Goal: Task Accomplishment & Management: Manage account settings

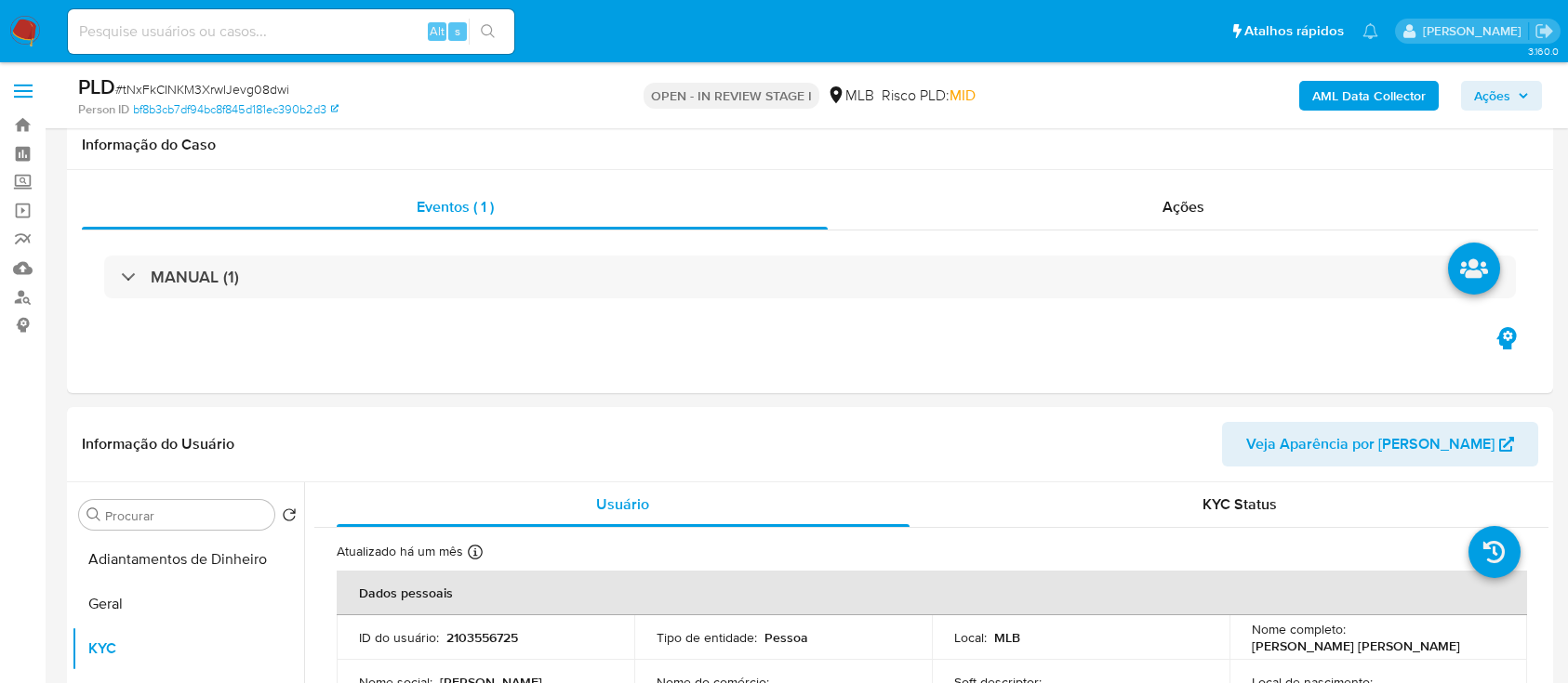
select select "10"
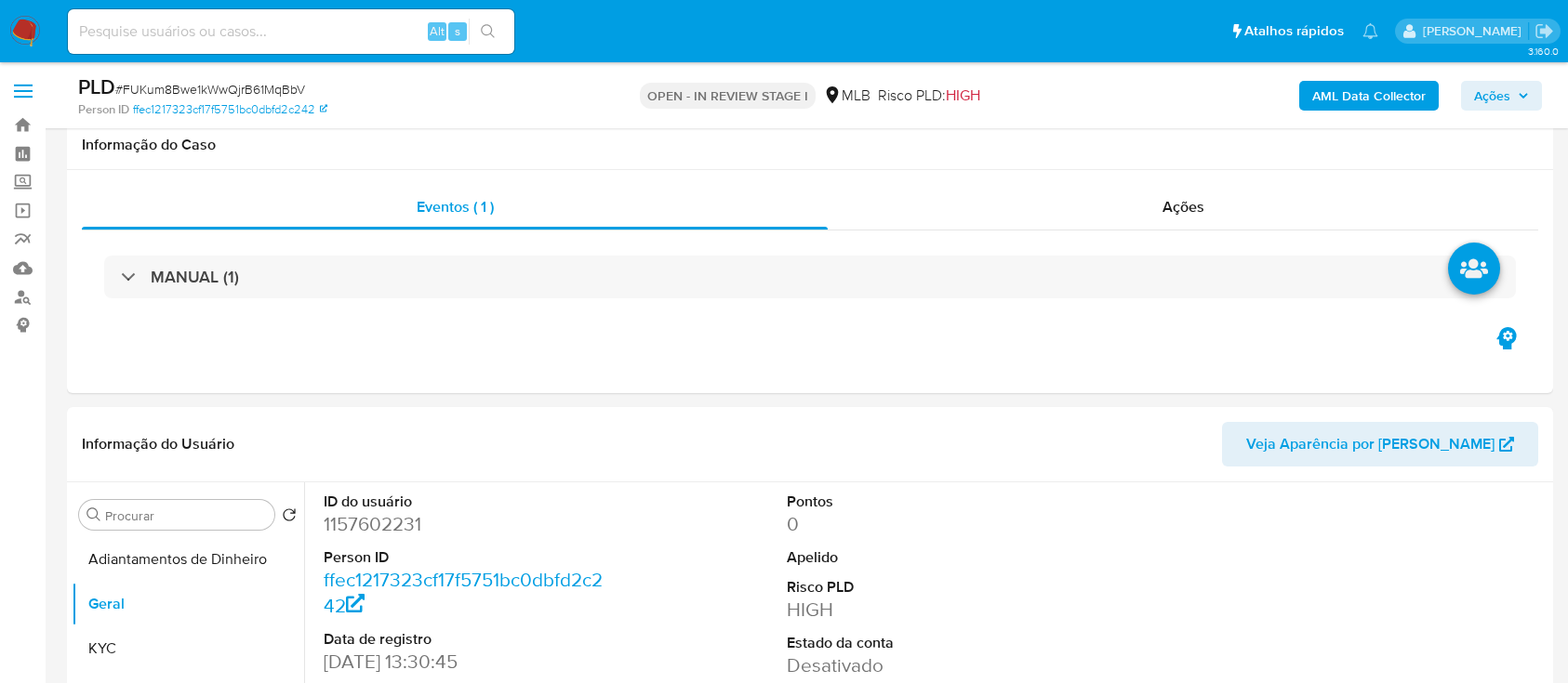
select select "10"
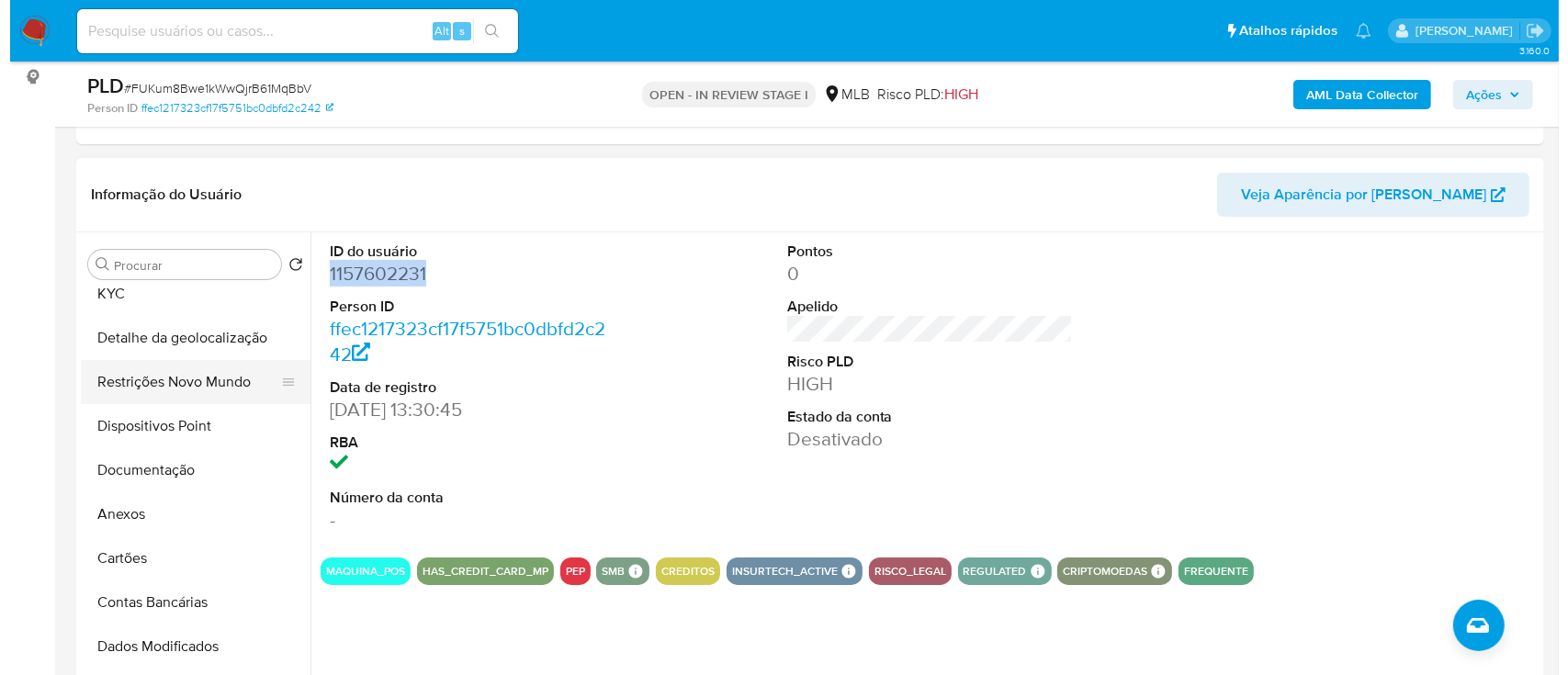
scroll to position [244, 0]
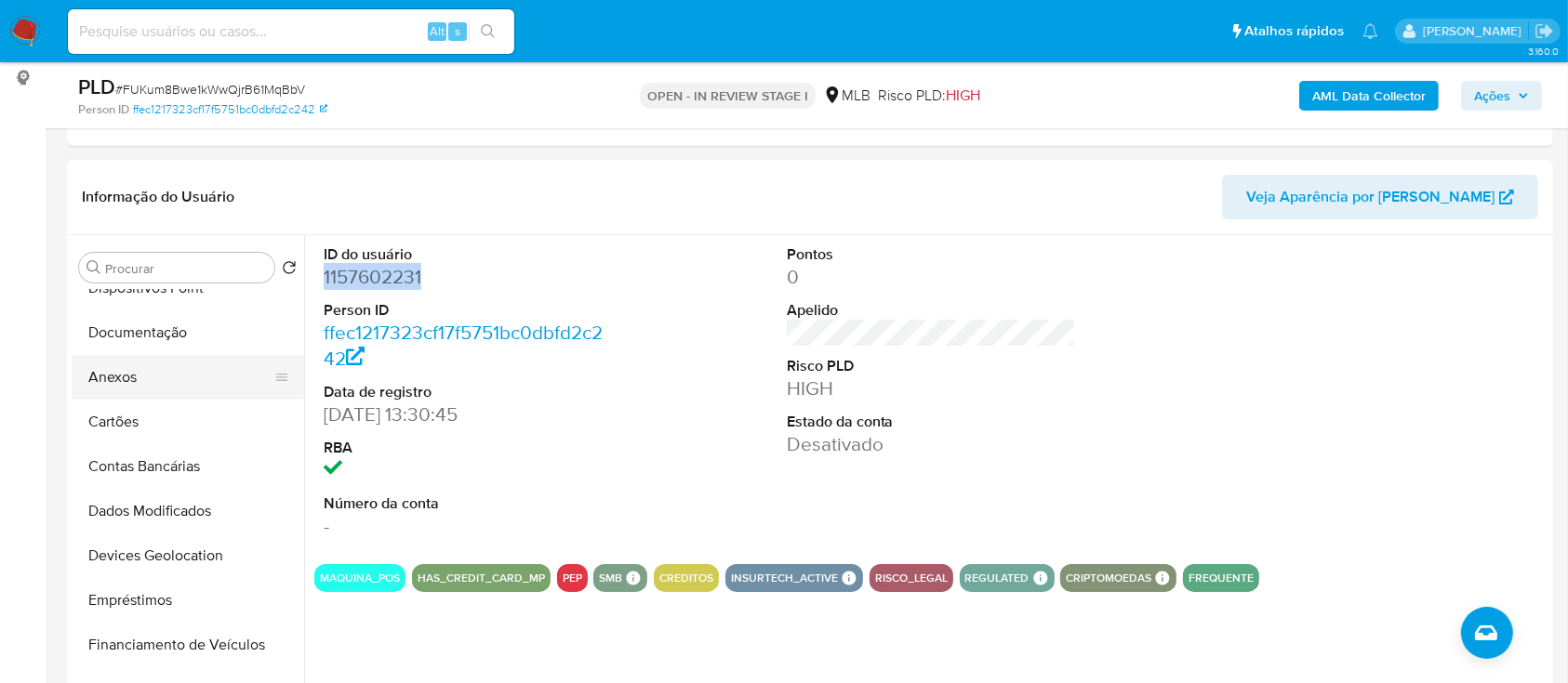
click at [156, 373] on button "Anexos" at bounding box center [180, 377] width 218 height 45
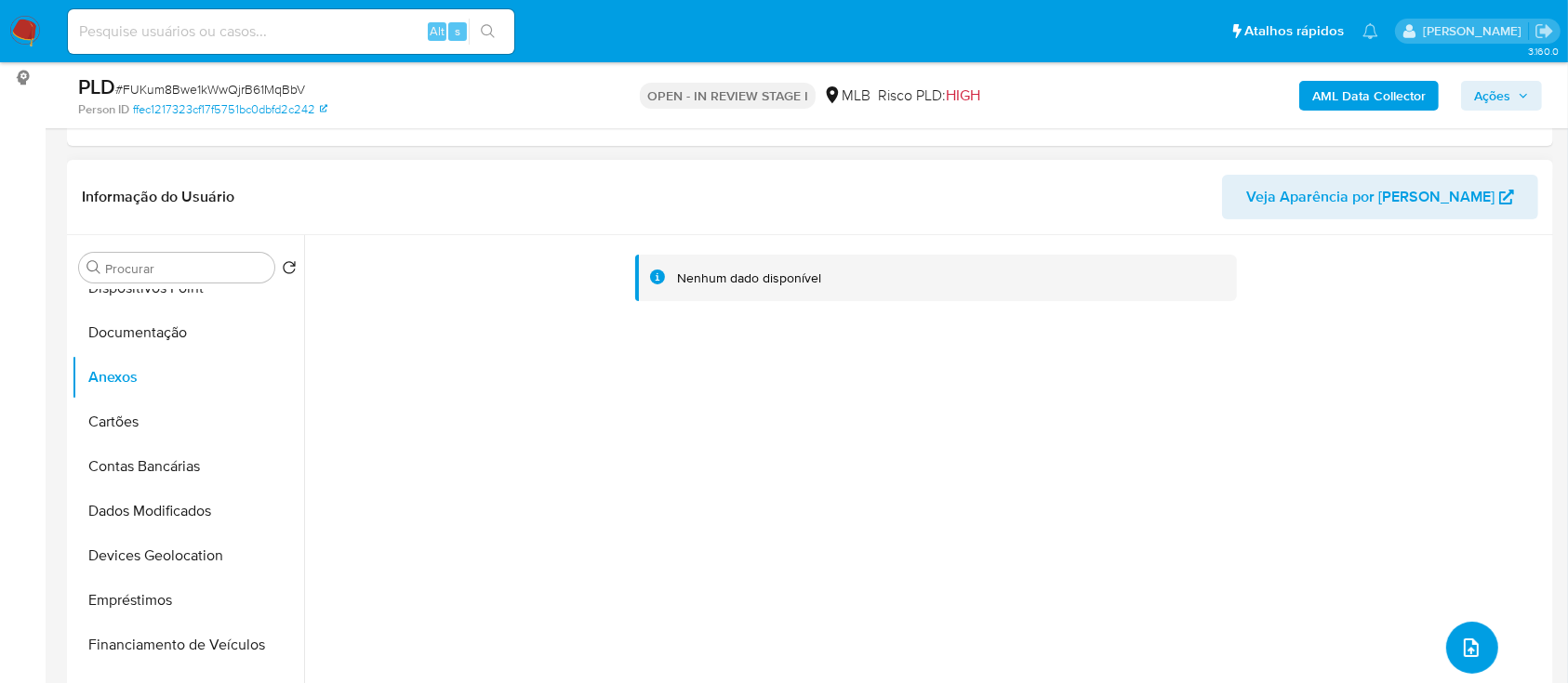
click at [1472, 643] on icon "upload-file" at bounding box center [1471, 648] width 22 height 22
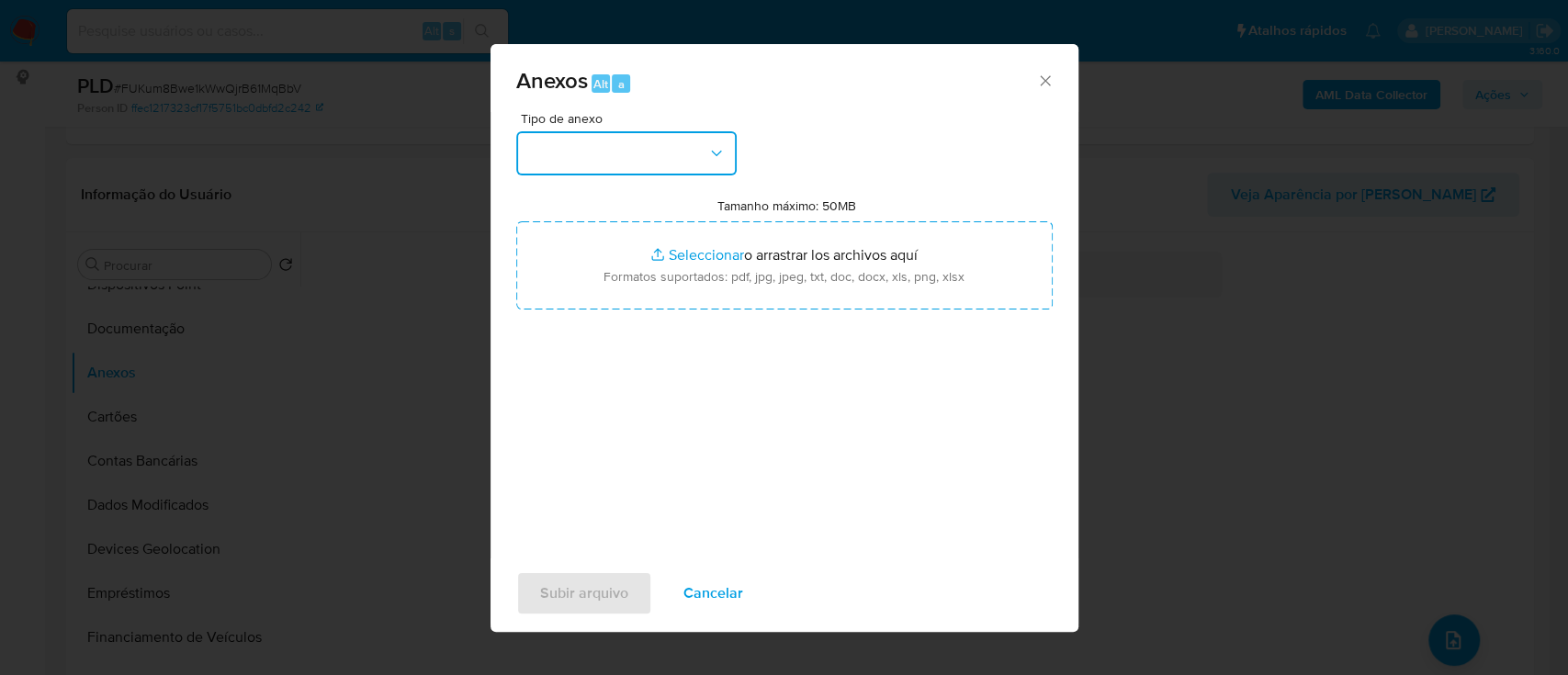
click at [618, 153] on button "button" at bounding box center [627, 154] width 220 height 44
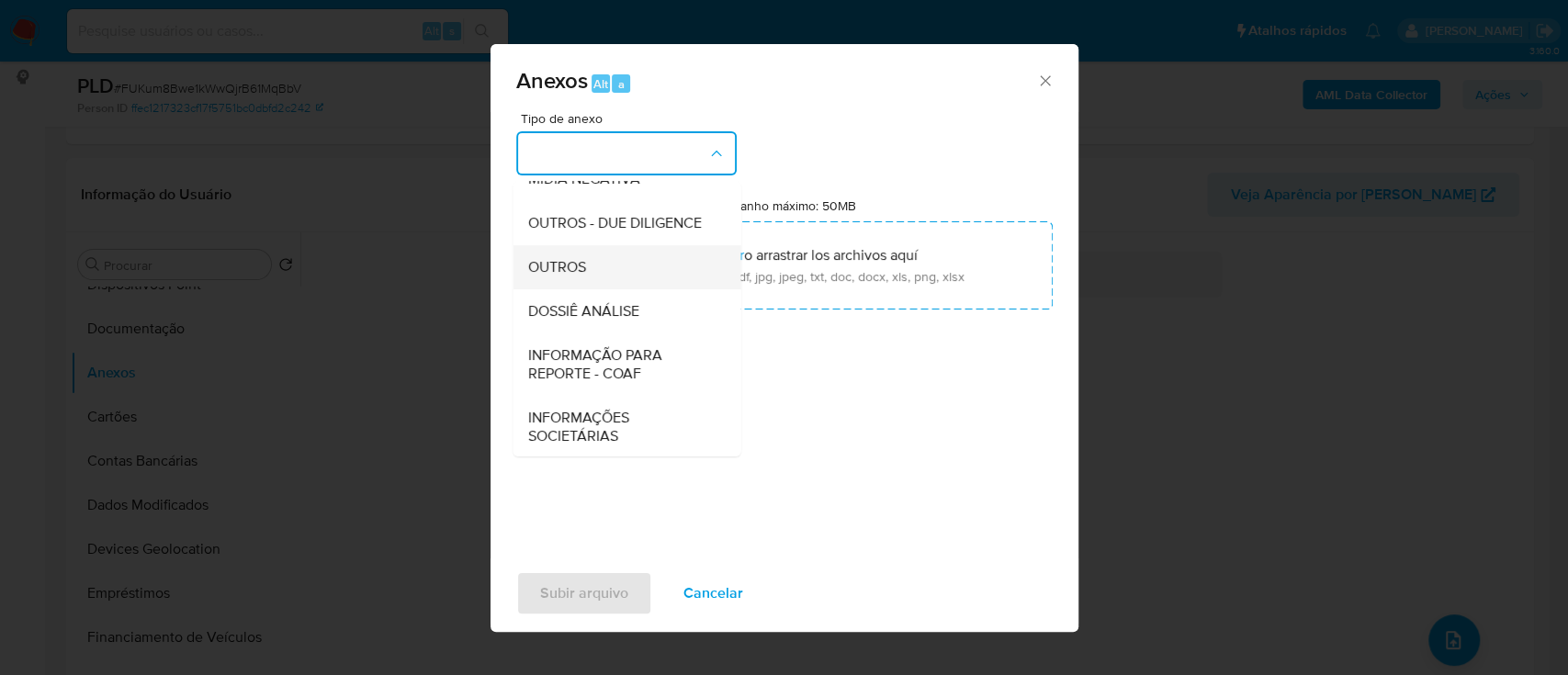
click at [577, 287] on div "OUTROS" at bounding box center [621, 267] width 187 height 44
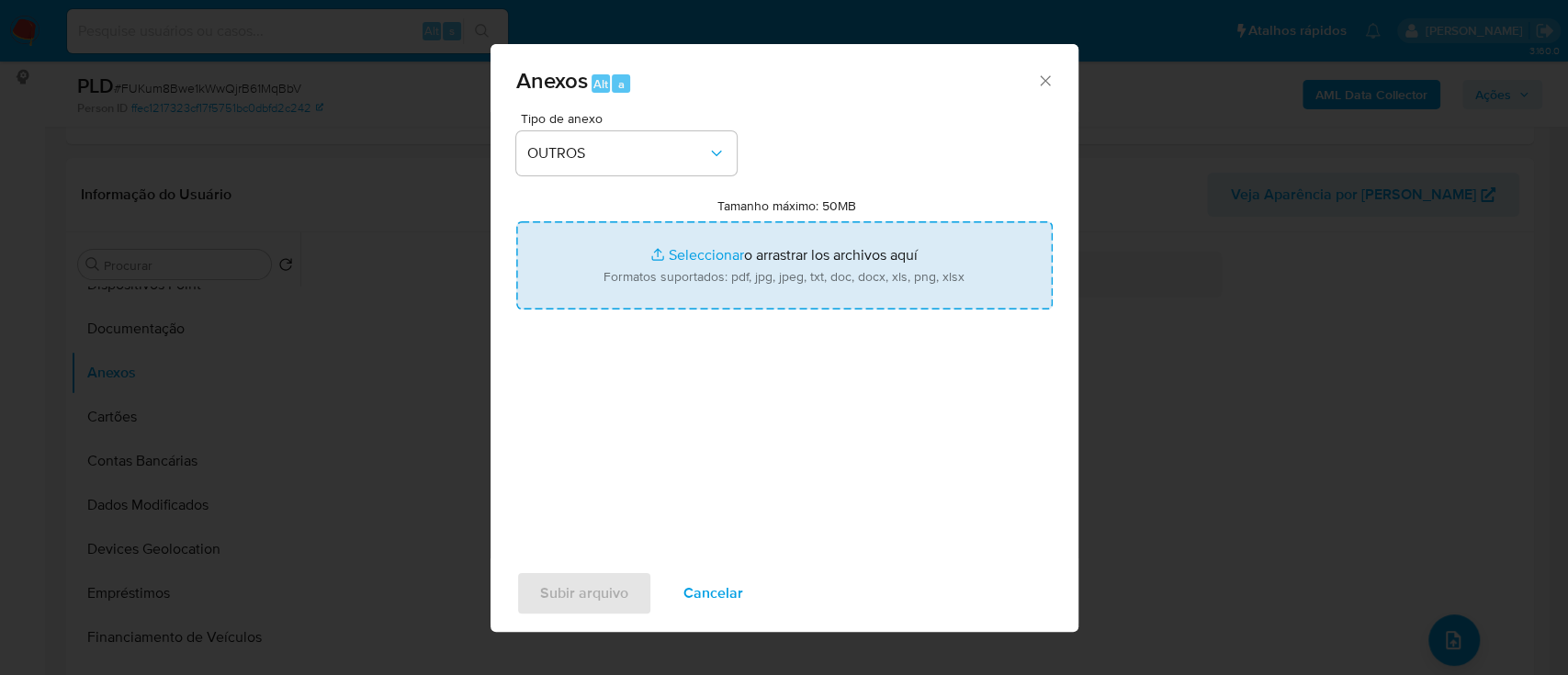
click at [679, 249] on input "Tamanho máximo: 50MB Seleccionar archivos" at bounding box center [785, 265] width 537 height 88
type input "C:\fakepath\Mulan 1157602231_2025_09_19_15_56_09.xlsx"
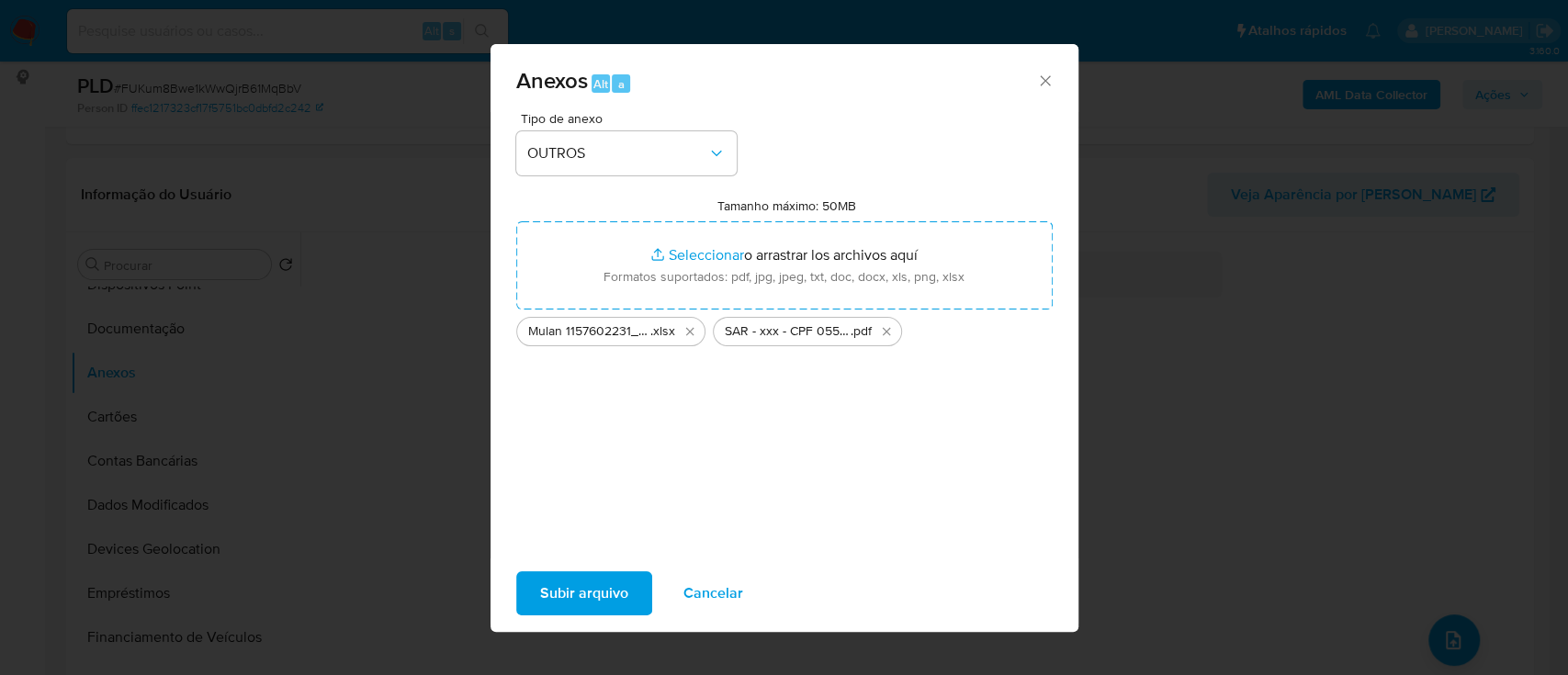
click at [601, 577] on span "Subir arquivo" at bounding box center [583, 594] width 88 height 41
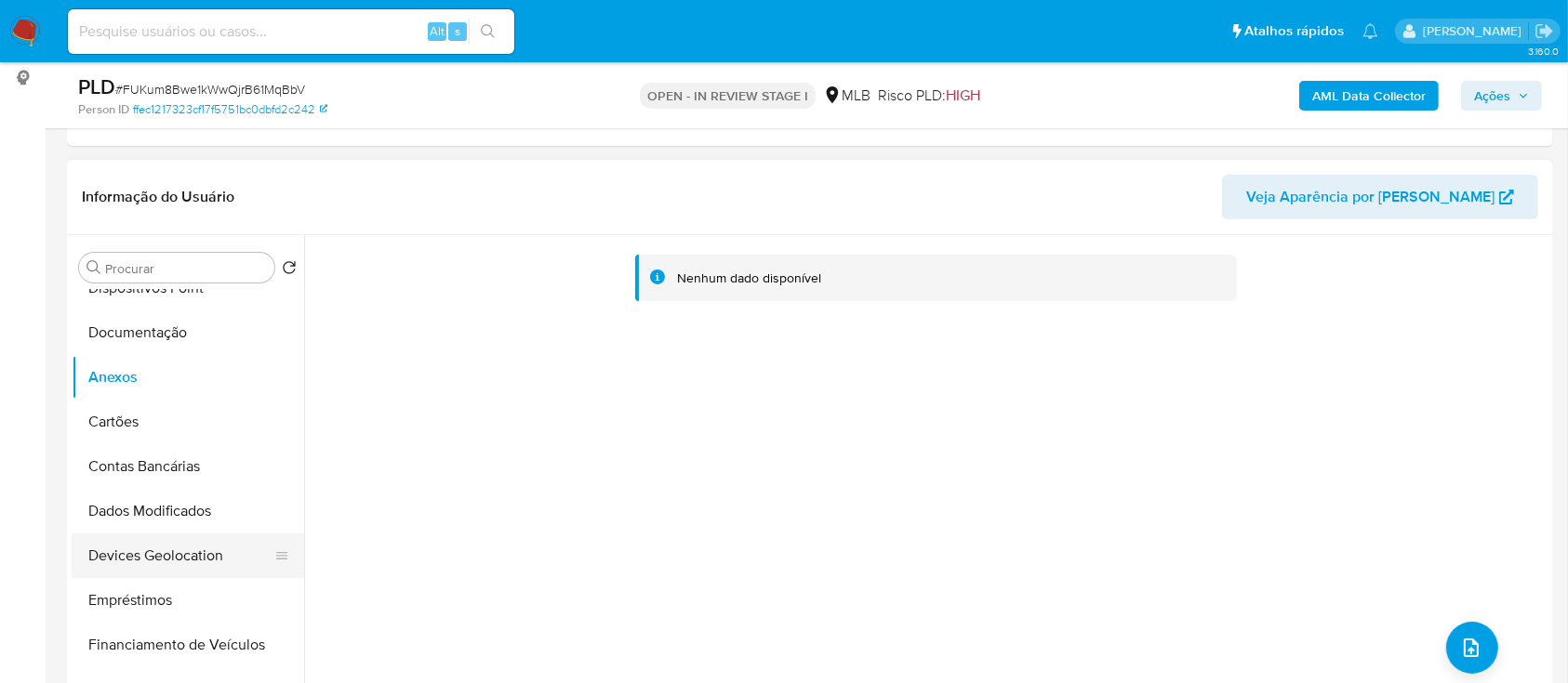
click at [187, 554] on button "Devices Geolocation" at bounding box center [180, 556] width 218 height 45
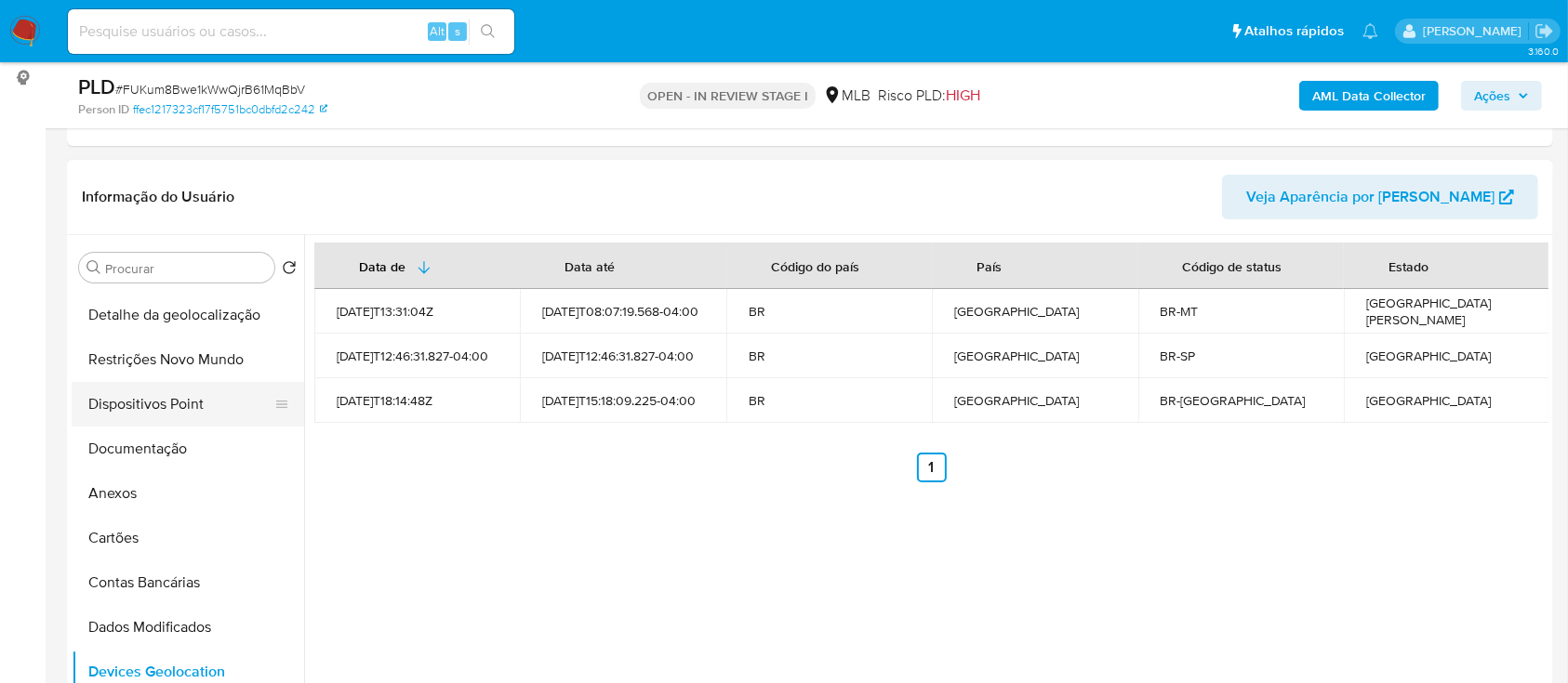
scroll to position [255, 0]
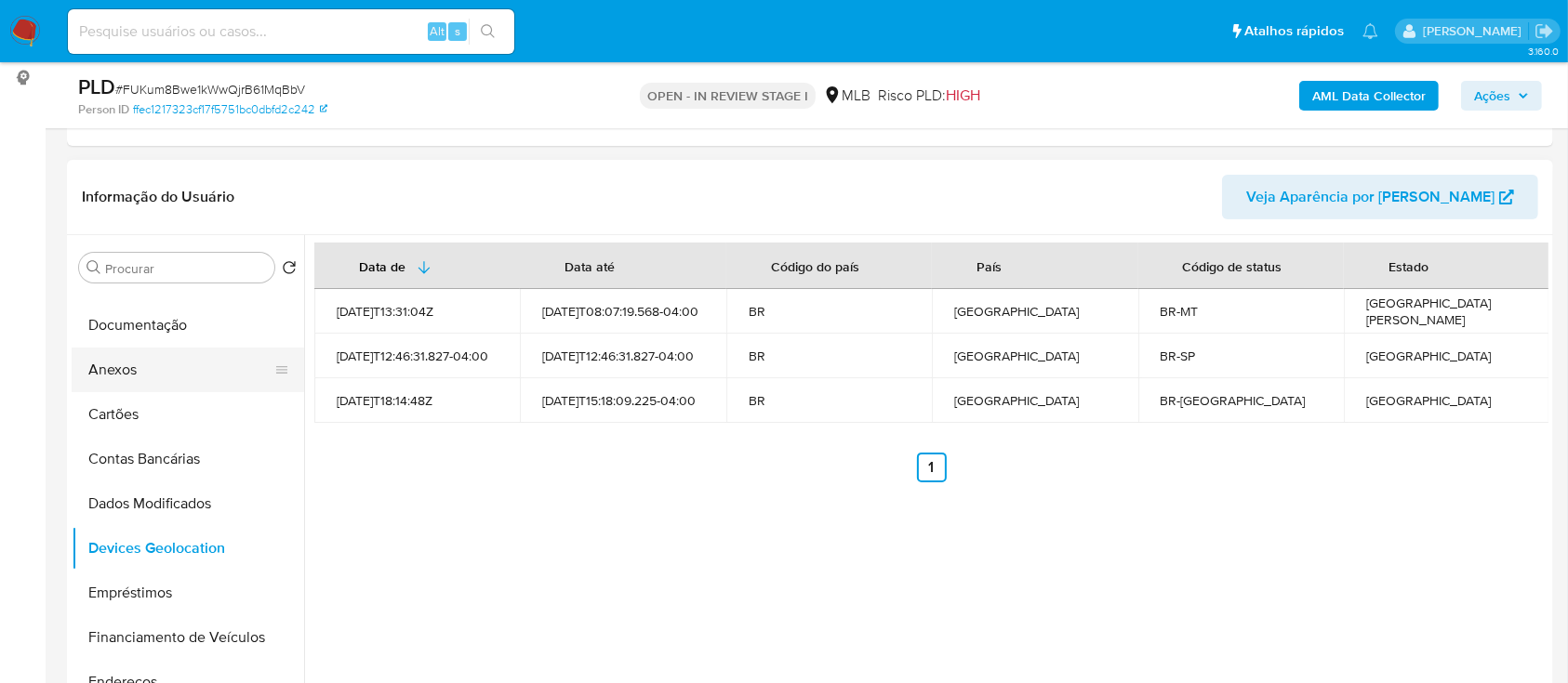
click at [140, 373] on button "Anexos" at bounding box center [180, 370] width 218 height 45
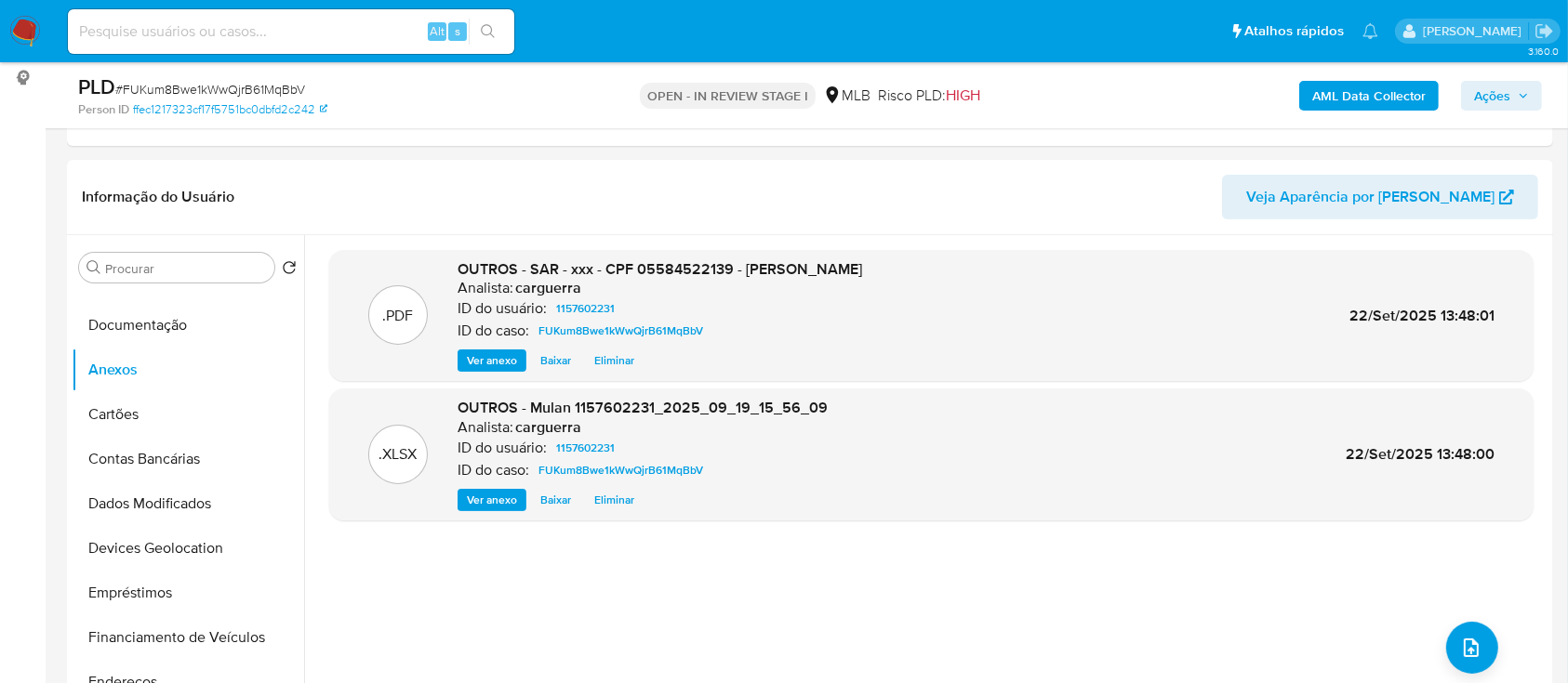
click at [1513, 93] on span "Ações" at bounding box center [1502, 96] width 55 height 26
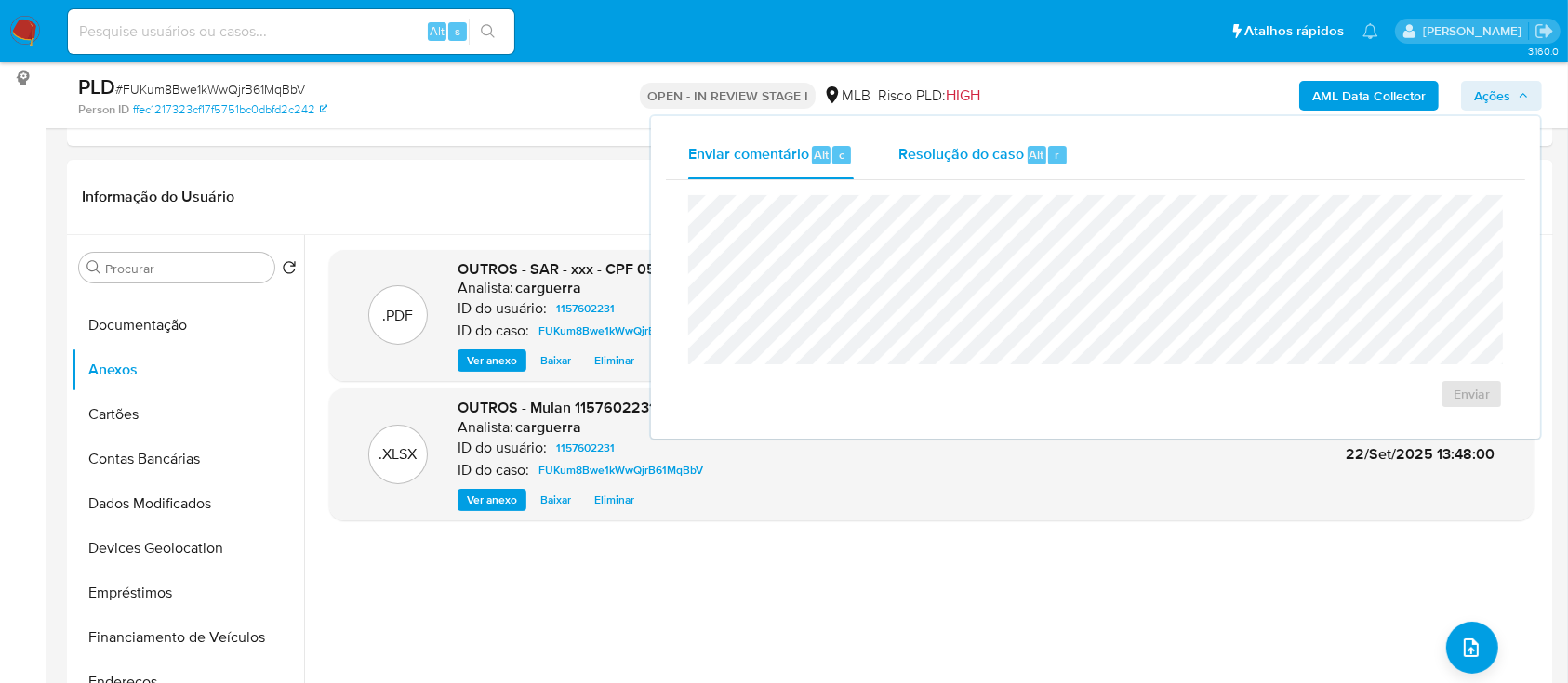
click at [954, 148] on span "Resolução do caso" at bounding box center [961, 154] width 125 height 21
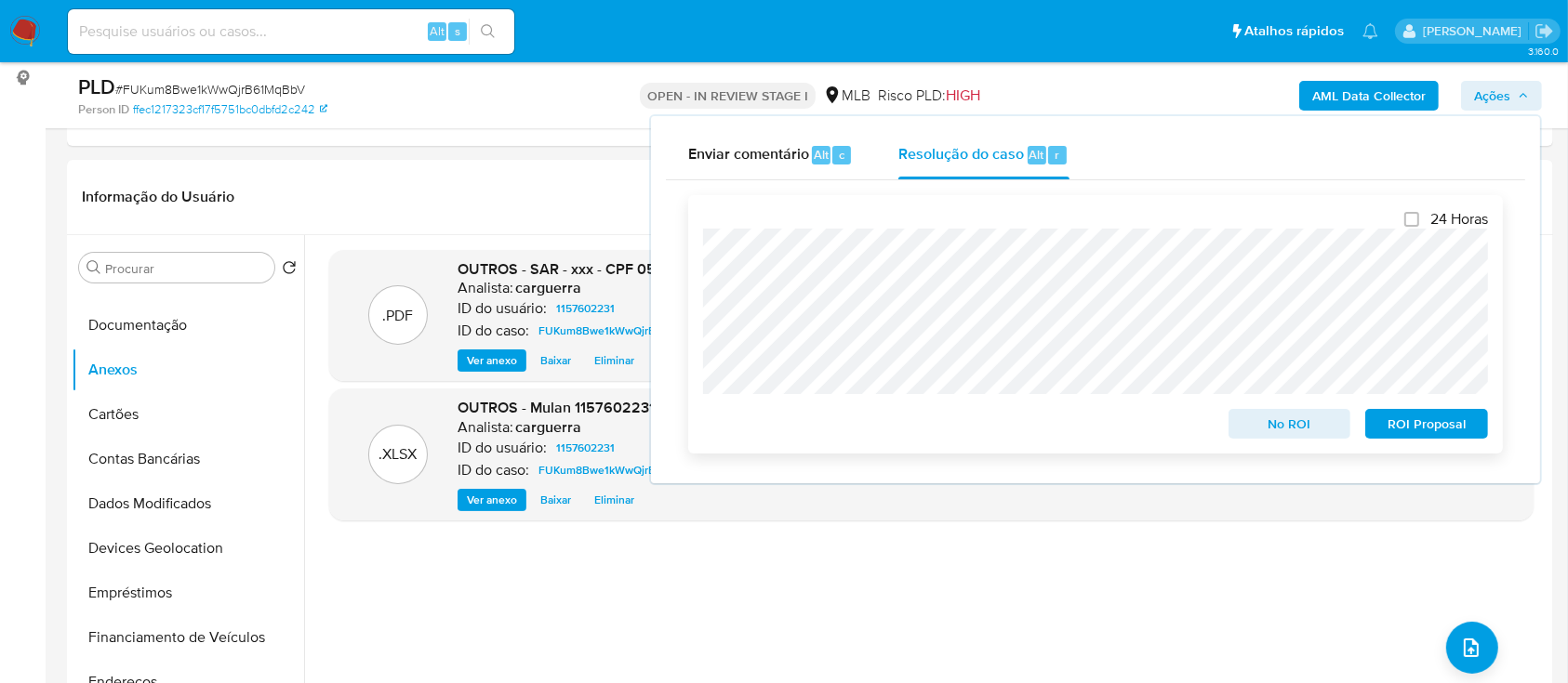
click at [1393, 432] on span "ROI Proposal" at bounding box center [1426, 424] width 97 height 26
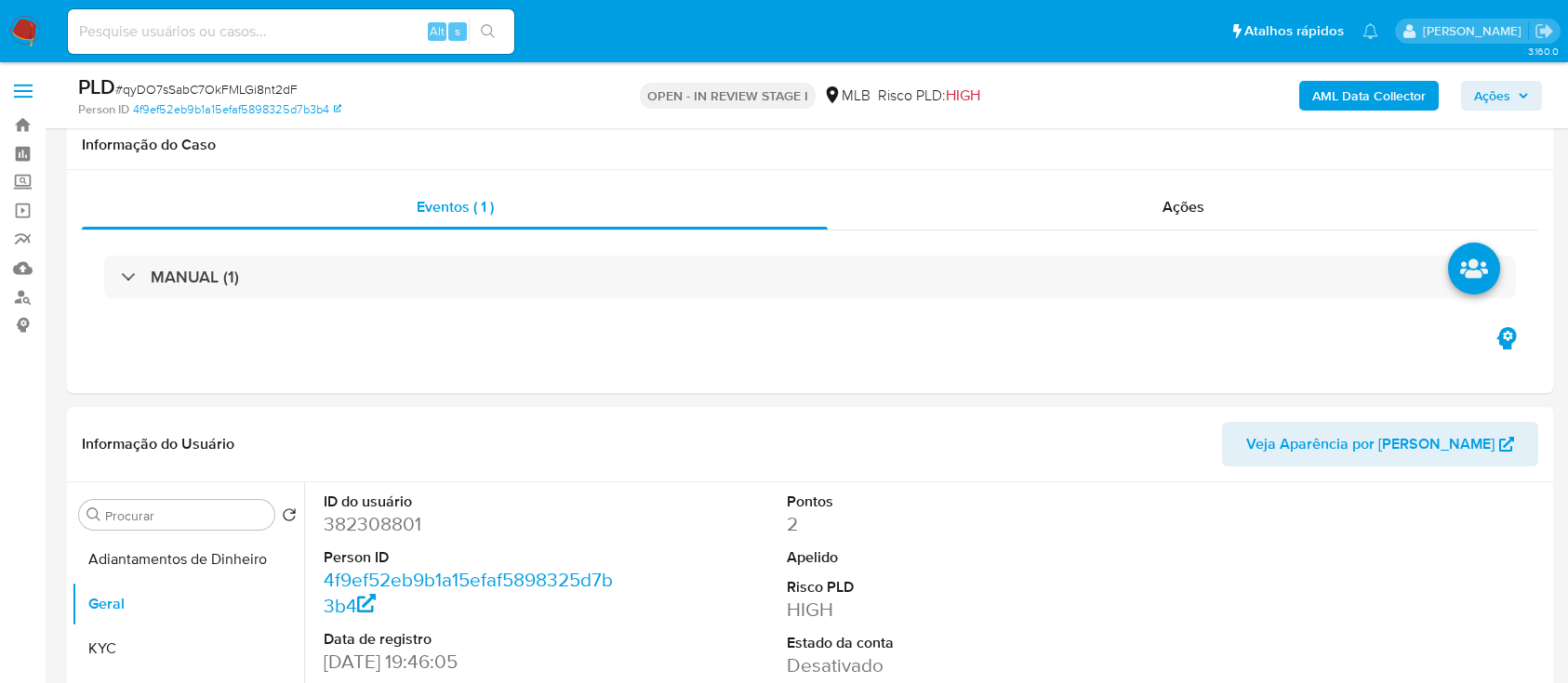
select select "10"
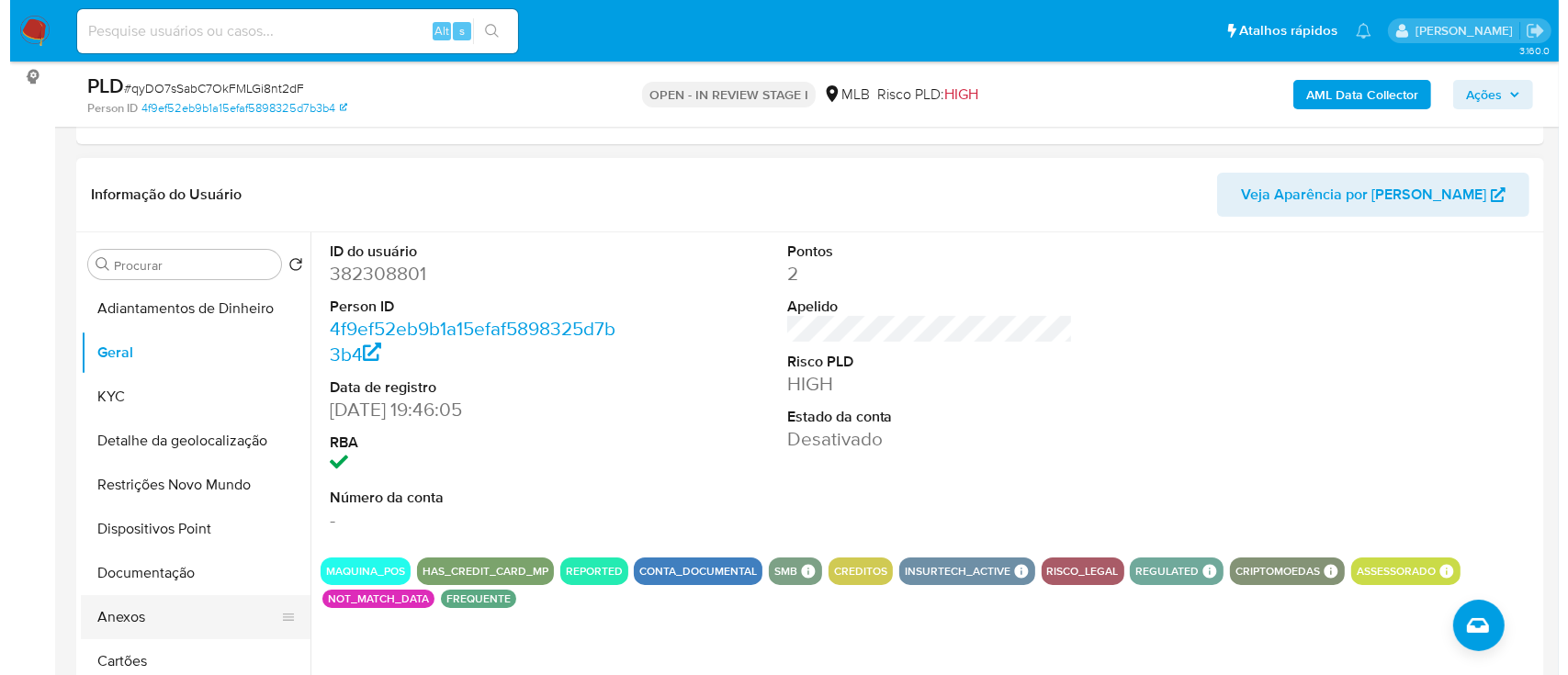
scroll to position [244, 0]
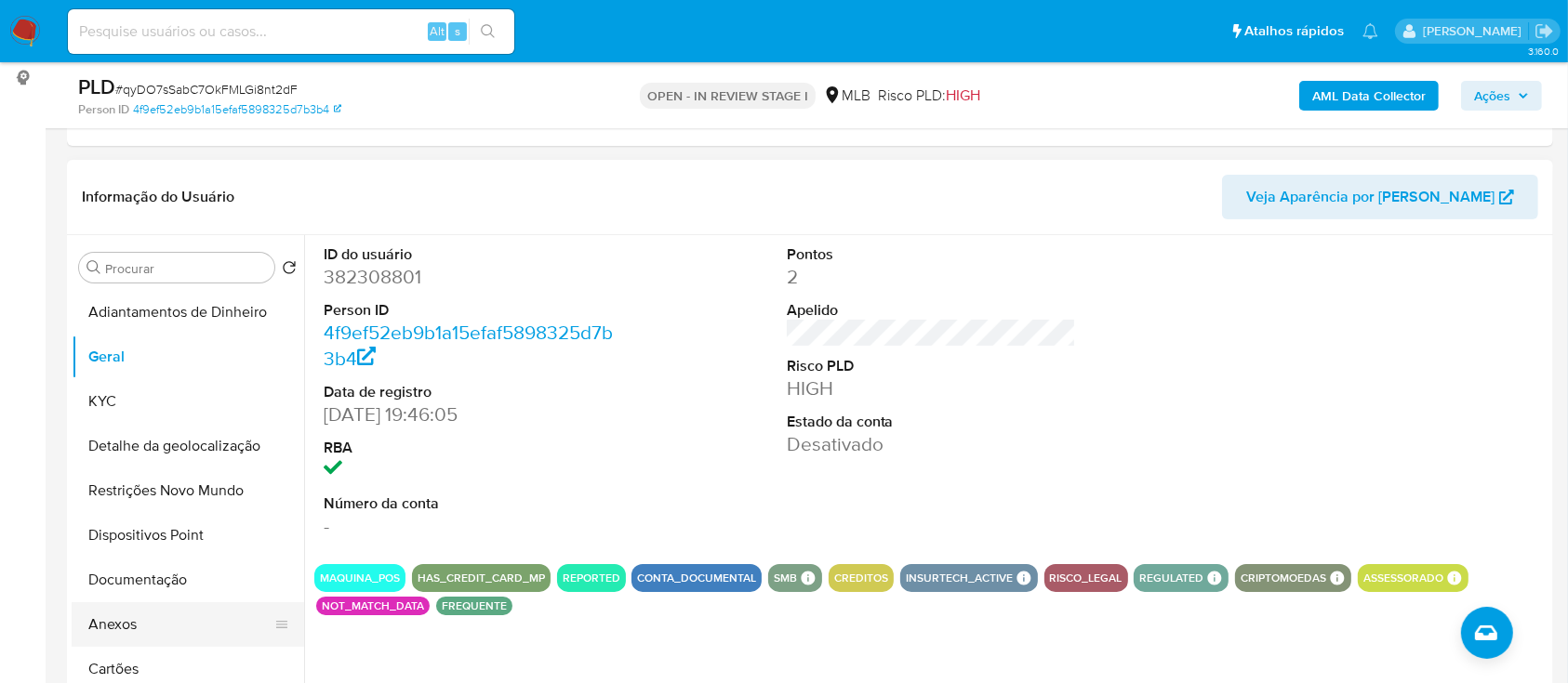
click at [118, 611] on button "Anexos" at bounding box center [180, 625] width 218 height 45
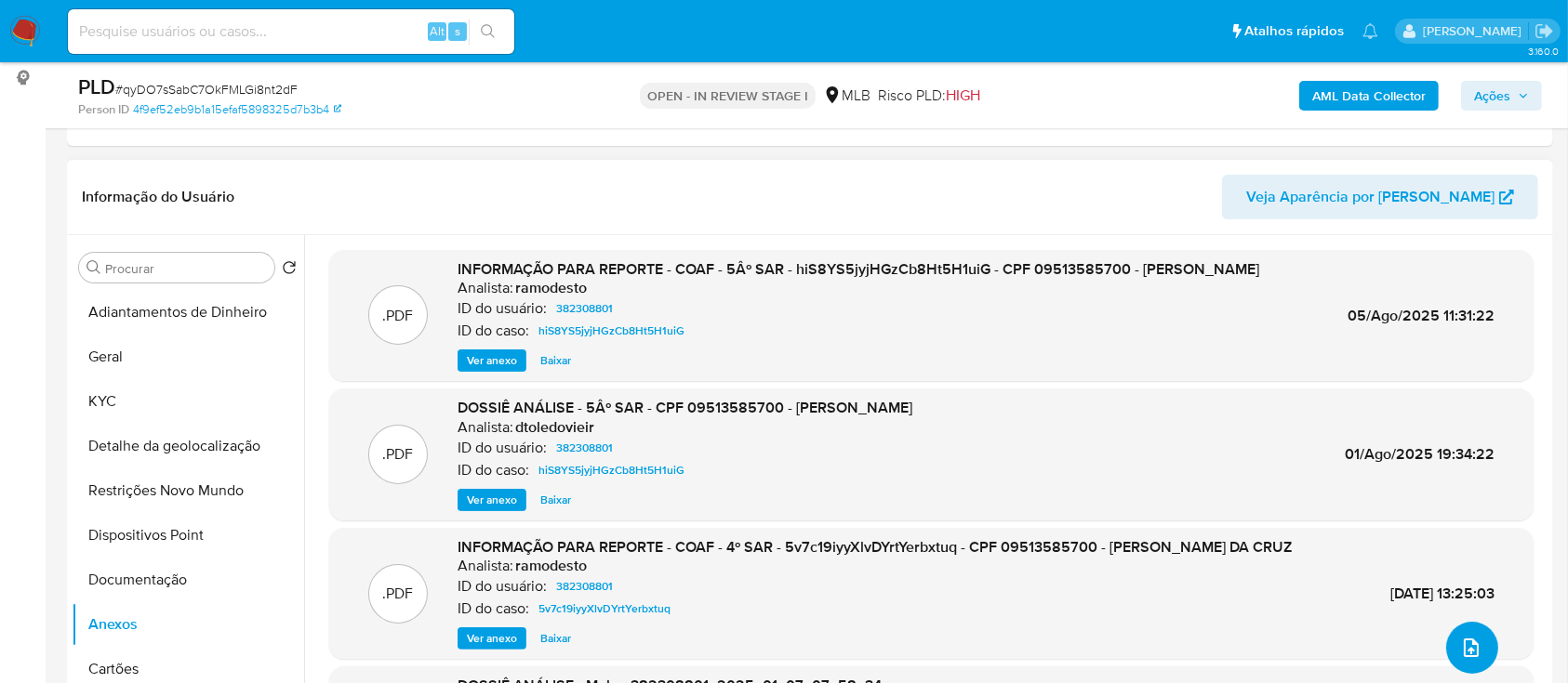
click at [1466, 655] on icon "upload-file" at bounding box center [1471, 648] width 22 height 22
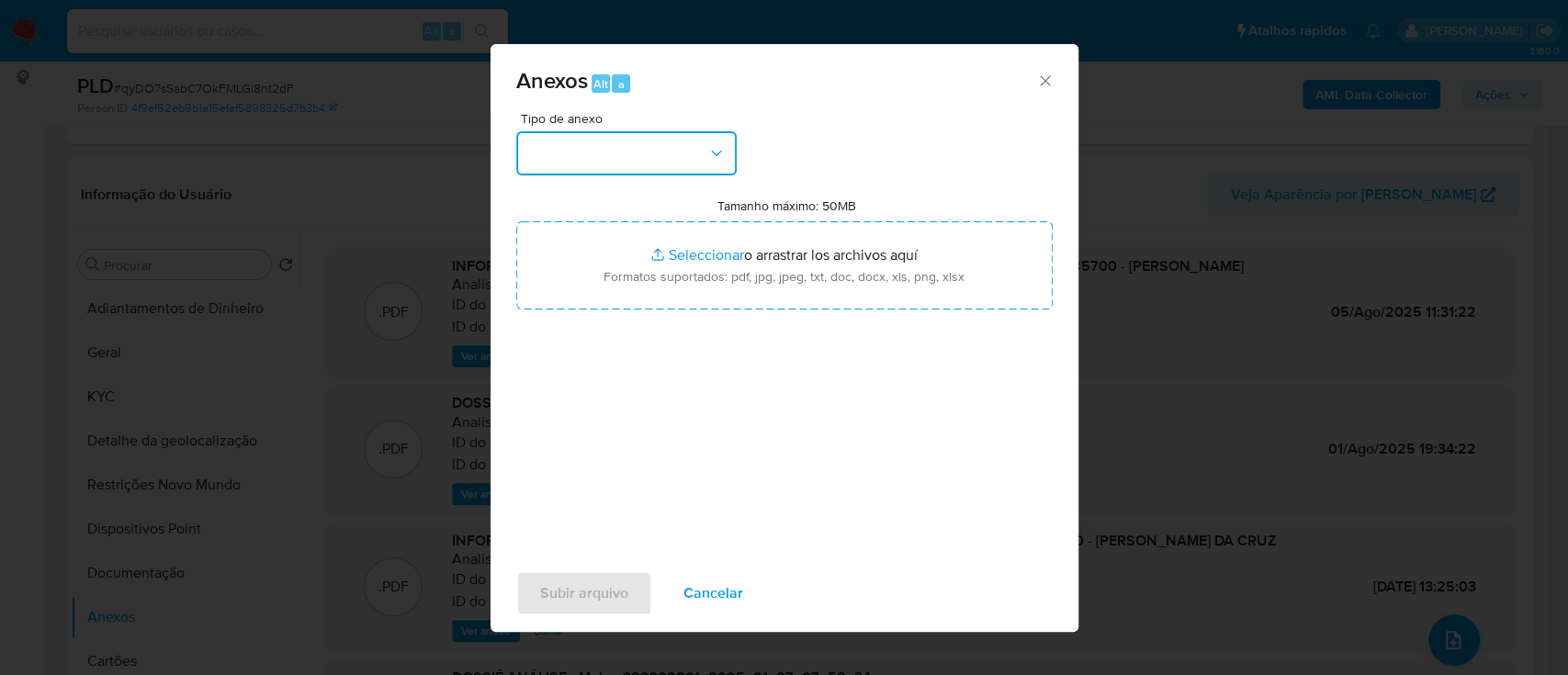
click at [544, 152] on button "button" at bounding box center [627, 154] width 220 height 44
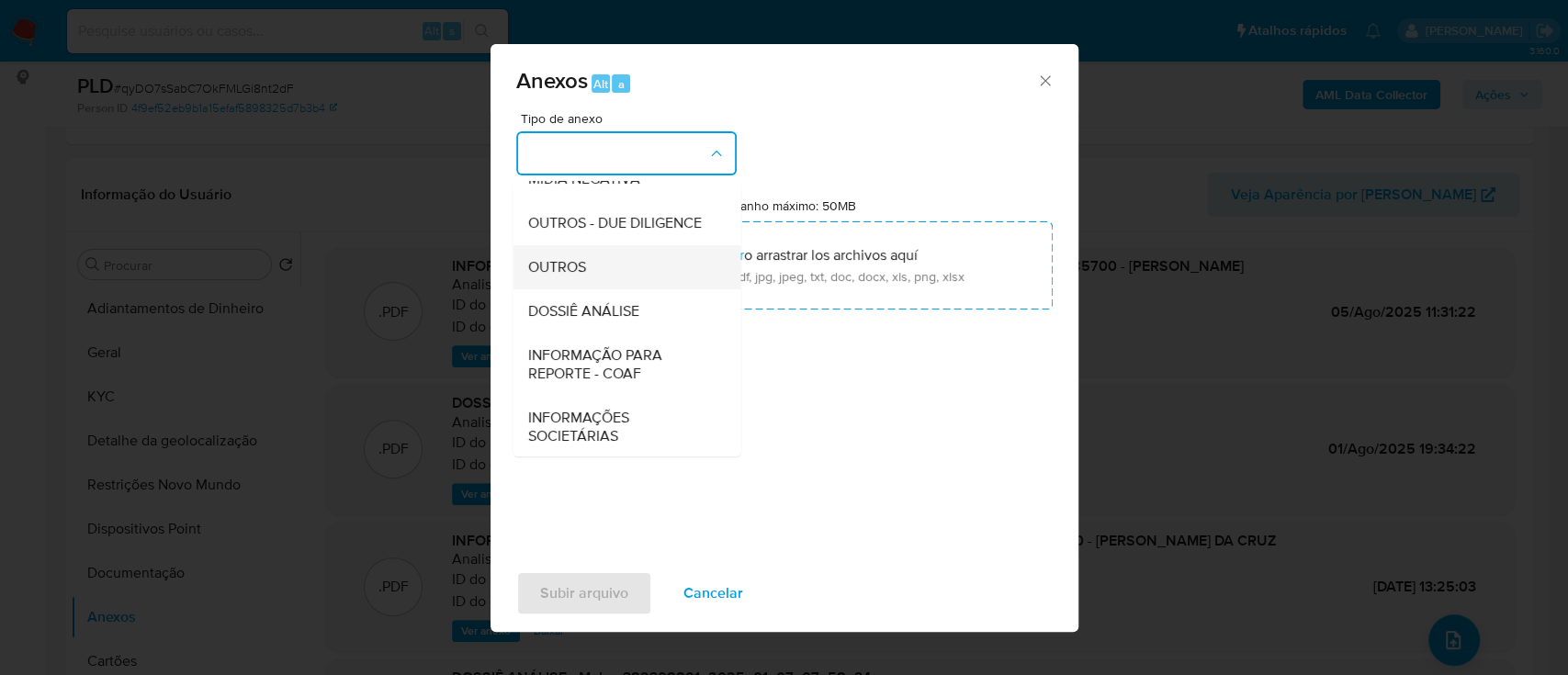
click at [588, 290] on div "OUTROS" at bounding box center [621, 267] width 187 height 44
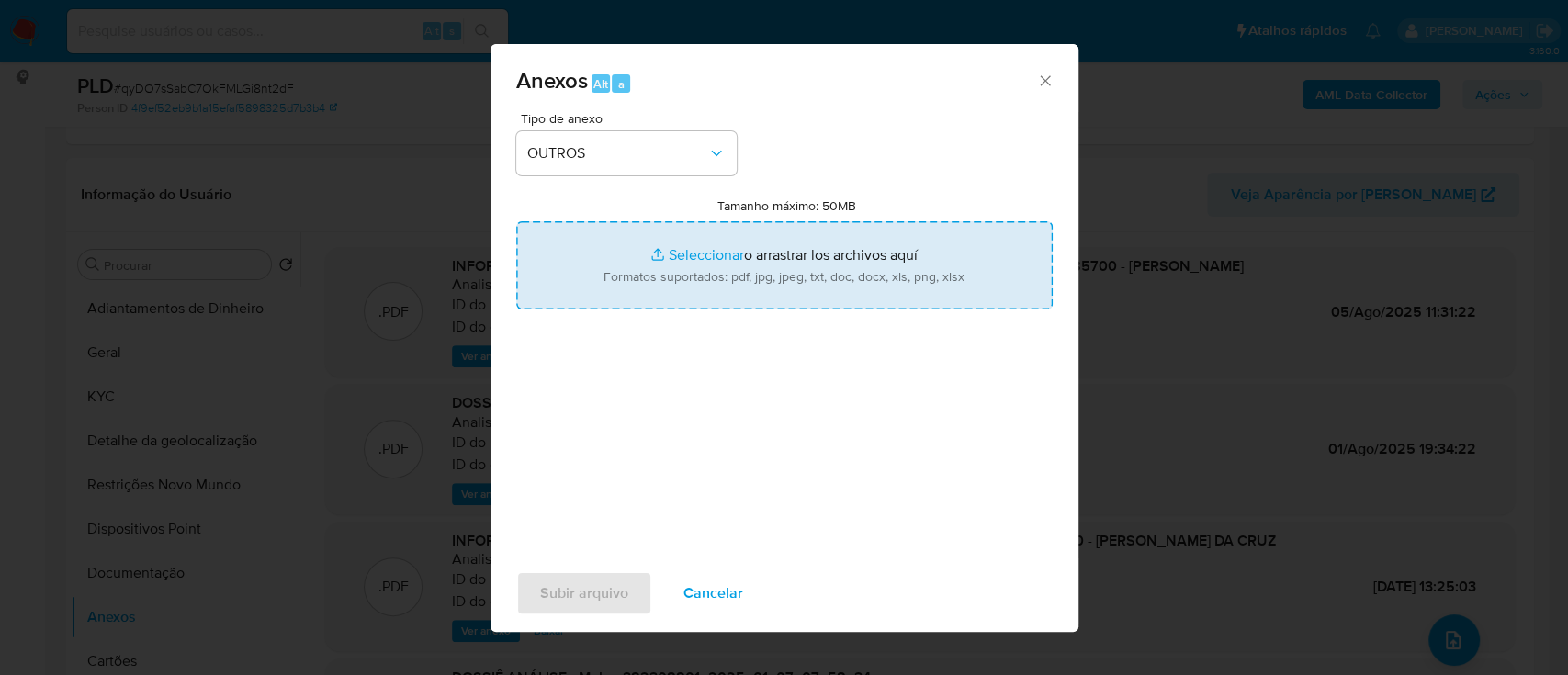
click at [699, 246] on input "Tamanho máximo: 50MB Seleccionar archivos" at bounding box center [785, 265] width 537 height 88
type input "C:\fakepath\Mulan 382308801_2025_09_19_15_57_30.xlsx"
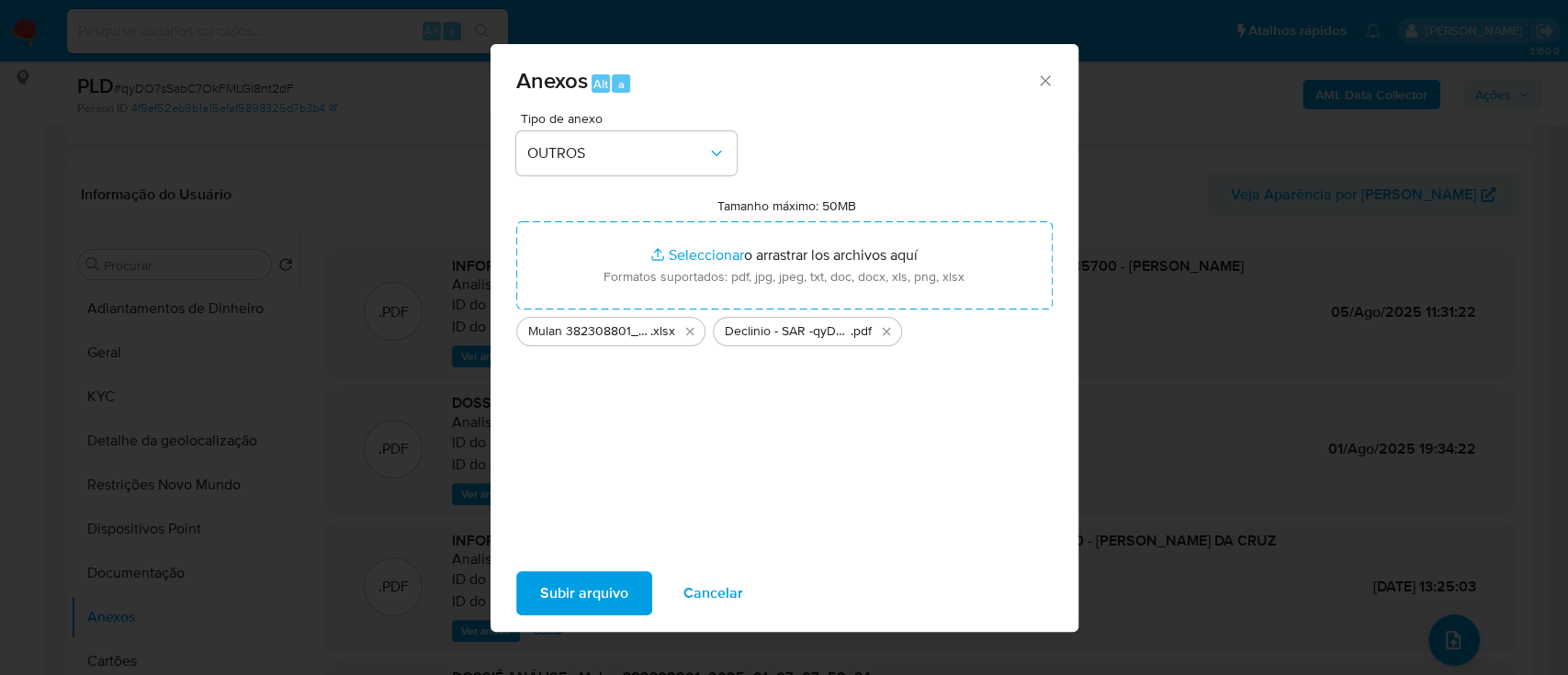
click at [569, 584] on span "Subir arquivo" at bounding box center [583, 594] width 88 height 41
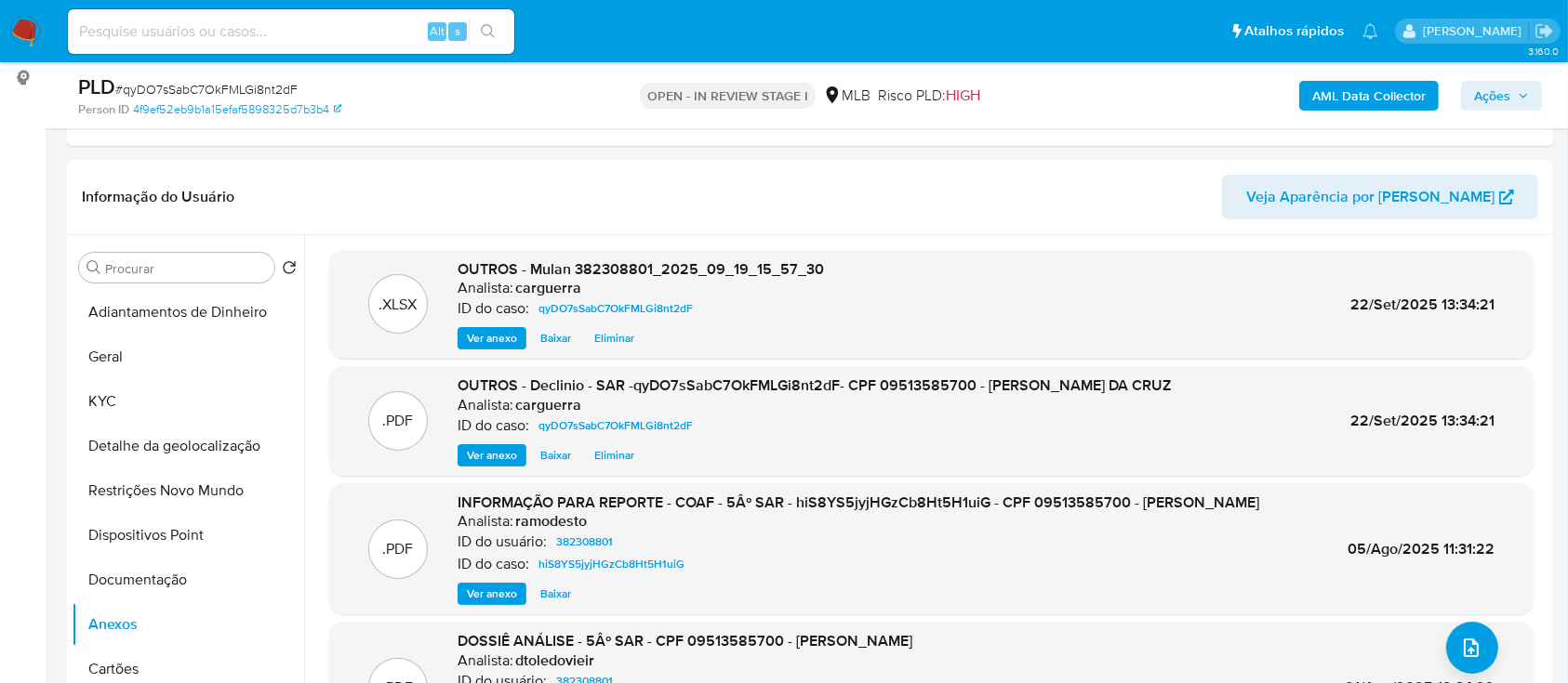
click at [1499, 91] on span "Ações" at bounding box center [1492, 96] width 36 height 29
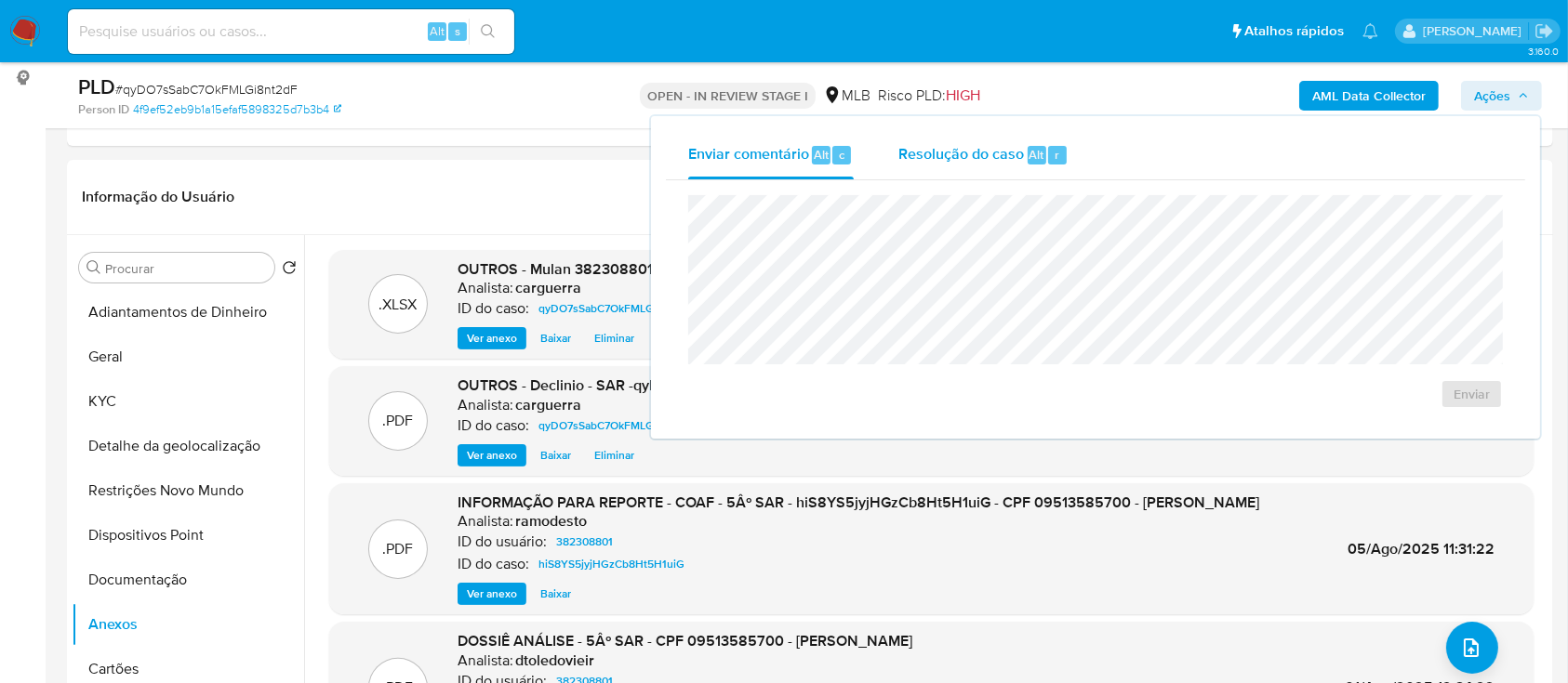
drag, startPoint x: 966, startPoint y: 131, endPoint x: 961, endPoint y: 145, distance: 14.9
click at [965, 138] on div "Resolução do caso Alt r" at bounding box center [983, 154] width 170 height 48
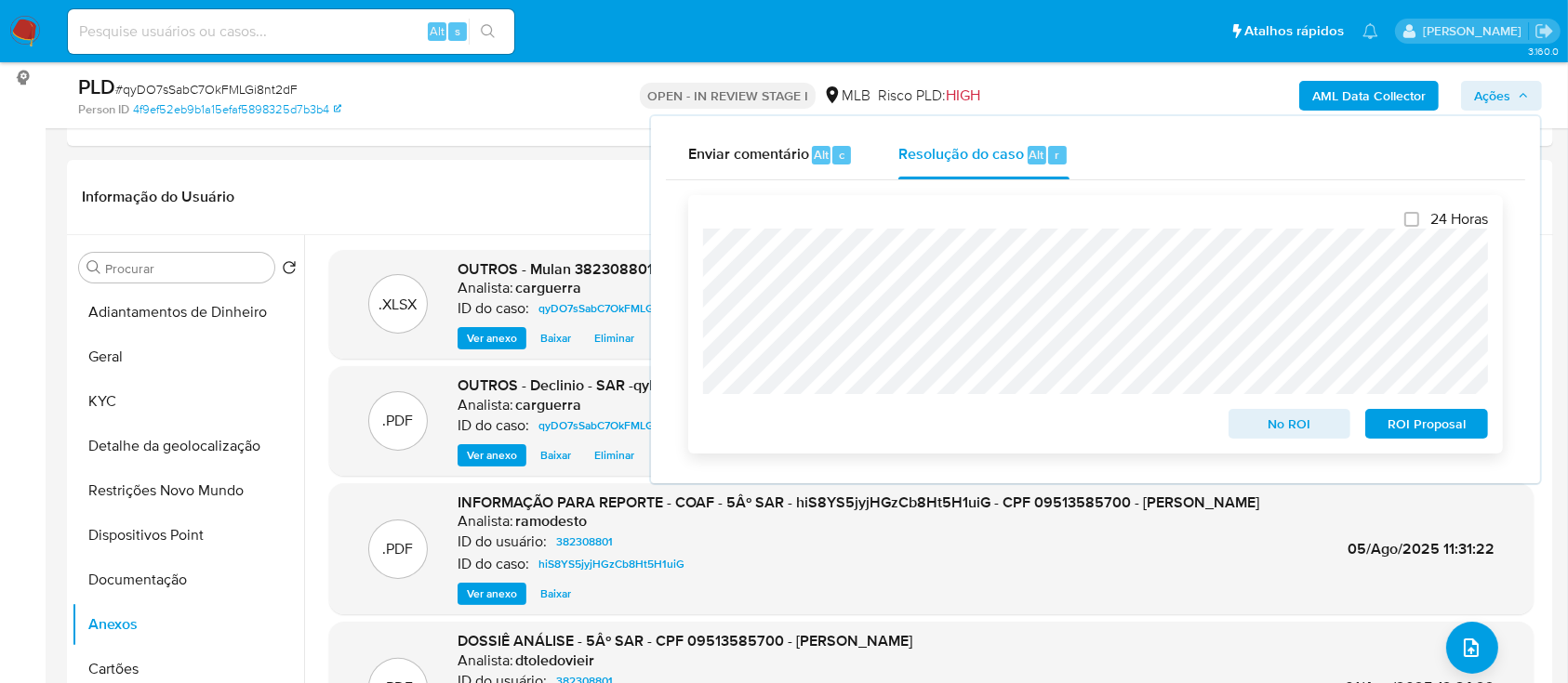
click at [1416, 426] on span "ROI Proposal" at bounding box center [1426, 424] width 97 height 26
drag, startPoint x: 1416, startPoint y: 425, endPoint x: 1405, endPoint y: 425, distance: 11.0
click at [1405, 425] on div "ROI Proposal" at bounding box center [1422, 421] width 130 height 37
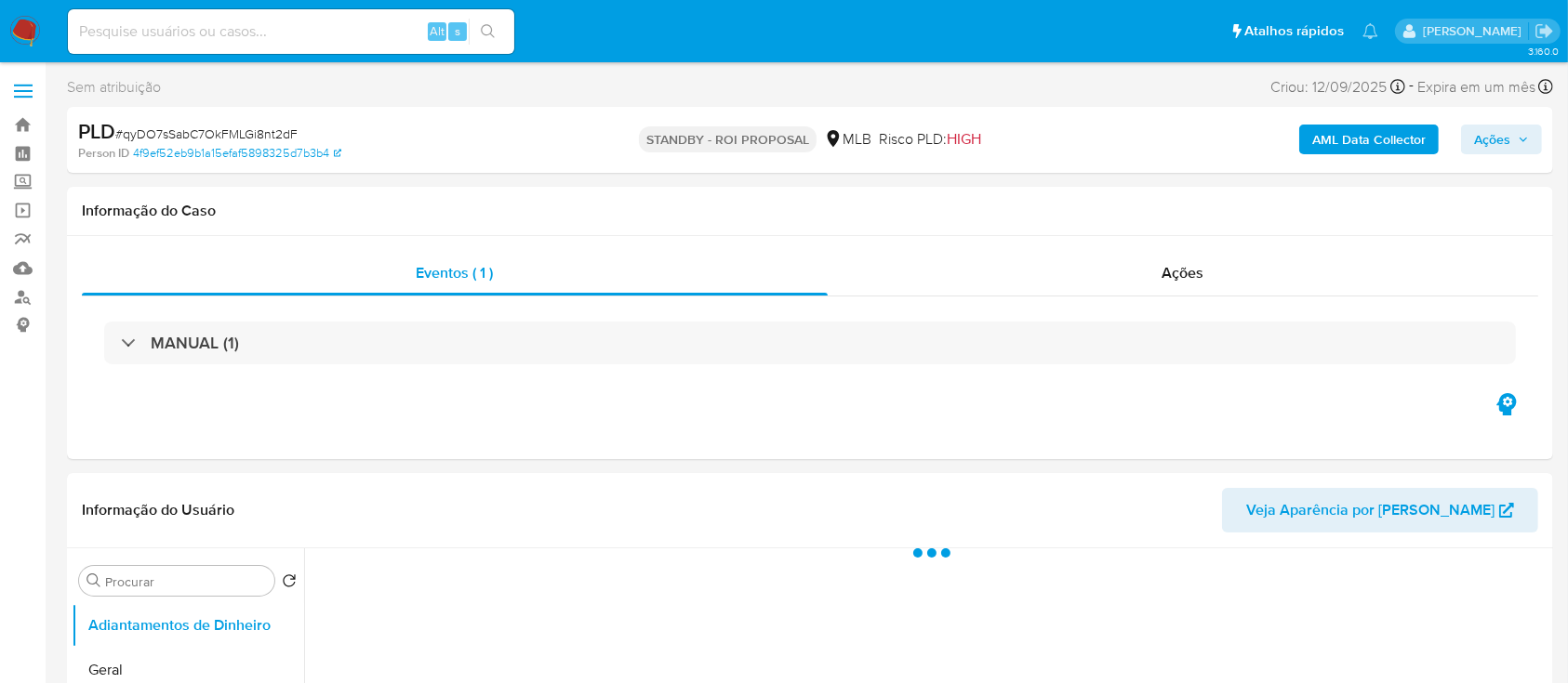
select select "10"
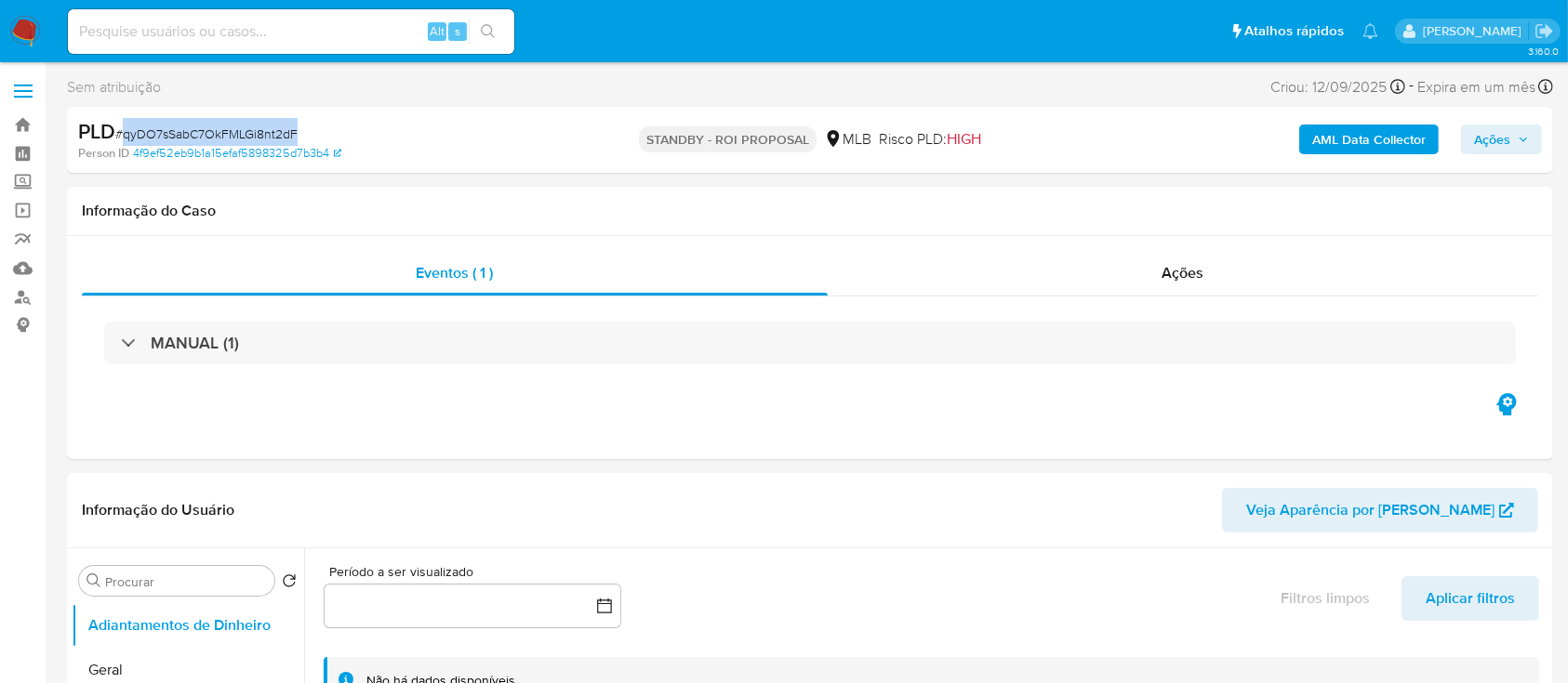
drag, startPoint x: 297, startPoint y: 139, endPoint x: 122, endPoint y: 138, distance: 175.0
click at [122, 138] on div "PLD # qyDO7sSabC7OkFMLGi8nt2dF" at bounding box center [319, 132] width 481 height 28
copy span "qyDO7sSabC7OkFMLGi8nt2dF"
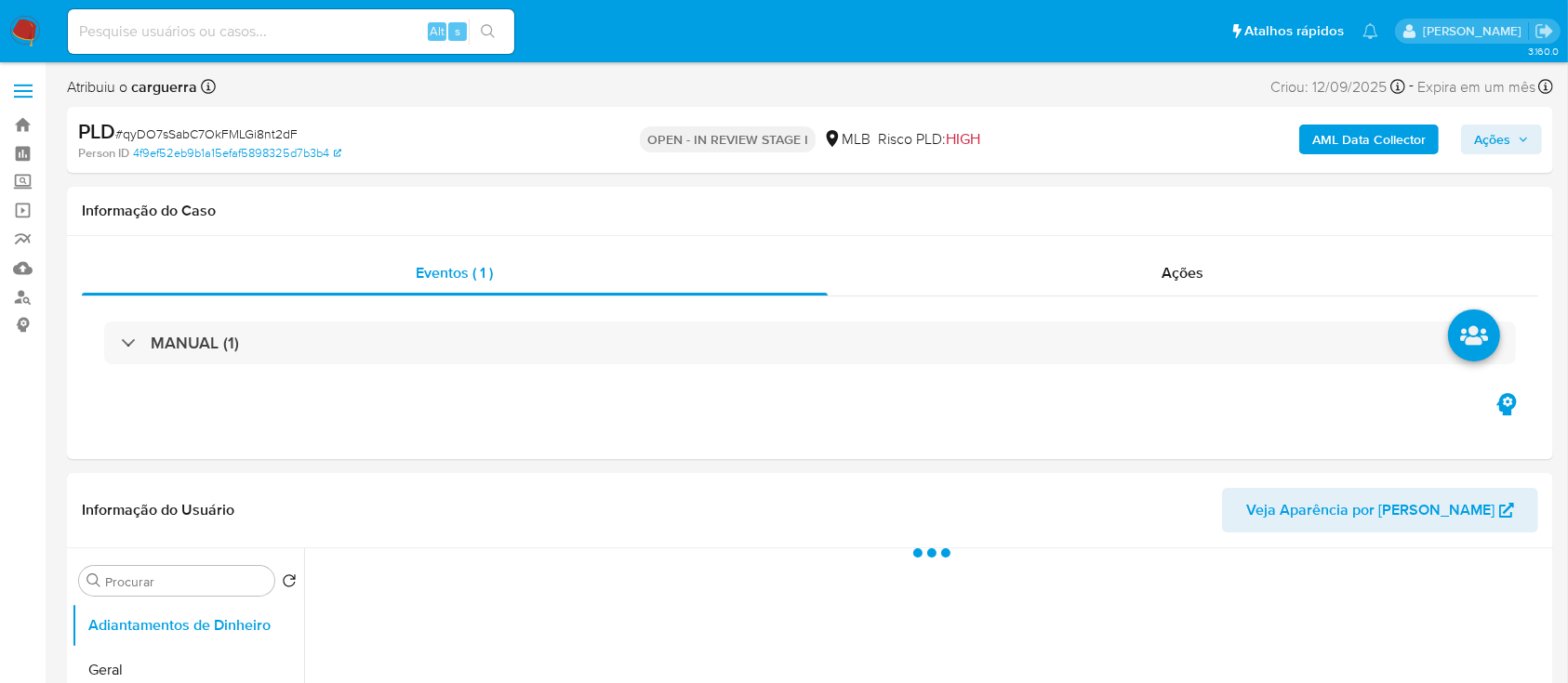
select select "10"
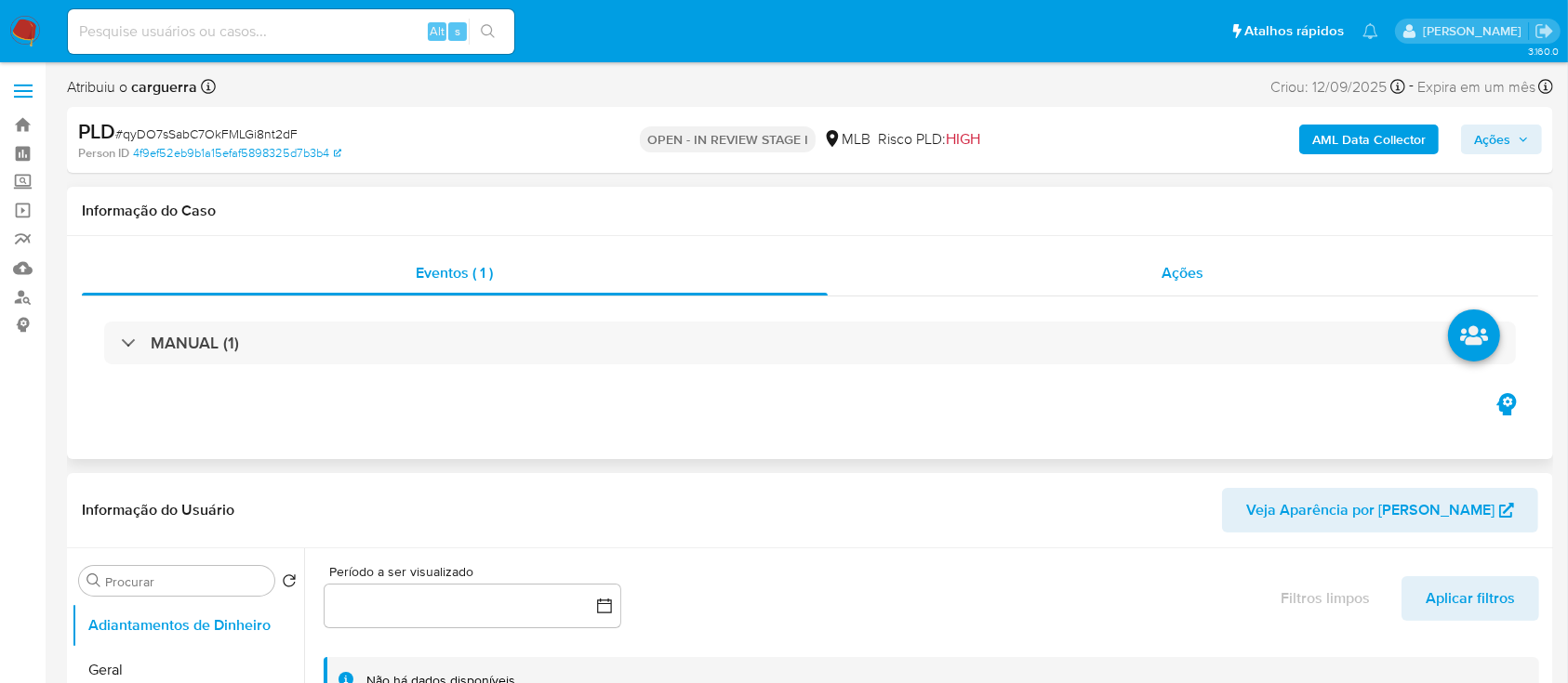
click at [1193, 267] on span "Ações" at bounding box center [1183, 273] width 42 height 21
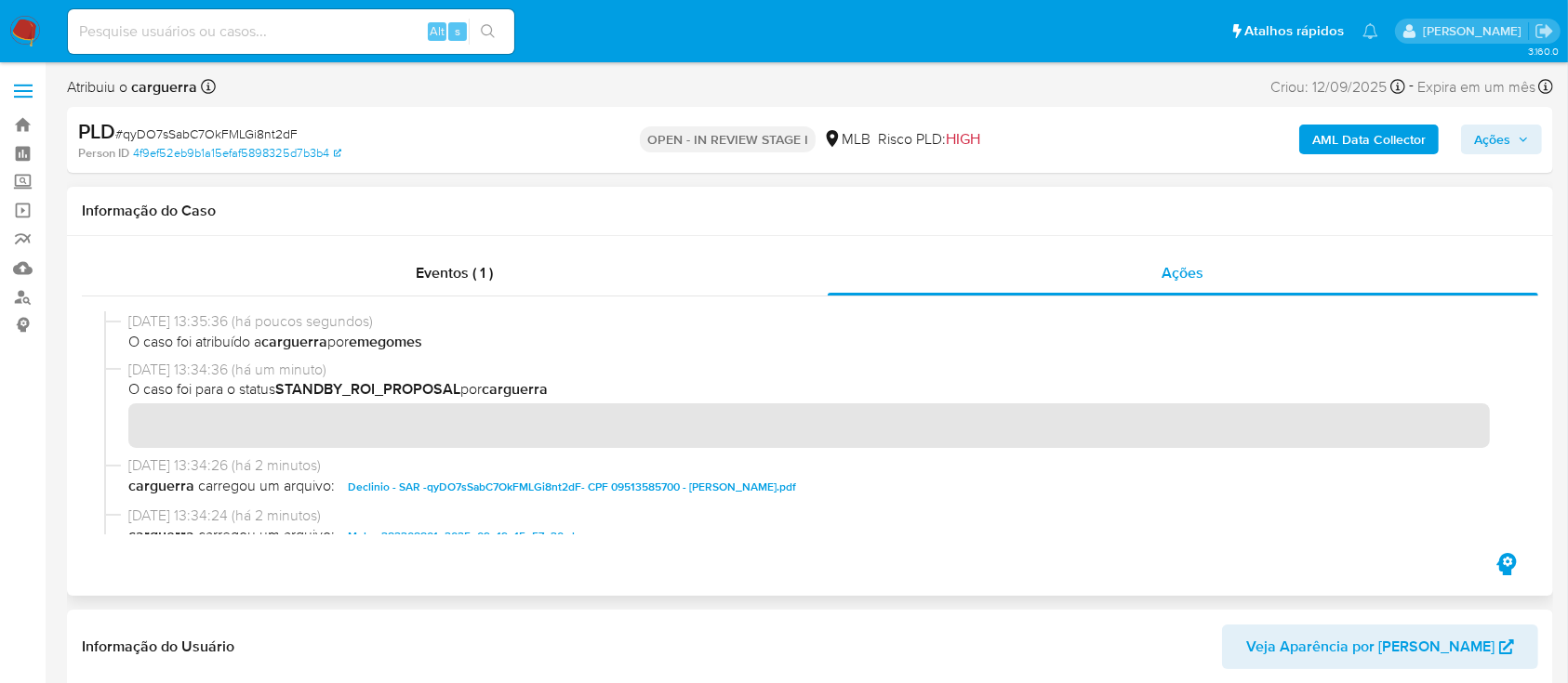
scroll to position [124, 0]
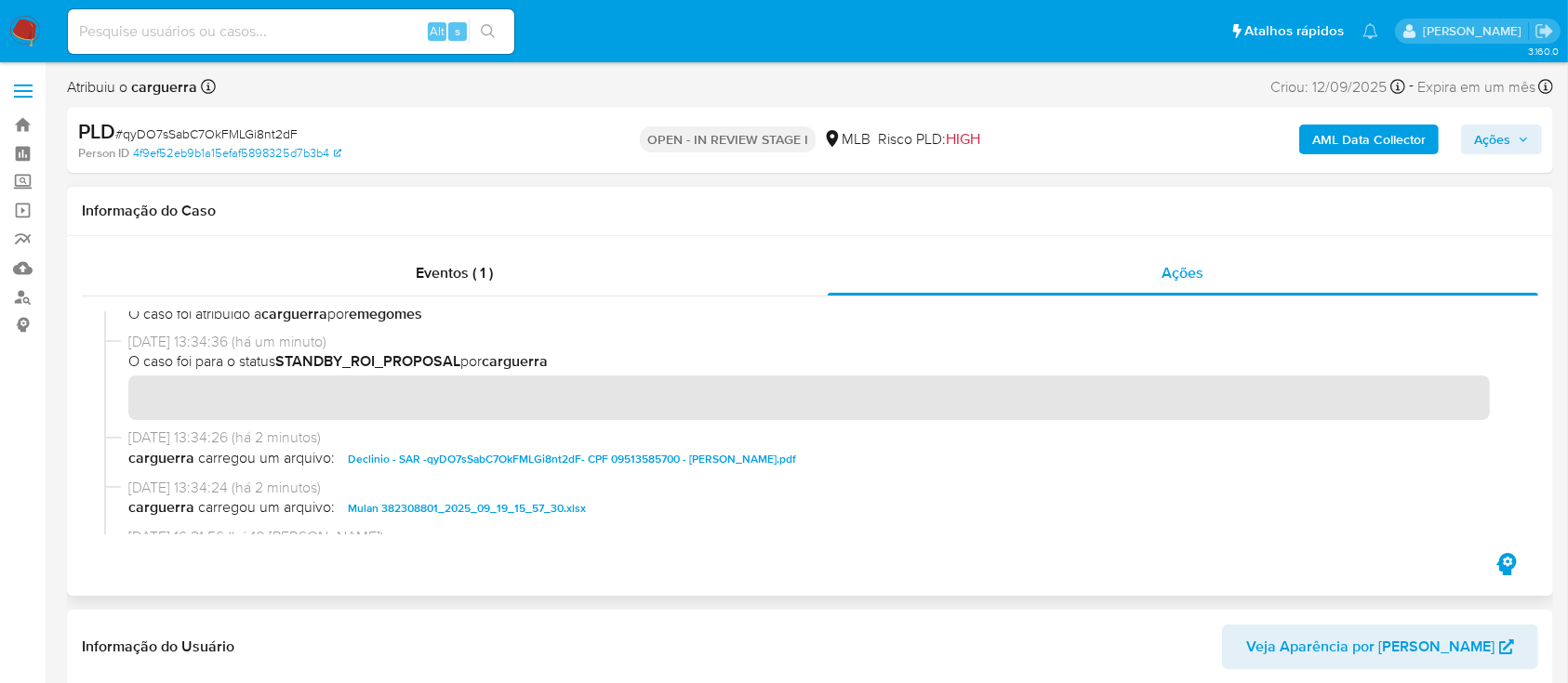
click at [122, 408] on div "22/09/2025 13:34:36 (há um minuto) O caso foi para o status STANDBY_ROI_PROPOSA…" at bounding box center [810, 380] width 1412 height 96
click at [1533, 139] on button "Ações" at bounding box center [1502, 139] width 81 height 29
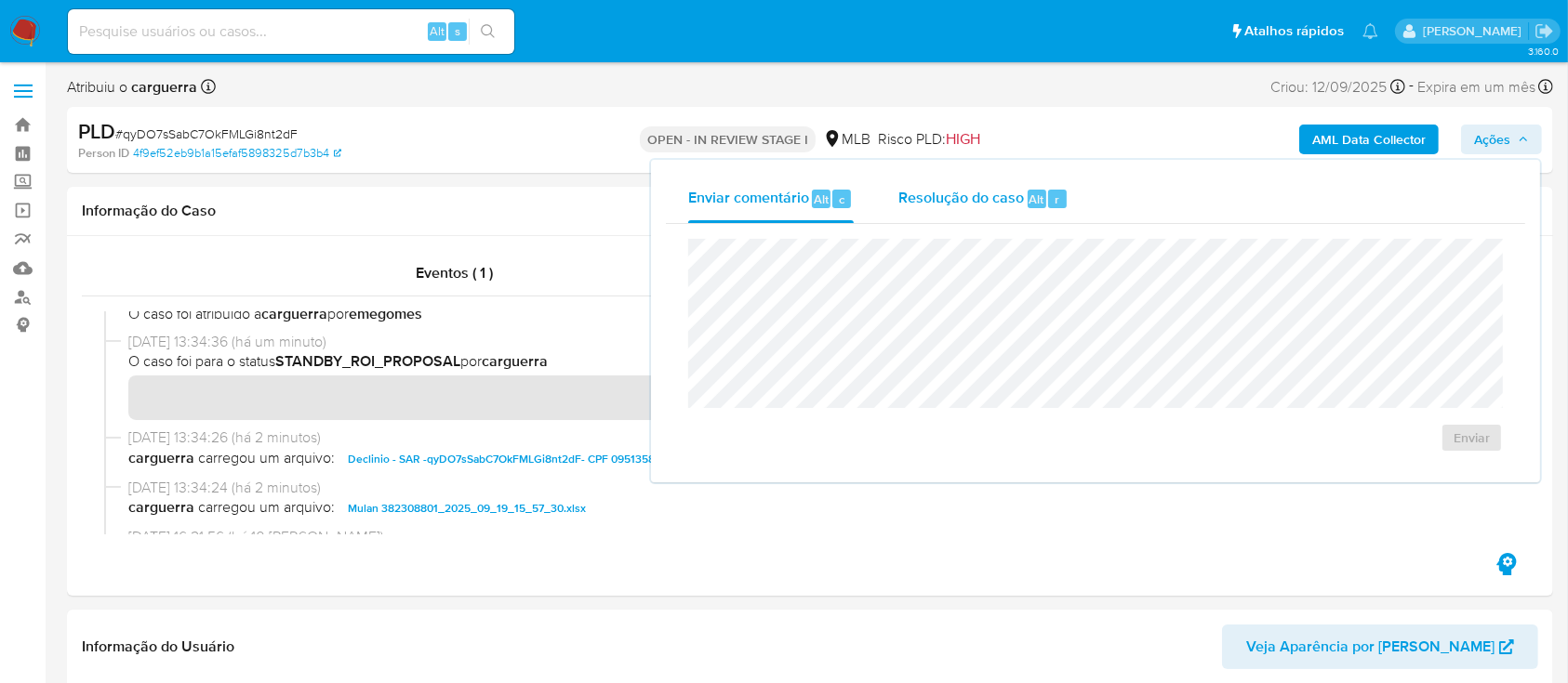
drag, startPoint x: 936, startPoint y: 187, endPoint x: 933, endPoint y: 205, distance: 18.2
click at [937, 189] on div "Resolução do caso Alt r" at bounding box center [983, 198] width 170 height 48
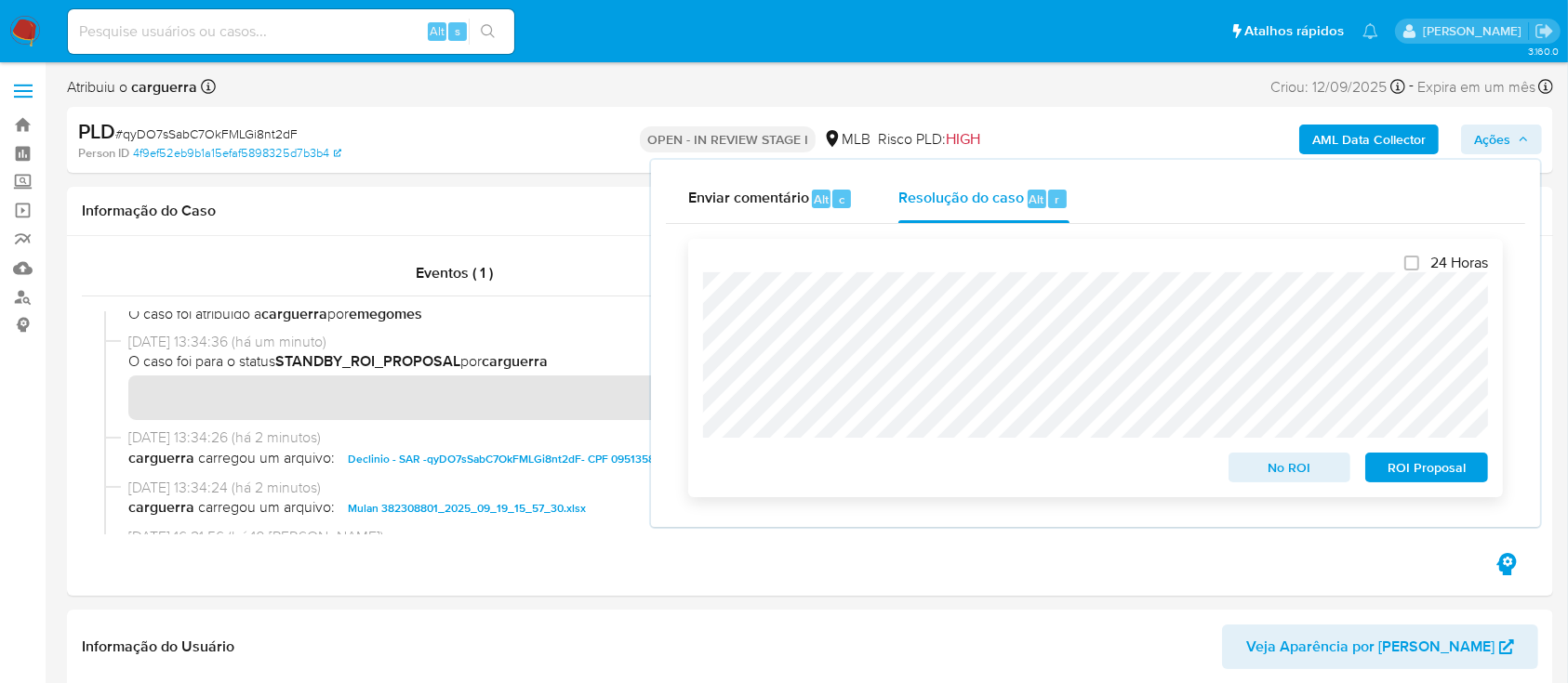
click at [1298, 470] on span "No ROI" at bounding box center [1289, 467] width 97 height 26
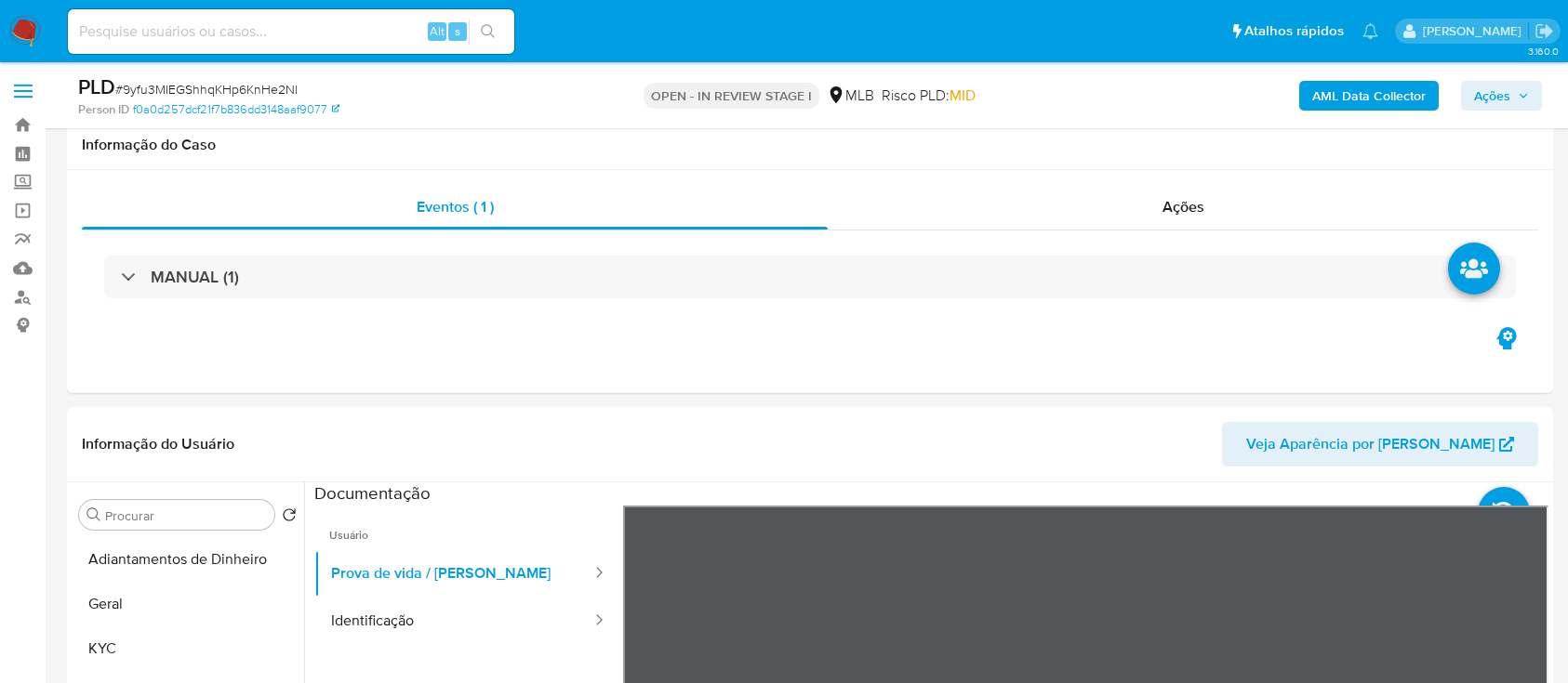
select select "10"
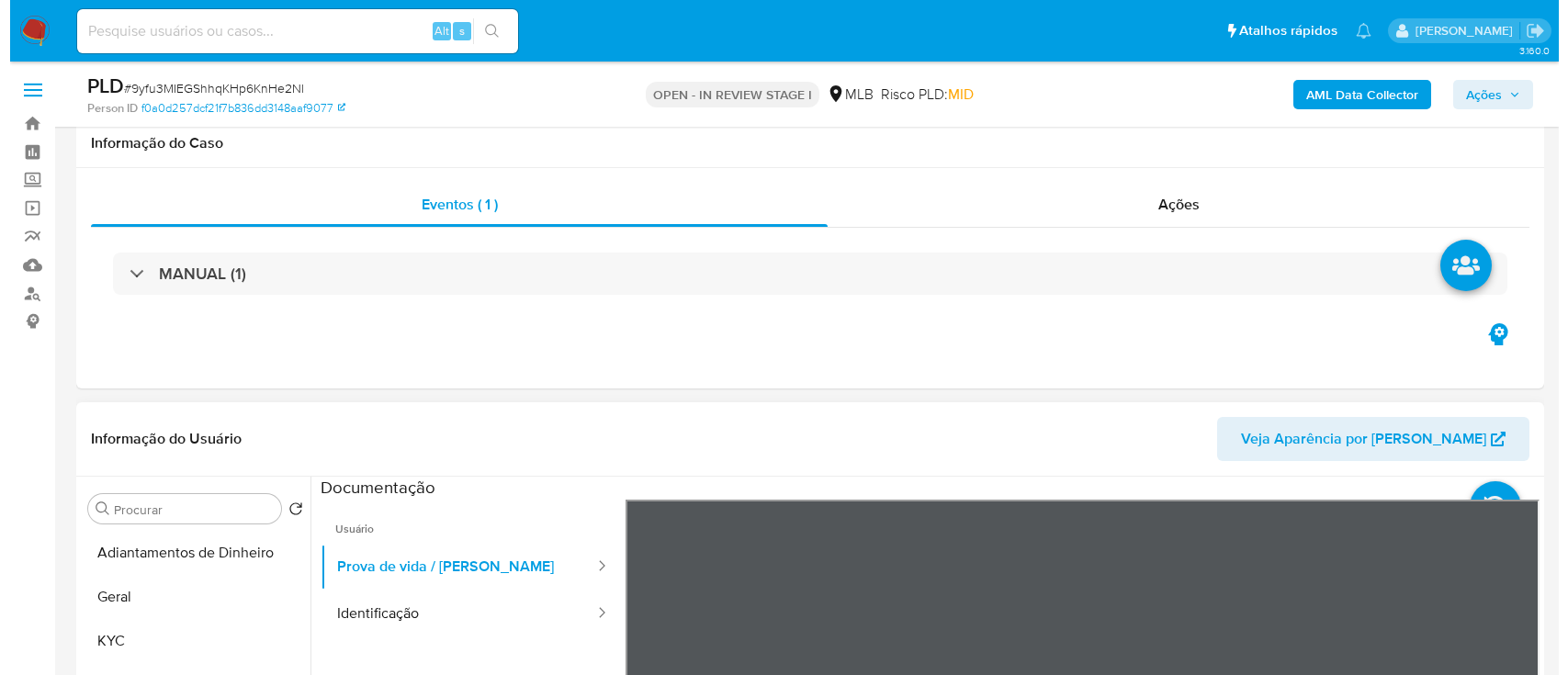
scroll to position [365, 0]
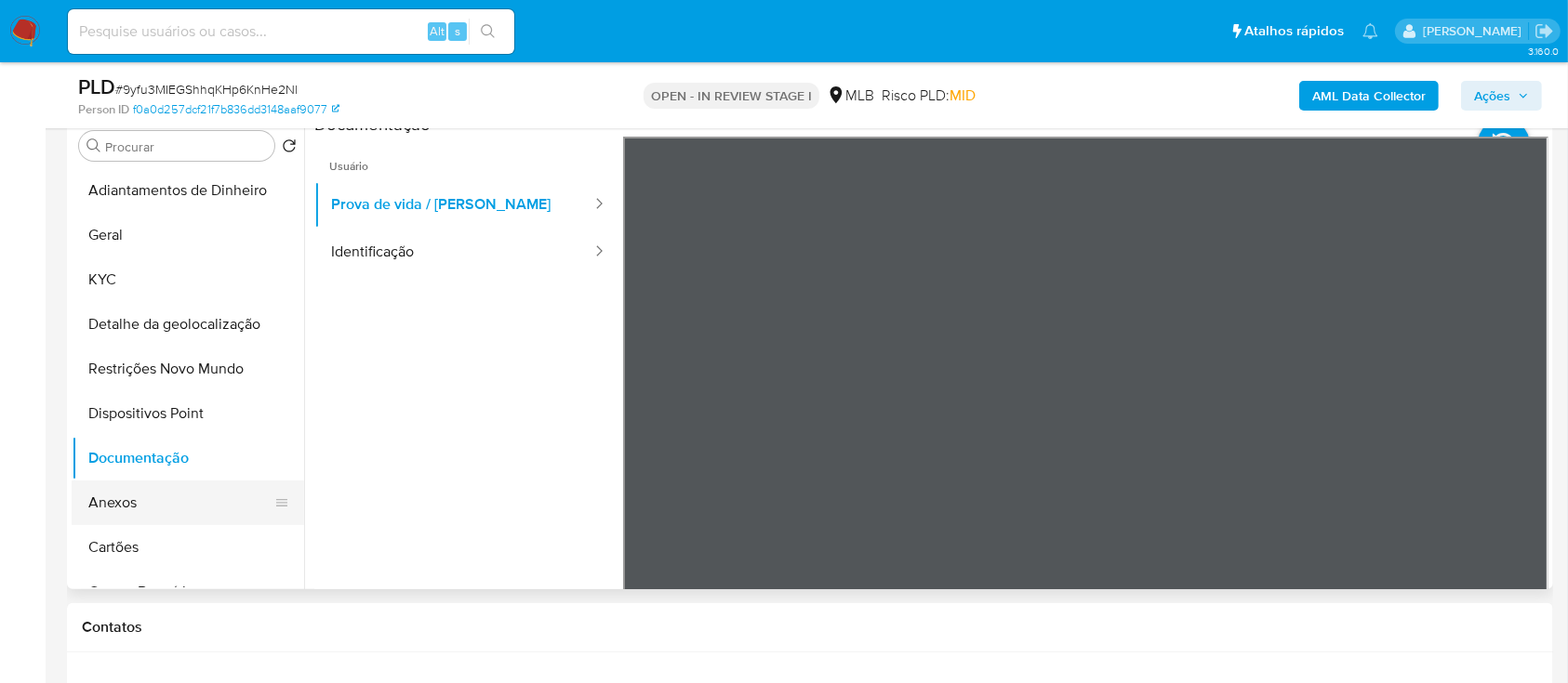
click at [120, 517] on button "Anexos" at bounding box center [180, 503] width 218 height 45
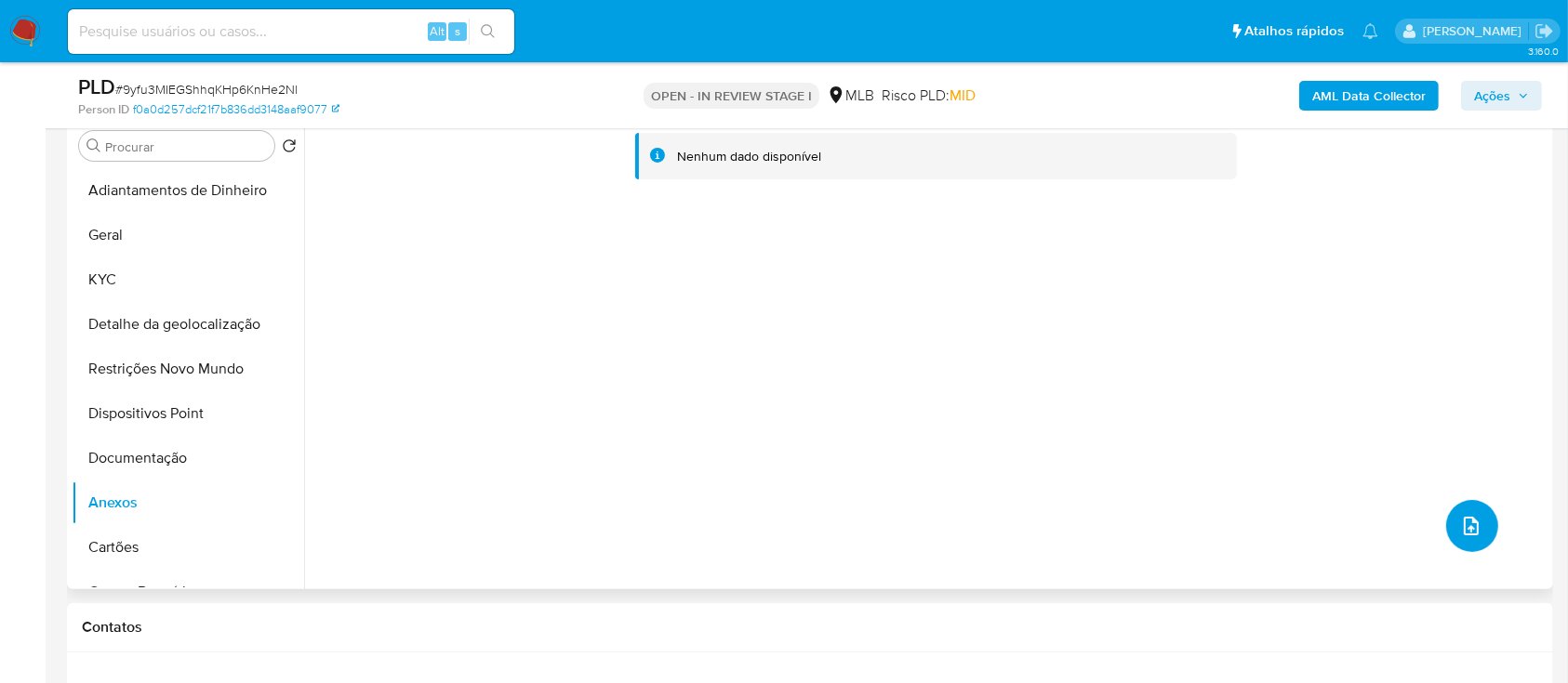
click at [1483, 527] on button "upload-file" at bounding box center [1472, 526] width 52 height 52
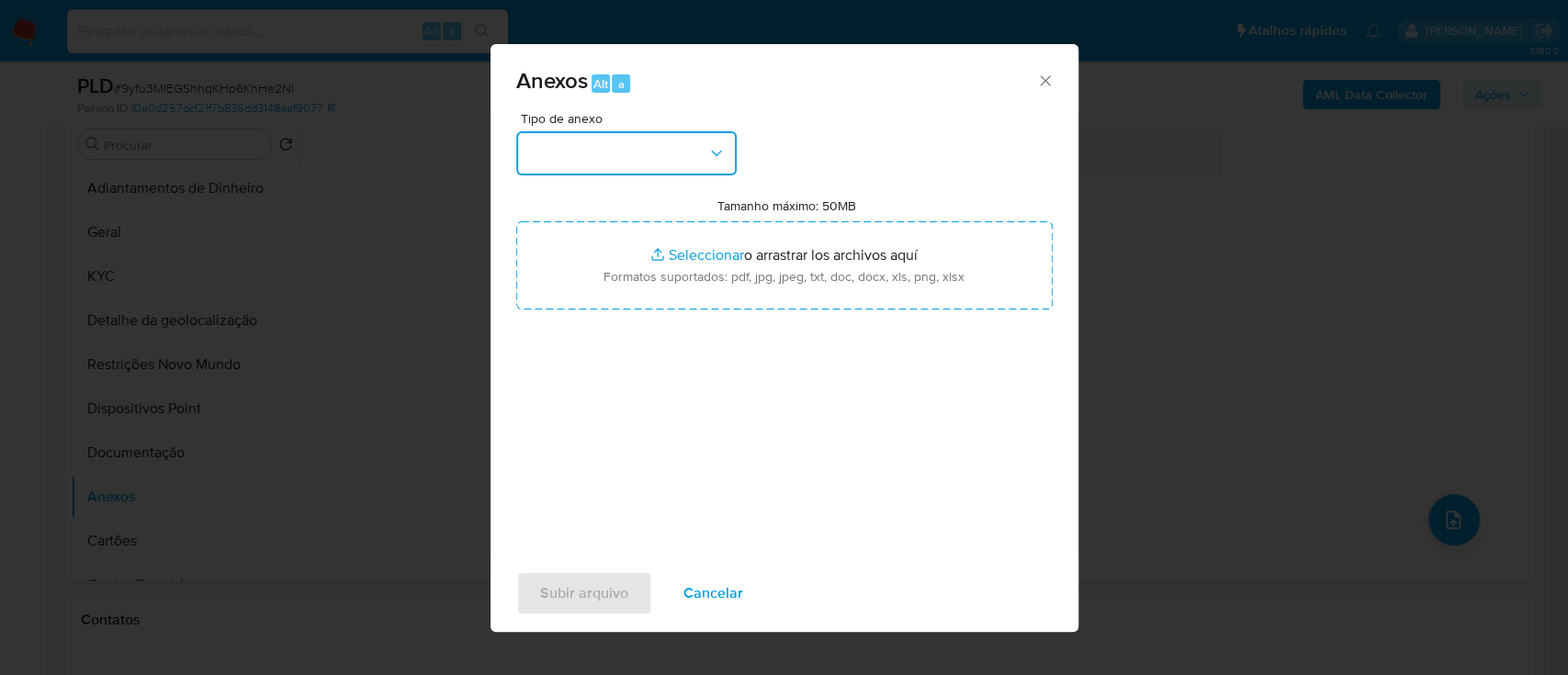
click at [567, 165] on button "button" at bounding box center [627, 154] width 220 height 44
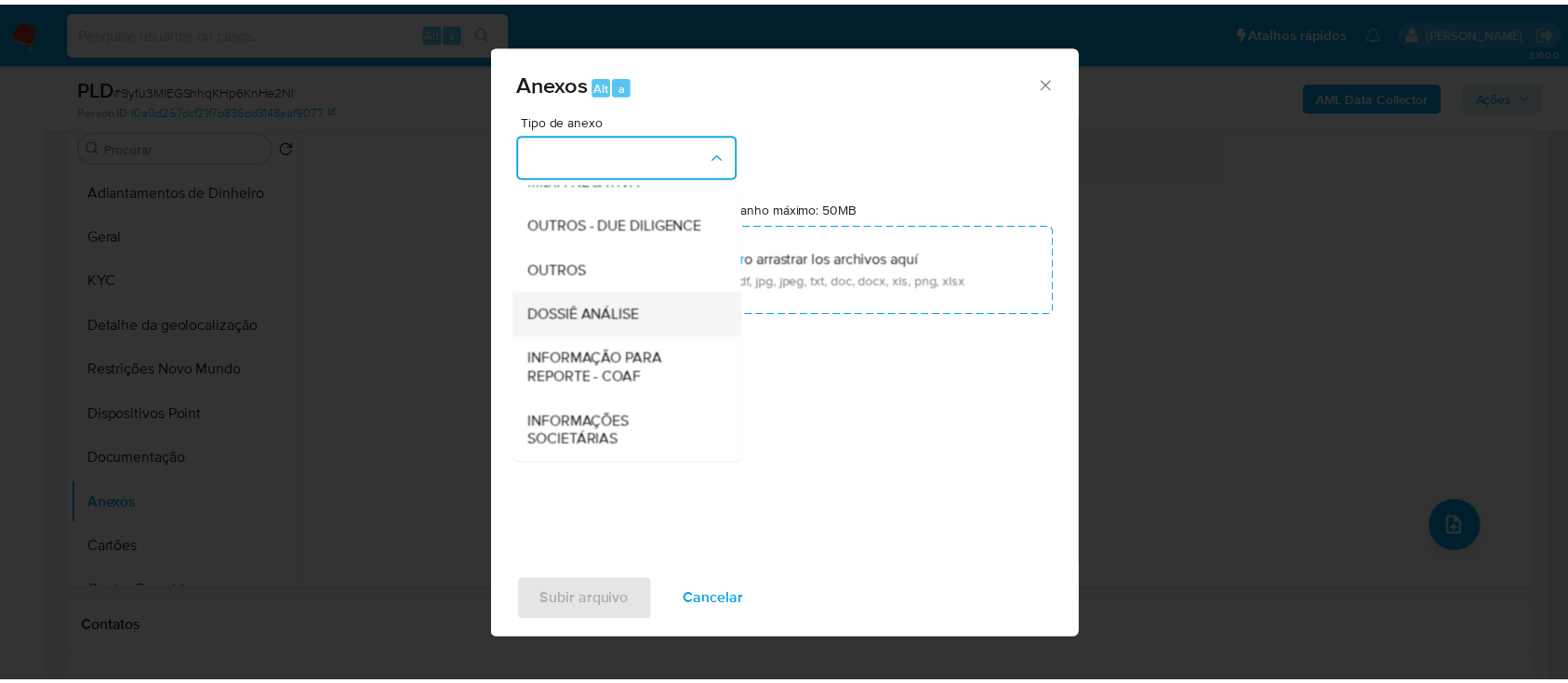
scroll to position [285, 0]
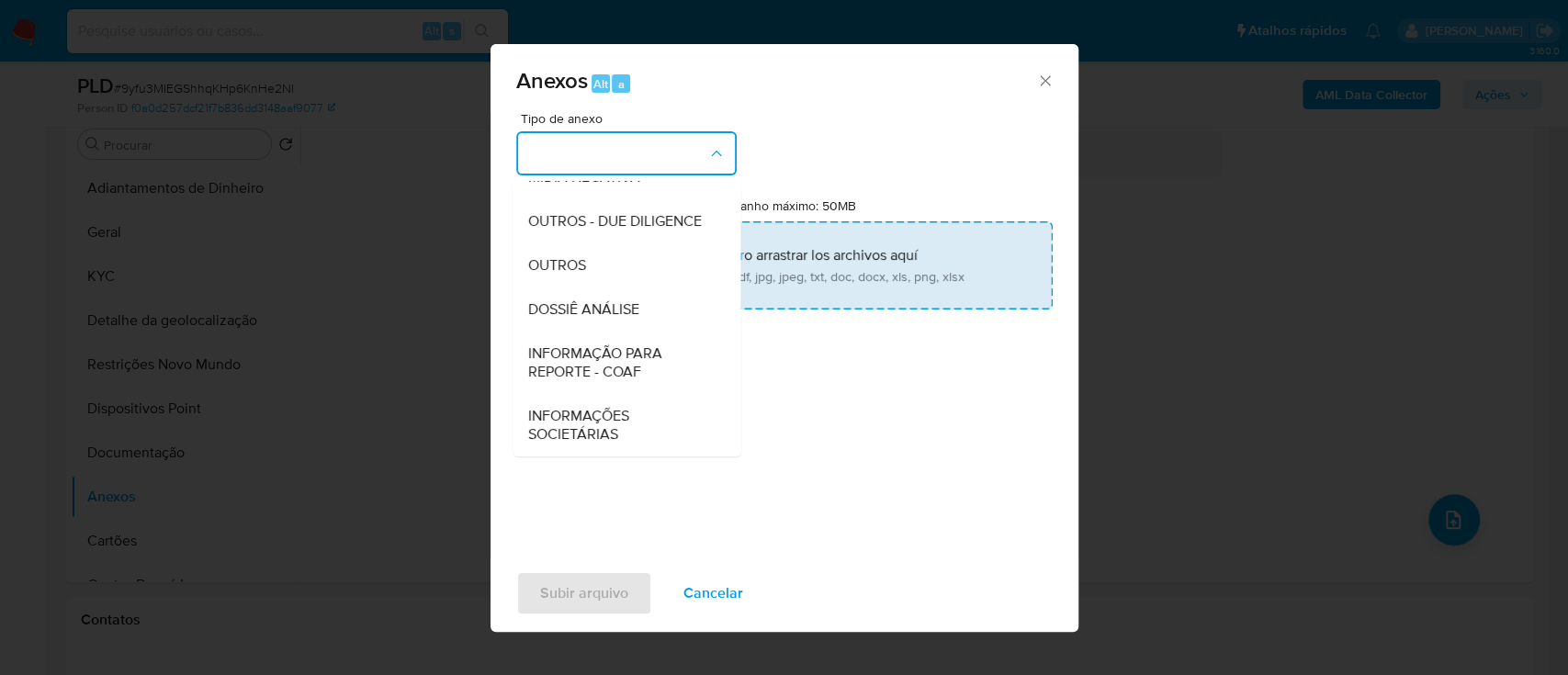
drag, startPoint x: 555, startPoint y: 251, endPoint x: 566, endPoint y: 267, distance: 19.4
click at [555, 252] on div "OUTROS" at bounding box center [621, 266] width 187 height 44
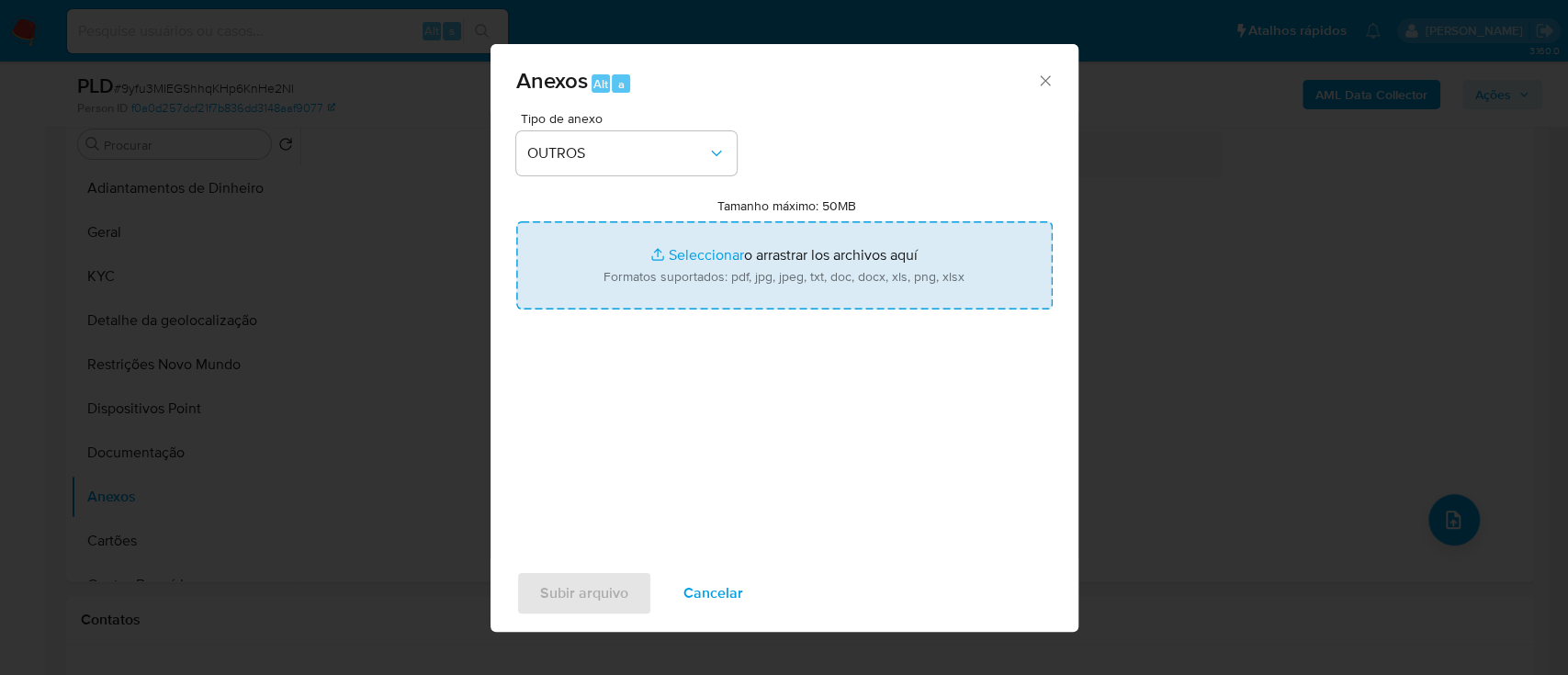
click at [697, 254] on input "Tamanho máximo: 50MB Seleccionar archivos" at bounding box center [785, 265] width 537 height 88
type input "C:\fakepath\Mulan 1984811279_2025_09_19_15_57_42.xlsx"
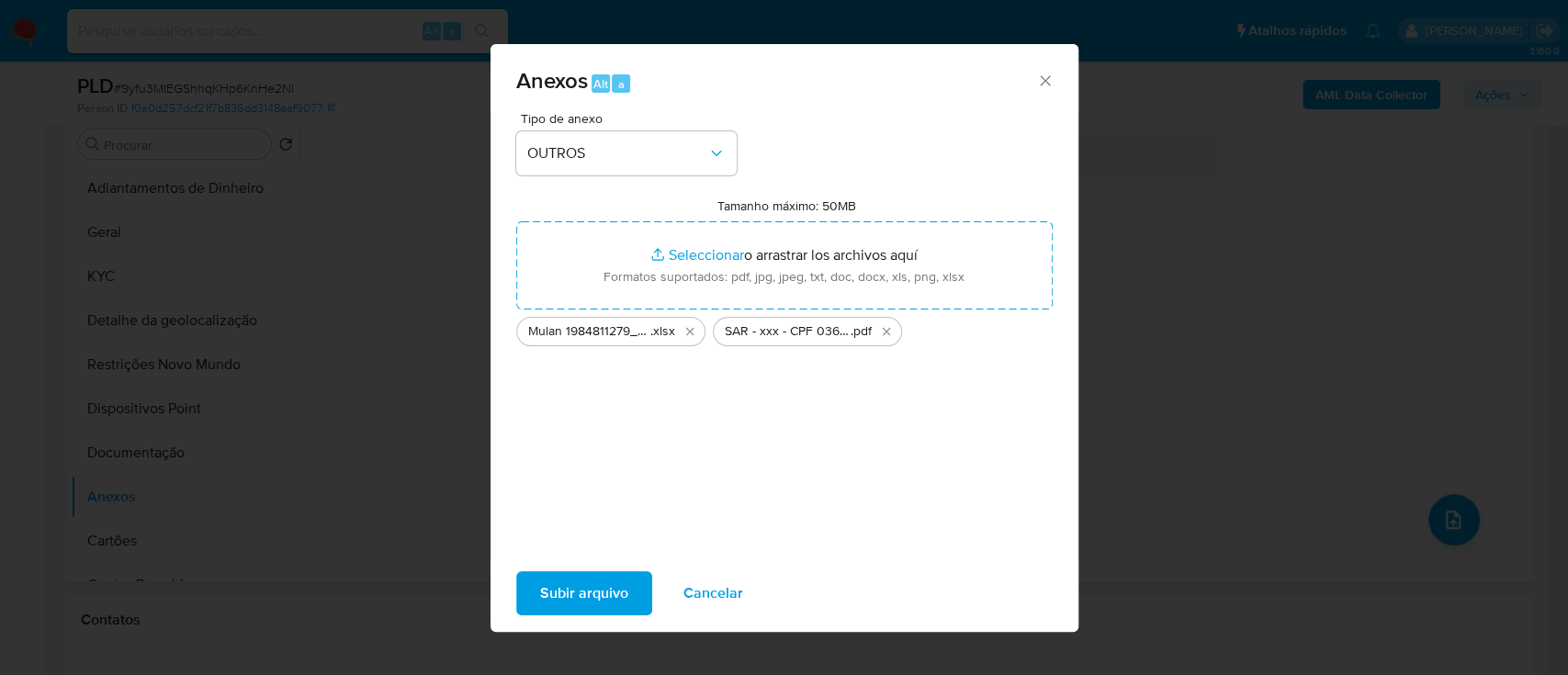
click at [585, 593] on span "Subir arquivo" at bounding box center [583, 594] width 88 height 41
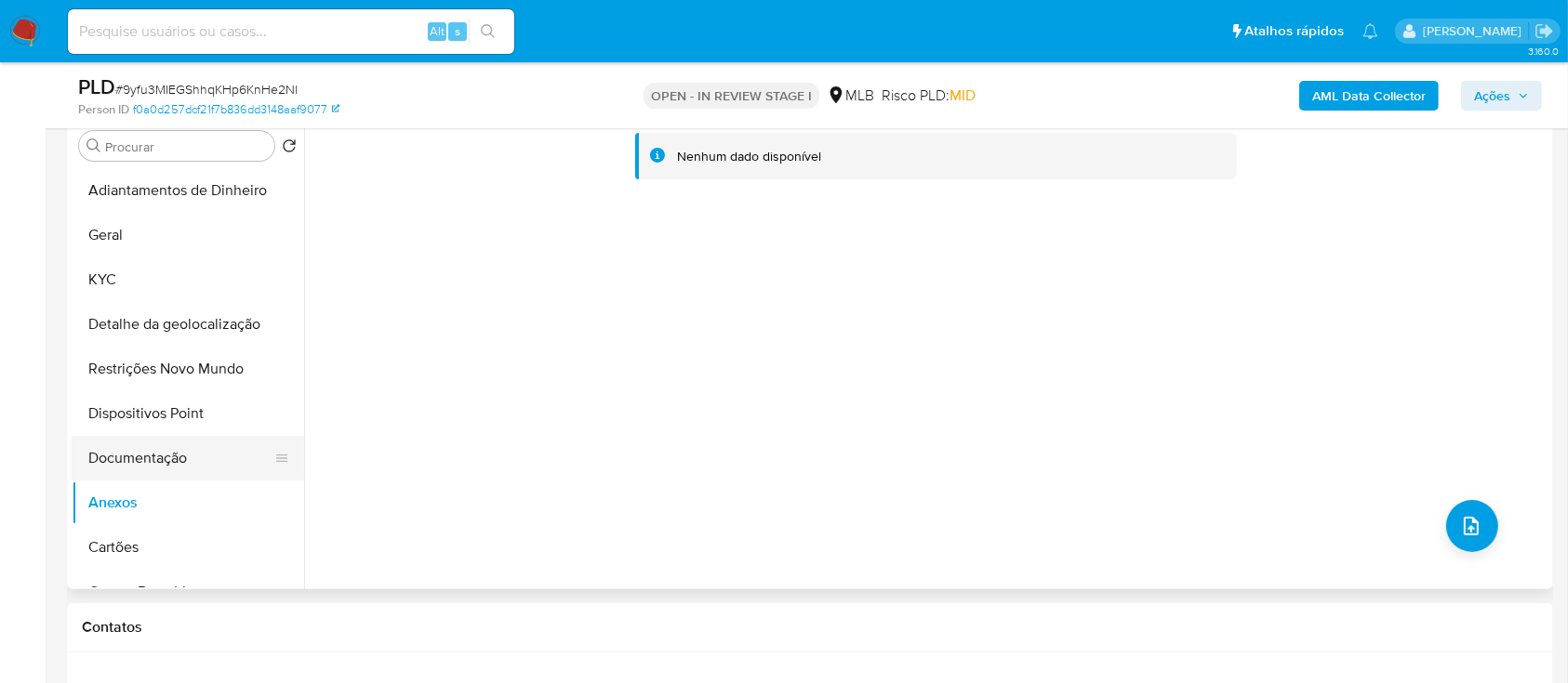
click at [149, 453] on button "Documentação" at bounding box center [180, 458] width 218 height 45
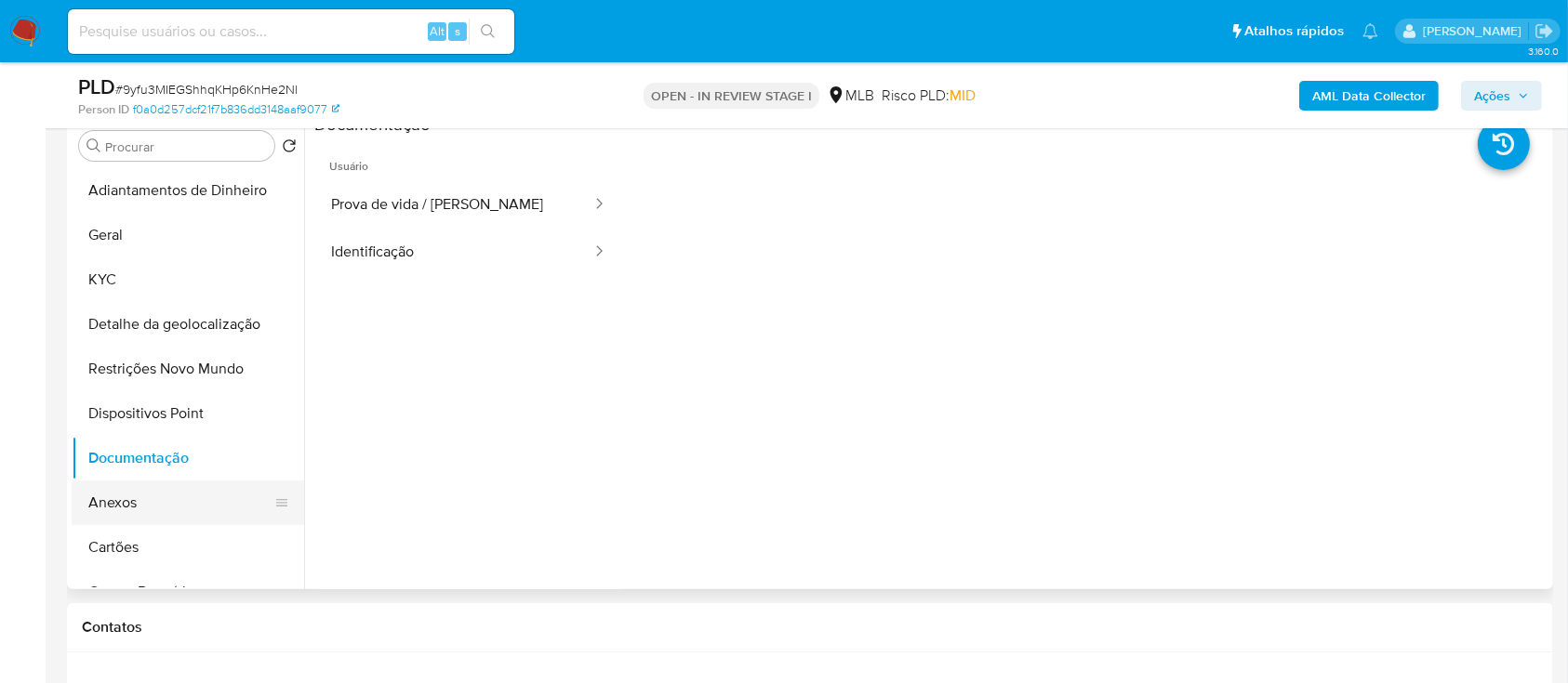
click at [129, 494] on button "Anexos" at bounding box center [180, 503] width 218 height 45
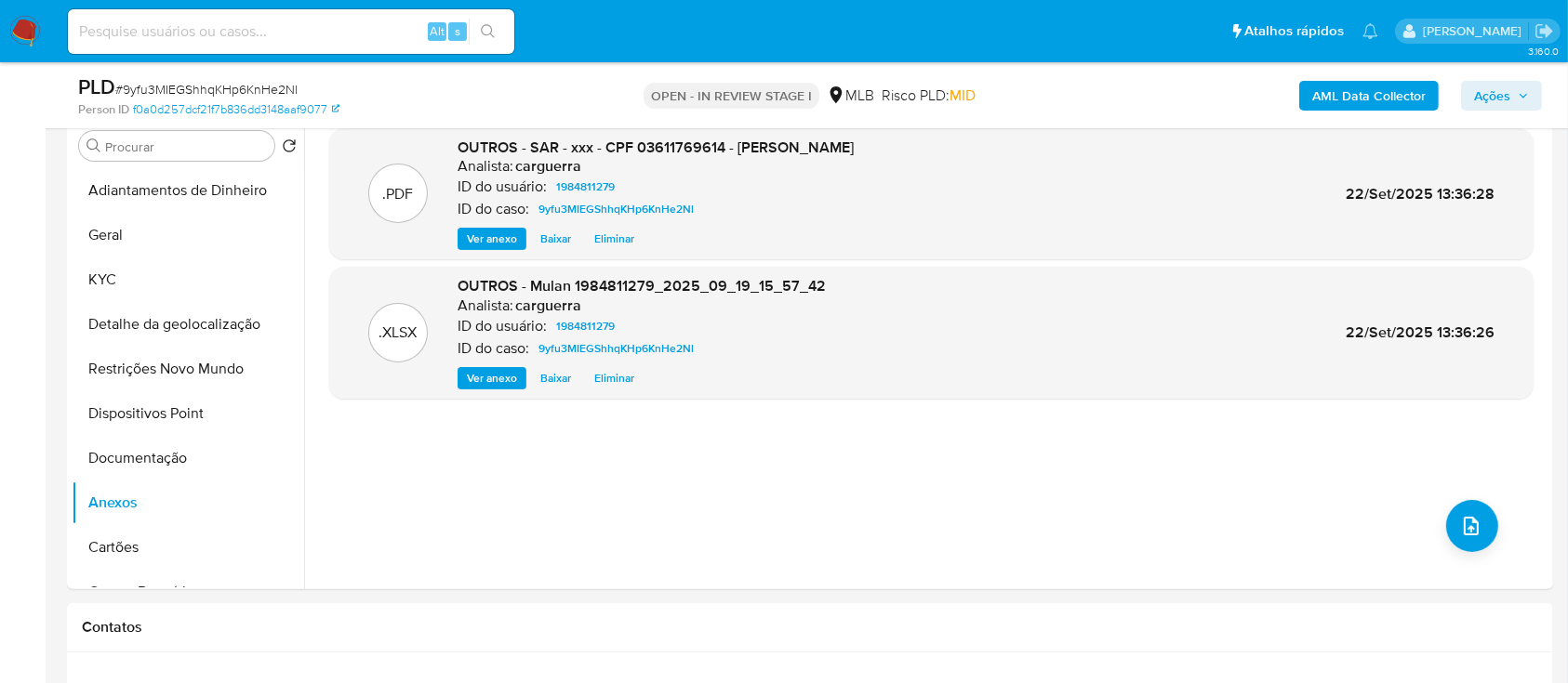
click at [1513, 86] on span "Ações" at bounding box center [1502, 96] width 55 height 26
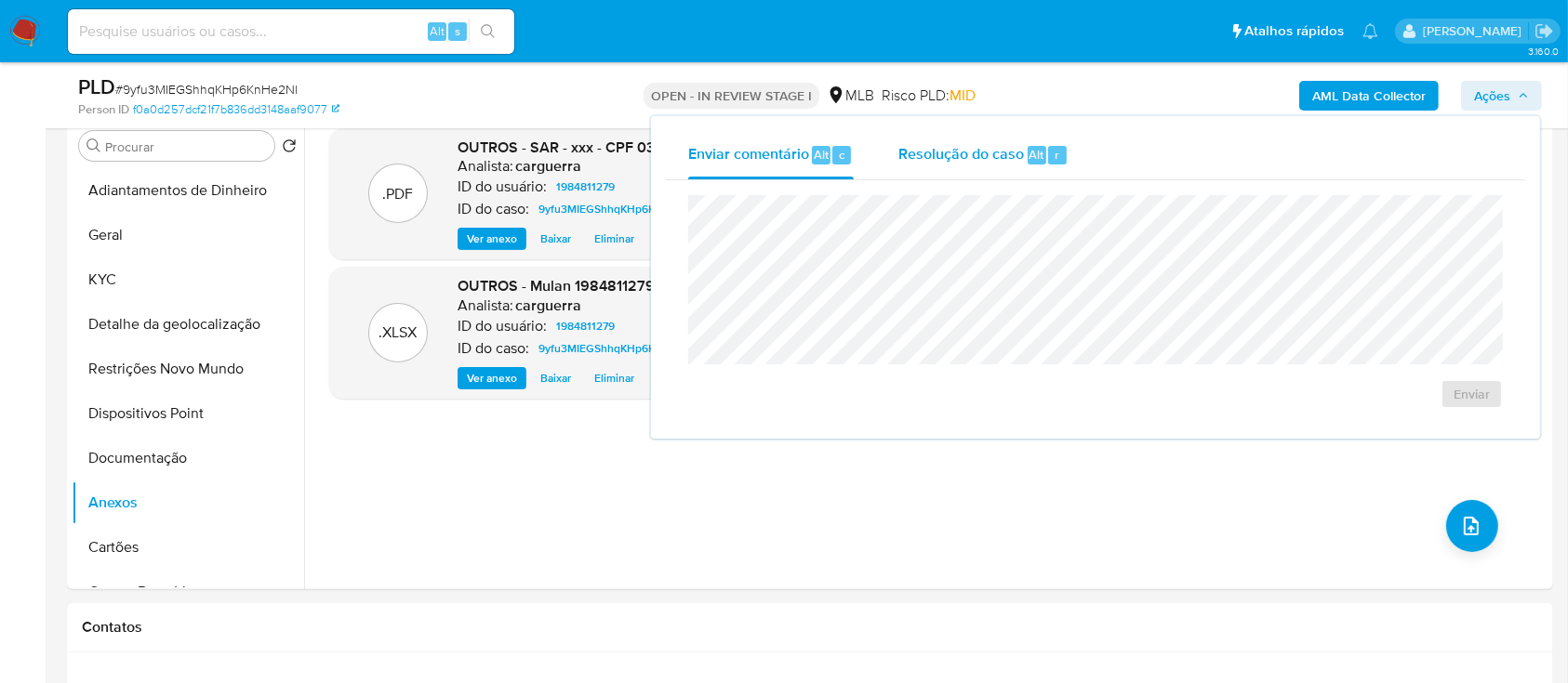
click at [988, 144] on span "Resolução do caso" at bounding box center [961, 154] width 125 height 21
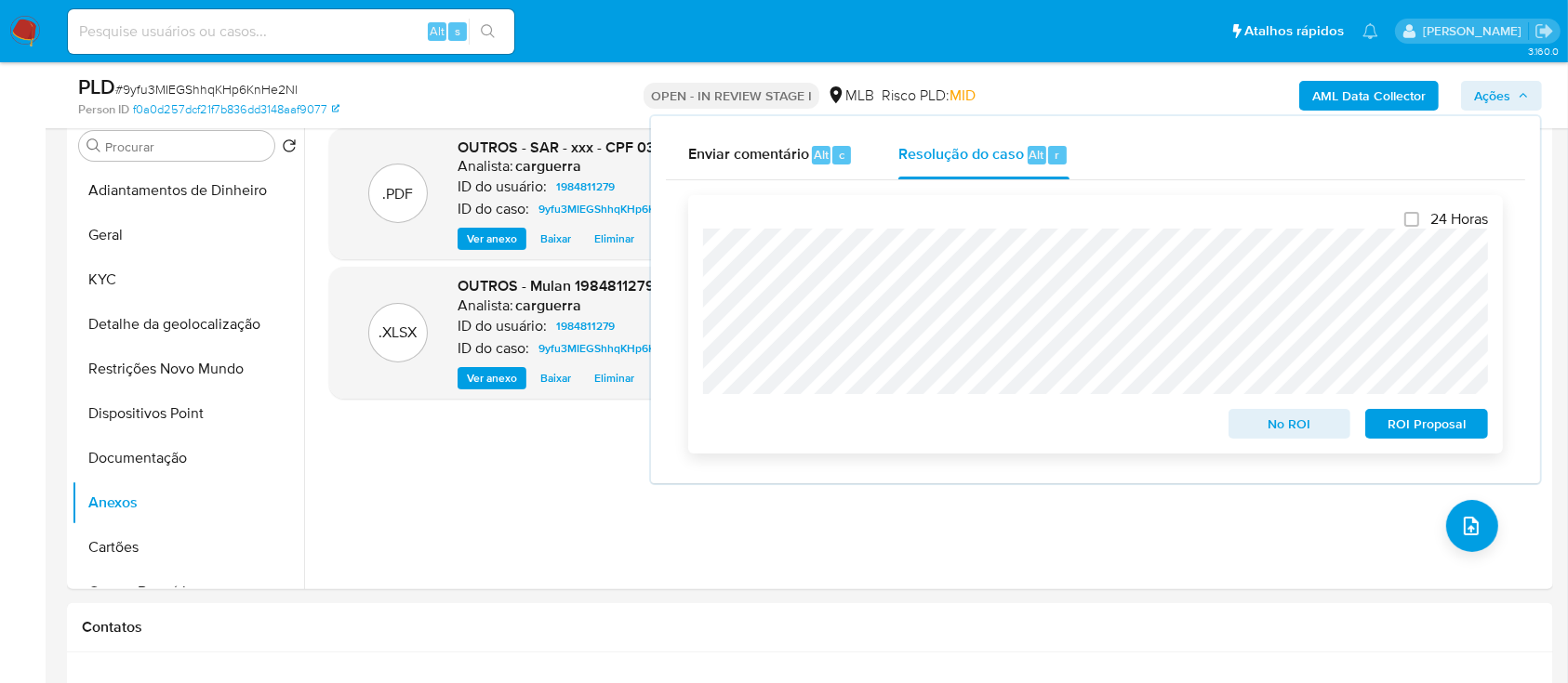
click at [1384, 416] on span "ROI Proposal" at bounding box center [1426, 424] width 97 height 26
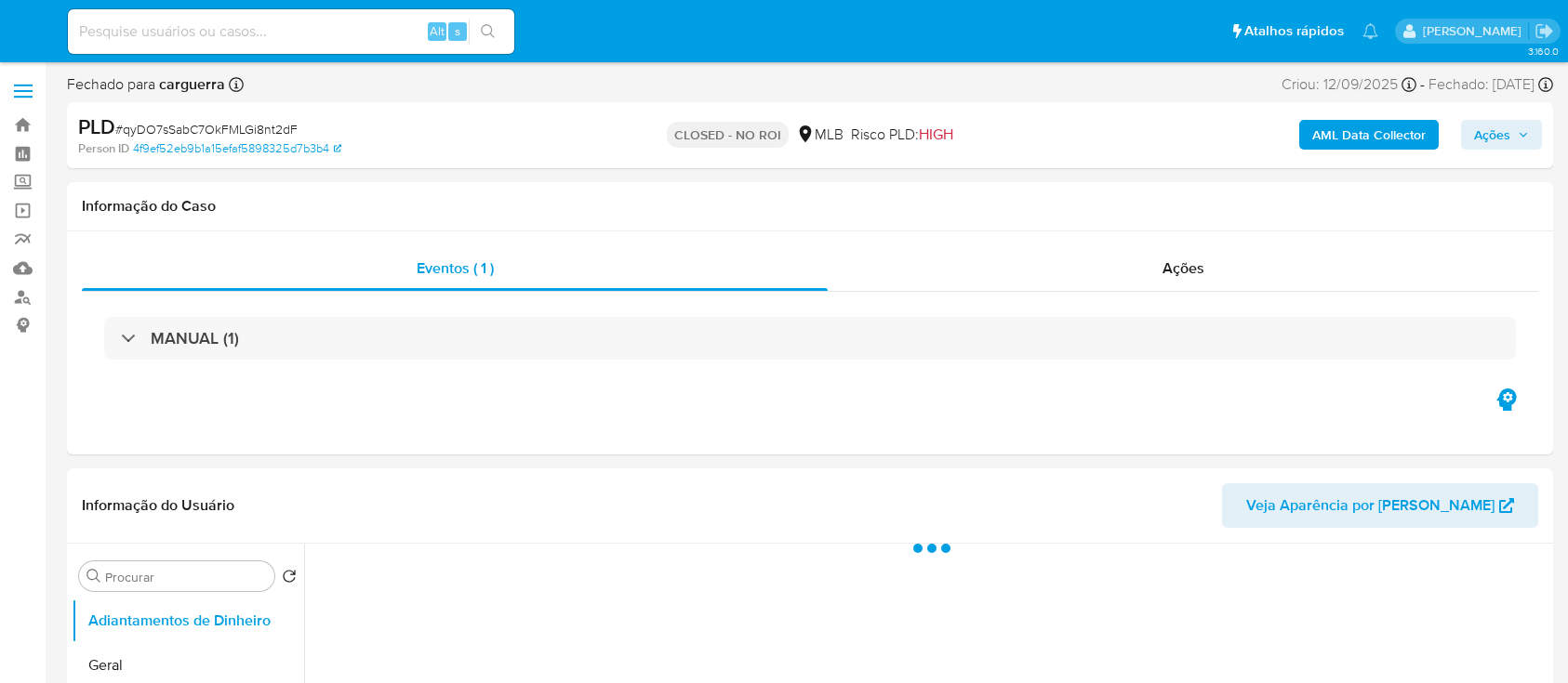
select select "10"
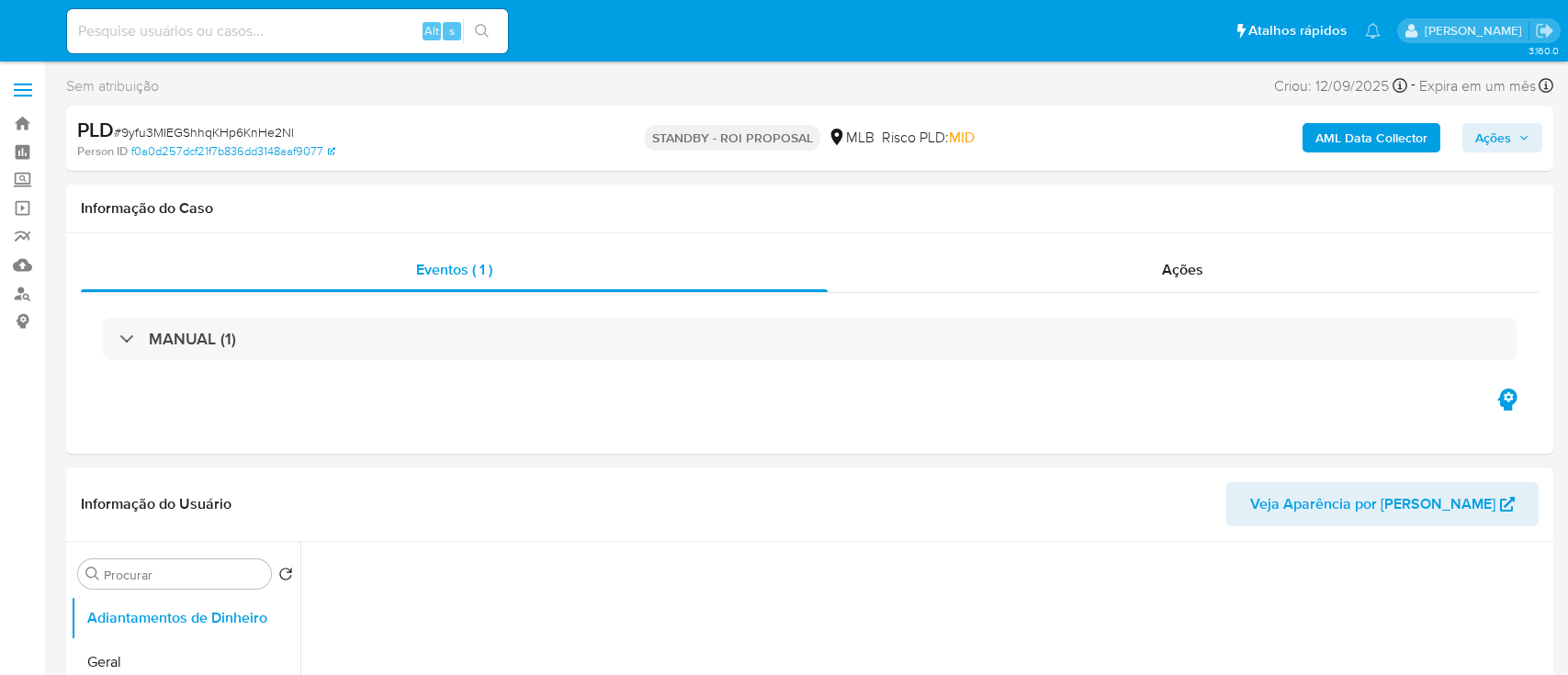
select select "10"
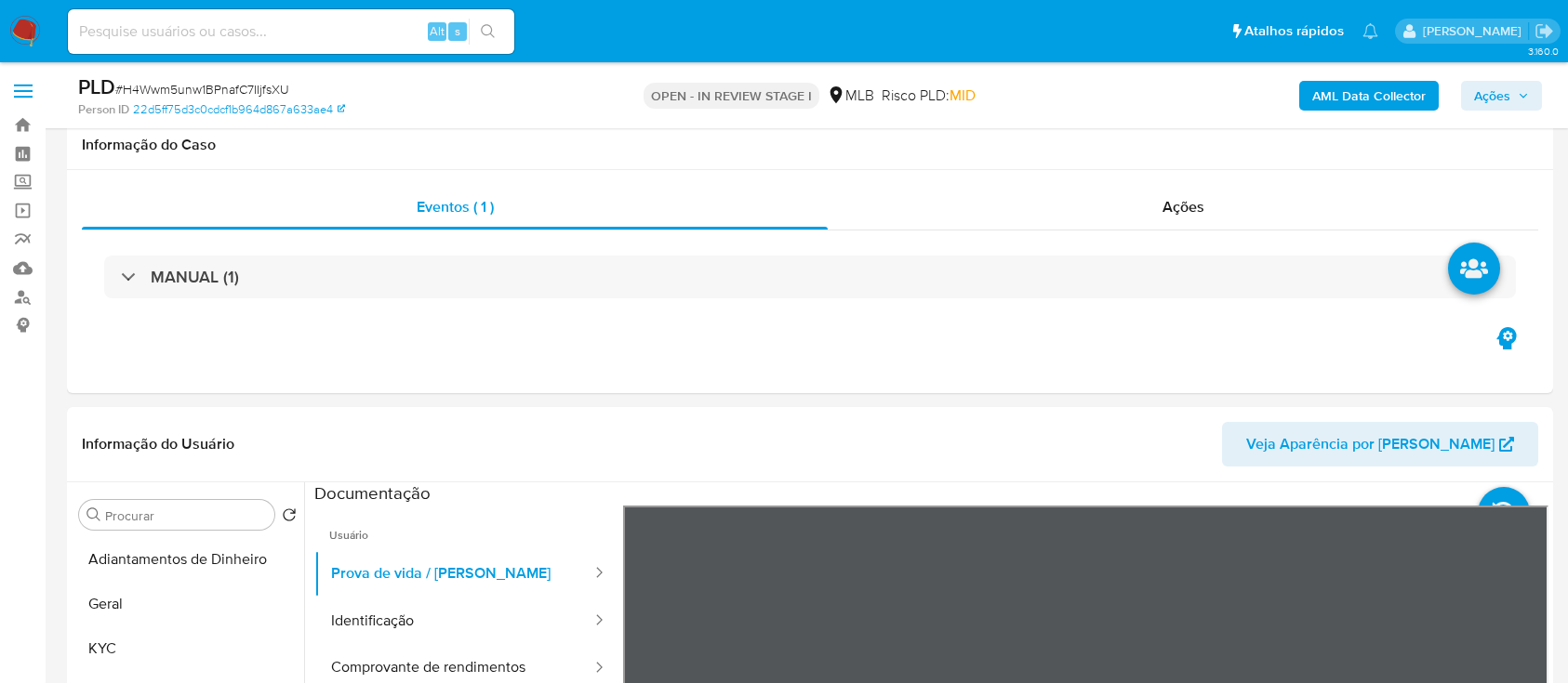
select select "10"
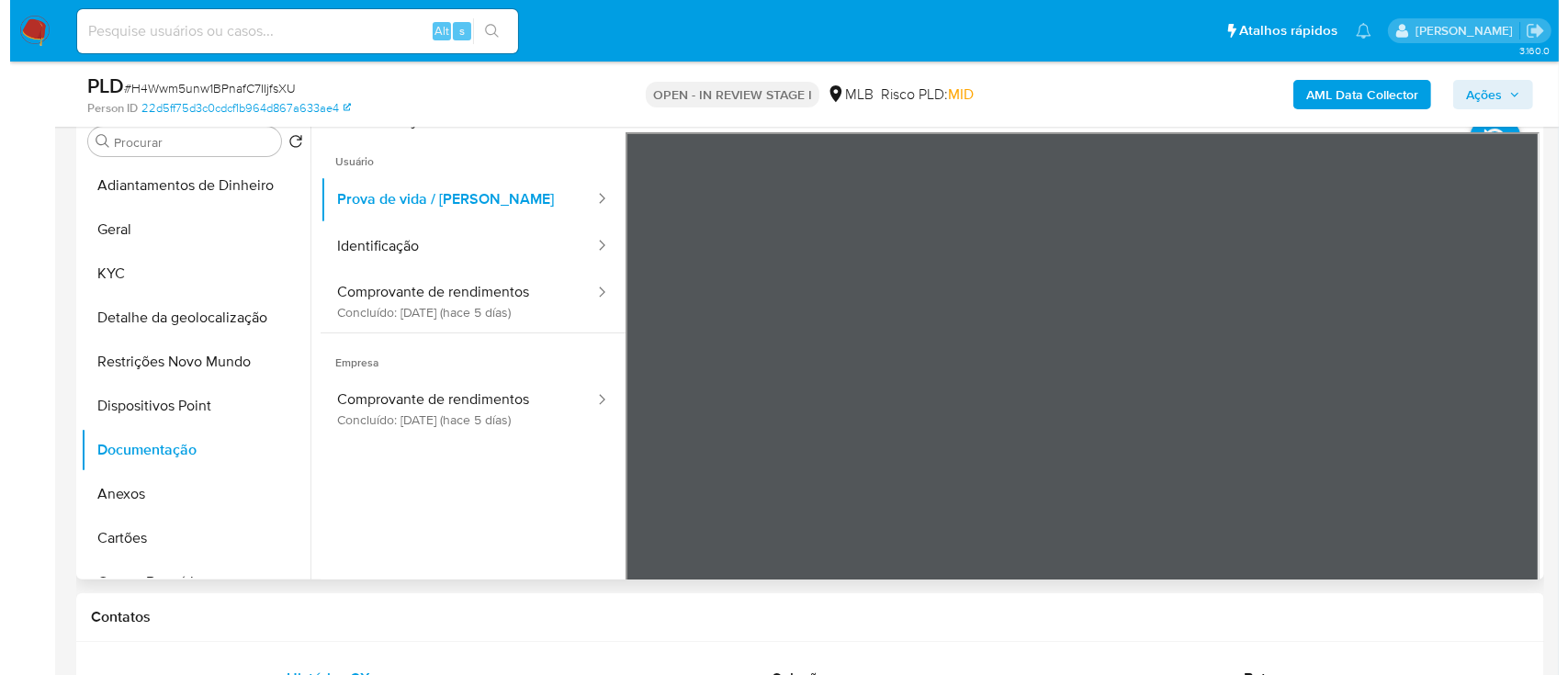
scroll to position [244, 0]
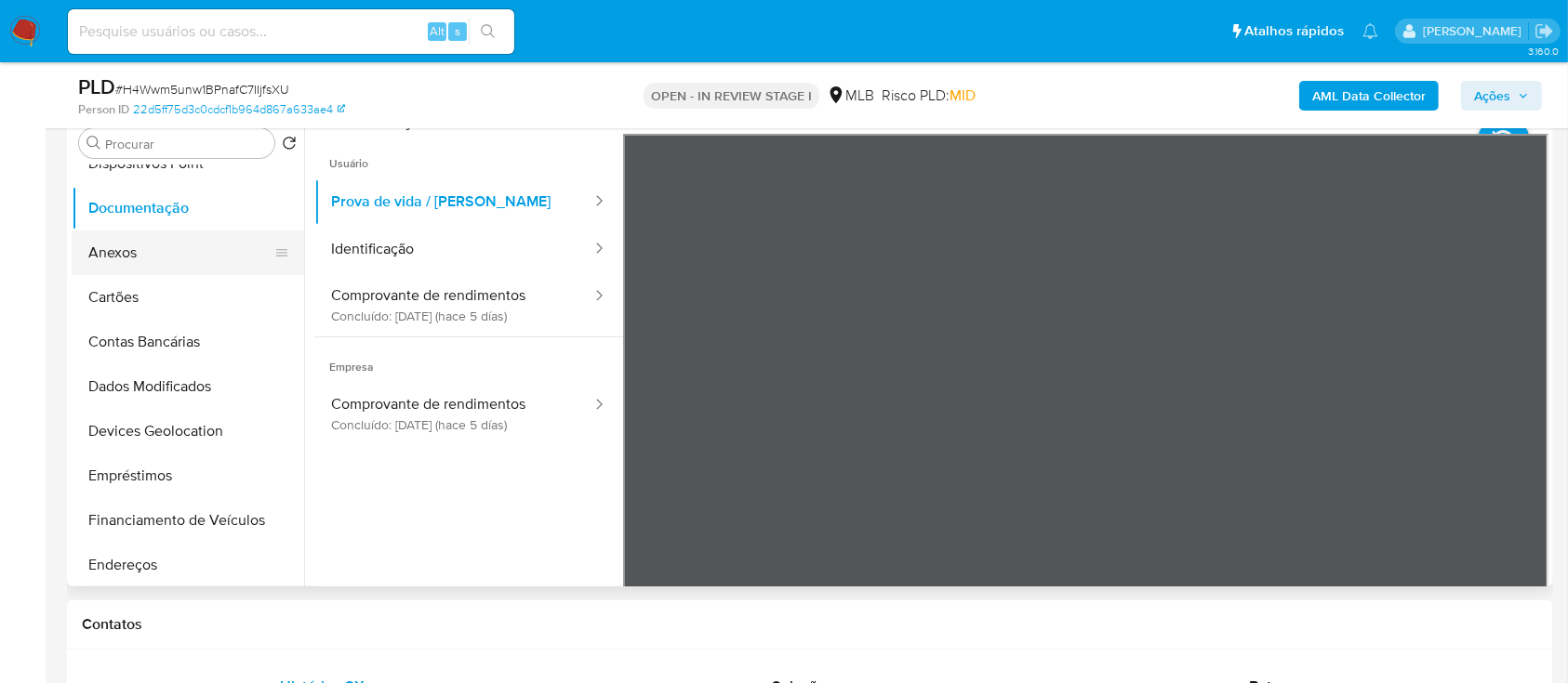
click at [119, 241] on button "Anexos" at bounding box center [180, 253] width 218 height 45
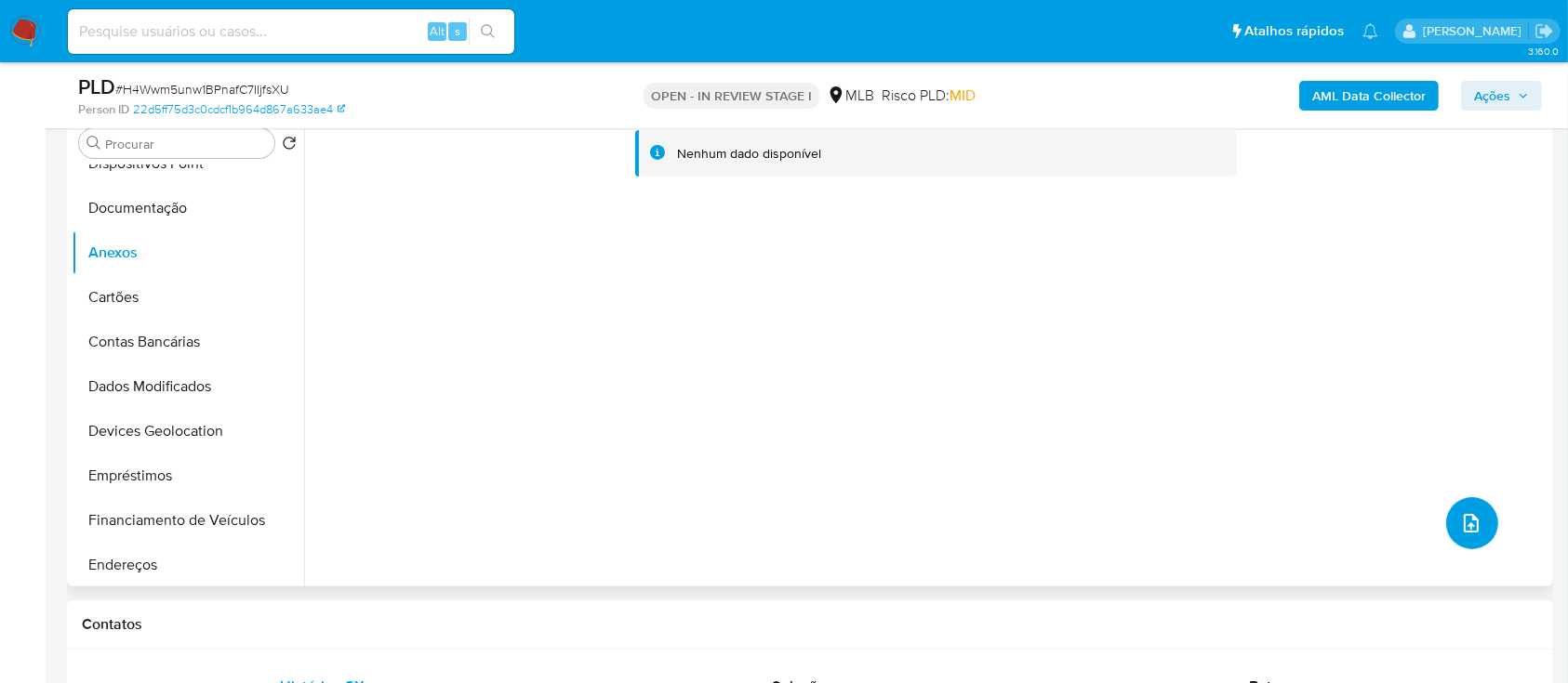
click at [1466, 520] on icon "upload-file" at bounding box center [1471, 523] width 22 height 22
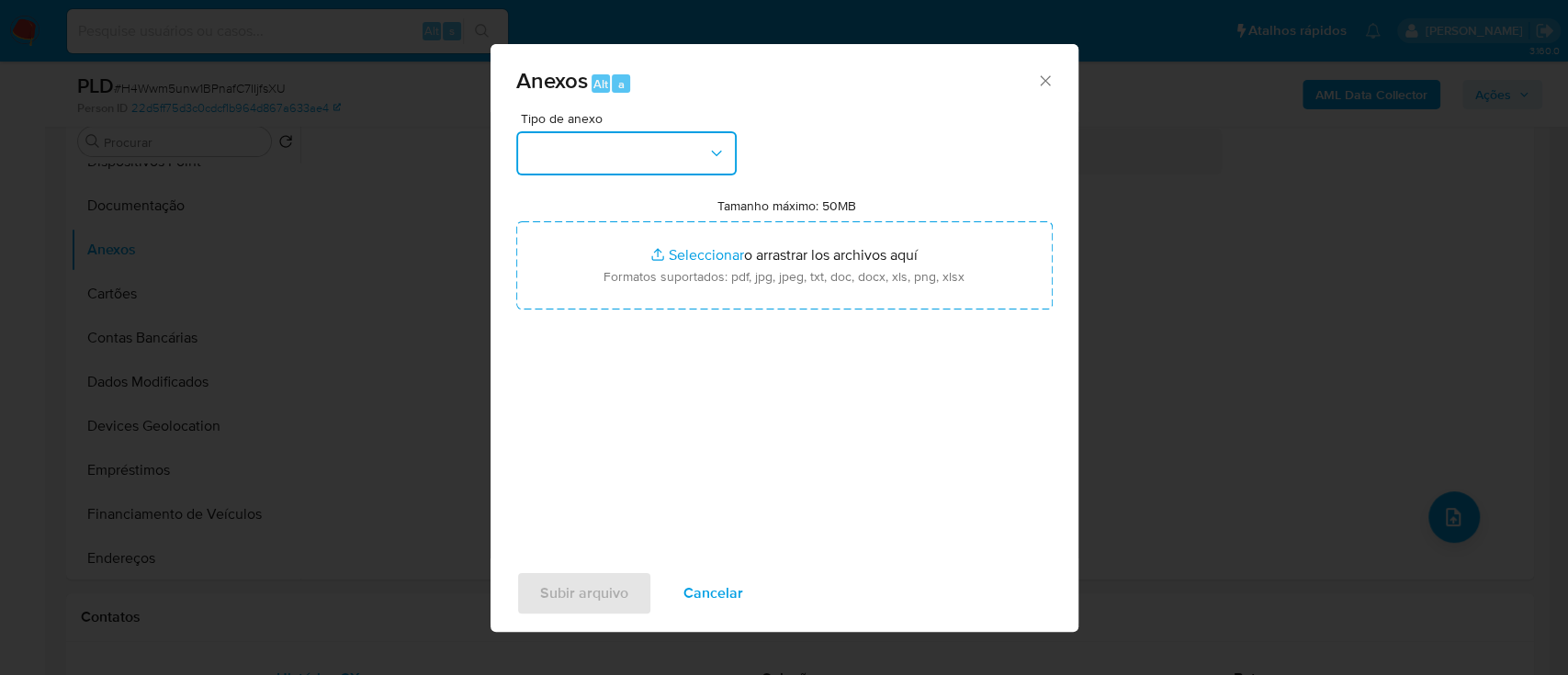
click at [655, 159] on button "button" at bounding box center [627, 154] width 220 height 44
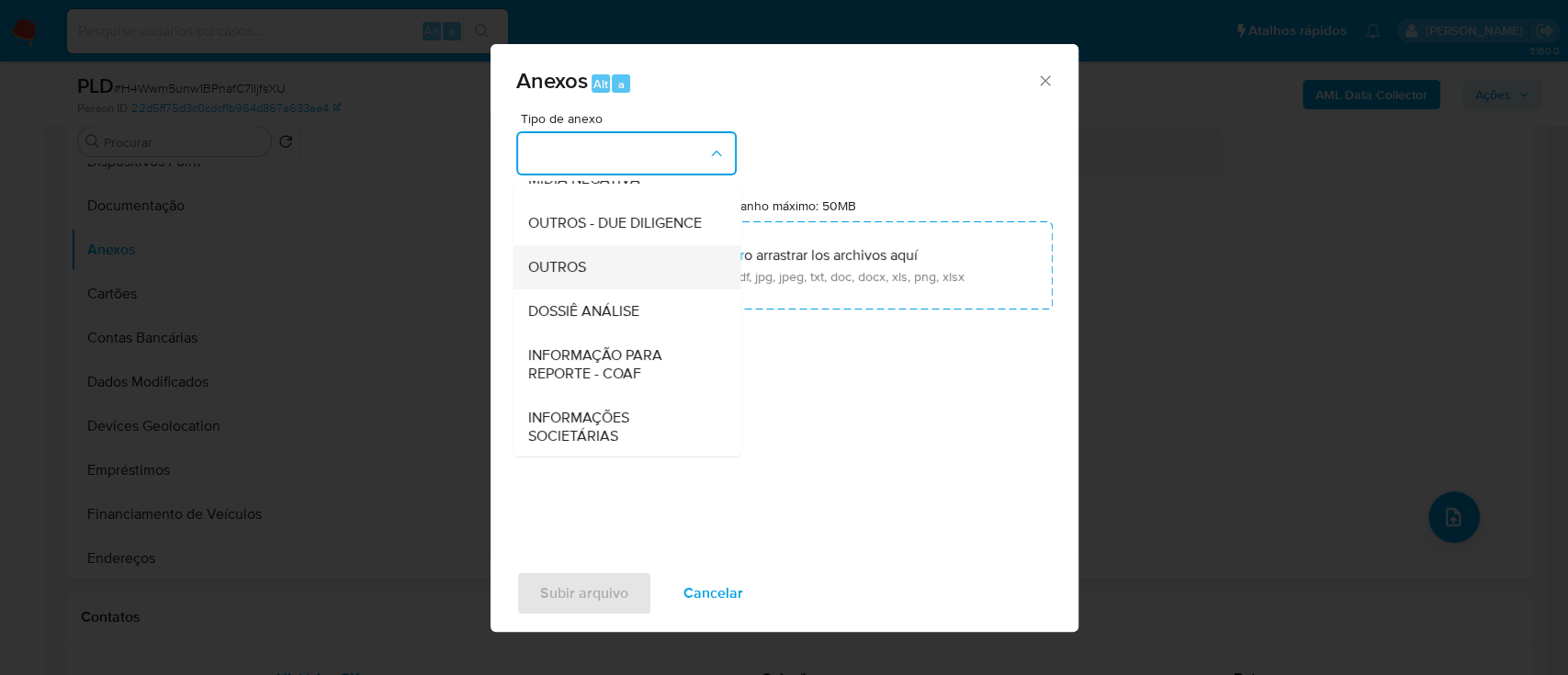
click at [588, 290] on div "OUTROS" at bounding box center [621, 267] width 187 height 44
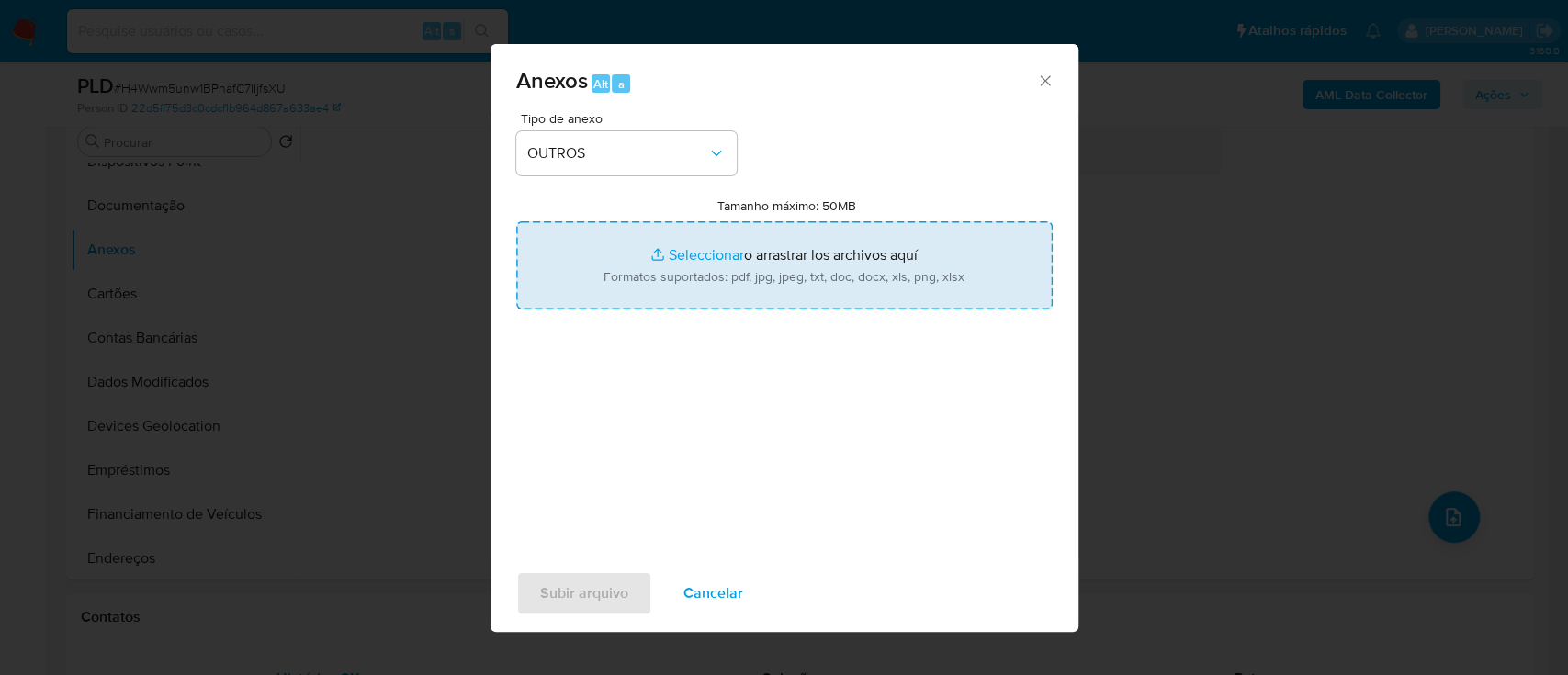
click at [693, 247] on input "Tamanho máximo: 50MB Seleccionar archivos" at bounding box center [785, 265] width 537 height 88
type input "C:\fakepath\SAR - xxx - CNPJ 55823357000161 - COSTA NETO CONSTRUCOES LTDA.pdf"
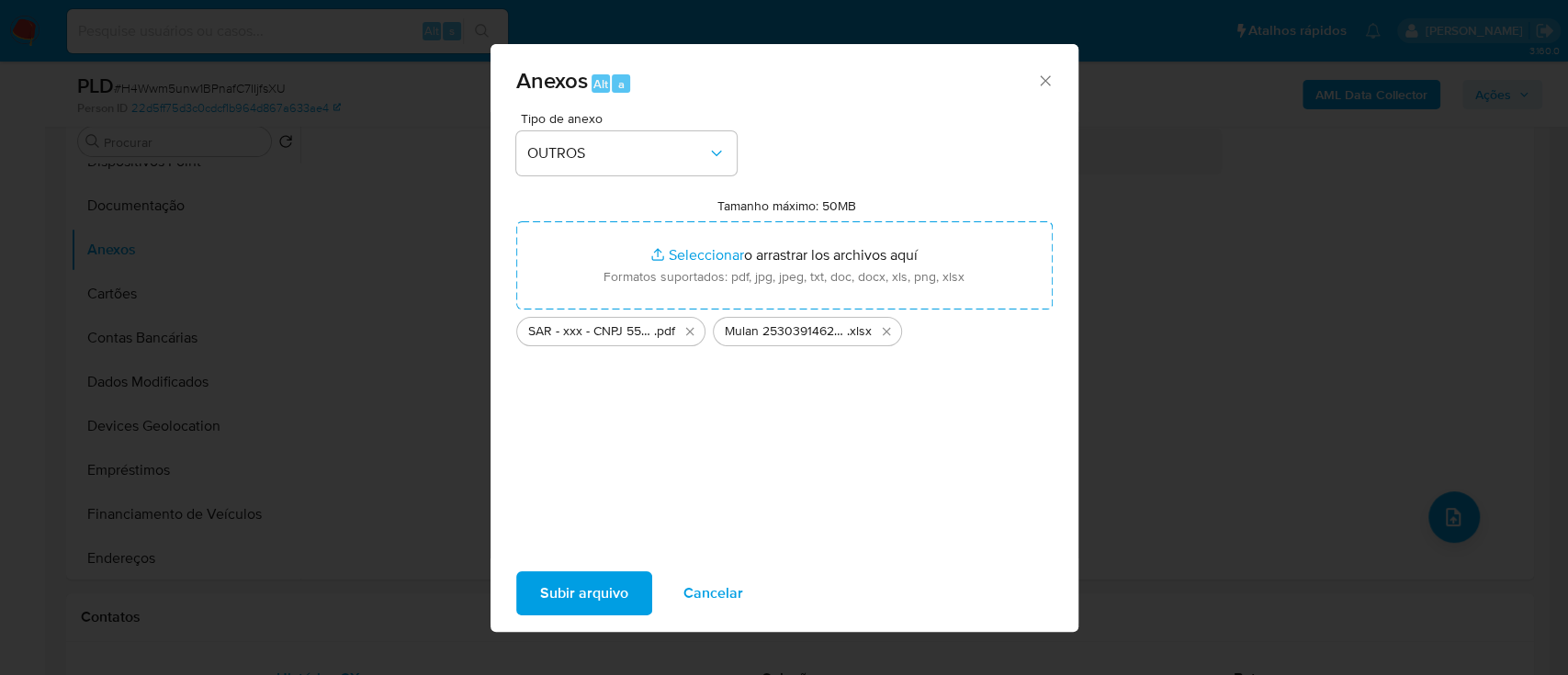
click at [582, 580] on span "Subir arquivo" at bounding box center [583, 594] width 88 height 41
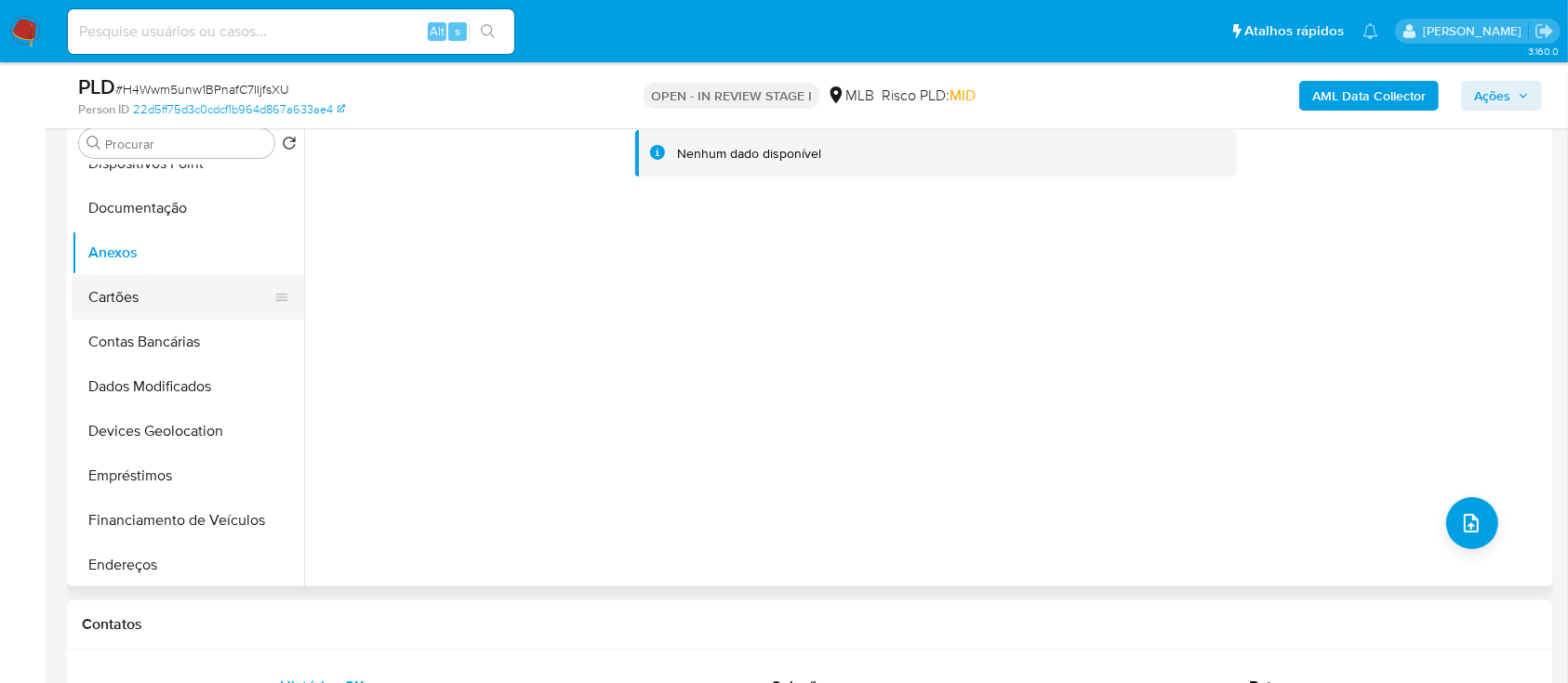
click at [113, 280] on button "Cartões" at bounding box center [180, 298] width 218 height 45
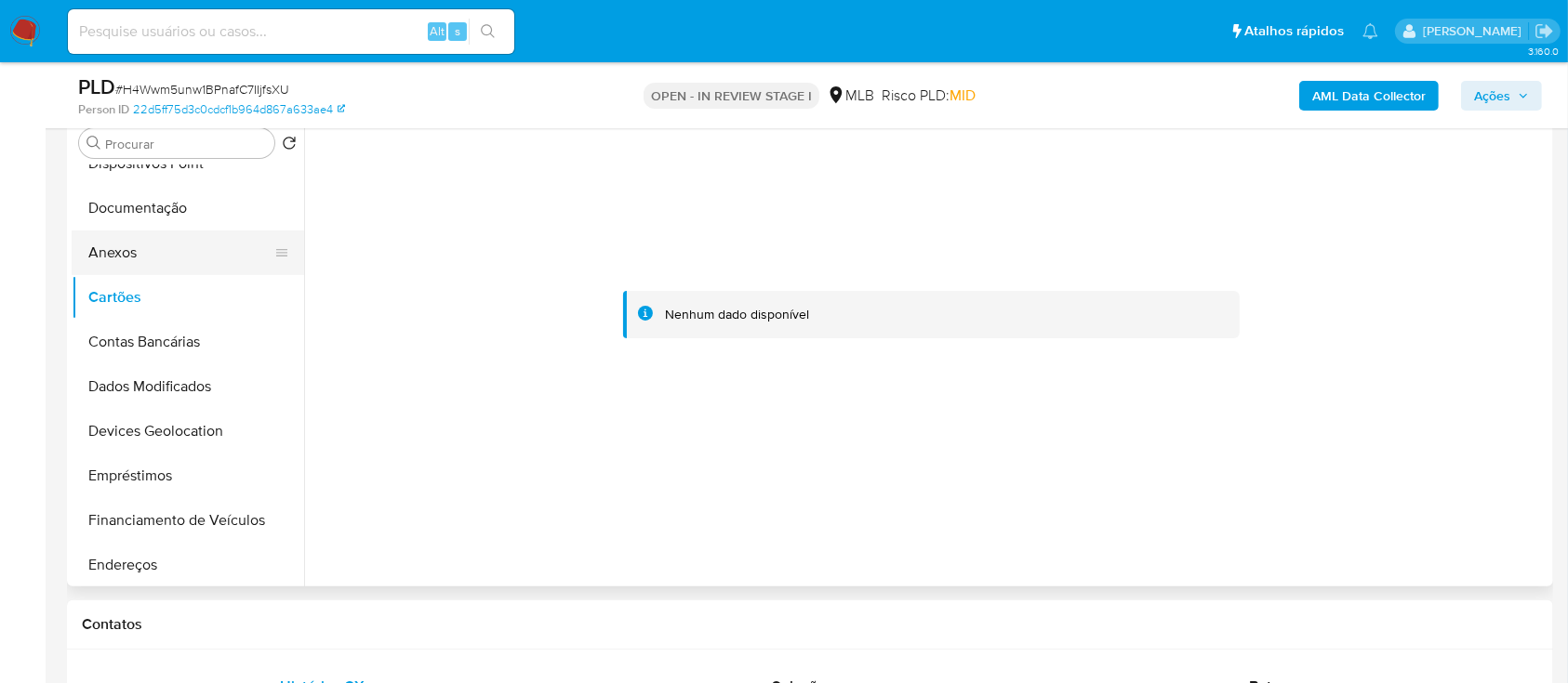
click at [115, 257] on button "Anexos" at bounding box center [180, 253] width 218 height 45
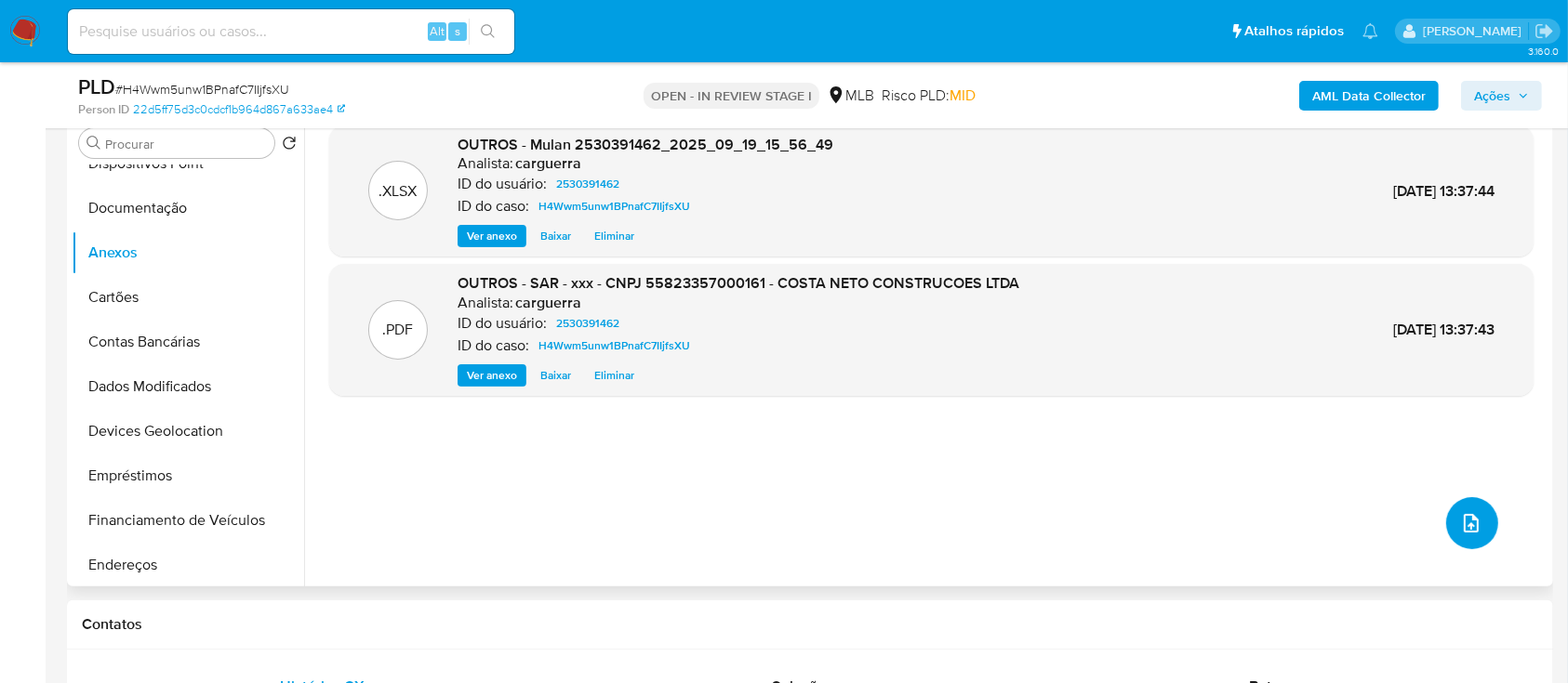
click at [1469, 518] on icon "upload-file" at bounding box center [1471, 523] width 22 height 22
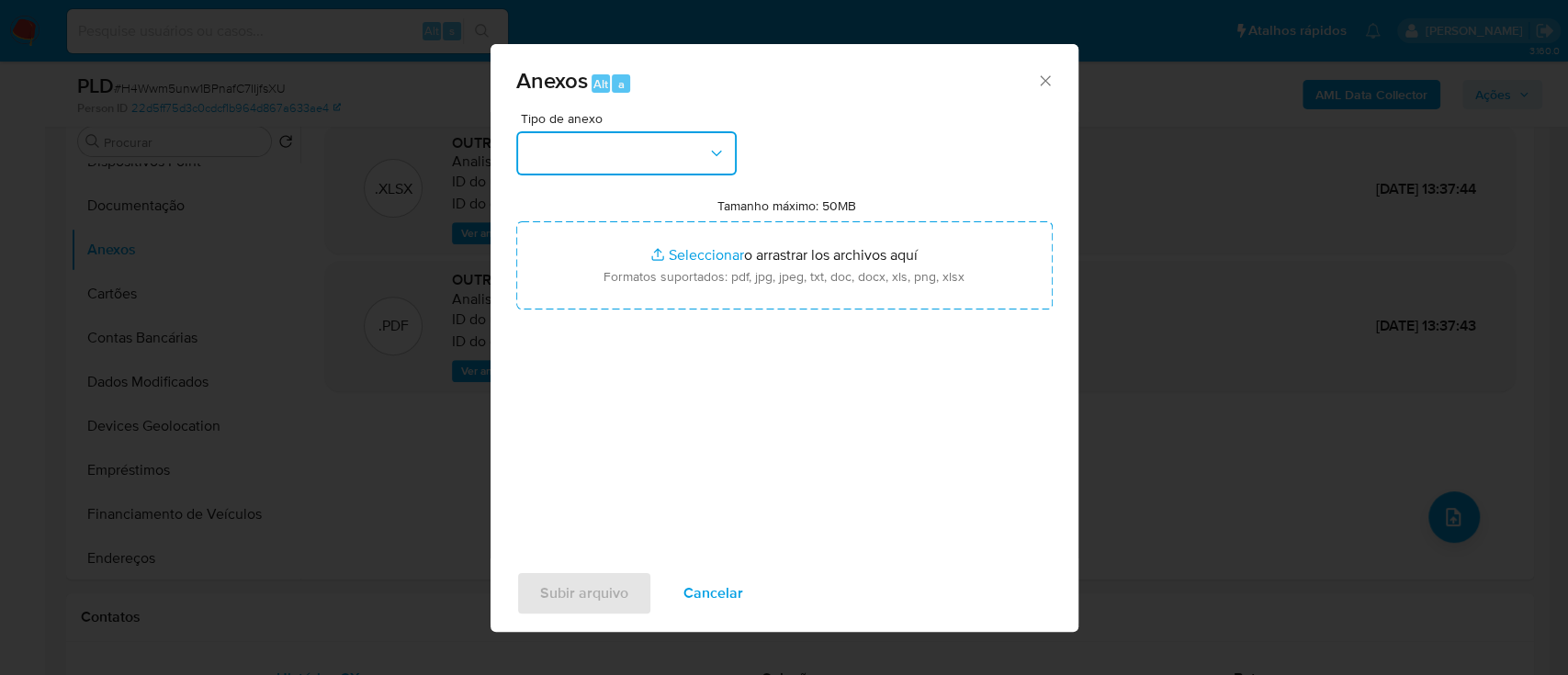
click at [658, 147] on button "button" at bounding box center [627, 154] width 220 height 44
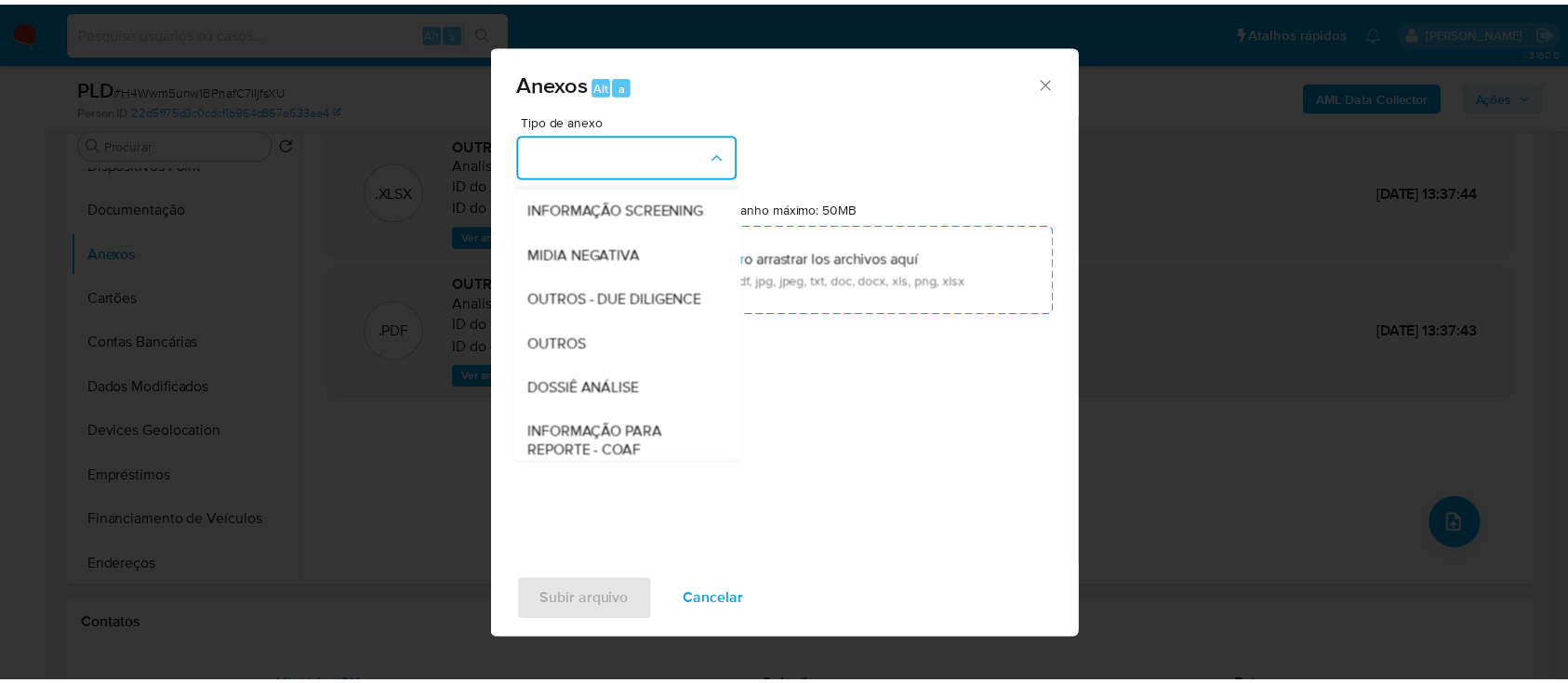
scroll to position [124, 0]
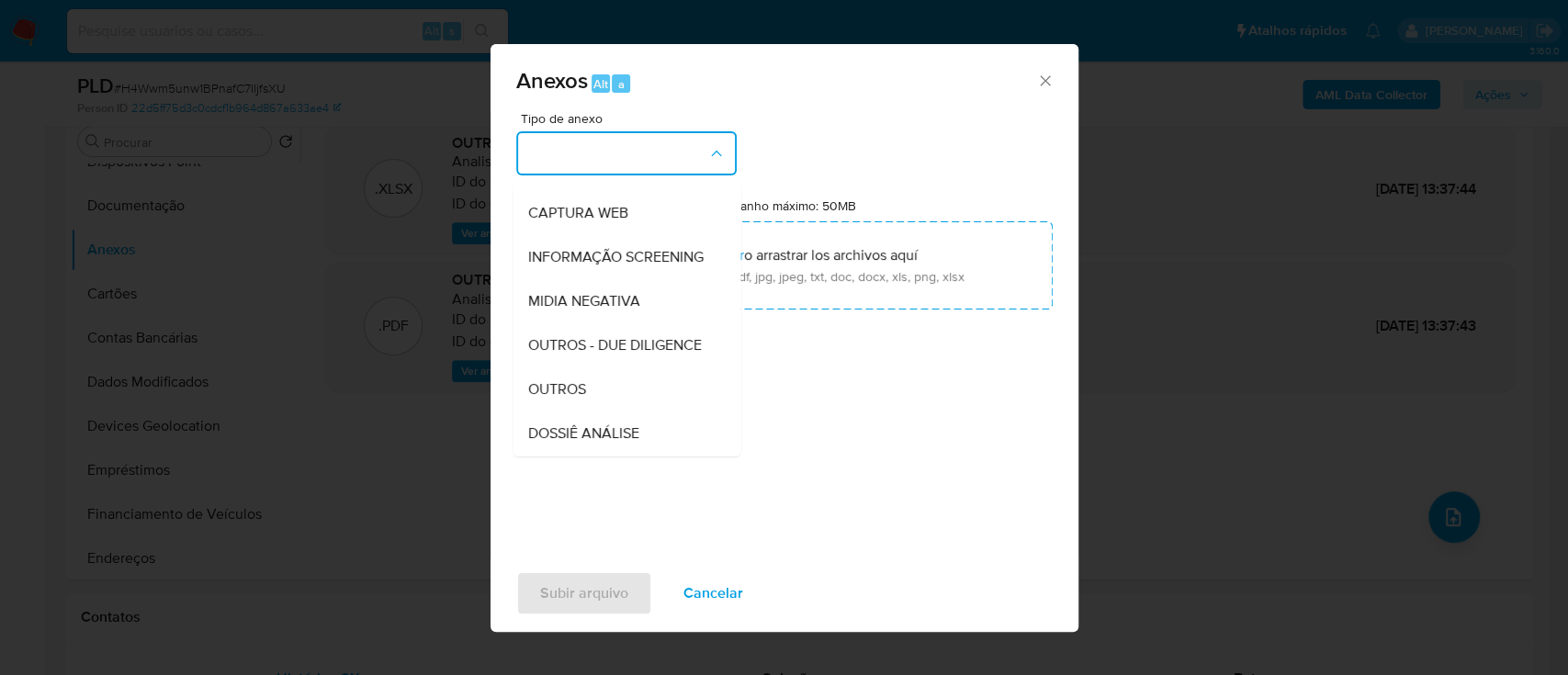
click at [1272, 497] on div "Anexos Alt a Tipo de anexo CAPTURA BUREAU CAPTURA DOWJONES CAPTURA GOOGLE CAPTU…" at bounding box center [784, 337] width 1568 height 675
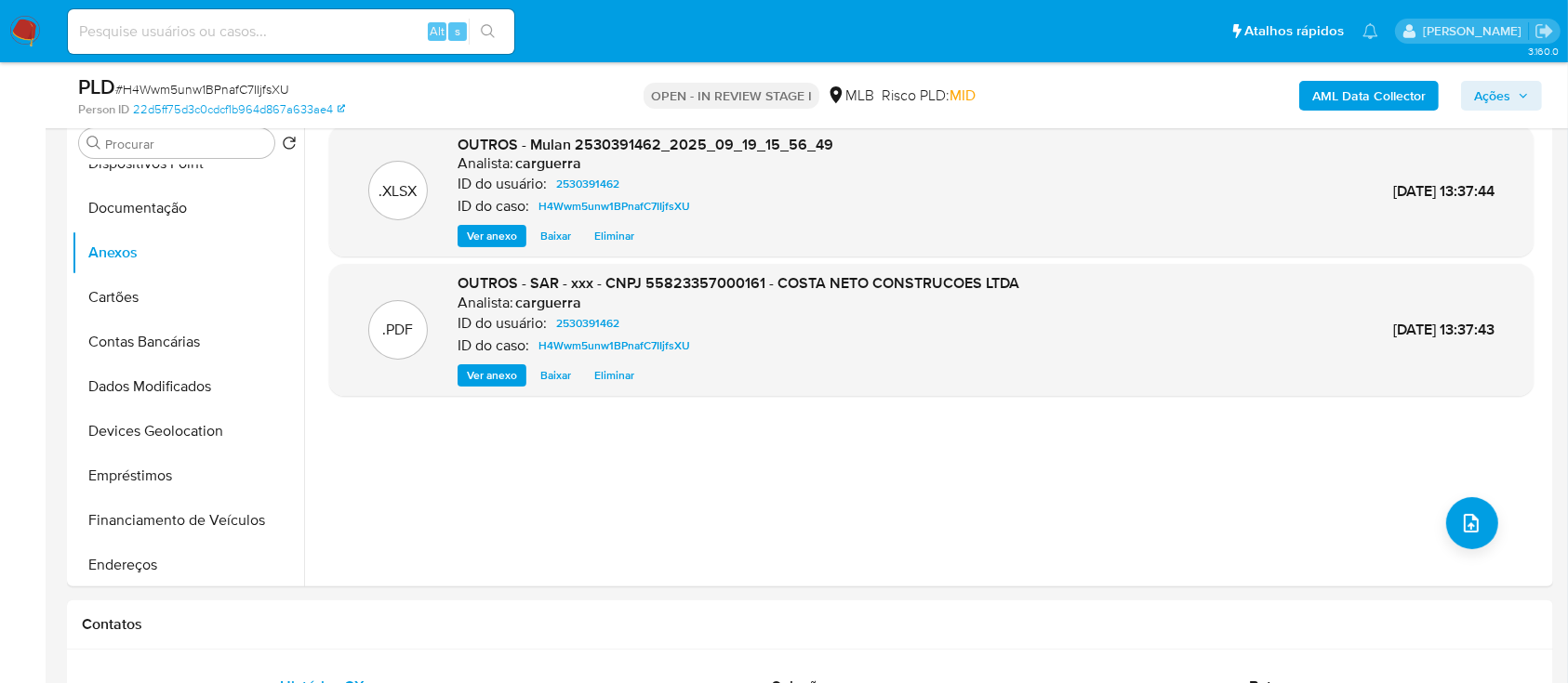
click at [1487, 93] on span "Ações" at bounding box center [1492, 96] width 36 height 29
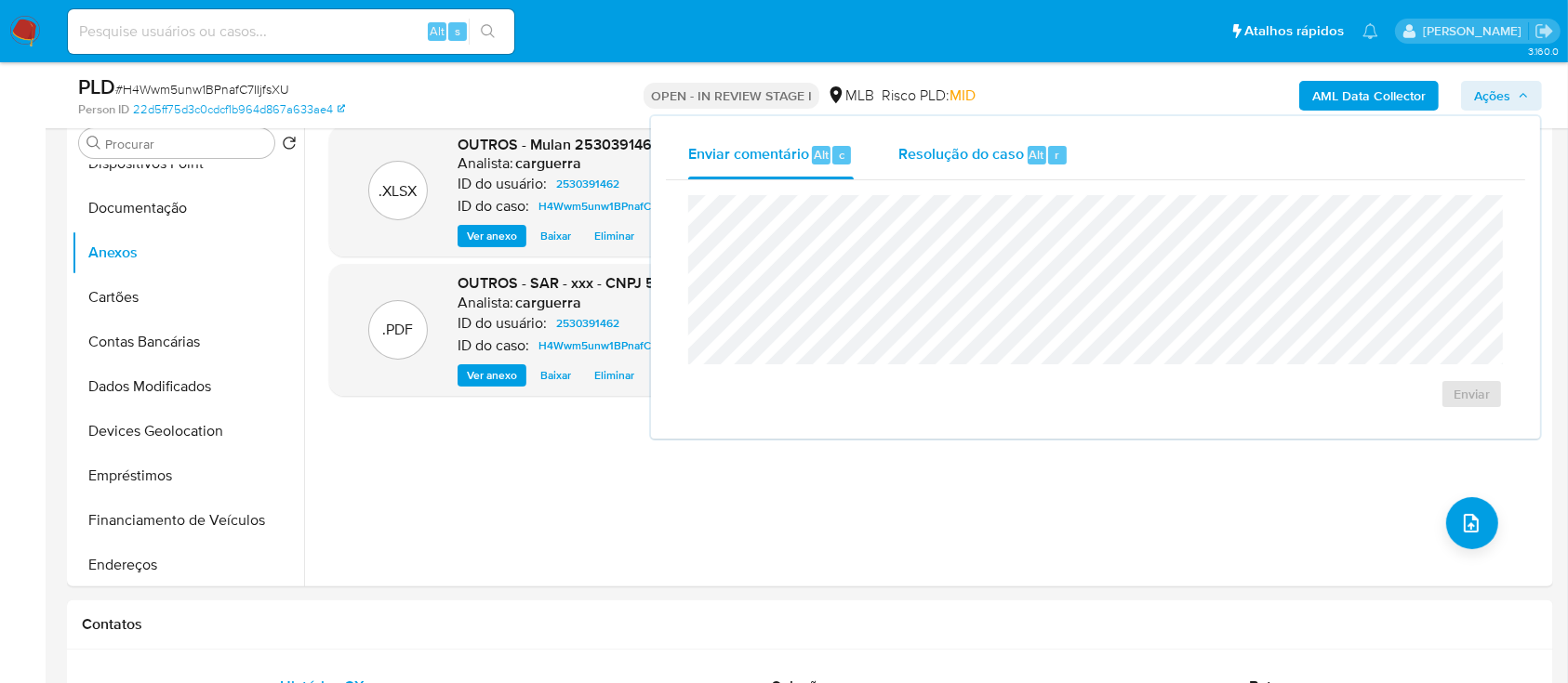
click at [941, 153] on span "Resolução do caso" at bounding box center [961, 154] width 125 height 21
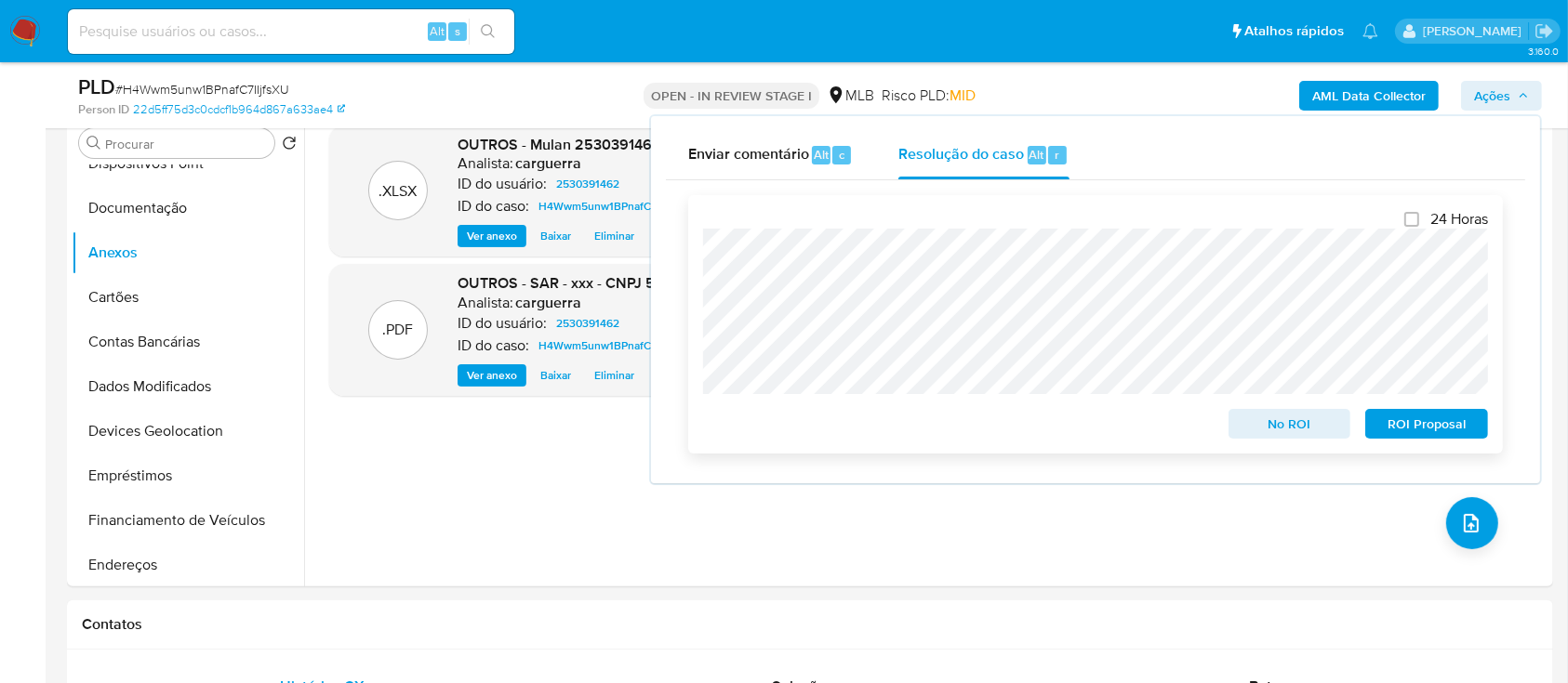
click at [1403, 431] on span "ROI Proposal" at bounding box center [1426, 424] width 97 height 26
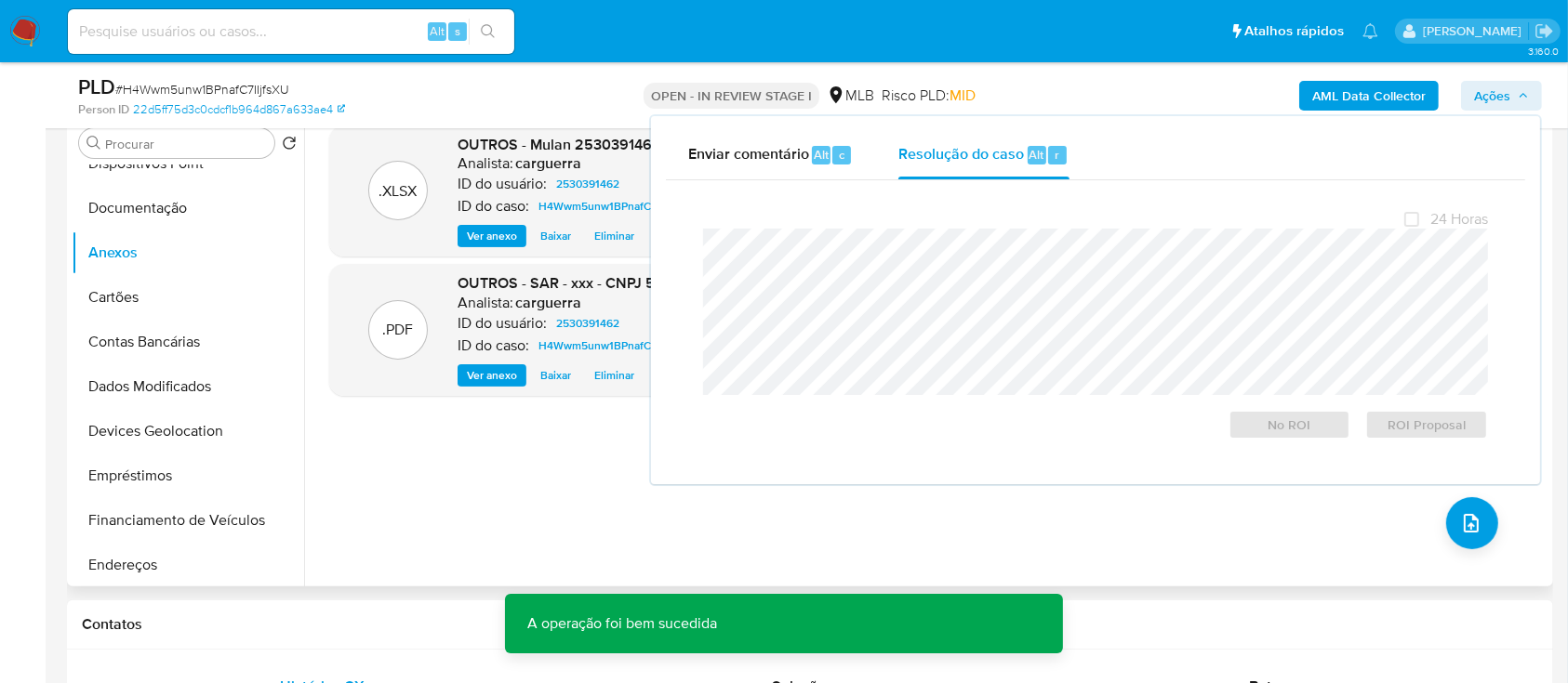
click at [523, 507] on div ".XLSX OUTROS - Mulan 2530391462_2025_09_19_15_56_49 Analista: carguerra ID do u…" at bounding box center [932, 348] width 1204 height 447
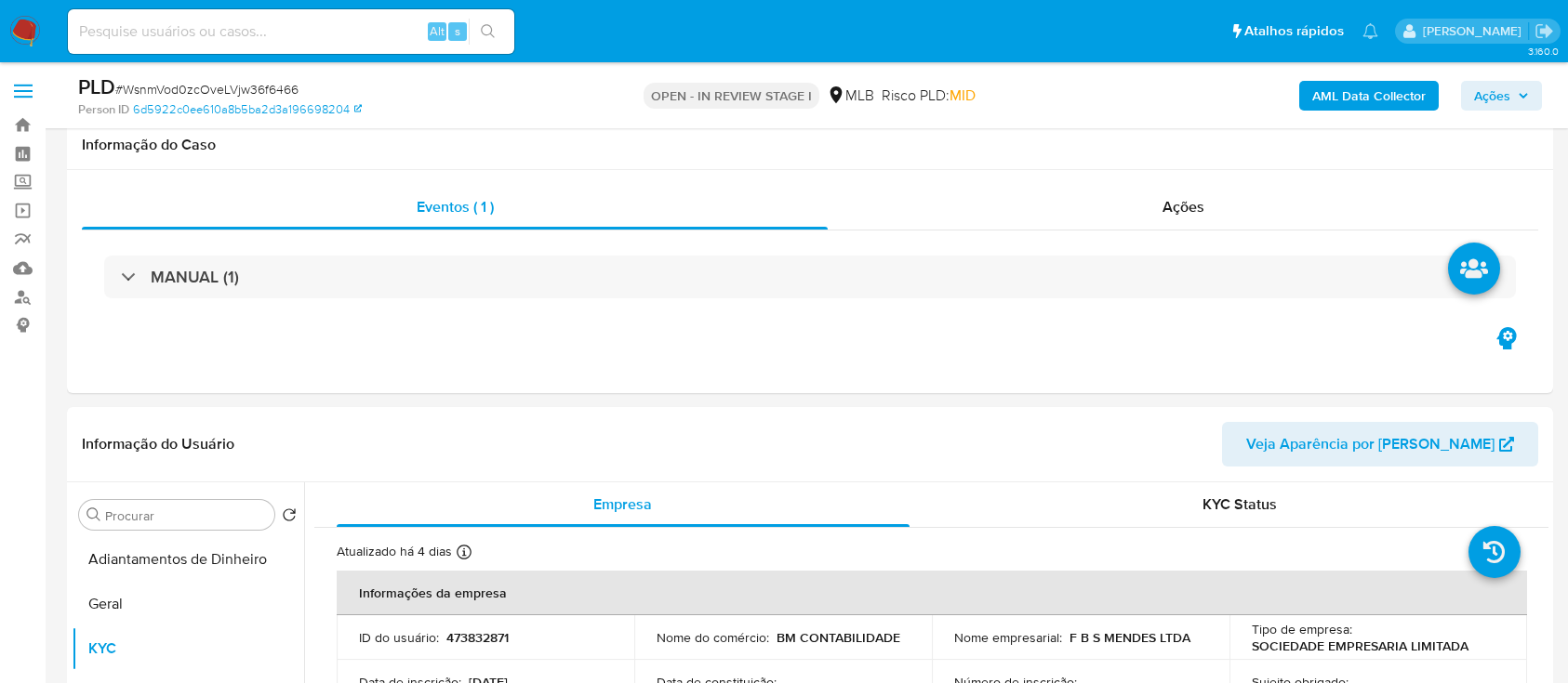
select select "10"
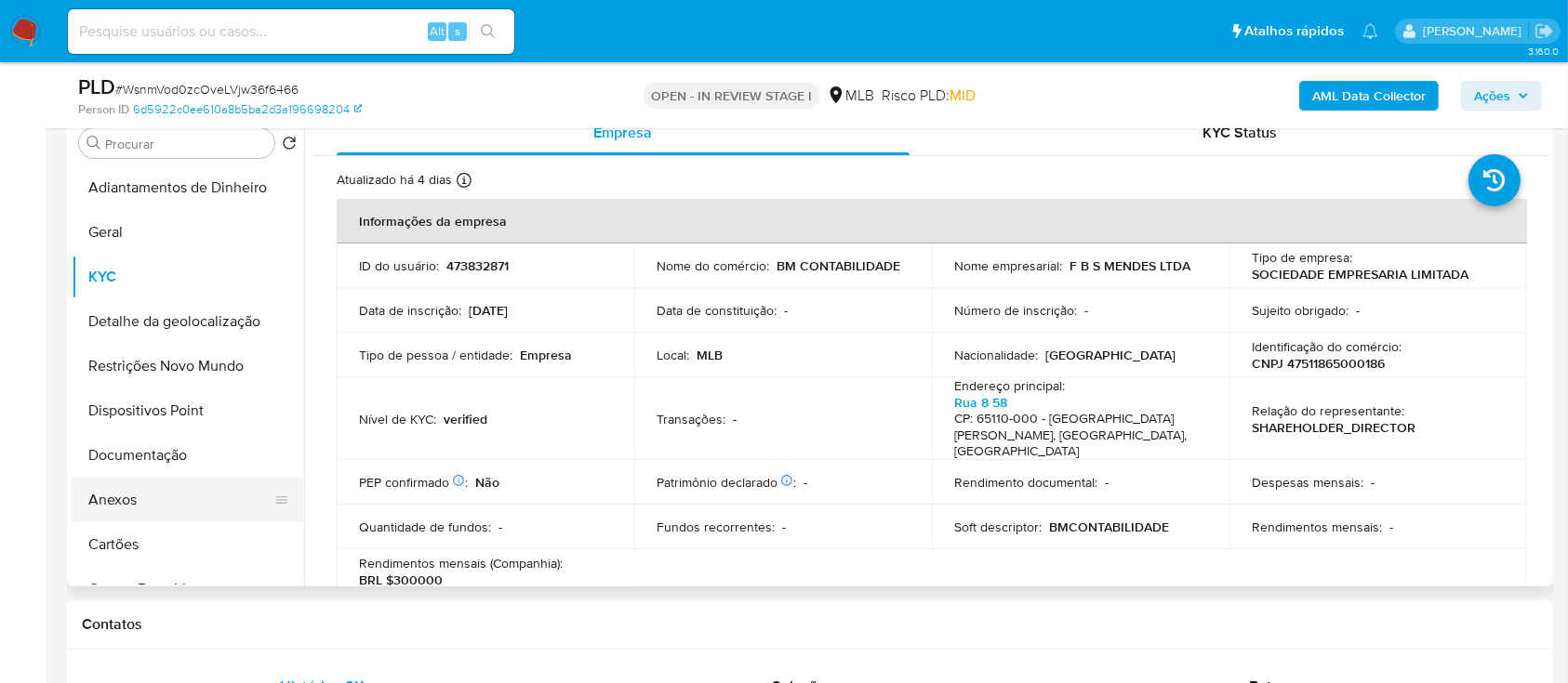
scroll to position [991, 0]
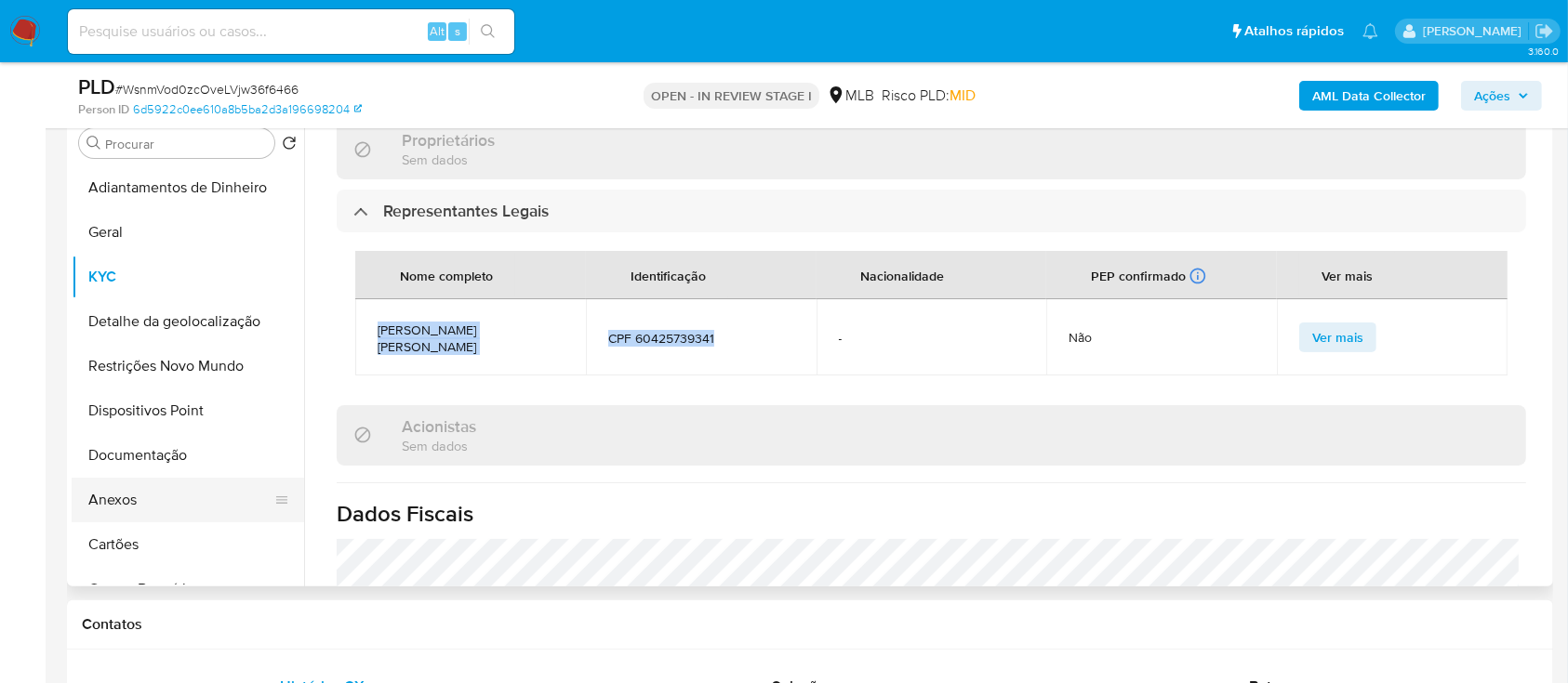
drag, startPoint x: 159, startPoint y: 499, endPoint x: 174, endPoint y: 492, distance: 16.6
click at [159, 499] on button "Anexos" at bounding box center [180, 500] width 218 height 45
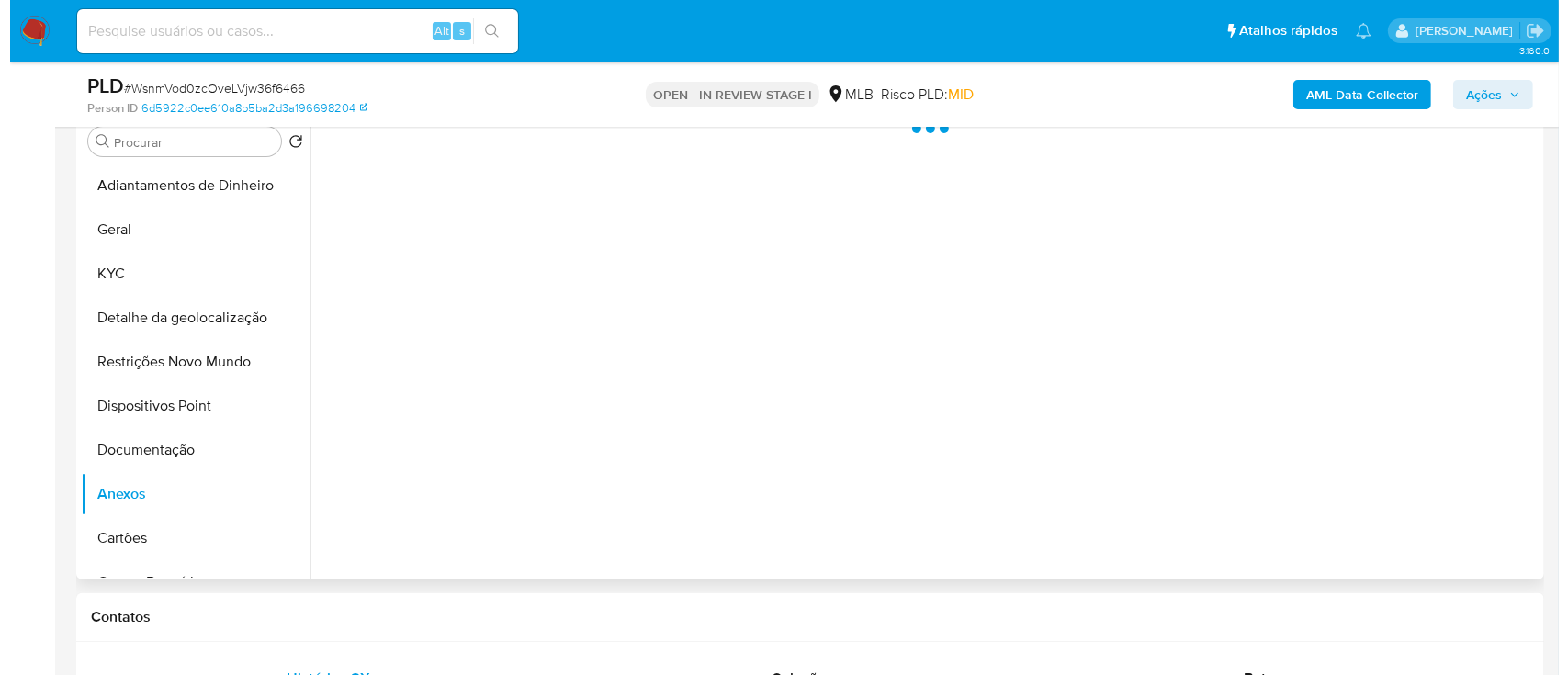
scroll to position [0, 0]
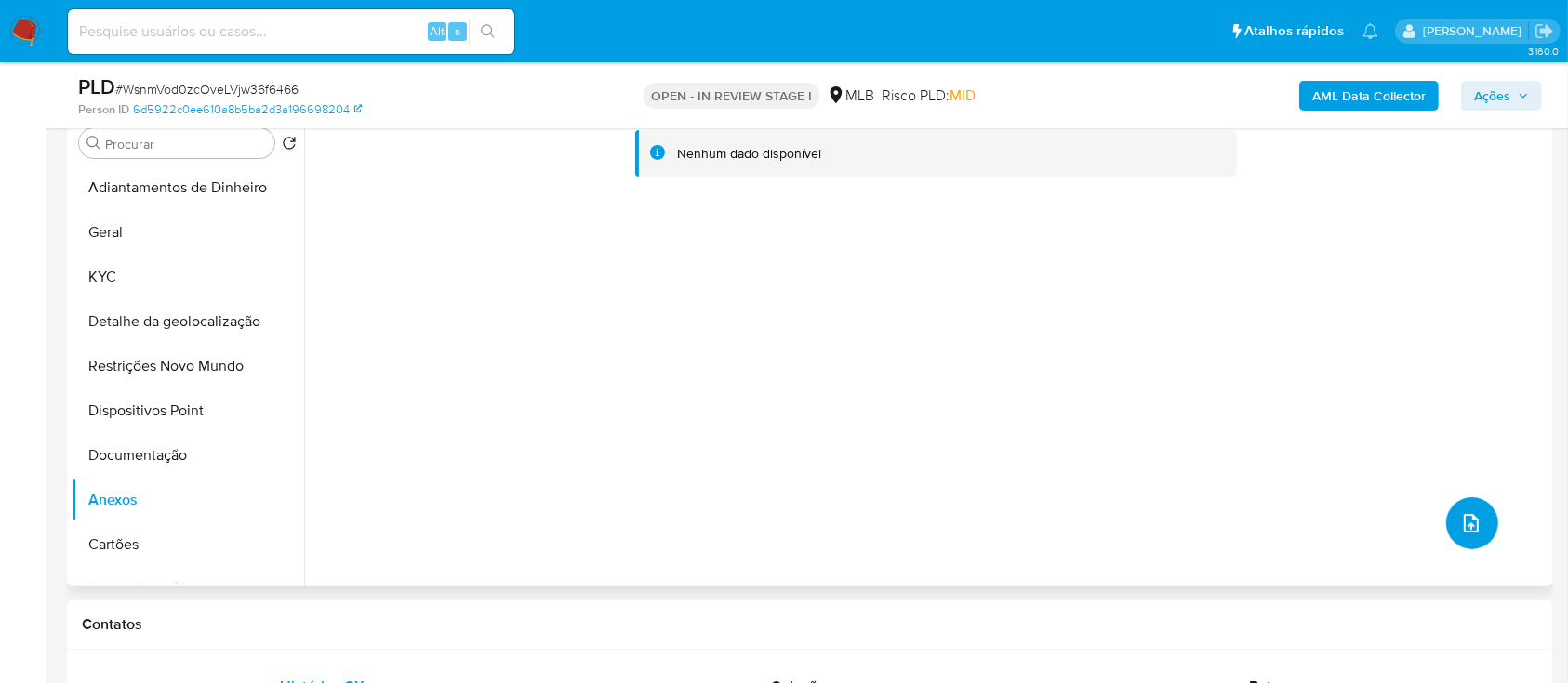
click at [1460, 524] on icon "upload-file" at bounding box center [1471, 523] width 22 height 22
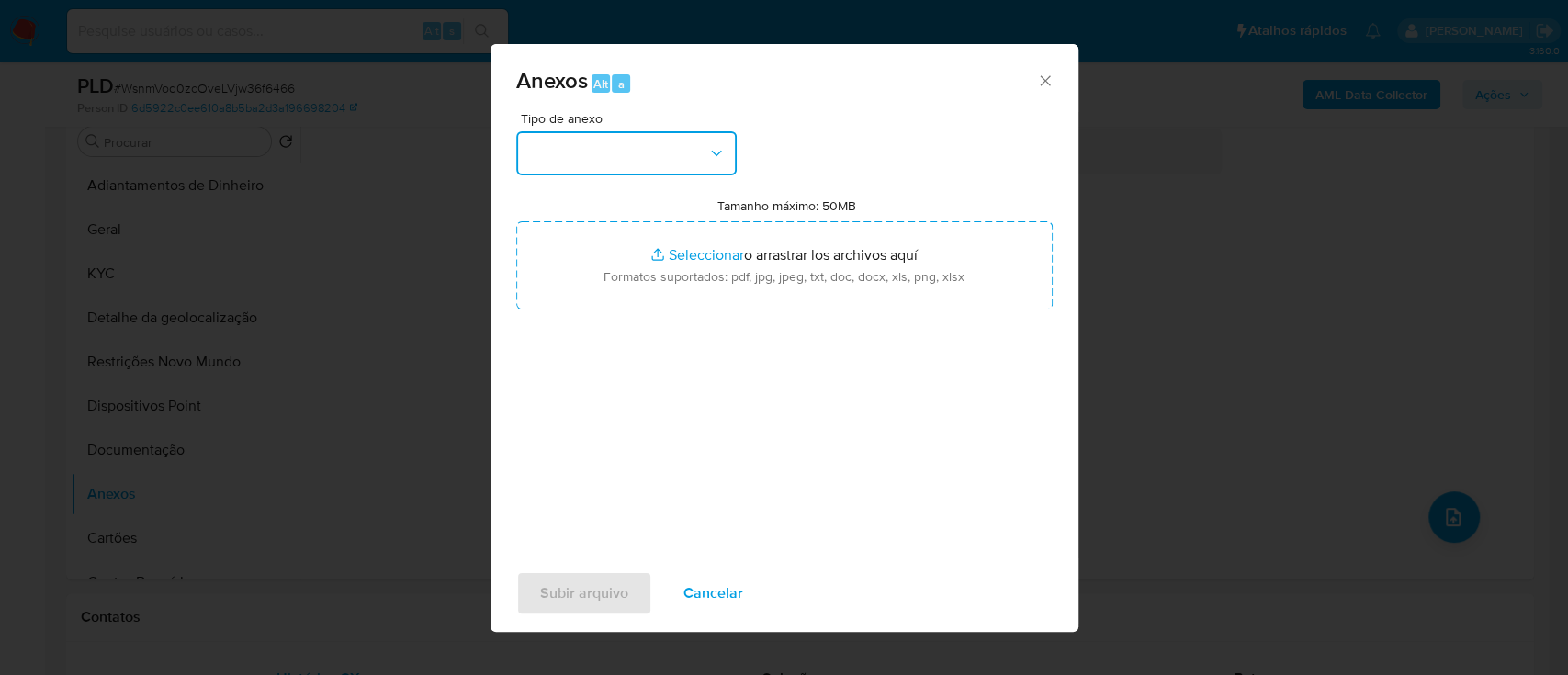
click at [634, 134] on button "button" at bounding box center [627, 154] width 220 height 44
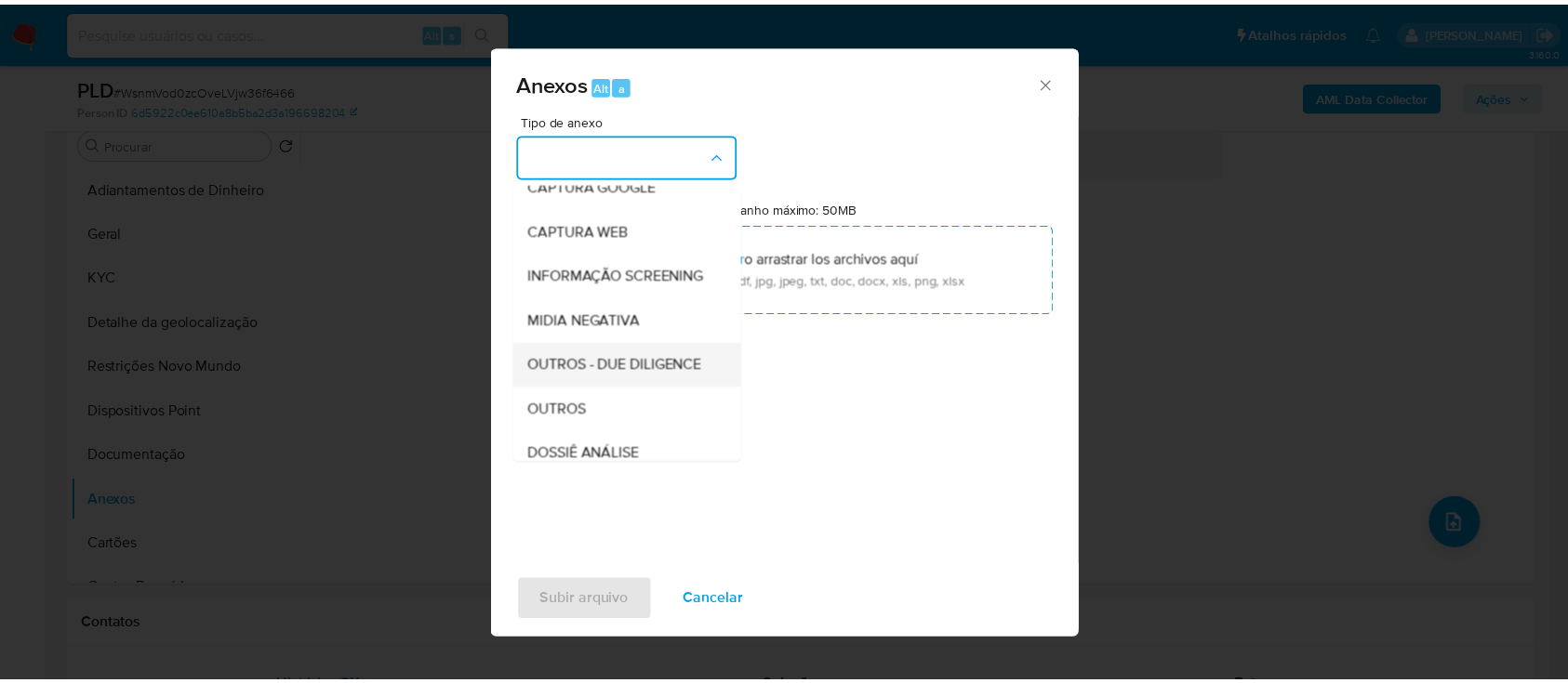
scroll to position [247, 0]
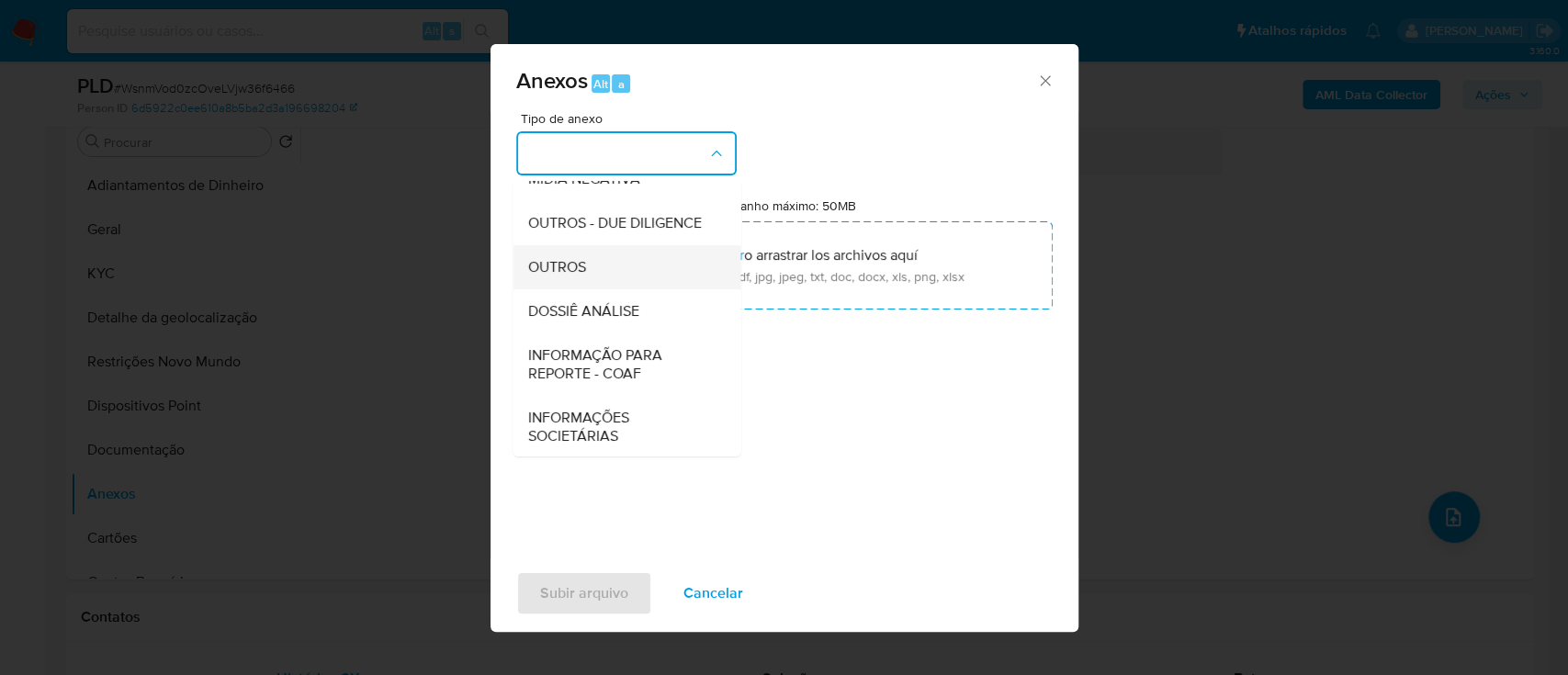
click at [601, 290] on div "OUTROS" at bounding box center [621, 267] width 187 height 44
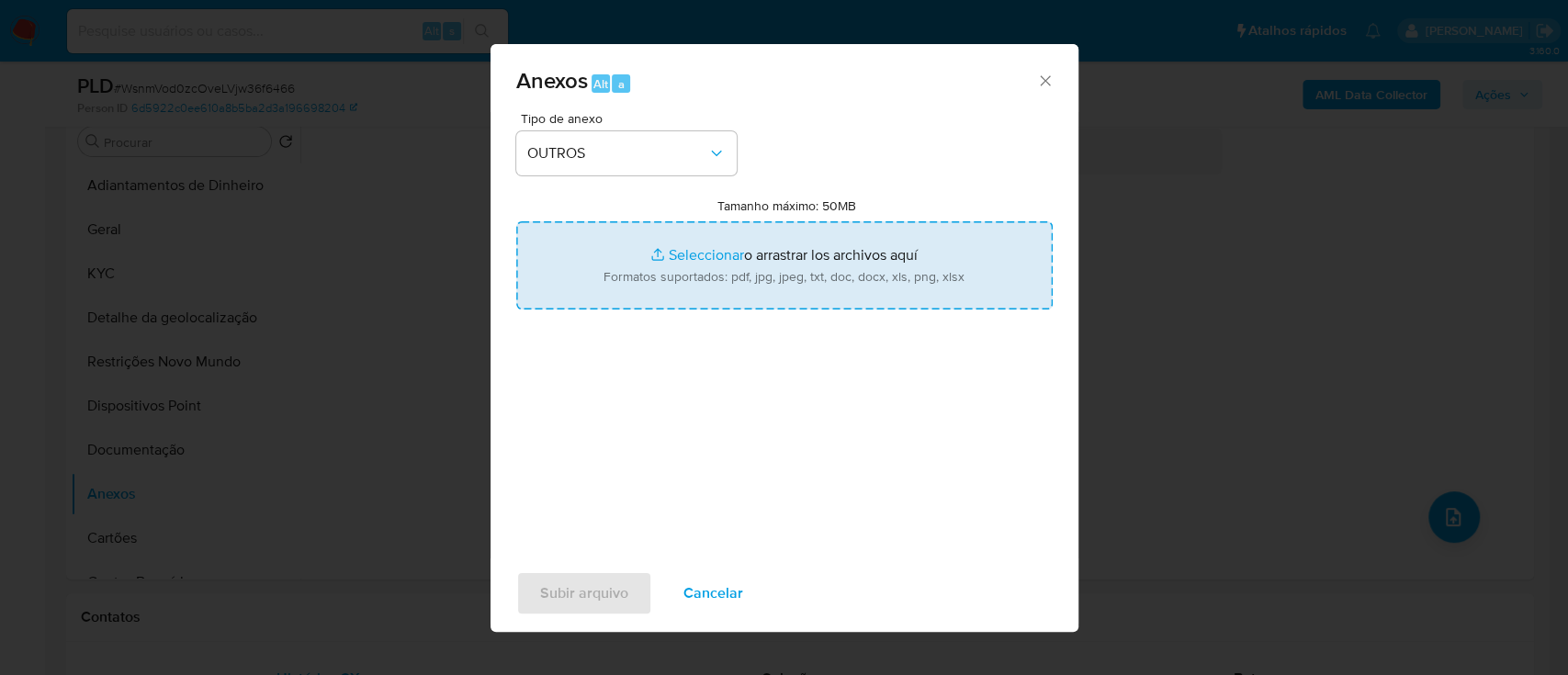
click at [698, 250] on input "Tamanho máximo: 50MB Seleccionar archivos" at bounding box center [785, 265] width 537 height 88
type input "C:\fakepath\Mulan 473832871_2025_09_19_15_56_40.xlsx"
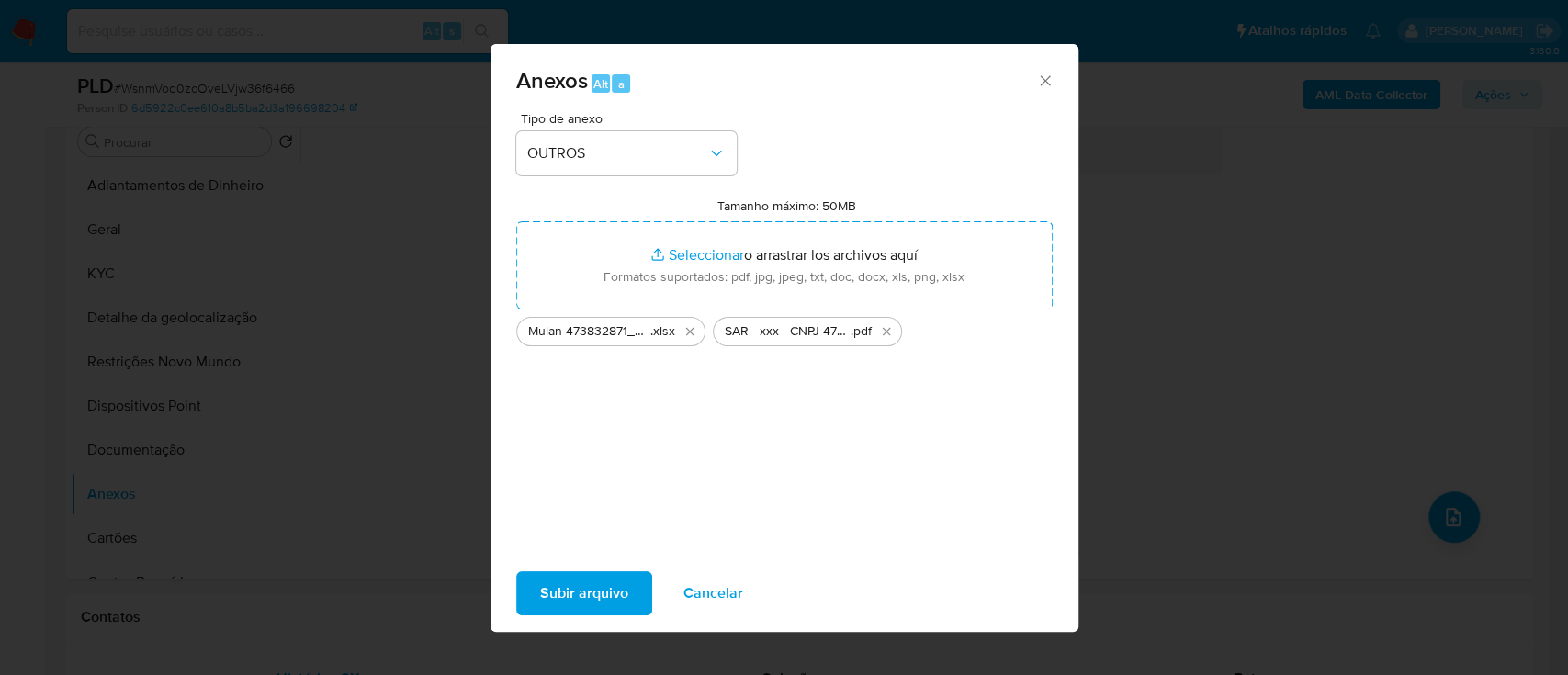
click at [571, 606] on span "Subir arquivo" at bounding box center [583, 594] width 88 height 41
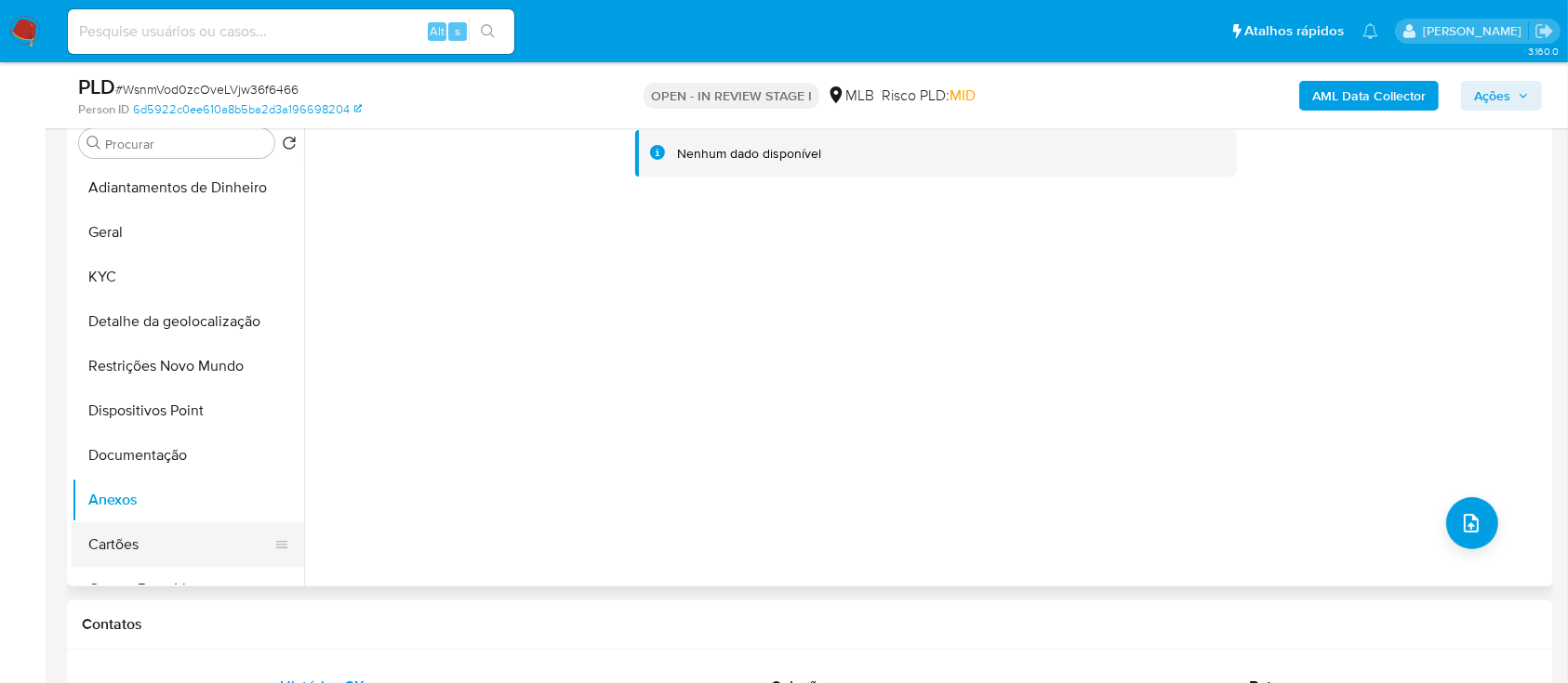
click at [99, 535] on button "Cartões" at bounding box center [180, 545] width 218 height 45
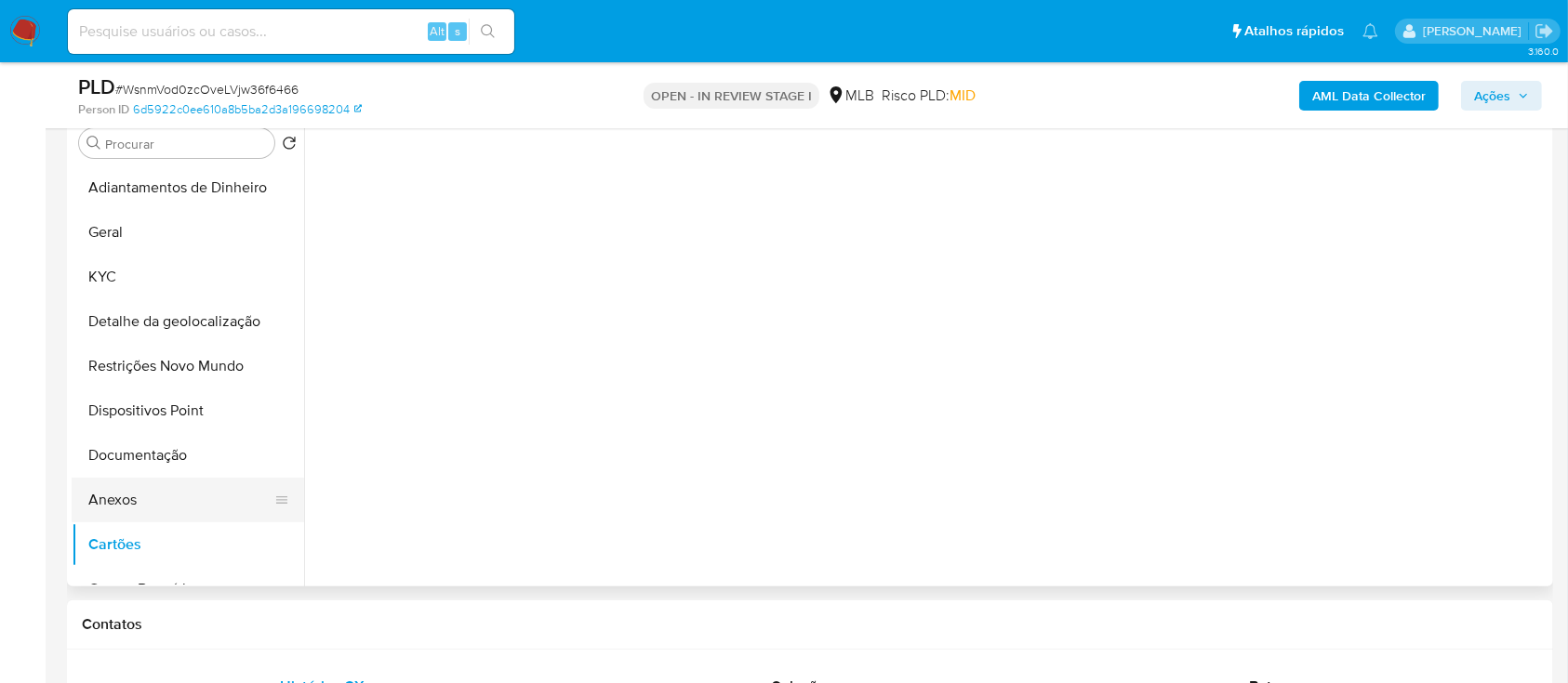
click at [91, 506] on button "Anexos" at bounding box center [180, 500] width 218 height 45
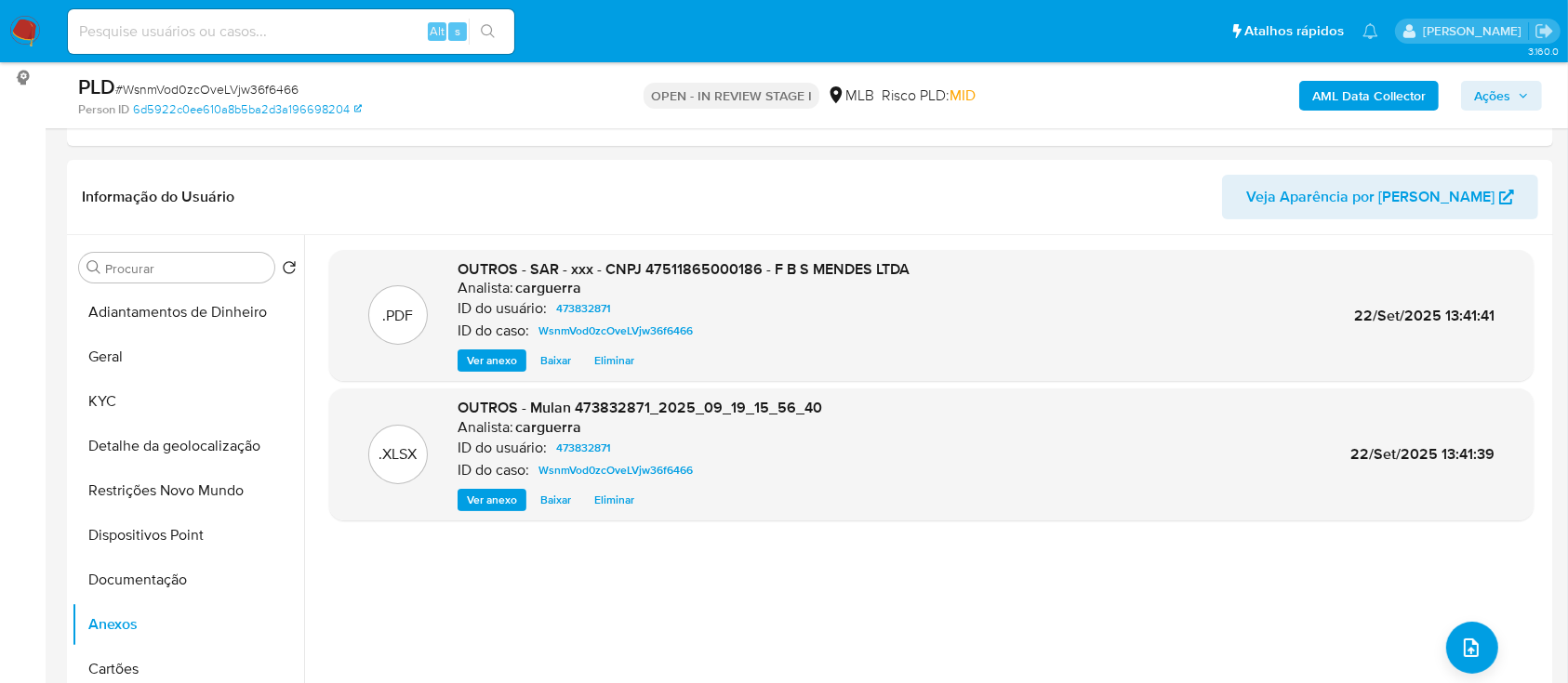
click at [1493, 88] on span "Ações" at bounding box center [1492, 96] width 36 height 29
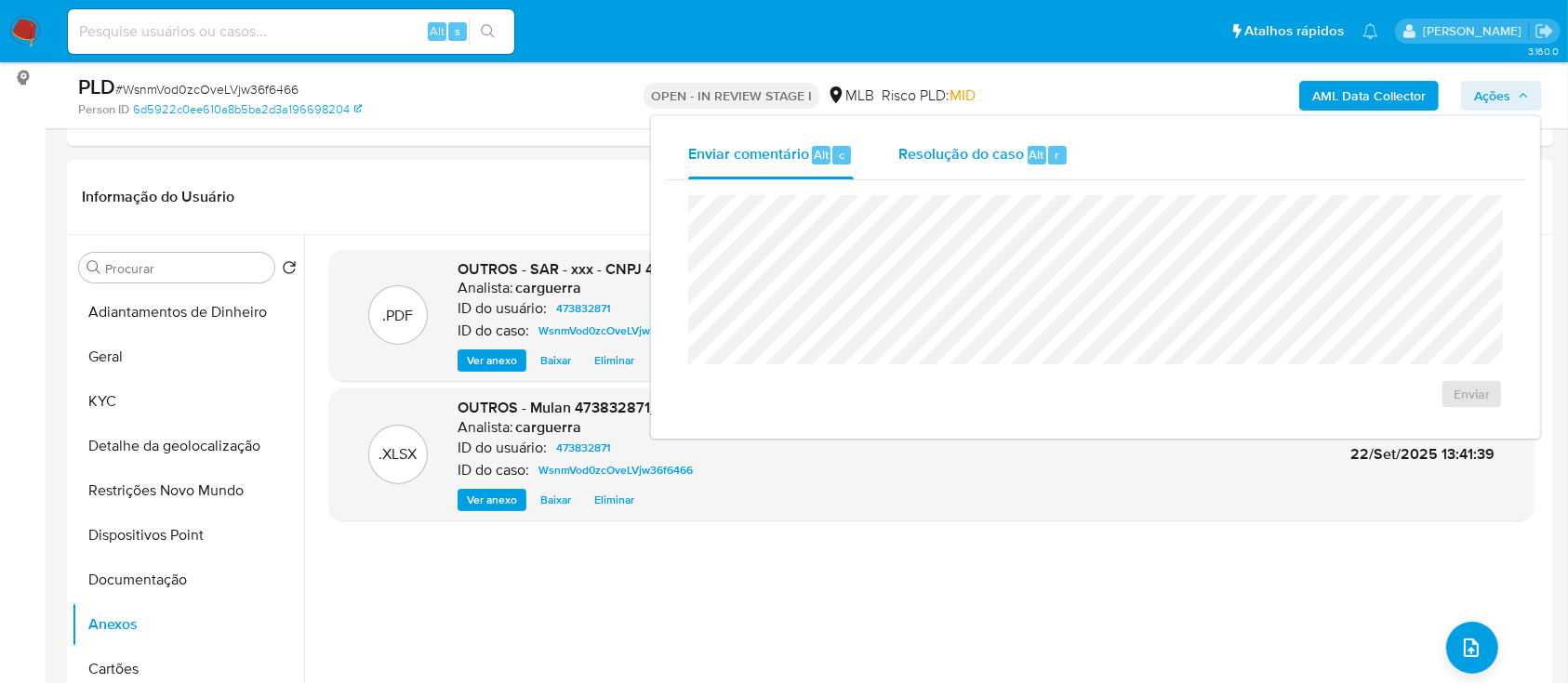
click at [905, 159] on span "Resolução do caso" at bounding box center [961, 154] width 125 height 21
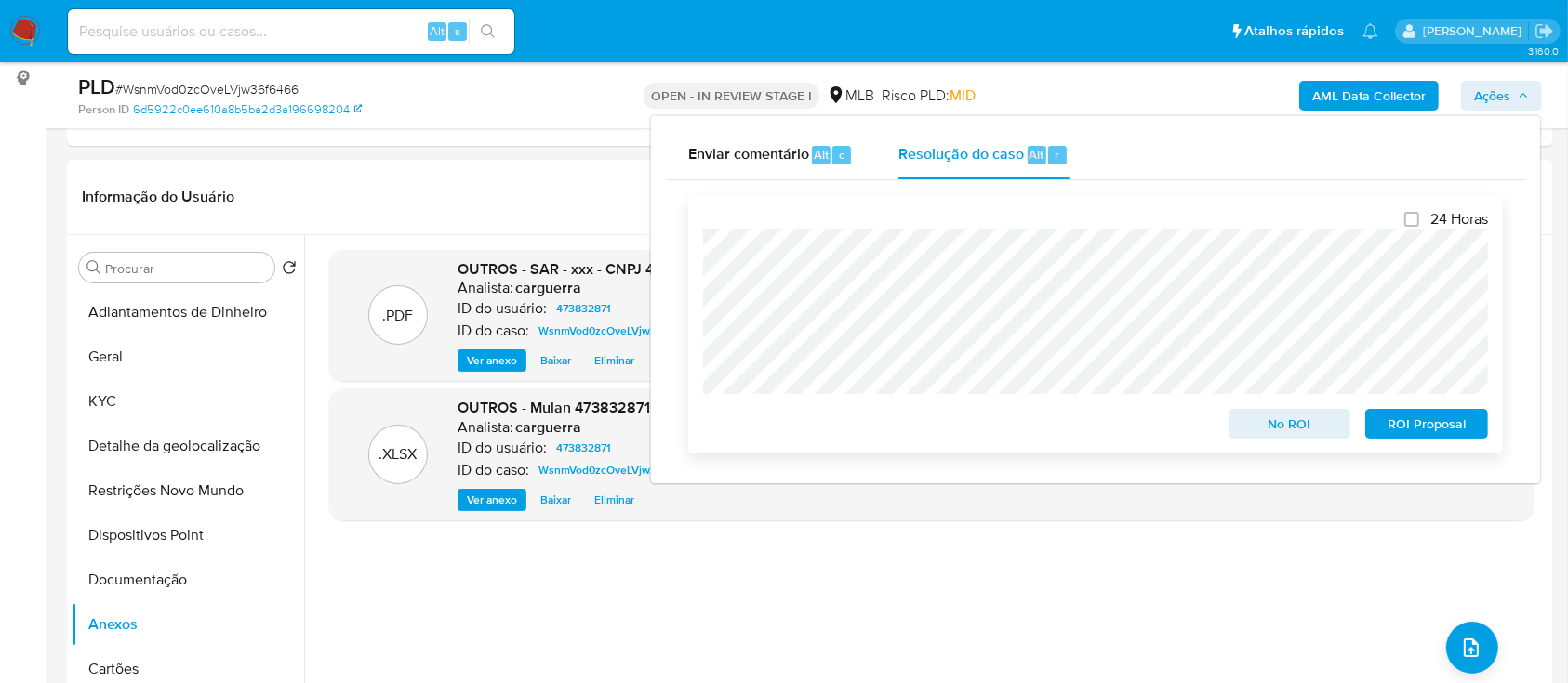
click at [1444, 420] on span "ROI Proposal" at bounding box center [1426, 424] width 97 height 26
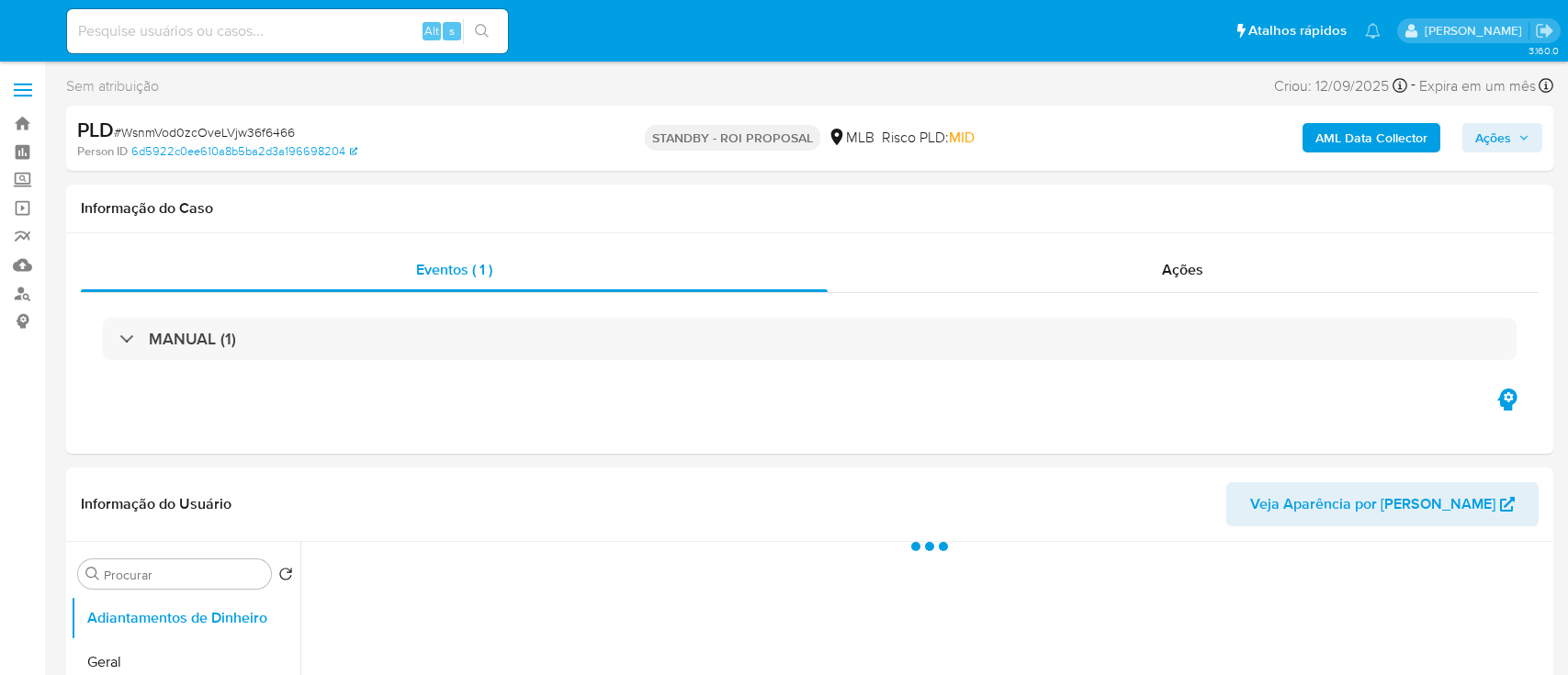
select select "10"
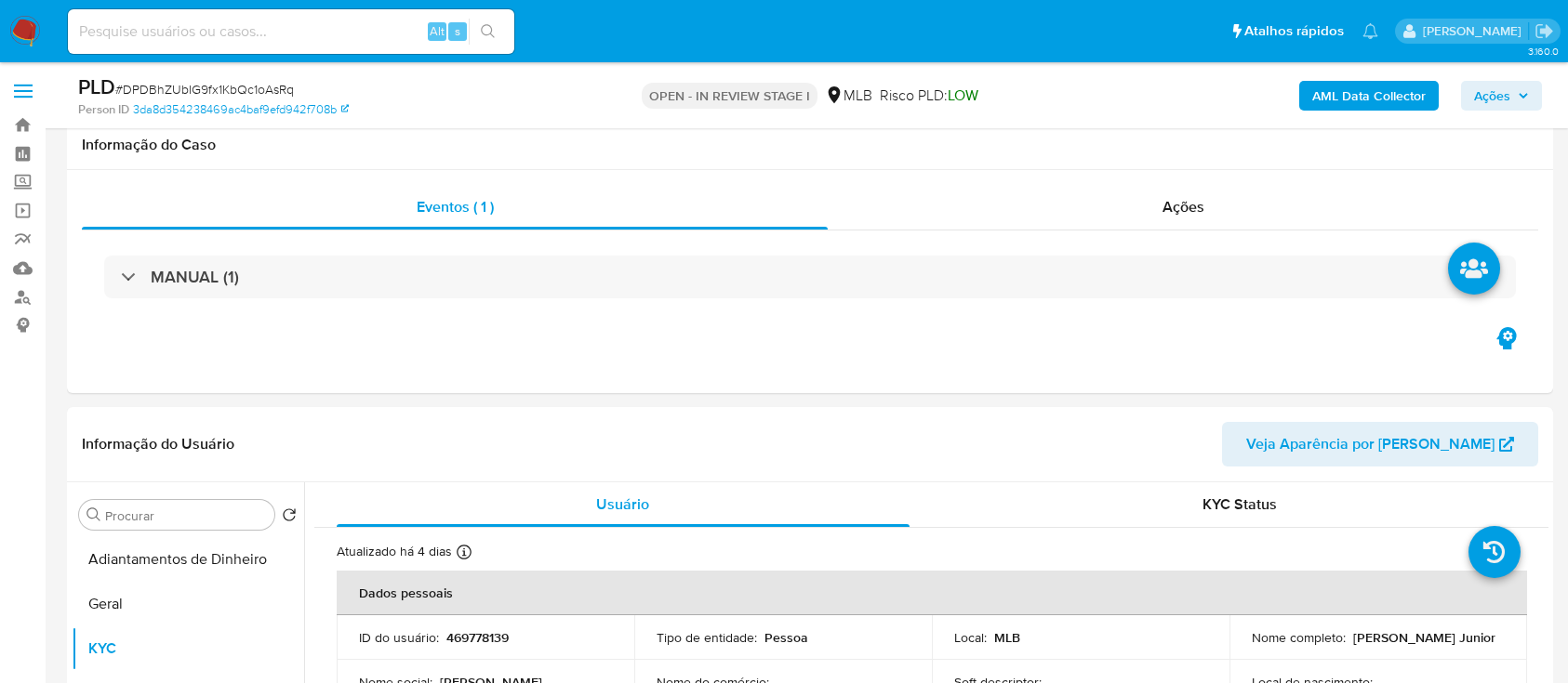
select select "10"
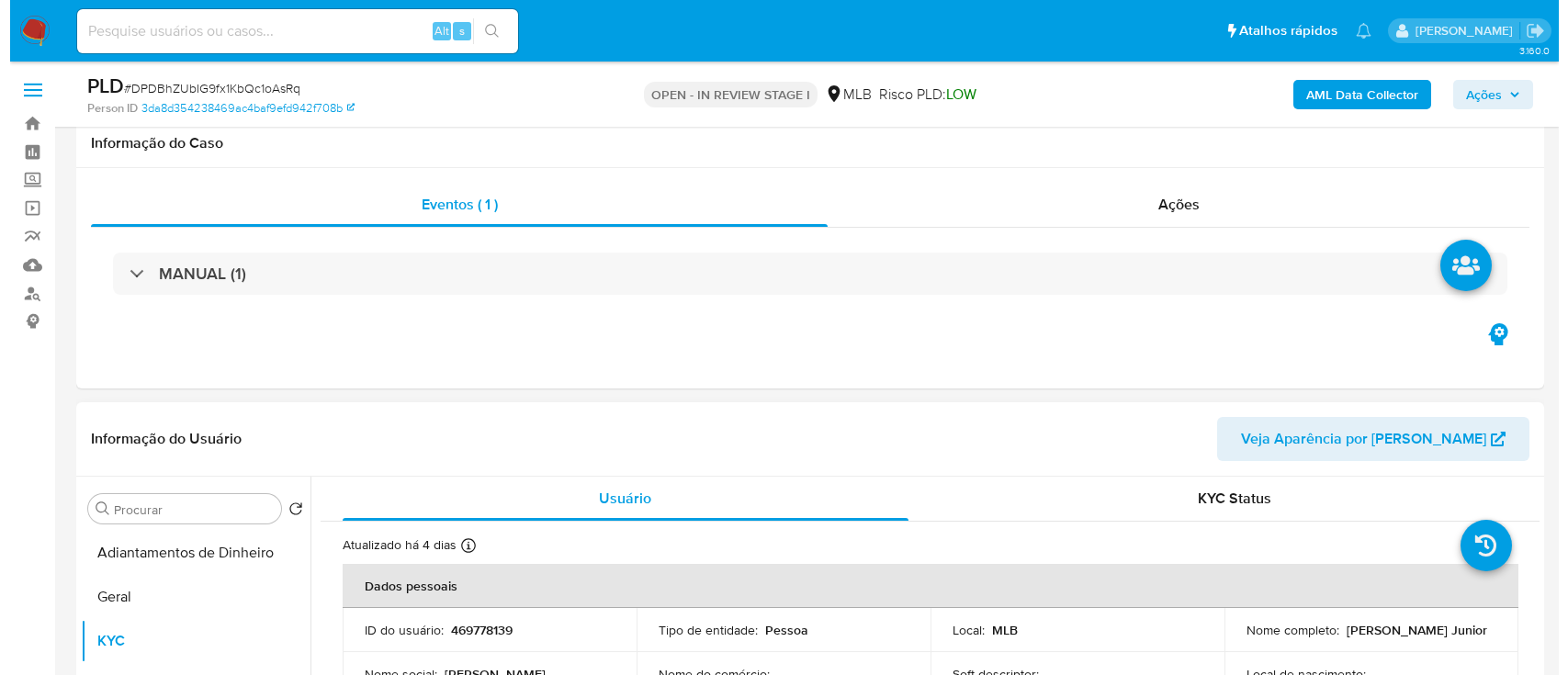
scroll to position [244, 0]
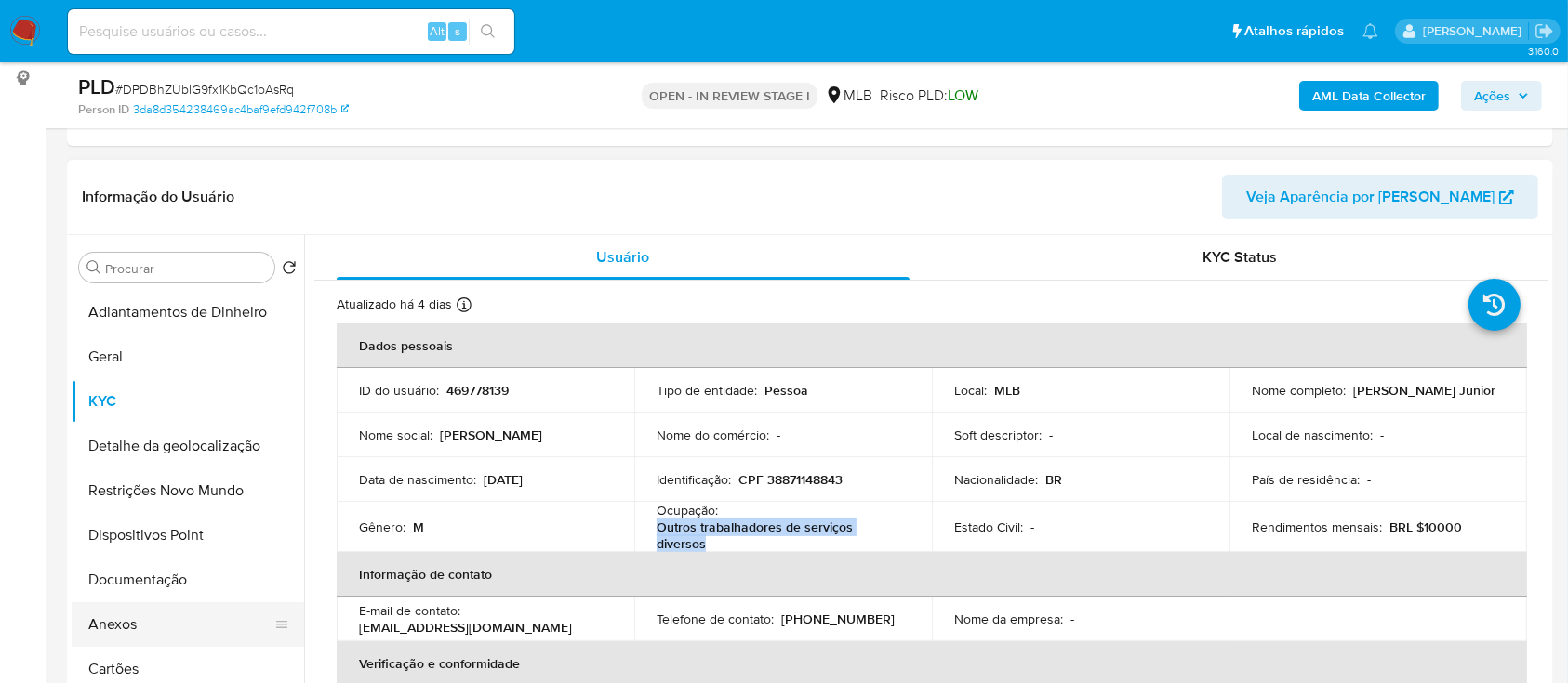
click at [131, 621] on button "Anexos" at bounding box center [180, 625] width 218 height 45
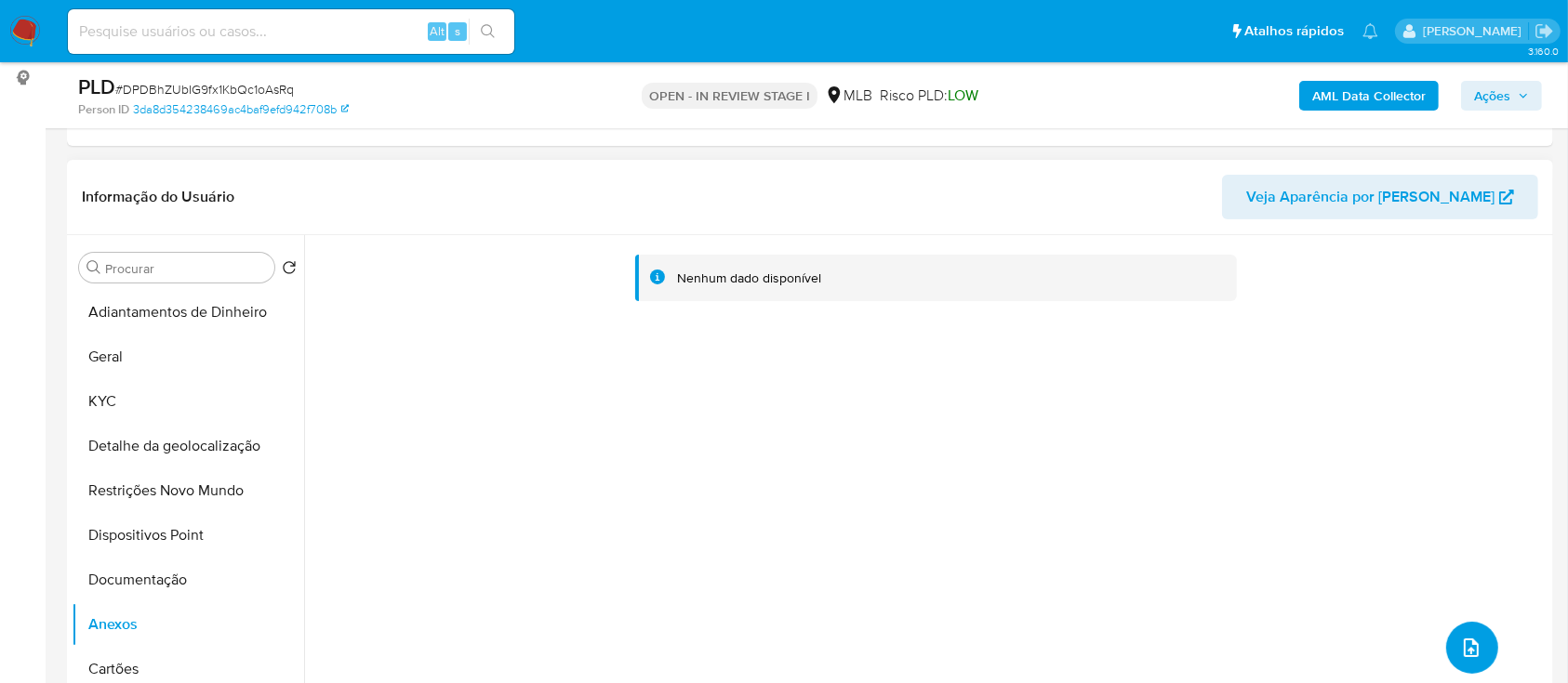
click at [1464, 644] on icon "upload-file" at bounding box center [1471, 648] width 15 height 19
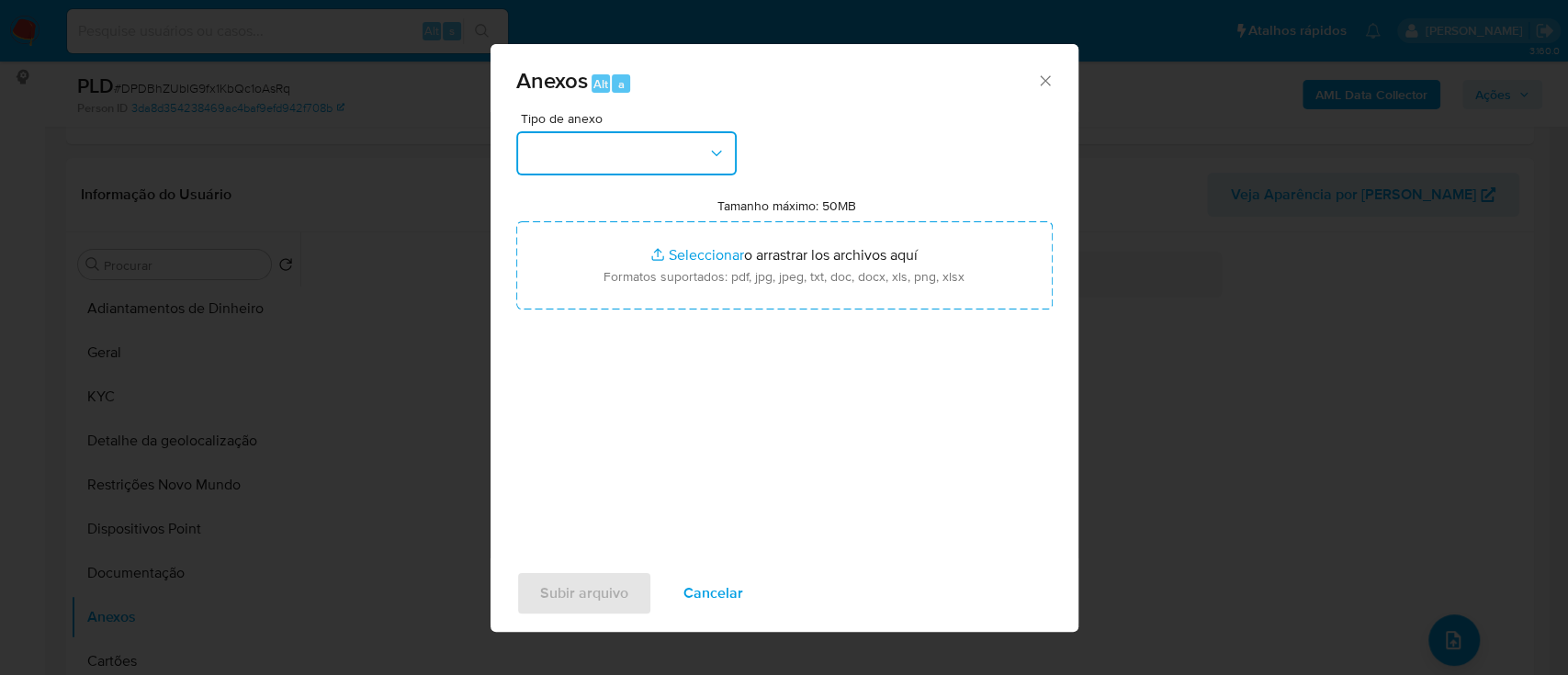
click at [592, 143] on button "button" at bounding box center [627, 154] width 220 height 44
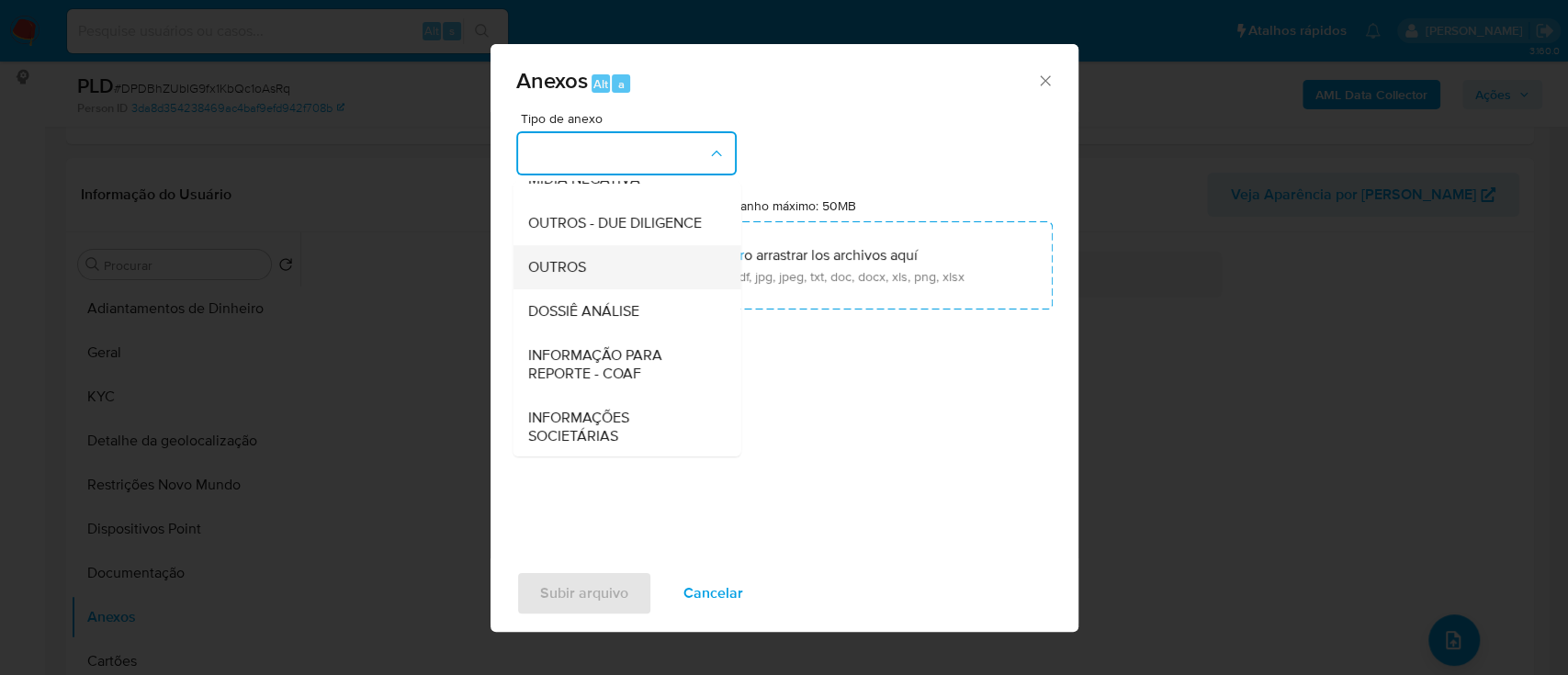
click at [590, 290] on div "OUTROS" at bounding box center [621, 267] width 187 height 44
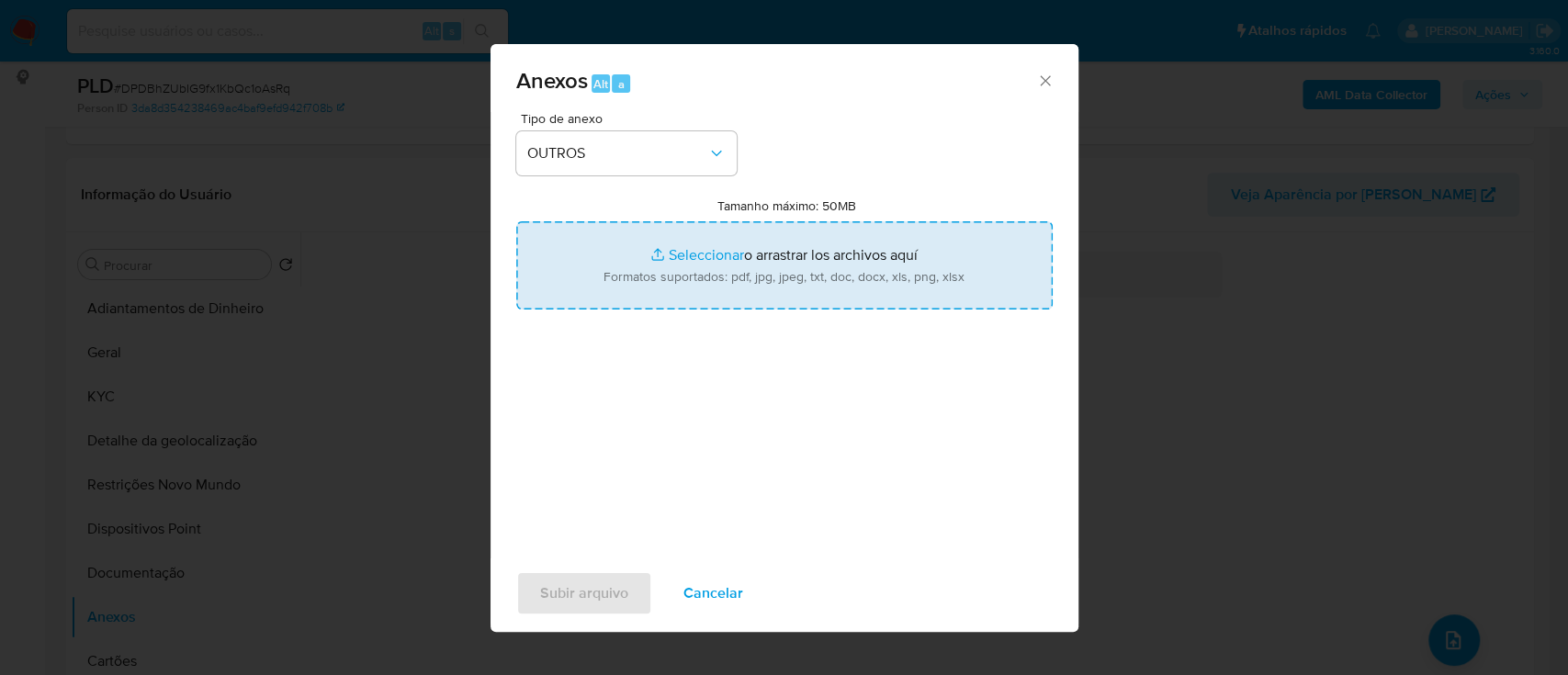
click at [698, 259] on input "Tamanho máximo: 50MB Seleccionar archivos" at bounding box center [785, 265] width 537 height 88
type input "C:\fakepath\Mulan 469778139_2025_09_19_15_56_31.xlsx"
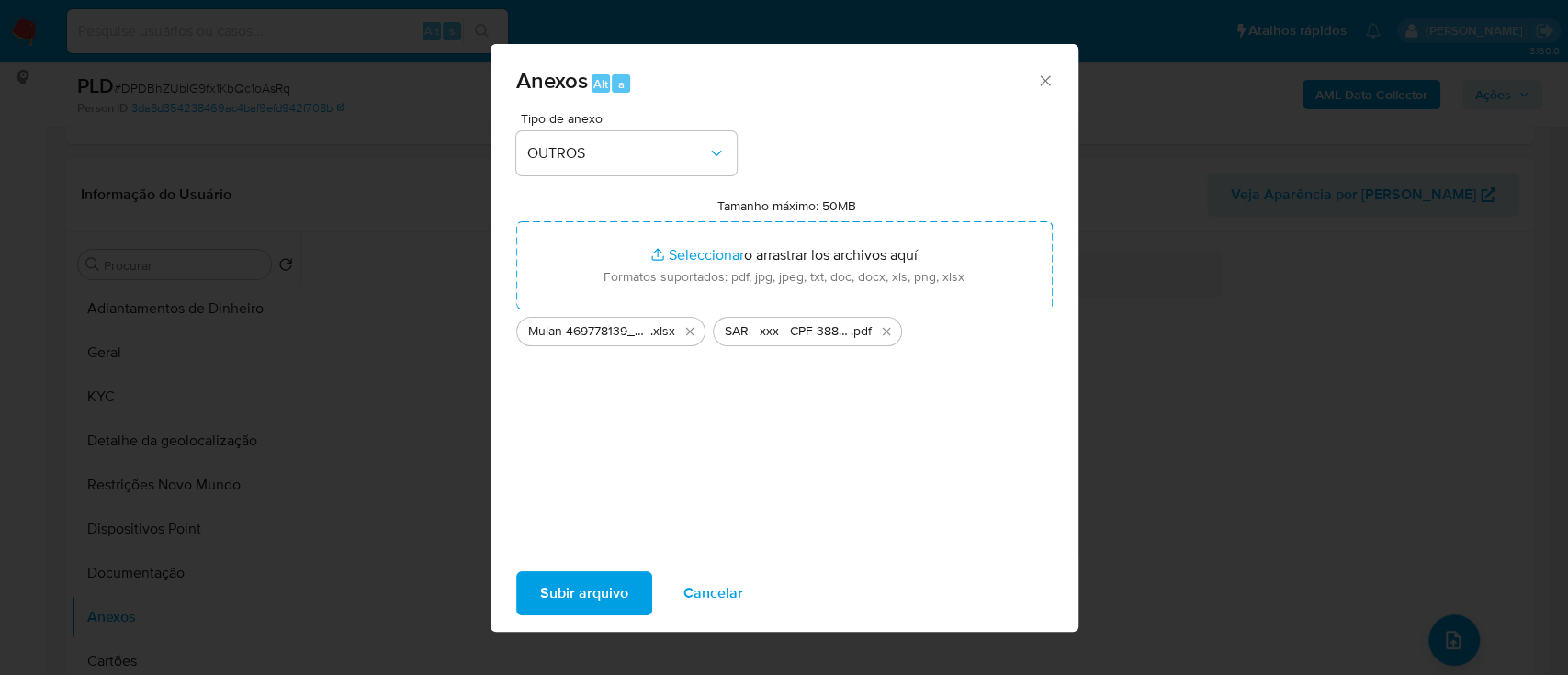
click at [588, 590] on span "Subir arquivo" at bounding box center [583, 594] width 88 height 41
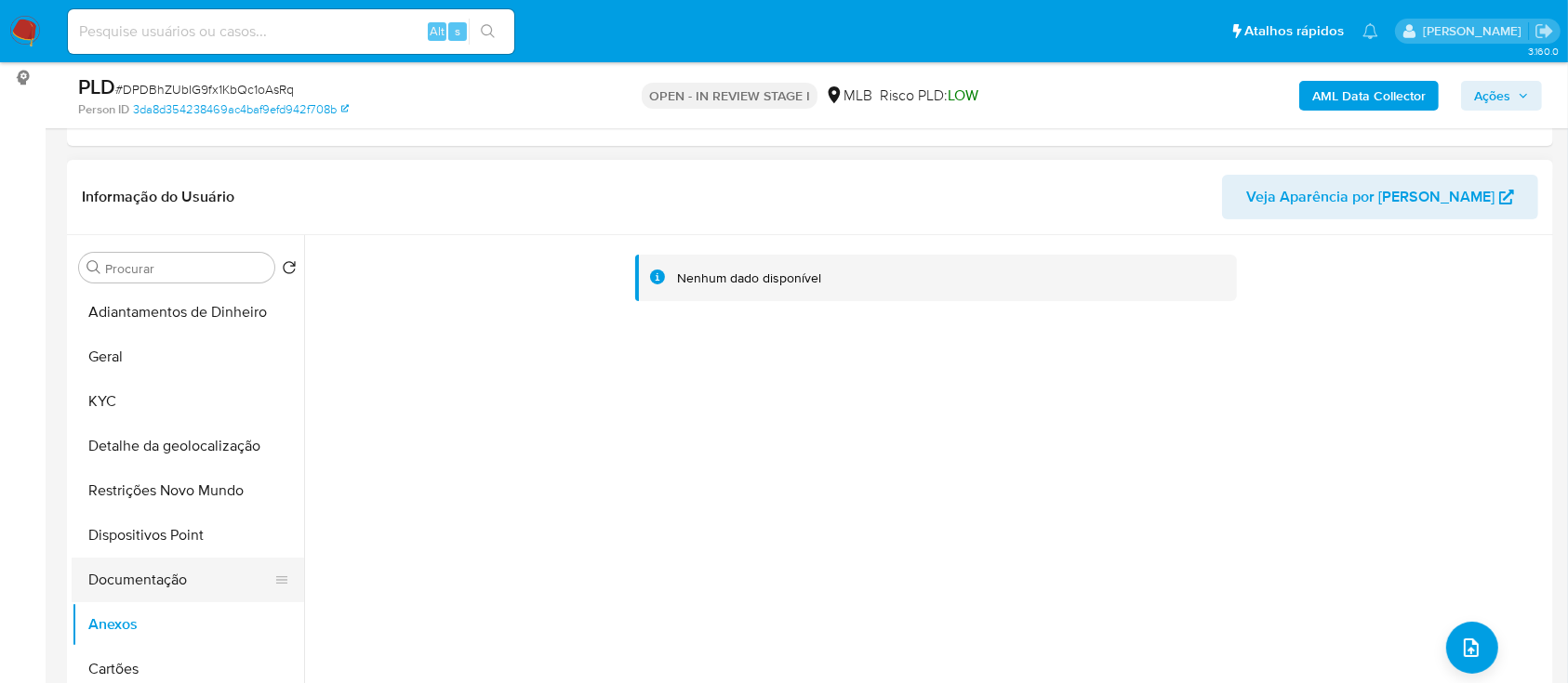
click at [151, 585] on button "Documentação" at bounding box center [180, 580] width 218 height 45
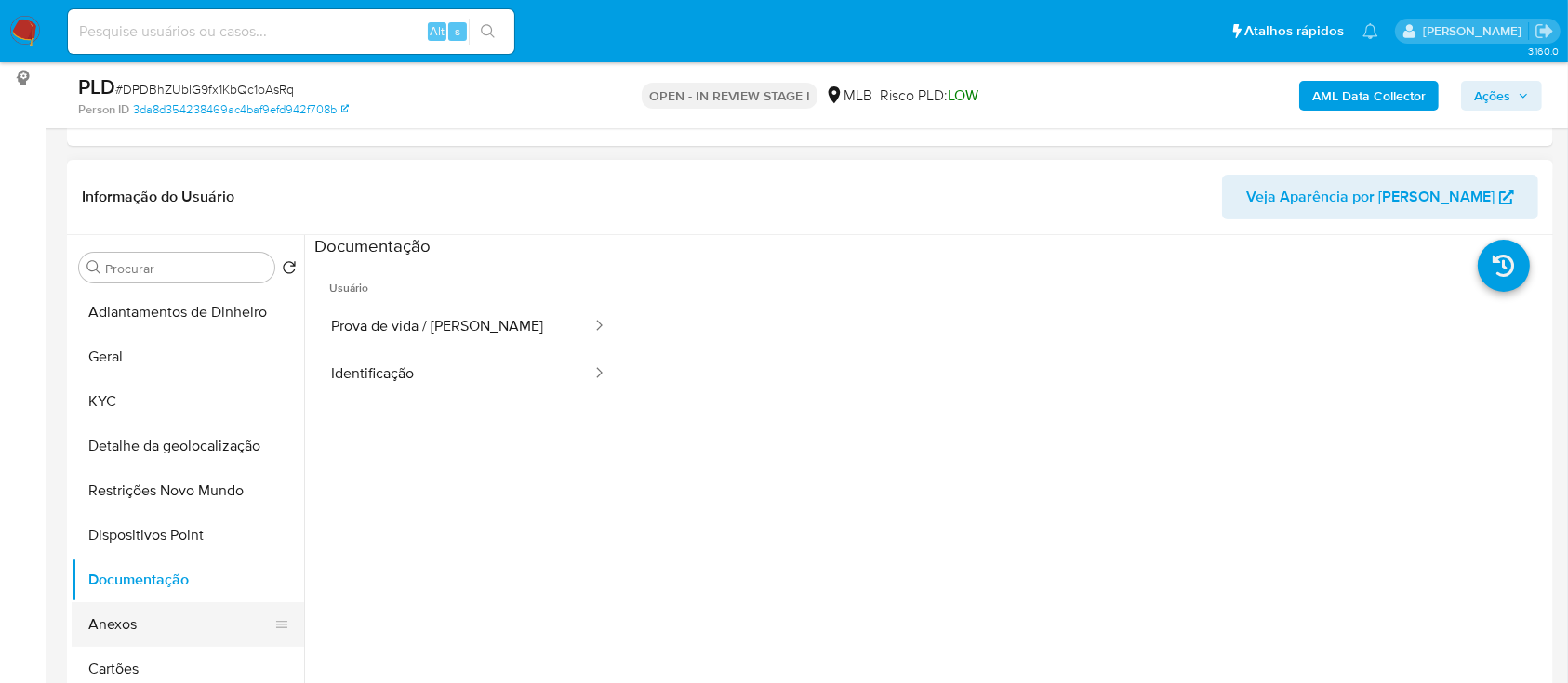
click at [146, 622] on button "Anexos" at bounding box center [180, 625] width 218 height 45
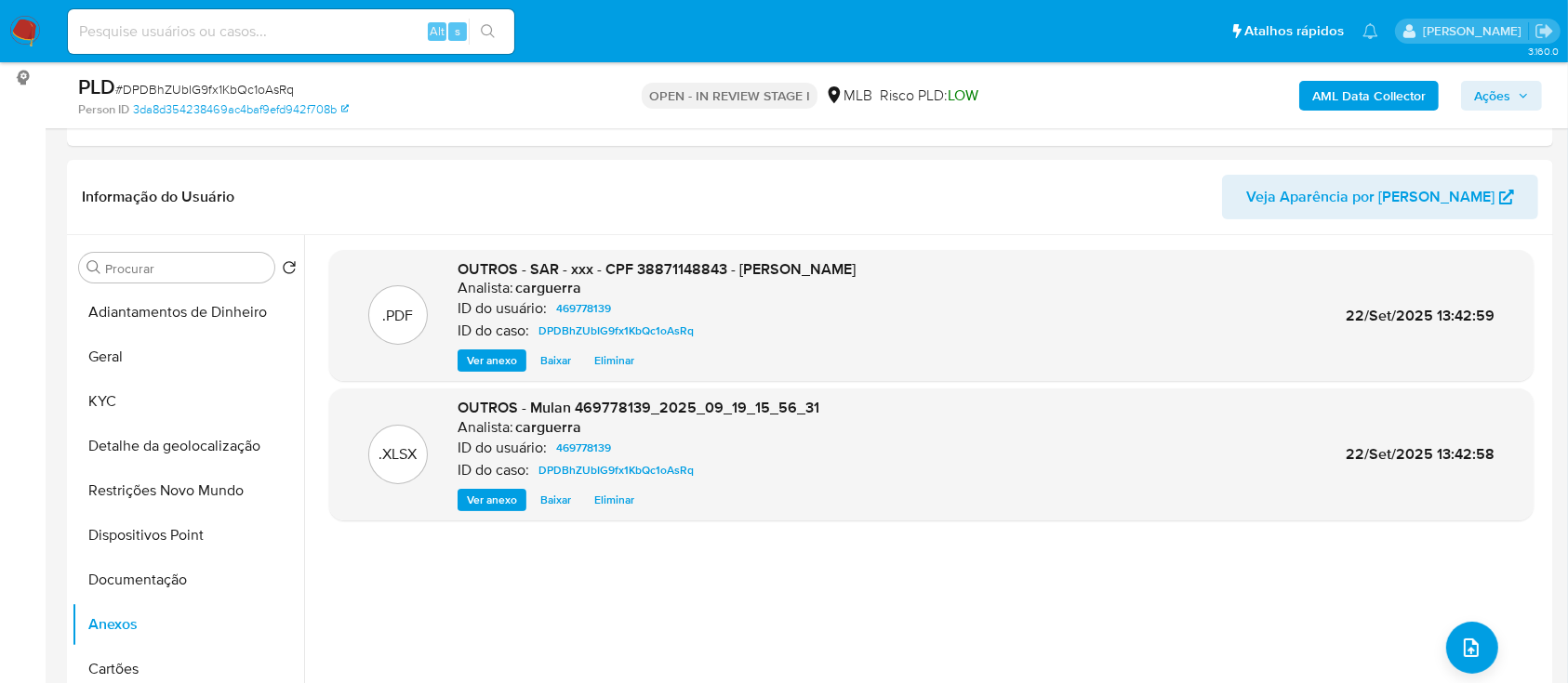
click at [1487, 89] on span "Ações" at bounding box center [1492, 96] width 36 height 29
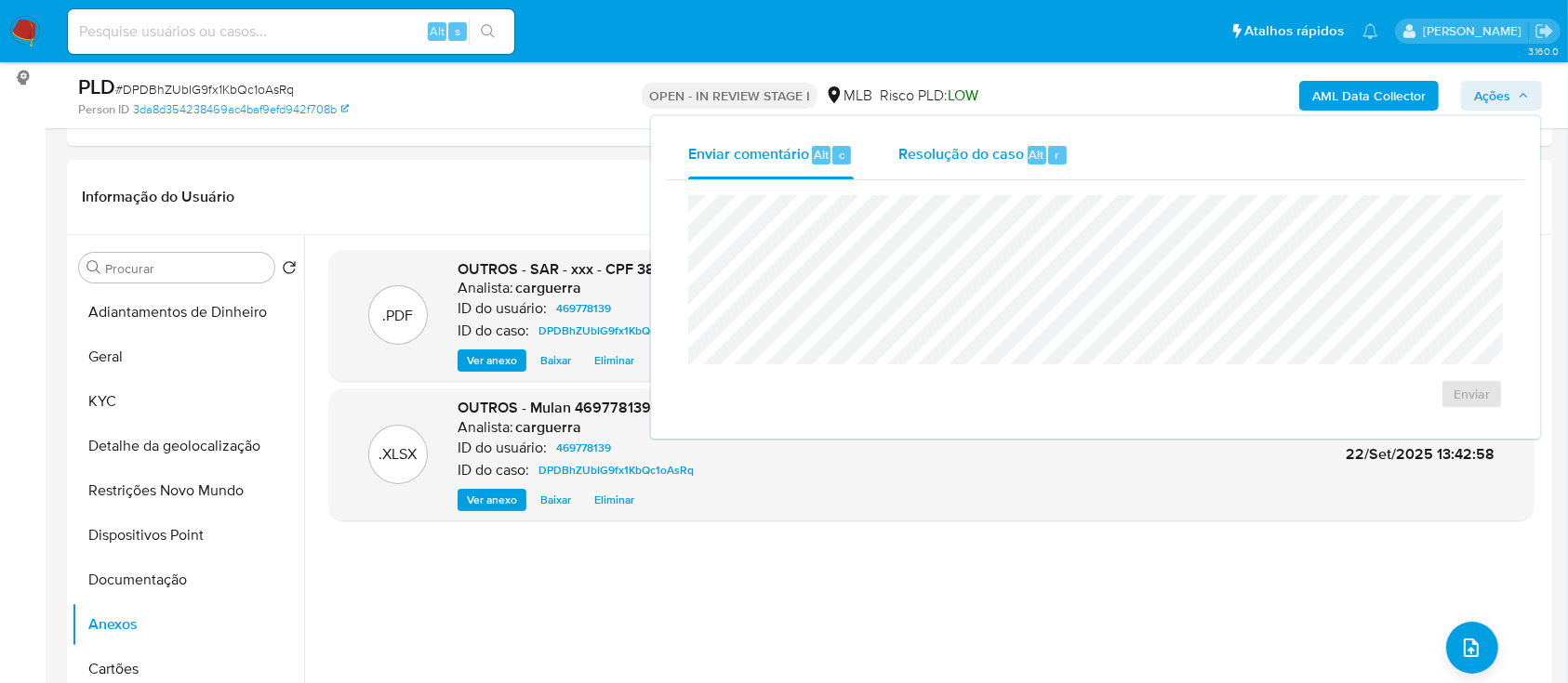
drag, startPoint x: 937, startPoint y: 164, endPoint x: 932, endPoint y: 175, distance: 12.1
click at [937, 165] on div "Resolução do caso Alt r" at bounding box center [983, 154] width 170 height 48
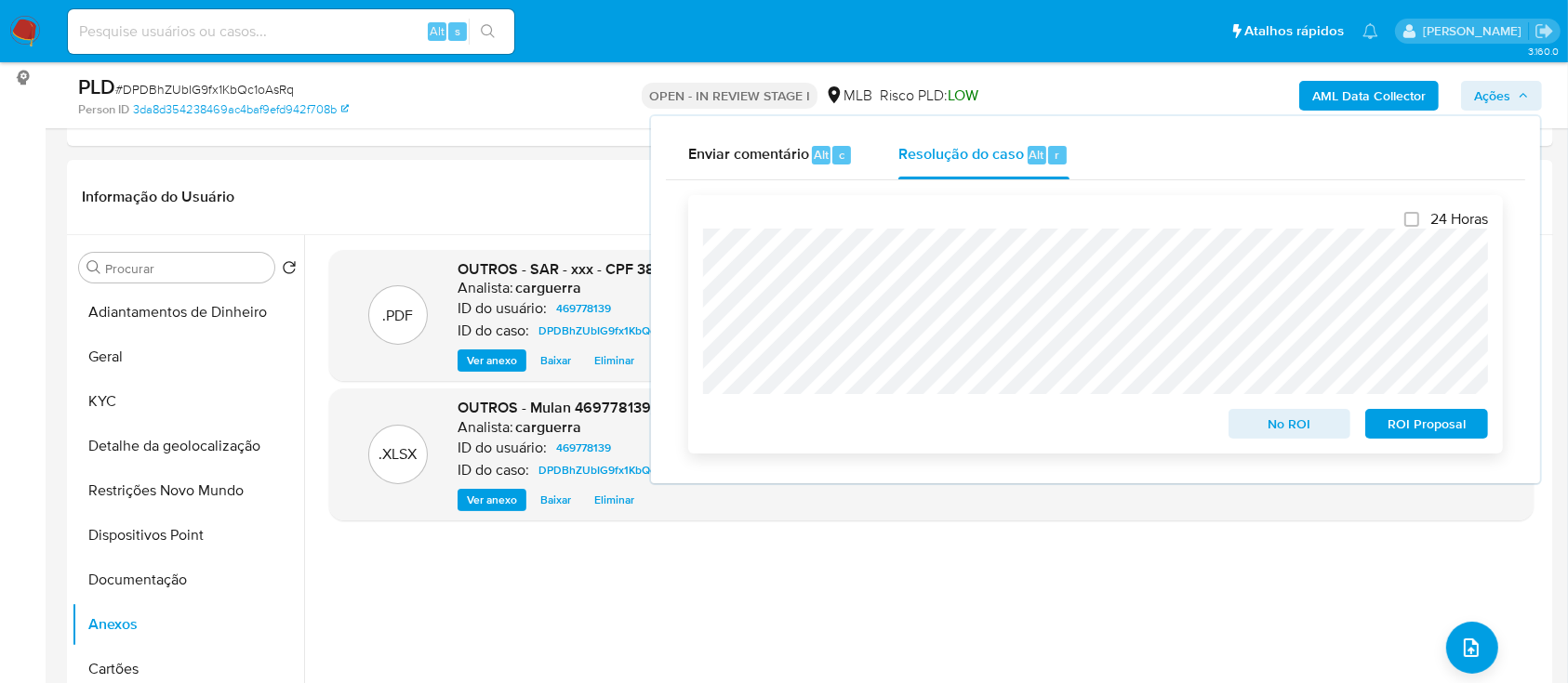
click at [1455, 423] on span "ROI Proposal" at bounding box center [1426, 424] width 97 height 26
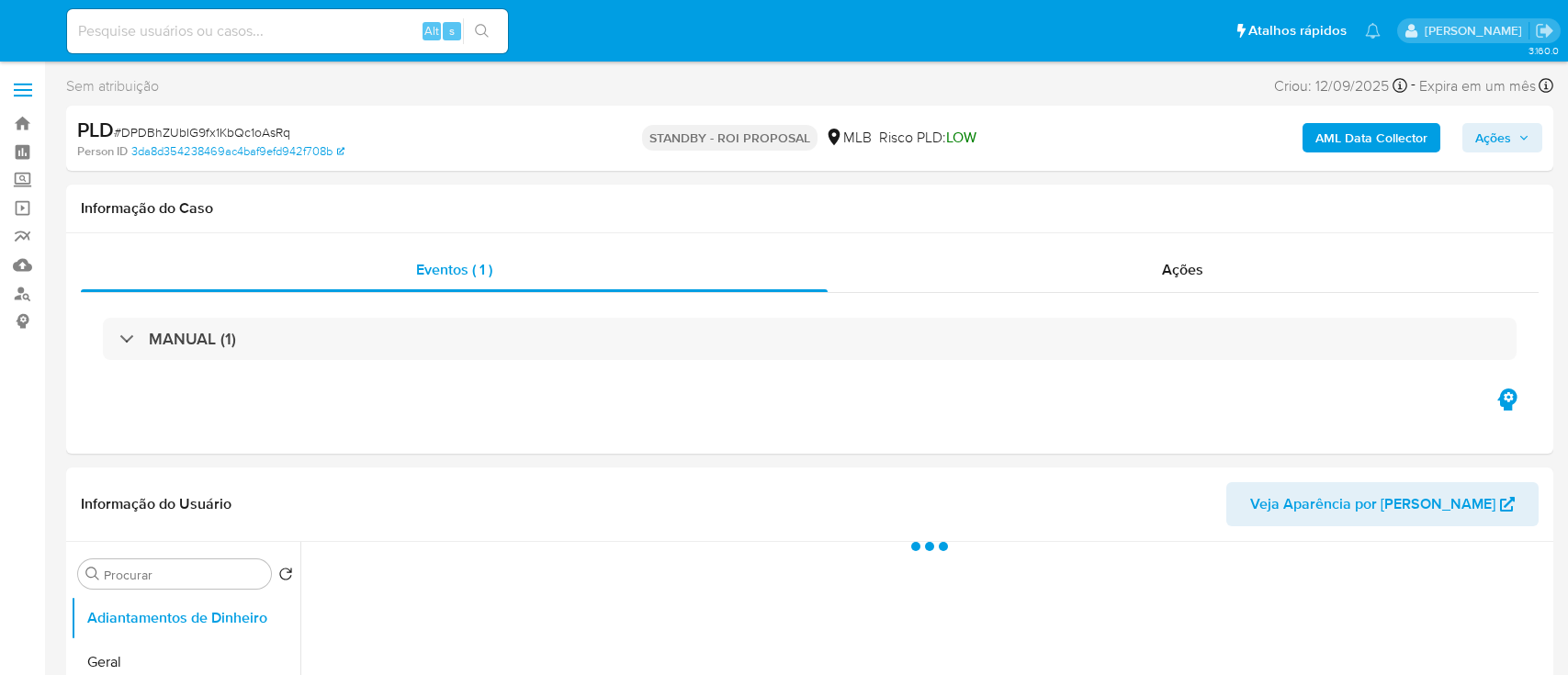
select select "10"
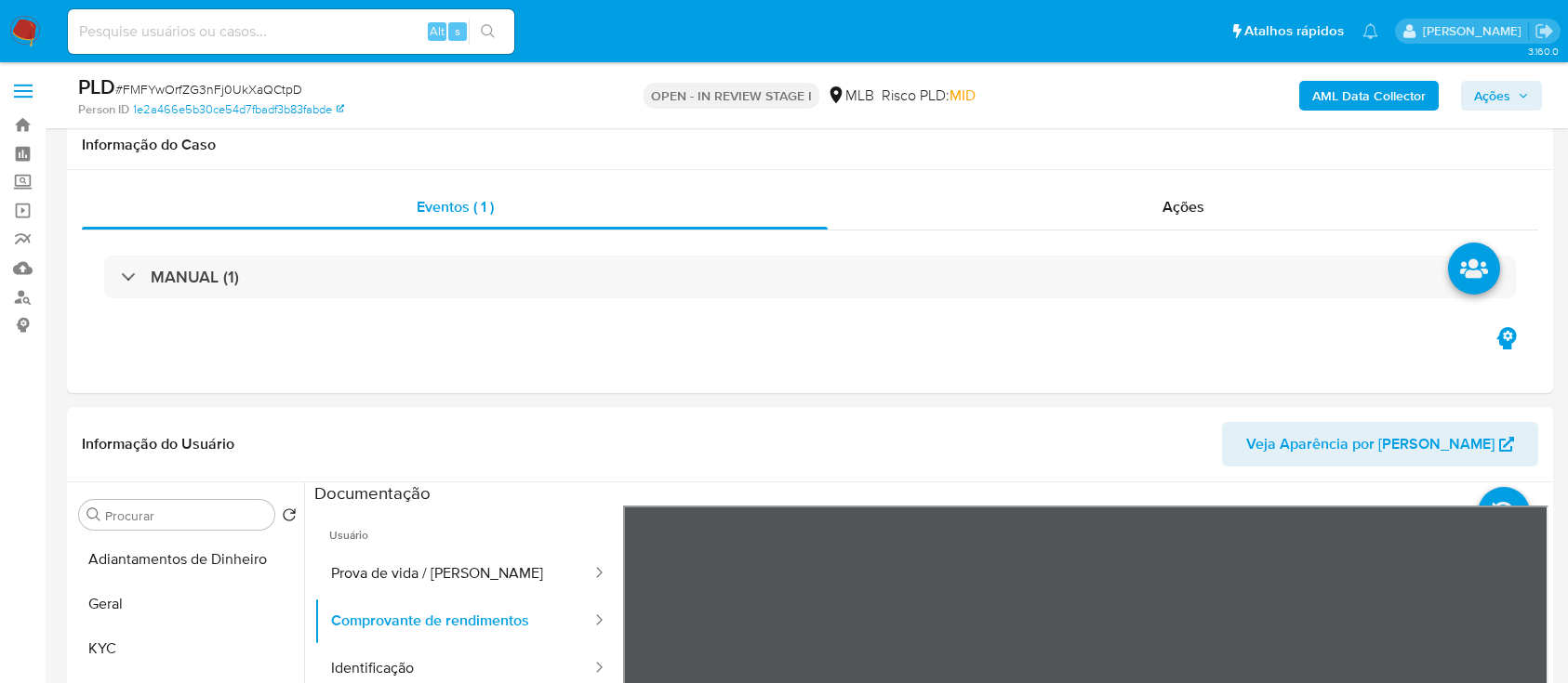
select select "10"
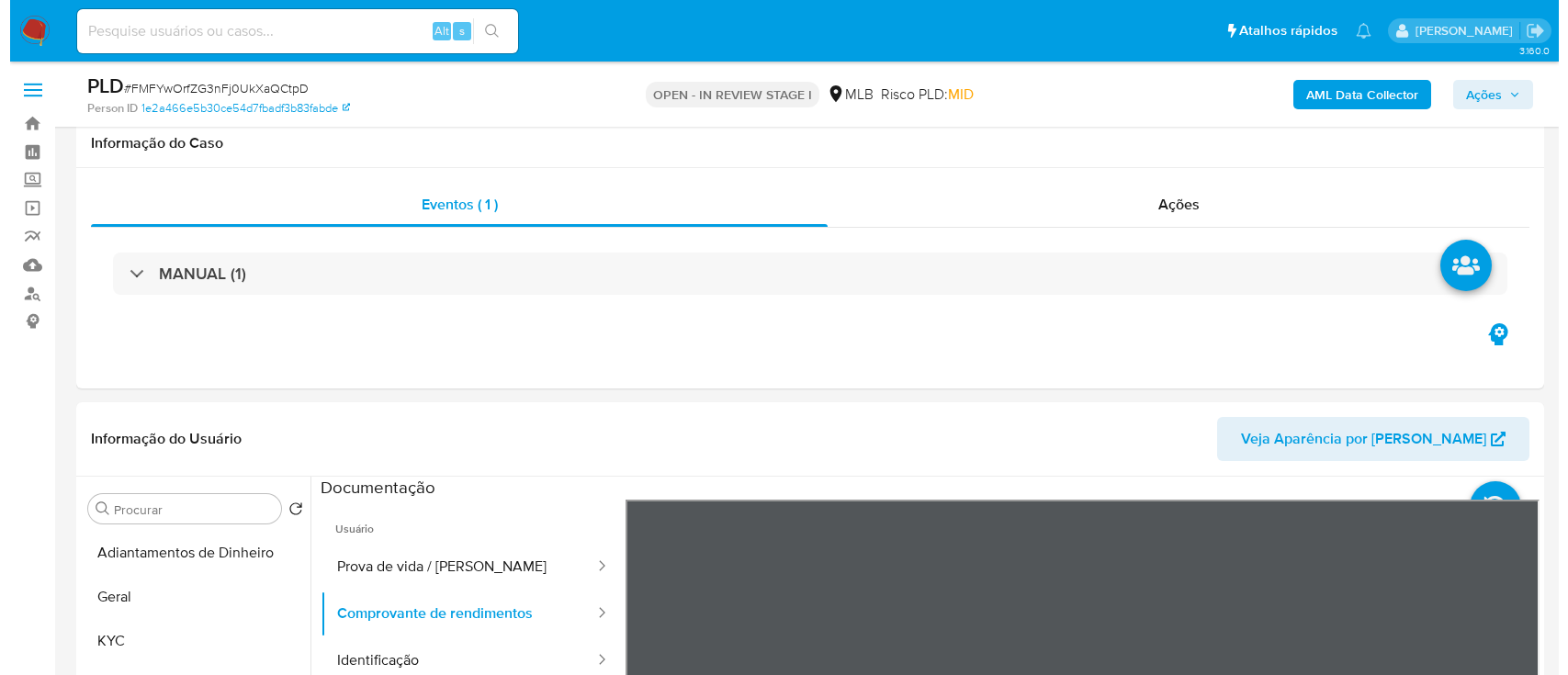
scroll to position [244, 0]
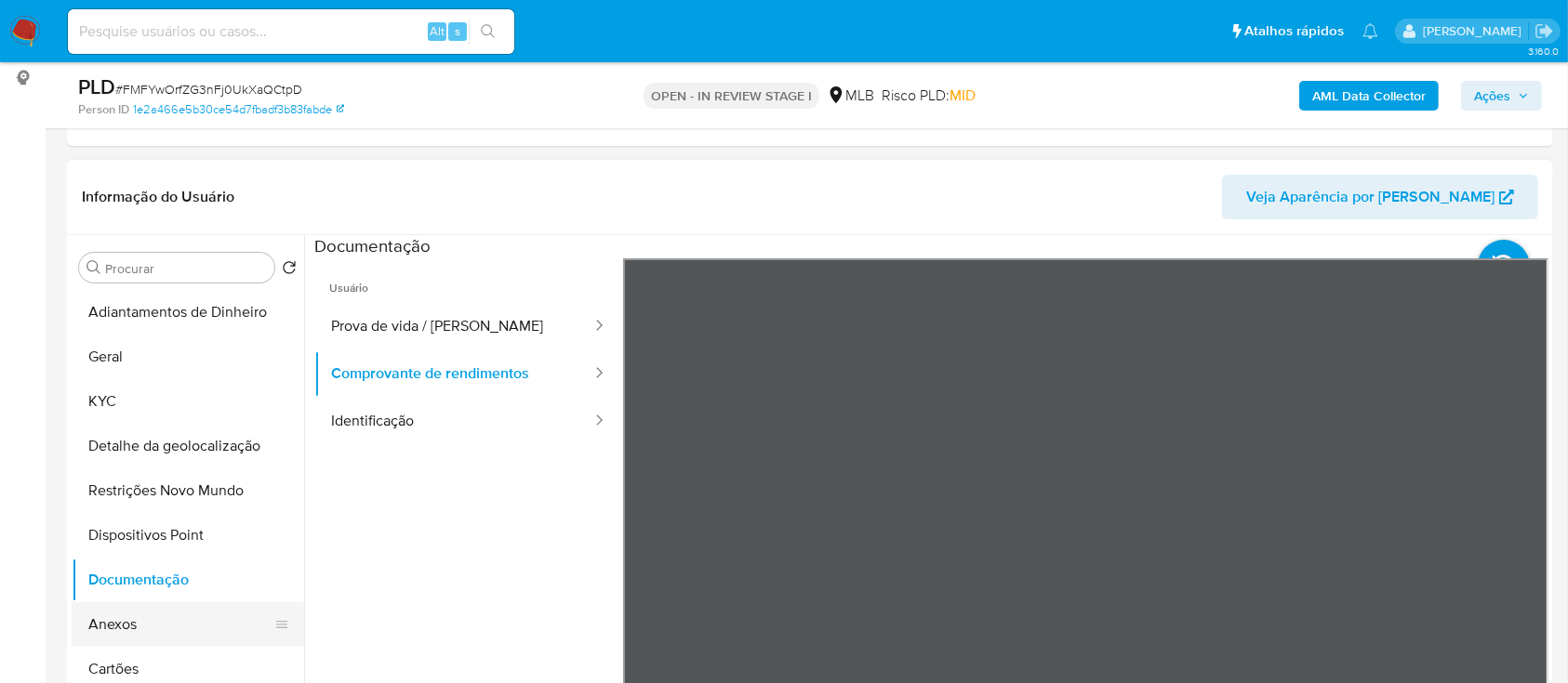
click at [119, 617] on button "Anexos" at bounding box center [180, 625] width 218 height 45
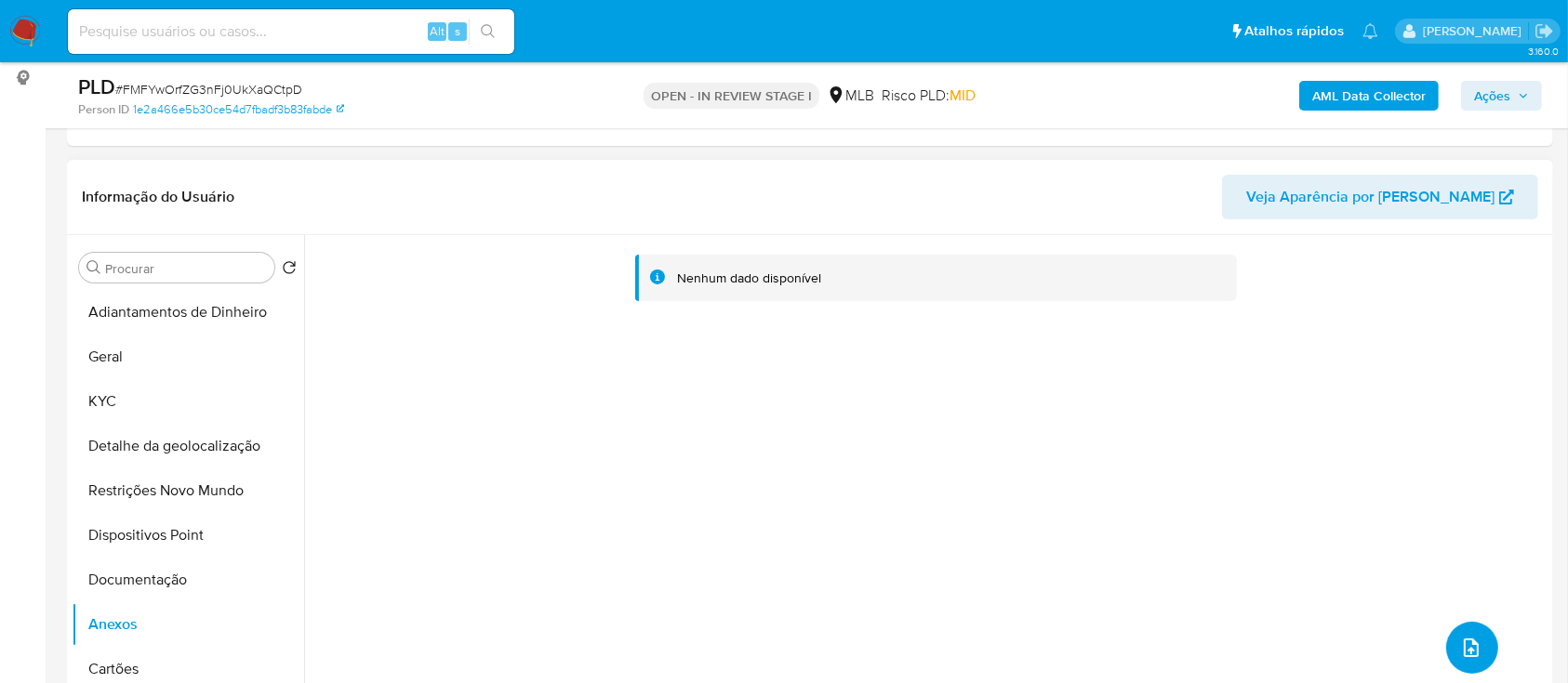
click at [1466, 648] on icon "upload-file" at bounding box center [1471, 648] width 22 height 22
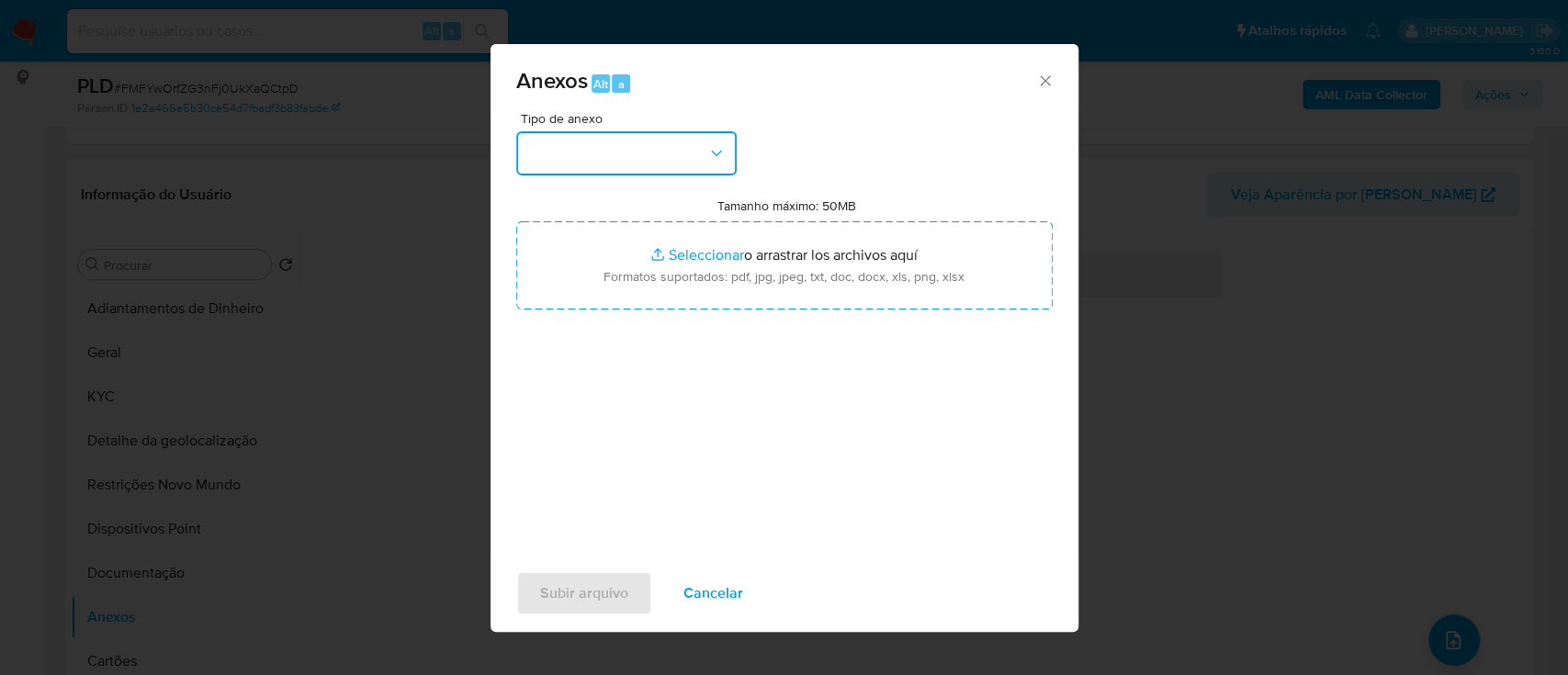
click at [591, 150] on button "button" at bounding box center [627, 154] width 220 height 44
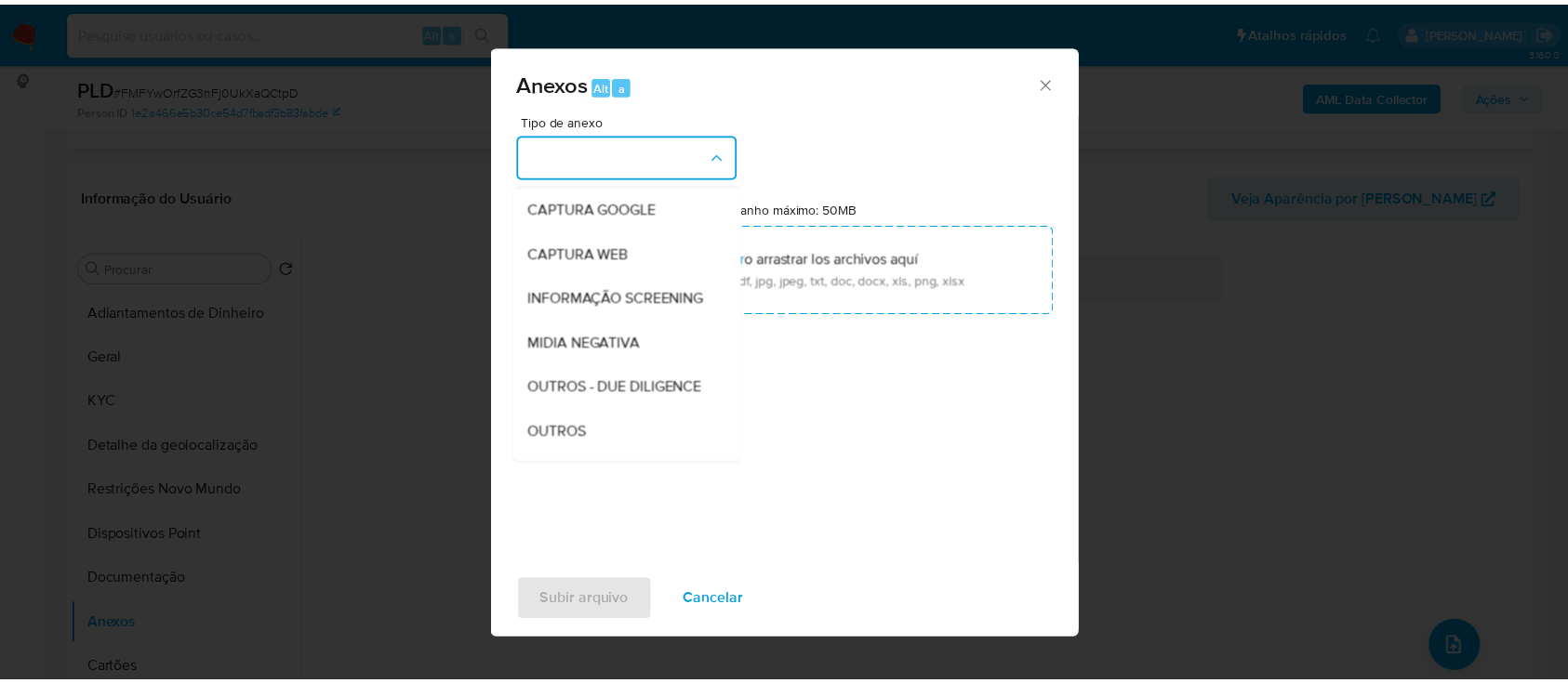
scroll to position [124, 0]
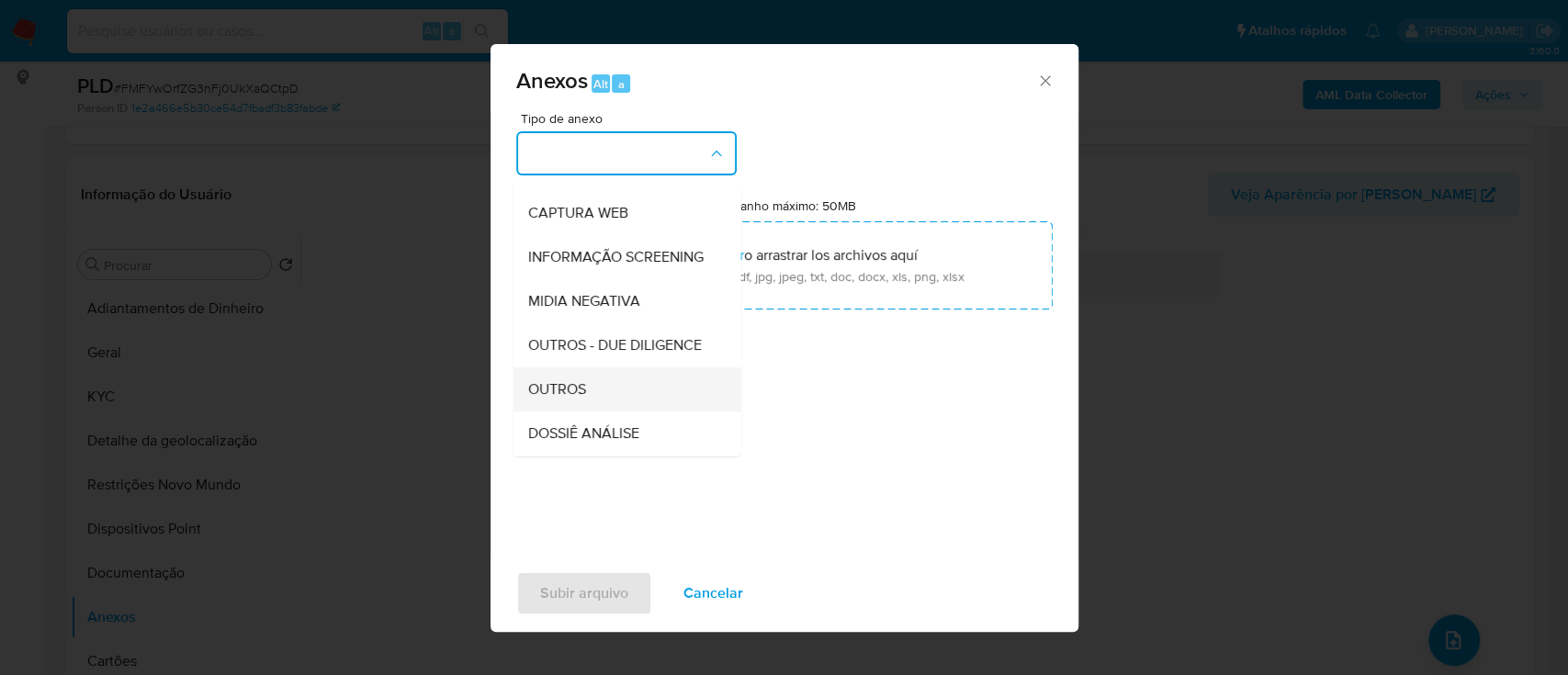
click at [562, 399] on span "OUTROS" at bounding box center [556, 389] width 58 height 18
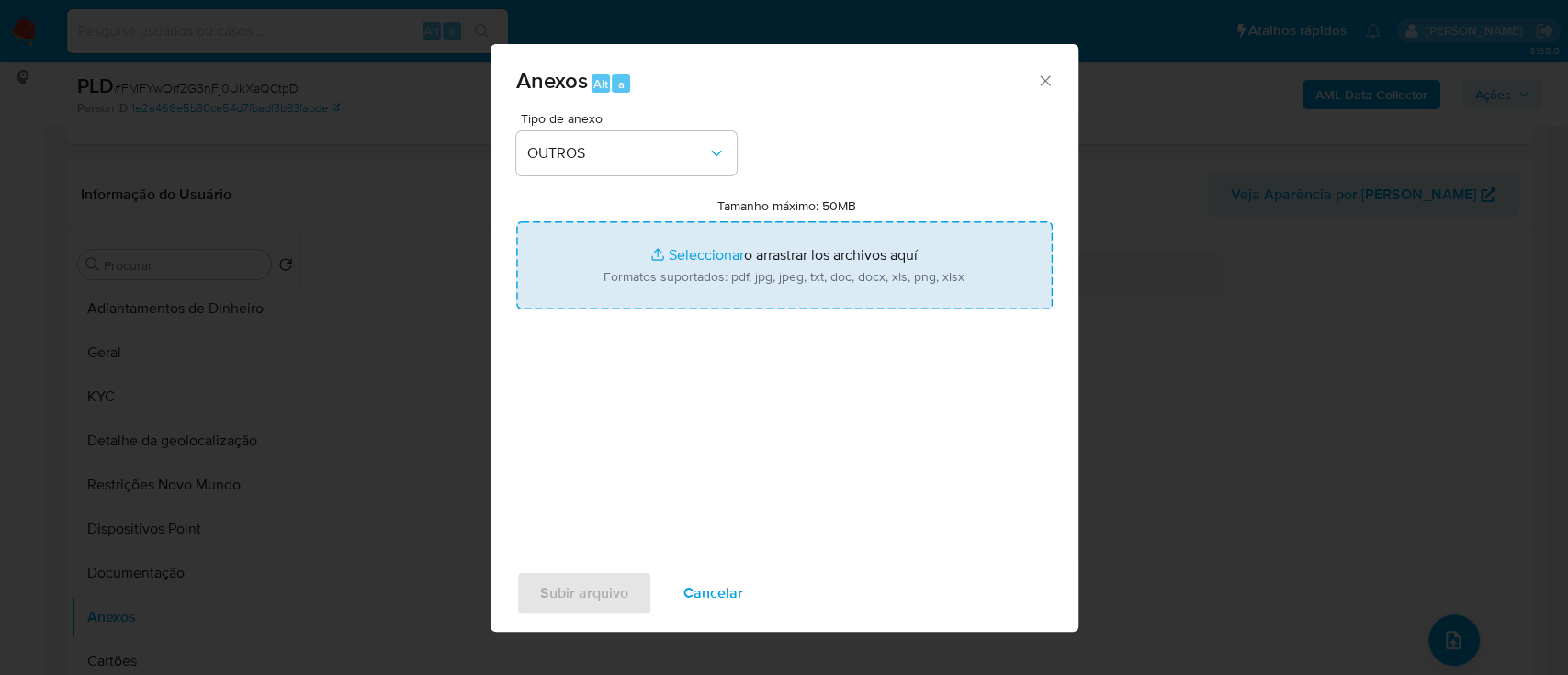
click at [690, 260] on input "Tamanho máximo: 50MB Seleccionar archivos" at bounding box center [785, 265] width 537 height 88
type input "C:\fakepath\Mulan 781536073_2025_09_19_15_55_42.xlsx"
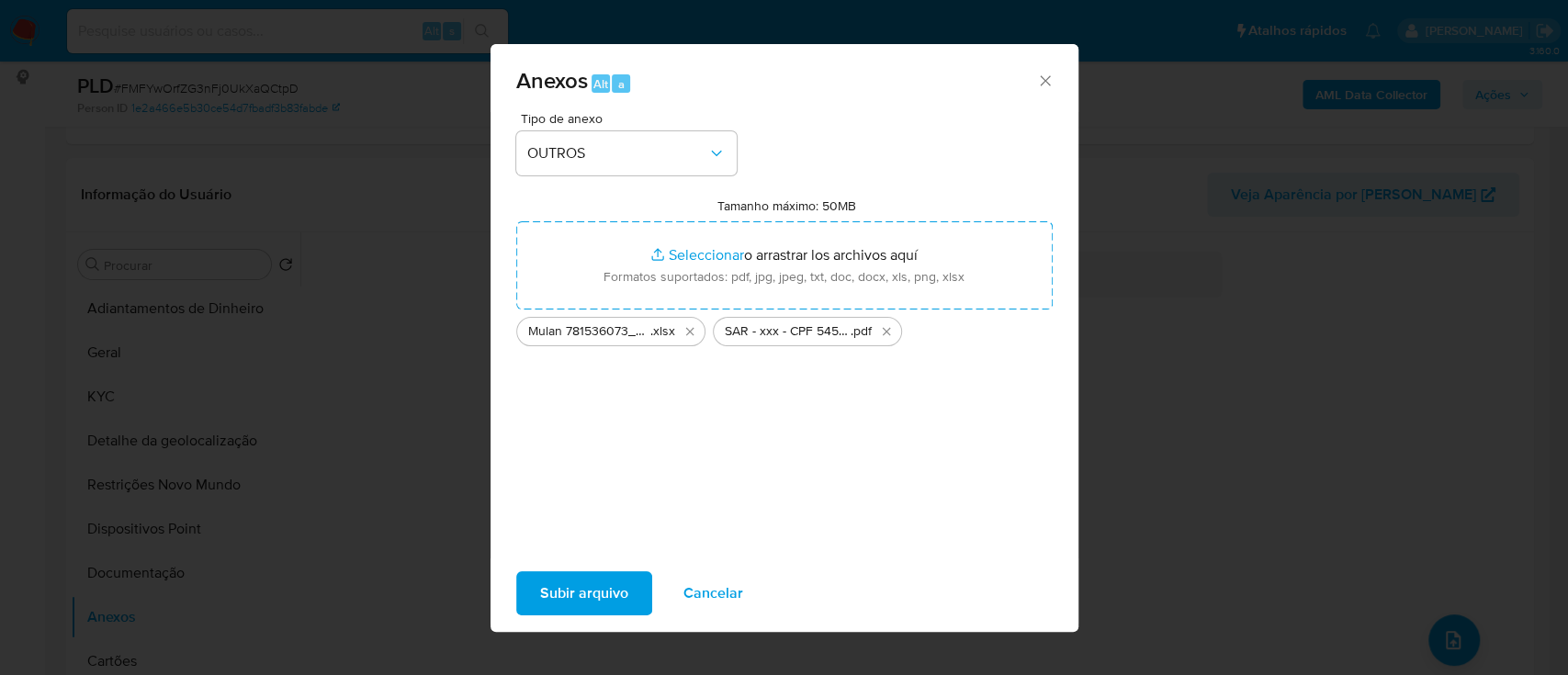
click at [574, 587] on span "Subir arquivo" at bounding box center [583, 594] width 88 height 41
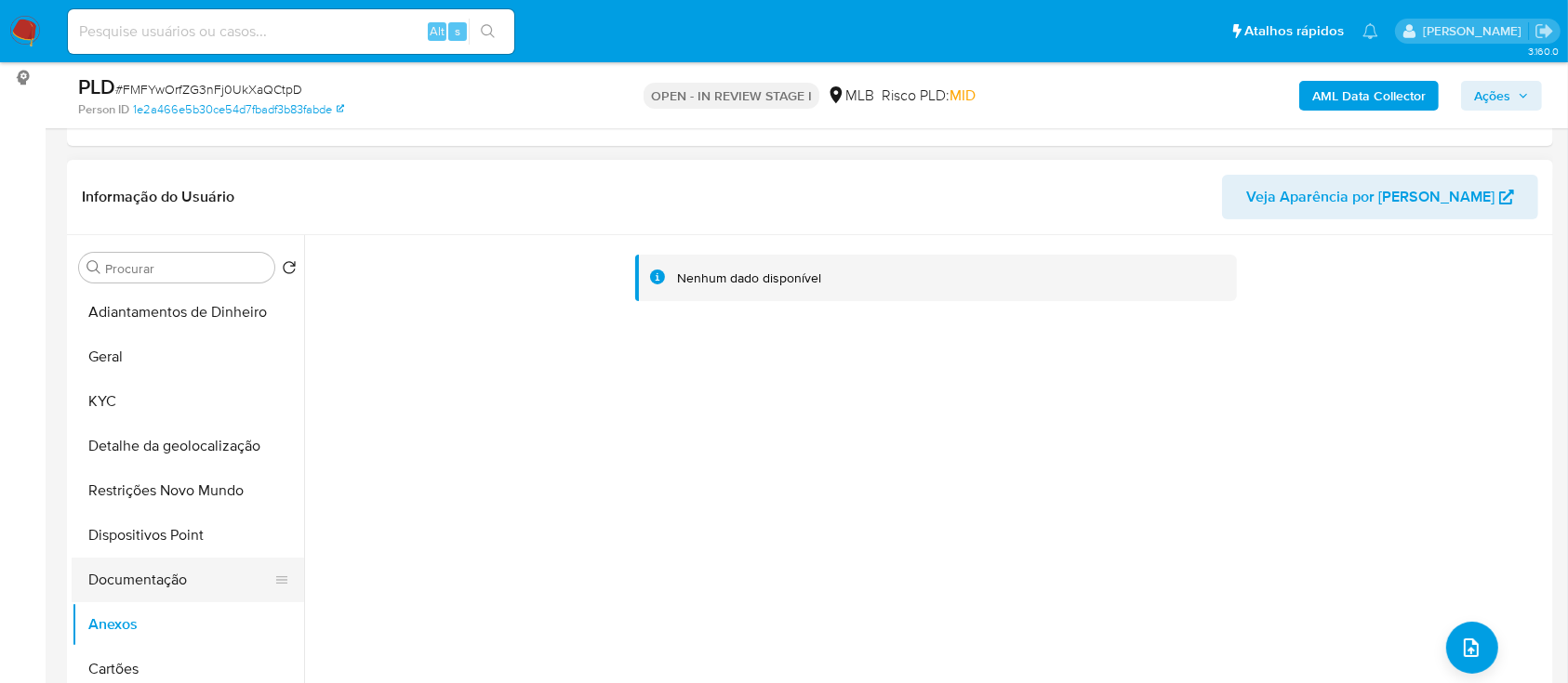
click at [163, 579] on button "Documentação" at bounding box center [180, 580] width 218 height 45
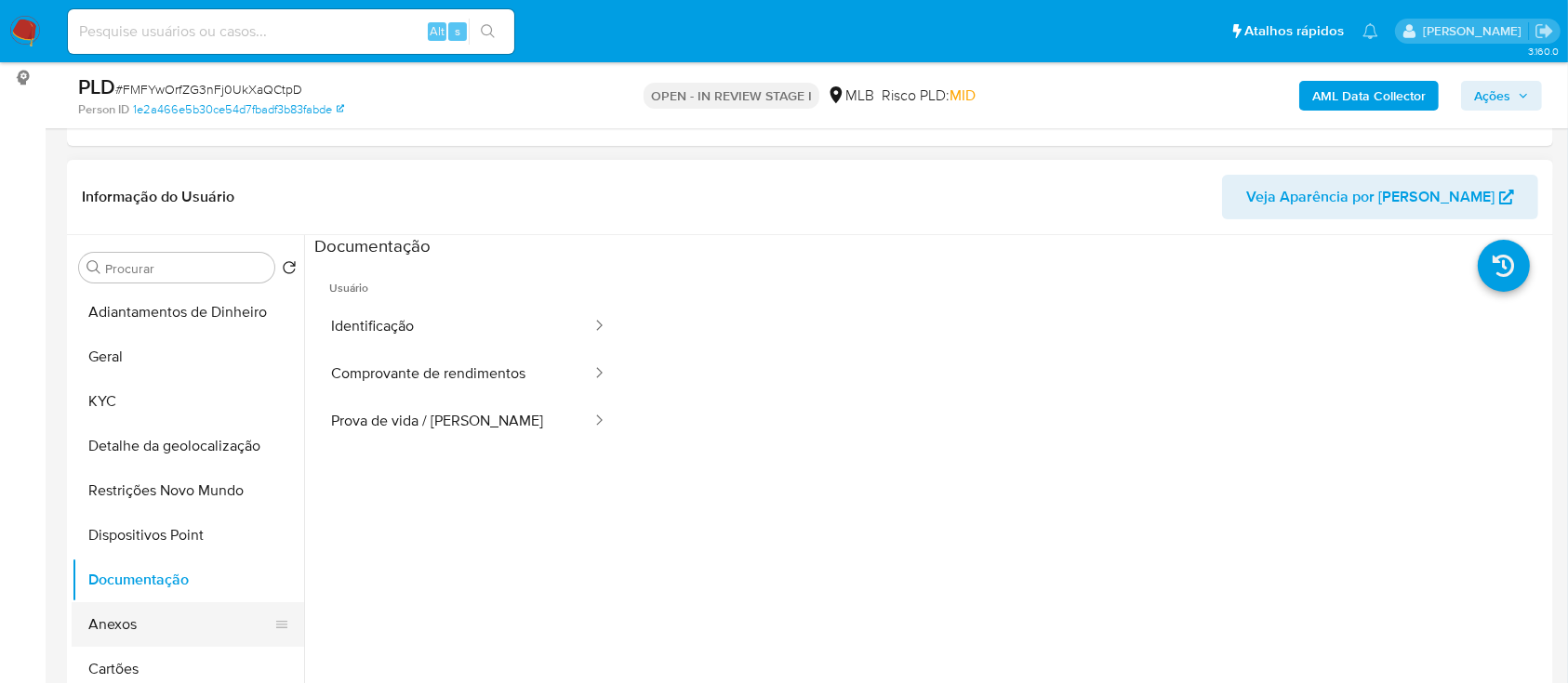
click at [140, 615] on button "Anexos" at bounding box center [180, 625] width 218 height 45
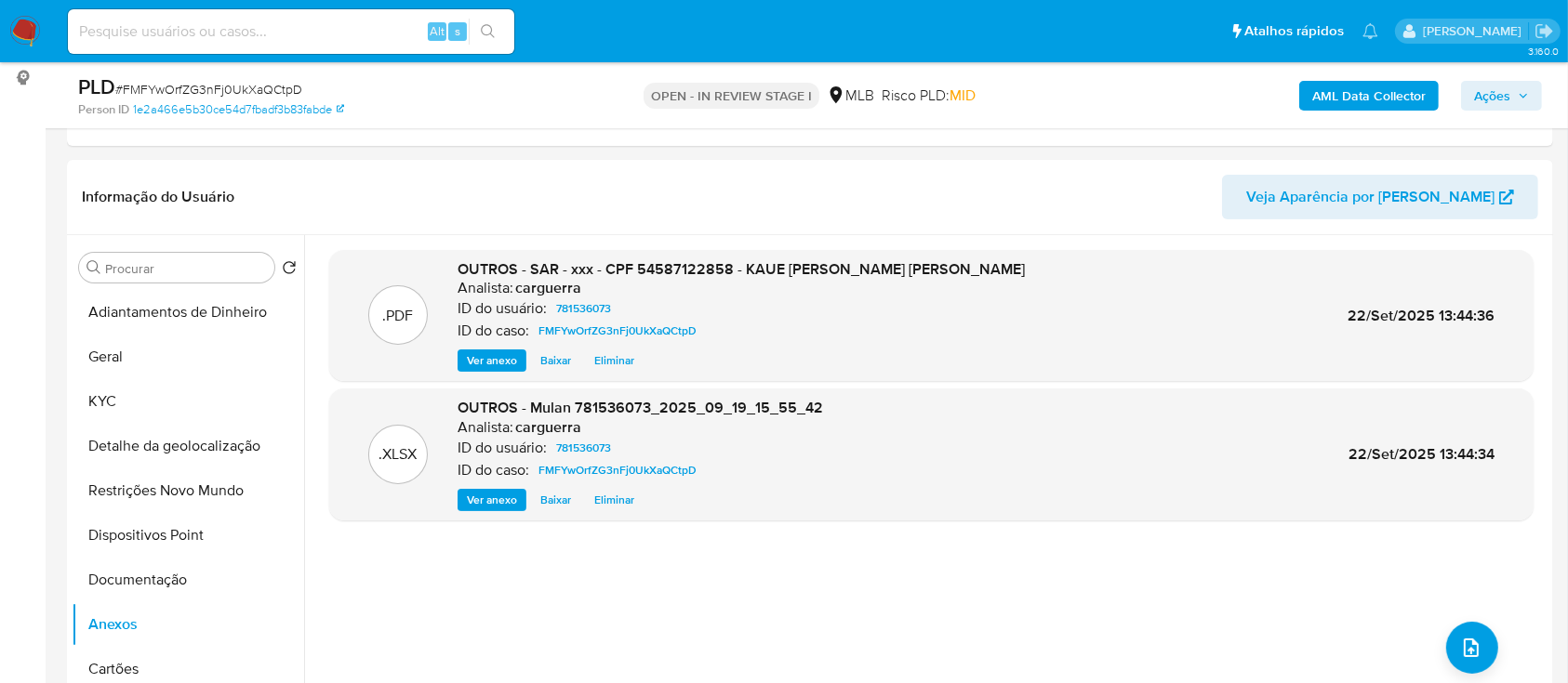
click at [1521, 90] on icon "button" at bounding box center [1523, 95] width 11 height 11
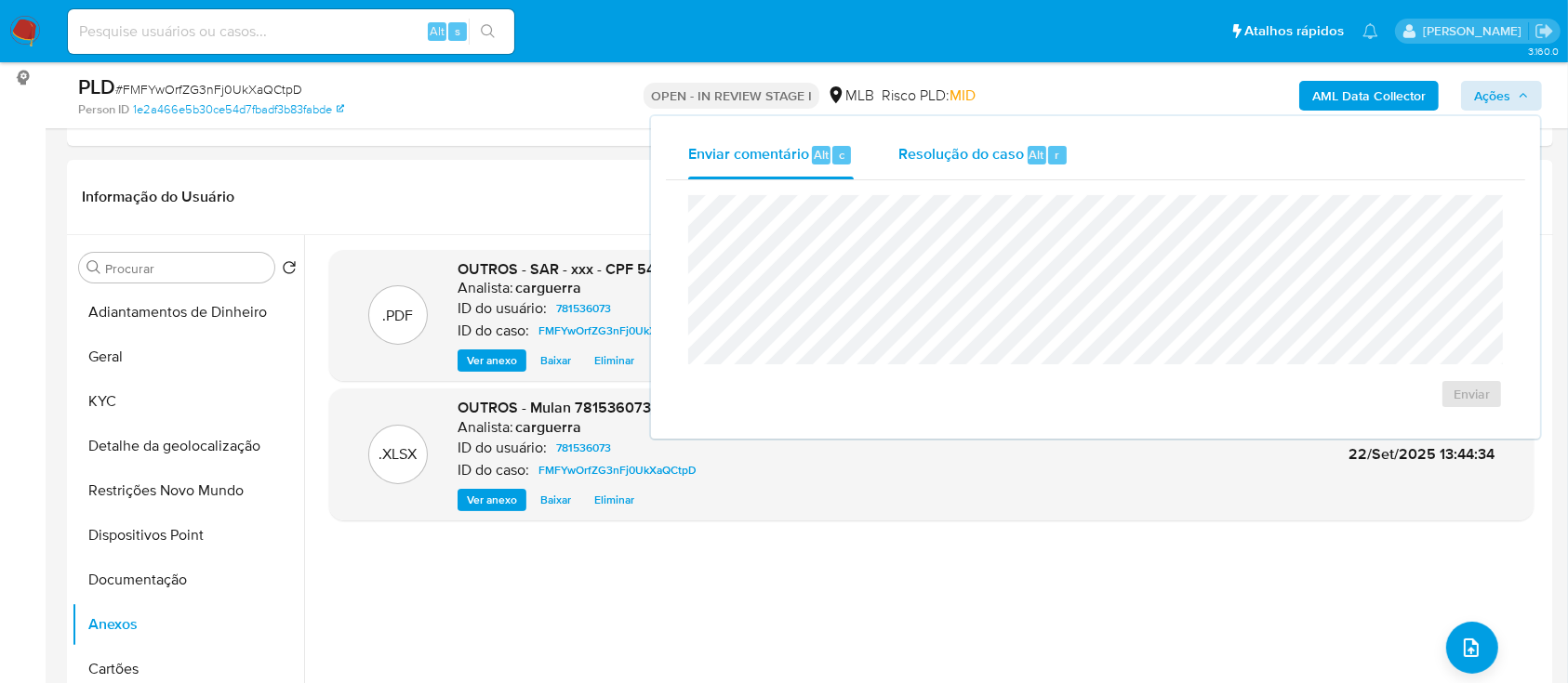
click at [956, 152] on span "Resolução do caso" at bounding box center [961, 154] width 125 height 21
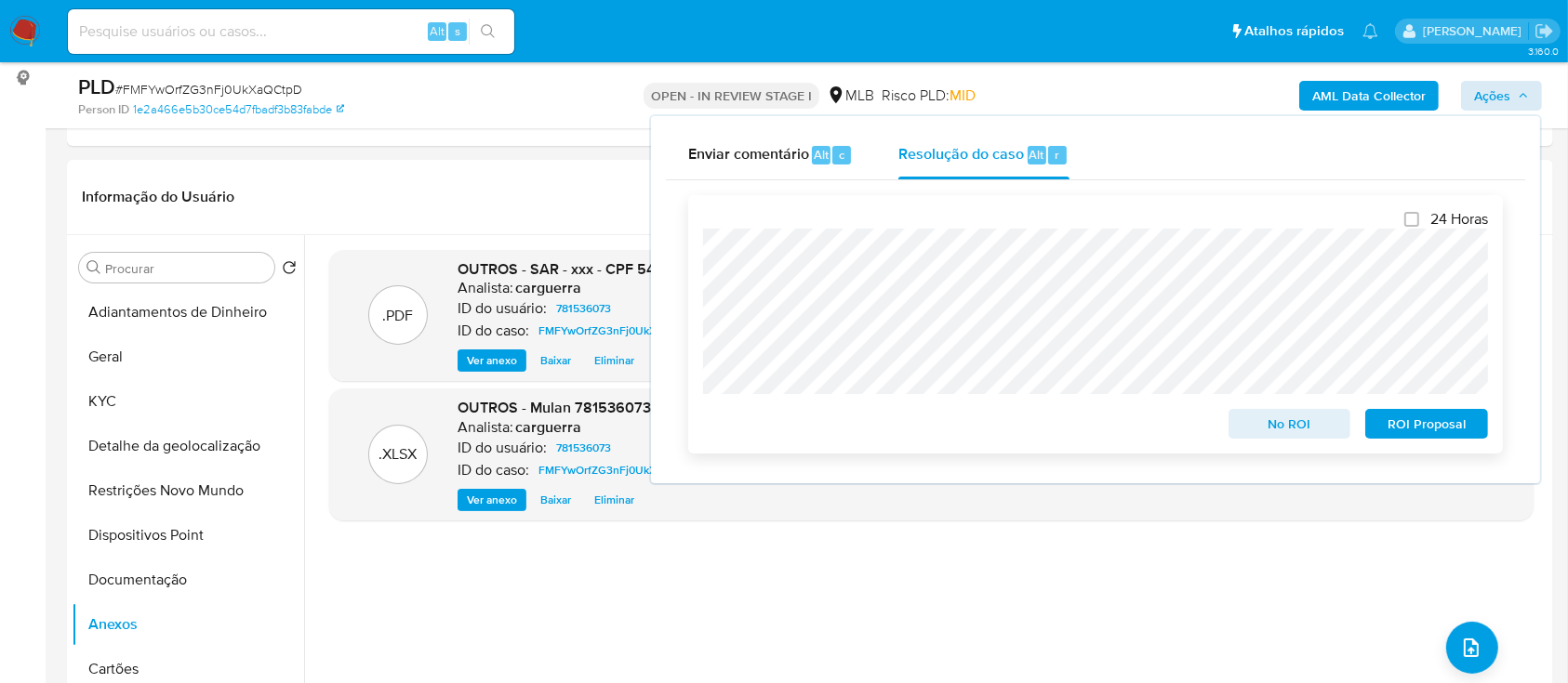
click at [1447, 431] on span "ROI Proposal" at bounding box center [1426, 424] width 97 height 26
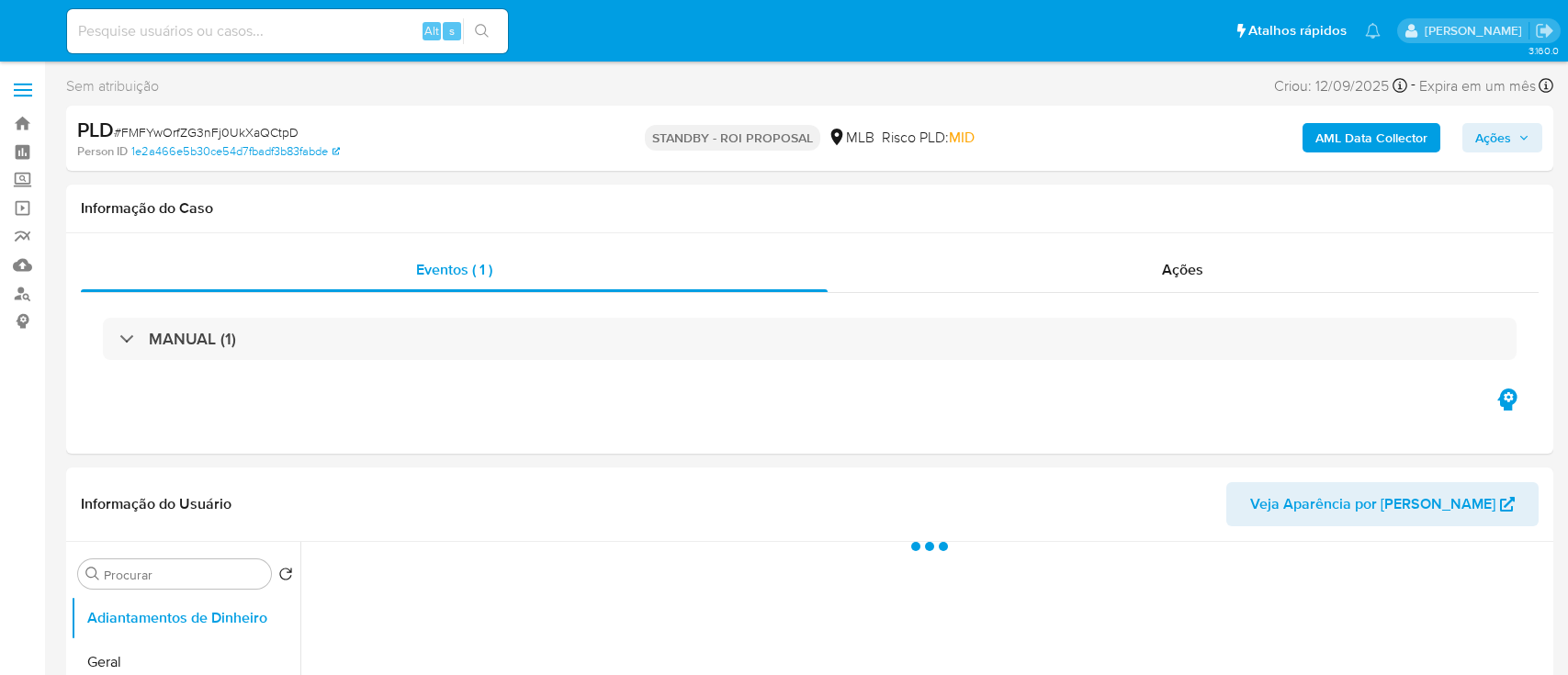
select select "10"
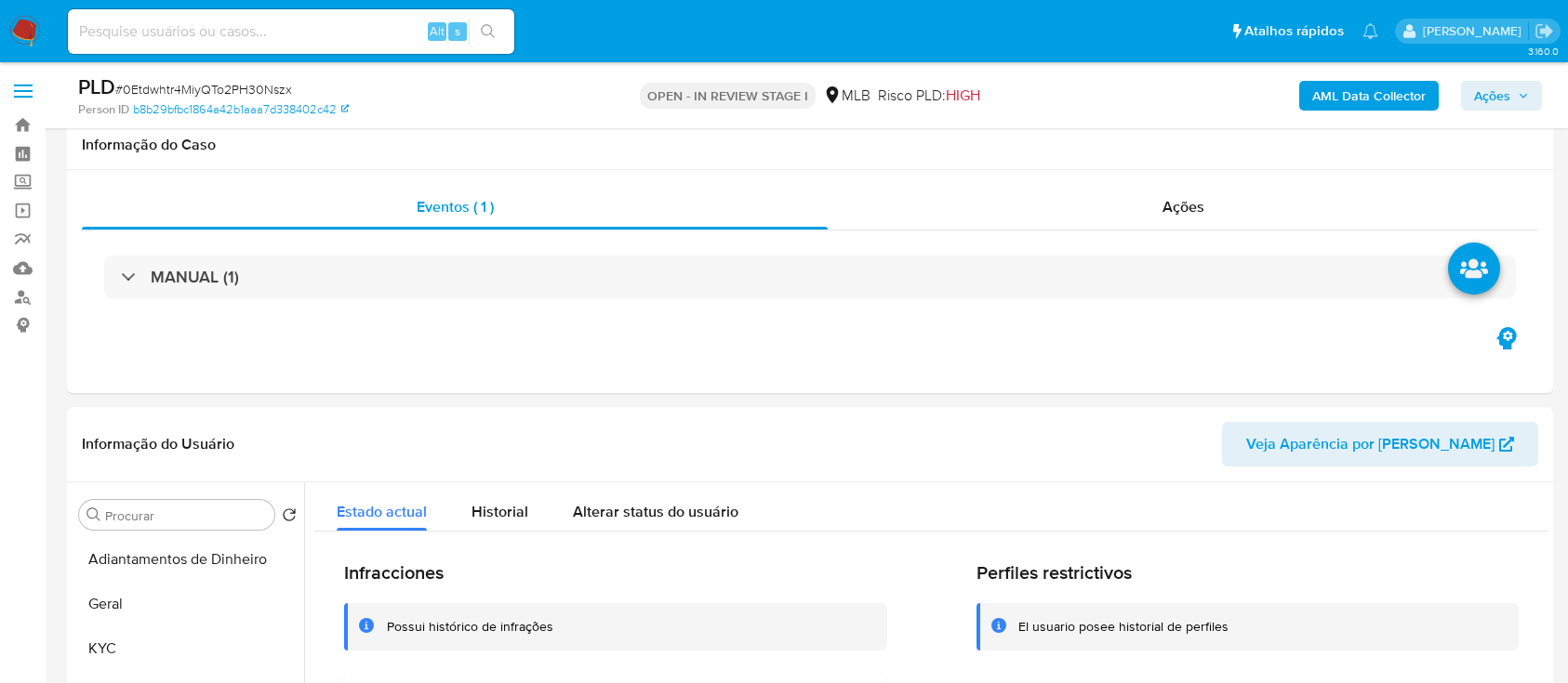
select select "10"
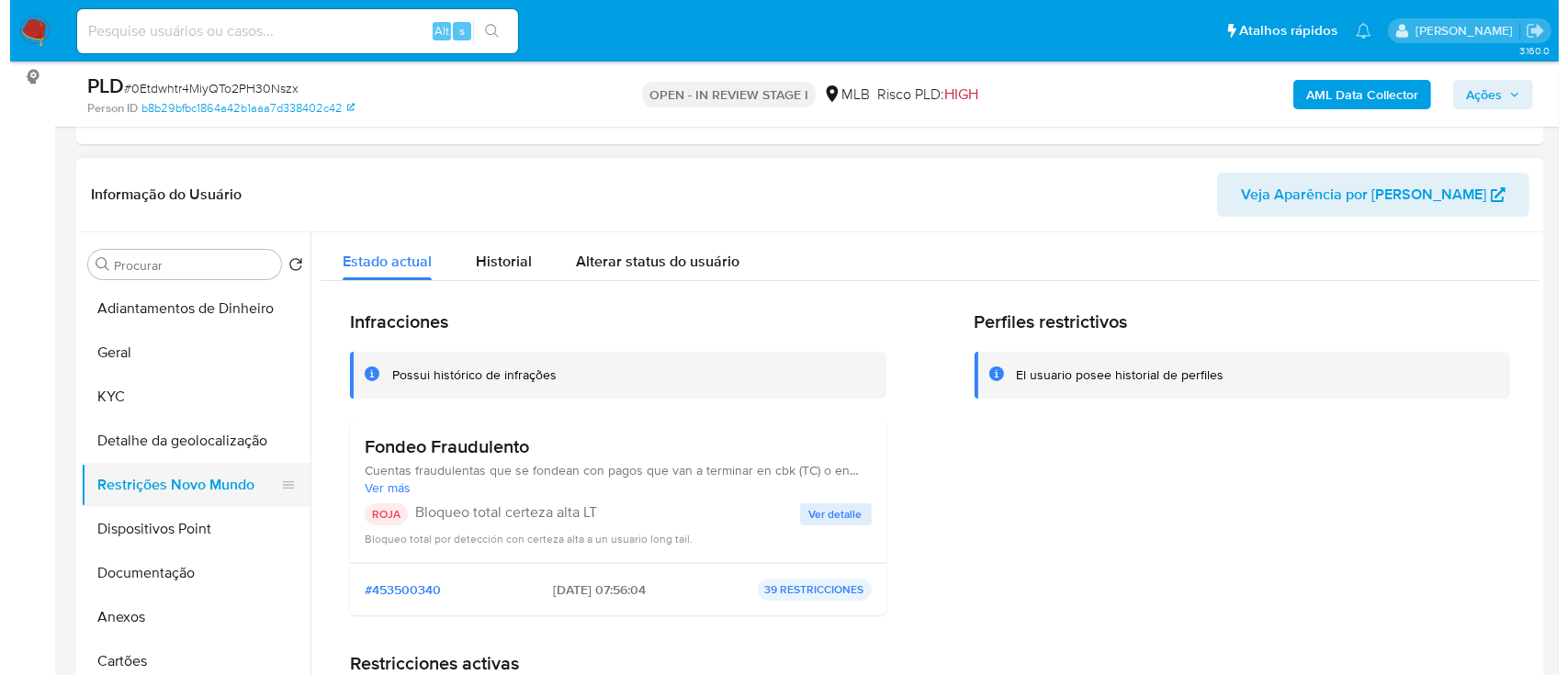
scroll to position [123, 0]
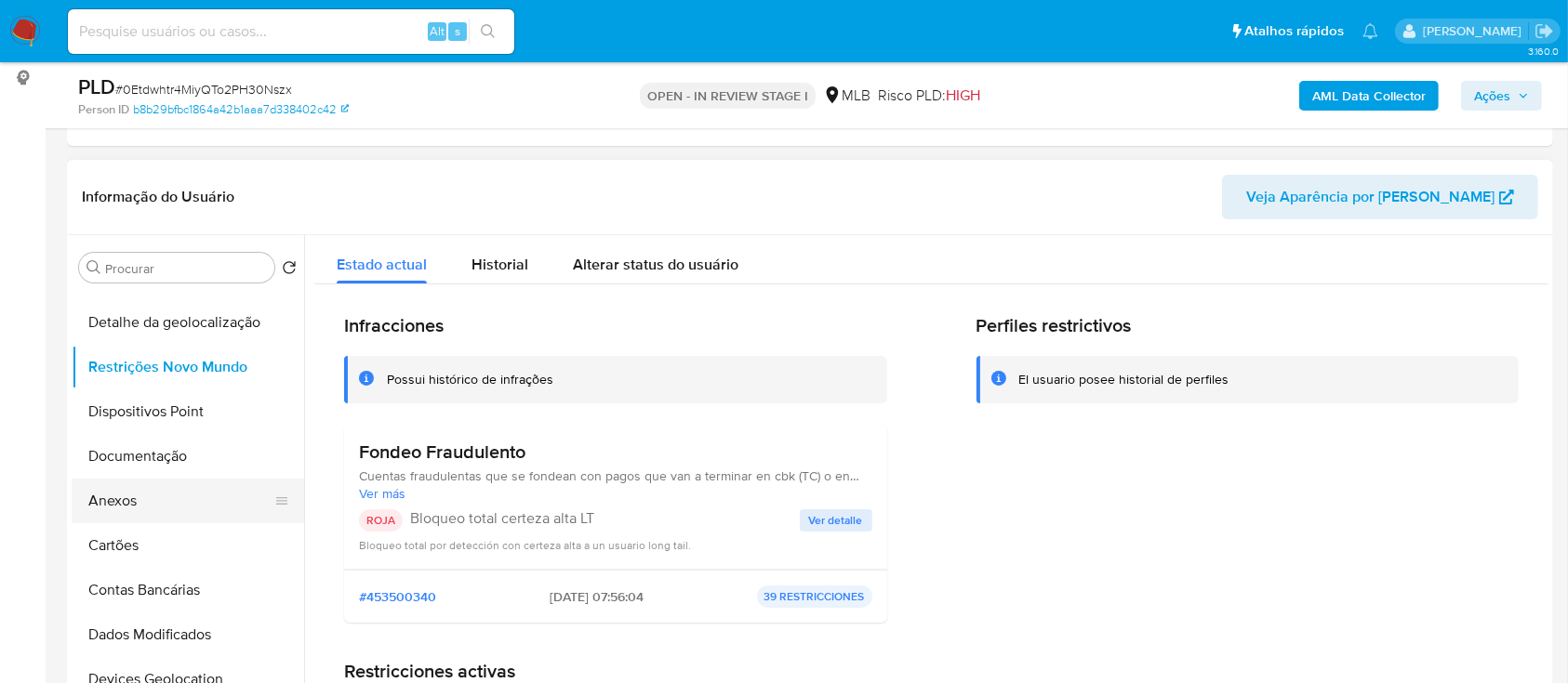
drag, startPoint x: 114, startPoint y: 492, endPoint x: 210, endPoint y: 489, distance: 96.0
click at [114, 493] on button "Anexos" at bounding box center [180, 501] width 218 height 45
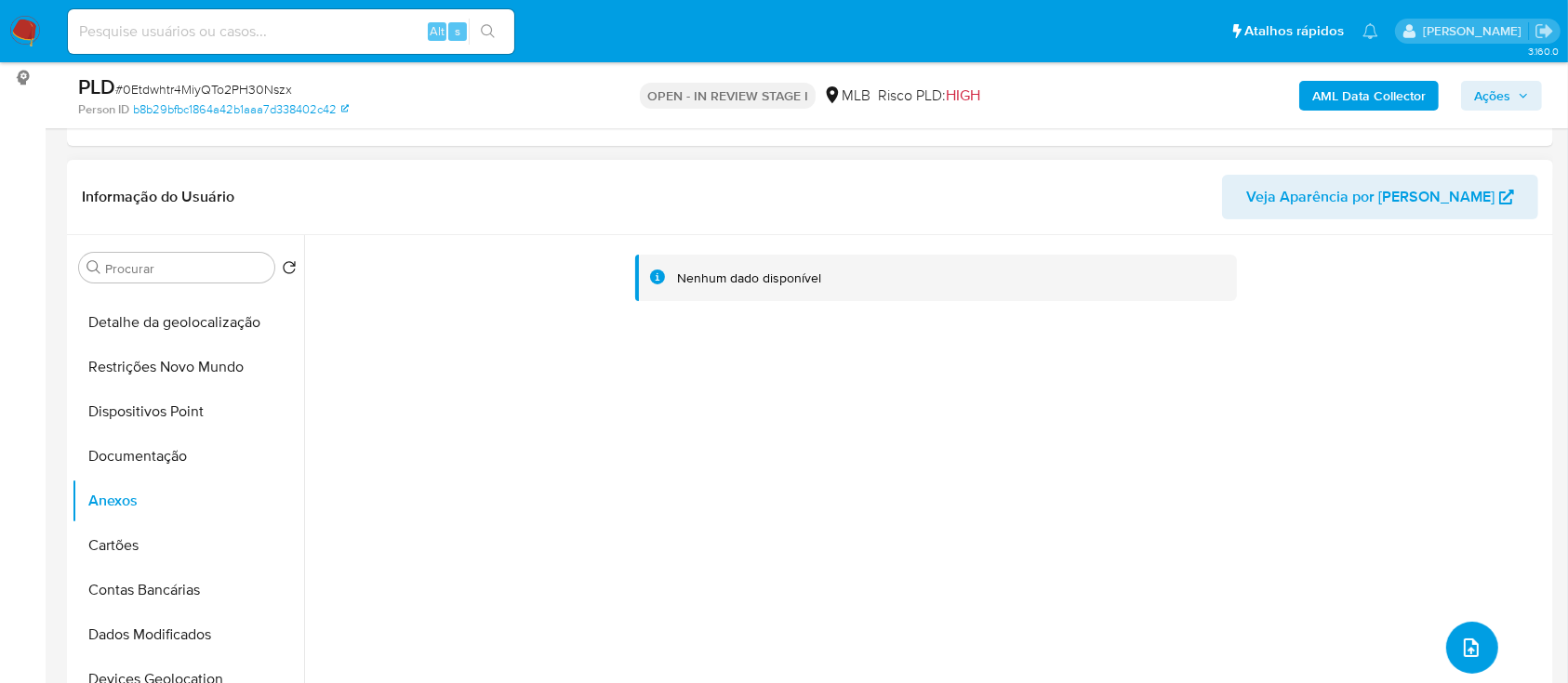
click at [1461, 637] on icon "upload-file" at bounding box center [1471, 648] width 22 height 22
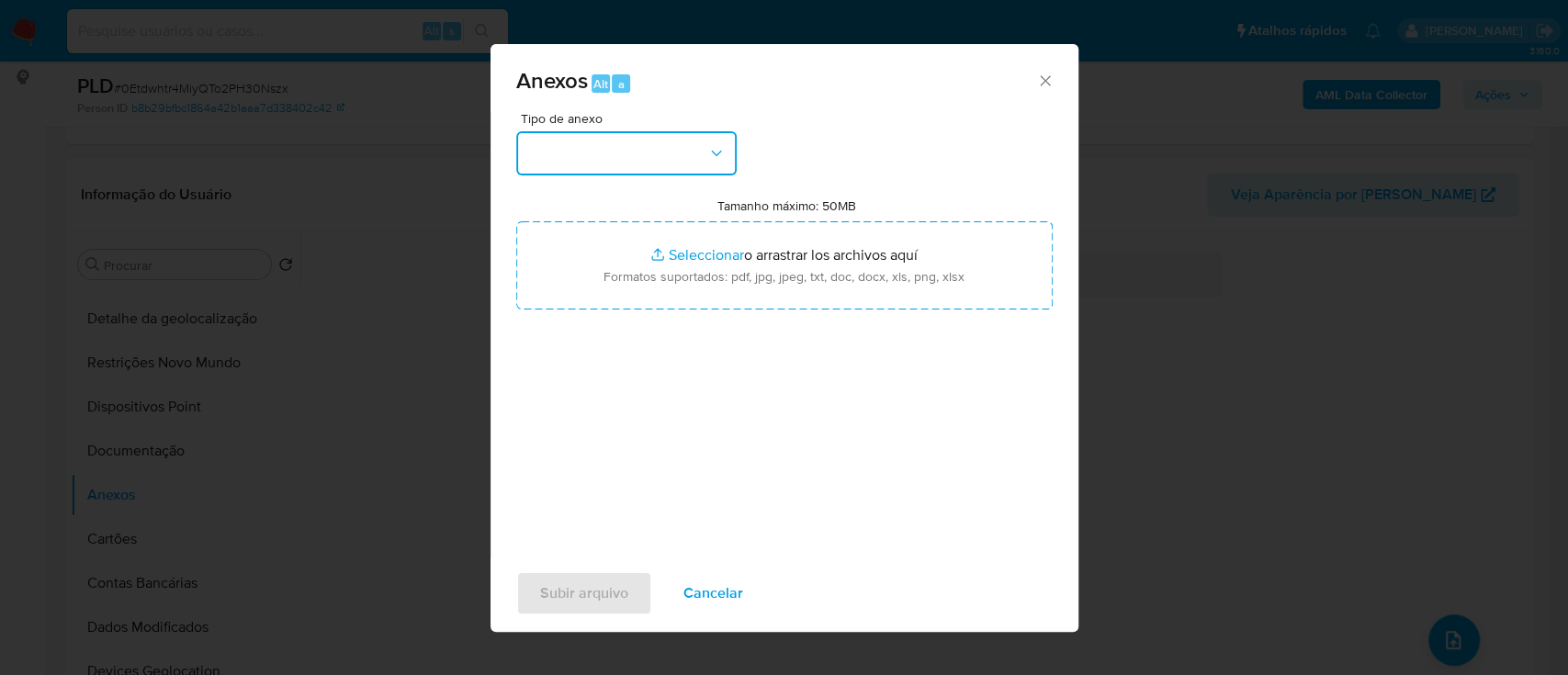
click at [684, 148] on button "button" at bounding box center [627, 154] width 220 height 44
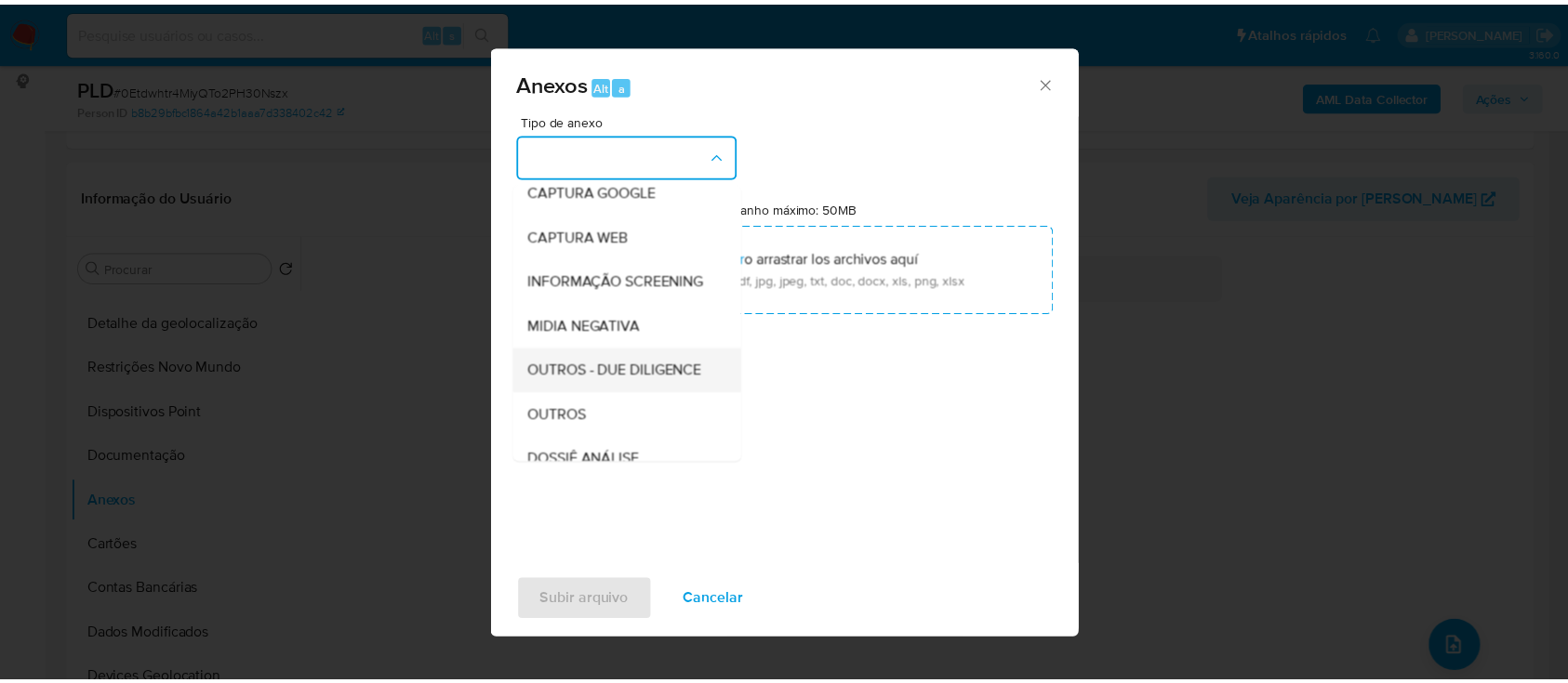
scroll to position [247, 0]
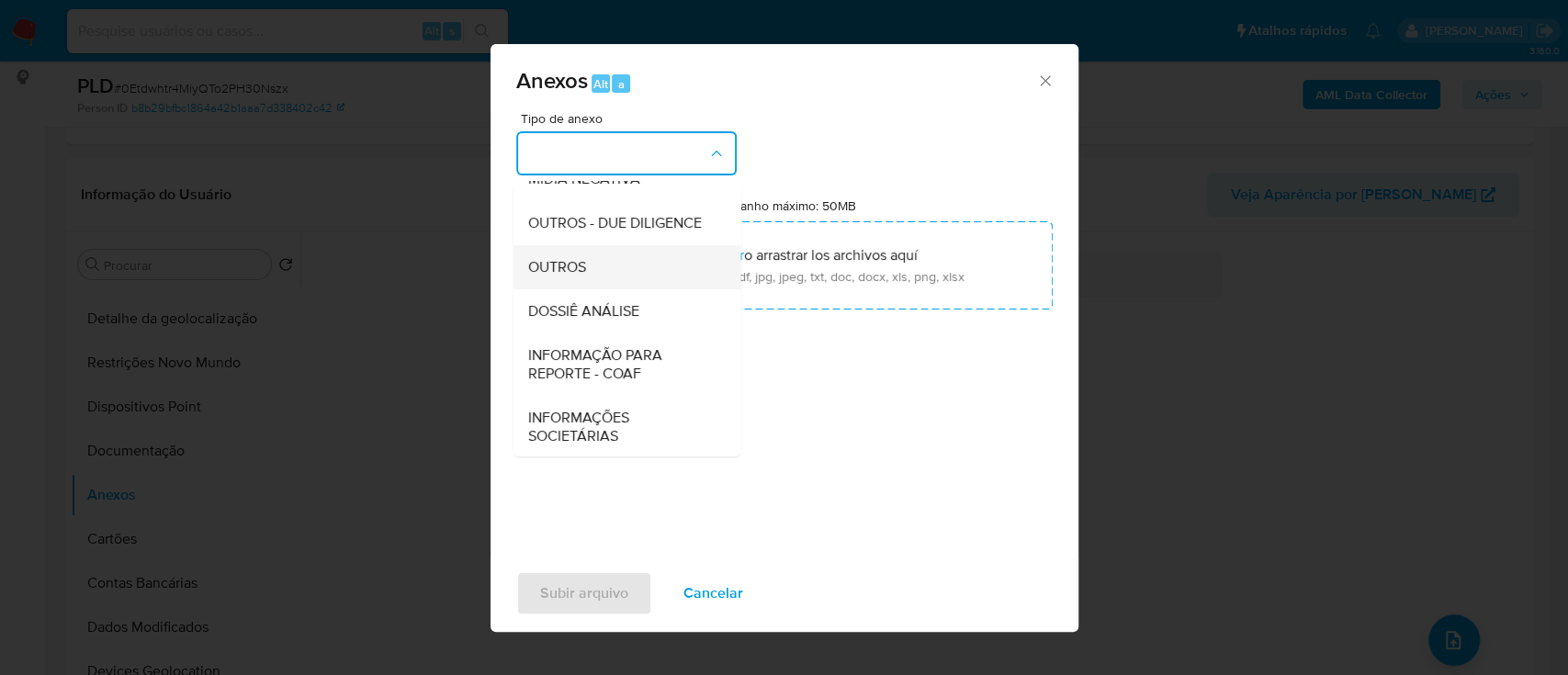
click at [597, 290] on div "OUTROS" at bounding box center [621, 267] width 187 height 44
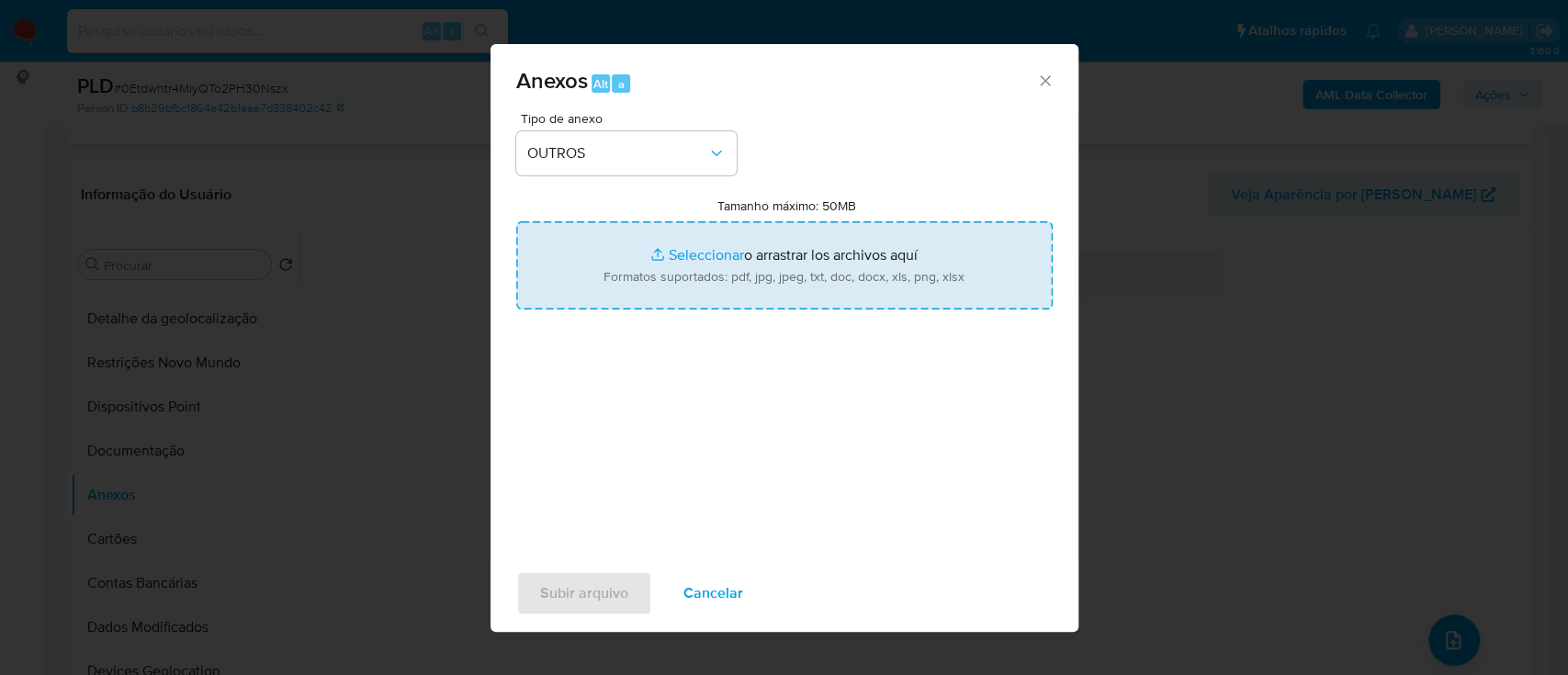
click at [704, 250] on input "Tamanho máximo: 50MB Seleccionar archivos" at bounding box center [785, 265] width 537 height 88
type input "C:\fakepath\Mulan 2366884175_2025_09_19_15_56_01.xlsx"
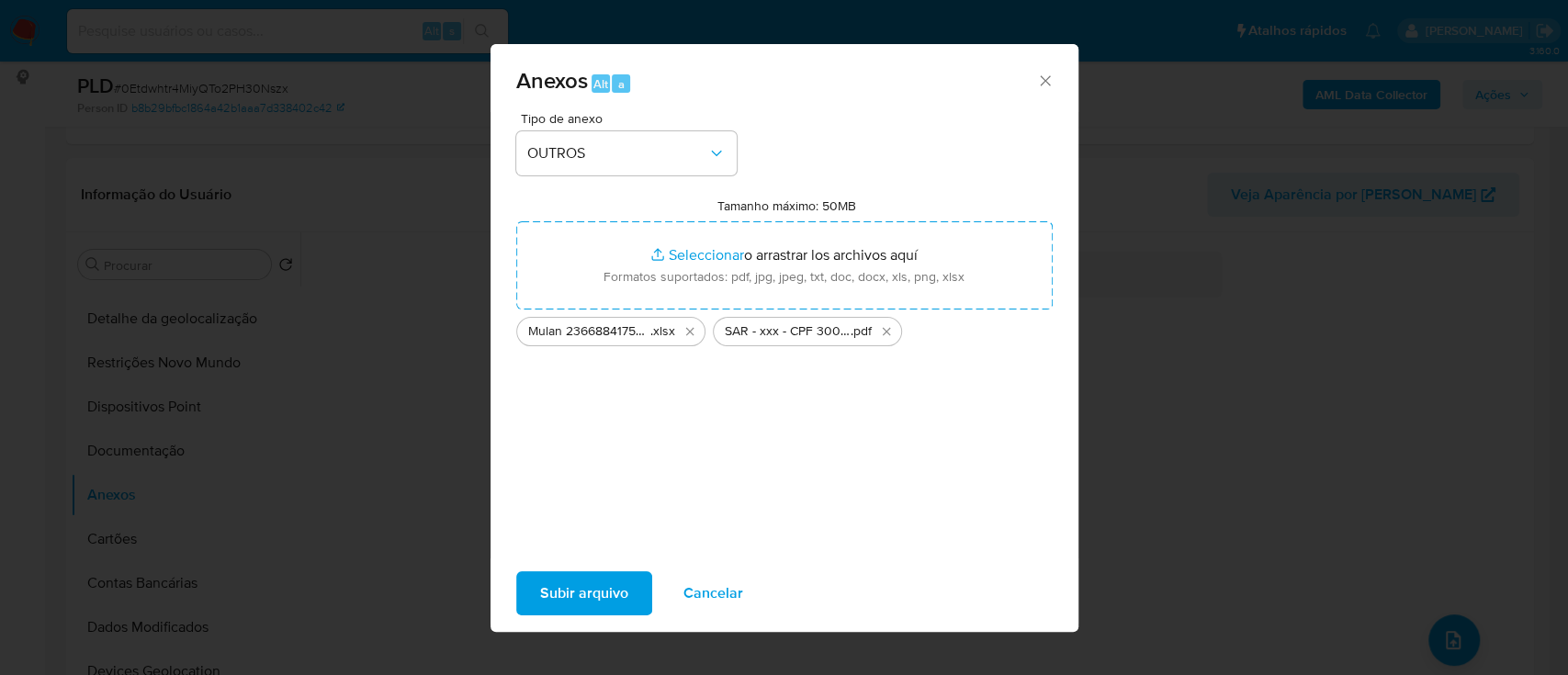
drag, startPoint x: 704, startPoint y: 250, endPoint x: 554, endPoint y: 599, distance: 379.9
click at [554, 599] on span "Subir arquivo" at bounding box center [583, 594] width 88 height 41
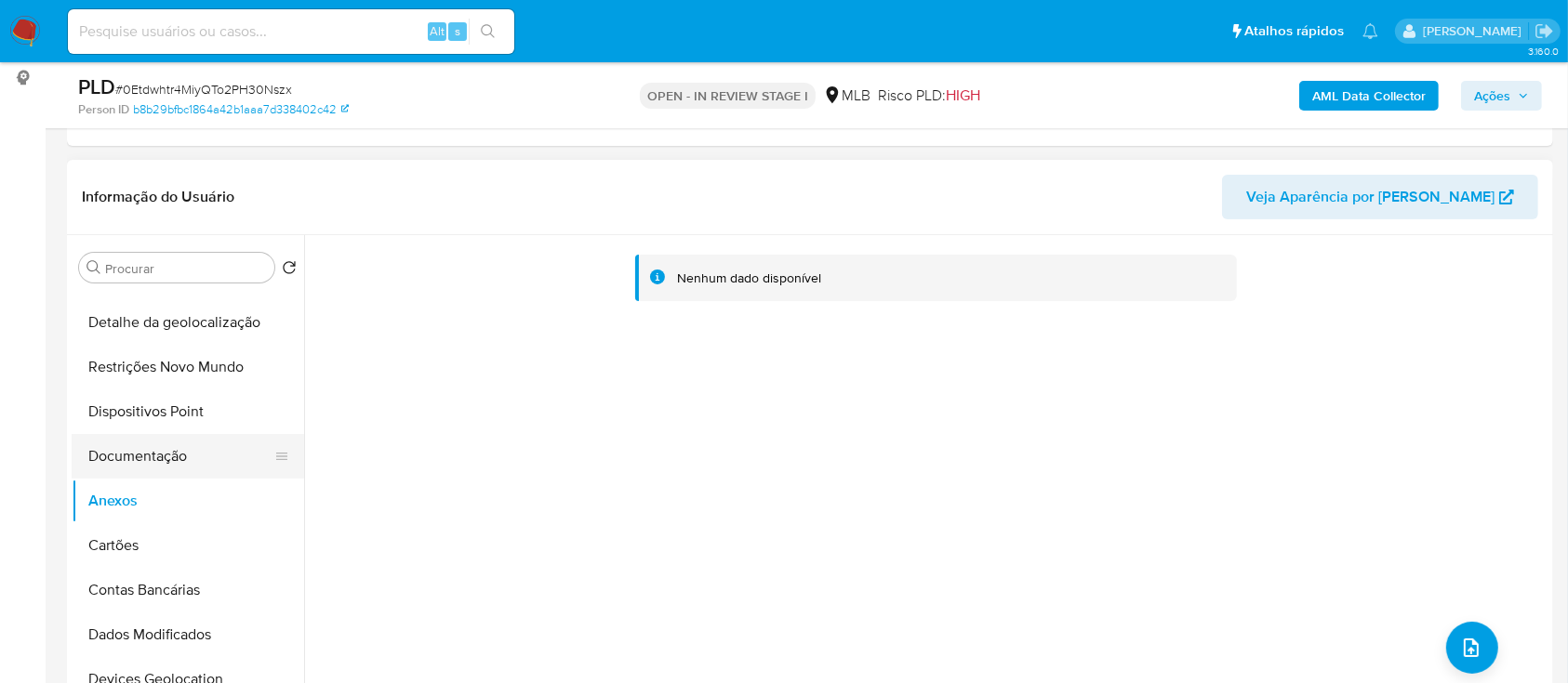
click at [111, 457] on button "Documentação" at bounding box center [180, 456] width 218 height 45
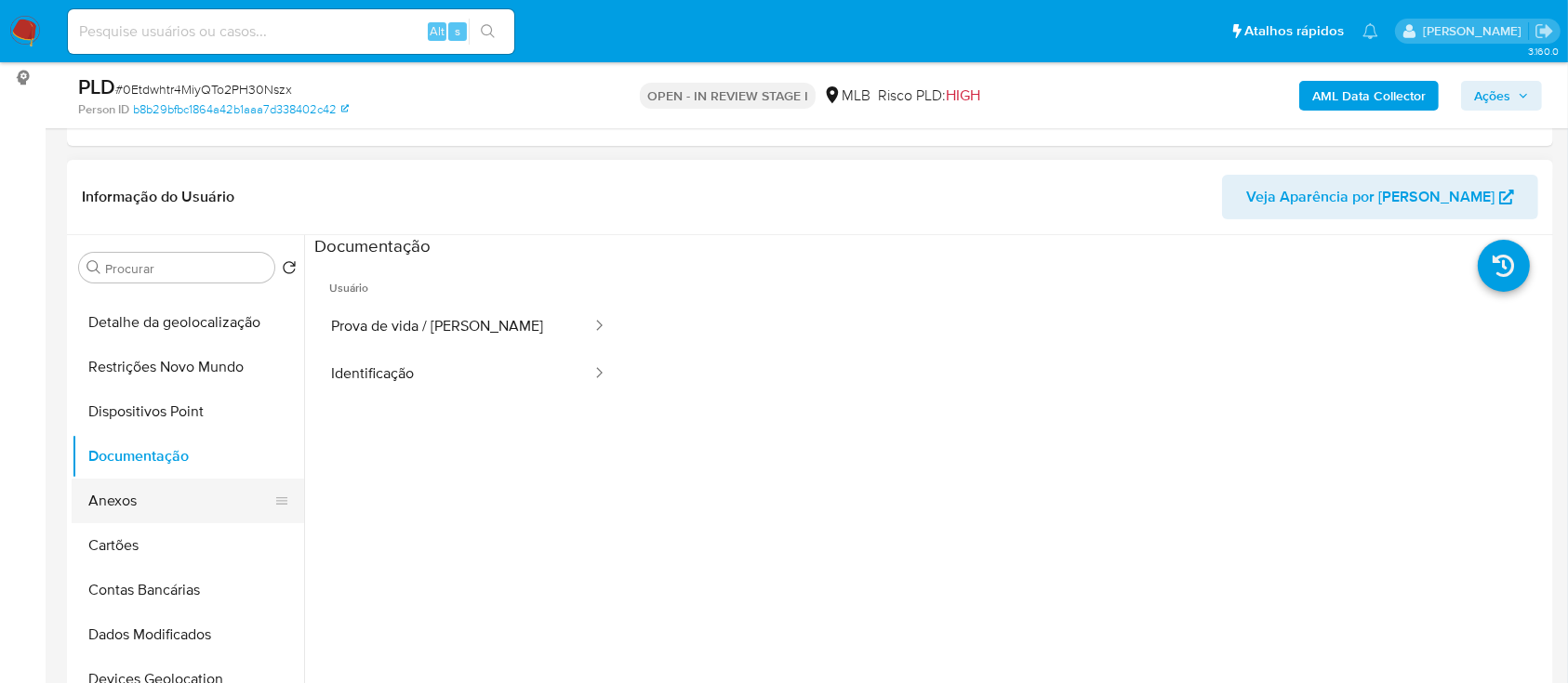
click at [100, 497] on button "Anexos" at bounding box center [180, 501] width 218 height 45
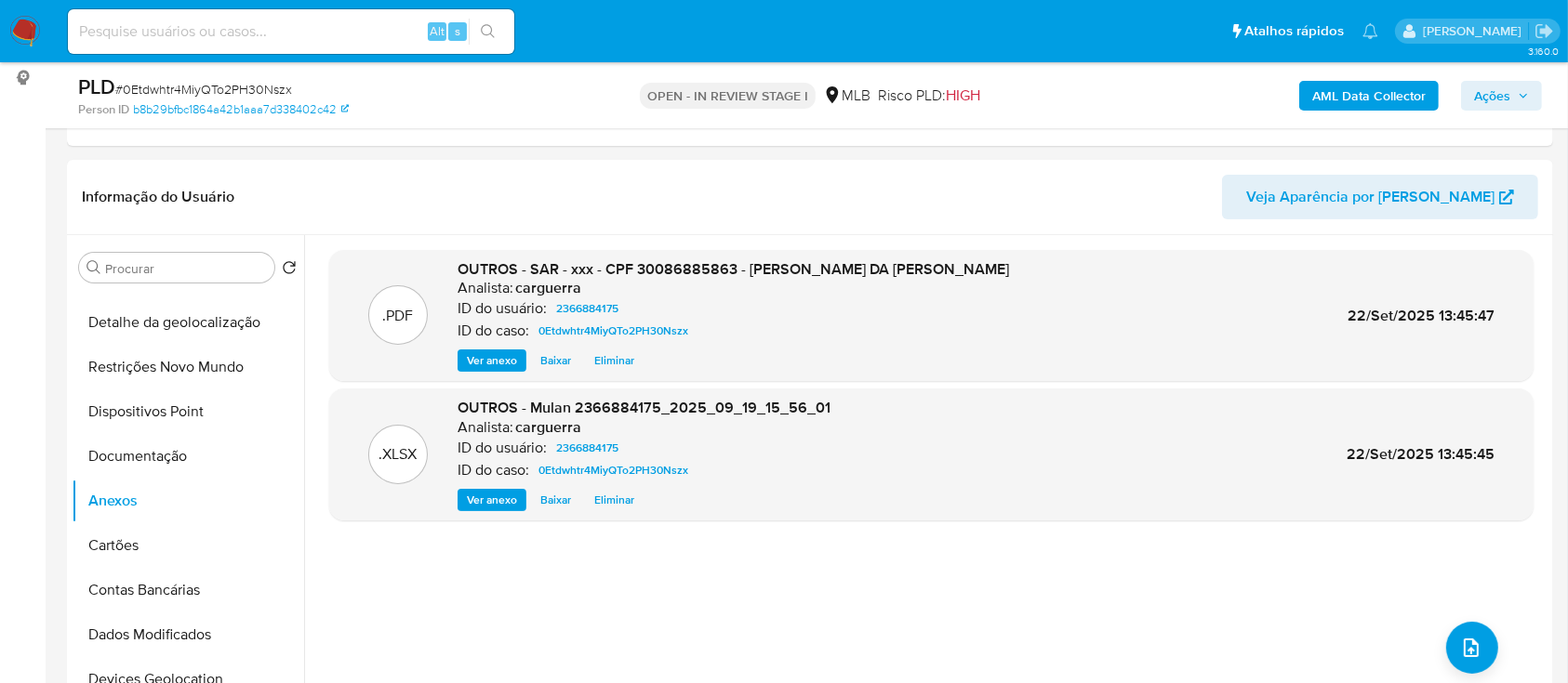
click at [1525, 97] on icon "button" at bounding box center [1523, 95] width 11 height 11
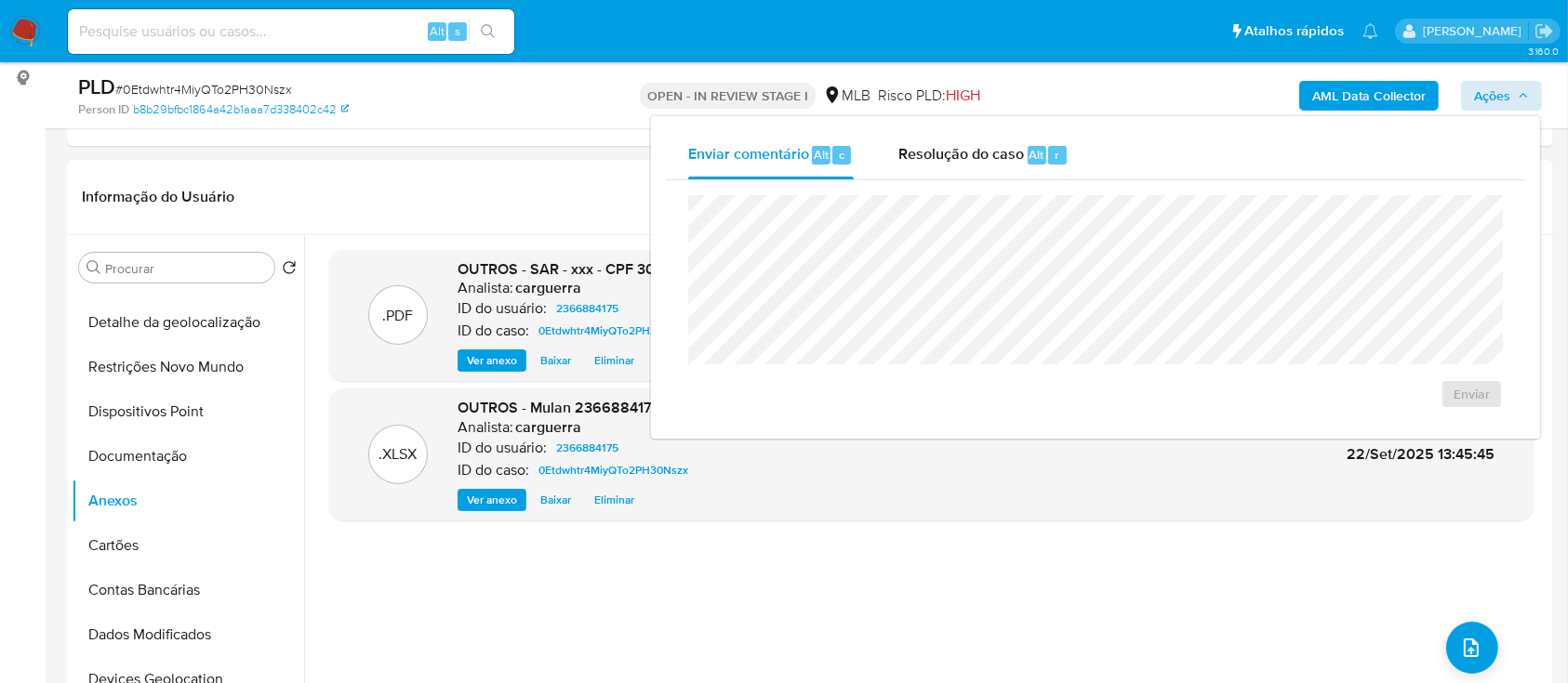
drag, startPoint x: 995, startPoint y: 152, endPoint x: 984, endPoint y: 180, distance: 30.1
click at [994, 155] on span "Resolução do caso" at bounding box center [961, 154] width 125 height 21
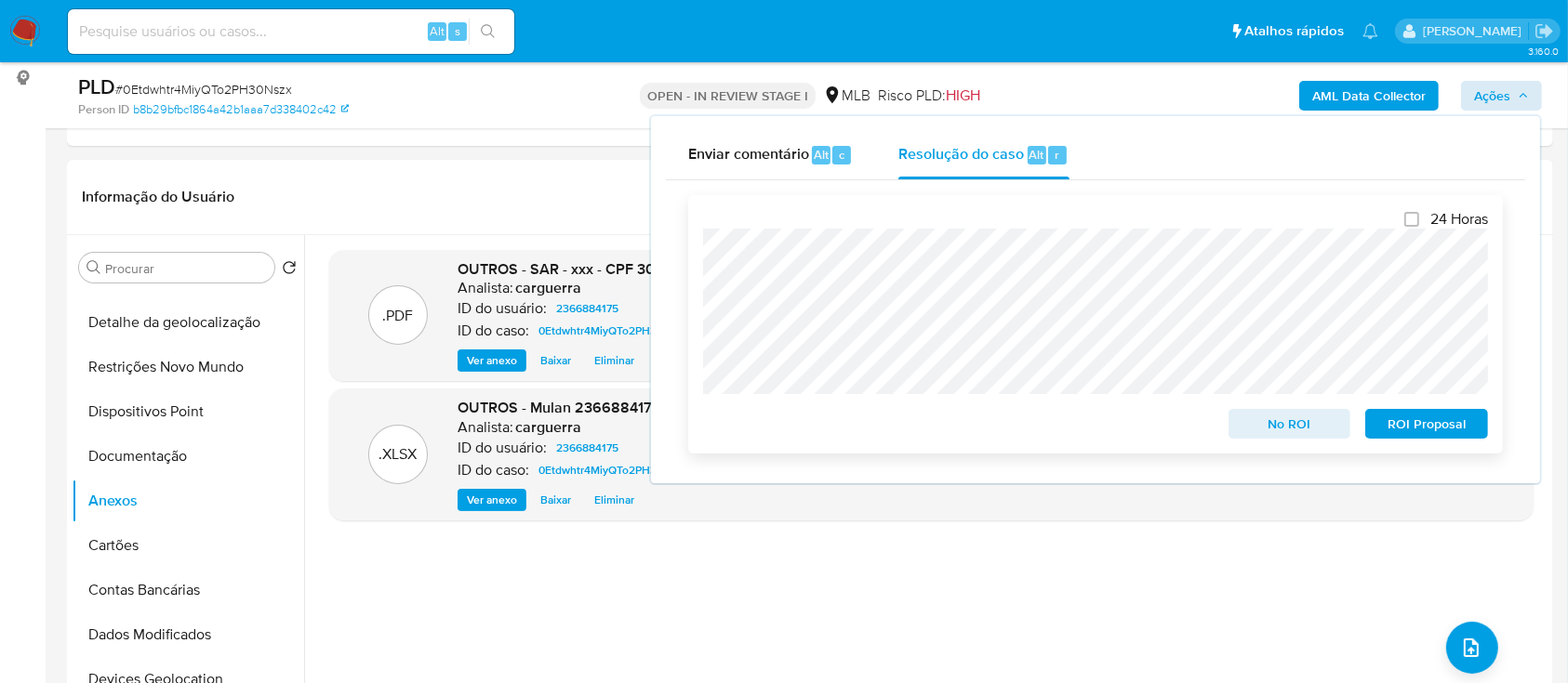
click at [1444, 431] on span "ROI Proposal" at bounding box center [1426, 424] width 97 height 26
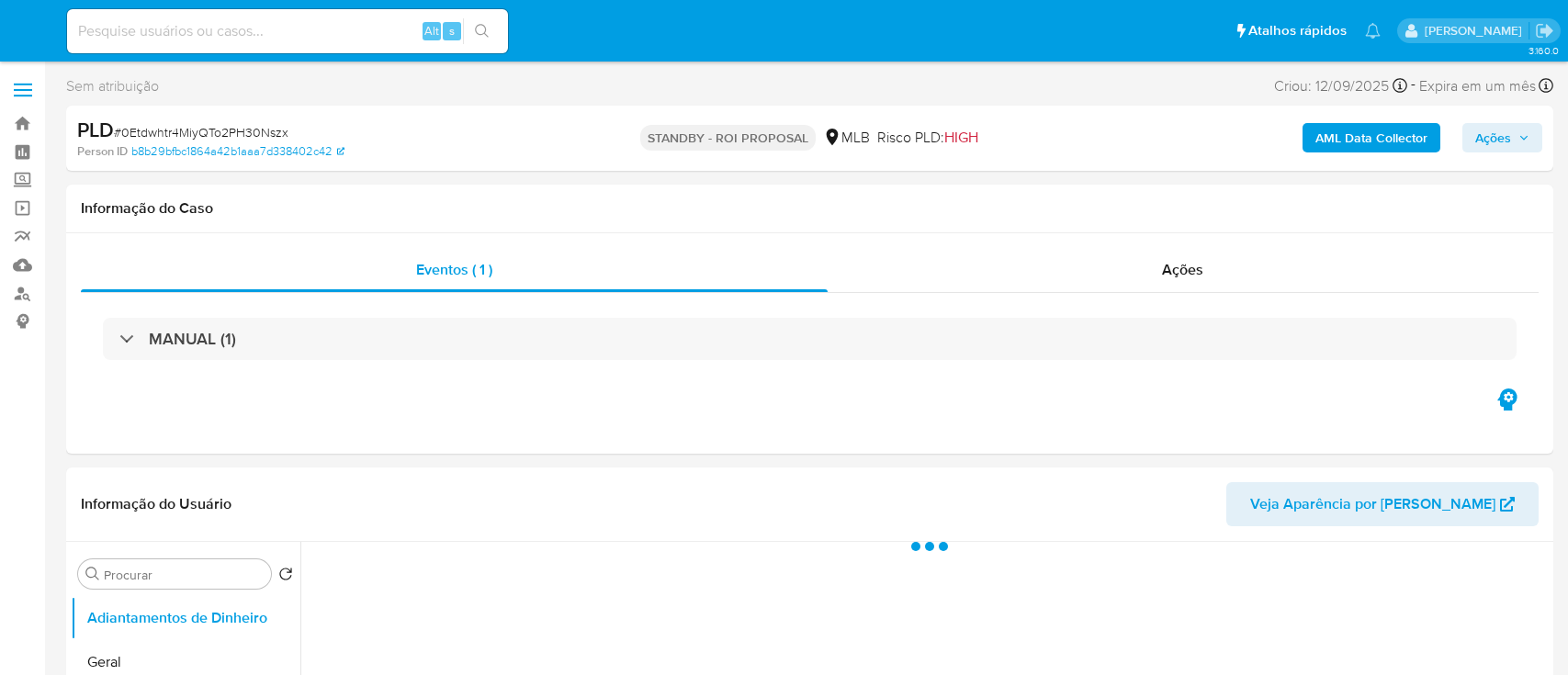
select select "10"
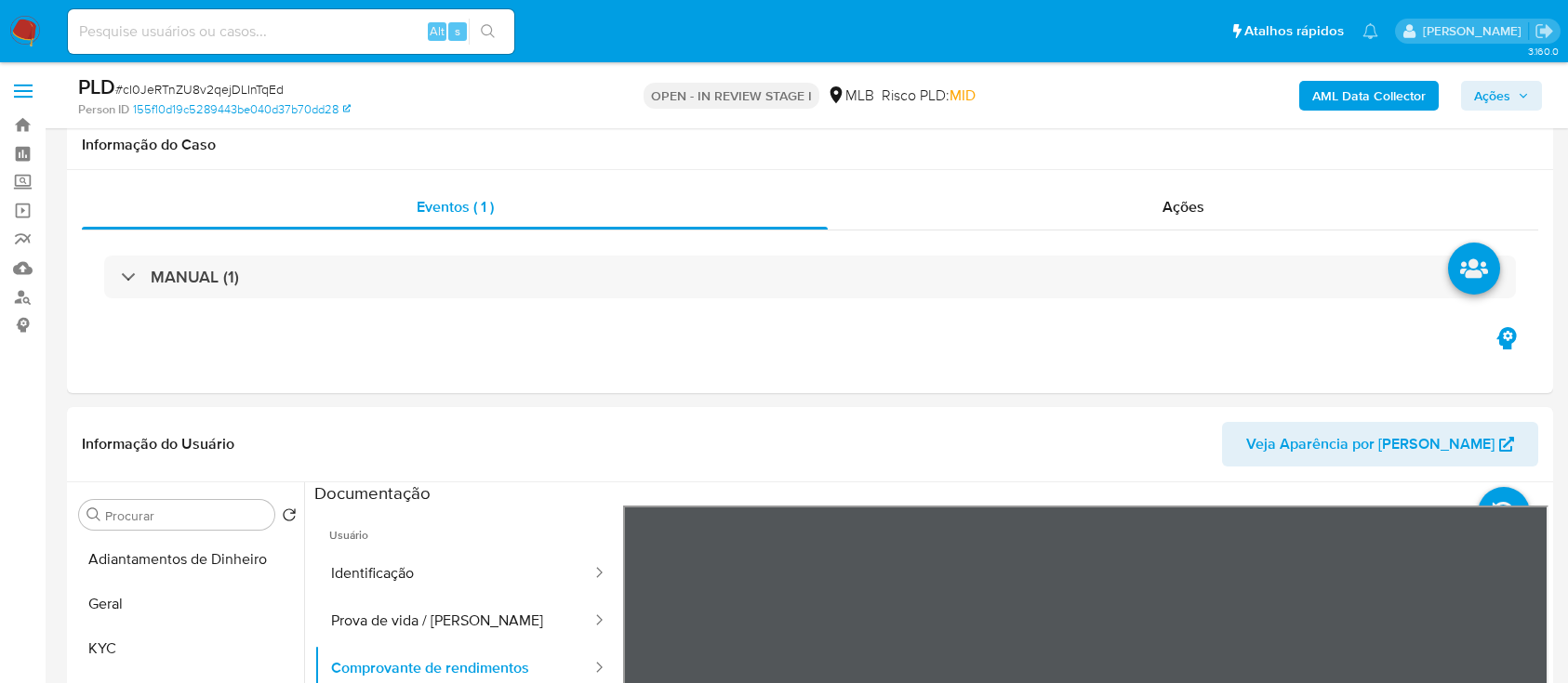
select select "10"
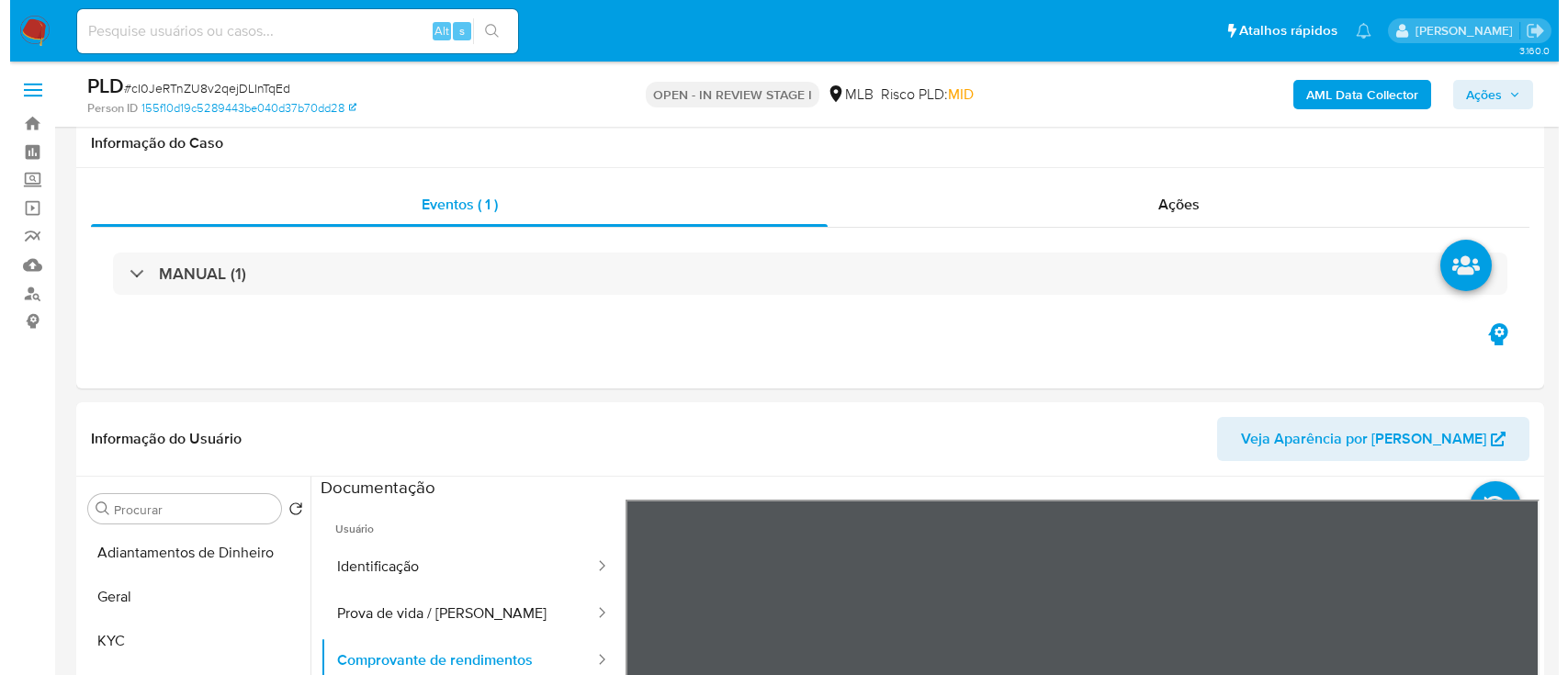
scroll to position [244, 0]
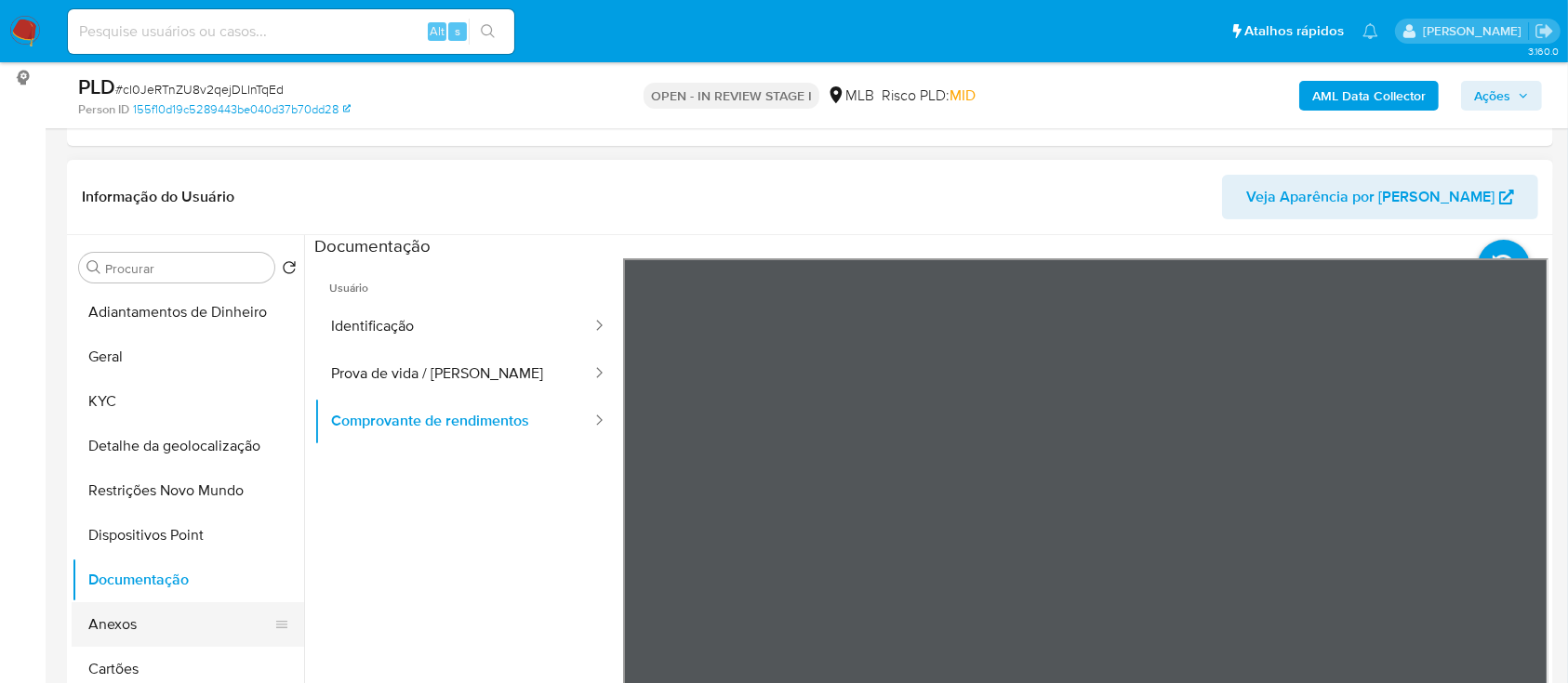
click at [152, 626] on button "Anexos" at bounding box center [180, 625] width 218 height 45
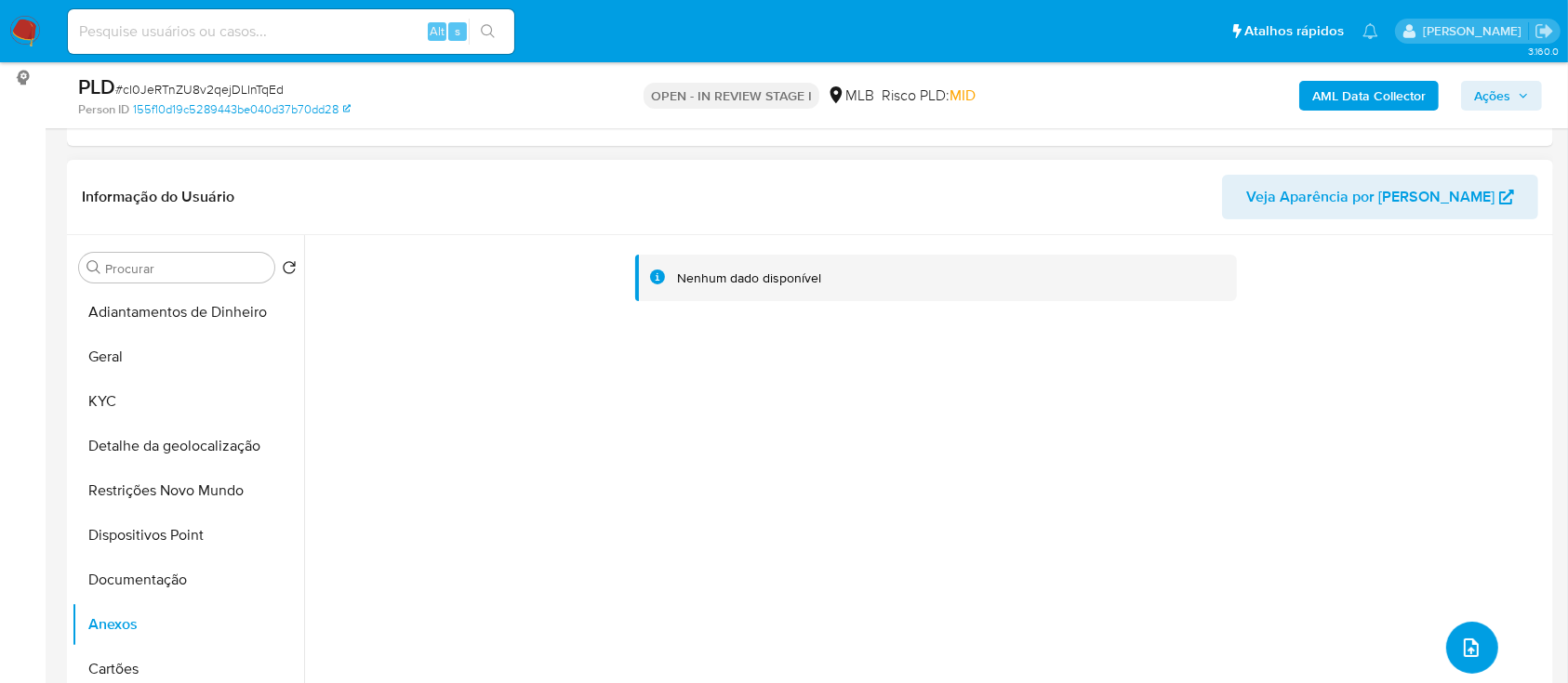
click at [1472, 645] on icon "upload-file" at bounding box center [1471, 648] width 22 height 22
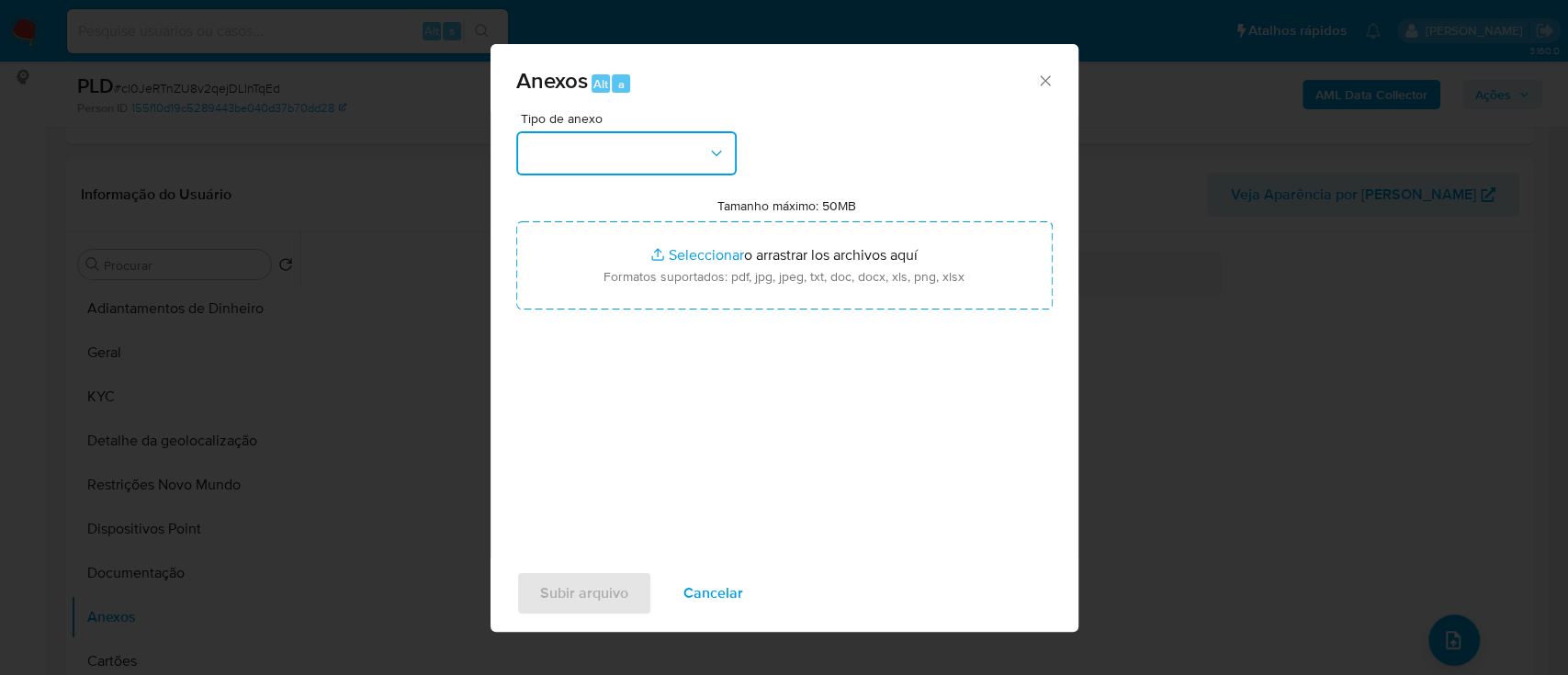
click at [674, 136] on button "button" at bounding box center [627, 154] width 220 height 44
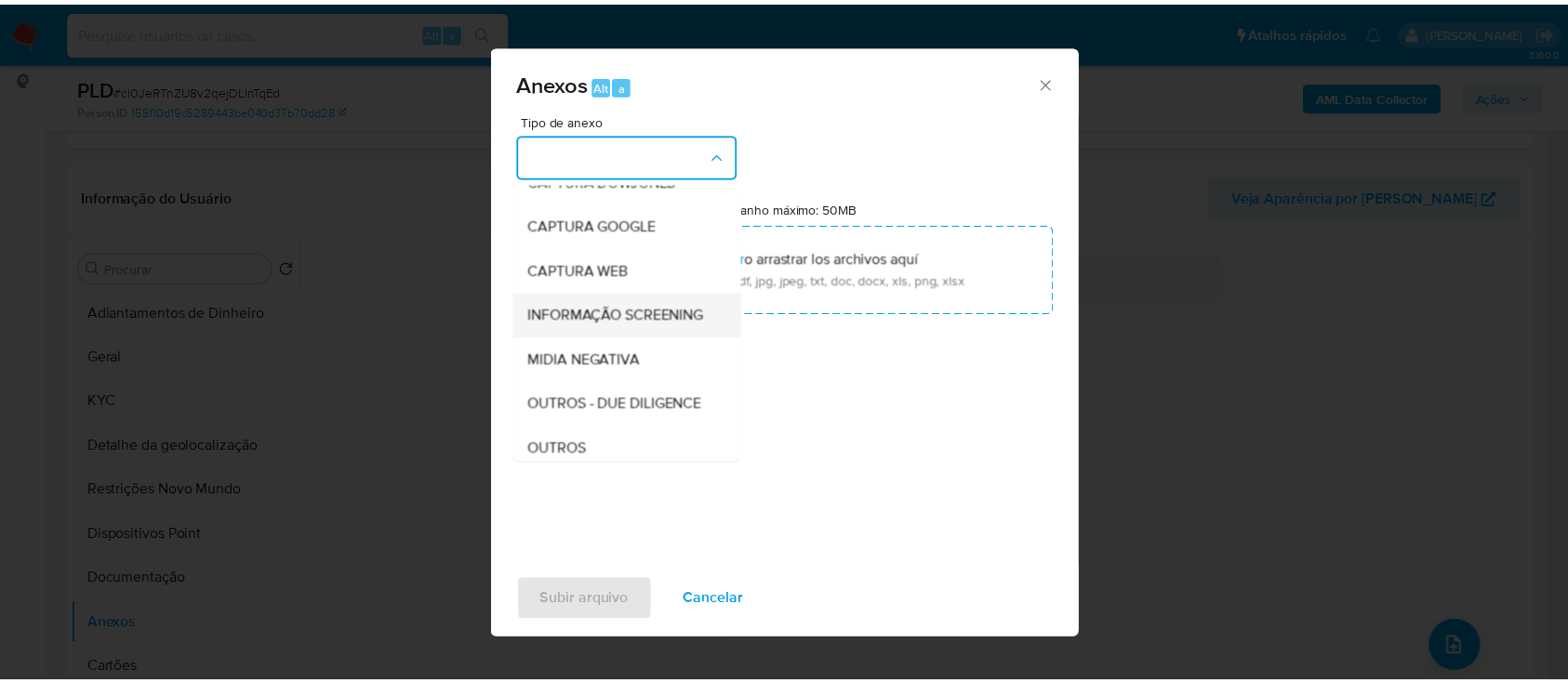
scroll to position [124, 0]
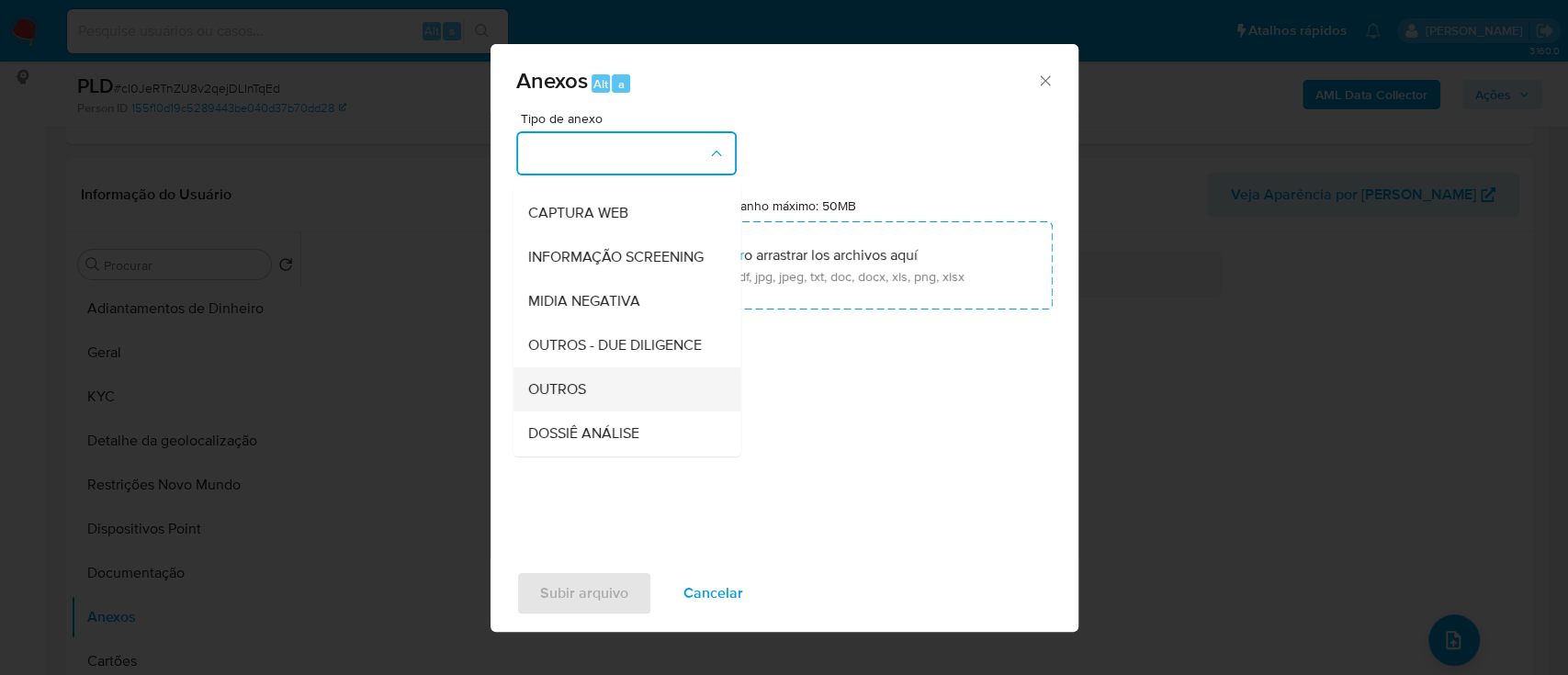
click at [563, 399] on span "OUTROS" at bounding box center [556, 389] width 58 height 18
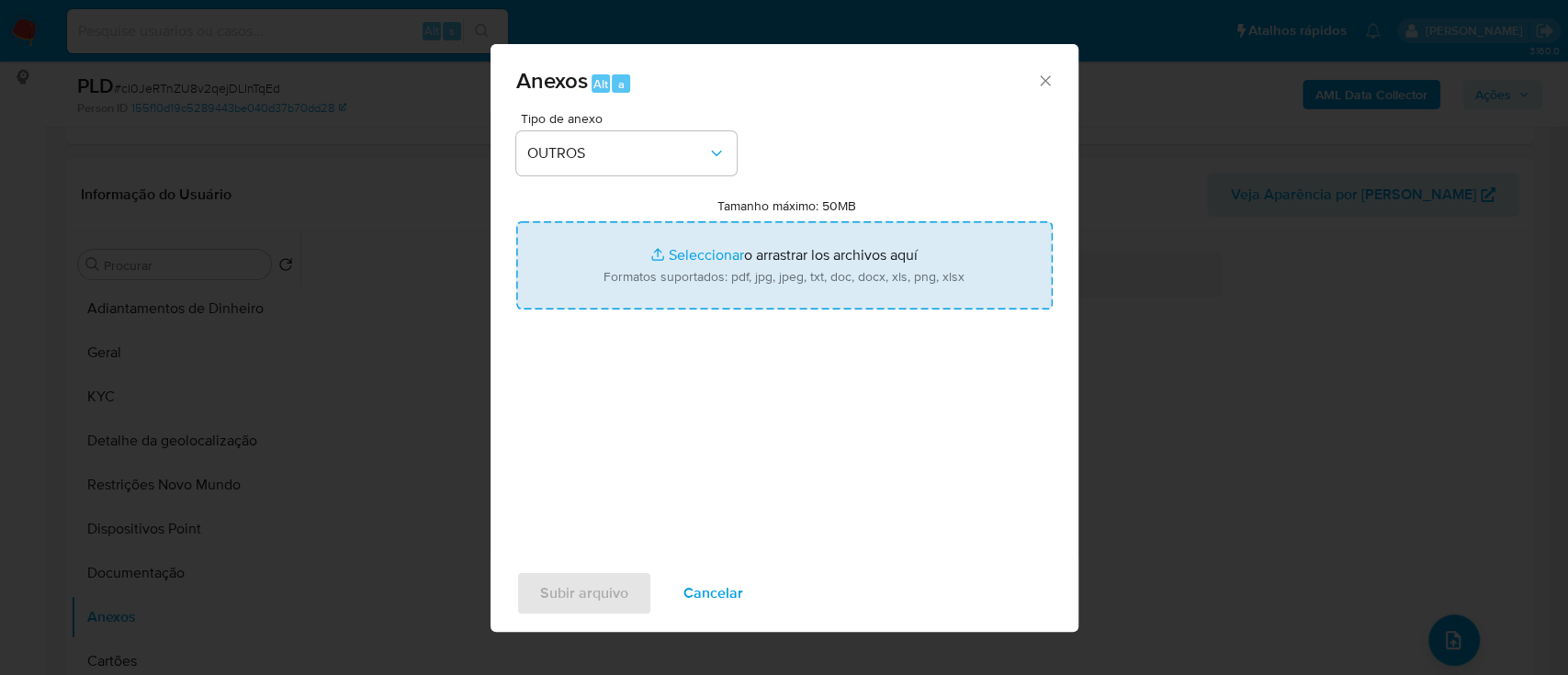
click at [696, 254] on input "Tamanho máximo: 50MB Seleccionar archivos" at bounding box center [785, 265] width 537 height 88
type input "C:\fakepath\Mulan 834075989_2025_09_19_15_55_53.xlsx"
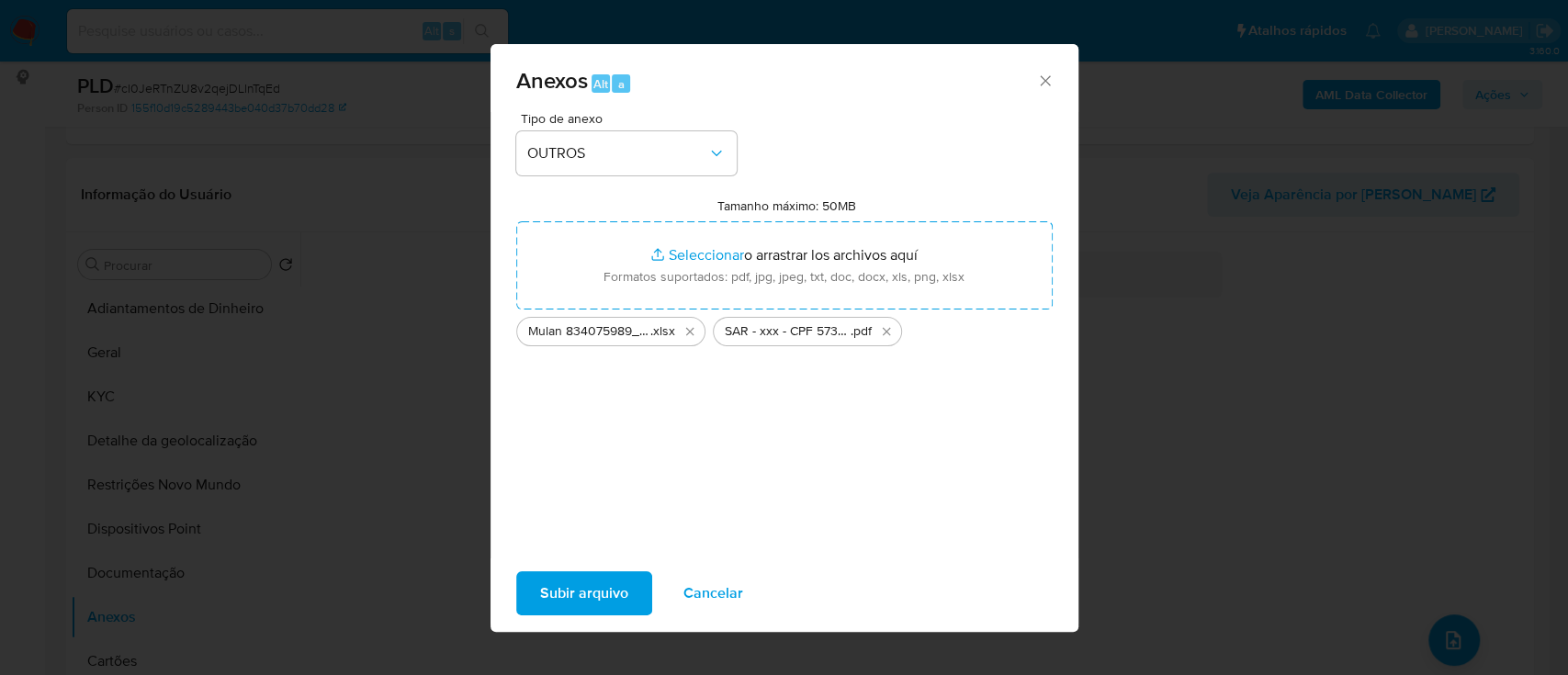
click at [610, 597] on span "Subir arquivo" at bounding box center [583, 594] width 88 height 41
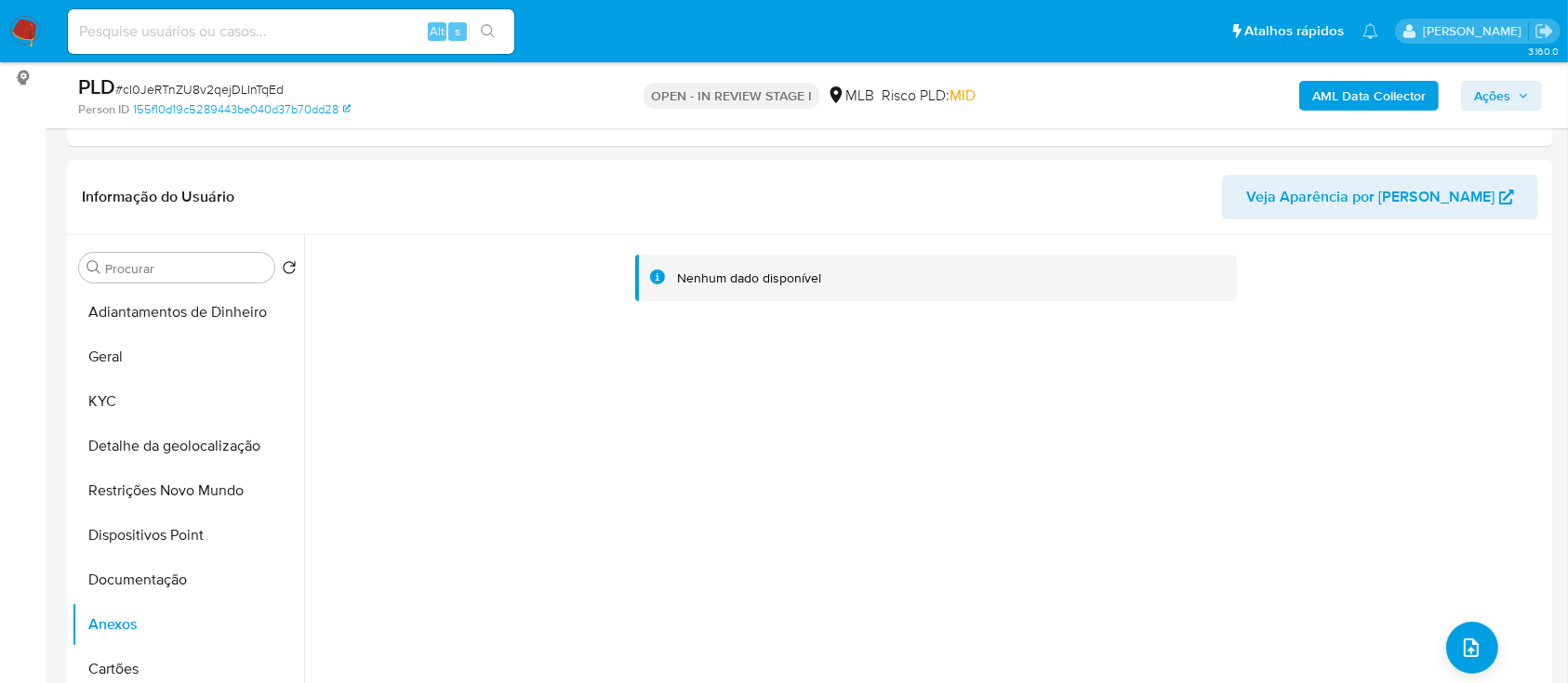
click at [1486, 91] on span "Ações" at bounding box center [1492, 96] width 36 height 29
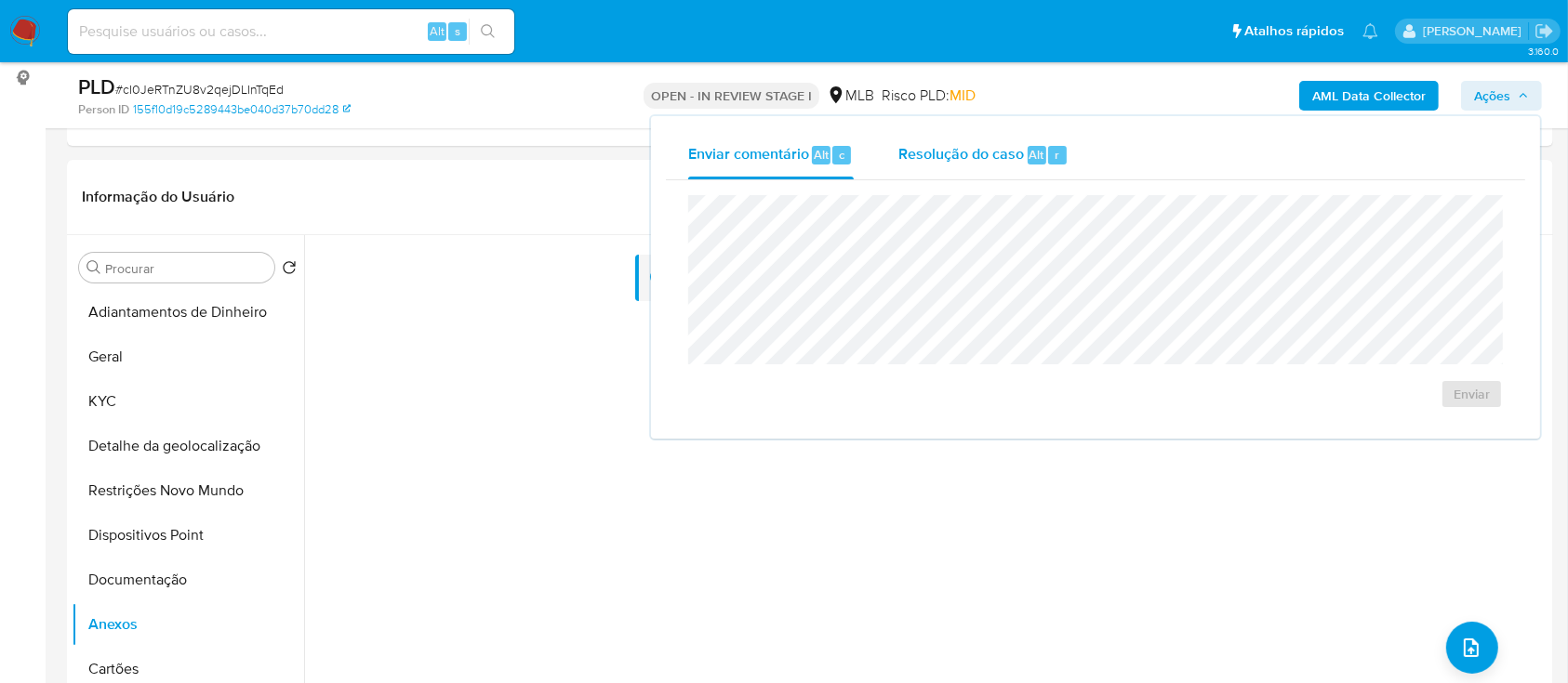
click at [949, 141] on div "Resolução do caso Alt r" at bounding box center [983, 154] width 170 height 48
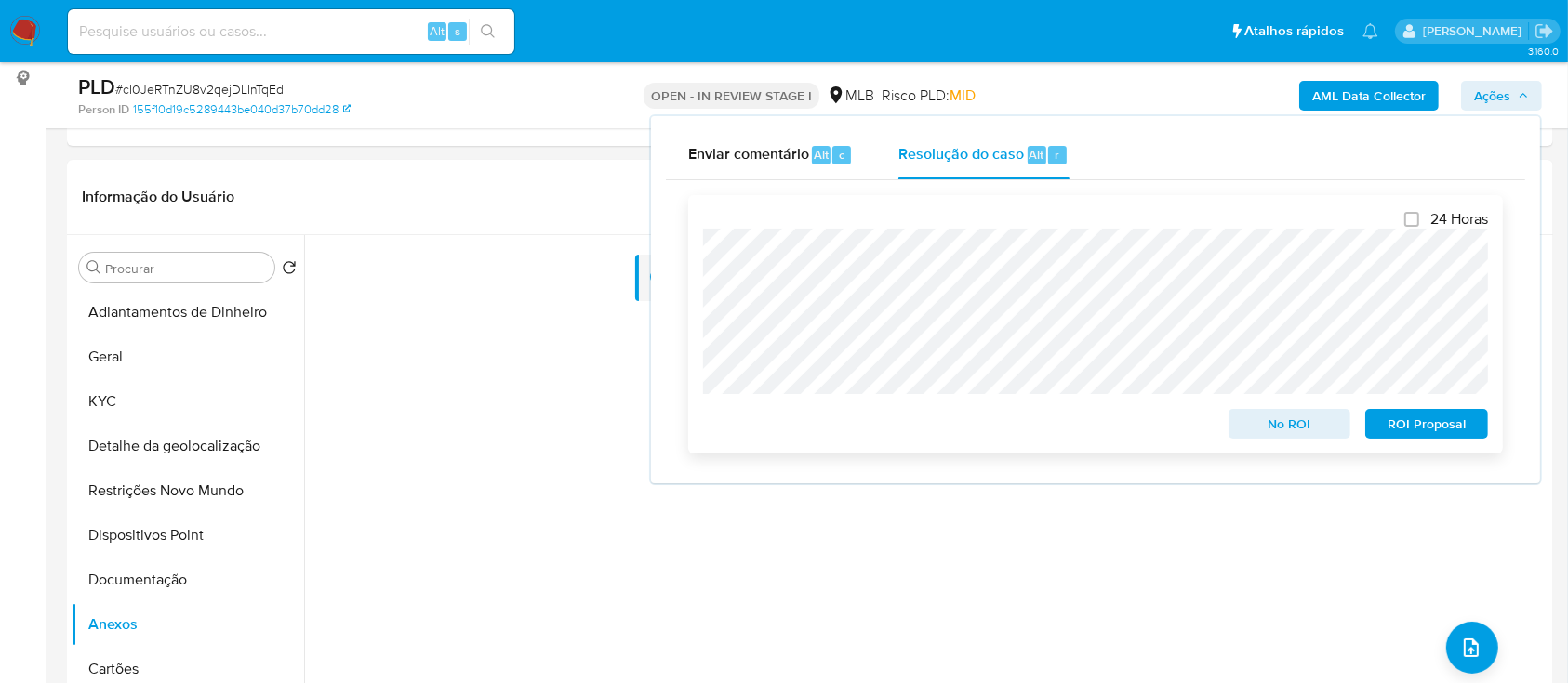
click at [1427, 425] on span "ROI Proposal" at bounding box center [1426, 424] width 97 height 26
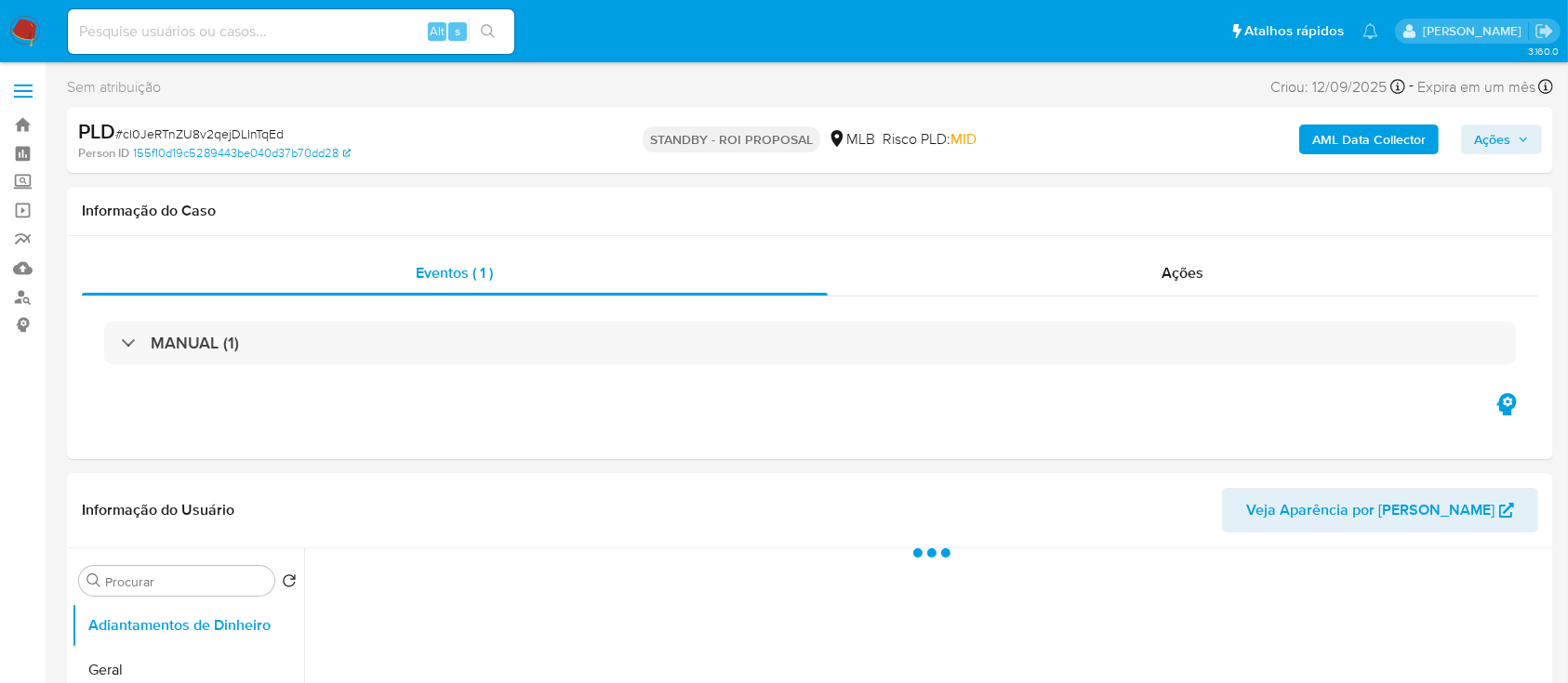
select select "10"
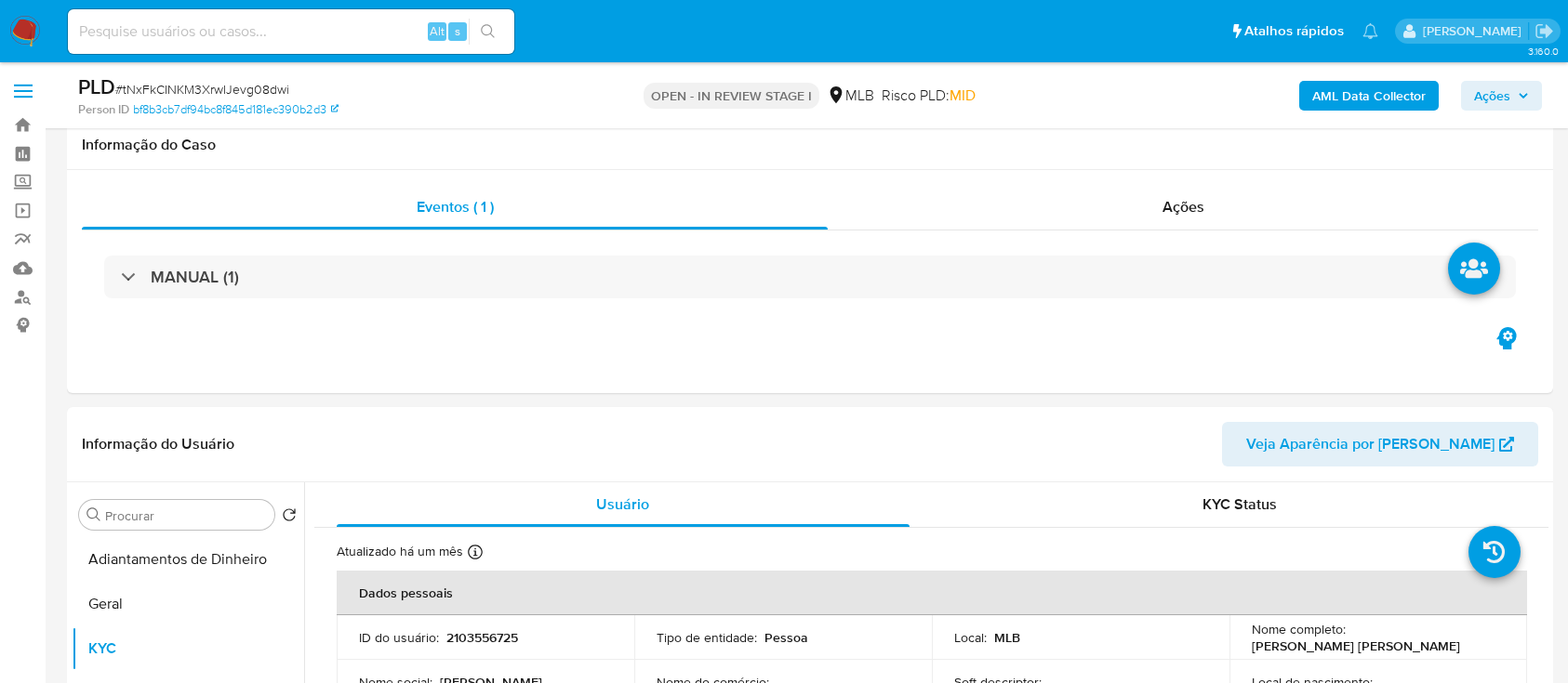
select select "10"
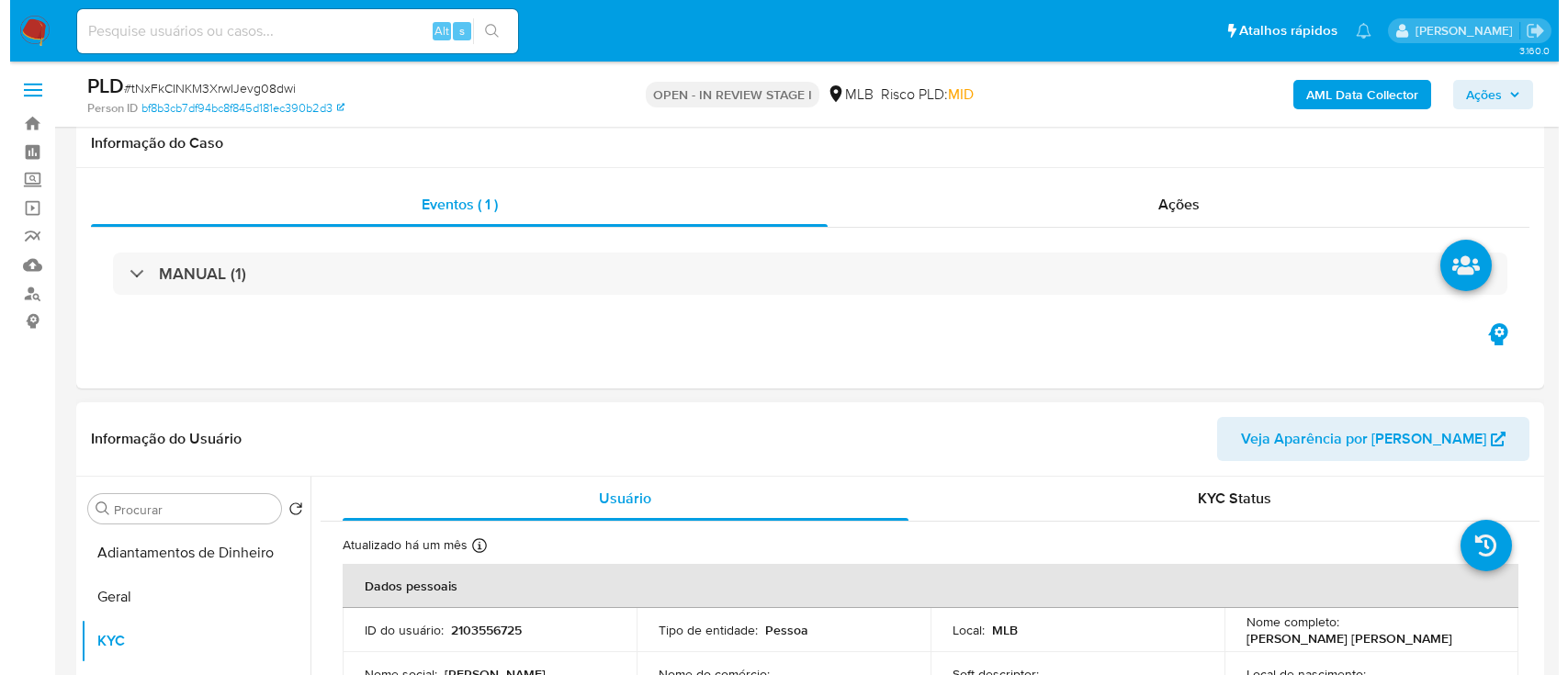
scroll to position [368, 0]
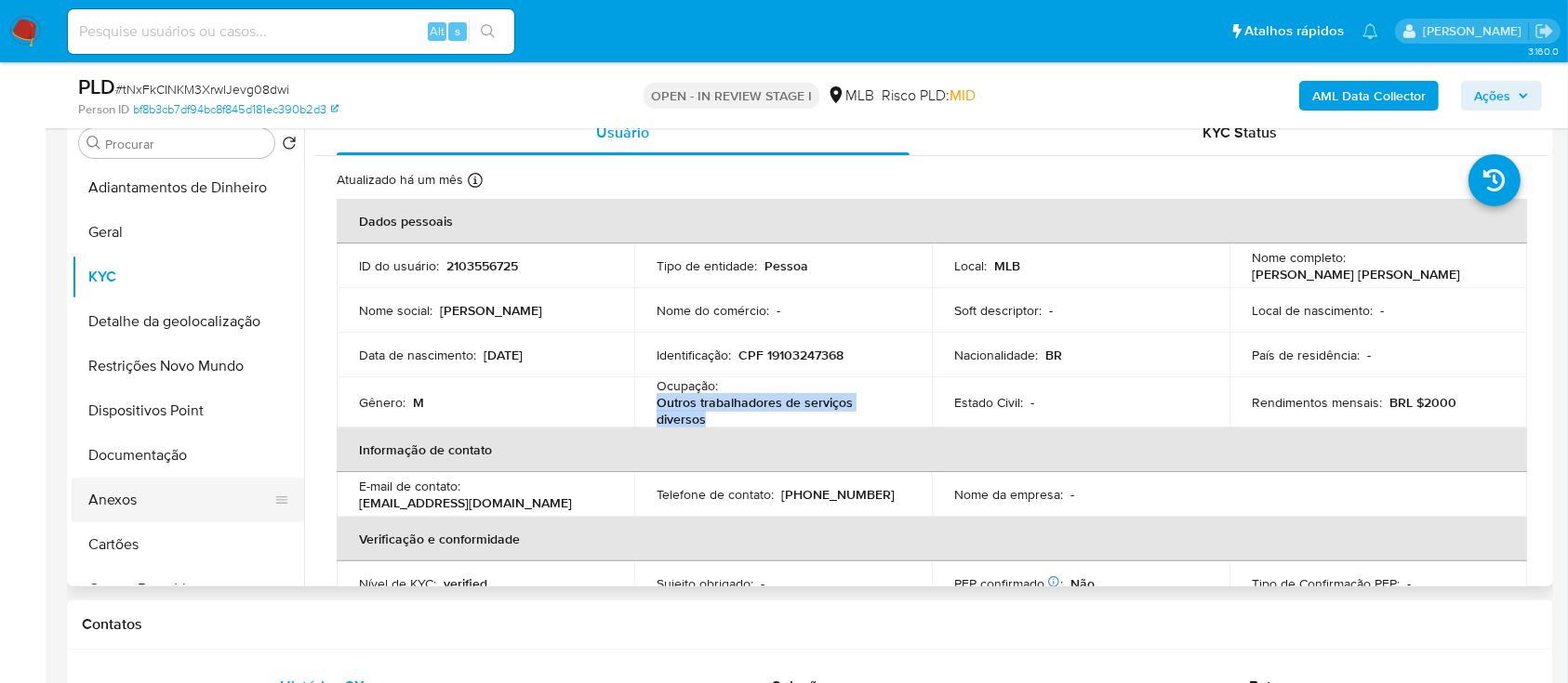
click at [121, 489] on button "Anexos" at bounding box center [180, 500] width 218 height 45
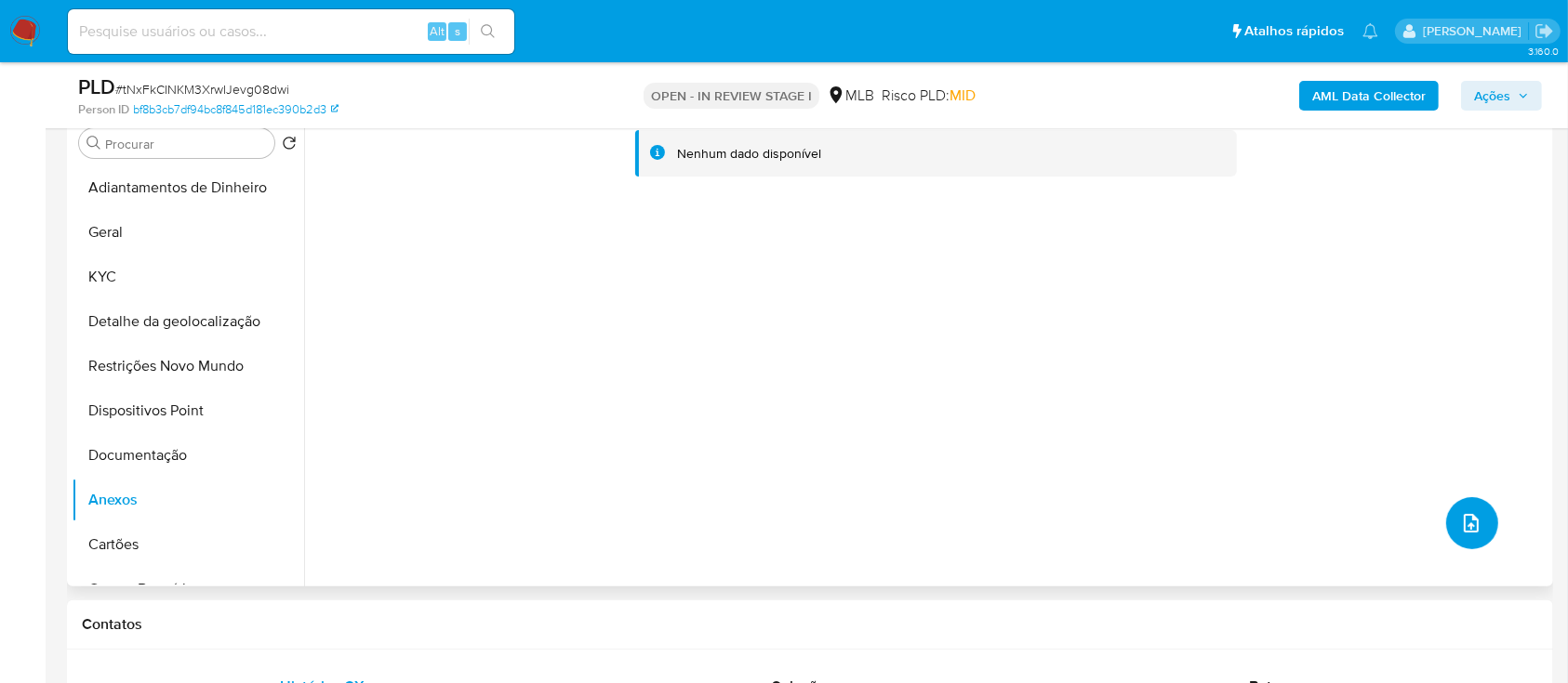
click at [1466, 540] on button "upload-file" at bounding box center [1472, 523] width 52 height 52
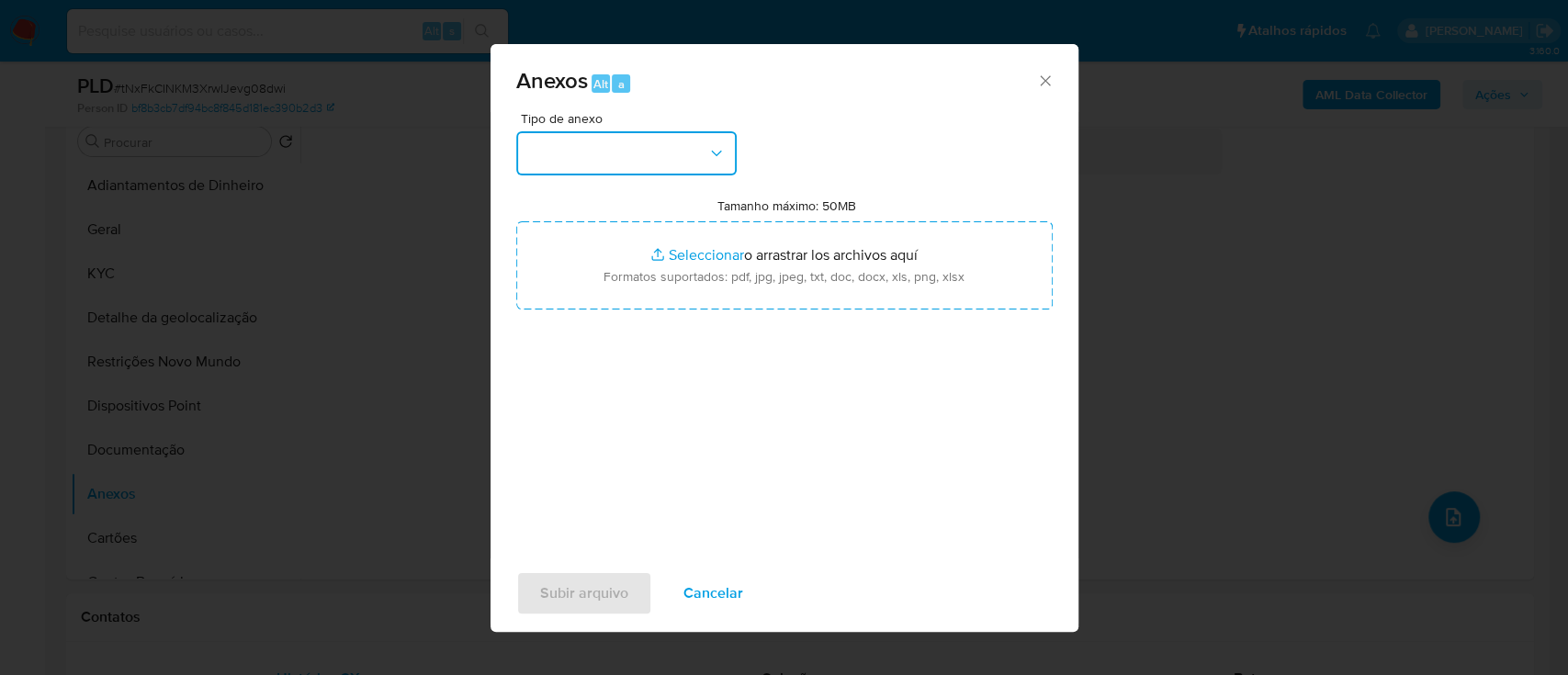
click at [535, 141] on button "button" at bounding box center [627, 154] width 220 height 44
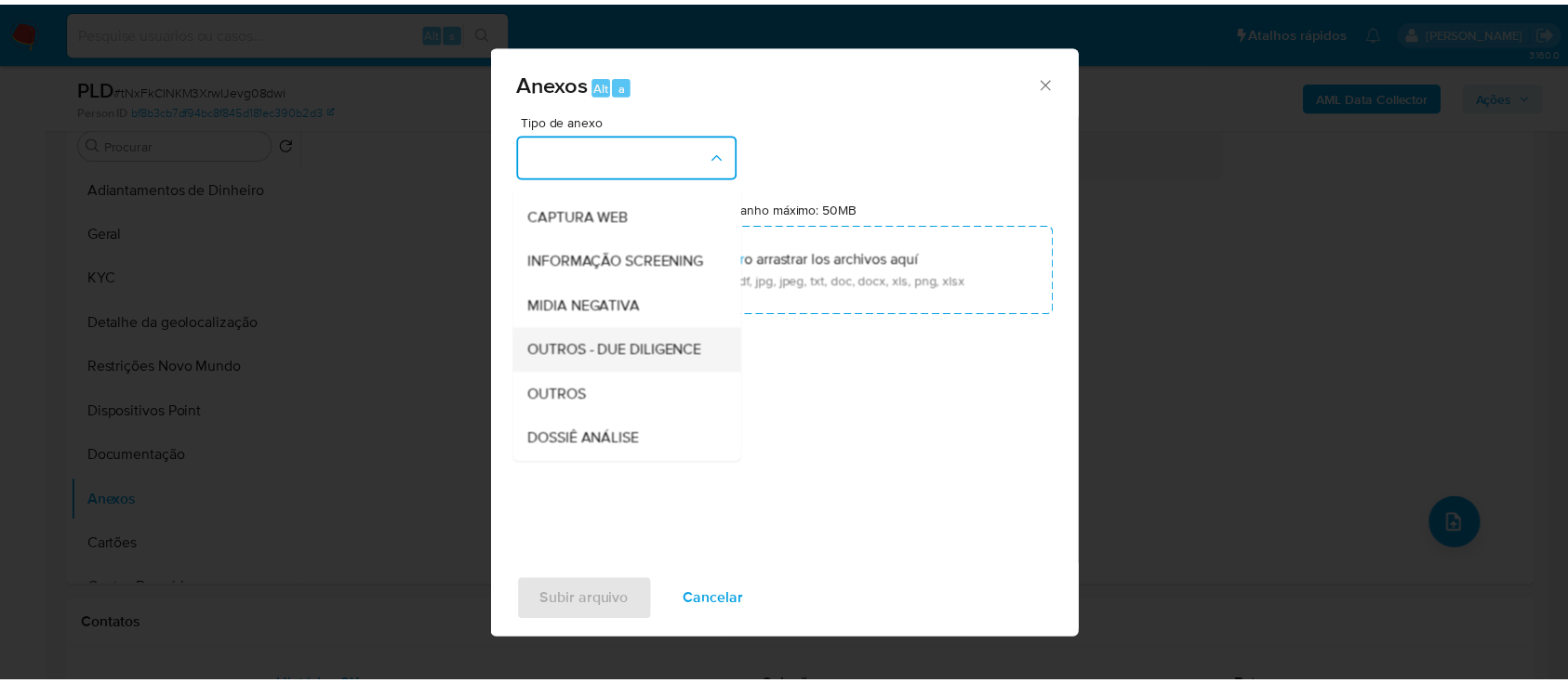
scroll to position [247, 0]
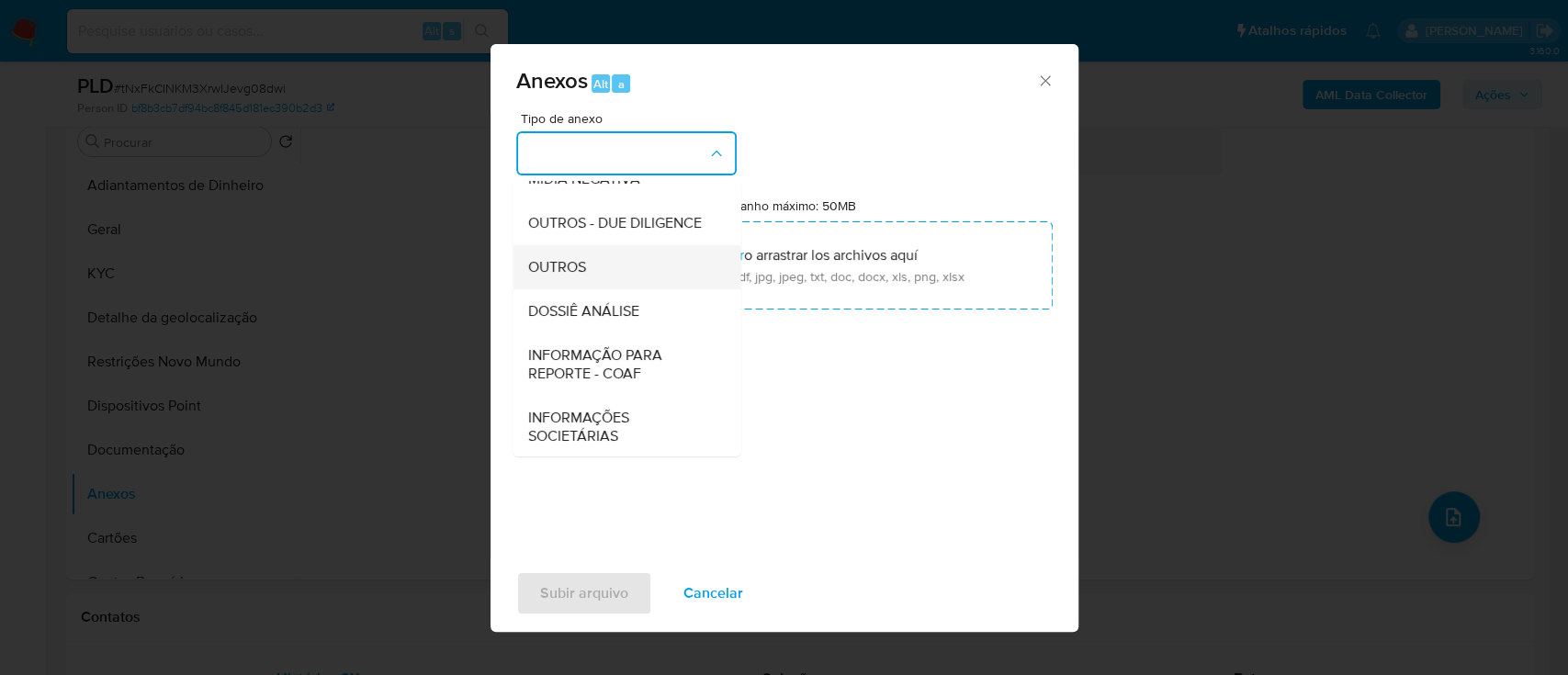
click at [563, 283] on div "OUTROS" at bounding box center [621, 267] width 187 height 44
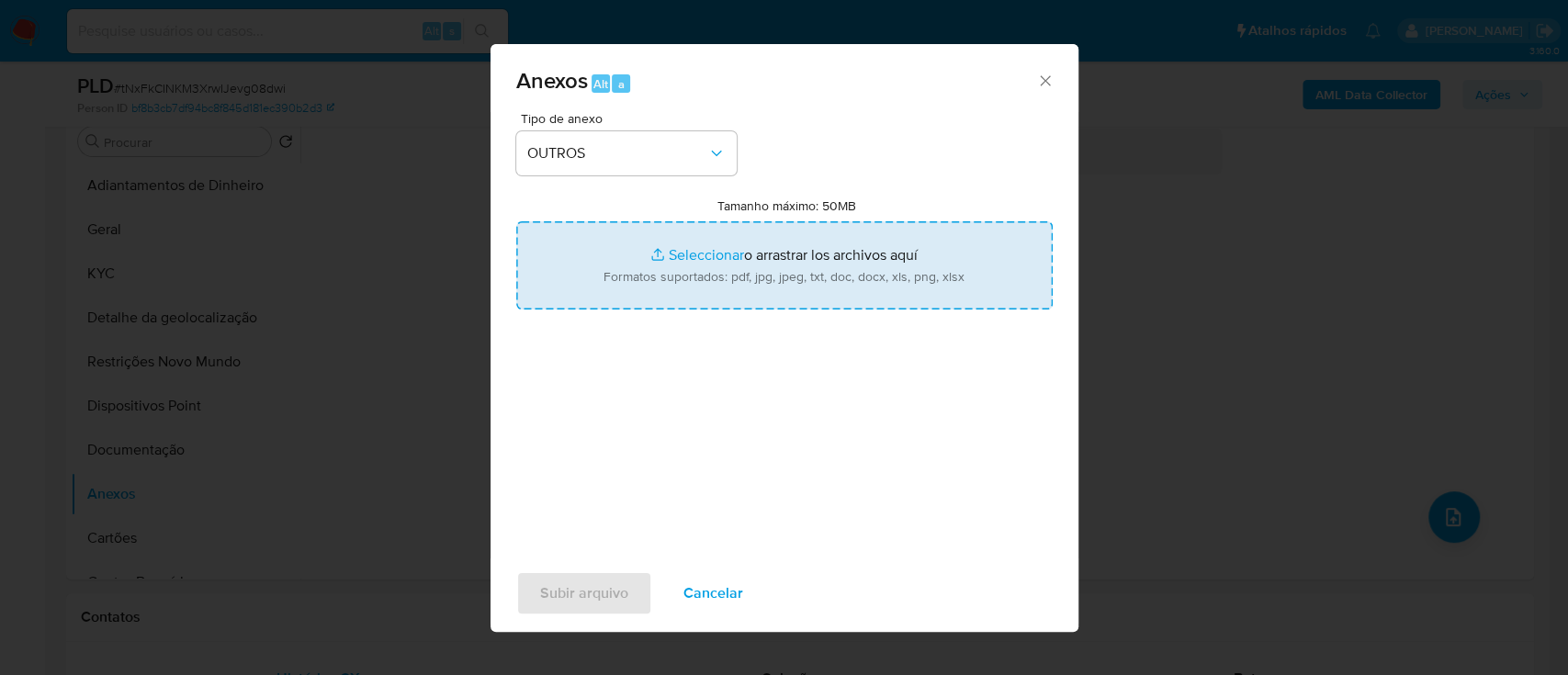
click at [694, 252] on input "Tamanho máximo: 50MB Seleccionar archivos" at bounding box center [785, 265] width 537 height 88
type input "C:\fakepath\Mulan 2103556725_2025_09_19_15_56_09.xlsx"
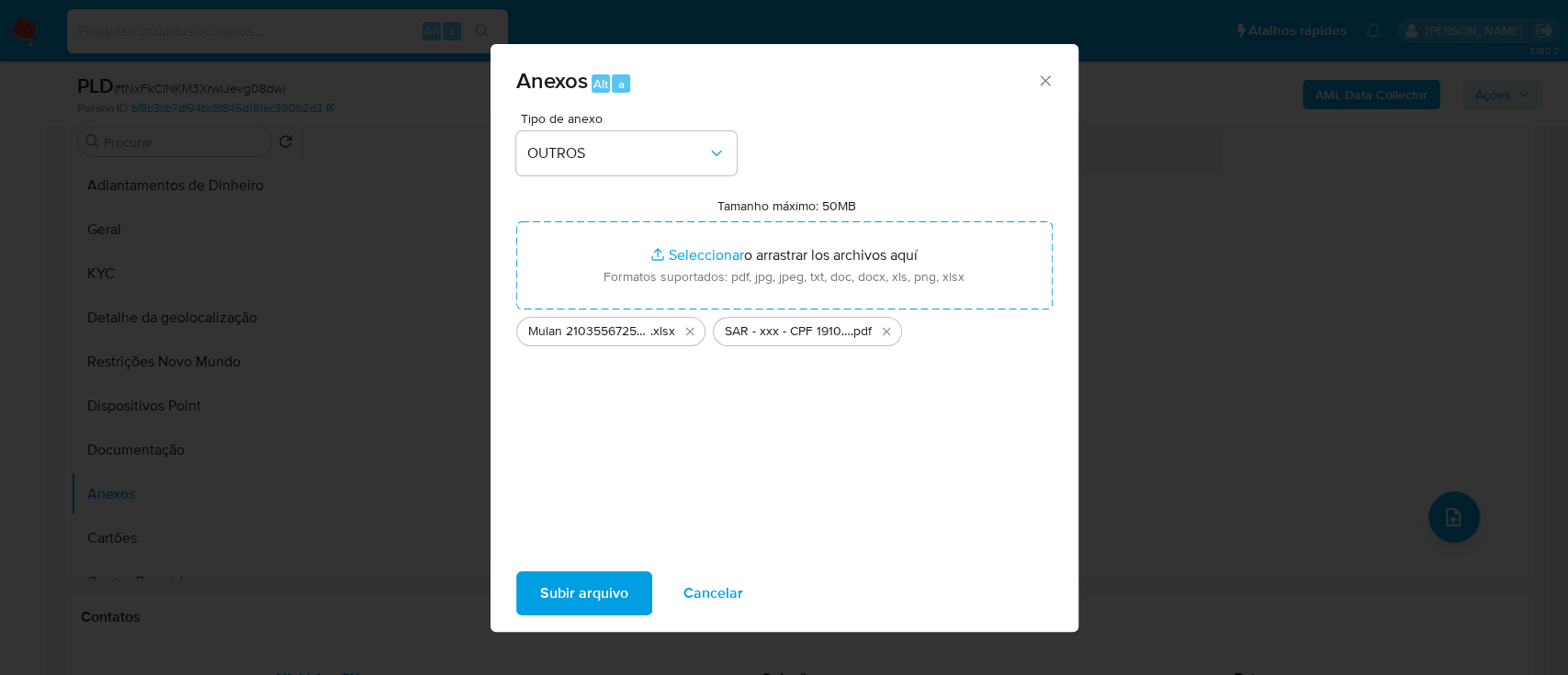
click at [598, 594] on span "Subir arquivo" at bounding box center [583, 594] width 88 height 41
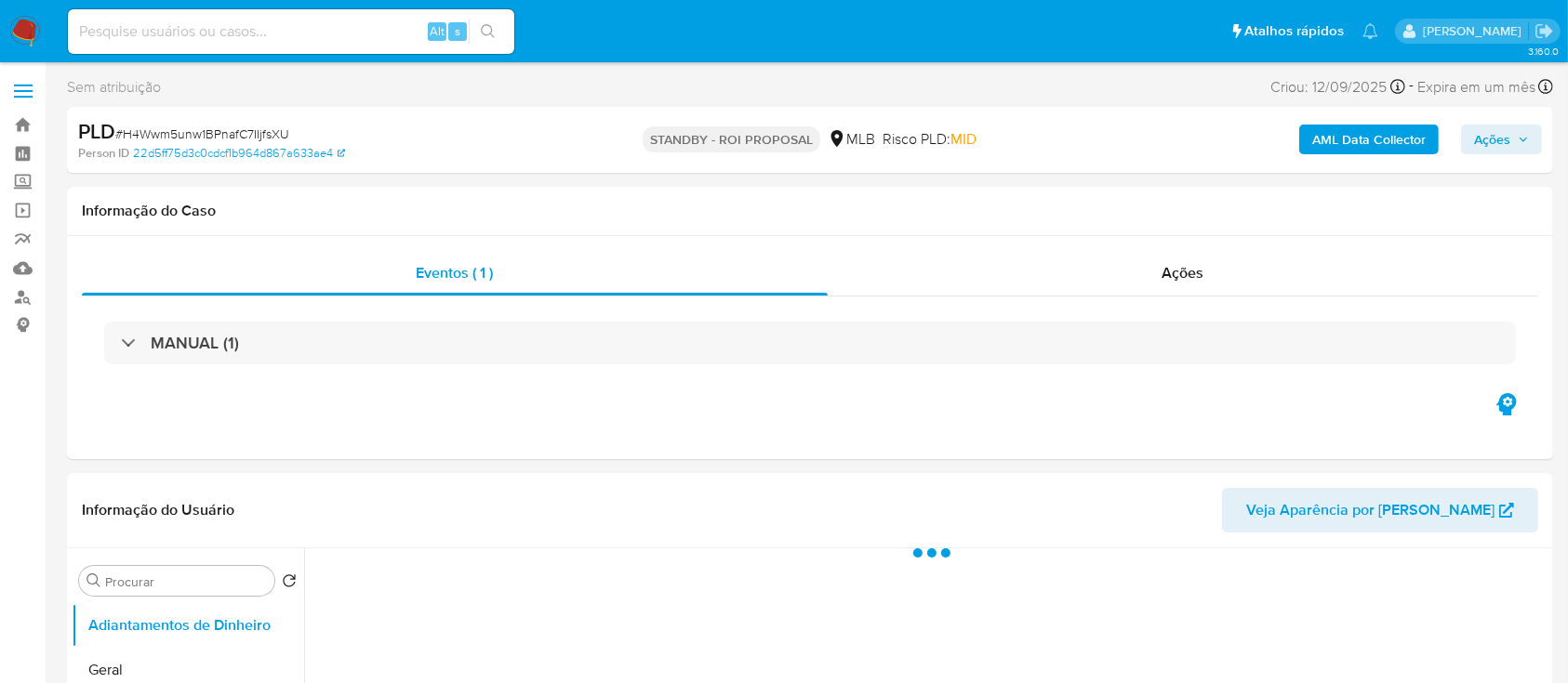
select select "10"
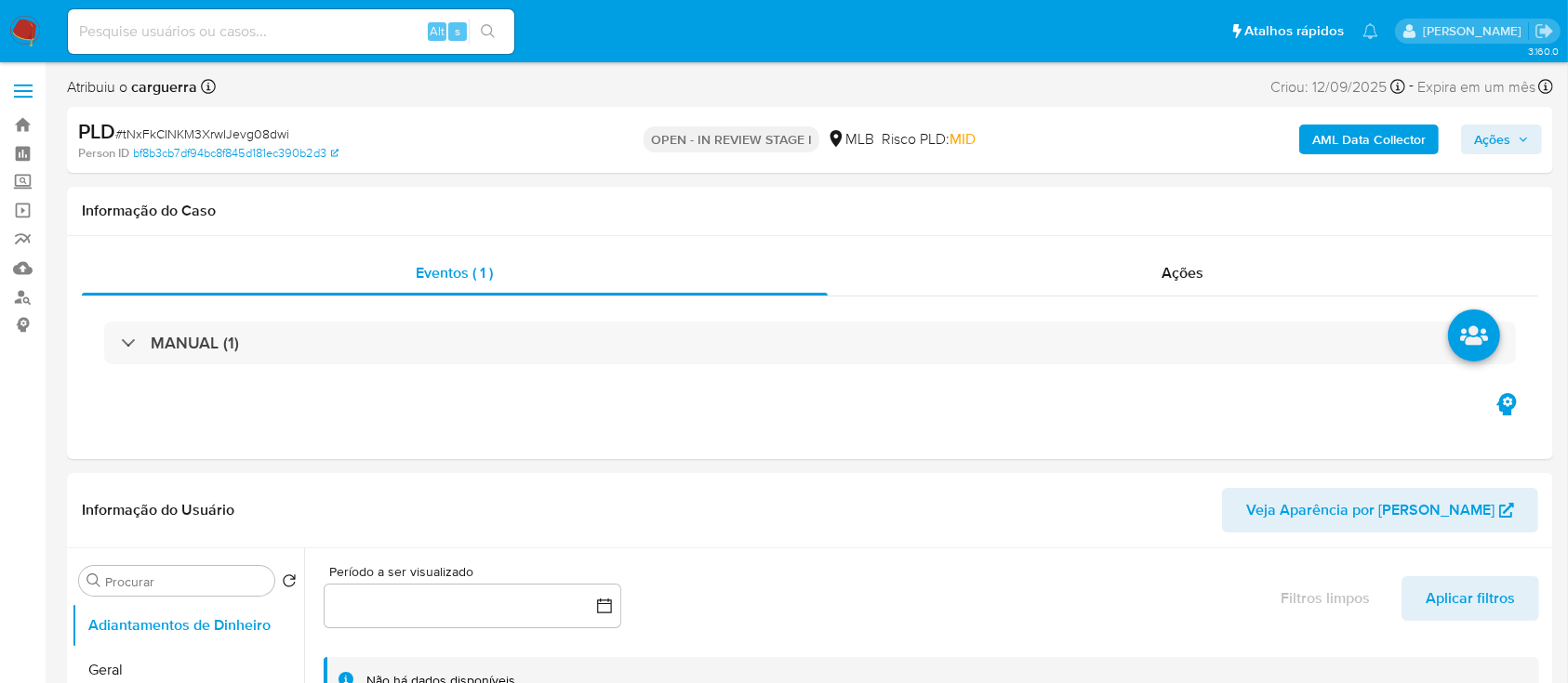
drag, startPoint x: 1503, startPoint y: 149, endPoint x: 1491, endPoint y: 150, distance: 12.0
click at [1502, 149] on span "Ações" at bounding box center [1492, 139] width 36 height 29
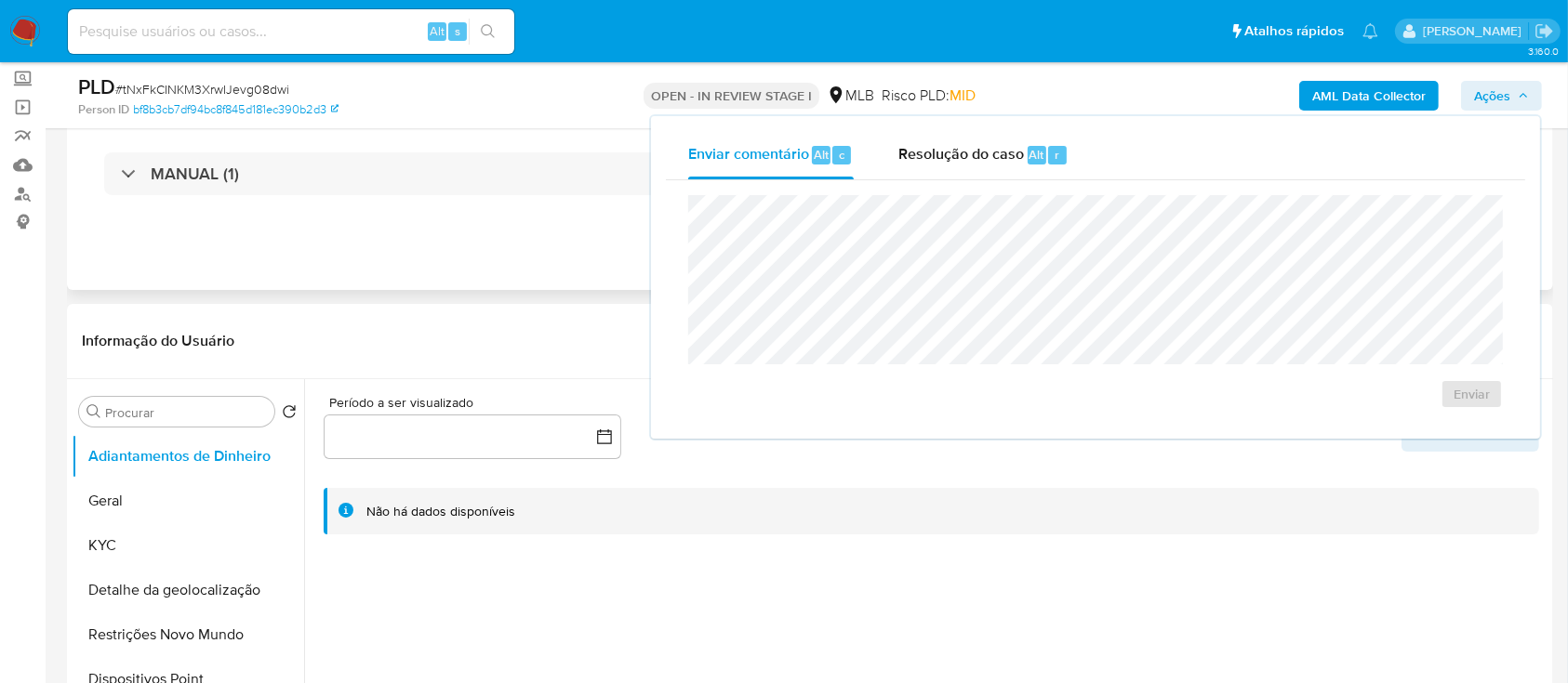
scroll to position [247, 0]
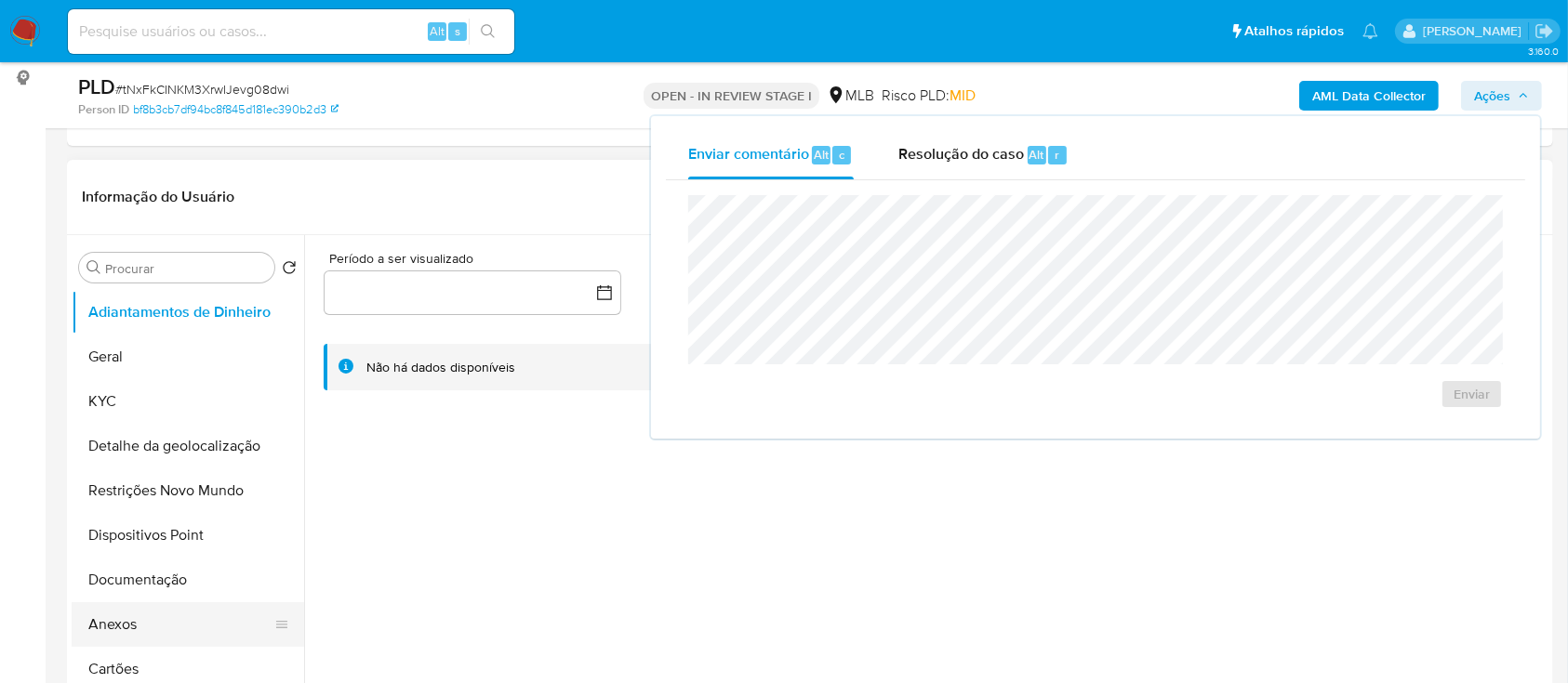
click at [144, 621] on button "Anexos" at bounding box center [180, 625] width 218 height 45
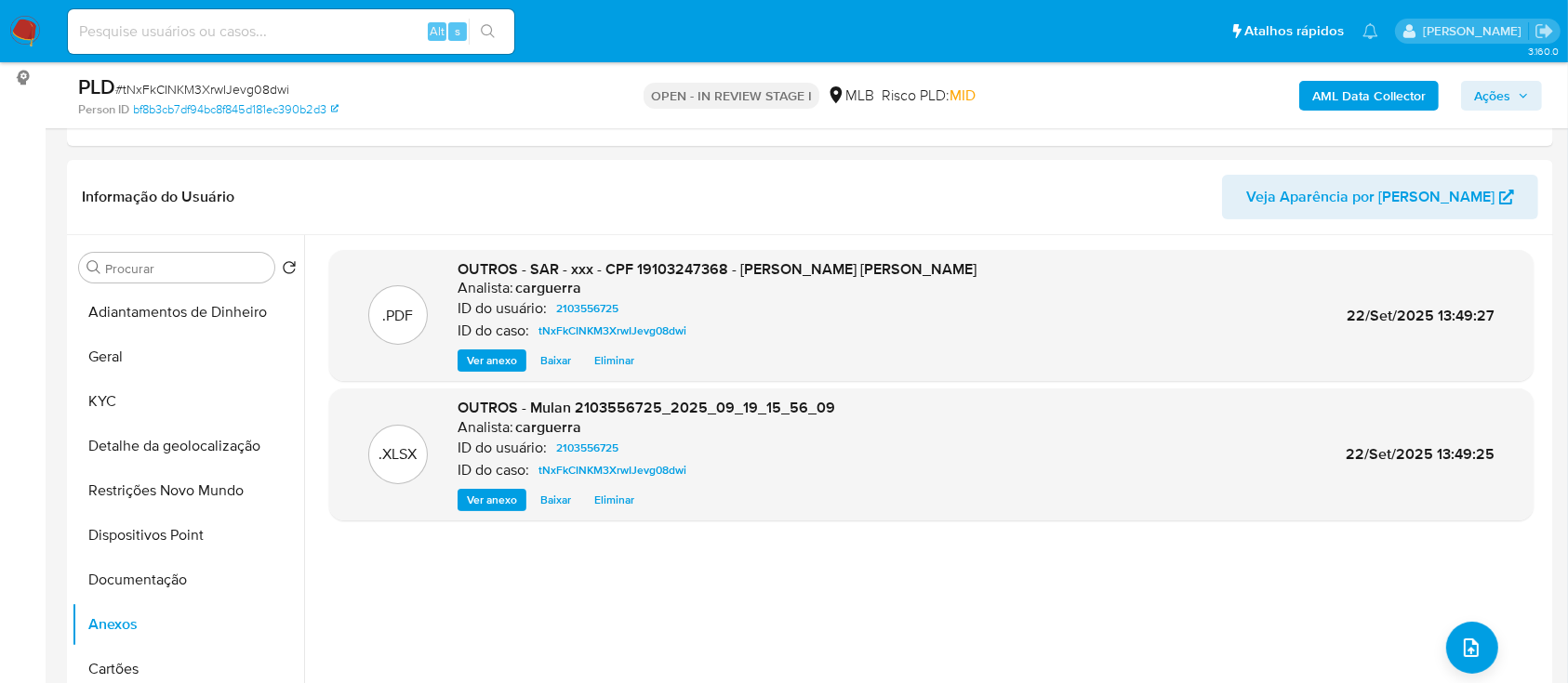
click at [1494, 95] on span "Ações" at bounding box center [1492, 96] width 36 height 29
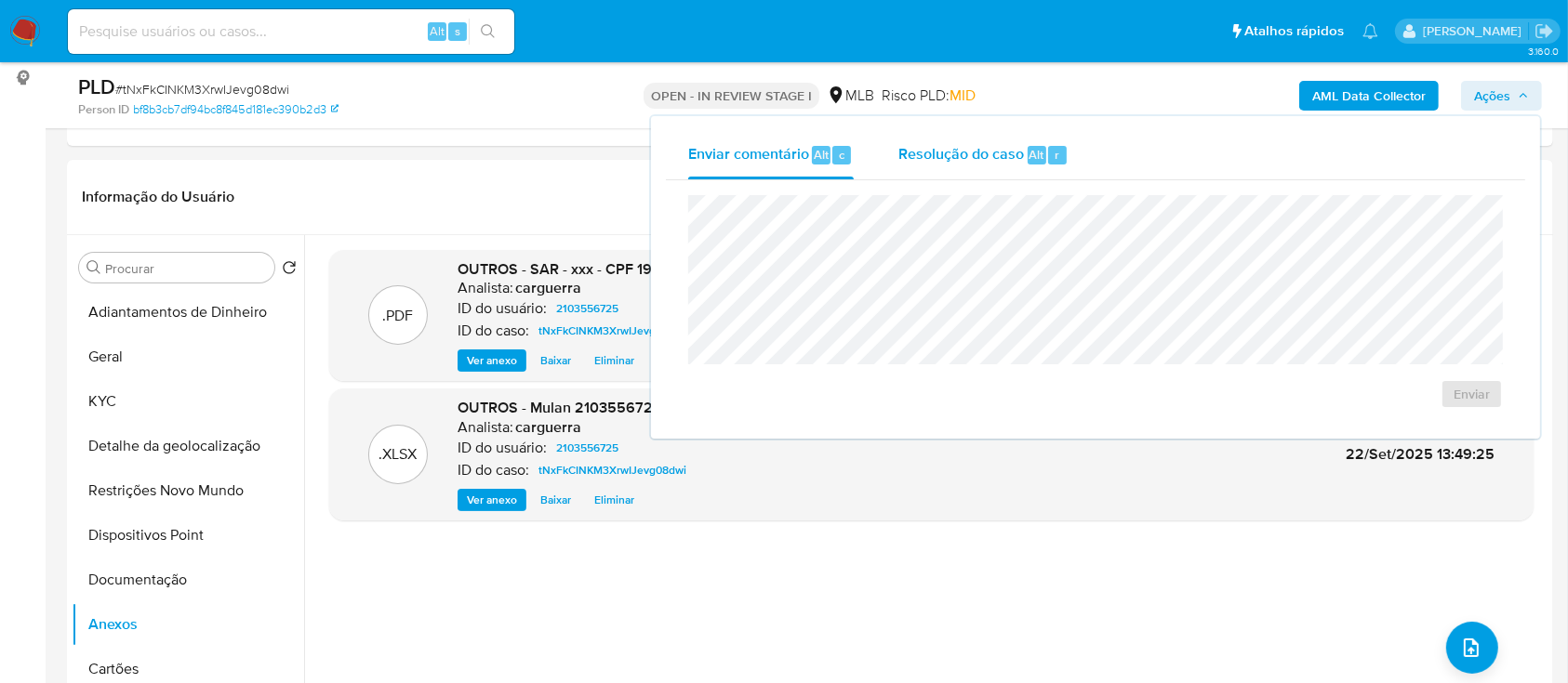
click at [932, 149] on span "Resolução do caso" at bounding box center [961, 154] width 125 height 21
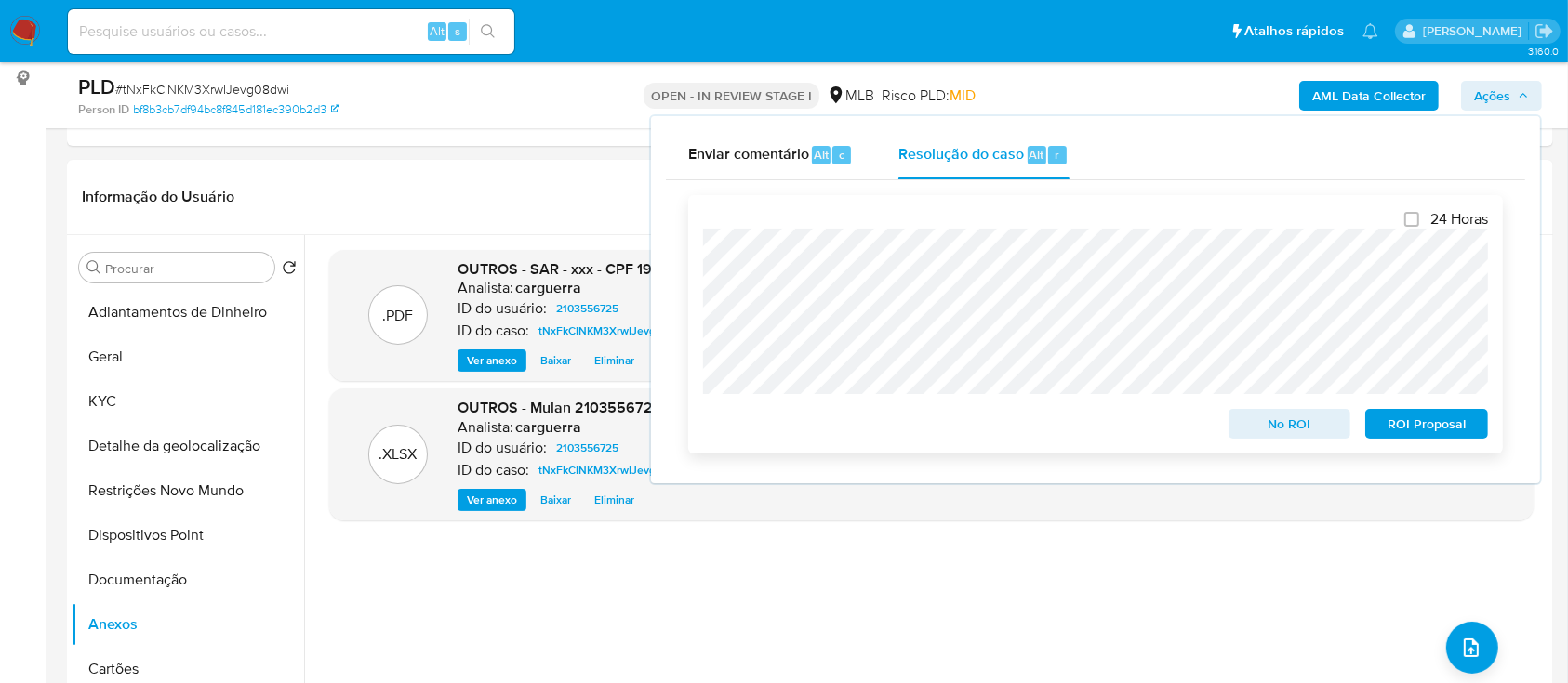
click at [1426, 420] on span "ROI Proposal" at bounding box center [1426, 424] width 97 height 26
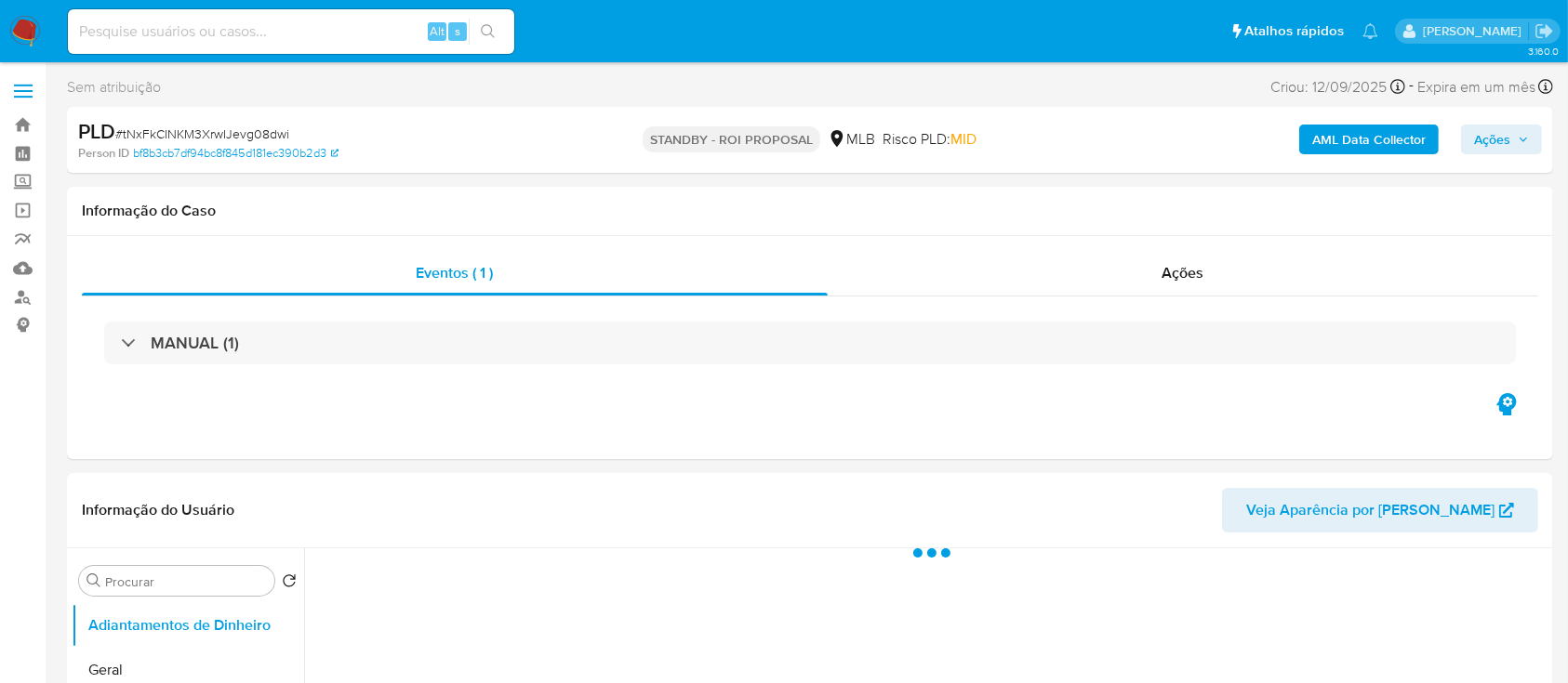
select select "10"
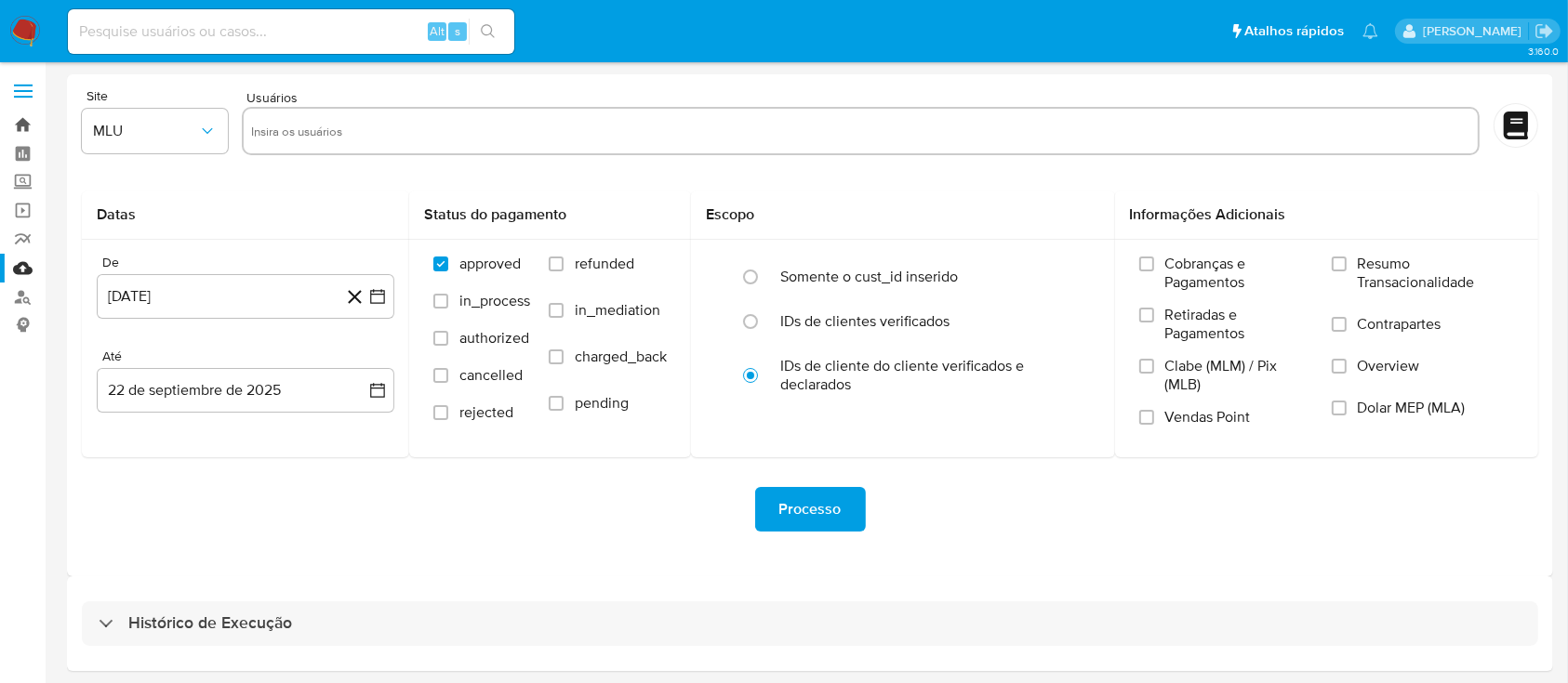
click at [33, 123] on link "Bandeja" at bounding box center [110, 124] width 221 height 28
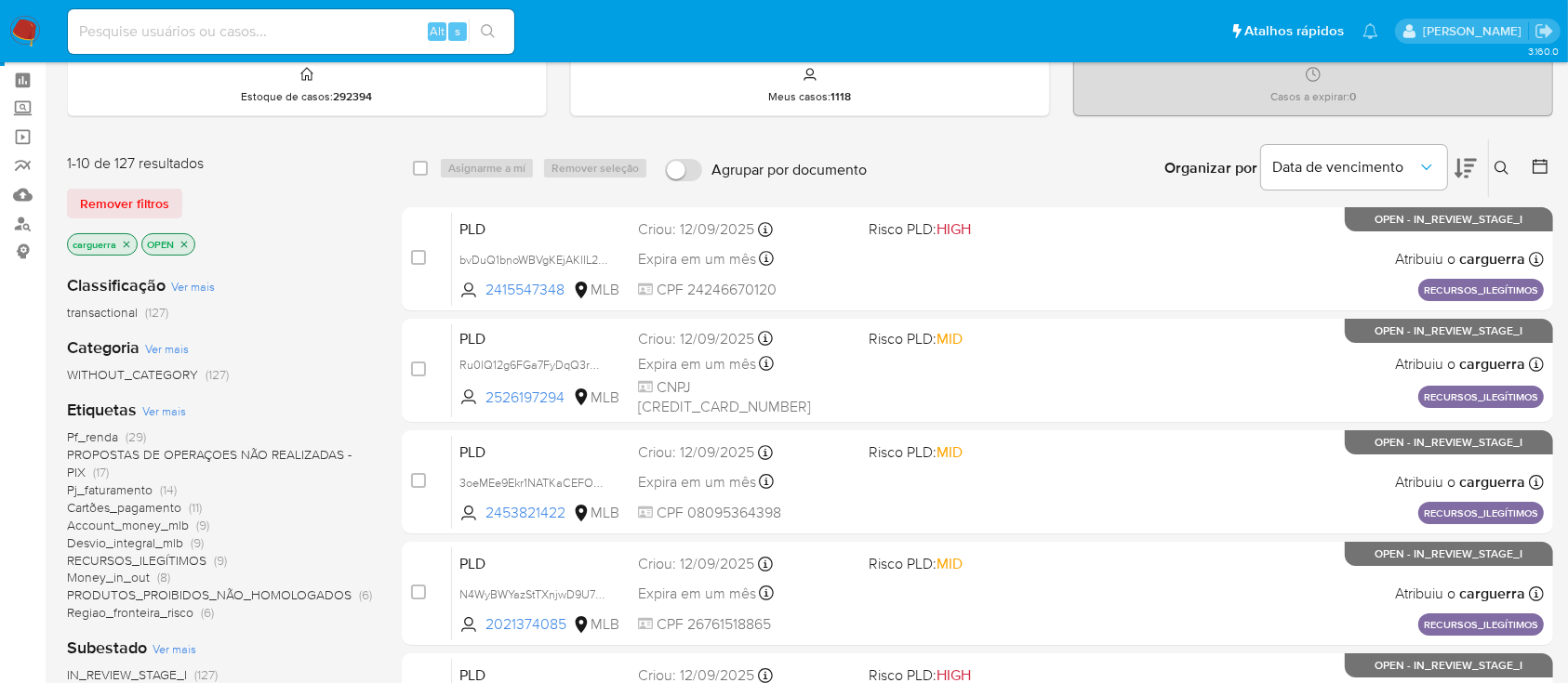
scroll to position [124, 0]
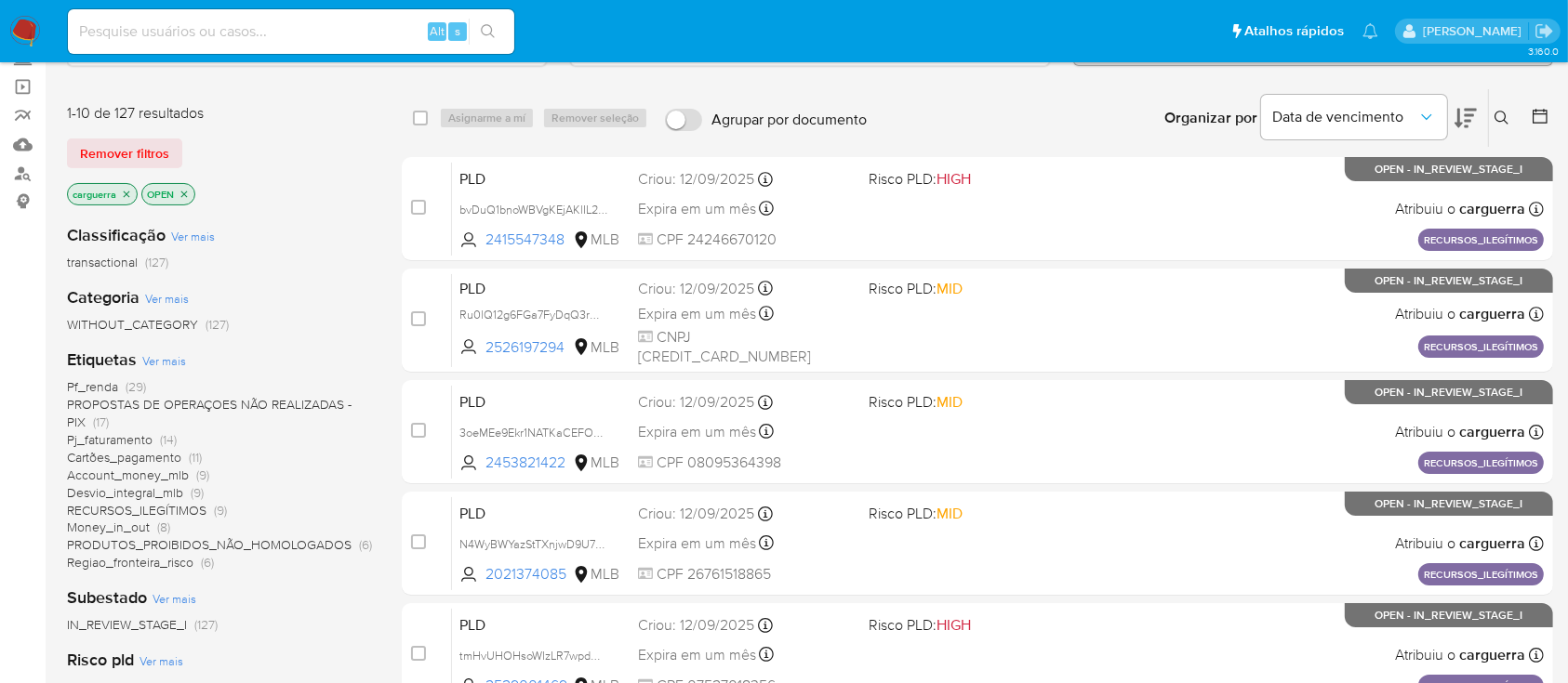
click at [125, 381] on span "(29)" at bounding box center [135, 386] width 21 height 19
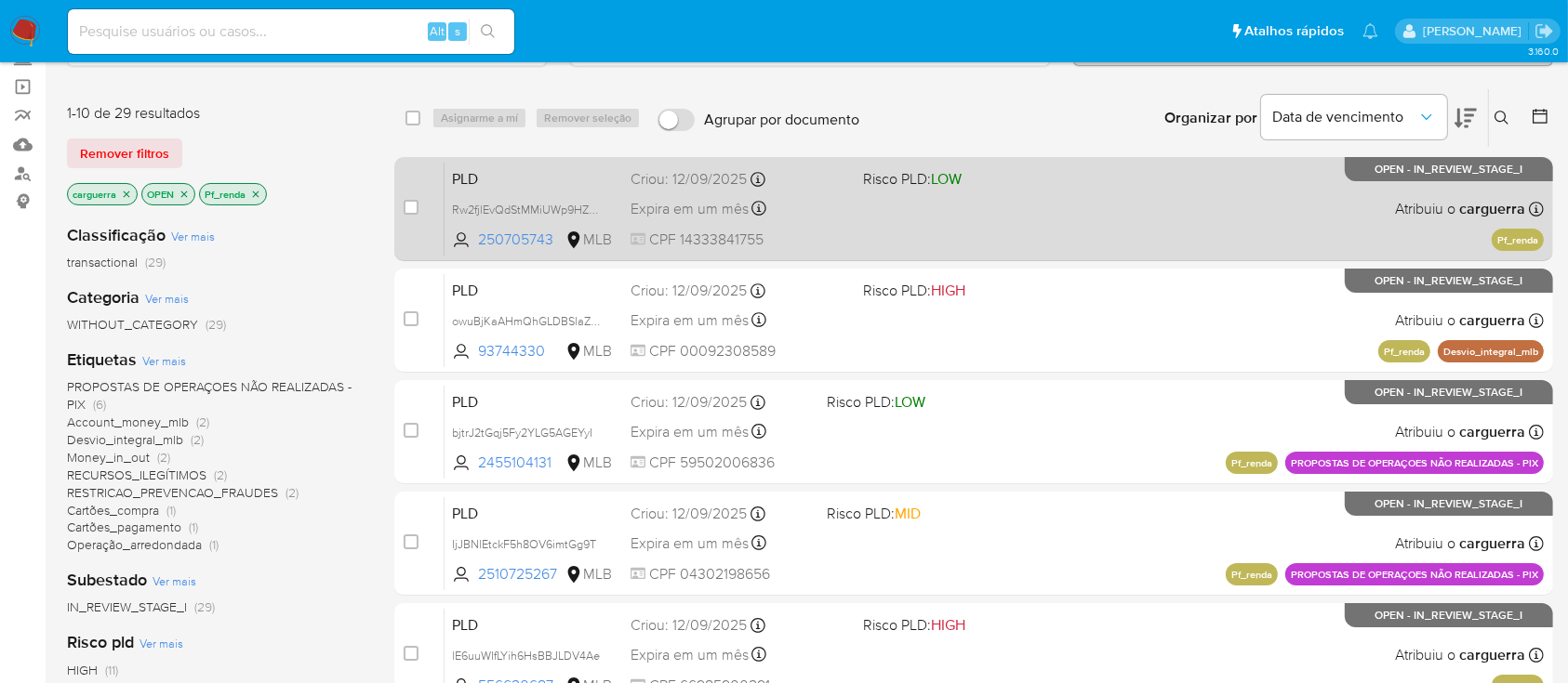
click at [1142, 163] on div "PLD Rw2fjlEvQdStMMiUWp9HZu9h 250705743 MLB Risco PLD: LOW Criou: [DATE] Criou: …" at bounding box center [994, 209] width 1100 height 94
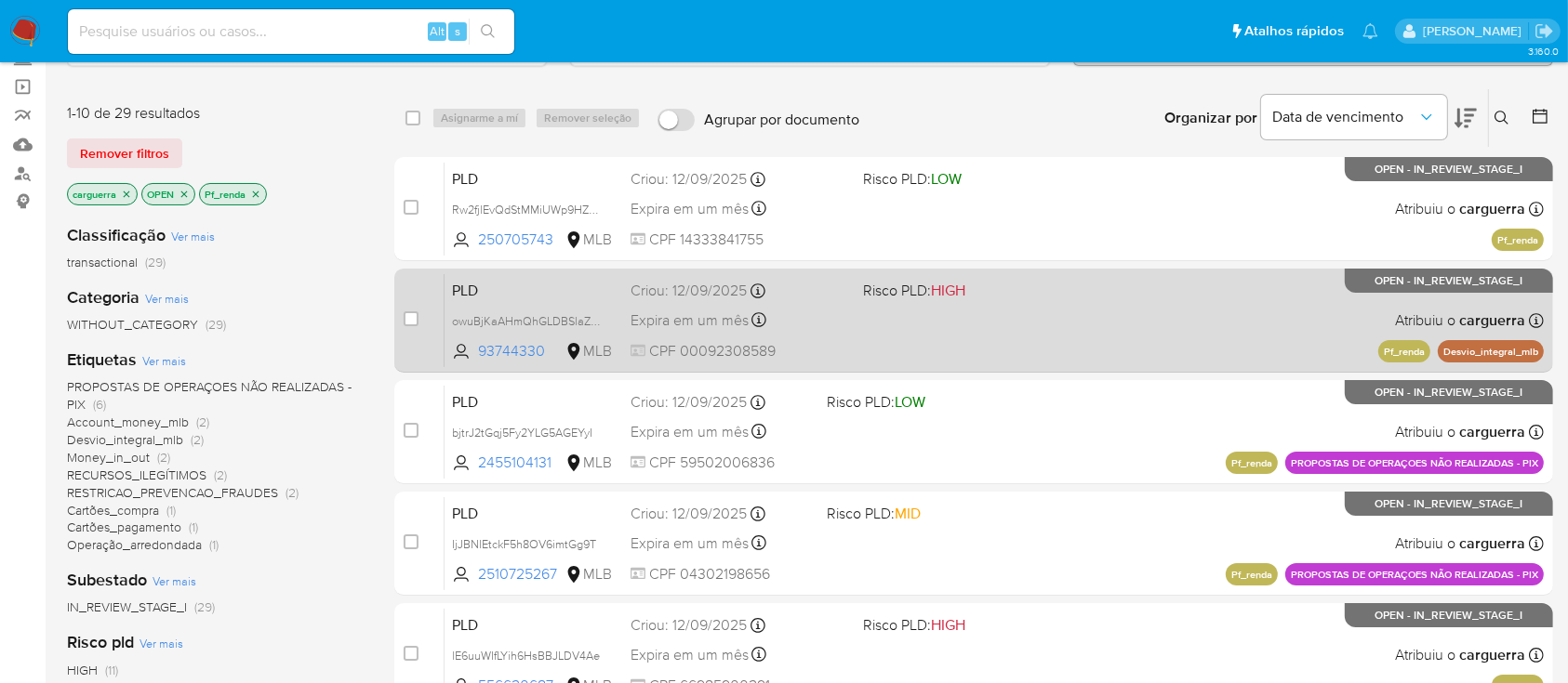
click at [1083, 331] on div "PLD owuBjKaAHmQhGLDBSlaZZTtu 93744330 MLB Risco PLD: HIGH Criou: [DATE] Criou: …" at bounding box center [994, 320] width 1100 height 94
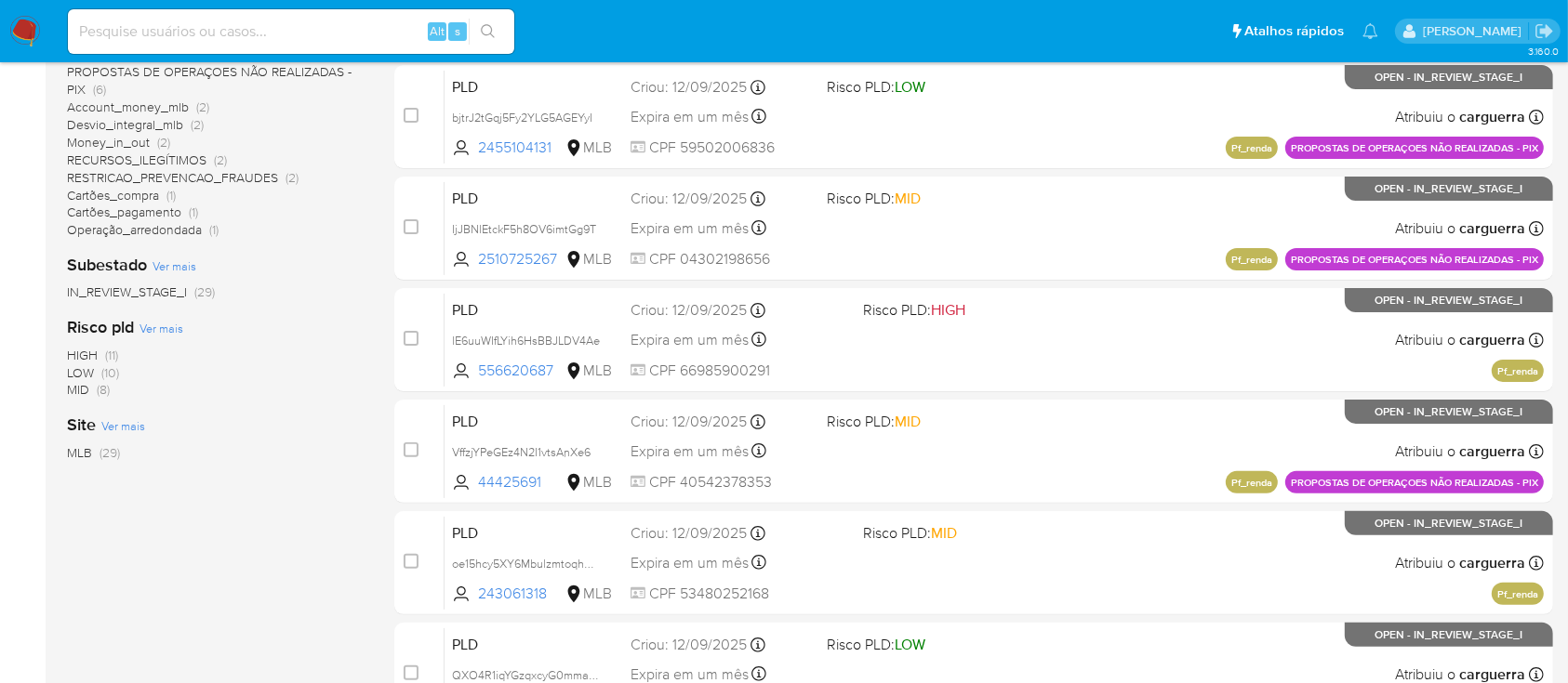
scroll to position [495, 0]
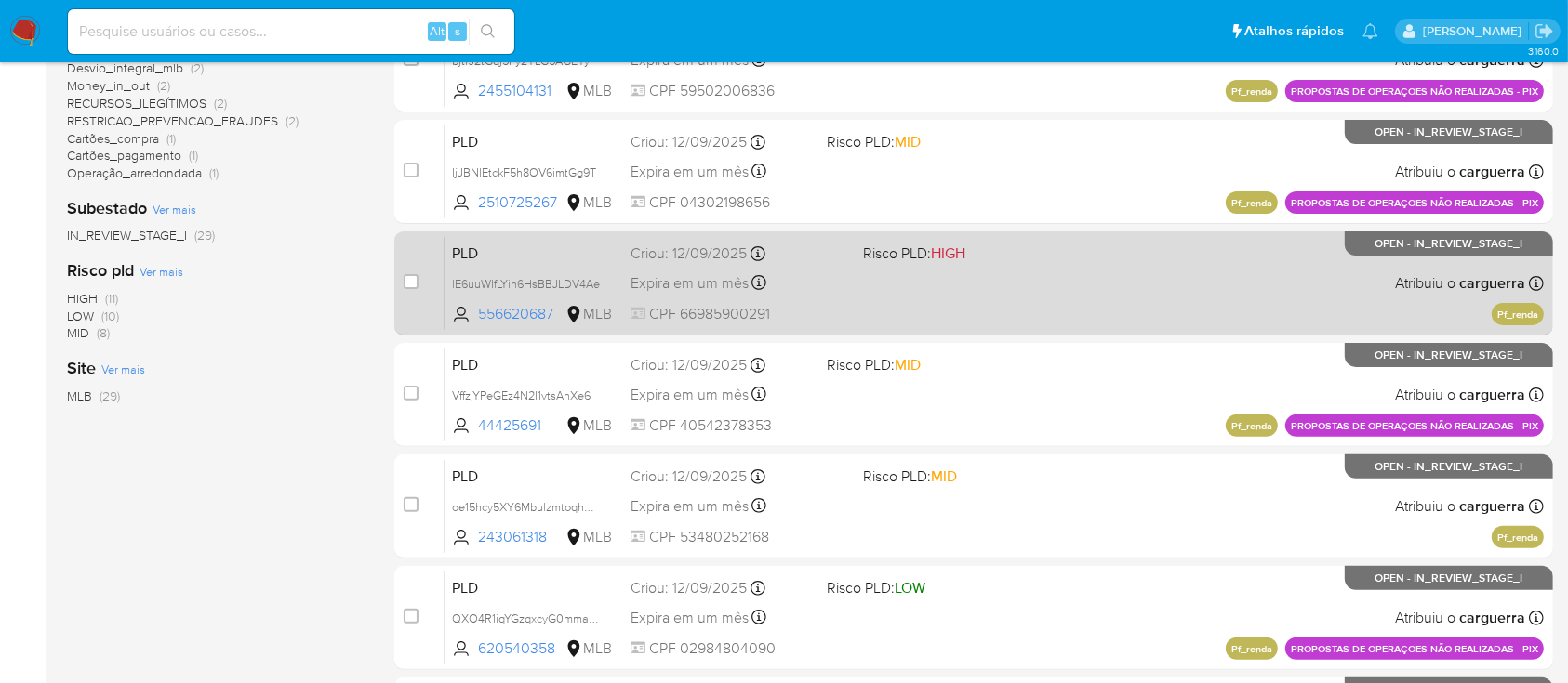
click at [1035, 274] on div "PLD lE6uuWIfLYih6HsBBJLDV4Ae 556620687 MLB Risco PLD: HIGH Criou: 12/09/2025 Cr…" at bounding box center [994, 283] width 1100 height 94
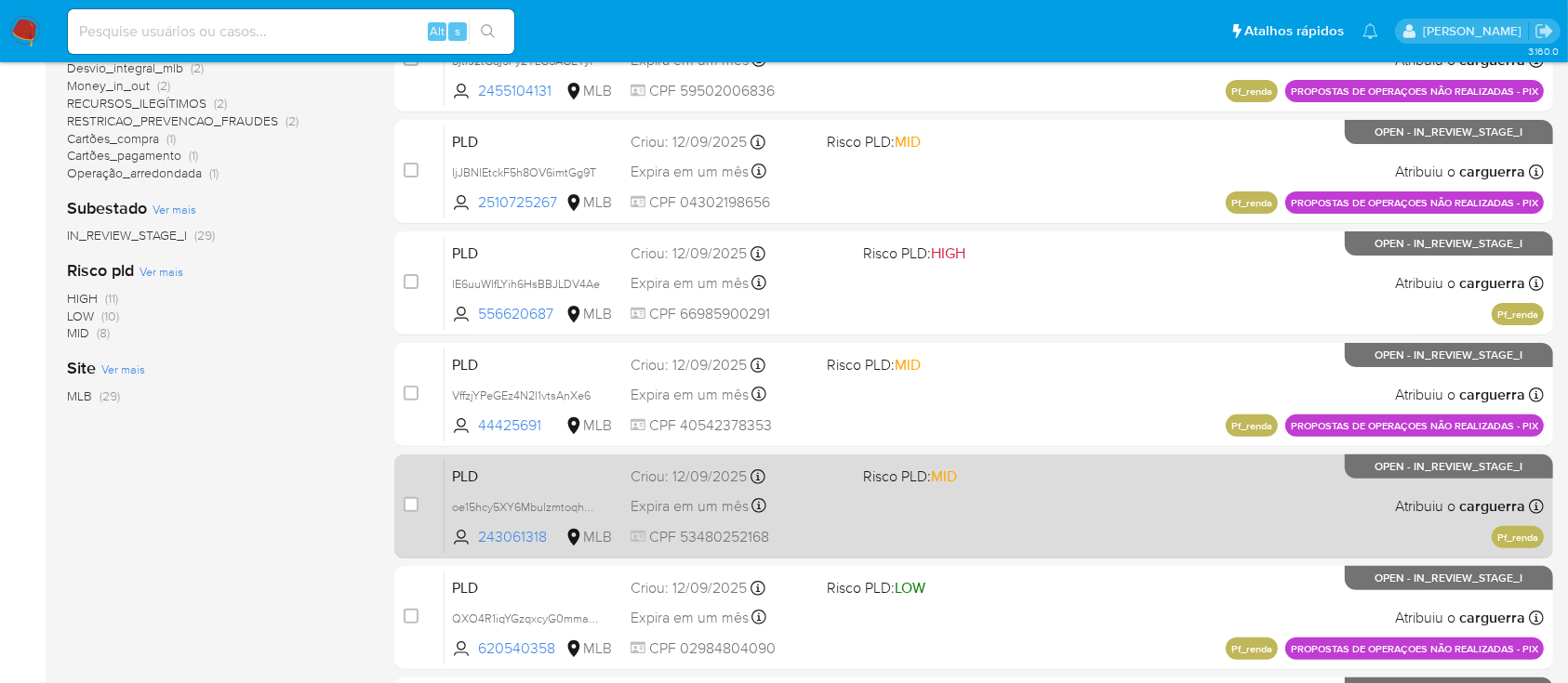
click at [900, 495] on div "PLD oe15hcy5XY6MbulzmtoqhXgb 243061318 MLB Risco PLD: MID Criou: 12/09/2025 Cri…" at bounding box center [994, 506] width 1100 height 94
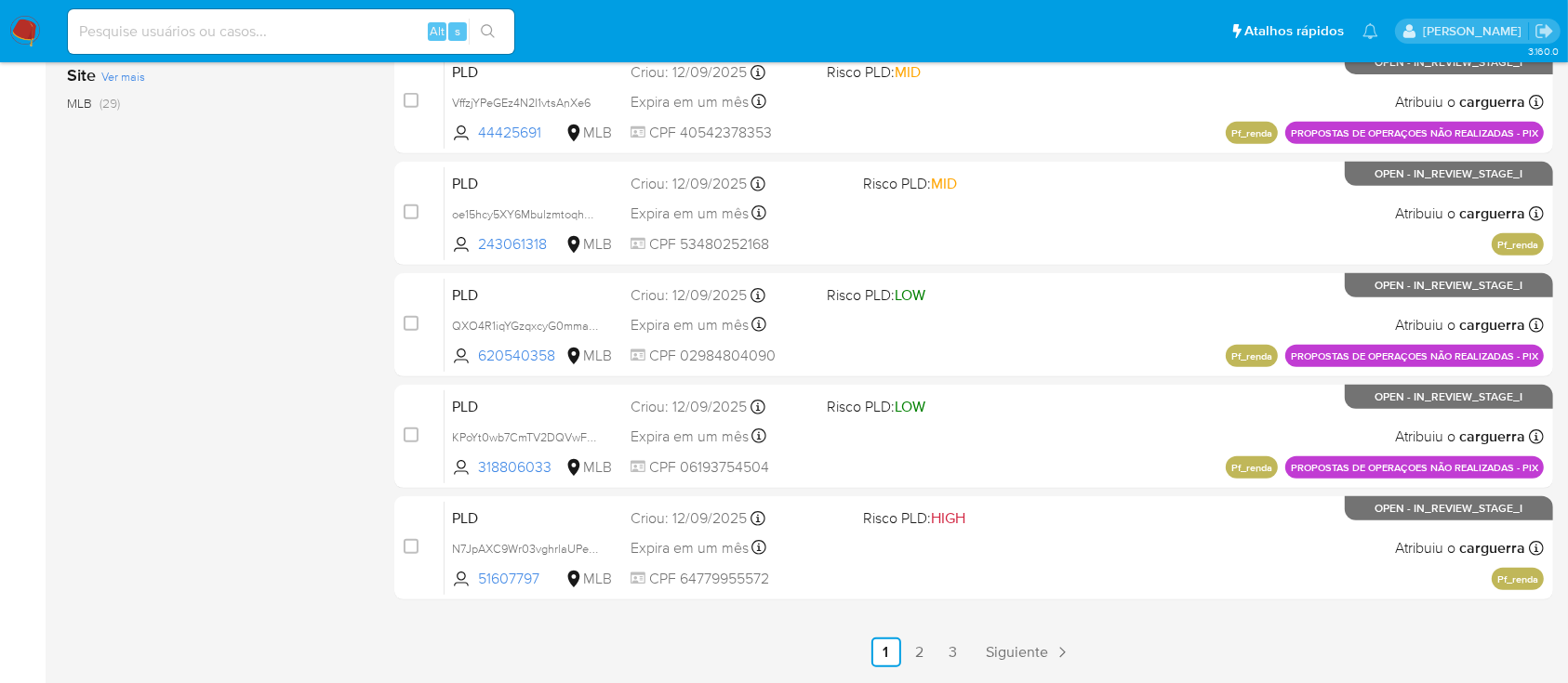
scroll to position [850, 0]
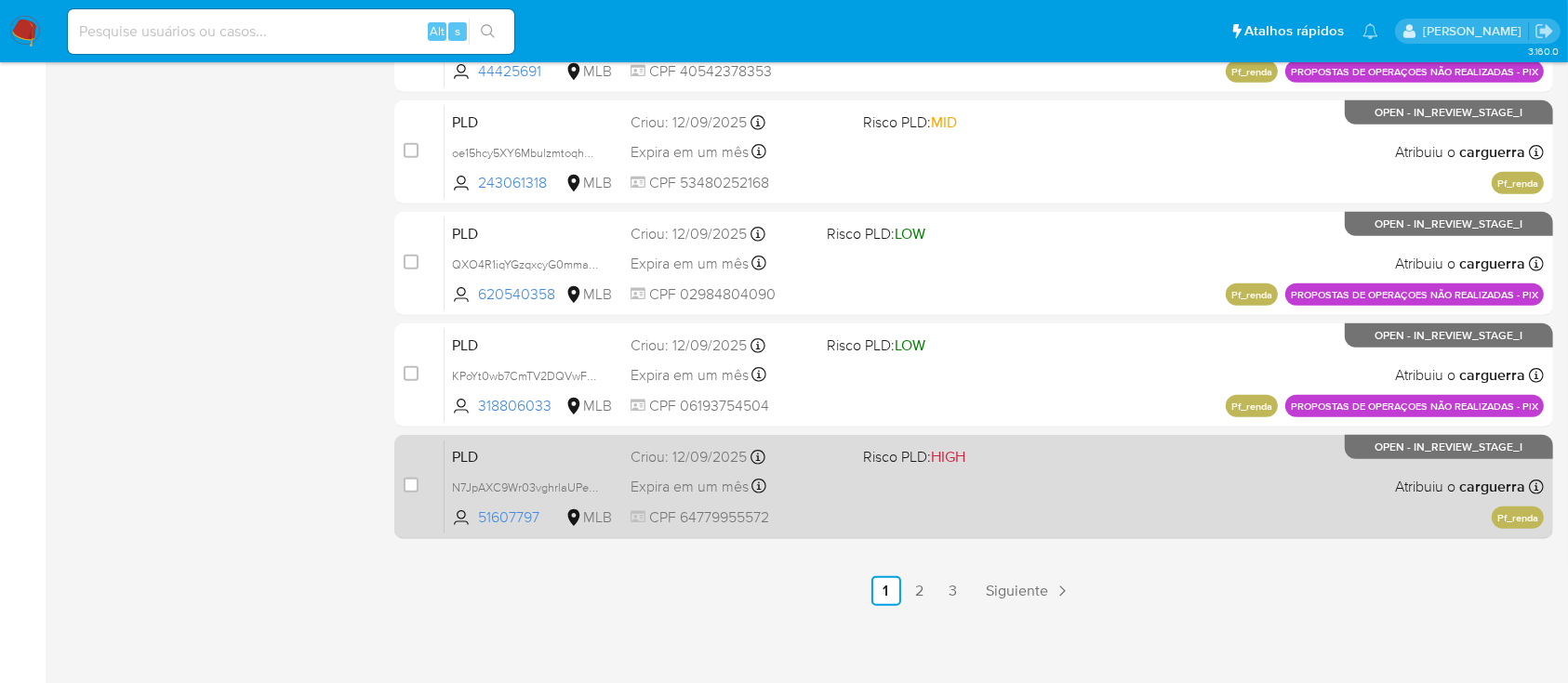
click at [985, 488] on div "PLD N7JpAXC9Wr03vghrlaUPeXDh 51607797 MLB Risco PLD: HIGH Criou: 12/09/2025 Cri…" at bounding box center [994, 487] width 1100 height 94
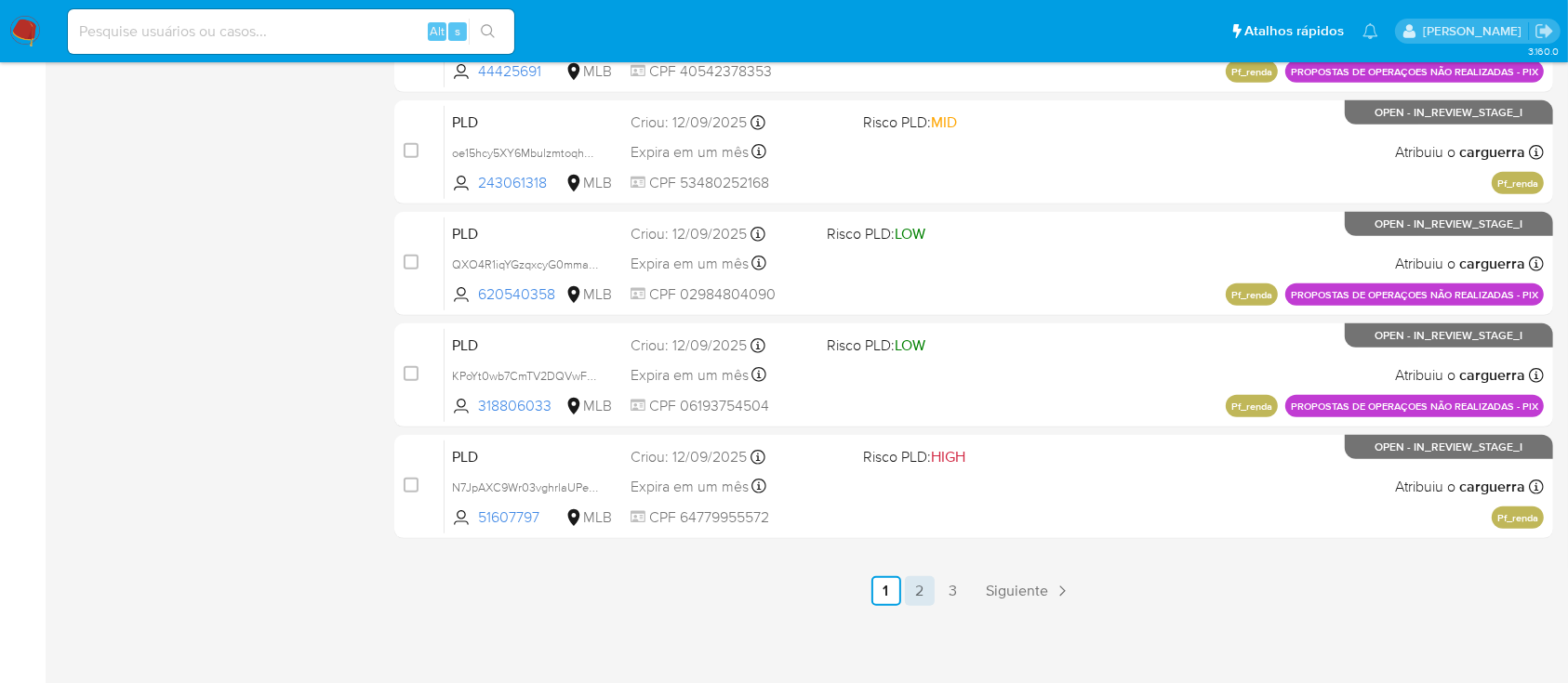
click at [927, 591] on link "2" at bounding box center [920, 591] width 29 height 29
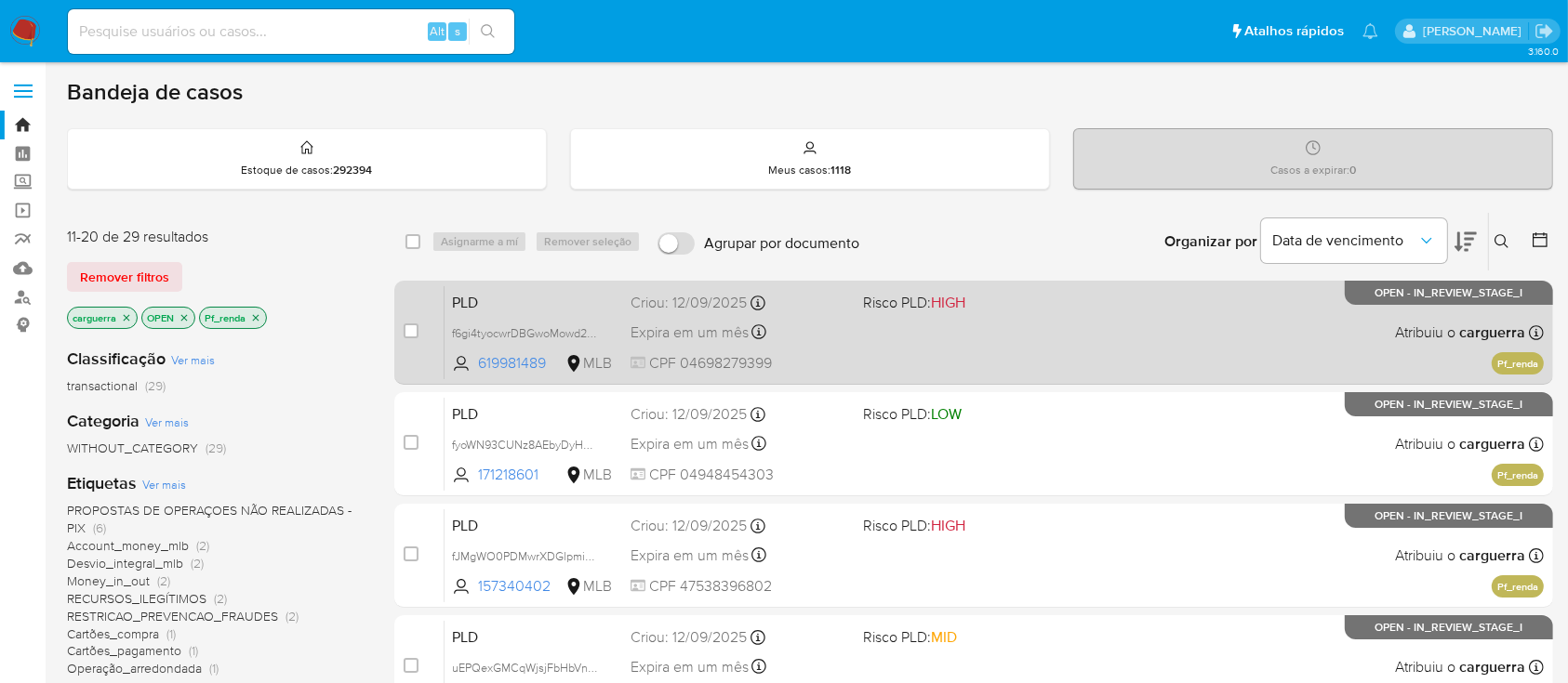
click at [948, 330] on span at bounding box center [972, 332] width 217 height 4
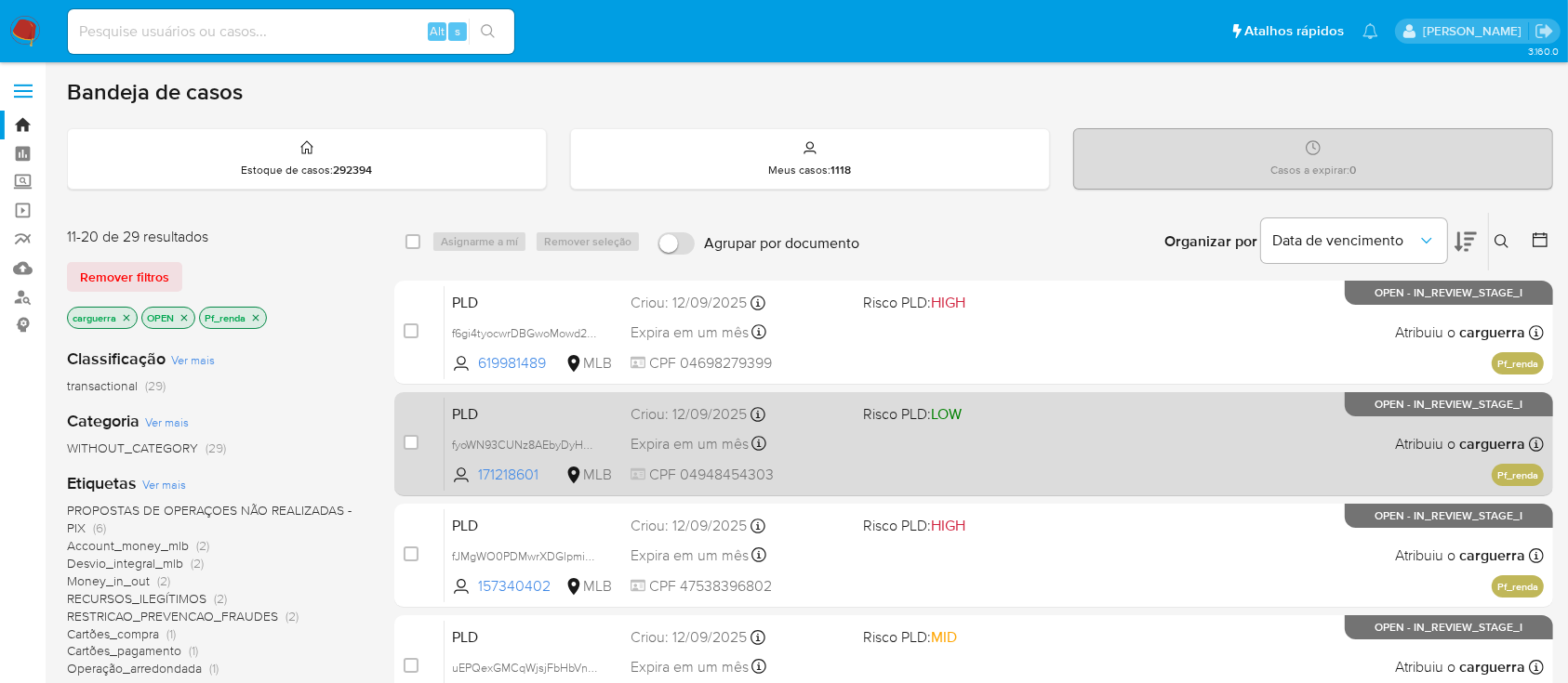
click at [1170, 428] on div "PLD fyoWN93CUNz8AEbyDyHQnLKC 171218601 MLB Risco PLD: LOW Criou: 12/09/2025 Cri…" at bounding box center [994, 444] width 1100 height 94
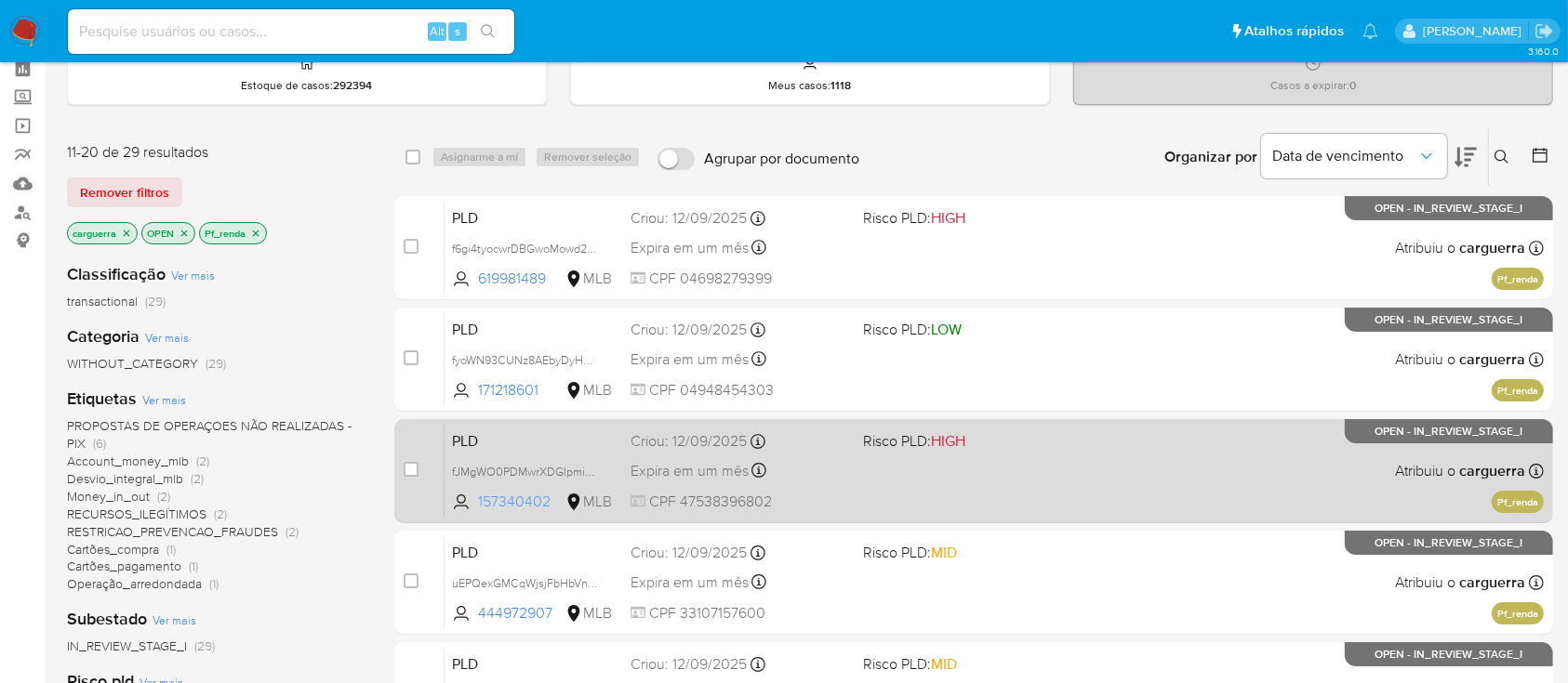
scroll to position [124, 0]
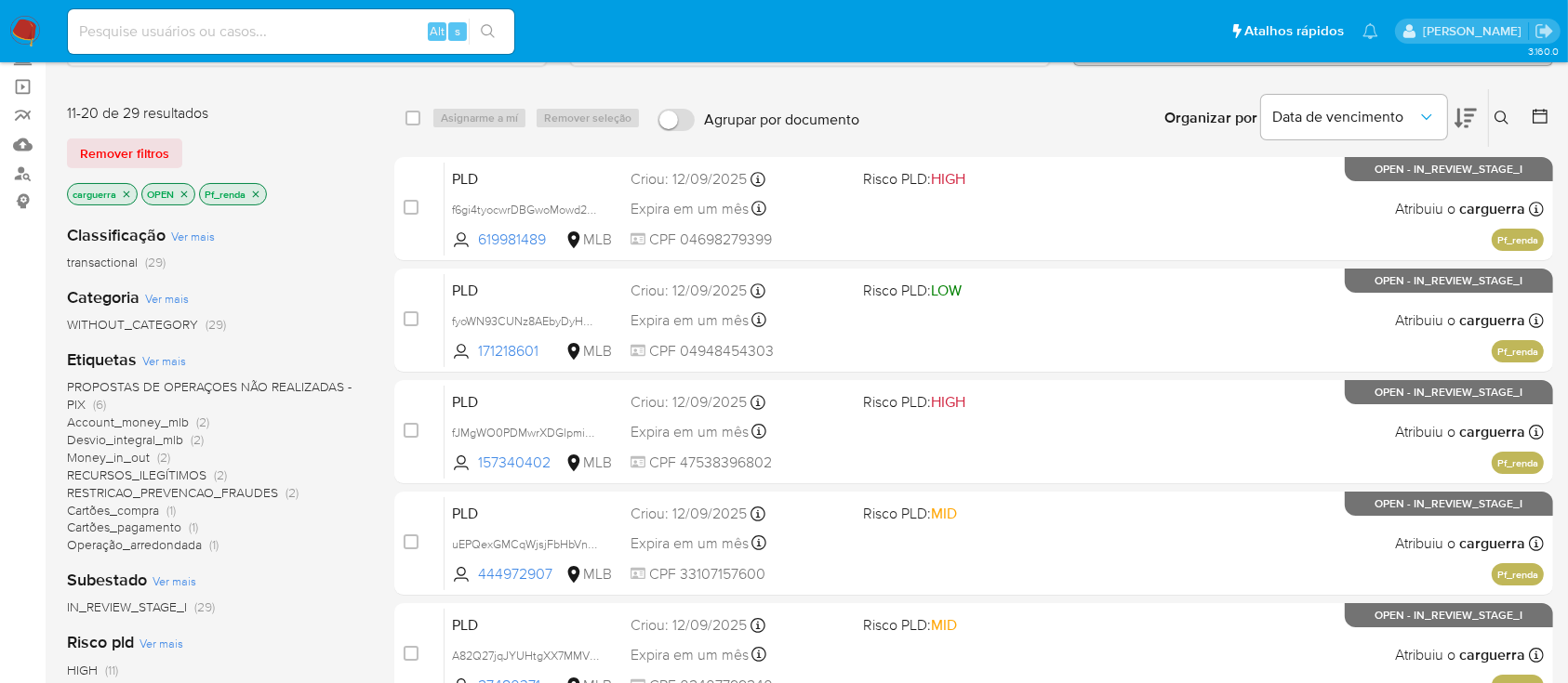
click at [144, 418] on span "Account_money_mlb" at bounding box center [128, 421] width 122 height 19
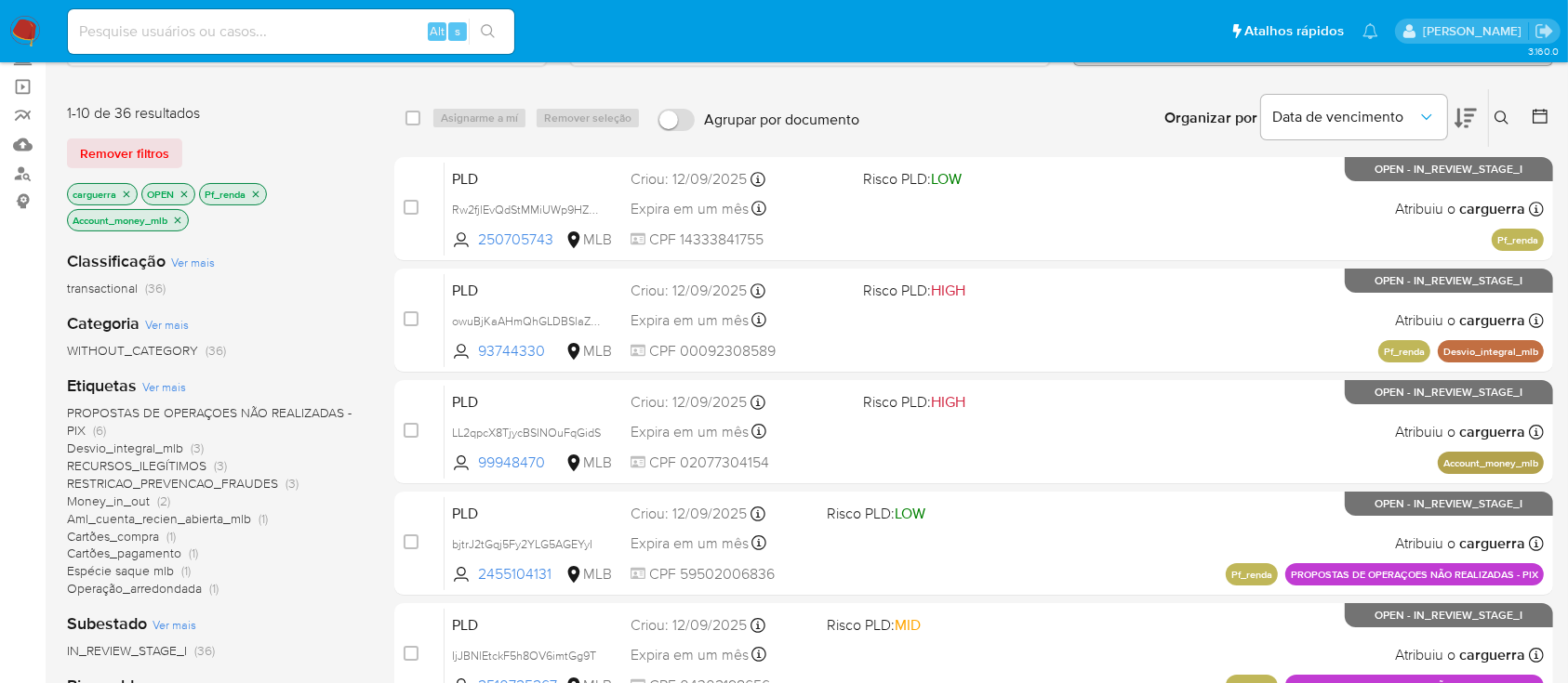
click at [260, 192] on icon "close-filter" at bounding box center [255, 193] width 11 height 11
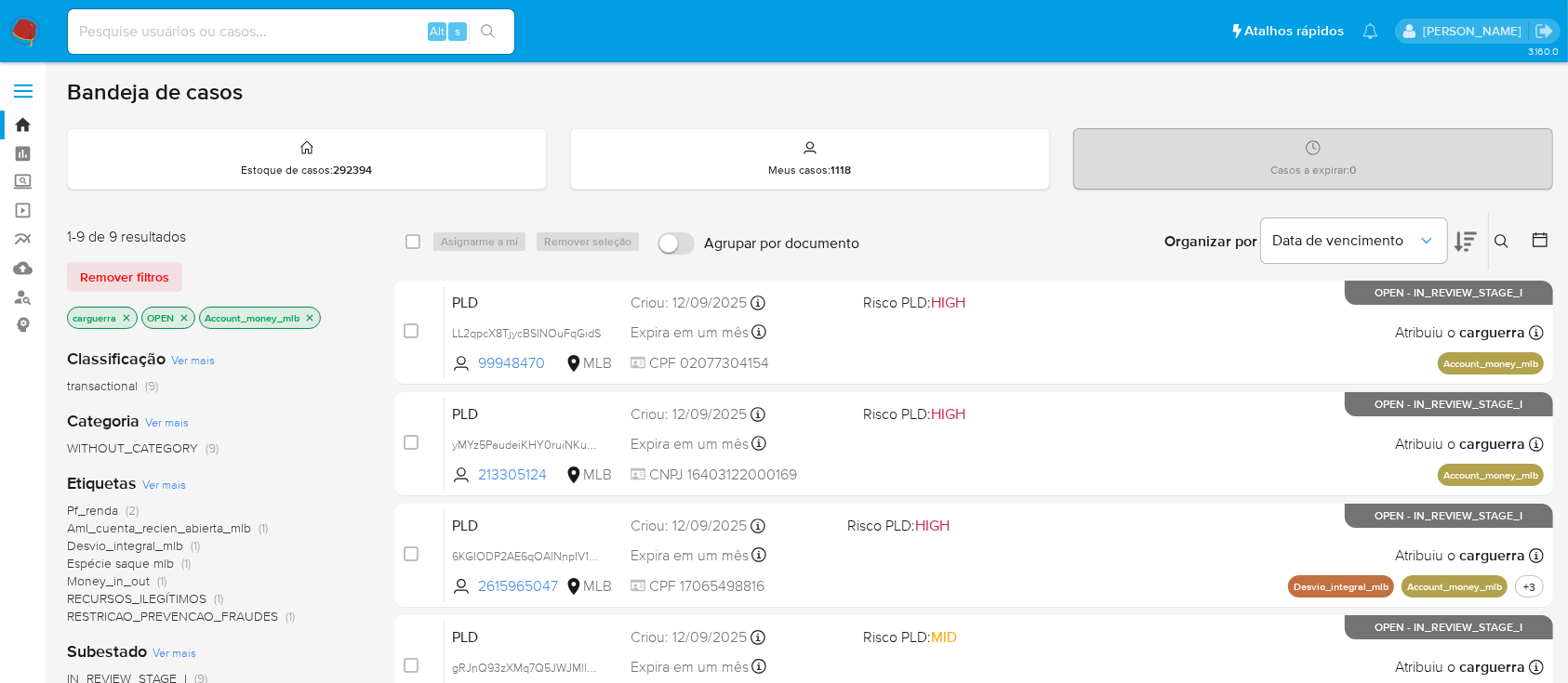
click at [316, 316] on icon "close-filter" at bounding box center [309, 318] width 11 height 11
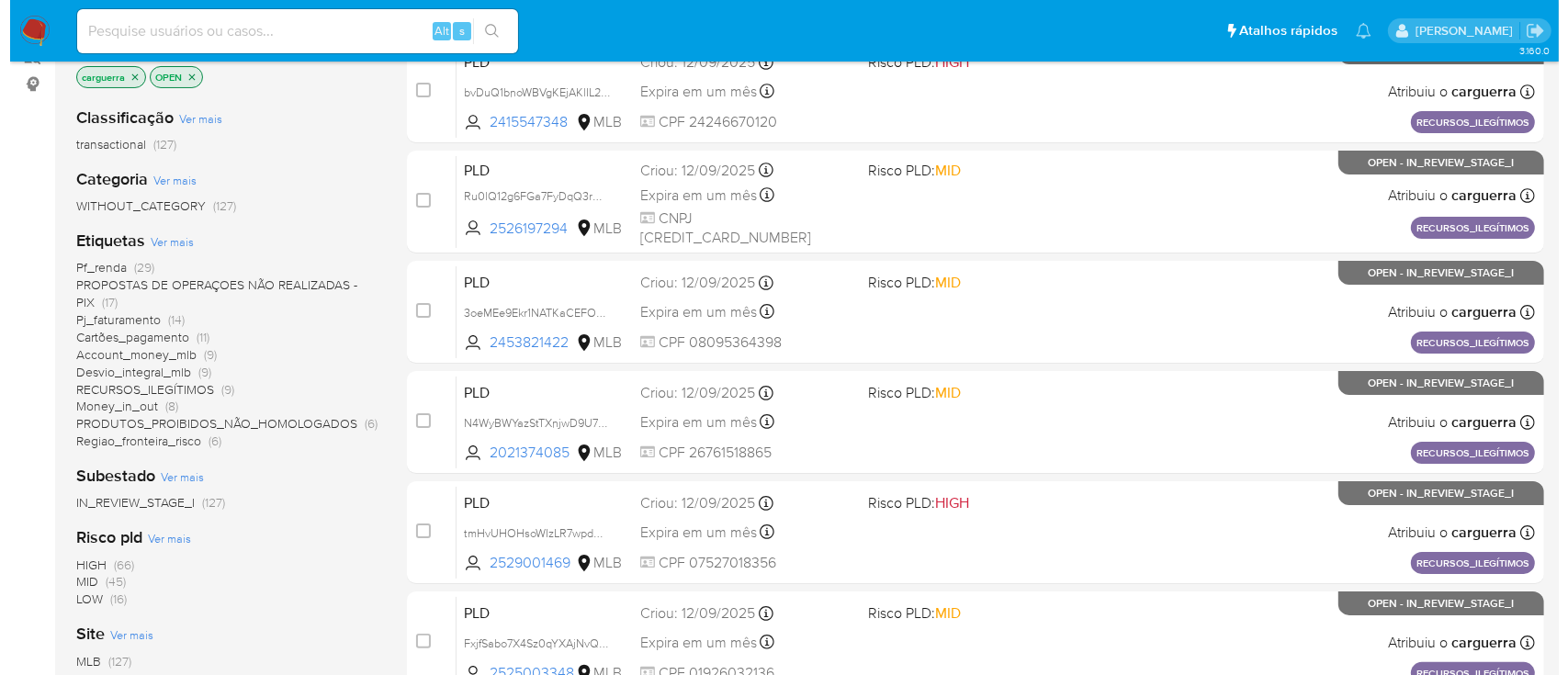
scroll to position [244, 0]
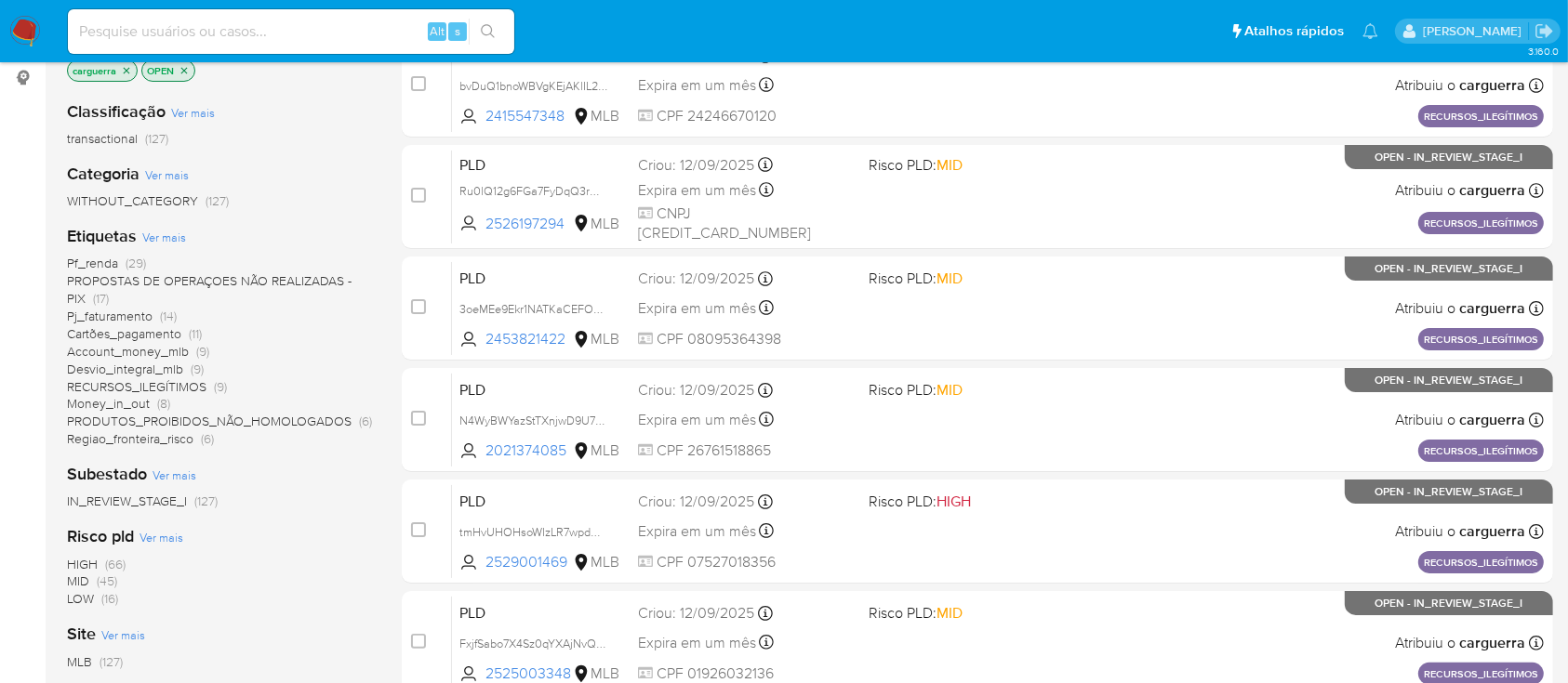
click at [168, 473] on span "Ver mais" at bounding box center [174, 475] width 44 height 17
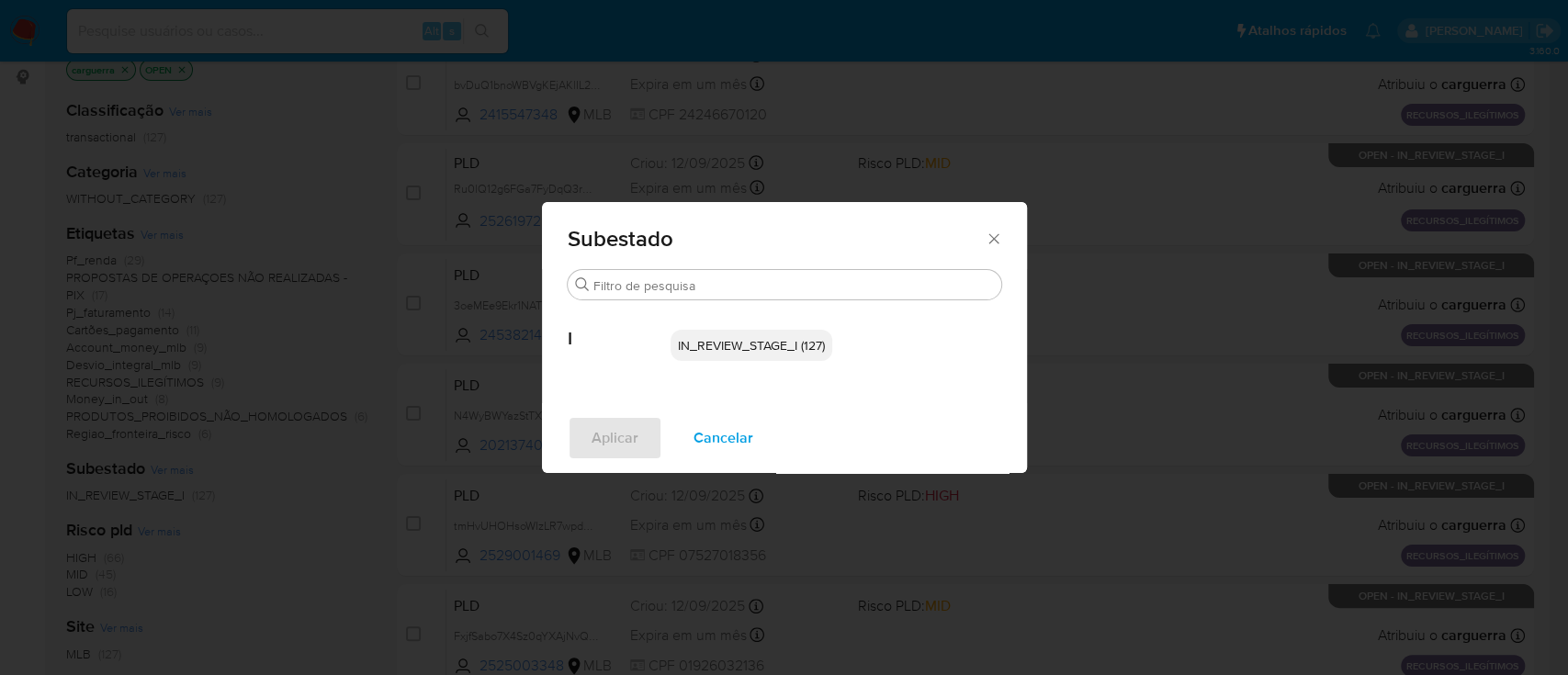
click at [748, 342] on span "IN_REVIEW_STAGE_I (127)" at bounding box center [751, 345] width 147 height 18
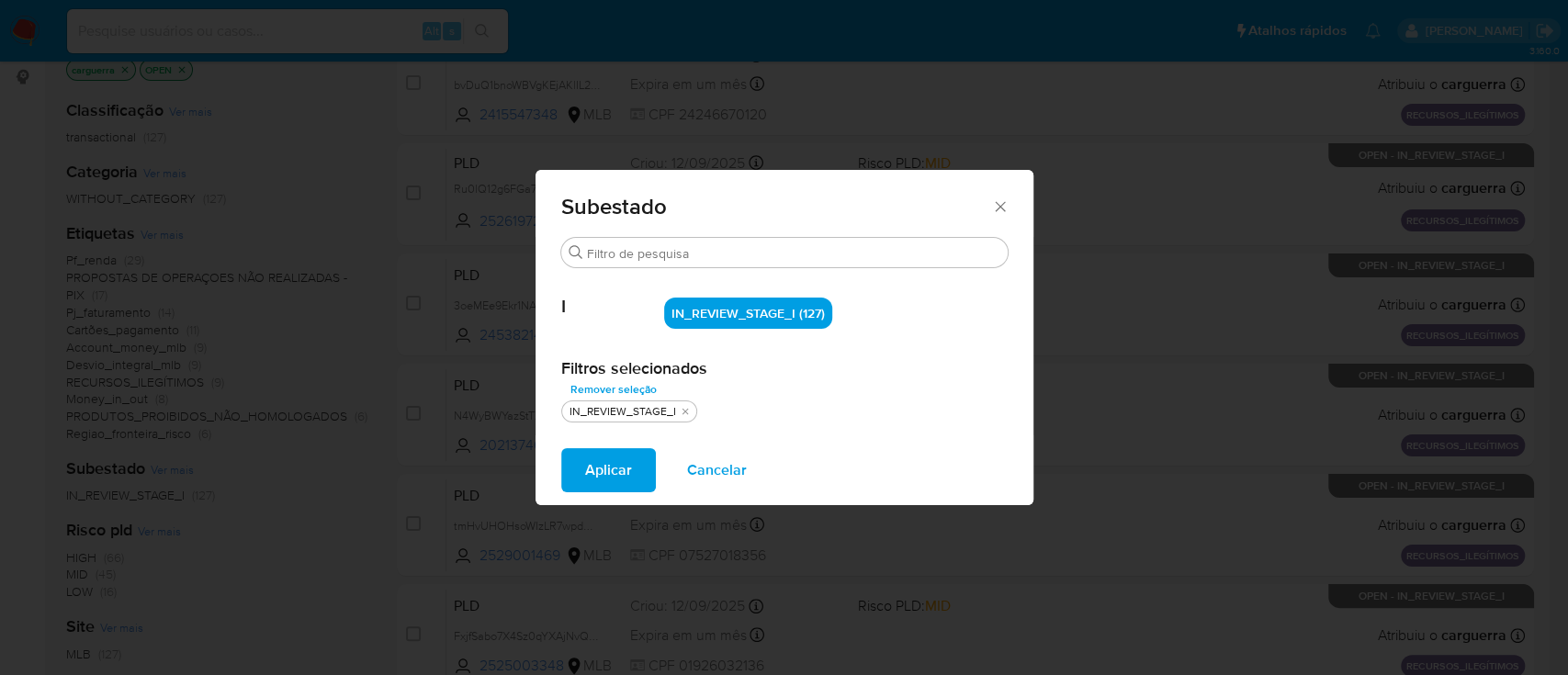
click at [743, 464] on button "Cancelar" at bounding box center [716, 470] width 107 height 44
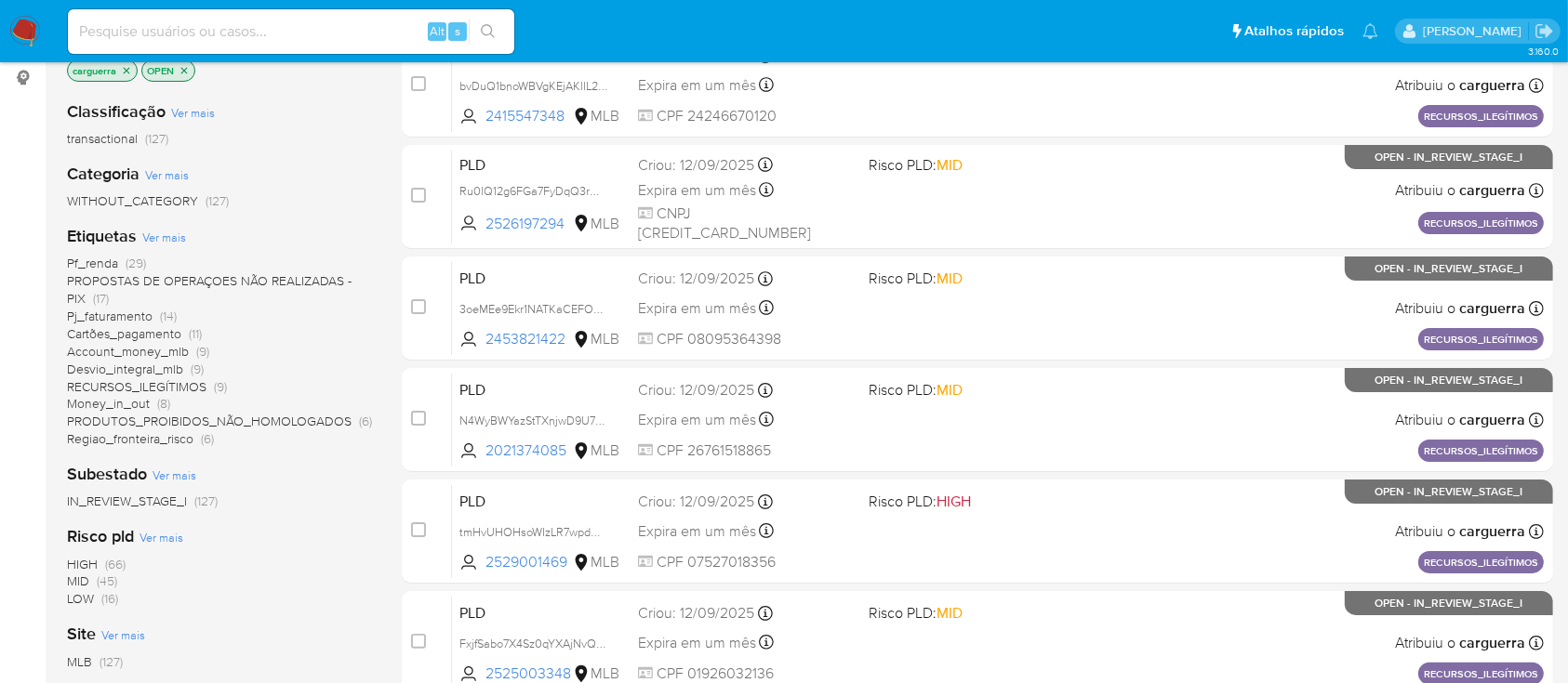
click at [163, 235] on span "Ver mais" at bounding box center [164, 236] width 44 height 17
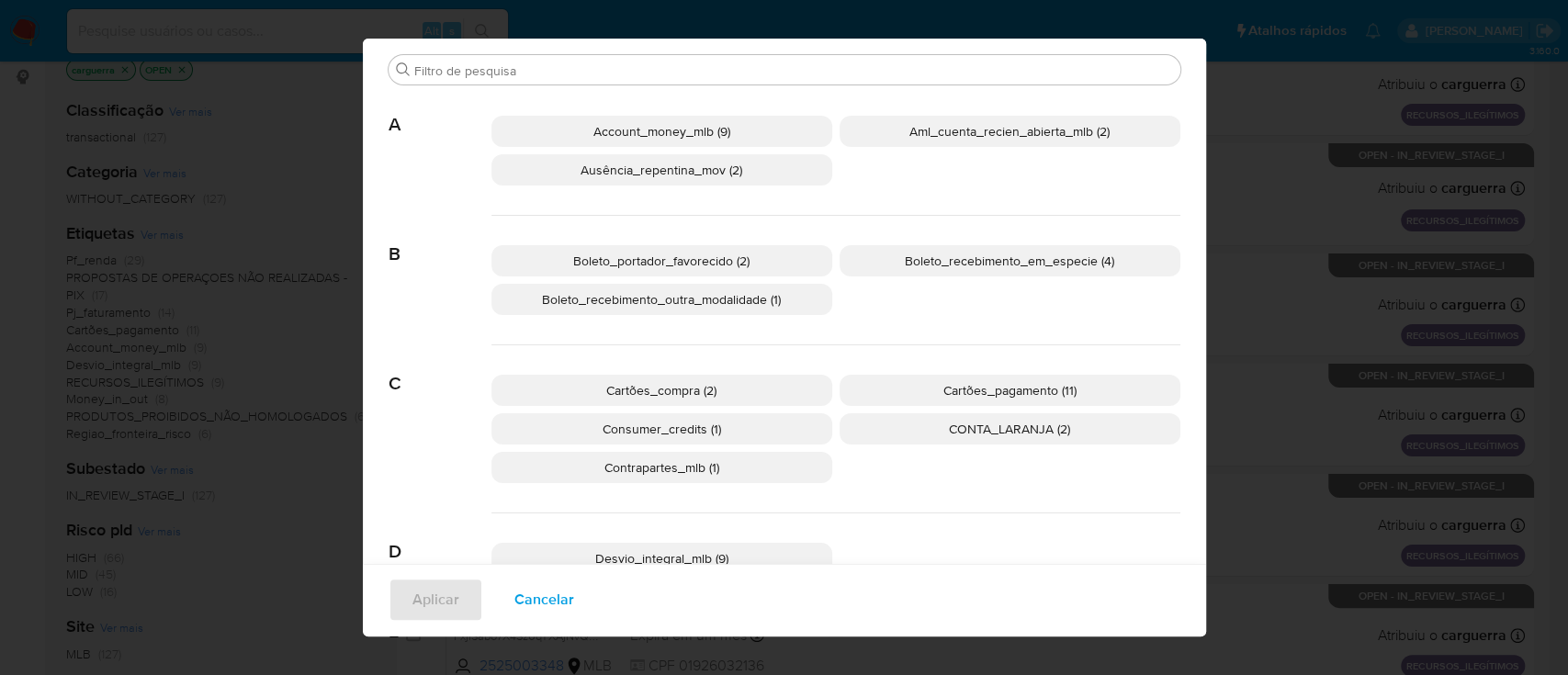
scroll to position [14, 0]
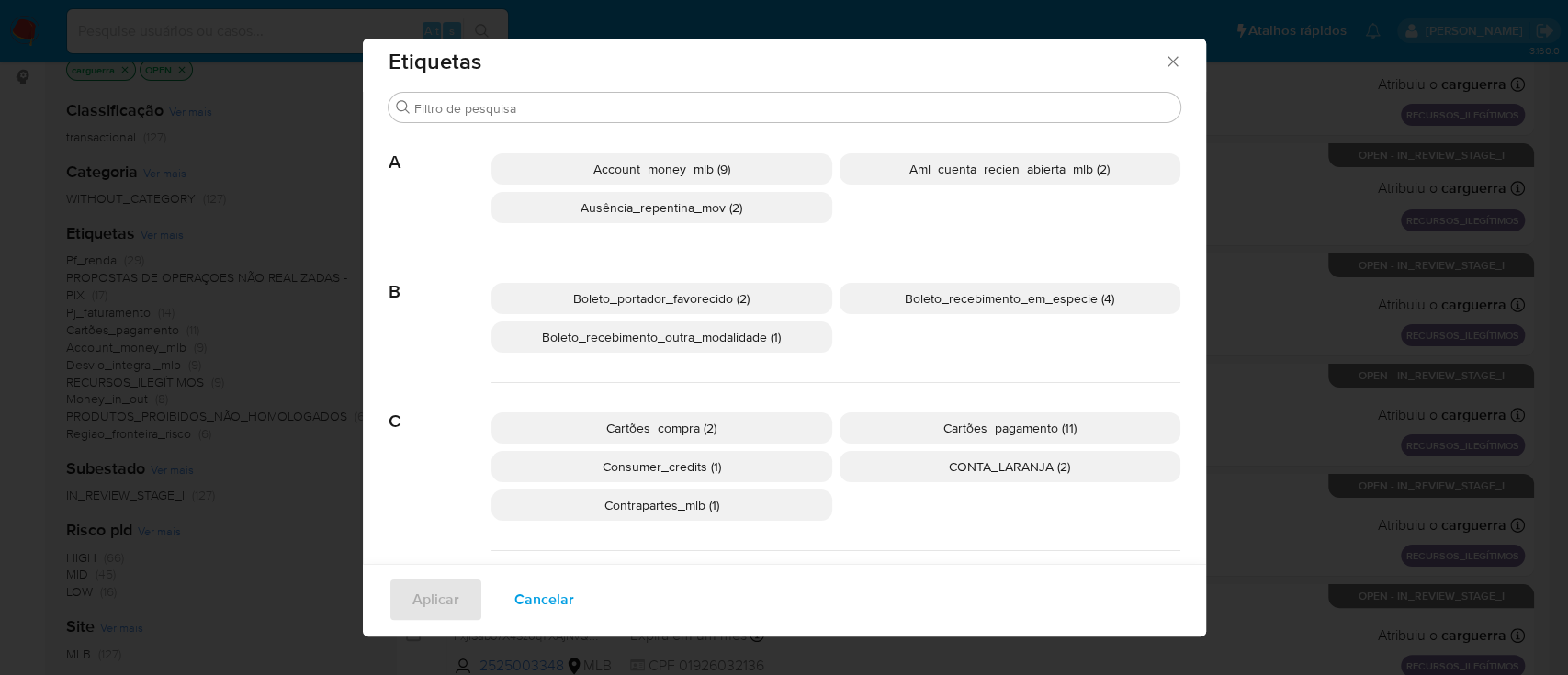
click at [994, 462] on span "CONTA_LARANJA (2)" at bounding box center [1010, 466] width 122 height 18
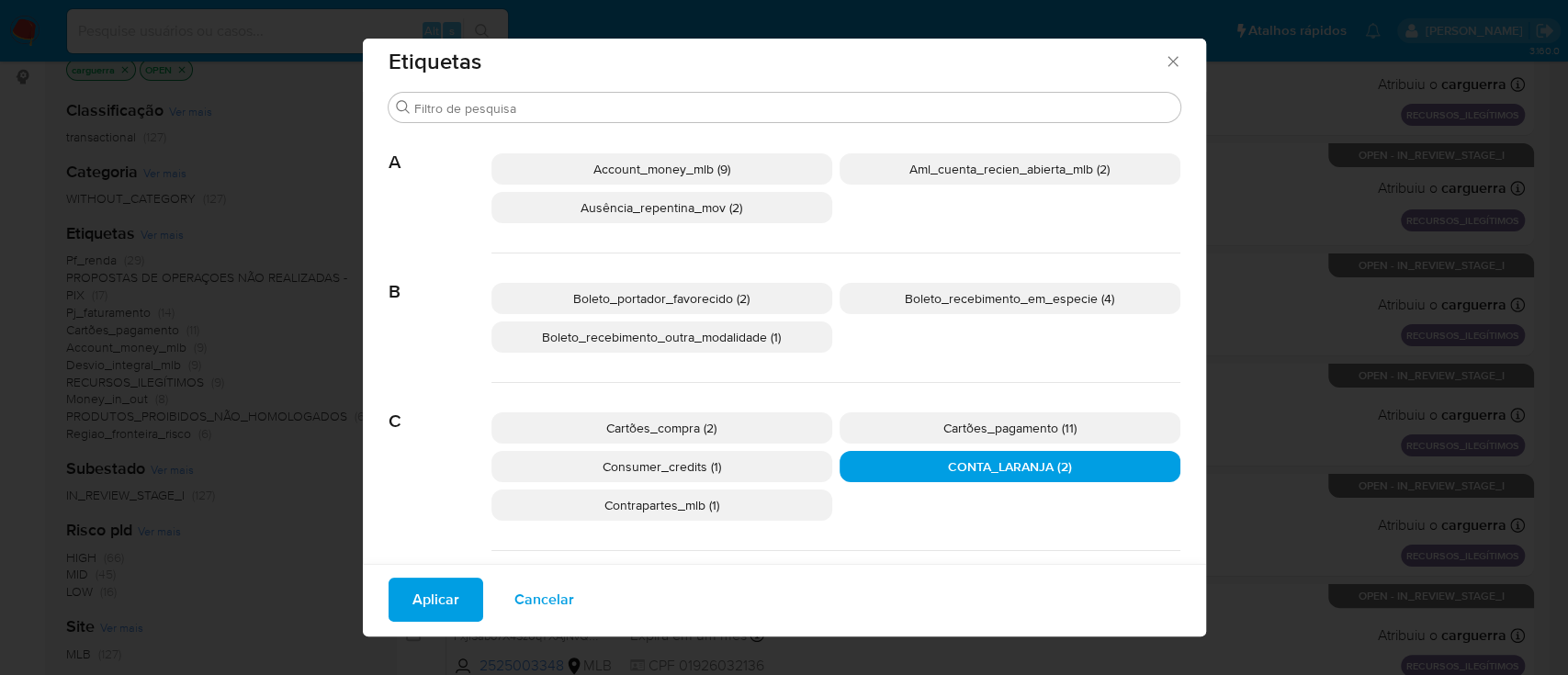
click at [390, 612] on button "Aplicar" at bounding box center [435, 600] width 95 height 44
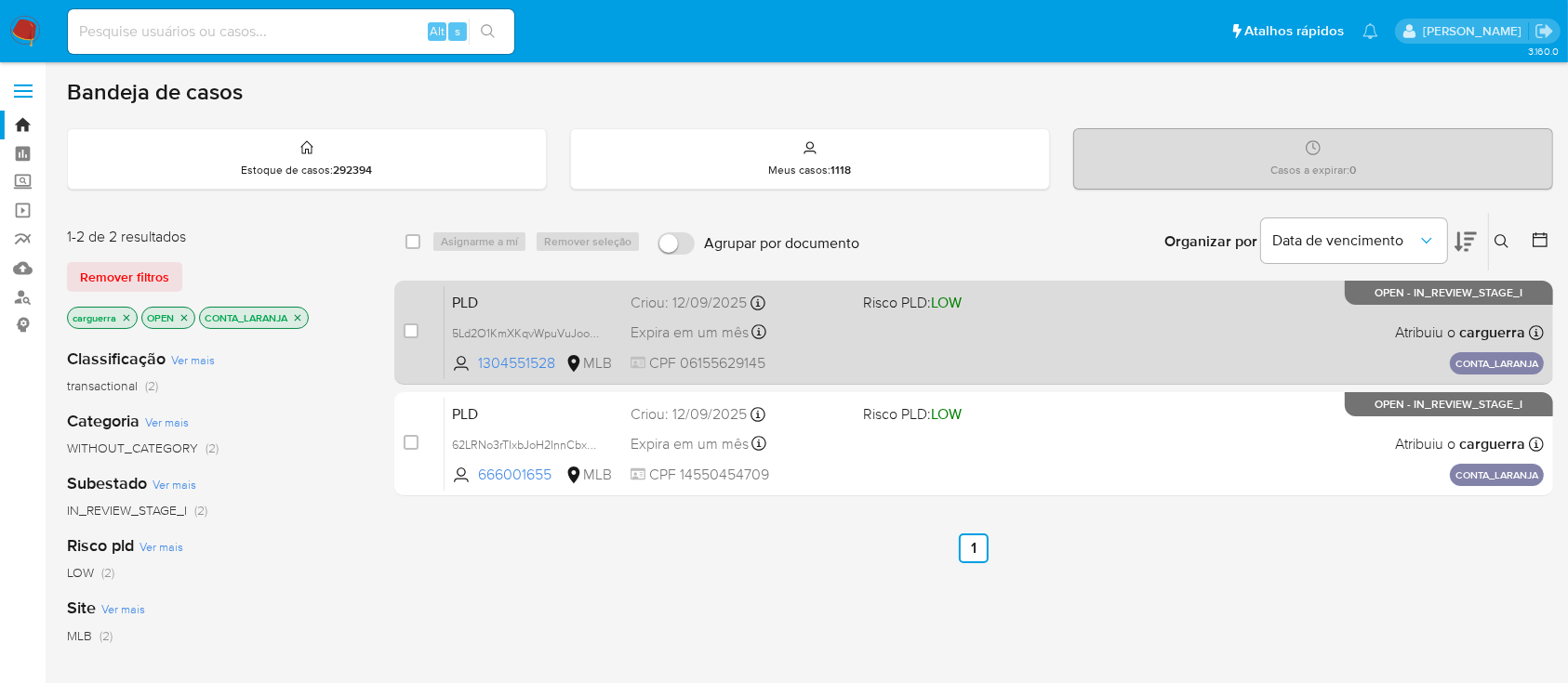
click at [1131, 329] on div "PLD 5Ld2O1KmXKqvWpuVuJooNKh8 1304551528 MLB Risco PLD: LOW Criou: 12/09/2025 Cr…" at bounding box center [994, 332] width 1100 height 94
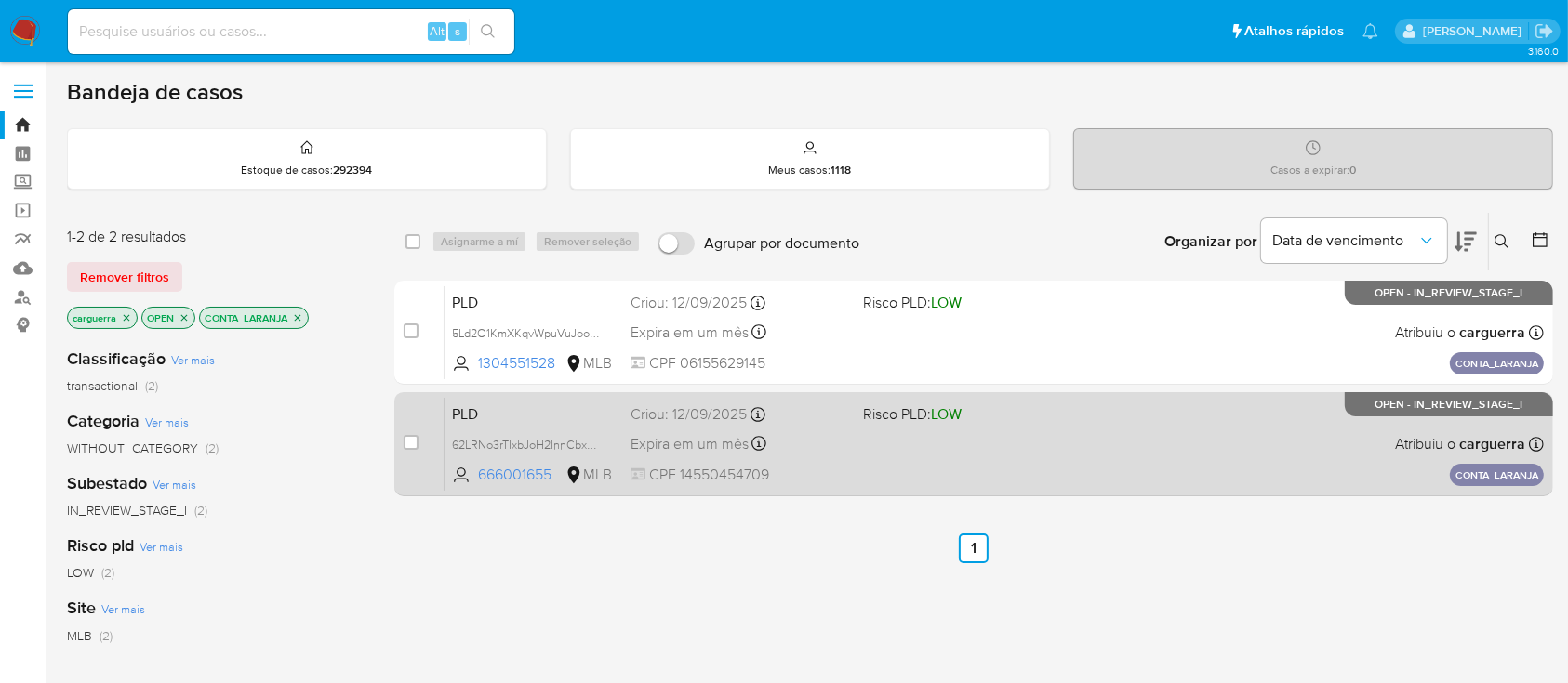
click at [1127, 458] on div "PLD 62LRNo3rTIxbJoH2InnCbxcM 666001655 MLB Risco PLD: LOW Criou: 12/09/2025 Cri…" at bounding box center [994, 444] width 1100 height 94
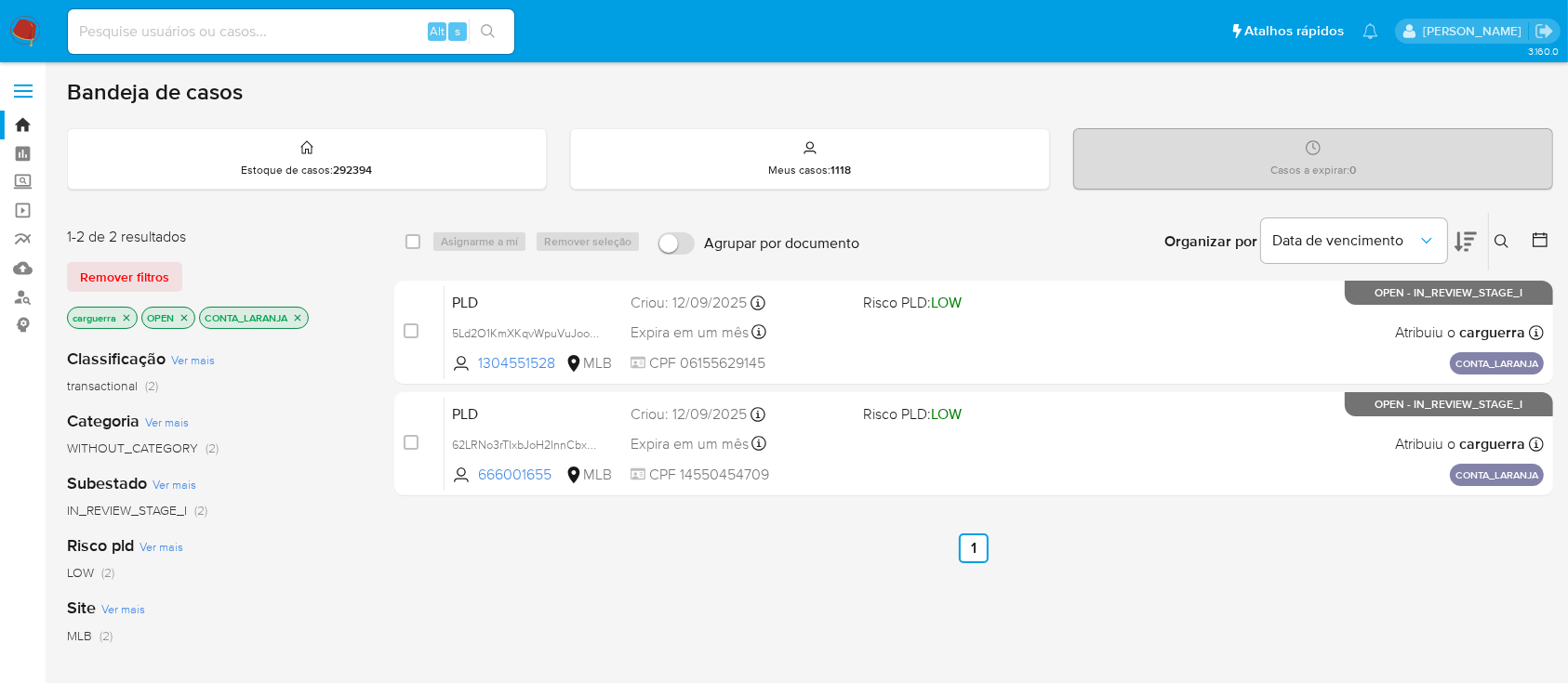
click at [297, 316] on icon "close-filter" at bounding box center [298, 318] width 7 height 7
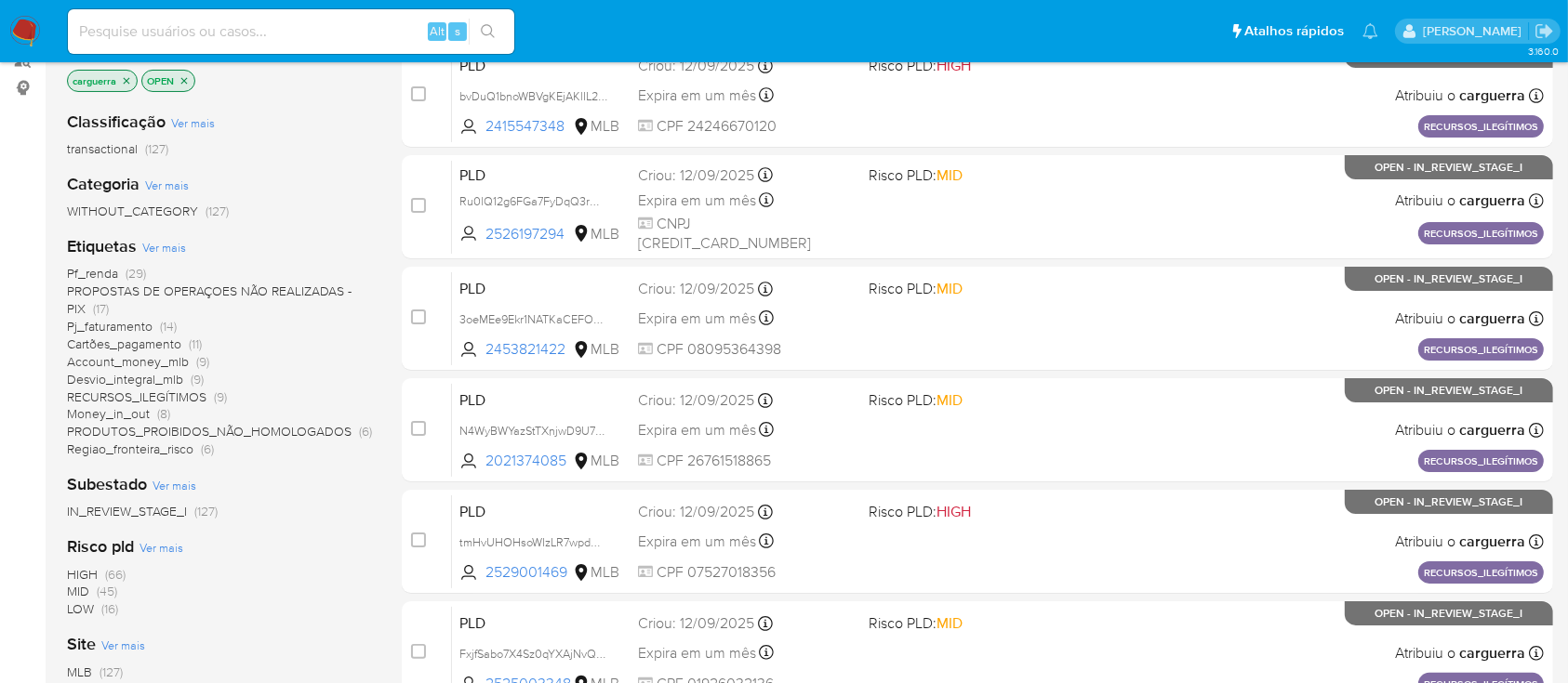
scroll to position [247, 0]
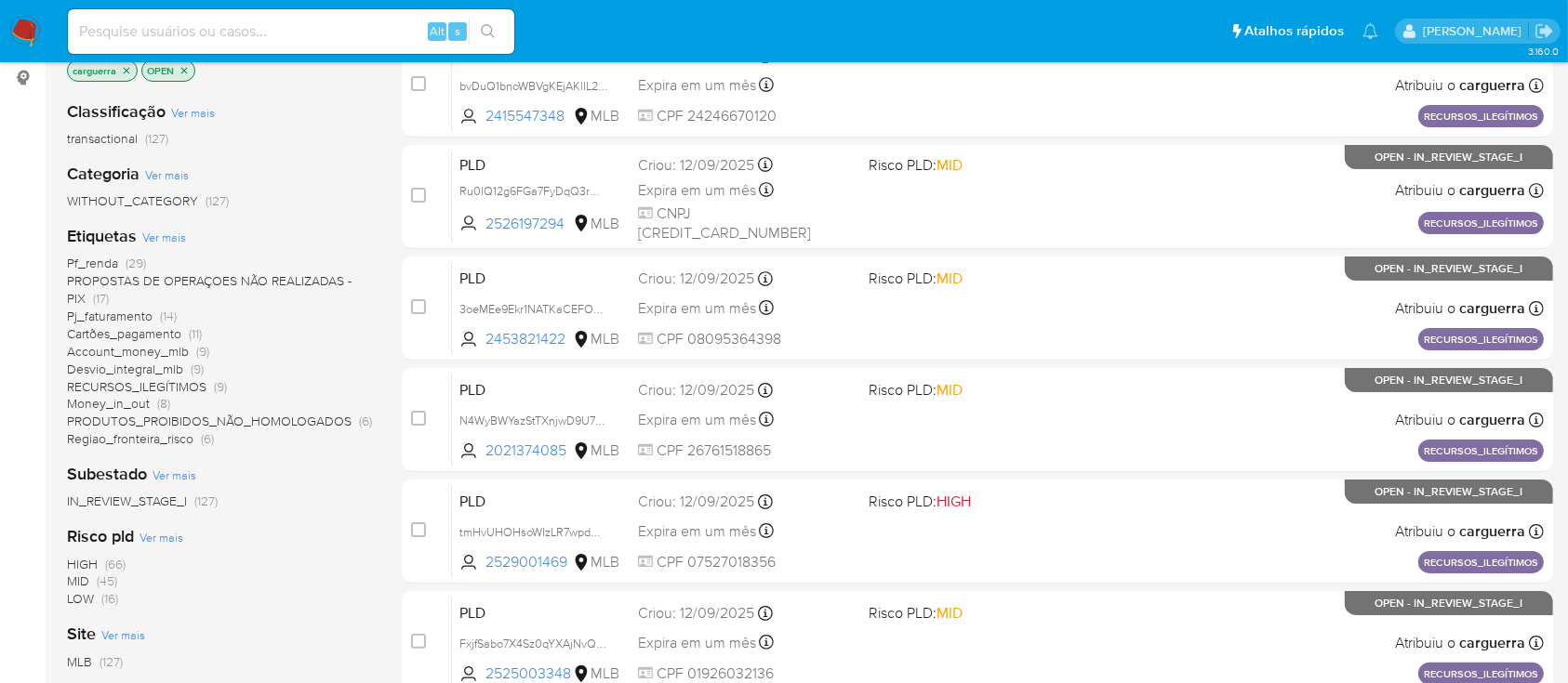
click at [158, 367] on span "Desvio_integral_mlb" at bounding box center [125, 368] width 116 height 19
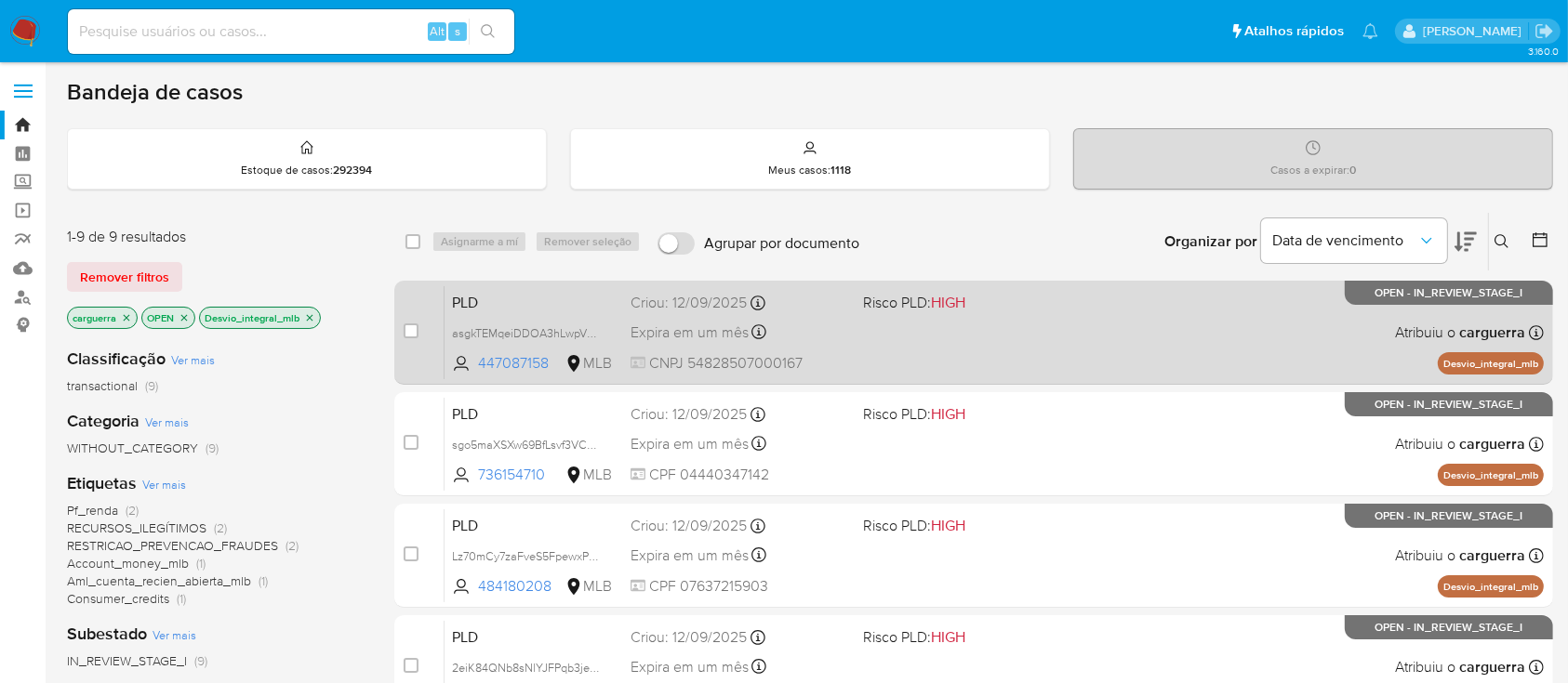
click at [1018, 335] on div "PLD asgkTEMqeiDDOA3hLwpVXbZb 447087158 MLB Risco PLD: HIGH Criou: 12/09/2025 Cr…" at bounding box center [994, 332] width 1100 height 94
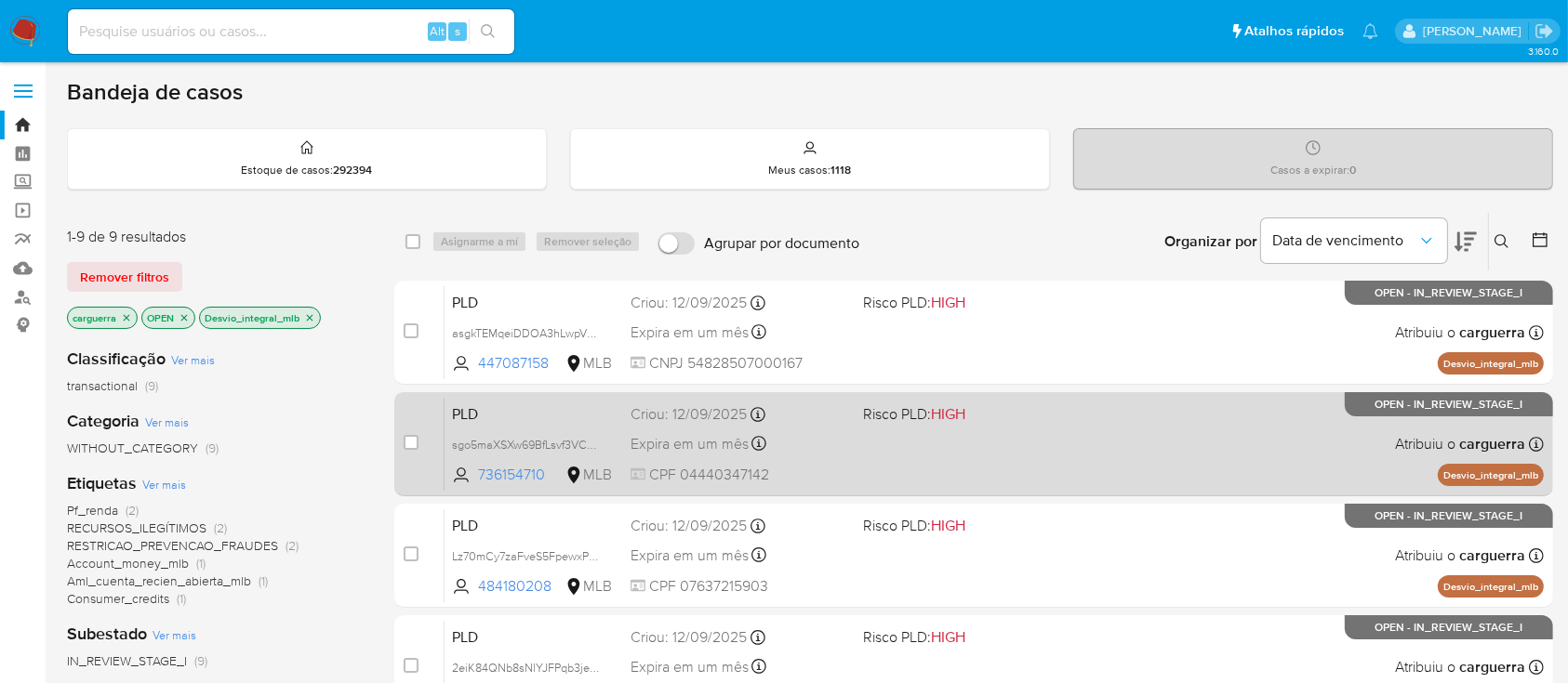
click at [1228, 435] on div "PLD sgo5maXSXw69BfLsvf3VC4Ci 736154710 MLB Risco PLD: HIGH Criou: 12/09/2025 Cr…" at bounding box center [994, 444] width 1100 height 94
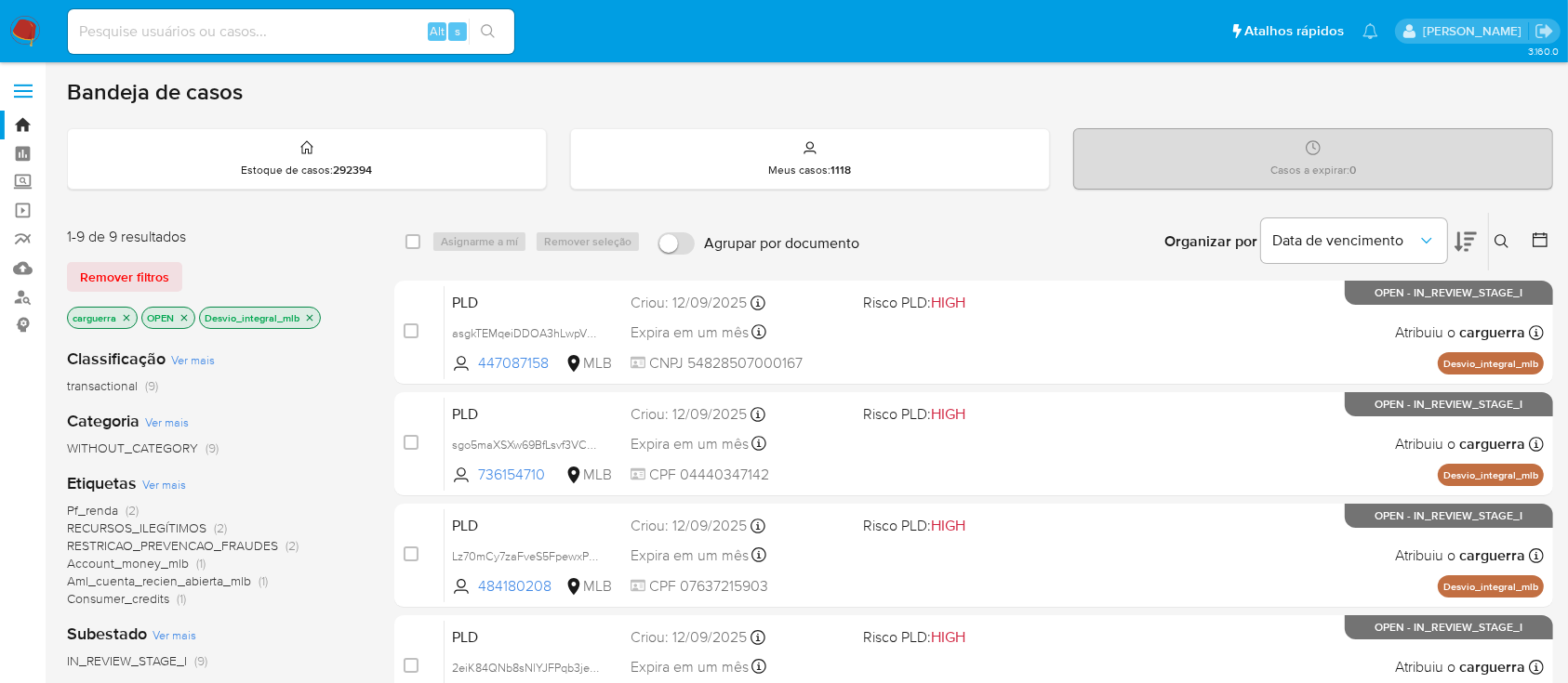
click at [305, 316] on icon "close-filter" at bounding box center [309, 318] width 11 height 11
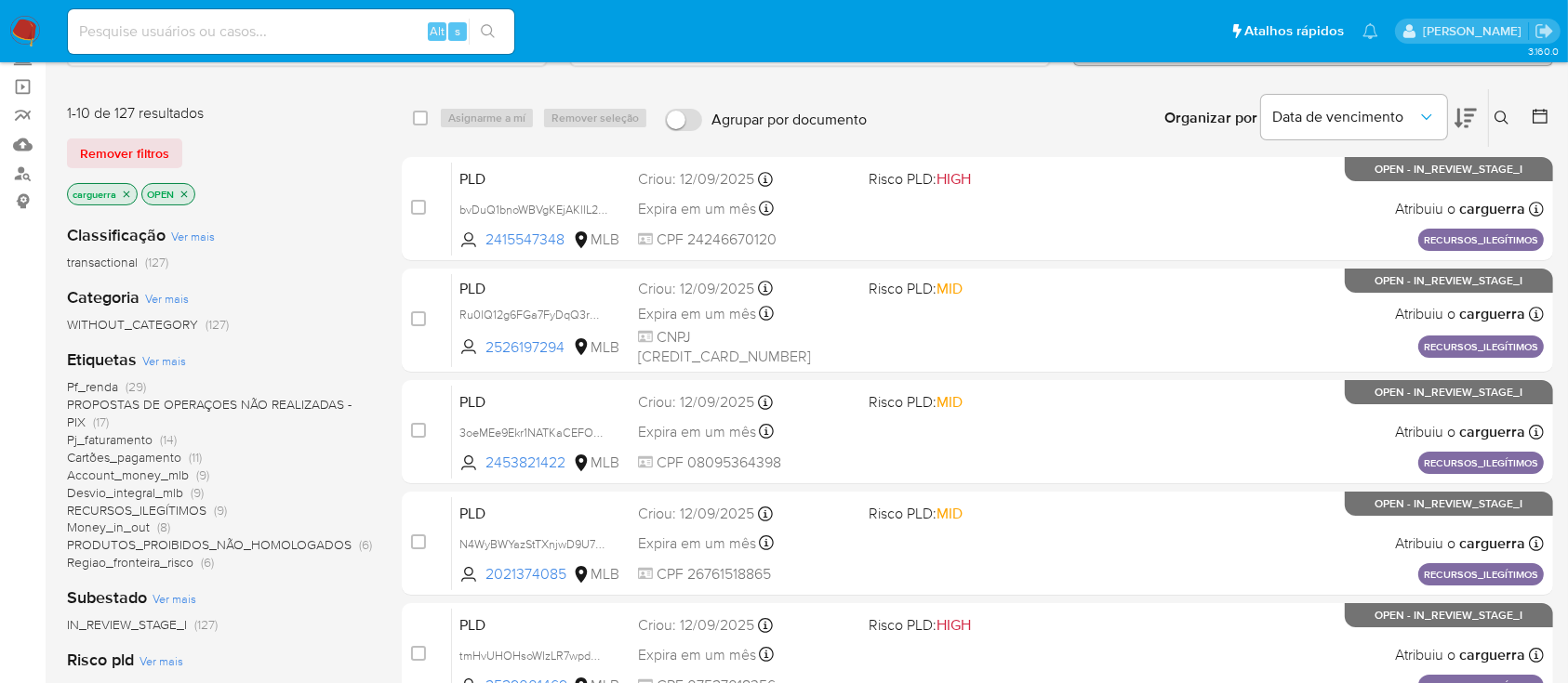
scroll to position [247, 0]
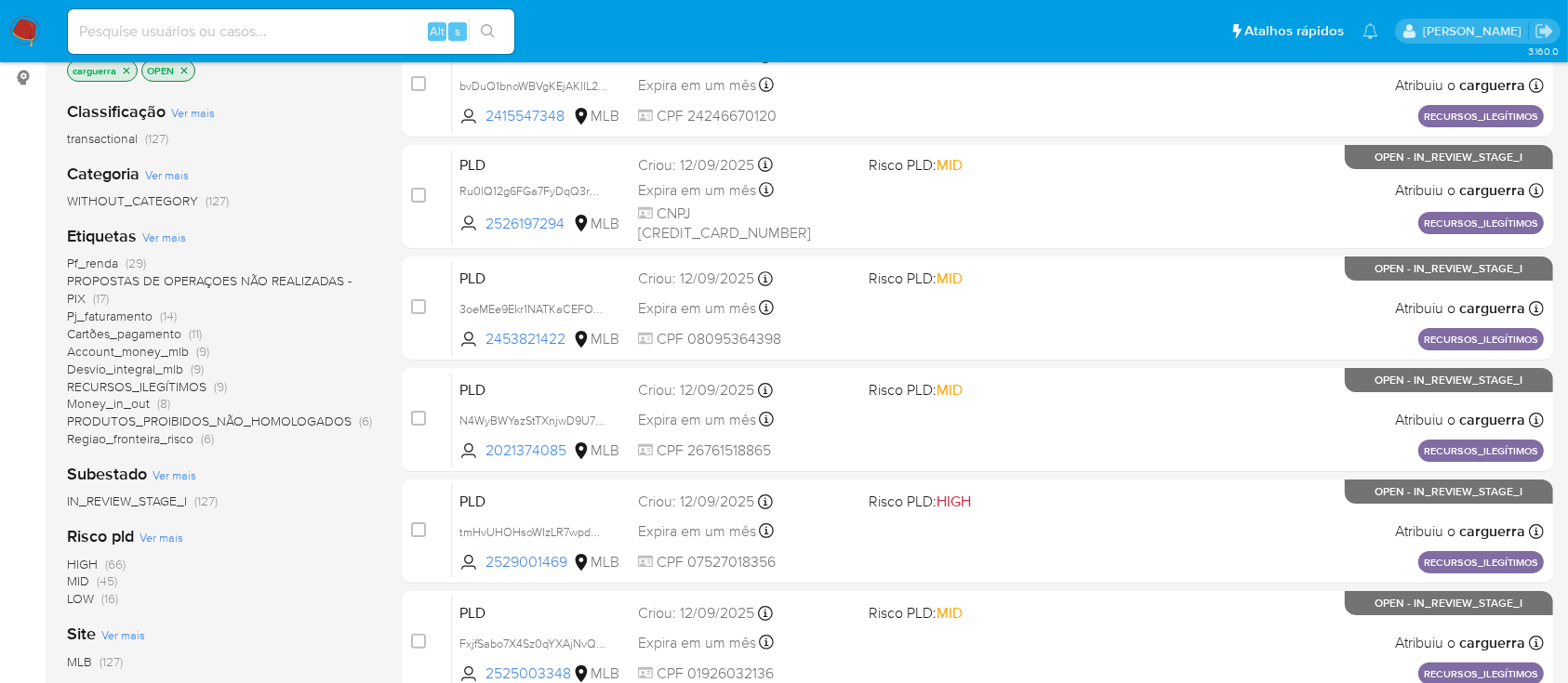
click at [290, 572] on div "HIGH (66) MID (45) LOW (16)" at bounding box center [220, 582] width 305 height 53
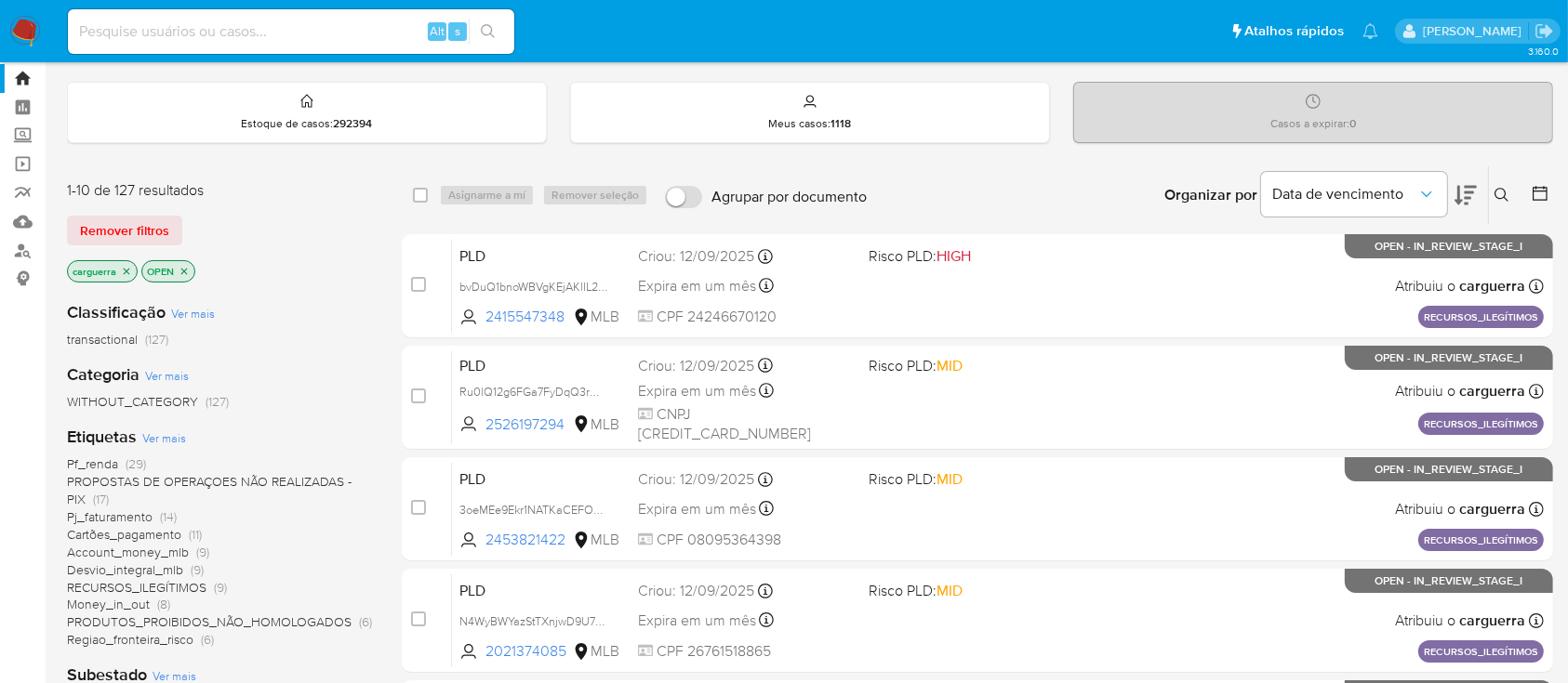
scroll to position [0, 0]
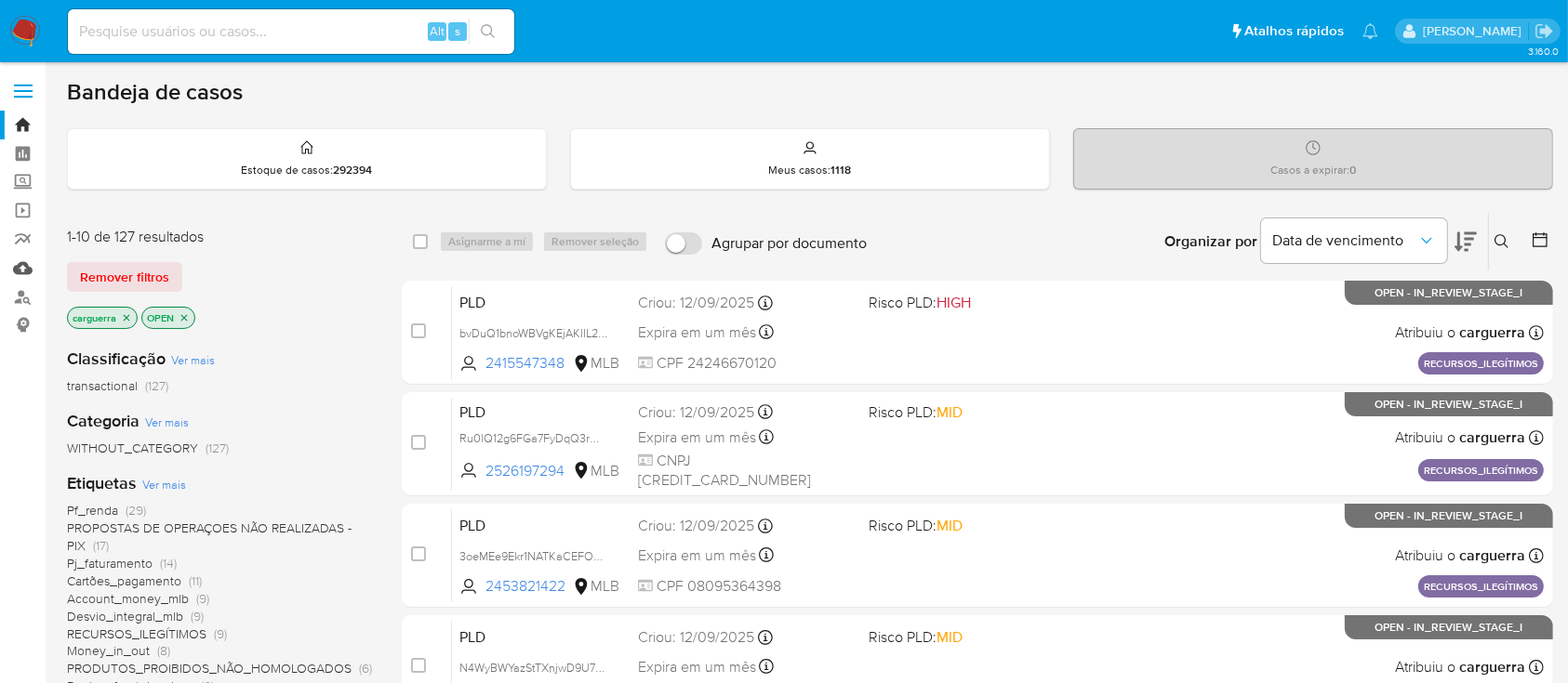
click at [22, 271] on link "Mulan" at bounding box center [110, 268] width 221 height 28
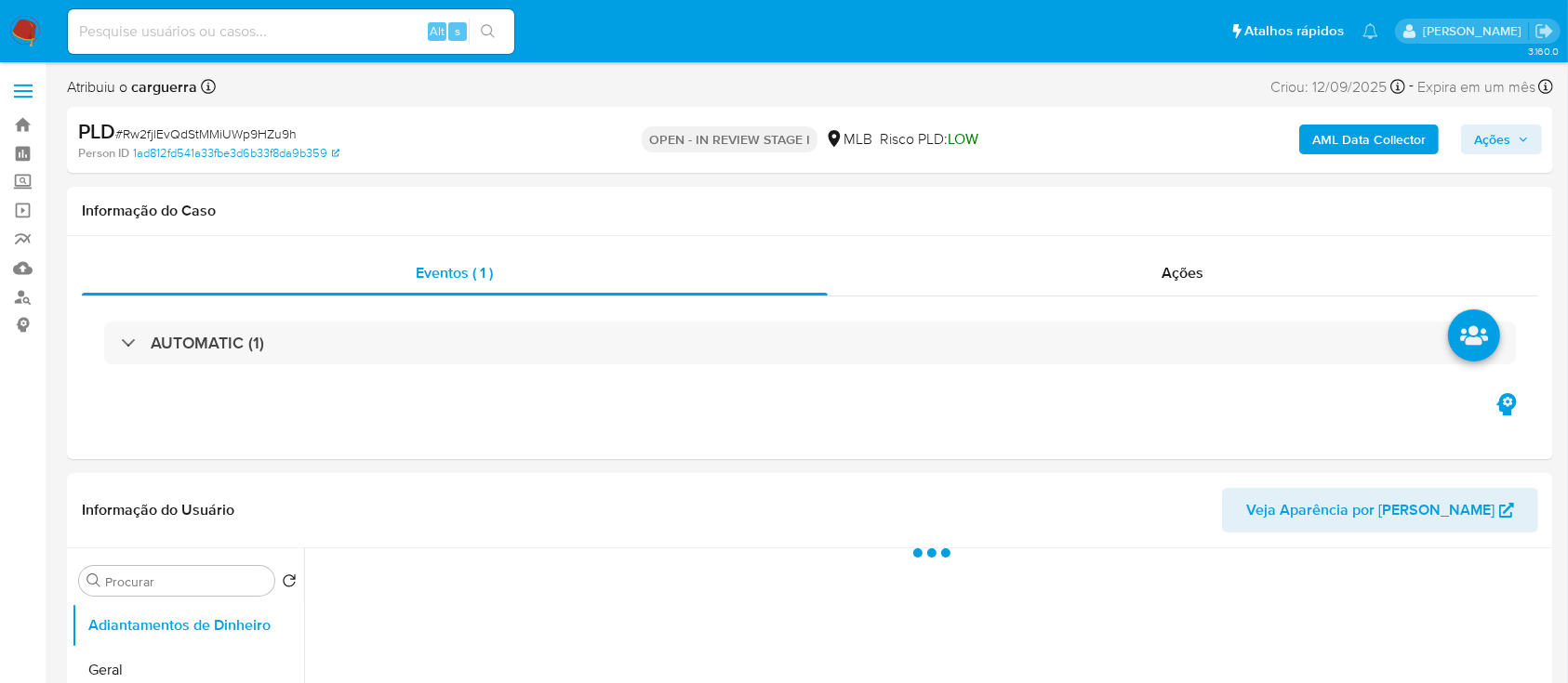
select select "10"
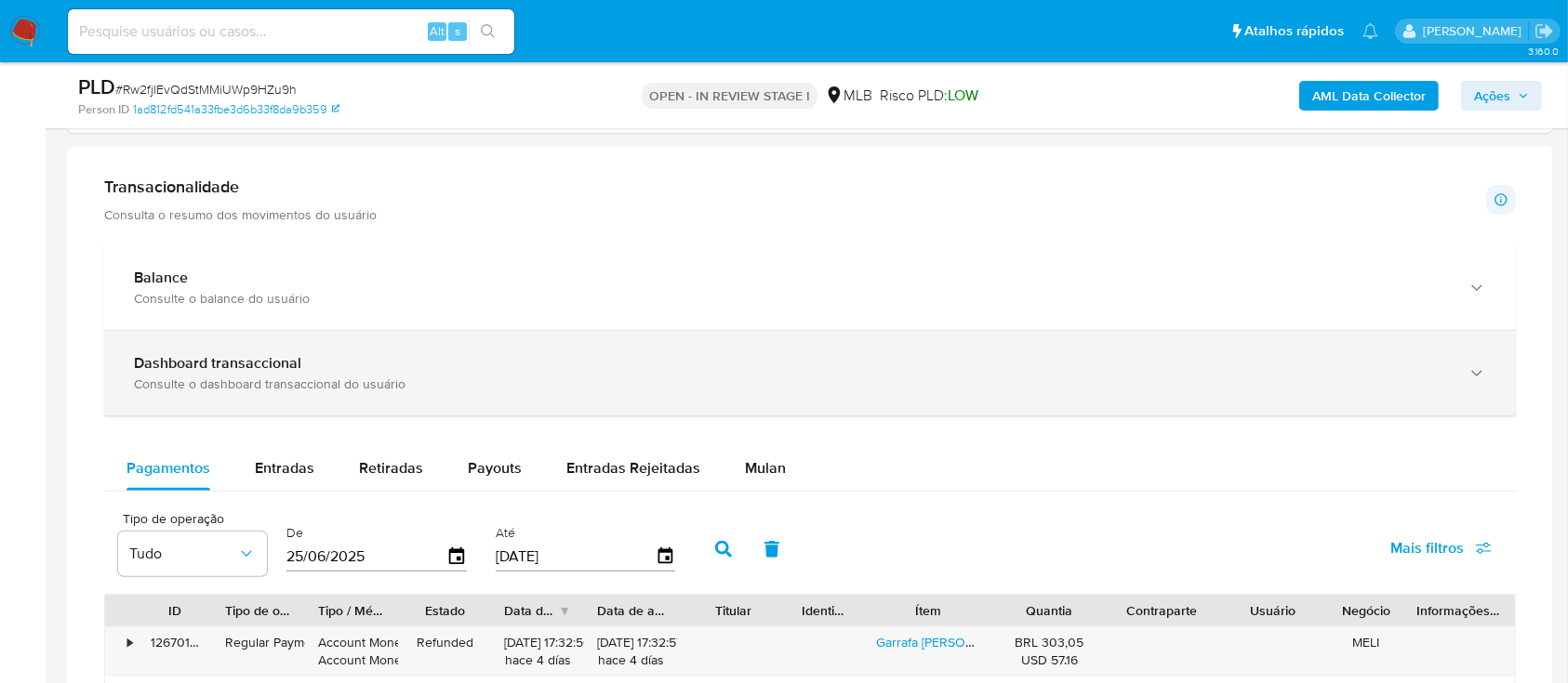
scroll to position [1116, 0]
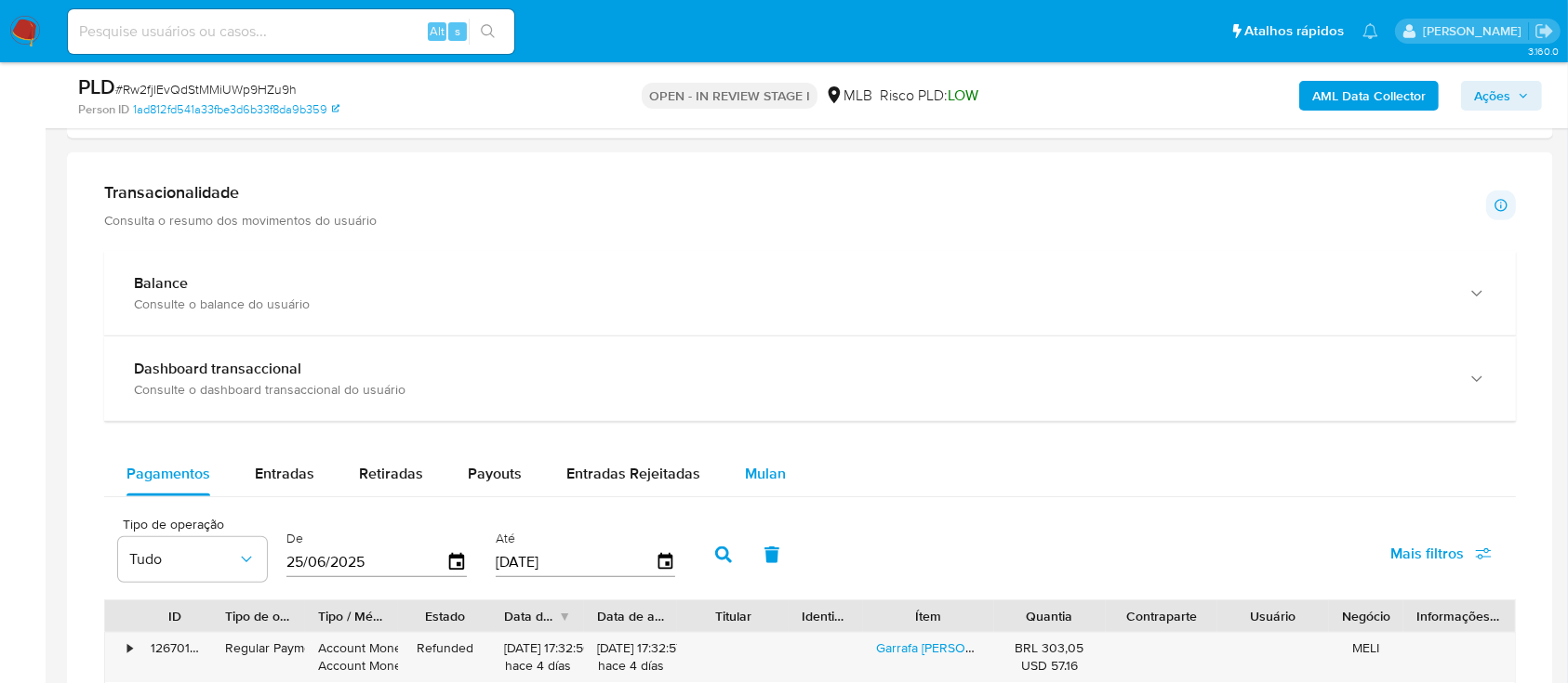
click at [776, 470] on span "Mulan" at bounding box center [765, 474] width 41 height 21
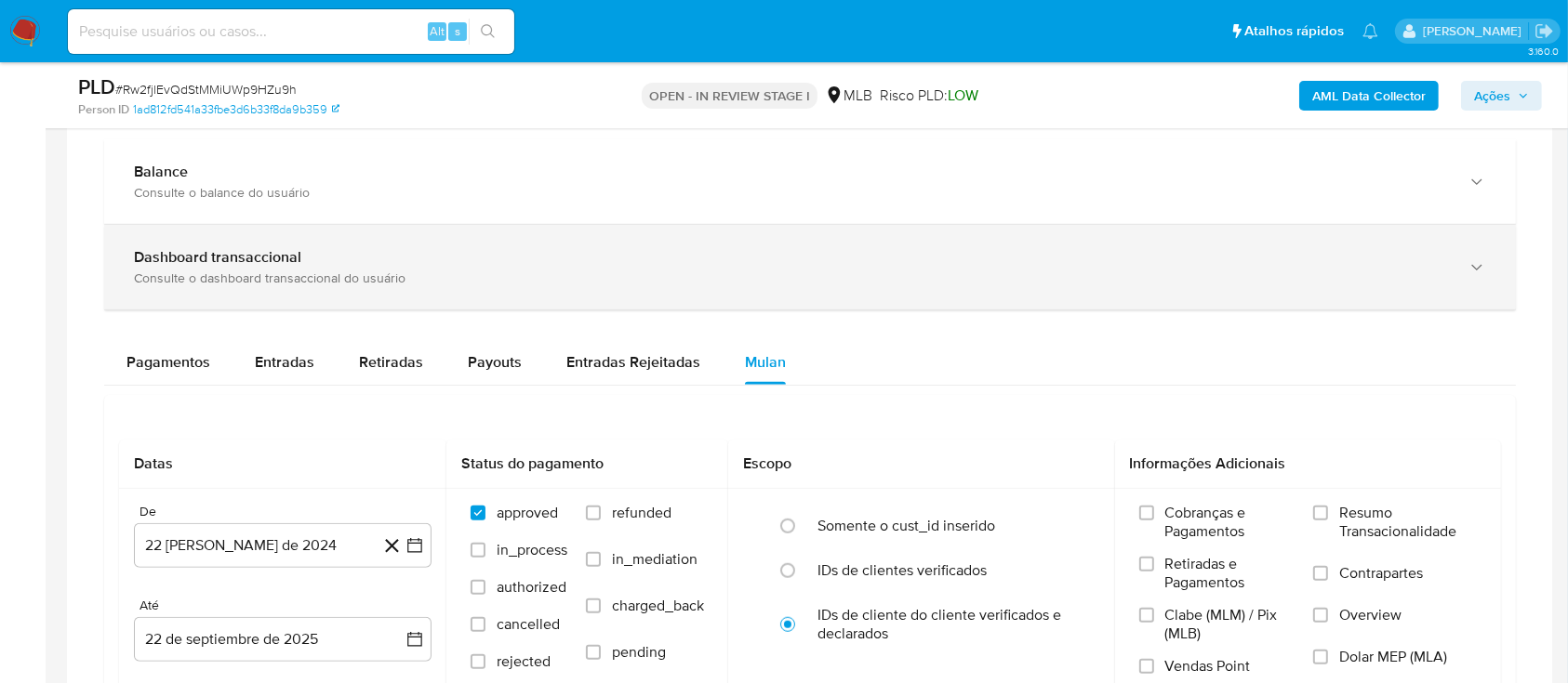
scroll to position [1363, 0]
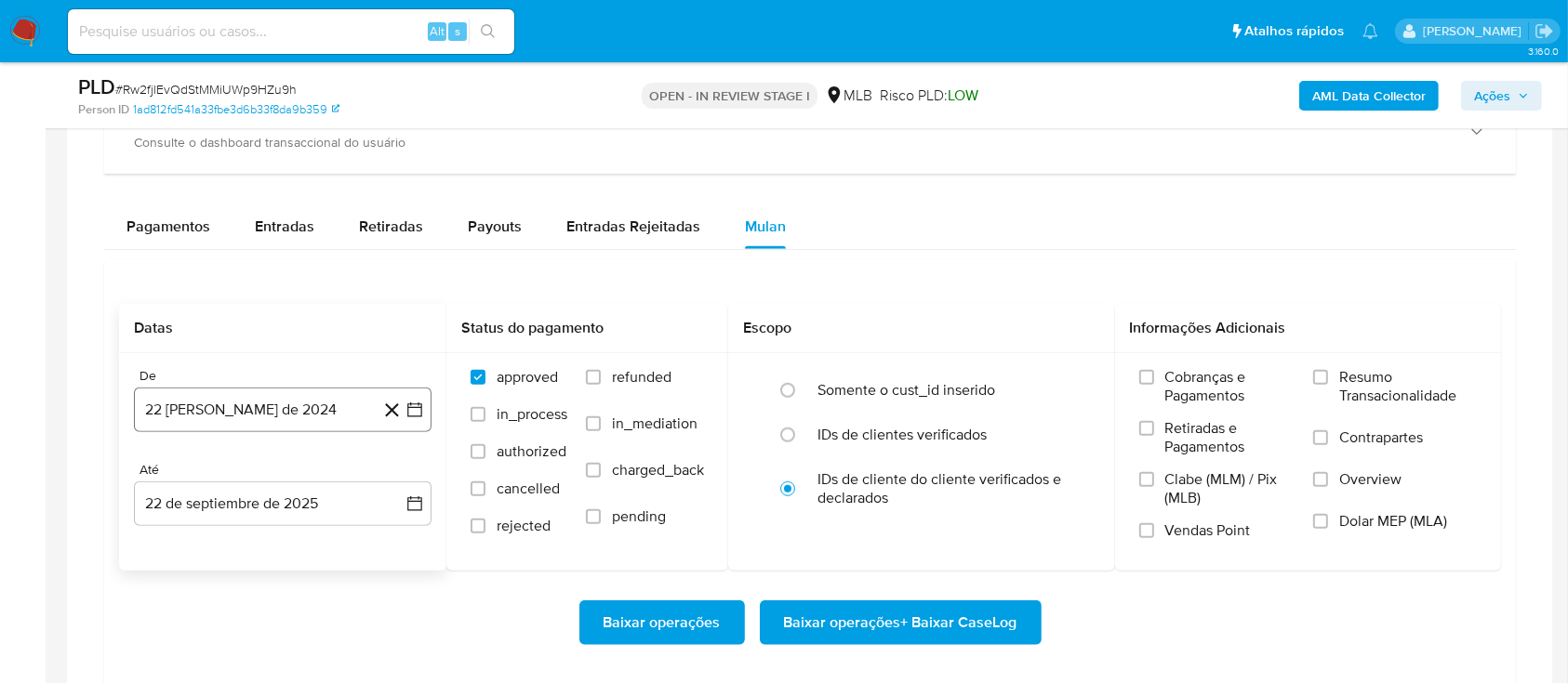
click at [414, 407] on icon "button" at bounding box center [414, 409] width 19 height 19
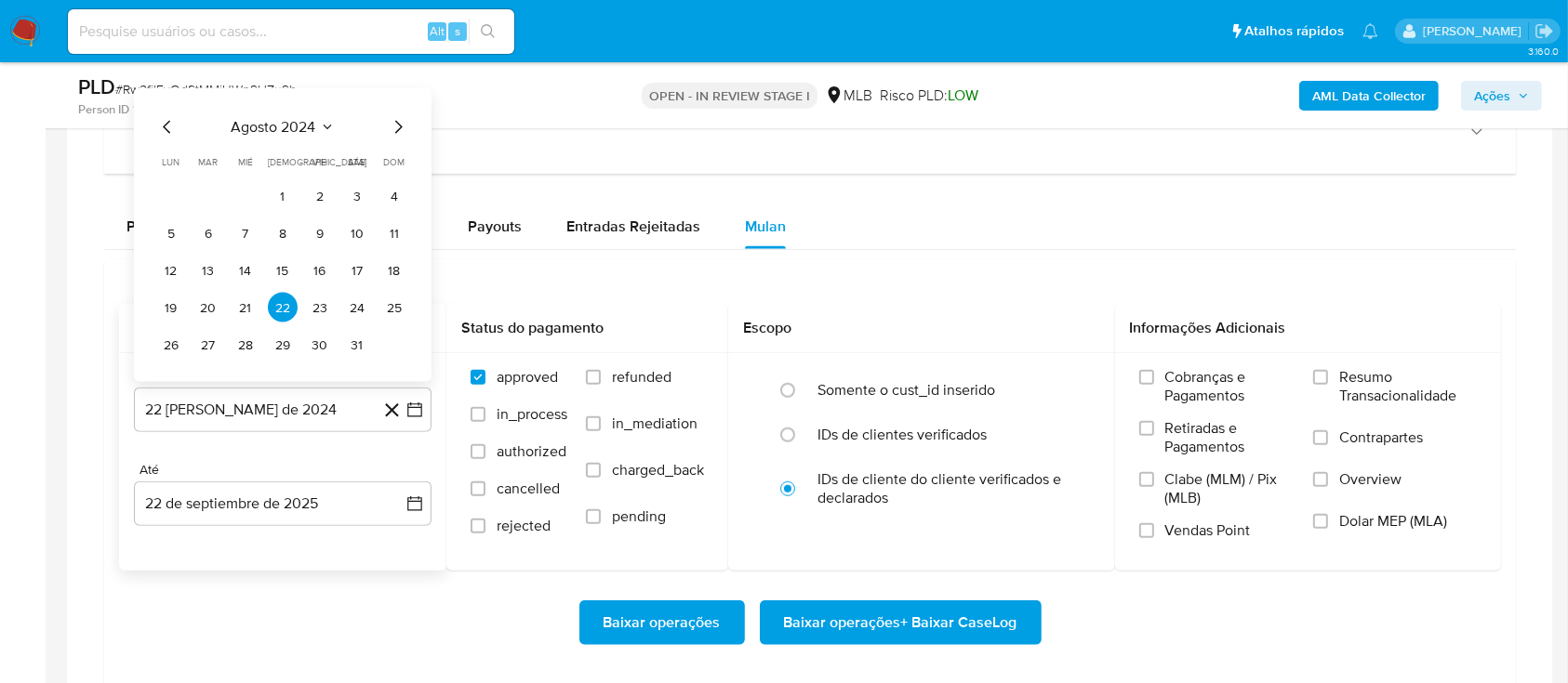
click at [327, 121] on icon "Seleccionar mes y año" at bounding box center [327, 127] width 15 height 15
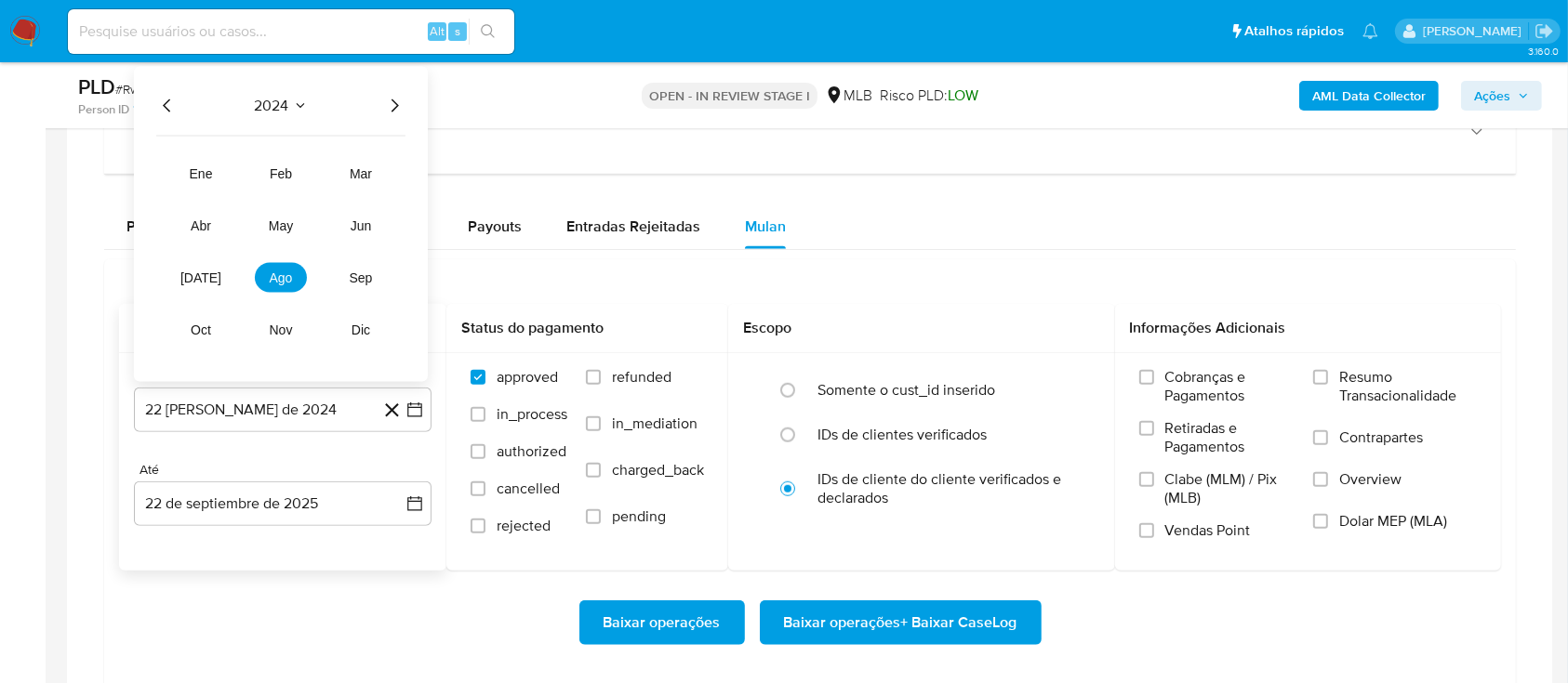
click at [394, 95] on icon "Año siguiente" at bounding box center [394, 106] width 22 height 22
click at [291, 265] on button "ago" at bounding box center [281, 277] width 52 height 29
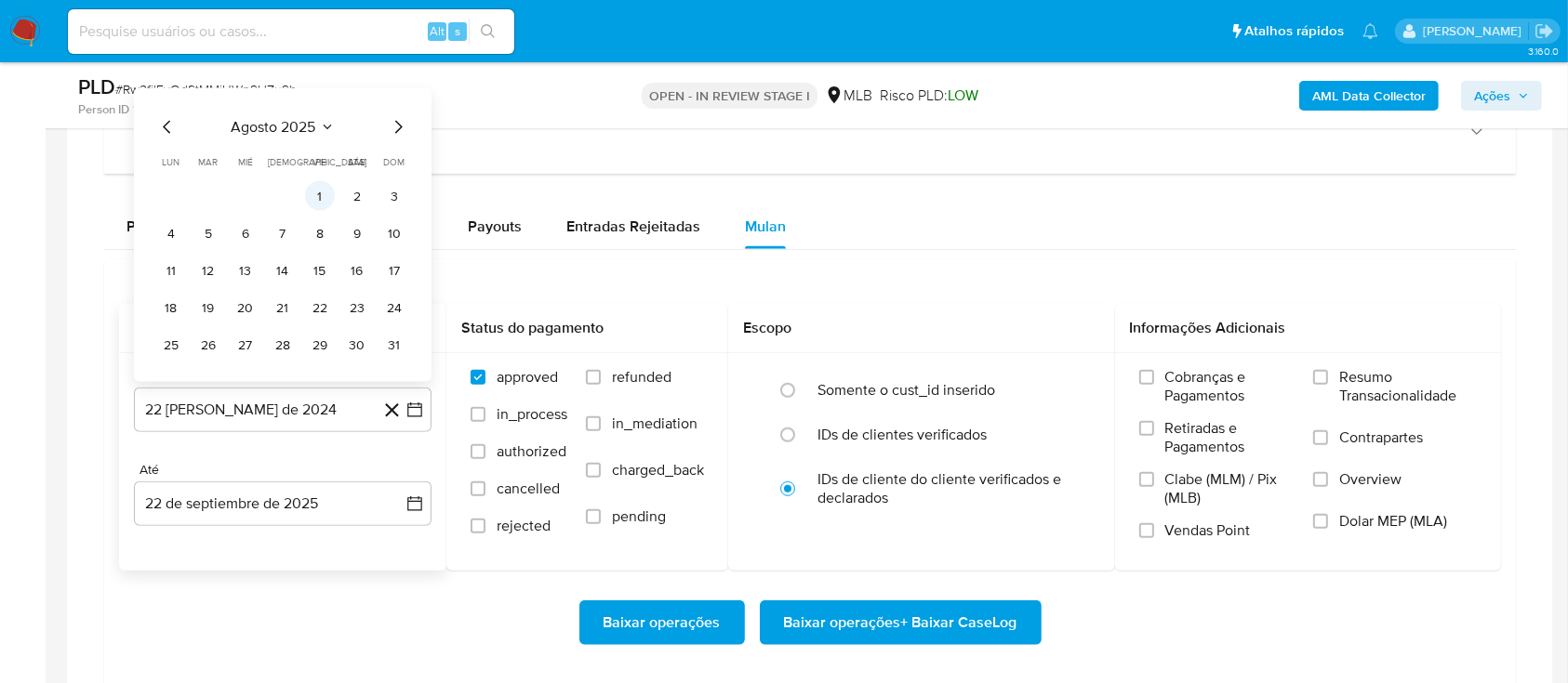
click at [327, 201] on button "1" at bounding box center [320, 196] width 29 height 29
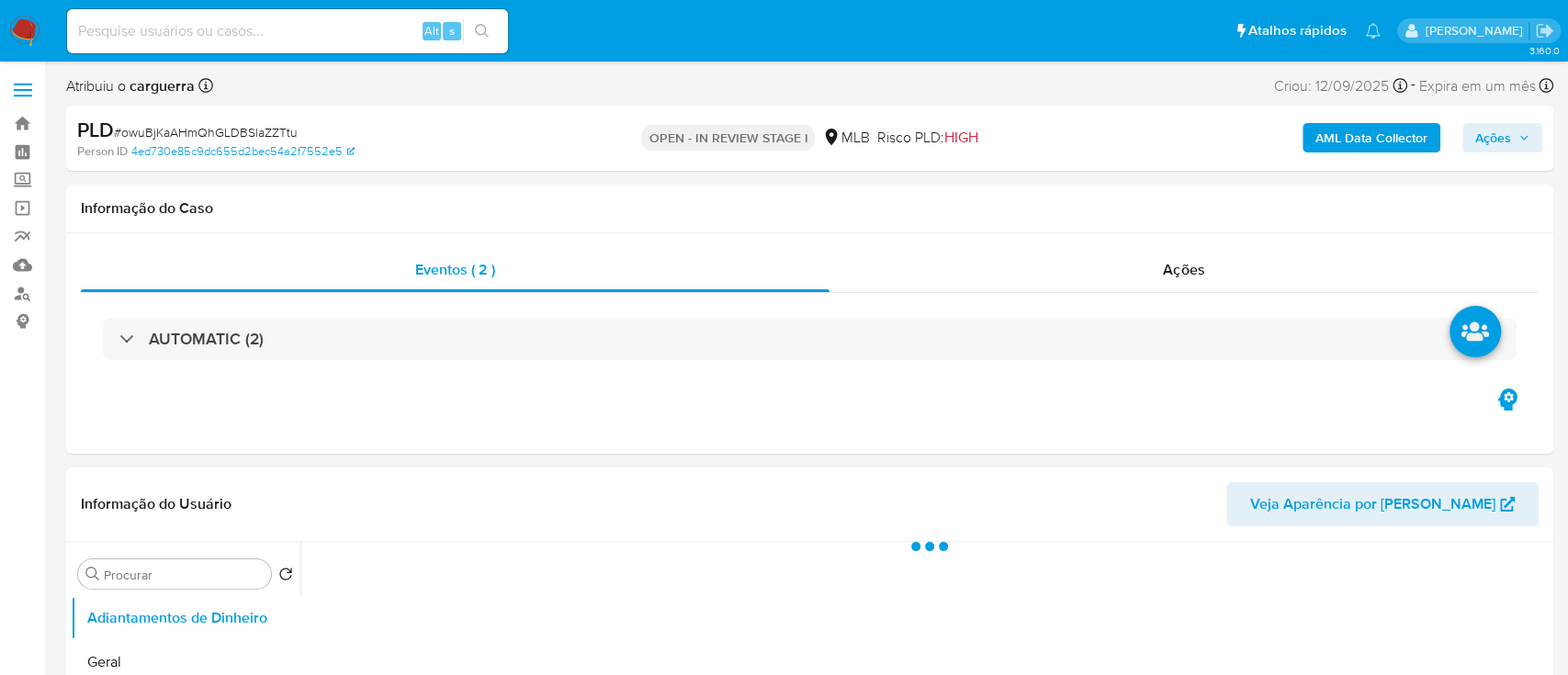
select select "10"
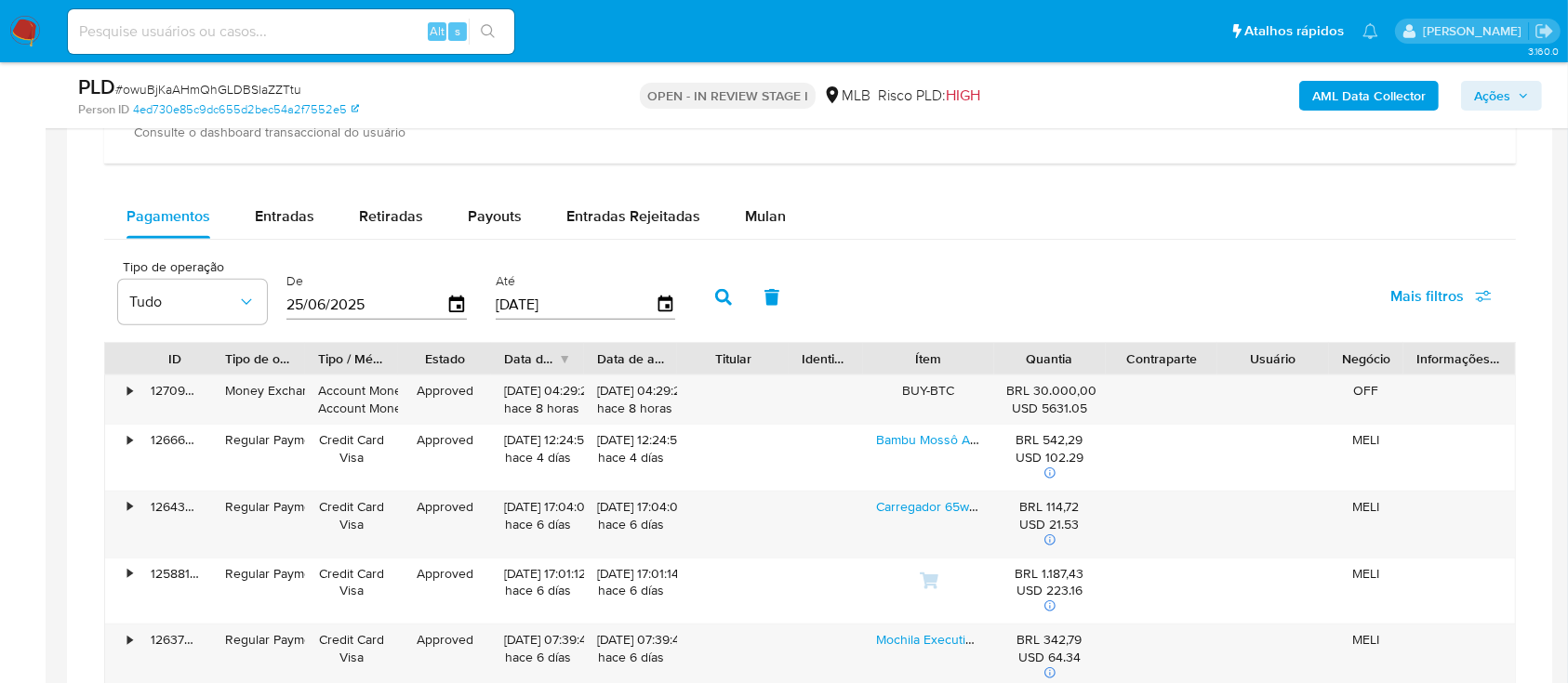
scroll to position [1239, 0]
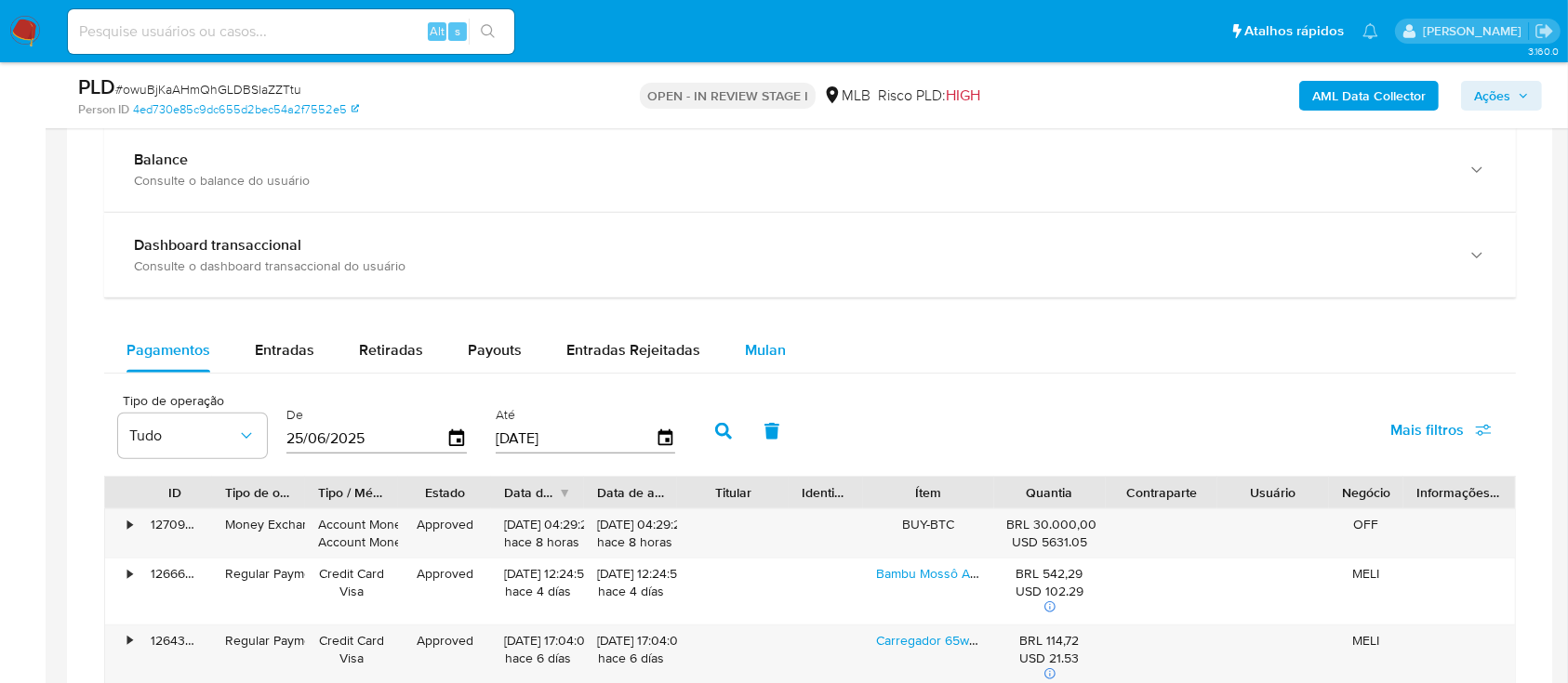
click at [746, 337] on div "Mulan" at bounding box center [765, 351] width 41 height 45
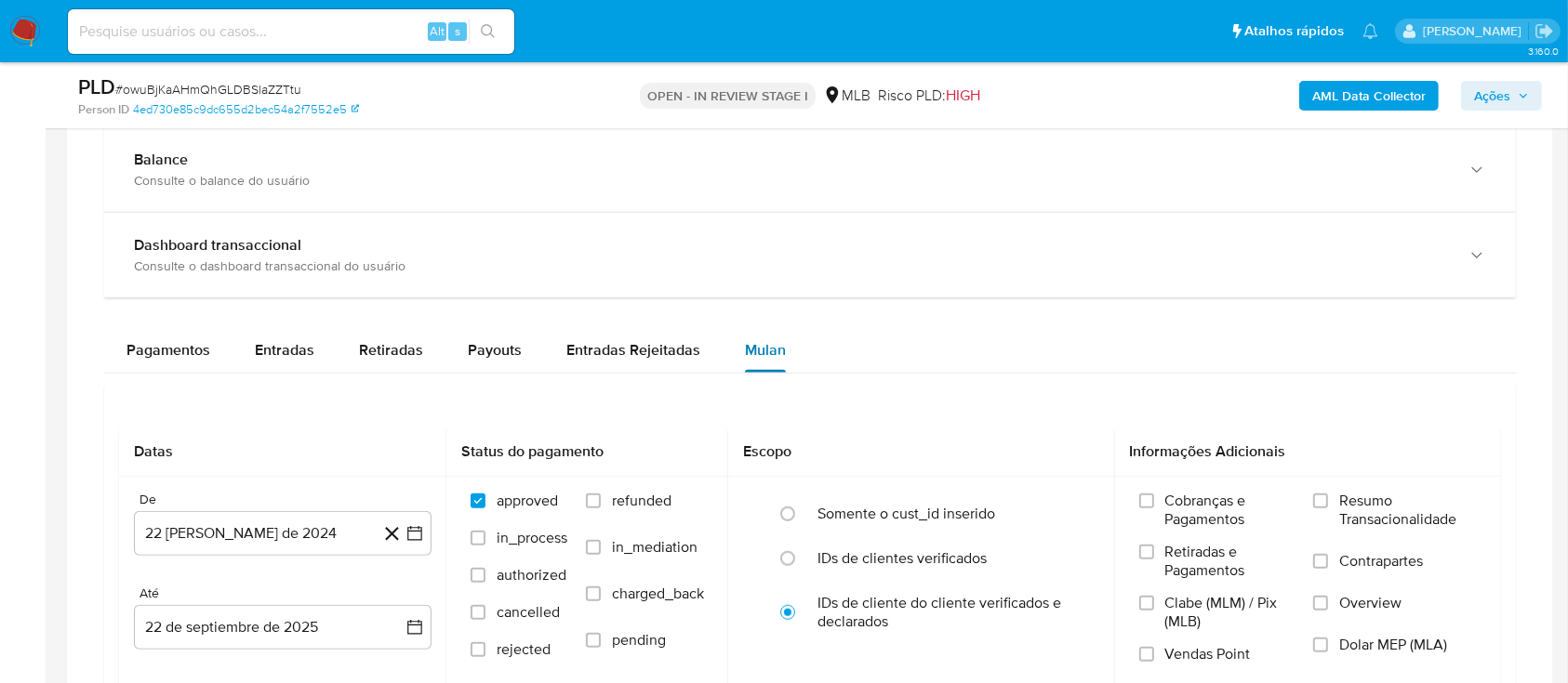
scroll to position [1487, 0]
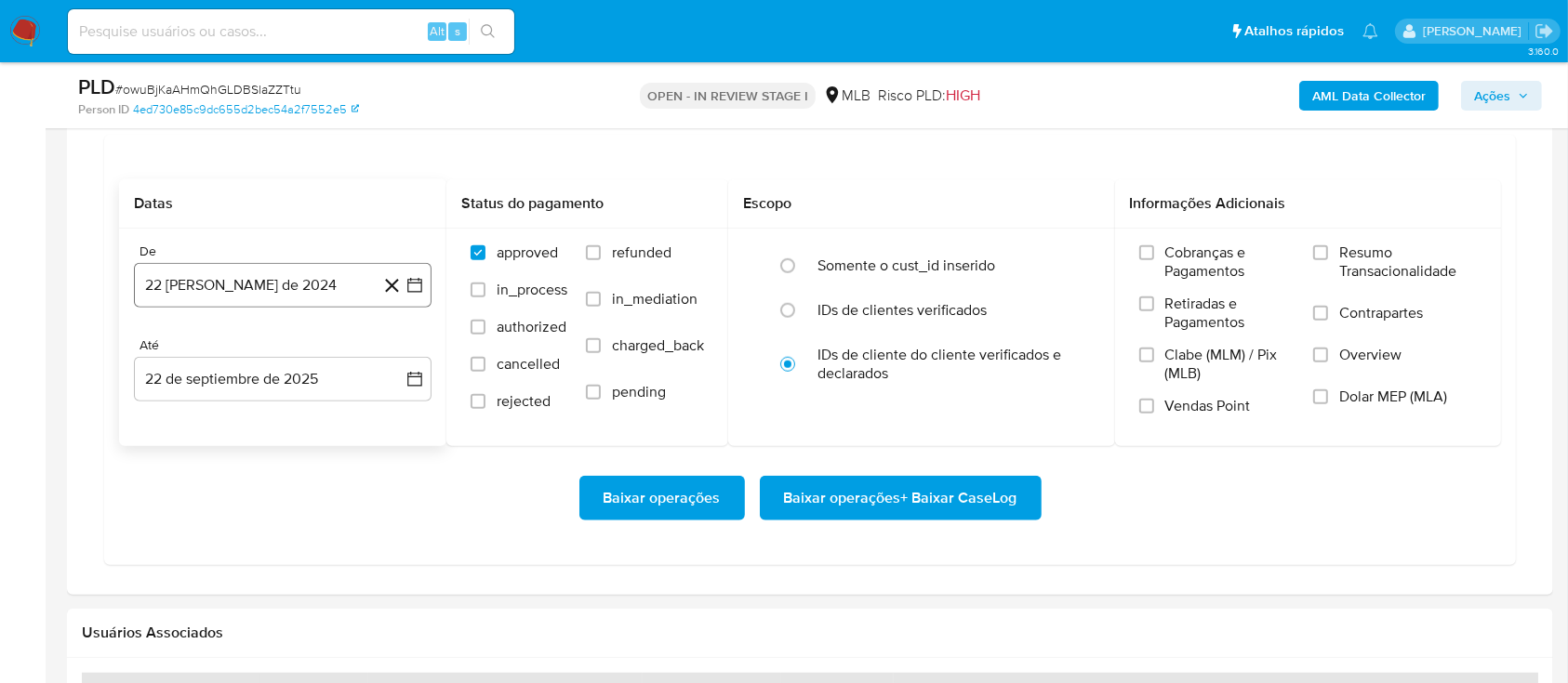
click at [410, 285] on icon "button" at bounding box center [414, 285] width 19 height 19
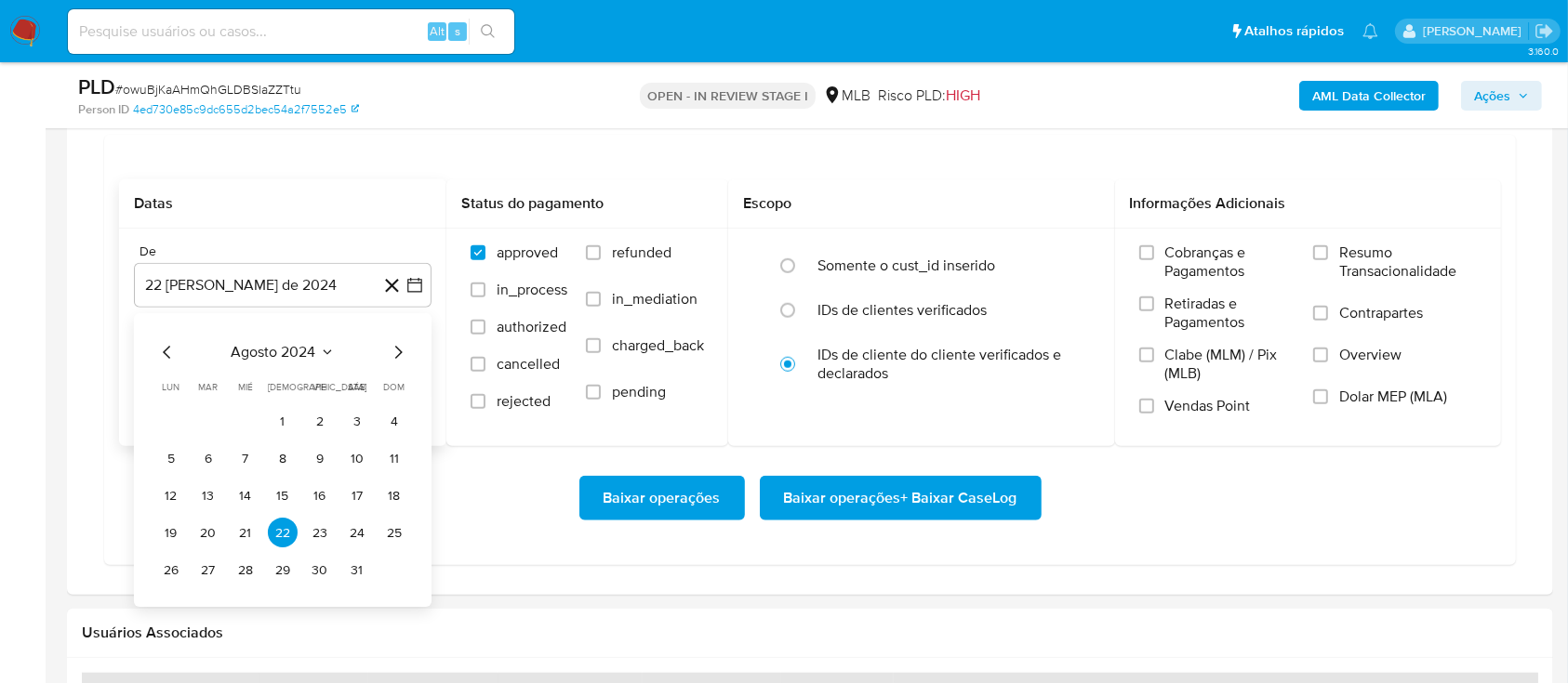
click at [394, 357] on icon "Mes siguiente" at bounding box center [398, 353] width 22 height 22
click at [331, 356] on button "septiembre 2024" at bounding box center [283, 353] width 132 height 19
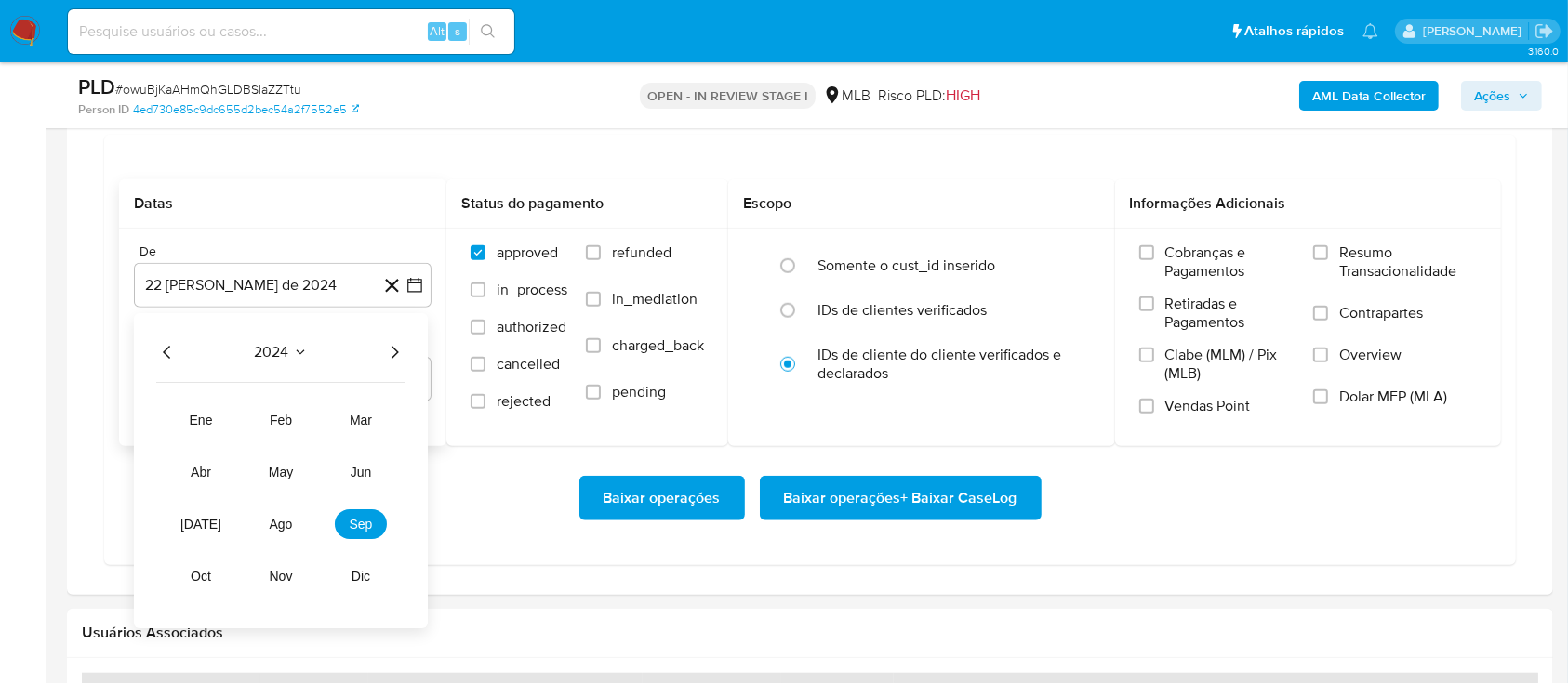
click at [398, 353] on icon "Año siguiente" at bounding box center [394, 353] width 22 height 22
click at [271, 530] on span "ago" at bounding box center [282, 525] width 23 height 15
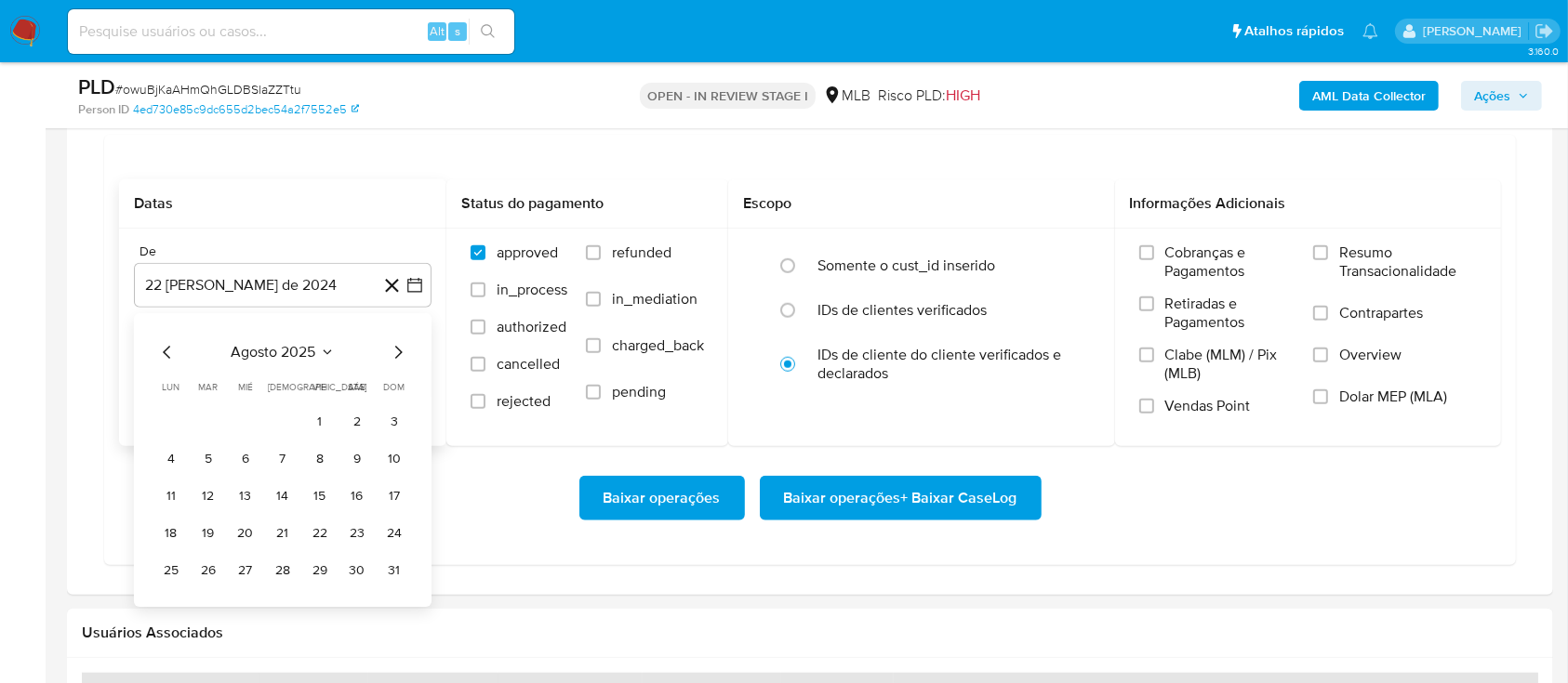
click at [320, 416] on button "1" at bounding box center [320, 422] width 29 height 29
click at [1345, 254] on span "Resumo Transacionalidade" at bounding box center [1408, 262] width 138 height 37
click at [1328, 254] on input "Resumo Transacionalidade" at bounding box center [1320, 252] width 15 height 15
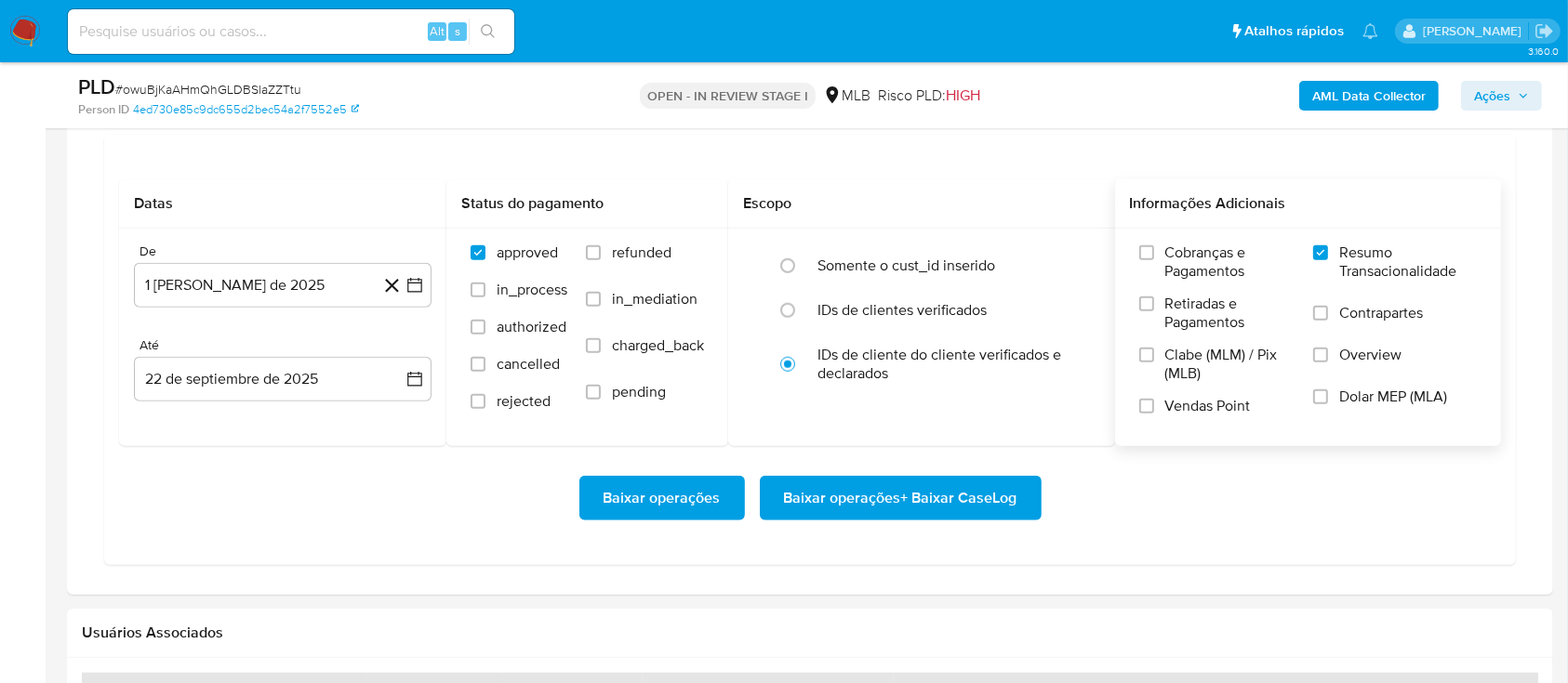
click at [945, 496] on span "Baixar operações + Baixar CaseLog" at bounding box center [900, 498] width 234 height 41
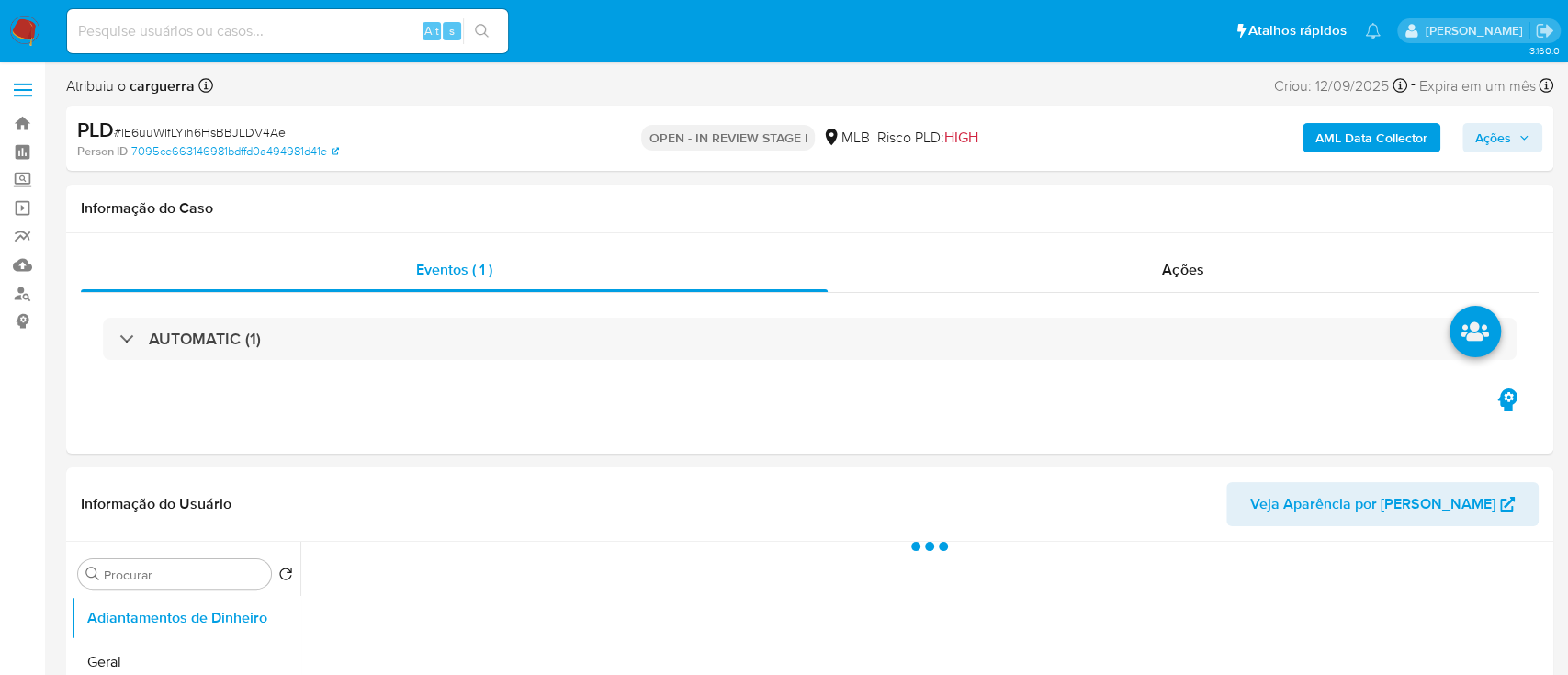
select select "10"
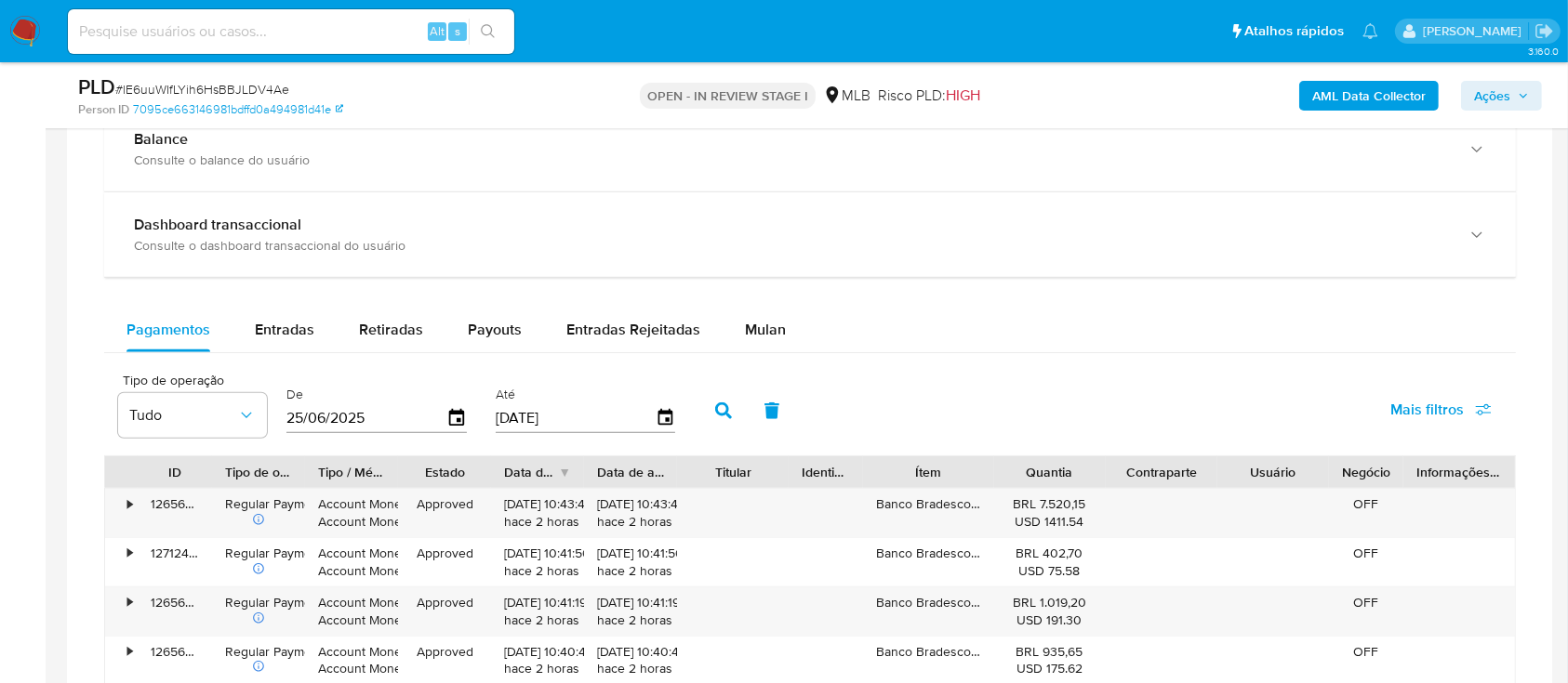
scroll to position [1363, 0]
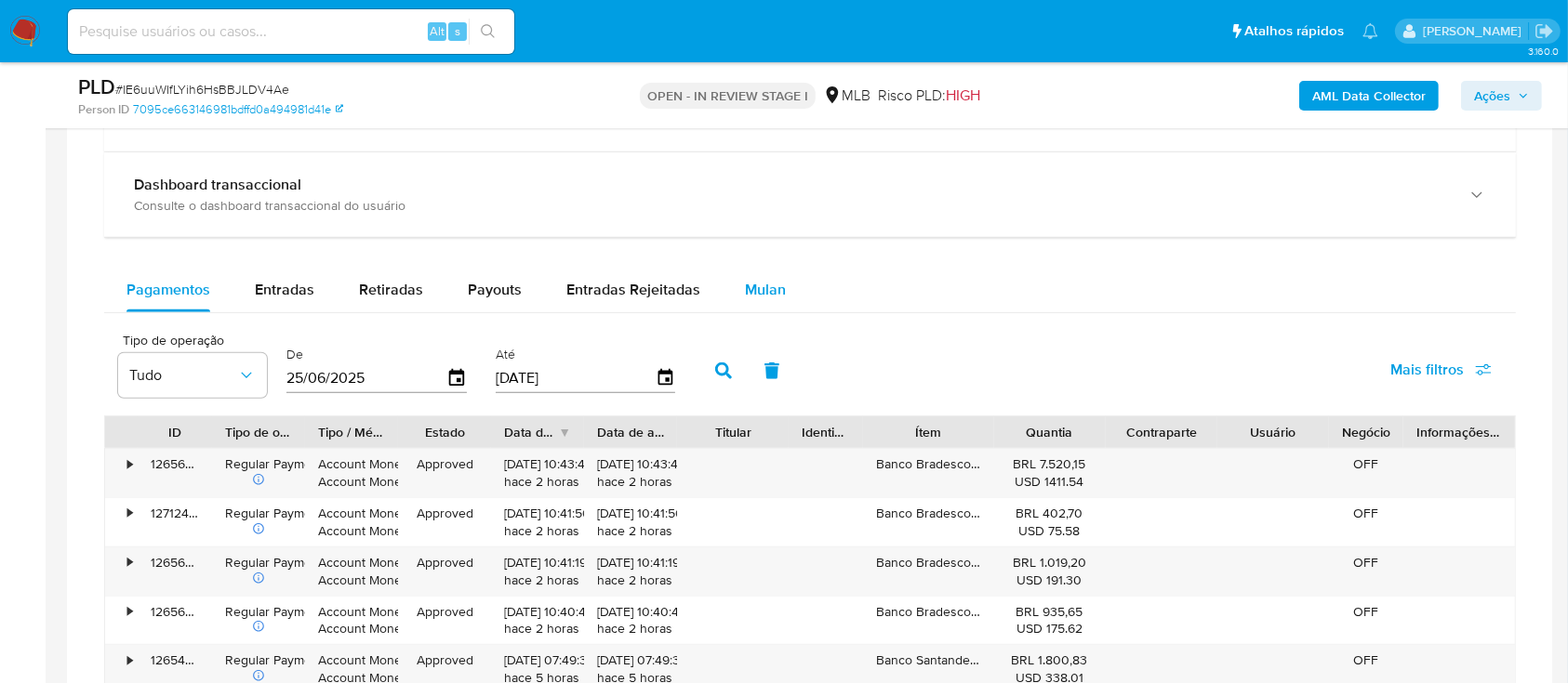
click at [761, 277] on div "Mulan" at bounding box center [765, 290] width 41 height 45
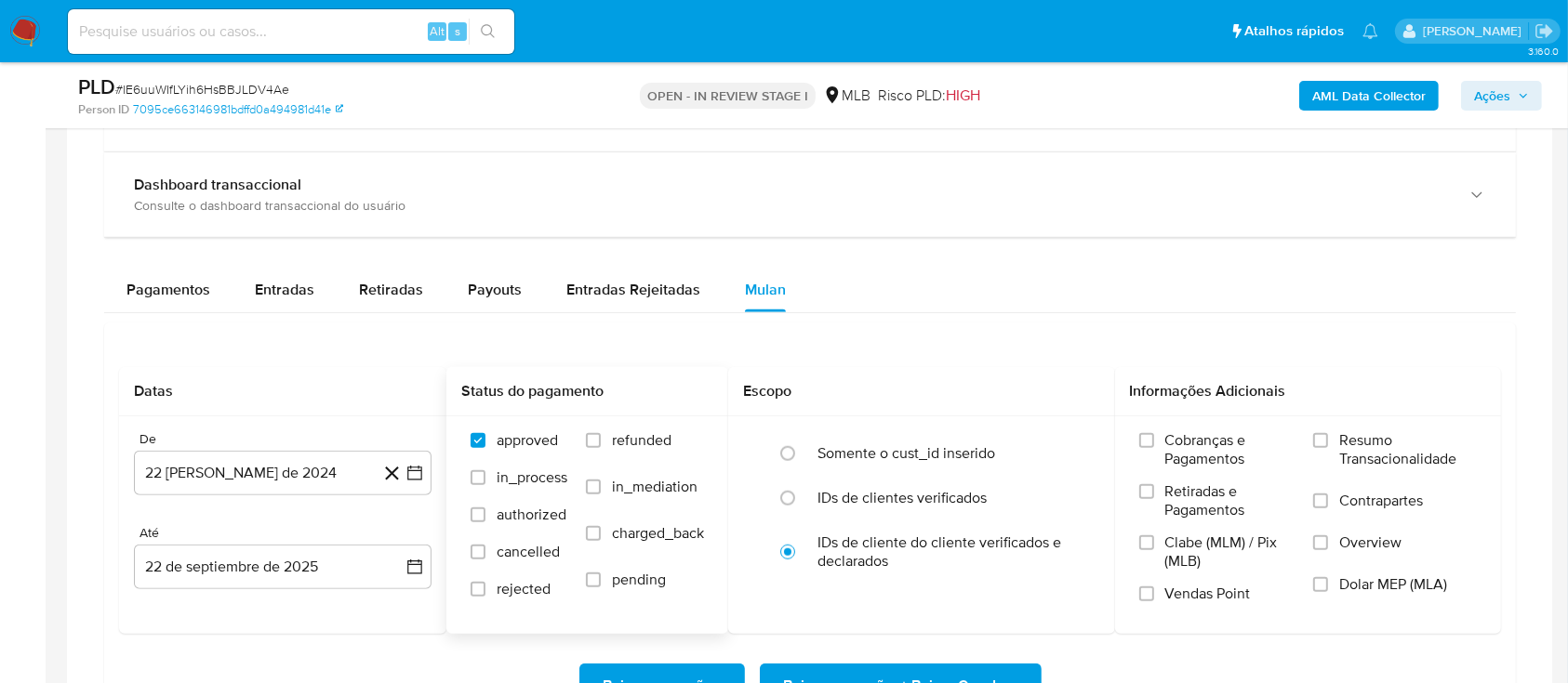
scroll to position [1611, 0]
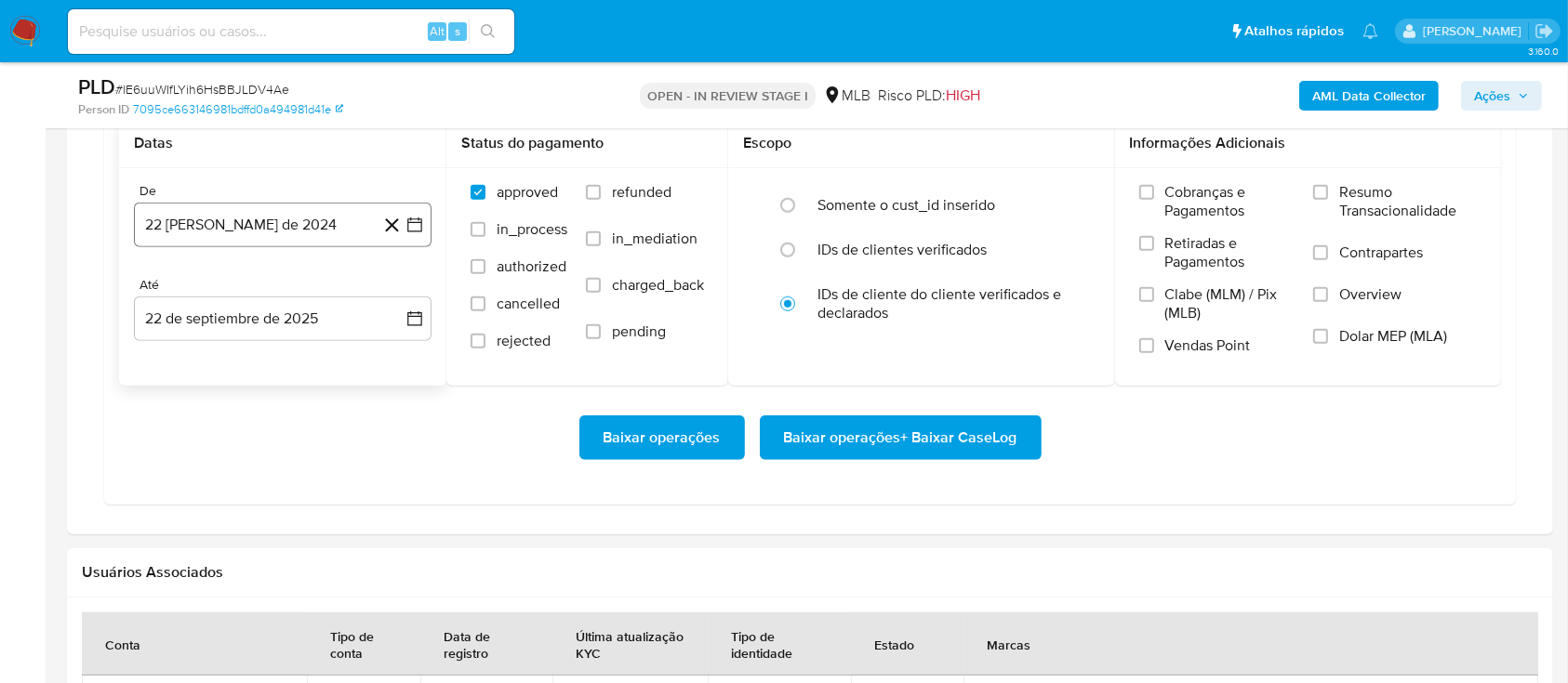
click at [418, 228] on icon "button" at bounding box center [414, 225] width 19 height 19
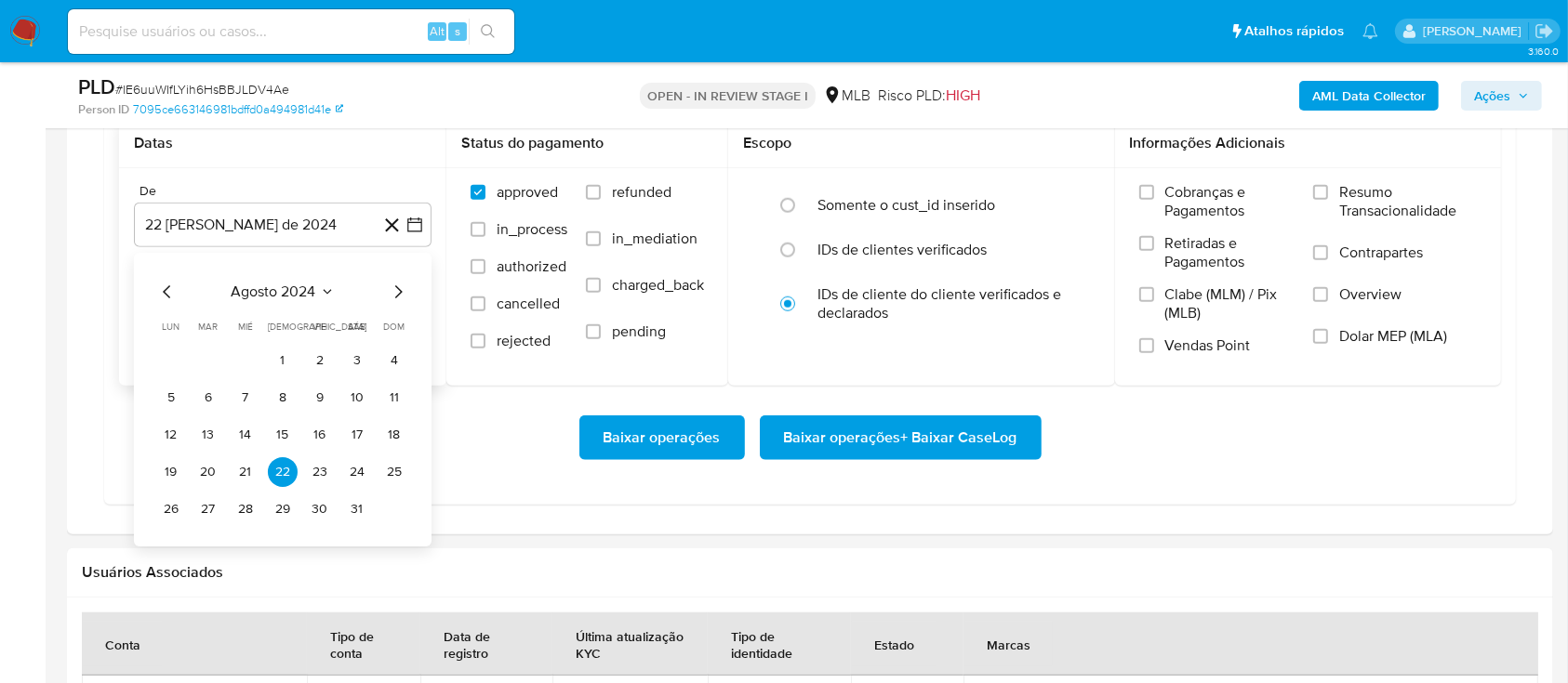
click at [393, 291] on icon "Mes siguiente" at bounding box center [398, 291] width 22 height 22
click at [393, 292] on icon "Mes siguiente" at bounding box center [398, 291] width 22 height 22
click at [335, 284] on icon "Seleccionar mes y año" at bounding box center [329, 291] width 15 height 15
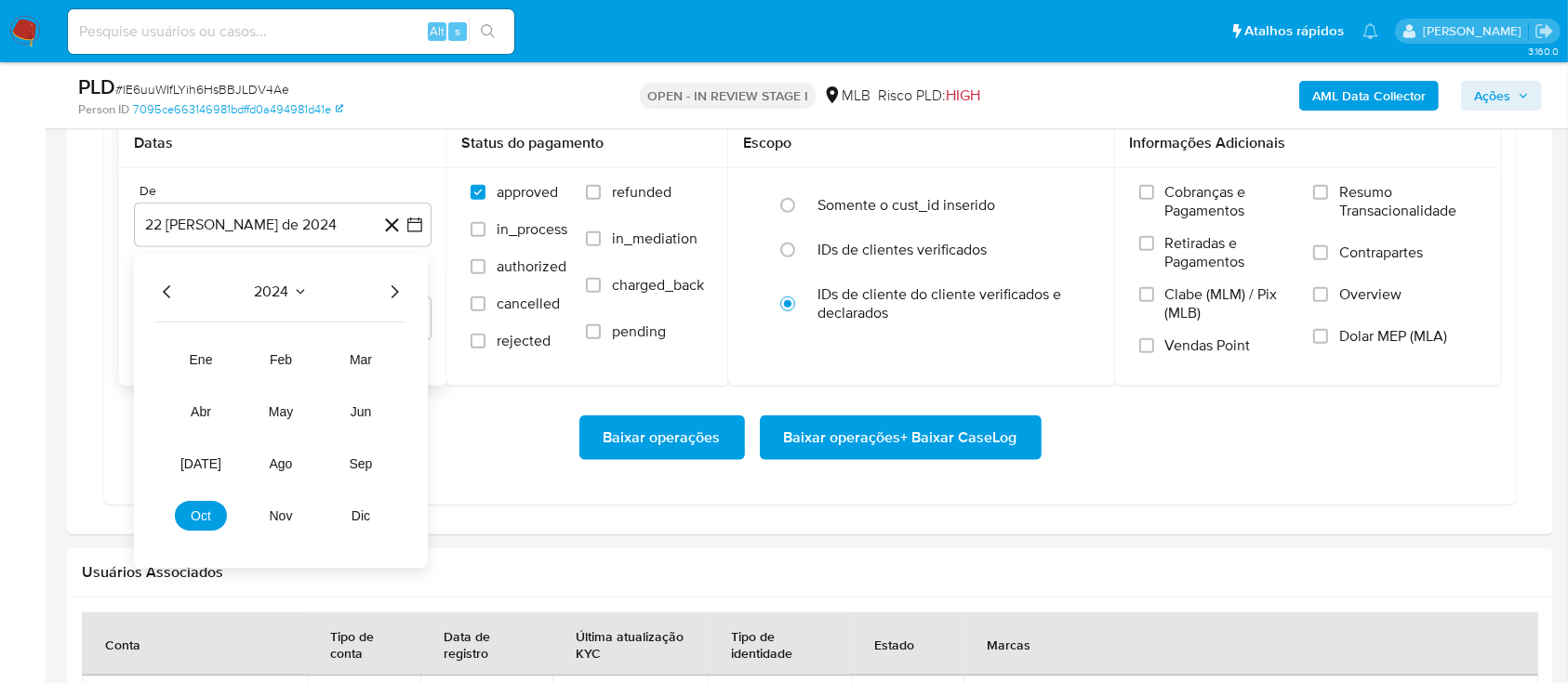
click at [387, 284] on icon "Año siguiente" at bounding box center [394, 291] width 22 height 22
click at [273, 465] on span "ago" at bounding box center [282, 463] width 23 height 15
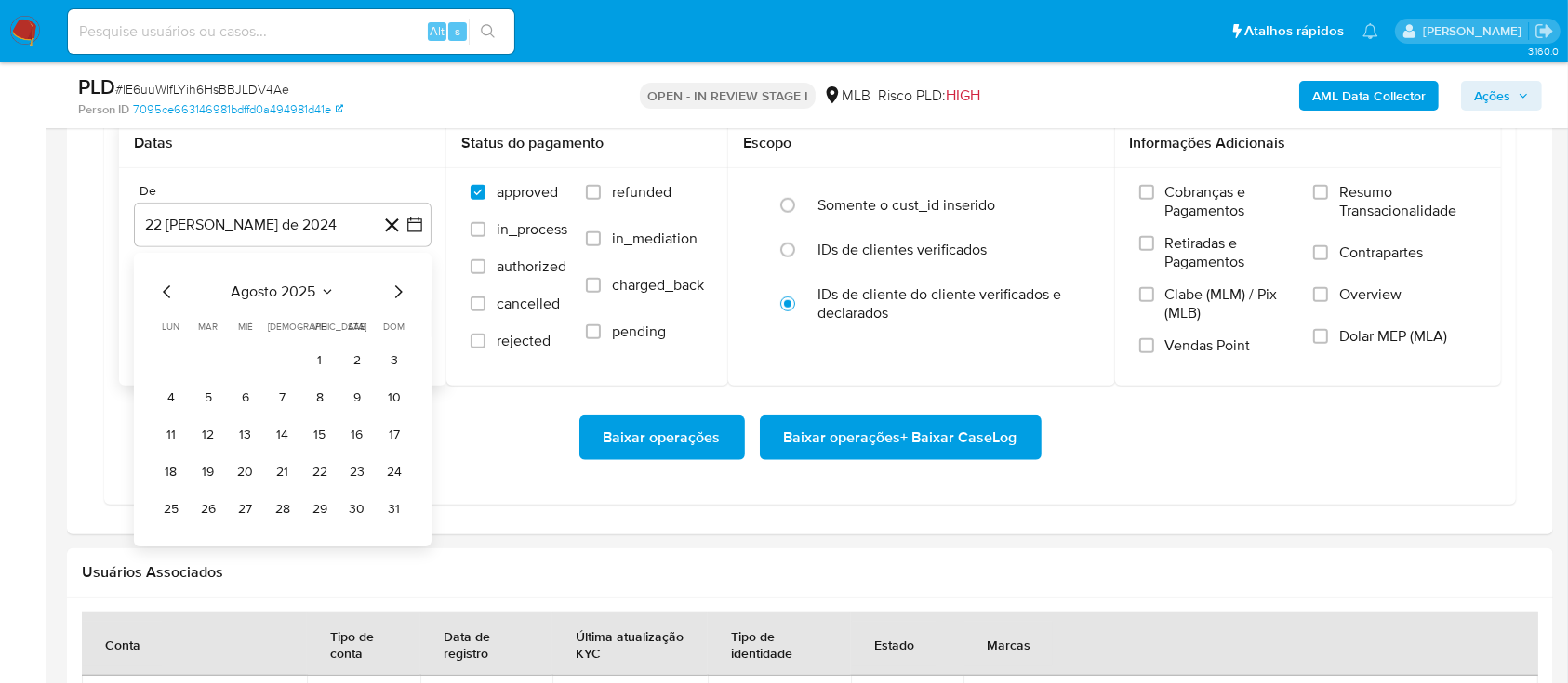
drag, startPoint x: 327, startPoint y: 358, endPoint x: 337, endPoint y: 361, distance: 10.4
click at [327, 359] on button "1" at bounding box center [320, 361] width 29 height 29
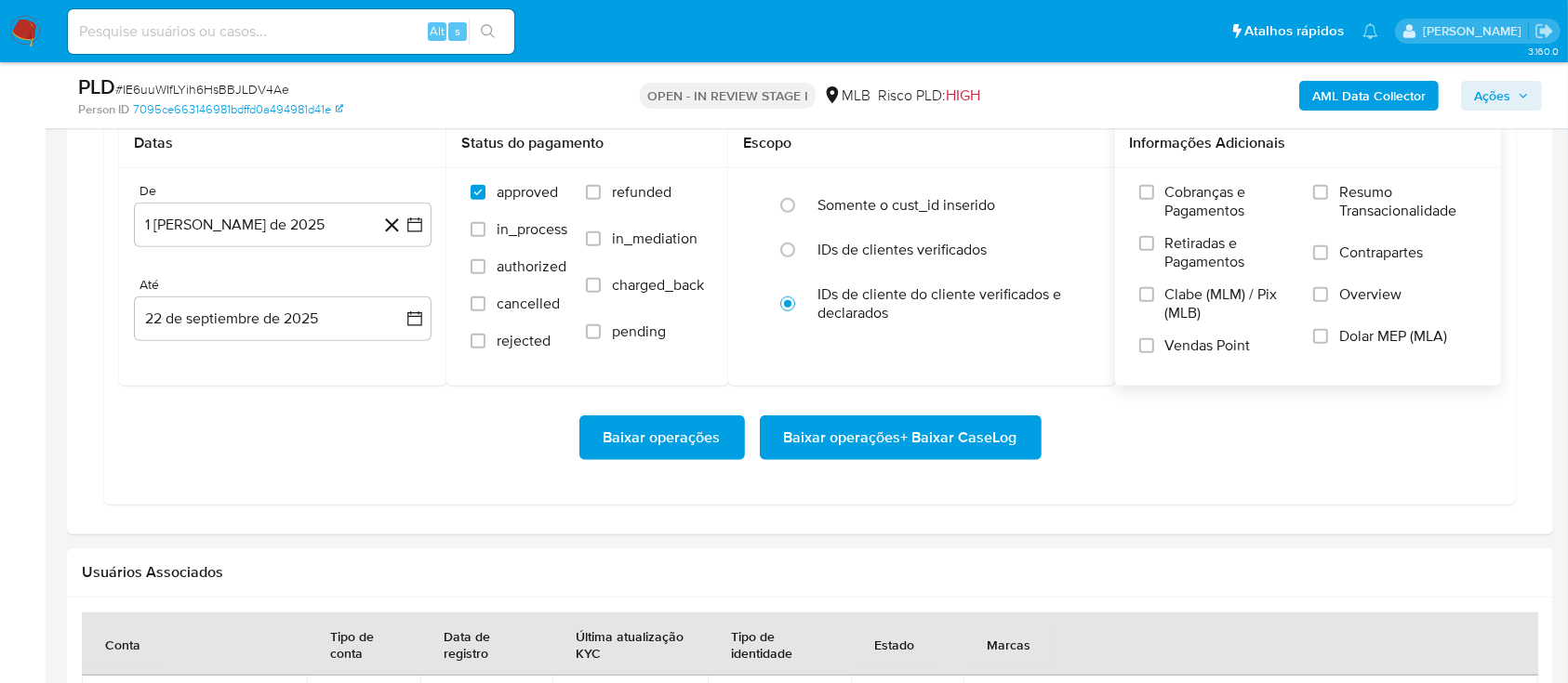
click at [1371, 220] on span "Resumo Transacionalidade" at bounding box center [1408, 201] width 138 height 37
click at [1328, 200] on input "Resumo Transacionalidade" at bounding box center [1320, 192] width 15 height 15
click at [921, 428] on span "Baixar operações + Baixar CaseLog" at bounding box center [900, 438] width 234 height 41
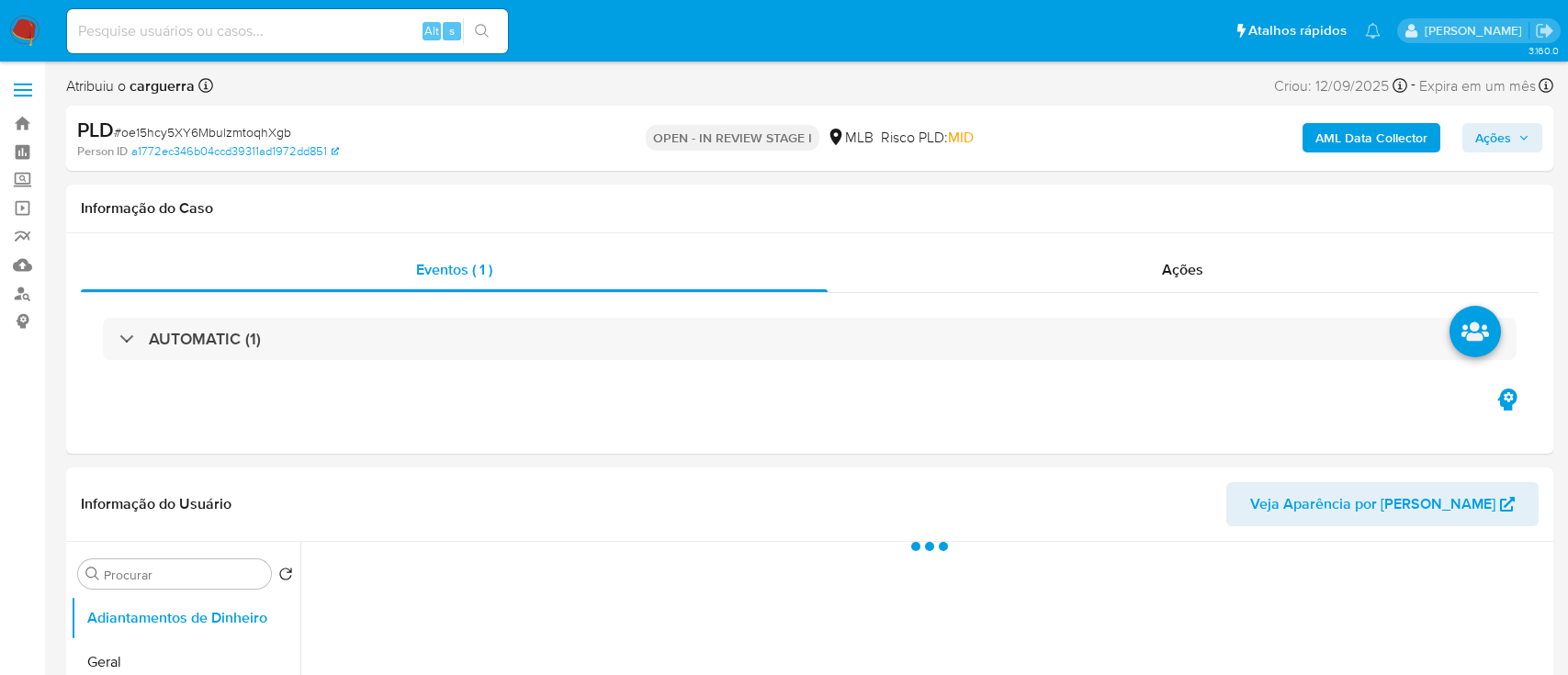
select select "10"
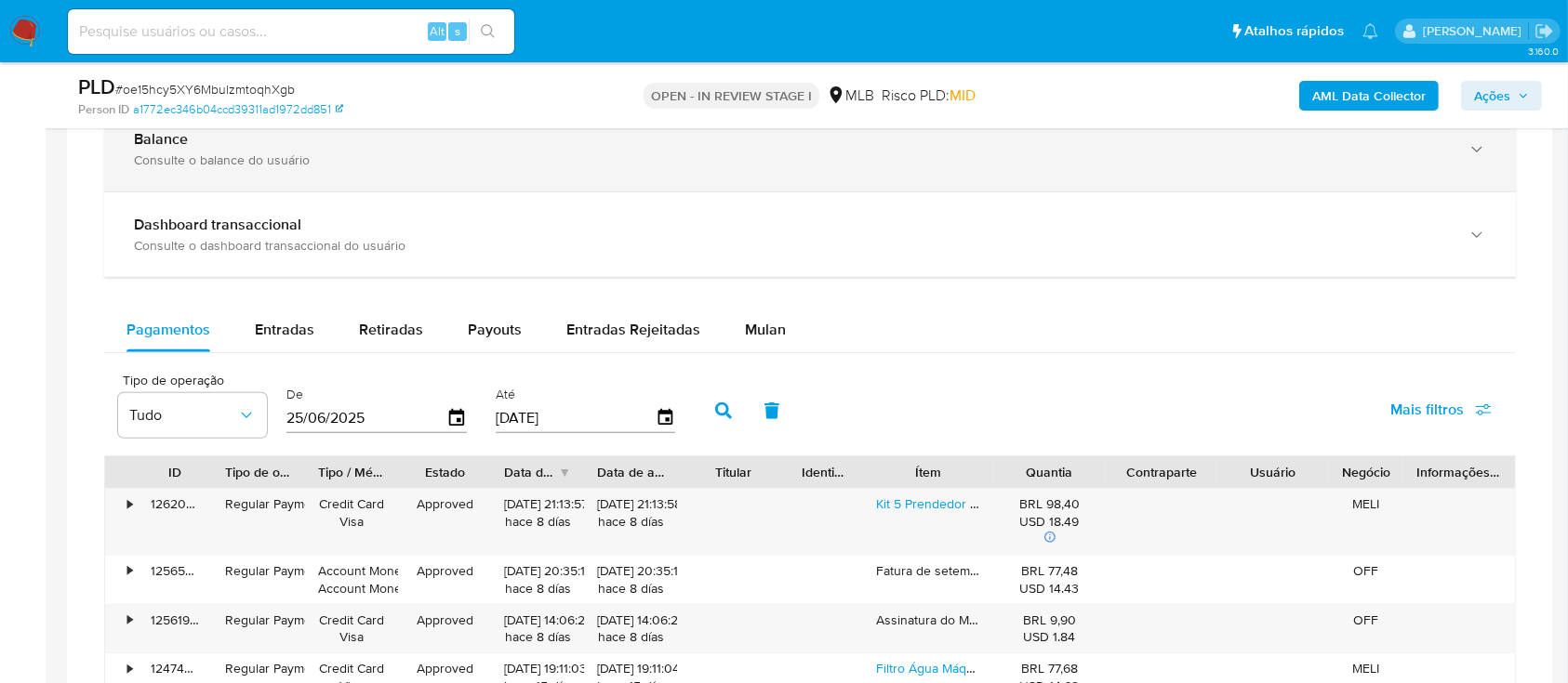
scroll to position [1487, 0]
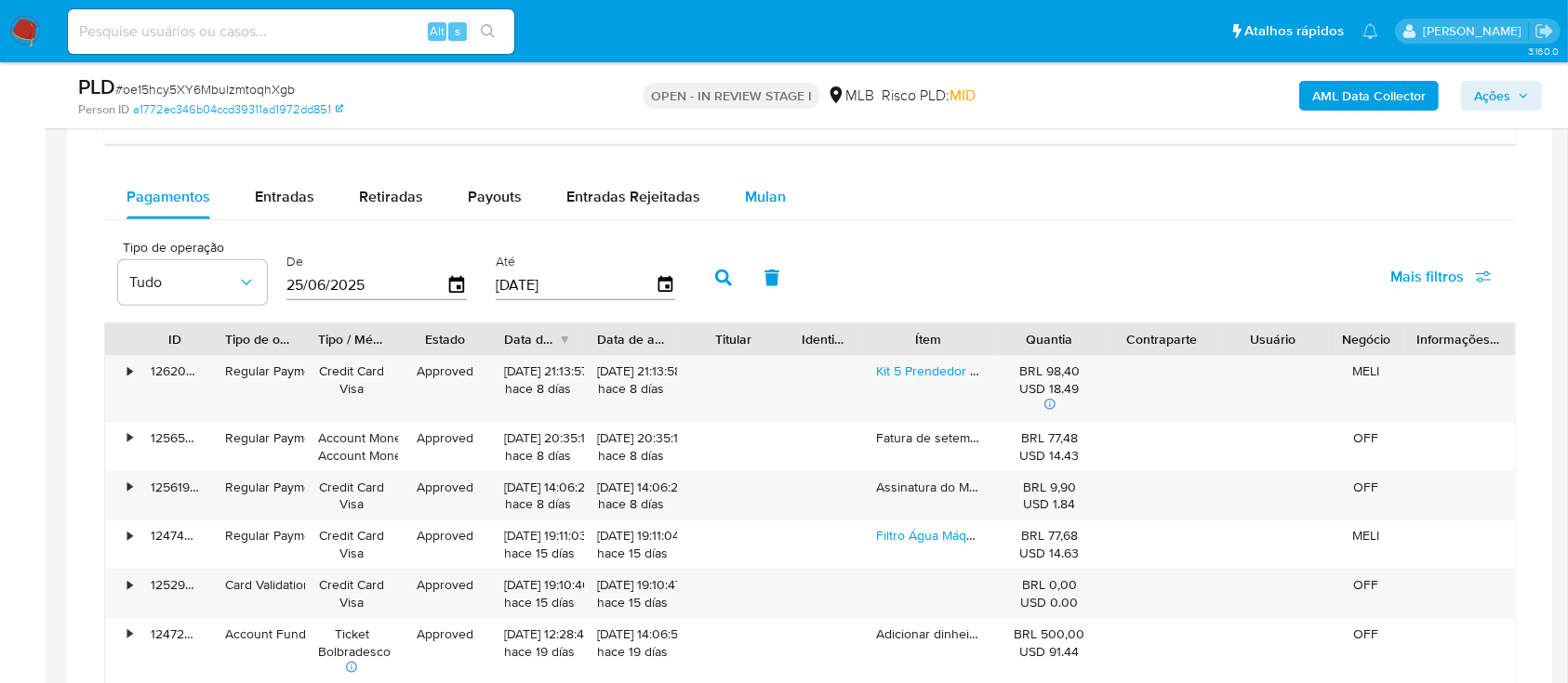
drag, startPoint x: 757, startPoint y: 201, endPoint x: 737, endPoint y: 213, distance: 23.3
click at [757, 201] on span "Mulan" at bounding box center [765, 196] width 41 height 21
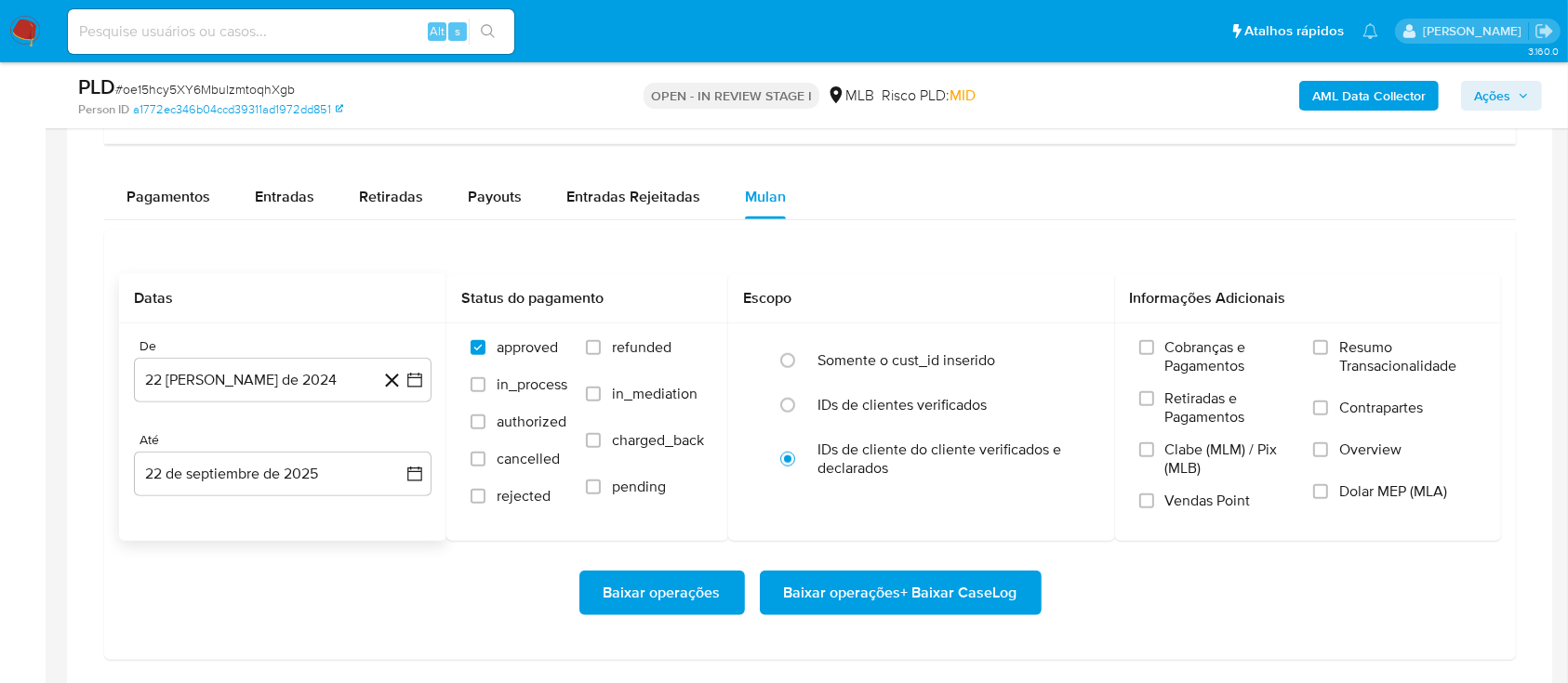
drag, startPoint x: 404, startPoint y: 363, endPoint x: 394, endPoint y: 374, distance: 14.9
click at [396, 370] on div "De 22 [PERSON_NAME] de 2024 [DATE] Até 22 de septiembre de 2025 [DATE]" at bounding box center [283, 432] width 327 height 218
click at [402, 373] on icon at bounding box center [392, 381] width 23 height 23
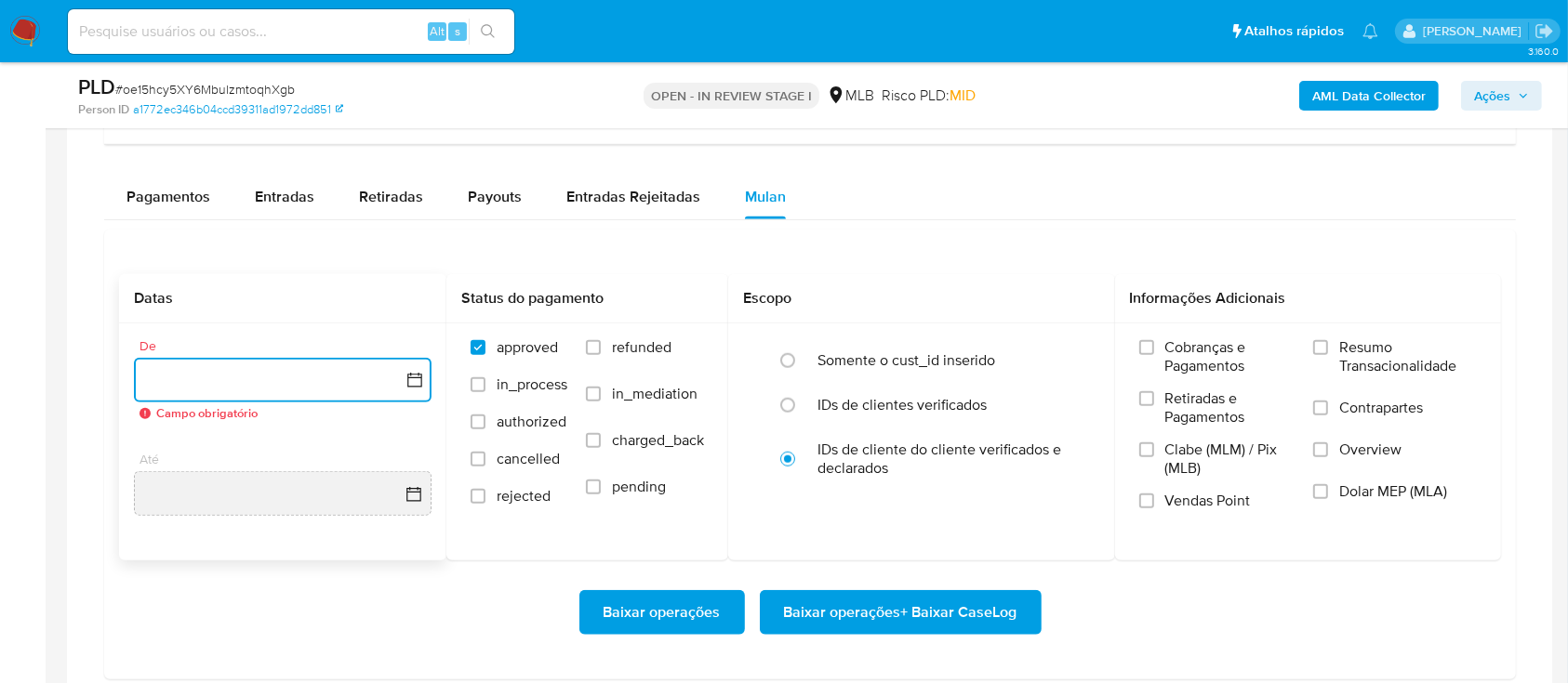
click at [419, 373] on icon "button" at bounding box center [414, 380] width 19 height 19
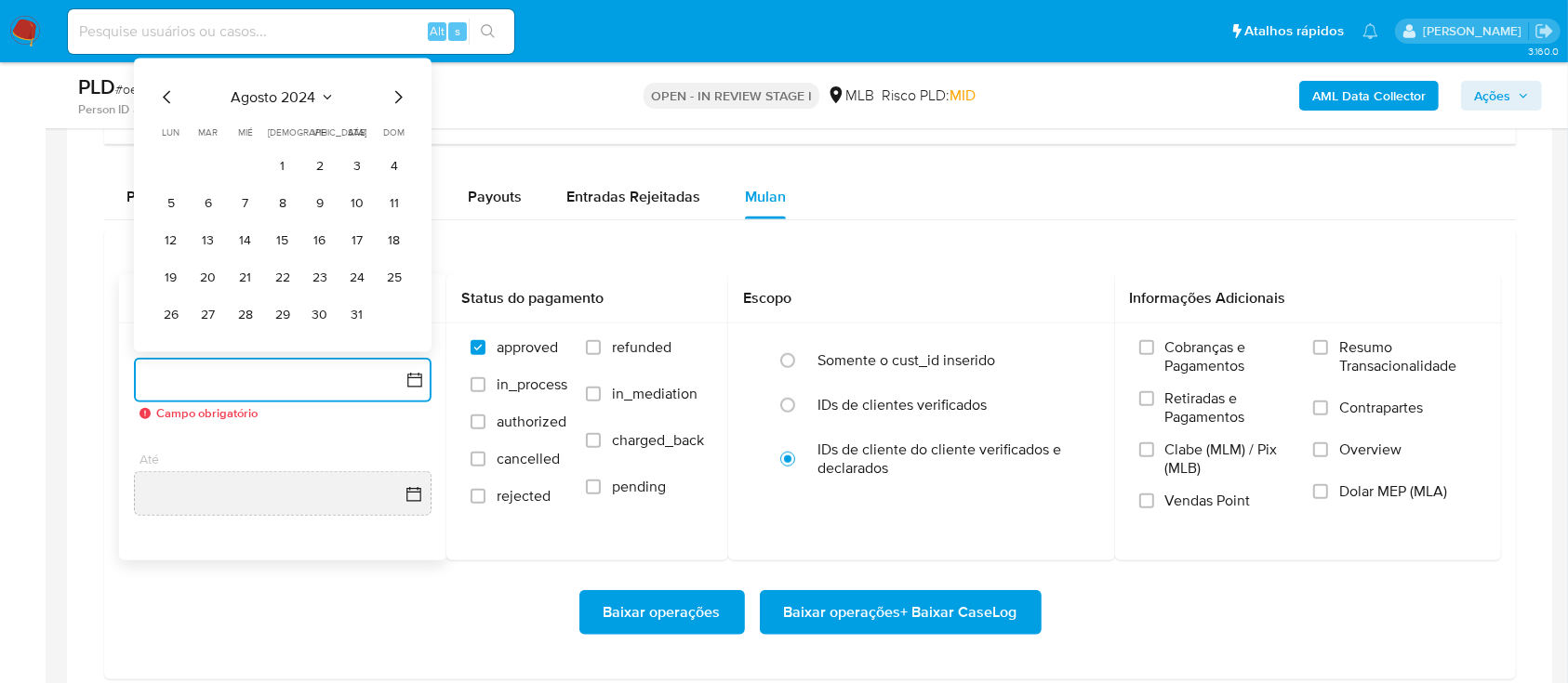
click at [318, 93] on button "agosto 2024" at bounding box center [283, 97] width 104 height 19
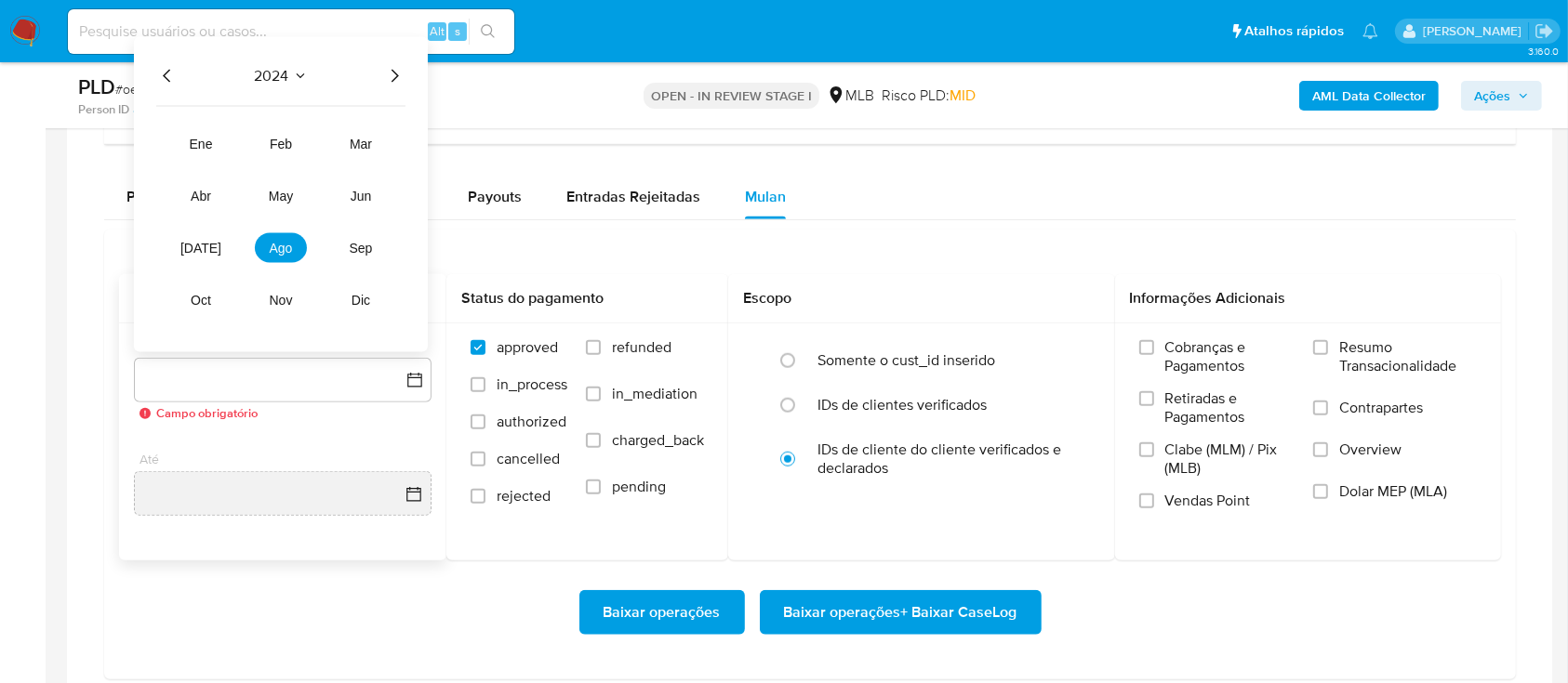
click at [390, 83] on icon "Año siguiente" at bounding box center [394, 76] width 22 height 22
click at [294, 235] on button "ago" at bounding box center [281, 248] width 52 height 29
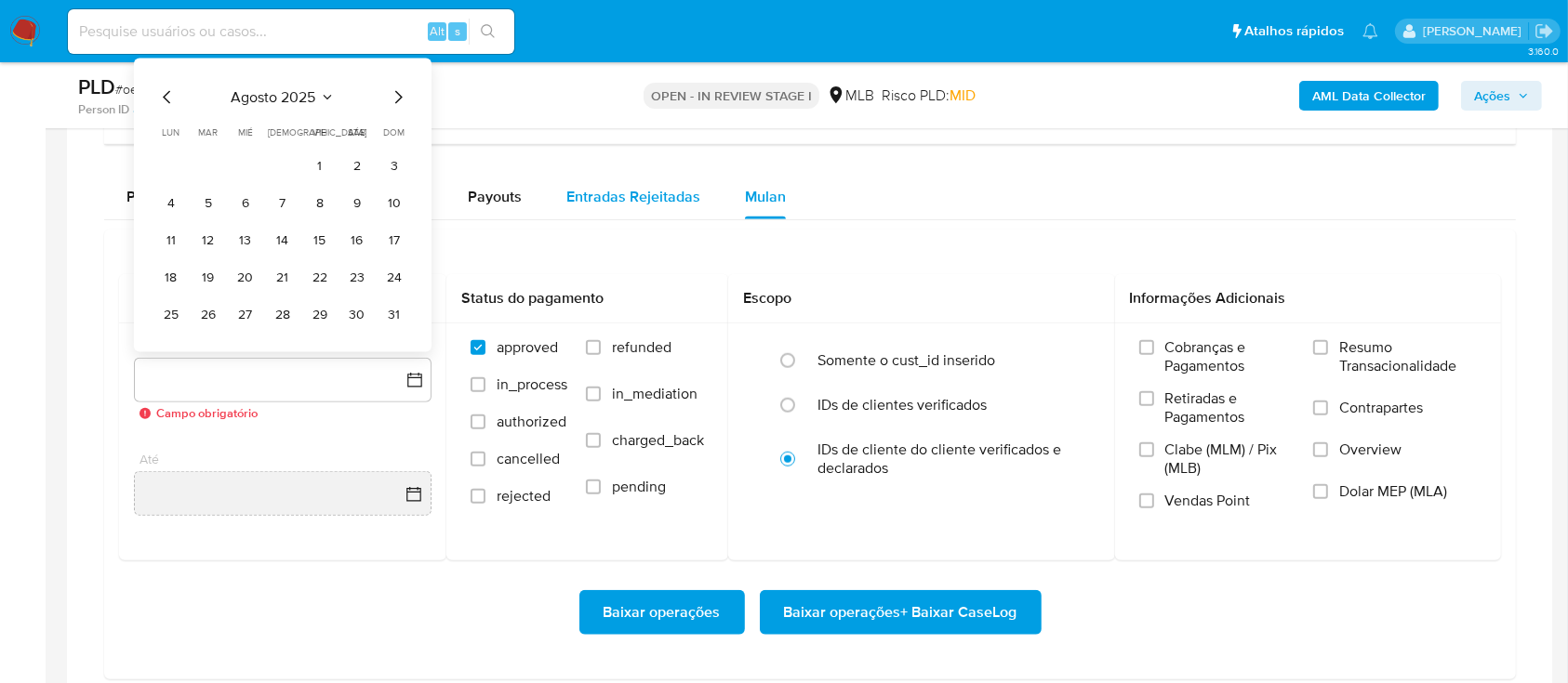
drag, startPoint x: 321, startPoint y: 163, endPoint x: 560, endPoint y: 204, distance: 242.5
click at [321, 163] on button "1" at bounding box center [320, 166] width 29 height 29
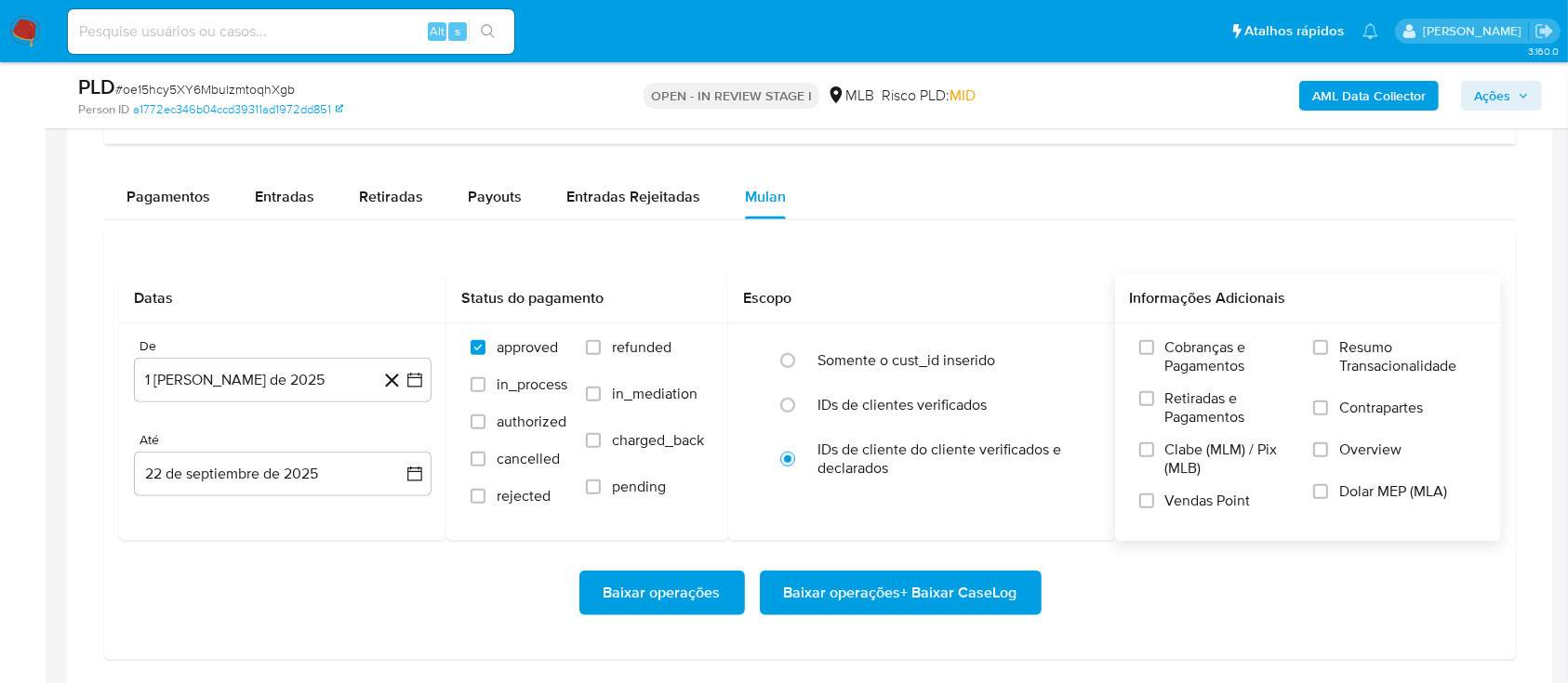
click at [1343, 350] on span "Resumo Transacionalidade" at bounding box center [1408, 357] width 138 height 37
click at [1328, 350] on input "Resumo Transacionalidade" at bounding box center [1320, 347] width 15 height 15
click at [849, 590] on span "Baixar operações + Baixar CaseLog" at bounding box center [900, 593] width 234 height 41
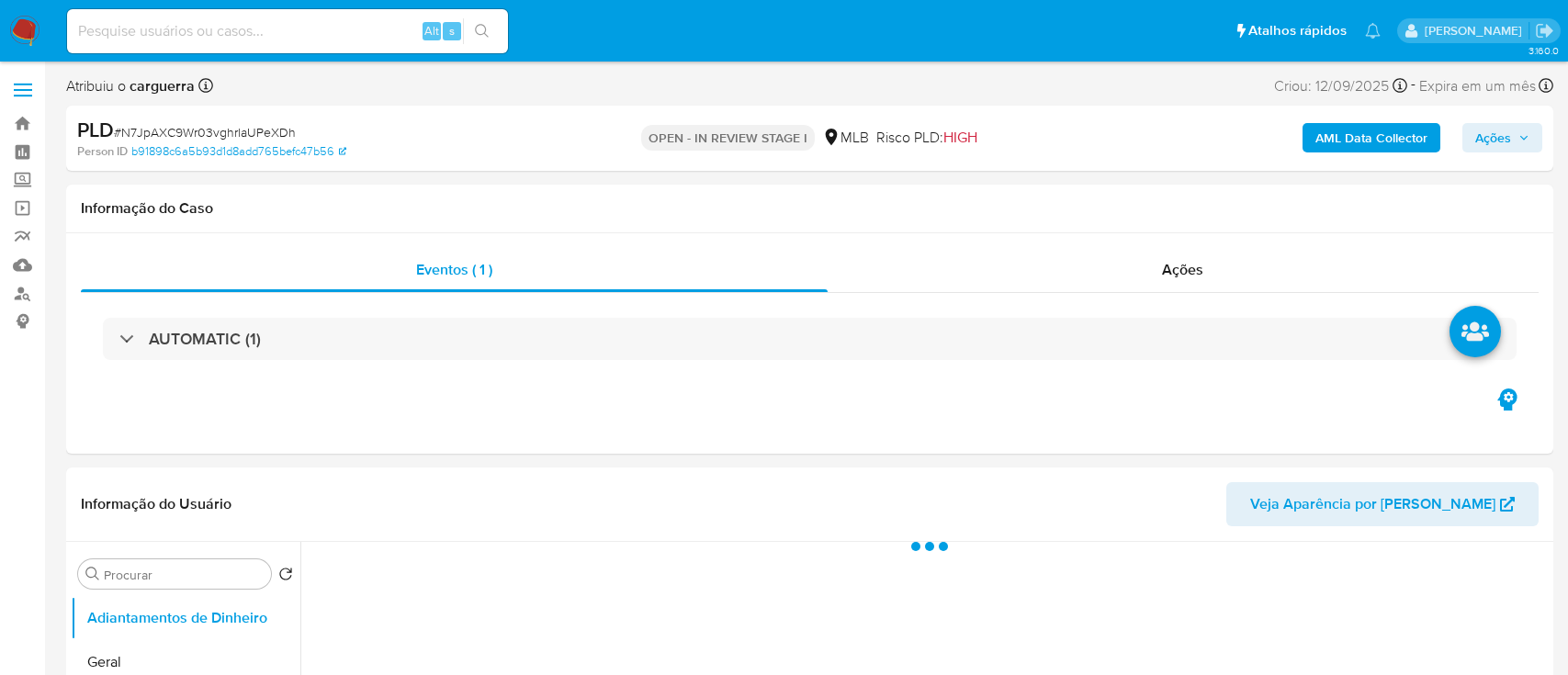
select select "10"
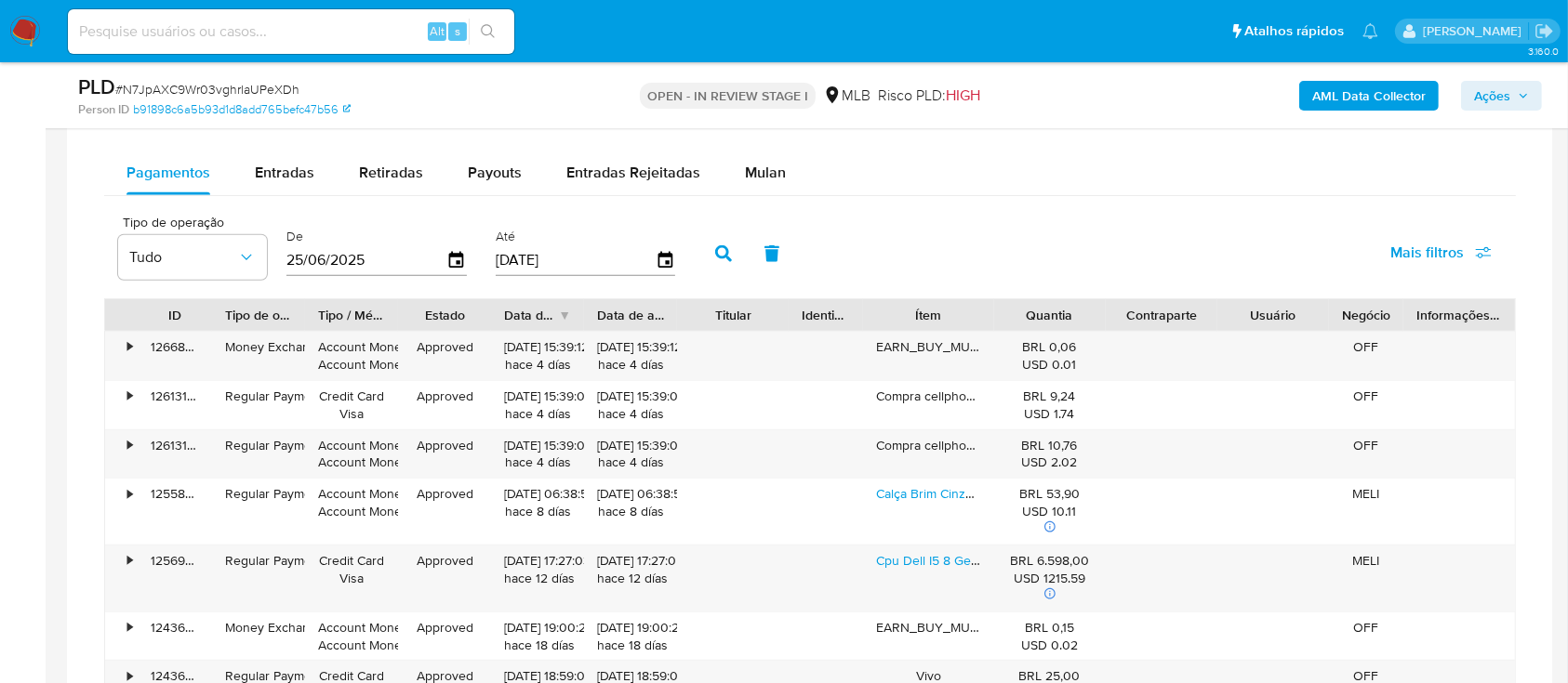
scroll to position [1487, 0]
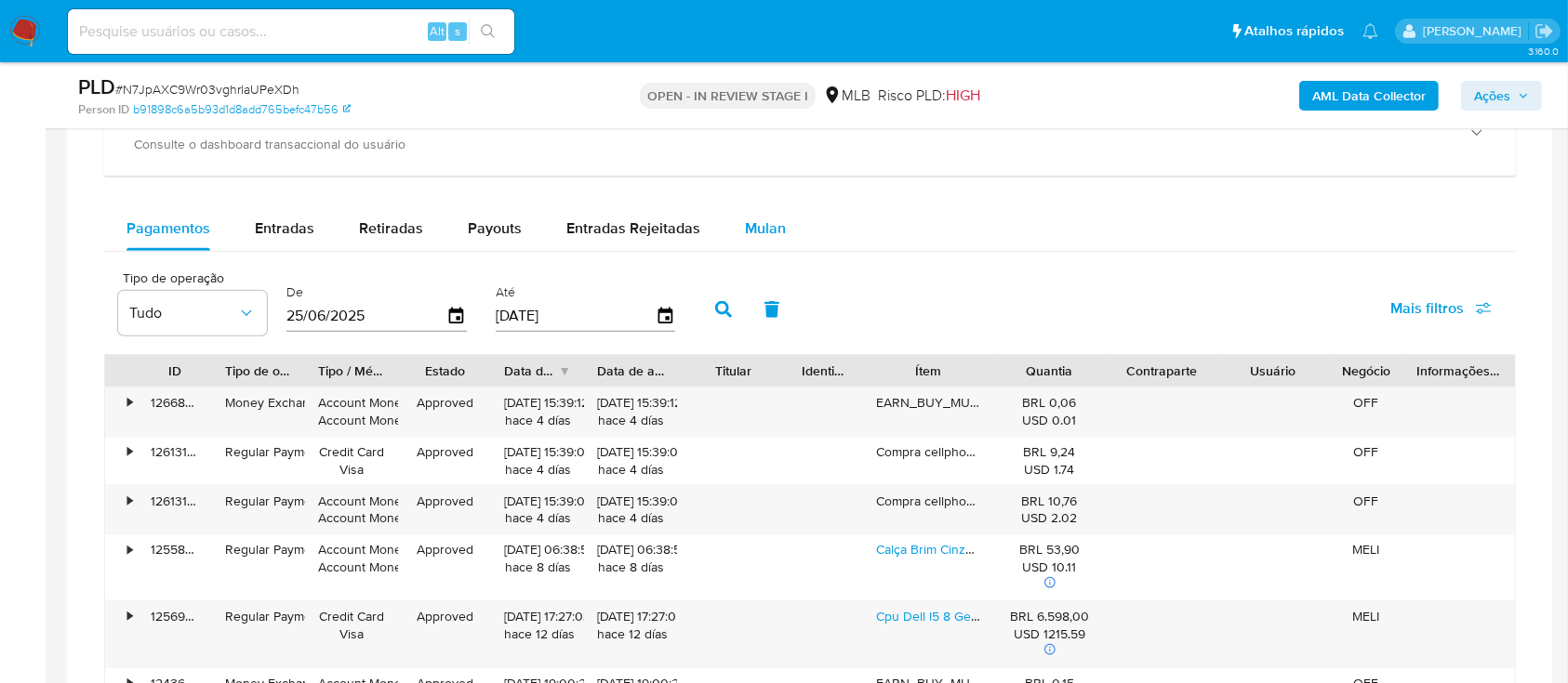
click at [762, 233] on span "Mulan" at bounding box center [765, 229] width 41 height 21
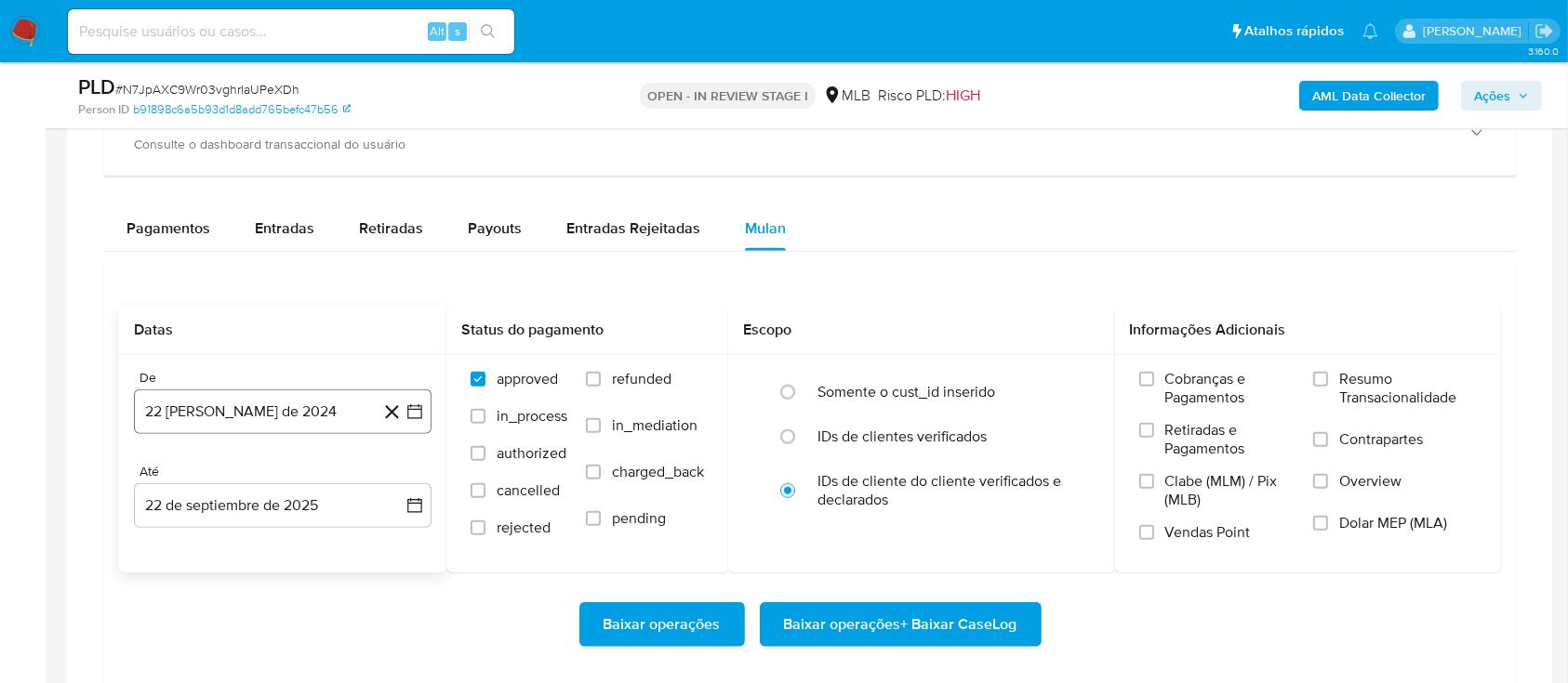
click at [419, 405] on icon "button" at bounding box center [414, 411] width 19 height 19
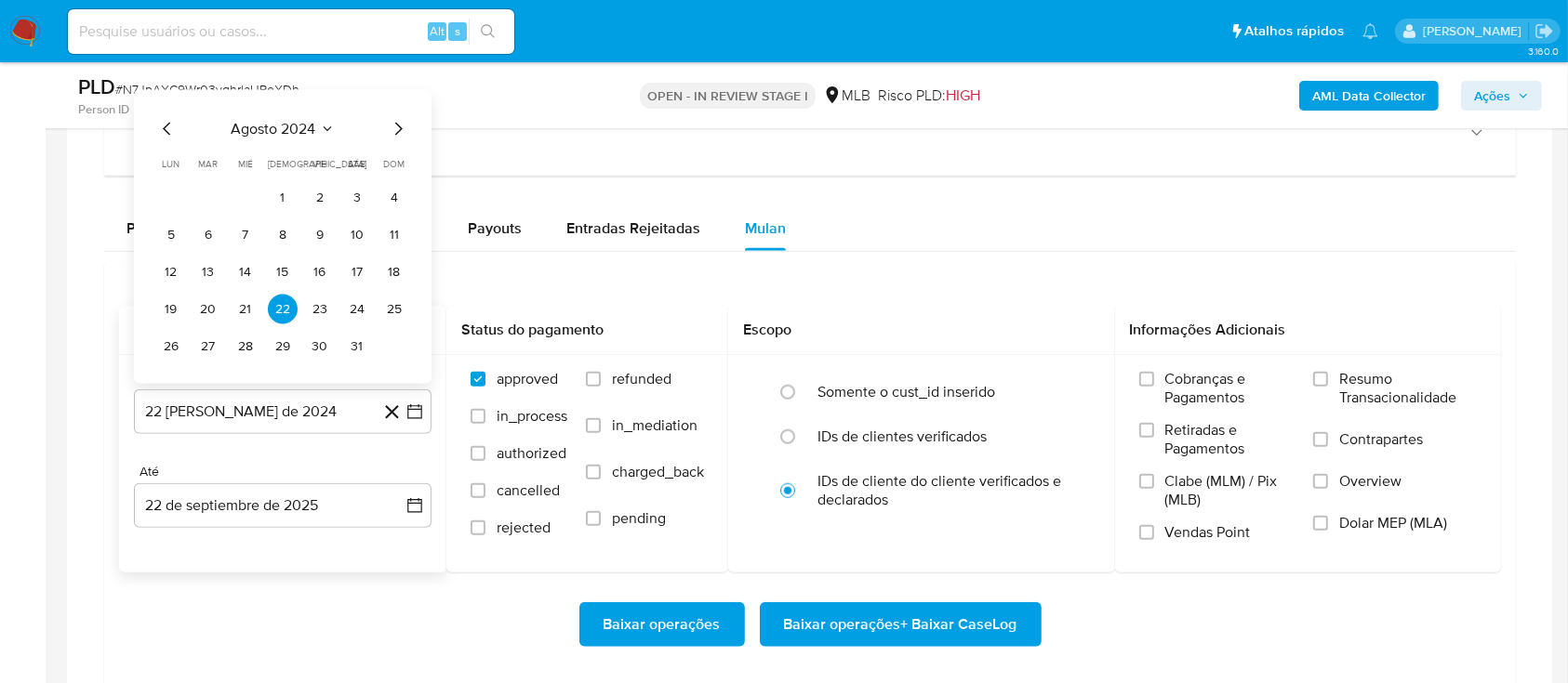
click at [317, 130] on button "agosto 2024" at bounding box center [283, 129] width 104 height 19
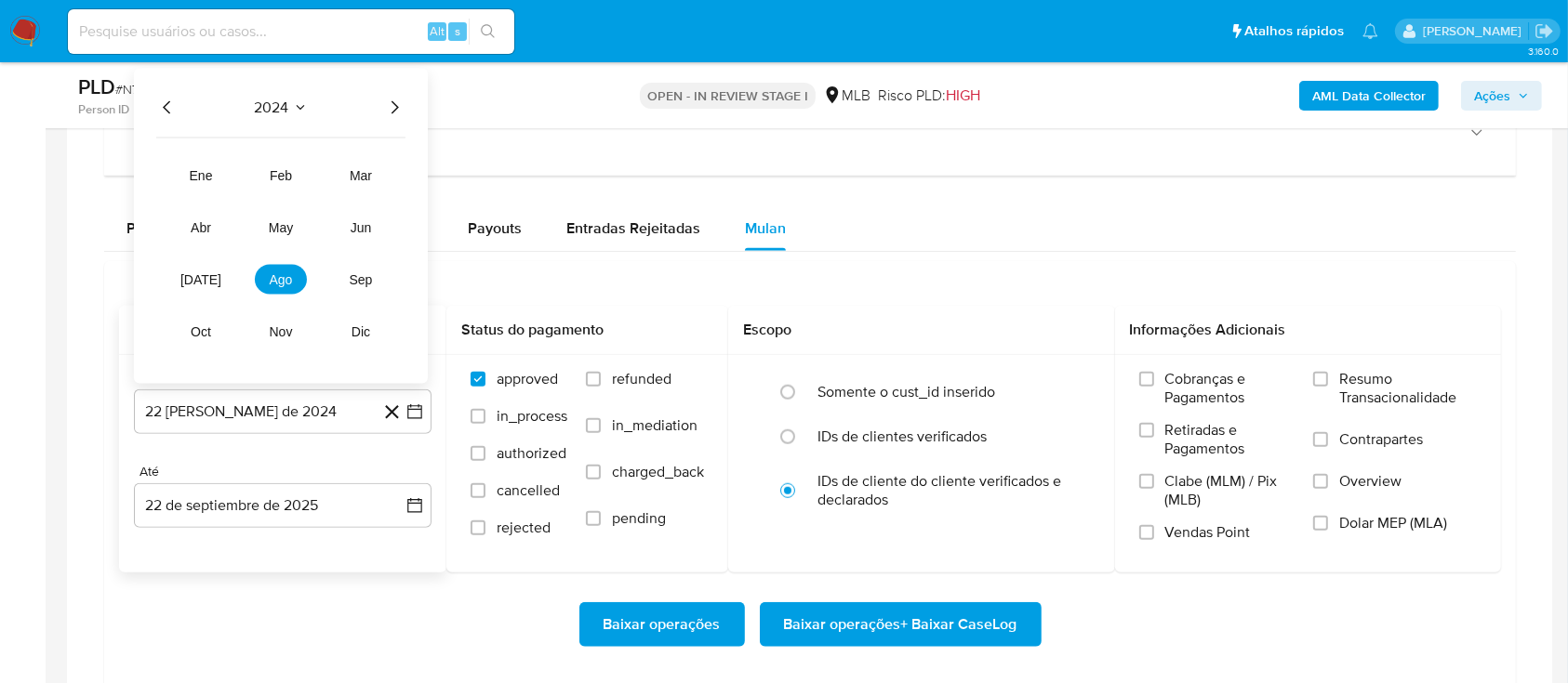
drag, startPoint x: 404, startPoint y: 101, endPoint x: 393, endPoint y: 102, distance: 11.0
click at [404, 101] on icon "Año siguiente" at bounding box center [394, 107] width 22 height 22
click at [275, 286] on button "ago" at bounding box center [281, 279] width 52 height 29
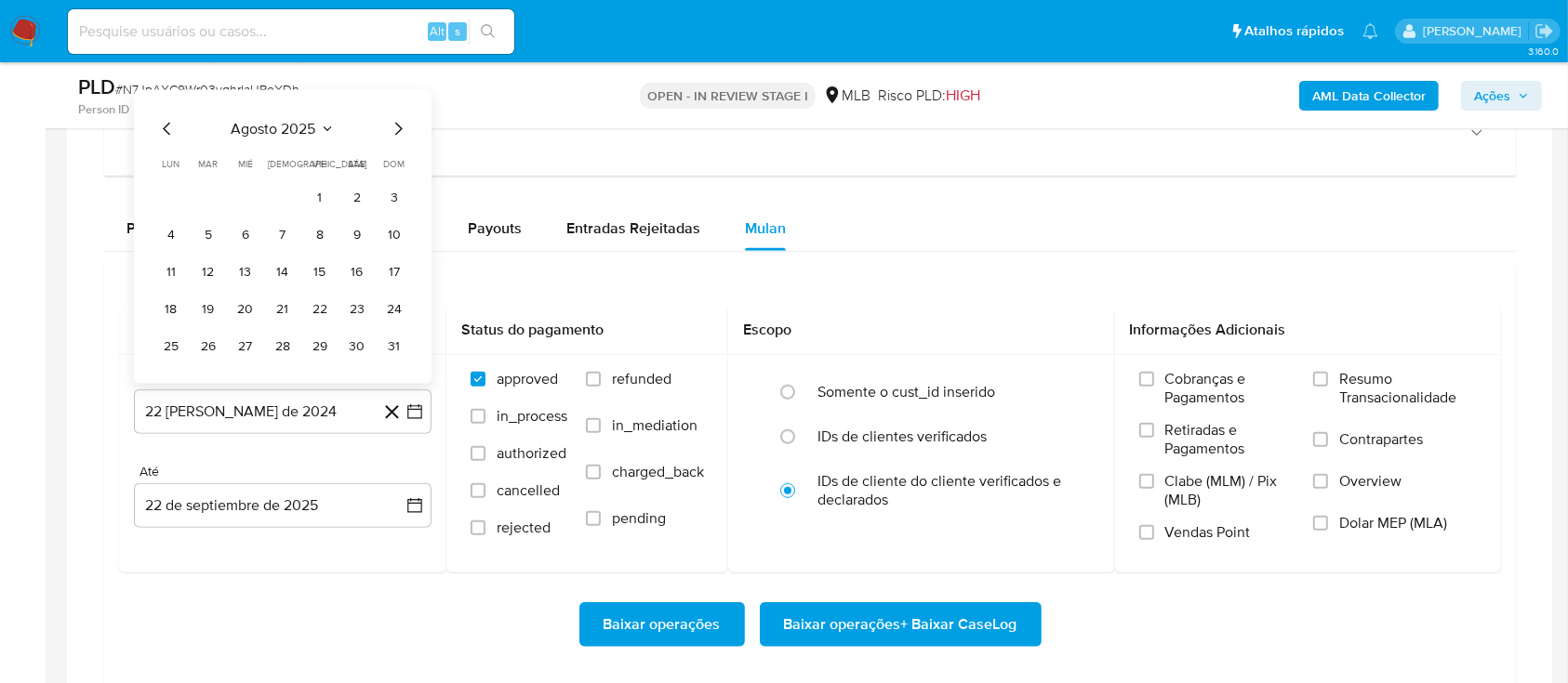
click at [327, 197] on button "1" at bounding box center [320, 197] width 29 height 29
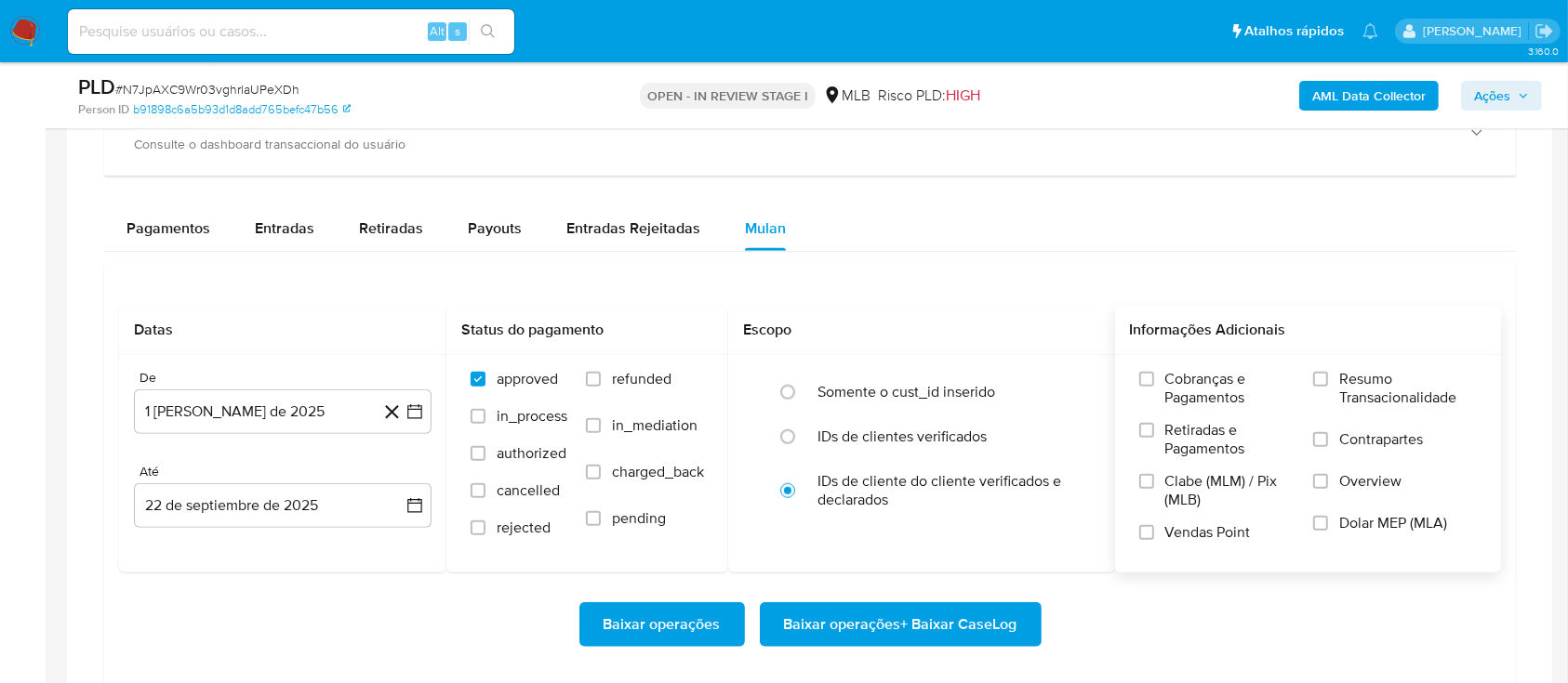
click at [1339, 383] on span "Resumo Transacionalidade" at bounding box center [1408, 389] width 138 height 37
click at [1328, 383] on input "Resumo Transacionalidade" at bounding box center [1320, 379] width 15 height 15
click at [900, 624] on span "Baixar operações + Baixar CaseLog" at bounding box center [900, 624] width 234 height 41
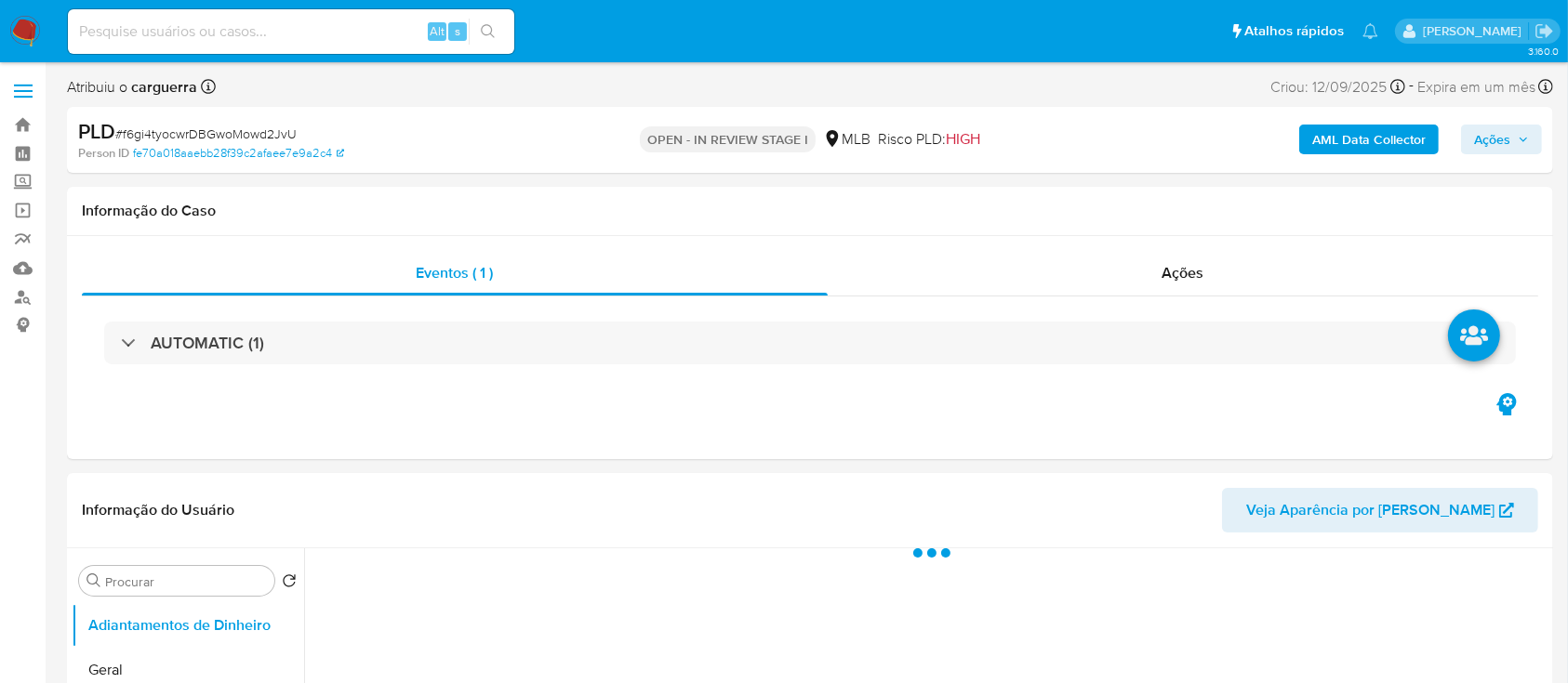
select select "10"
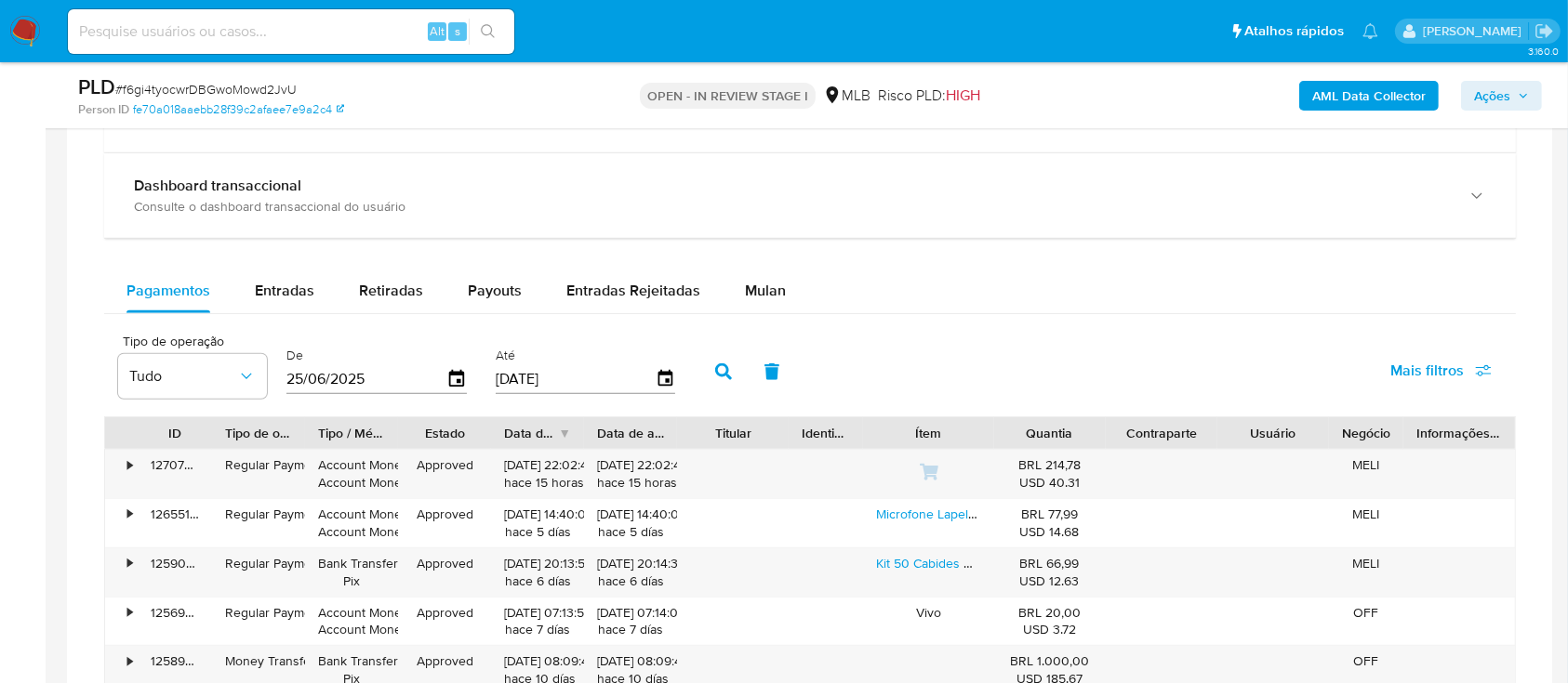
scroll to position [1363, 0]
click at [763, 294] on span "Mulan" at bounding box center [765, 289] width 41 height 21
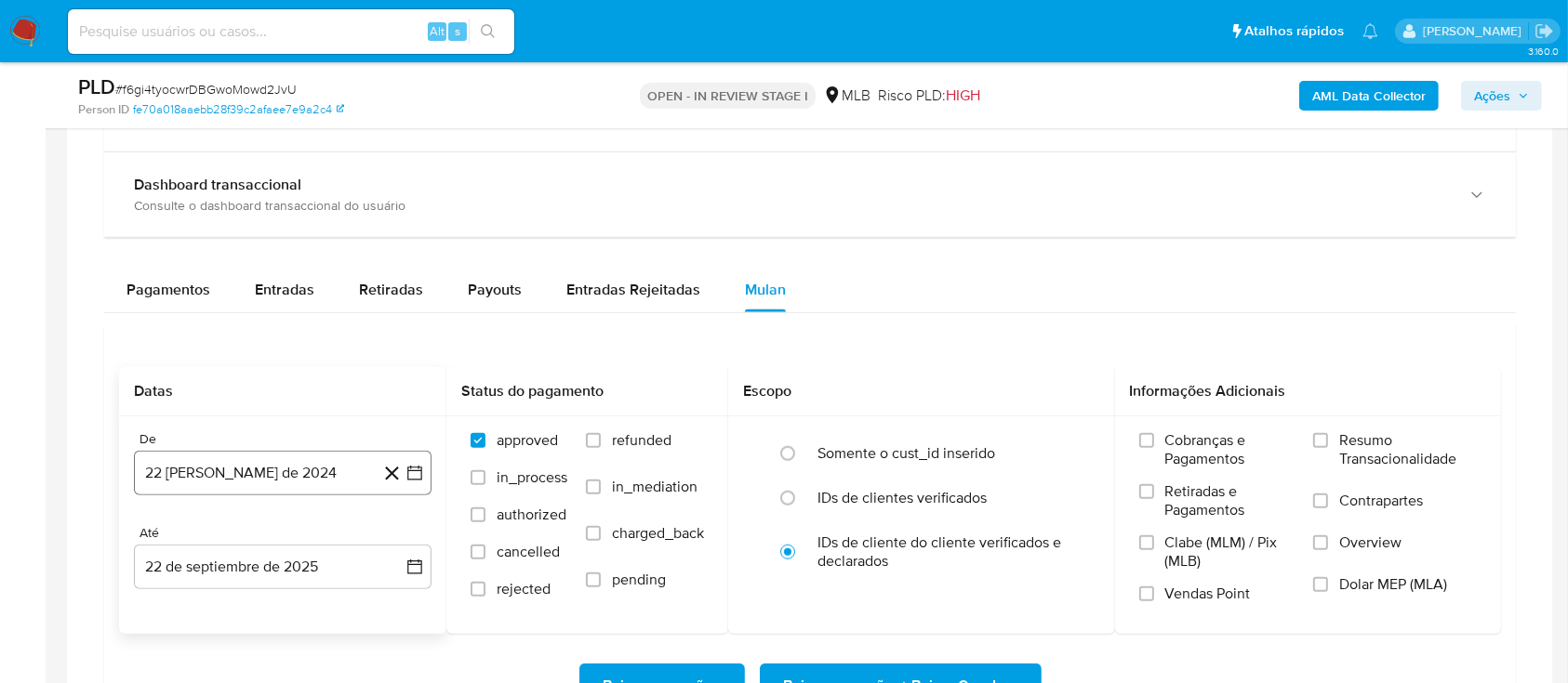
click at [410, 468] on icon "button" at bounding box center [414, 473] width 19 height 19
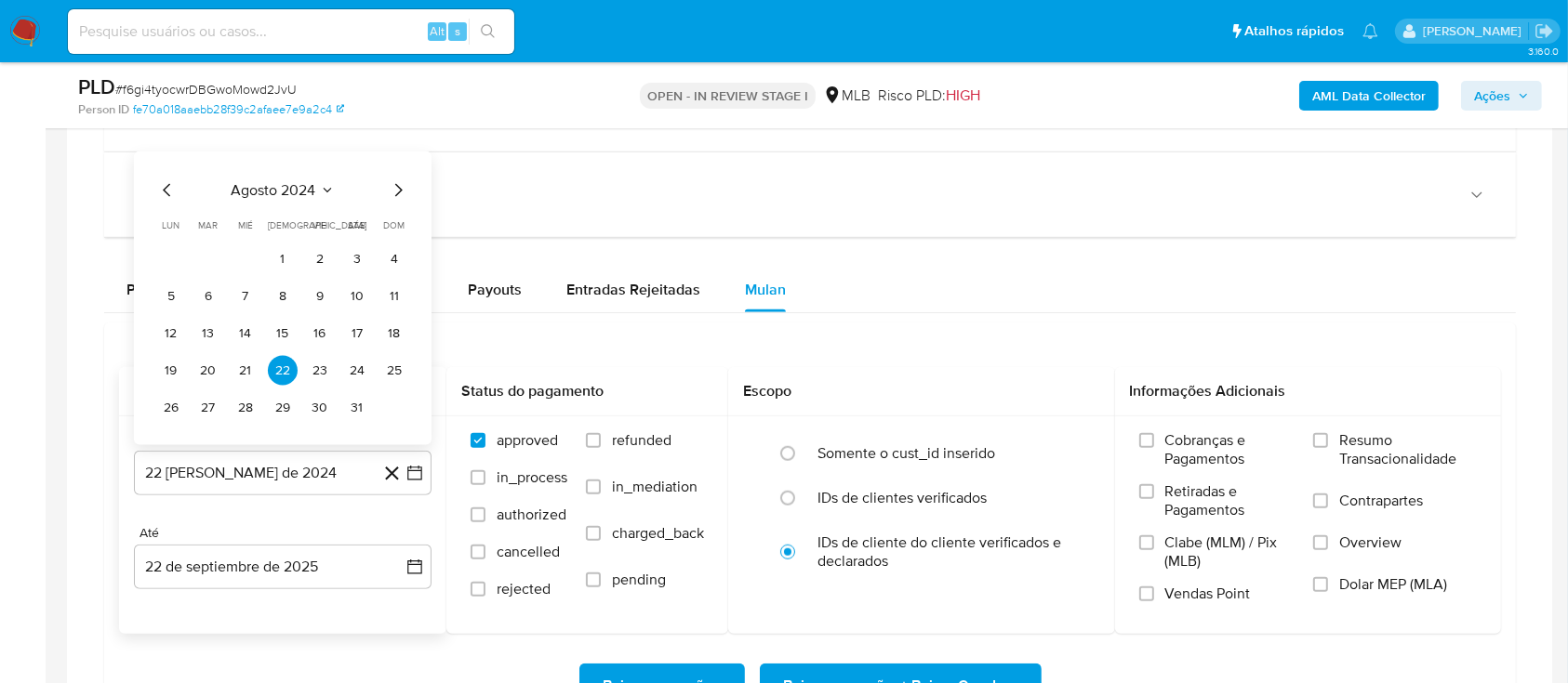
click at [327, 190] on icon "Seleccionar mes y año" at bounding box center [327, 190] width 9 height 5
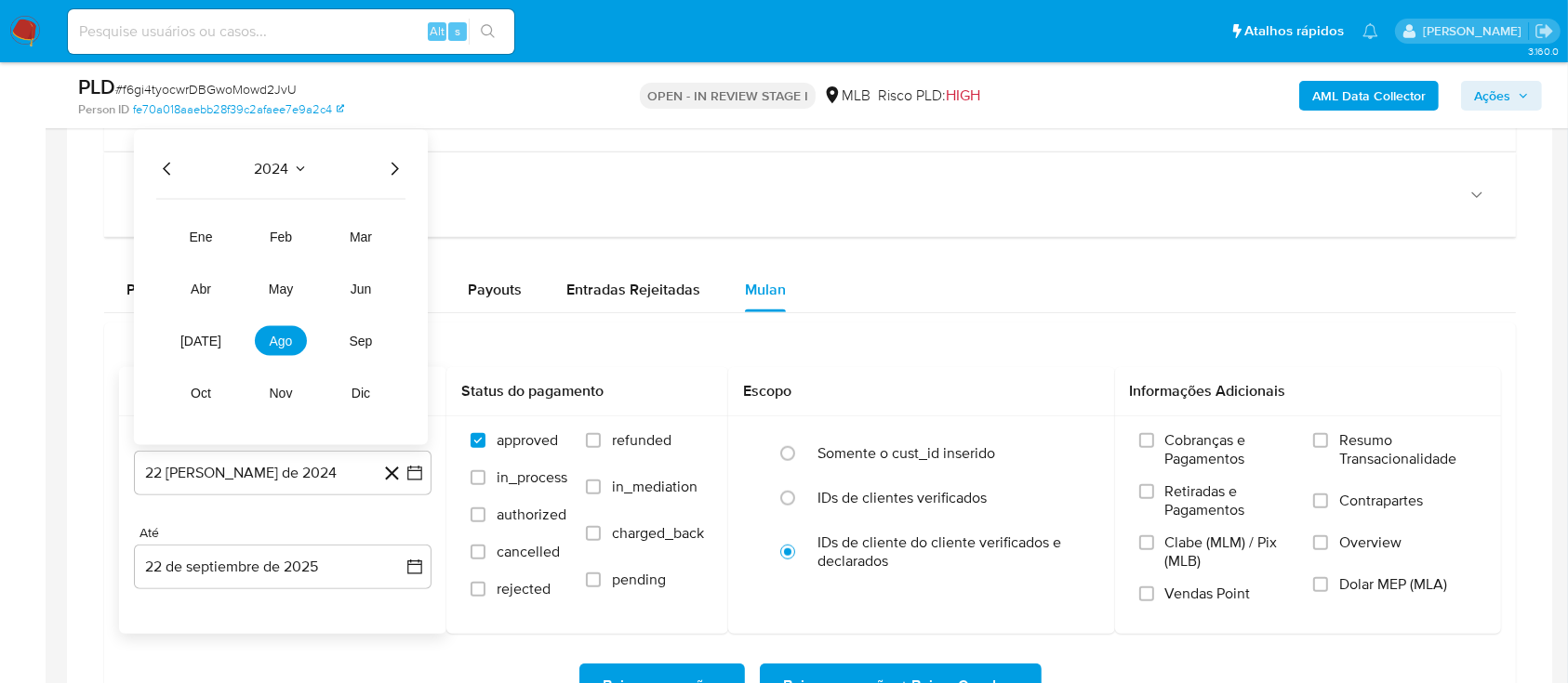
click at [394, 177] on icon "Año siguiente" at bounding box center [394, 169] width 22 height 22
click at [280, 335] on span "ago" at bounding box center [282, 341] width 23 height 15
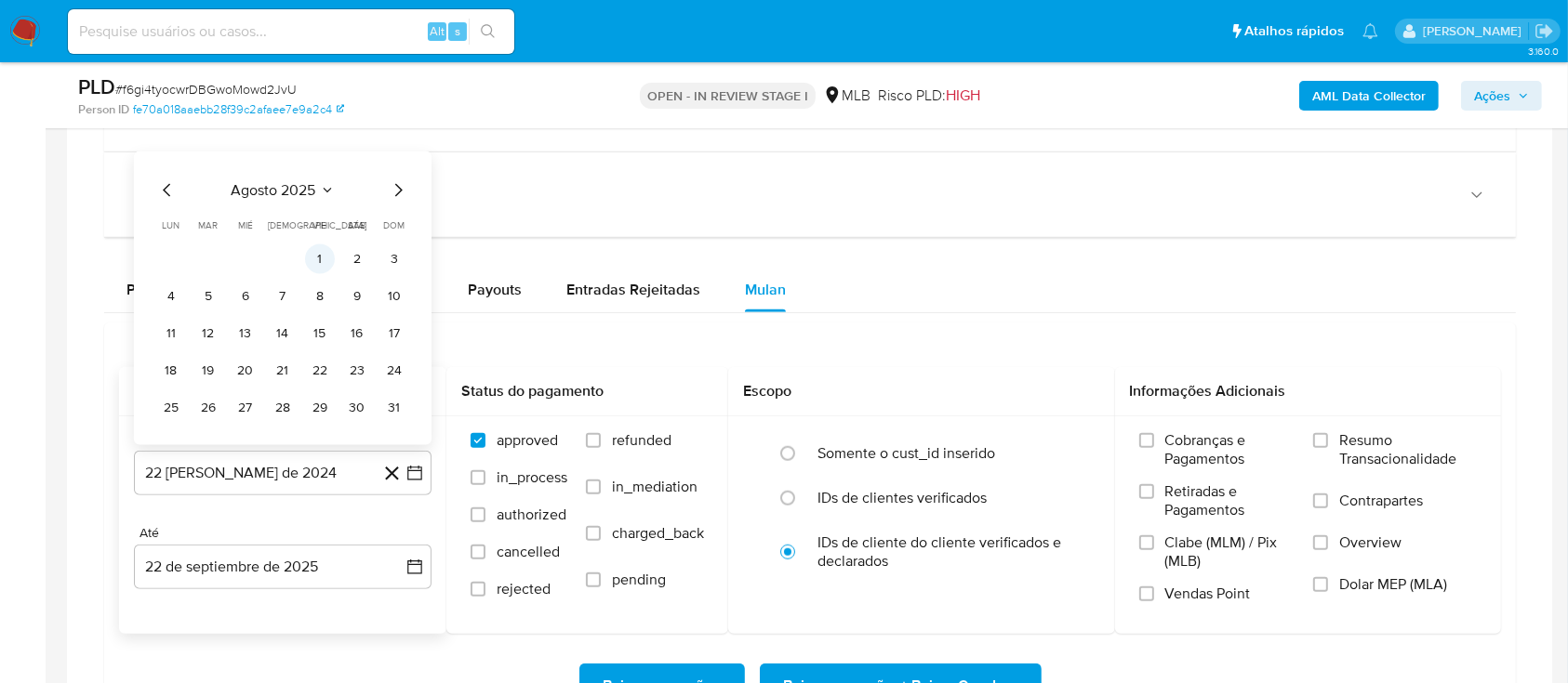
click at [322, 257] on button "1" at bounding box center [320, 259] width 29 height 29
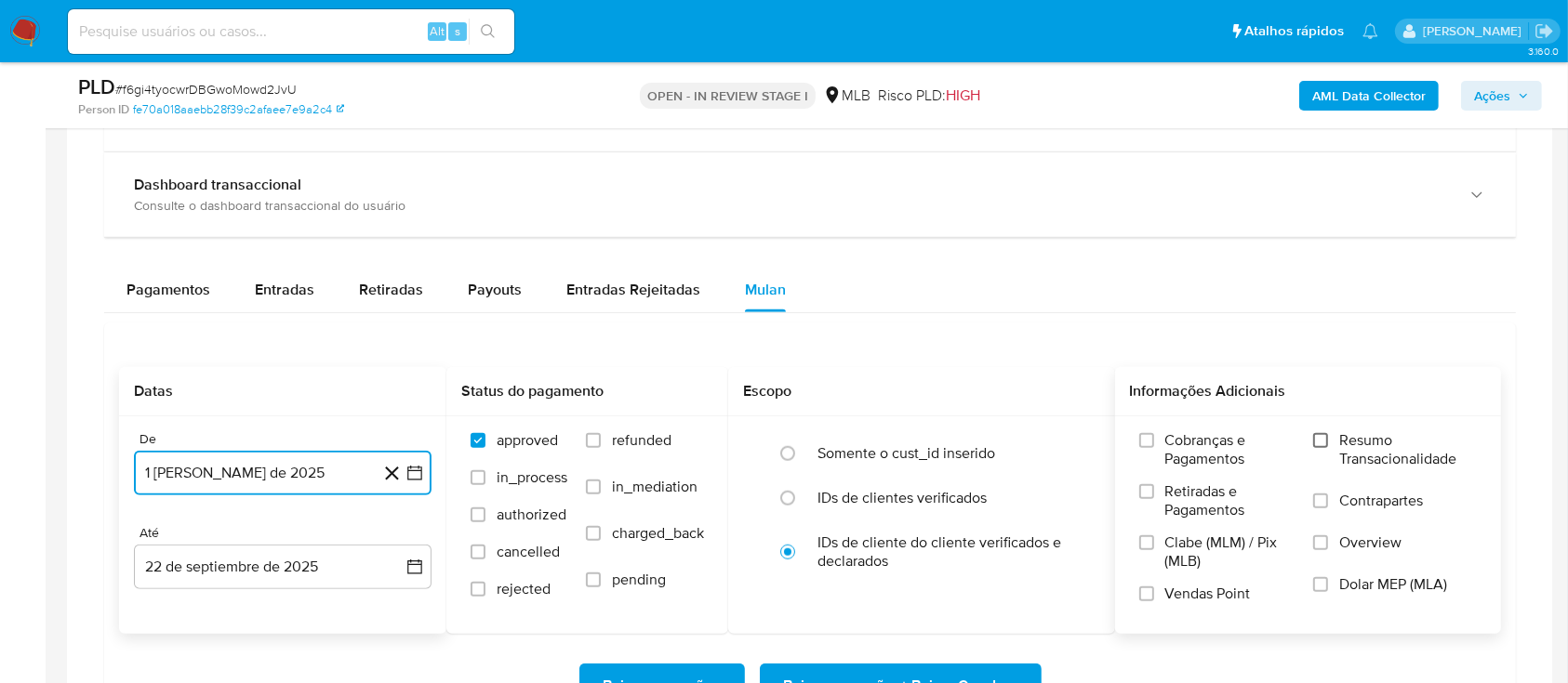
click at [1325, 445] on input "Resumo Transacionalidade" at bounding box center [1320, 440] width 15 height 15
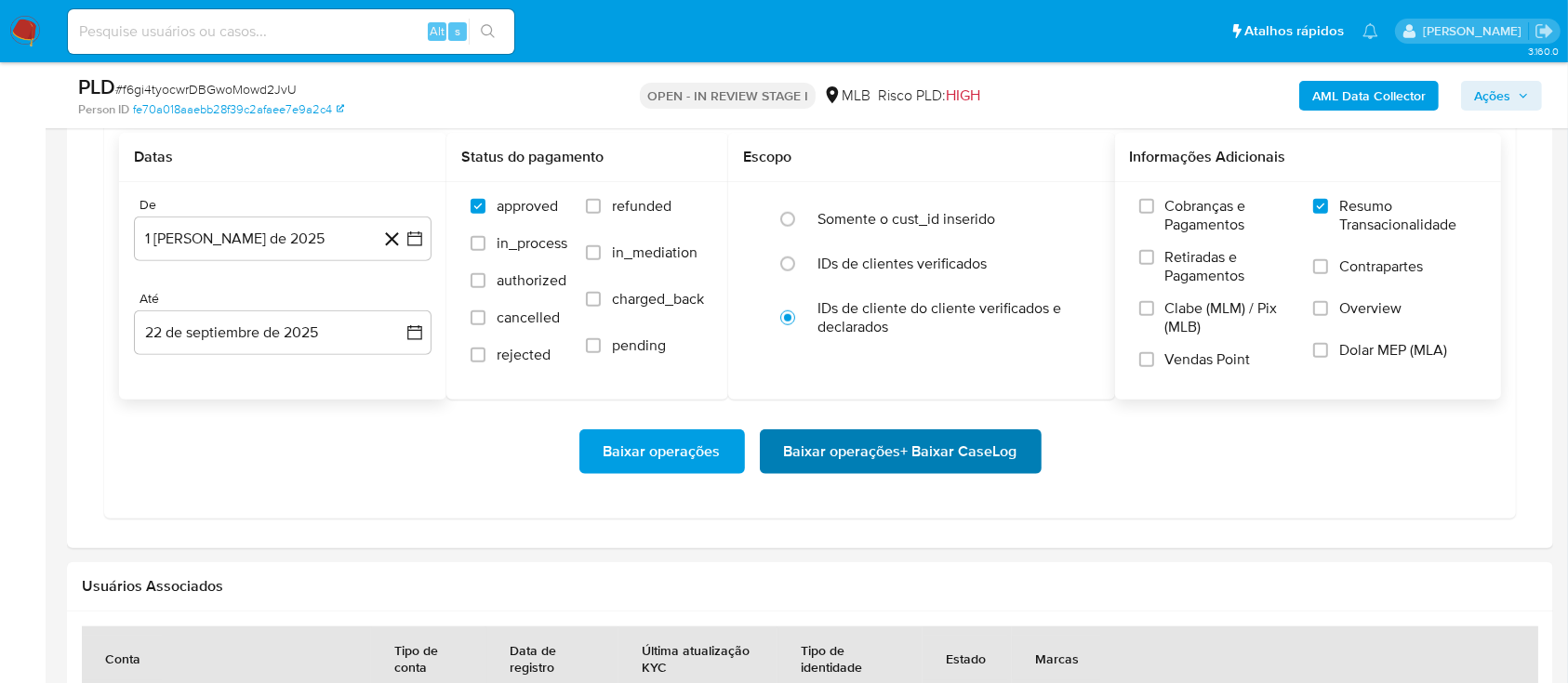
scroll to position [1611, 0]
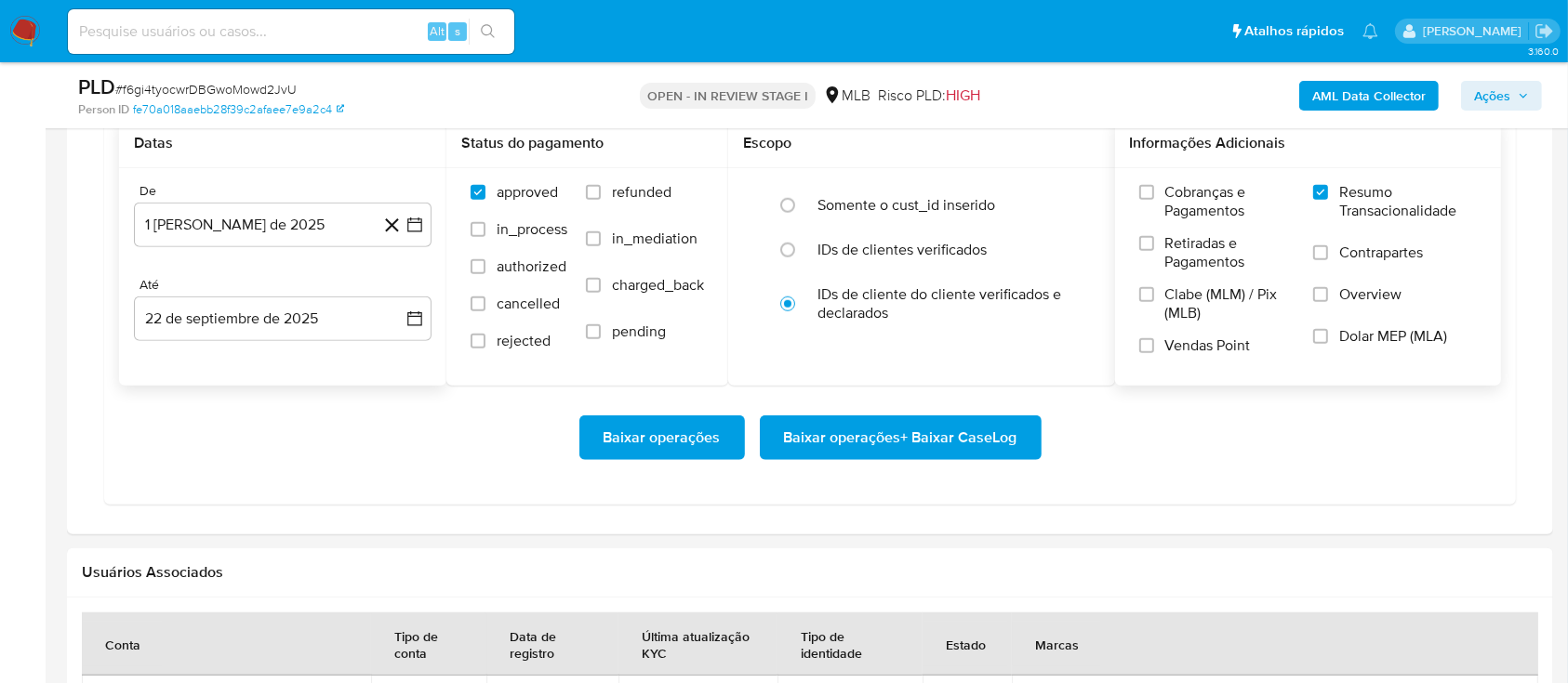
click at [923, 420] on span "Baixar operações + Baixar CaseLog" at bounding box center [900, 438] width 234 height 41
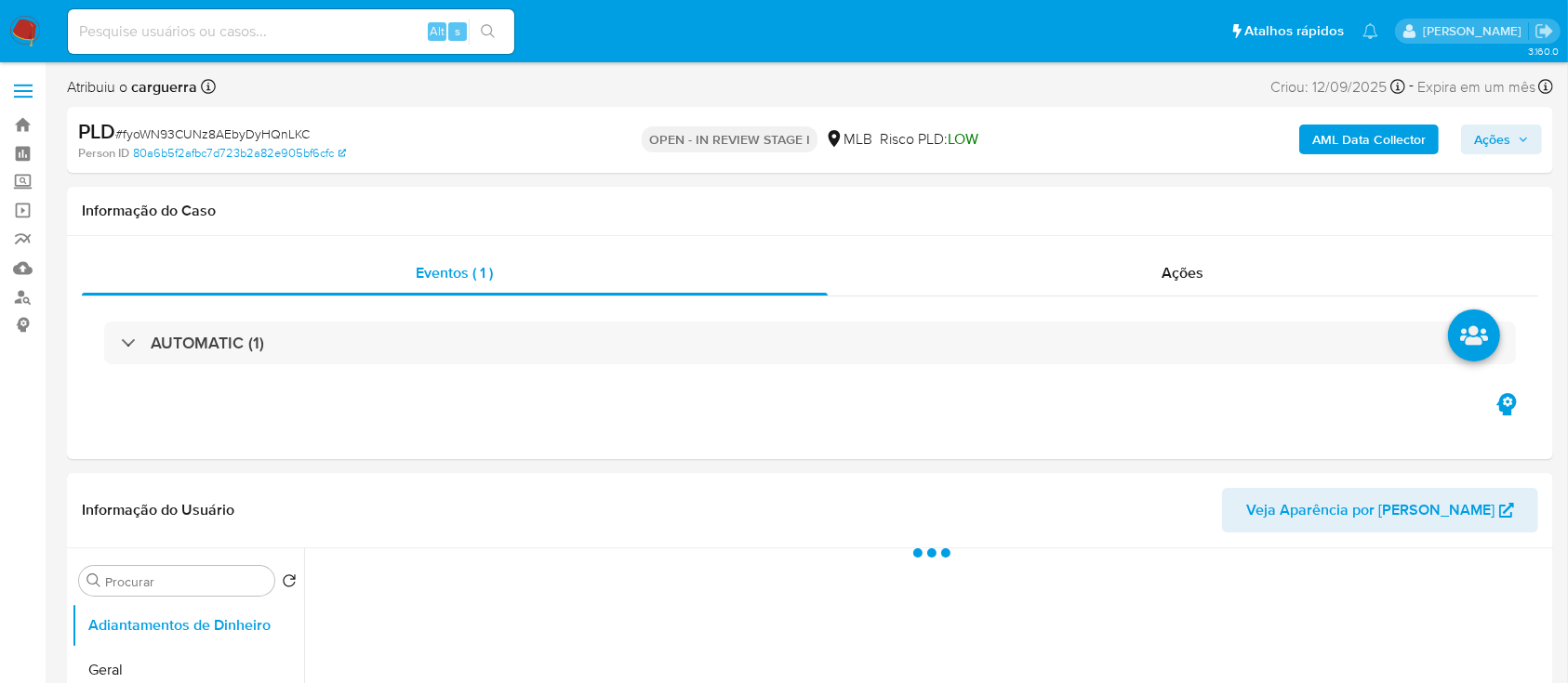
select select "10"
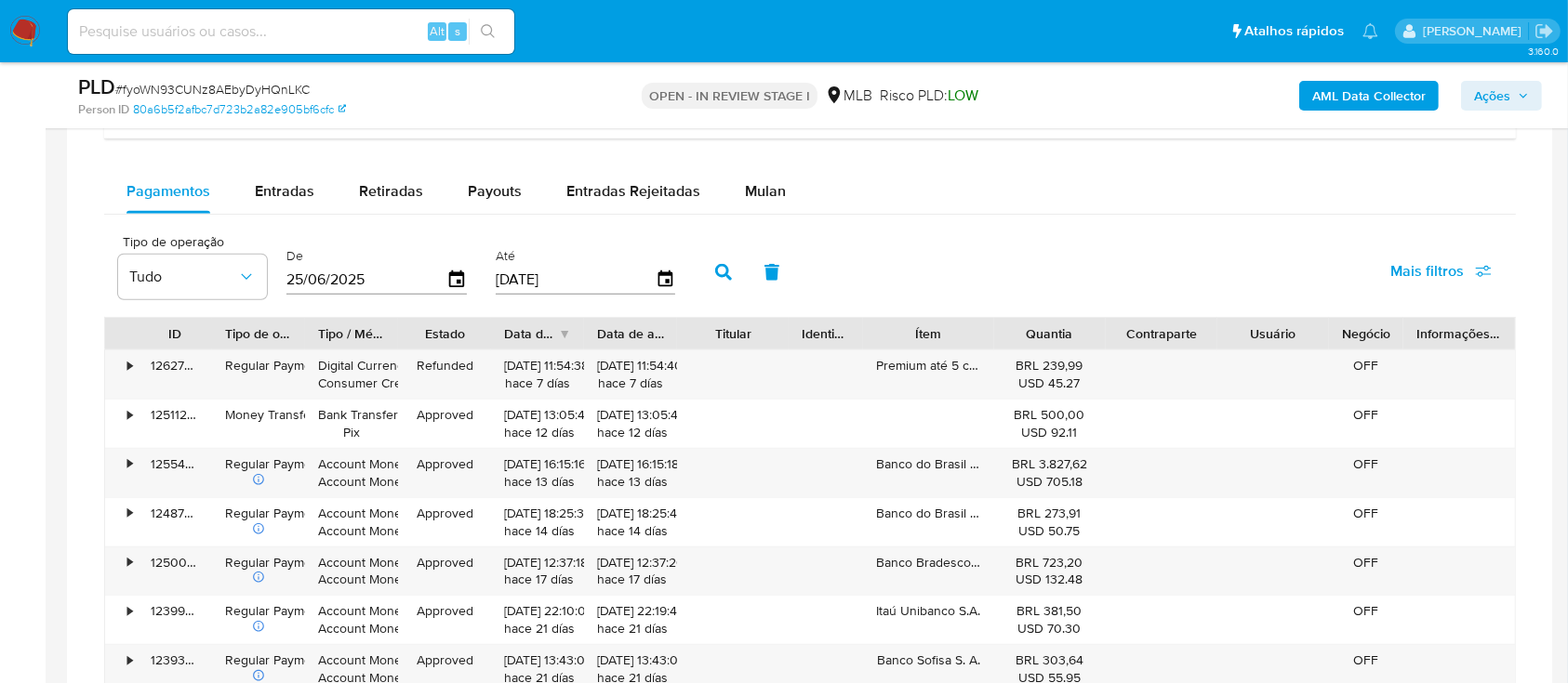
scroll to position [1363, 0]
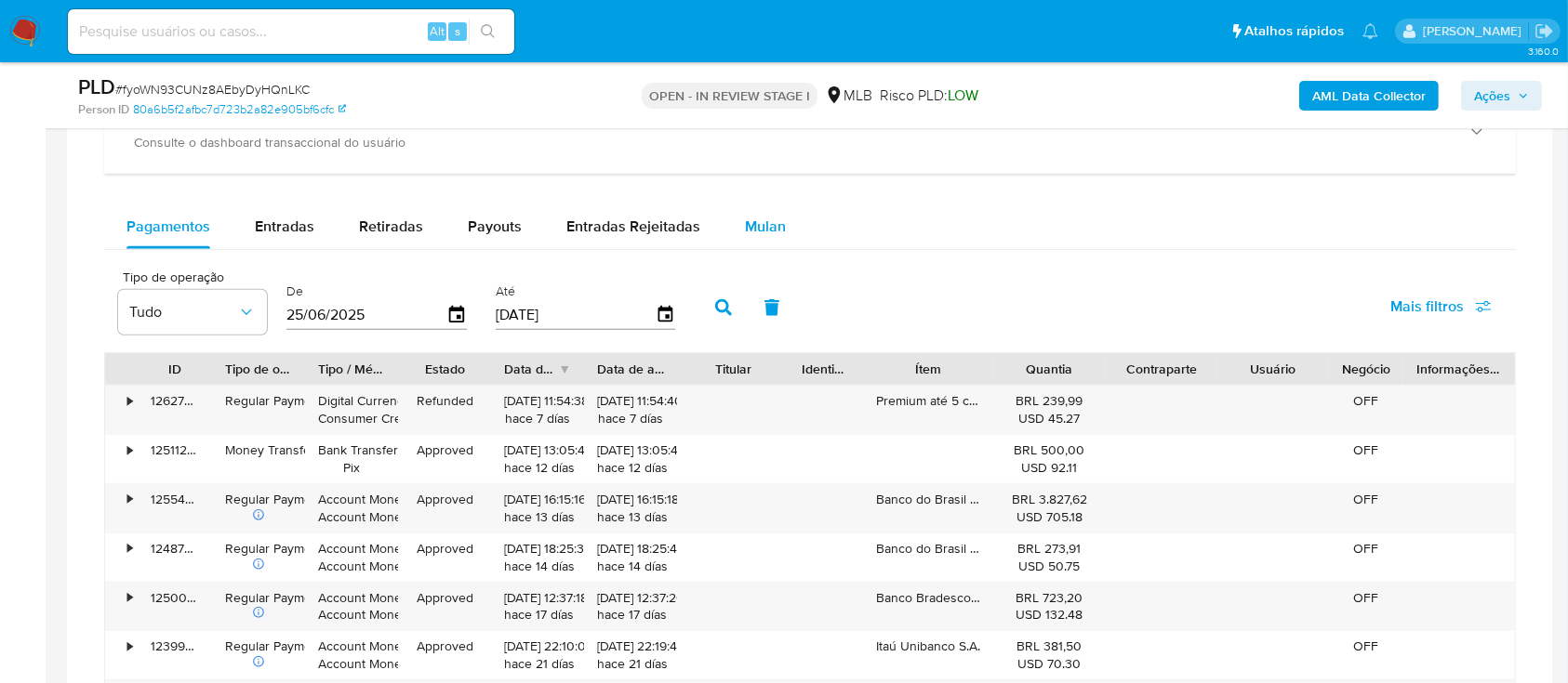
click at [764, 224] on span "Mulan" at bounding box center [765, 227] width 41 height 21
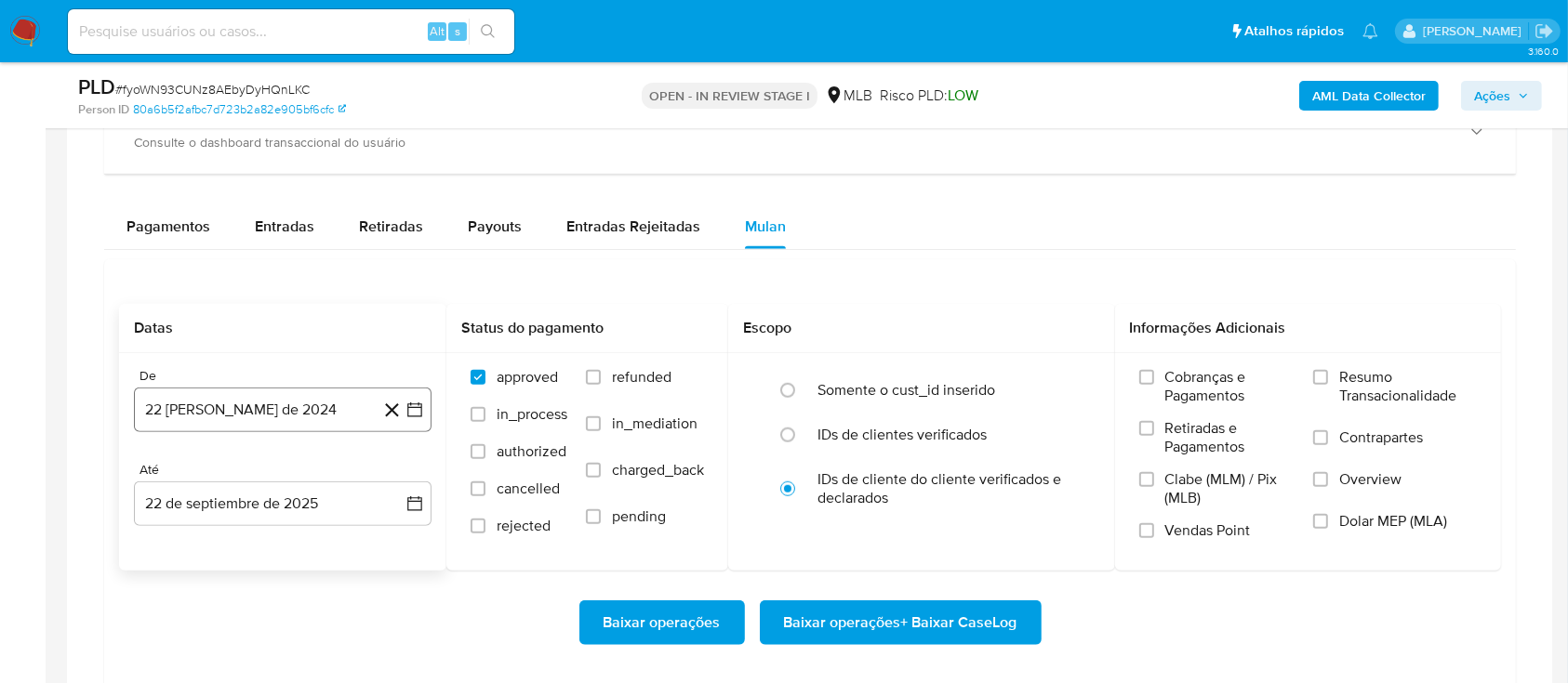
click at [414, 407] on icon "button" at bounding box center [414, 409] width 19 height 19
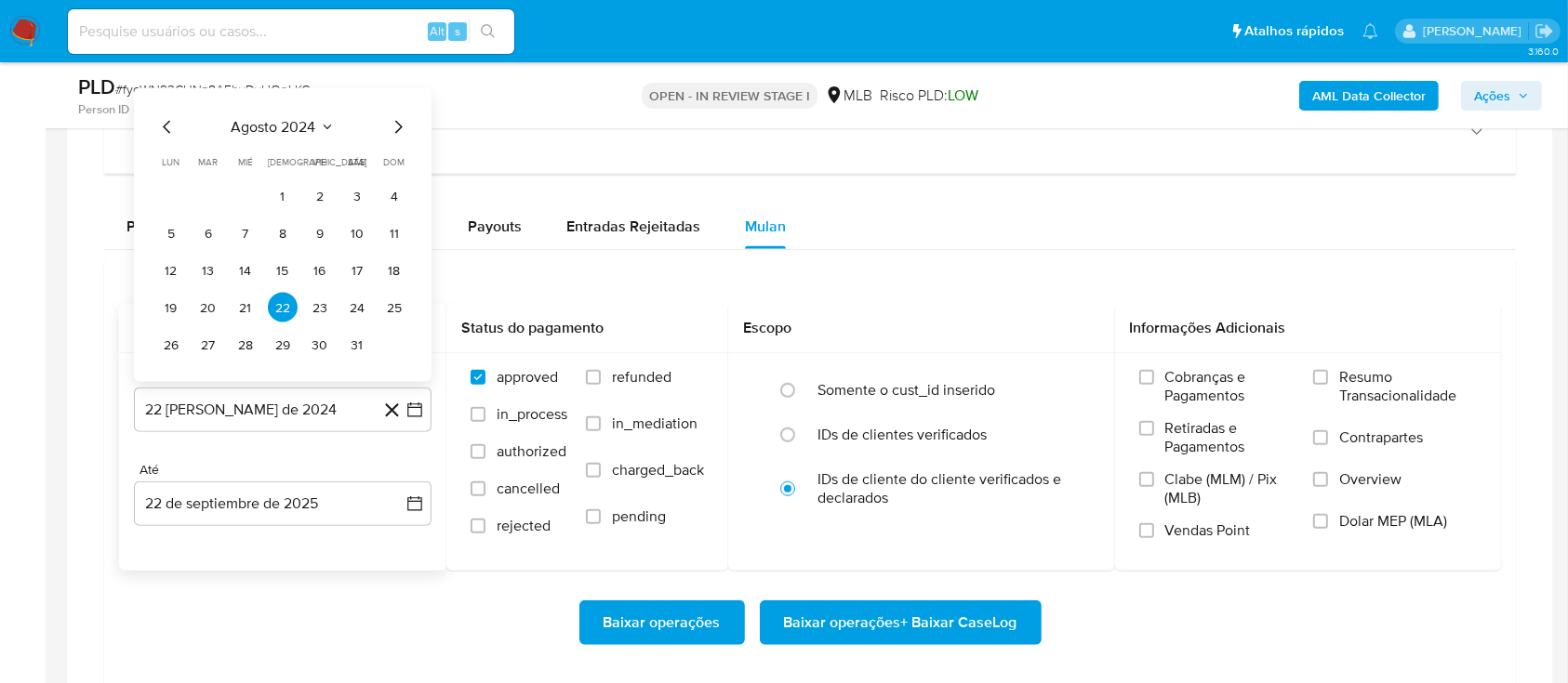
click at [327, 123] on icon "Seleccionar mes y año" at bounding box center [327, 127] width 15 height 15
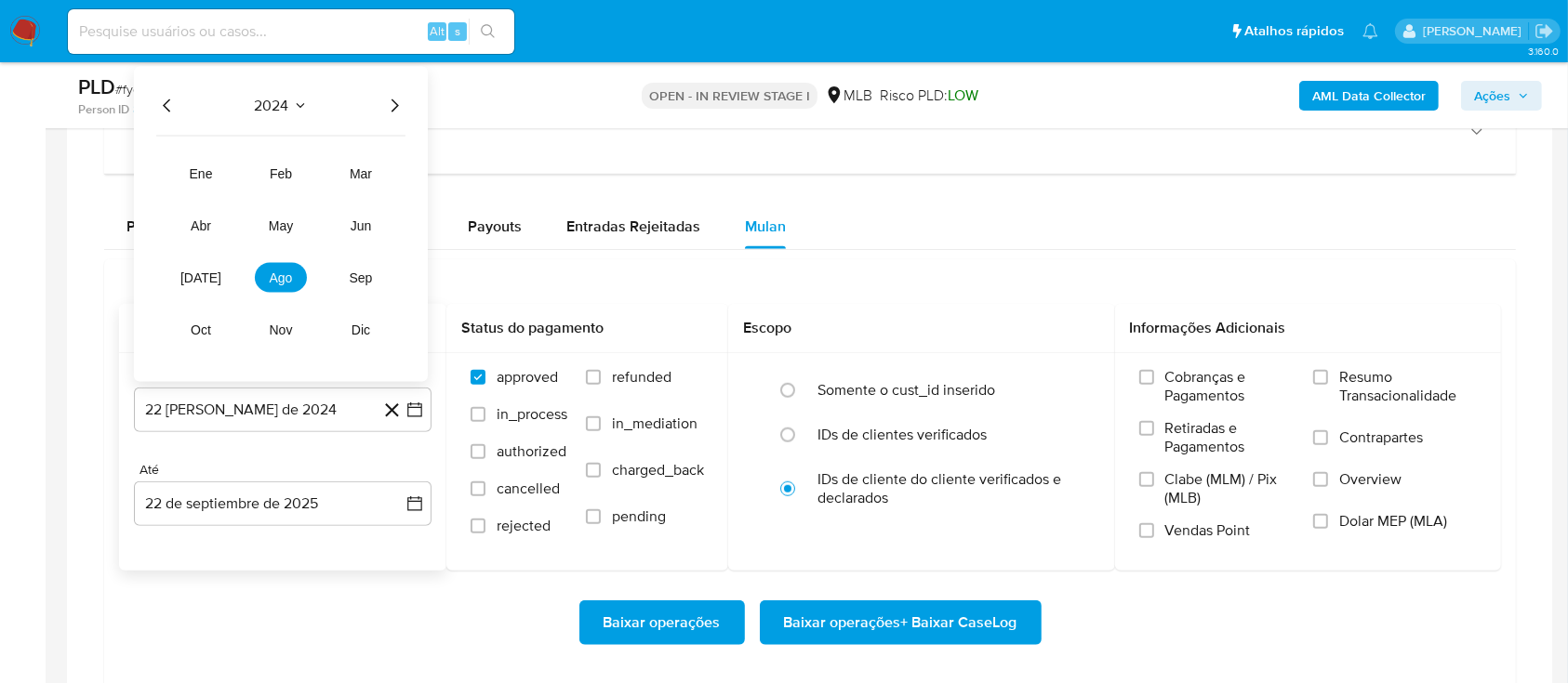
click at [395, 106] on icon "Año siguiente" at bounding box center [394, 106] width 22 height 22
click at [287, 272] on span "ago" at bounding box center [282, 277] width 23 height 15
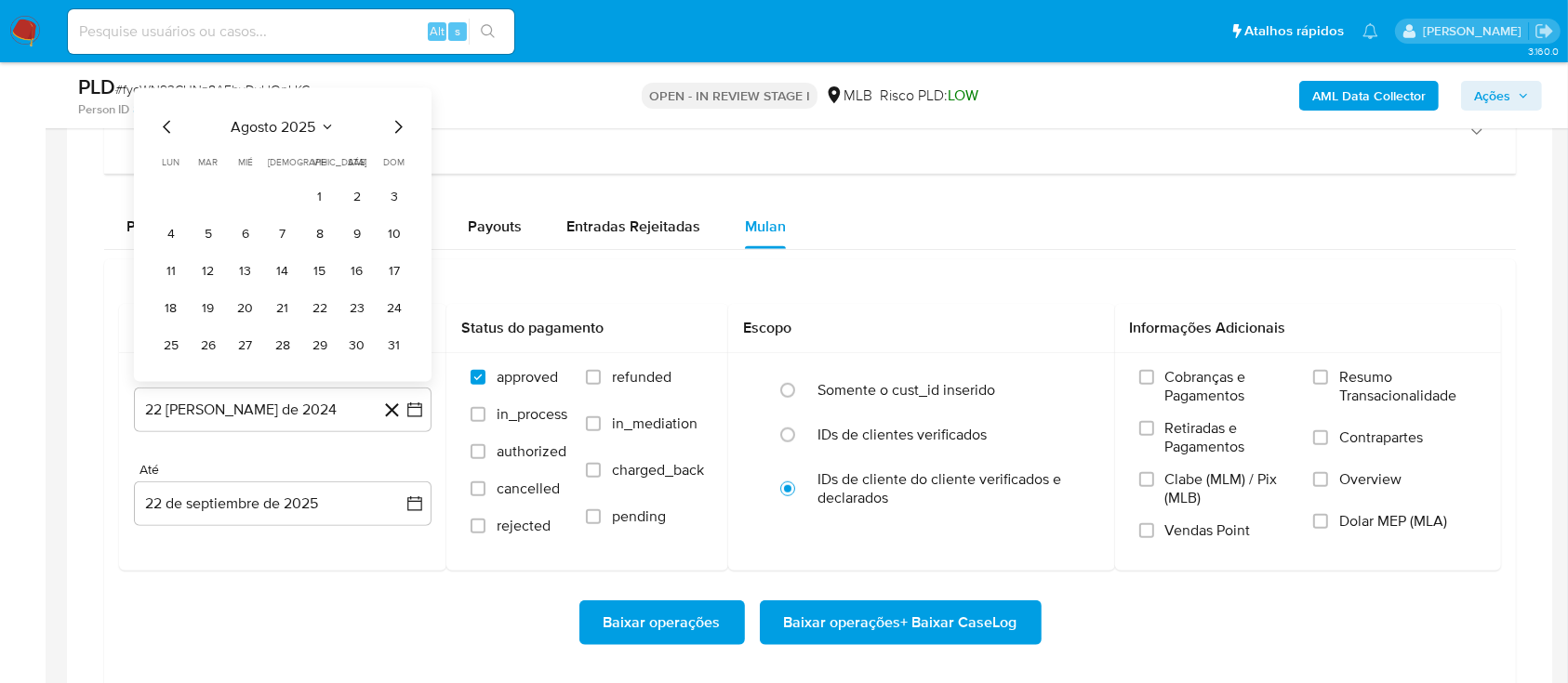
drag, startPoint x: 319, startPoint y: 197, endPoint x: 338, endPoint y: 206, distance: 21.0
click at [319, 197] on button "1" at bounding box center [320, 196] width 29 height 29
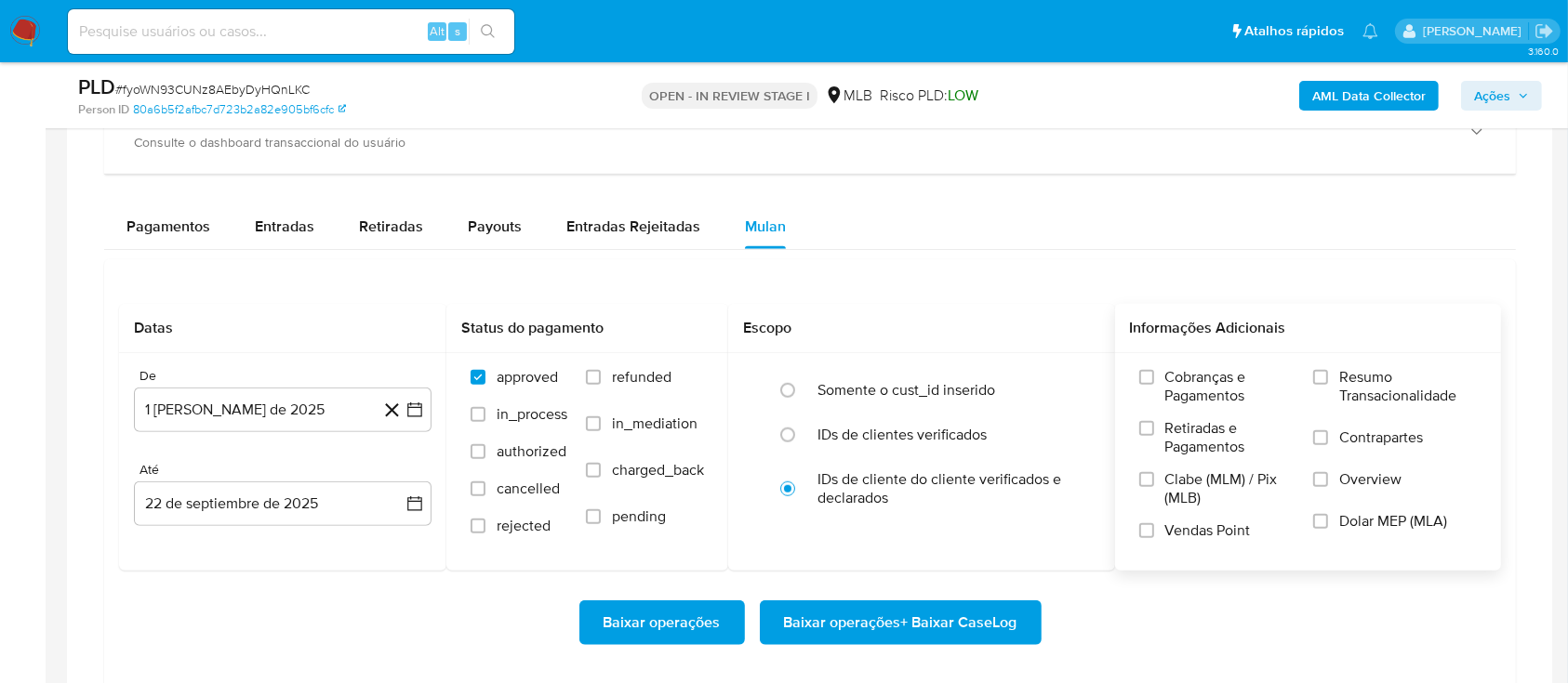
click at [1333, 382] on label "Resumo Transacionalidade" at bounding box center [1394, 399] width 163 height 61
click at [1328, 382] on input "Resumo Transacionalidade" at bounding box center [1320, 377] width 15 height 15
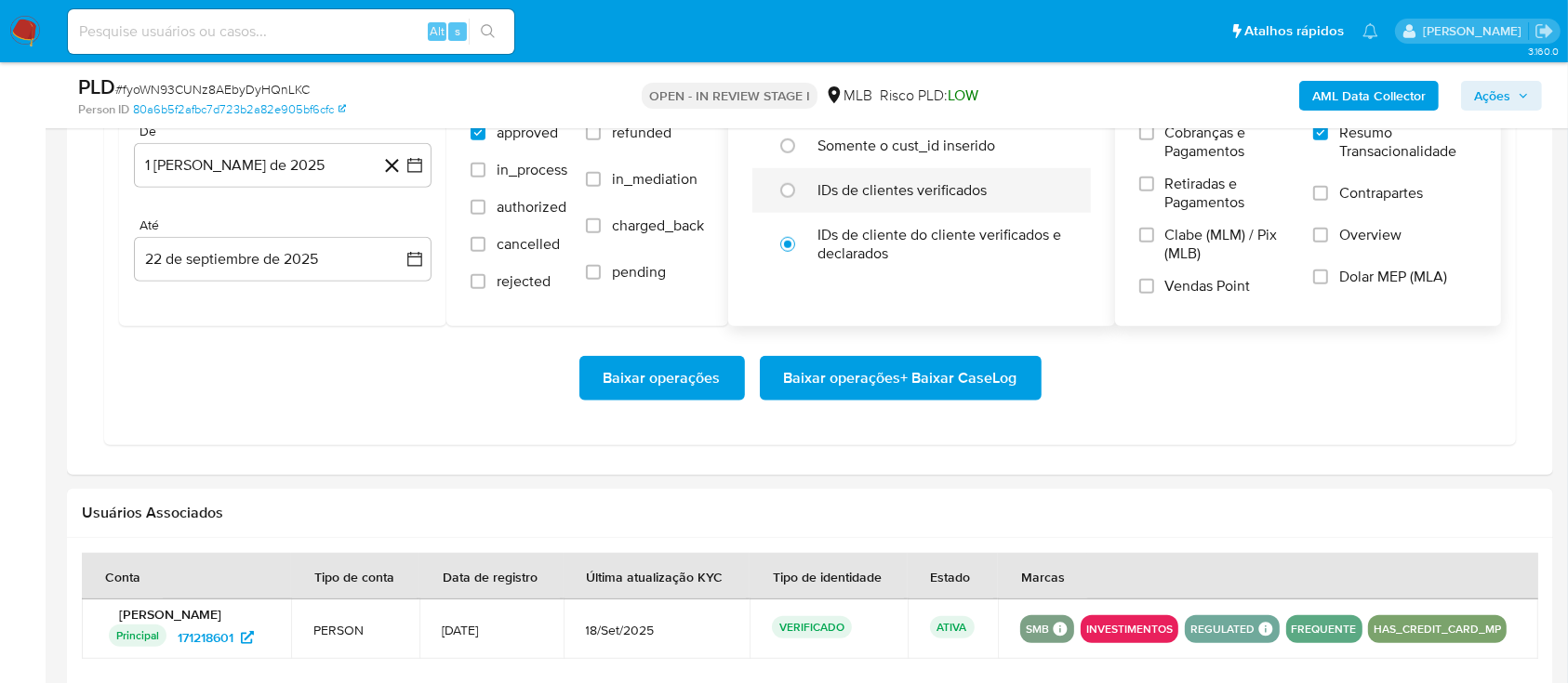
scroll to position [1611, 0]
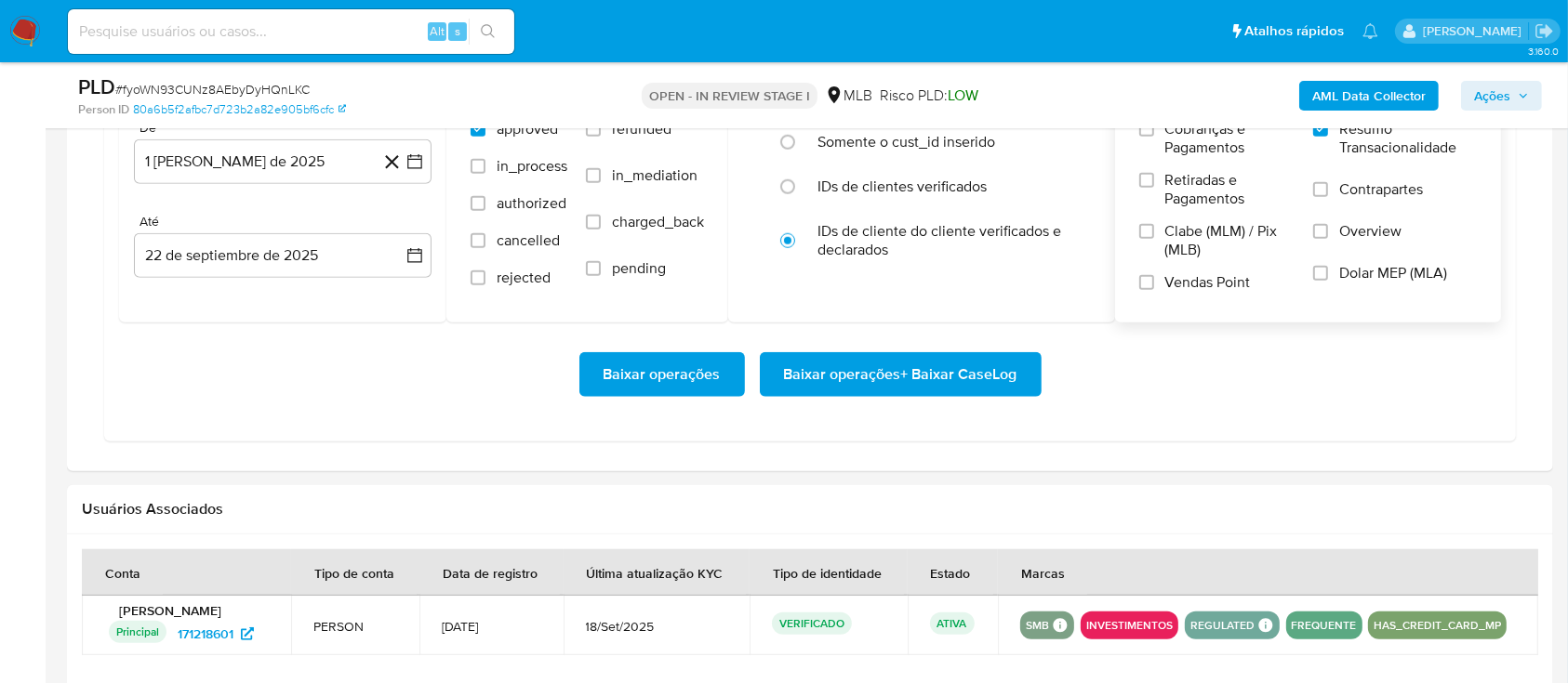
click at [846, 375] on span "Baixar operações + Baixar CaseLog" at bounding box center [900, 375] width 234 height 41
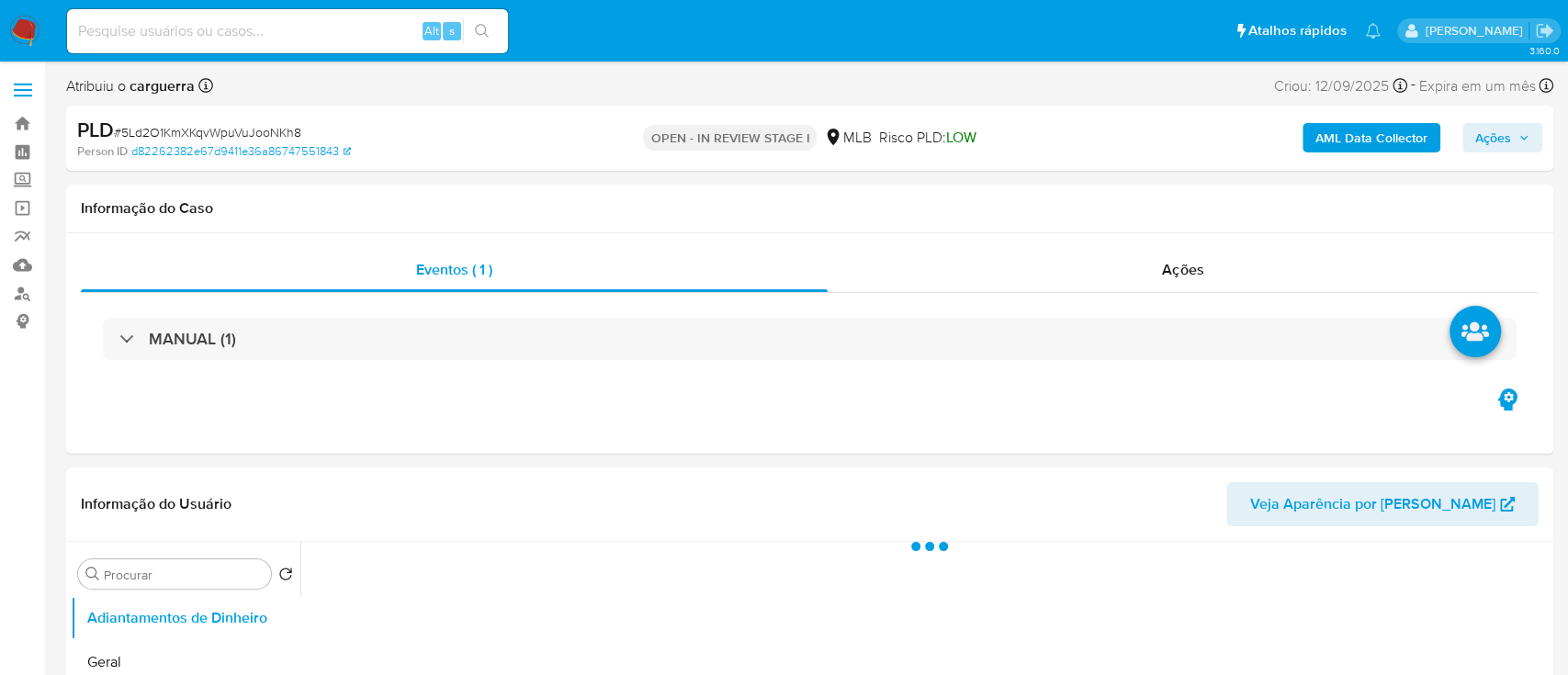
select select "10"
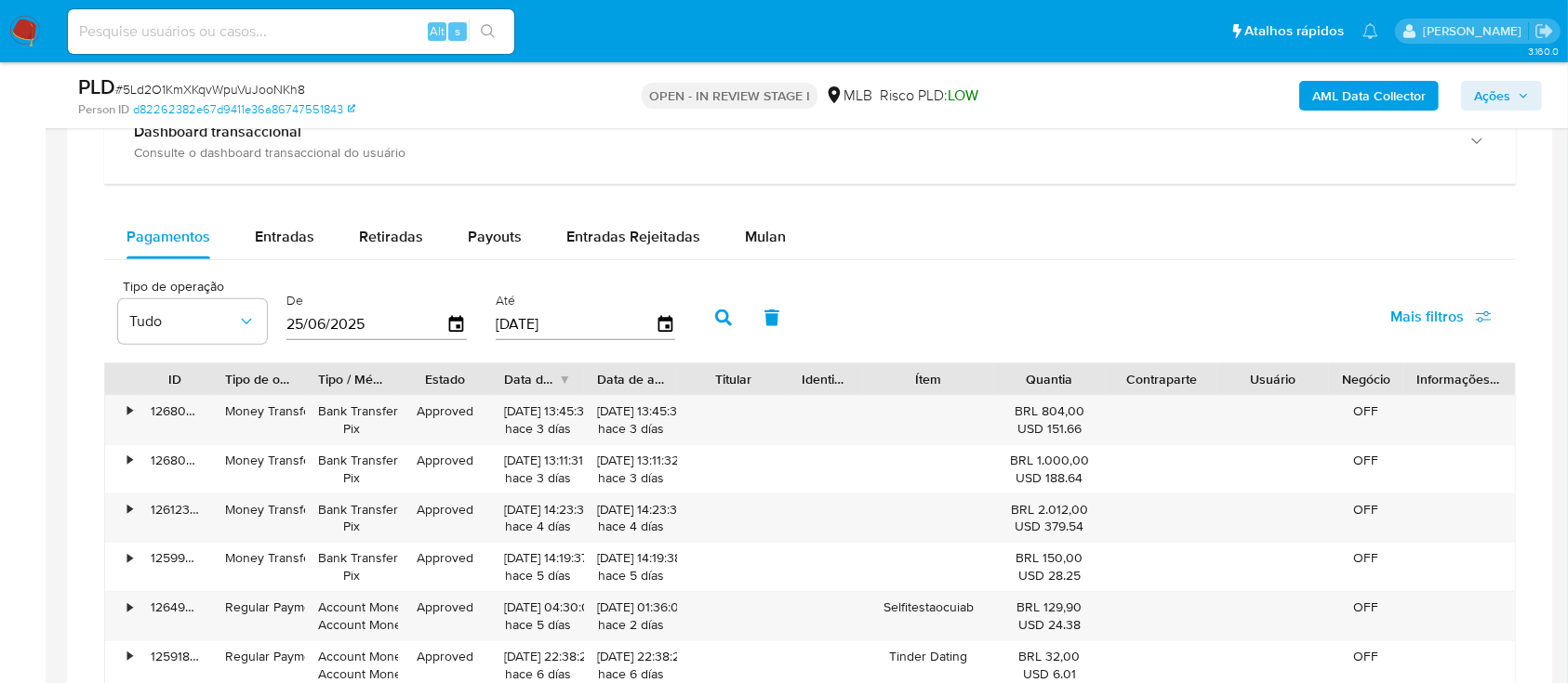
scroll to position [1487, 0]
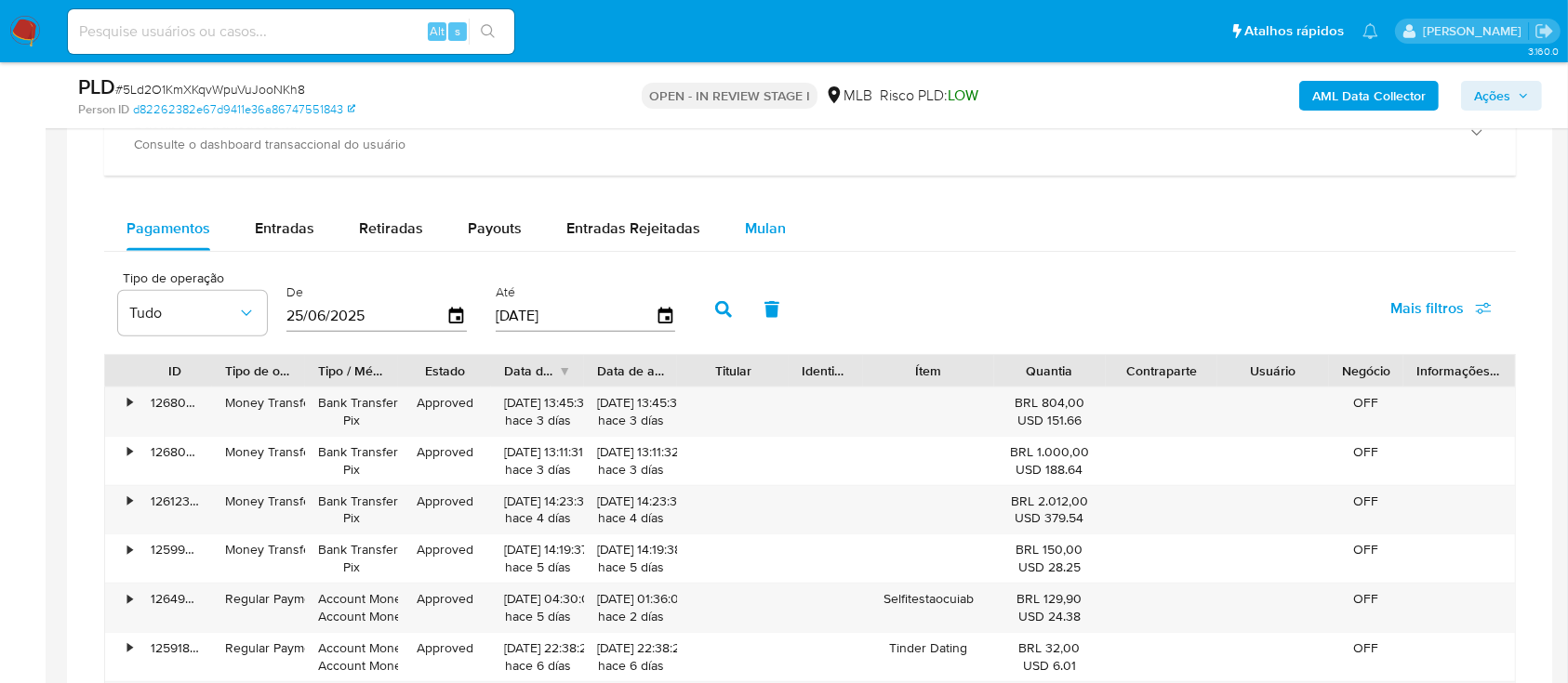
click at [769, 212] on div "Mulan" at bounding box center [765, 229] width 41 height 45
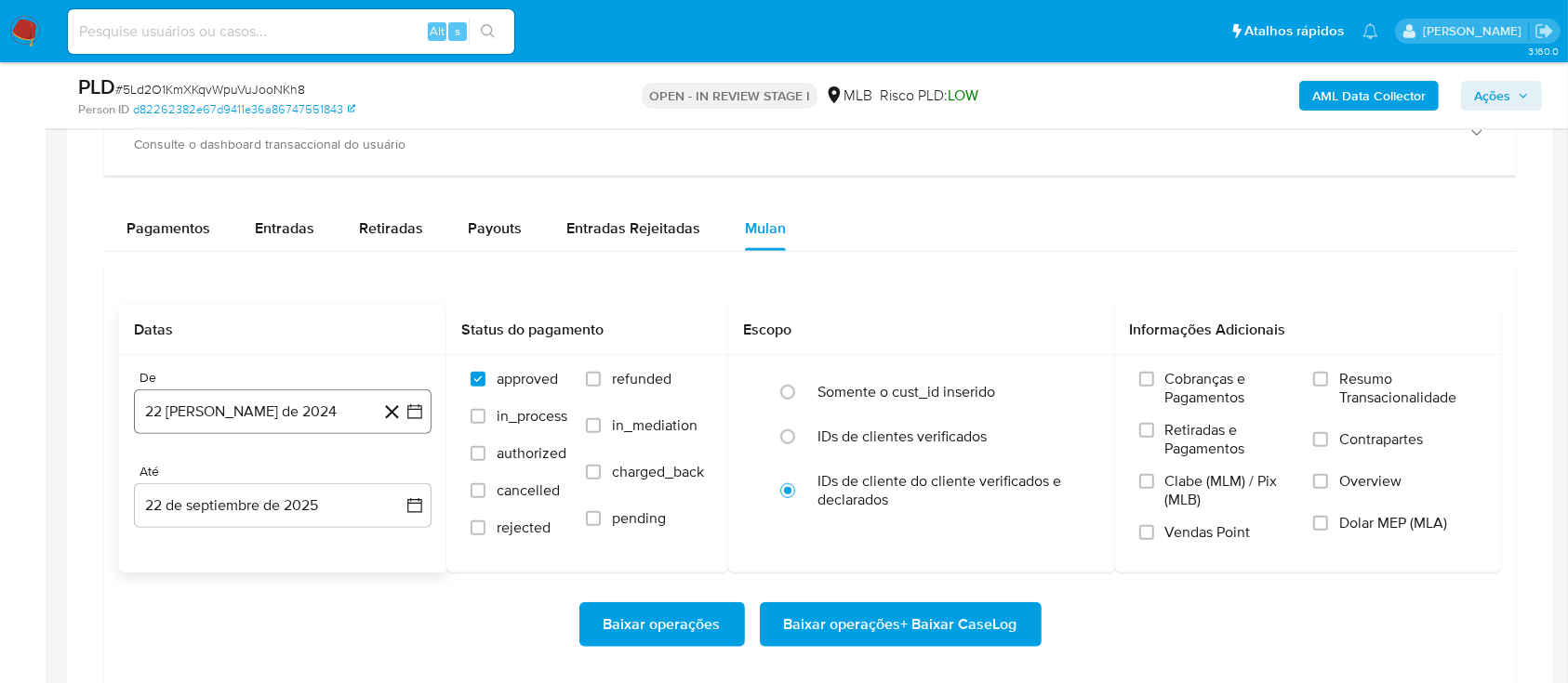
click at [413, 418] on icon "button" at bounding box center [414, 411] width 19 height 19
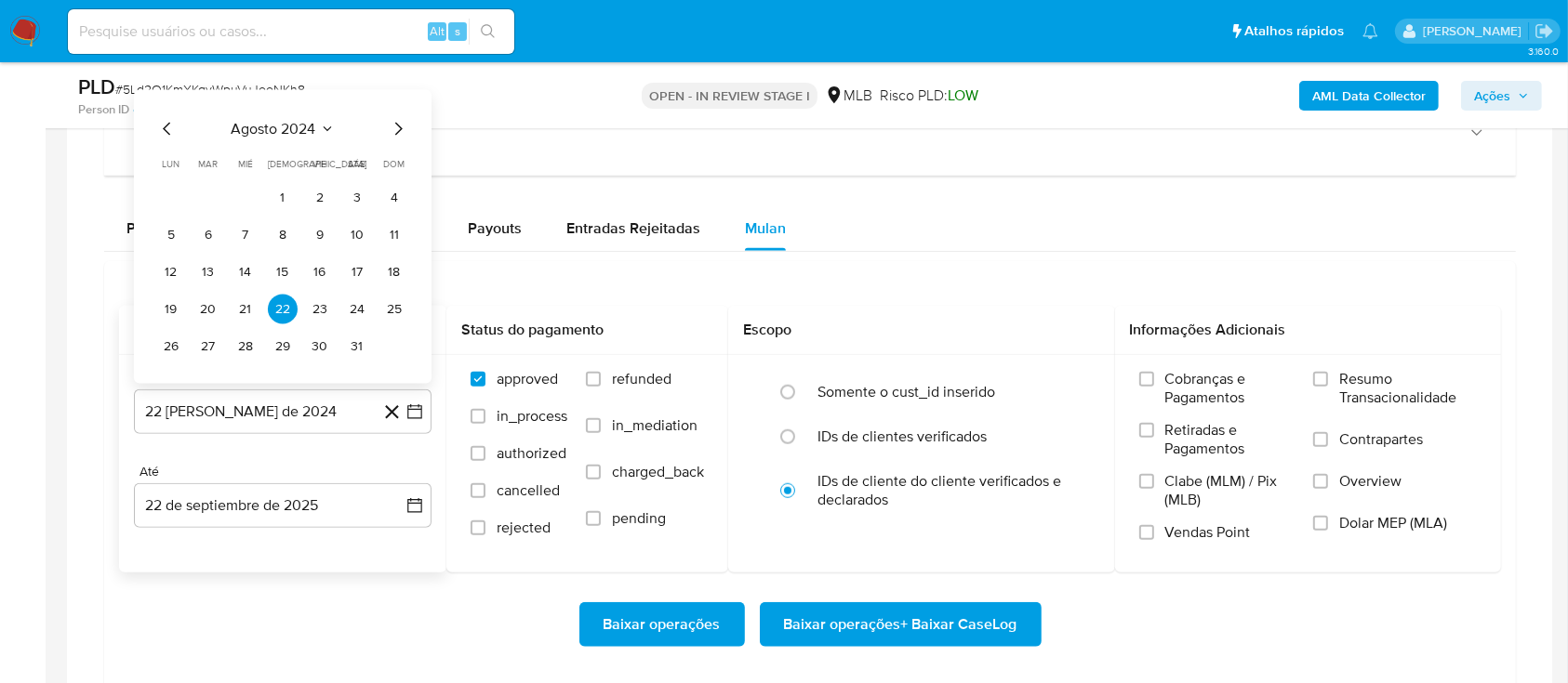
click at [318, 133] on button "agosto 2024" at bounding box center [283, 129] width 104 height 19
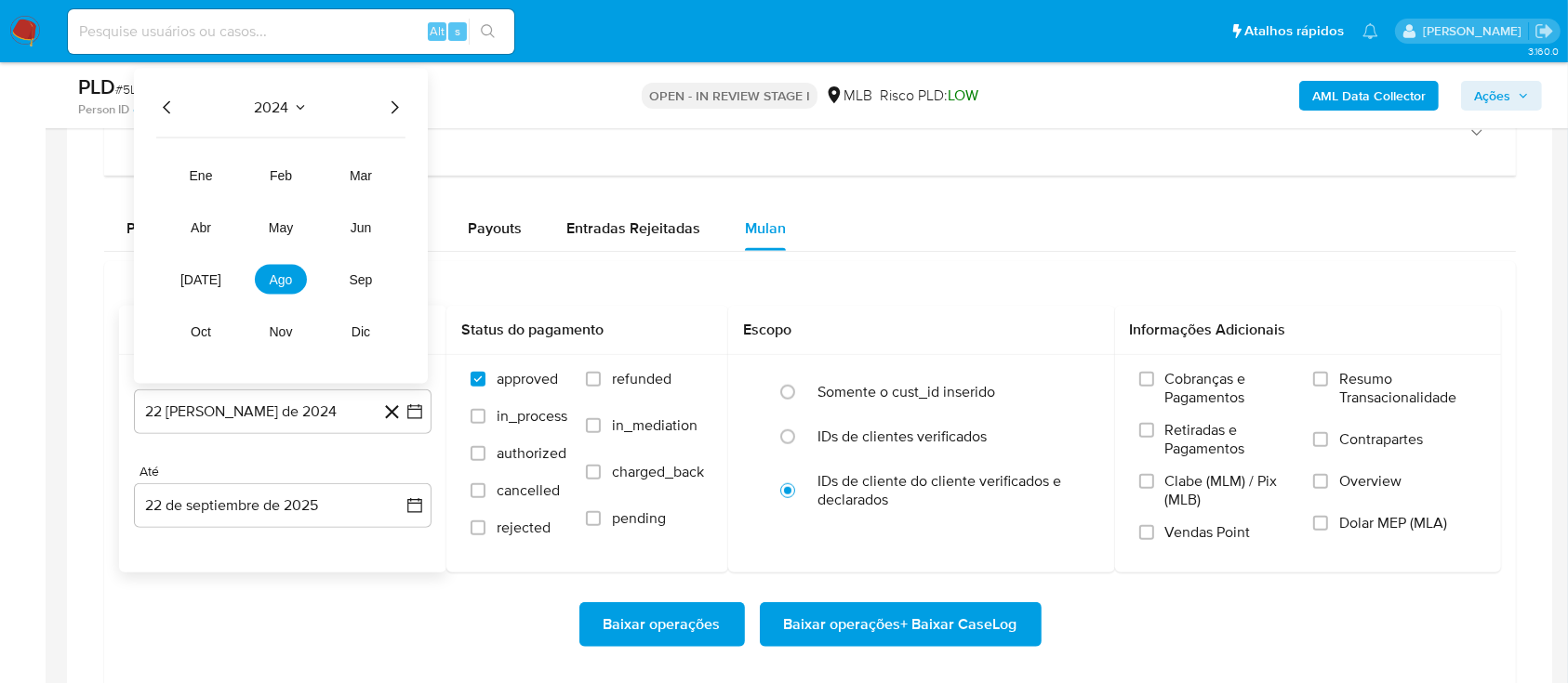
click at [386, 111] on icon "Año siguiente" at bounding box center [394, 107] width 22 height 22
click at [297, 282] on button "ago" at bounding box center [281, 279] width 52 height 29
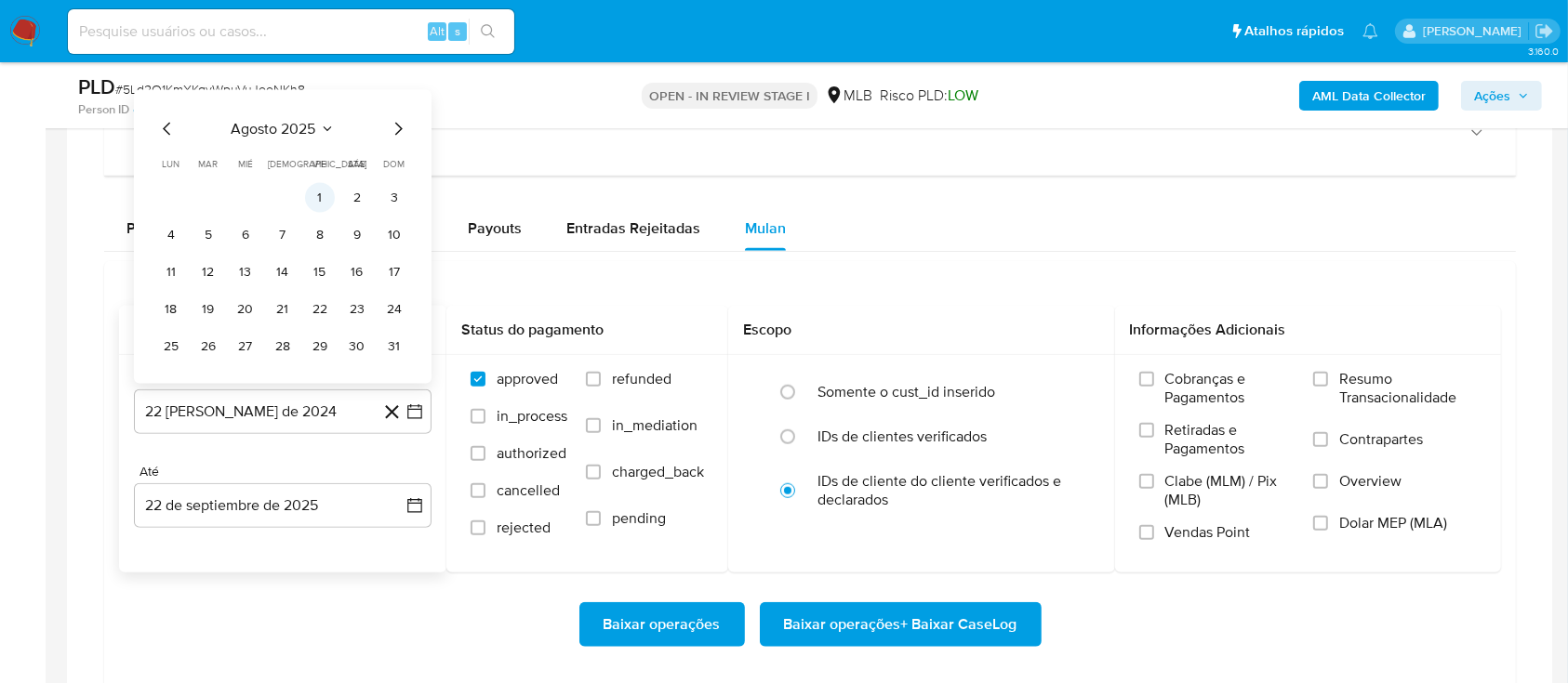
click at [315, 200] on button "1" at bounding box center [320, 197] width 29 height 29
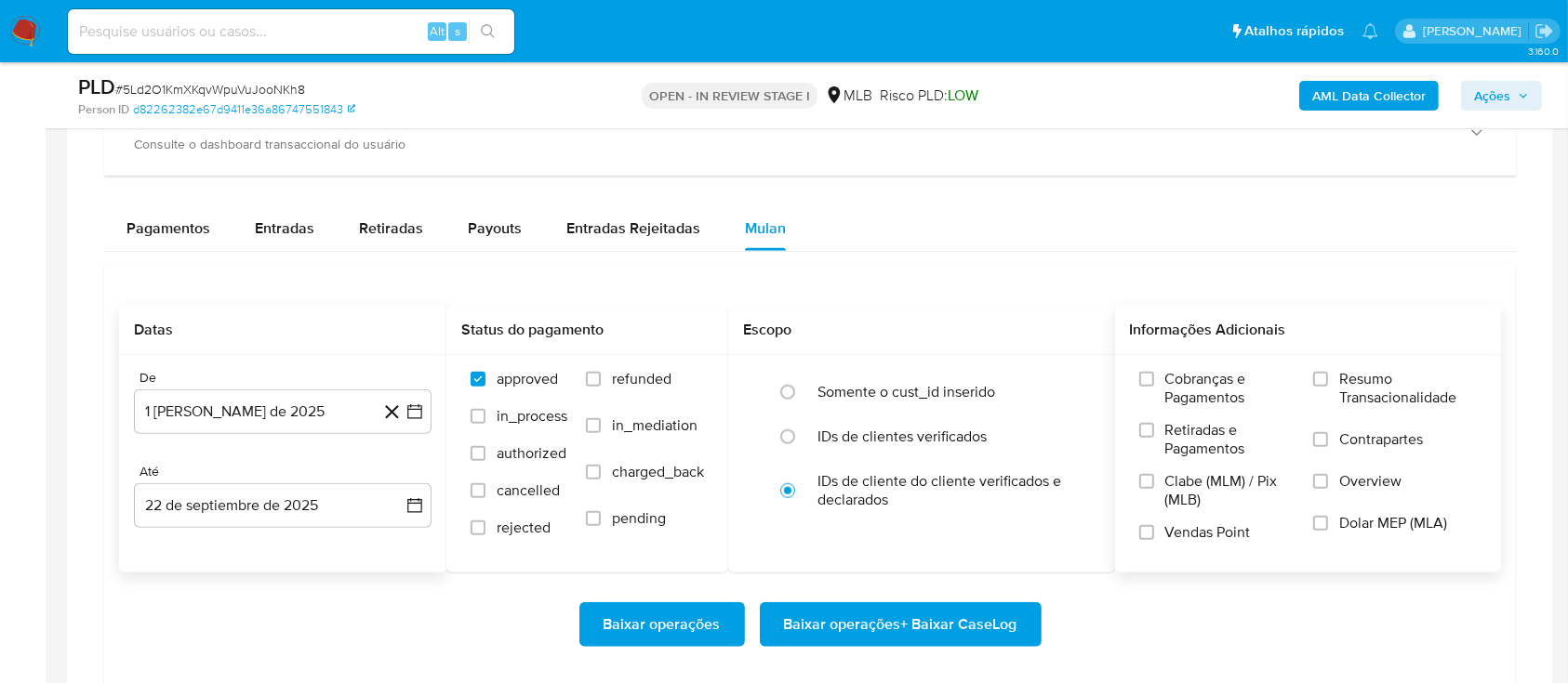
click at [1372, 381] on span "Resumo Transacionalidade" at bounding box center [1408, 389] width 138 height 37
click at [1328, 381] on input "Resumo Transacionalidade" at bounding box center [1320, 379] width 15 height 15
click at [930, 624] on span "Baixar operações + Baixar CaseLog" at bounding box center [900, 624] width 234 height 41
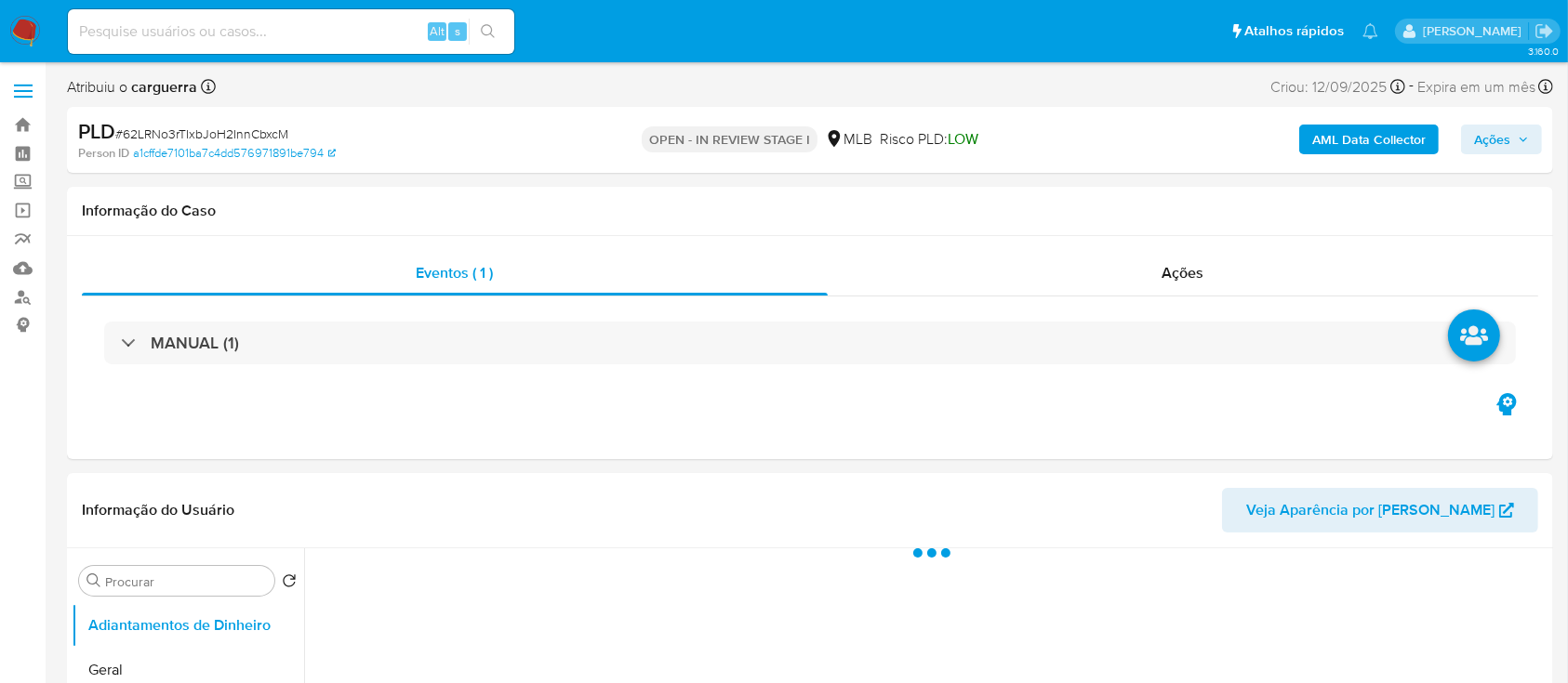
select select "10"
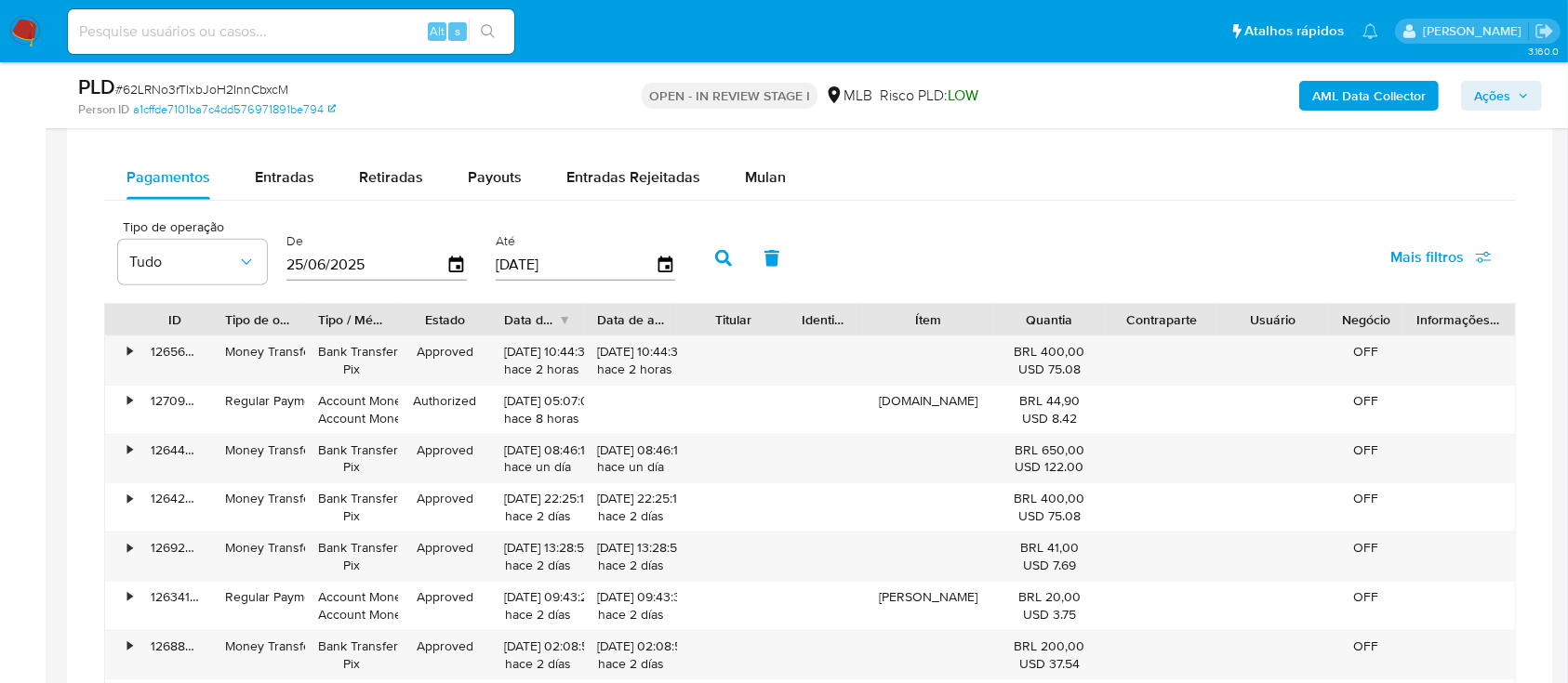
scroll to position [1487, 0]
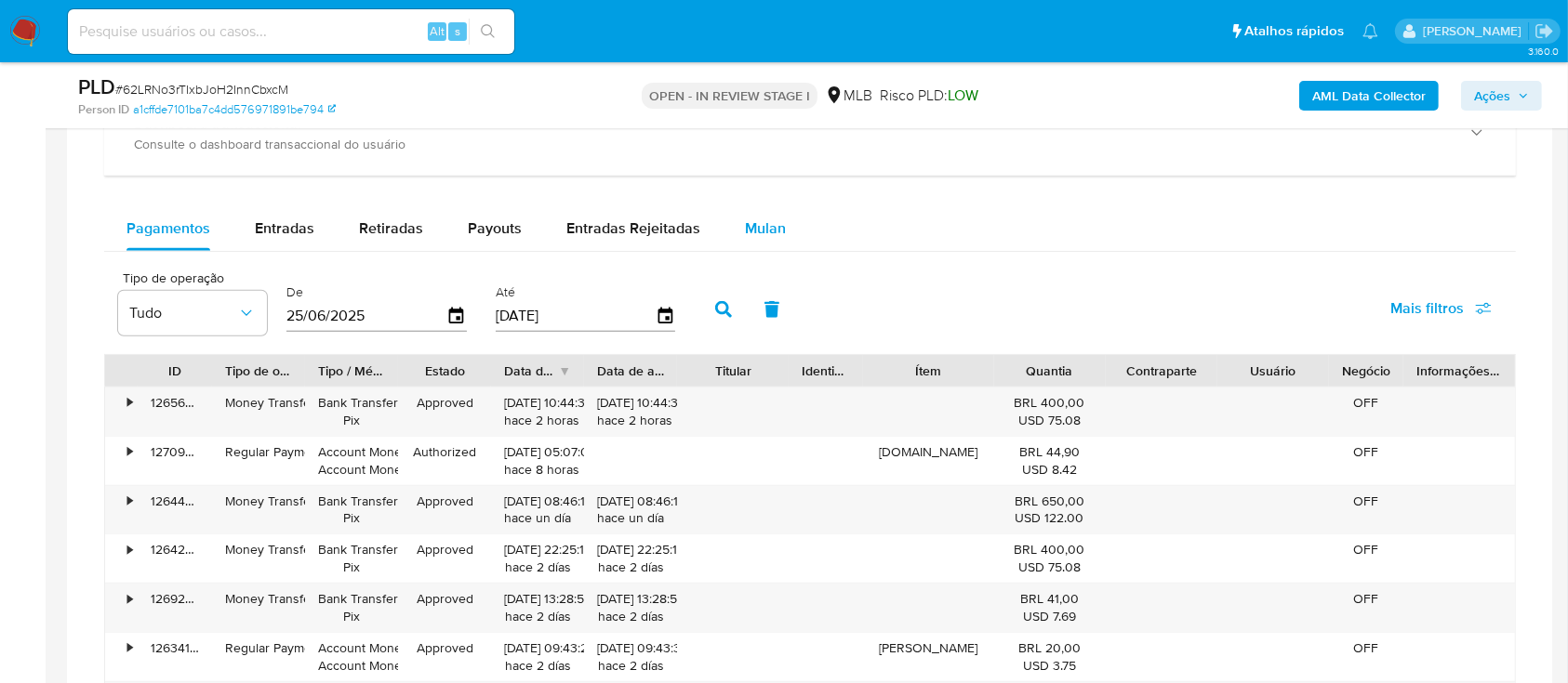
click at [771, 236] on span "Mulan" at bounding box center [765, 229] width 41 height 21
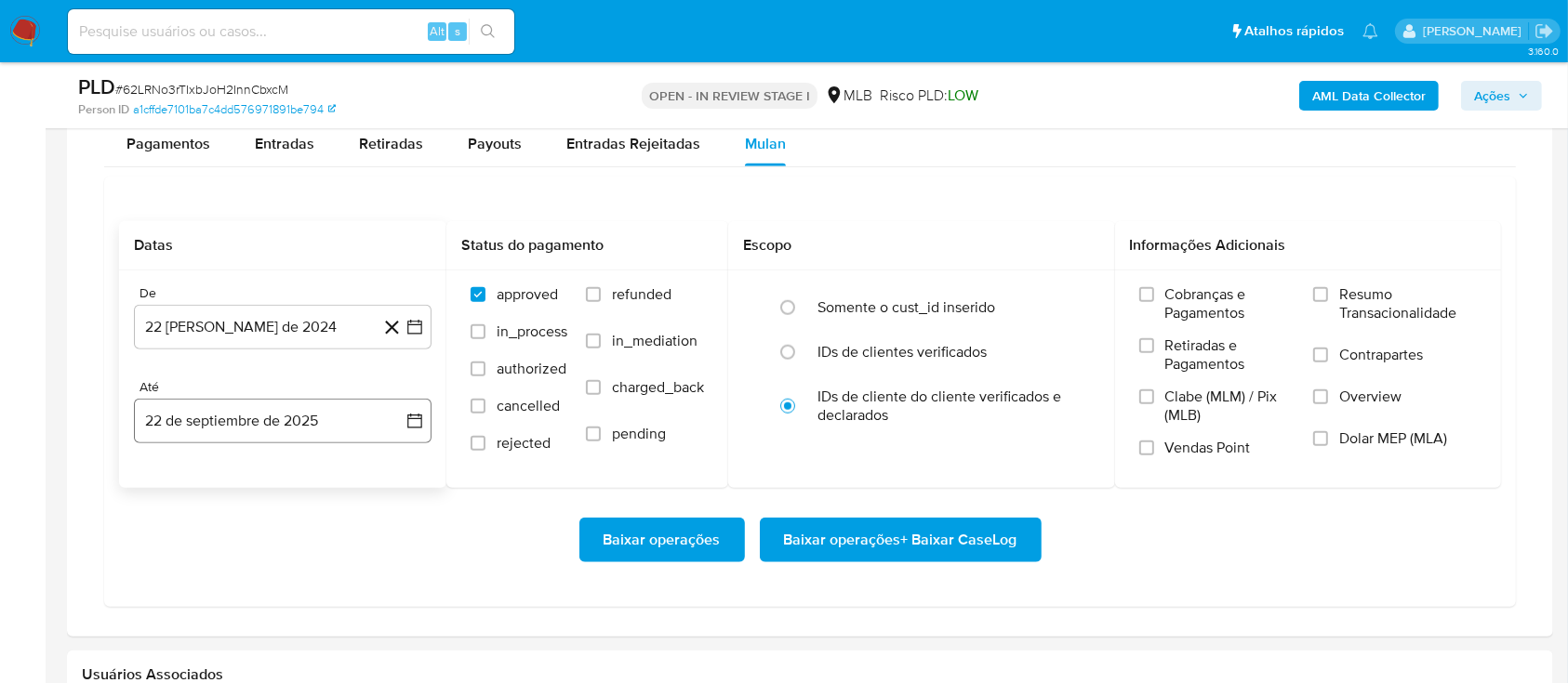
scroll to position [1611, 0]
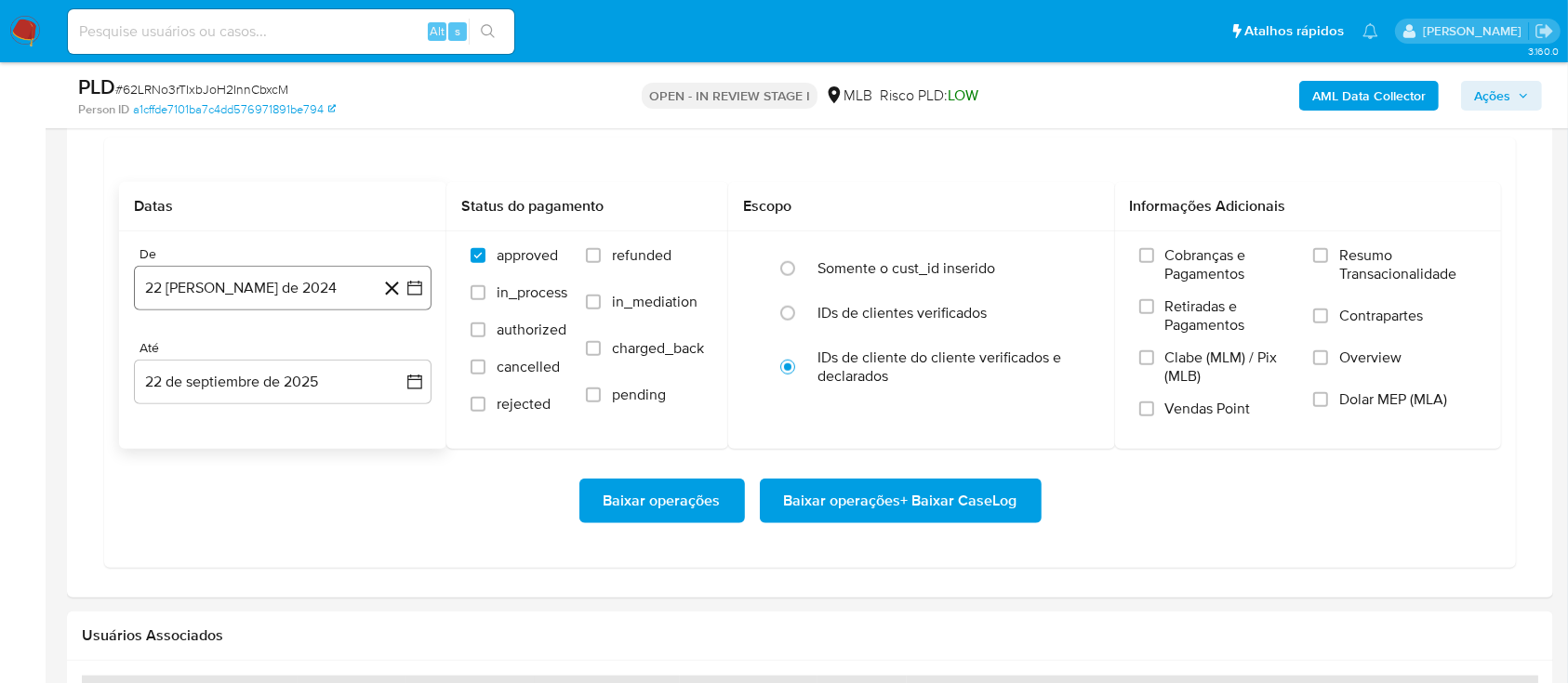
click at [416, 278] on icon "button" at bounding box center [414, 287] width 19 height 19
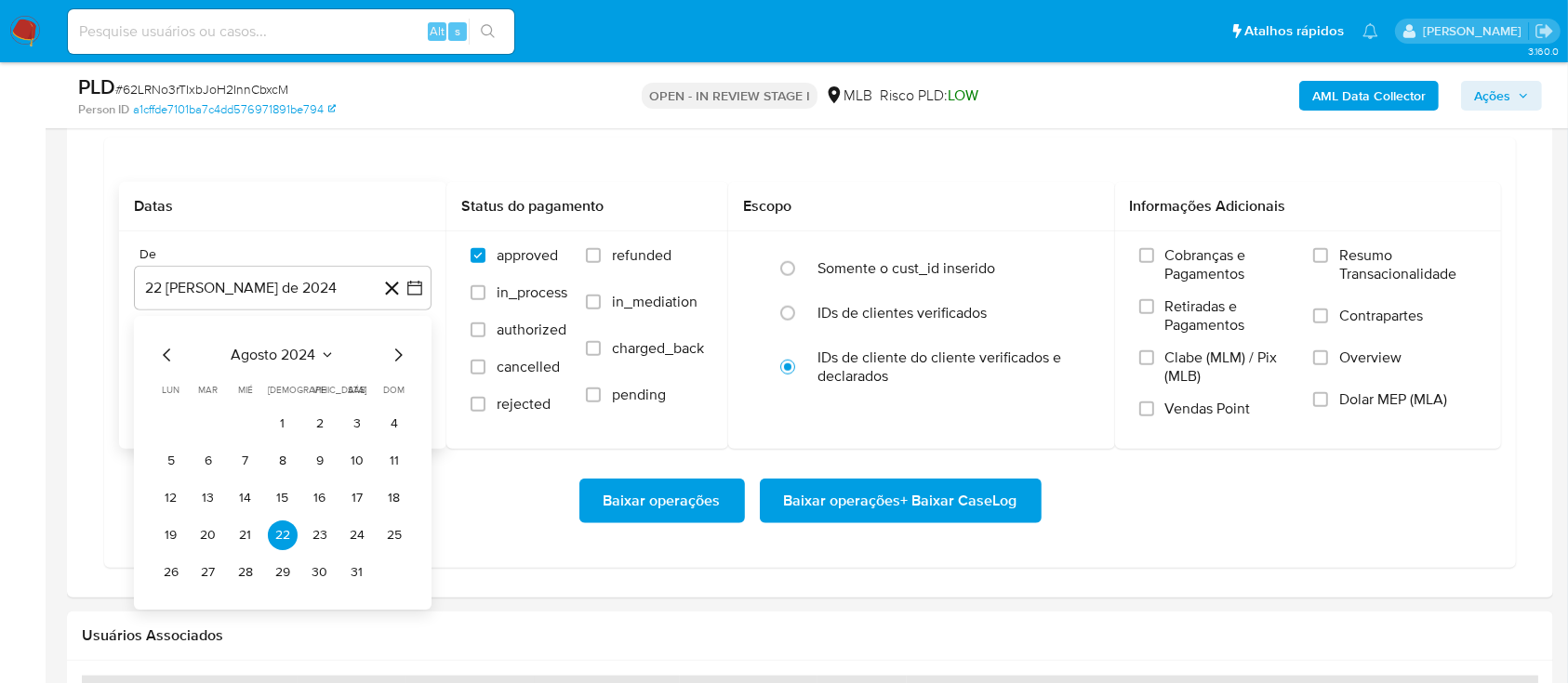
click at [317, 346] on button "agosto 2024" at bounding box center [283, 355] width 104 height 19
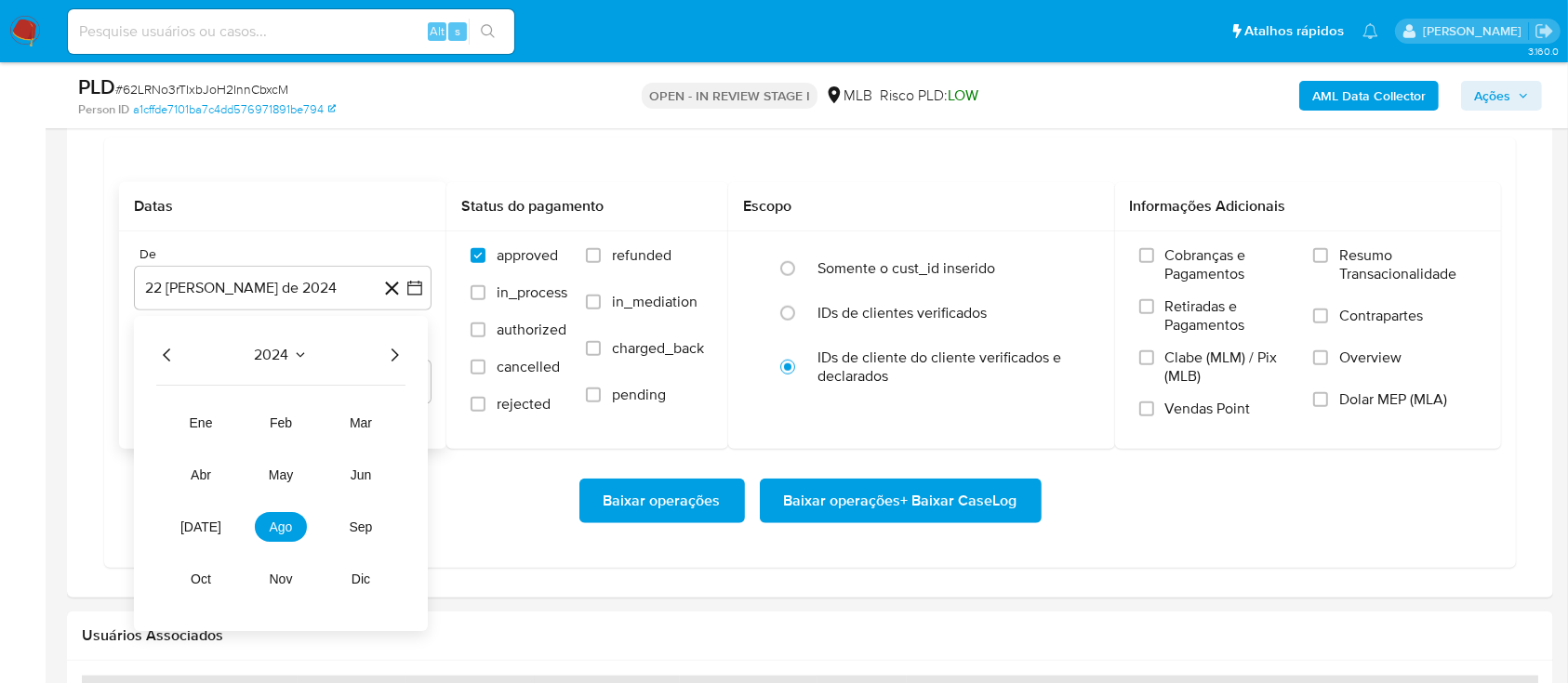
click at [395, 359] on icon "Año siguiente" at bounding box center [394, 355] width 22 height 22
click at [284, 527] on span "ago" at bounding box center [282, 527] width 23 height 15
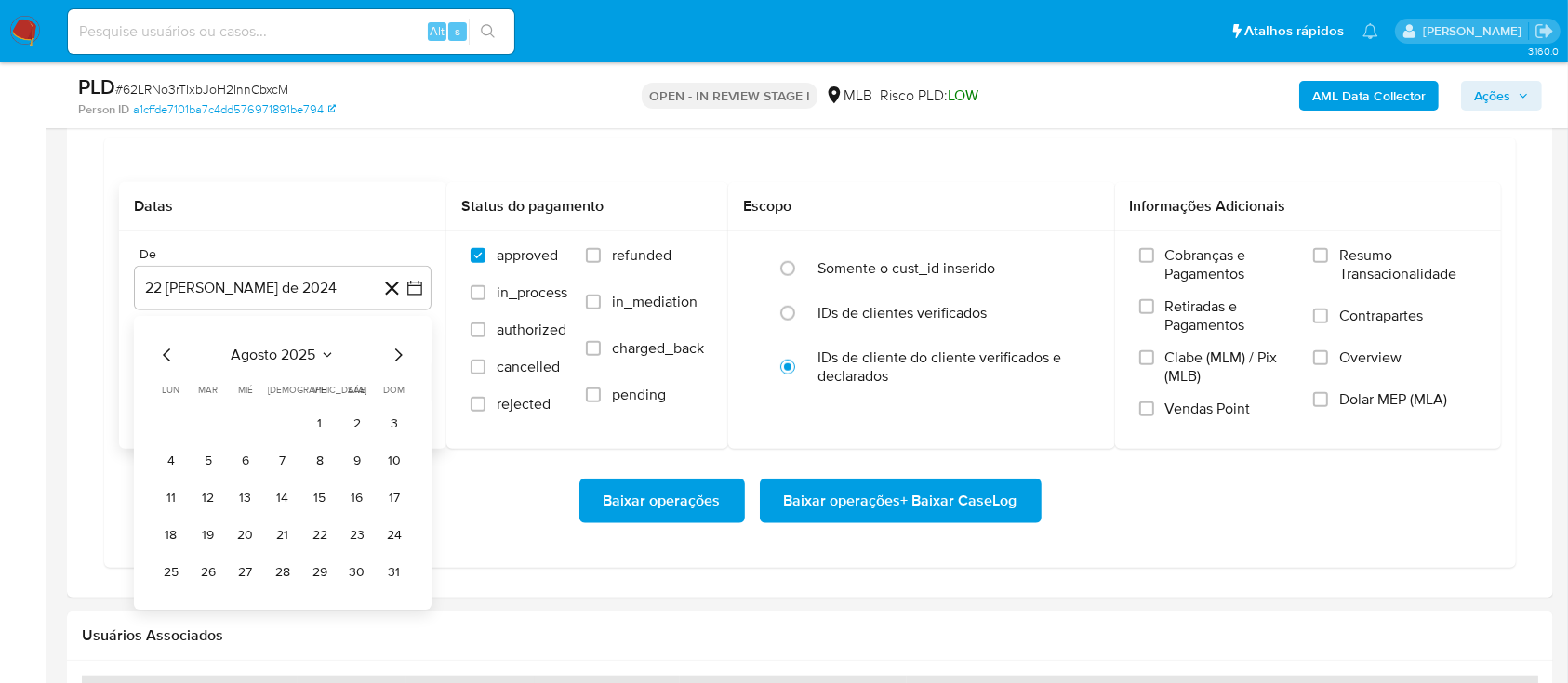
click at [339, 414] on tr "1 2 3" at bounding box center [283, 424] width 253 height 29
click at [318, 422] on button "1" at bounding box center [320, 424] width 29 height 29
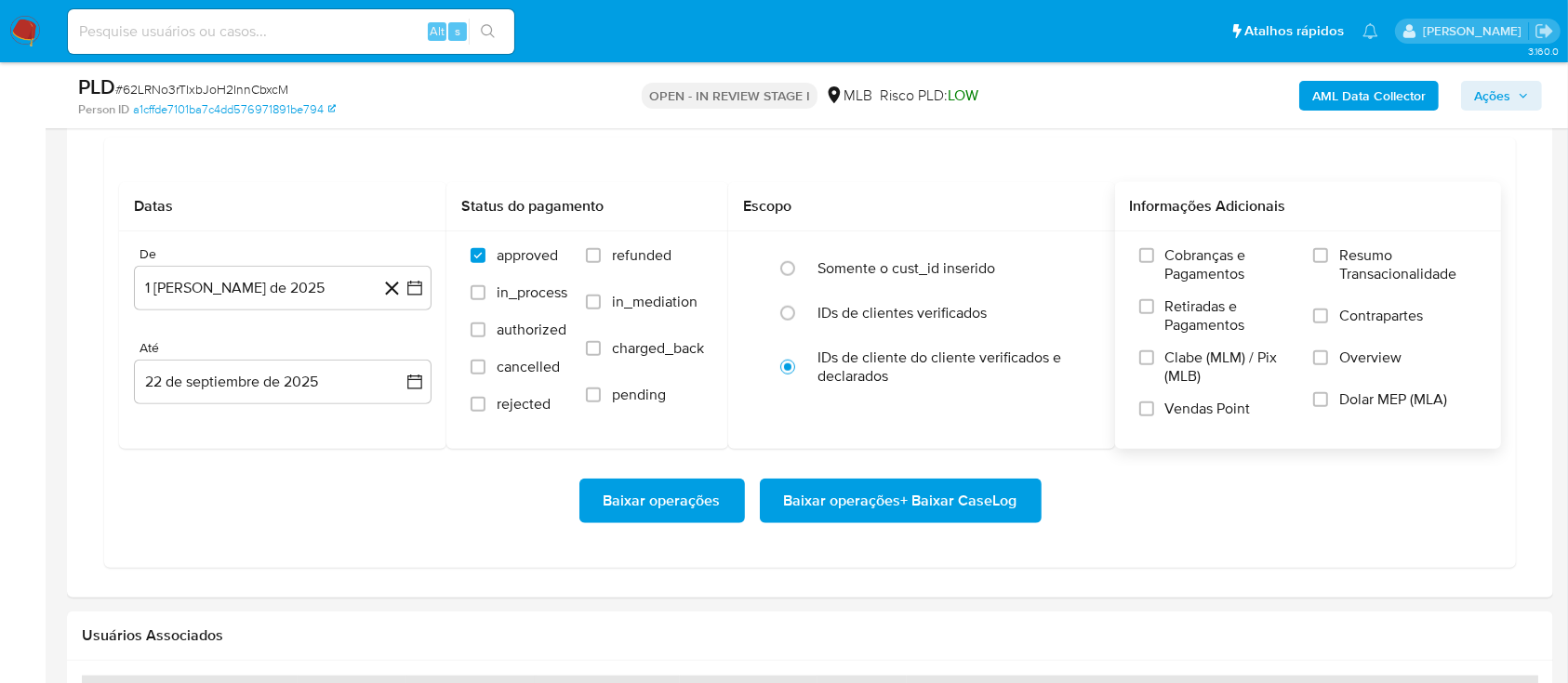
drag, startPoint x: 1370, startPoint y: 250, endPoint x: 1298, endPoint y: 279, distance: 77.6
click at [1370, 253] on span "Resumo Transacionalidade" at bounding box center [1408, 265] width 138 height 37
click at [1328, 253] on input "Resumo Transacionalidade" at bounding box center [1320, 255] width 15 height 15
click at [888, 494] on span "Baixar operações + Baixar CaseLog" at bounding box center [900, 501] width 234 height 41
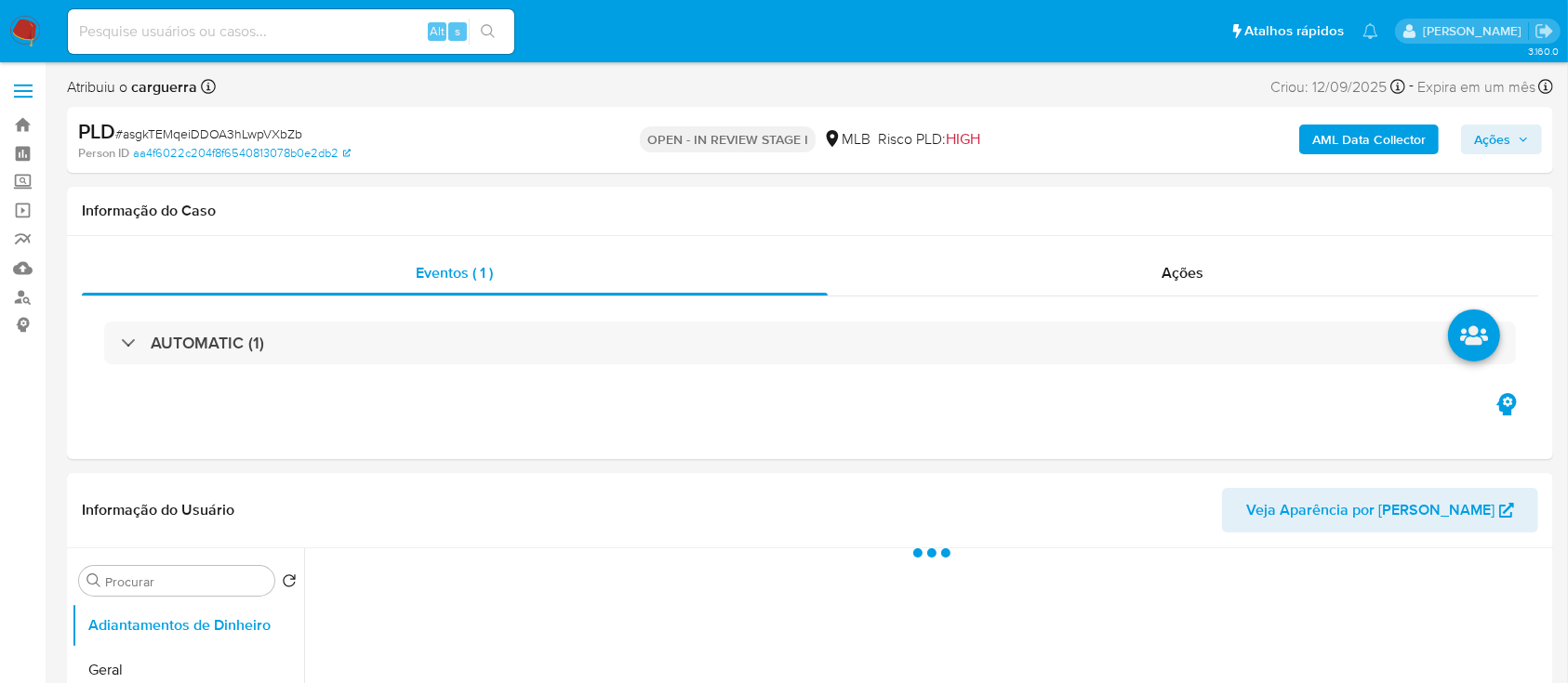
select select "10"
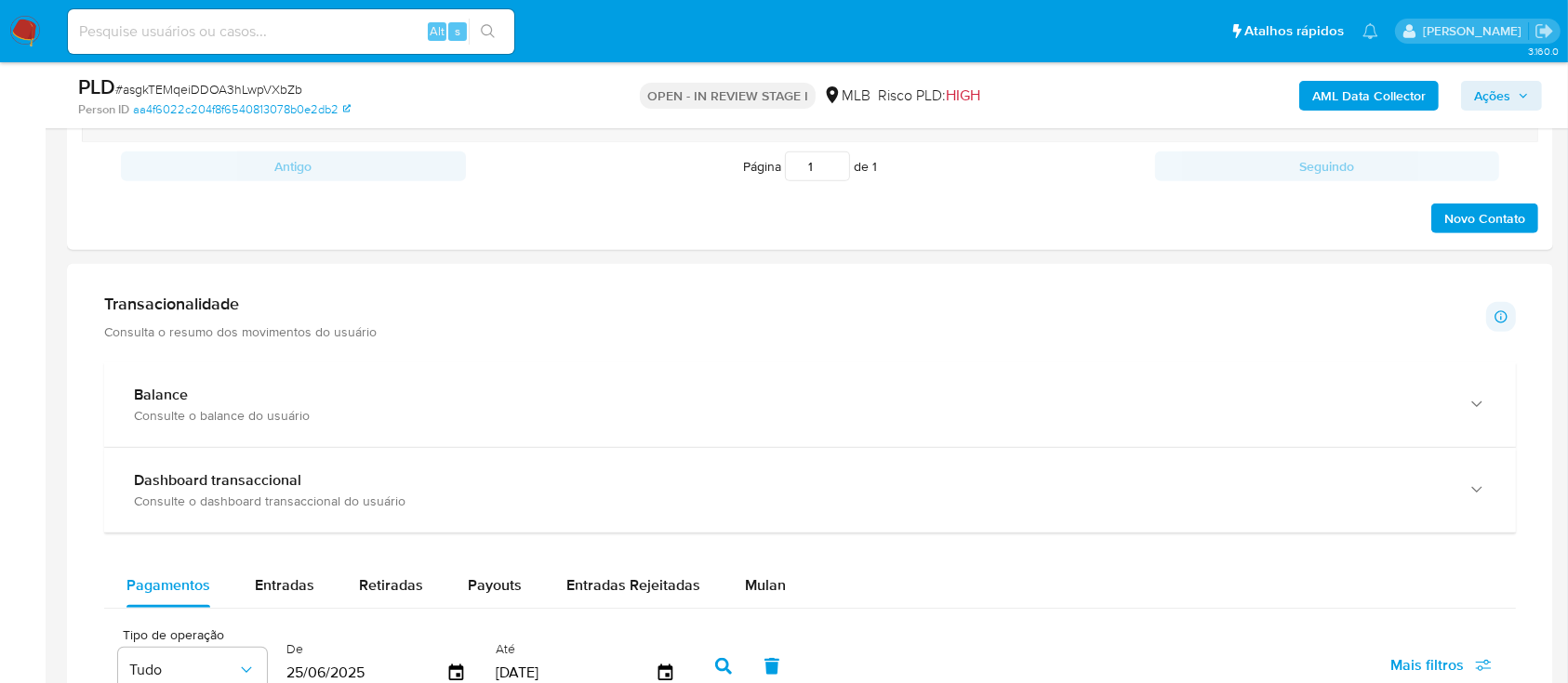
scroll to position [1363, 0]
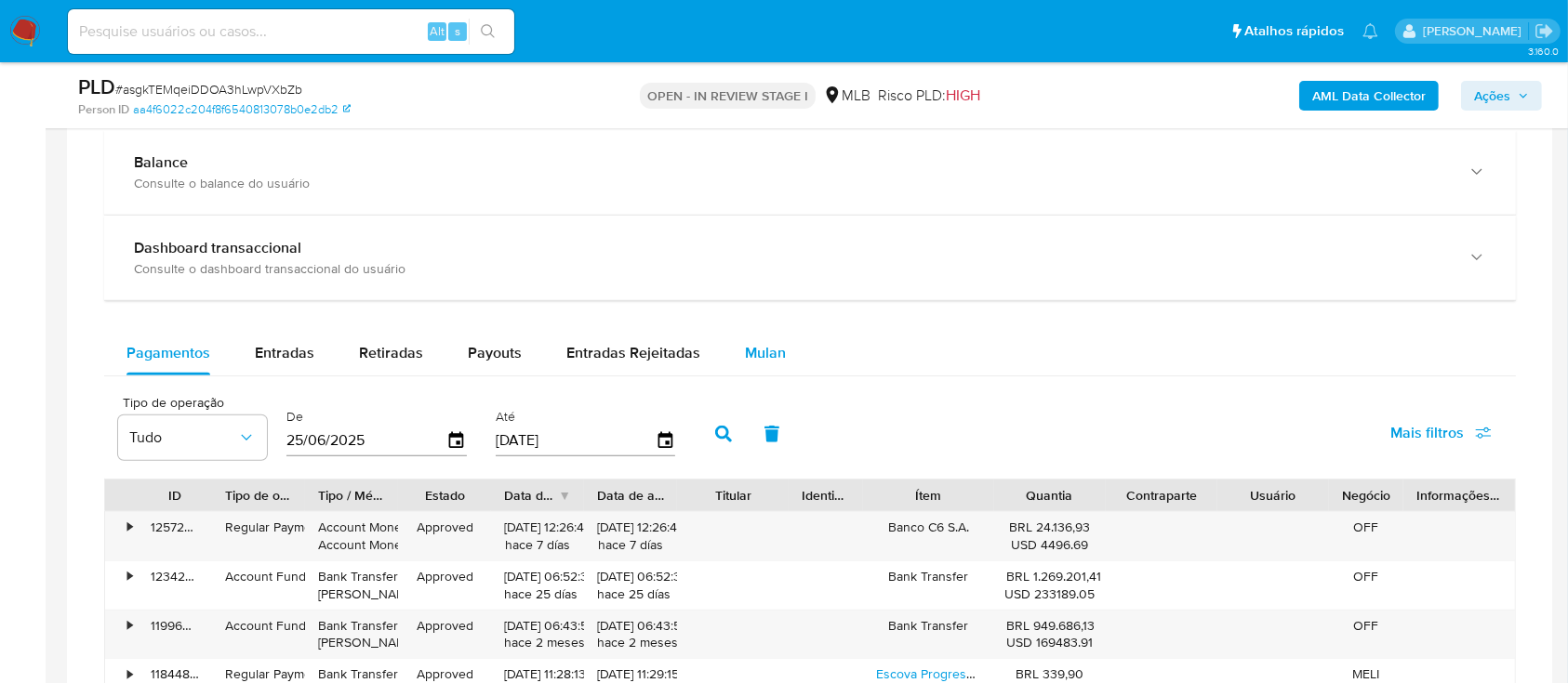
click at [795, 350] on button "Mulan" at bounding box center [765, 354] width 86 height 45
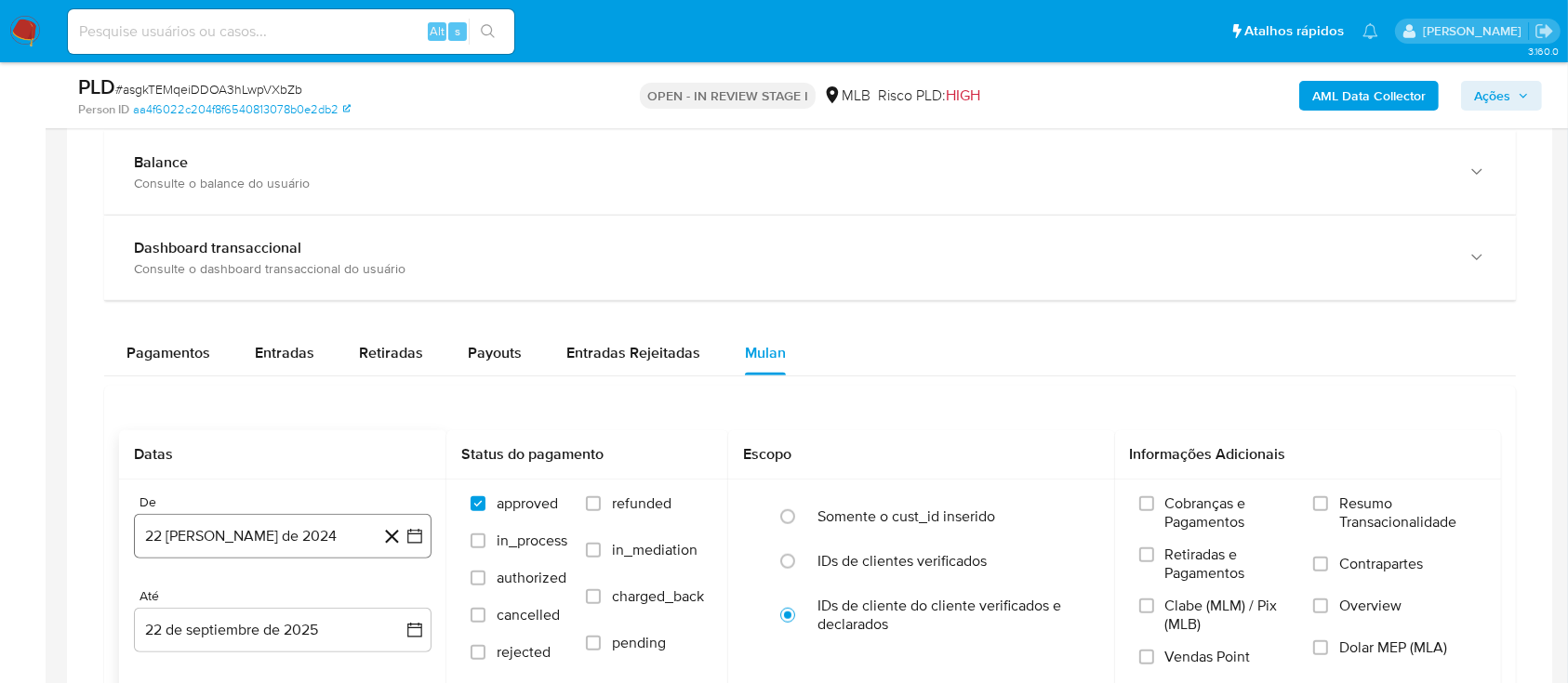
click at [407, 532] on icon "button" at bounding box center [414, 535] width 19 height 19
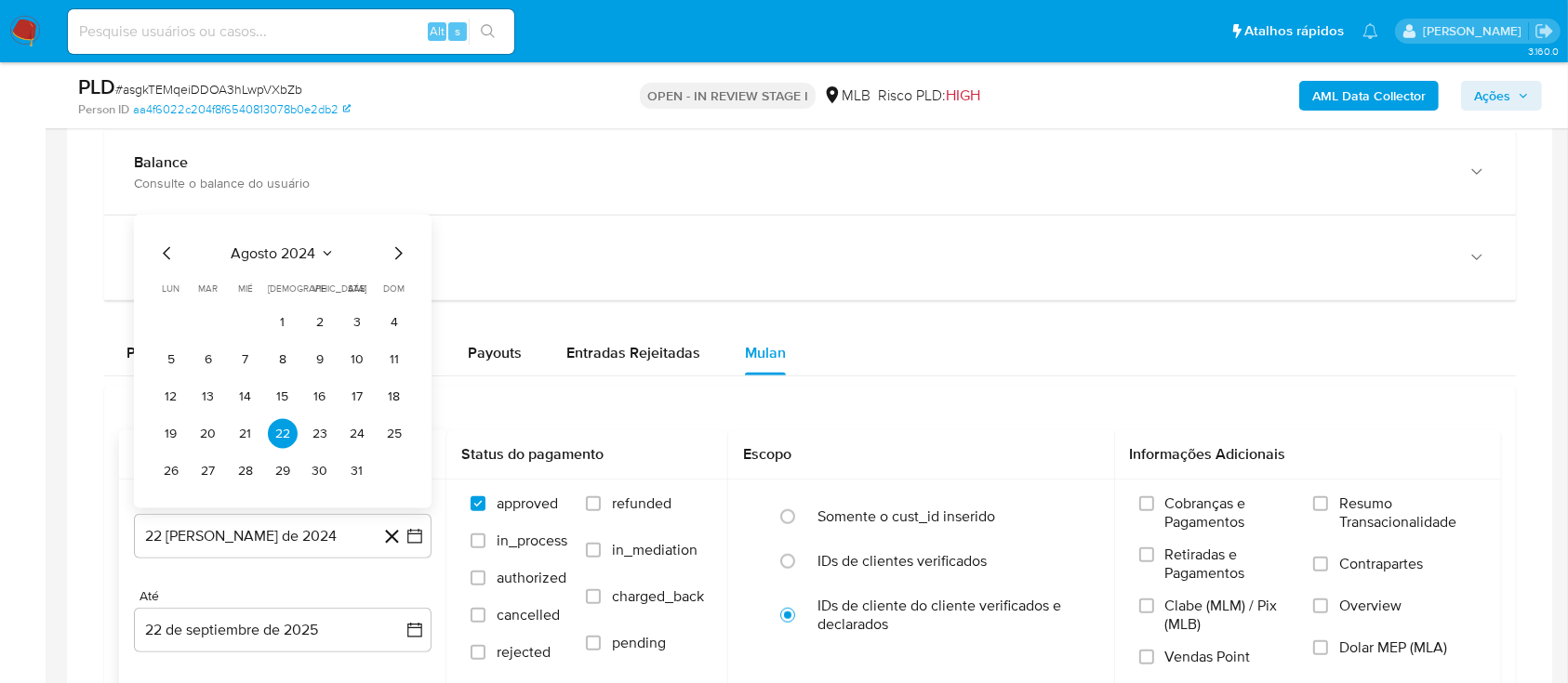
click at [320, 251] on icon "Seleccionar mes y año" at bounding box center [327, 253] width 15 height 15
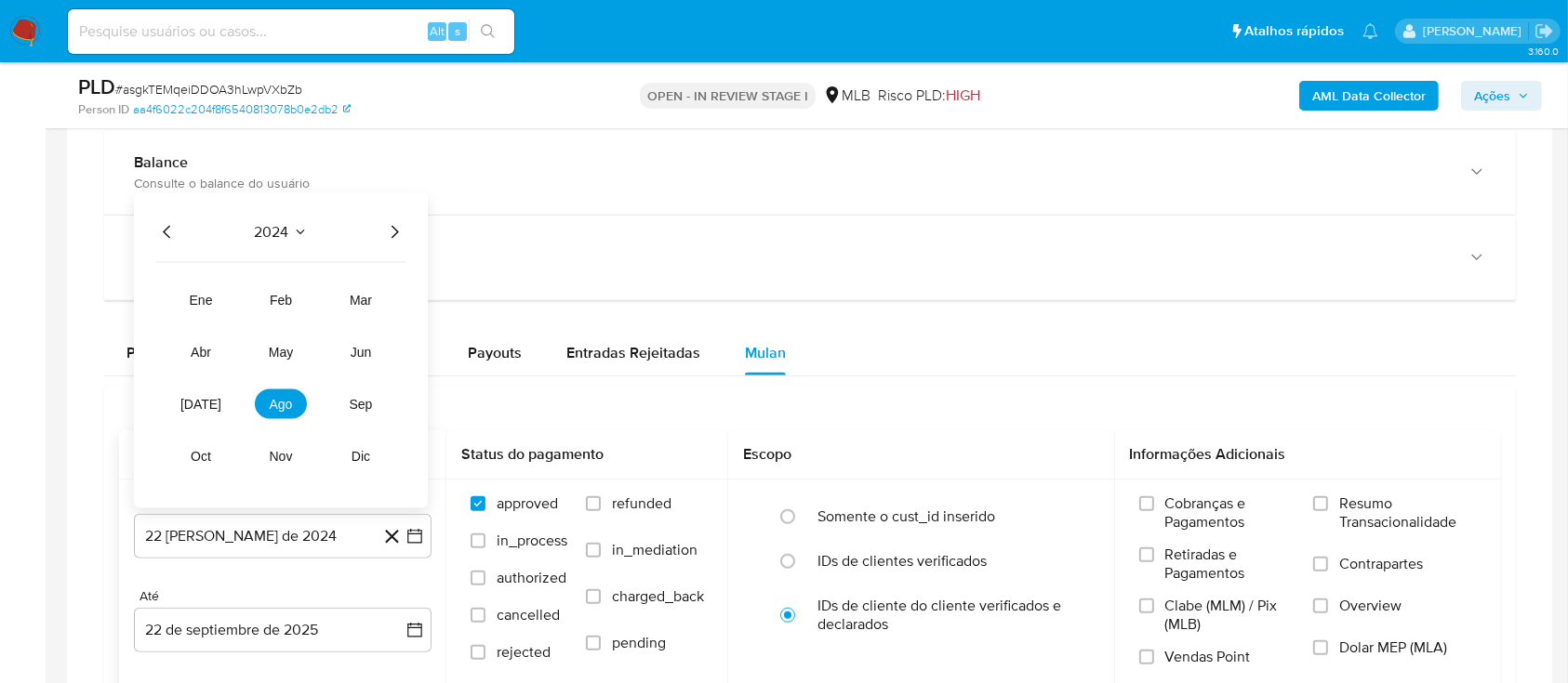
click at [394, 227] on icon "Año siguiente" at bounding box center [394, 232] width 22 height 22
click at [278, 397] on span "ago" at bounding box center [282, 404] width 23 height 15
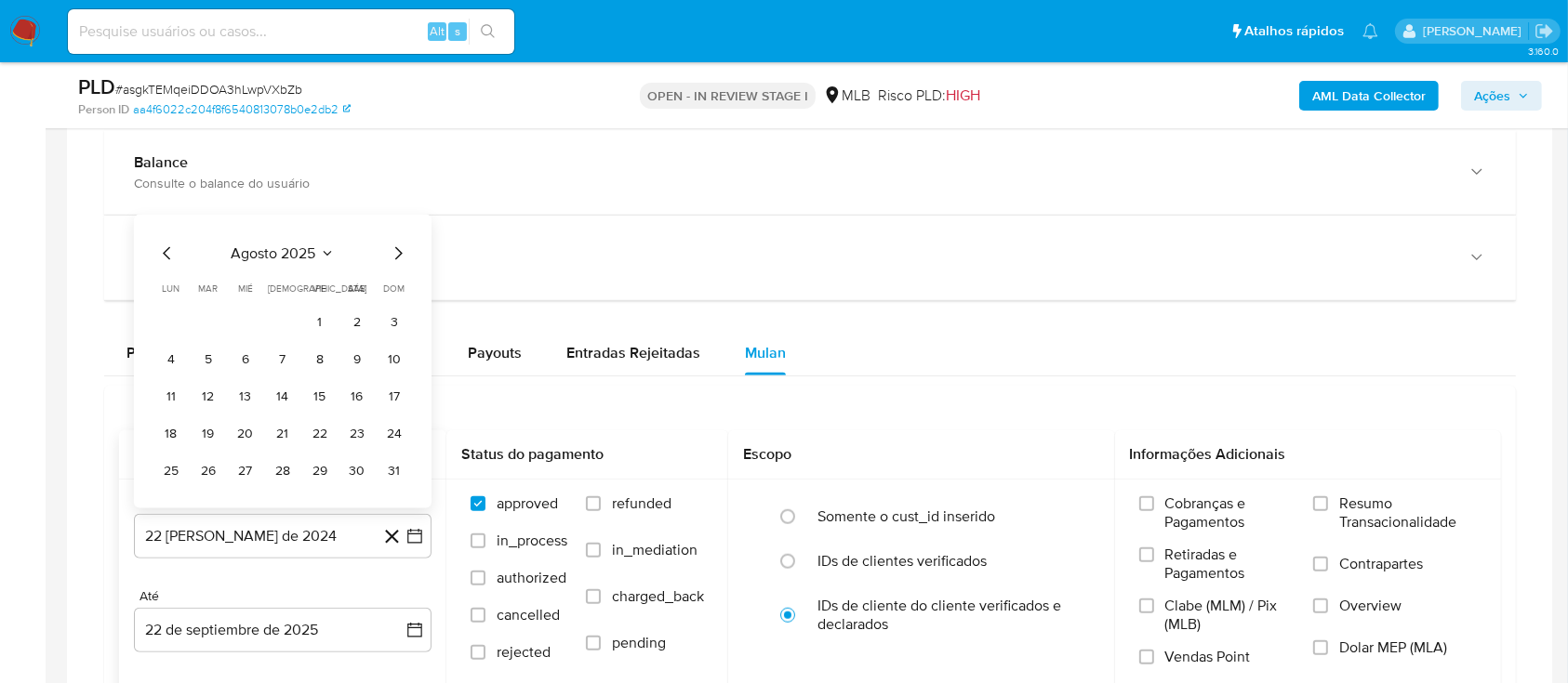
click at [298, 323] on tr "1 2 3" at bounding box center [283, 322] width 253 height 29
click at [316, 318] on button "1" at bounding box center [320, 322] width 29 height 29
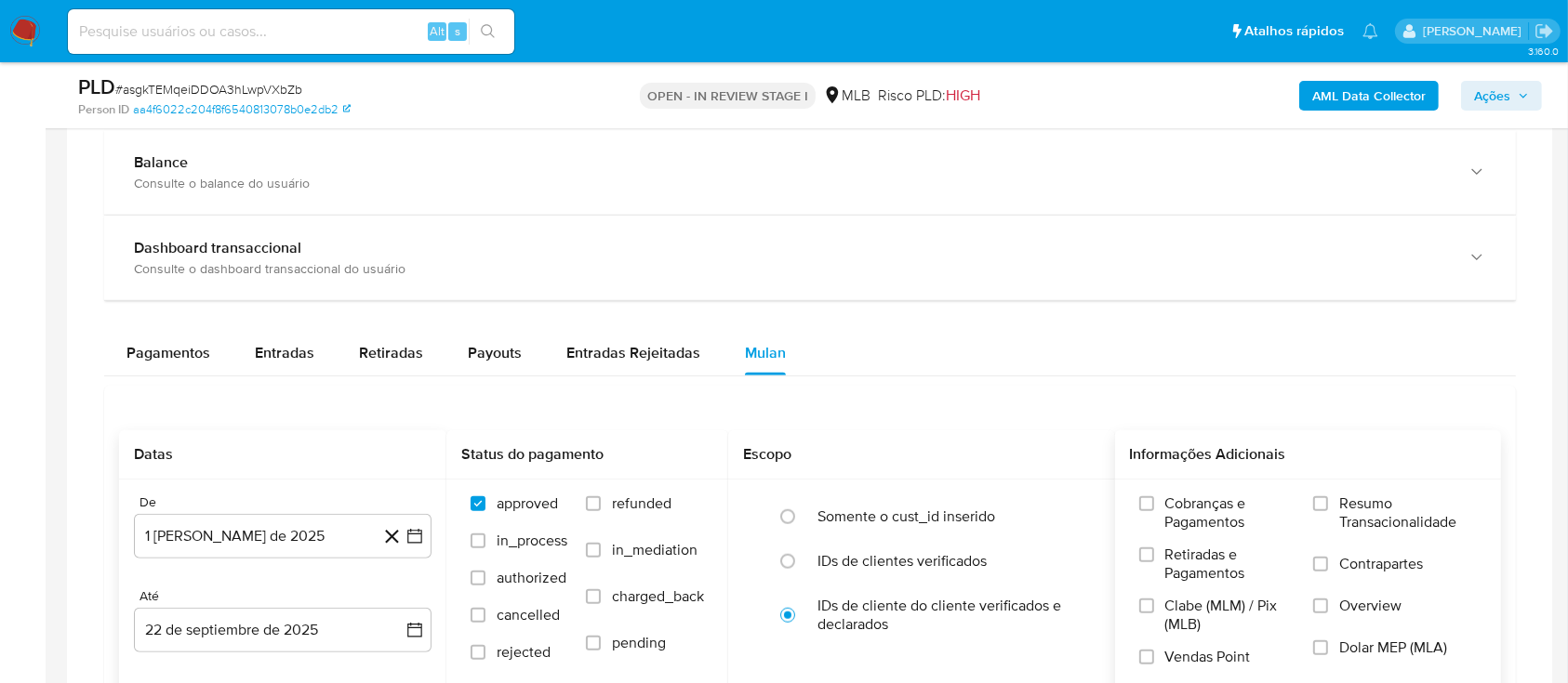
click at [1362, 502] on span "Resumo Transacionalidade" at bounding box center [1408, 513] width 138 height 37
click at [1328, 502] on input "Resumo Transacionalidade" at bounding box center [1320, 503] width 15 height 15
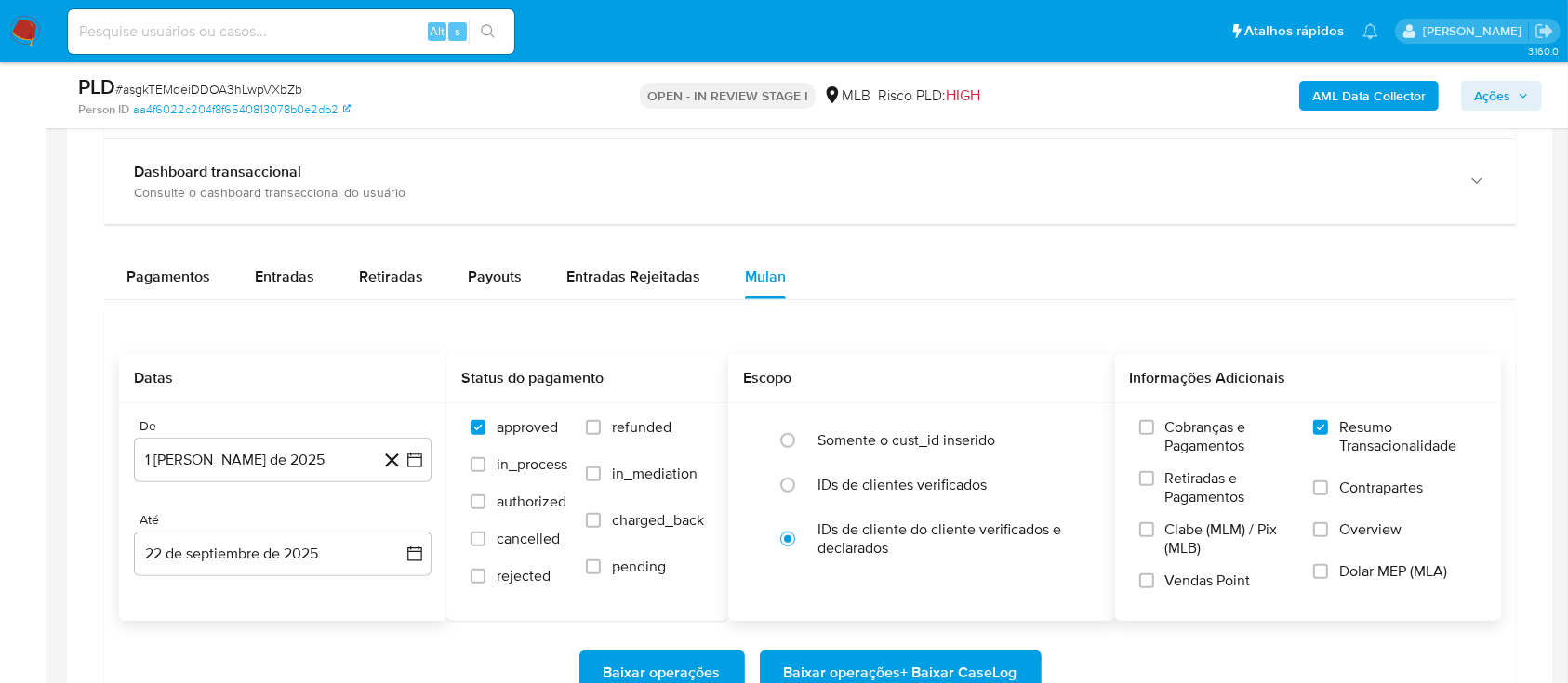
scroll to position [1611, 0]
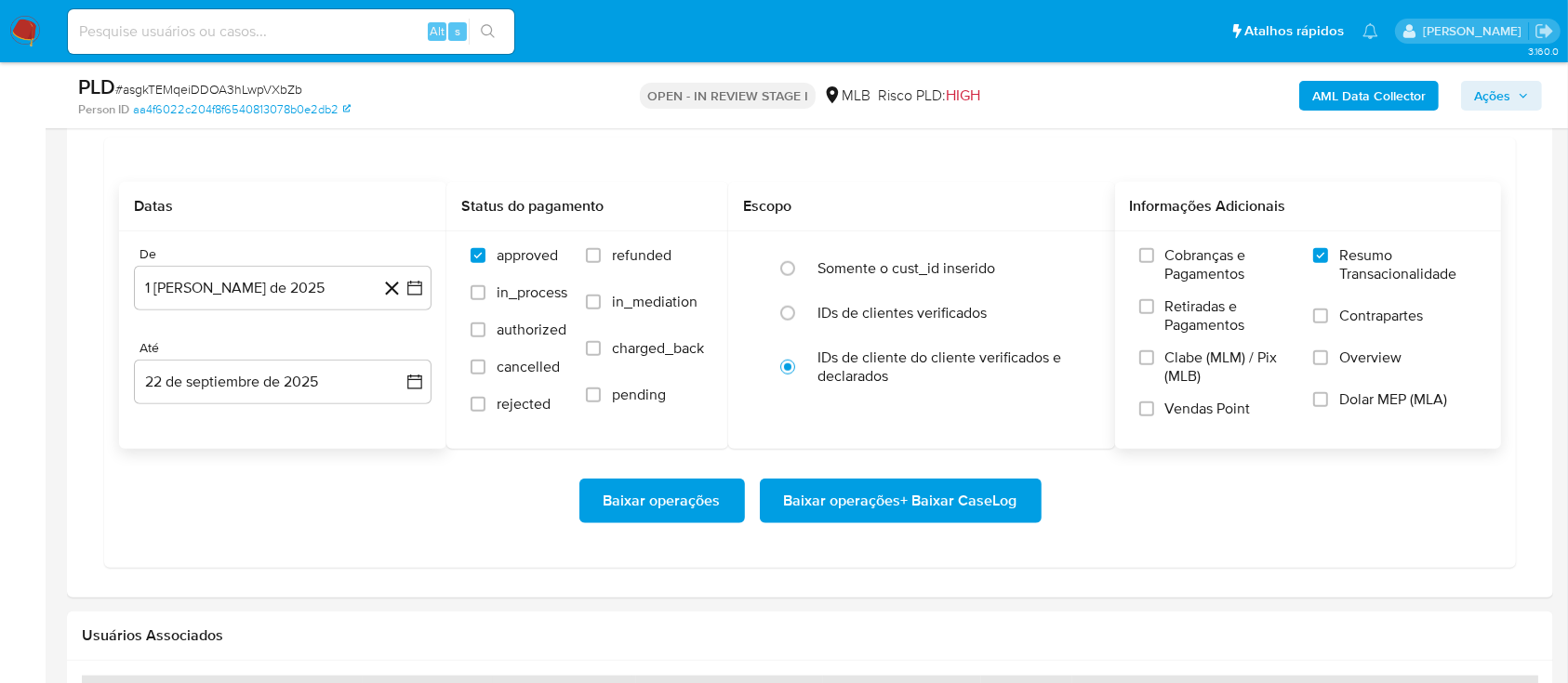
click at [900, 489] on span "Baixar operações + Baixar CaseLog" at bounding box center [900, 501] width 234 height 41
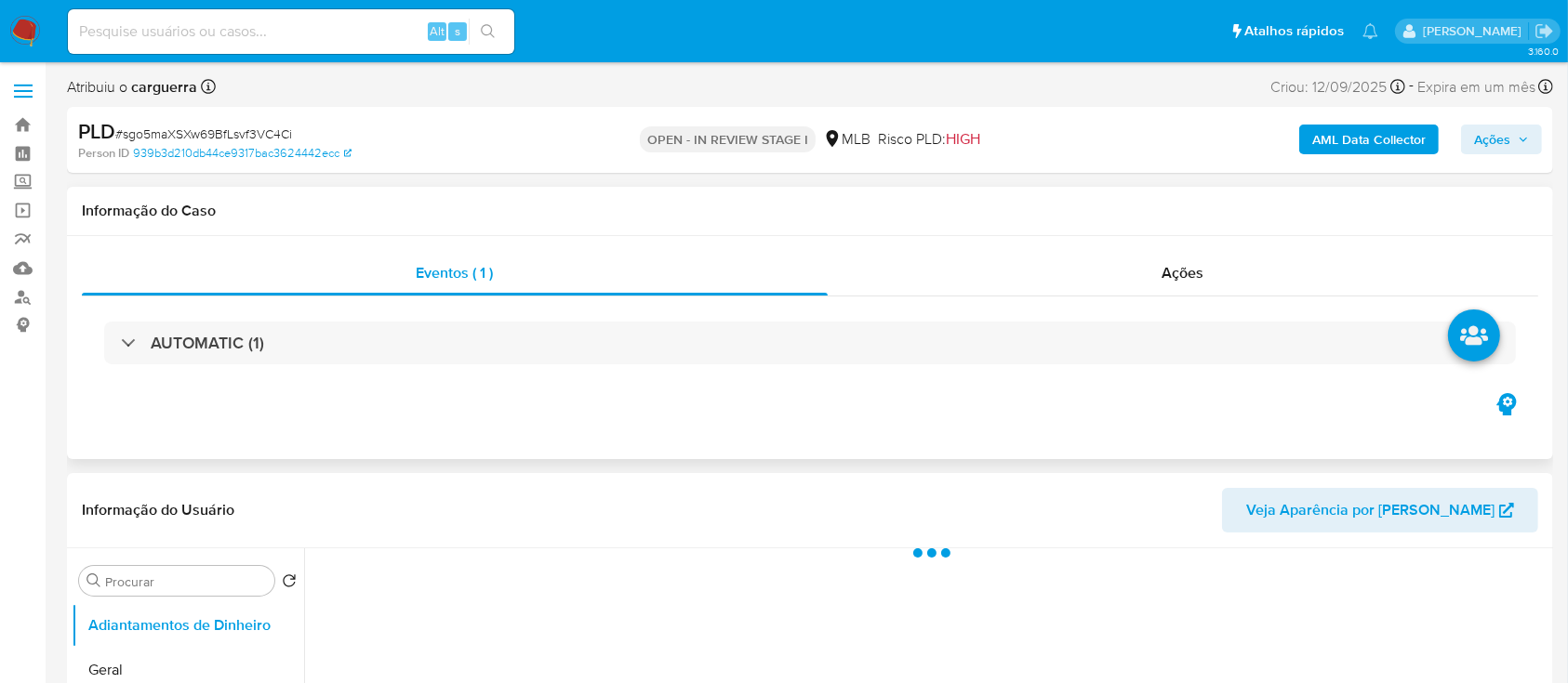
select select "10"
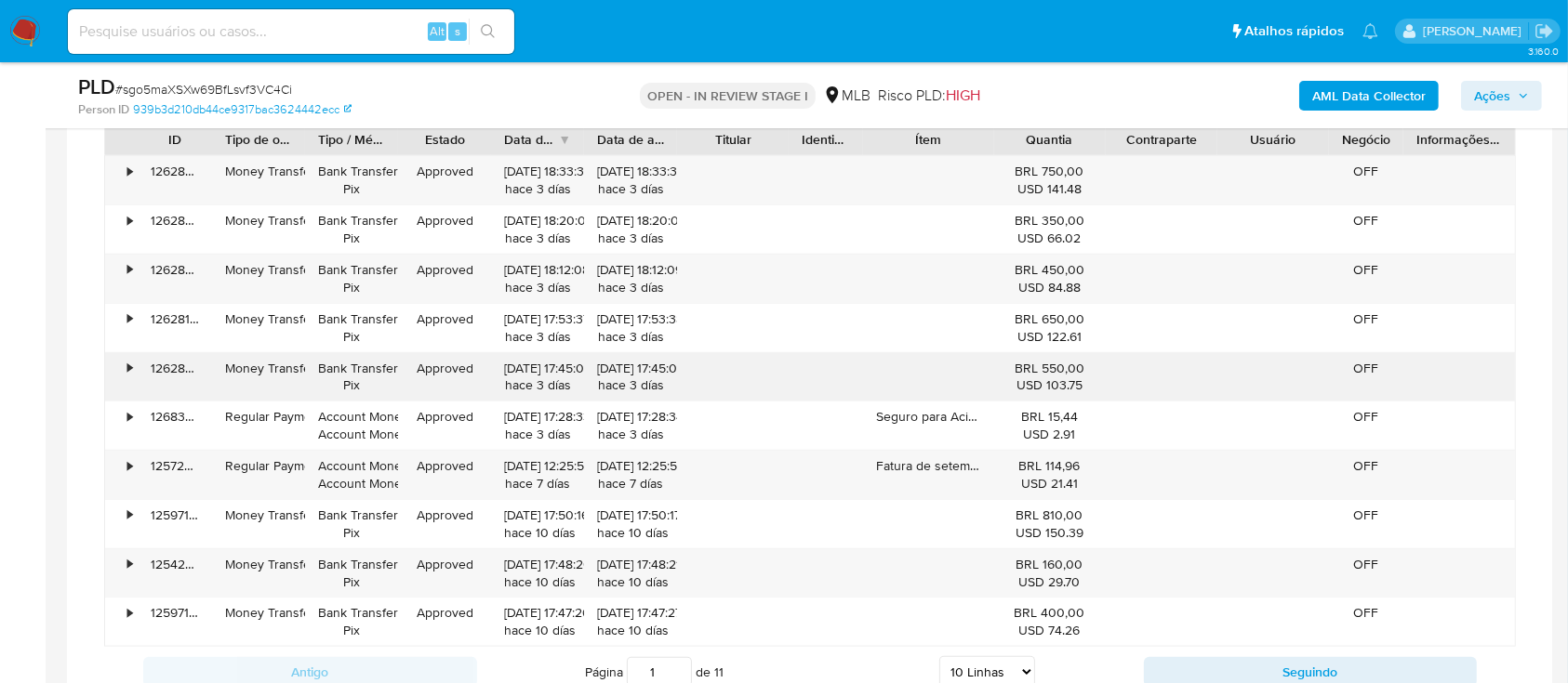
scroll to position [1239, 0]
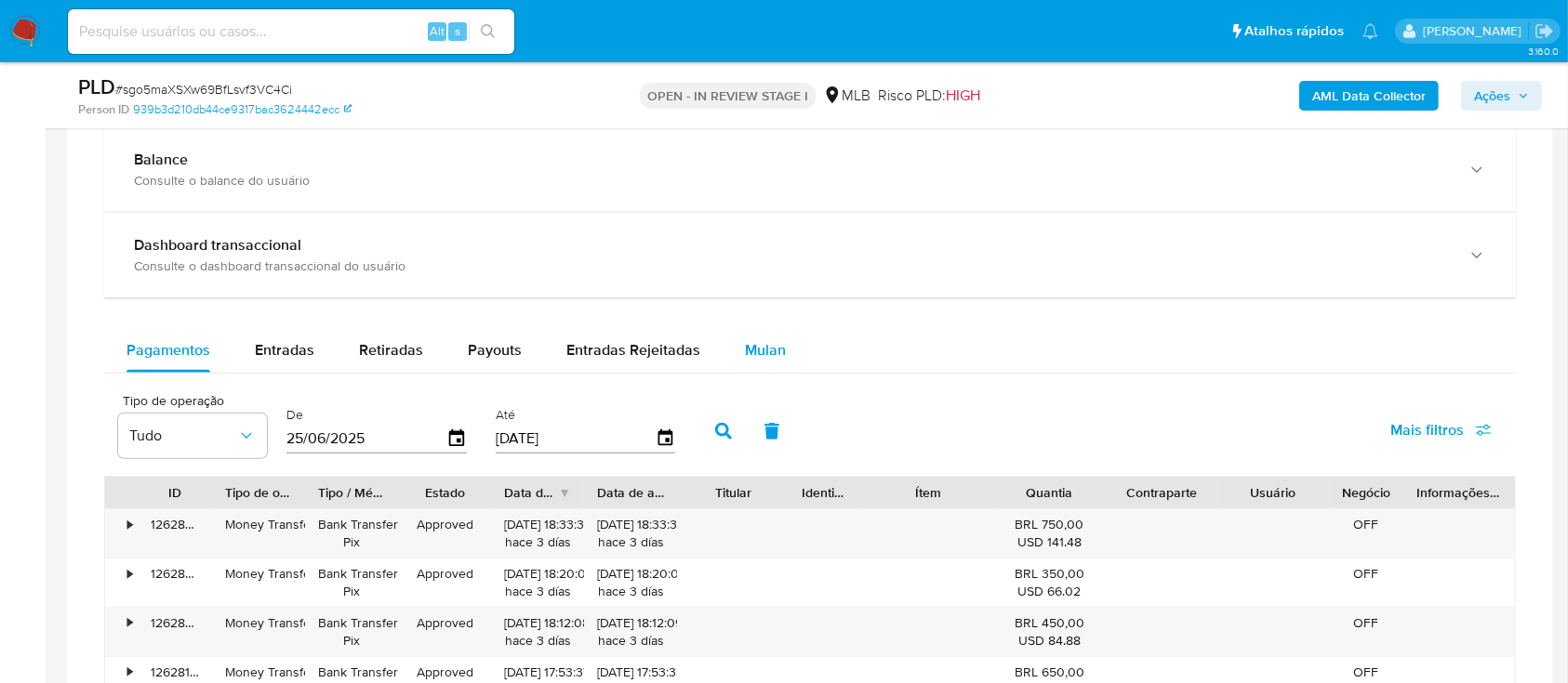
click at [772, 357] on span "Mulan" at bounding box center [765, 350] width 41 height 21
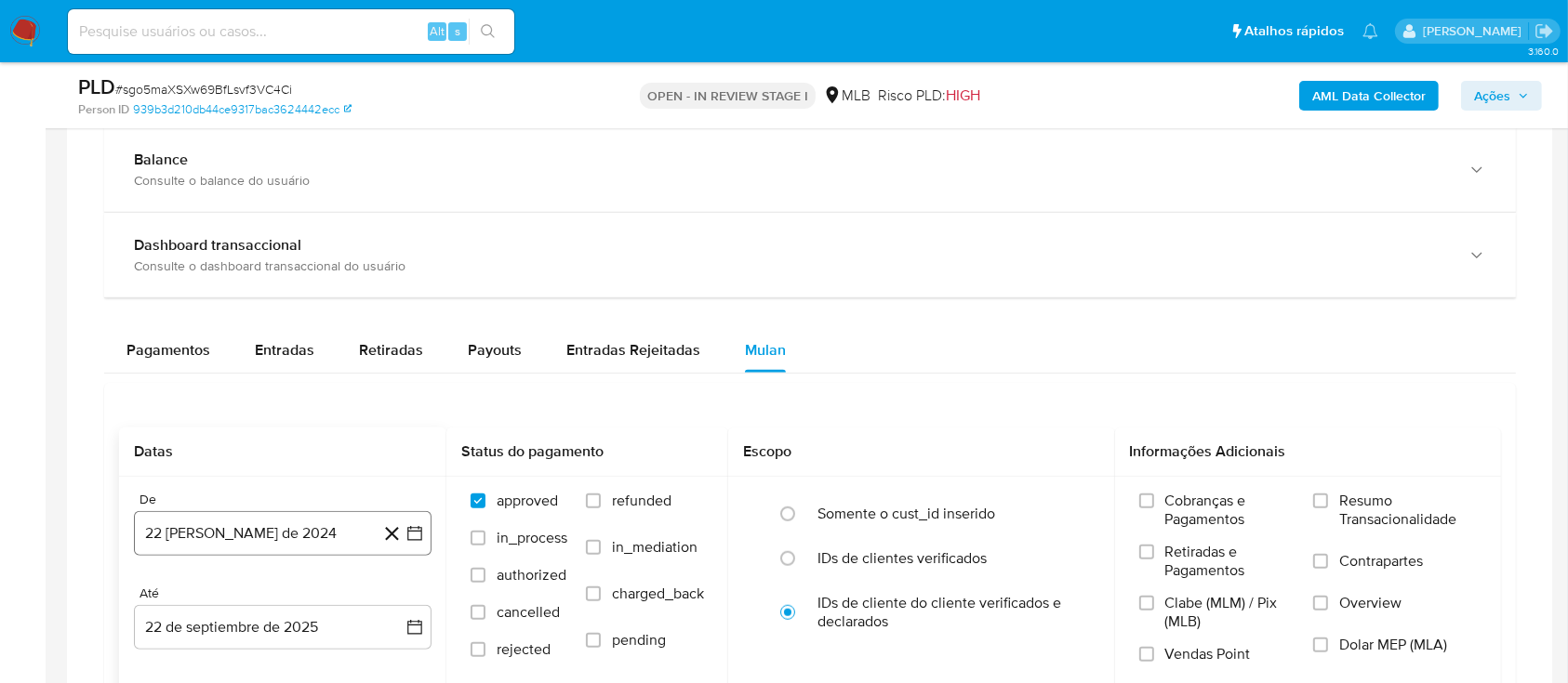
click at [407, 530] on icon "button" at bounding box center [414, 534] width 19 height 19
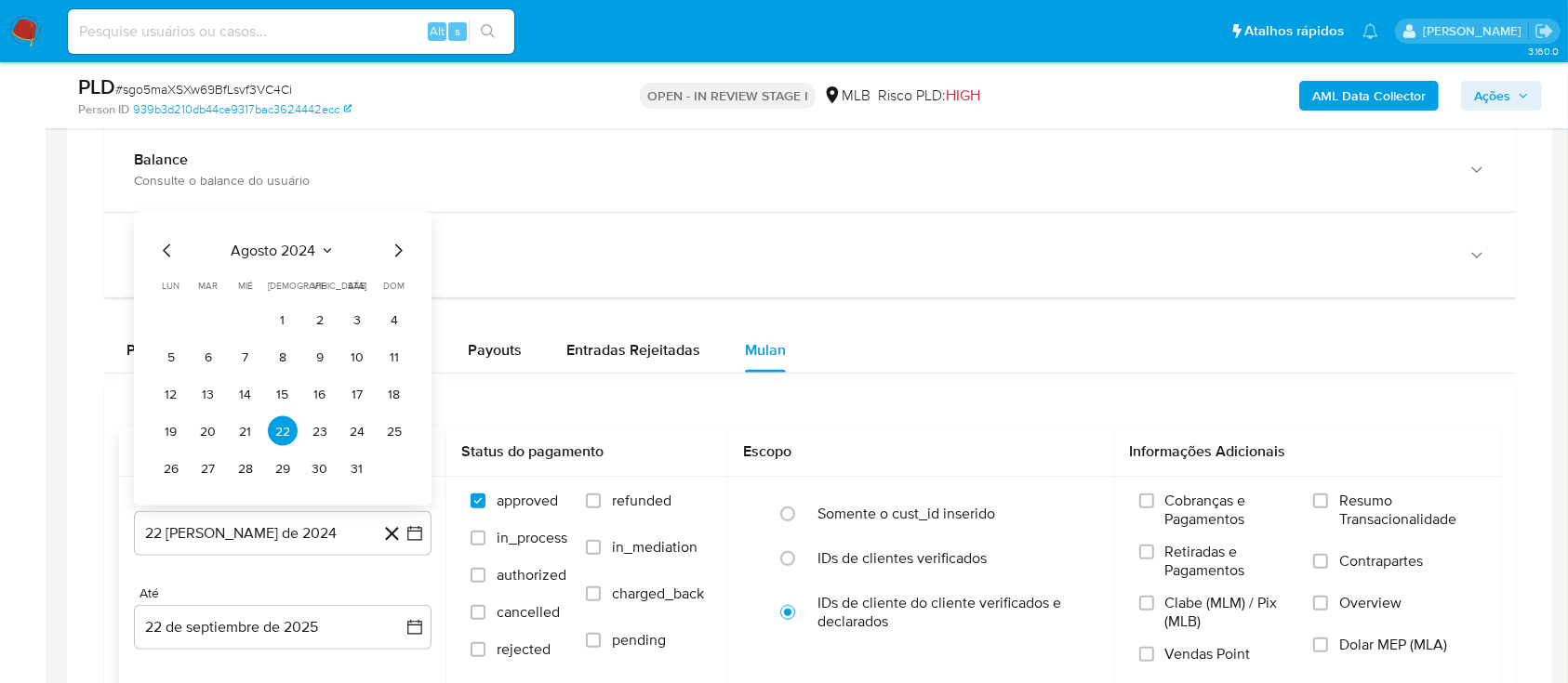
click at [325, 255] on icon "Seleccionar mes y año" at bounding box center [327, 250] width 15 height 15
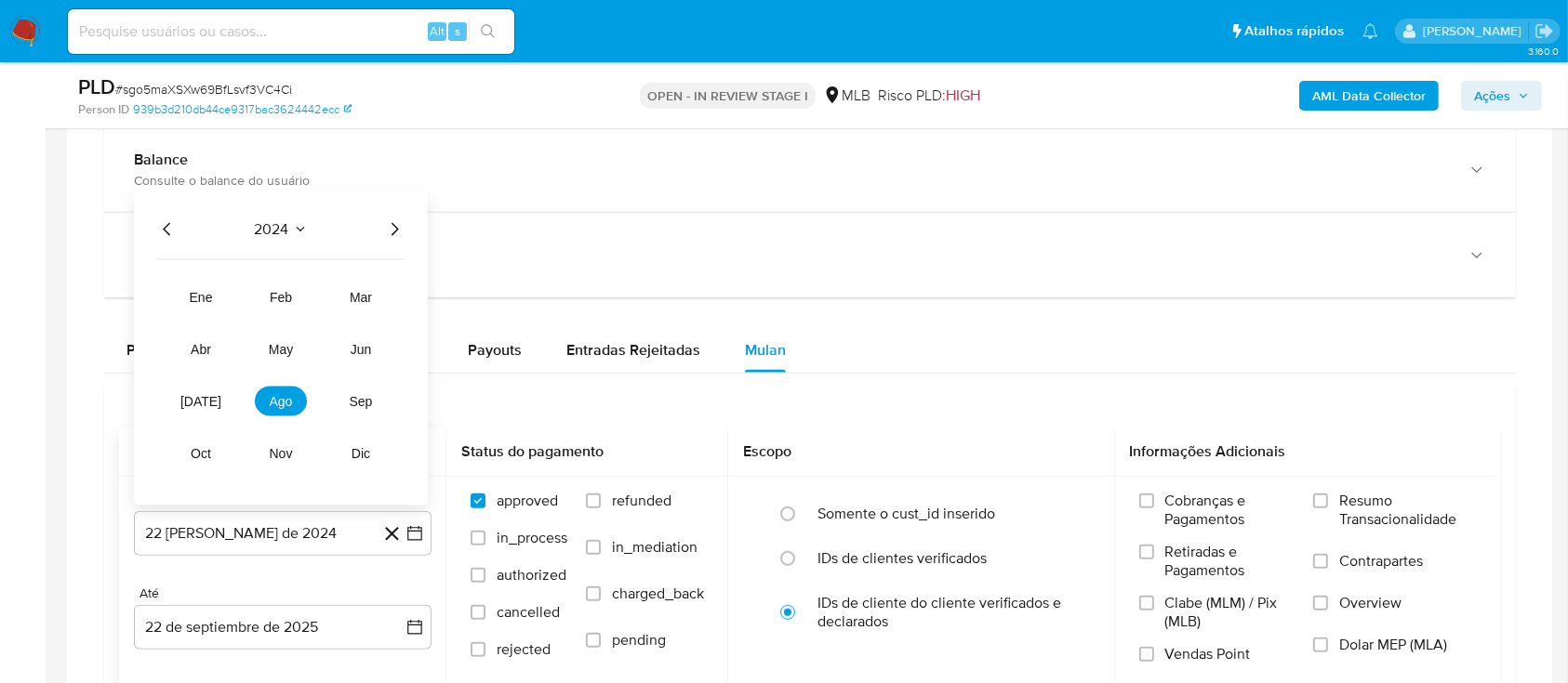
click at [391, 229] on icon "Año siguiente" at bounding box center [394, 230] width 22 height 22
click at [283, 401] on span "ago" at bounding box center [282, 401] width 23 height 15
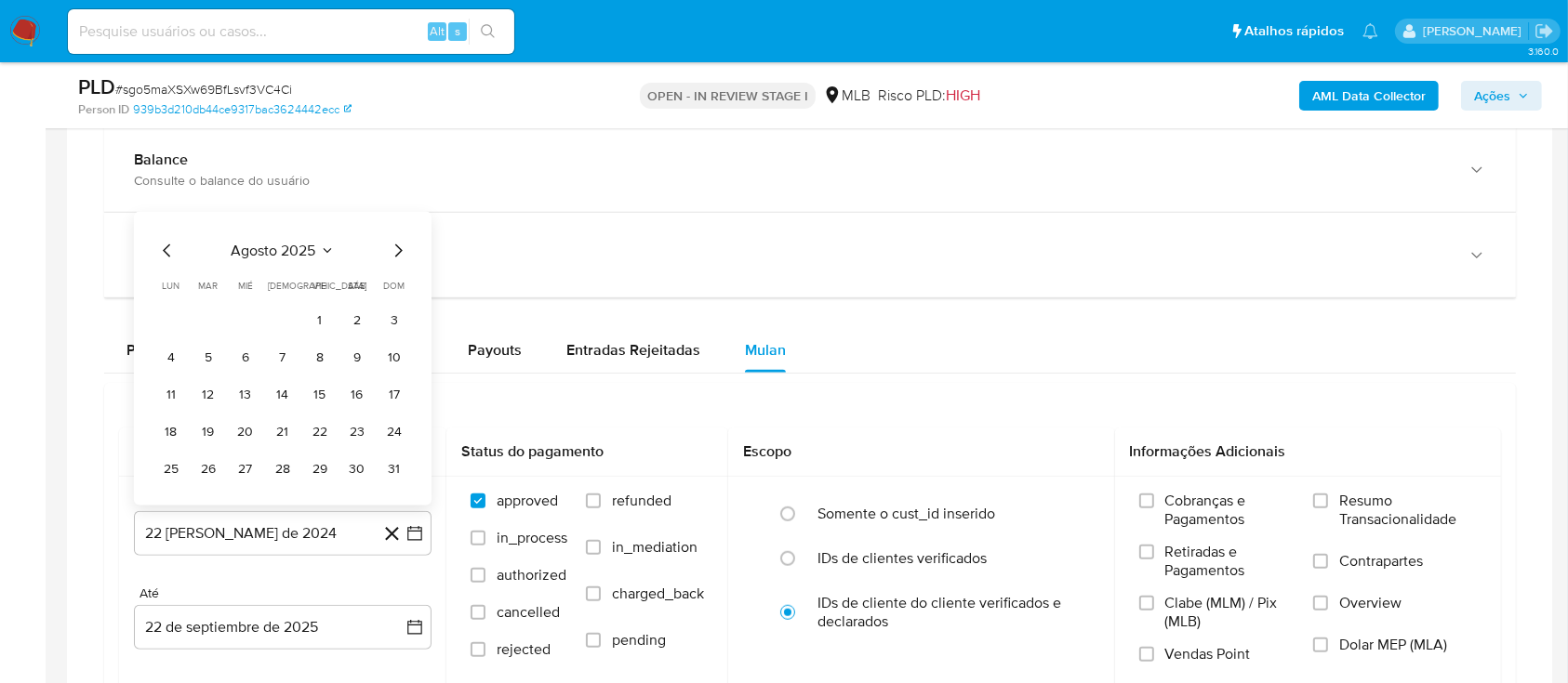
drag, startPoint x: 317, startPoint y: 322, endPoint x: 369, endPoint y: 333, distance: 53.2
click at [317, 323] on button "1" at bounding box center [320, 320] width 29 height 29
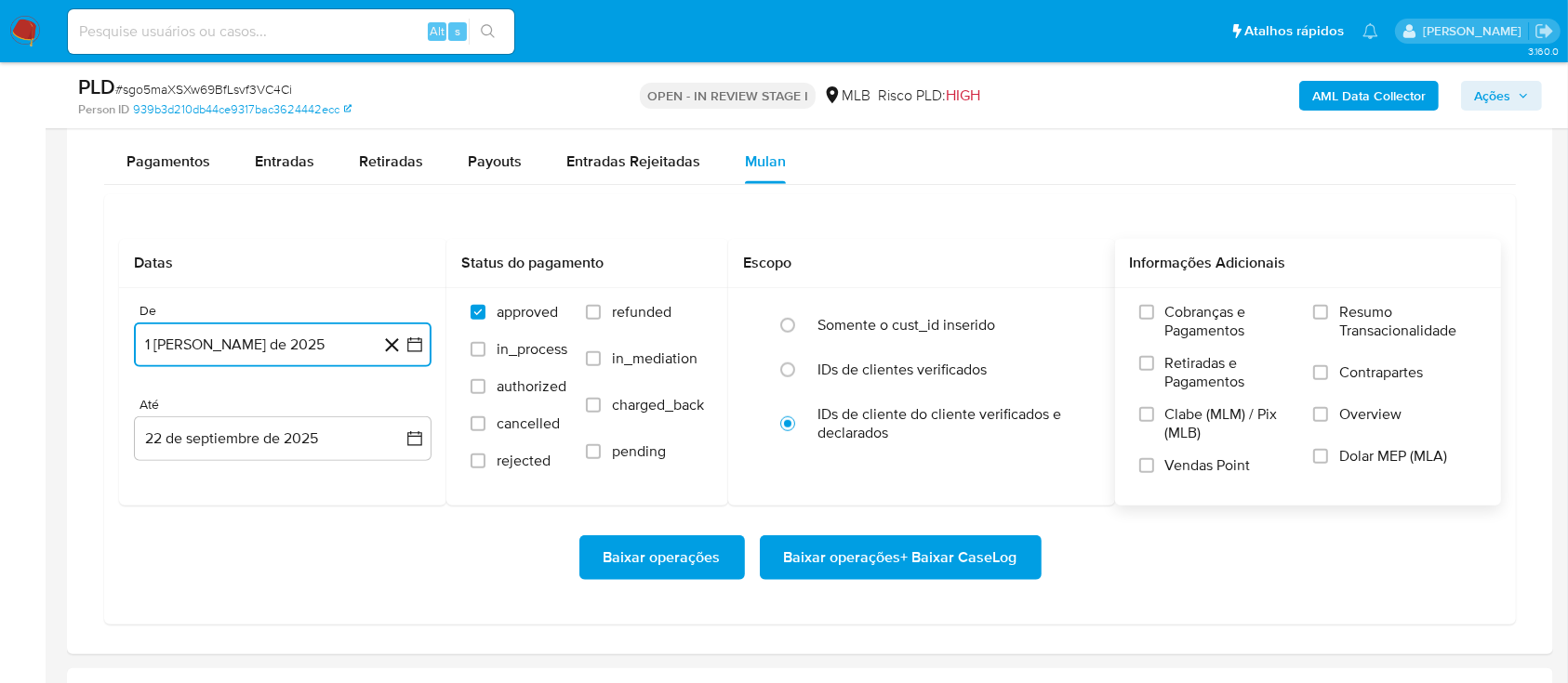
scroll to position [1487, 0]
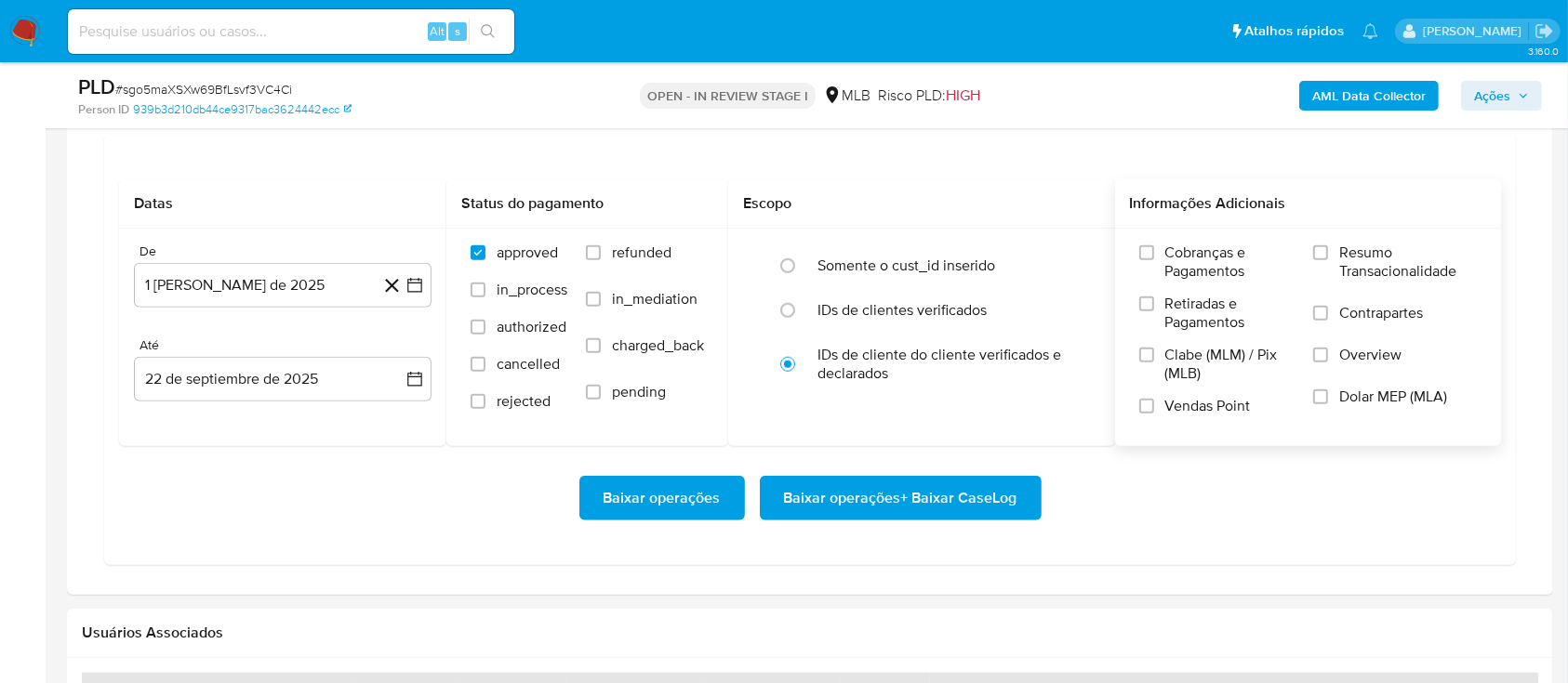
click at [1359, 276] on span "Resumo Transacionalidade" at bounding box center [1408, 262] width 138 height 37
click at [1328, 260] on input "Resumo Transacionalidade" at bounding box center [1320, 252] width 15 height 15
click at [934, 506] on span "Baixar operações + Baixar CaseLog" at bounding box center [900, 498] width 234 height 41
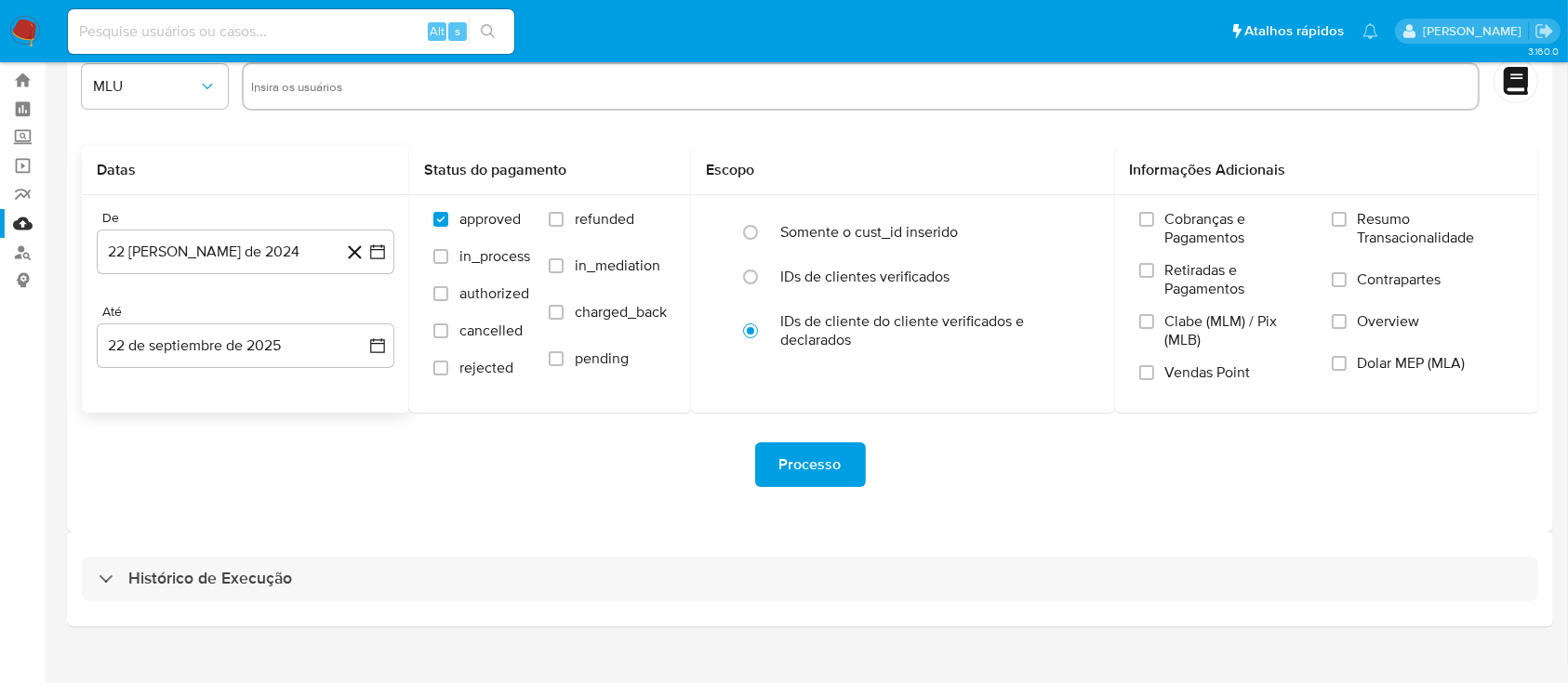
scroll to position [67, 0]
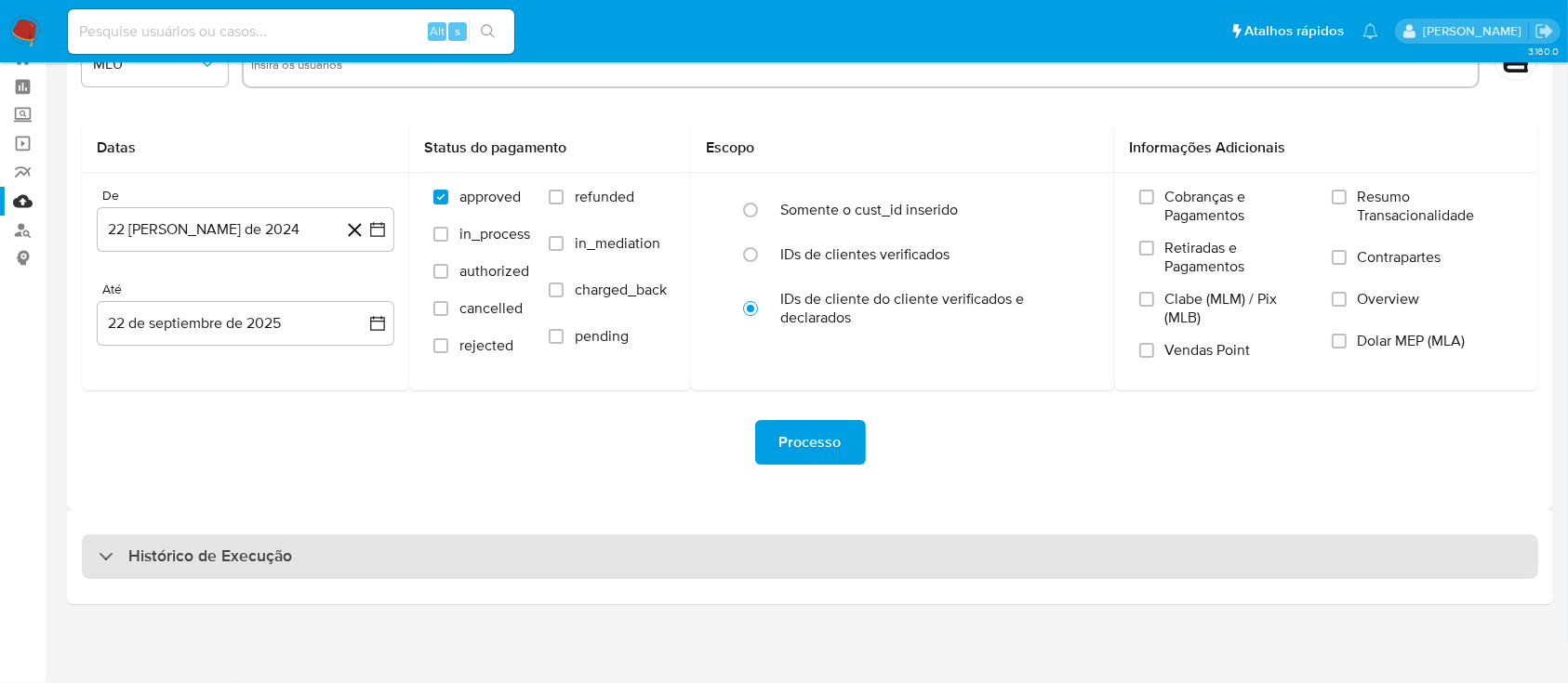
click at [180, 557] on h3 "Histórico de Execução" at bounding box center [209, 557] width 163 height 22
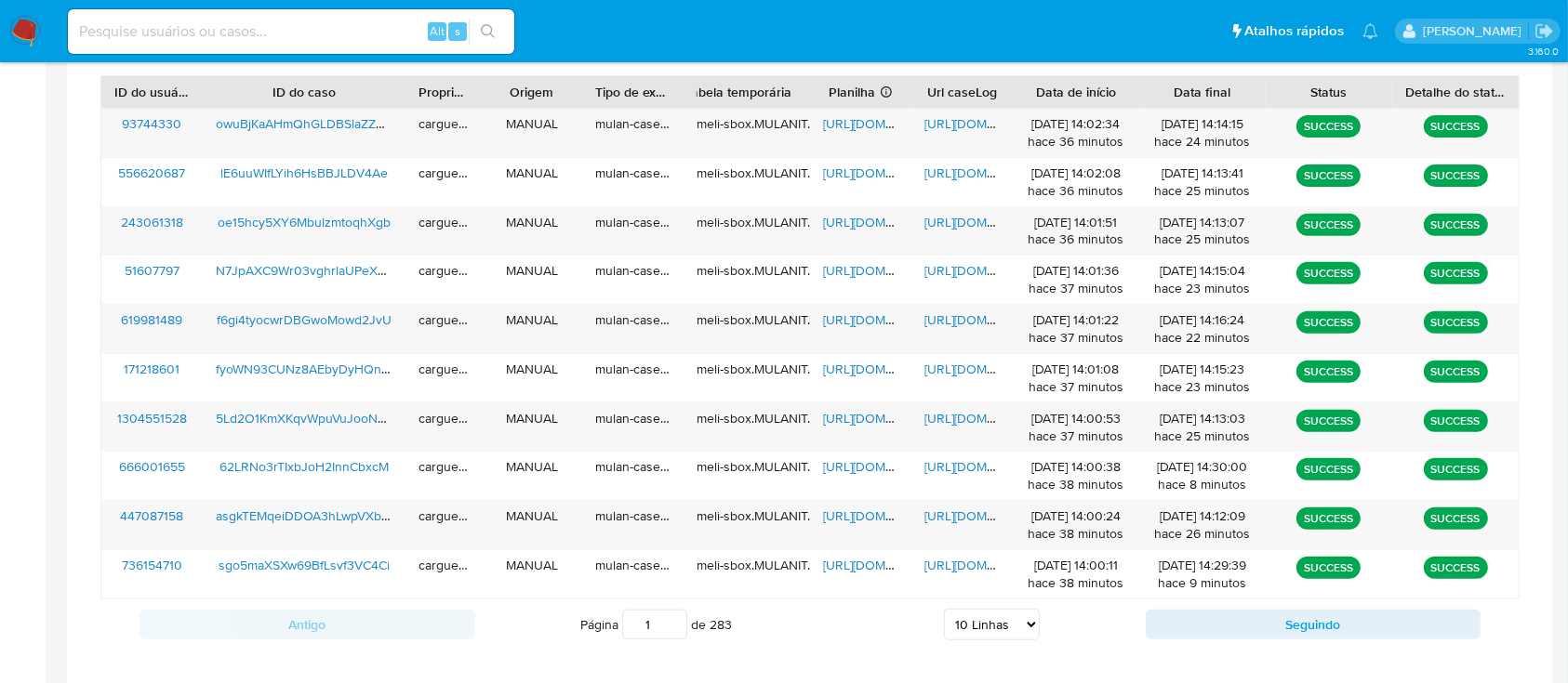
scroll to position [686, 0]
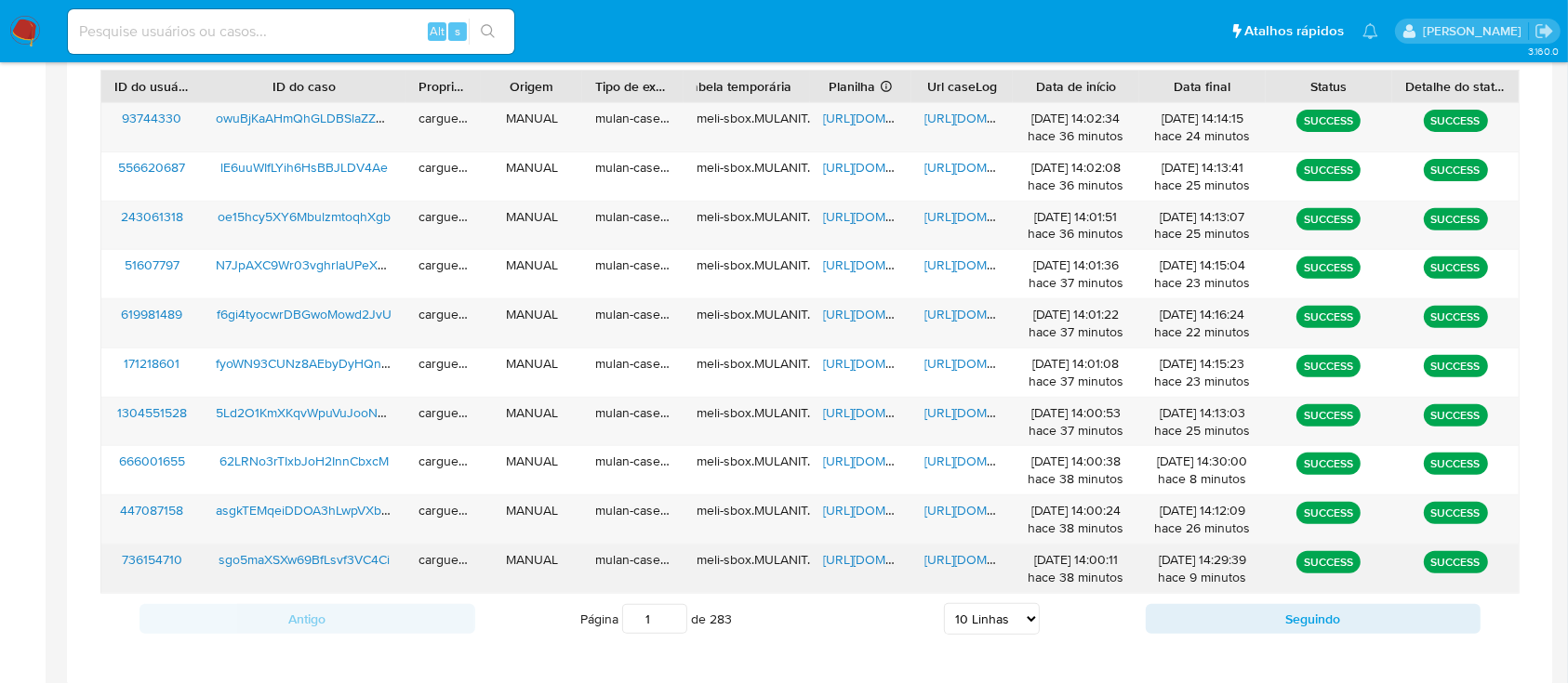
click at [839, 560] on span "https://docs.google.com/spreadsheets/d/1RuAhEMLtlg8fSUeAdRyQaaoY3ynhnIIXH1RnLgD…" at bounding box center [887, 559] width 128 height 19
click at [939, 550] on span "https://docs.google.com/document/d/1l0tORfkq7Qck0NE7BBGkkJXmE1fEMwMVslx_GH8QSMs…" at bounding box center [988, 559] width 128 height 19
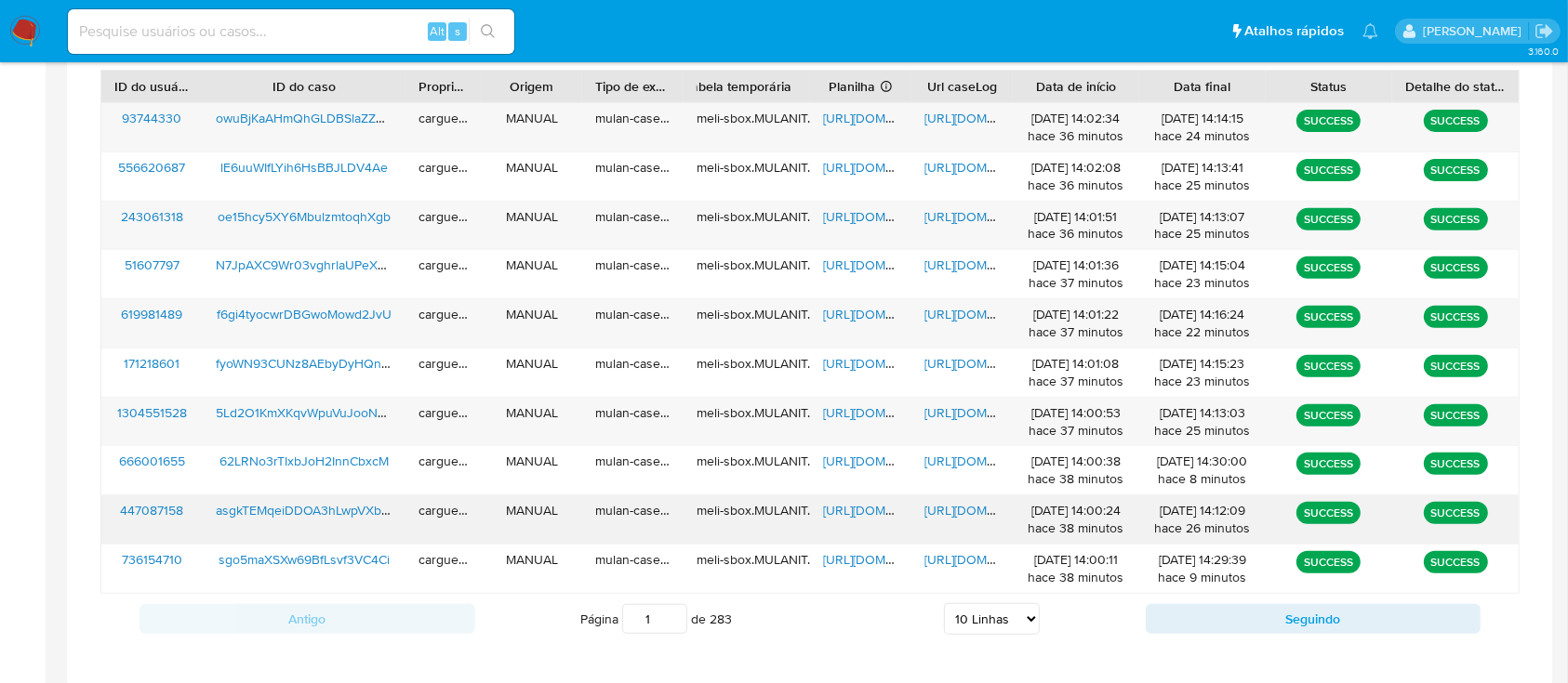
click at [854, 507] on span "https://docs.google.com/spreadsheets/d/1go9AAWEbkC5p1ZnUKS1RF9gh3Lo3DXhVrGZaURx…" at bounding box center [887, 510] width 128 height 19
click at [947, 506] on span "https://docs.google.com/document/d/12oBUv1DCu7Z76lOYD0nk4AmkE7jb1rlQ7jMn_ZUrv2E…" at bounding box center [988, 510] width 128 height 19
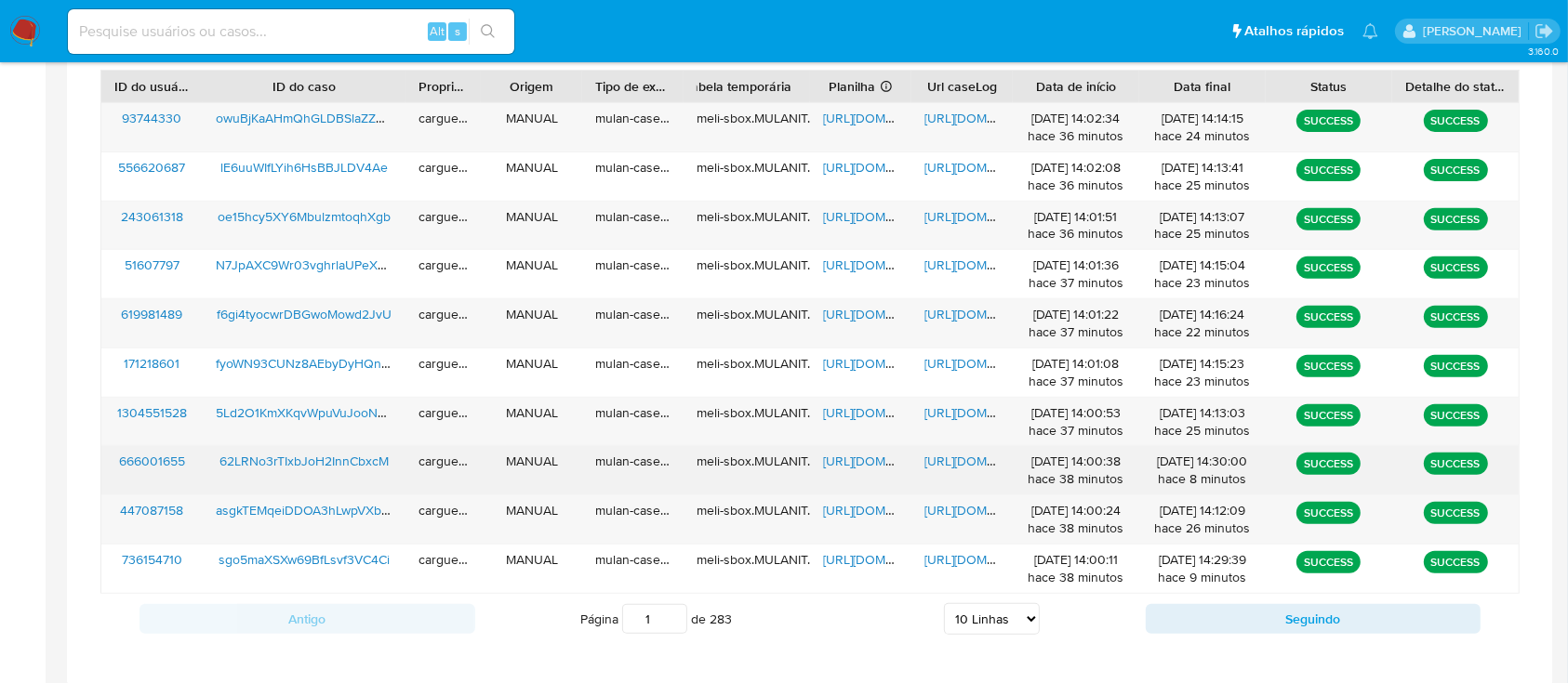
click at [851, 464] on span "https://docs.google.com/spreadsheets/d/1fUr6L4Vcd94BpzbR5AzW56ib9LgPmcA5JD6ZhVg…" at bounding box center [887, 460] width 128 height 19
click at [942, 455] on span "https://docs.google.com/document/d/1nlrGql0XS53IB4O7vZT7nllTbKEr1IZxu4GXgCZpgpI…" at bounding box center [988, 460] width 128 height 19
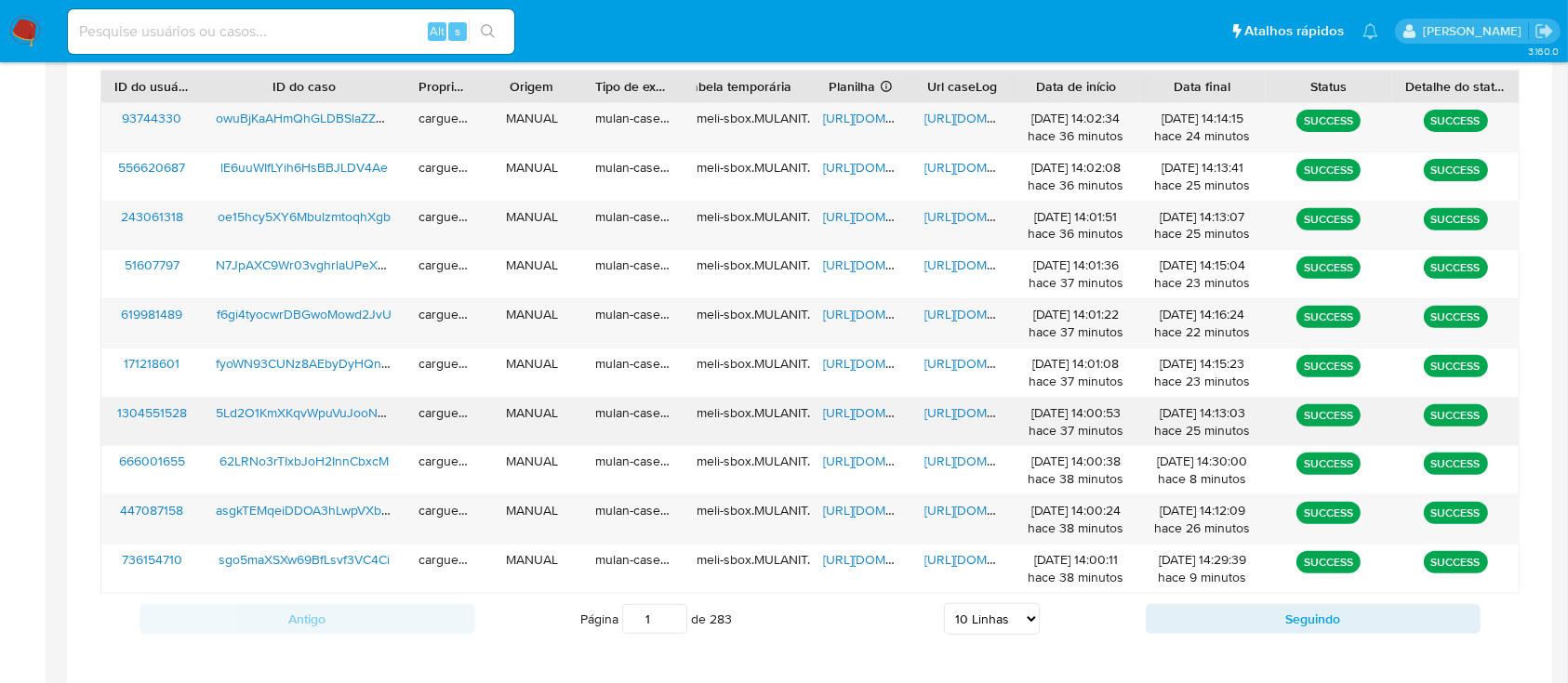
click at [855, 406] on span "https://docs.google.com/spreadsheets/d/1X0i26nnaSj7i4J5CEneuYUz3xeZ4YFcLVkwAZsX…" at bounding box center [887, 412] width 128 height 19
click at [975, 404] on span "https://docs.google.com/document/d/1fhhSgNS4_G2yCobNMM-IrSzKuv0QZVQ2sL1qUUaVmrs…" at bounding box center [988, 412] width 128 height 19
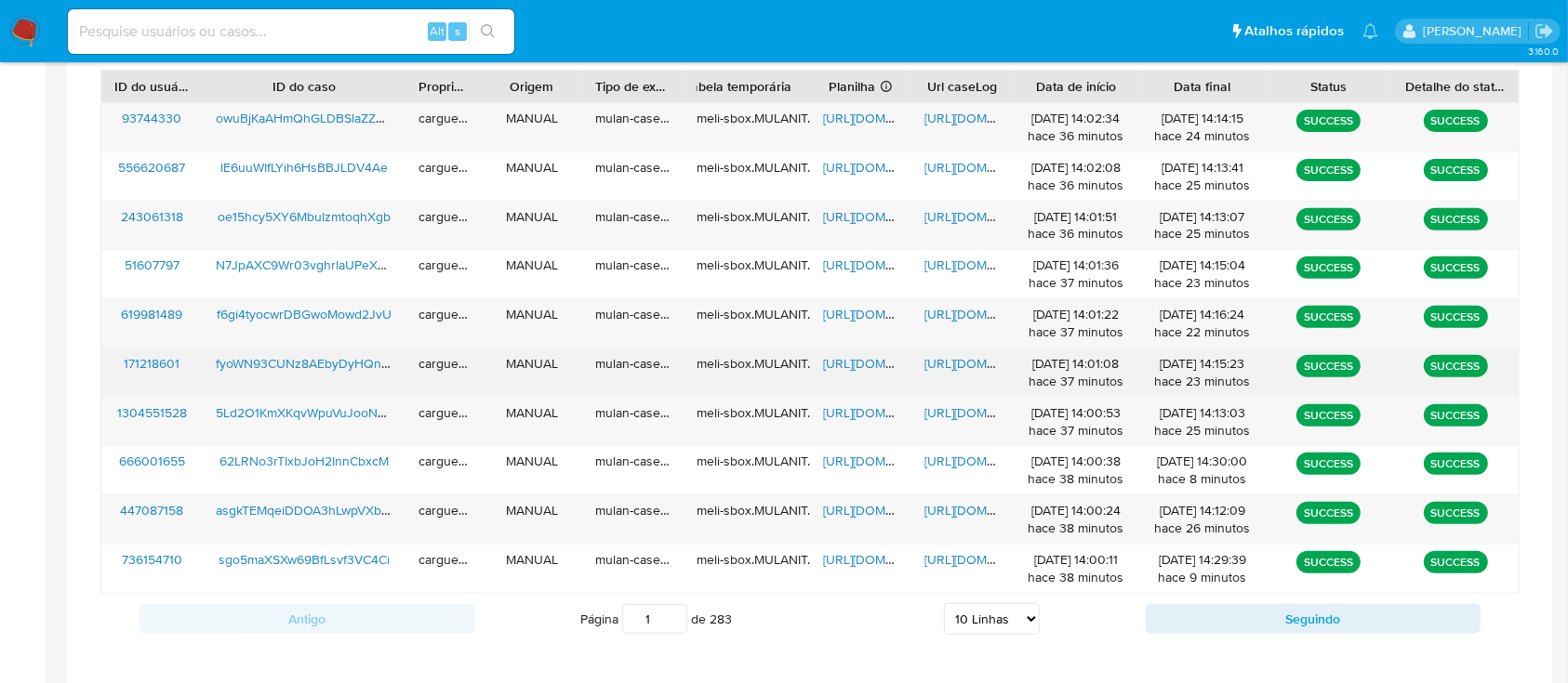
click at [878, 361] on span "https://docs.google.com/spreadsheets/d/1psNCCoaEEkUaN8TmXL40GTtIYHKLbEIRLFrUPZI…" at bounding box center [887, 363] width 128 height 19
click at [958, 357] on span "https://docs.google.com/document/d/1tsdhlR8DIlZZzU1oWPN19hs4qmFzbdoKH9-DCqgzUGg…" at bounding box center [988, 363] width 128 height 19
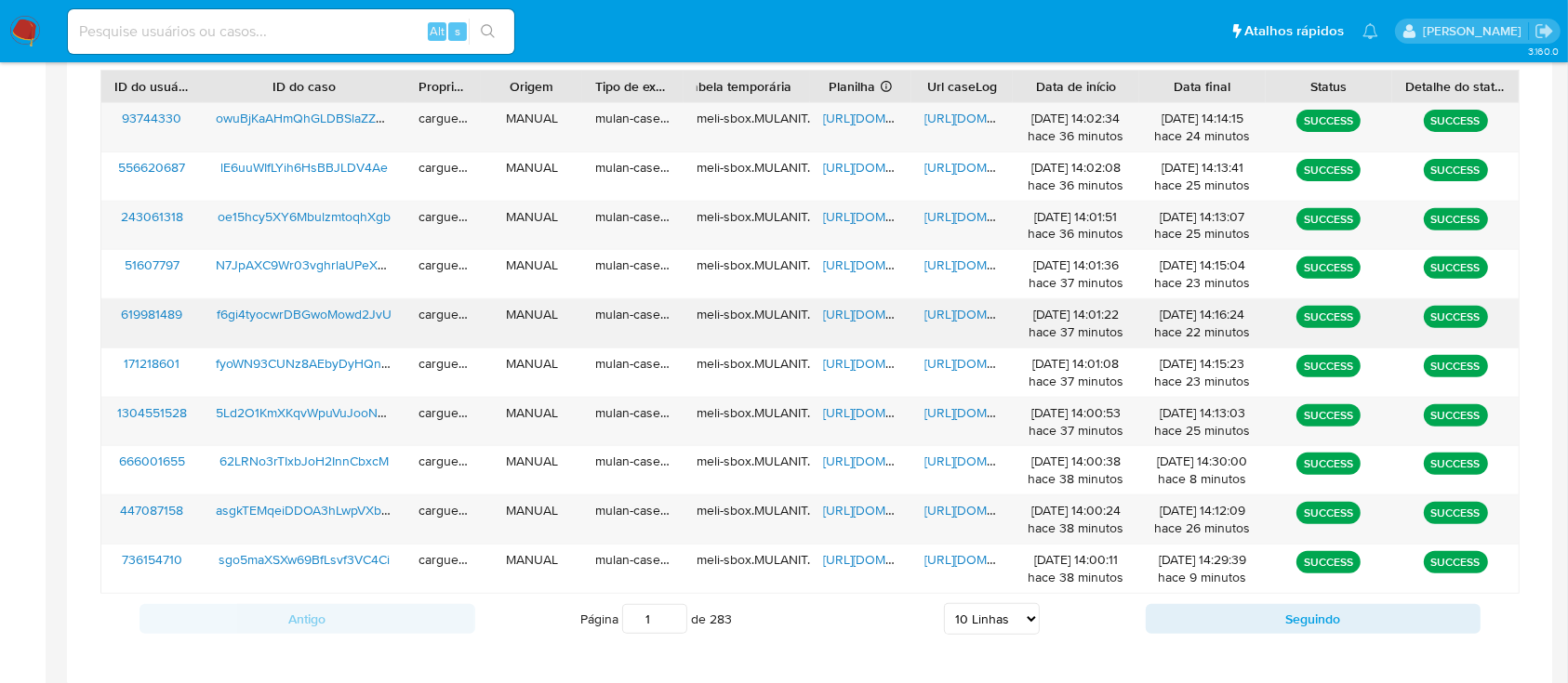
click at [859, 317] on span "https://docs.google.com/spreadsheets/d/1oLPvbWfTlmp5ctbFLhVLzsdOvMJxT9tKHDWS1wS…" at bounding box center [887, 314] width 128 height 19
click at [960, 303] on div "https://docs.google.com/document/d/1ARW051ELsbklRnohAHNbW4Ckuvq_0YZR4rogqcuaQ8U…" at bounding box center [962, 322] width 102 height 48
click at [972, 302] on div "https://docs.google.com/document/d/1ARW051ELsbklRnohAHNbW4Ckuvq_0YZR4rogqcuaQ8U…" at bounding box center [962, 322] width 102 height 48
click at [959, 313] on span "https://docs.google.com/document/d/1ARW051ELsbklRnohAHNbW4Ckuvq_0YZR4rogqcuaQ8U…" at bounding box center [988, 314] width 128 height 19
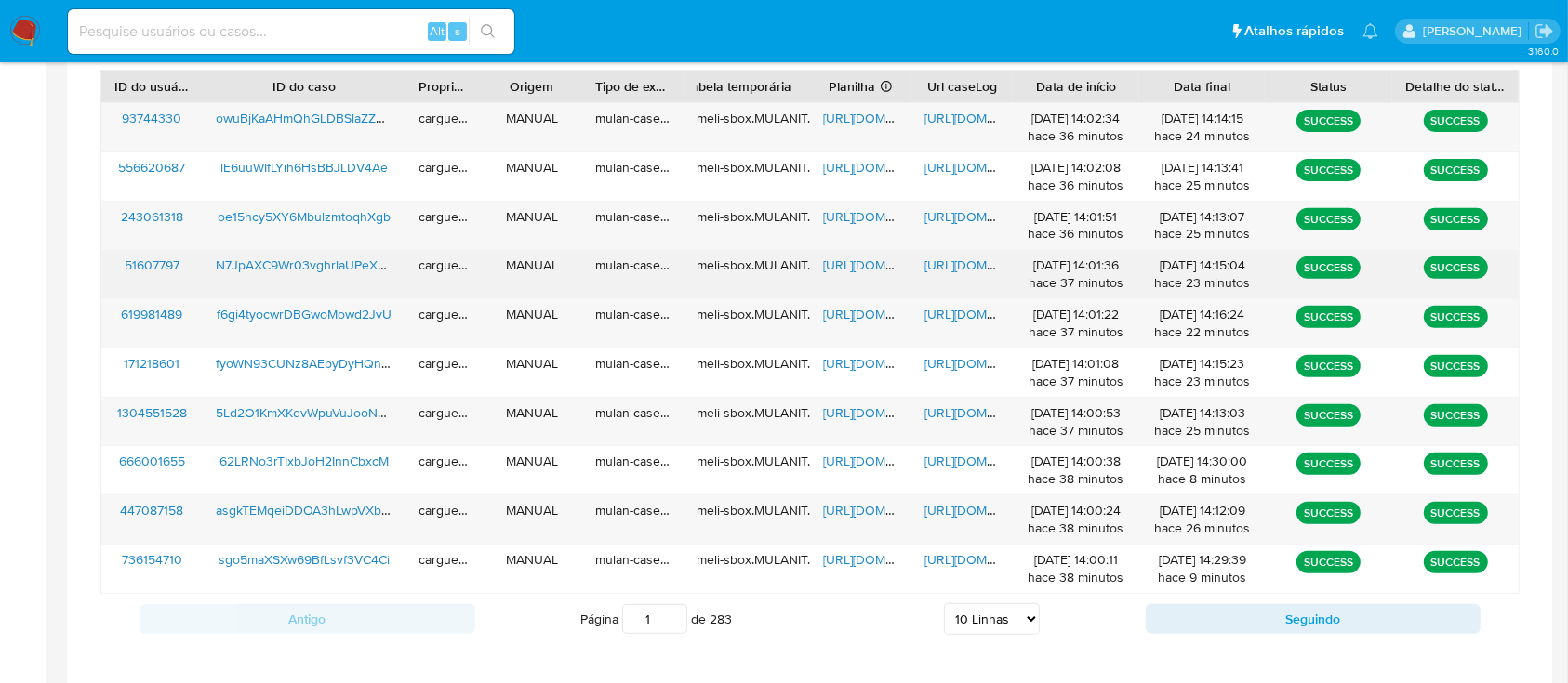
click at [871, 268] on span "https://docs.google.com/spreadsheets/d/1RTqkuS4vzNjHak1bE3yf_tVpLJNFlBZ8vPt2Mxg…" at bounding box center [887, 265] width 128 height 19
click at [970, 261] on span "https://docs.google.com/document/d/1ApG8QSBFSlnX1HUmg9rWaVw9pjRuUbMur6blZc6oJBc…" at bounding box center [988, 265] width 128 height 19
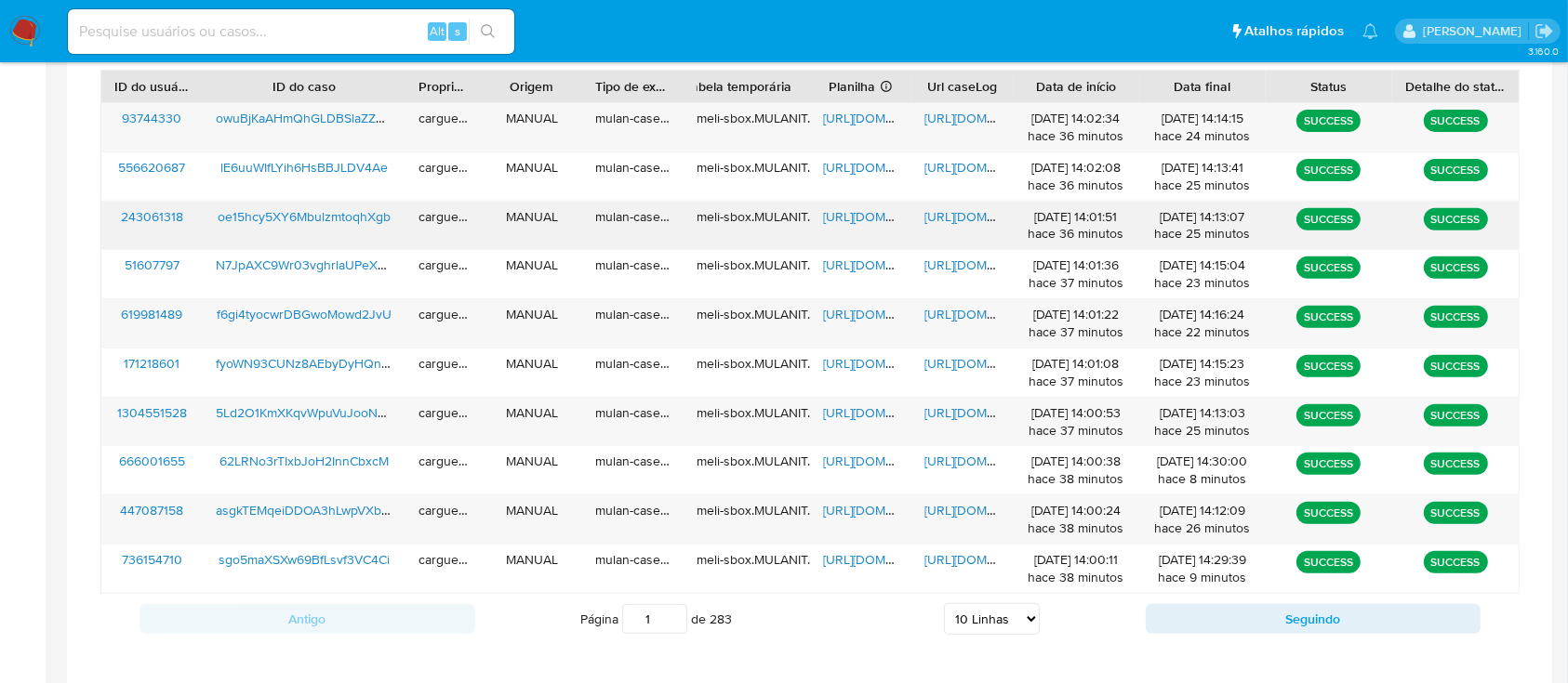
click at [871, 207] on span "https://docs.google.com/spreadsheets/d/1C96hw9kxWNWKeqmqB4Qb7G1BBYZ3J9yMlEIrpBM…" at bounding box center [887, 216] width 128 height 19
click at [931, 217] on span "https://docs.google.com/document/d/1CJvLRKYOLGvR0nXVrMslR4wjgdlWRnkAkSJG1b5yRBE…" at bounding box center [988, 216] width 128 height 19
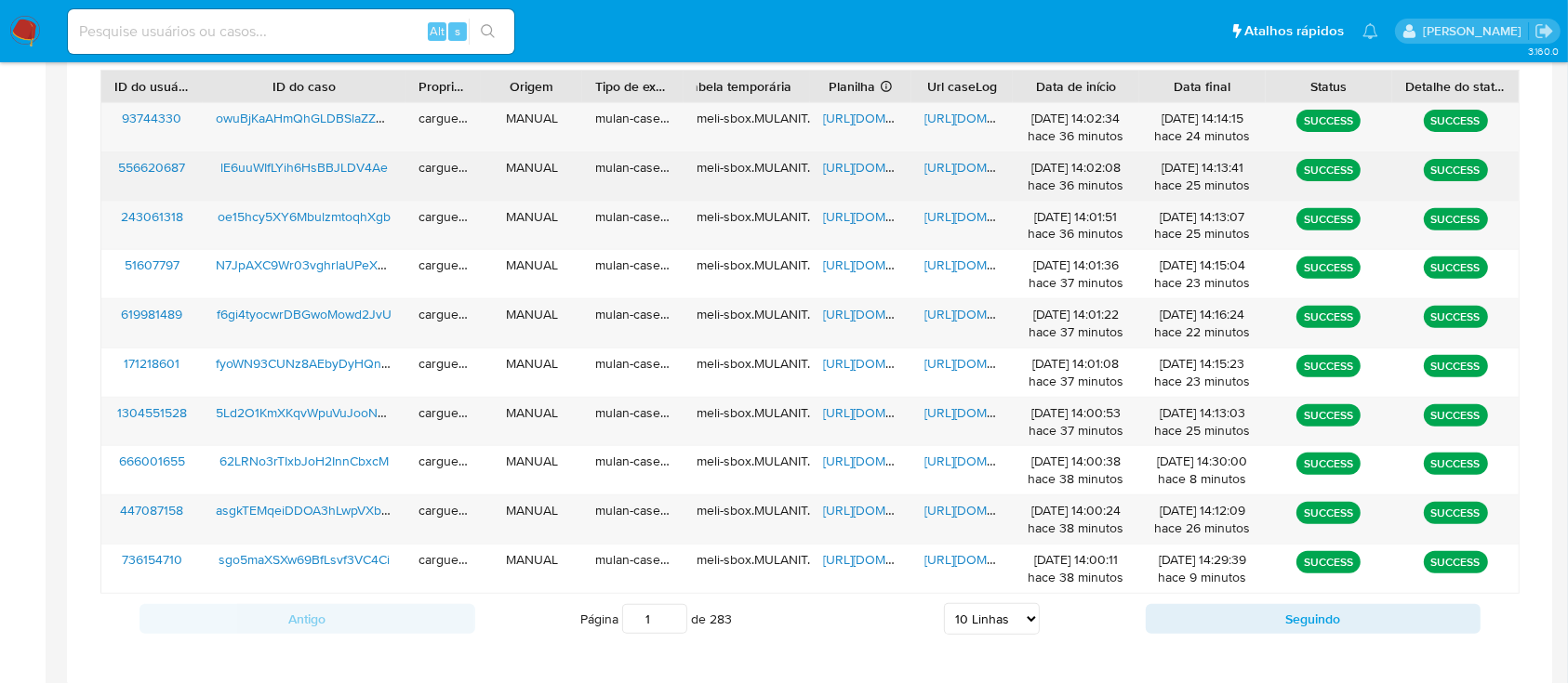
click at [849, 158] on span "https://docs.google.com/spreadsheets/d/1RGxUMyJjaeoQryJRnii7UrNkRXes-QXzG45Zoev…" at bounding box center [887, 167] width 128 height 19
click at [969, 159] on span "https://docs.google.com/document/d/1xUExY3NfS1zMJdNw05XIjxQ0Q4eIgV-liGMP0DpL_SA…" at bounding box center [988, 167] width 128 height 19
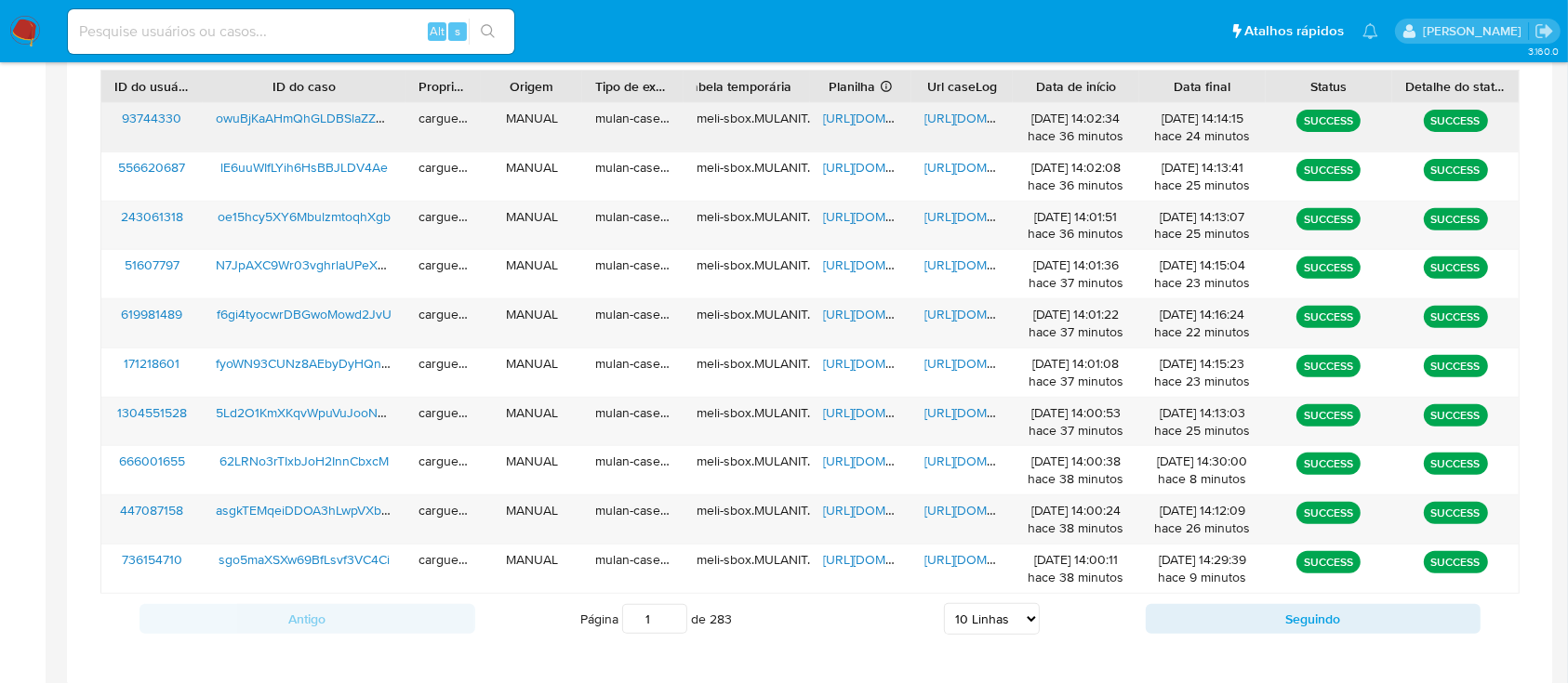
click at [852, 121] on span "https://docs.google.com/spreadsheets/d/1-fVn3ahqag8qgOyTbTJXtgMNlRMX8nG_OM3GV5g…" at bounding box center [887, 117] width 128 height 19
click at [957, 111] on span "https://docs.google.com/document/d/1UcAMQ9iXqR3Fpd7kMnVrbtGXalkB86JCt9DG-RI1kVM…" at bounding box center [988, 117] width 128 height 19
click at [1025, 615] on select "5 Linhas 10 Linhas 20 Linhas 25 Linhas 50 Linhas 100 Linhas" at bounding box center [992, 619] width 96 height 31
select select "20"
click at [944, 604] on select "5 Linhas 10 Linhas 20 Linhas 25 Linhas 50 Linhas 100 Linhas" at bounding box center [992, 619] width 96 height 31
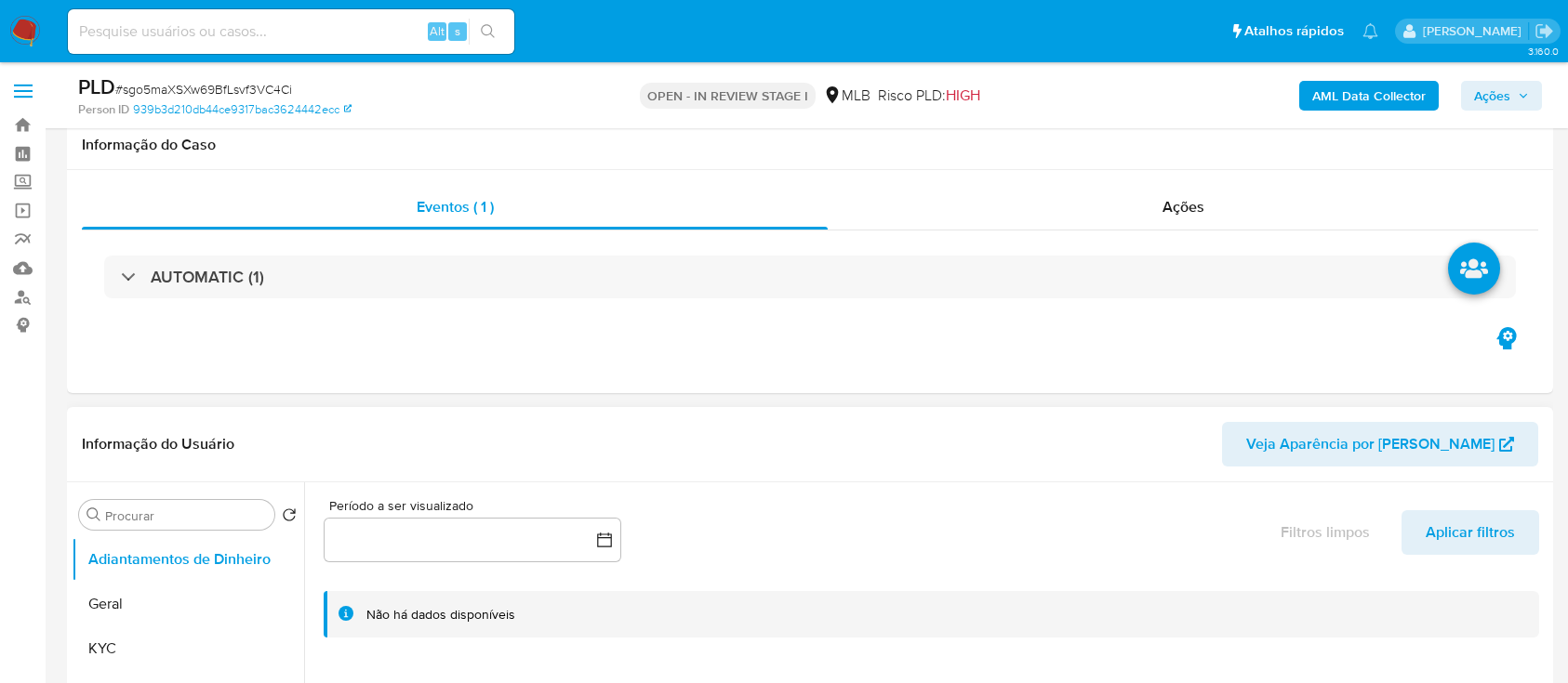
scroll to position [247, 0]
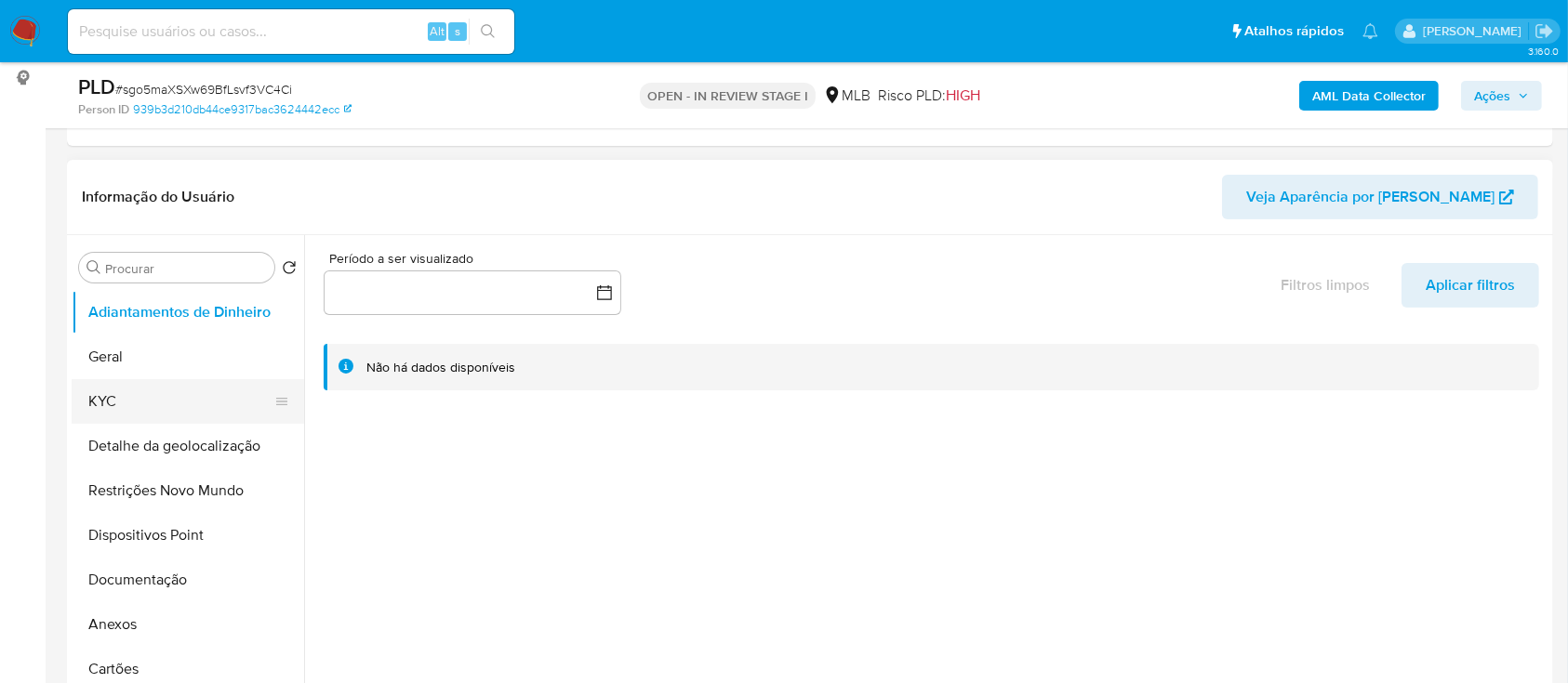
click at [114, 382] on ul "Adiantamentos de Dinheiro Geral KYC Detalhe da geolocalização Restrições Novo M…" at bounding box center [188, 499] width 233 height 419
drag, startPoint x: 118, startPoint y: 397, endPoint x: 127, endPoint y: 398, distance: 9.1
click at [118, 398] on button "KYC" at bounding box center [180, 402] width 218 height 45
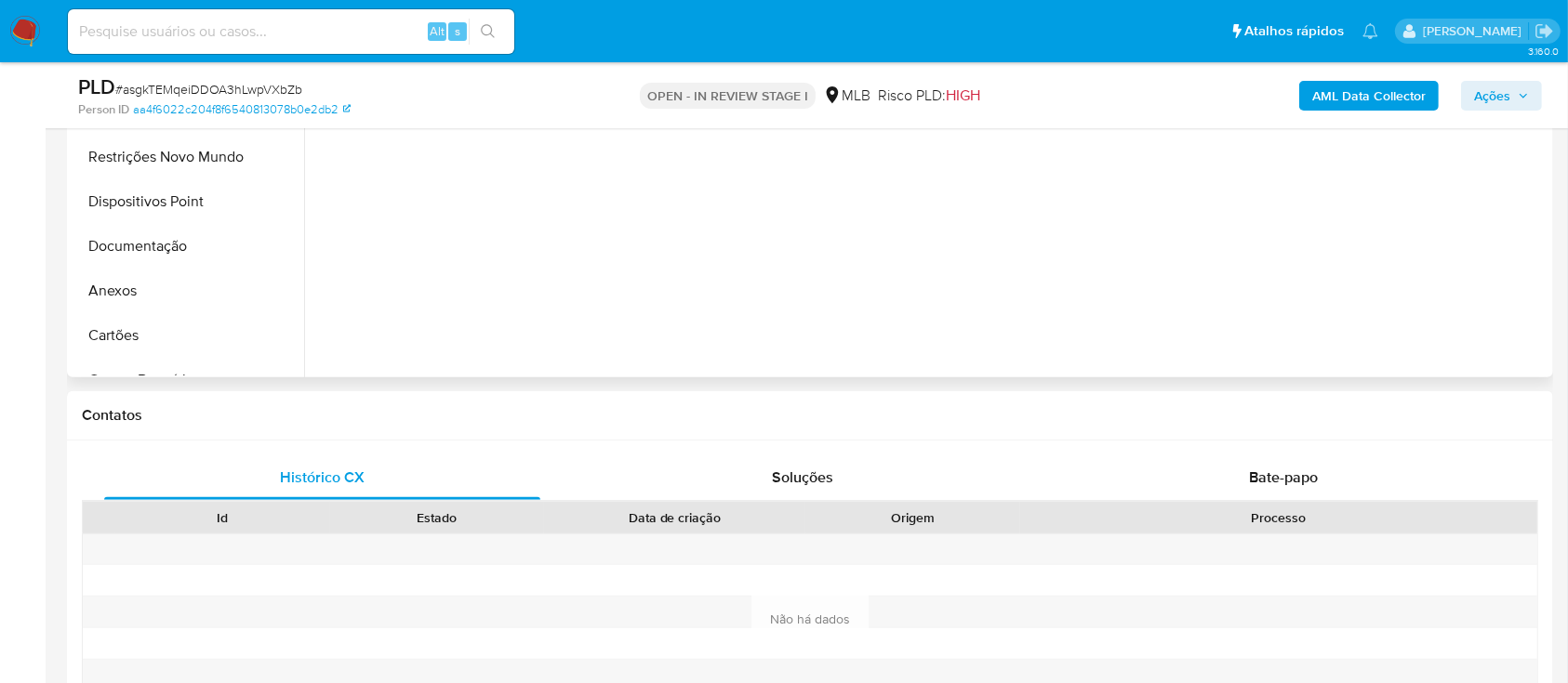
scroll to position [124, 0]
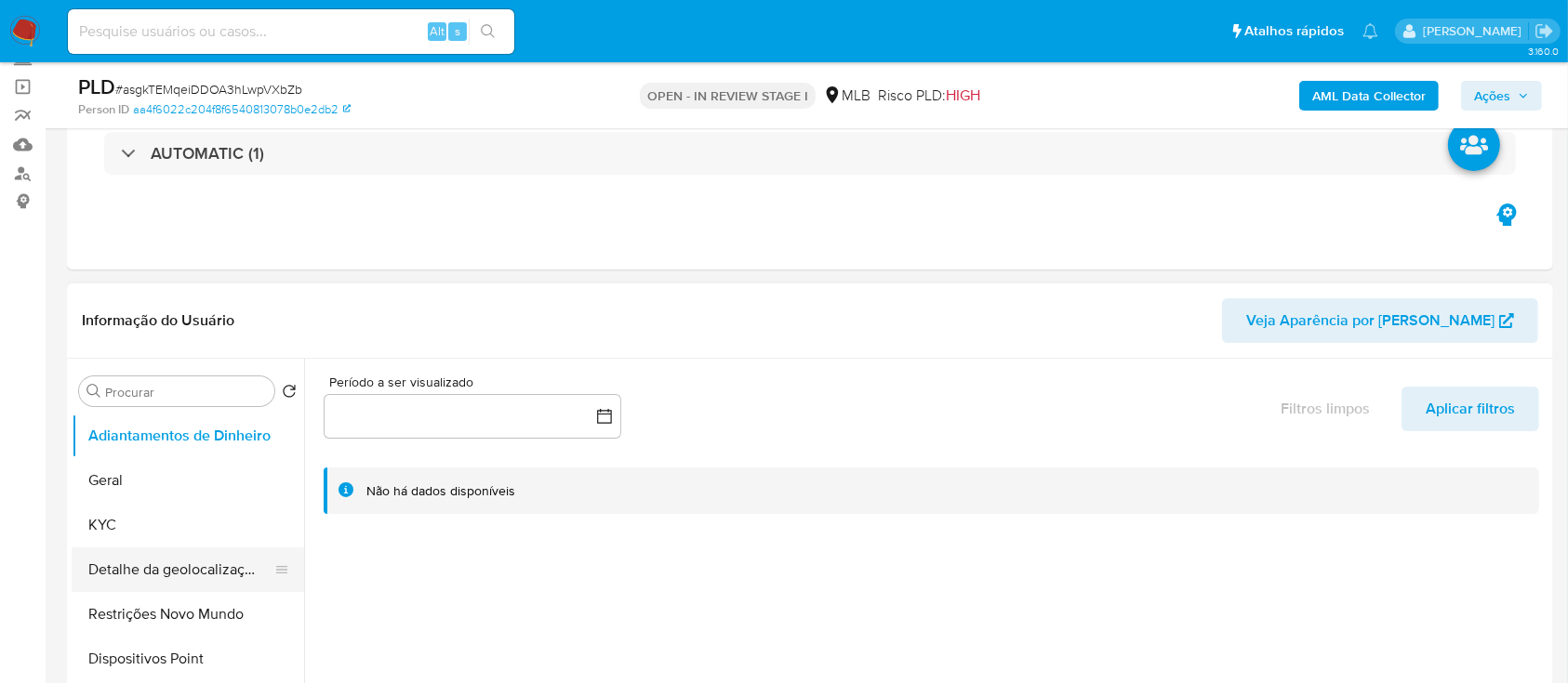
click at [131, 547] on button "Detalhe da geolocalização" at bounding box center [180, 570] width 218 height 45
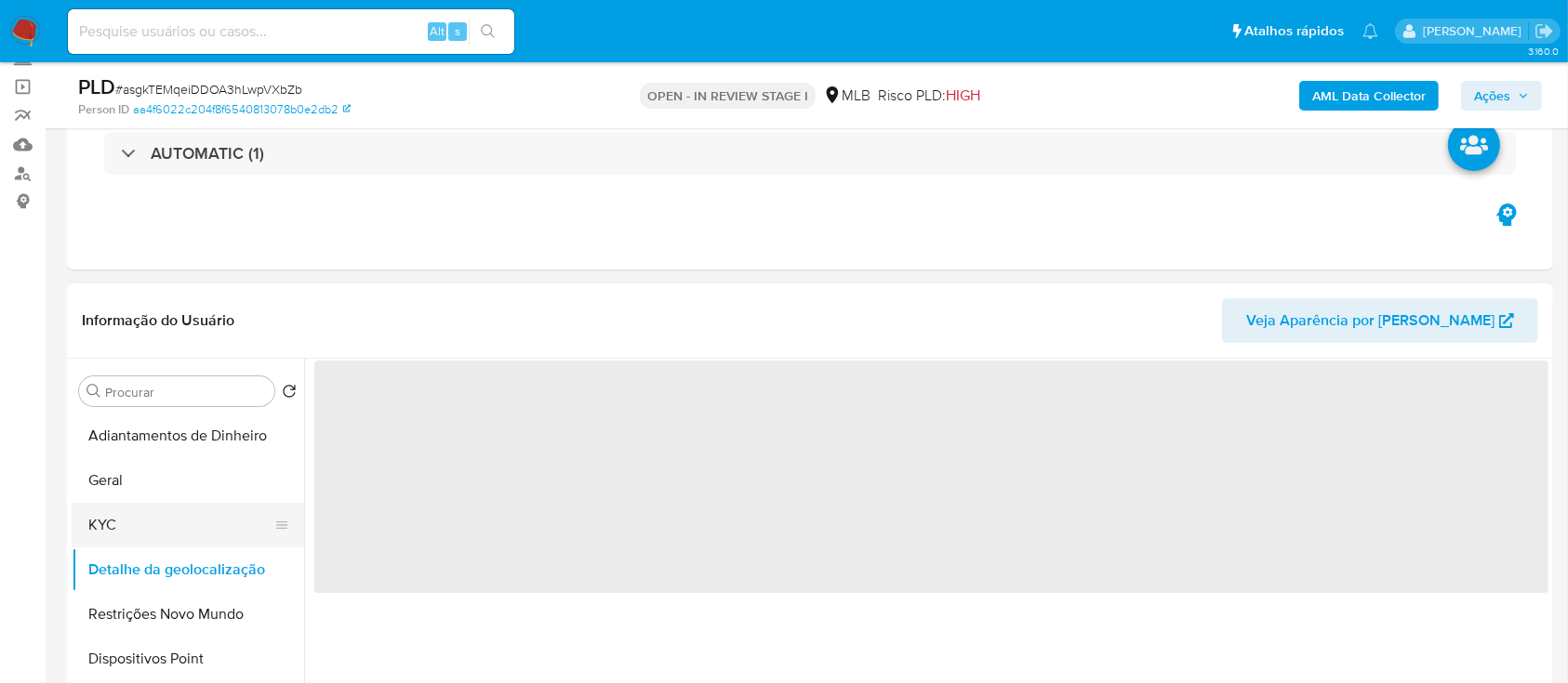
click at [132, 525] on button "KYC" at bounding box center [180, 526] width 218 height 45
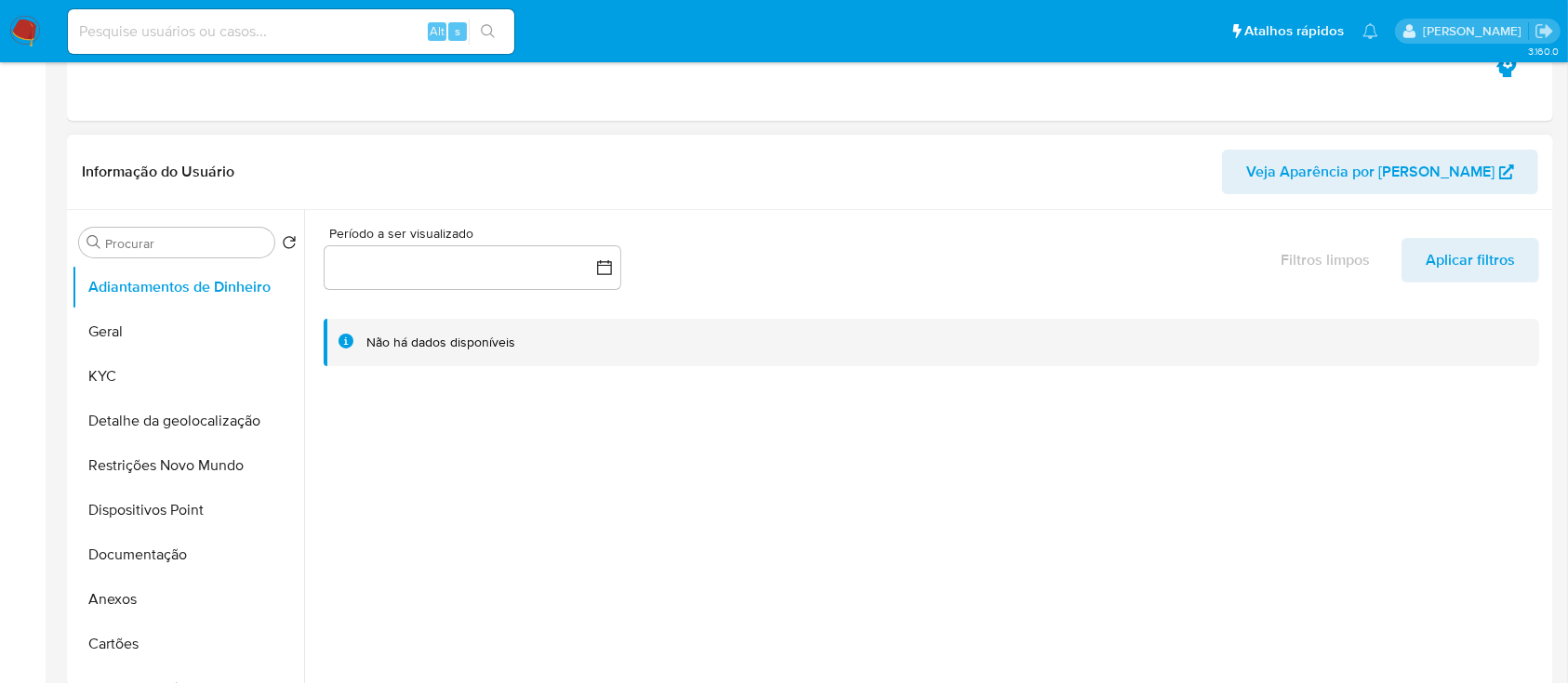
scroll to position [372, 0]
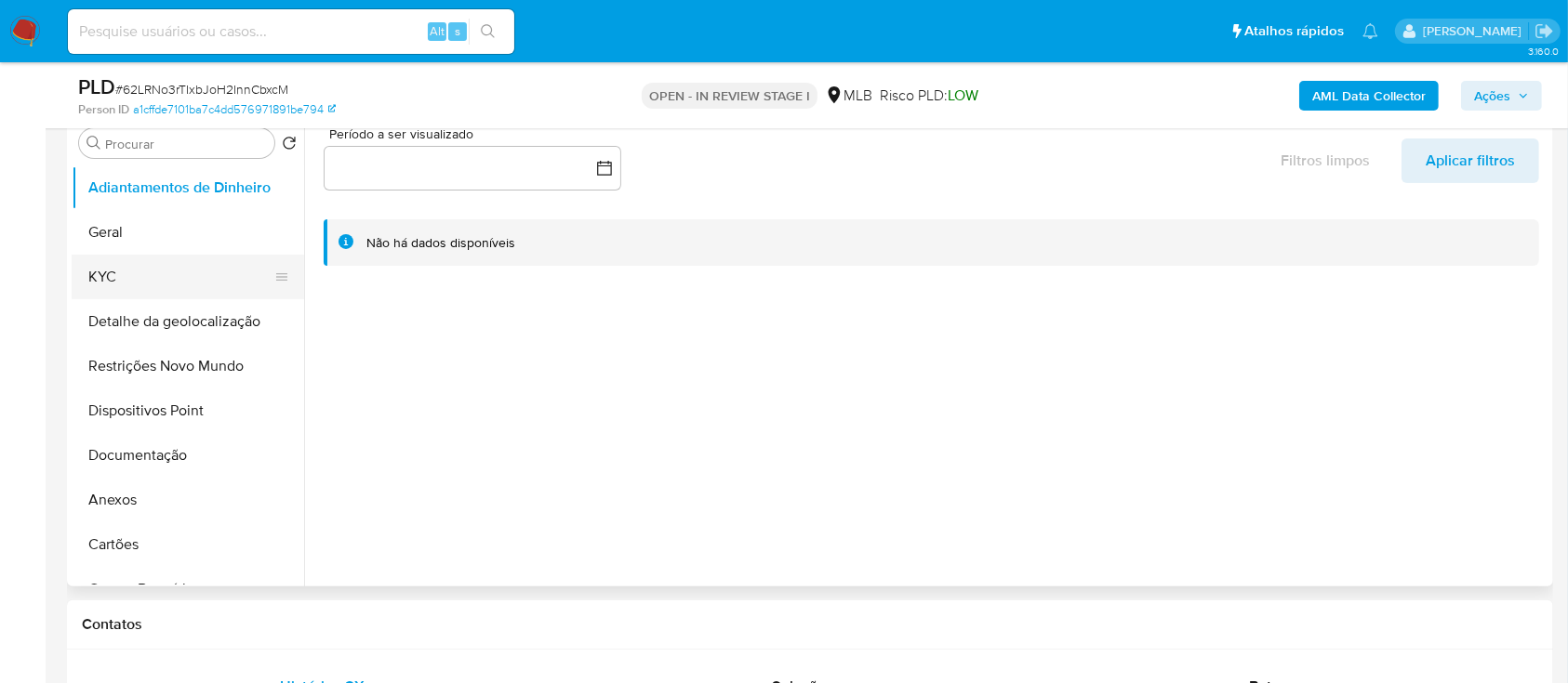
drag, startPoint x: 132, startPoint y: 282, endPoint x: 142, endPoint y: 280, distance: 10.2
click at [131, 284] on button "KYC" at bounding box center [180, 277] width 218 height 45
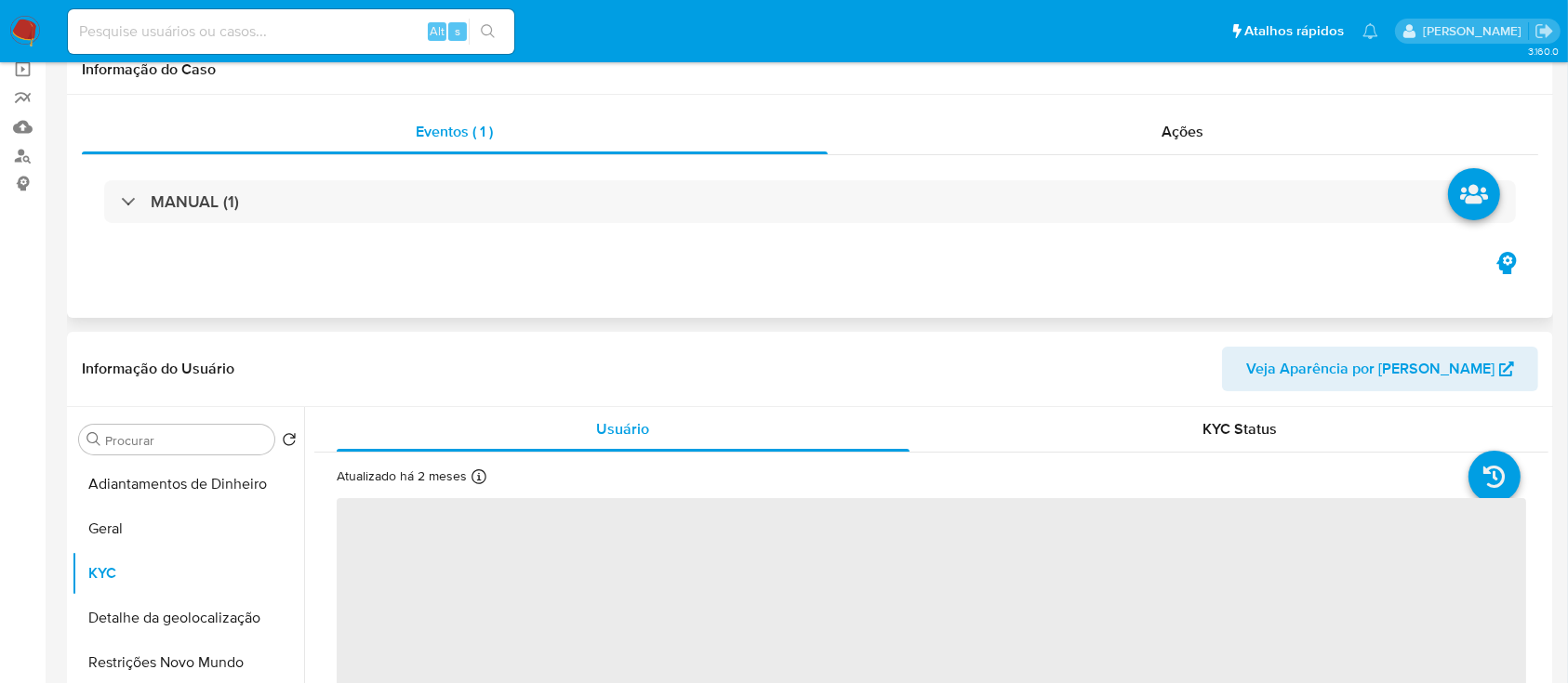
scroll to position [247, 0]
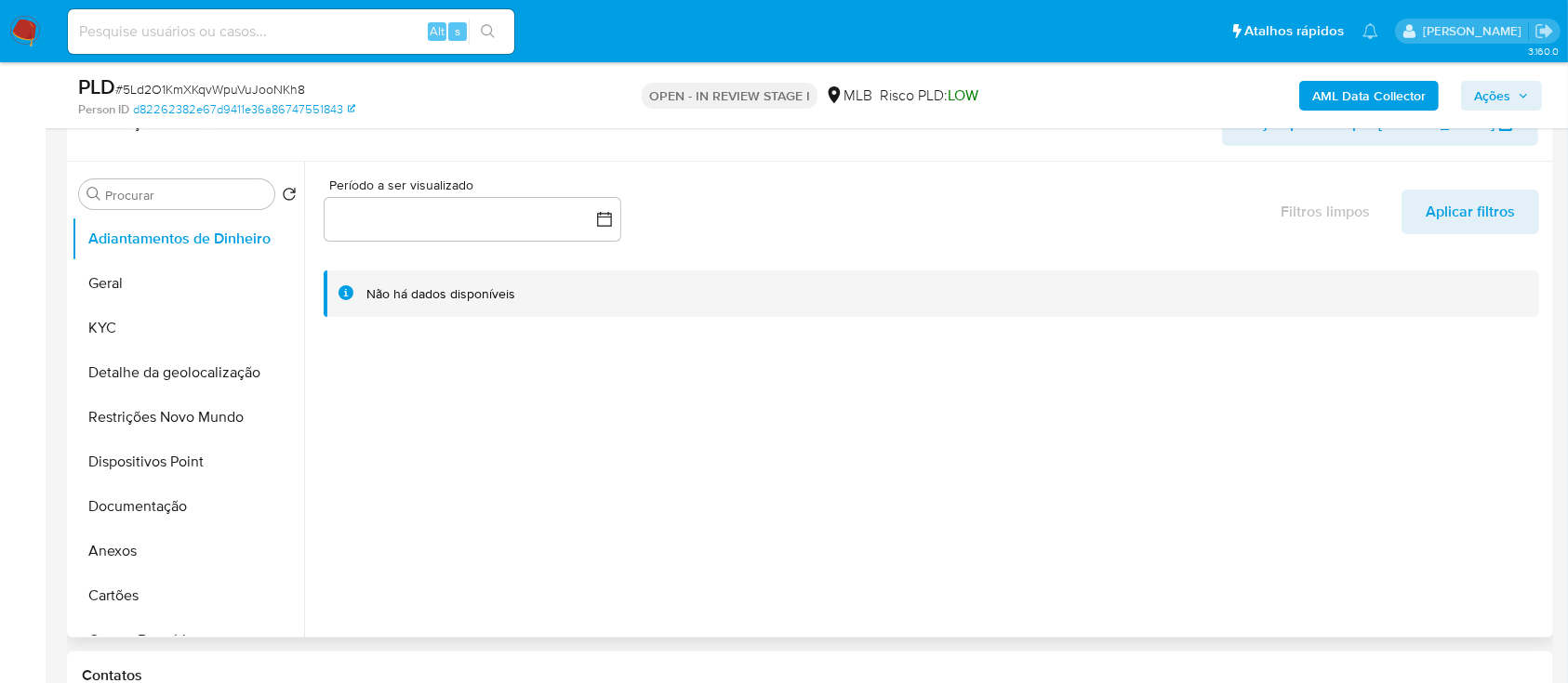
scroll to position [247, 0]
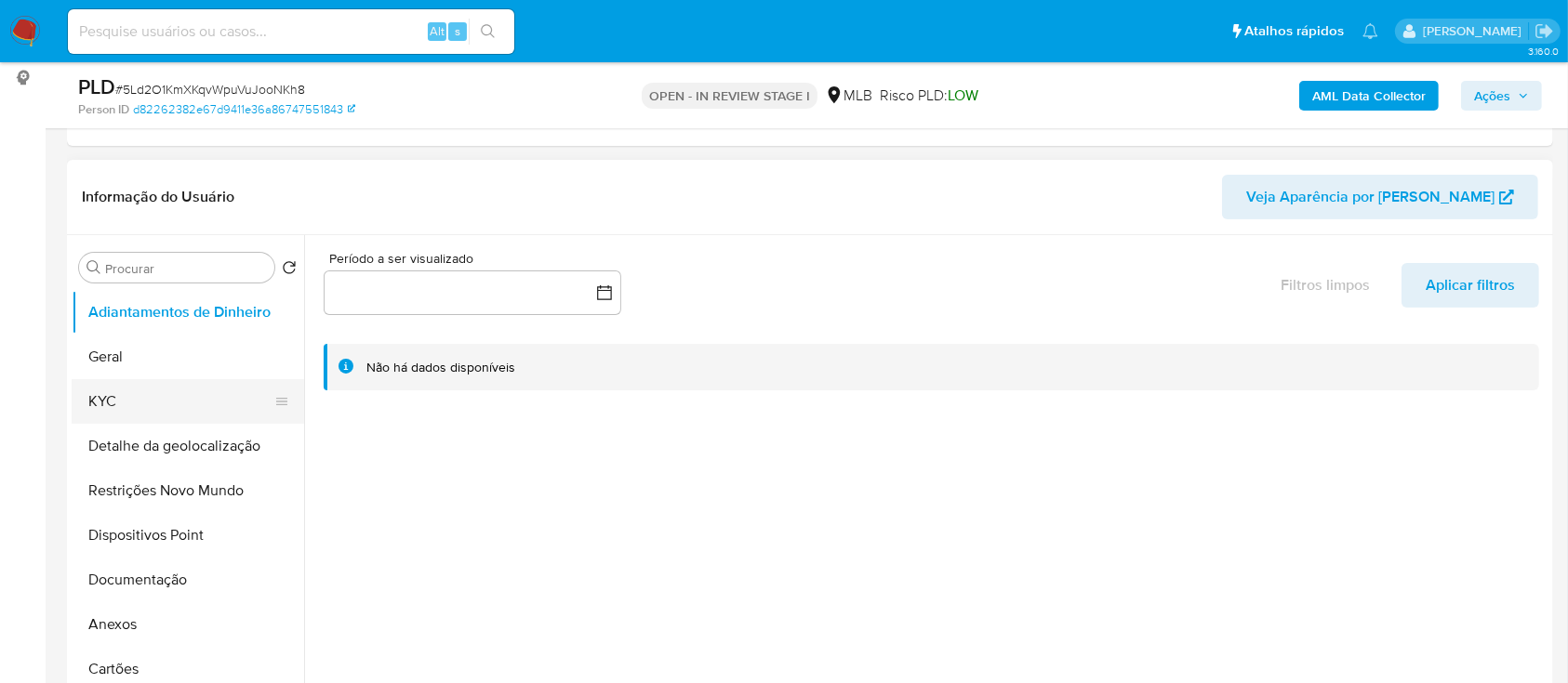
click at [102, 406] on button "KYC" at bounding box center [180, 402] width 218 height 45
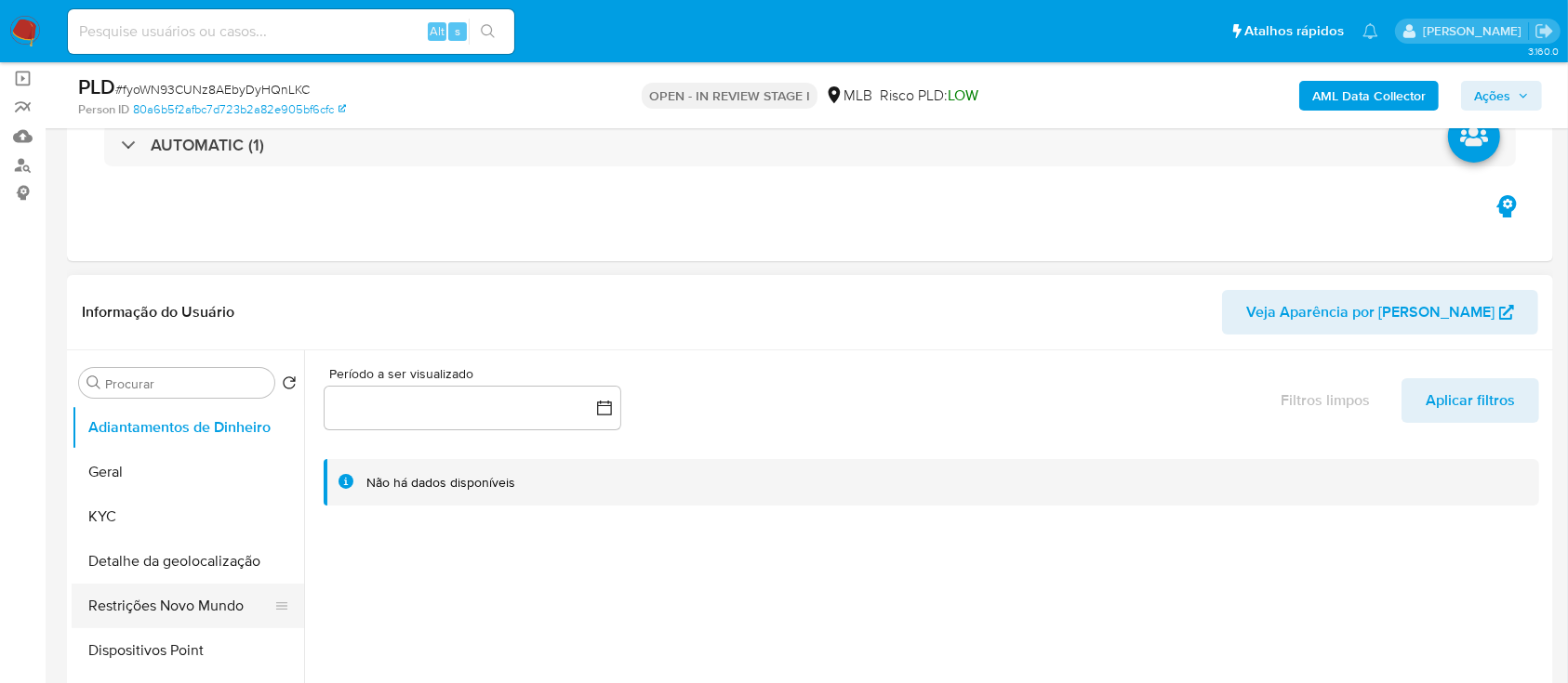
scroll to position [247, 0]
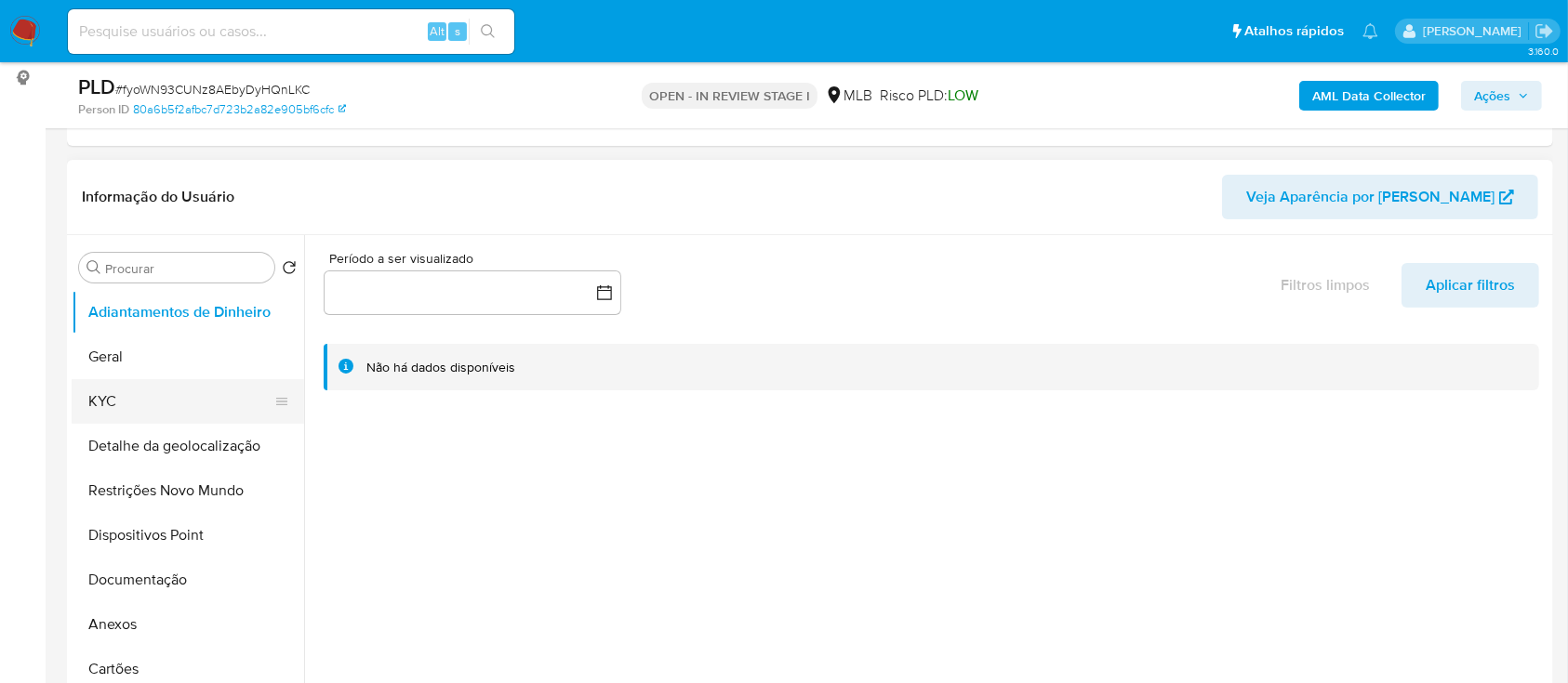
drag, startPoint x: 110, startPoint y: 396, endPoint x: 165, endPoint y: 387, distance: 55.7
click at [110, 398] on button "KYC" at bounding box center [180, 402] width 218 height 45
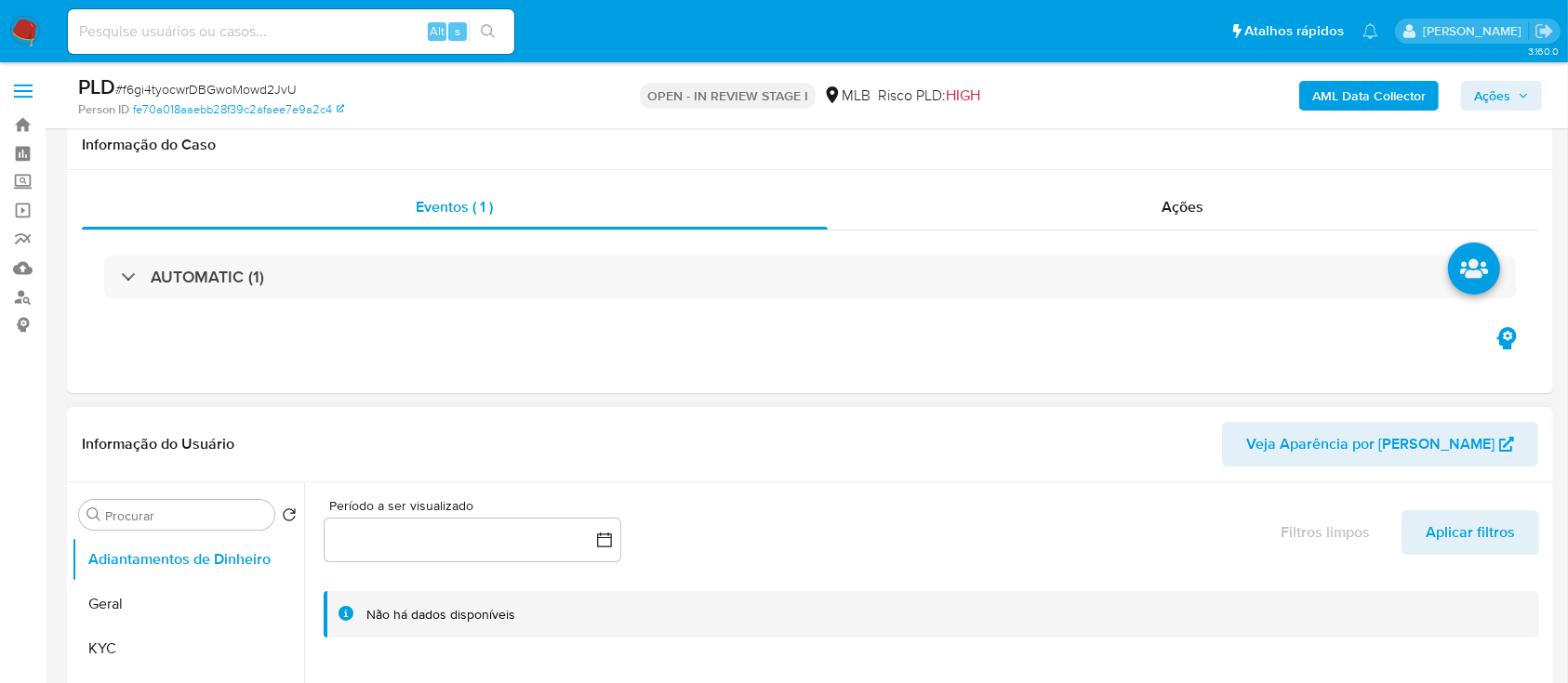
scroll to position [372, 0]
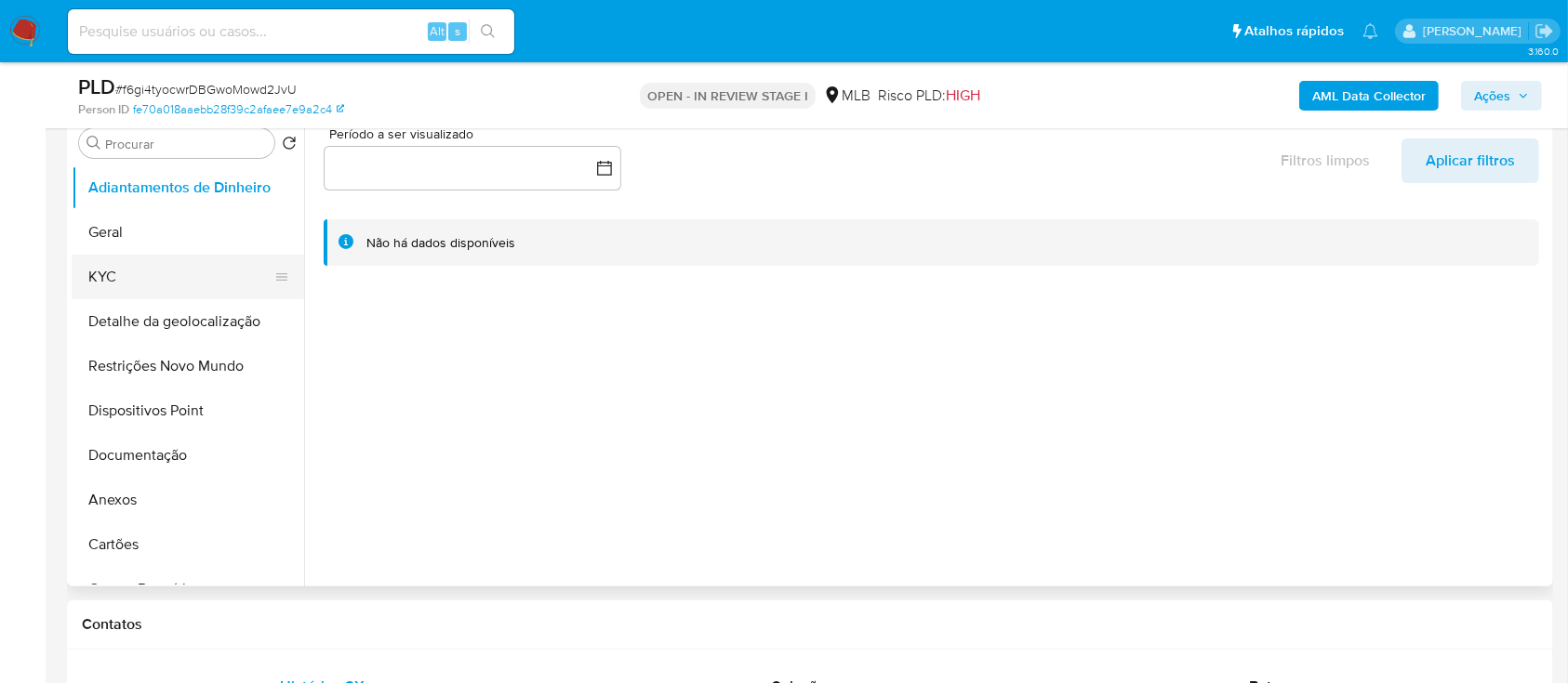
click at [110, 261] on button "KYC" at bounding box center [180, 277] width 218 height 45
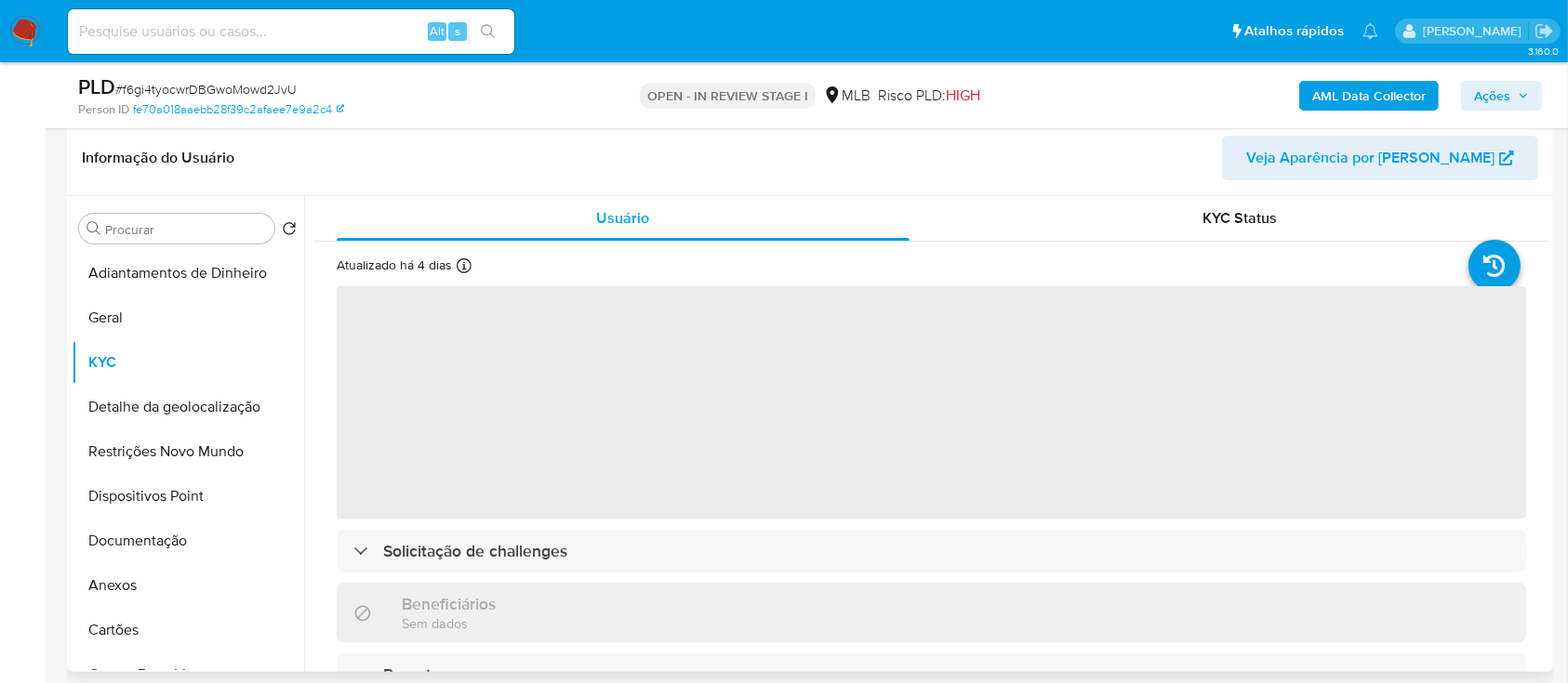
scroll to position [247, 0]
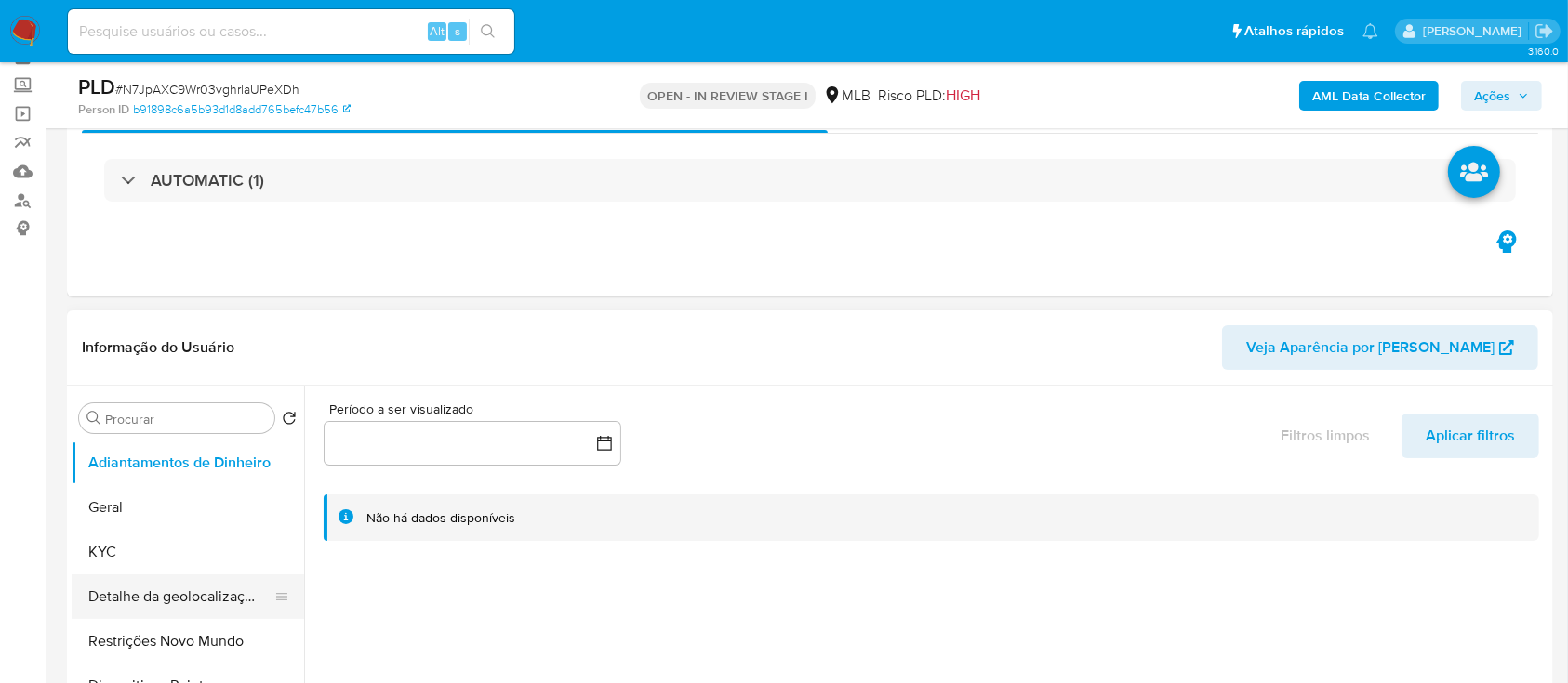
scroll to position [247, 0]
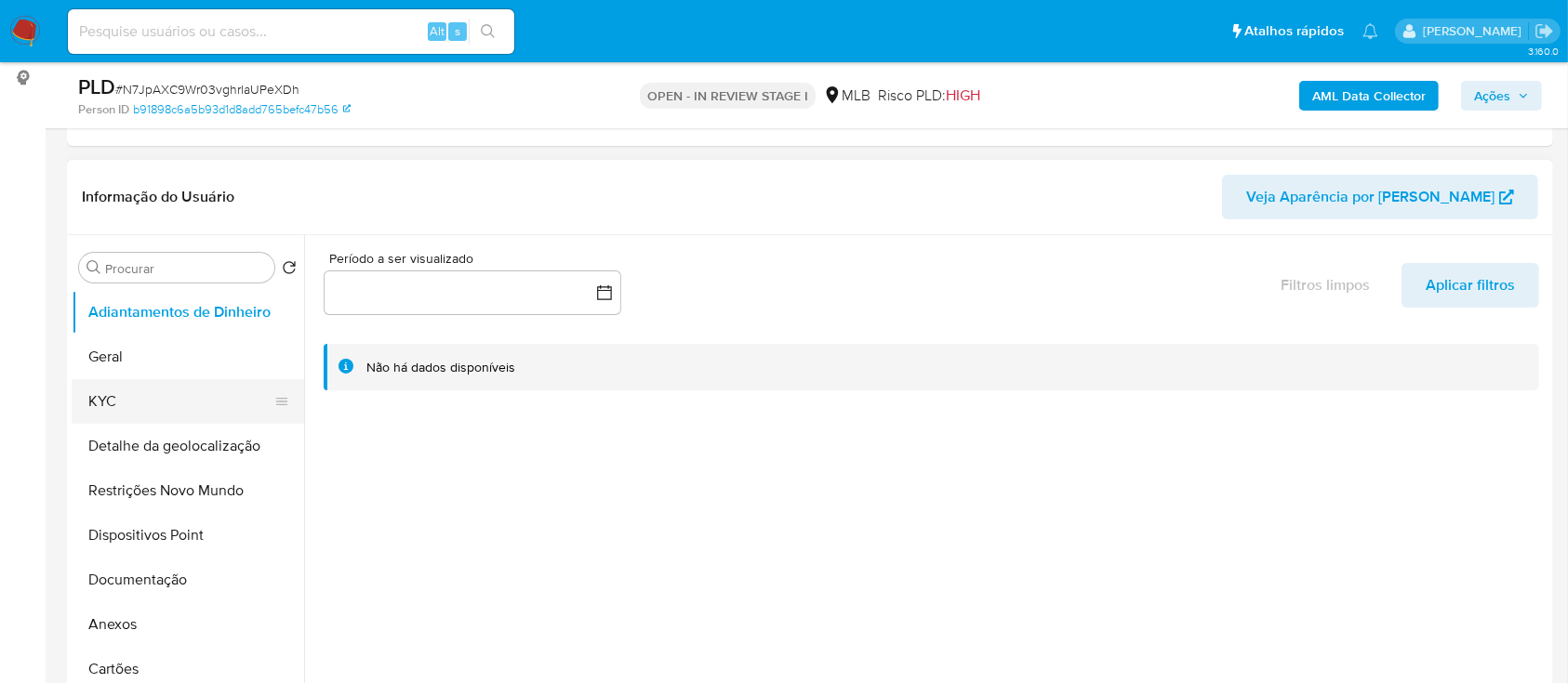
click at [90, 397] on button "KYC" at bounding box center [180, 402] width 218 height 45
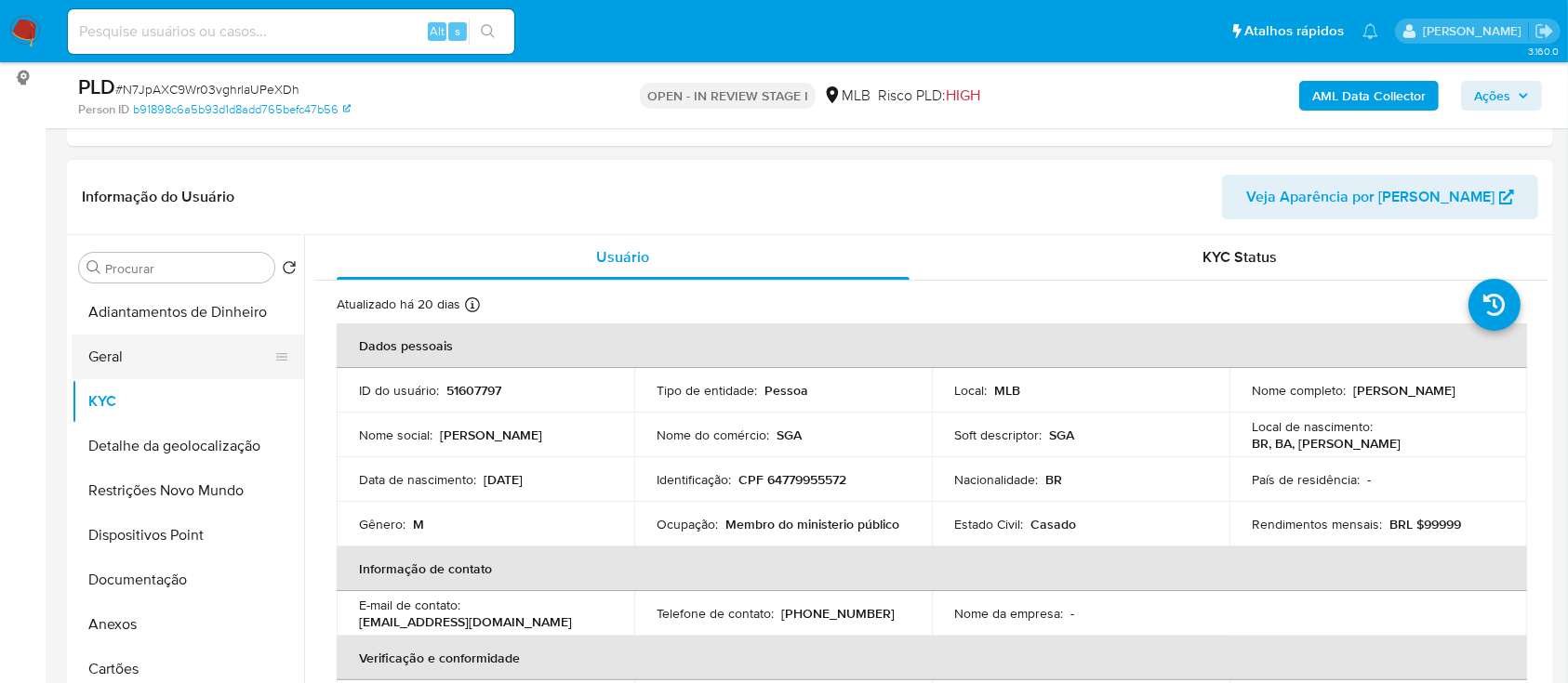
click at [169, 351] on button "Geral" at bounding box center [180, 358] width 218 height 45
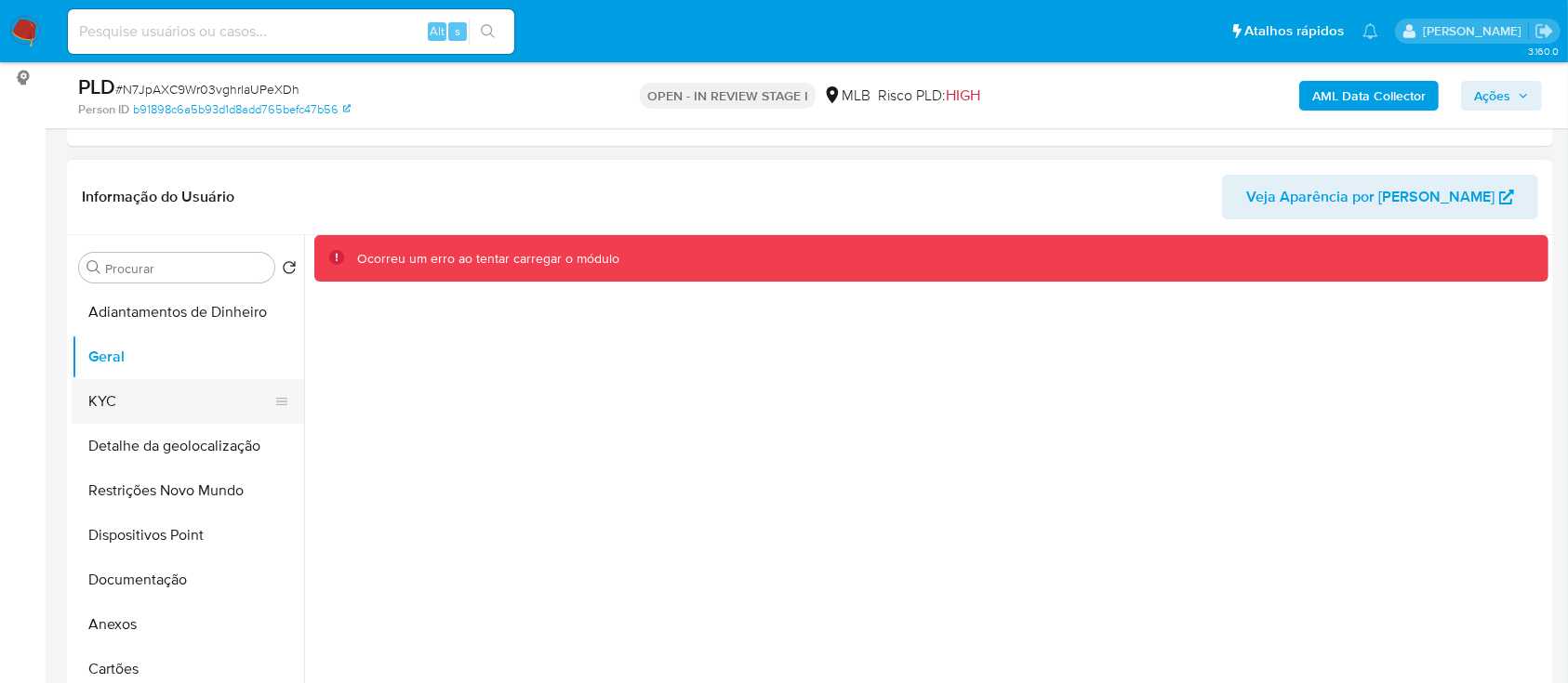
click at [130, 400] on button "KYC" at bounding box center [180, 402] width 218 height 45
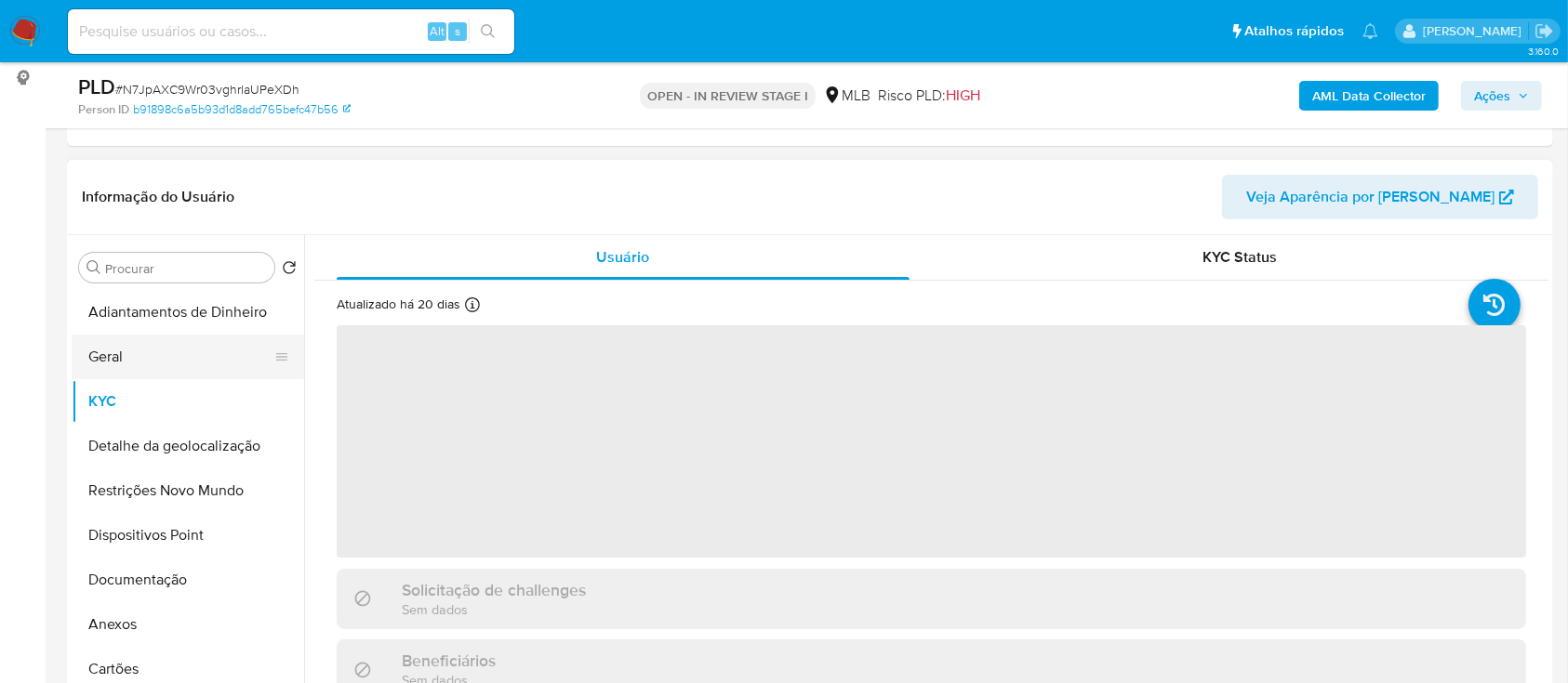
click at [129, 374] on button "Geral" at bounding box center [180, 358] width 218 height 45
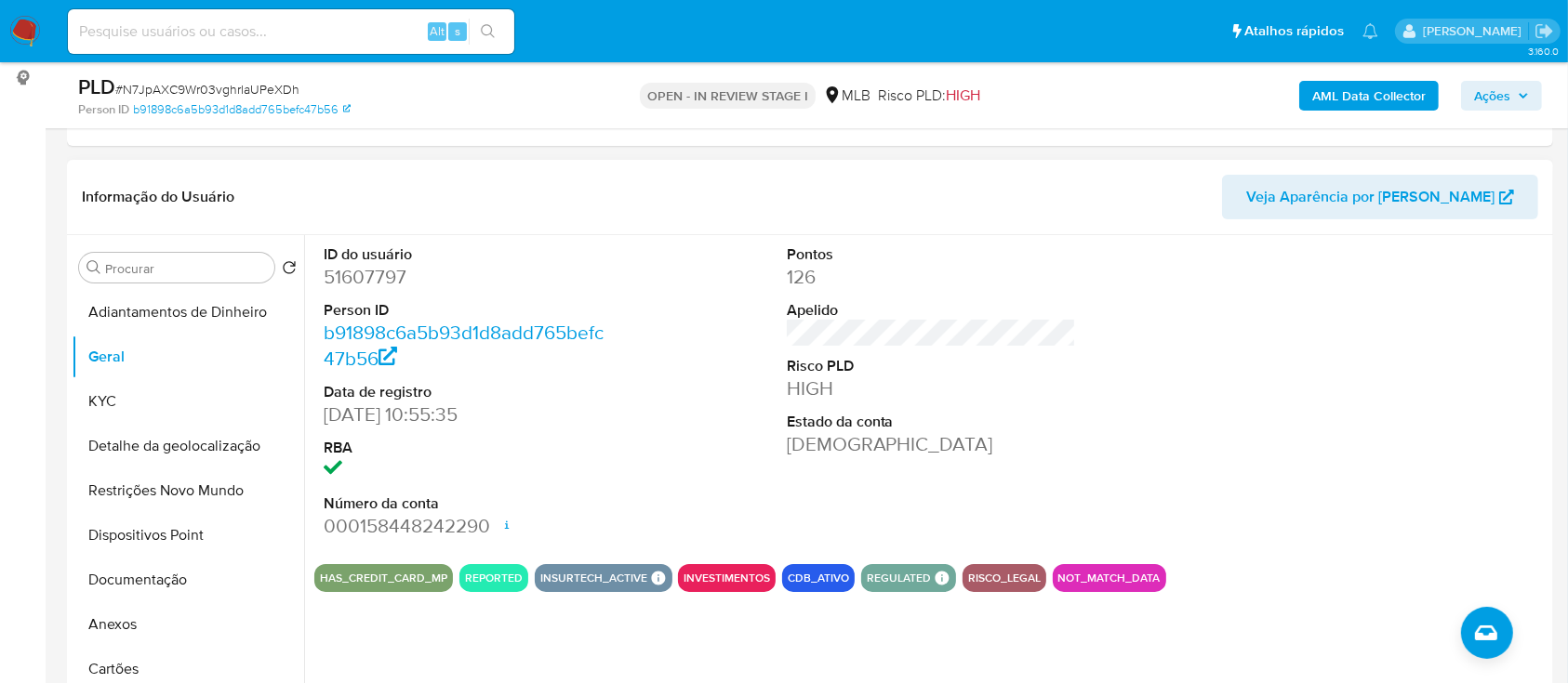
click at [1259, 449] on div at bounding box center [1394, 393] width 309 height 315
click at [142, 648] on button "Cartões" at bounding box center [180, 669] width 218 height 45
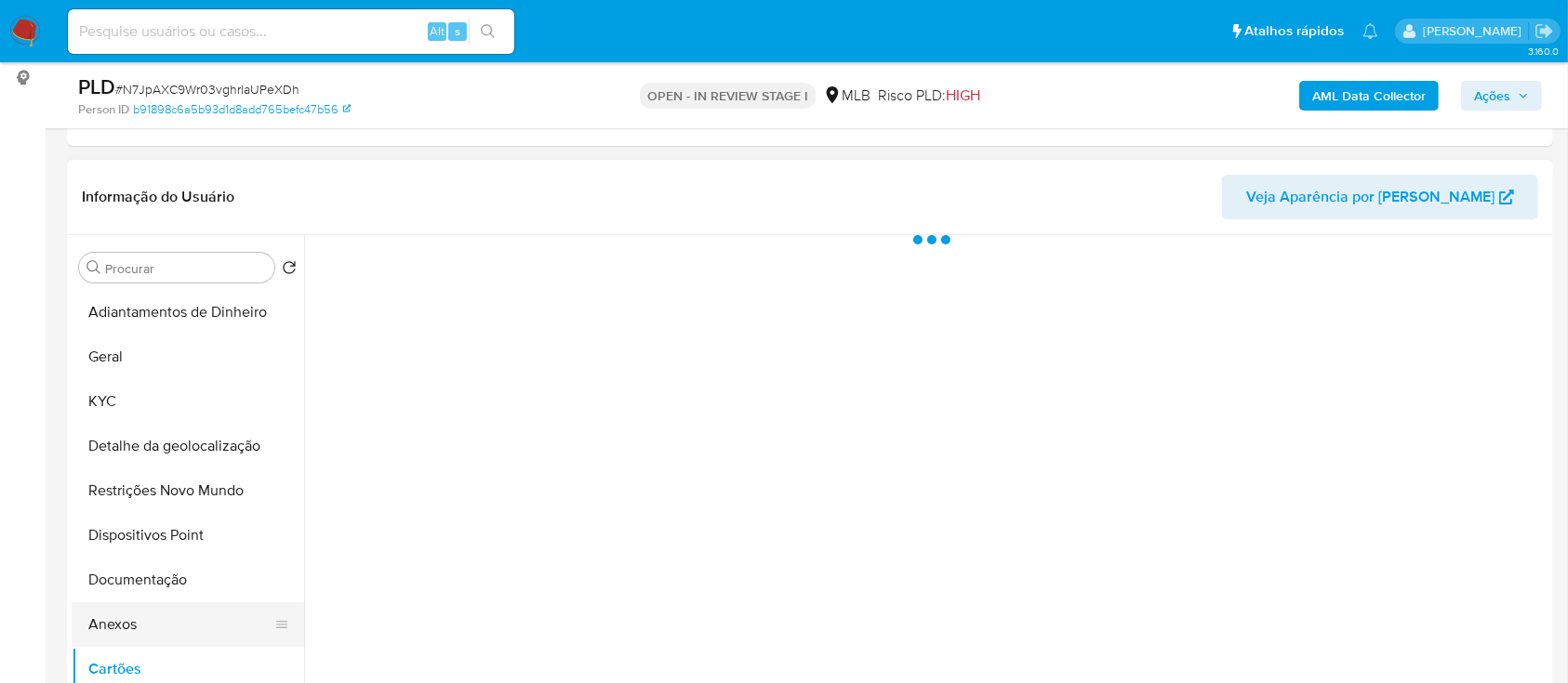
click at [149, 628] on button "Anexos" at bounding box center [180, 625] width 218 height 45
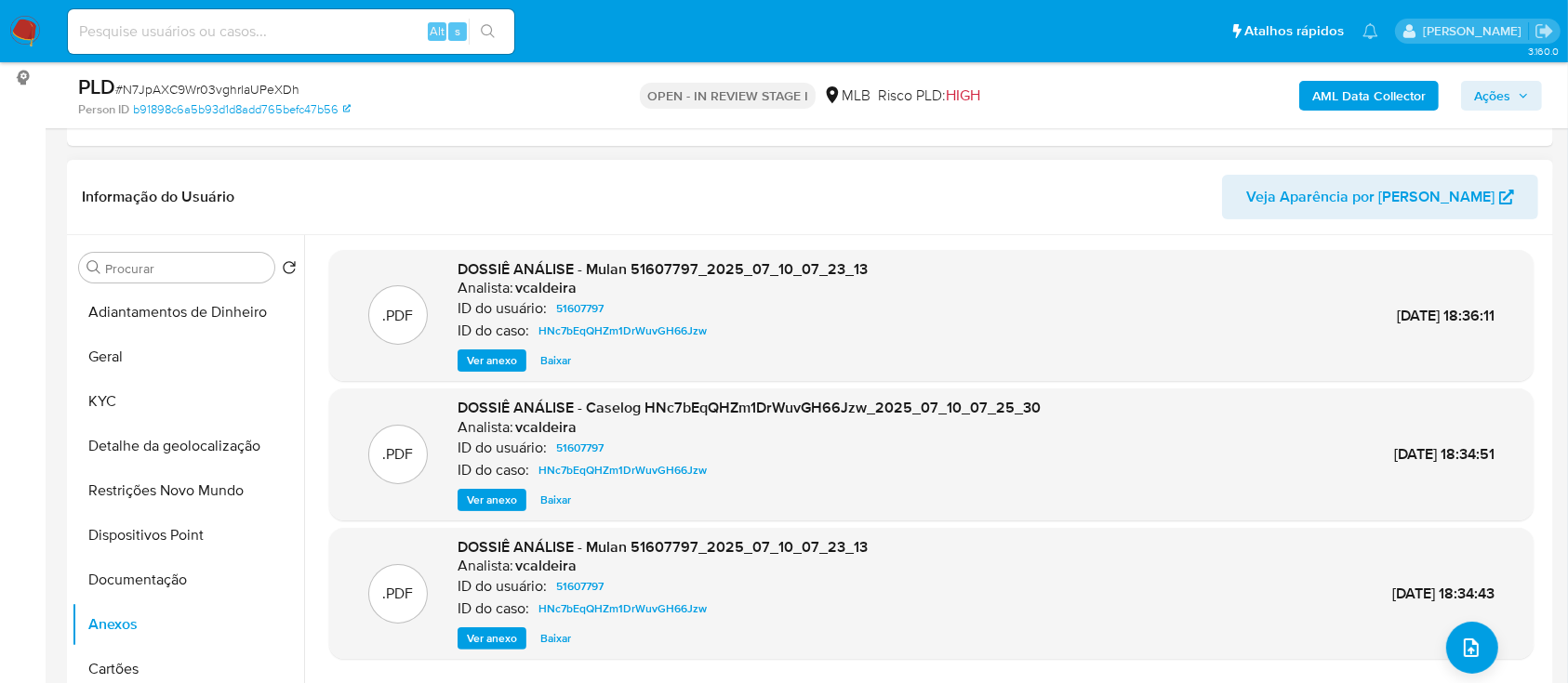
click at [484, 363] on span "Ver anexo" at bounding box center [492, 361] width 50 height 19
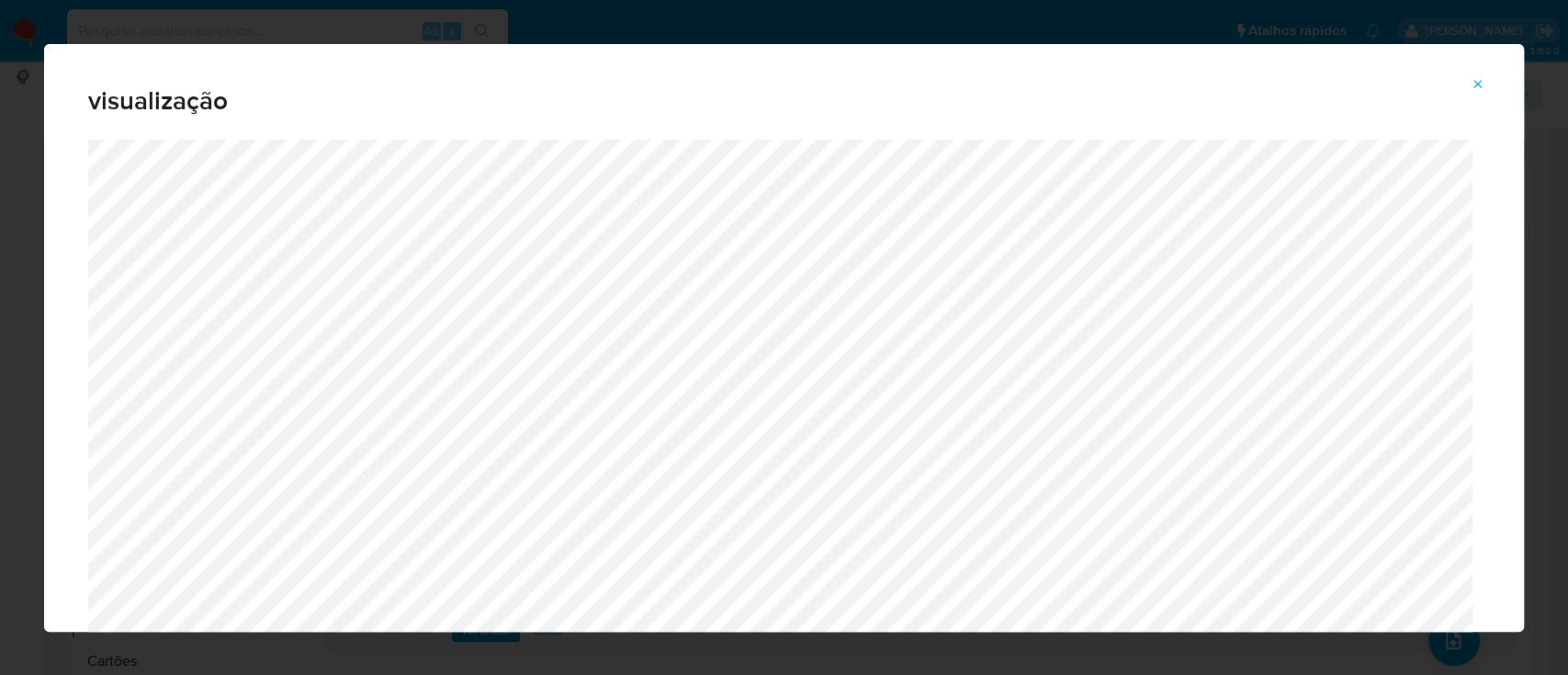
click at [1485, 89] on button "Attachment preview" at bounding box center [1478, 84] width 41 height 29
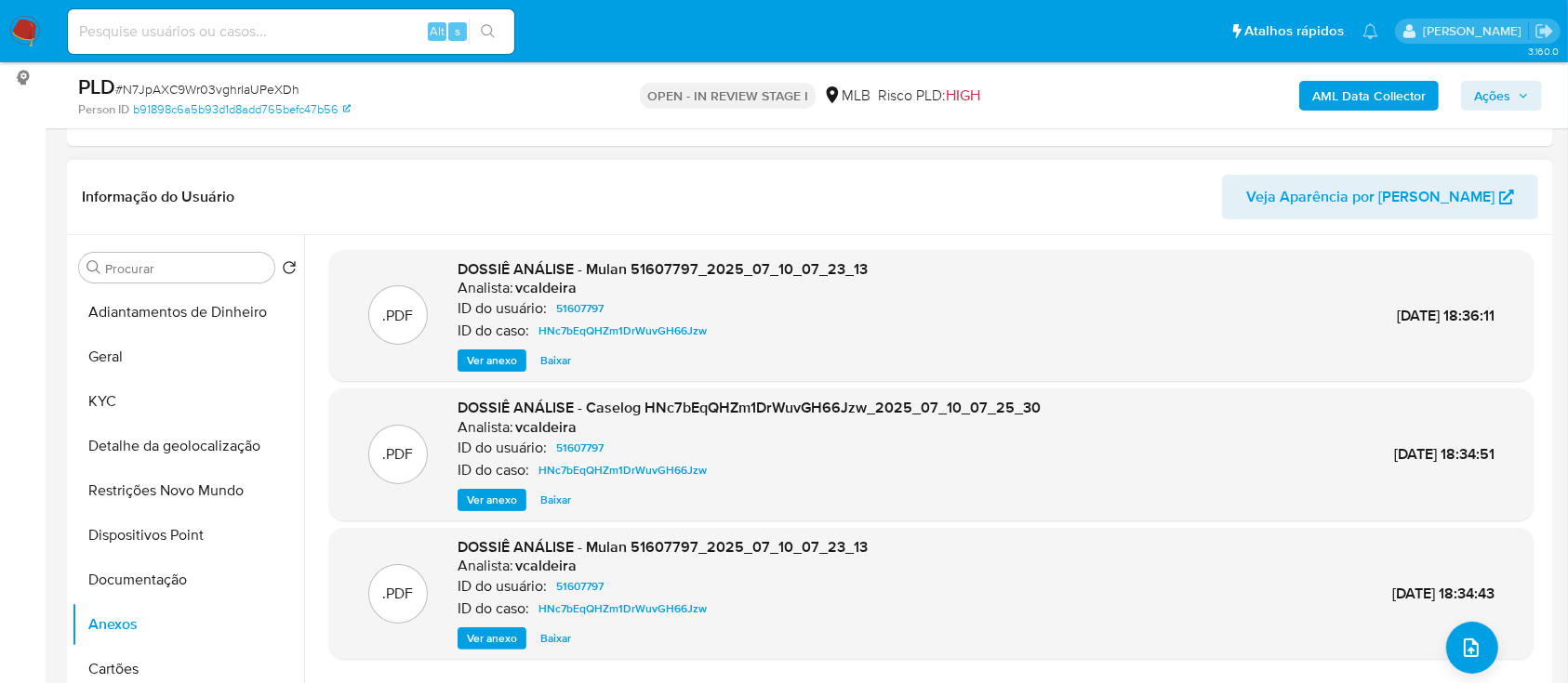
click at [479, 496] on span "Ver anexo" at bounding box center [492, 499] width 50 height 19
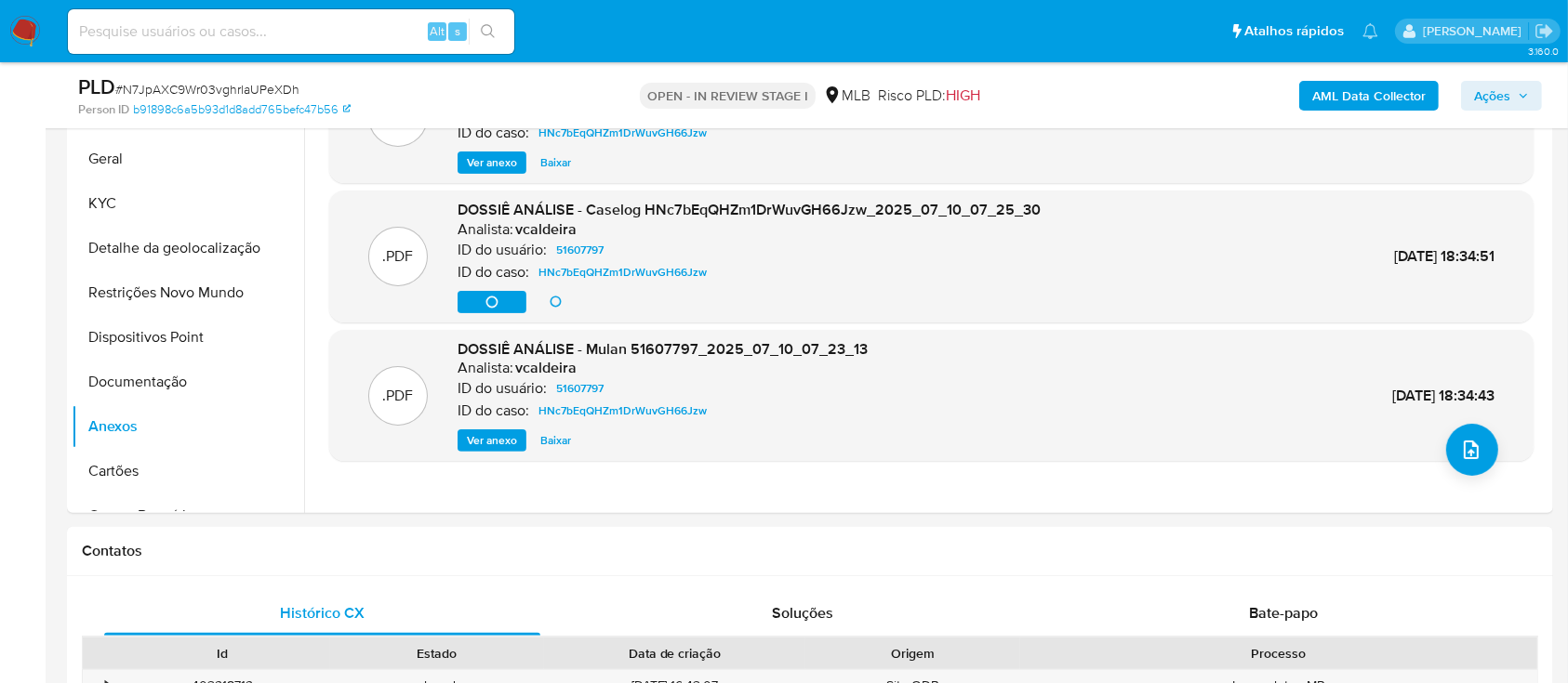
scroll to position [495, 0]
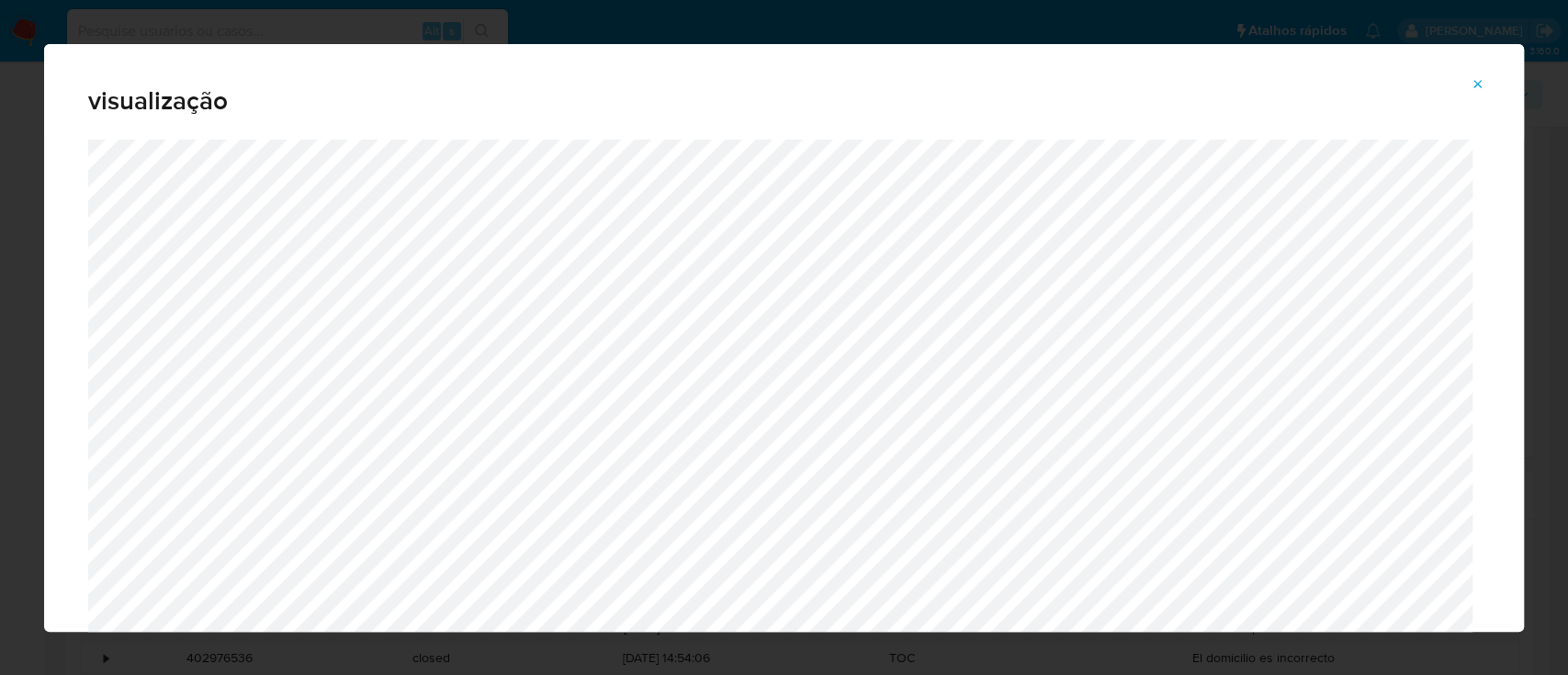
click at [1486, 74] on button "Attachment preview" at bounding box center [1478, 84] width 41 height 29
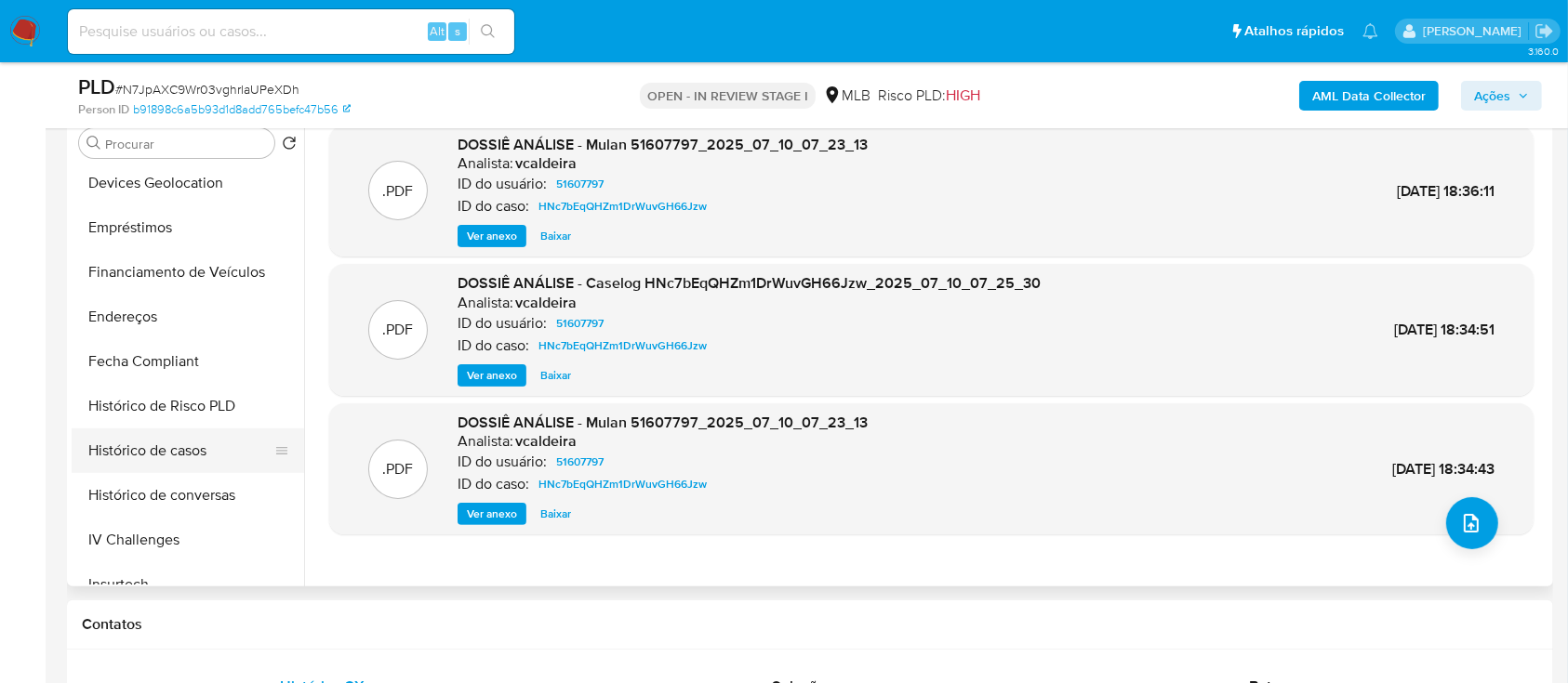
click at [215, 443] on button "Histórico de casos" at bounding box center [180, 451] width 218 height 45
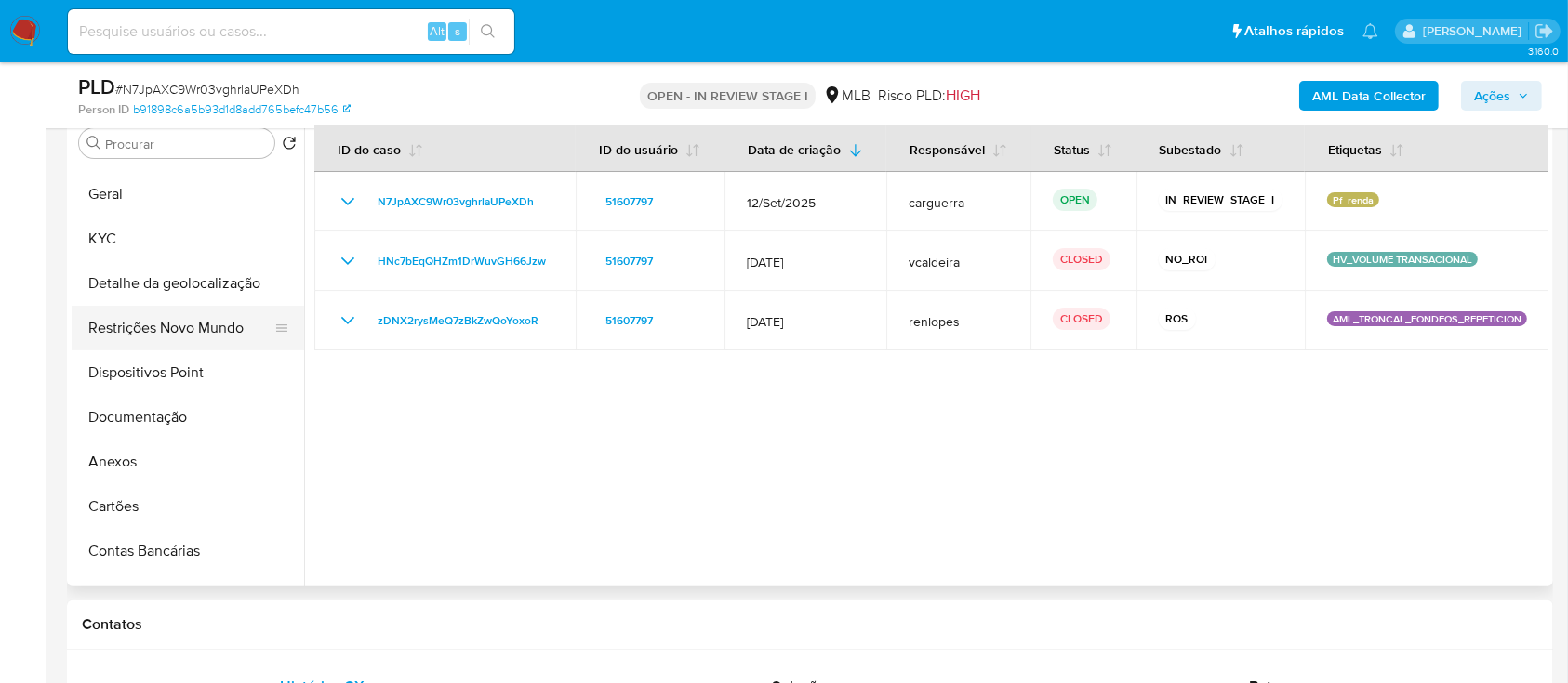
scroll to position [0, 0]
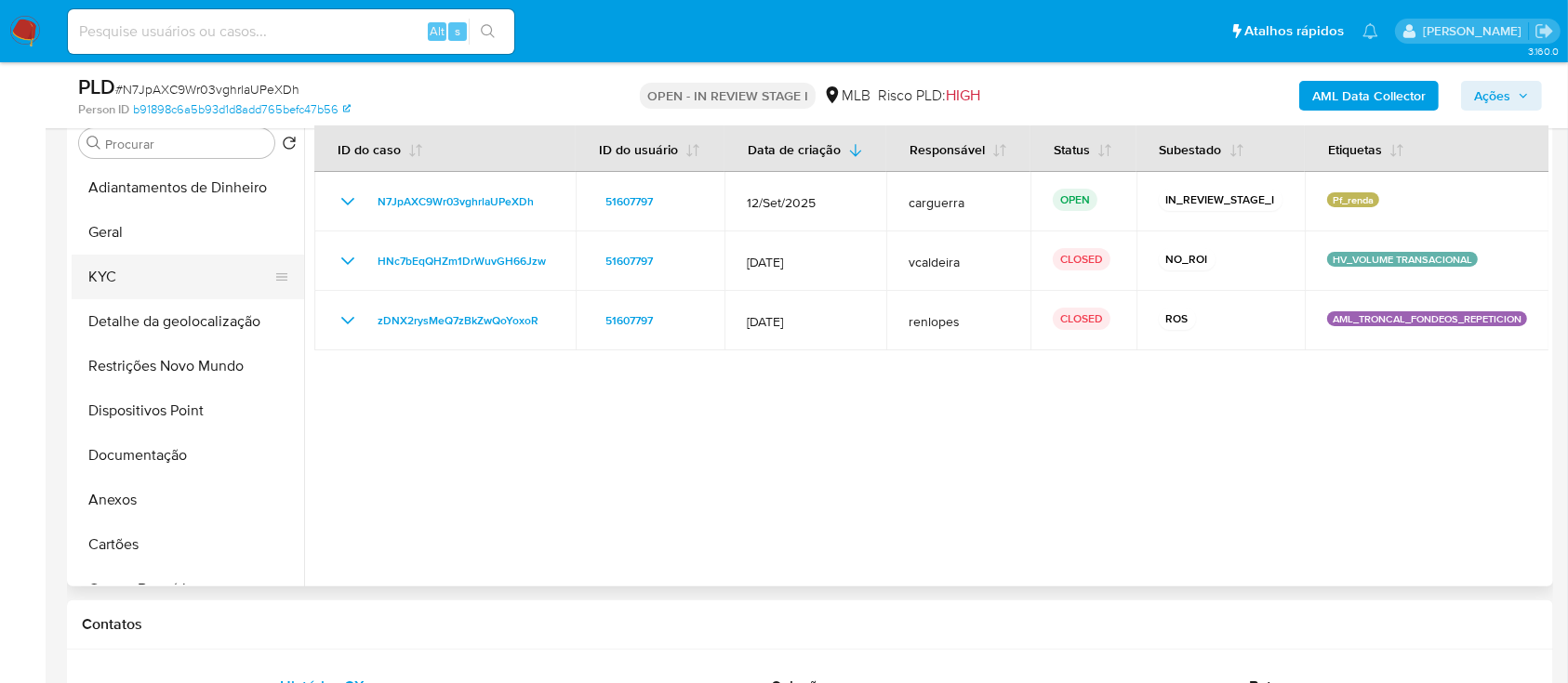
click at [152, 267] on button "KYC" at bounding box center [180, 277] width 218 height 45
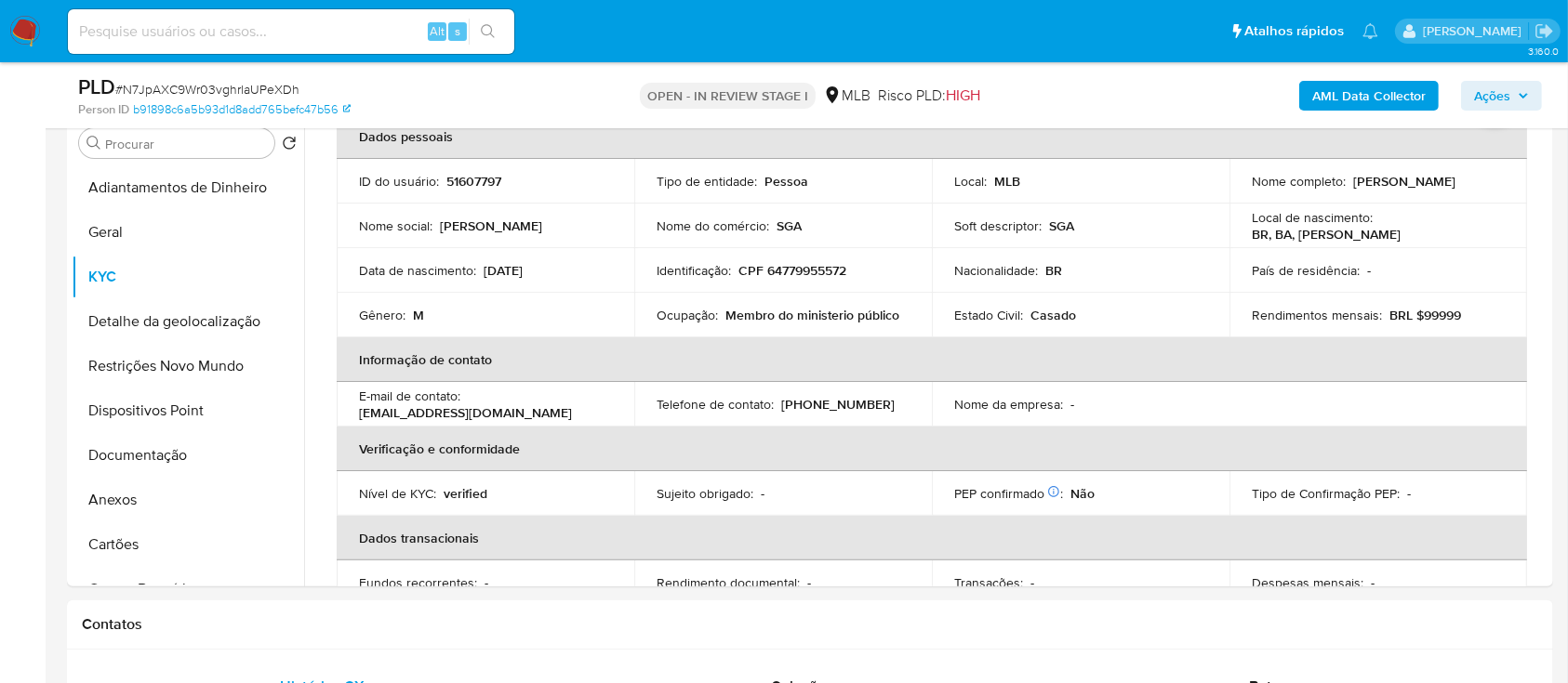
scroll to position [124, 0]
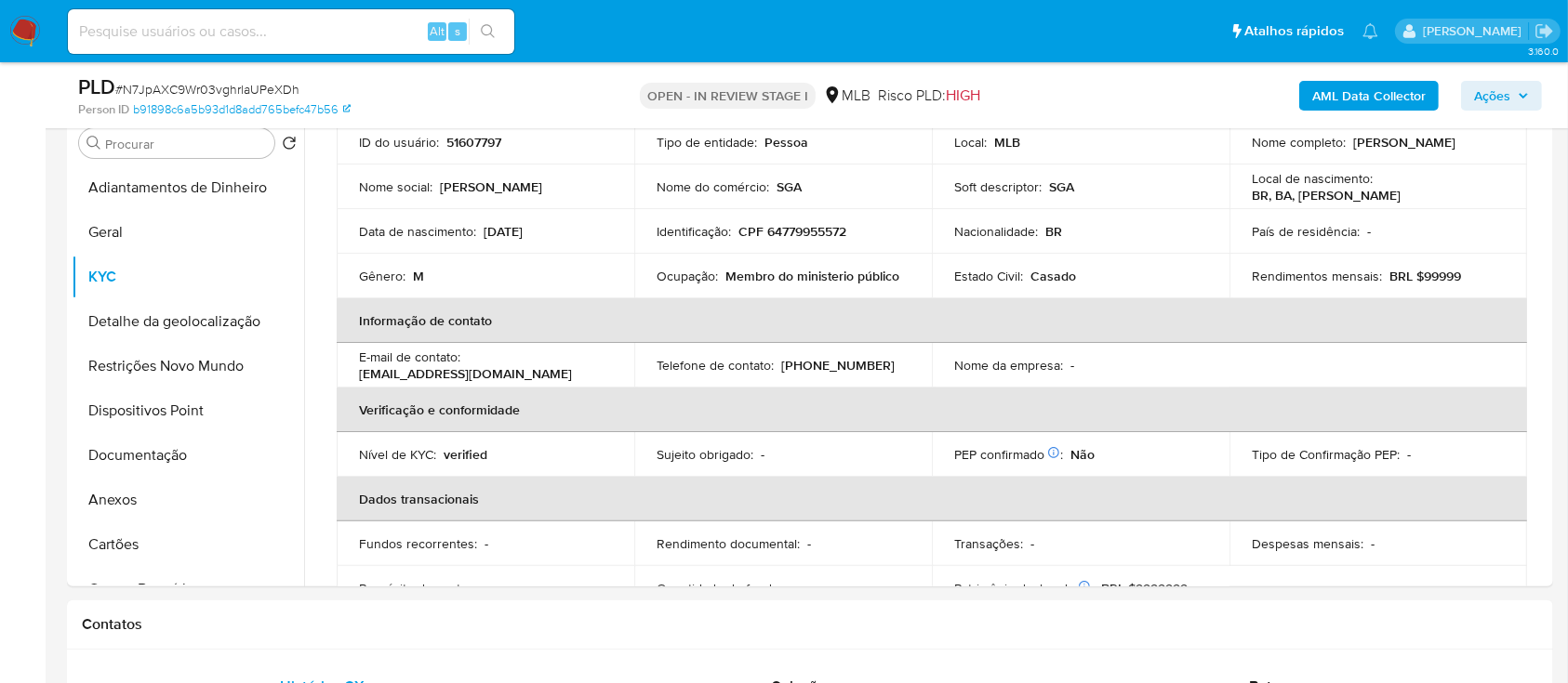
click at [151, 312] on button "Detalhe da geolocalização" at bounding box center [180, 321] width 218 height 45
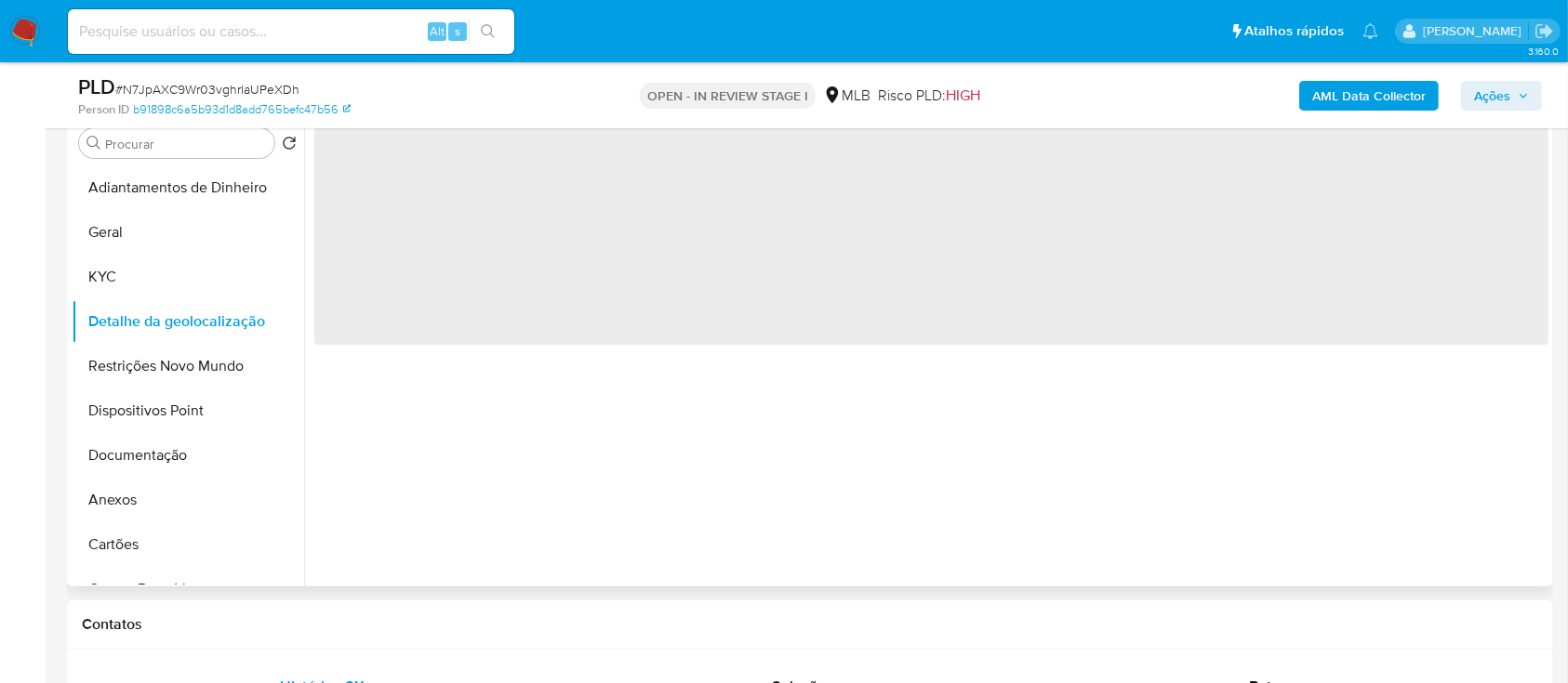
scroll to position [247, 0]
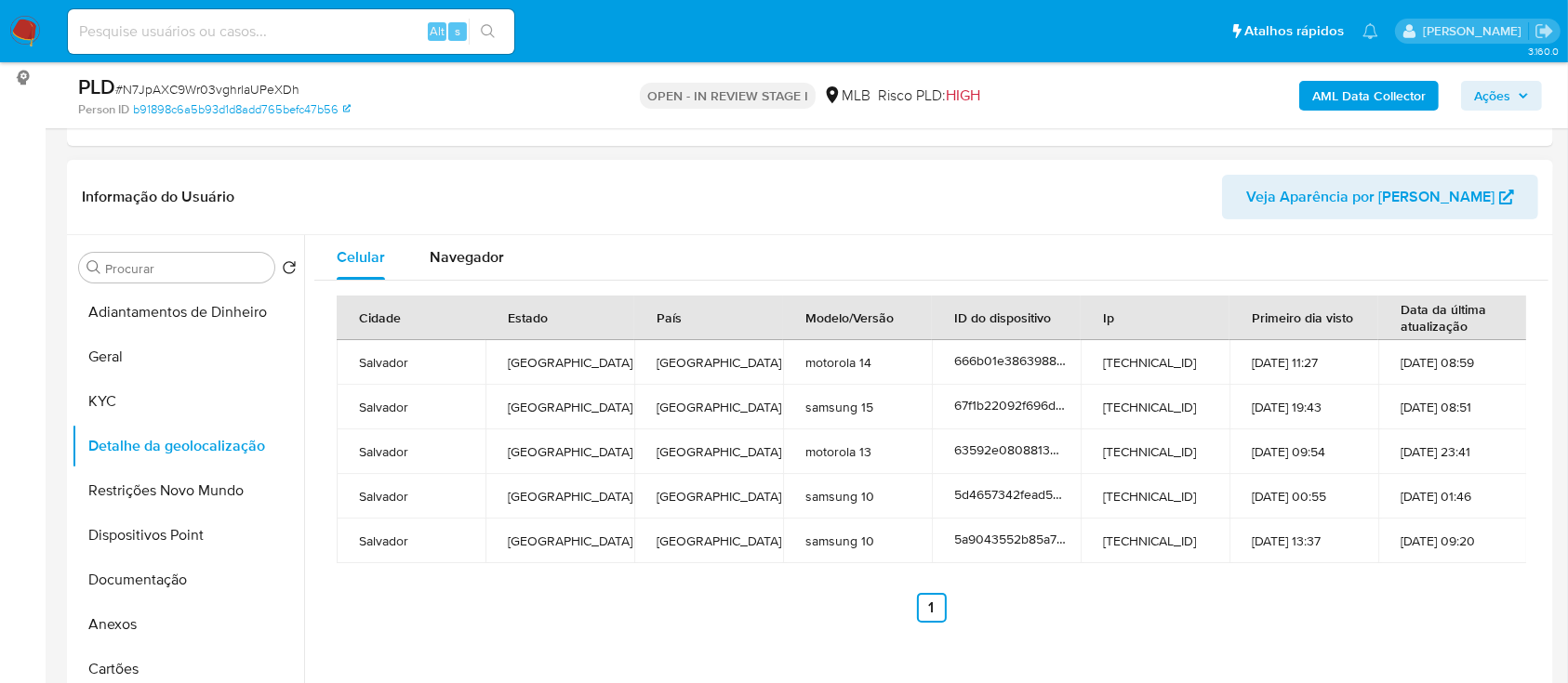
click at [274, 184] on header "Informação do Usuário Veja Aparência por [PERSON_NAME]" at bounding box center [810, 197] width 1457 height 45
click at [137, 491] on button "Restrições Novo Mundo" at bounding box center [180, 491] width 218 height 45
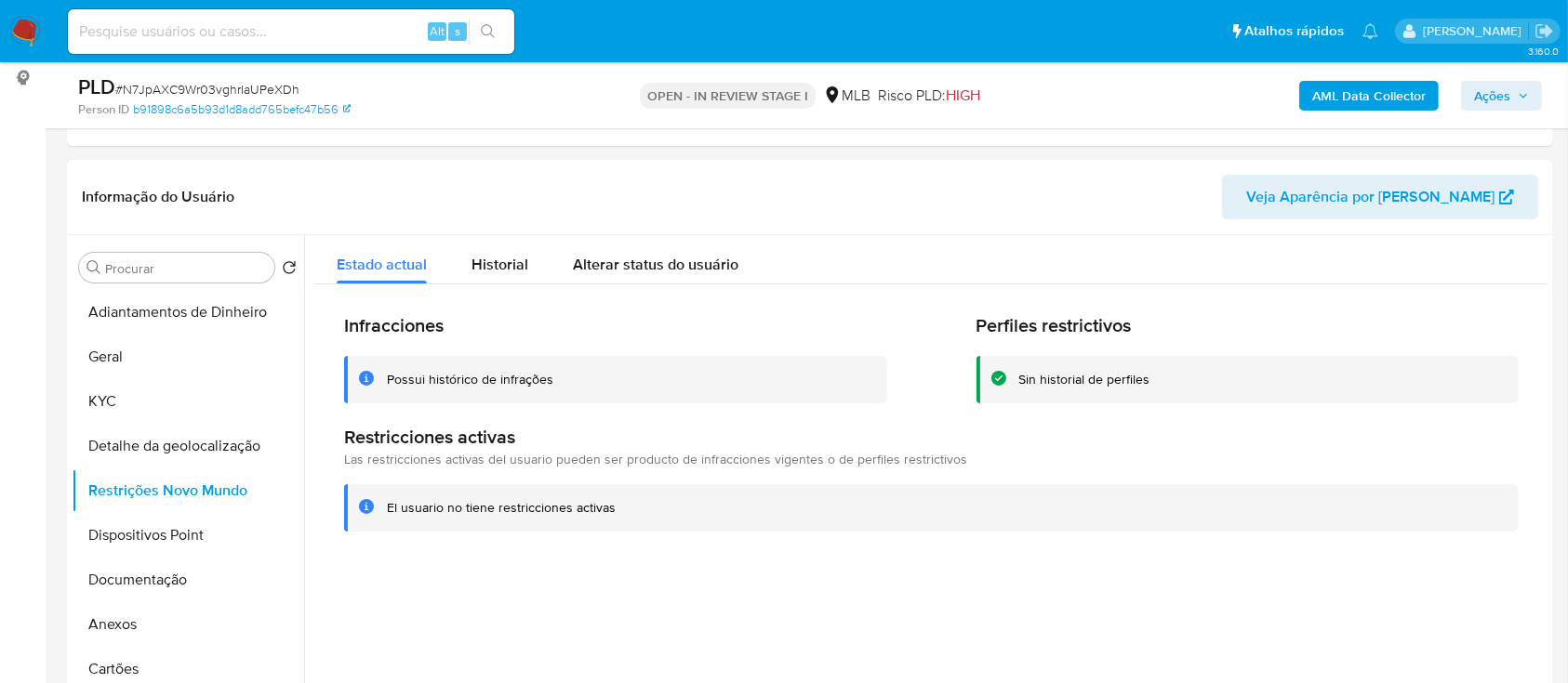
click at [283, 196] on header "Informação do Usuário Veja Aparência por [PERSON_NAME]" at bounding box center [810, 197] width 1457 height 45
click at [112, 398] on button "KYC" at bounding box center [180, 402] width 218 height 45
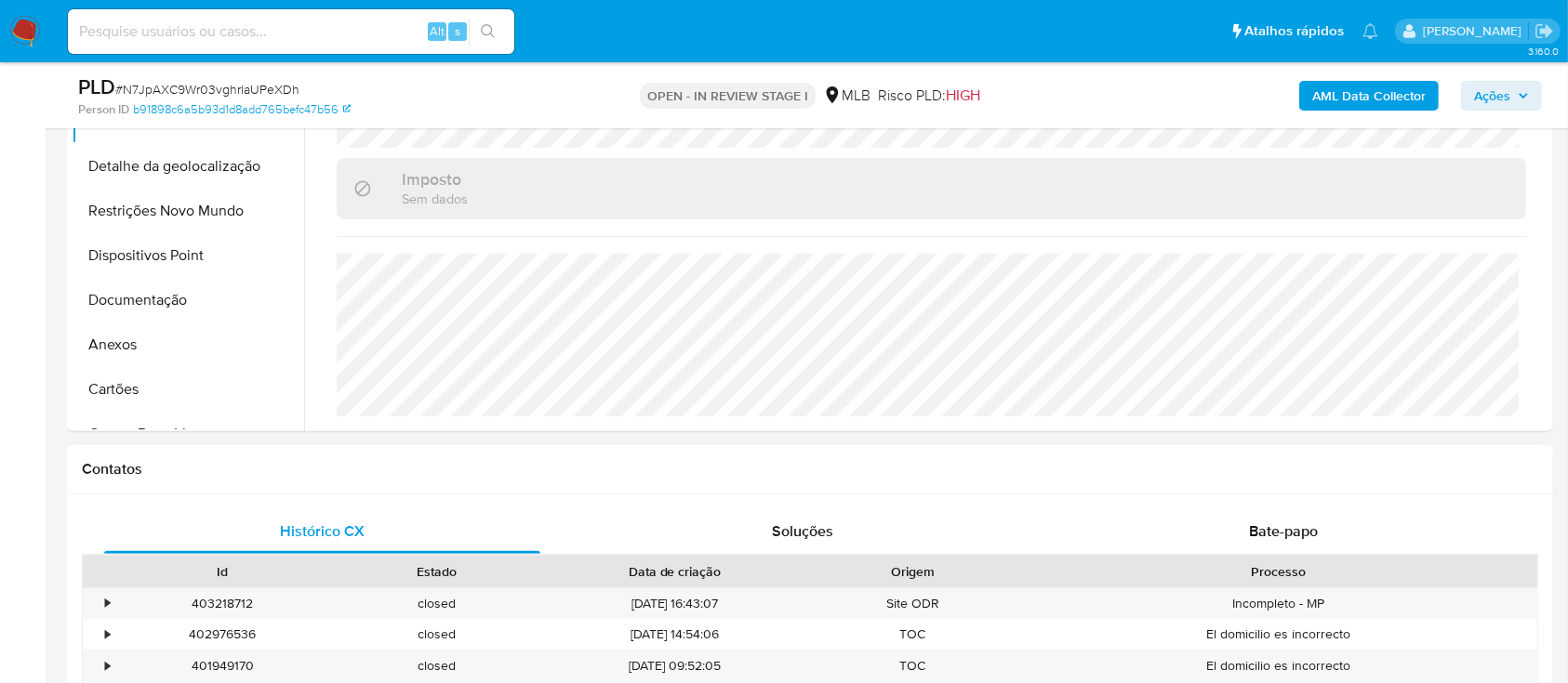
scroll to position [372, 0]
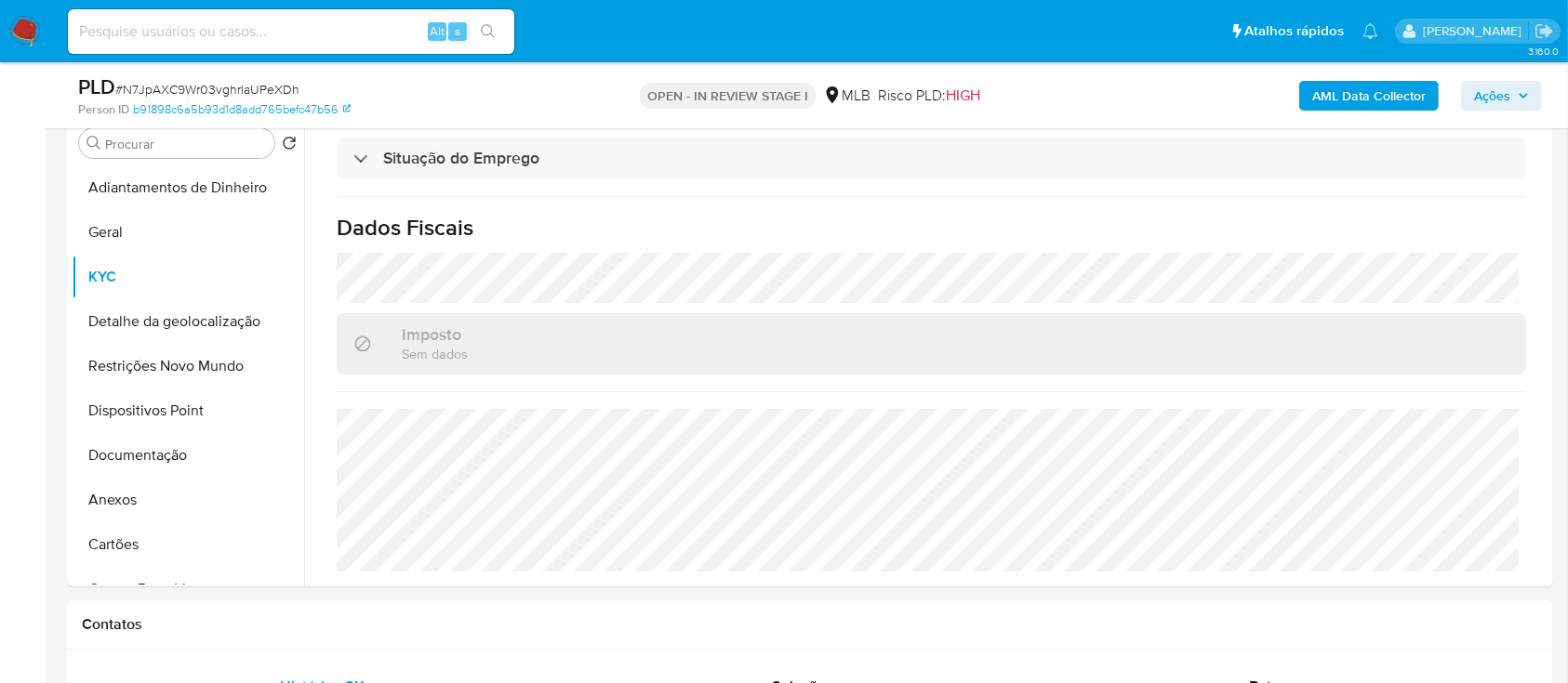
drag, startPoint x: 3, startPoint y: 107, endPoint x: 35, endPoint y: 108, distance: 32.0
click at [160, 409] on button "Dispositivos Point" at bounding box center [180, 411] width 218 height 45
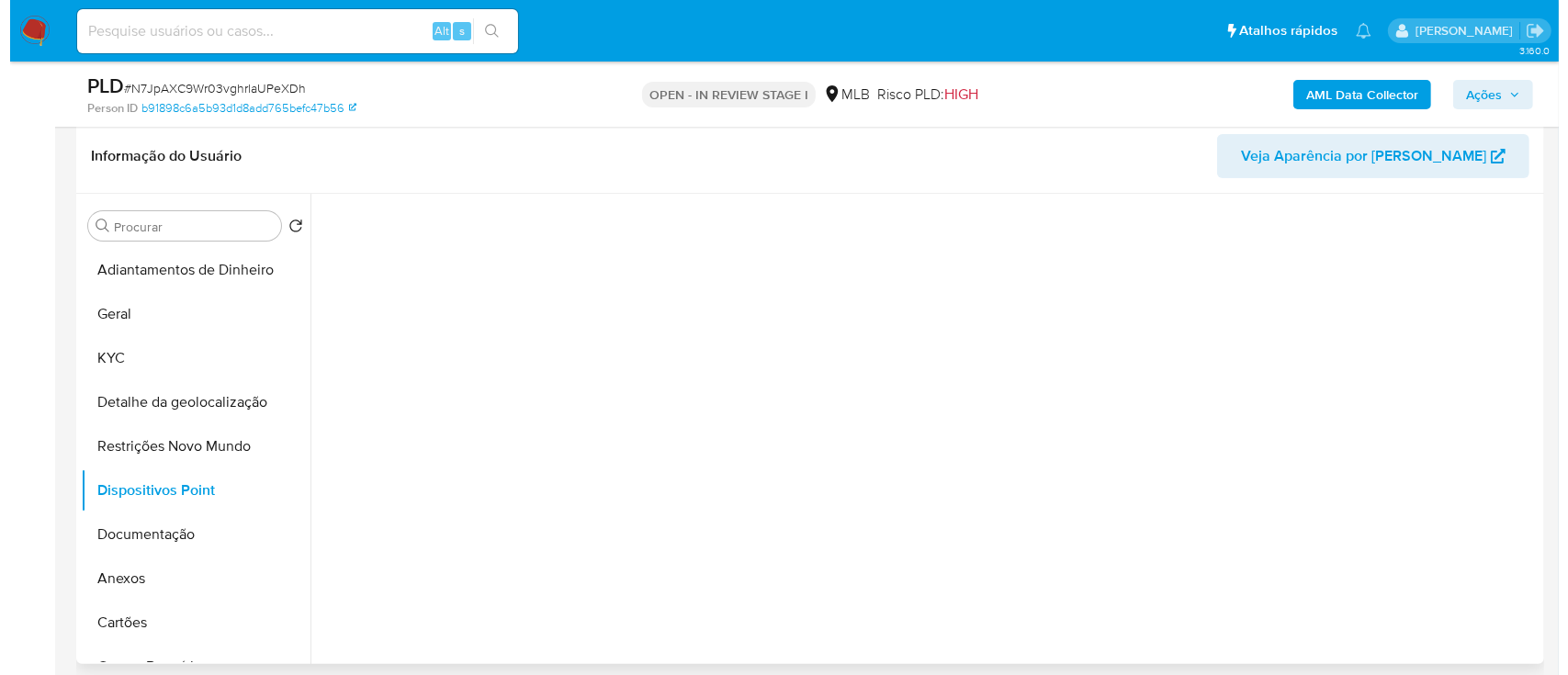
scroll to position [244, 0]
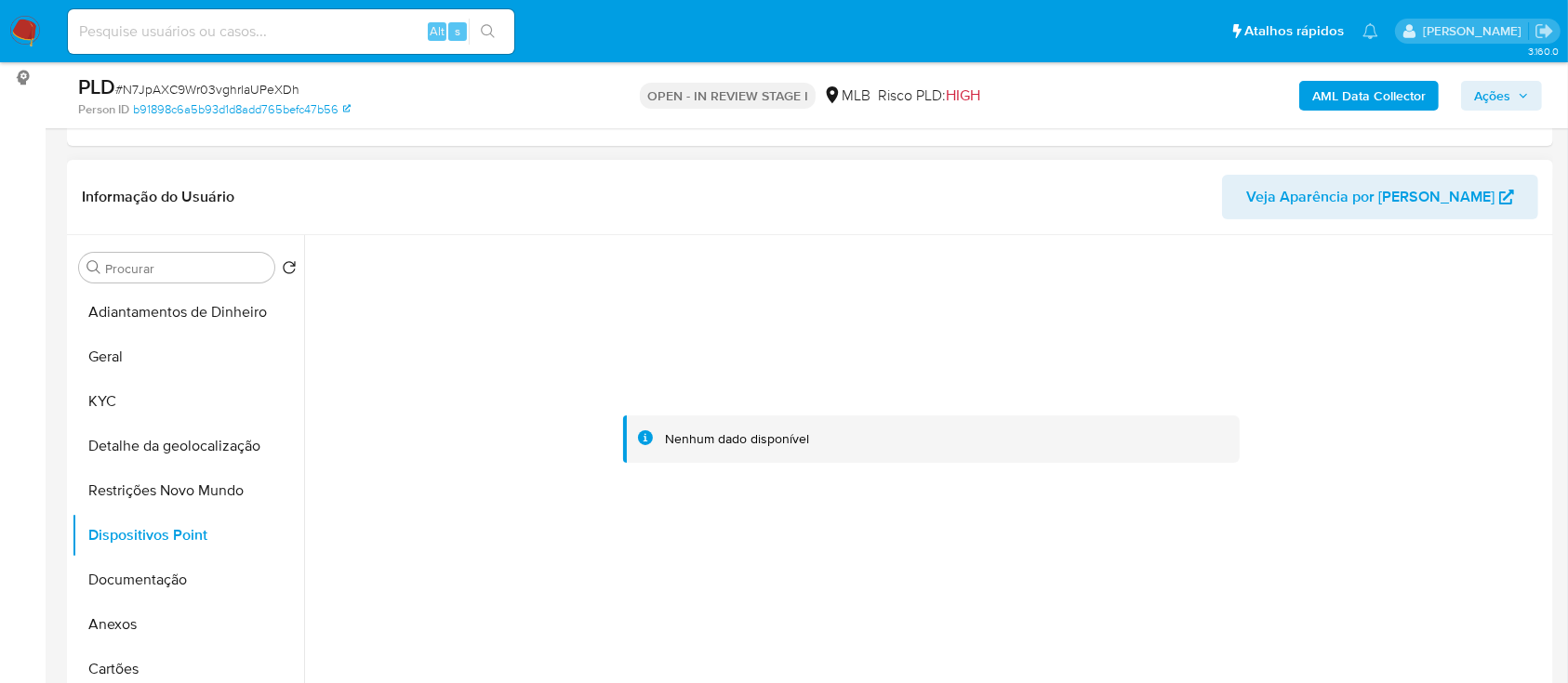
click at [1436, 397] on div at bounding box center [932, 440] width 1235 height 409
click at [102, 576] on button "Documentação" at bounding box center [180, 580] width 218 height 45
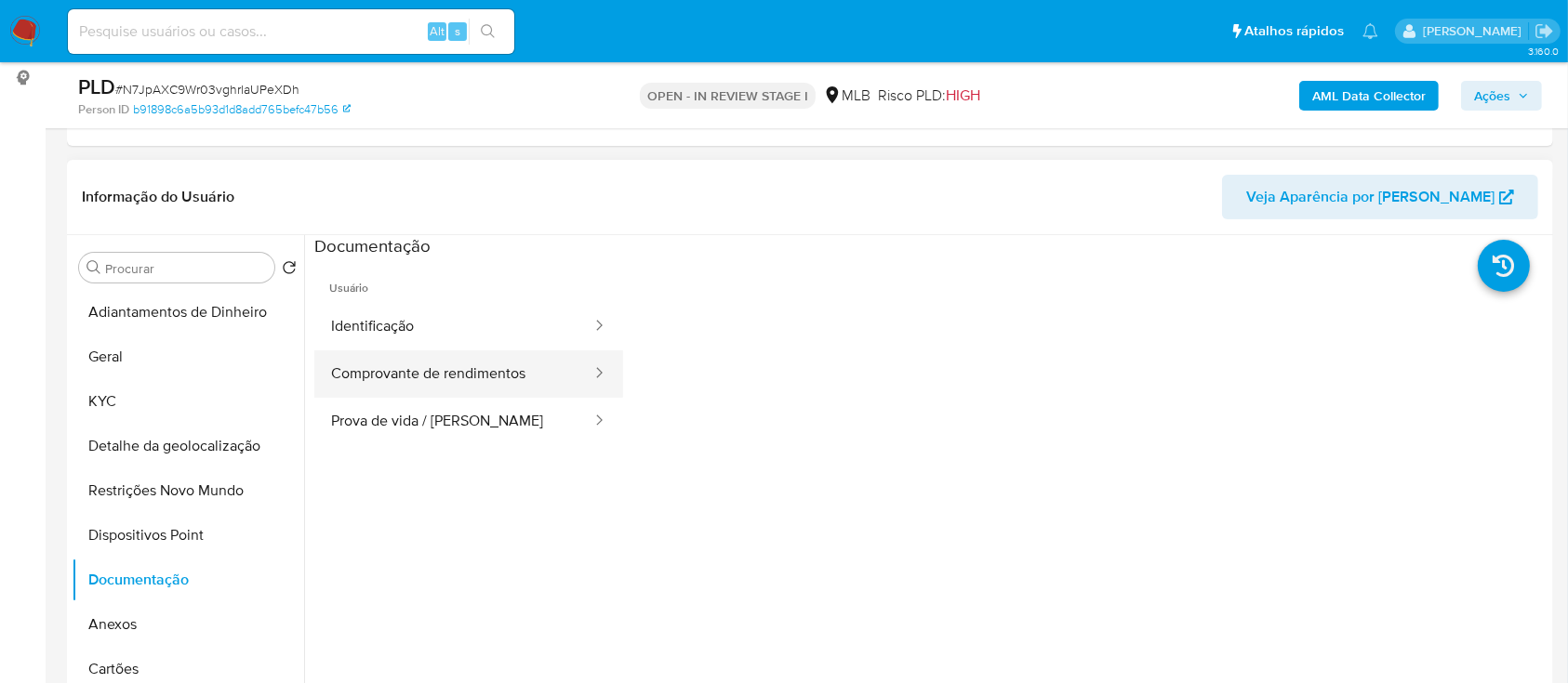
click at [488, 374] on button "Comprovante de rendimentos" at bounding box center [454, 374] width 279 height 48
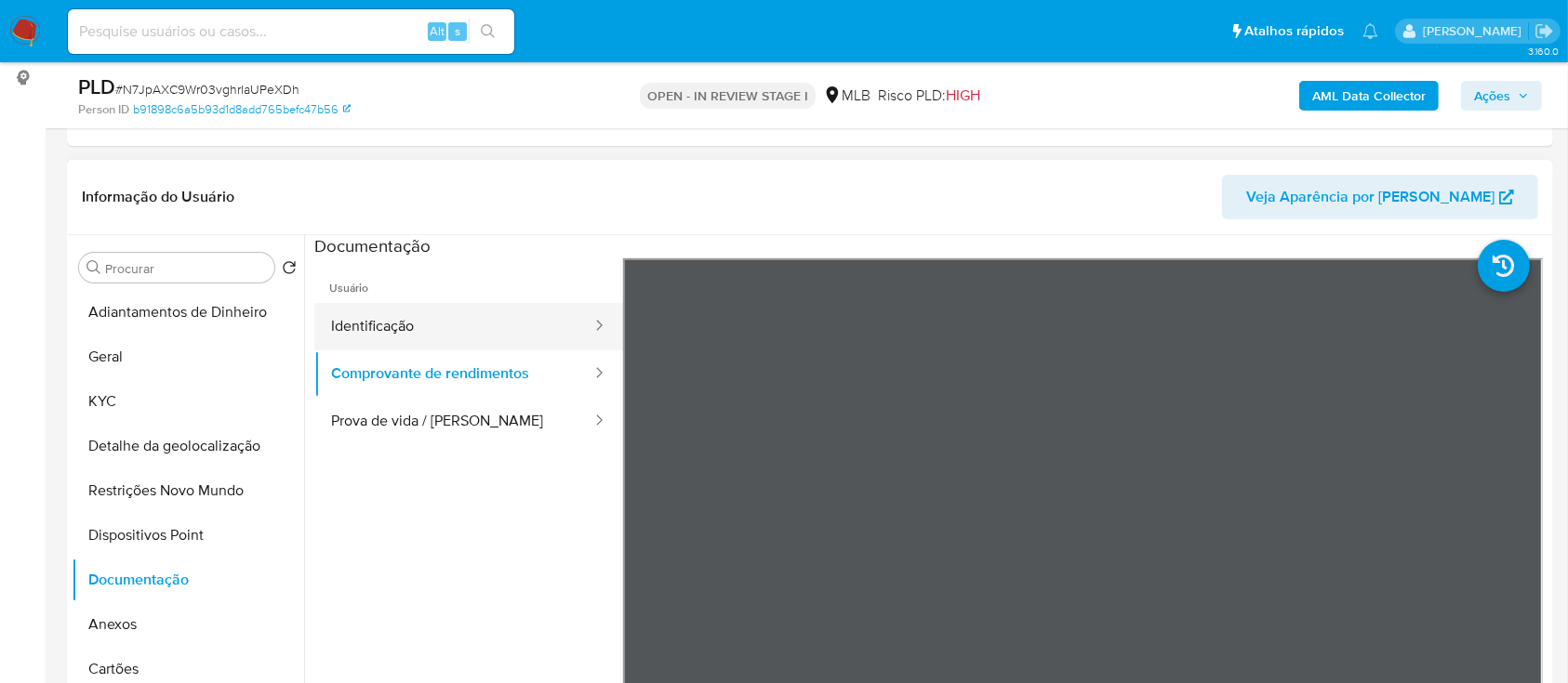
click at [447, 327] on button "Identificação" at bounding box center [454, 326] width 279 height 48
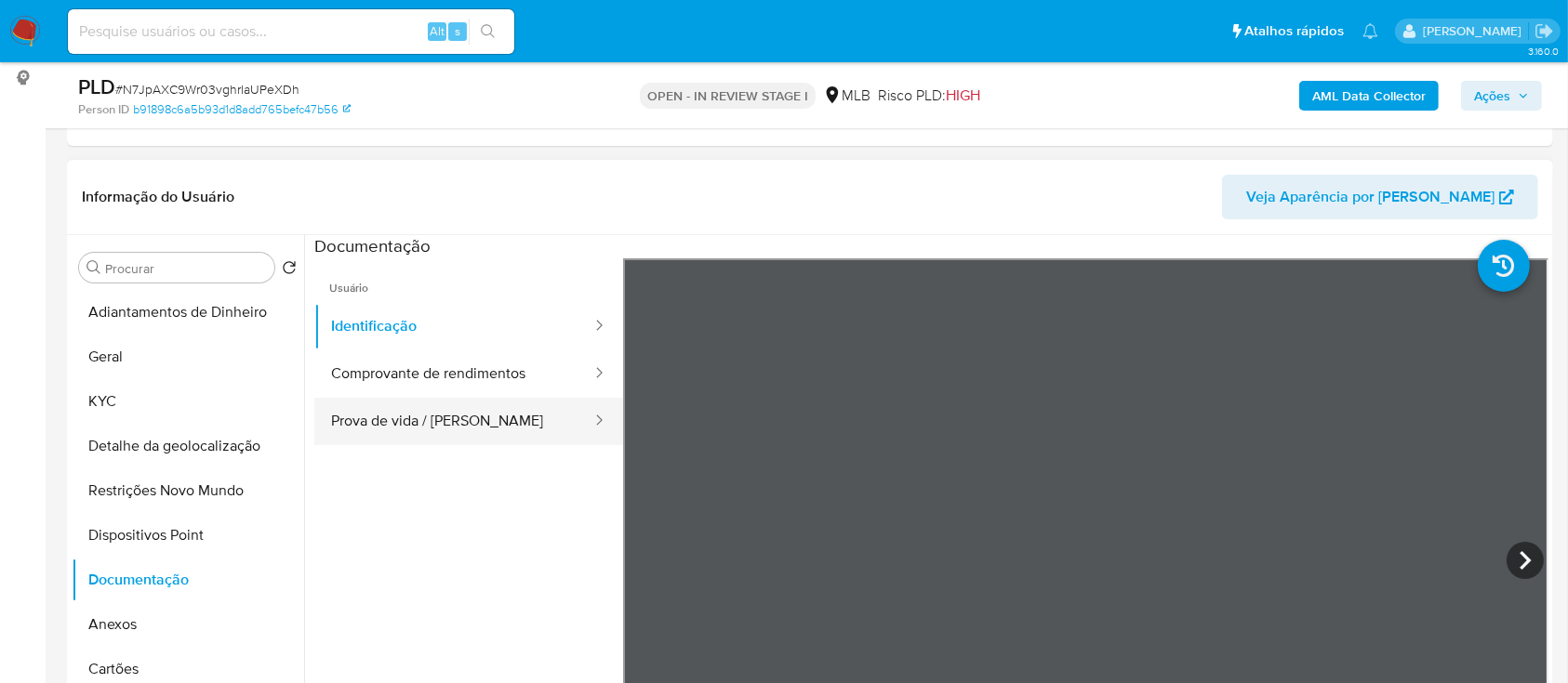
click at [451, 434] on button "Prova de vida / [PERSON_NAME]" at bounding box center [454, 421] width 279 height 48
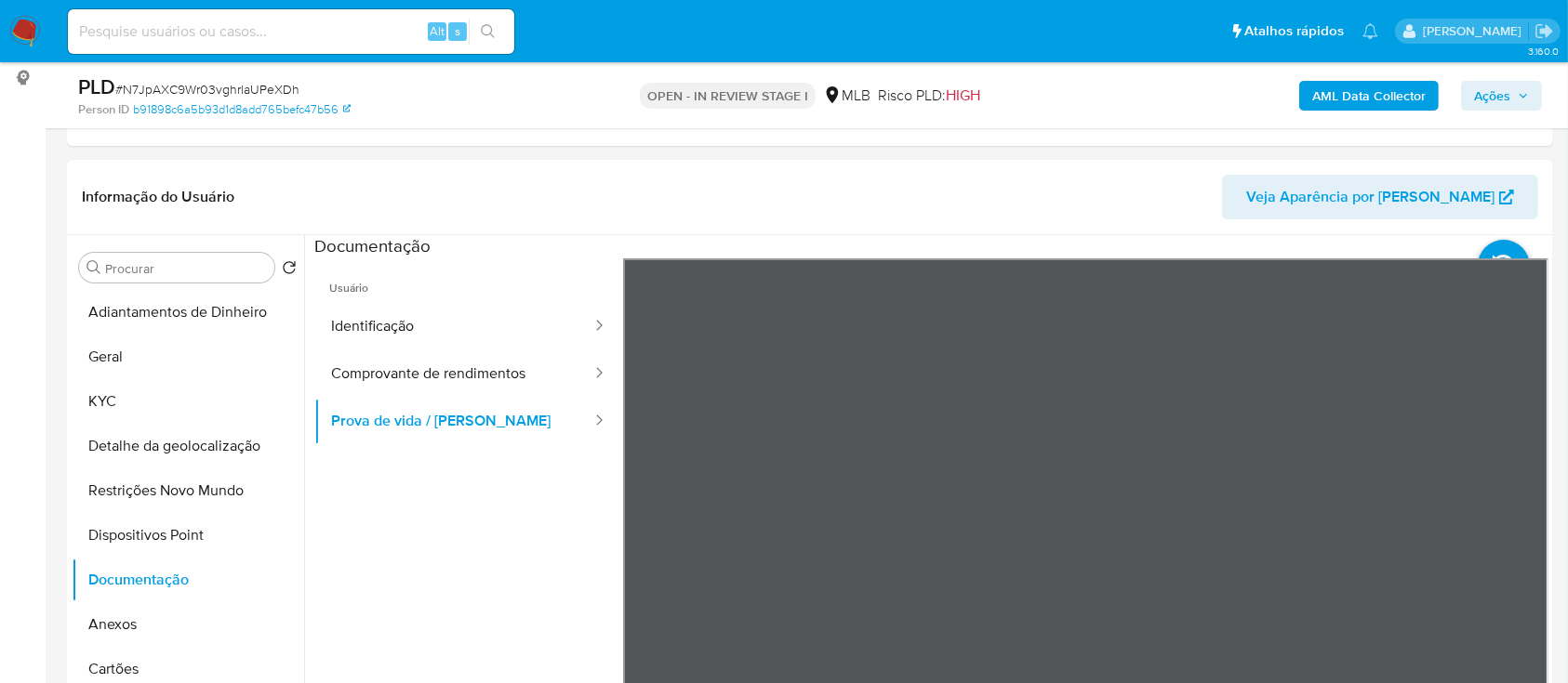
click at [1407, 96] on b "AML Data Collector" at bounding box center [1370, 96] width 113 height 29
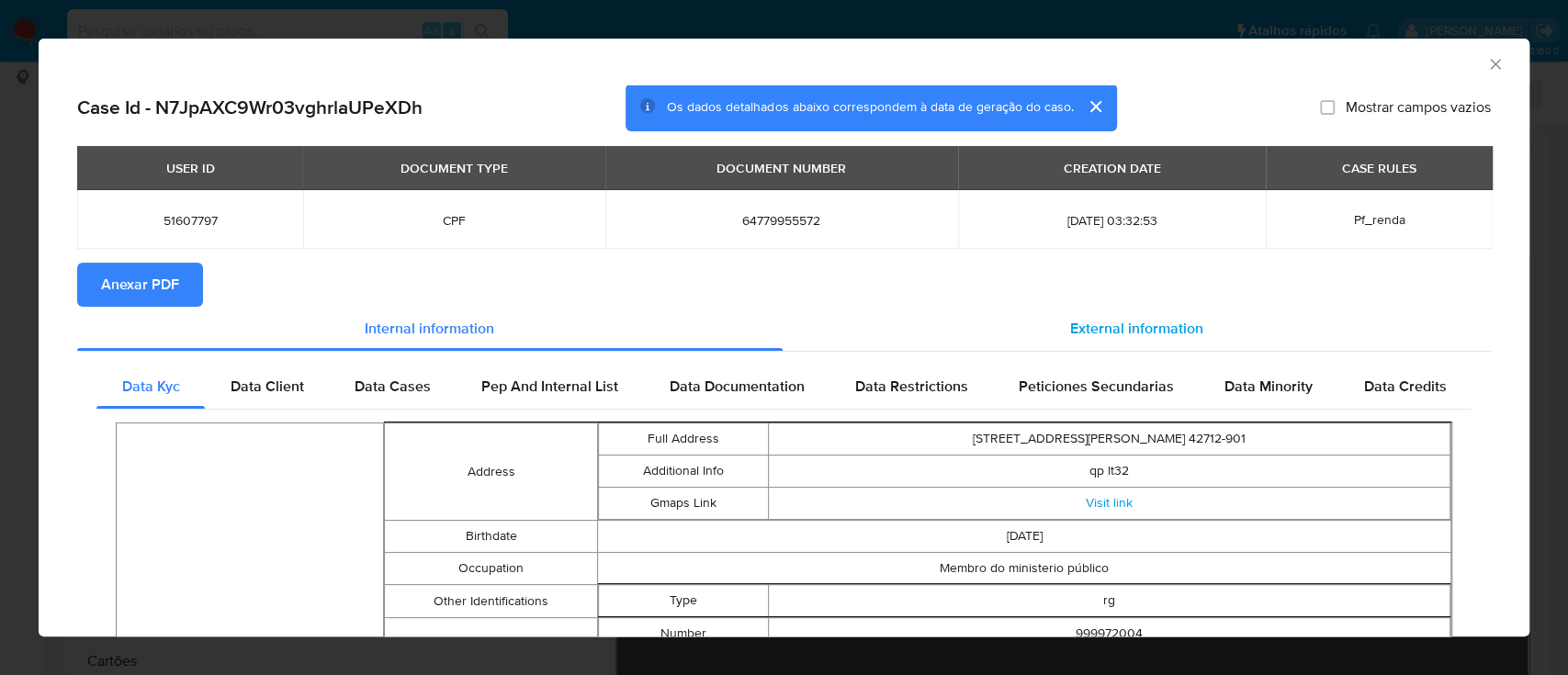
click at [1090, 326] on span "External information" at bounding box center [1136, 328] width 133 height 21
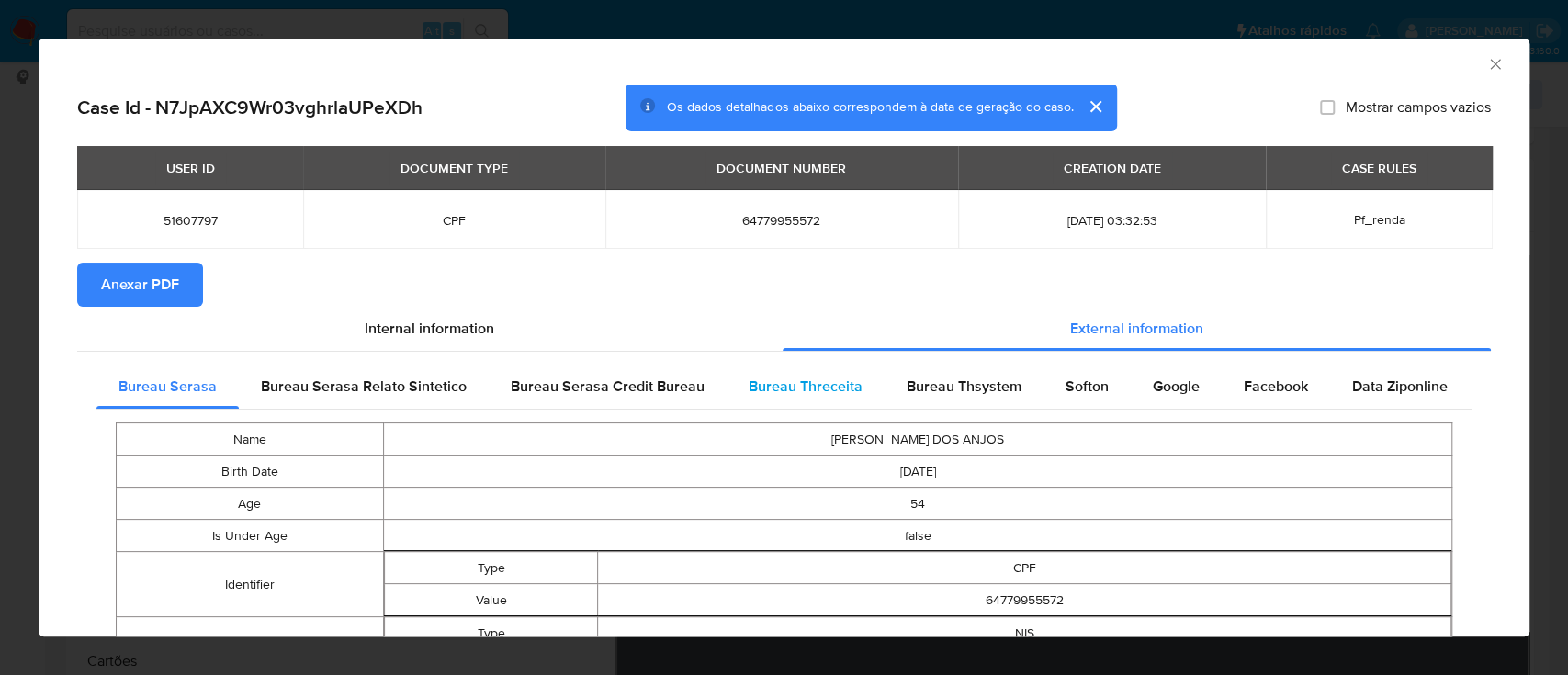
click at [735, 405] on div "Bureau Threceita" at bounding box center [806, 387] width 158 height 44
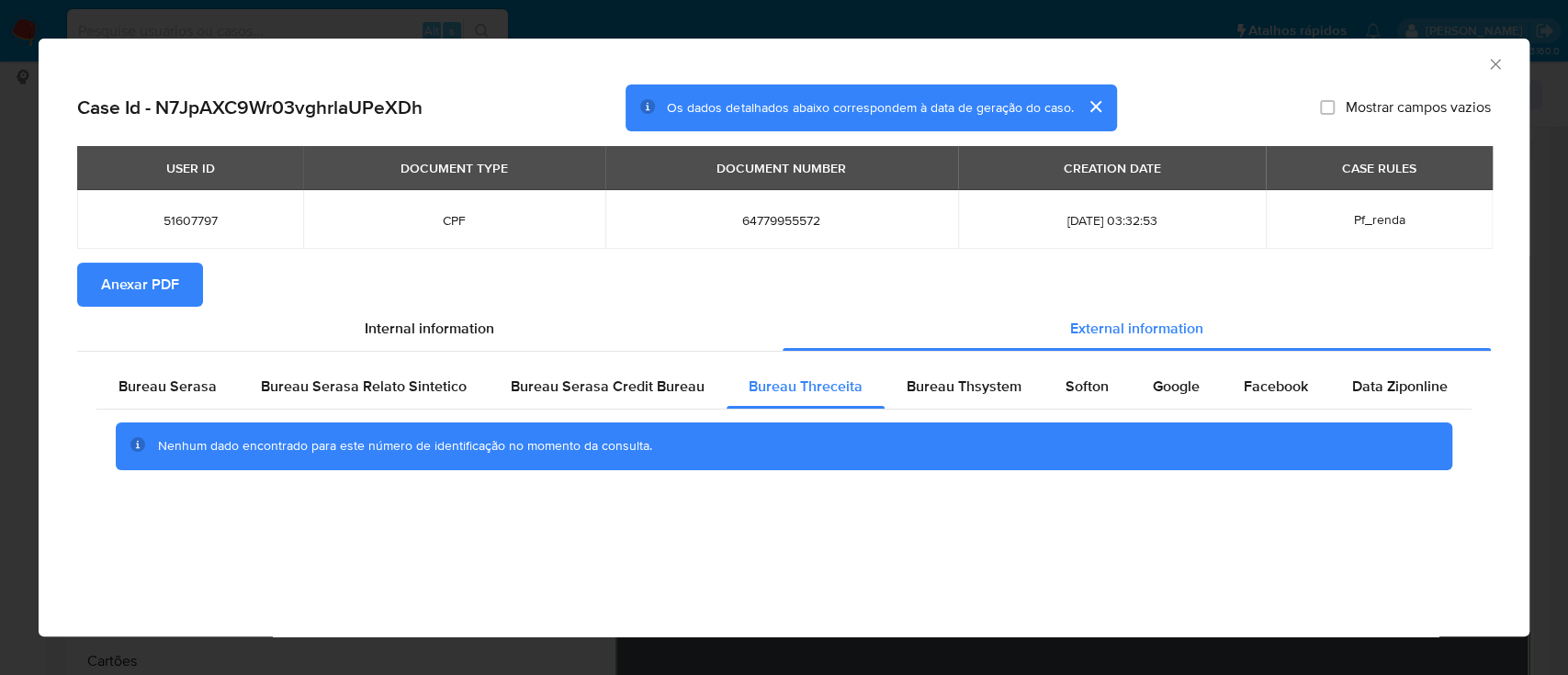
click at [1400, 67] on div "AML Data Collector" at bounding box center [769, 61] width 1435 height 20
click at [925, 398] on div "Bureau Thsystem" at bounding box center [964, 387] width 159 height 44
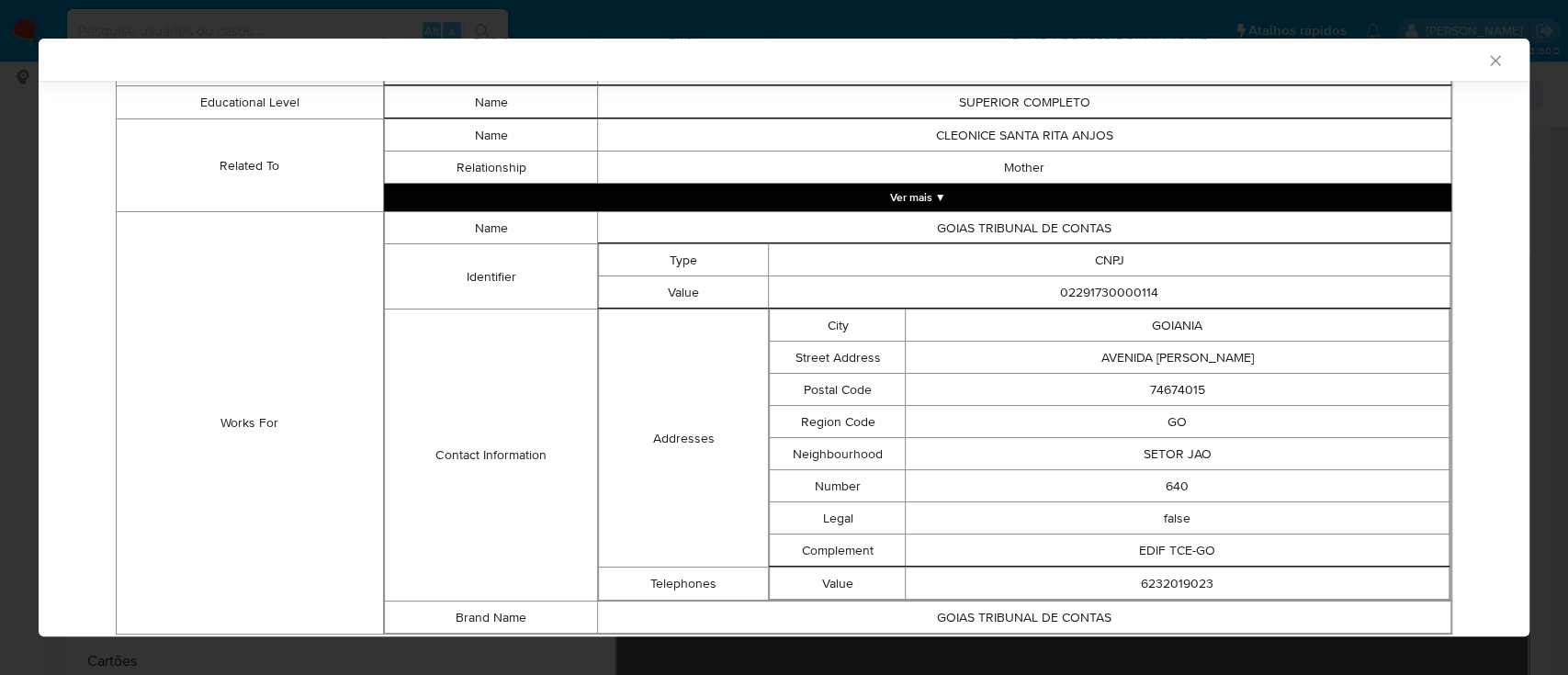
scroll to position [1224, 0]
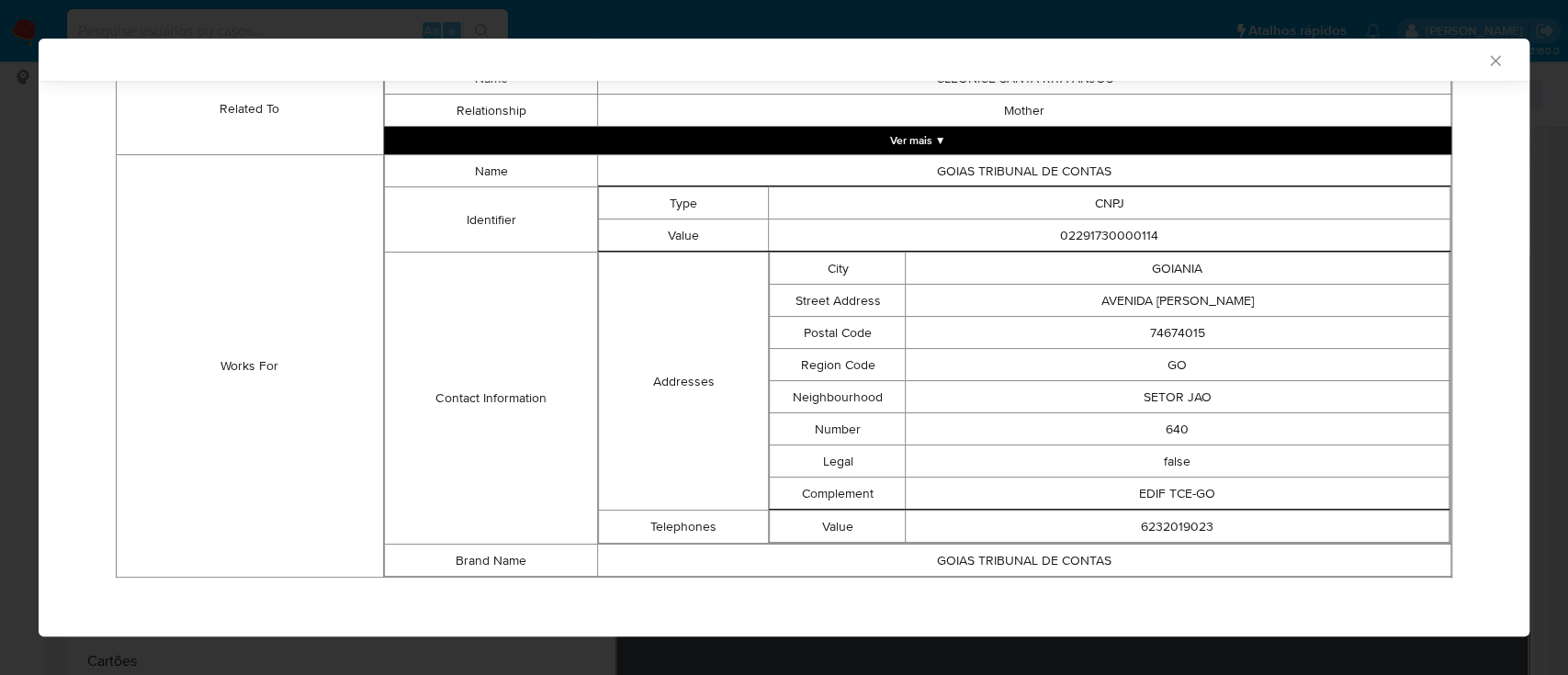
click at [160, 442] on td "Works For" at bounding box center [250, 367] width 267 height 423
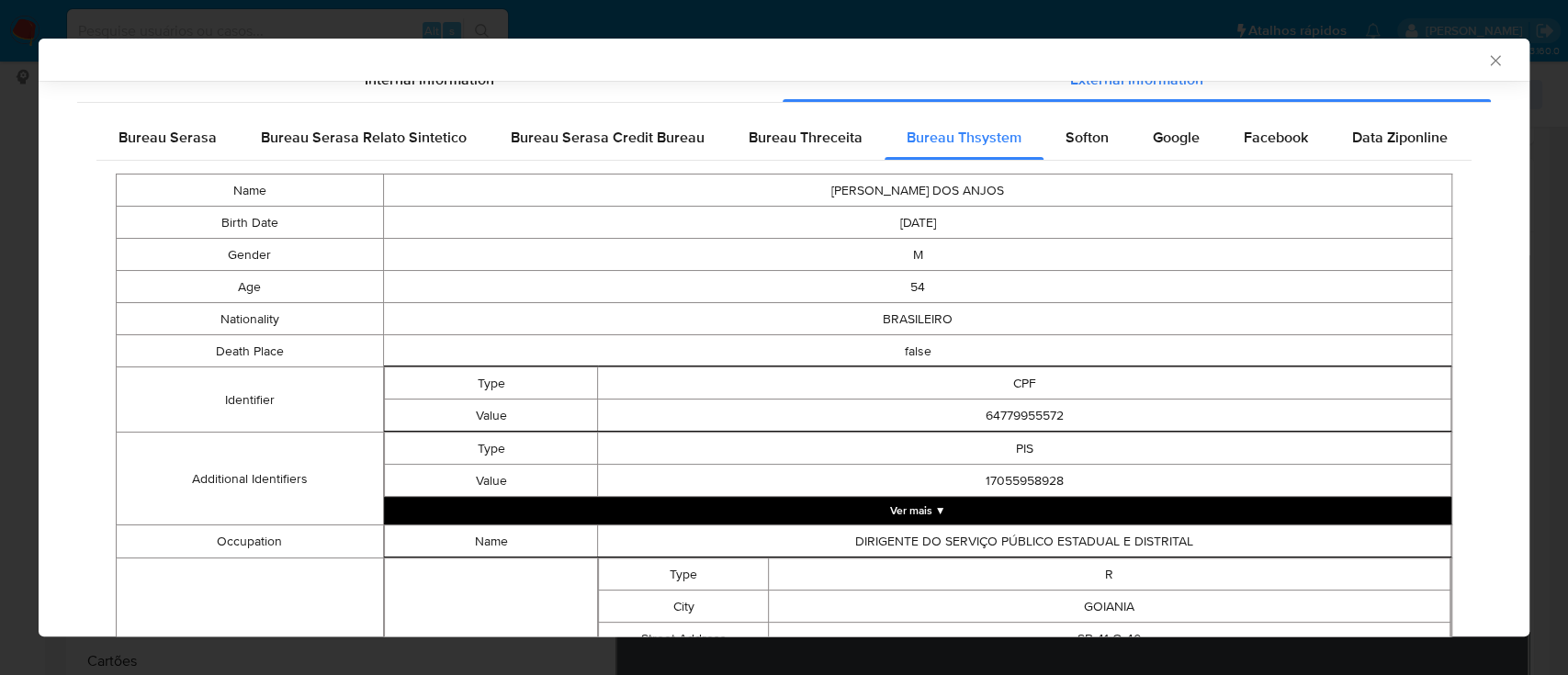
scroll to position [123, 0]
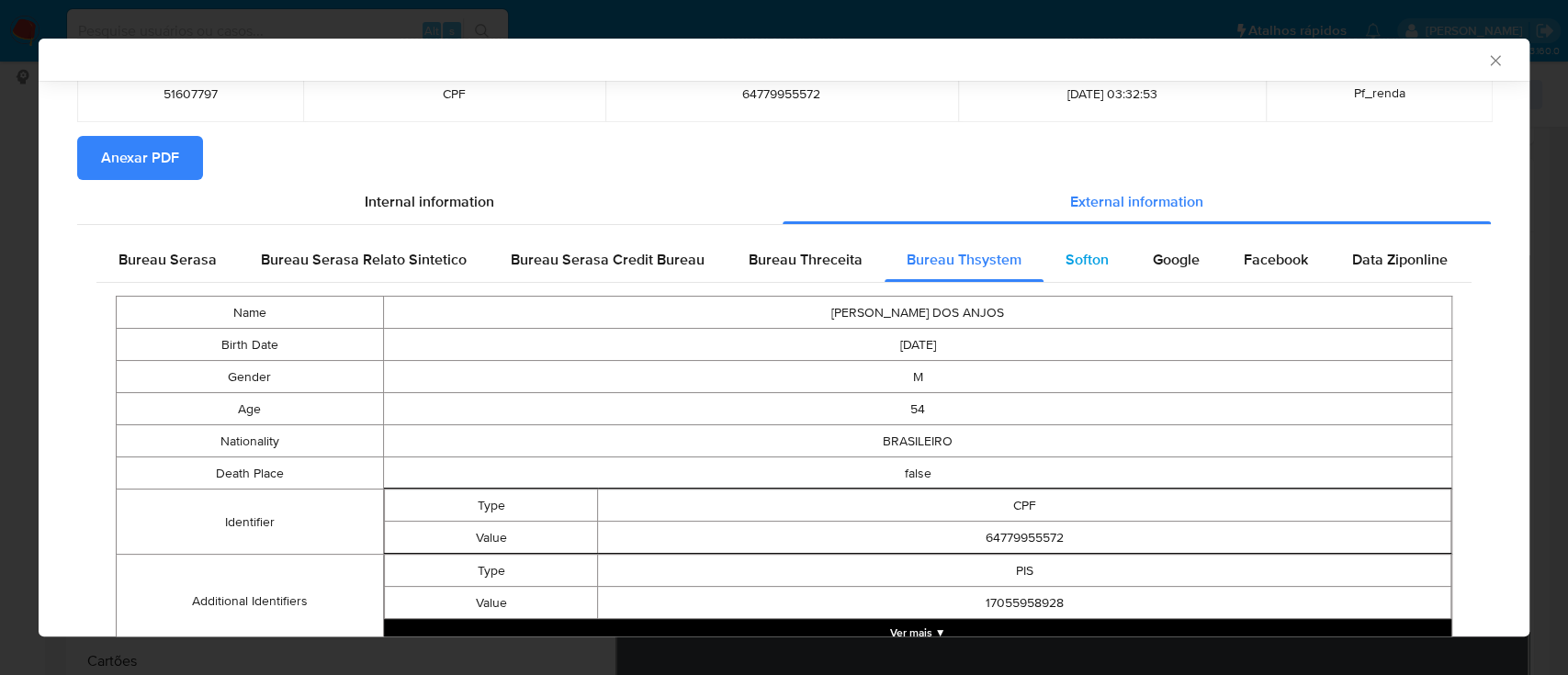
drag, startPoint x: 1080, startPoint y: 295, endPoint x: 1077, endPoint y: 268, distance: 27.2
click at [1062, 239] on div "Softon" at bounding box center [1087, 260] width 87 height 44
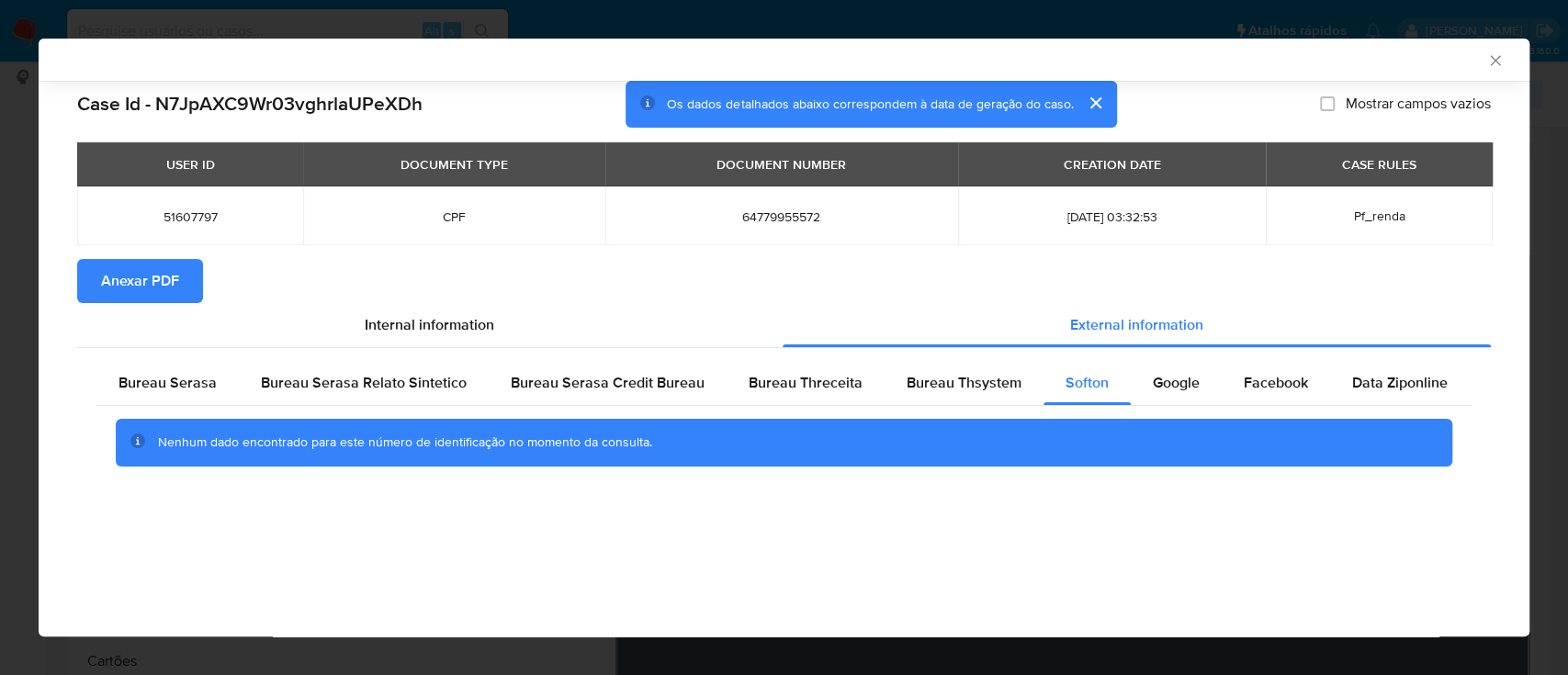
scroll to position [0, 0]
click at [1403, 64] on div "AML Data Collector" at bounding box center [769, 59] width 1435 height 16
click at [1154, 383] on span "Google" at bounding box center [1176, 382] width 47 height 21
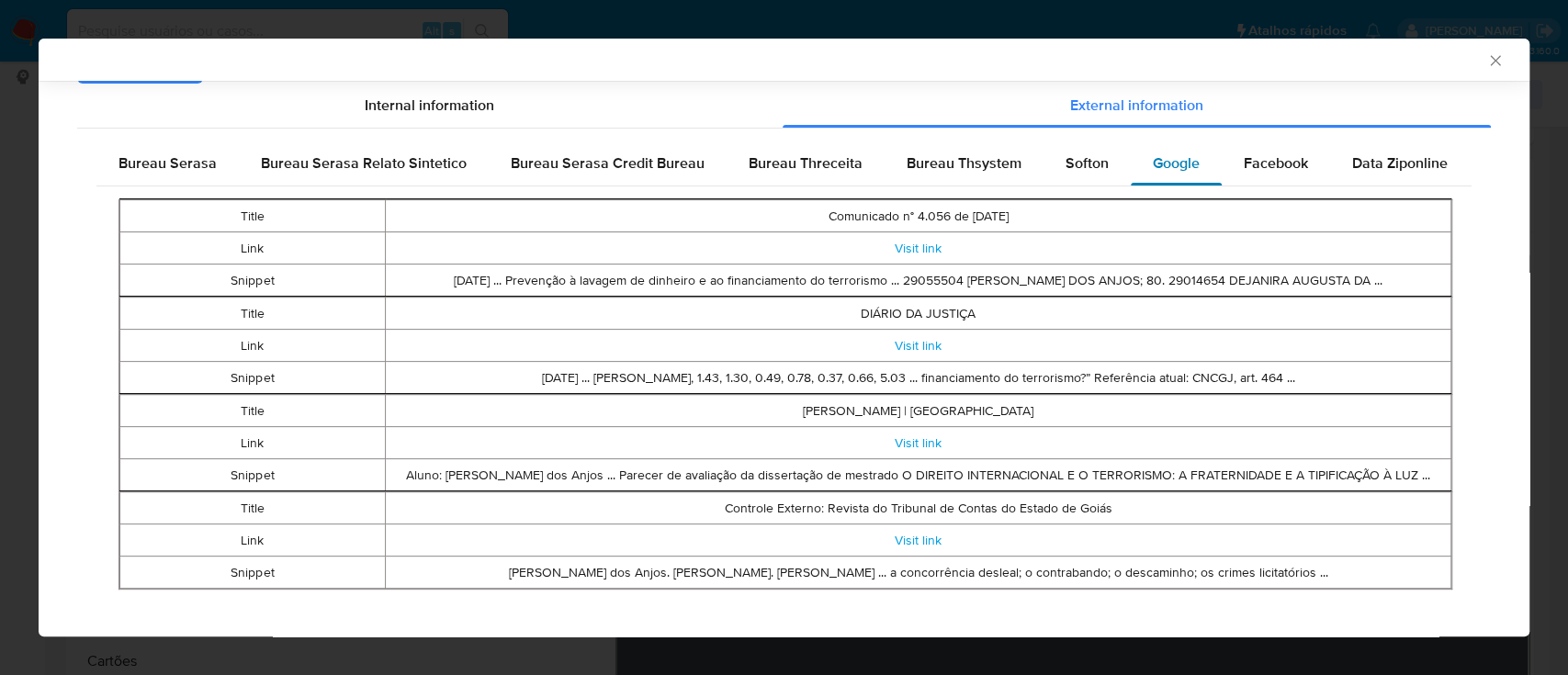
scroll to position [236, 0]
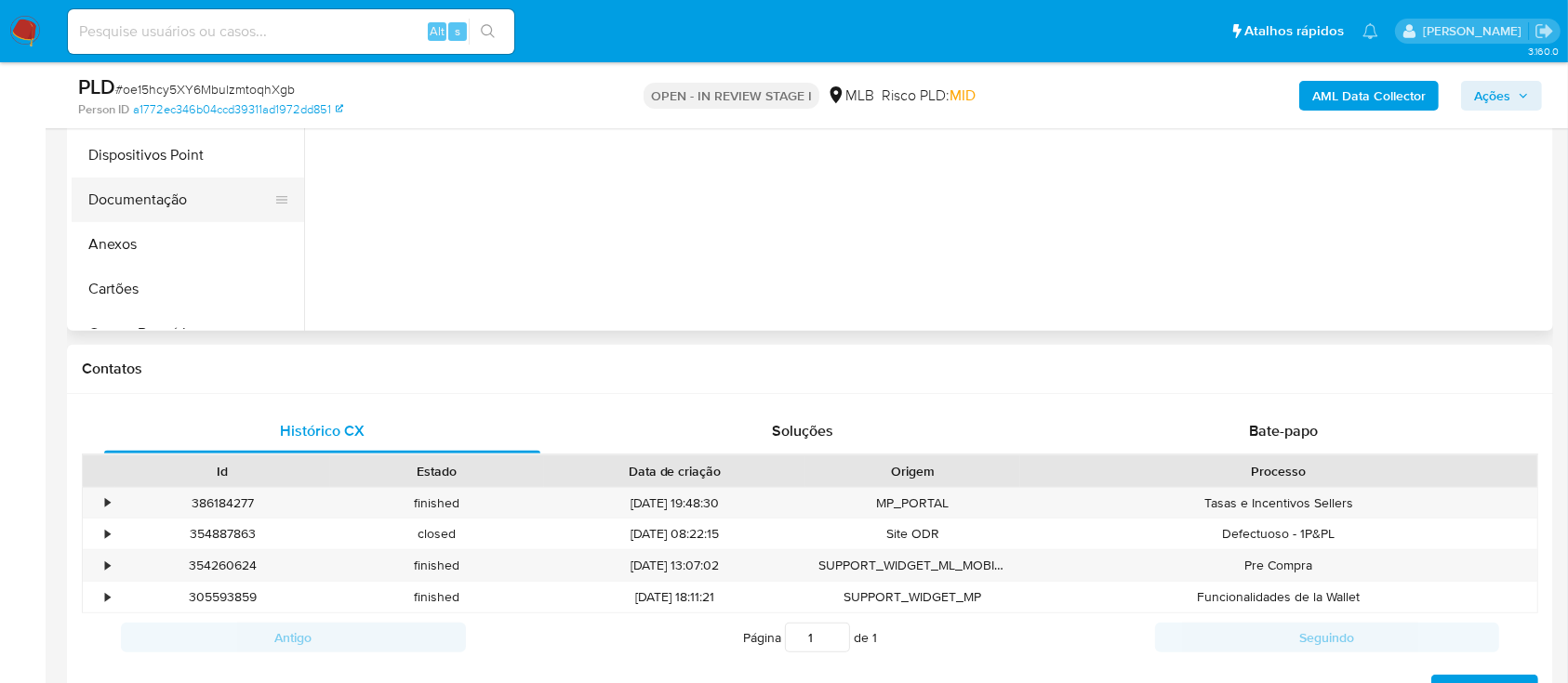
scroll to position [124, 0]
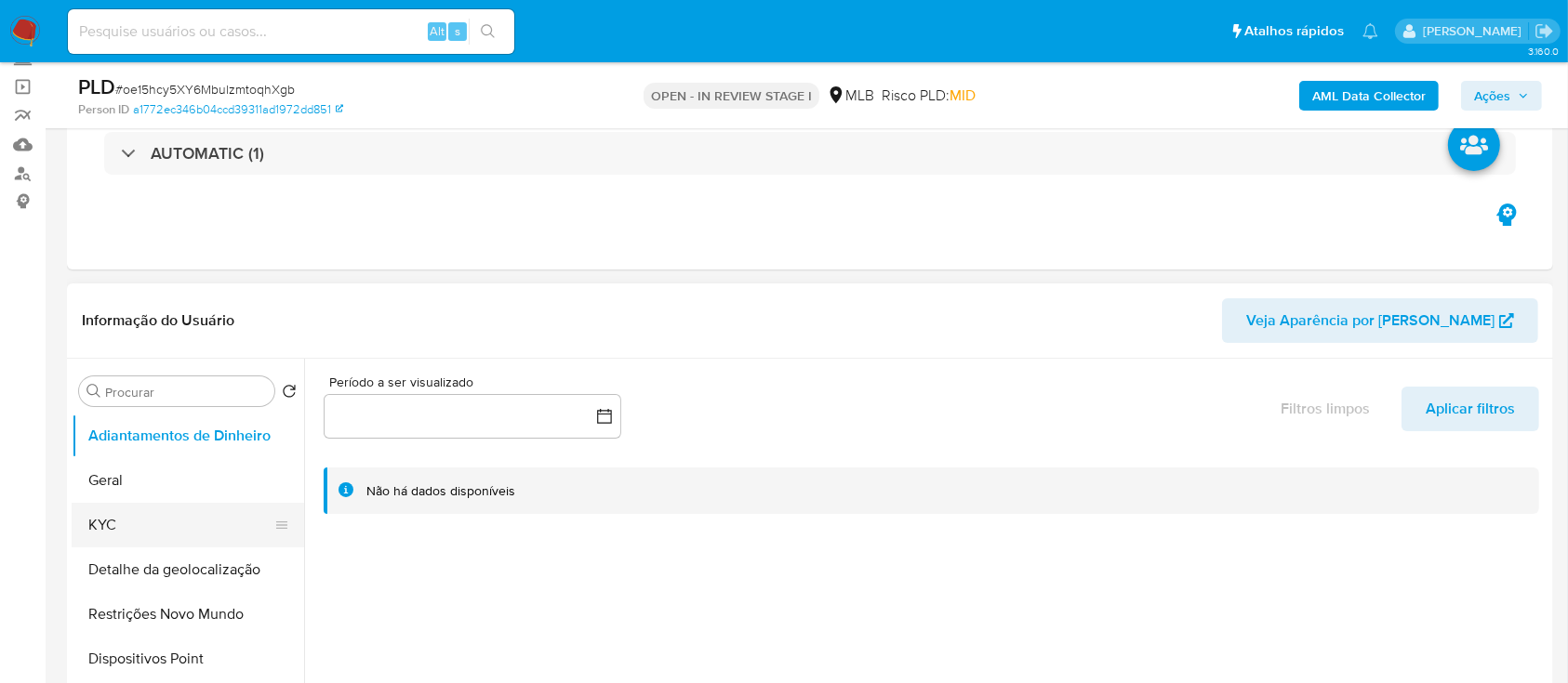
click at [113, 531] on button "KYC" at bounding box center [180, 526] width 218 height 45
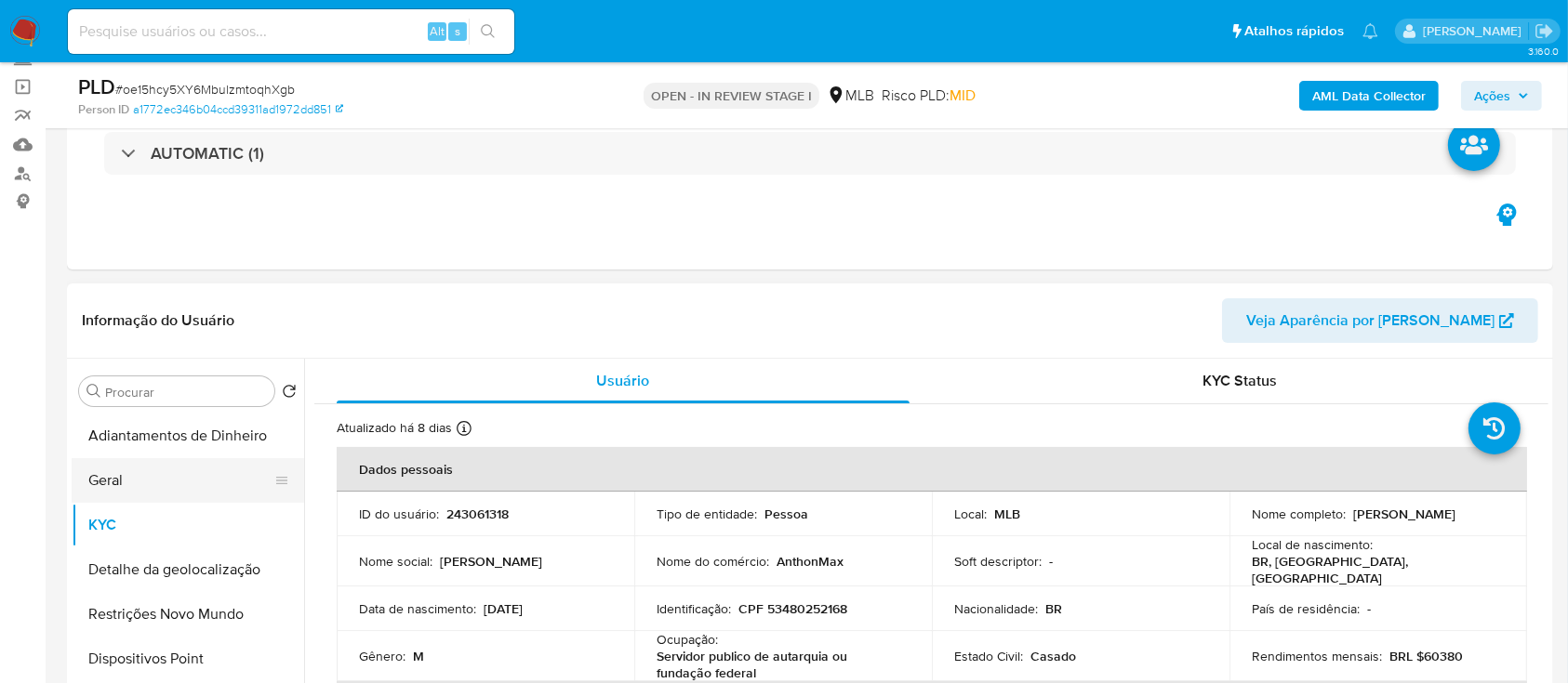
click at [148, 491] on button "Geral" at bounding box center [180, 481] width 218 height 45
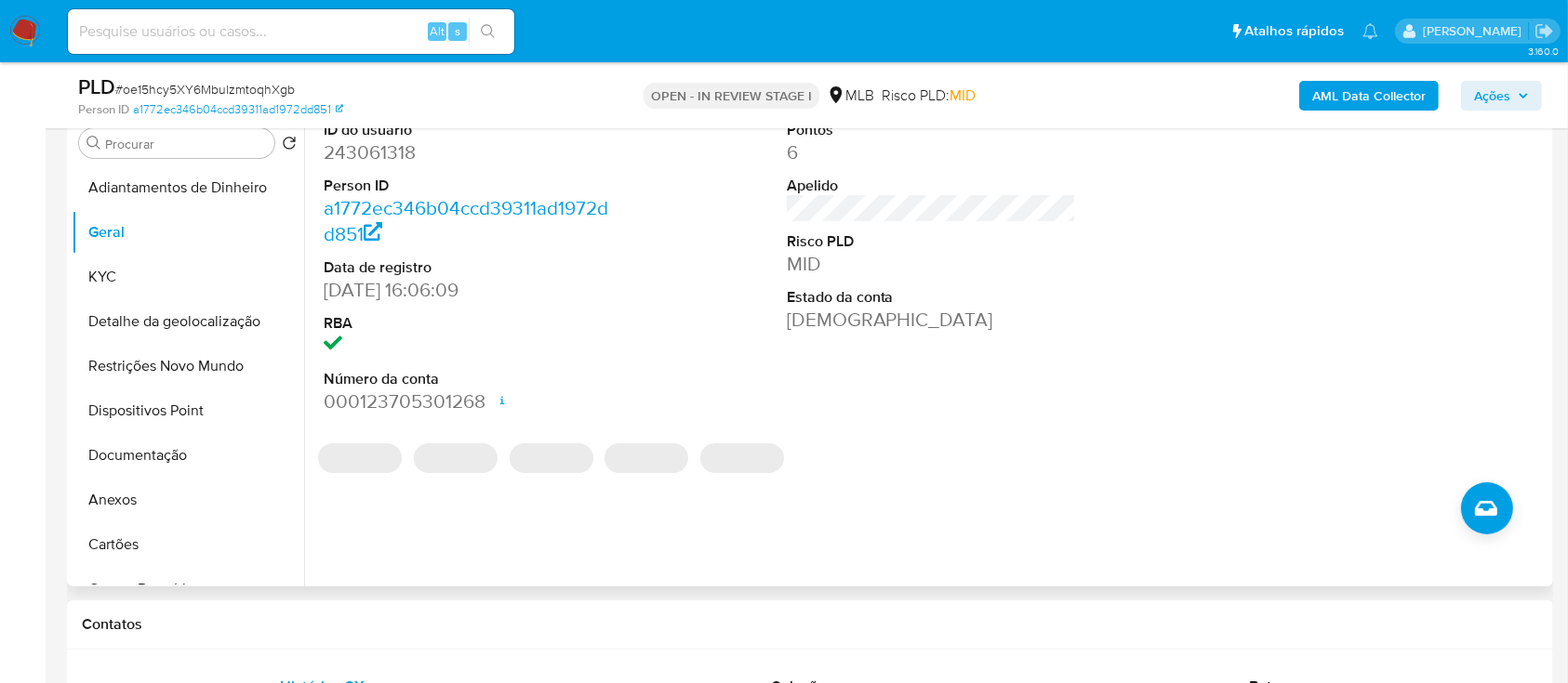
scroll to position [247, 0]
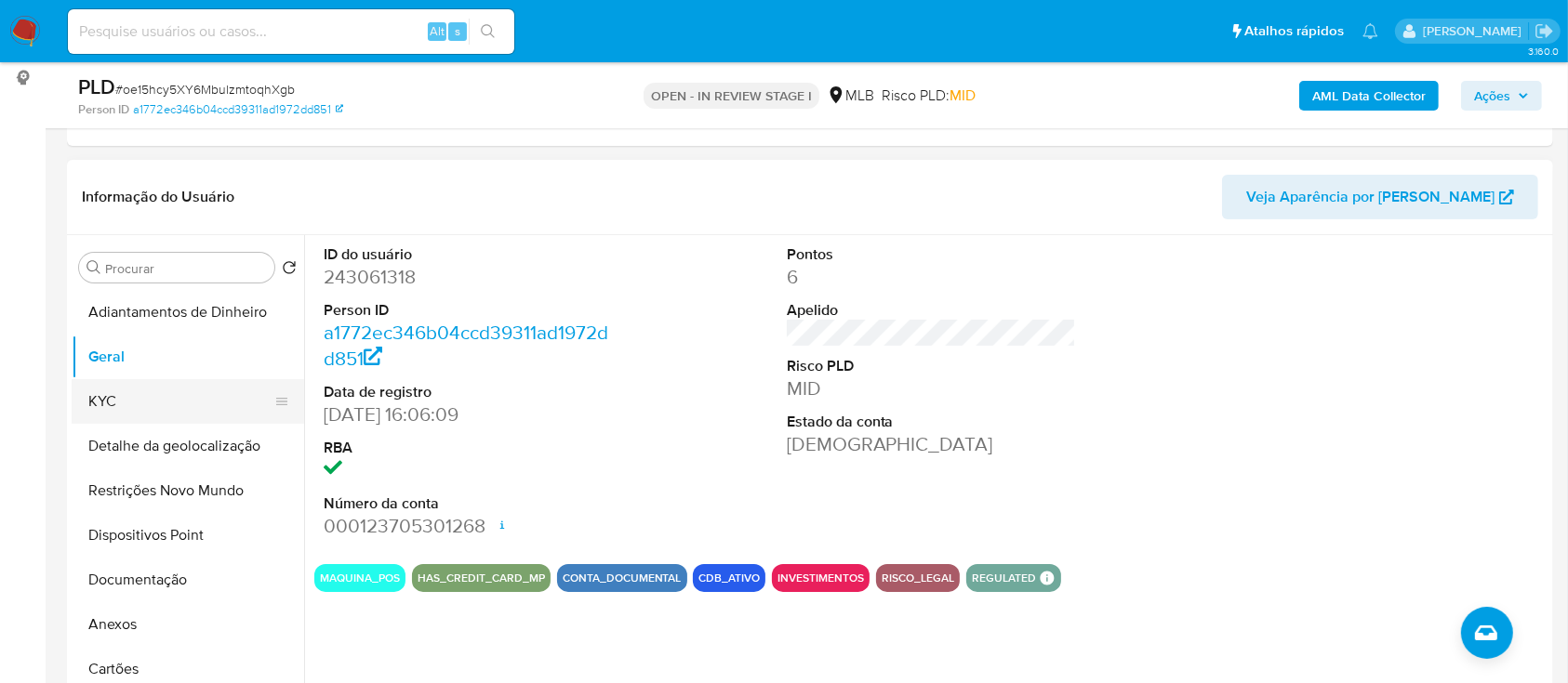
click at [118, 392] on button "KYC" at bounding box center [180, 402] width 218 height 45
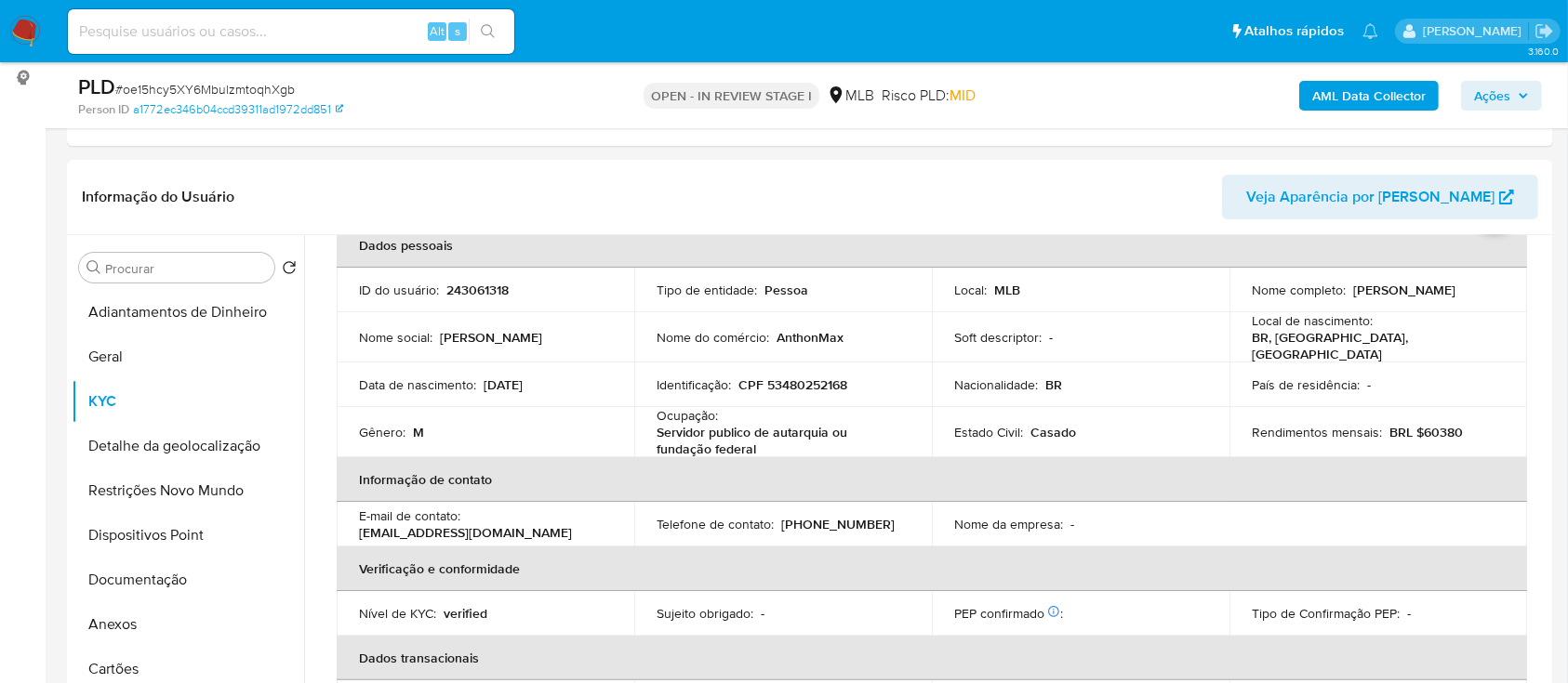
scroll to position [124, 0]
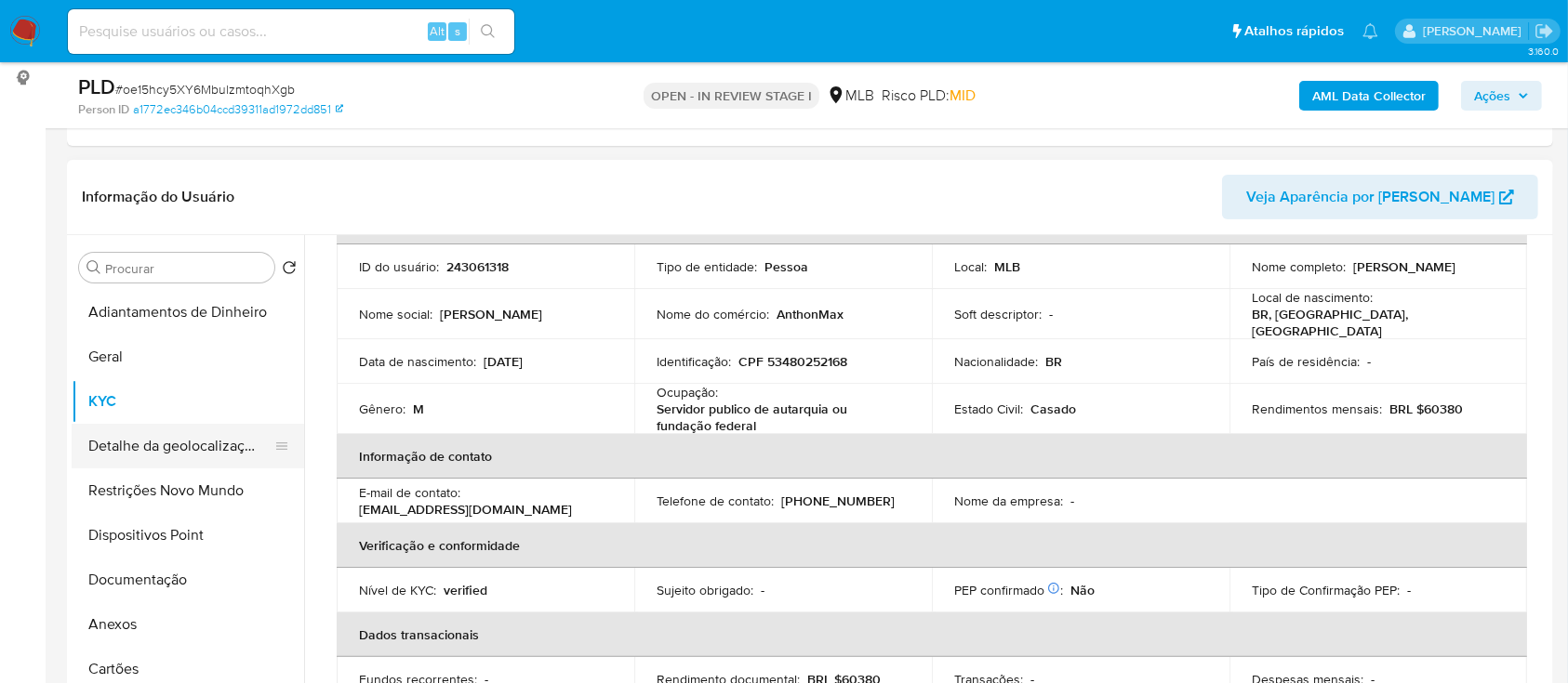
click at [128, 438] on button "Detalhe da geolocalização" at bounding box center [180, 447] width 218 height 45
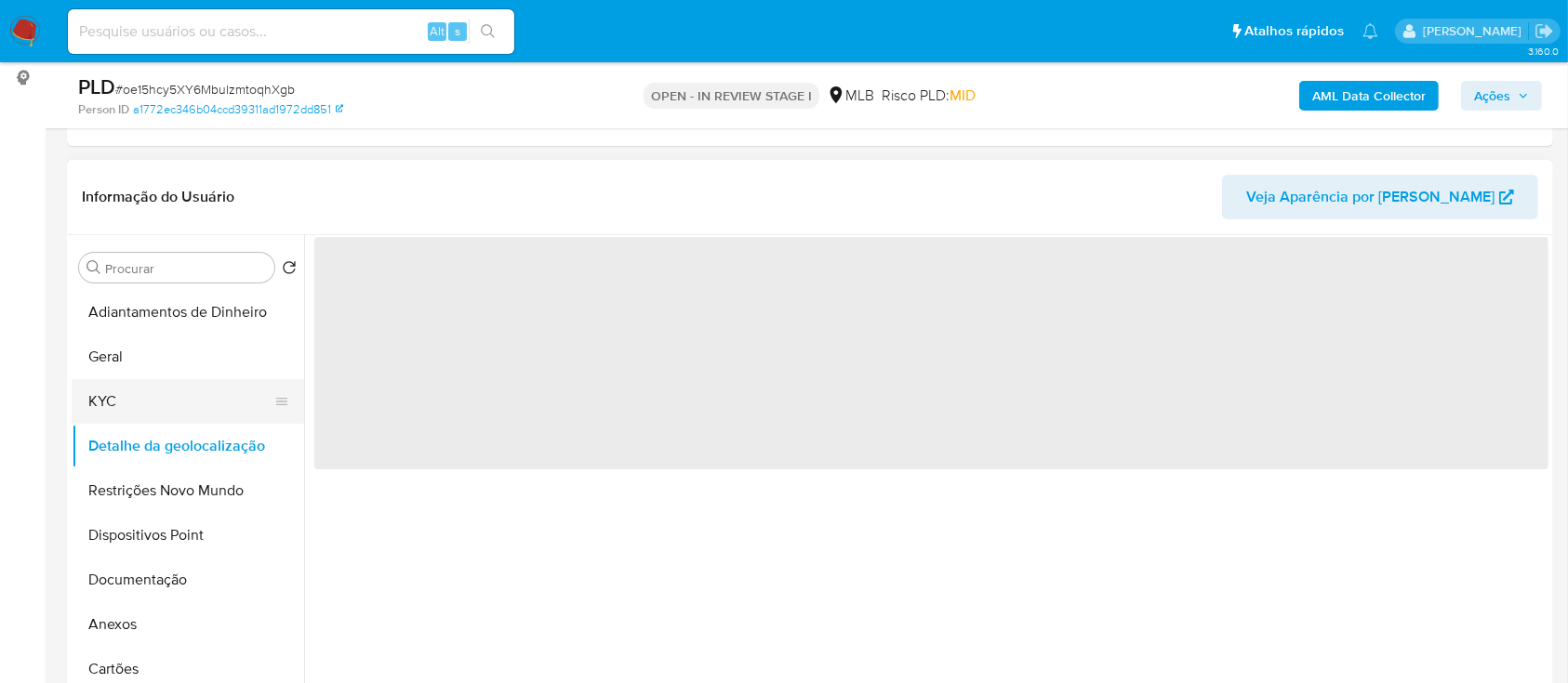
click at [131, 389] on button "KYC" at bounding box center [180, 402] width 218 height 45
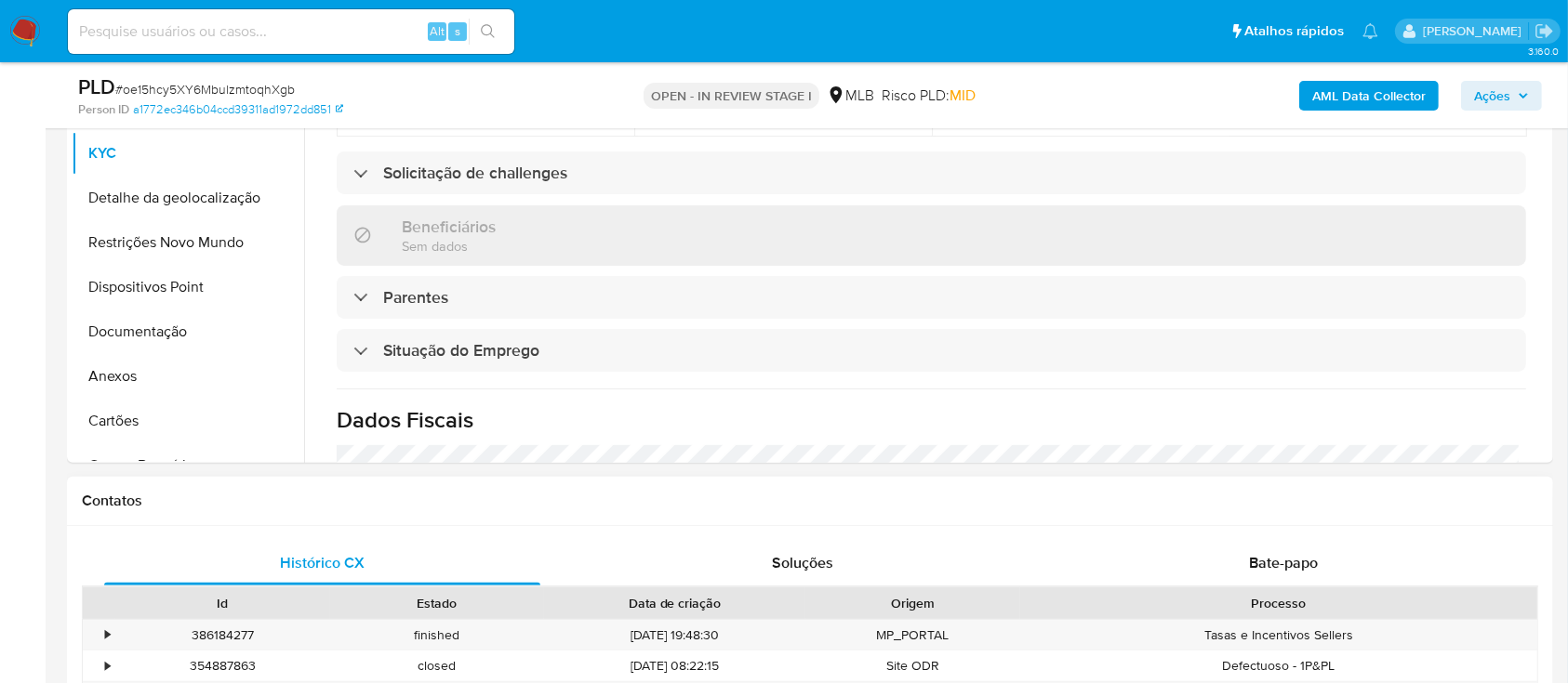
scroll to position [795, 0]
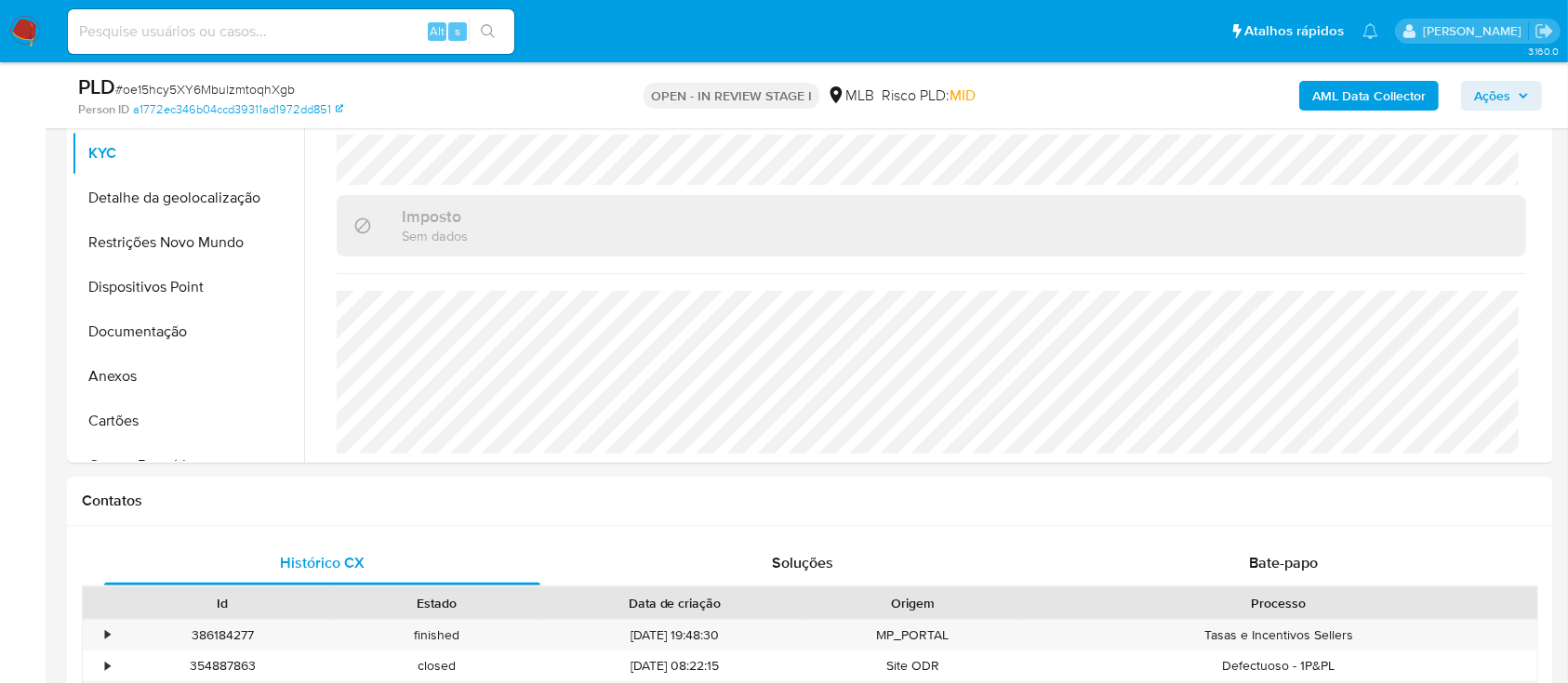
click at [107, 205] on button "Detalhe da geolocalização" at bounding box center [180, 198] width 218 height 45
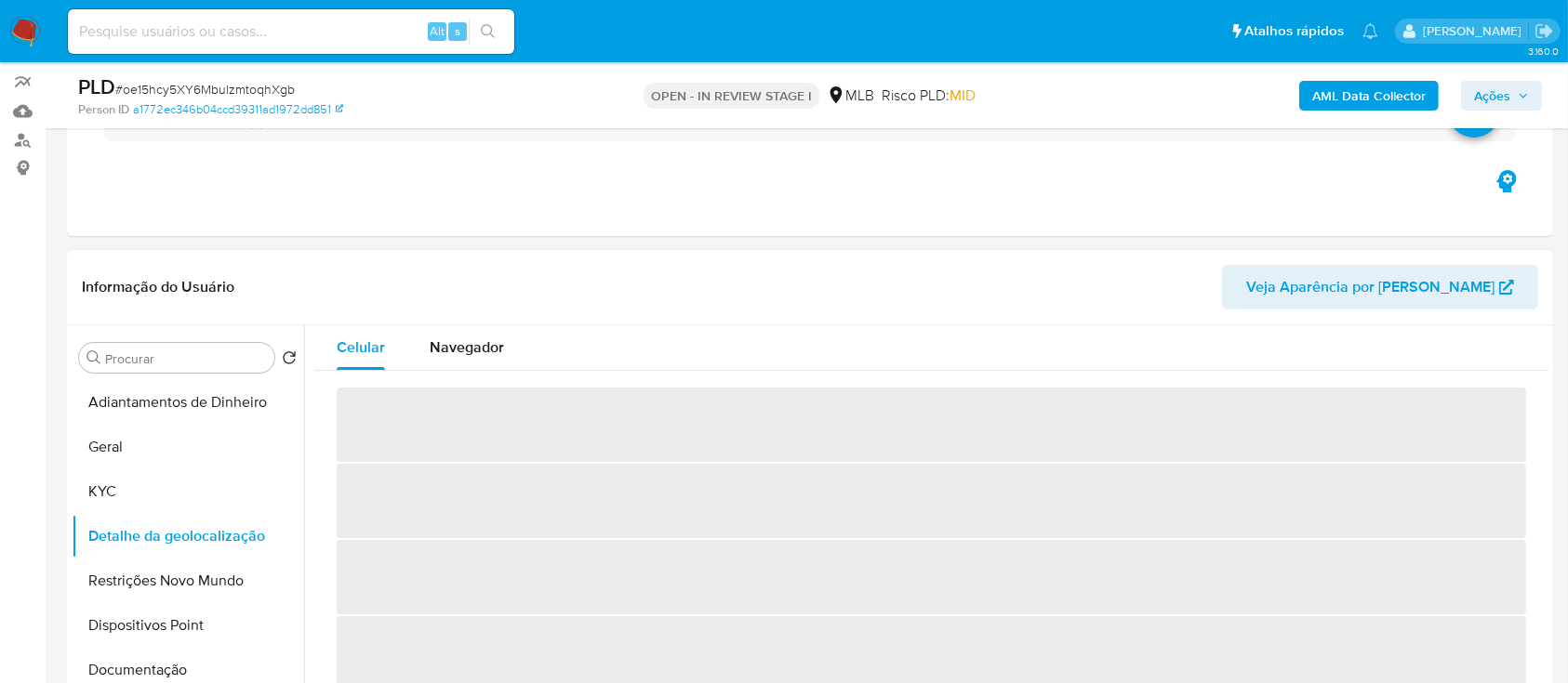
scroll to position [247, 0]
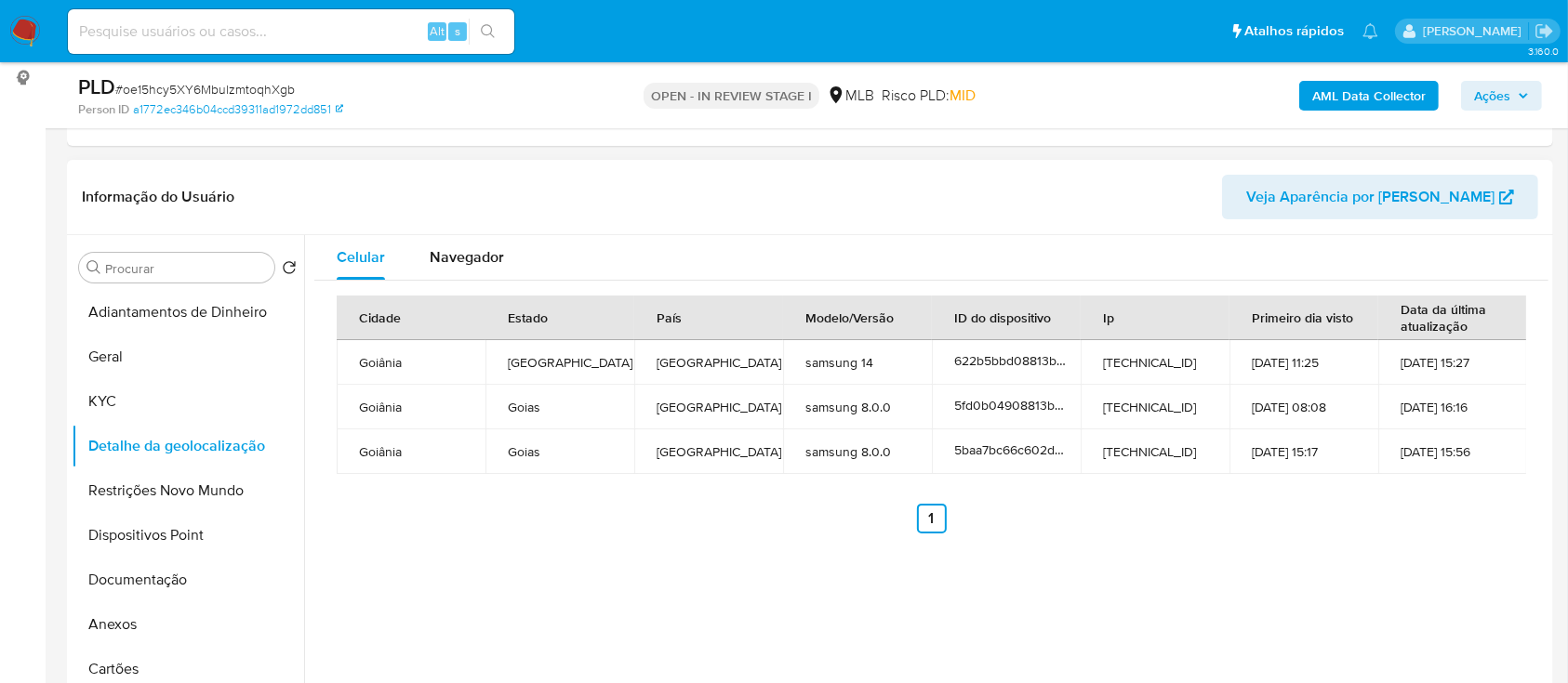
click at [387, 559] on div "Celular Navegador Cidade Estado País Modelo/Versão ID do dispositivo Ip Primeir…" at bounding box center [926, 473] width 1244 height 476
click at [171, 506] on button "Restrições Novo Mundo" at bounding box center [180, 491] width 218 height 45
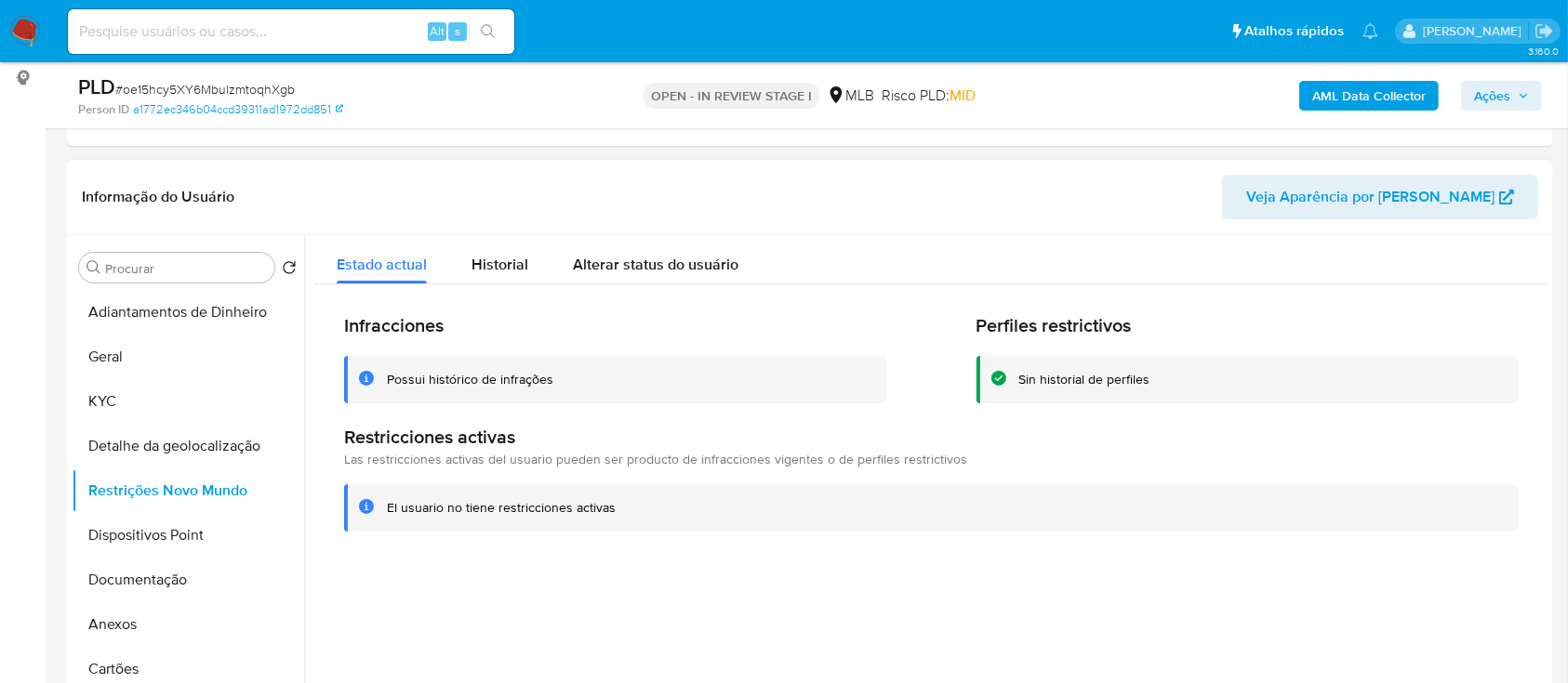
click at [214, 175] on header "Informação do Usuário Veja Aparência por [PERSON_NAME]" at bounding box center [810, 197] width 1457 height 45
click at [176, 525] on button "Dispositivos Point" at bounding box center [180, 535] width 218 height 45
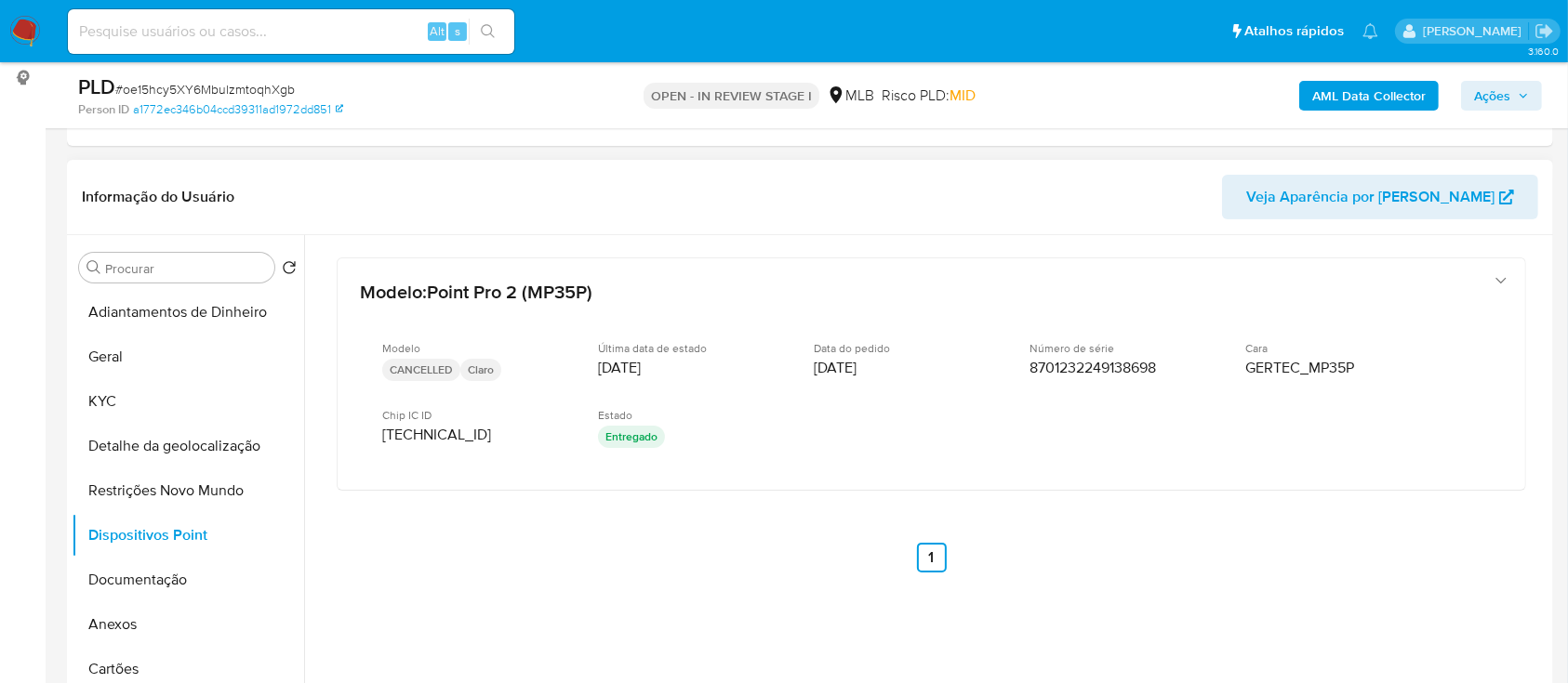
scroll to position [124, 0]
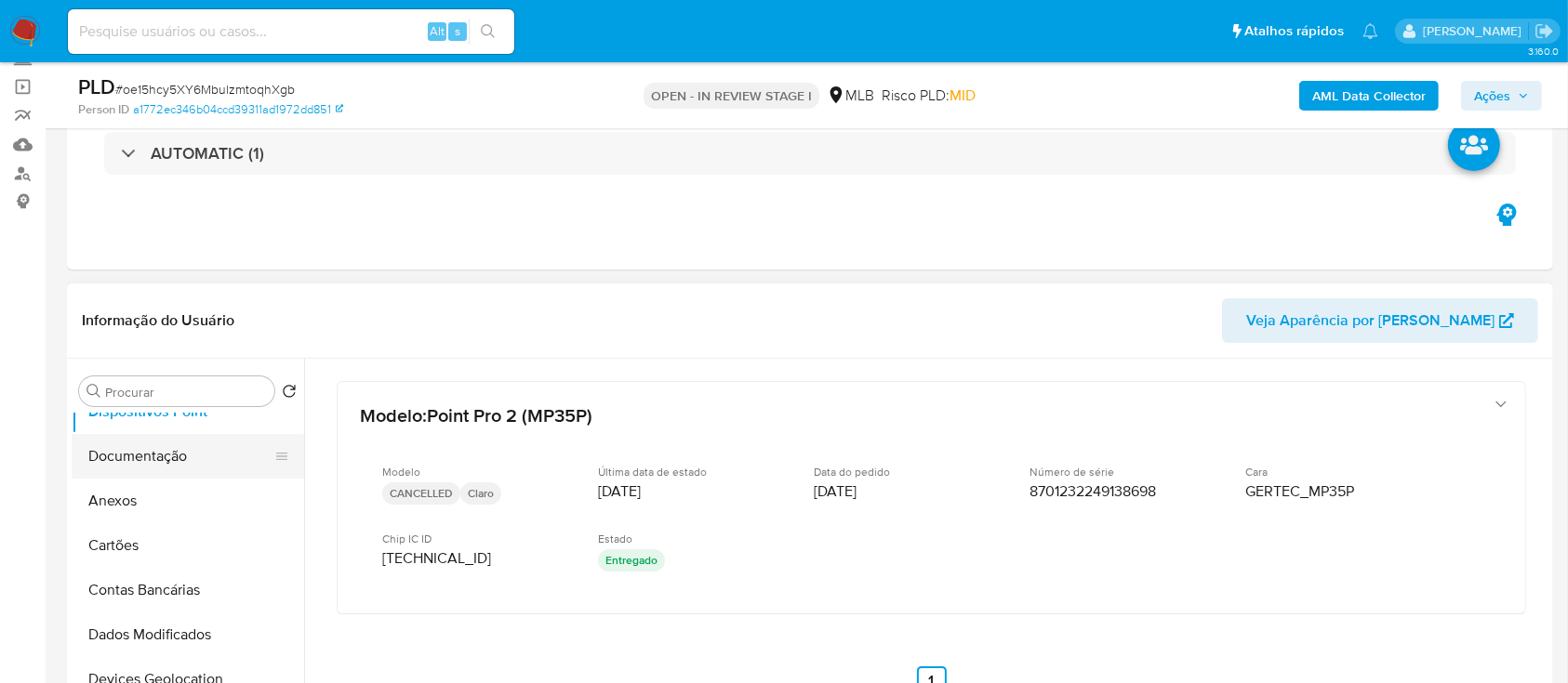
click at [172, 463] on button "Documentação" at bounding box center [180, 456] width 218 height 45
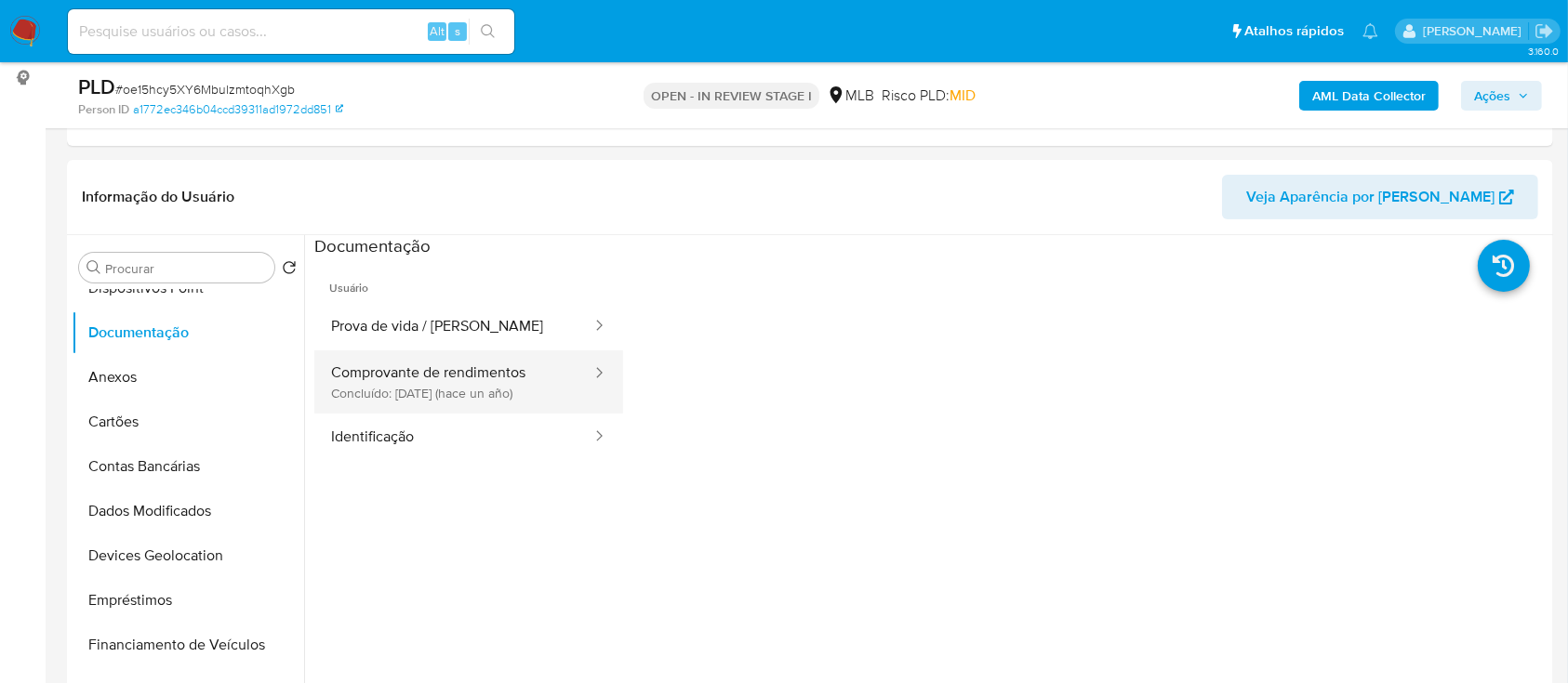
click at [530, 379] on button "Comprovante de rendimentos Concluído: [DATE] (hace un año)" at bounding box center [454, 382] width 279 height 64
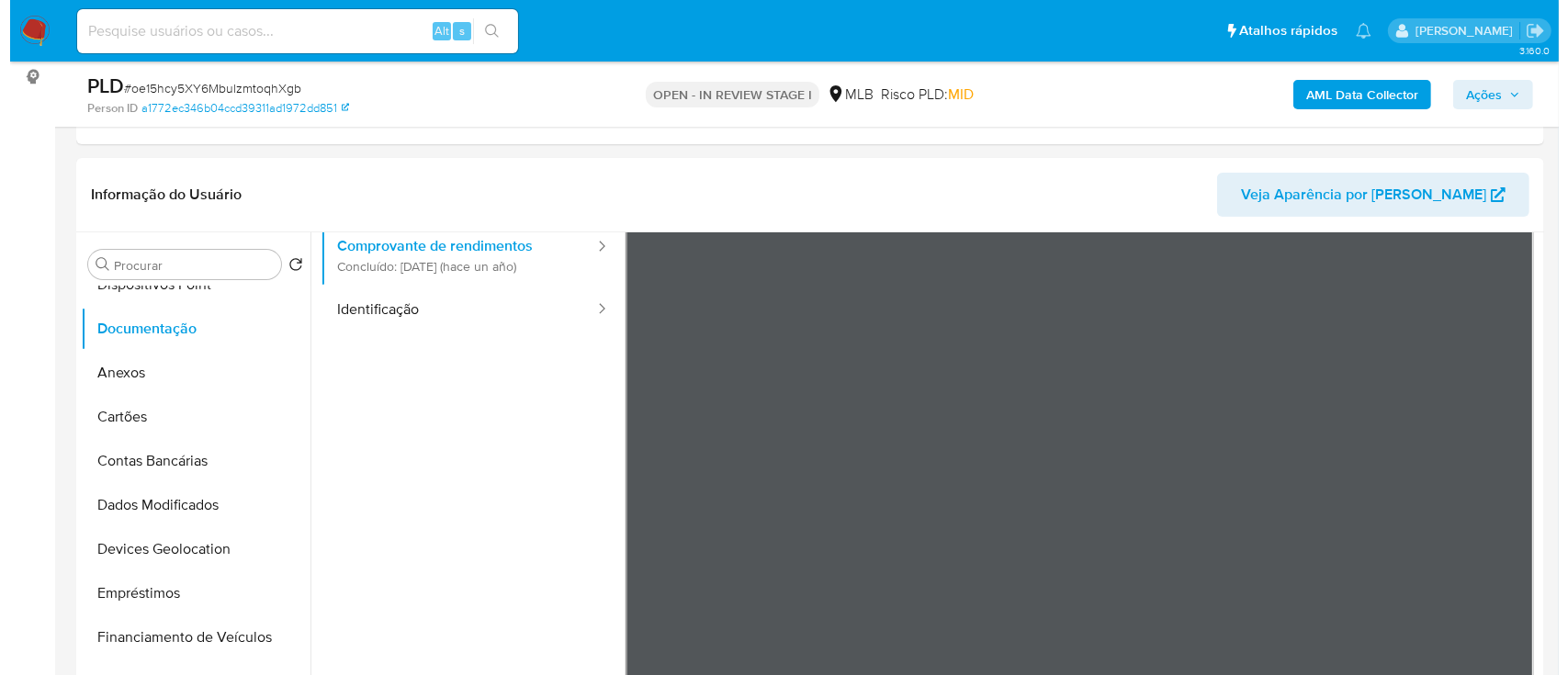
scroll to position [0, 0]
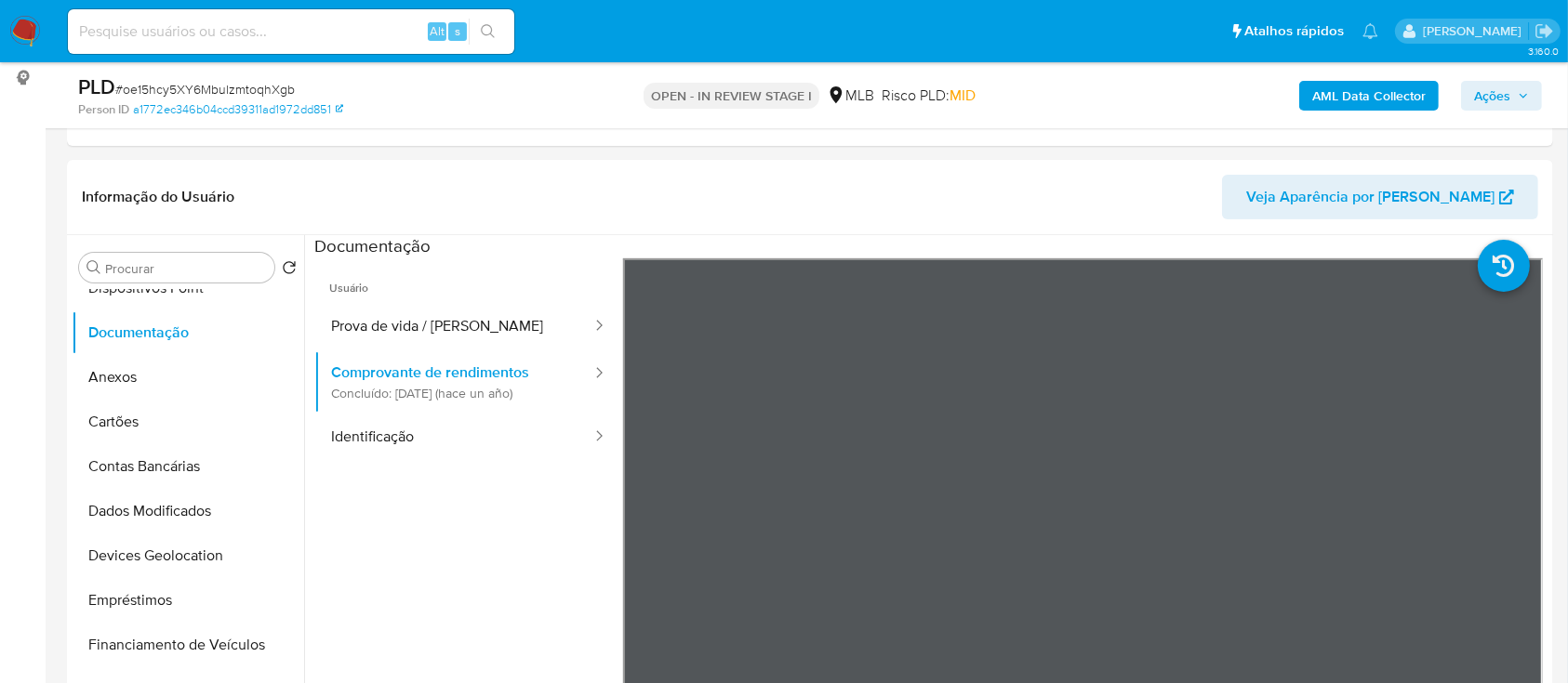
drag, startPoint x: 474, startPoint y: 576, endPoint x: 457, endPoint y: 540, distance: 39.8
click at [467, 567] on ul "Usuário Prova de vida / Selfie Comprovante de rendimentos Concluído: [DATE] (ha…" at bounding box center [469, 527] width 309 height 535
click at [444, 320] on button "Prova de vida / [PERSON_NAME]" at bounding box center [454, 326] width 279 height 48
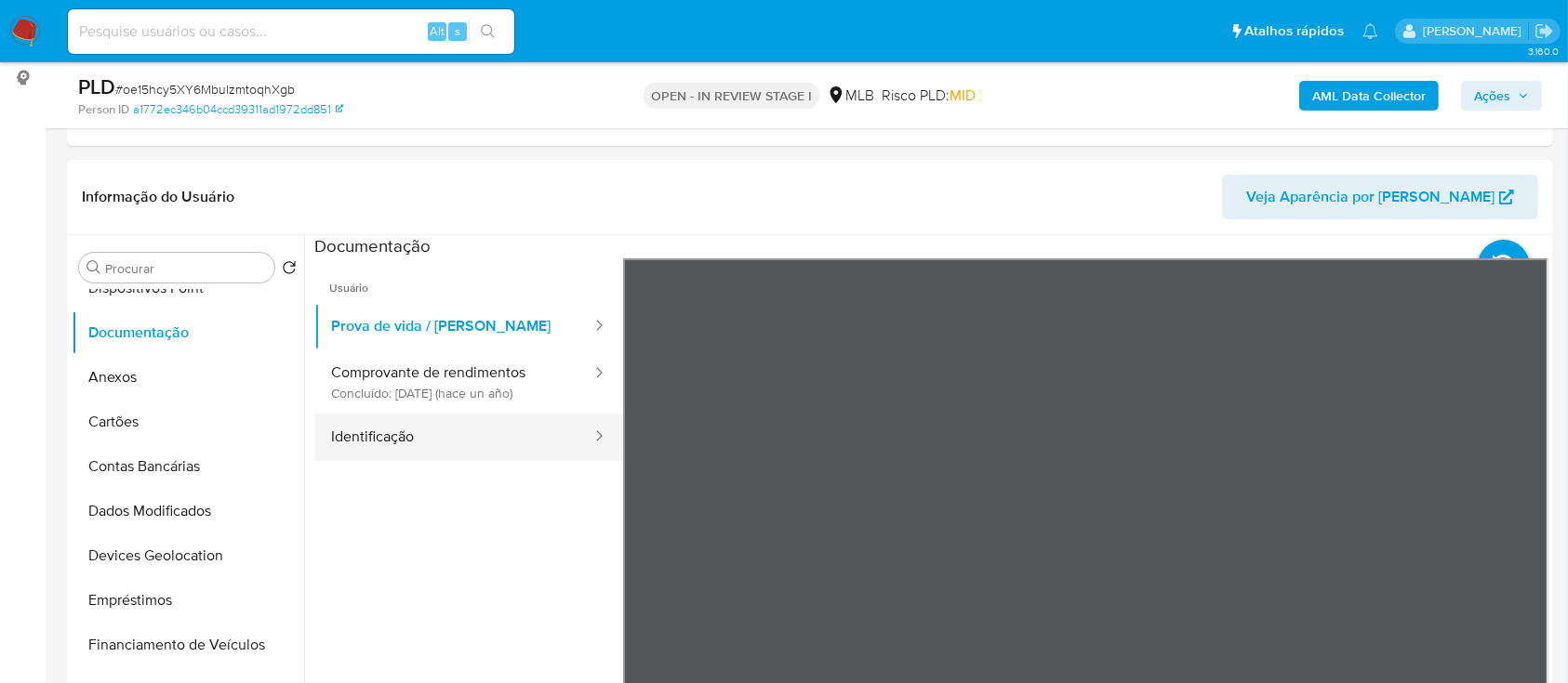
click at [455, 449] on button "Identificação" at bounding box center [454, 437] width 279 height 48
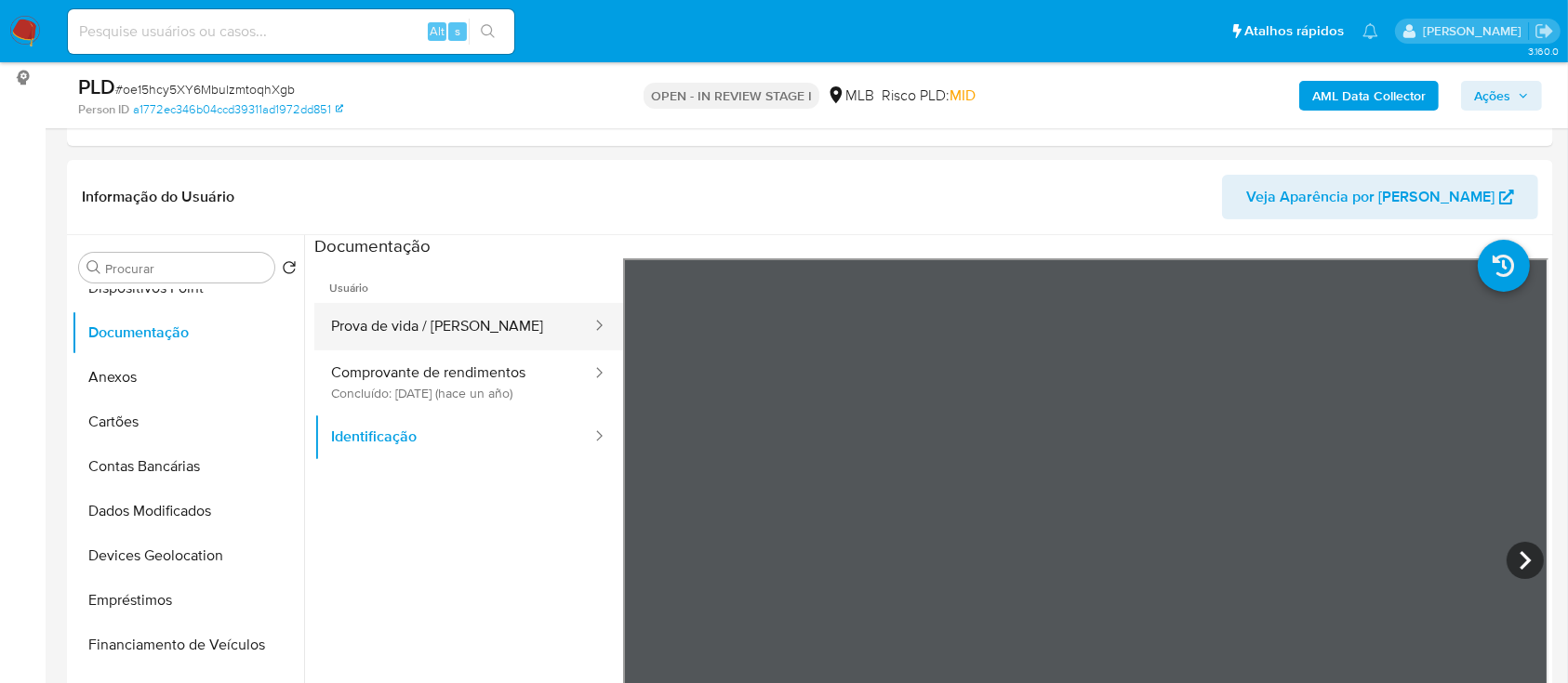
click at [490, 305] on button "Prova de vida / [PERSON_NAME]" at bounding box center [454, 326] width 279 height 48
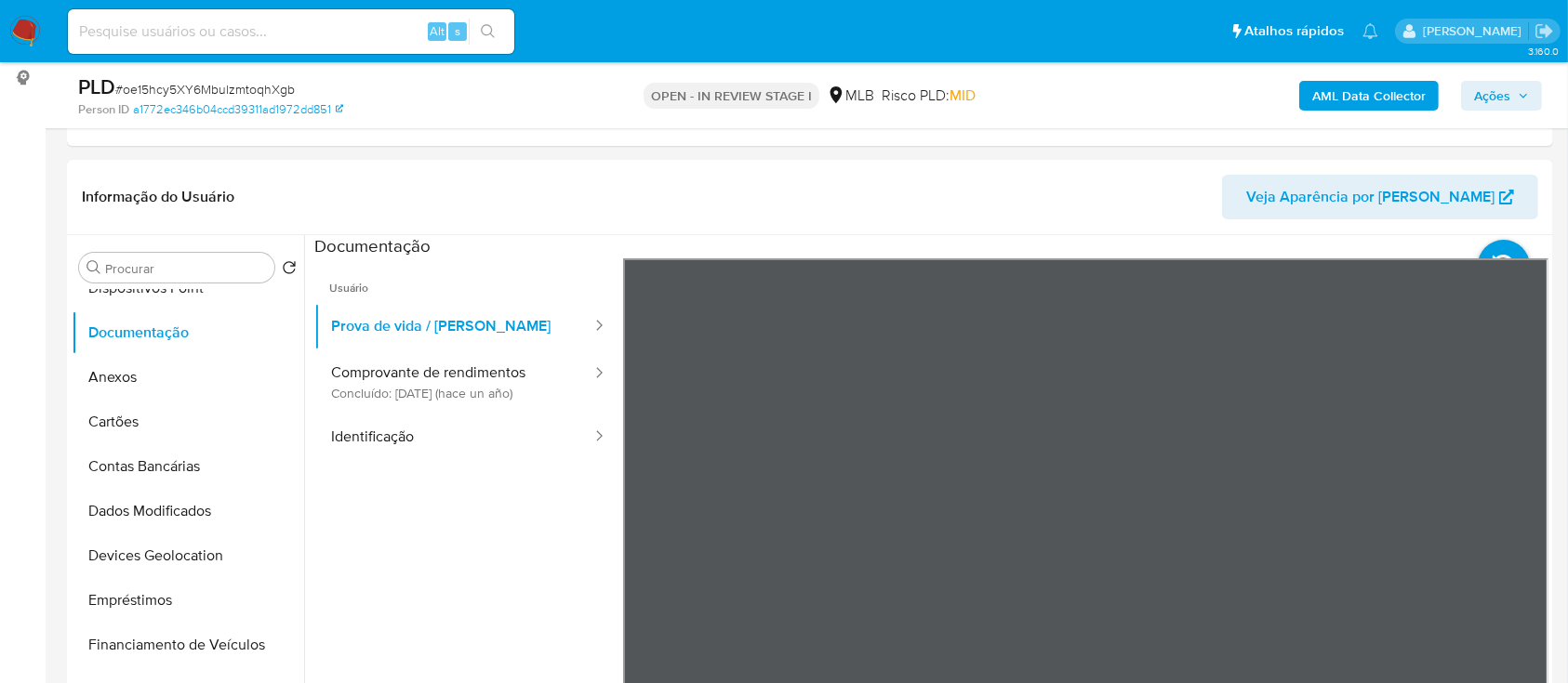
click at [1340, 93] on b "AML Data Collector" at bounding box center [1370, 96] width 113 height 29
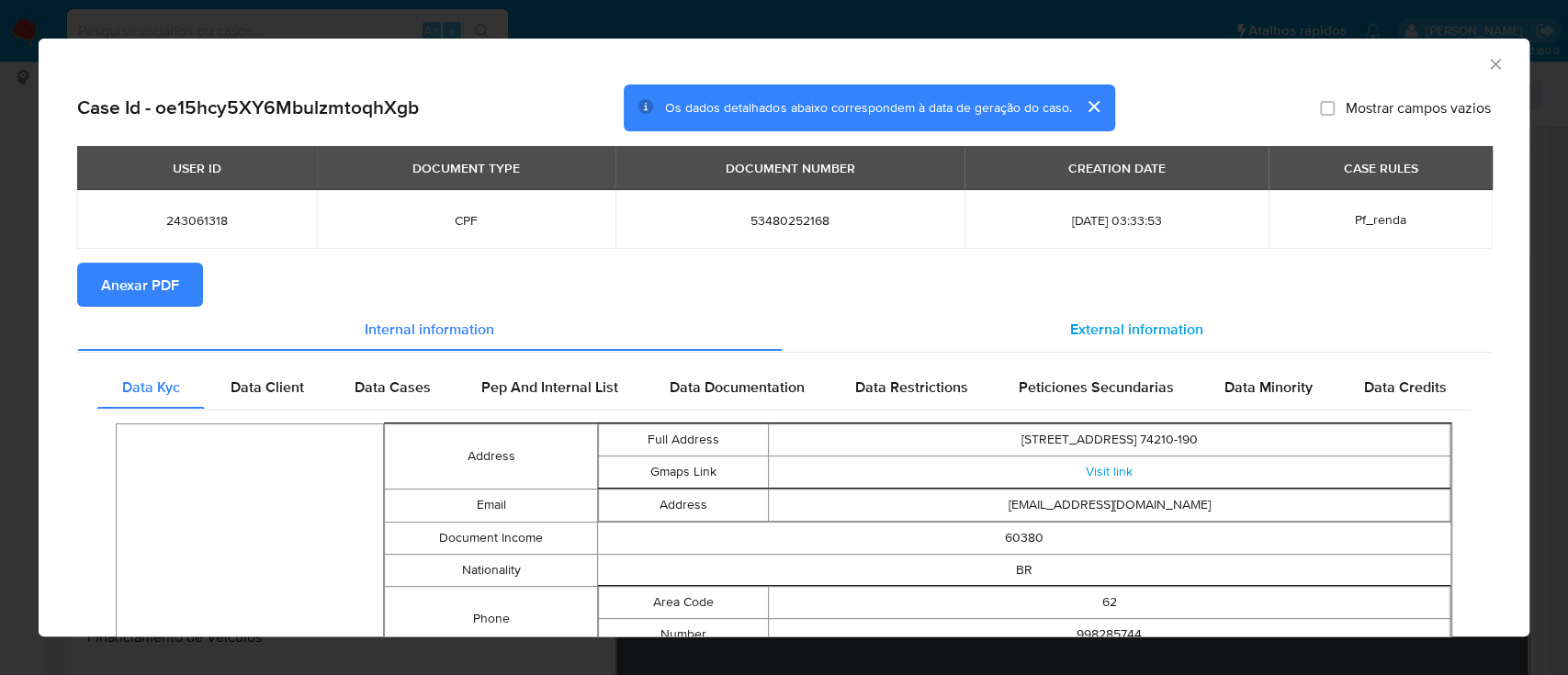
click at [1115, 320] on span "External information" at bounding box center [1136, 328] width 133 height 21
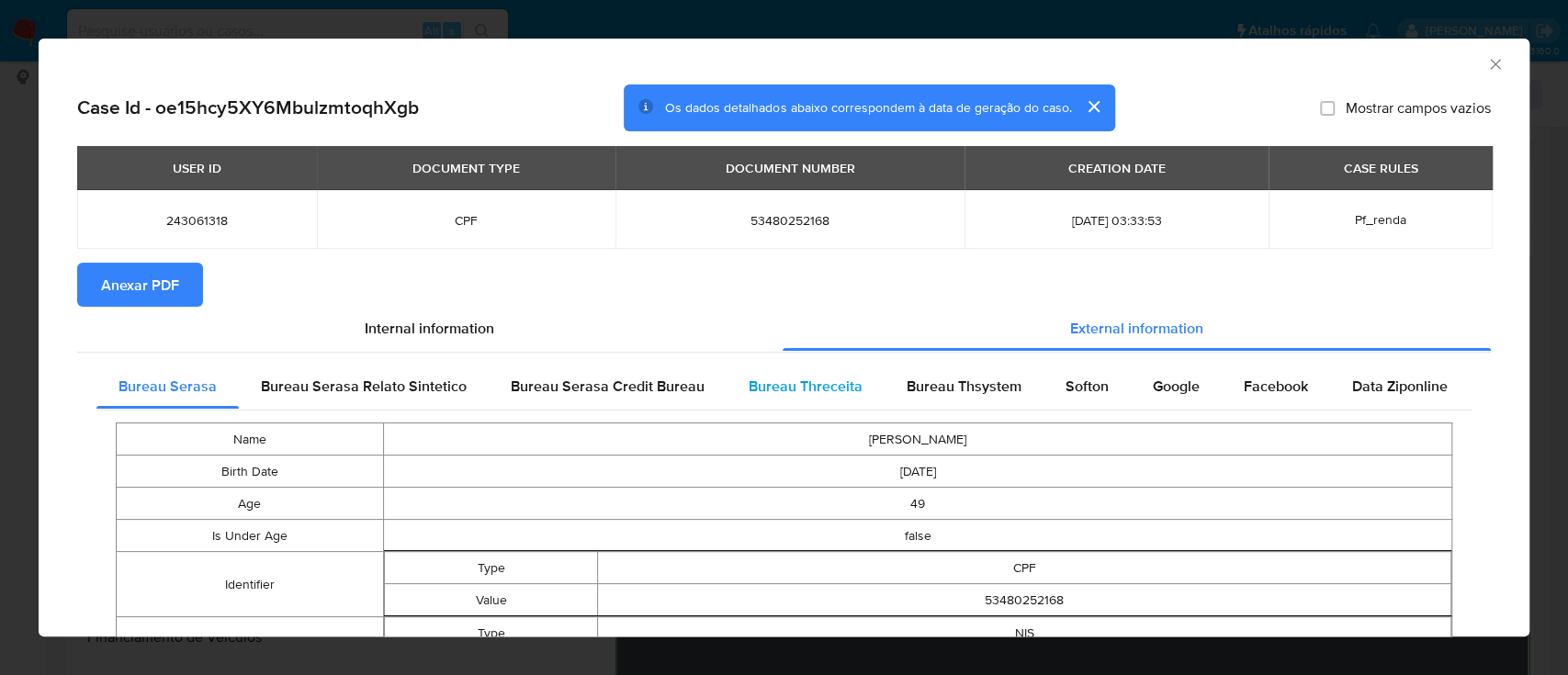
click at [823, 390] on span "Bureau Threceita" at bounding box center [805, 386] width 114 height 21
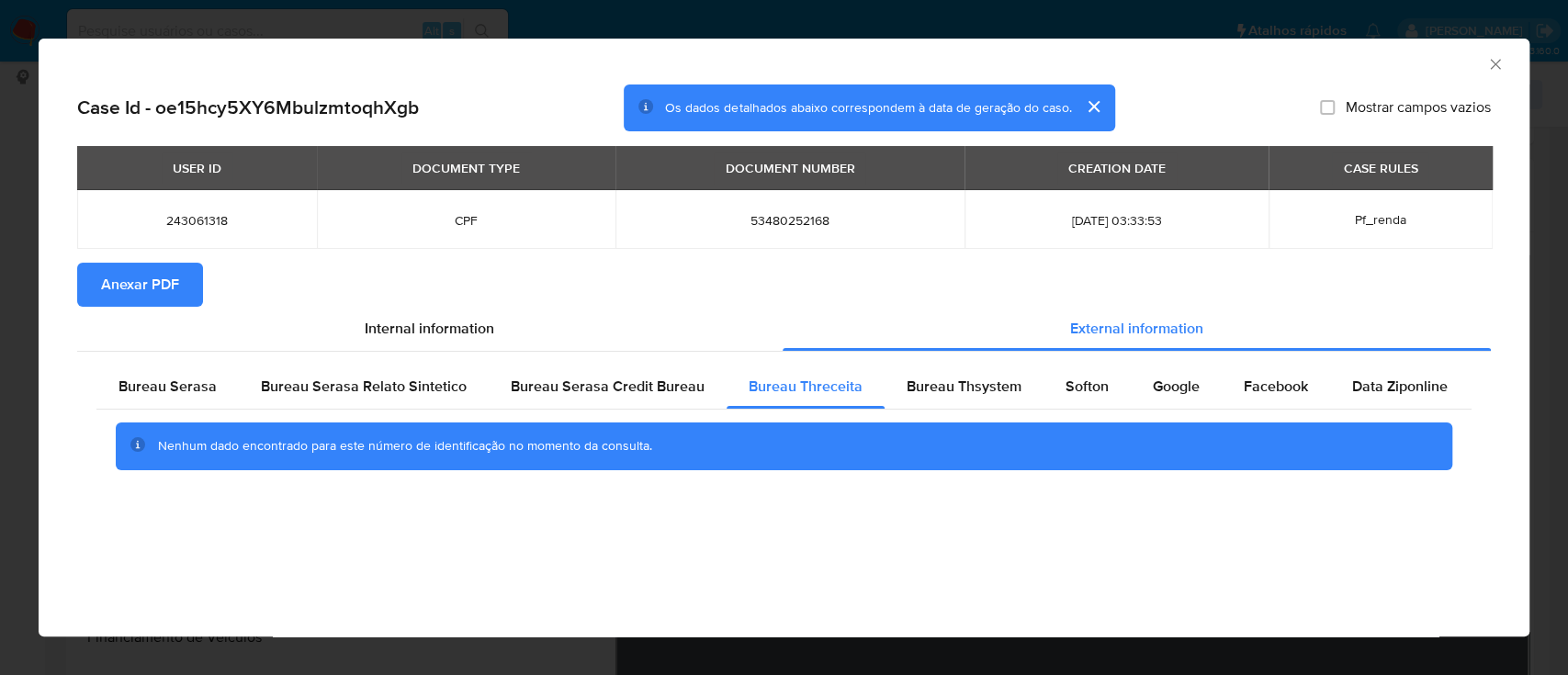
drag, startPoint x: 1389, startPoint y: 67, endPoint x: 1375, endPoint y: 72, distance: 14.9
click at [1387, 68] on div "AML Data Collector" at bounding box center [769, 61] width 1435 height 20
click at [959, 386] on span "Bureau Thsystem" at bounding box center [964, 386] width 115 height 21
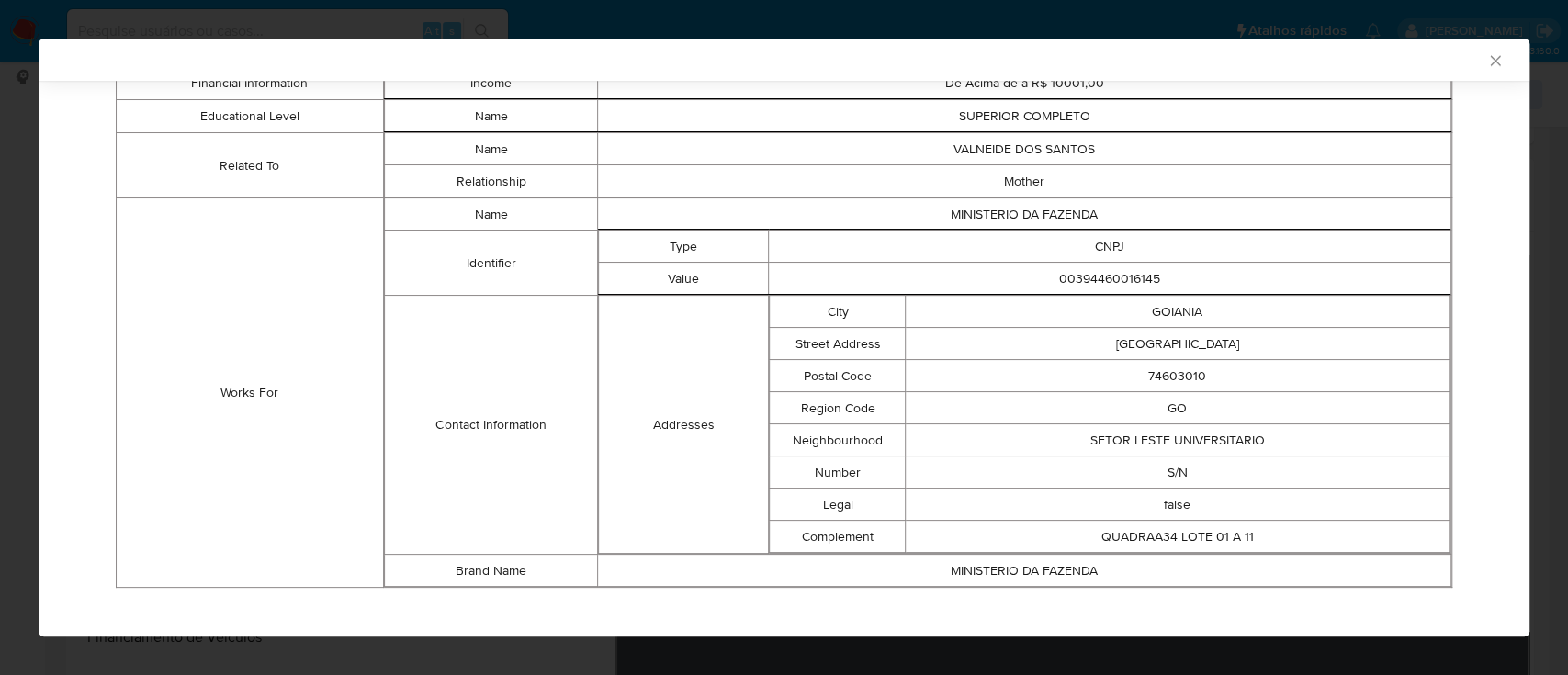
scroll to position [1165, 0]
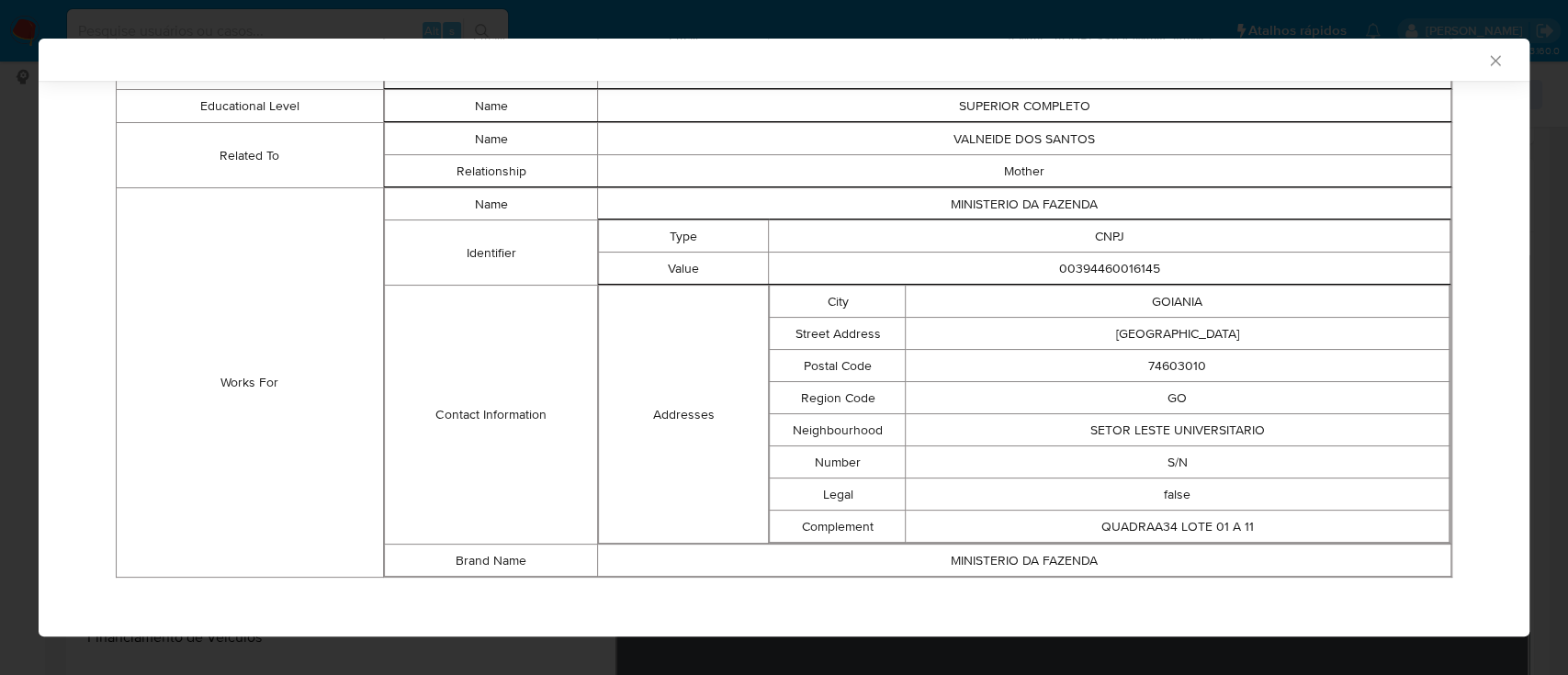
click at [1380, 61] on div "AML Data Collector" at bounding box center [769, 59] width 1435 height 16
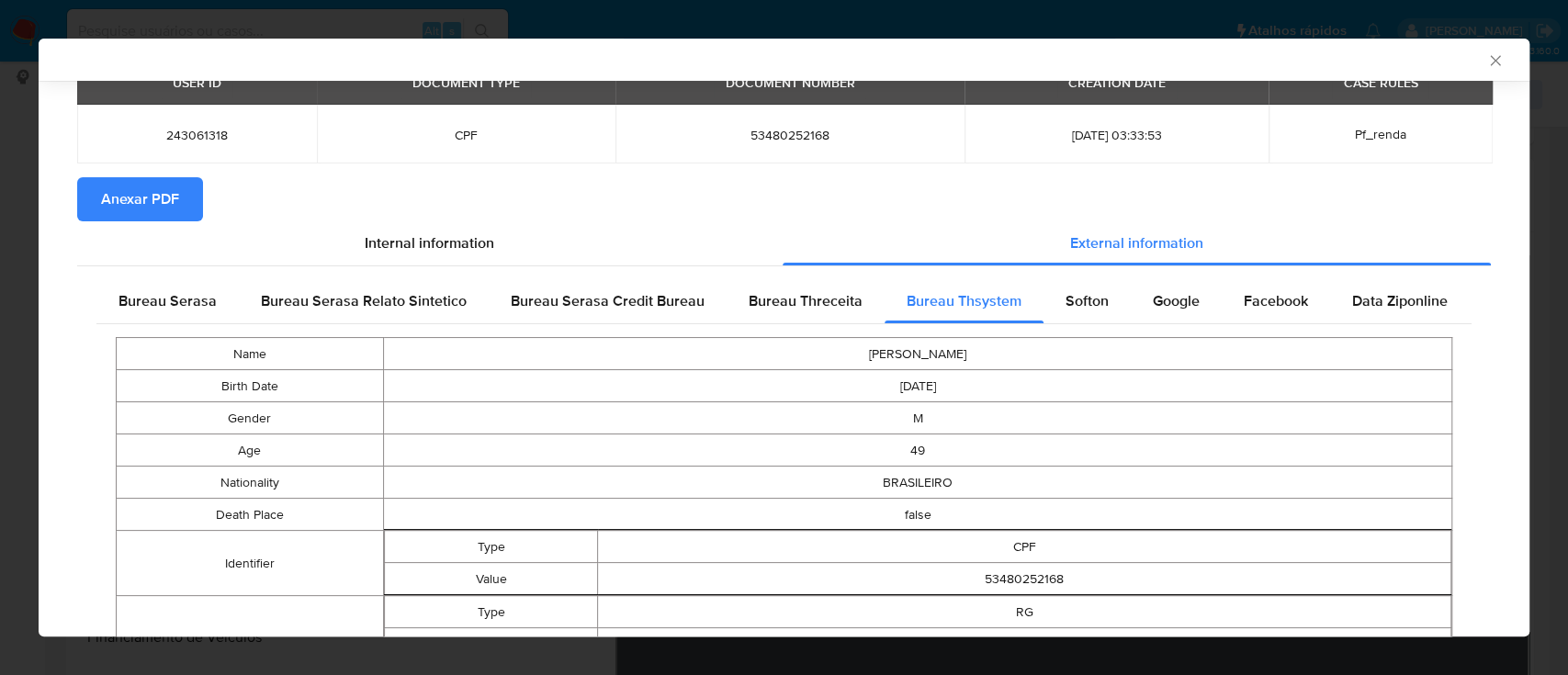
scroll to position [63, 0]
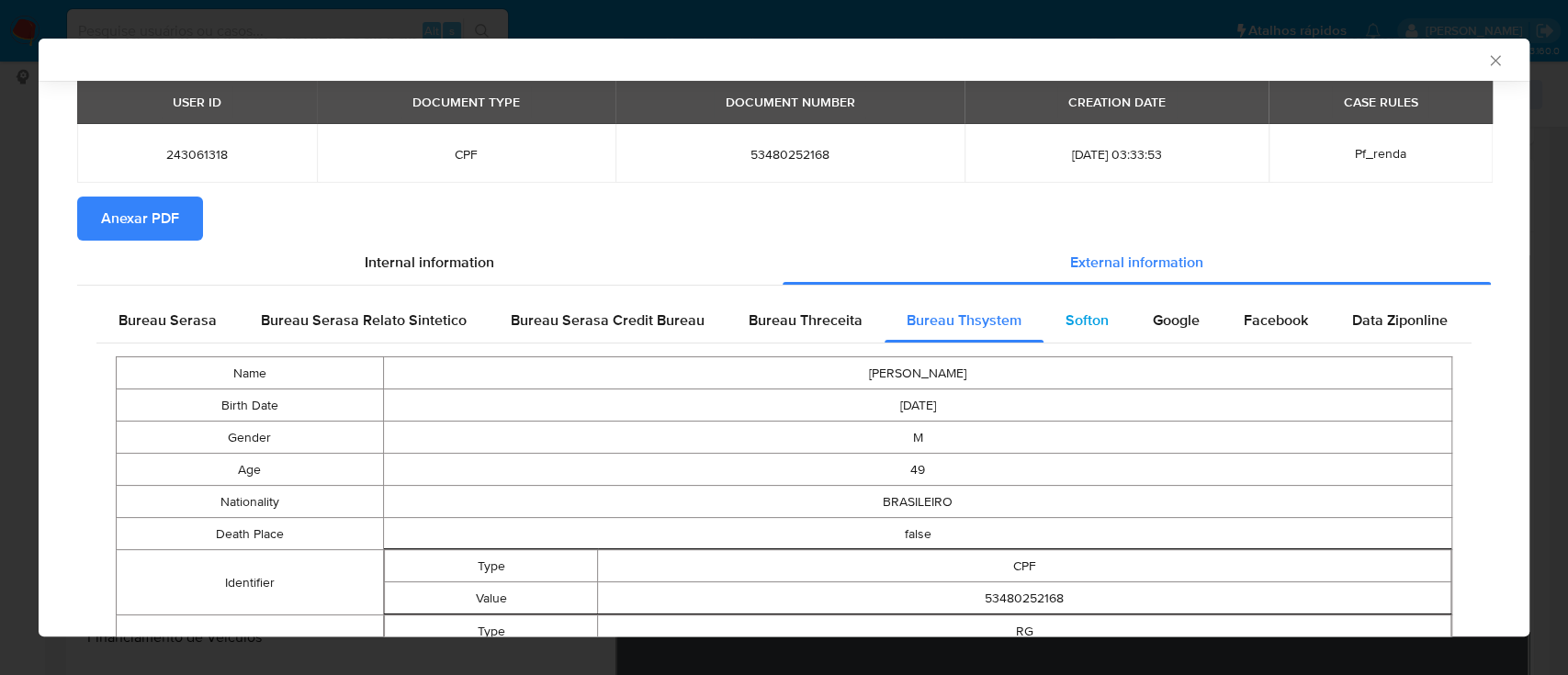
click at [1088, 313] on span "Softon" at bounding box center [1087, 321] width 43 height 21
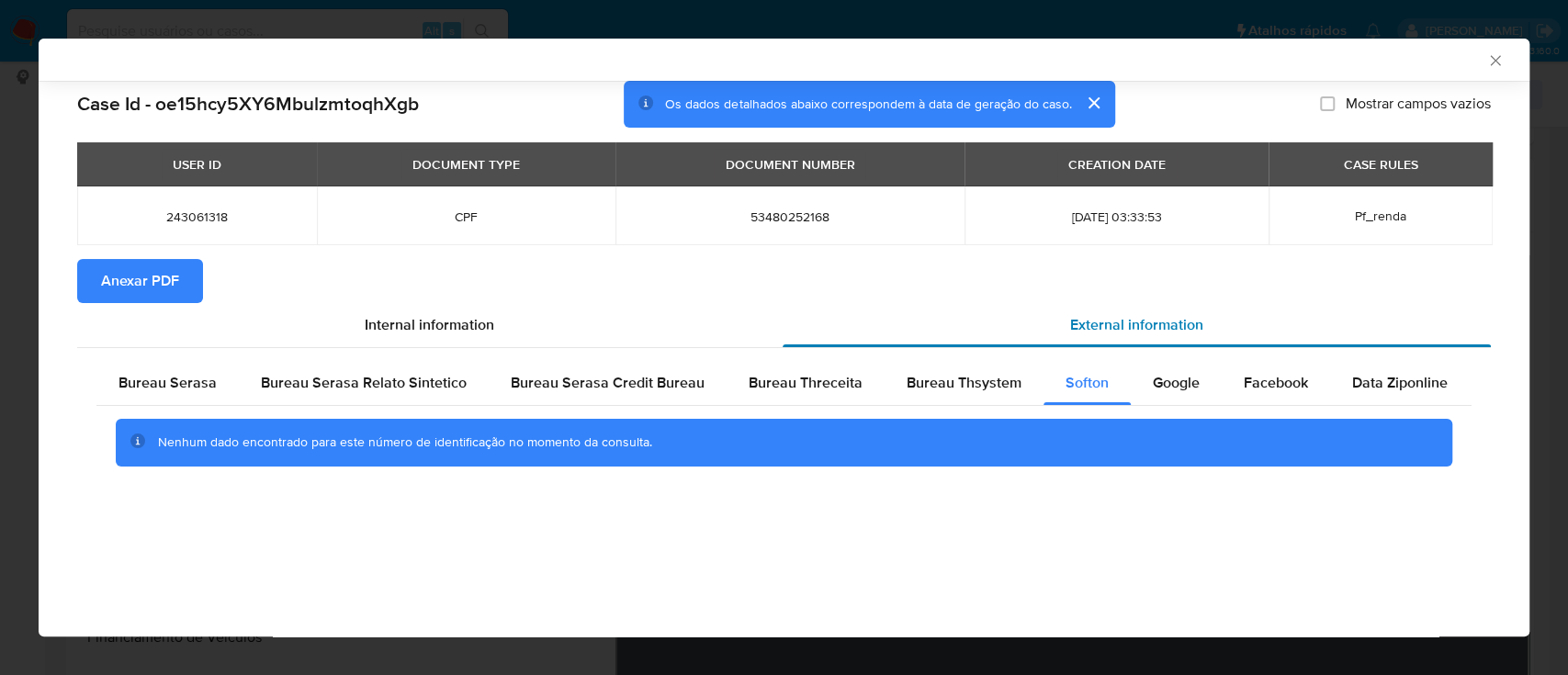
scroll to position [0, 0]
click at [235, 562] on div "AML Data Collector Case Id - oe15hcy5XY6MbulzmtoqhXgb Os dados detalhados abaix…" at bounding box center [784, 337] width 1491 height 598
click at [1165, 371] on div "Google" at bounding box center [1176, 383] width 91 height 44
click at [1247, 63] on div "AML Data Collector" at bounding box center [769, 59] width 1435 height 16
click at [257, 530] on div "Case Id - oe15hcy5XY6MbulzmtoqhXgb Os dados detalhados abaixo correspondem à da…" at bounding box center [784, 306] width 1491 height 451
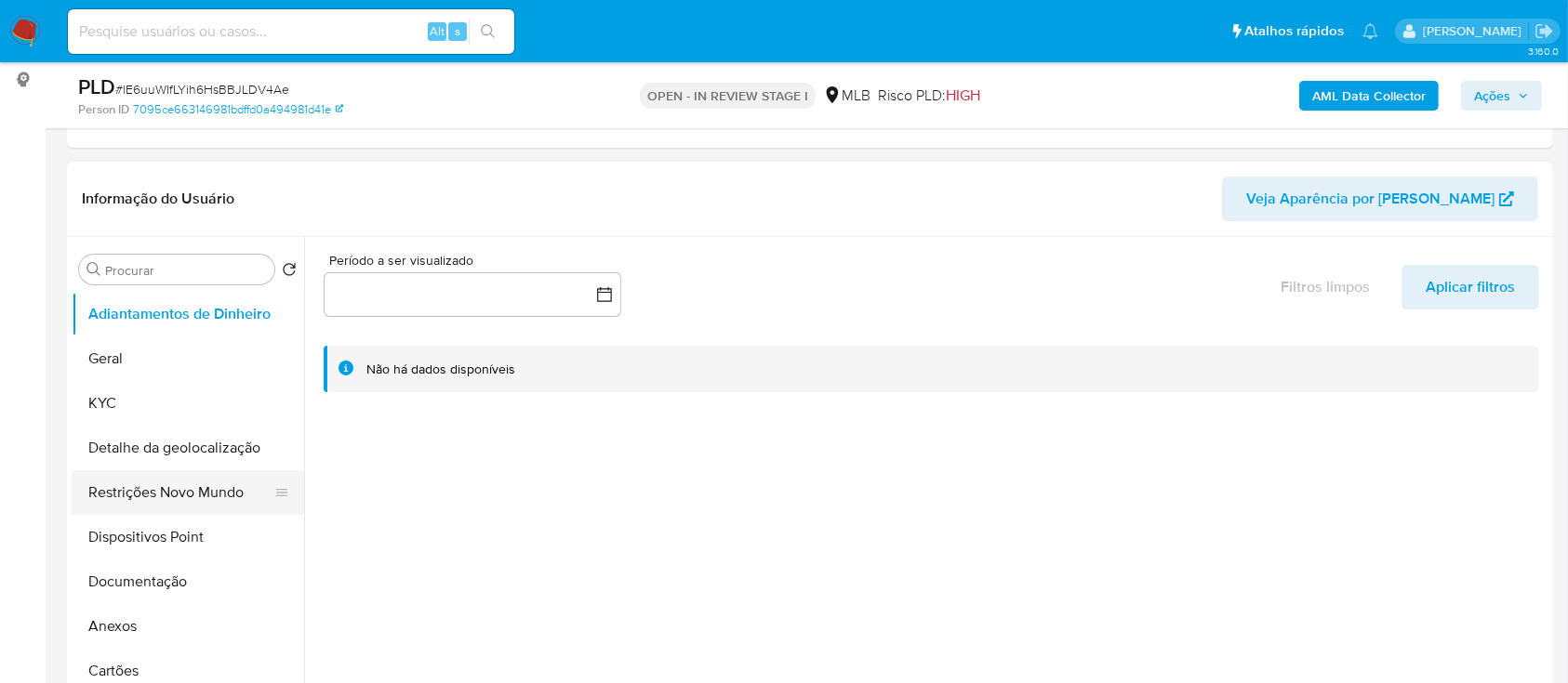
scroll to position [247, 0]
click at [124, 406] on button "KYC" at bounding box center [180, 402] width 218 height 45
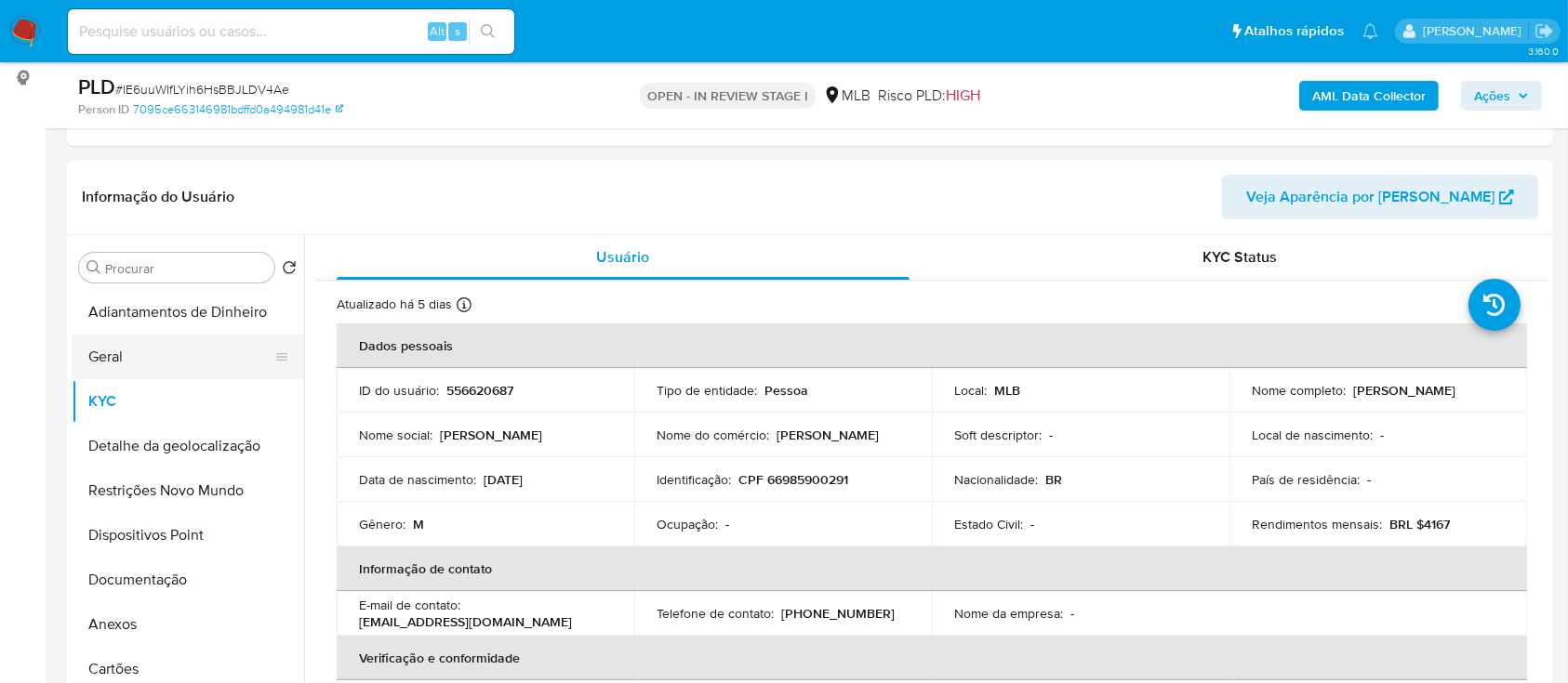
click at [121, 337] on button "Geral" at bounding box center [180, 358] width 218 height 45
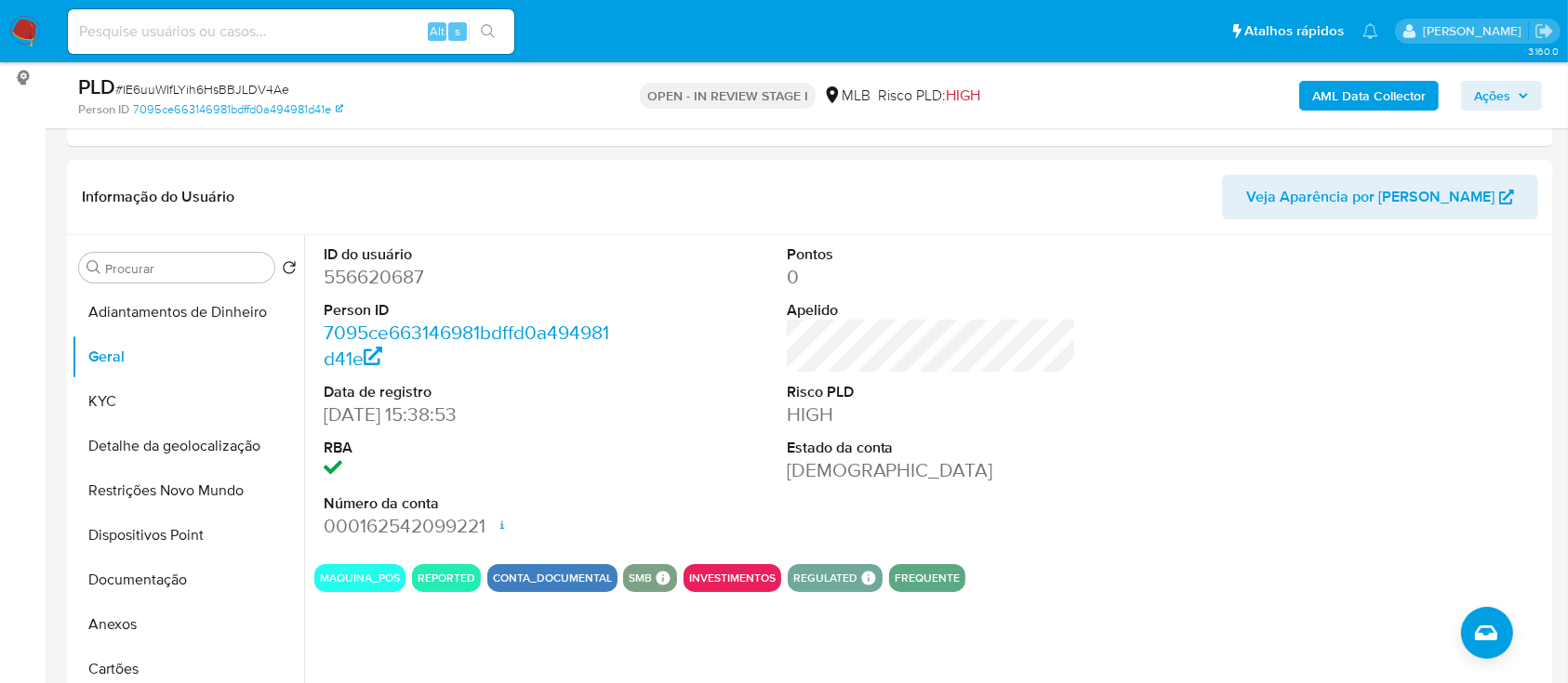
click at [1165, 187] on header "Informação do Usuário Veja Aparência por [PERSON_NAME]" at bounding box center [810, 197] width 1457 height 45
click at [115, 404] on button "KYC" at bounding box center [180, 402] width 218 height 45
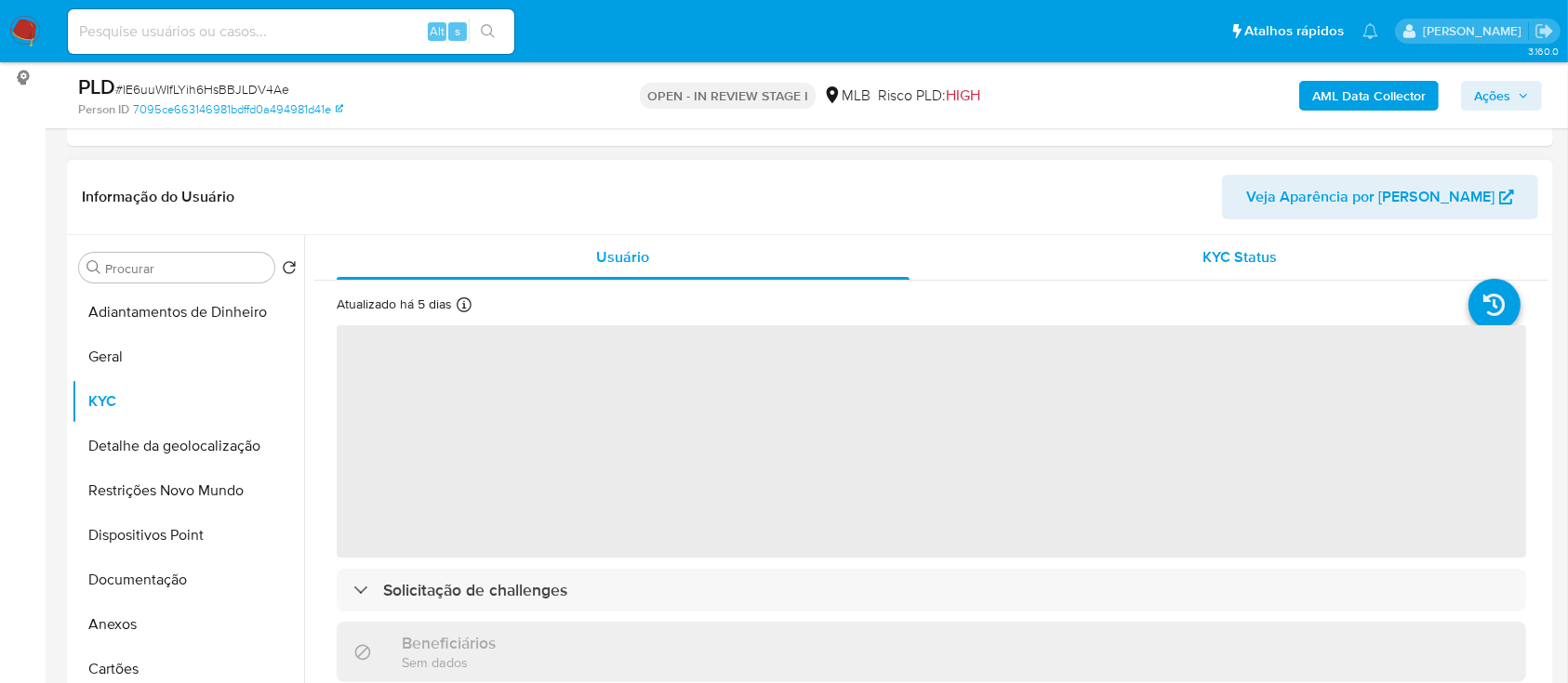
scroll to position [124, 0]
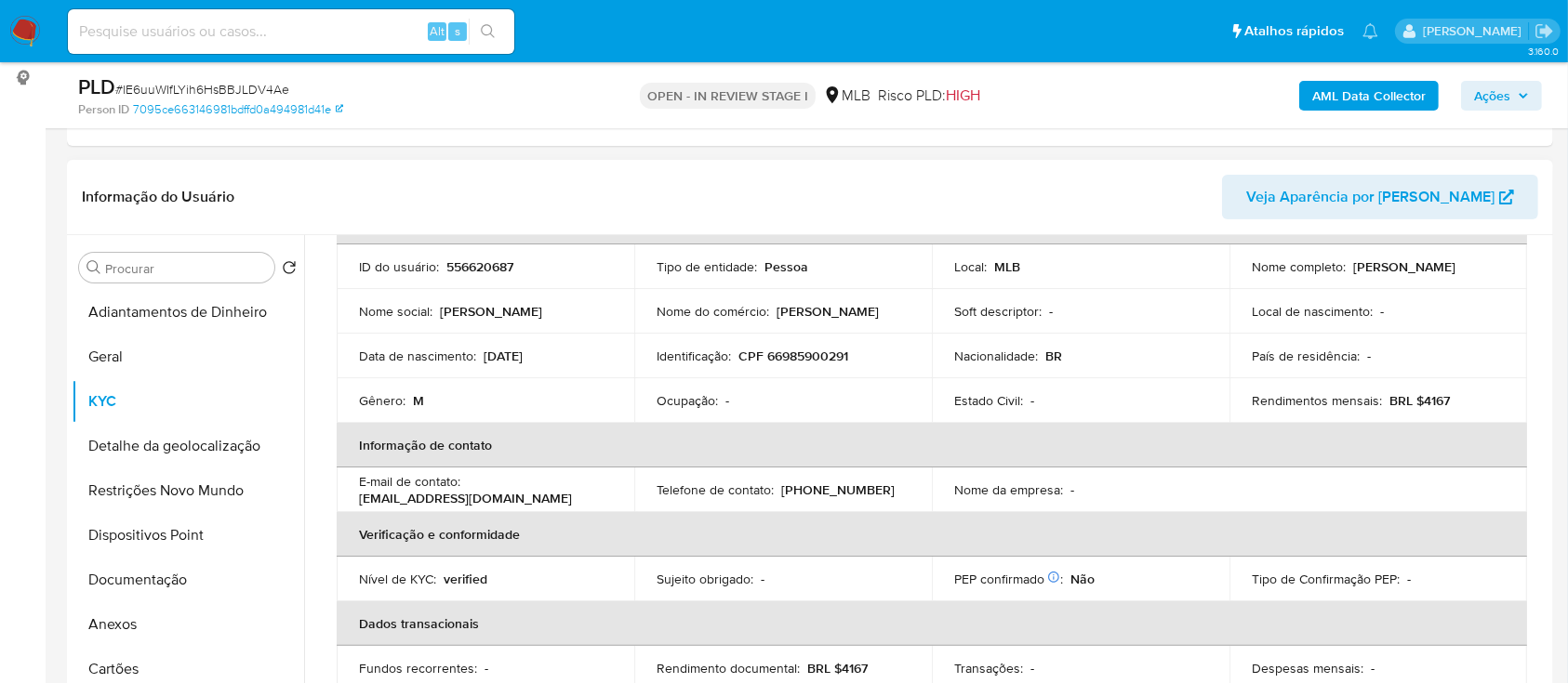
click at [1190, 191] on header "Informação do Usuário Veja Aparência por [PERSON_NAME]" at bounding box center [810, 197] width 1457 height 45
click at [168, 448] on button "Detalhe da geolocalização" at bounding box center [180, 447] width 218 height 45
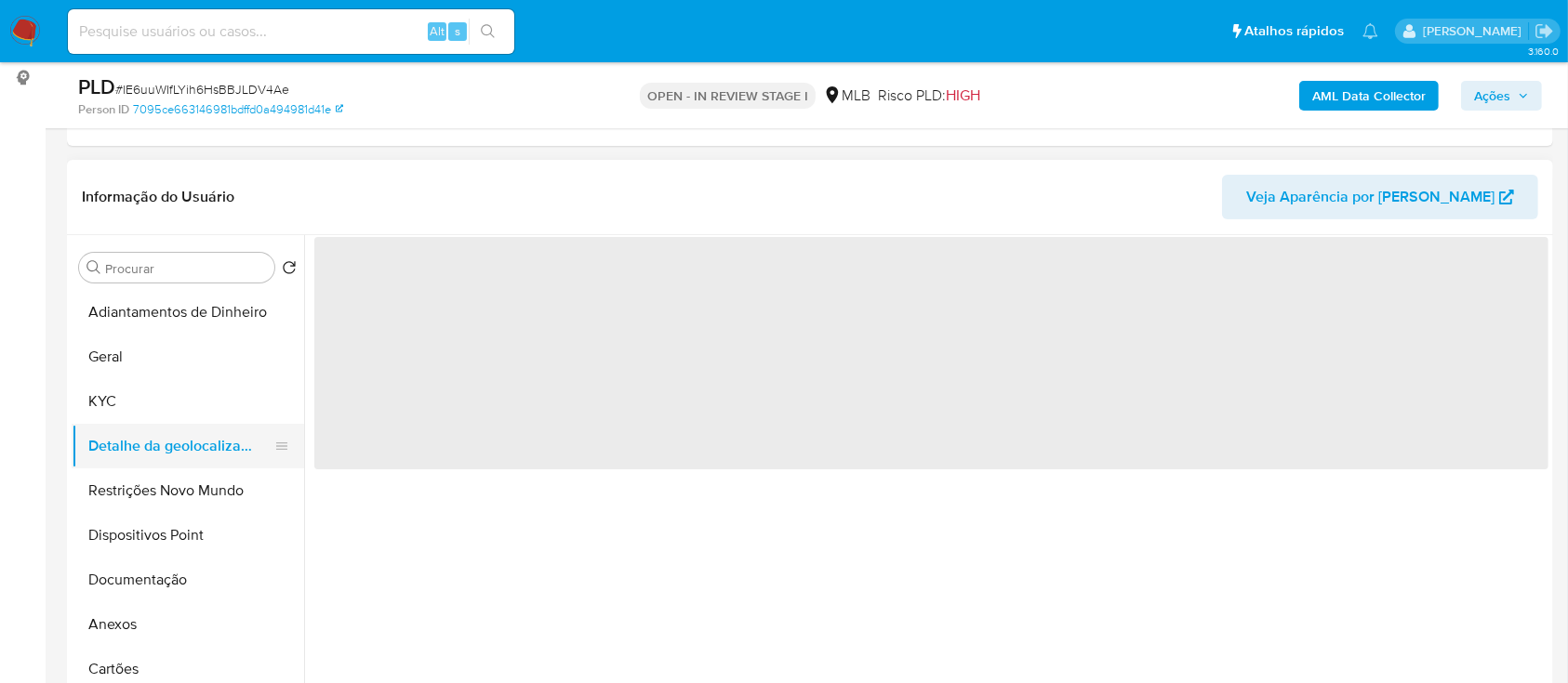
scroll to position [0, 0]
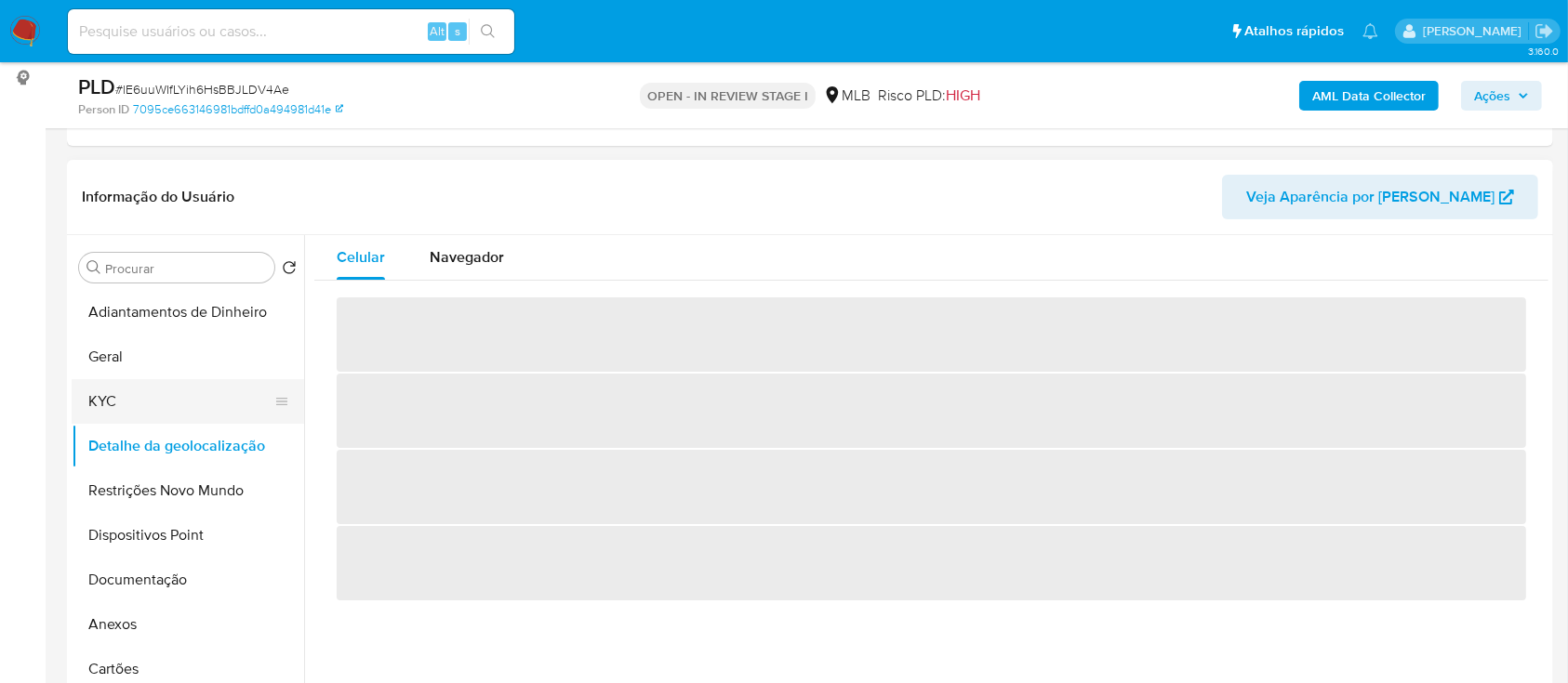
click at [176, 408] on button "KYC" at bounding box center [180, 402] width 218 height 45
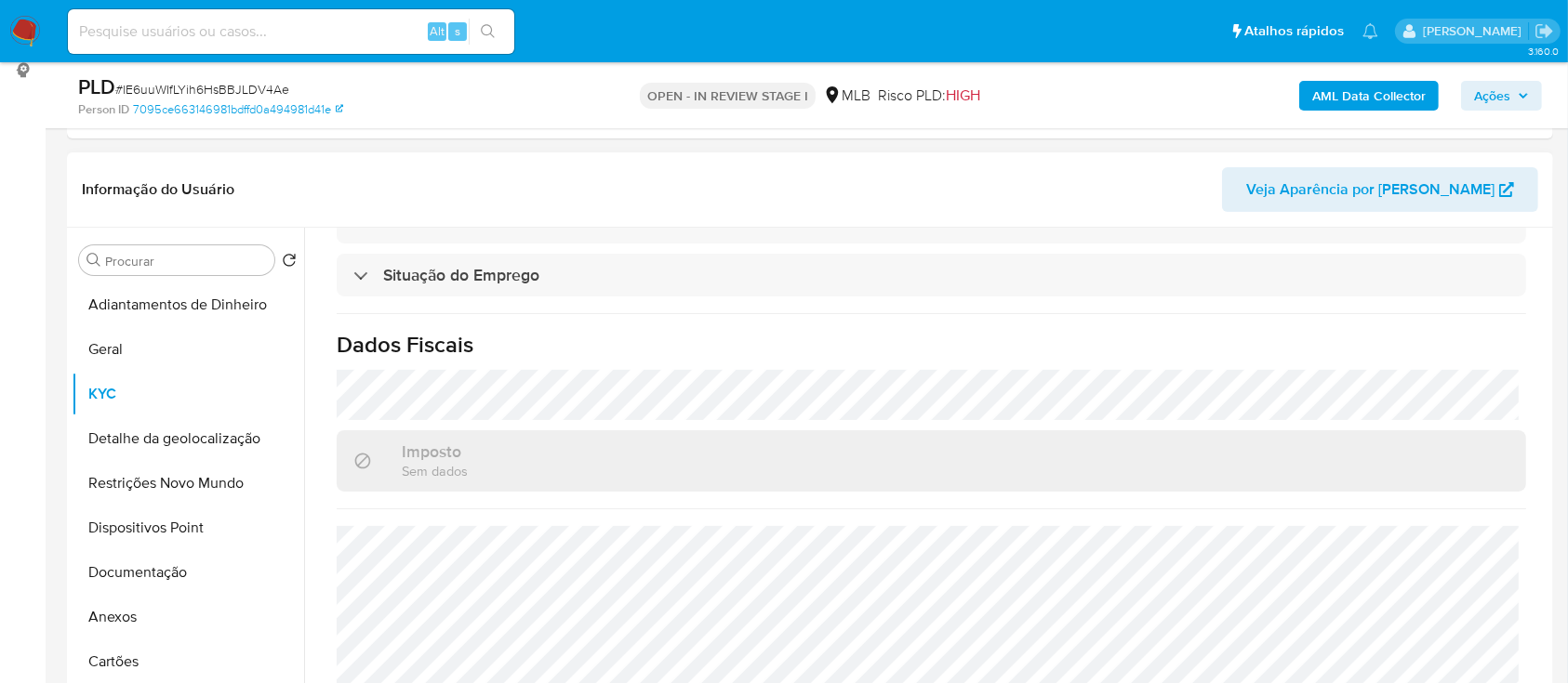
scroll to position [495, 0]
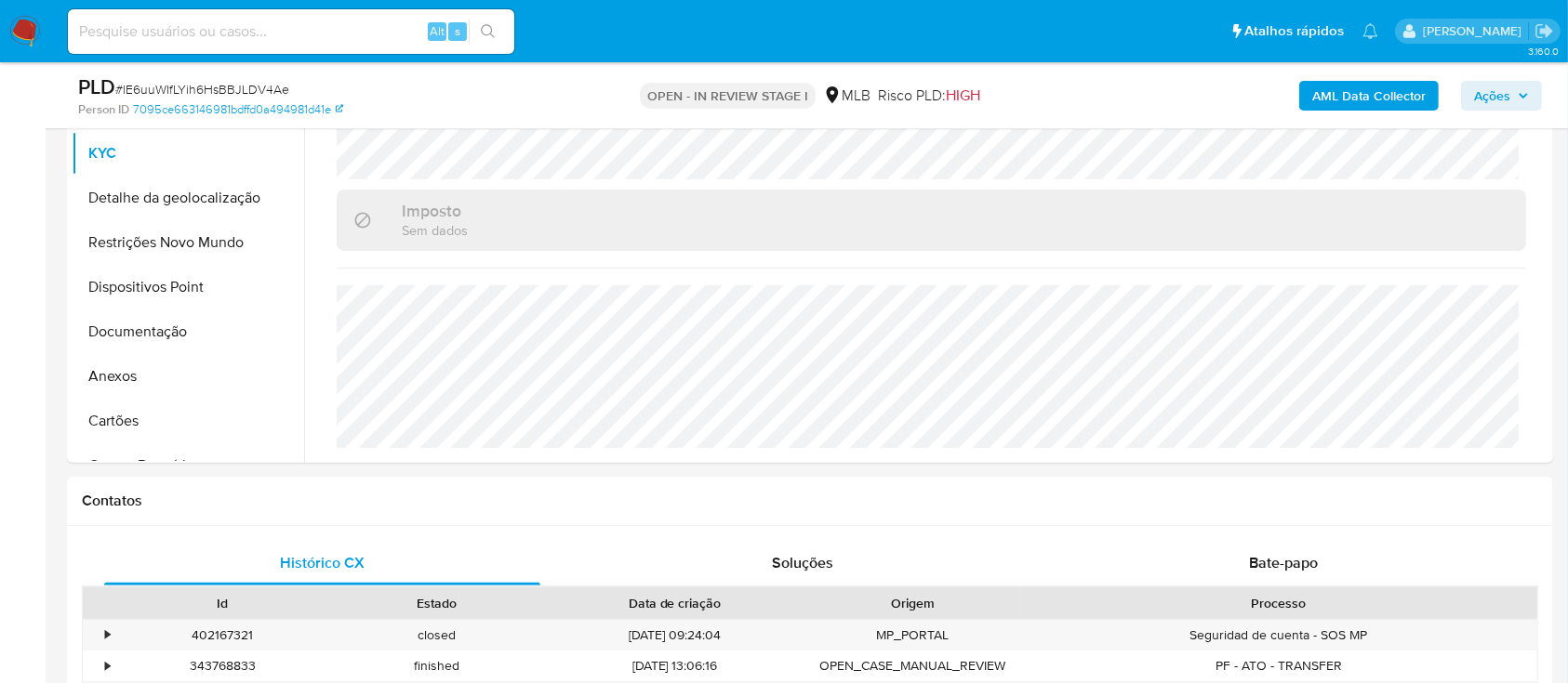
click at [1139, 93] on div "AML Data Collector Ações" at bounding box center [1301, 95] width 483 height 44
click at [144, 195] on button "Detalhe da geolocalização" at bounding box center [180, 198] width 218 height 45
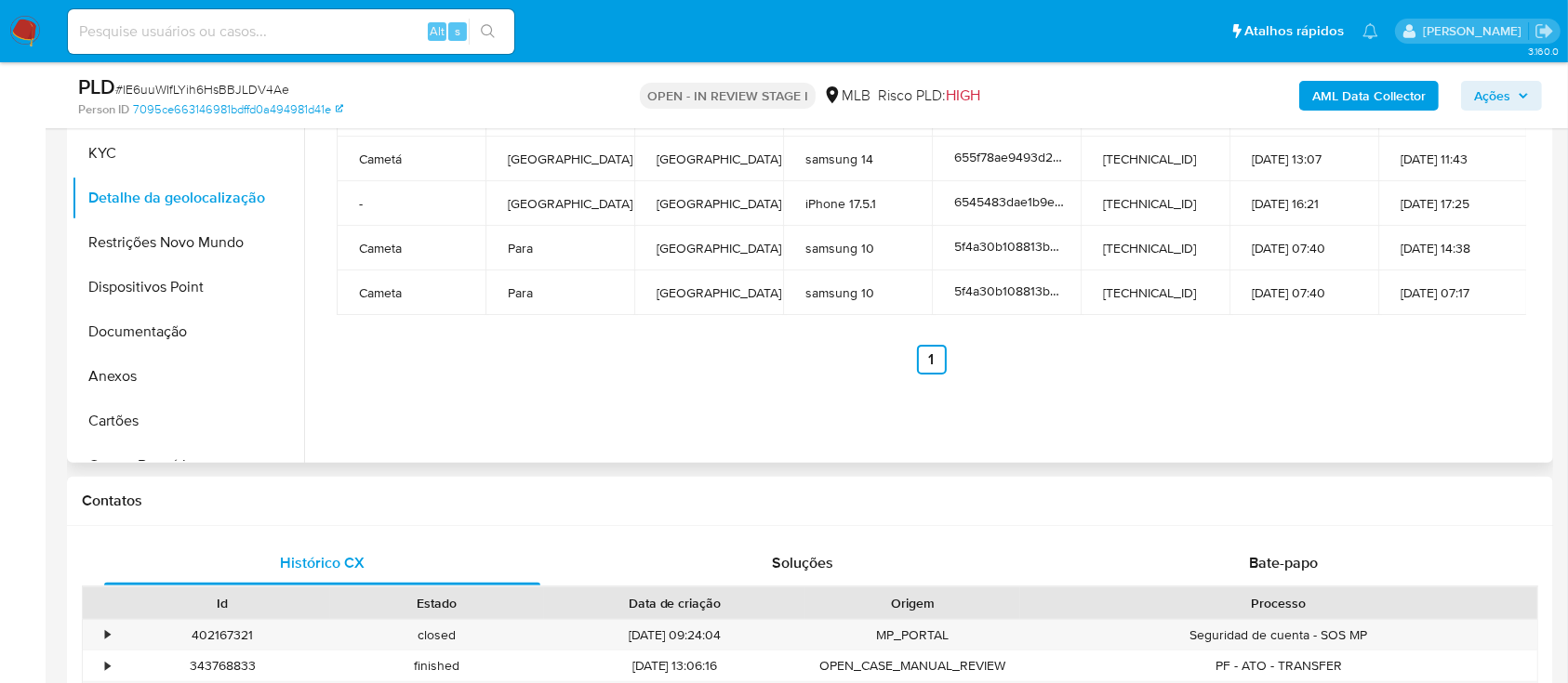
scroll to position [372, 0]
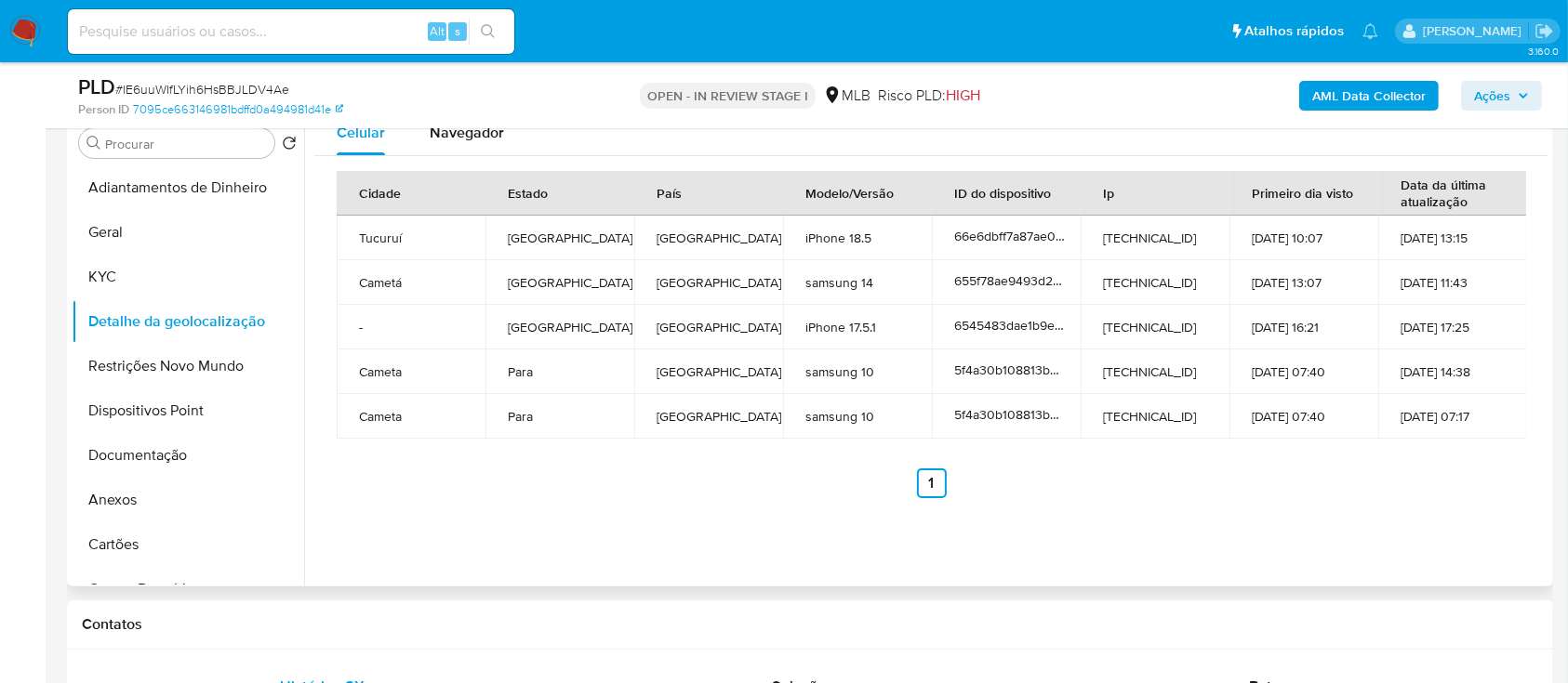
click at [1240, 512] on div "Celular Navegador Cidade Estado País Modelo/Versão ID do dispositivo Ip Primeir…" at bounding box center [926, 348] width 1244 height 476
click at [195, 376] on button "Restrições Novo Mundo" at bounding box center [180, 366] width 218 height 45
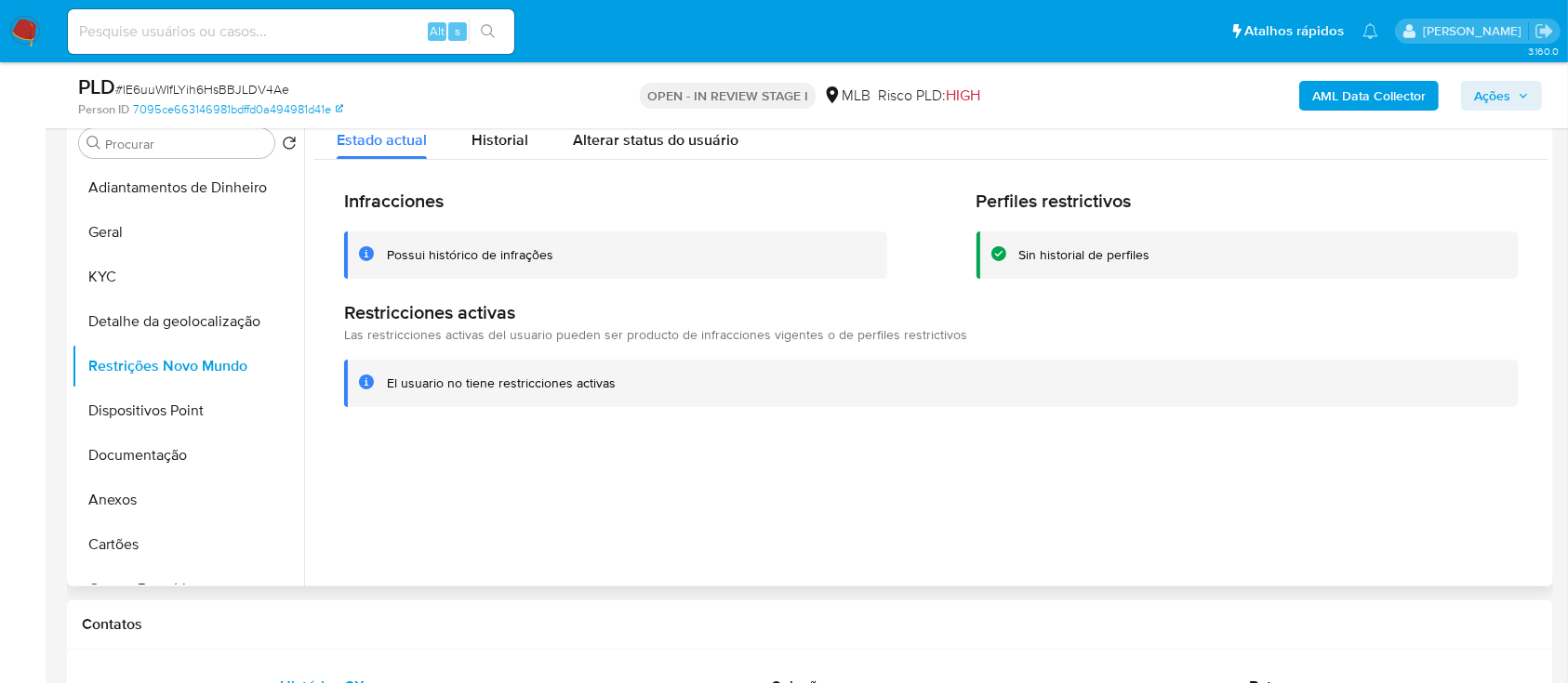
click at [1254, 488] on div at bounding box center [926, 348] width 1244 height 476
click at [164, 420] on button "Dispositivos Point" at bounding box center [180, 411] width 218 height 45
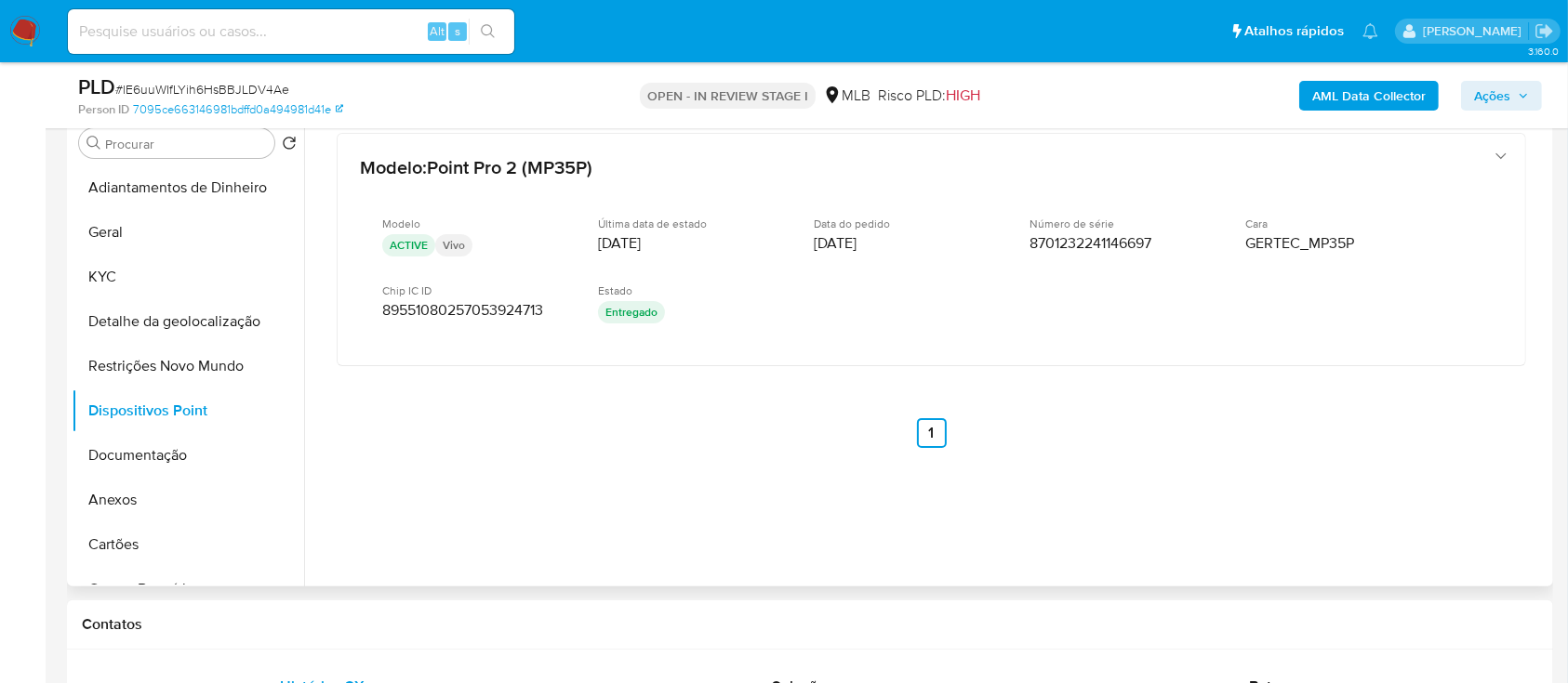
click at [1311, 527] on div at bounding box center [926, 348] width 1244 height 476
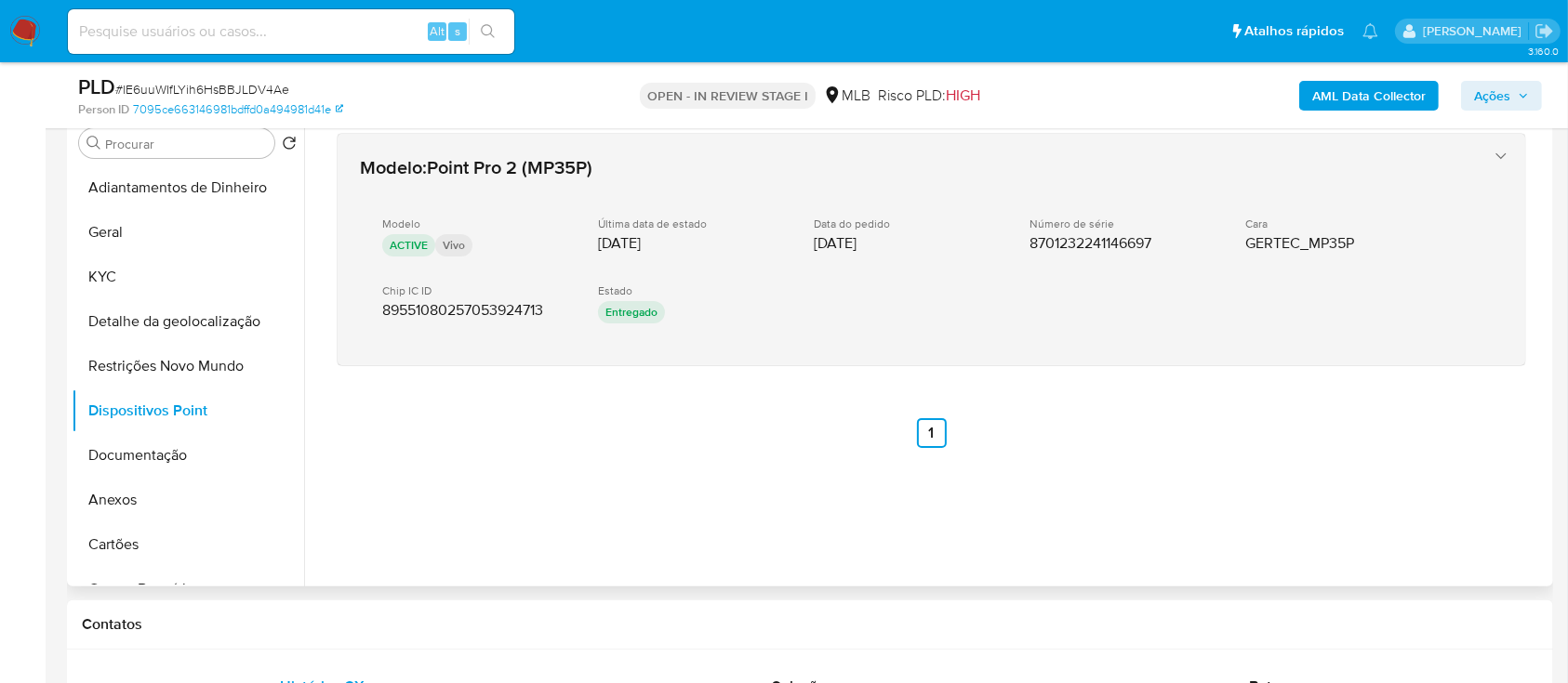
drag, startPoint x: 1250, startPoint y: 328, endPoint x: 1249, endPoint y: 339, distance: 11.0
click at [1250, 330] on div "Modelo ACTIVE Vivo Última data de estado [DATE] Data do pedido [DATE] Número de…" at bounding box center [912, 272] width 1106 height 142
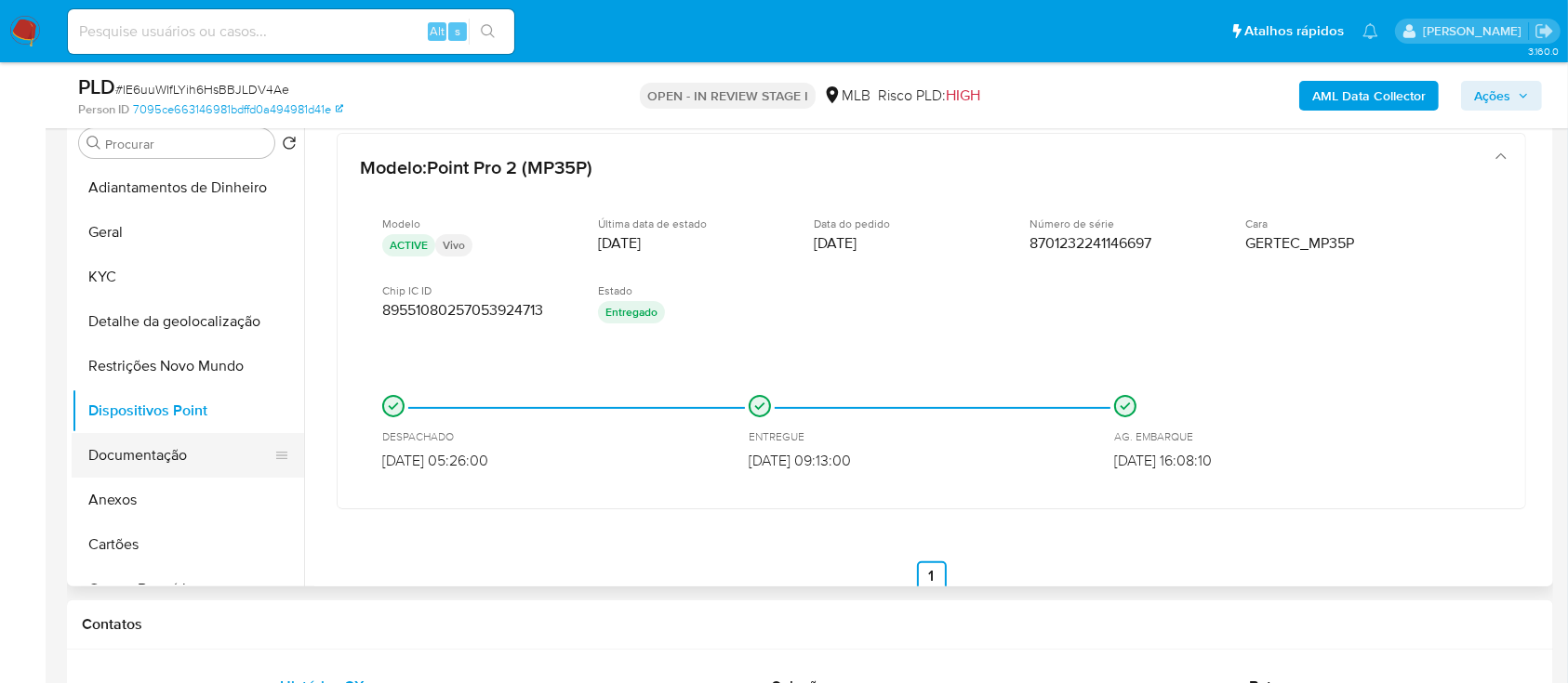
click at [115, 443] on button "Documentação" at bounding box center [180, 455] width 218 height 45
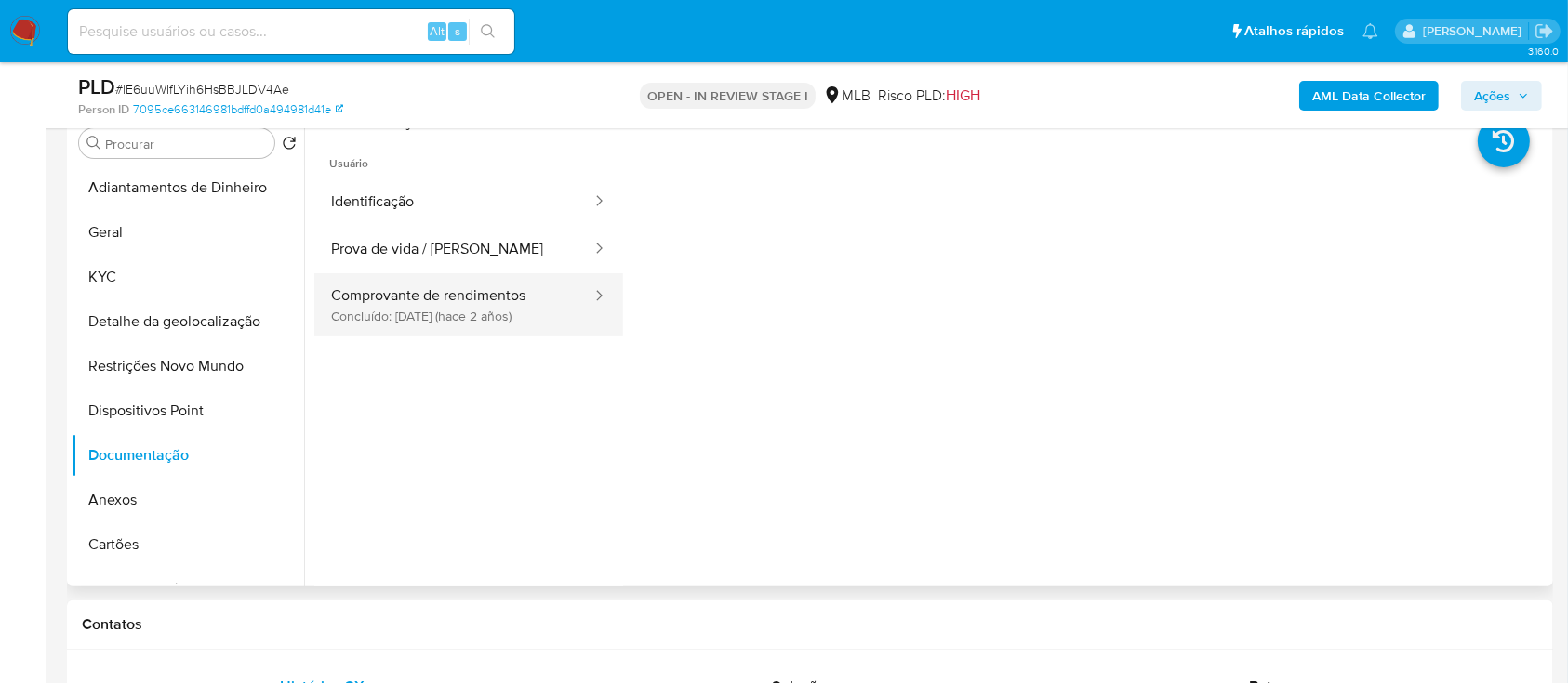
click at [429, 317] on button "Comprovante de rendimentos Concluído: [DATE] (hace 2 años)" at bounding box center [454, 305] width 279 height 64
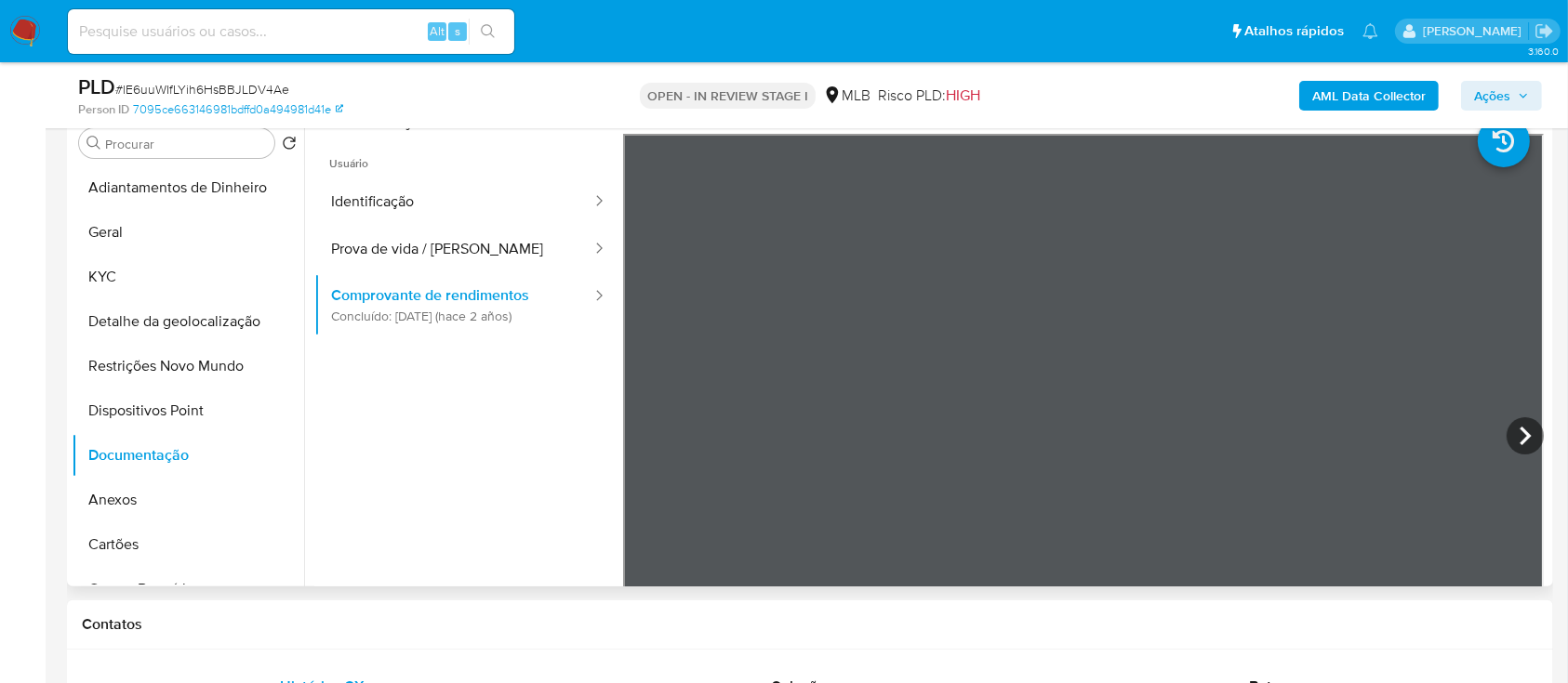
click at [443, 555] on ul "Usuário Identificação Prova de vida / Selfie Comprovante de rendimentos Concluí…" at bounding box center [469, 402] width 309 height 535
drag, startPoint x: 1139, startPoint y: 93, endPoint x: 1094, endPoint y: 58, distance: 57.0
click at [1132, 90] on div "AML Data Collector Ações" at bounding box center [1301, 95] width 483 height 44
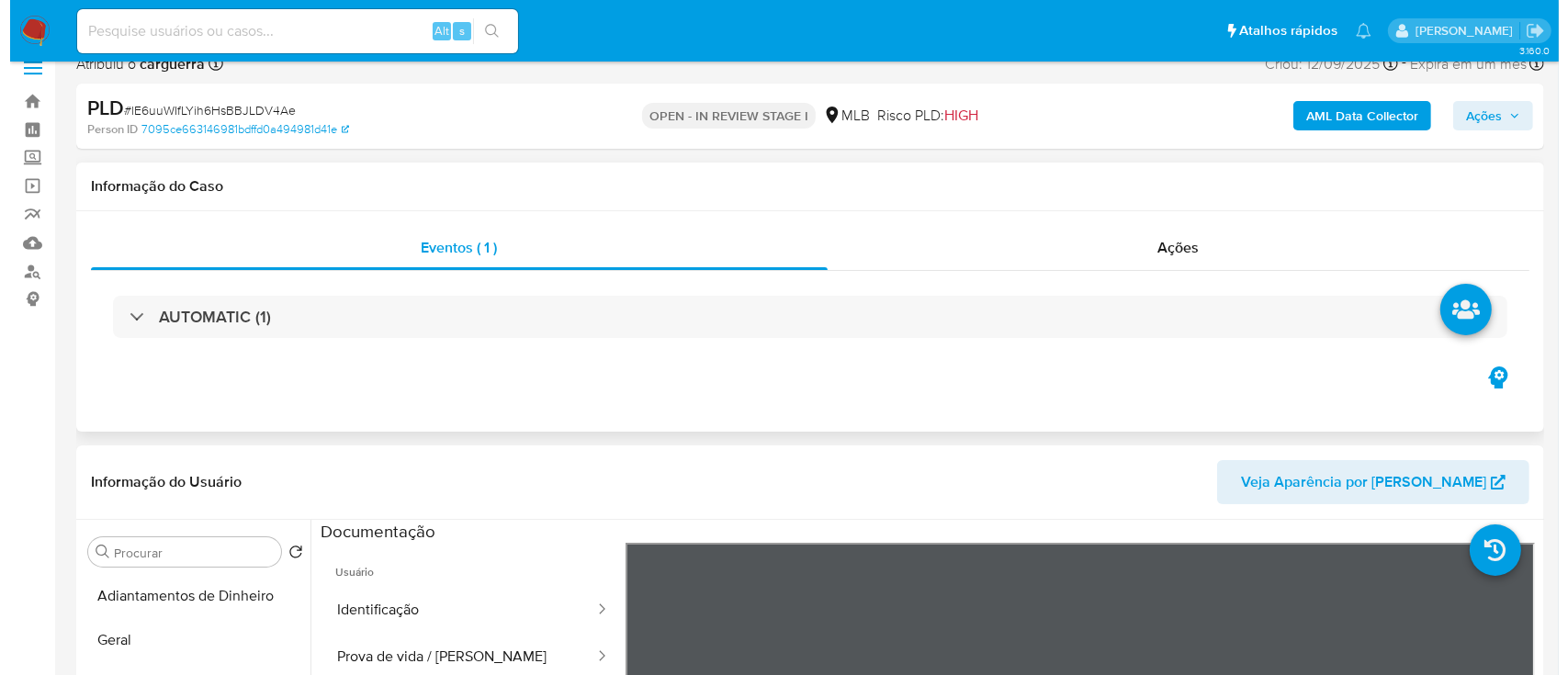
scroll to position [0, 0]
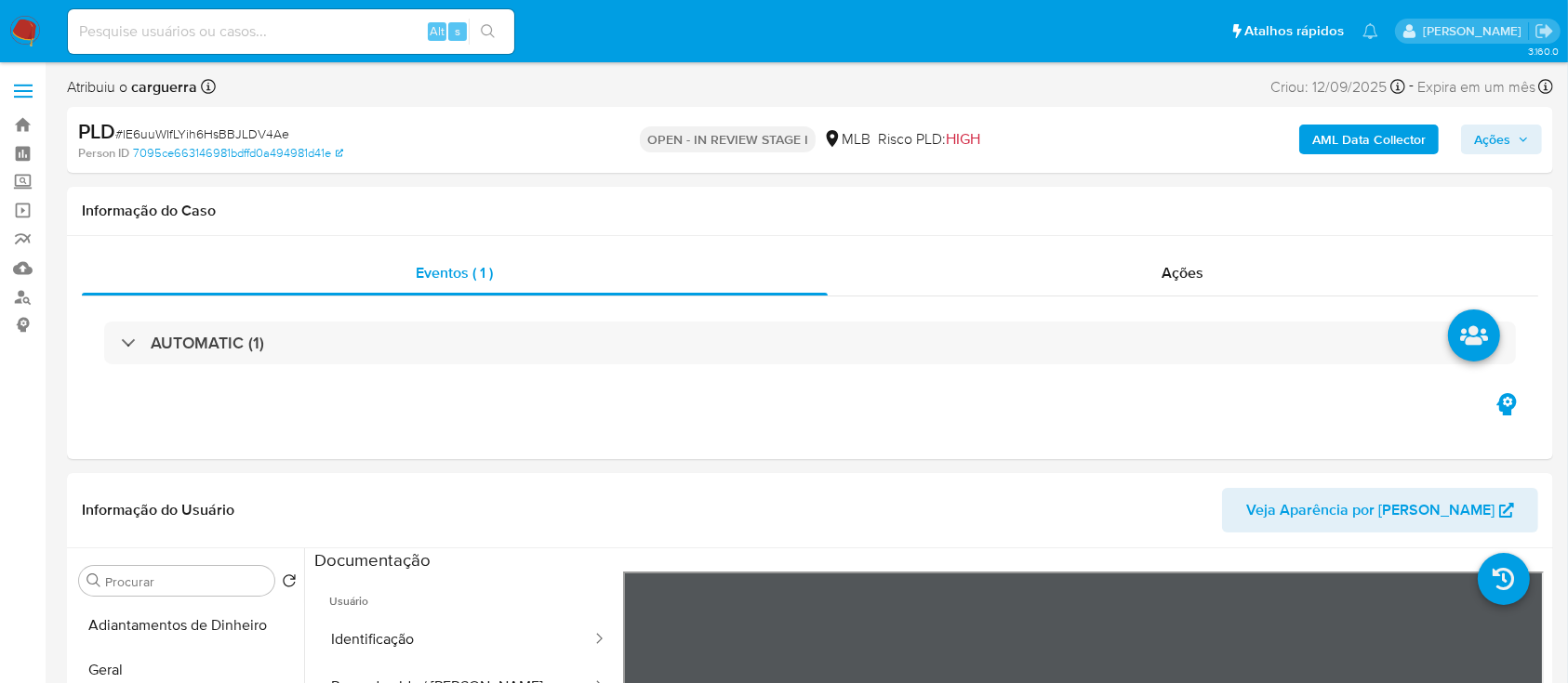
click at [1373, 148] on b "AML Data Collector" at bounding box center [1370, 139] width 113 height 29
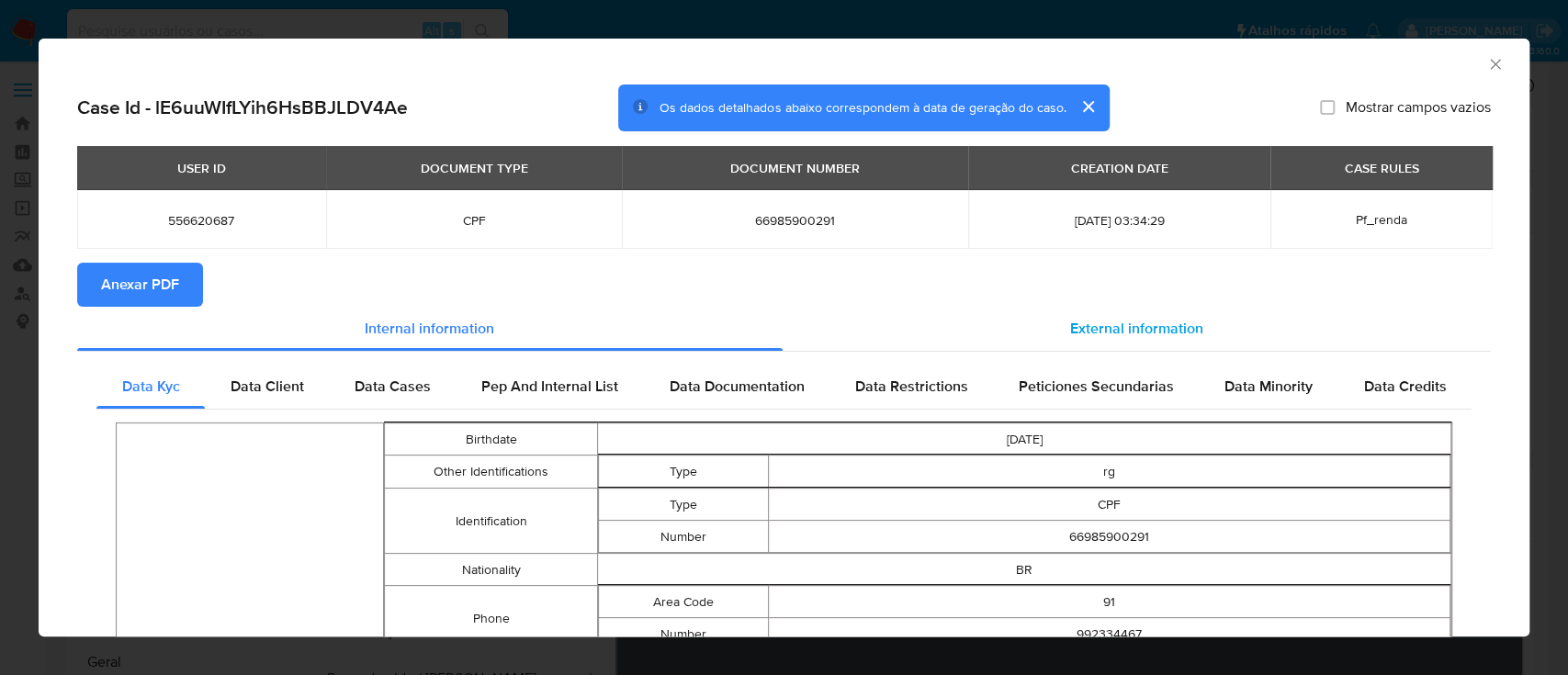
click at [1068, 309] on div "External information" at bounding box center [1137, 329] width 710 height 44
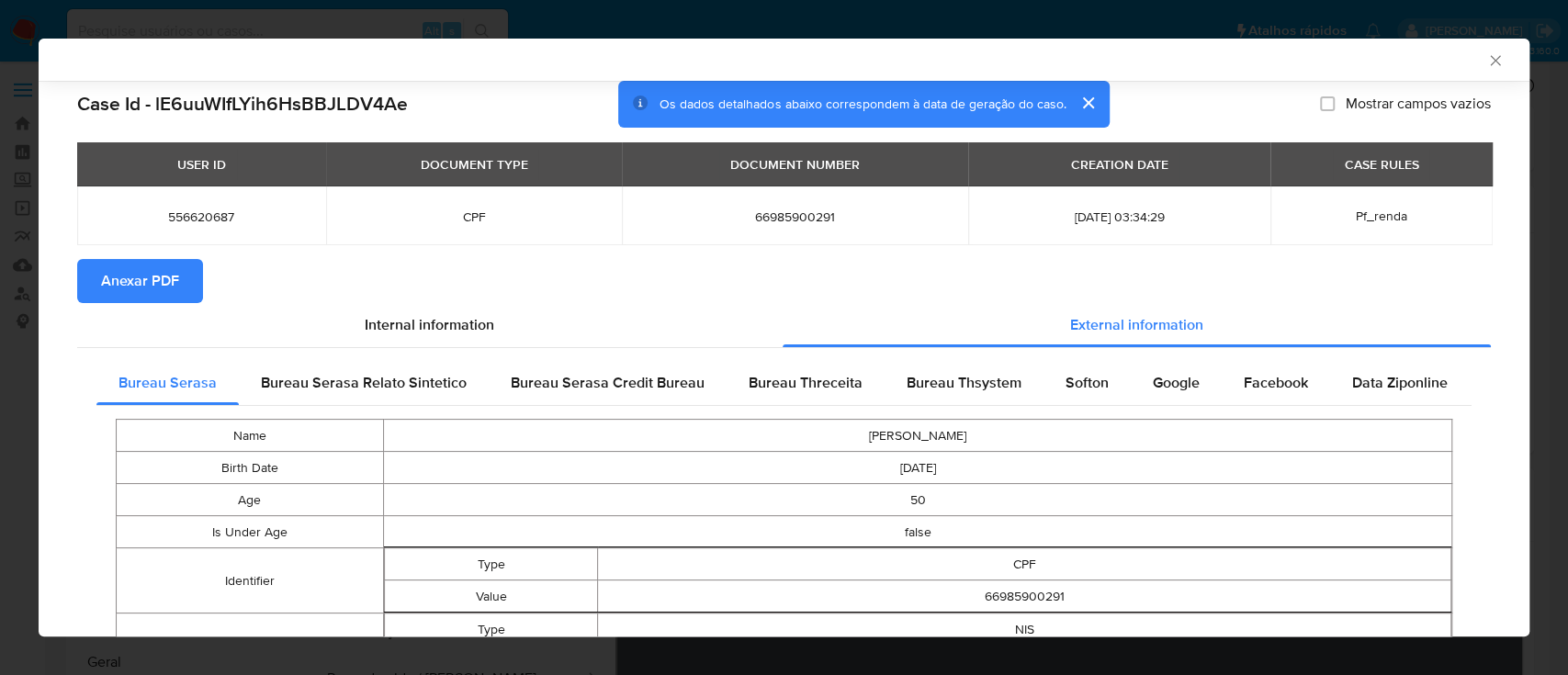
scroll to position [118, 0]
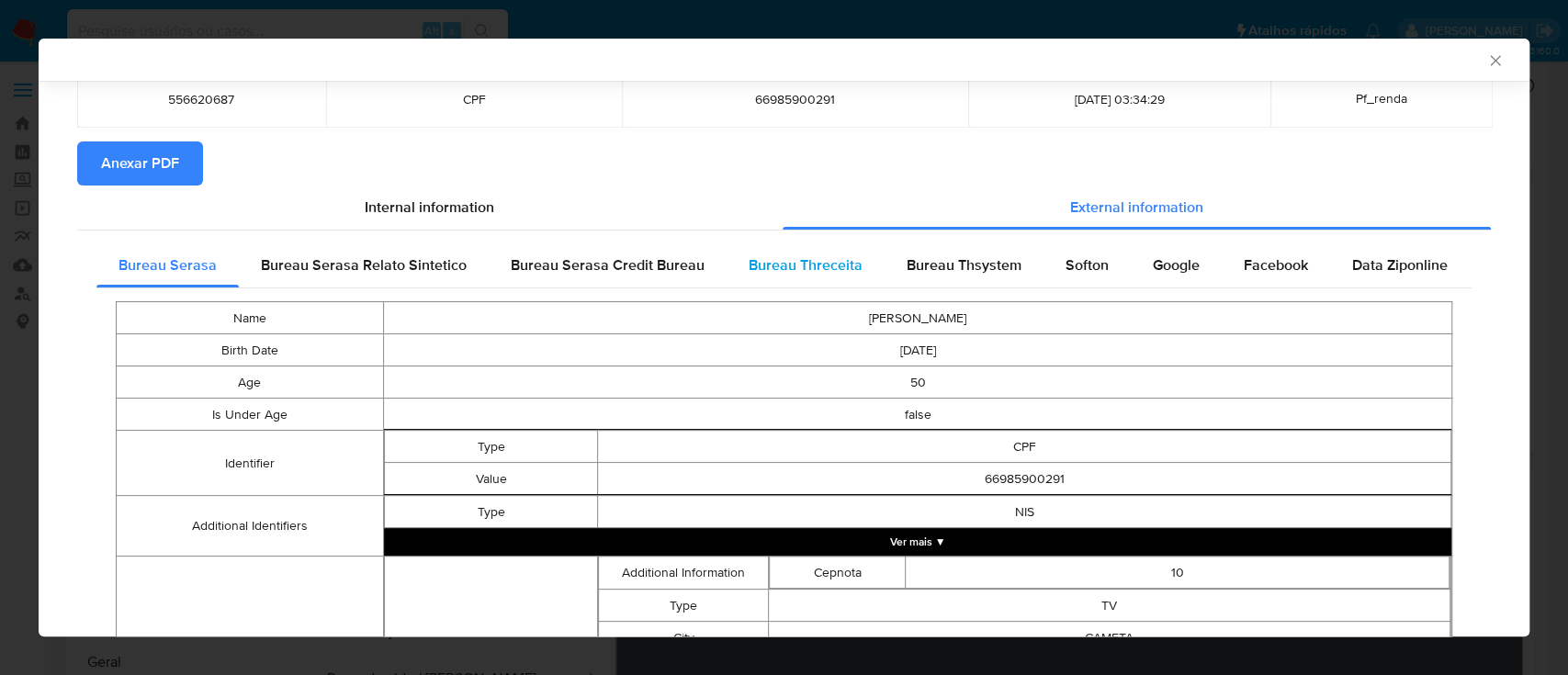
click at [826, 253] on div "Bureau Threceita" at bounding box center [806, 266] width 158 height 44
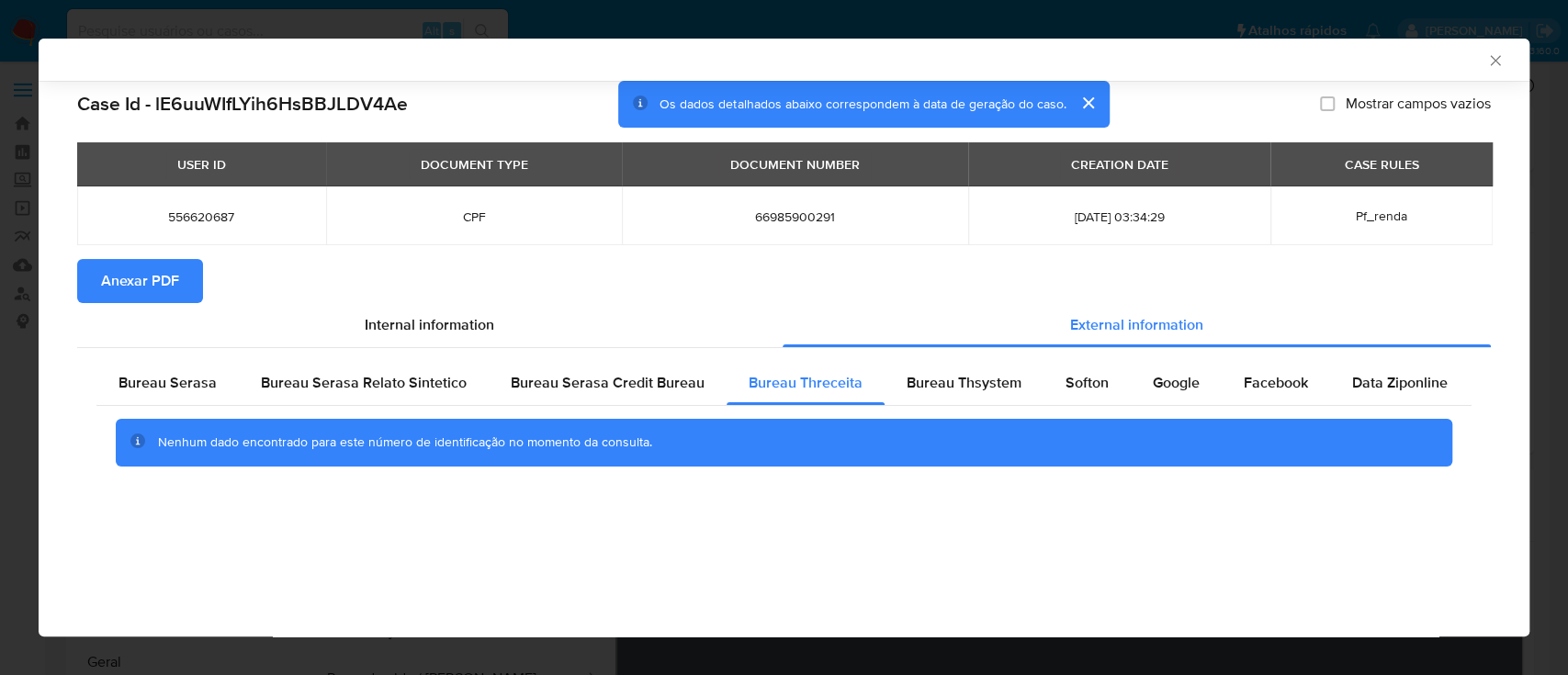
drag, startPoint x: 1340, startPoint y: 58, endPoint x: 1326, endPoint y: 59, distance: 14.0
click at [1338, 60] on div "AML Data Collector" at bounding box center [769, 59] width 1435 height 16
click at [938, 381] on span "Bureau Thsystem" at bounding box center [964, 382] width 115 height 21
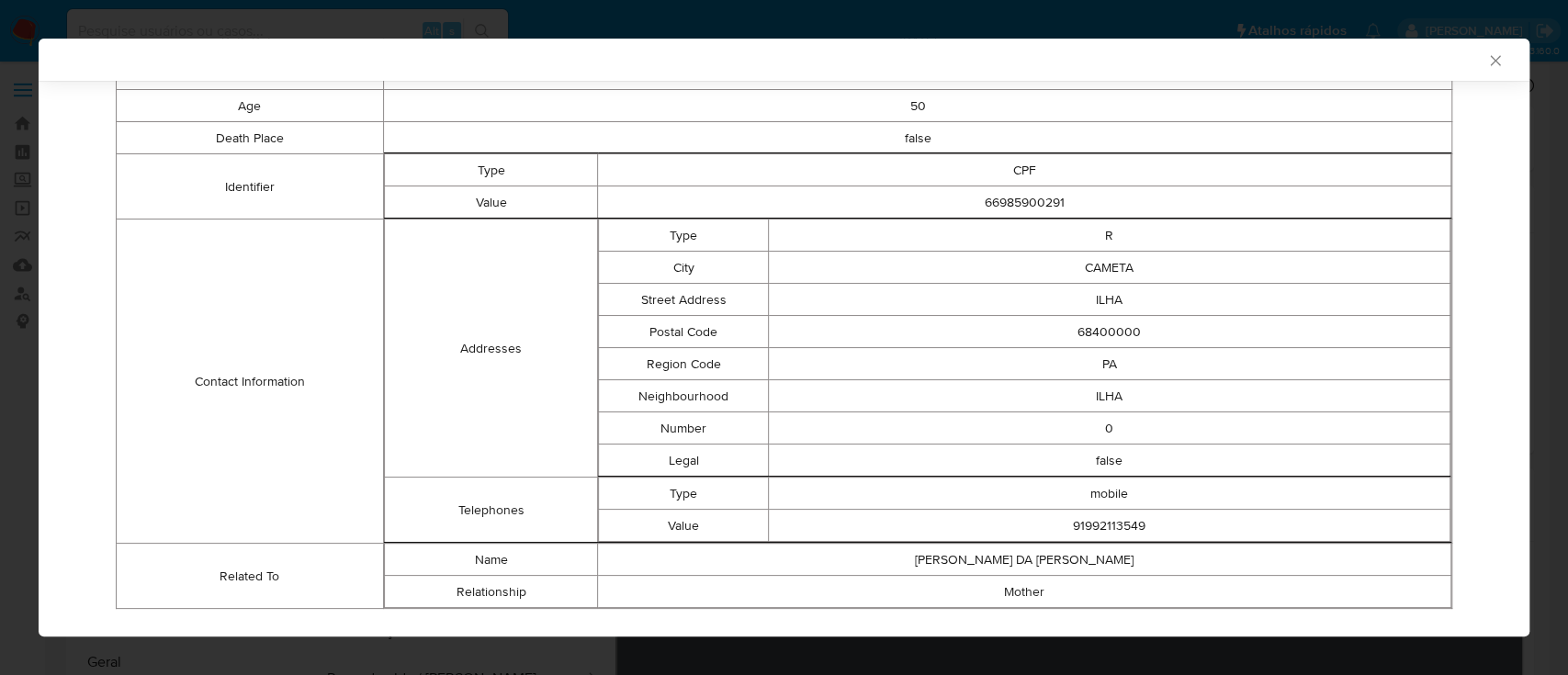
scroll to position [462, 0]
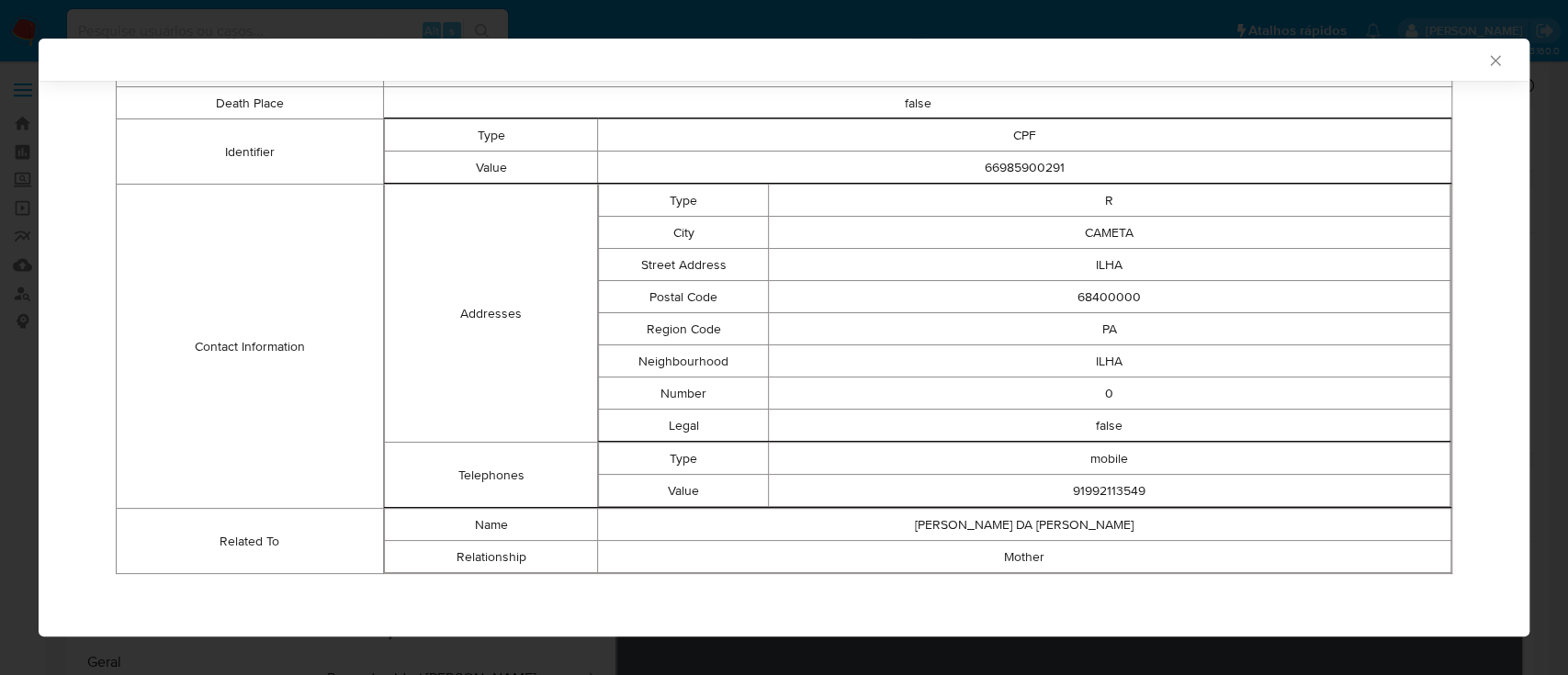
drag, startPoint x: 1245, startPoint y: 67, endPoint x: 1236, endPoint y: 67, distance: 9.0
click at [1245, 67] on div "AML Data Collector" at bounding box center [769, 59] width 1435 height 16
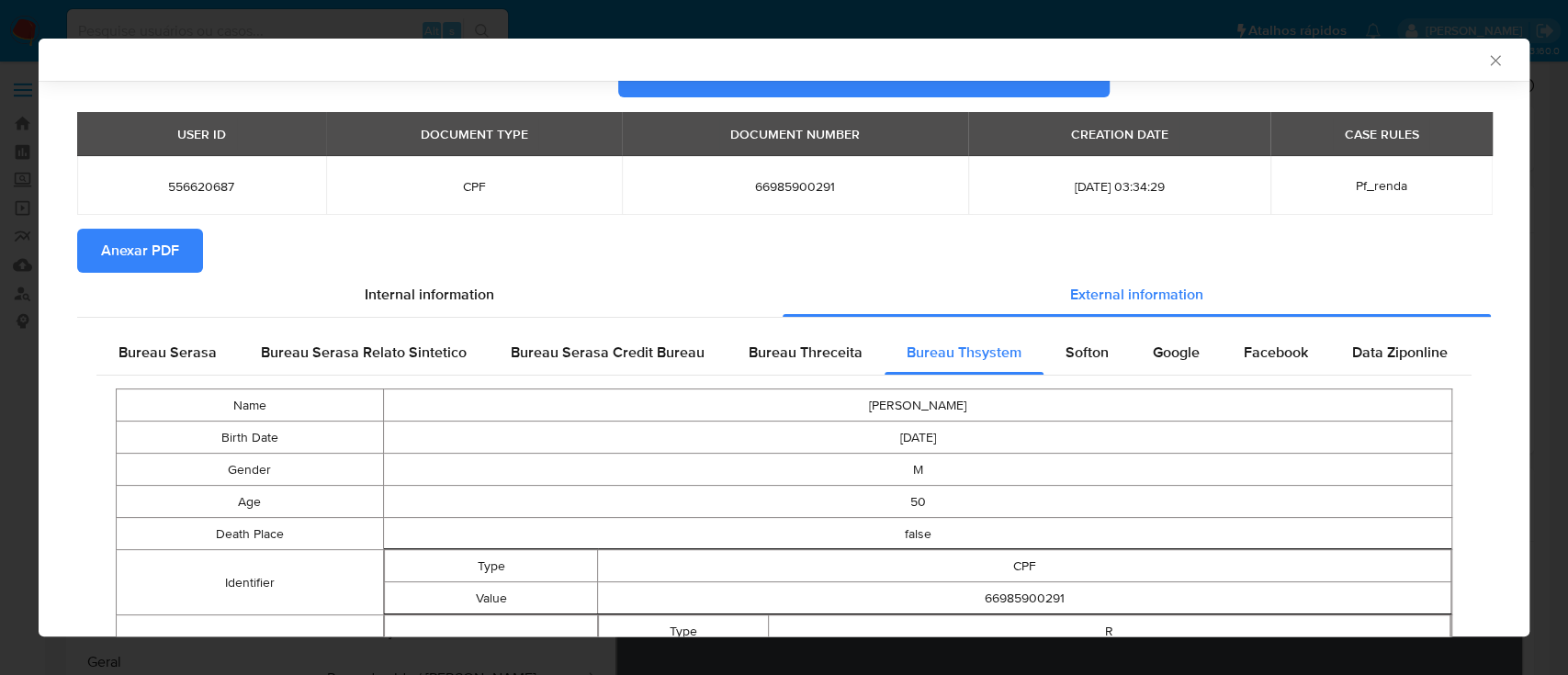
scroll to position [0, 0]
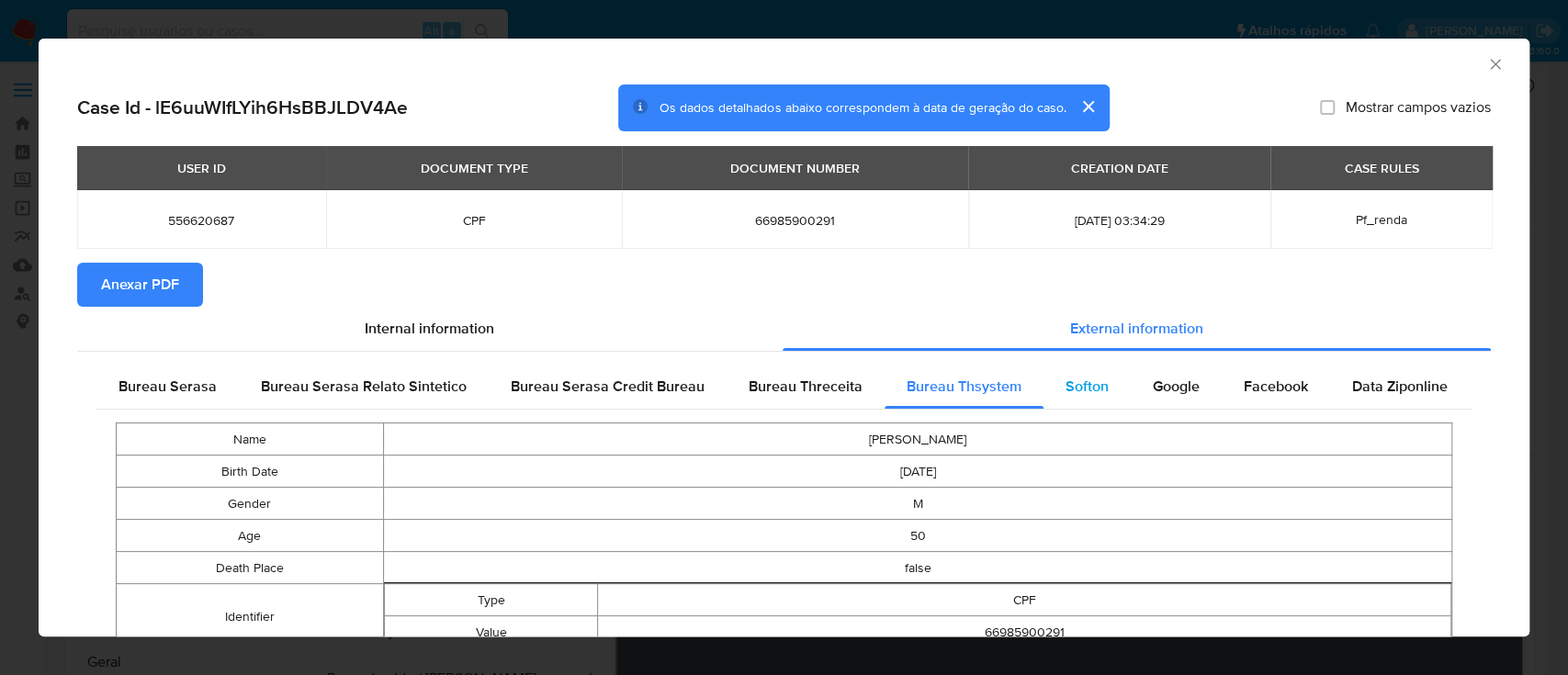
click at [1088, 406] on div "Softon" at bounding box center [1087, 387] width 87 height 44
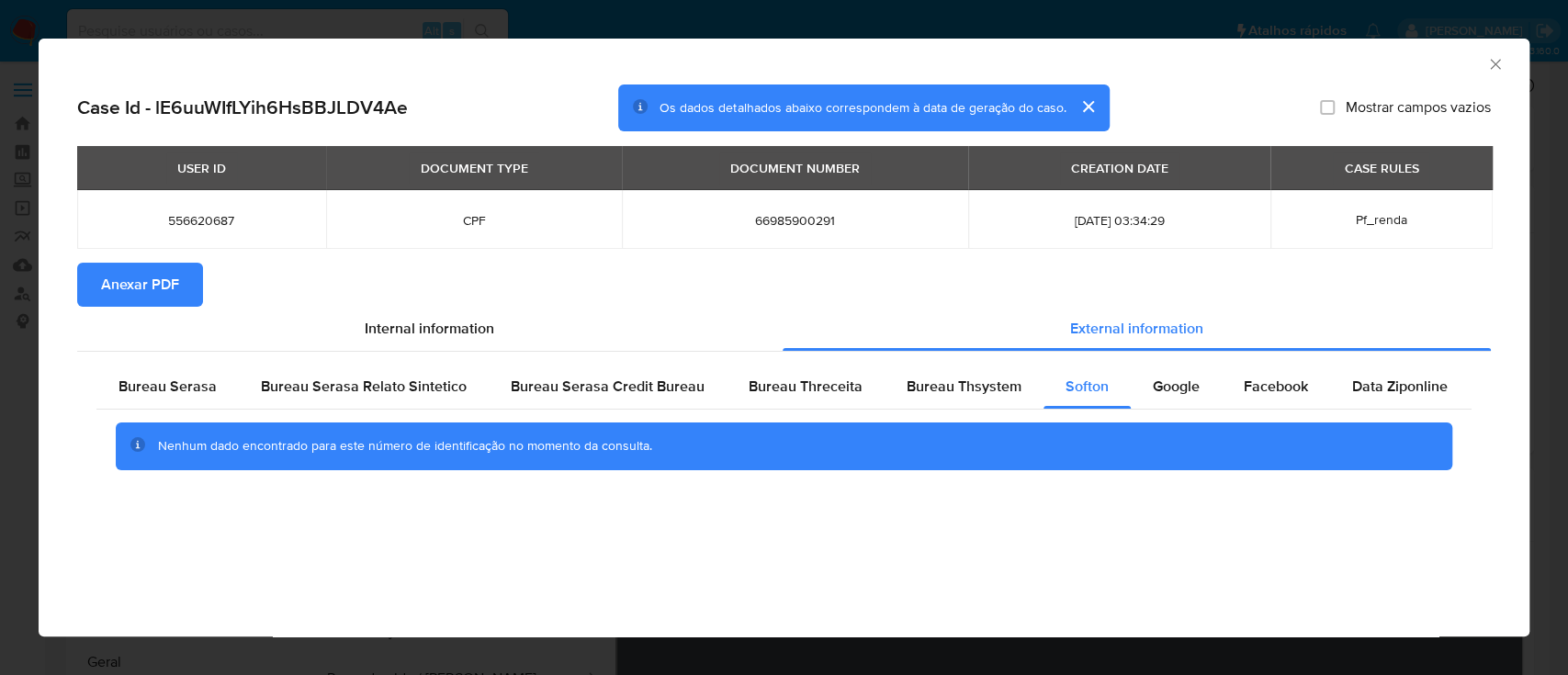
click at [1224, 53] on div "AML Data Collector" at bounding box center [769, 61] width 1435 height 20
click at [1165, 371] on div "Google" at bounding box center [1176, 387] width 91 height 44
drag, startPoint x: 217, startPoint y: 568, endPoint x: 279, endPoint y: 466, distance: 119.4
click at [217, 566] on div "AML Data Collector Case Id - lE6uuWIfLYih6HsBBJLDV4Ae Os dados detalhados abaix…" at bounding box center [784, 337] width 1491 height 598
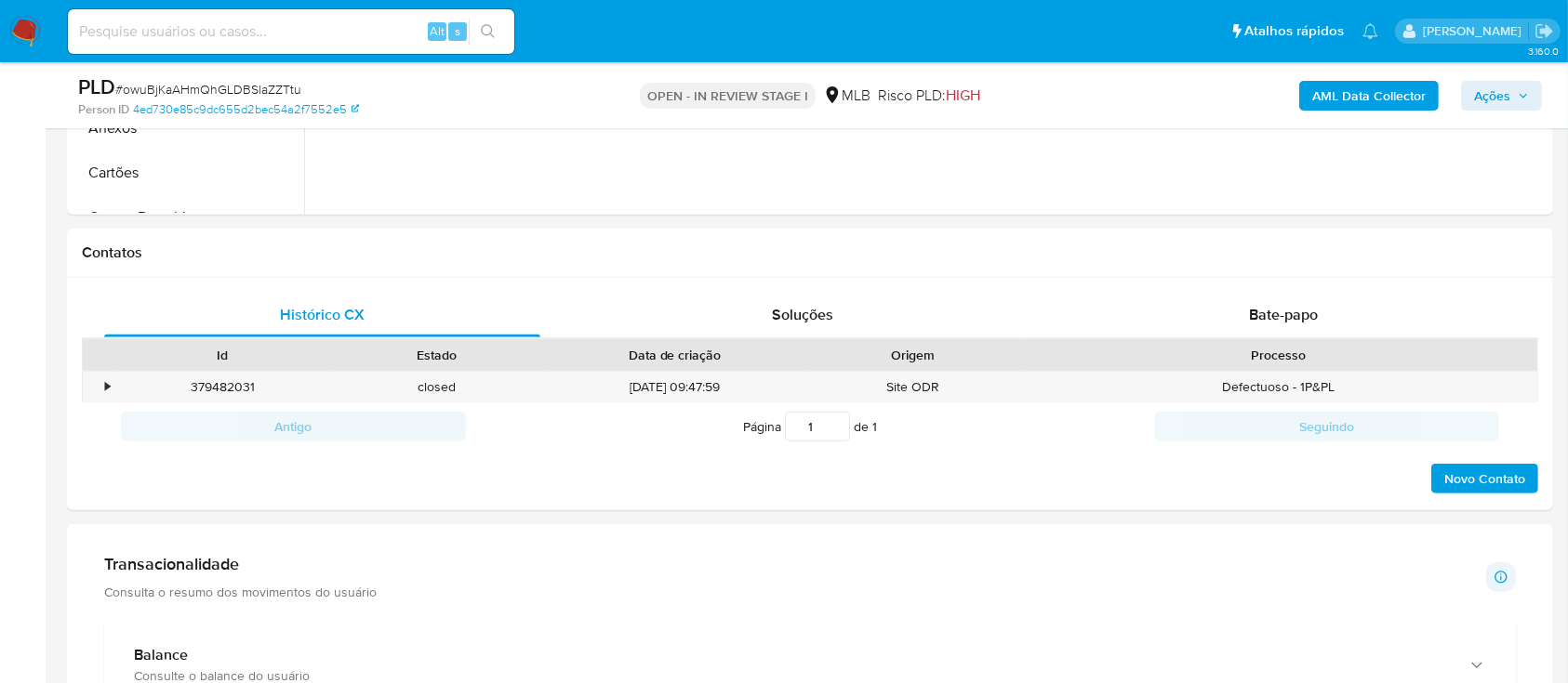
scroll to position [124, 0]
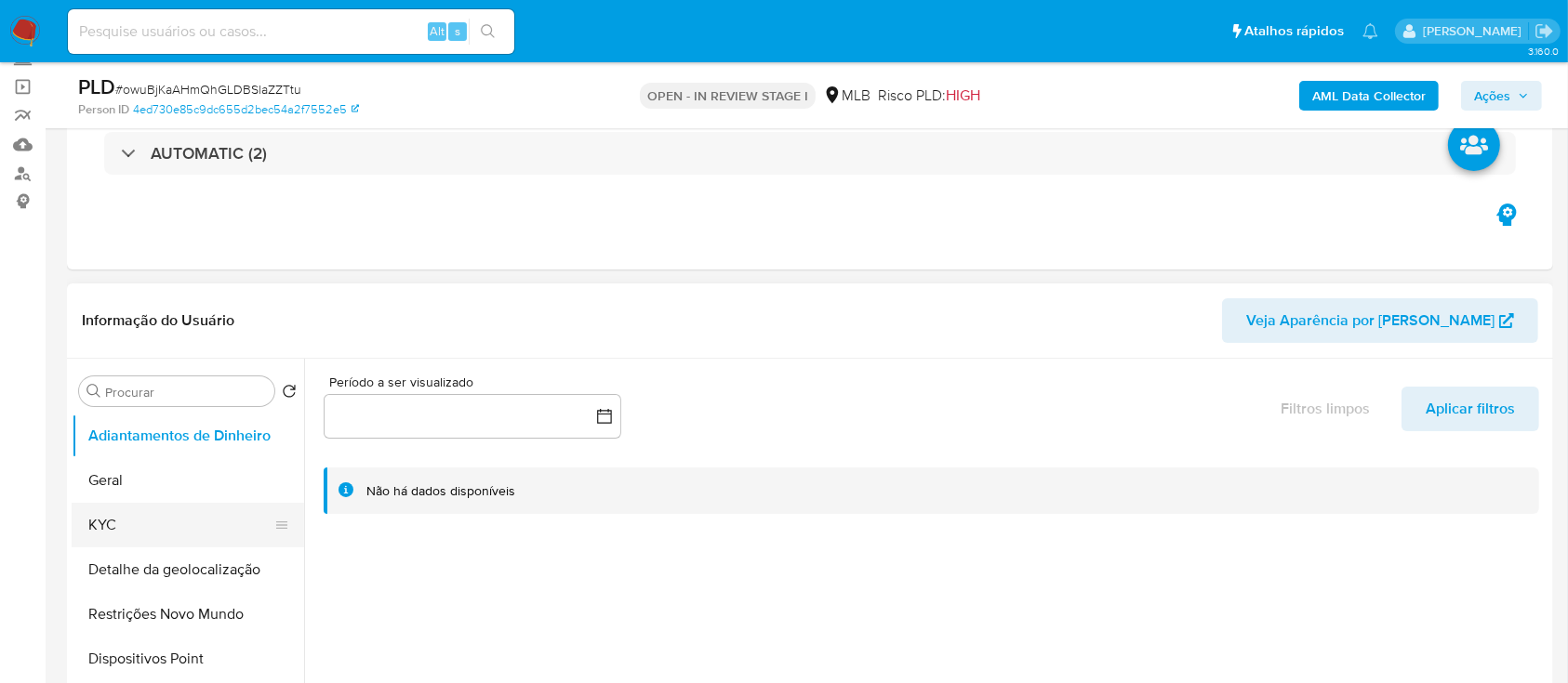
click at [131, 520] on button "KYC" at bounding box center [180, 526] width 218 height 45
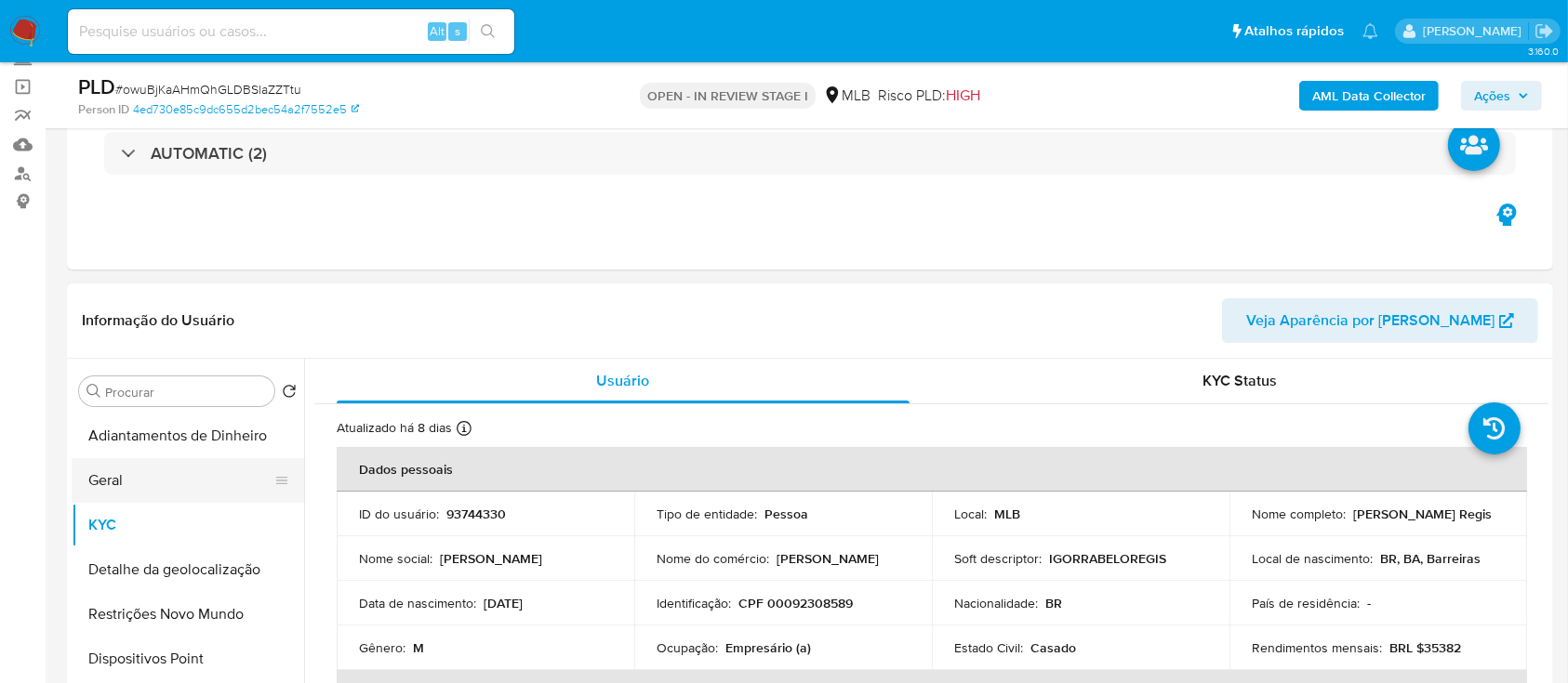
drag, startPoint x: 124, startPoint y: 486, endPoint x: 152, endPoint y: 476, distance: 29.7
click at [124, 484] on button "Geral" at bounding box center [180, 481] width 218 height 45
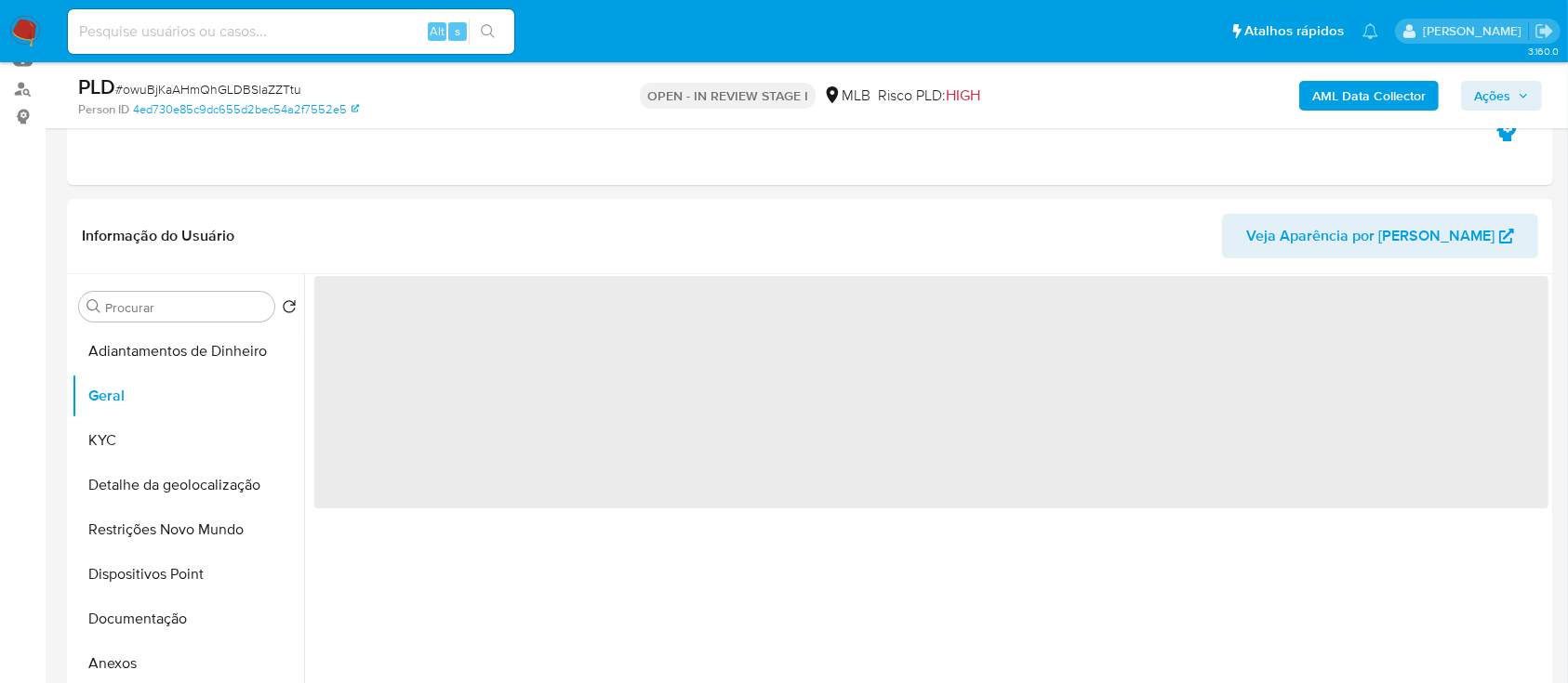
scroll to position [247, 0]
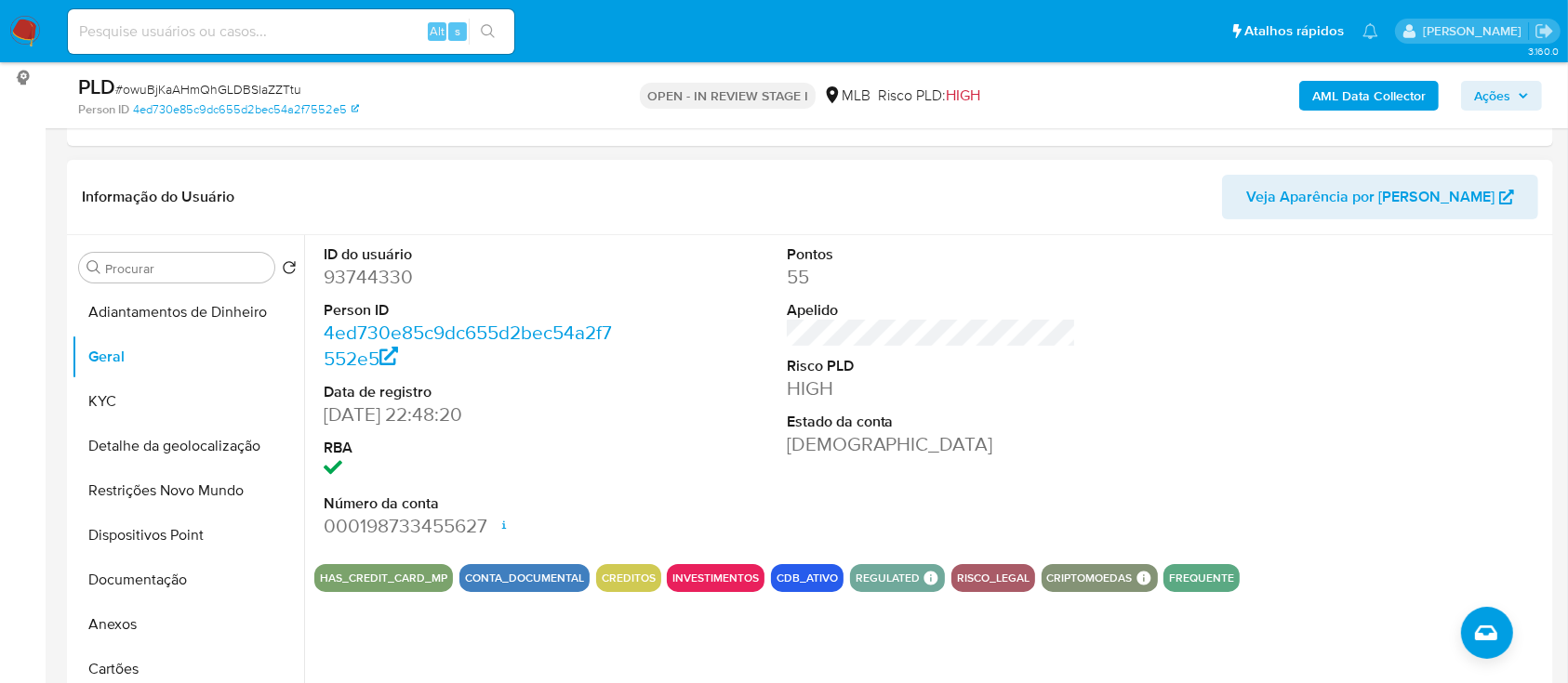
click at [1304, 320] on div at bounding box center [1394, 393] width 309 height 315
click at [114, 406] on button "KYC" at bounding box center [180, 402] width 218 height 45
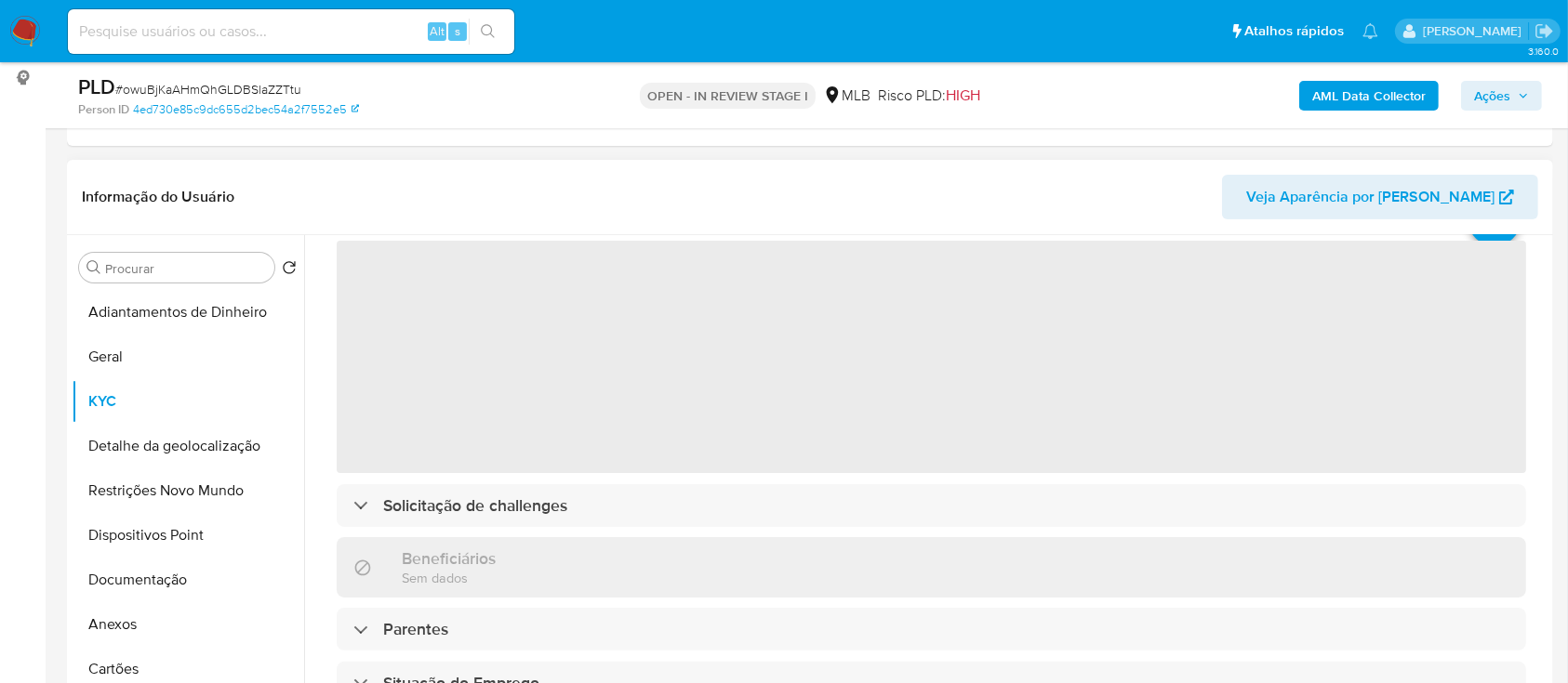
scroll to position [124, 0]
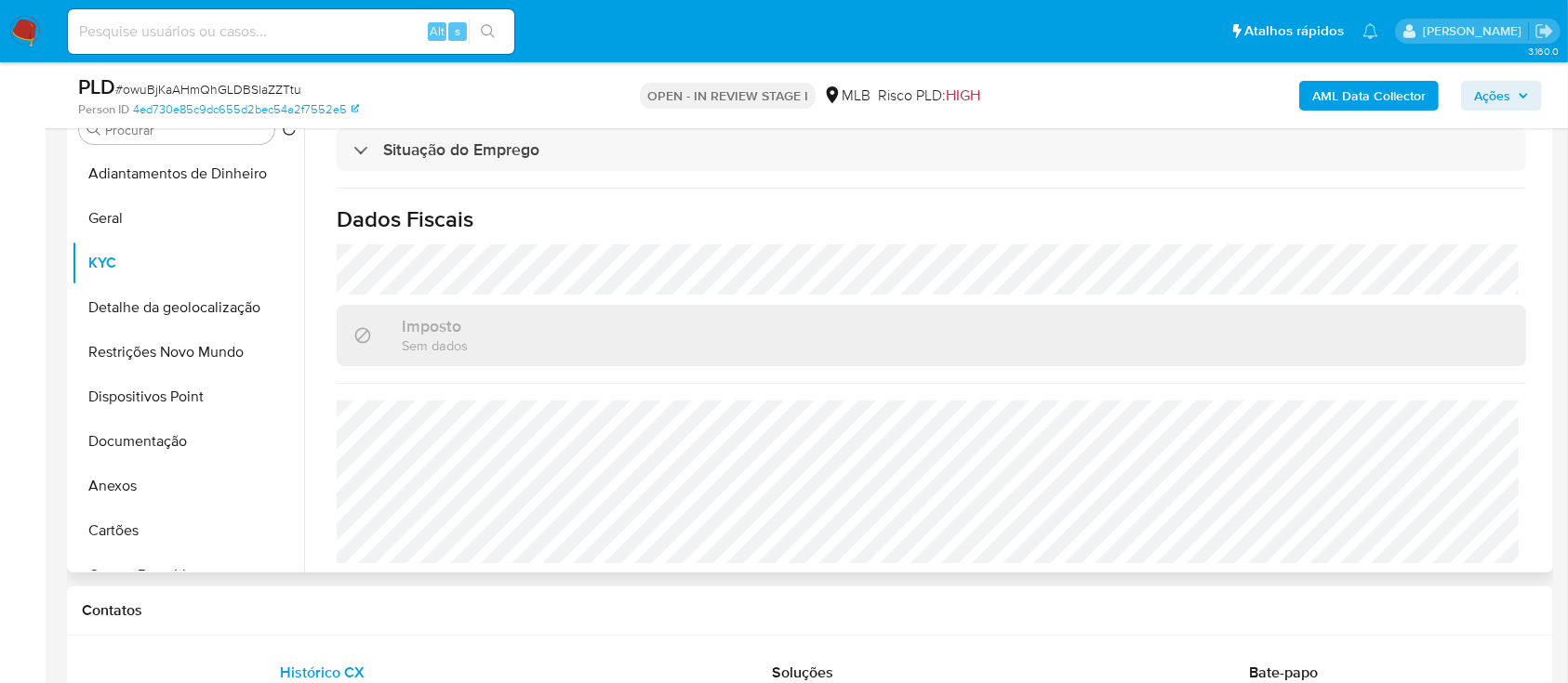
scroll to position [495, 0]
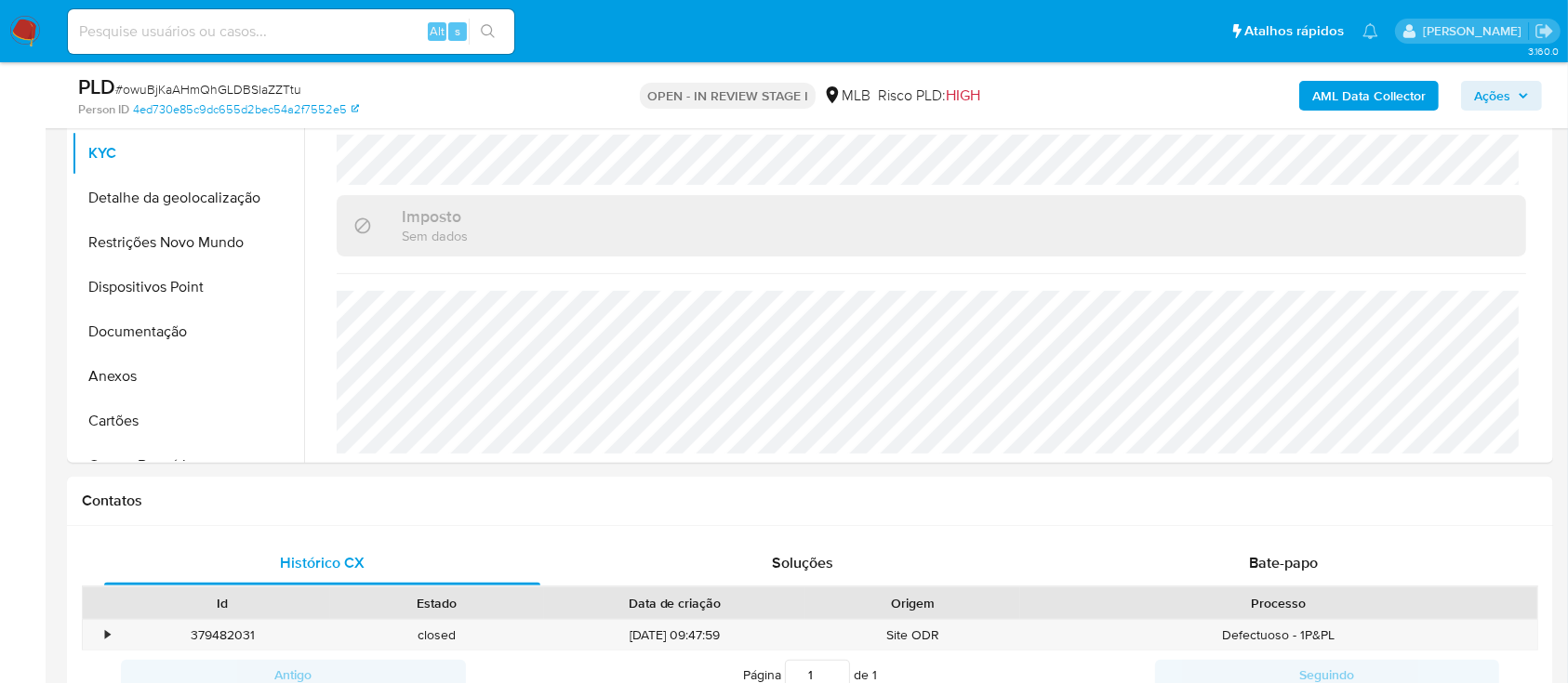
click at [1226, 92] on div "AML Data Collector Ações" at bounding box center [1301, 95] width 483 height 44
drag, startPoint x: 130, startPoint y: 191, endPoint x: 141, endPoint y: 192, distance: 11.0
click at [130, 190] on button "Detalhe da geolocalização" at bounding box center [180, 198] width 218 height 45
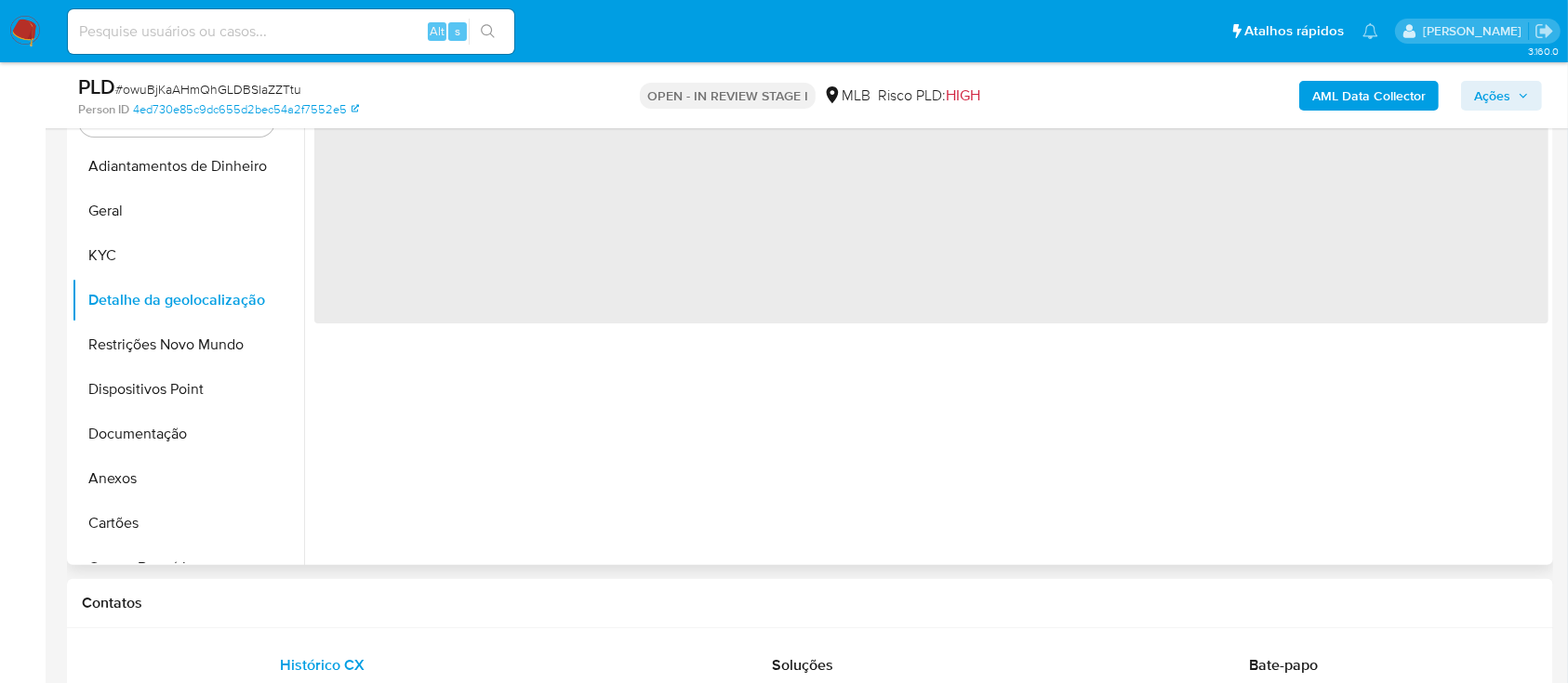
scroll to position [247, 0]
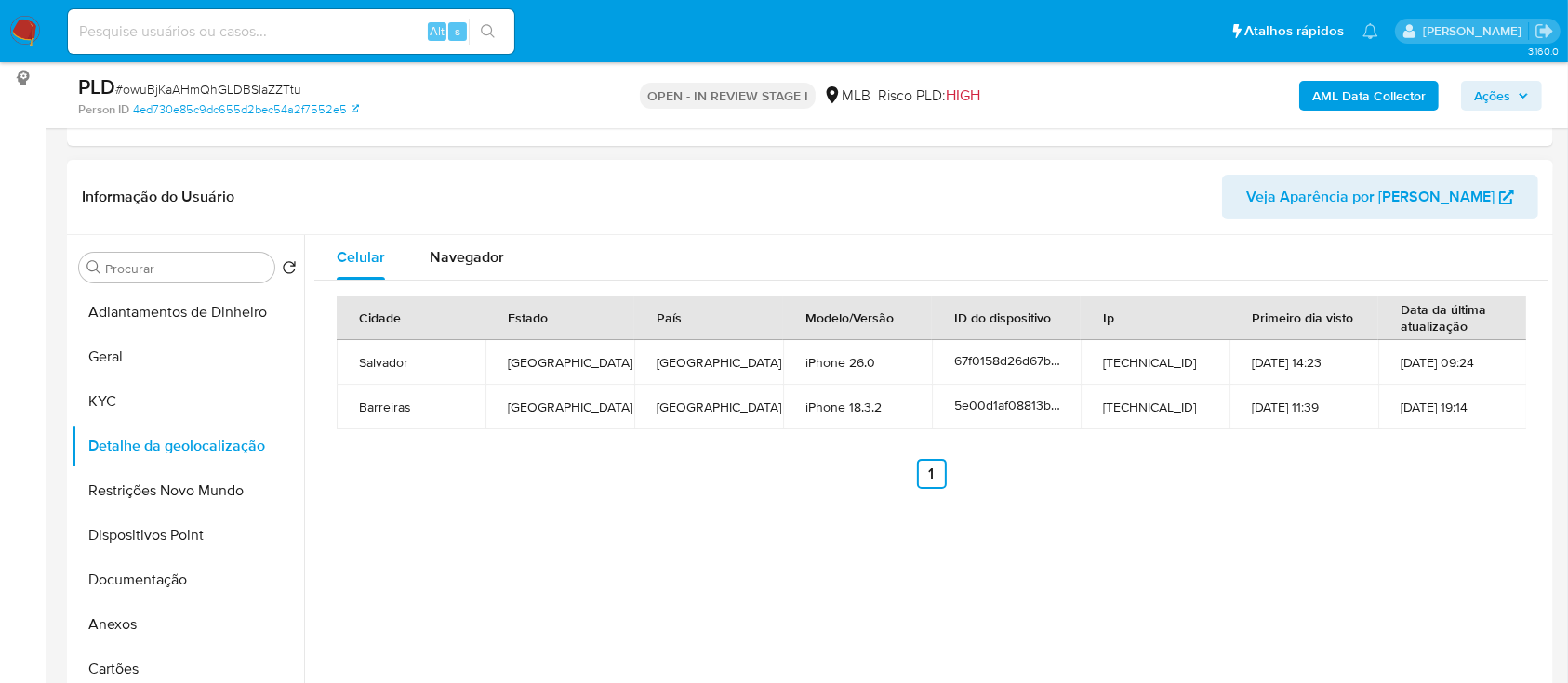
click at [1223, 542] on div "Celular Navegador Cidade Estado País Modelo/Versão ID do dispositivo Ip Primeir…" at bounding box center [926, 473] width 1244 height 476
click at [183, 494] on button "Restrições Novo Mundo" at bounding box center [180, 491] width 218 height 45
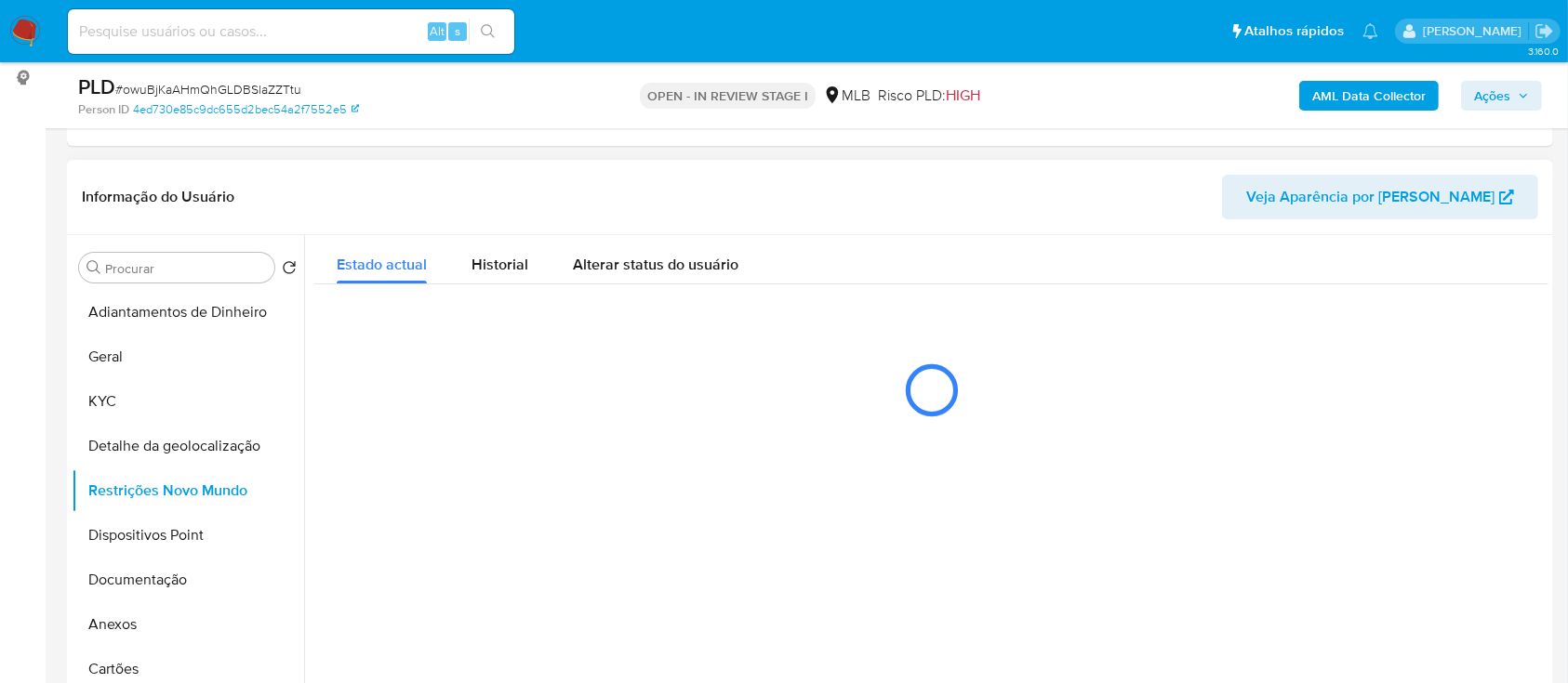
scroll to position [372, 0]
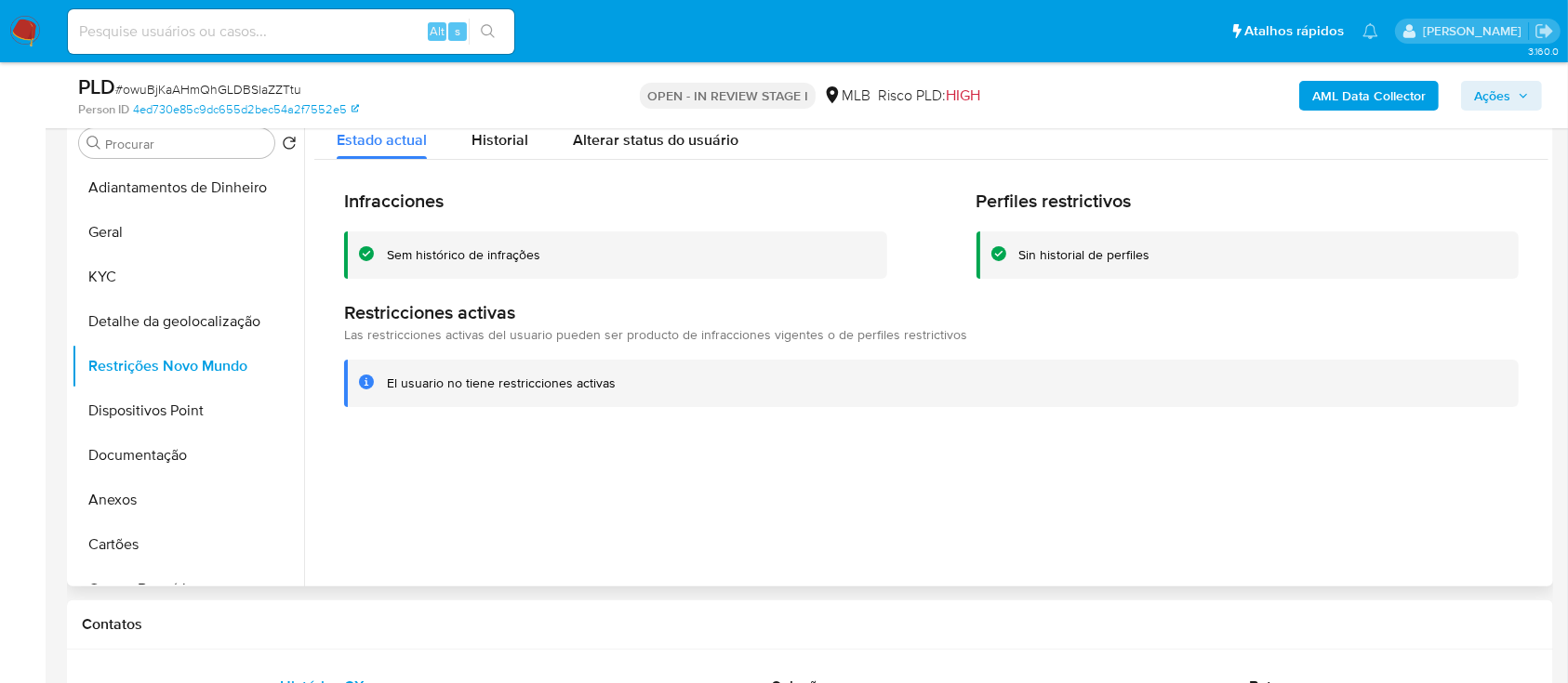
click at [1276, 521] on div at bounding box center [926, 348] width 1244 height 476
click at [97, 418] on button "Dispositivos Point" at bounding box center [180, 411] width 218 height 45
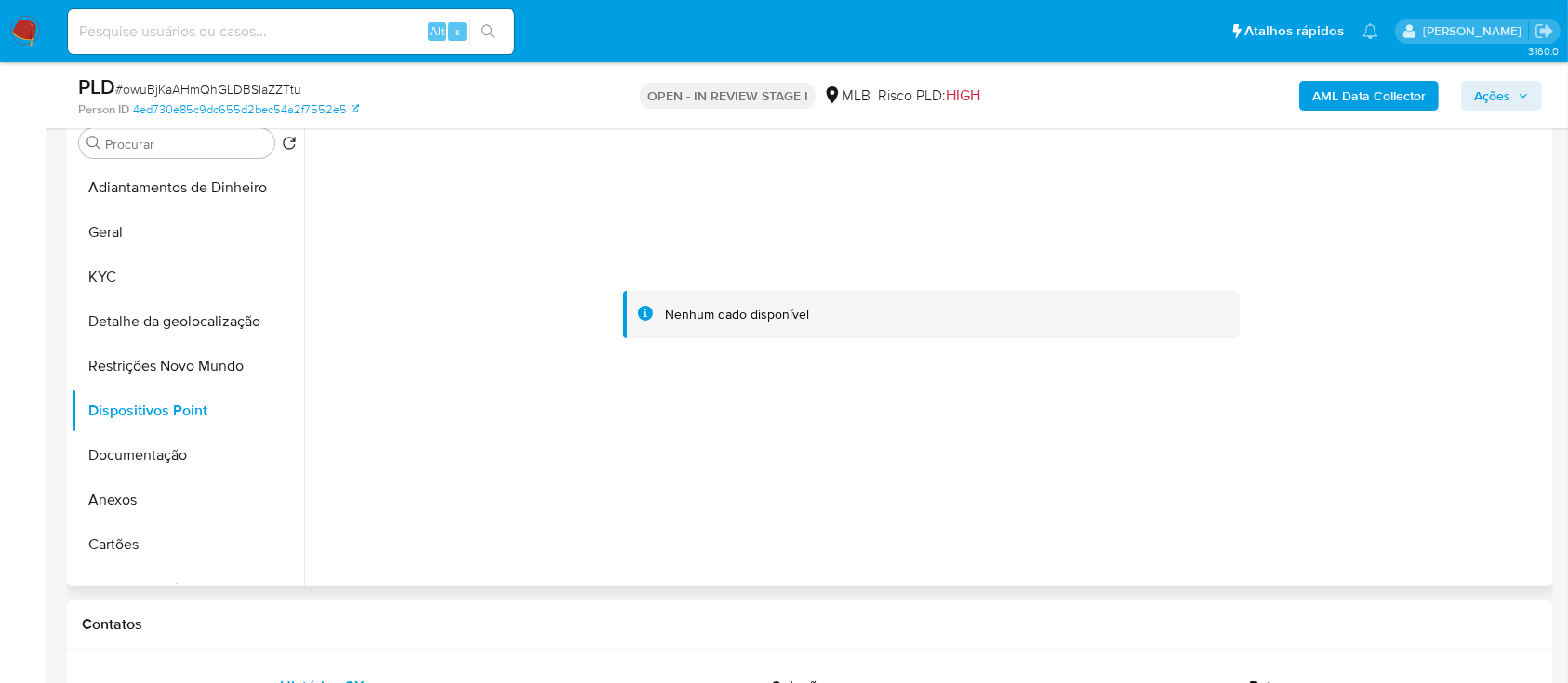
click at [1411, 297] on div at bounding box center [932, 315] width 1235 height 409
click at [135, 447] on button "Documentação" at bounding box center [180, 455] width 218 height 45
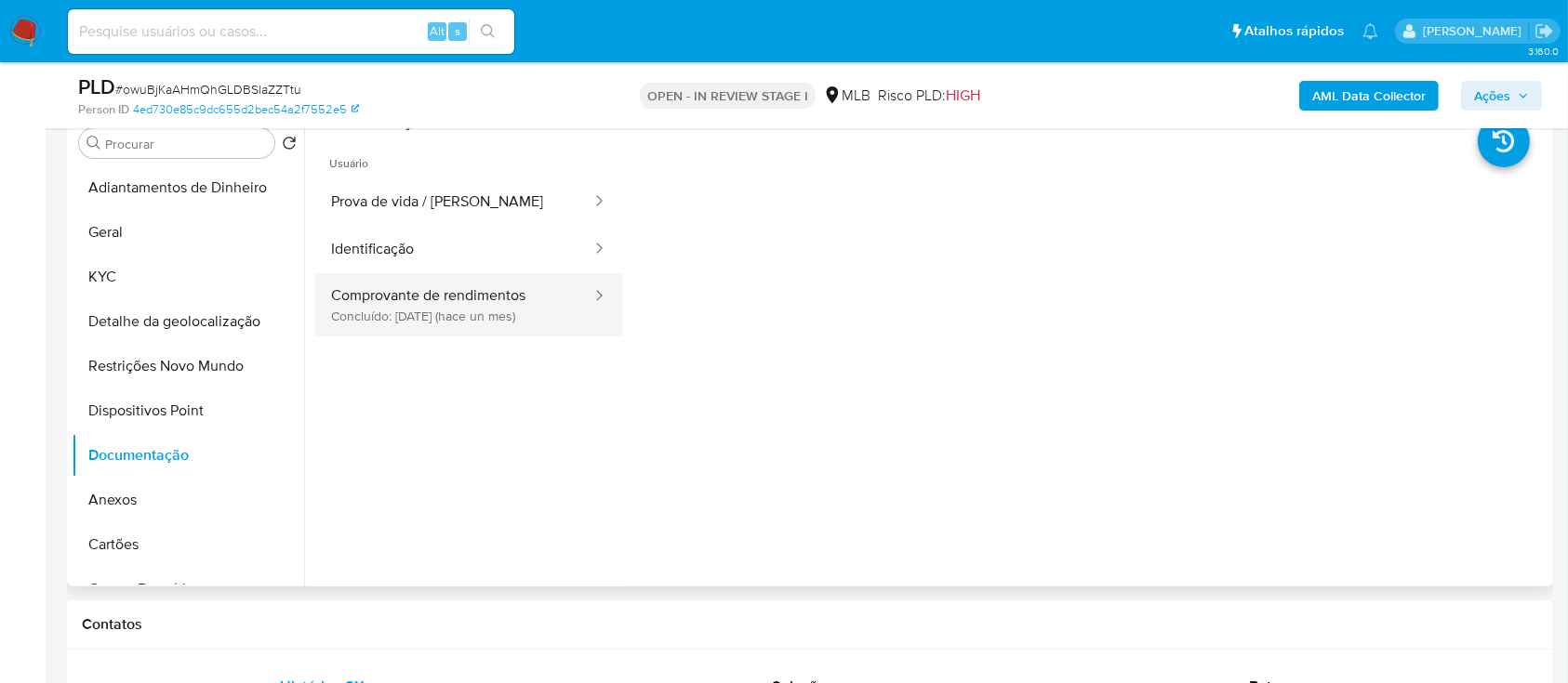
click at [416, 323] on button "Comprovante de rendimentos Concluído: 17/08/2025 (hace un mes)" at bounding box center [454, 305] width 279 height 64
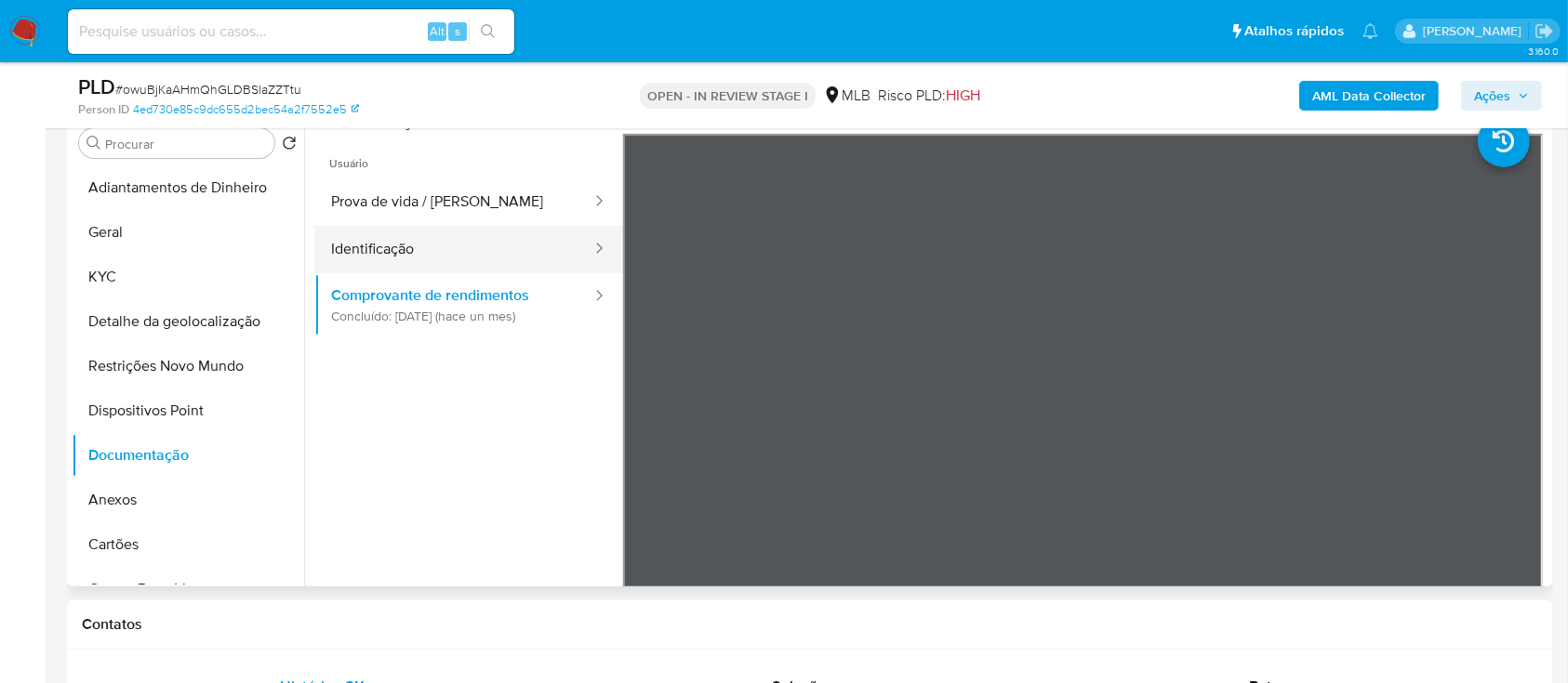
click at [405, 249] on button "Identificação" at bounding box center [454, 249] width 279 height 48
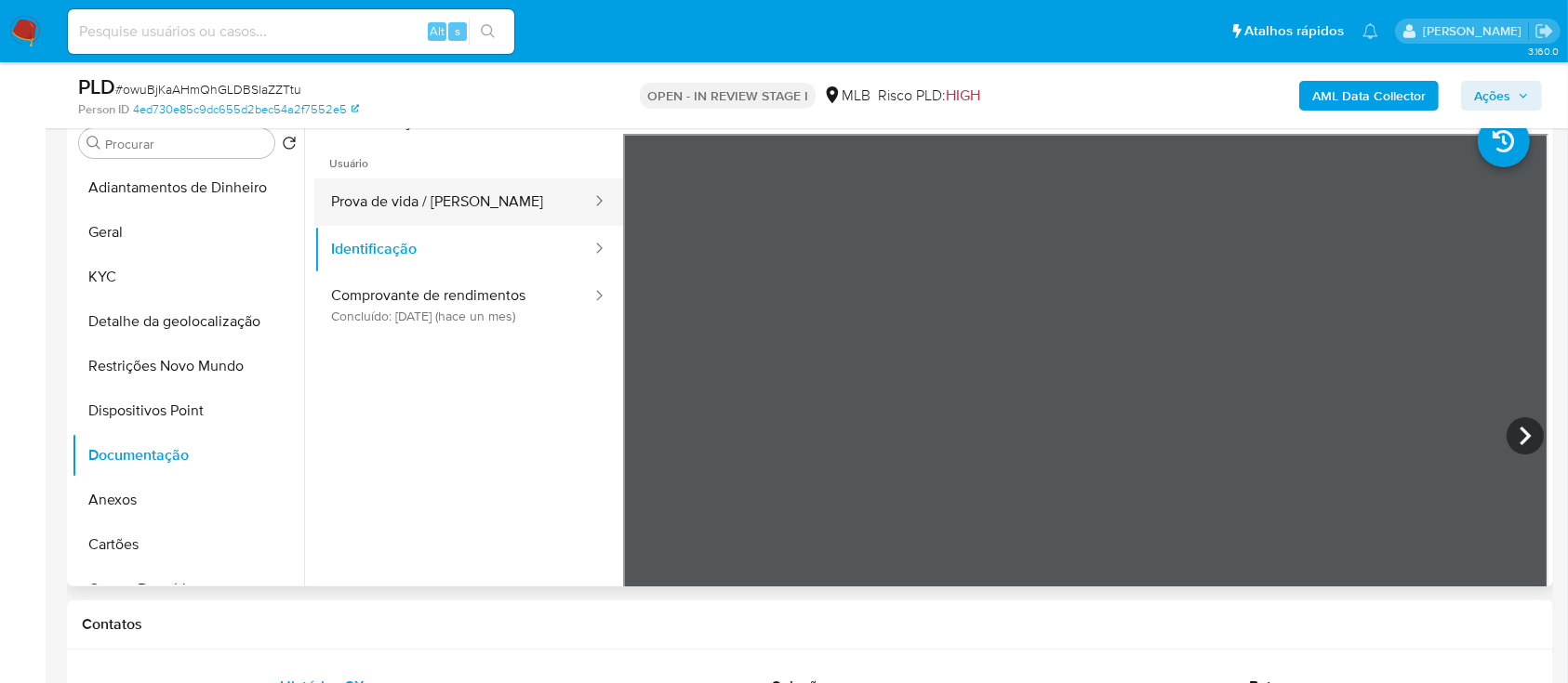
click at [470, 210] on button "Prova de vida / [PERSON_NAME]" at bounding box center [454, 202] width 279 height 48
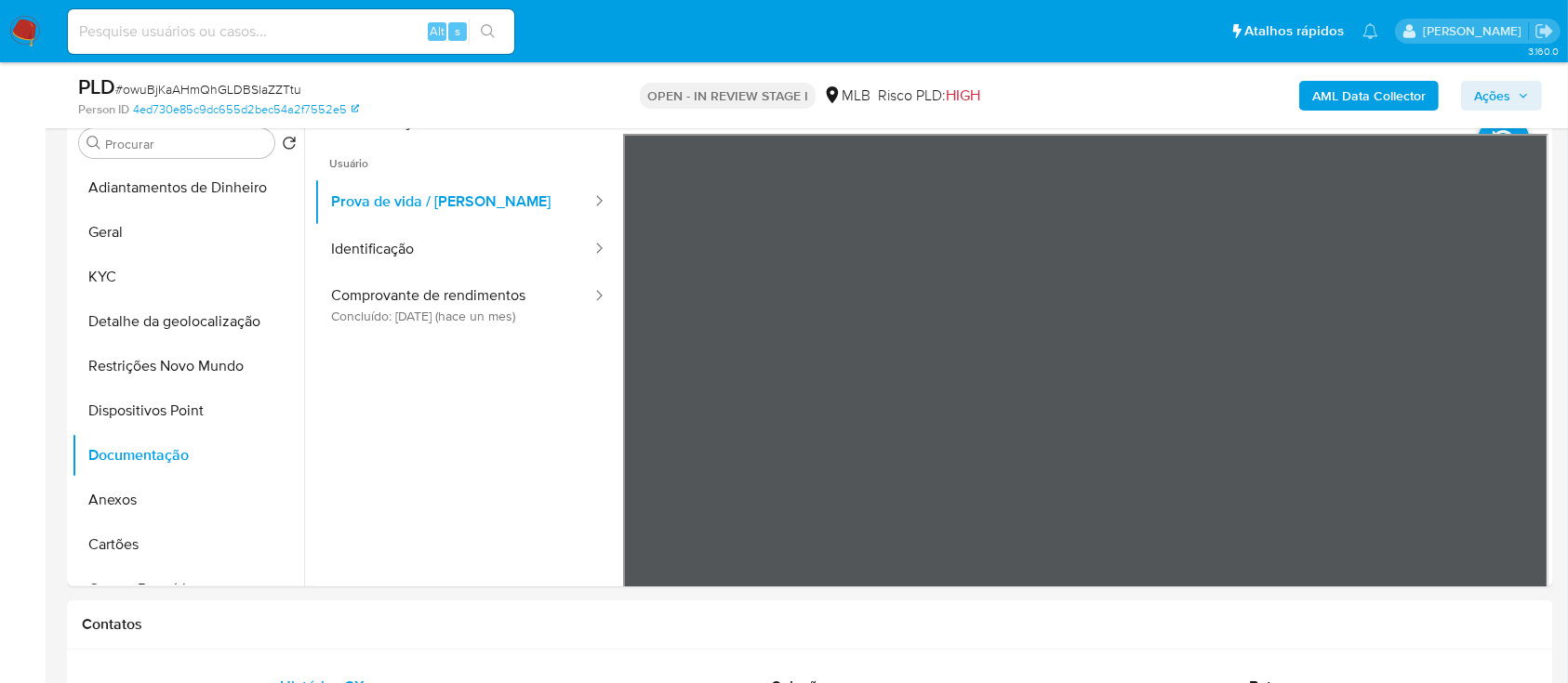
click at [1364, 85] on b "AML Data Collector" at bounding box center [1370, 96] width 113 height 29
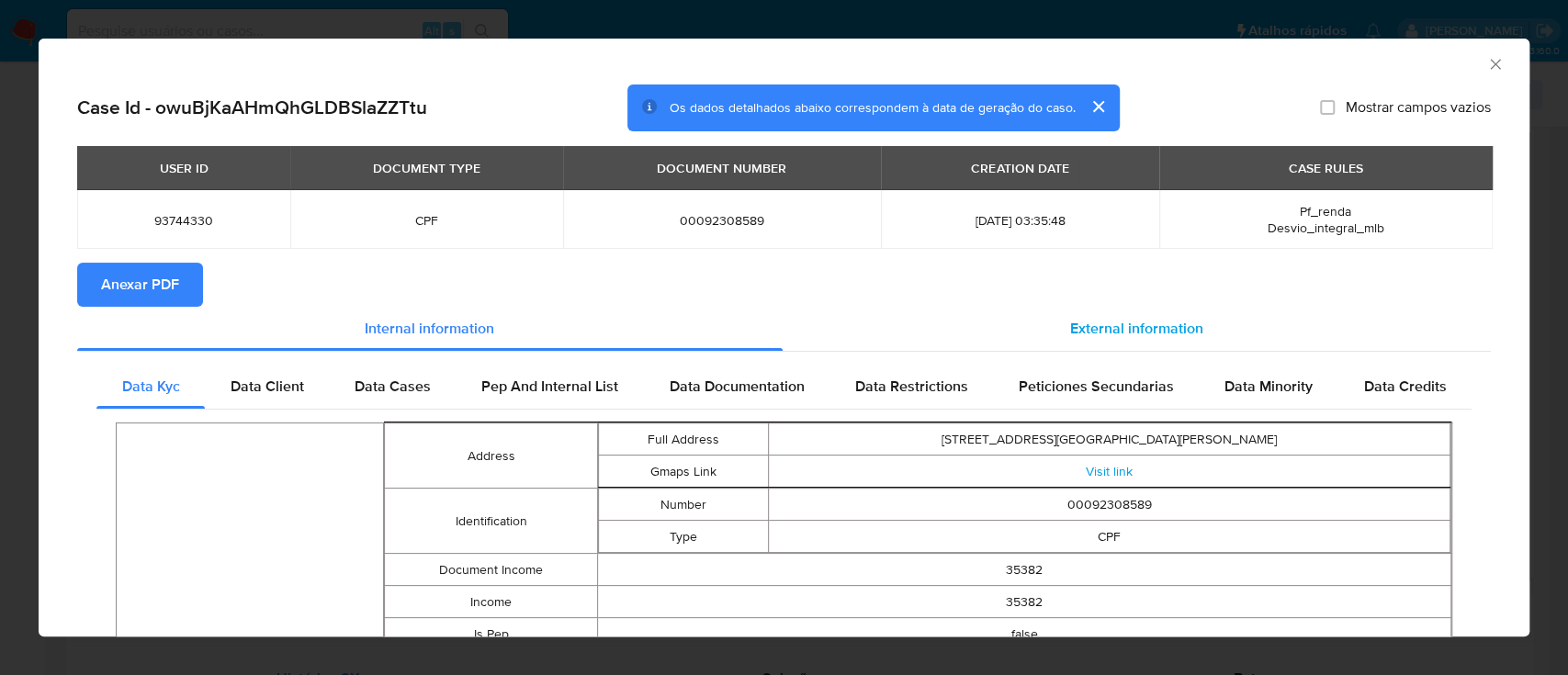
click at [1129, 331] on span "External information" at bounding box center [1136, 328] width 133 height 21
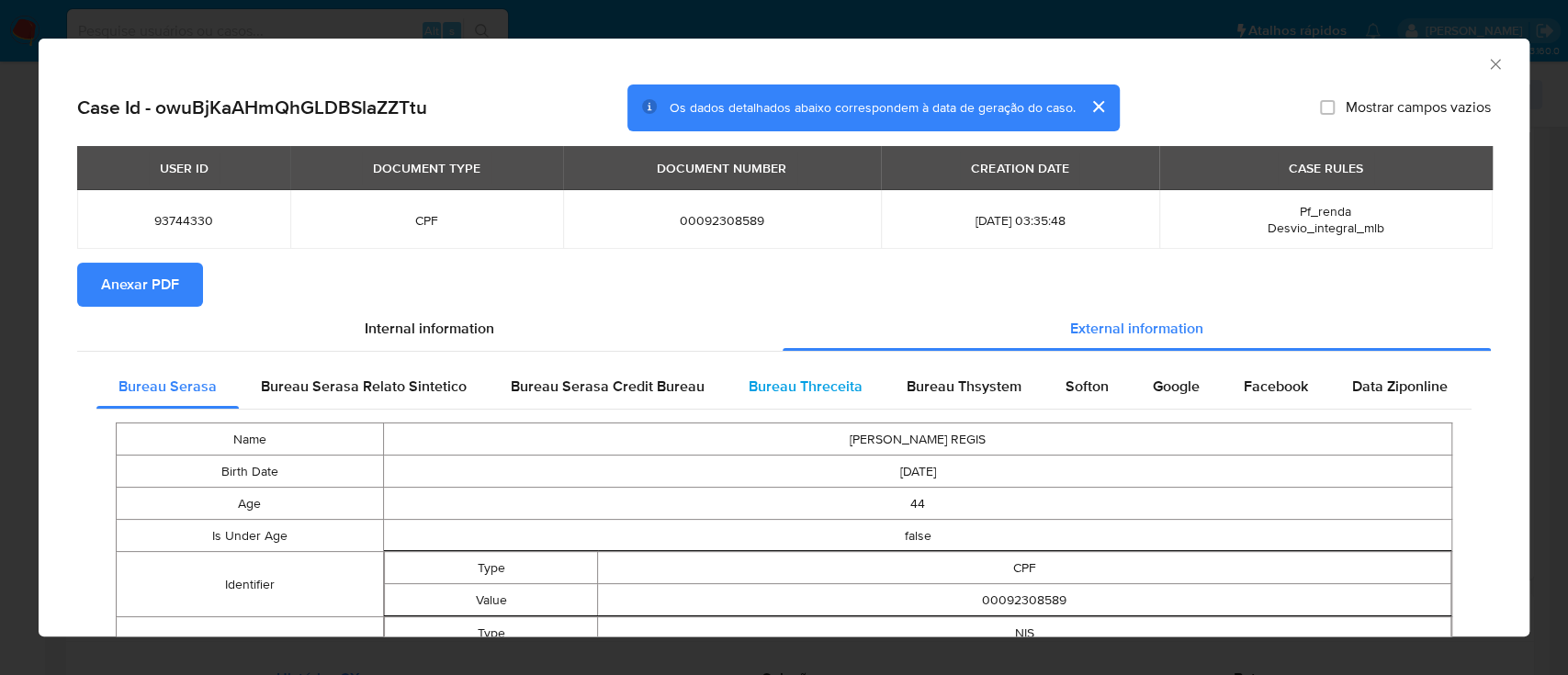
click at [783, 387] on span "Bureau Threceita" at bounding box center [805, 386] width 114 height 21
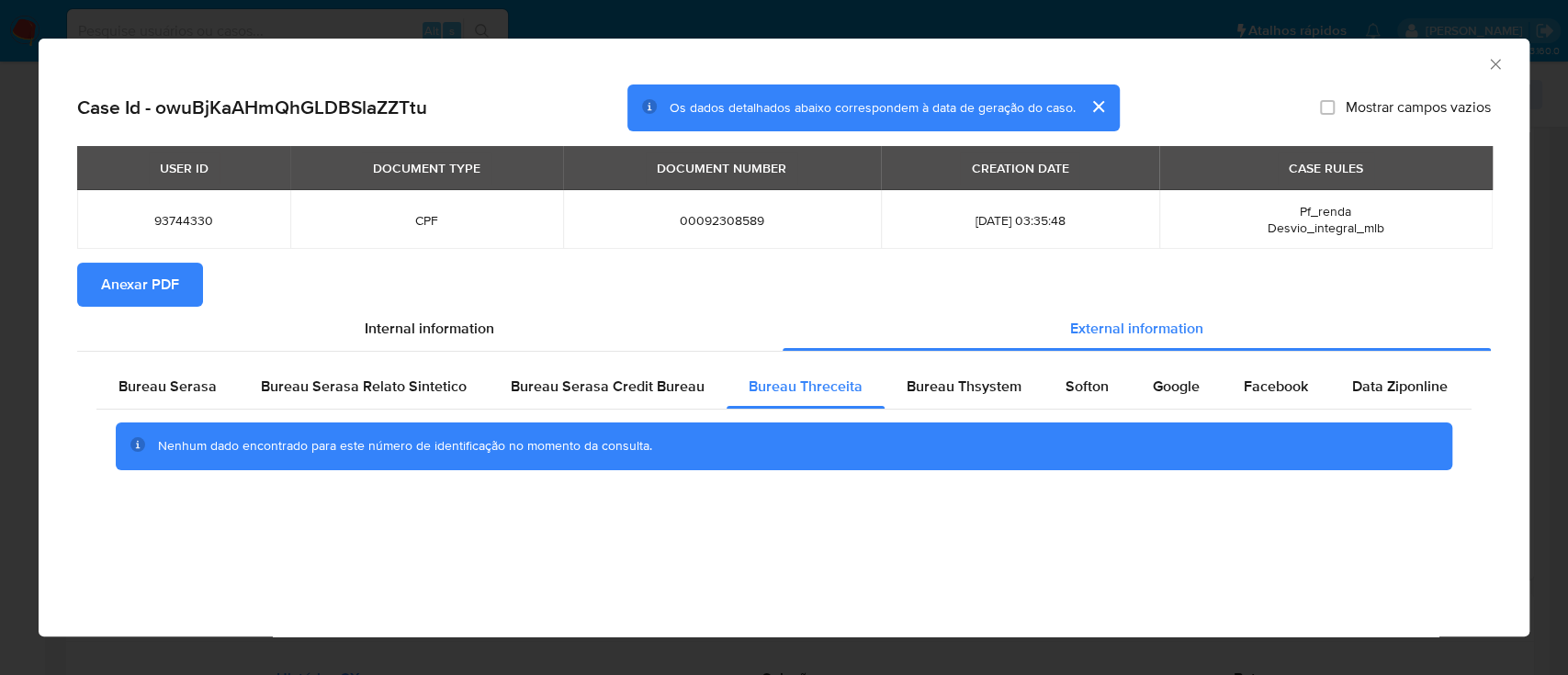
click at [1317, 60] on div "AML Data Collector" at bounding box center [769, 61] width 1435 height 20
click at [947, 380] on span "Bureau Thsystem" at bounding box center [964, 386] width 115 height 21
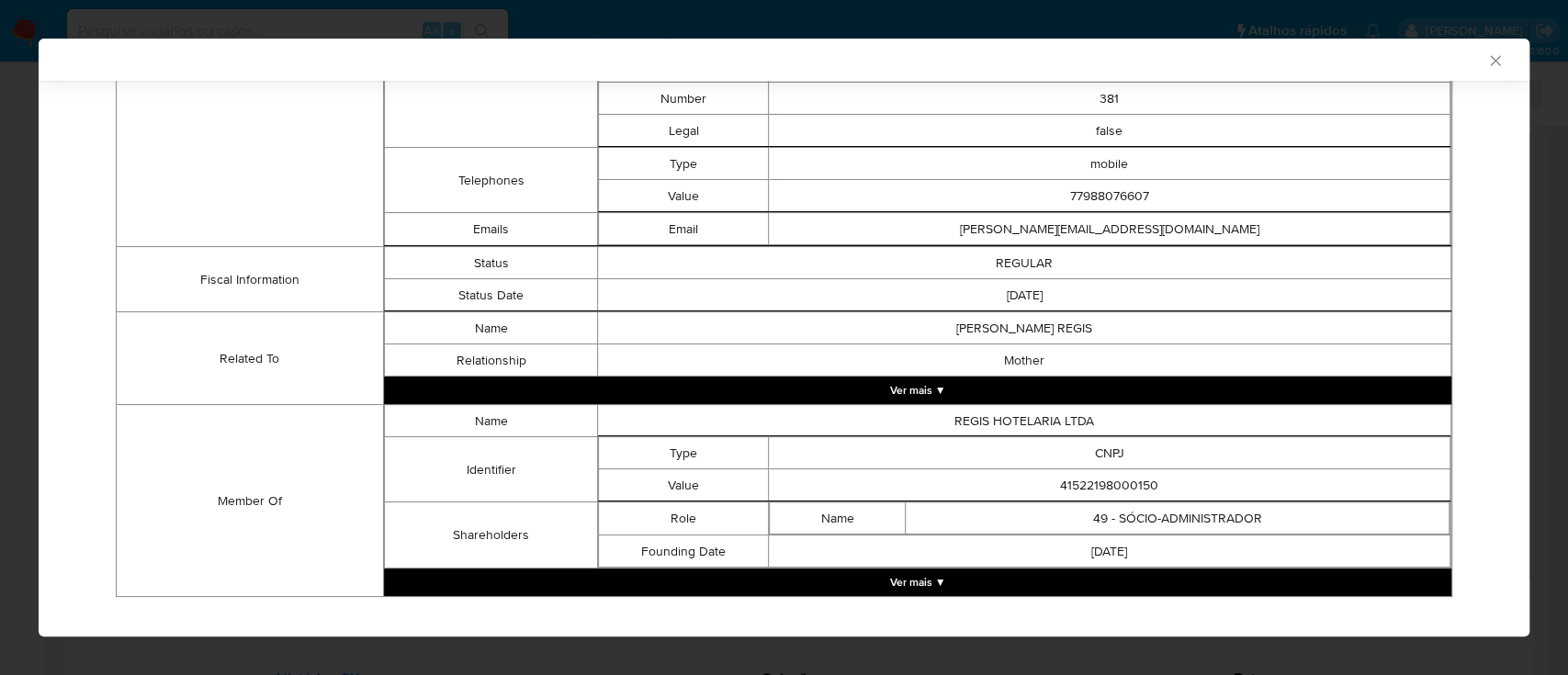
scroll to position [777, 0]
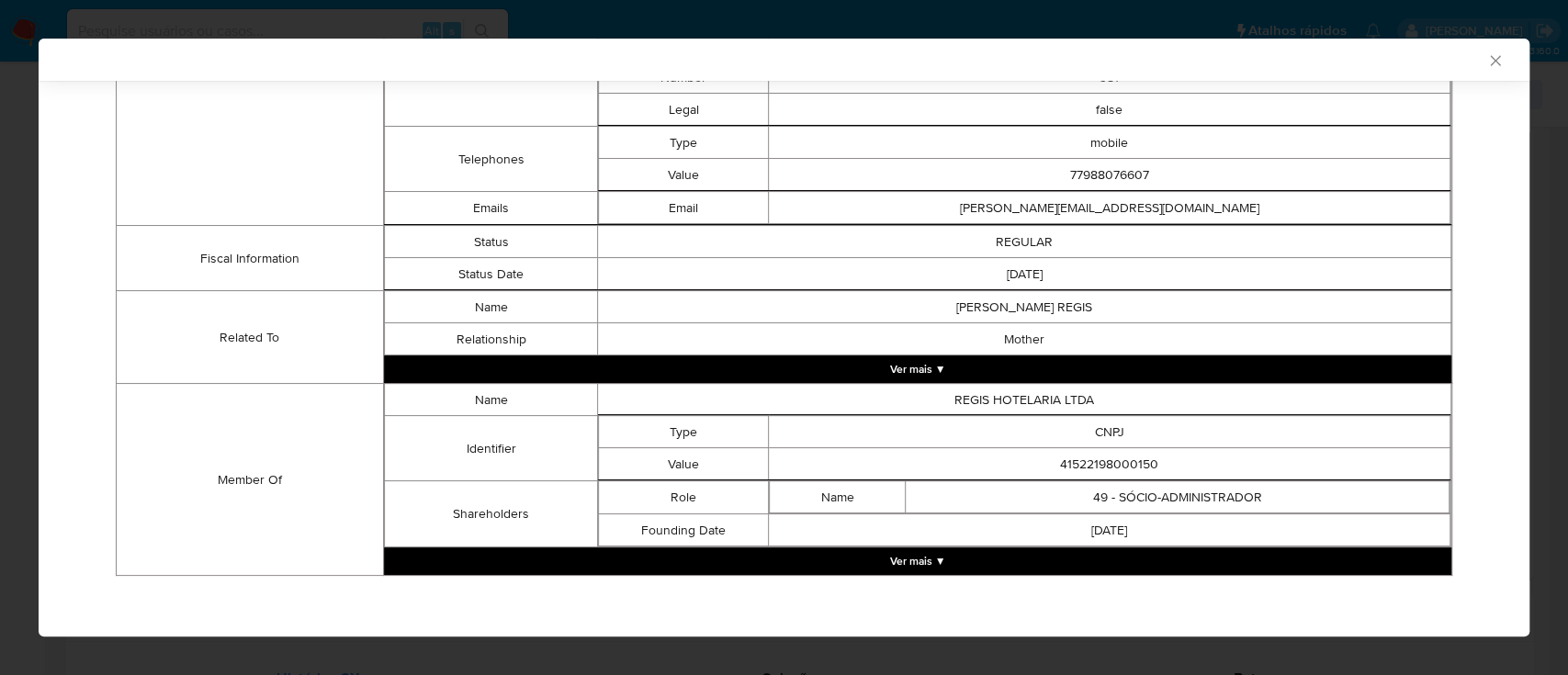
click at [921, 557] on button "Ver mais ▼" at bounding box center [918, 561] width 1068 height 28
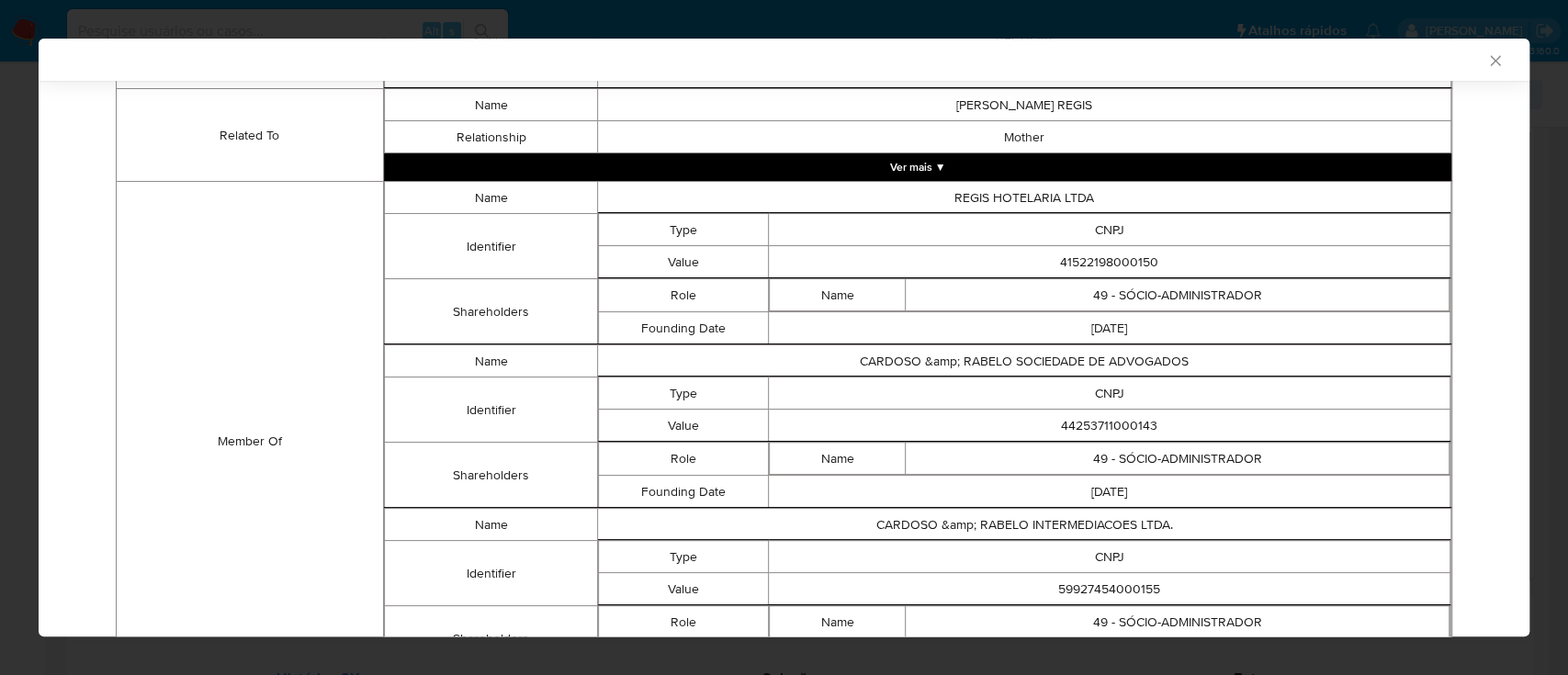
scroll to position [1102, 0]
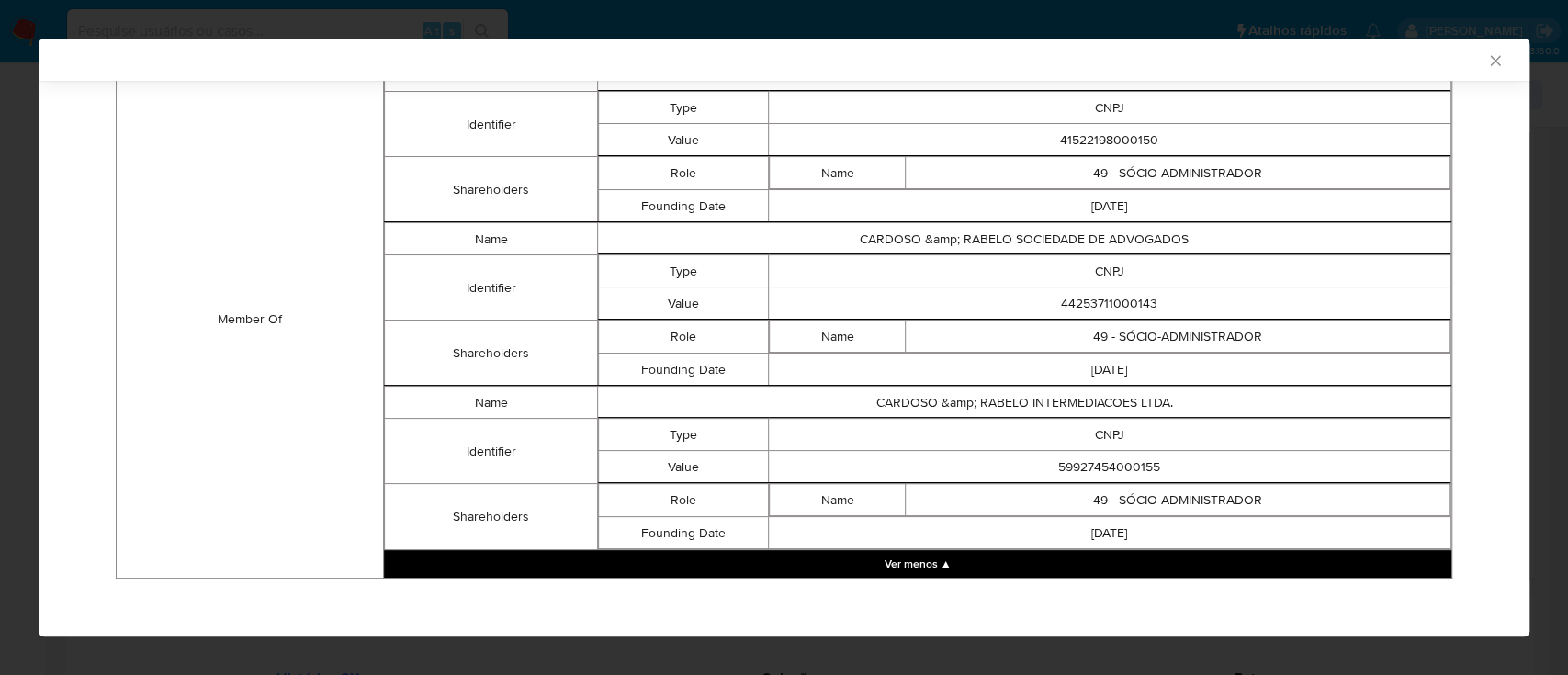
click at [1359, 64] on div "AML Data Collector" at bounding box center [769, 59] width 1435 height 16
drag, startPoint x: 1180, startPoint y: 142, endPoint x: 977, endPoint y: 137, distance: 203.1
click at [977, 137] on td "41522198000150" at bounding box center [1109, 139] width 682 height 32
copy td "41522198000150"
drag, startPoint x: 1154, startPoint y: 311, endPoint x: 1032, endPoint y: 306, distance: 122.1
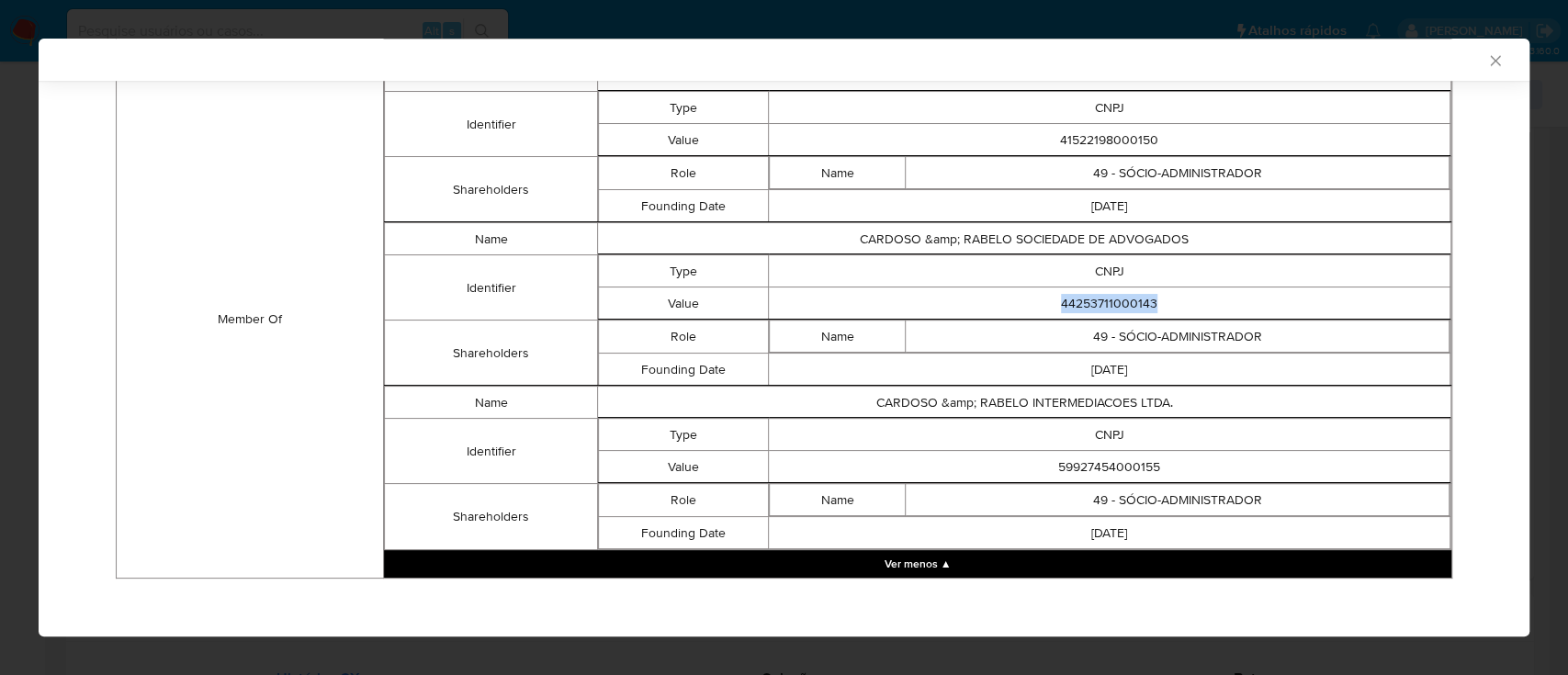
click at [1032, 306] on td "44253711000143" at bounding box center [1109, 303] width 682 height 32
copy td "44253711000143"
drag, startPoint x: 1180, startPoint y: 453, endPoint x: 1005, endPoint y: 466, distance: 175.5
click at [1005, 466] on td "59927454000155" at bounding box center [1109, 466] width 682 height 32
copy td "59927454000155"
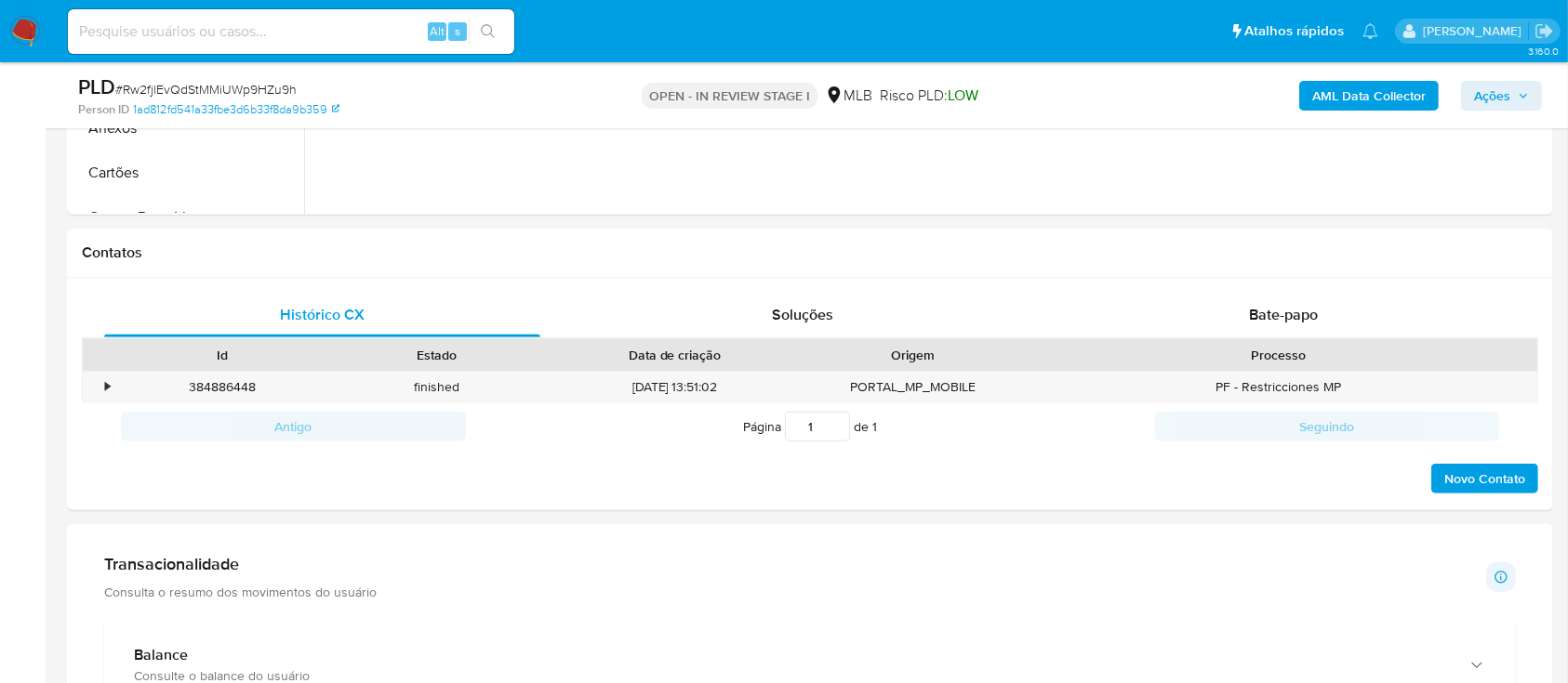
scroll to position [247, 0]
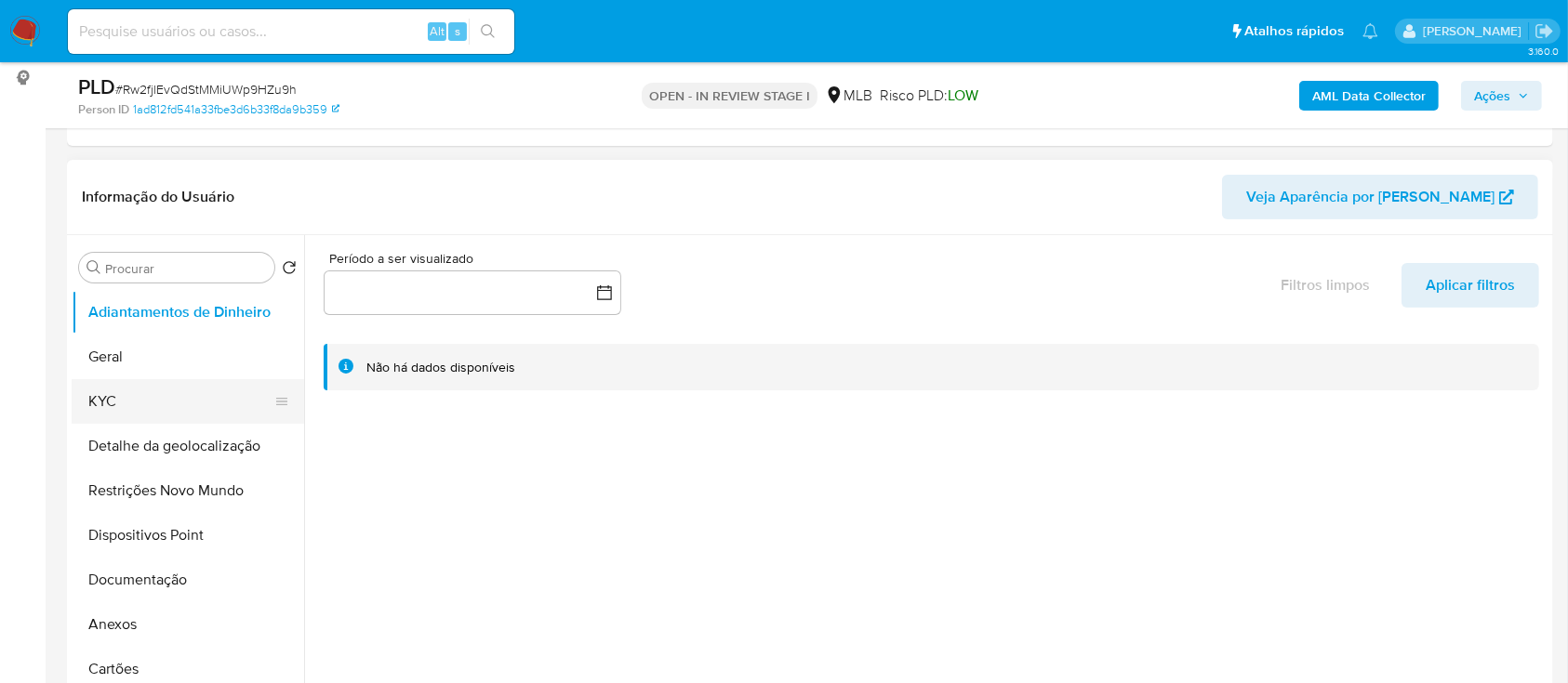
click at [119, 400] on button "KYC" at bounding box center [180, 402] width 218 height 45
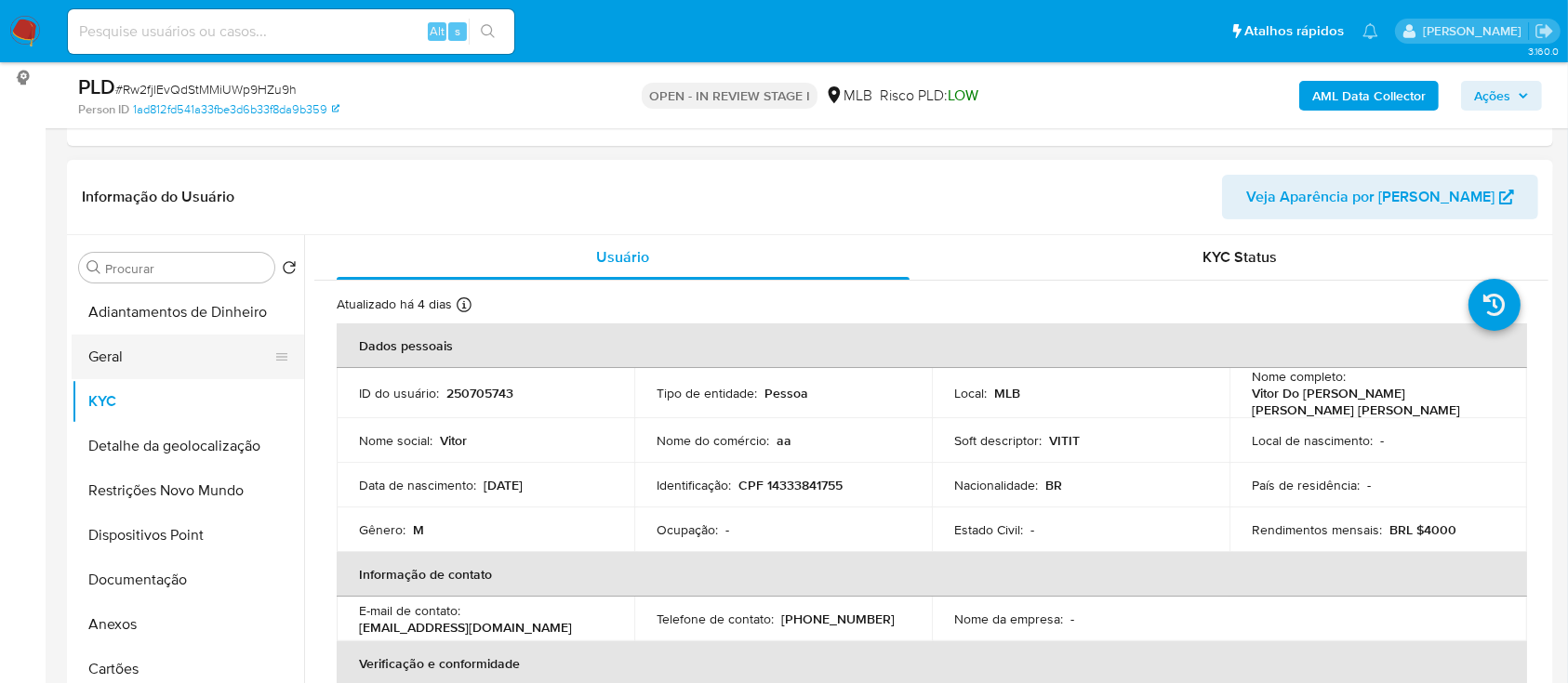
click at [181, 355] on button "Geral" at bounding box center [180, 358] width 218 height 45
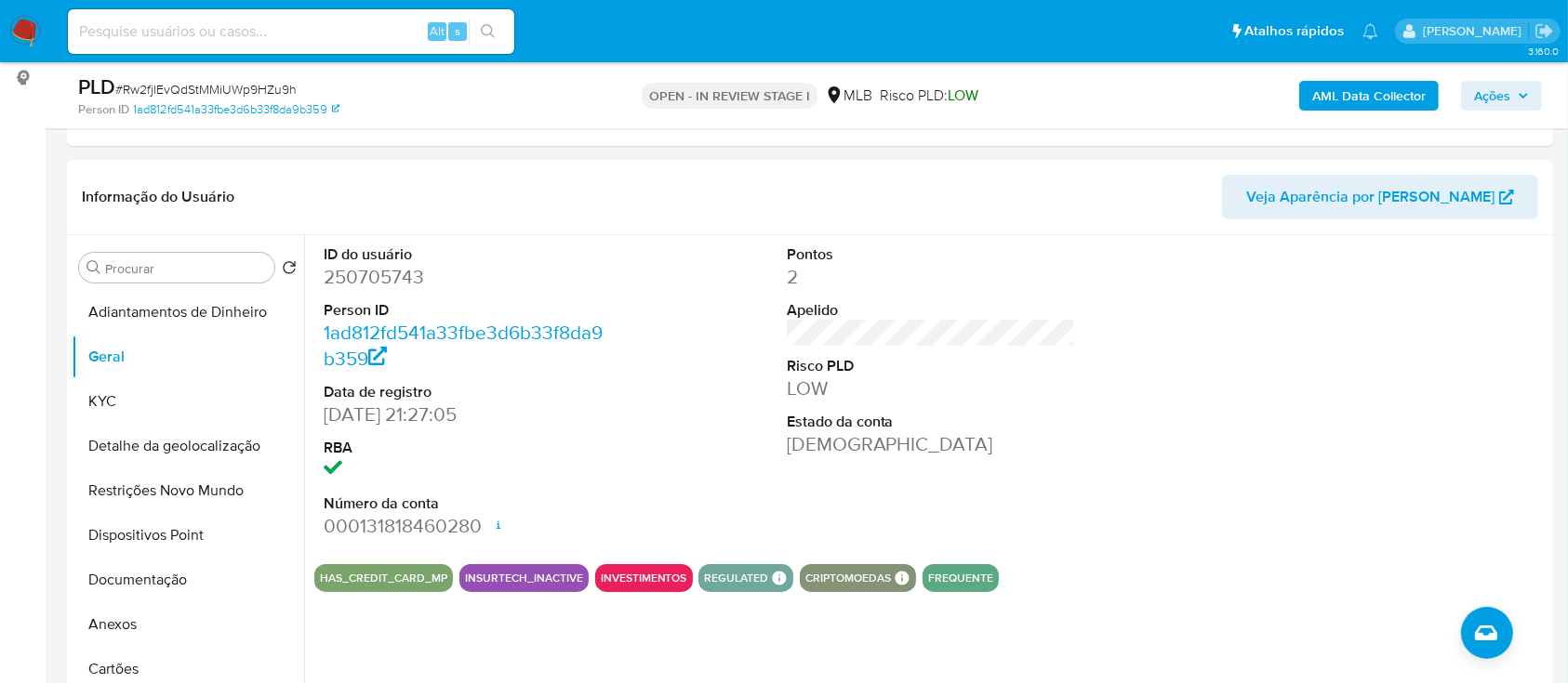
click at [1476, 276] on div at bounding box center [1394, 393] width 309 height 315
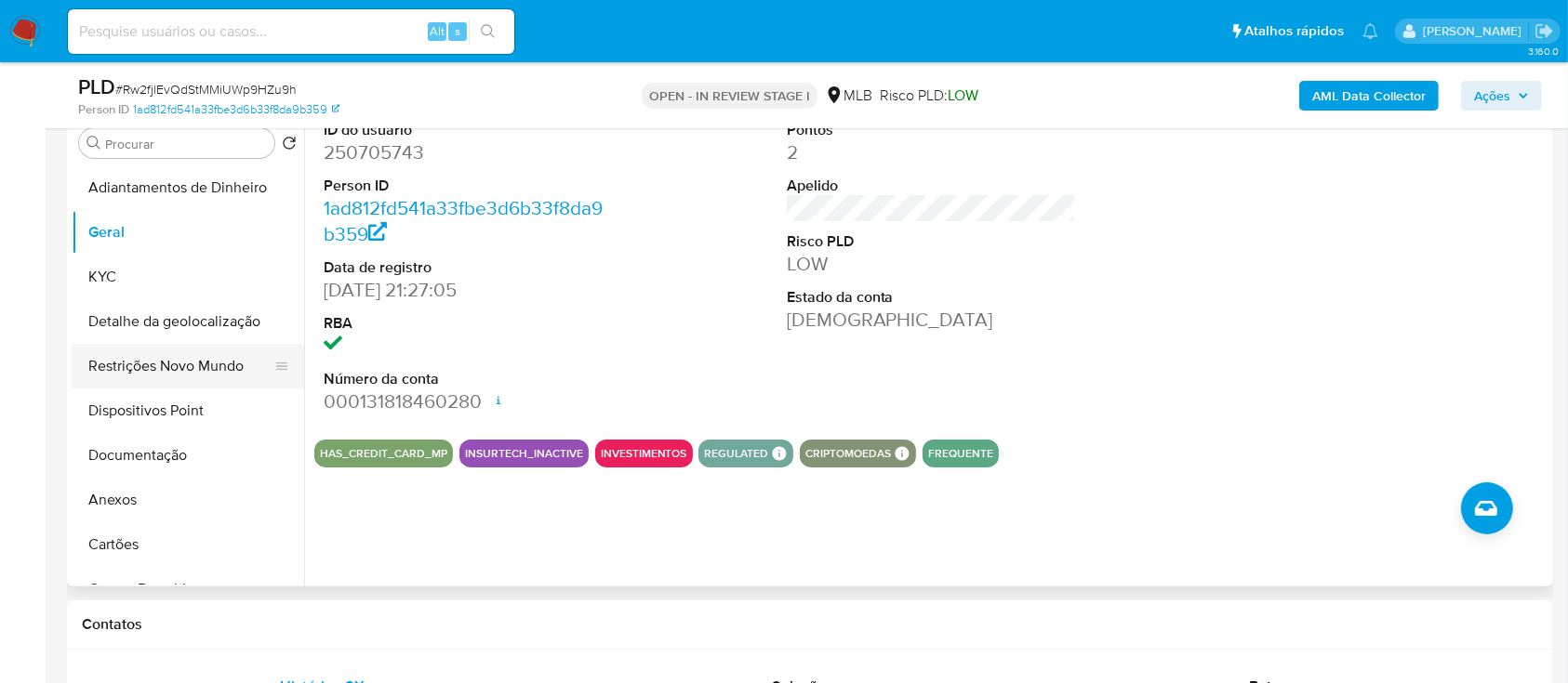
scroll to position [0, 0]
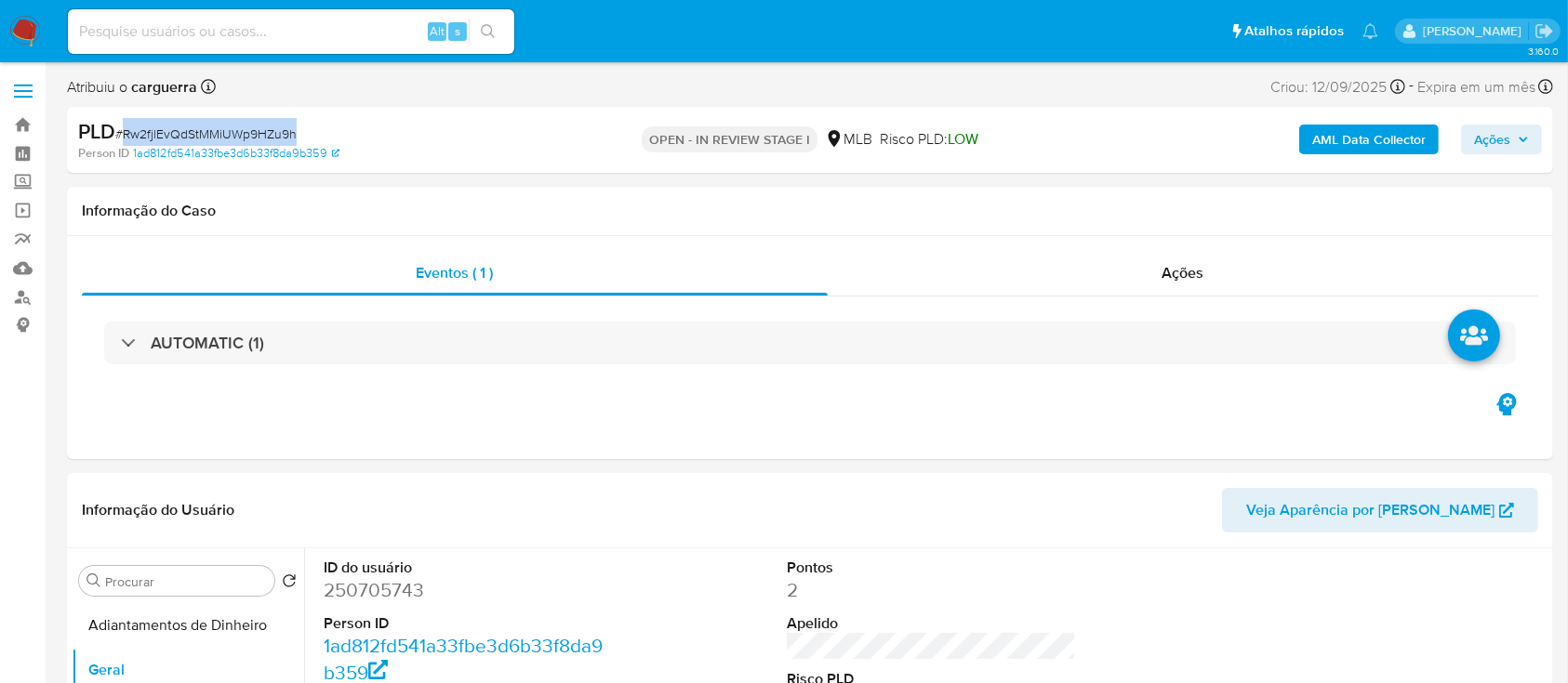
drag, startPoint x: 300, startPoint y: 137, endPoint x: 134, endPoint y: 140, distance: 166.0
click at [126, 138] on div "PLD # Rw2fjlEvQdStMMiUWp9HZu9h" at bounding box center [319, 132] width 481 height 28
copy span "Rw2fjlEvQdStMMiUWp9HZu9h"
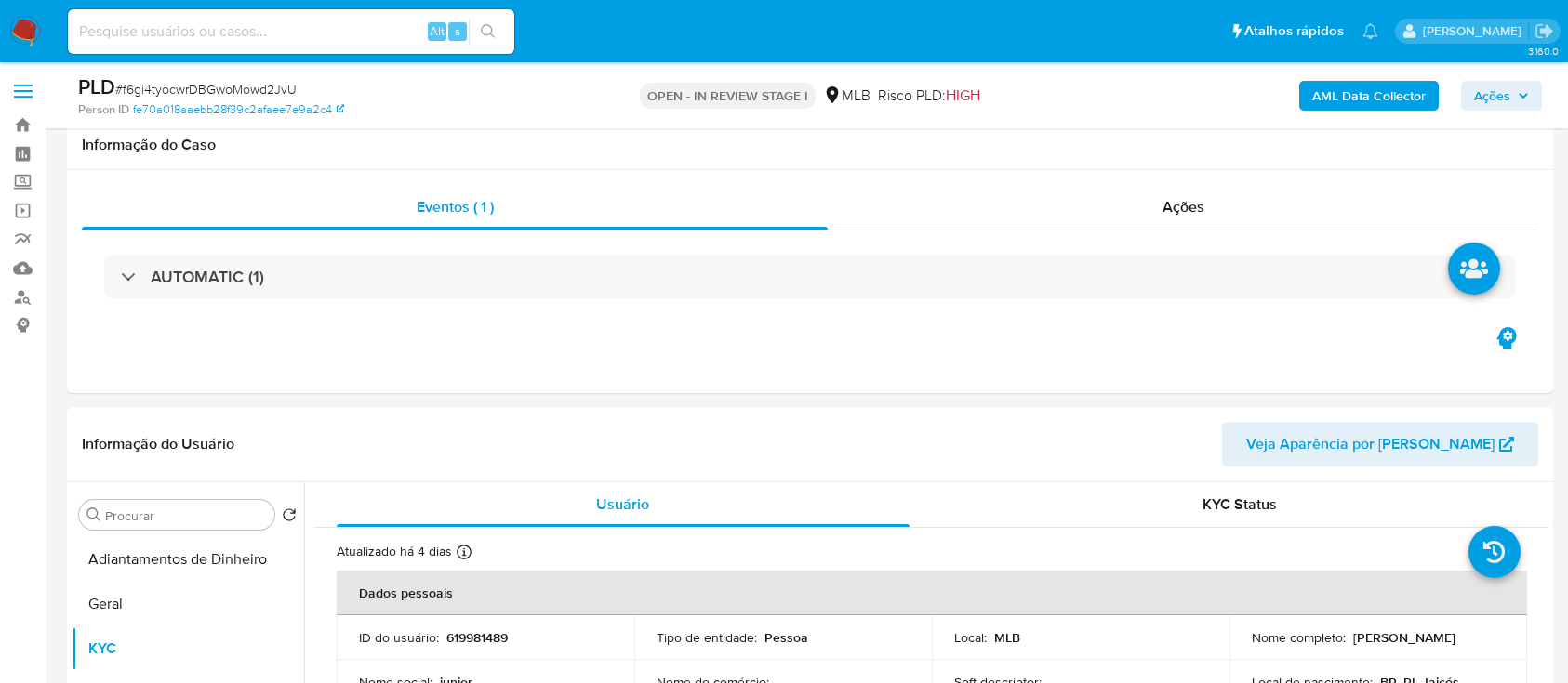
click at [111, 582] on button "Geral" at bounding box center [188, 605] width 233 height 45
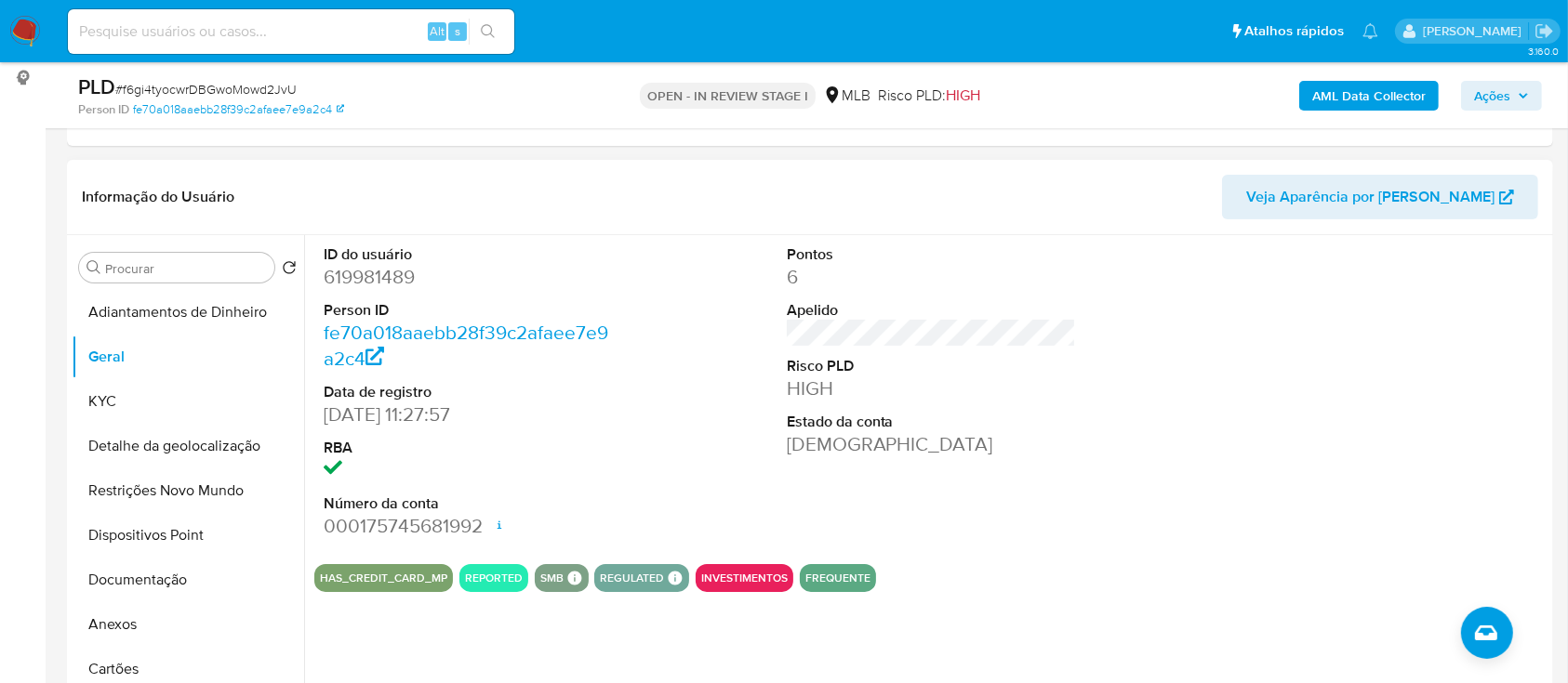
click at [1434, 358] on div at bounding box center [1394, 393] width 309 height 315
click at [148, 410] on button "KYC" at bounding box center [180, 402] width 218 height 45
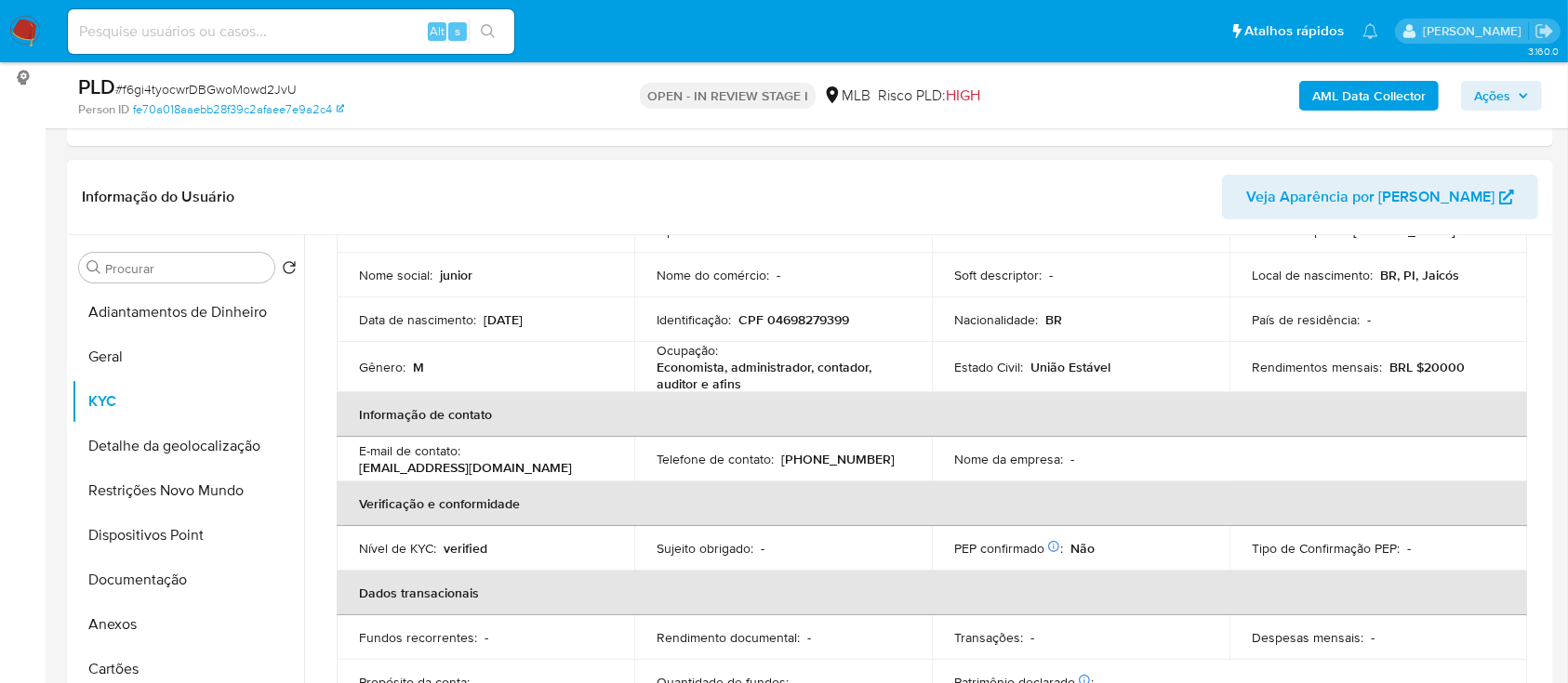
scroll to position [124, 0]
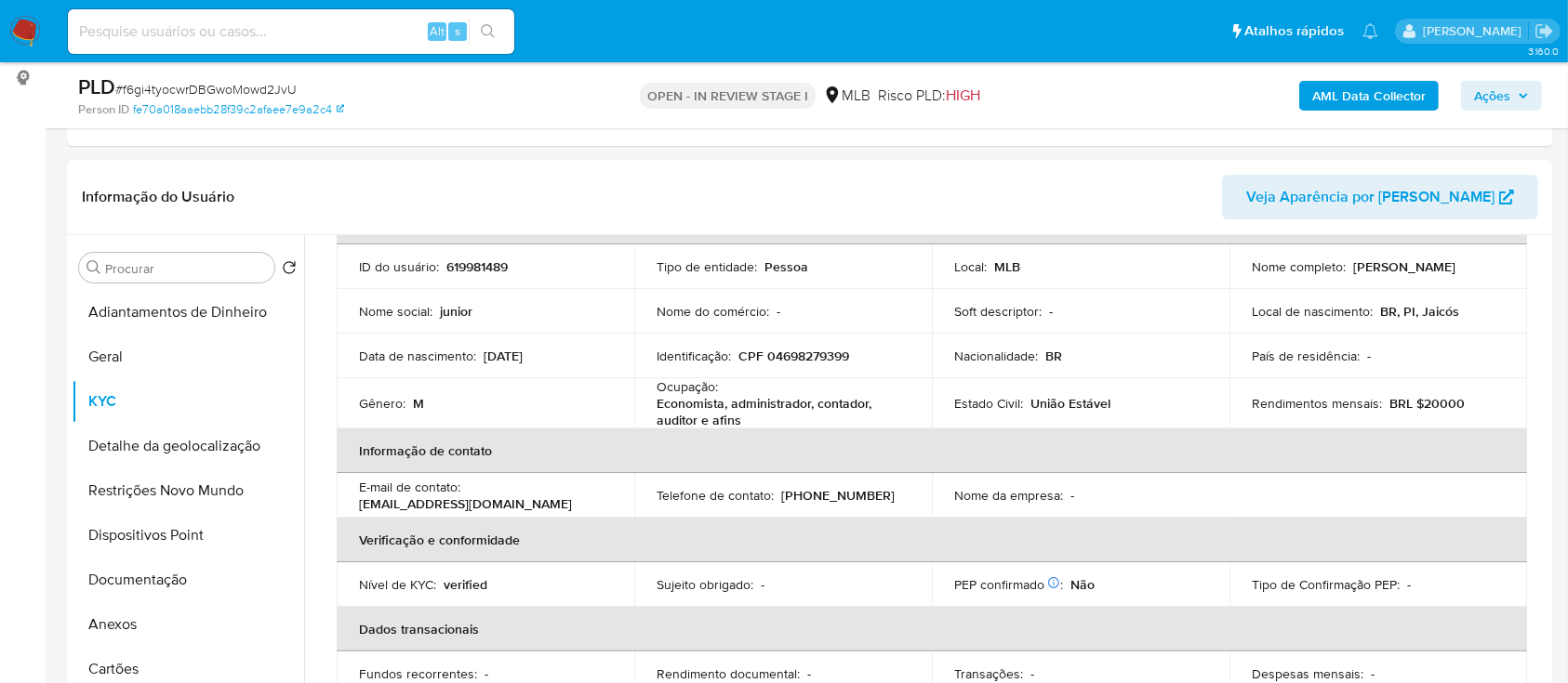
drag, startPoint x: 28, startPoint y: 253, endPoint x: 61, endPoint y: 249, distance: 33.2
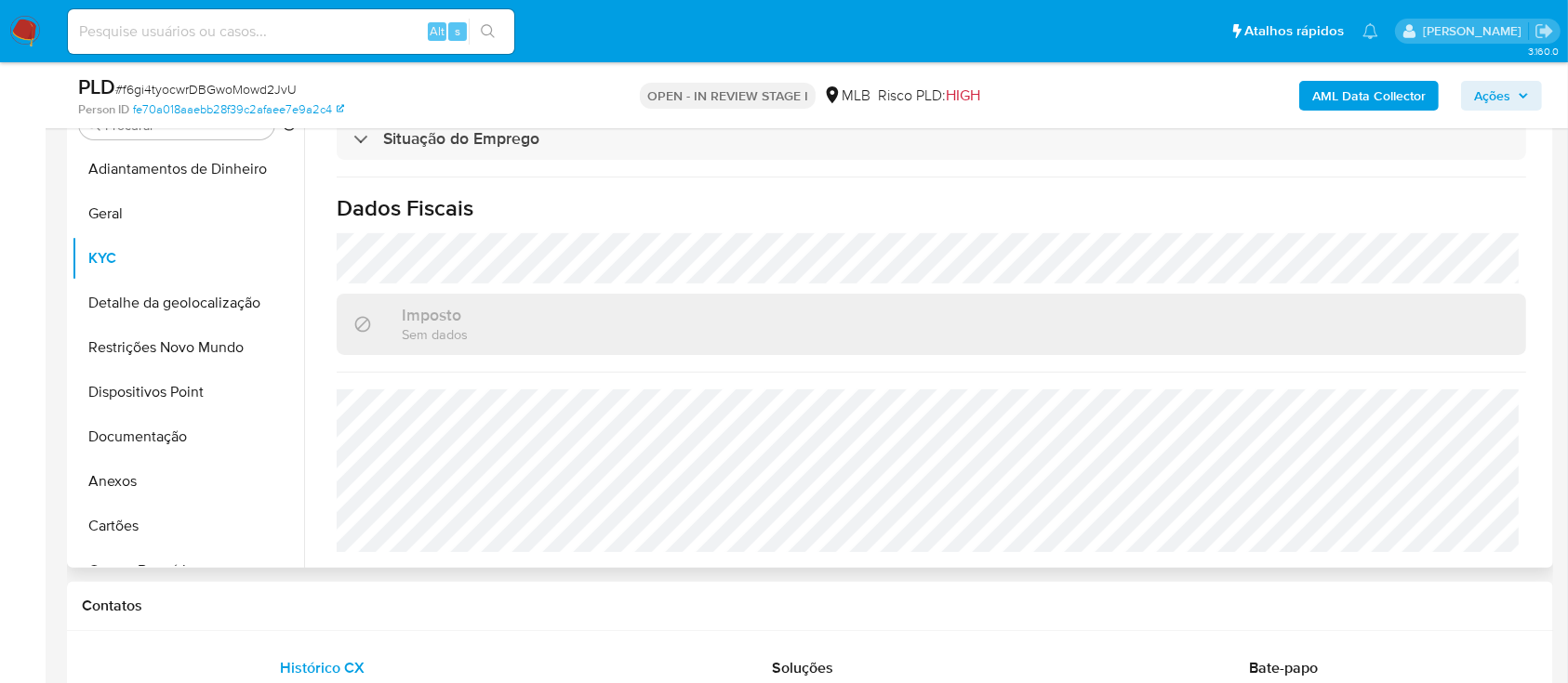
scroll to position [495, 0]
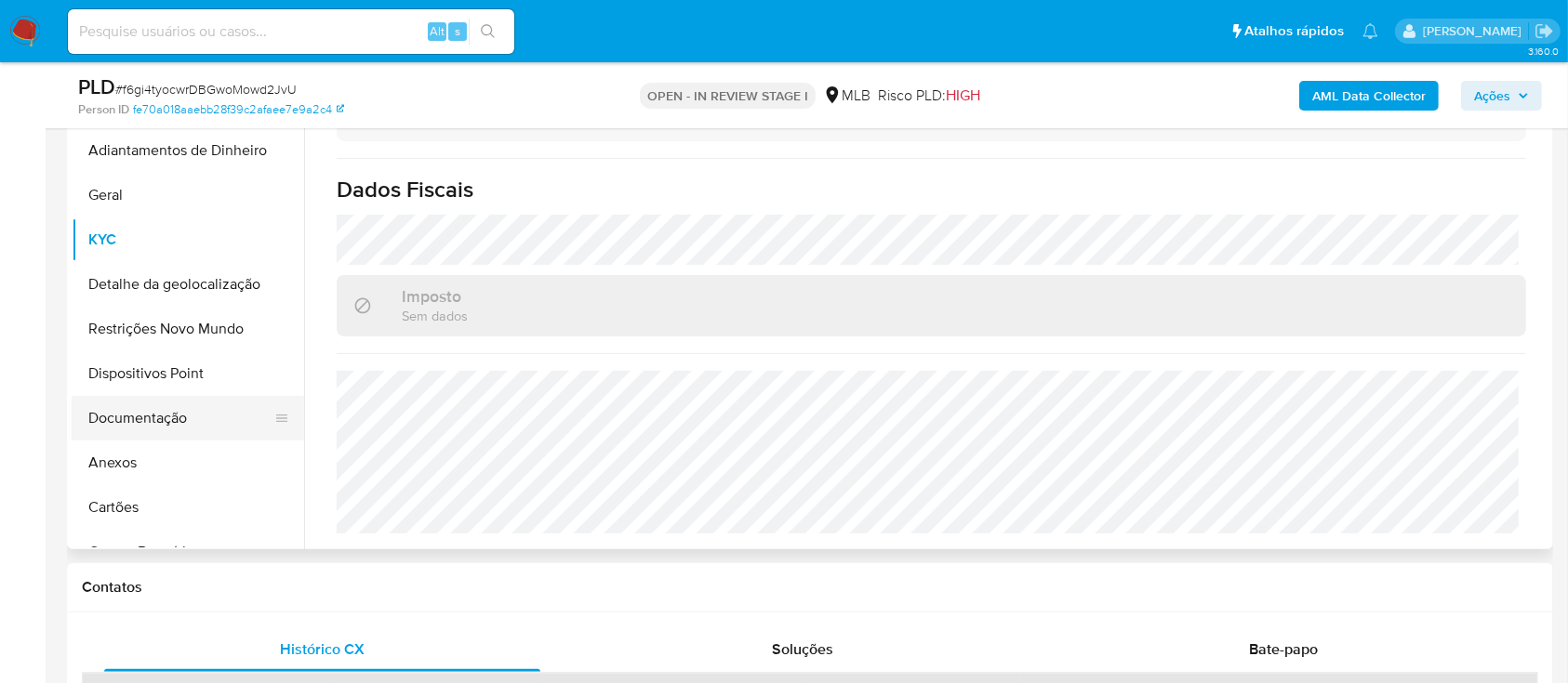
scroll to position [372, 0]
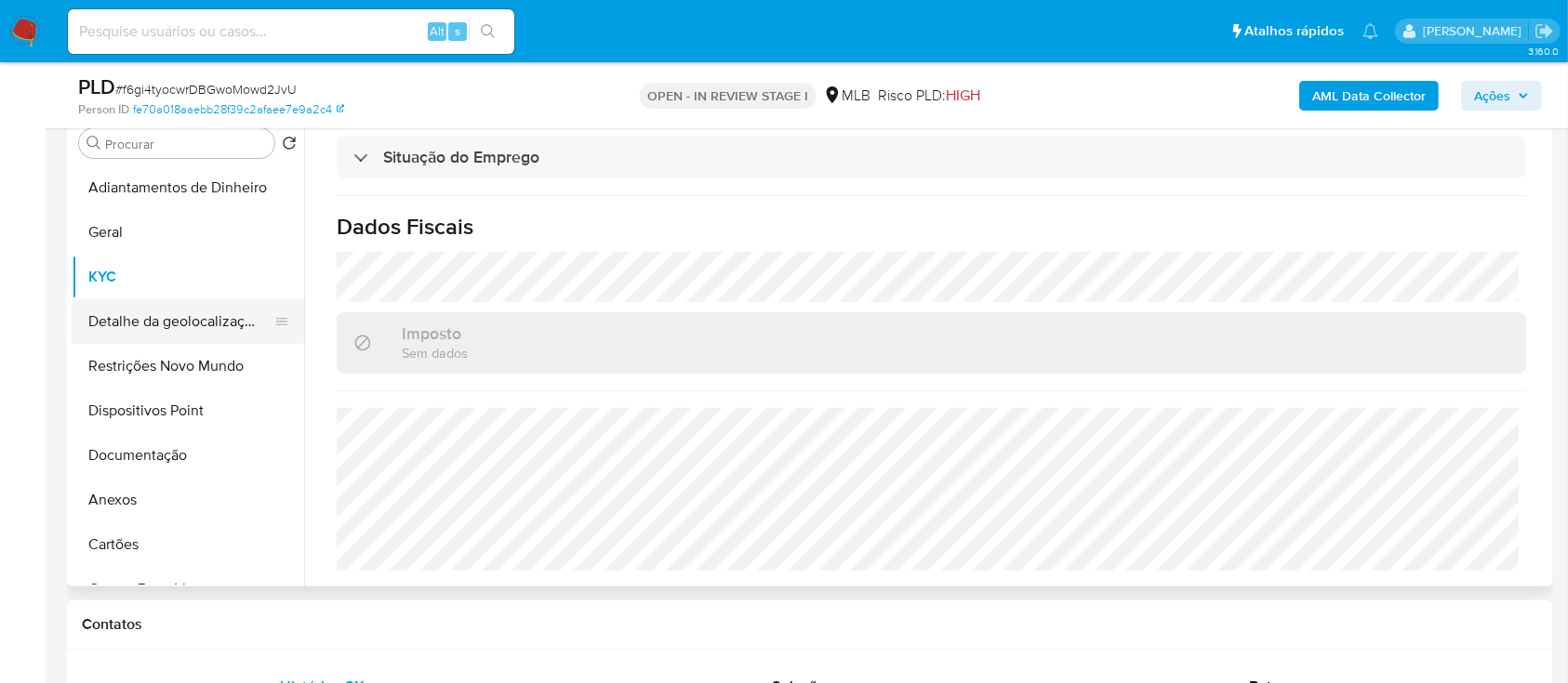
click at [148, 317] on button "Detalhe da geolocalização" at bounding box center [180, 321] width 218 height 45
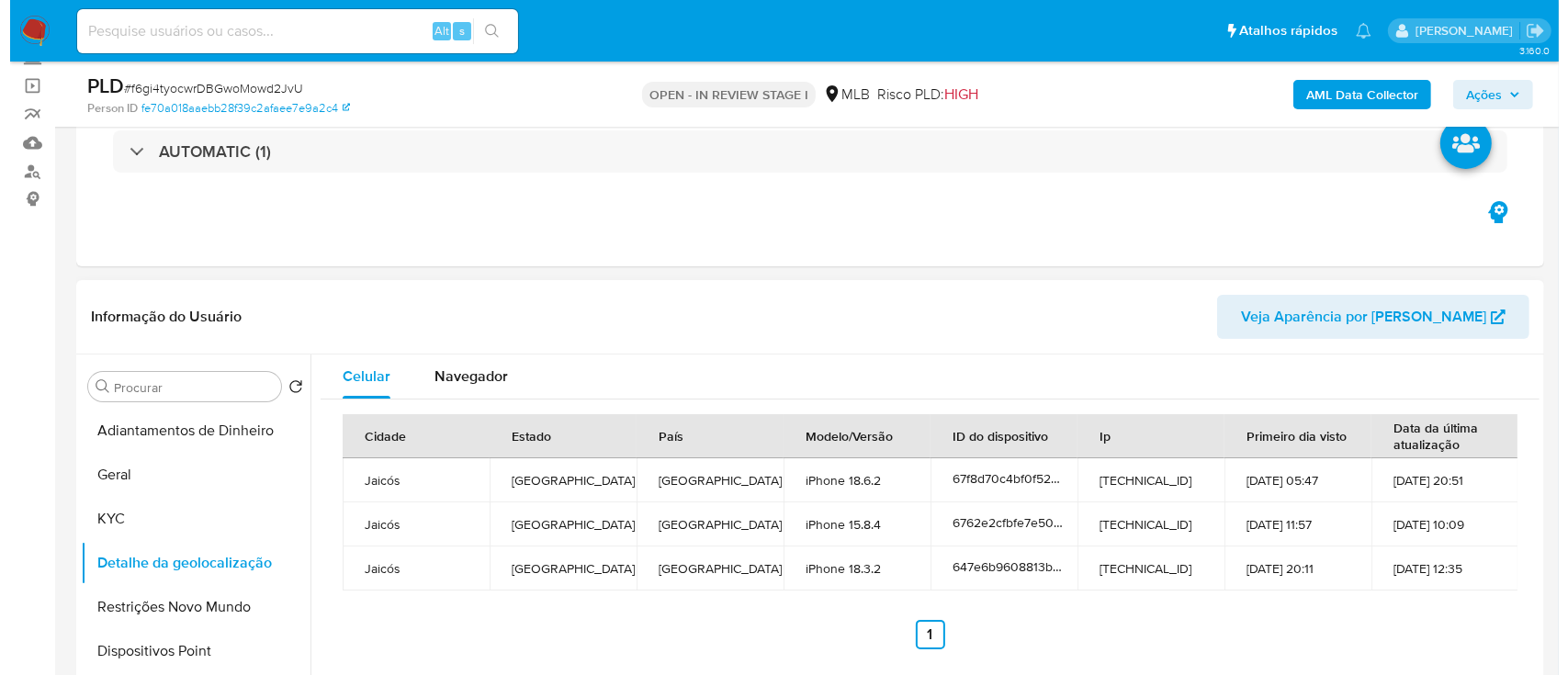
scroll to position [244, 0]
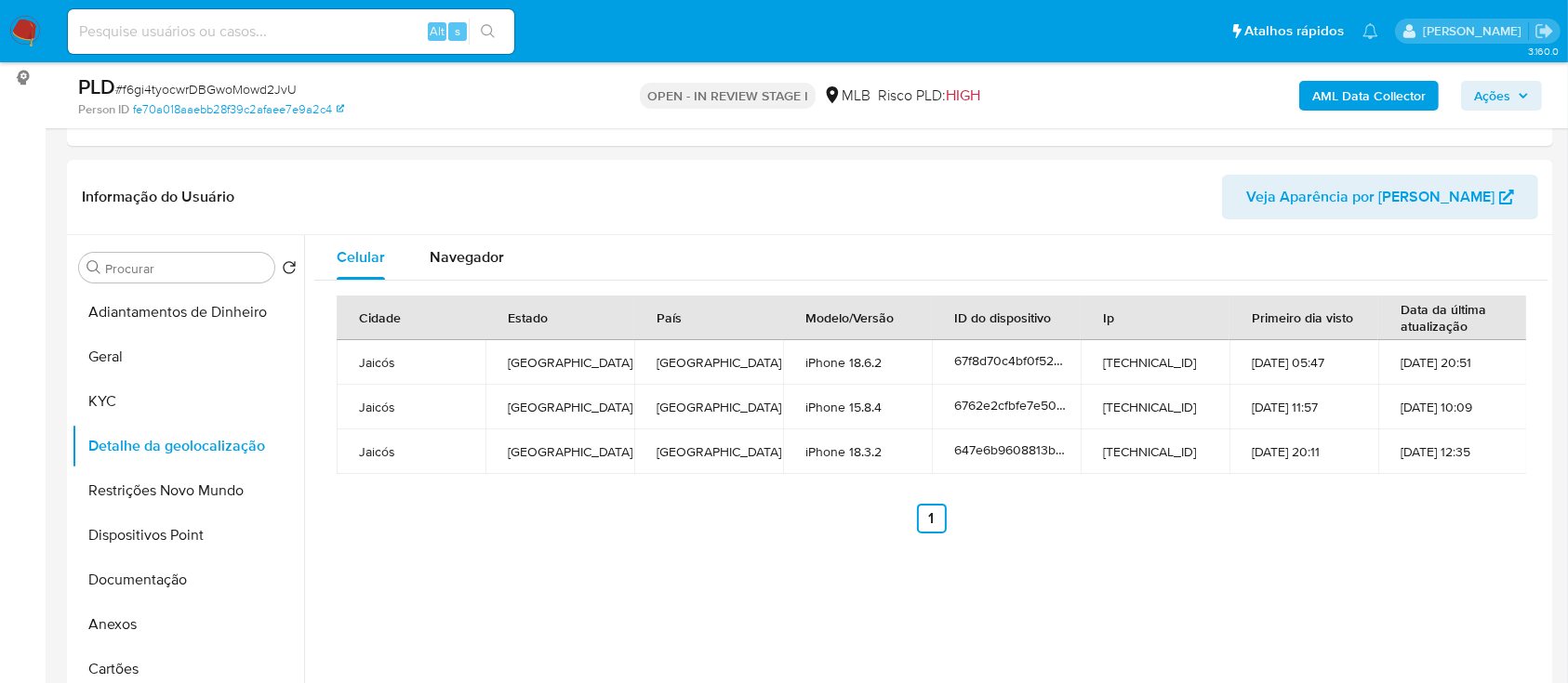
click at [1391, 539] on div "Cidade Estado País Modelo/Versão ID do dispositivo Ip Primeiro dia visto Data d…" at bounding box center [932, 414] width 1235 height 268
click at [139, 503] on button "Restrições Novo Mundo" at bounding box center [180, 491] width 218 height 45
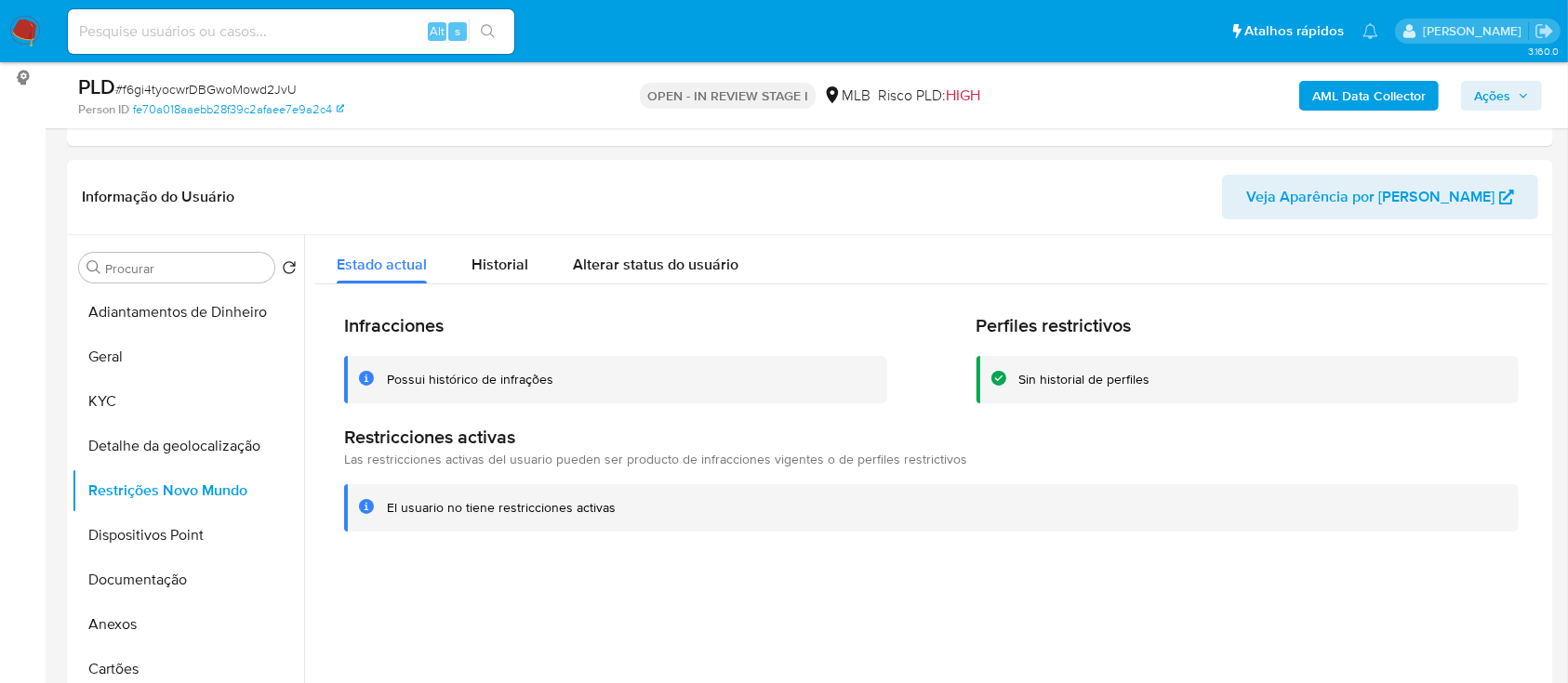
click at [142, 534] on button "Dispositivos Point" at bounding box center [180, 535] width 218 height 45
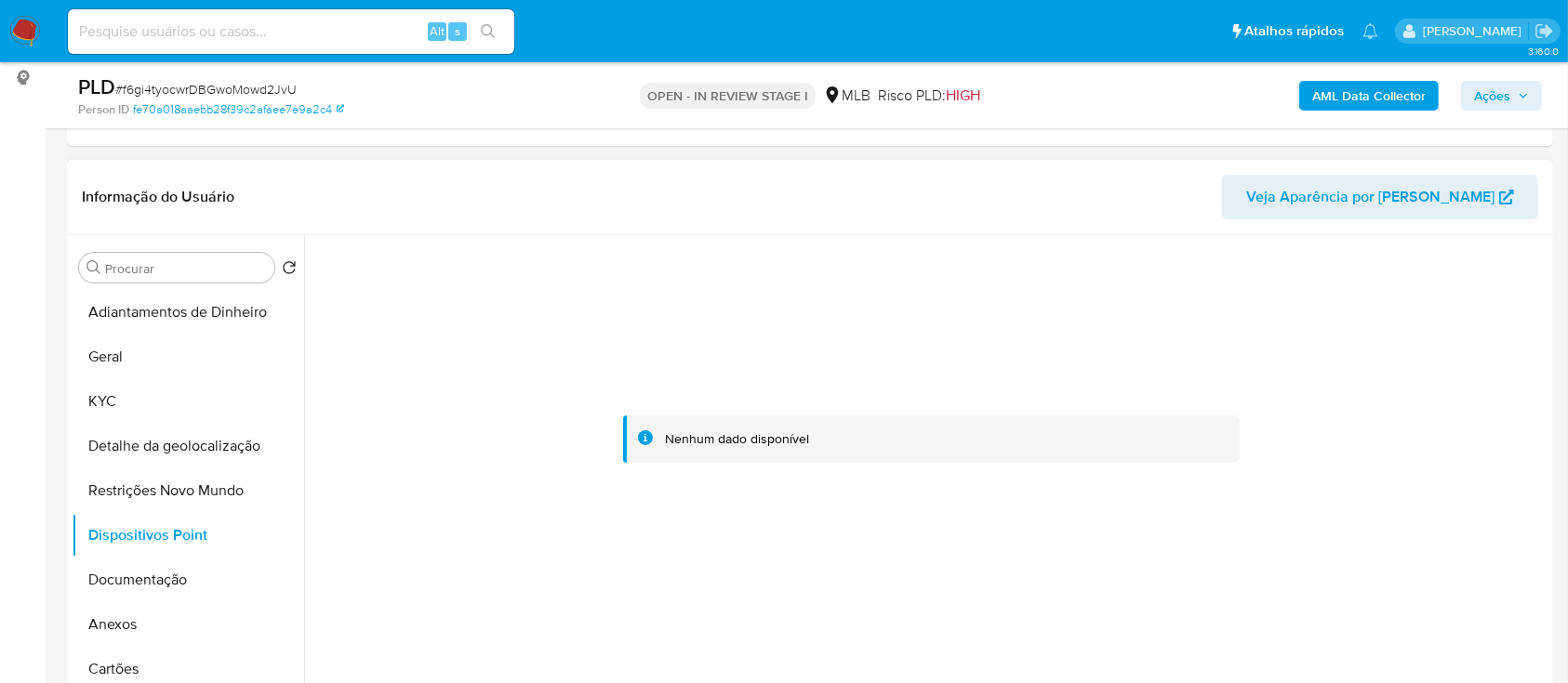
click at [1040, 266] on div at bounding box center [932, 440] width 1235 height 409
click at [164, 567] on button "Documentação" at bounding box center [180, 580] width 218 height 45
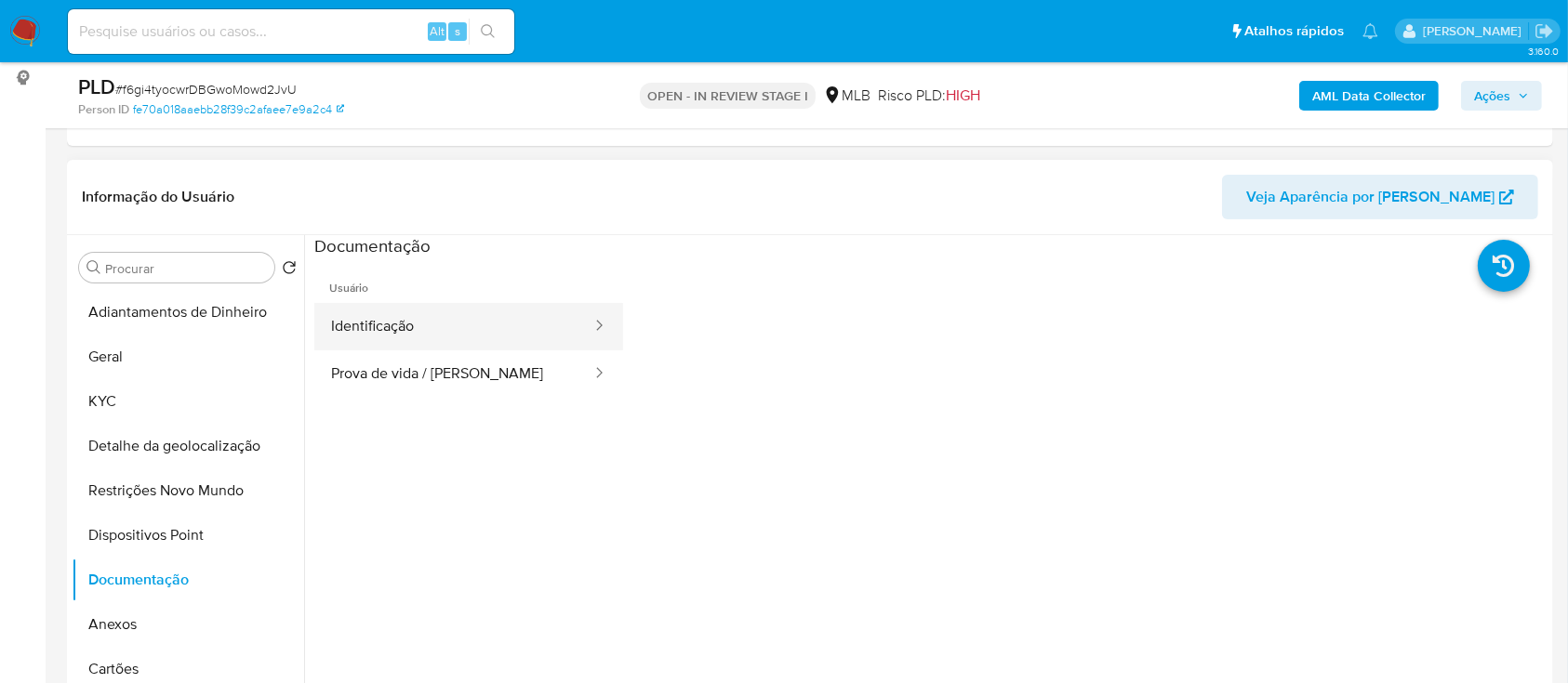
click at [431, 315] on button "Identificação" at bounding box center [454, 326] width 279 height 48
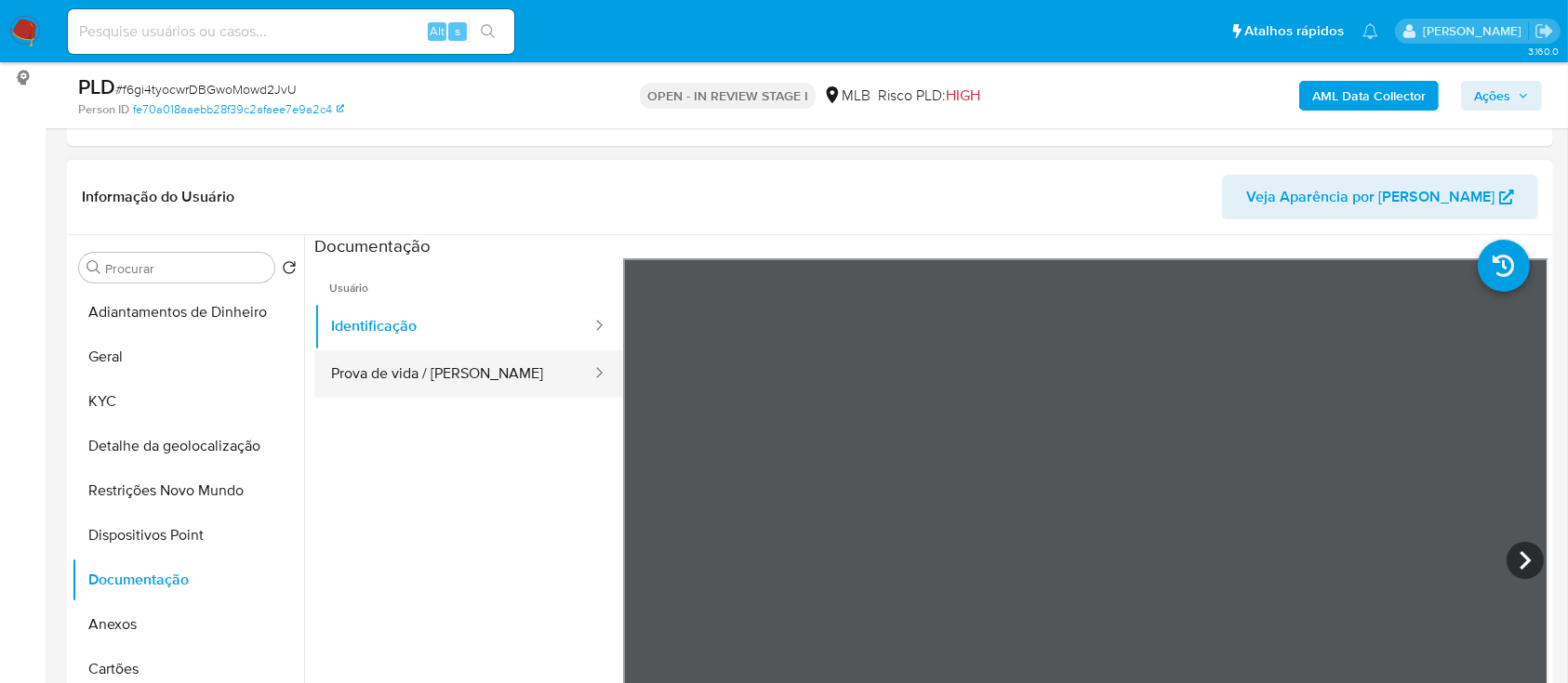
click at [463, 362] on button "Prova de vida / [PERSON_NAME]" at bounding box center [454, 374] width 279 height 48
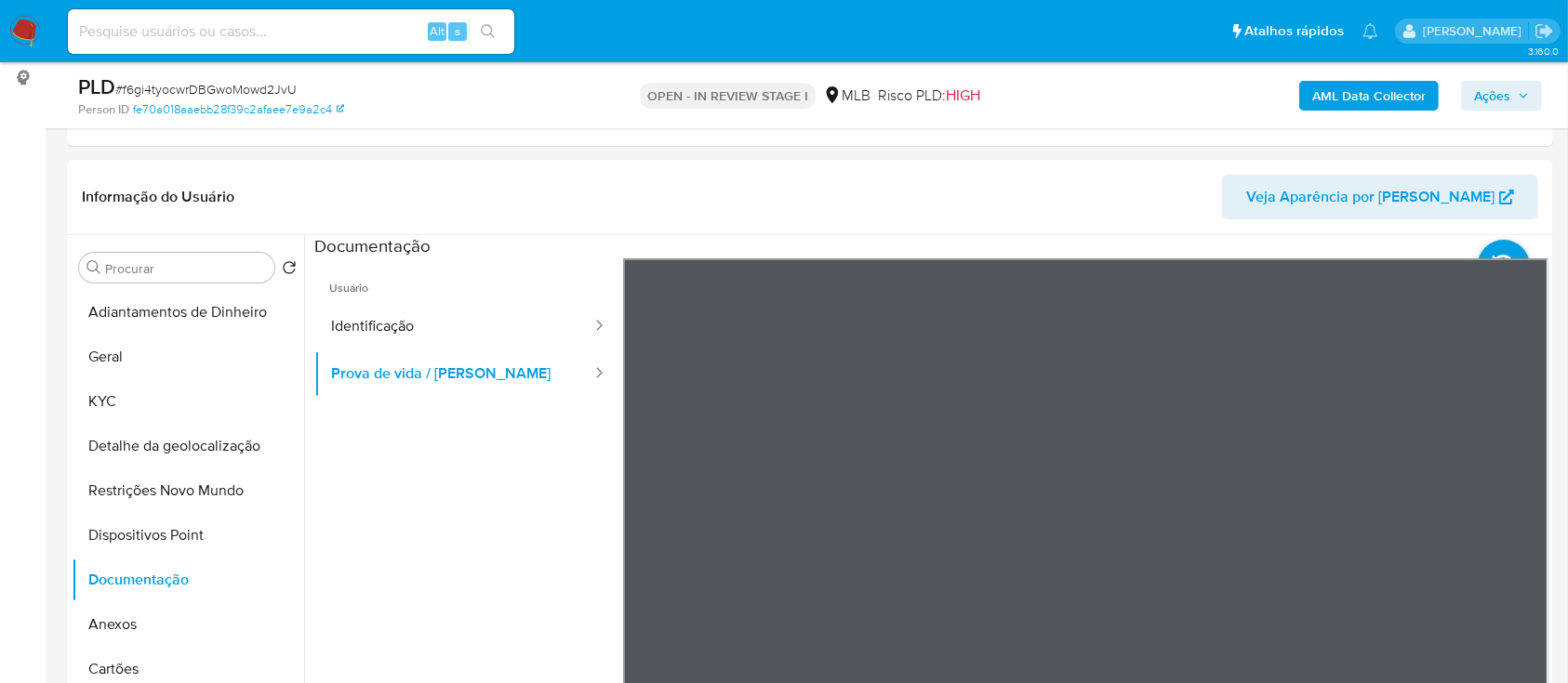
click at [1357, 92] on b "AML Data Collector" at bounding box center [1370, 96] width 113 height 29
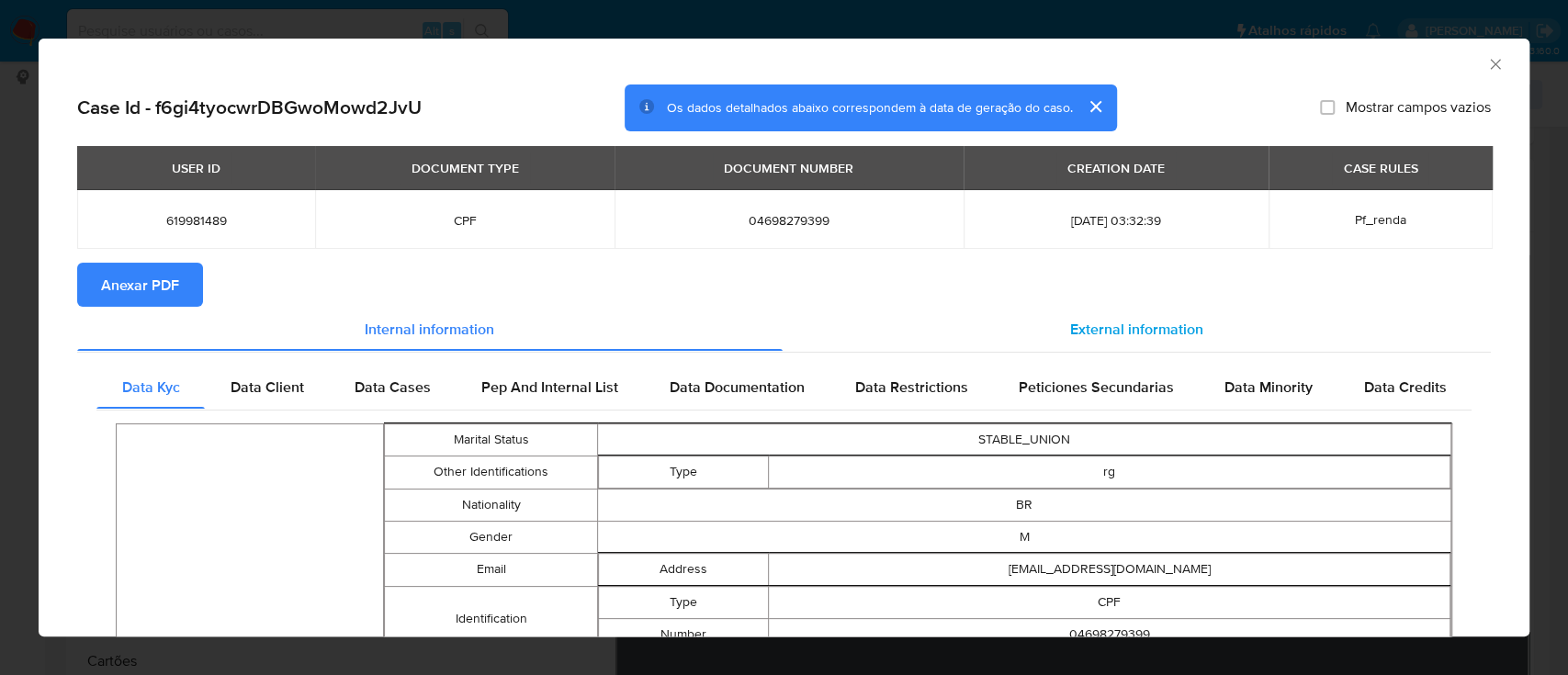
drag, startPoint x: 1080, startPoint y: 329, endPoint x: 1064, endPoint y: 344, distance: 21.9
click at [1080, 328] on span "External information" at bounding box center [1136, 328] width 133 height 21
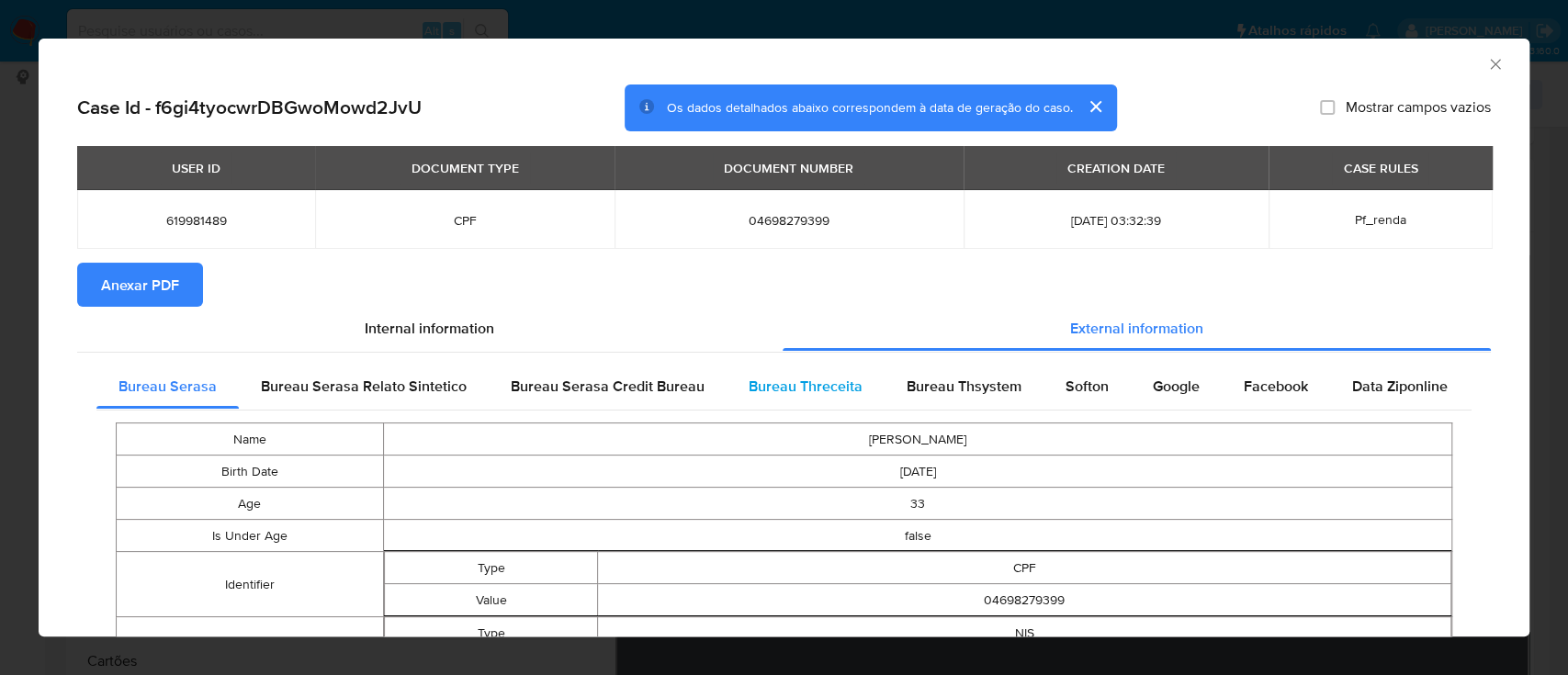
click at [786, 376] on div "Bureau Threceita" at bounding box center [806, 387] width 158 height 44
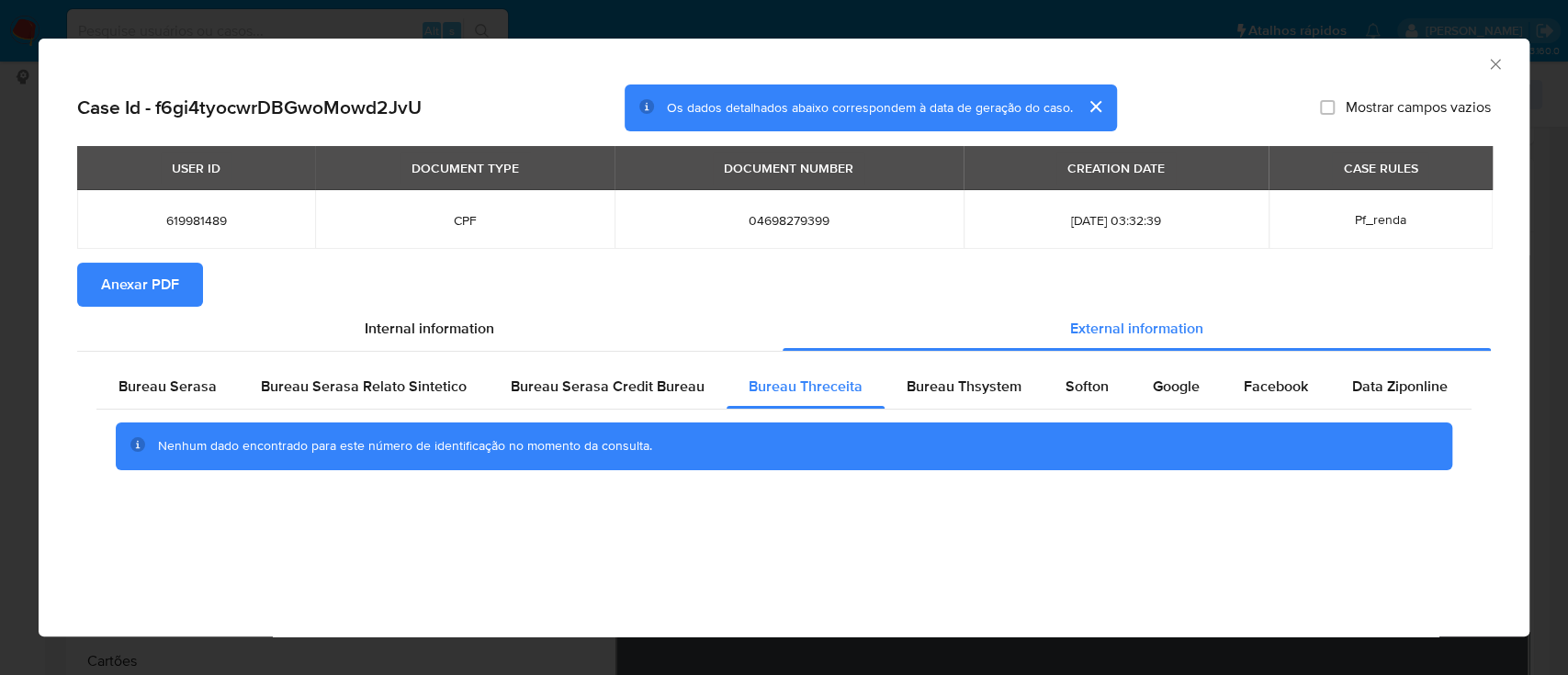
click at [1273, 63] on div "AML Data Collector" at bounding box center [769, 61] width 1435 height 20
click at [952, 385] on span "Bureau Thsystem" at bounding box center [964, 386] width 115 height 21
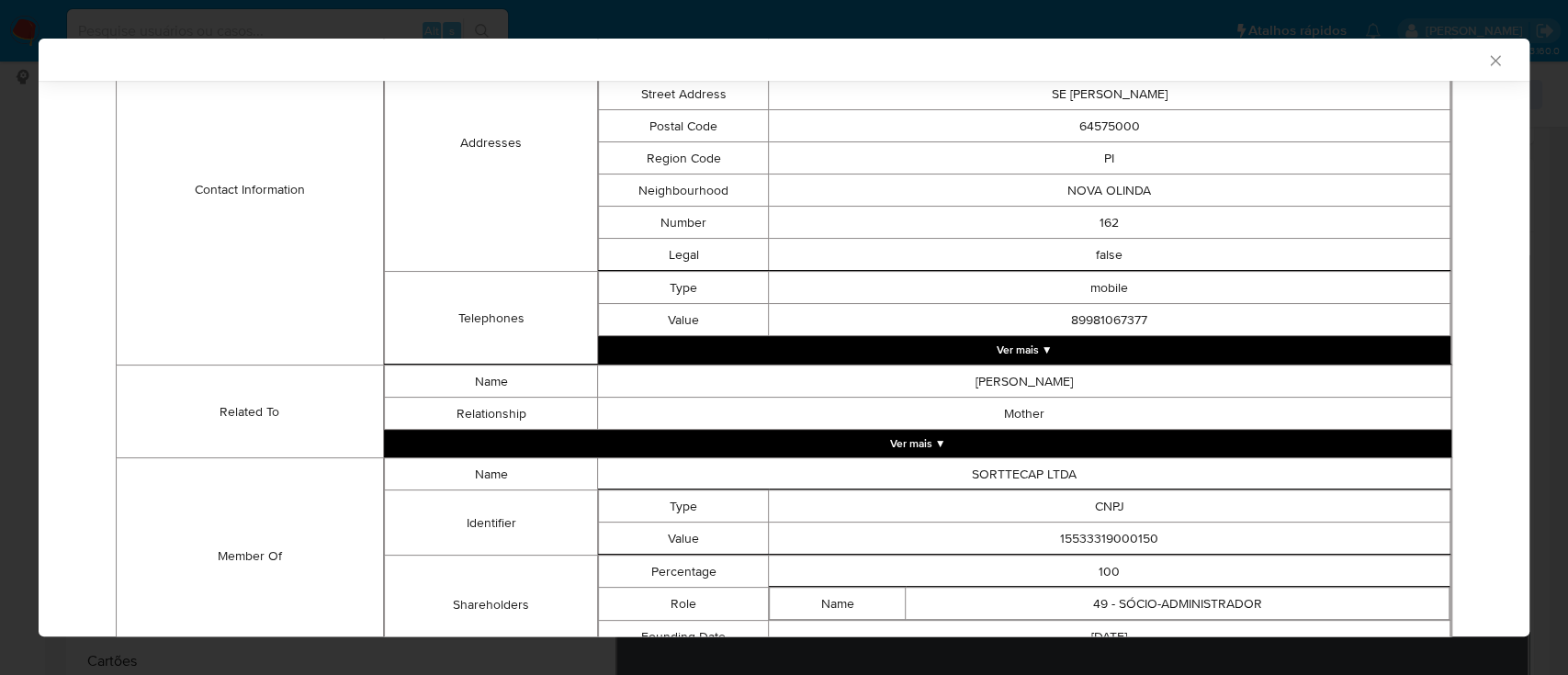
scroll to position [711, 0]
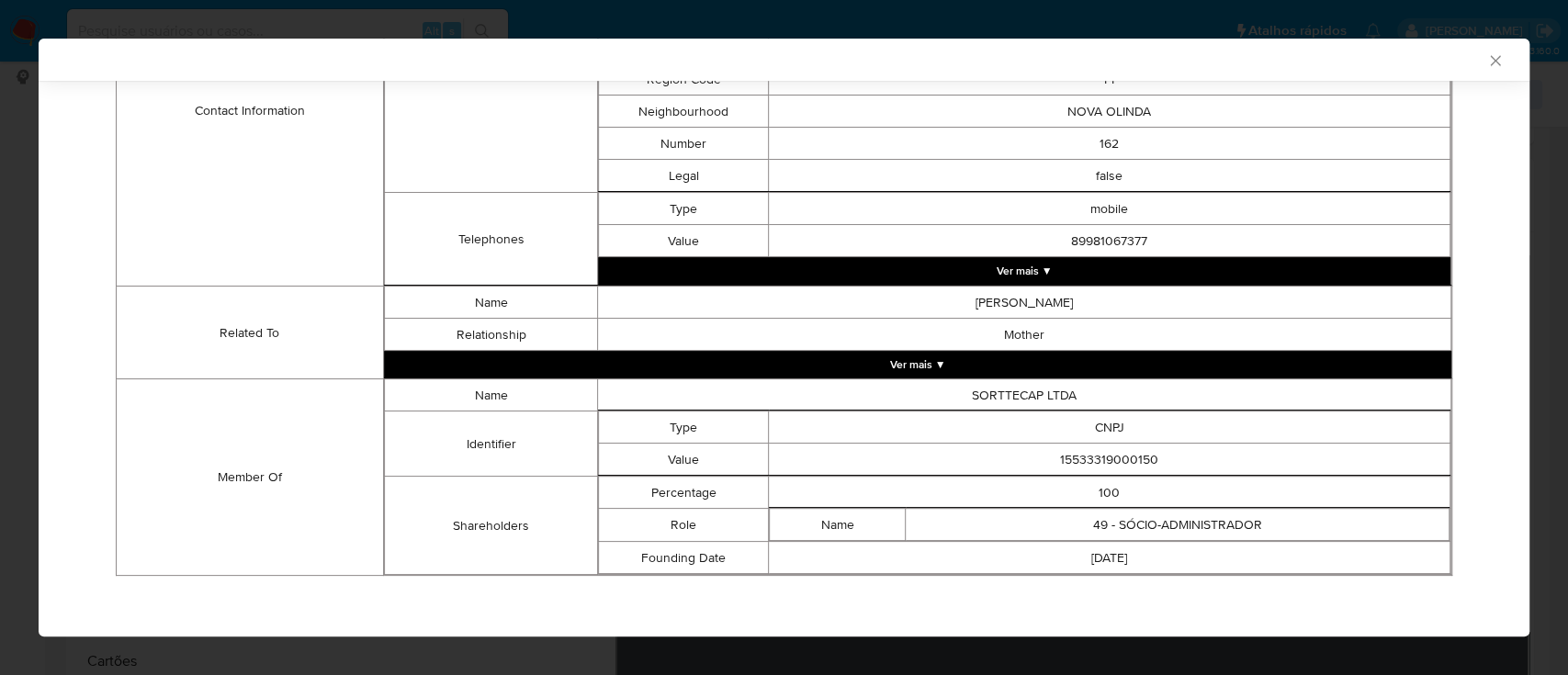
drag, startPoint x: 142, startPoint y: 193, endPoint x: 154, endPoint y: 192, distance: 12.0
click at [148, 192] on td "Contact Information" at bounding box center [250, 110] width 267 height 352
drag, startPoint x: 1150, startPoint y: 449, endPoint x: 1022, endPoint y: 453, distance: 128.1
click at [1022, 453] on td "15533319000150" at bounding box center [1109, 460] width 682 height 32
copy td "15533319000150"
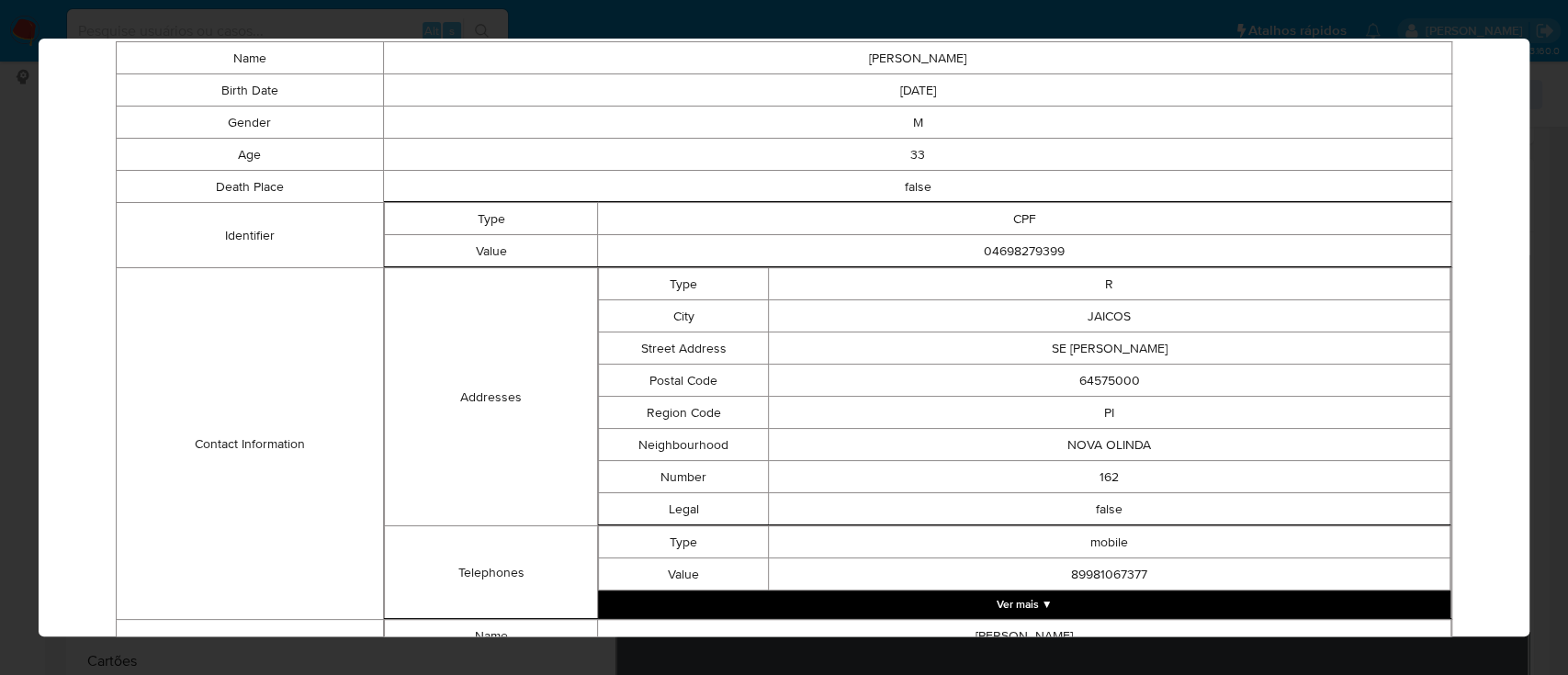
scroll to position [0, 0]
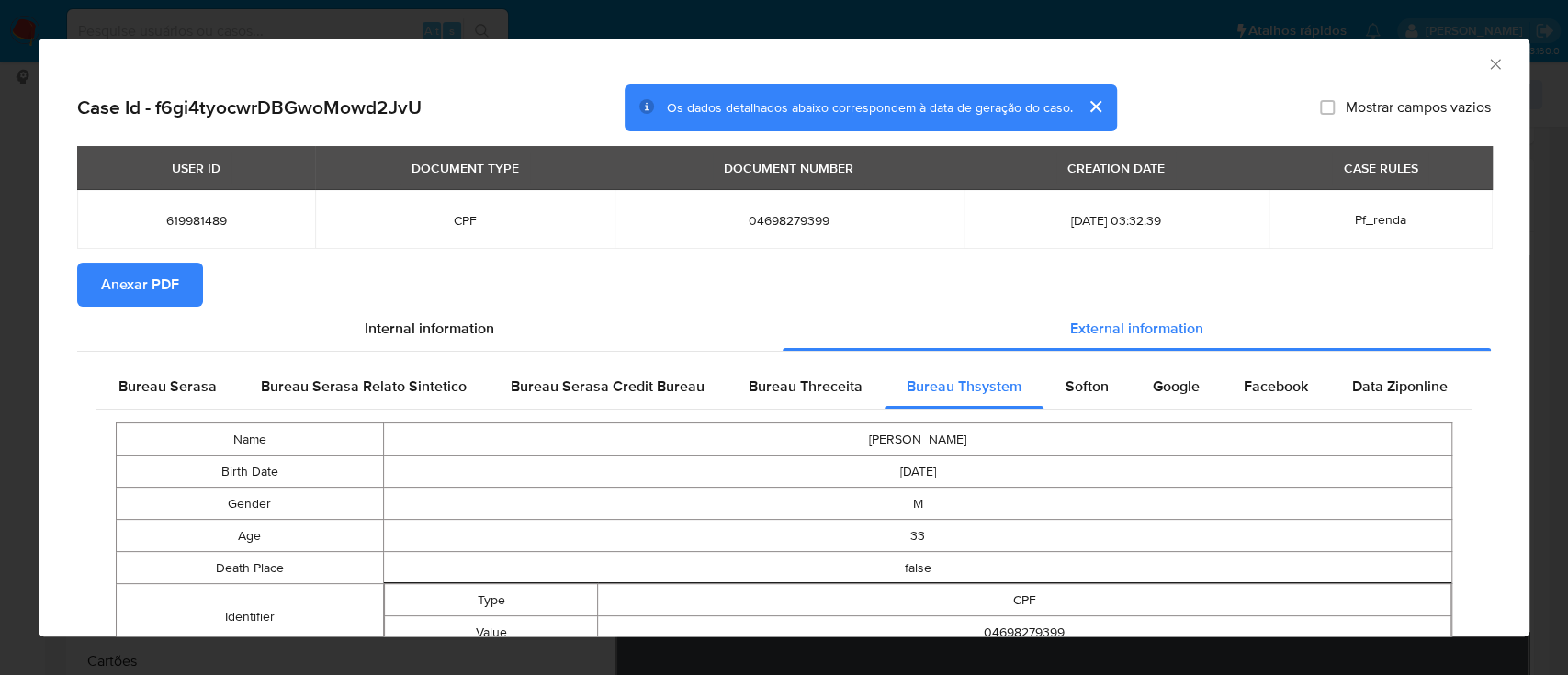
click at [158, 291] on span "Anexar PDF" at bounding box center [140, 285] width 78 height 41
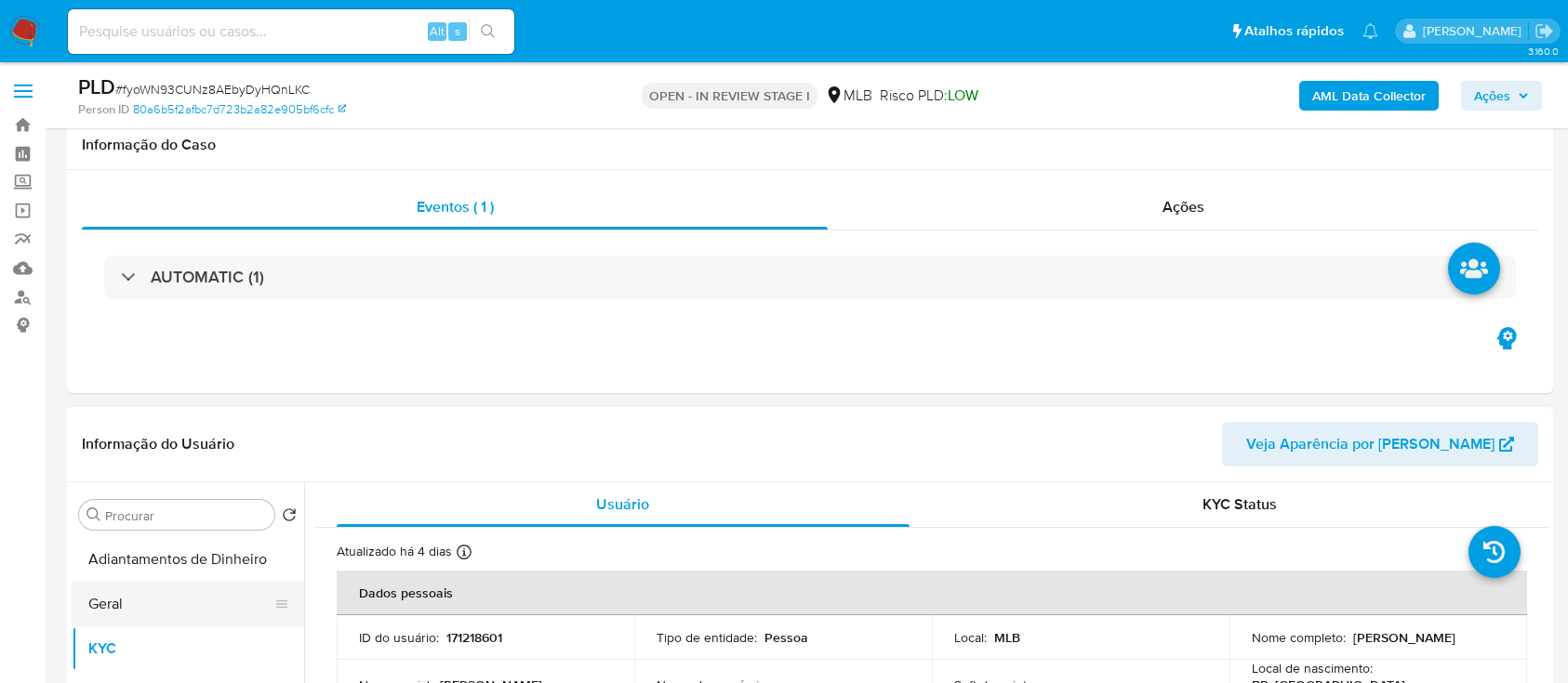
scroll to position [247, 0]
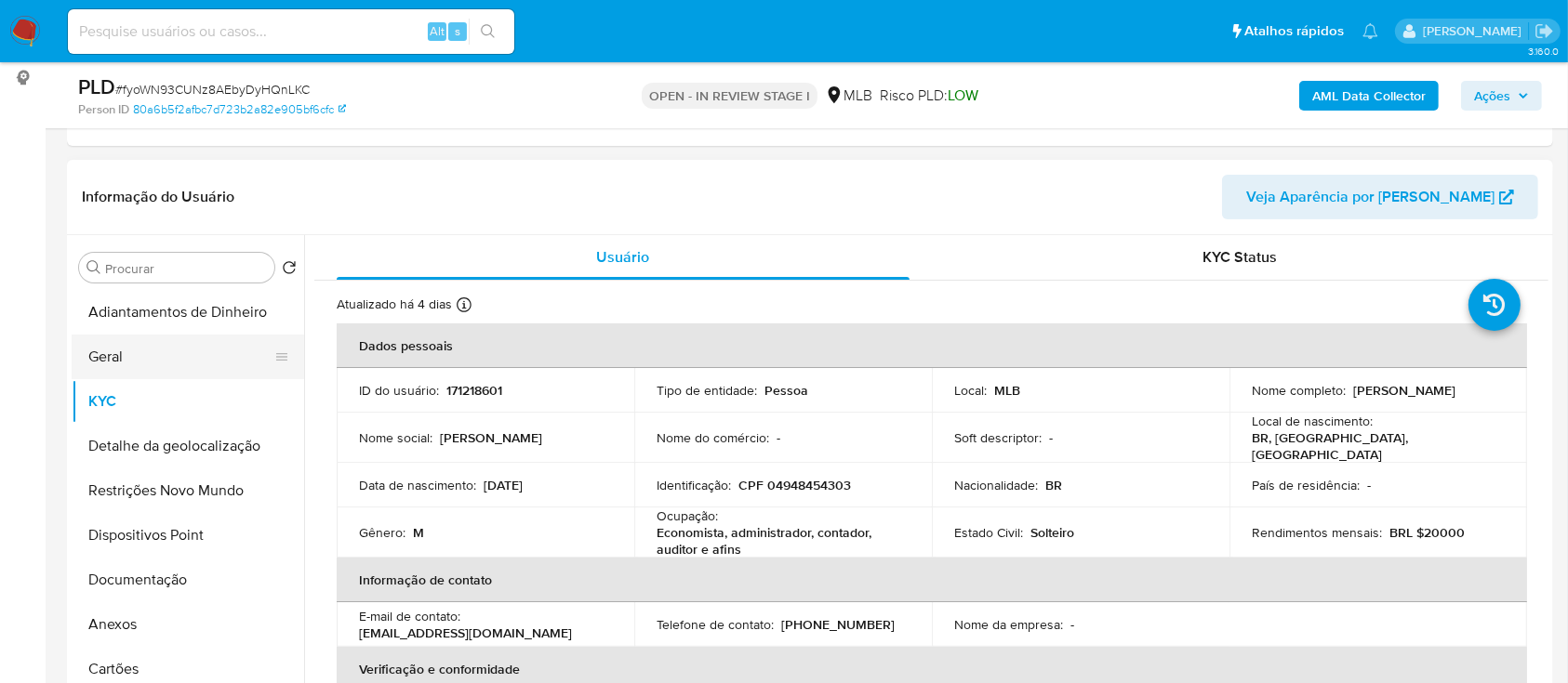
click at [104, 365] on button "Geral" at bounding box center [180, 358] width 218 height 45
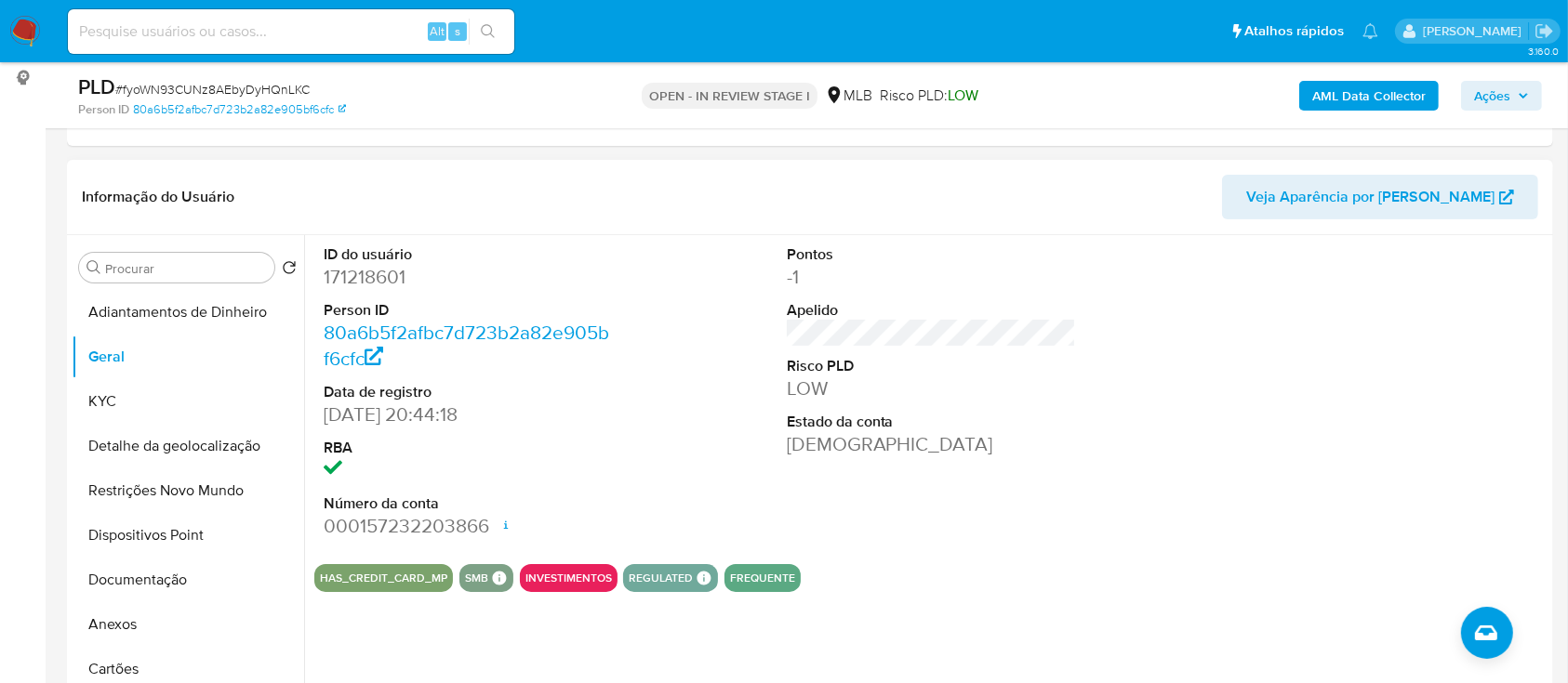
drag, startPoint x: 1281, startPoint y: 354, endPoint x: 1248, endPoint y: 320, distance: 47.4
click at [1273, 346] on div at bounding box center [1394, 393] width 309 height 315
click at [154, 412] on button "KYC" at bounding box center [180, 402] width 218 height 45
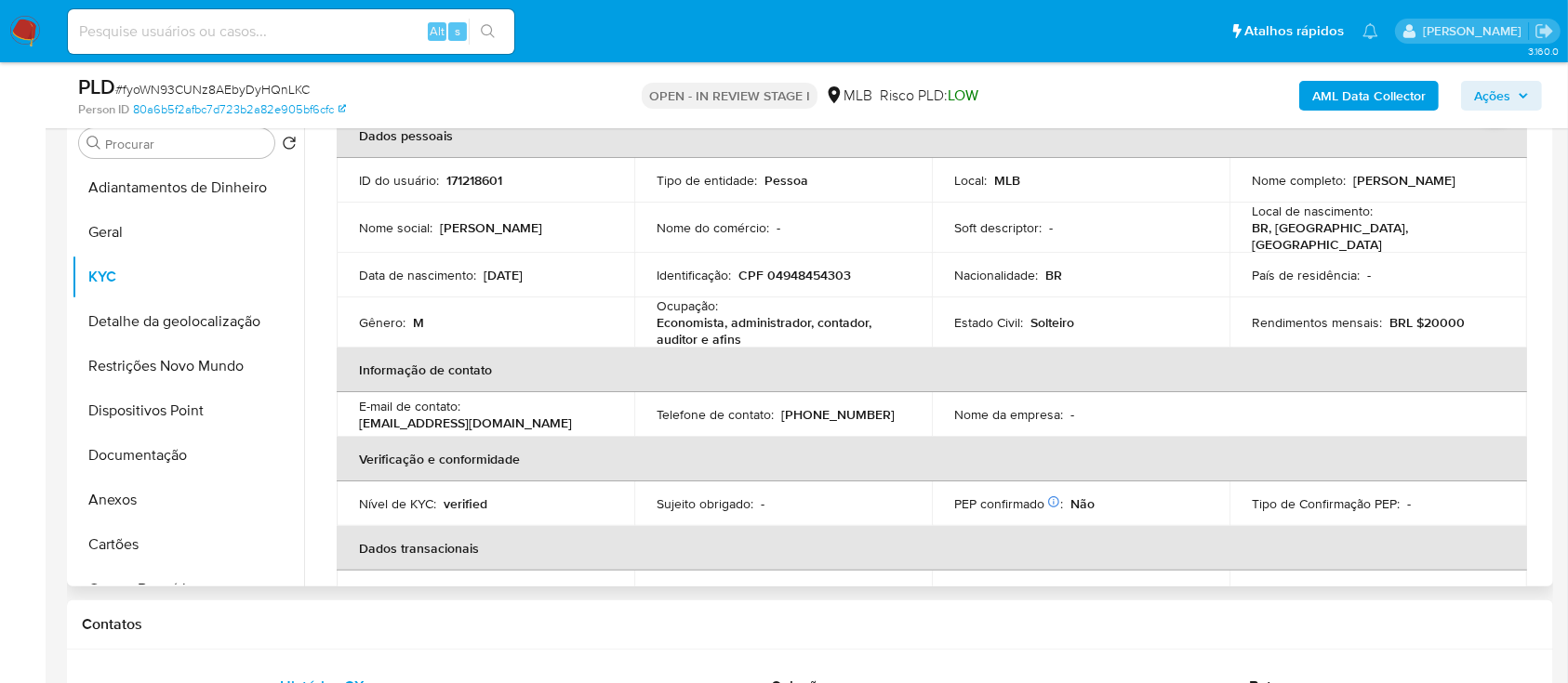
scroll to position [106, 0]
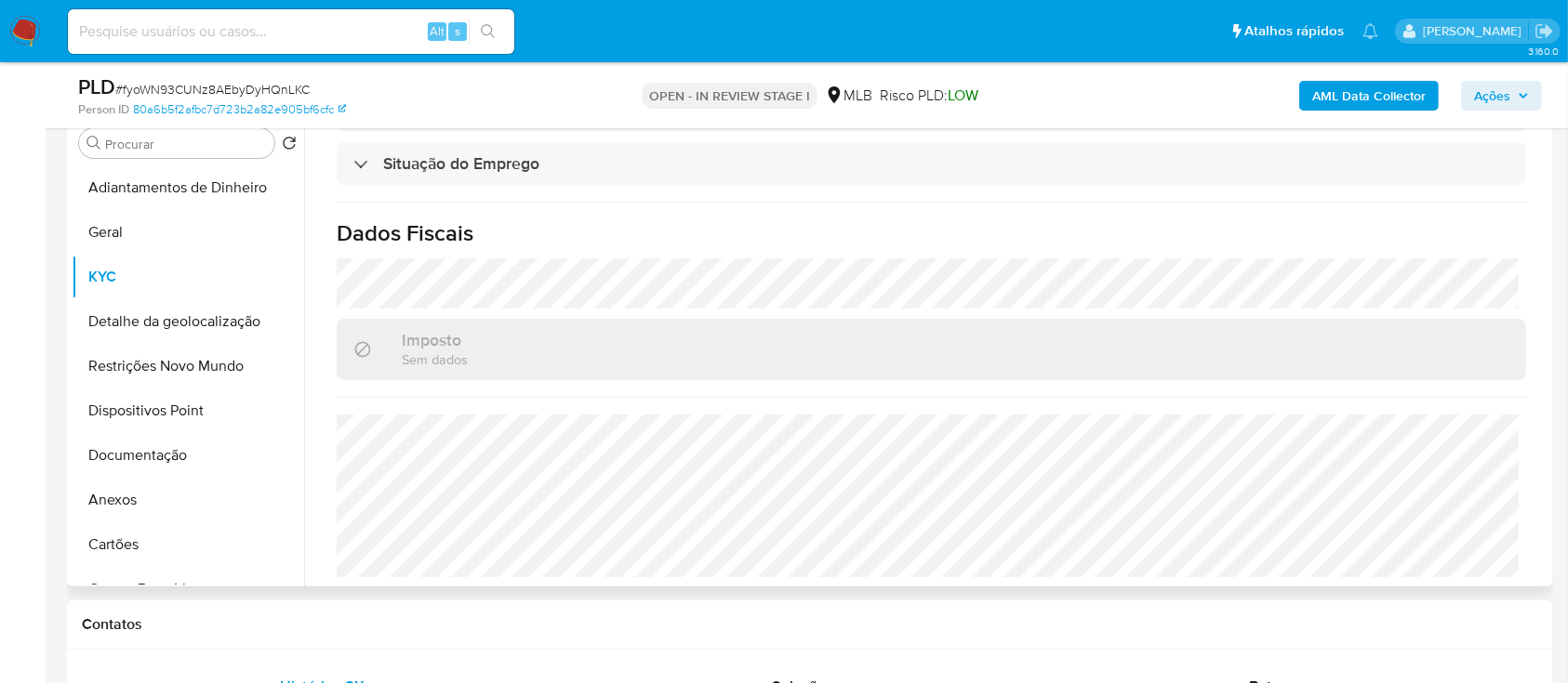
scroll to position [495, 0]
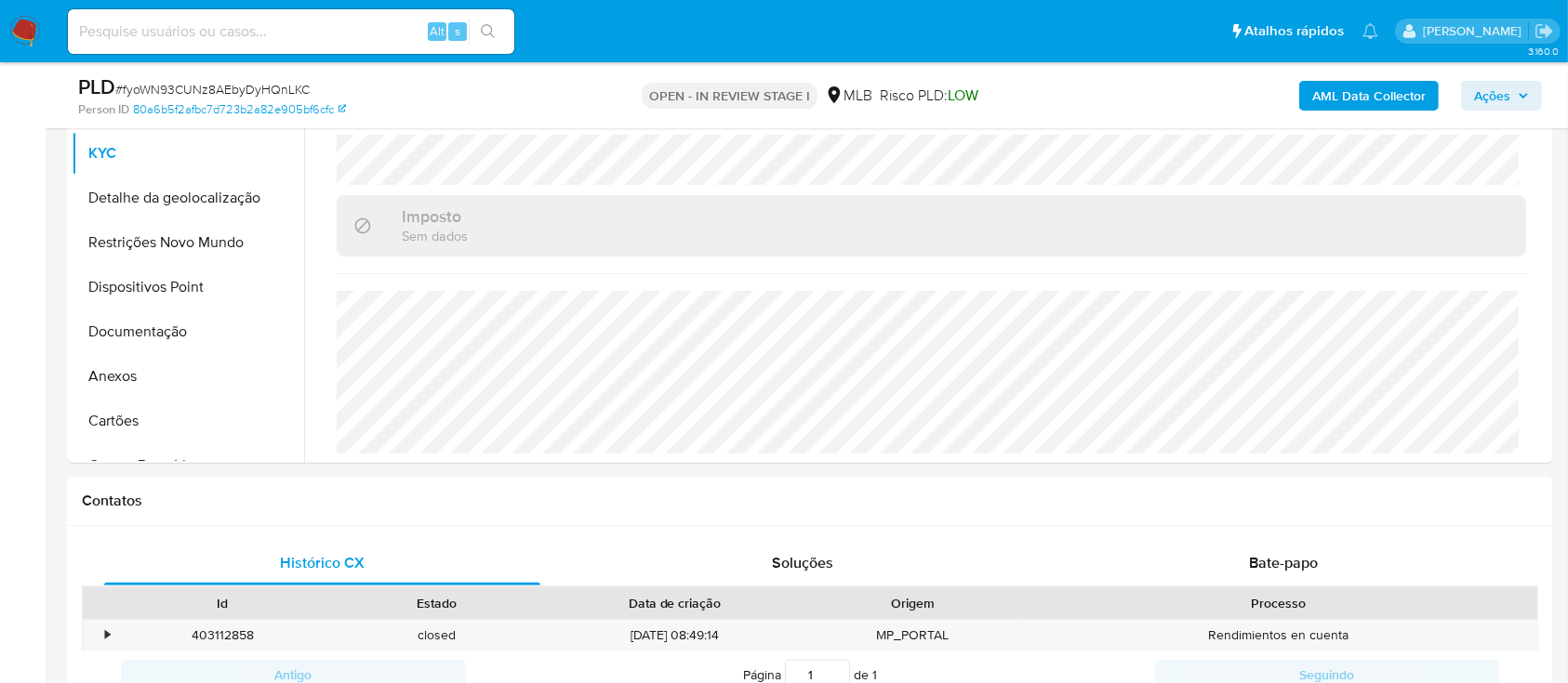
click at [1207, 90] on div "AML Data Collector Ações" at bounding box center [1301, 95] width 483 height 44
click at [144, 193] on button "Detalhe da geolocalização" at bounding box center [180, 198] width 218 height 45
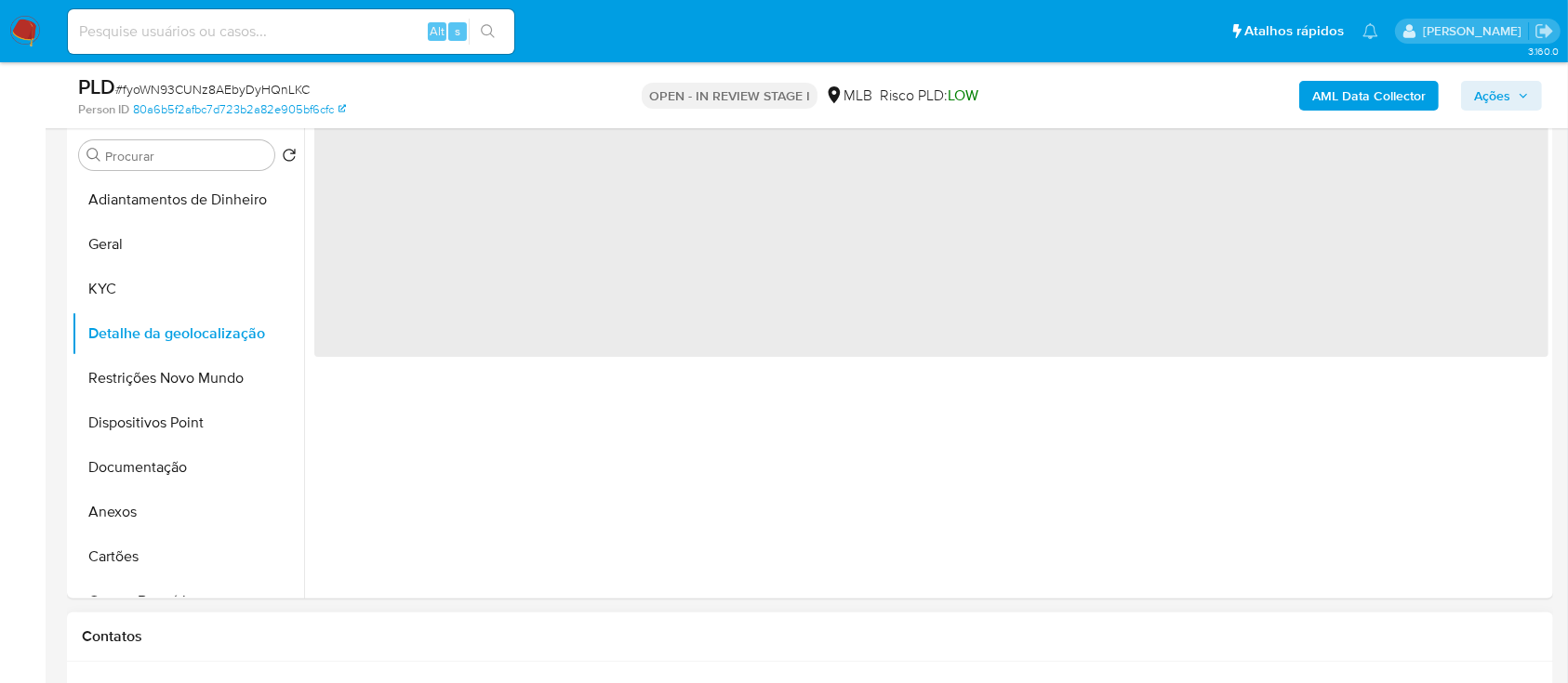
scroll to position [247, 0]
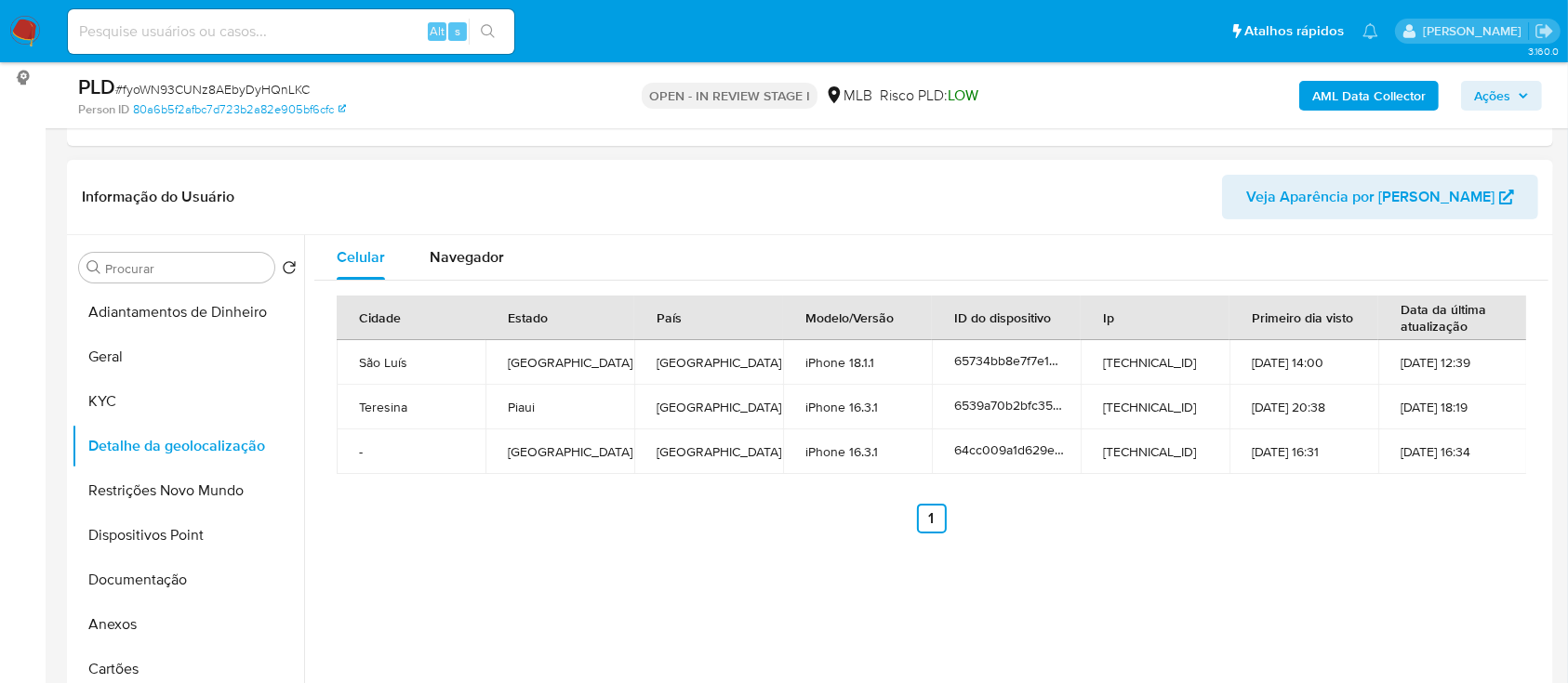
click at [1170, 187] on header "Informação do Usuário Veja Aparência por [PERSON_NAME]" at bounding box center [810, 197] width 1457 height 45
click at [112, 492] on button "Restrições Novo Mundo" at bounding box center [180, 491] width 218 height 45
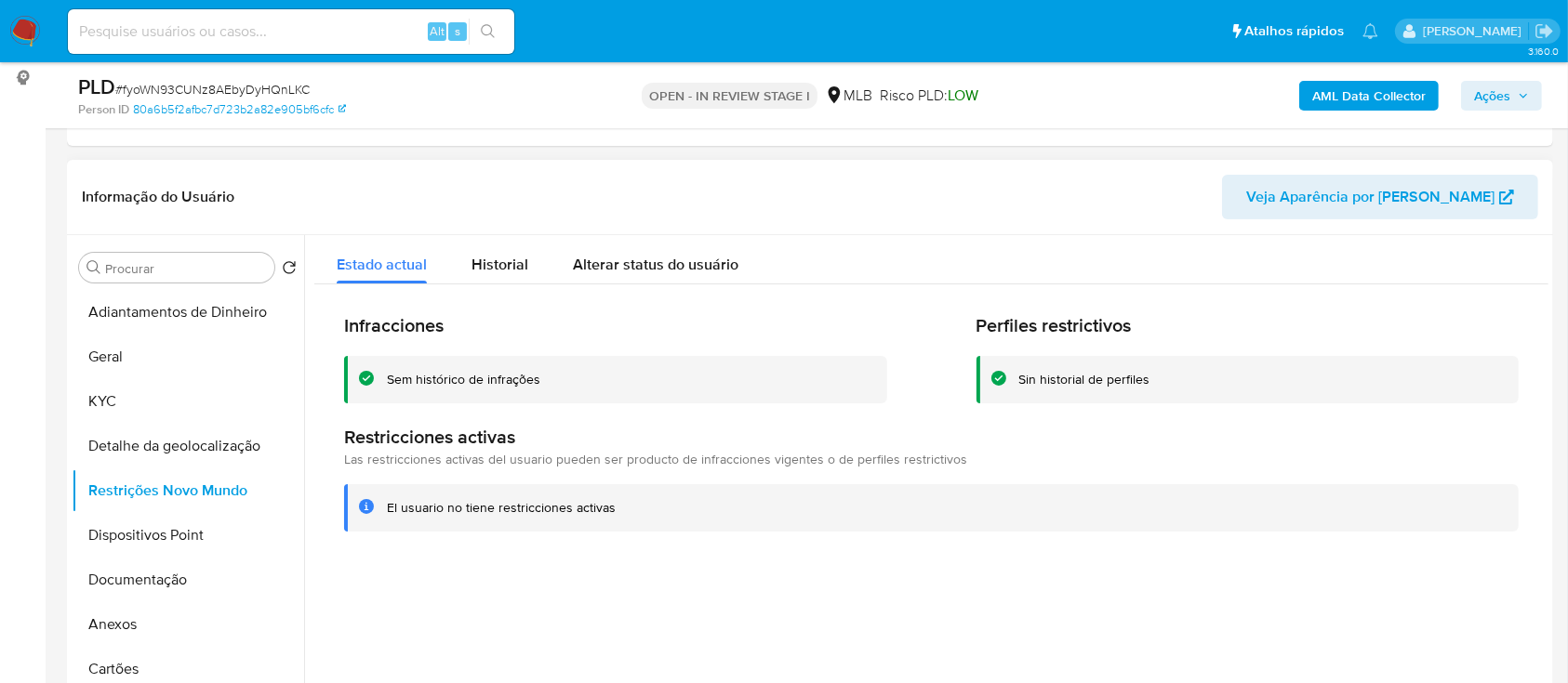
click at [1298, 576] on div at bounding box center [926, 473] width 1244 height 476
click at [99, 538] on button "Dispositivos Point" at bounding box center [180, 535] width 218 height 45
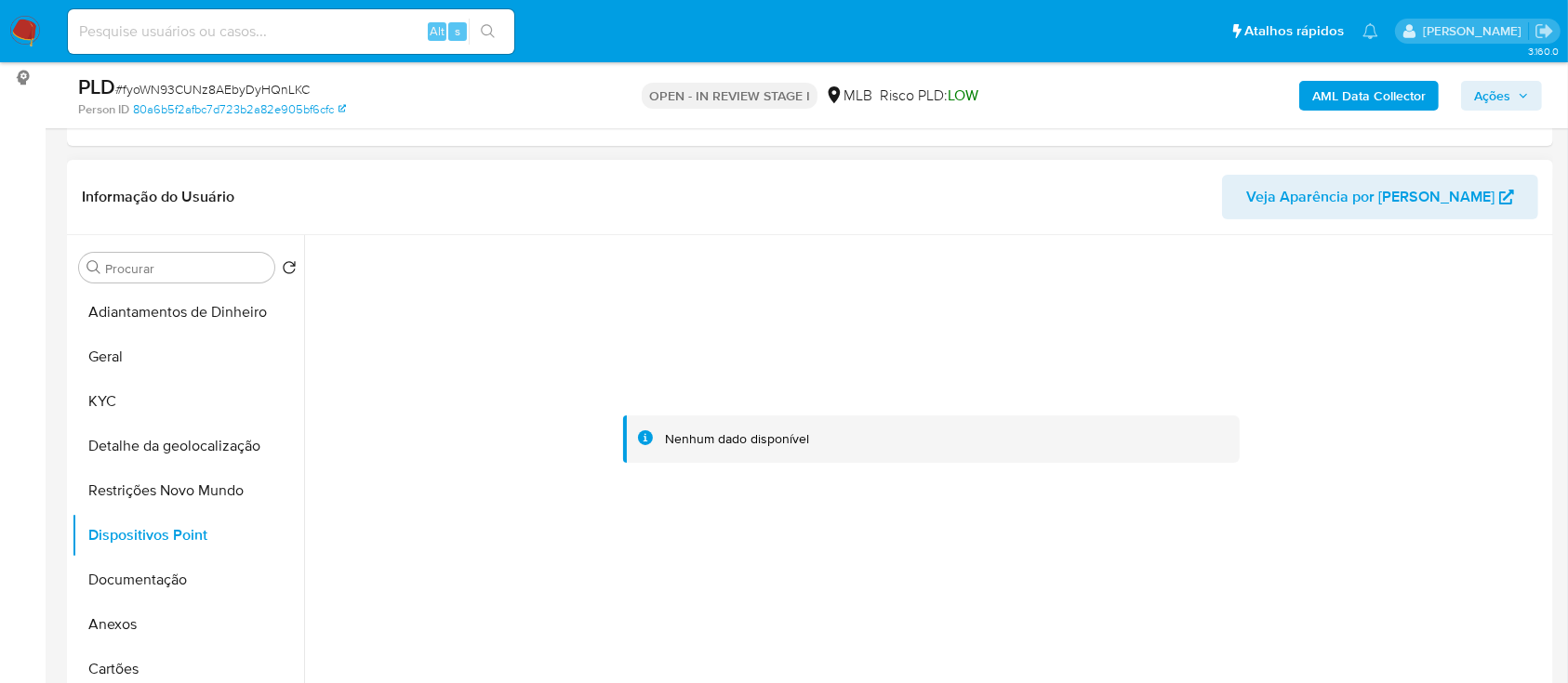
click at [1287, 288] on div at bounding box center [932, 440] width 1235 height 409
click at [101, 575] on button "Documentação" at bounding box center [180, 580] width 218 height 45
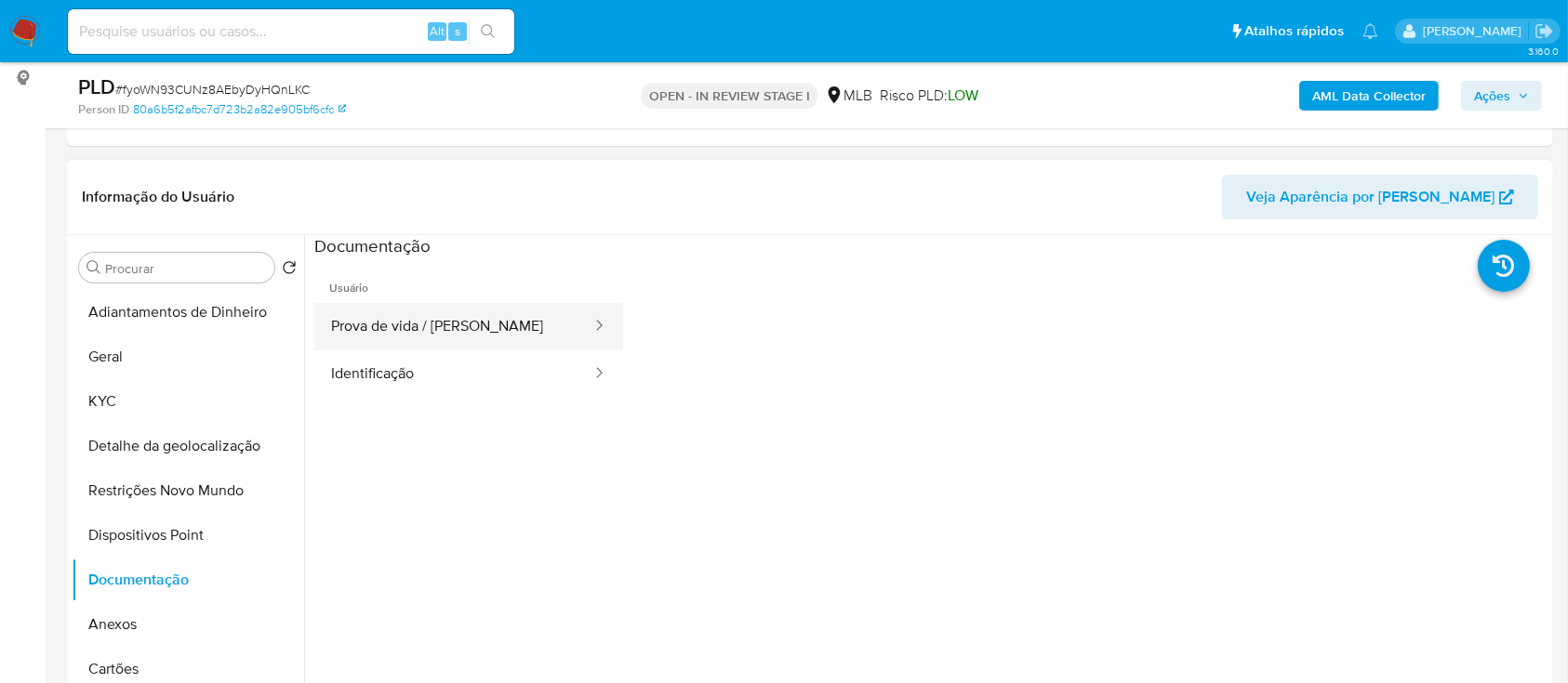
click at [450, 329] on button "Prova de vida / [PERSON_NAME]" at bounding box center [454, 326] width 279 height 48
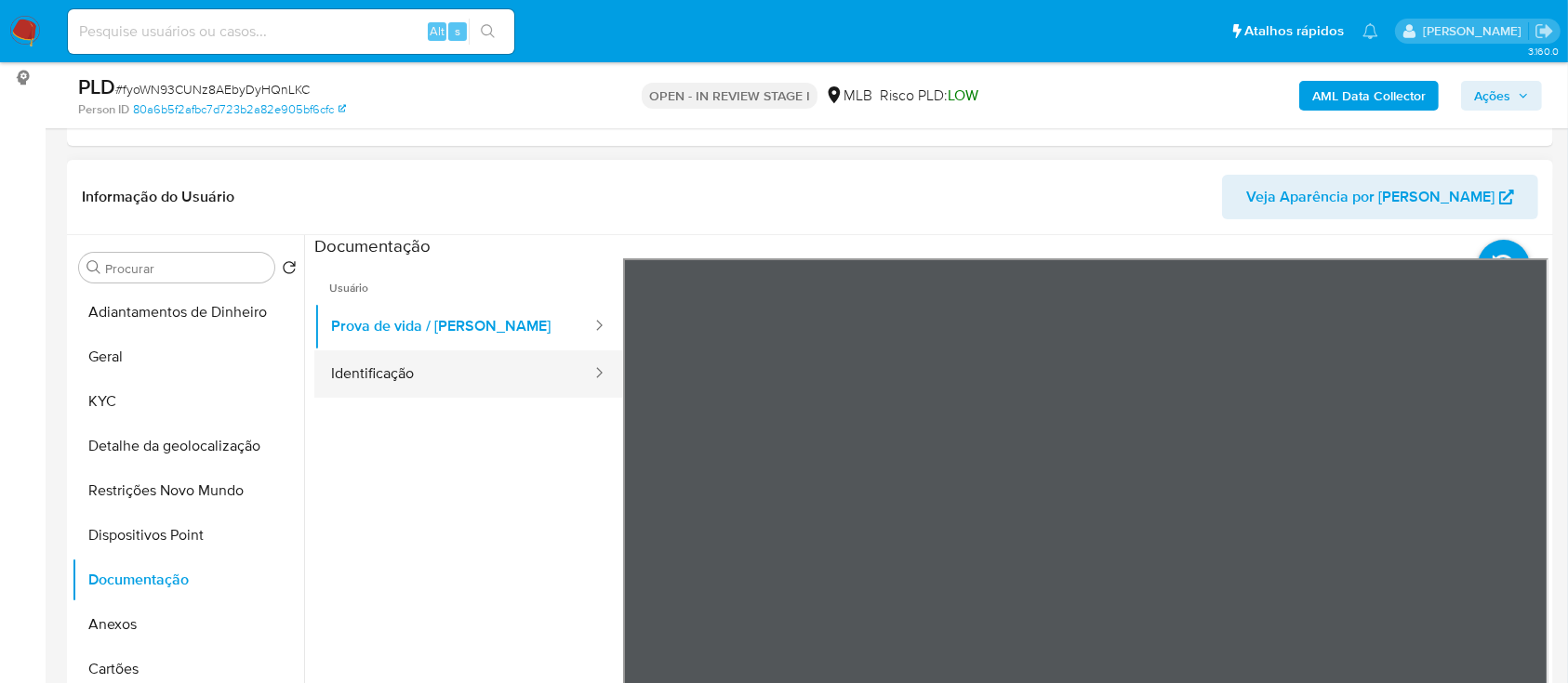
click at [472, 373] on button "Identificação" at bounding box center [454, 374] width 279 height 48
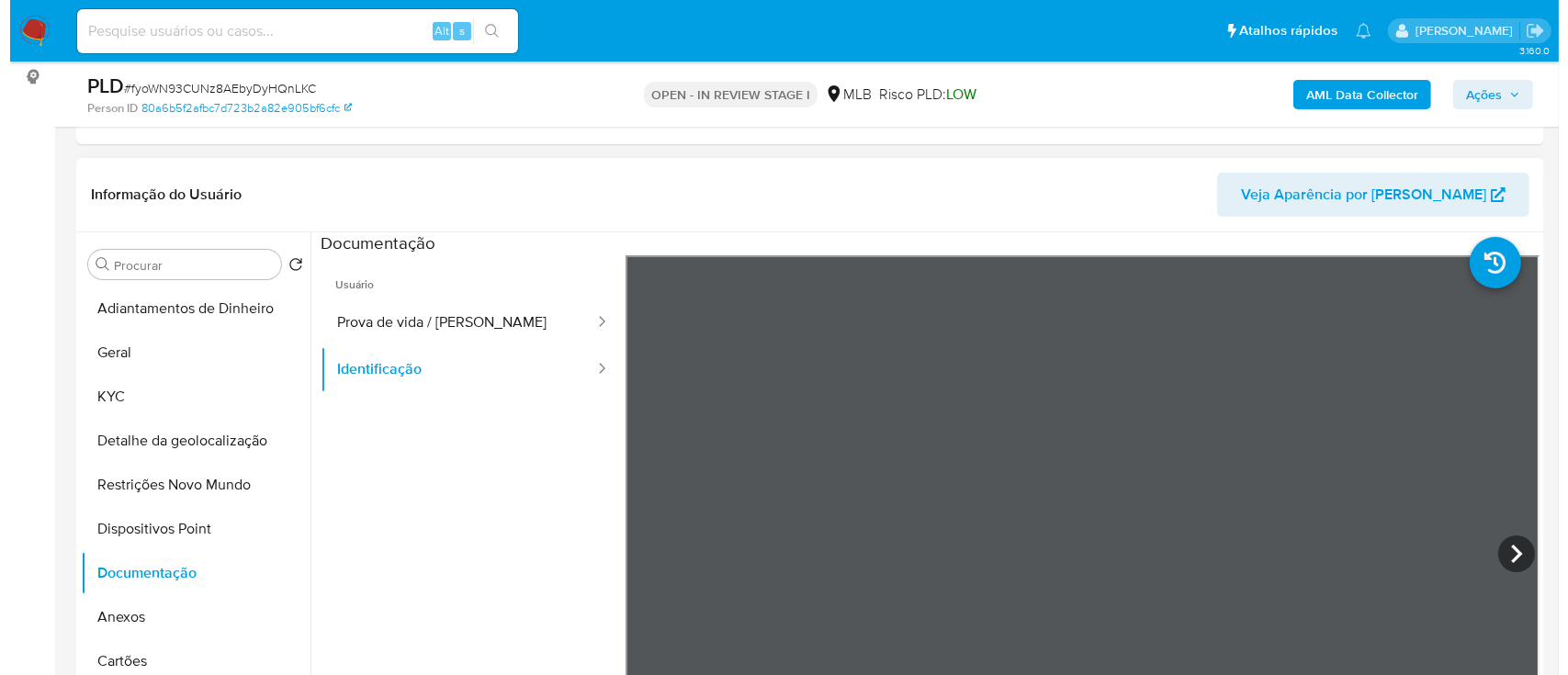
scroll to position [63, 0]
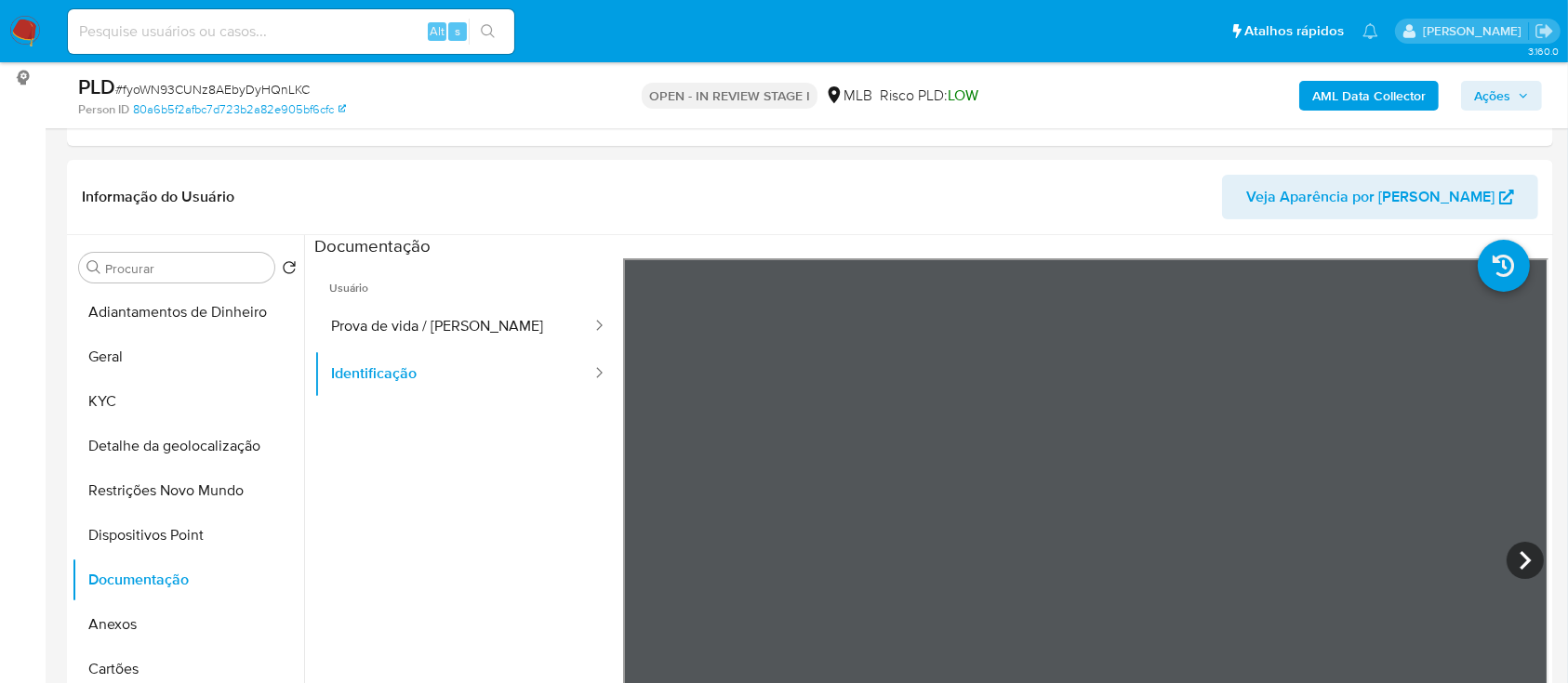
click at [1386, 91] on b "AML Data Collector" at bounding box center [1370, 96] width 113 height 29
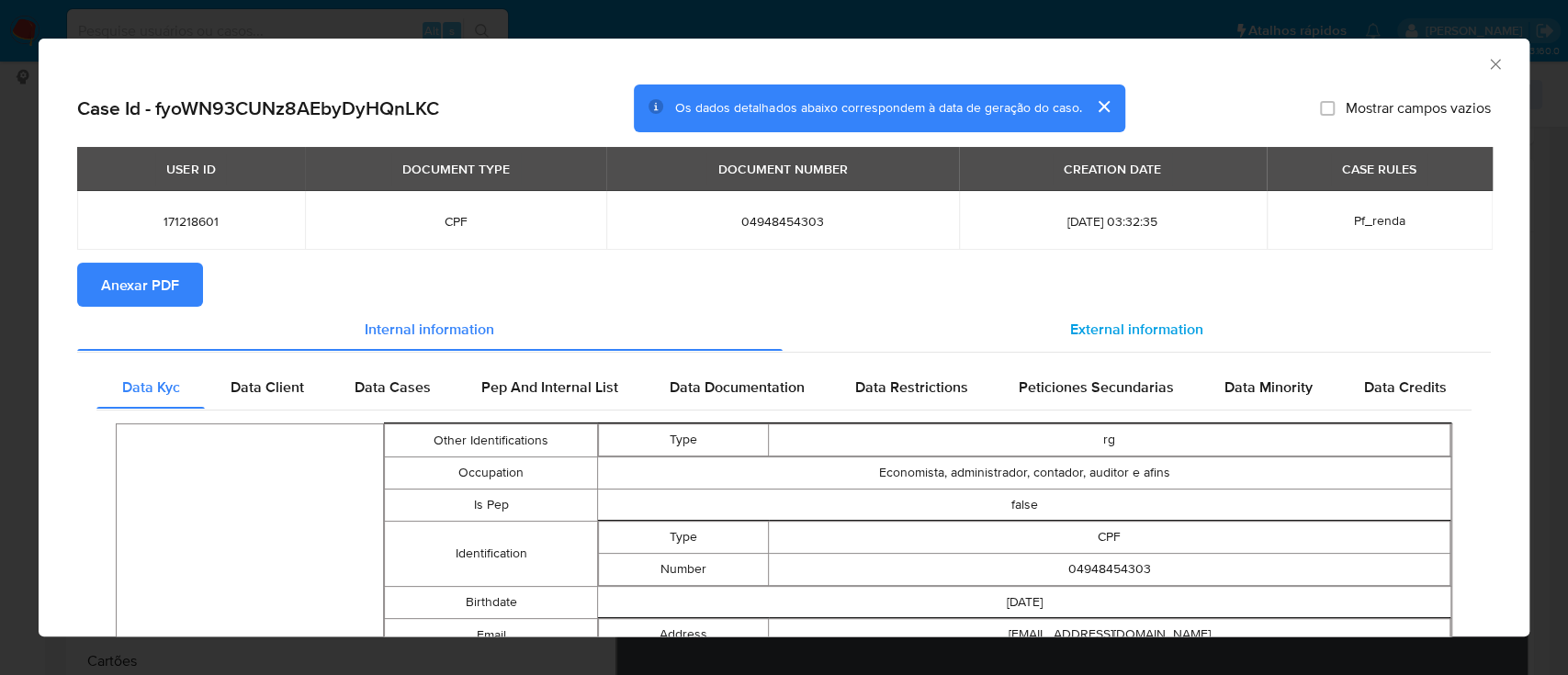
click at [1102, 323] on span "External information" at bounding box center [1136, 328] width 133 height 21
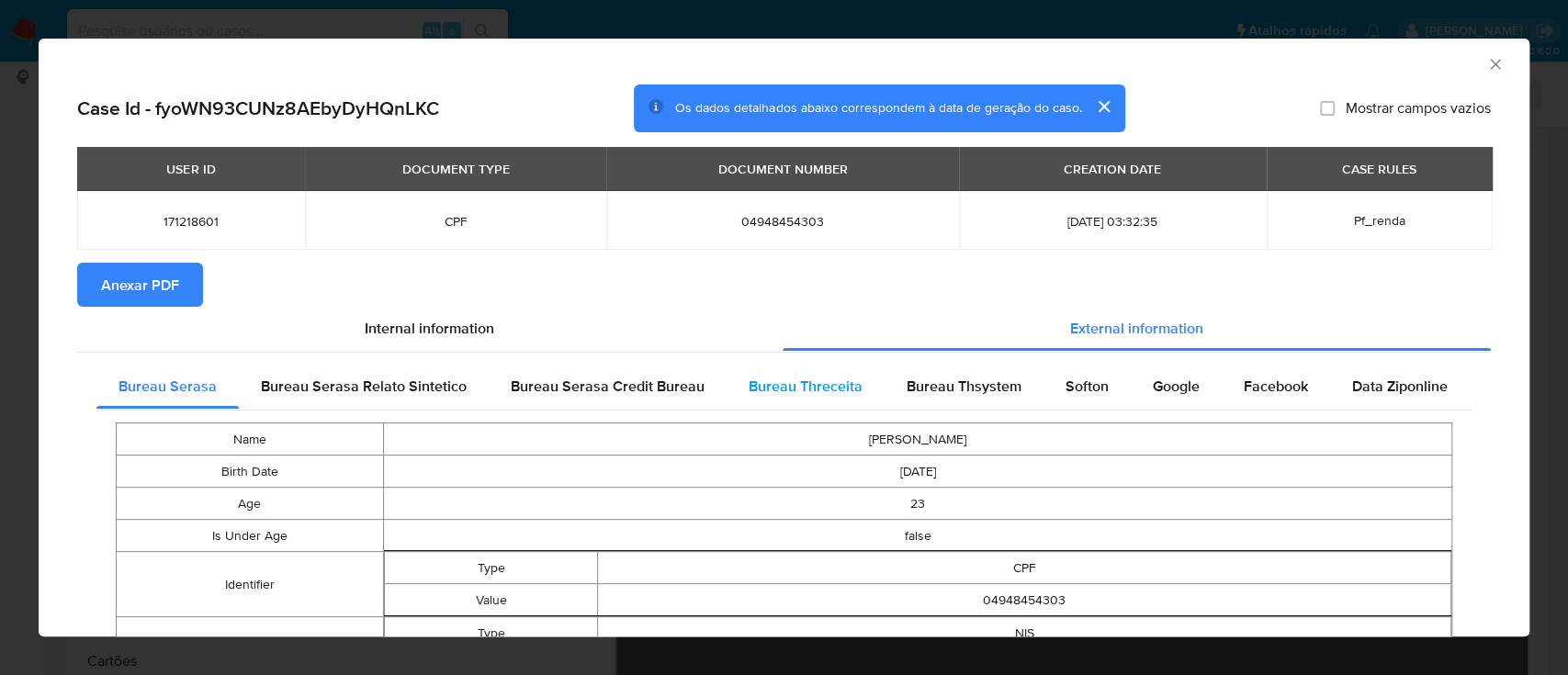
click at [794, 379] on span "Bureau Threceita" at bounding box center [805, 386] width 114 height 21
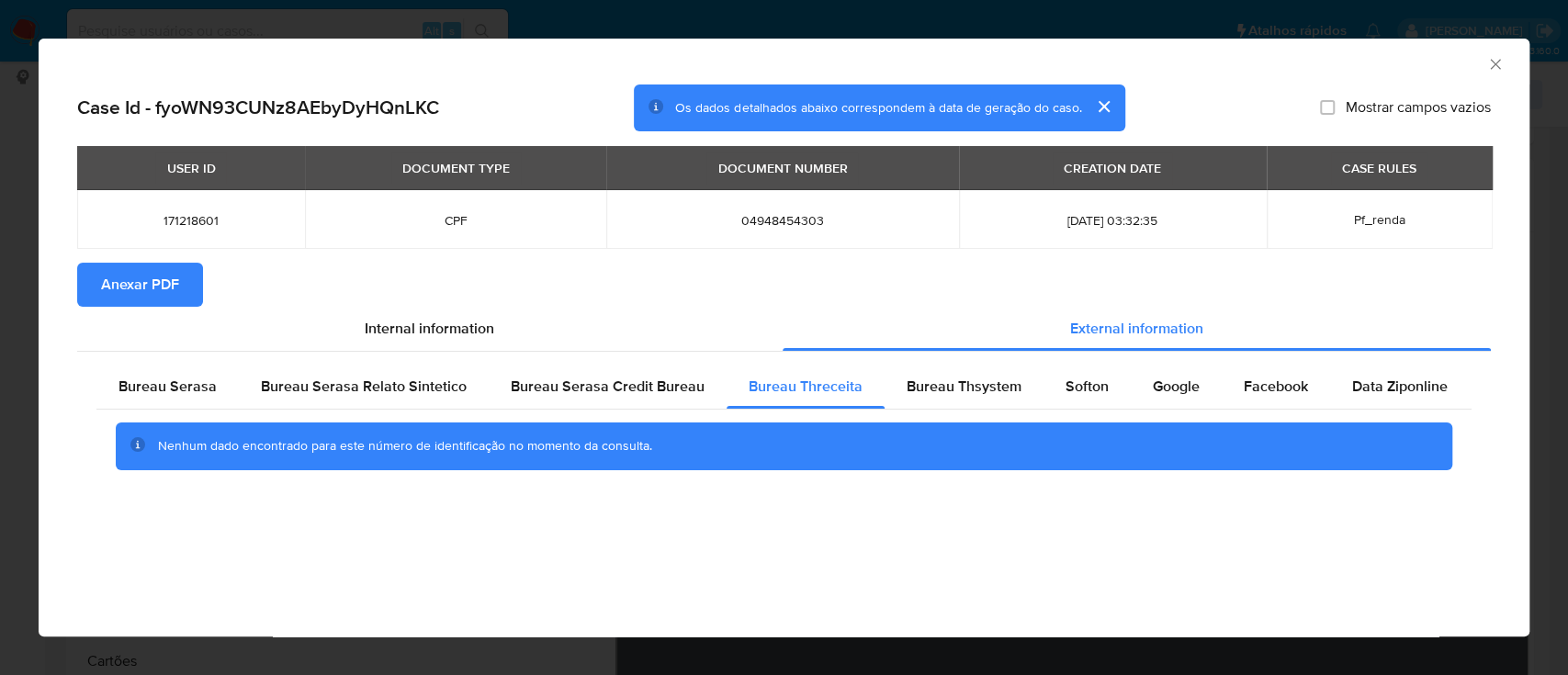
click at [1359, 60] on div "AML Data Collector" at bounding box center [769, 61] width 1435 height 20
click at [939, 388] on span "Bureau Thsystem" at bounding box center [964, 386] width 115 height 21
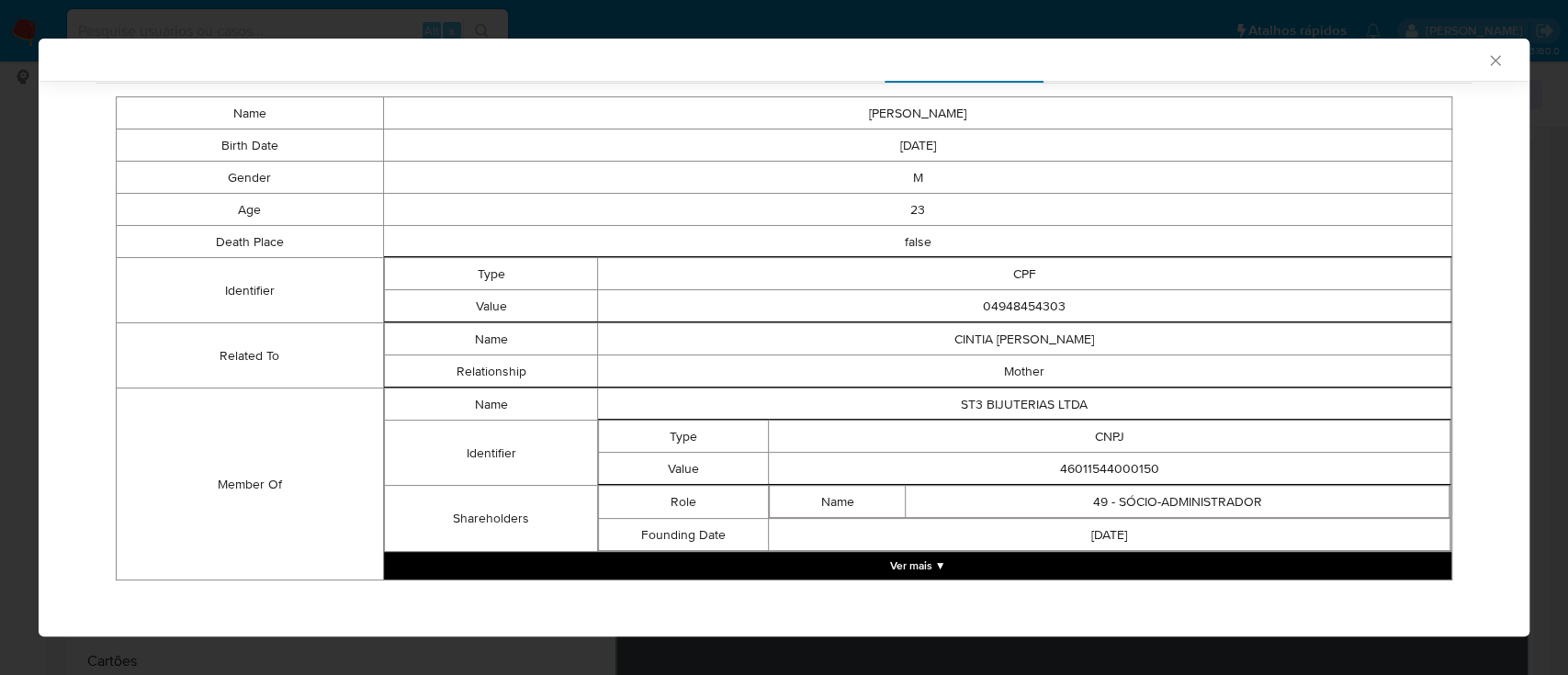
scroll to position [328, 0]
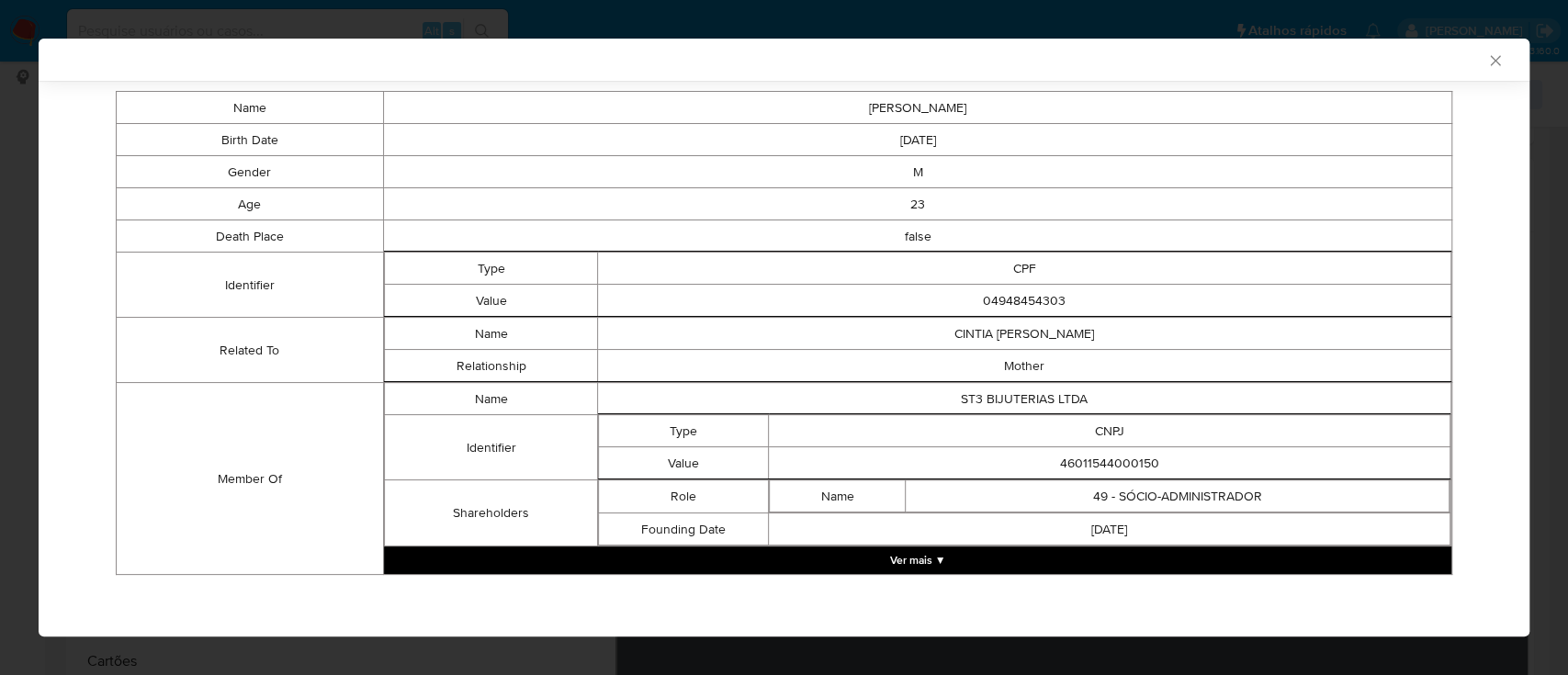
click at [942, 561] on button "Ver mais ▼" at bounding box center [918, 560] width 1068 height 28
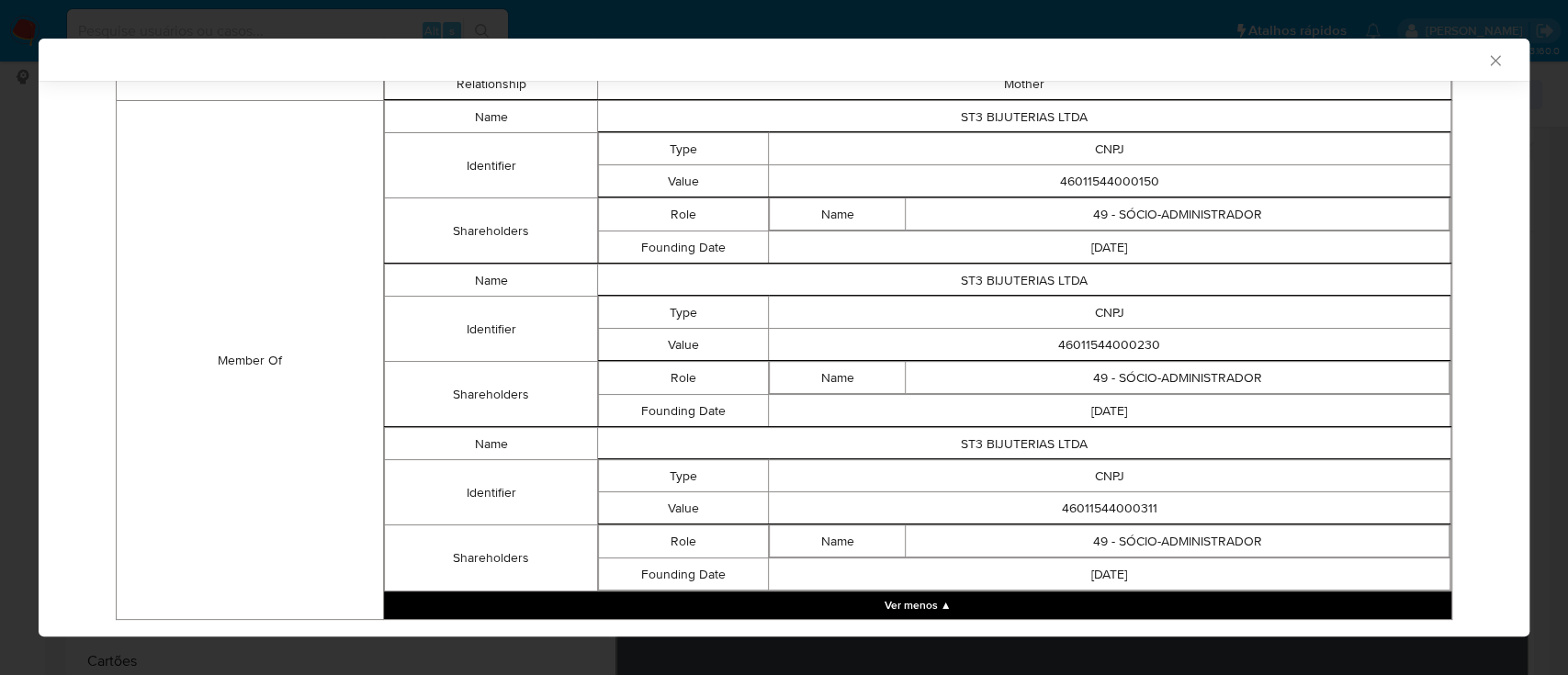
scroll to position [613, 0]
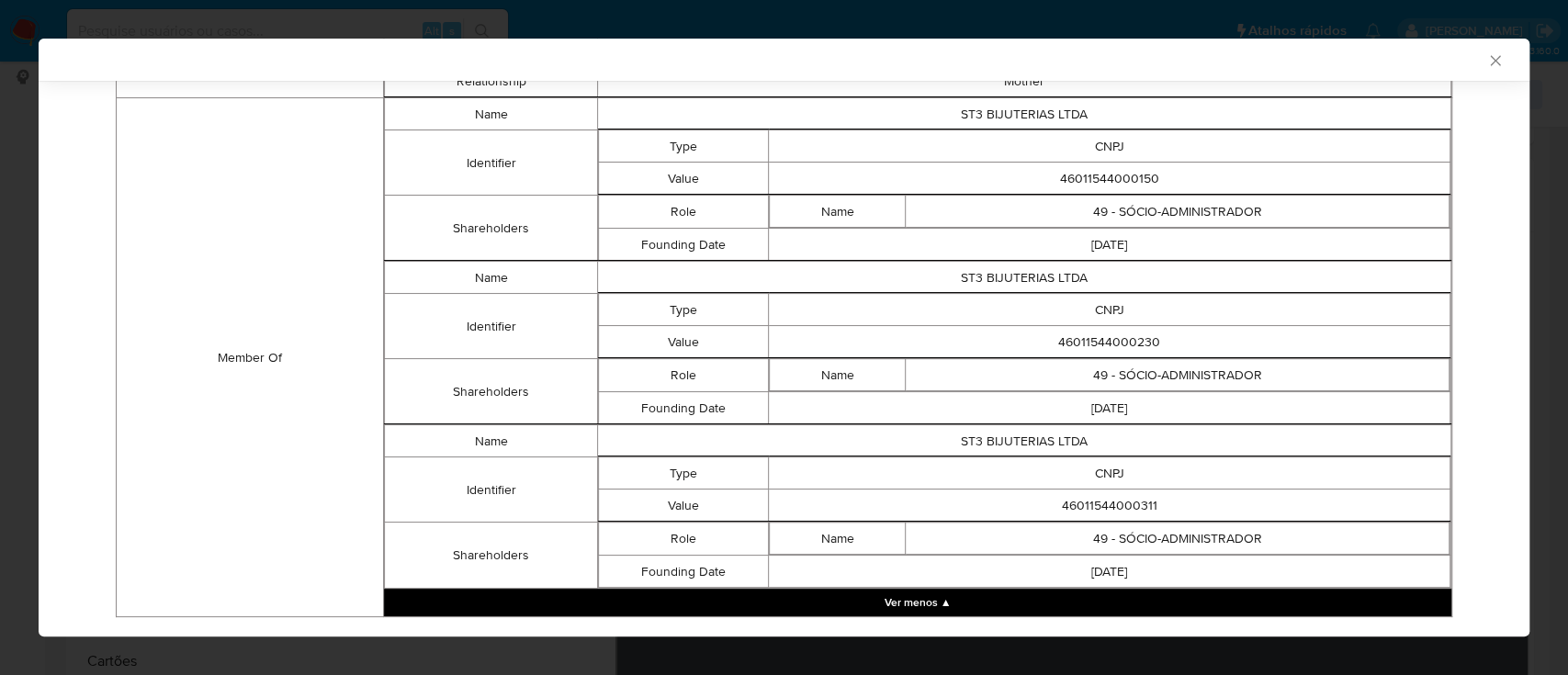
drag, startPoint x: 1288, startPoint y: 59, endPoint x: 1262, endPoint y: 51, distance: 27.2
click at [1287, 58] on div "AML Data Collector" at bounding box center [769, 59] width 1435 height 16
drag, startPoint x: 1164, startPoint y: 176, endPoint x: 984, endPoint y: 173, distance: 180.0
click at [984, 173] on td "46011544000150" at bounding box center [1109, 178] width 682 height 32
copy td "46011544000150"
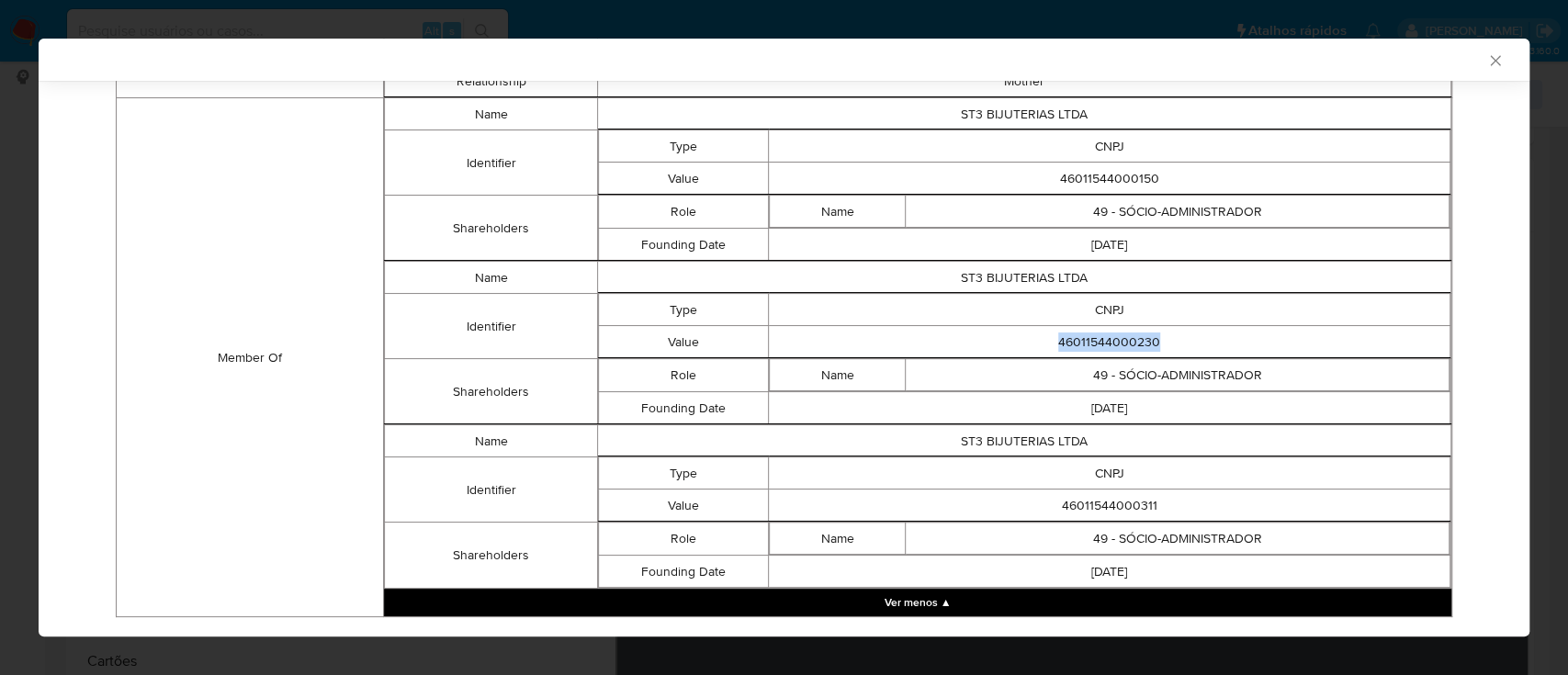
drag, startPoint x: 1162, startPoint y: 338, endPoint x: 1002, endPoint y: 356, distance: 161.0
click at [1005, 353] on tbody "Name ST3 BIJUTERIAS LTDA Identifier Type CNPJ Value 46011544000230 Shareholders…" at bounding box center [917, 343] width 1067 height 163
copy td "46011544000230"
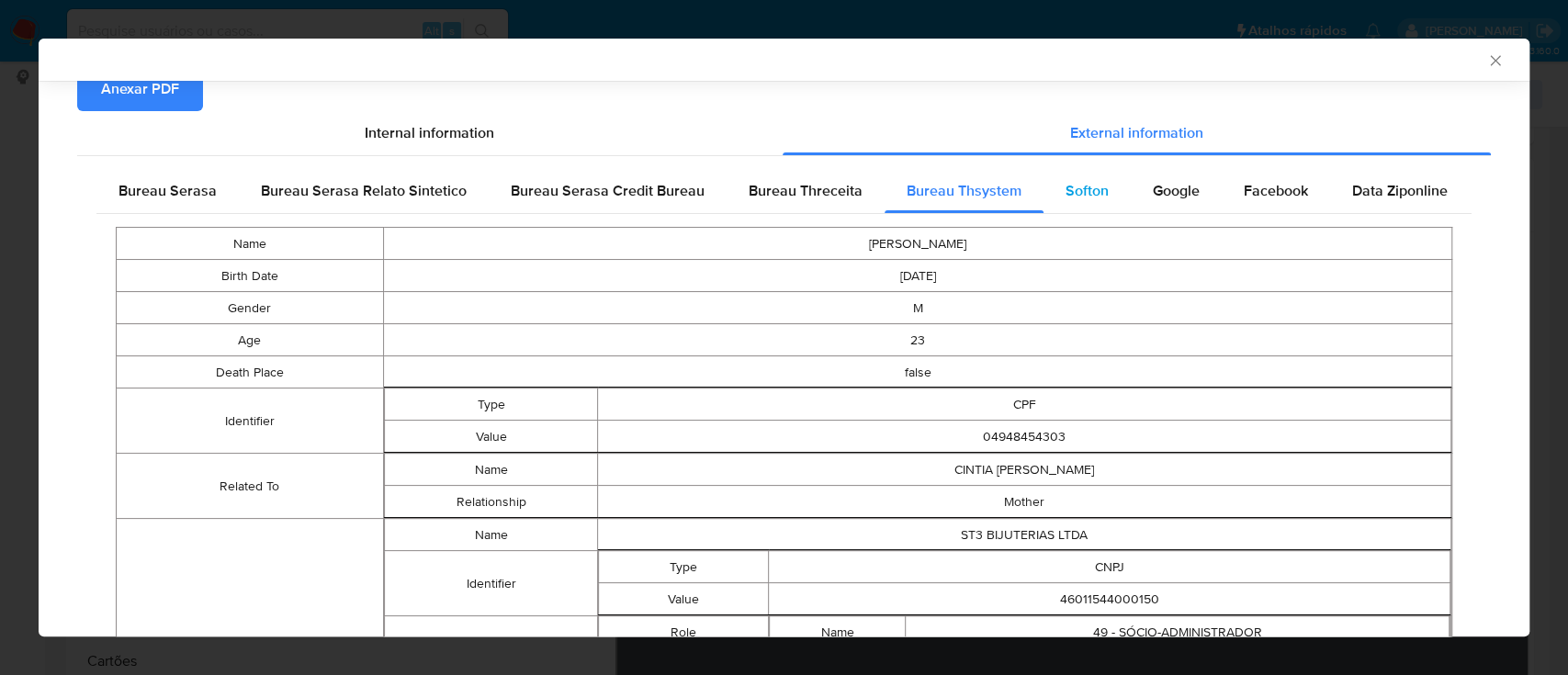
scroll to position [162, 0]
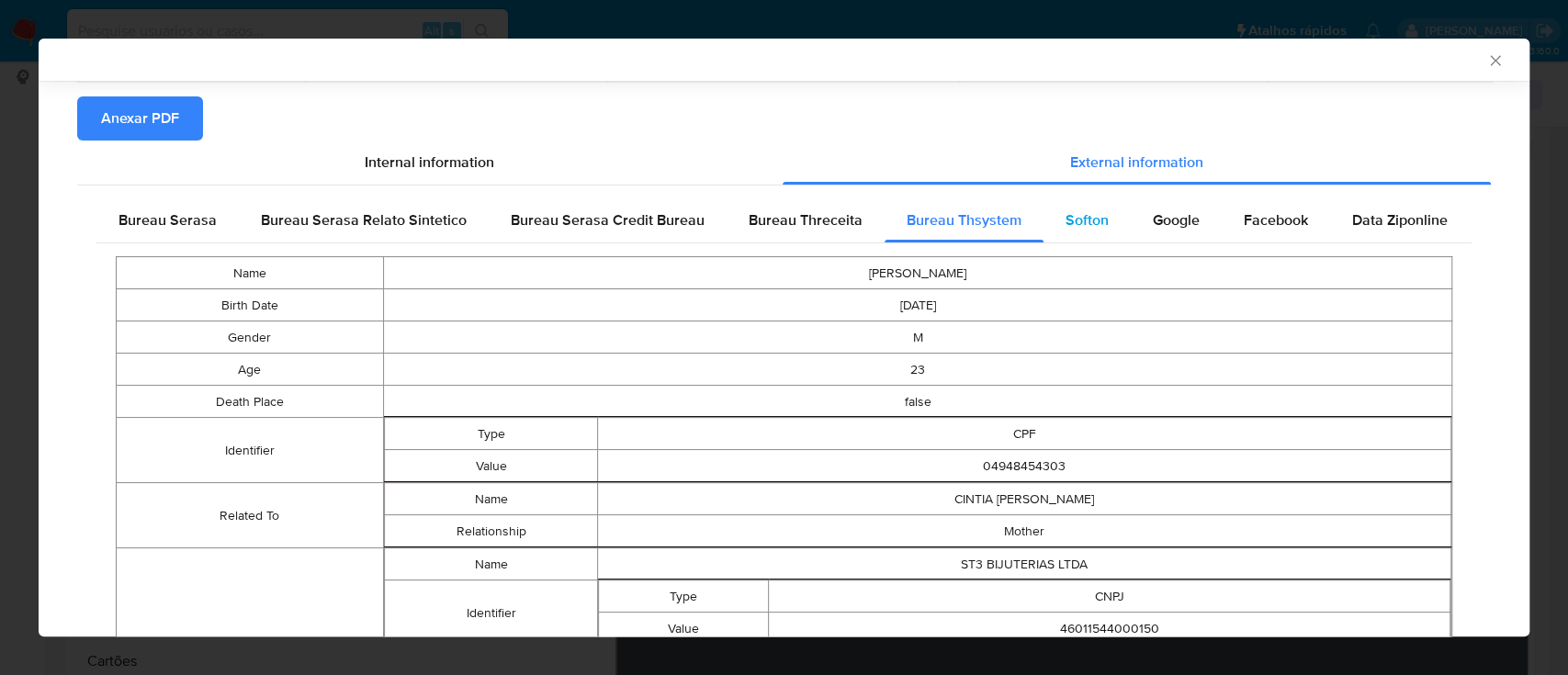
click at [1071, 222] on span "Softon" at bounding box center [1087, 220] width 43 height 21
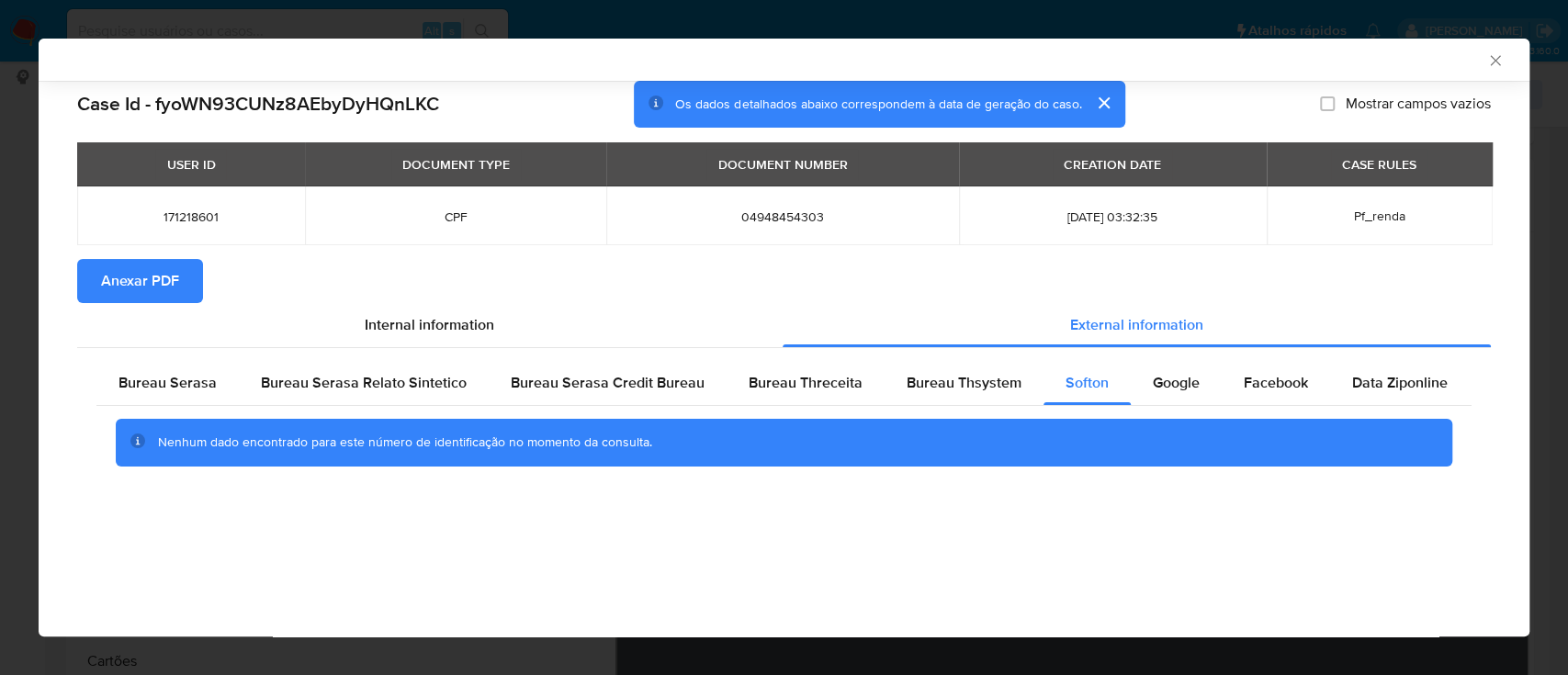
click at [1328, 59] on div "AML Data Collector" at bounding box center [769, 59] width 1435 height 16
click at [1174, 391] on span "Google" at bounding box center [1176, 382] width 47 height 21
click at [1372, 62] on div "AML Data Collector" at bounding box center [769, 59] width 1435 height 16
click at [113, 252] on div "USER ID DOCUMENT TYPE DOCUMENT NUMBER CREATION DATE CASE RULES 171218601 CPF 04…" at bounding box center [784, 200] width 1414 height 117
click at [116, 274] on span "Anexar PDF" at bounding box center [140, 281] width 78 height 41
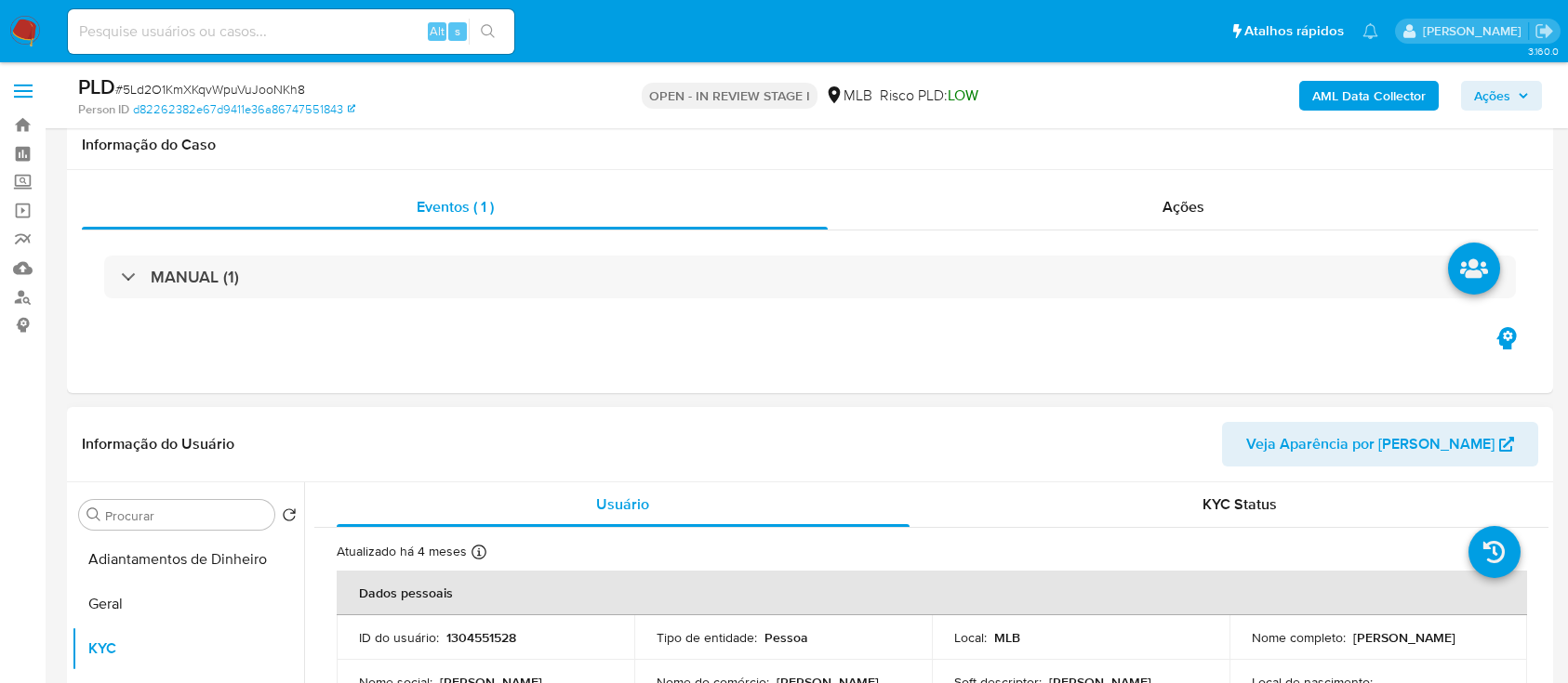
scroll to position [247, 0]
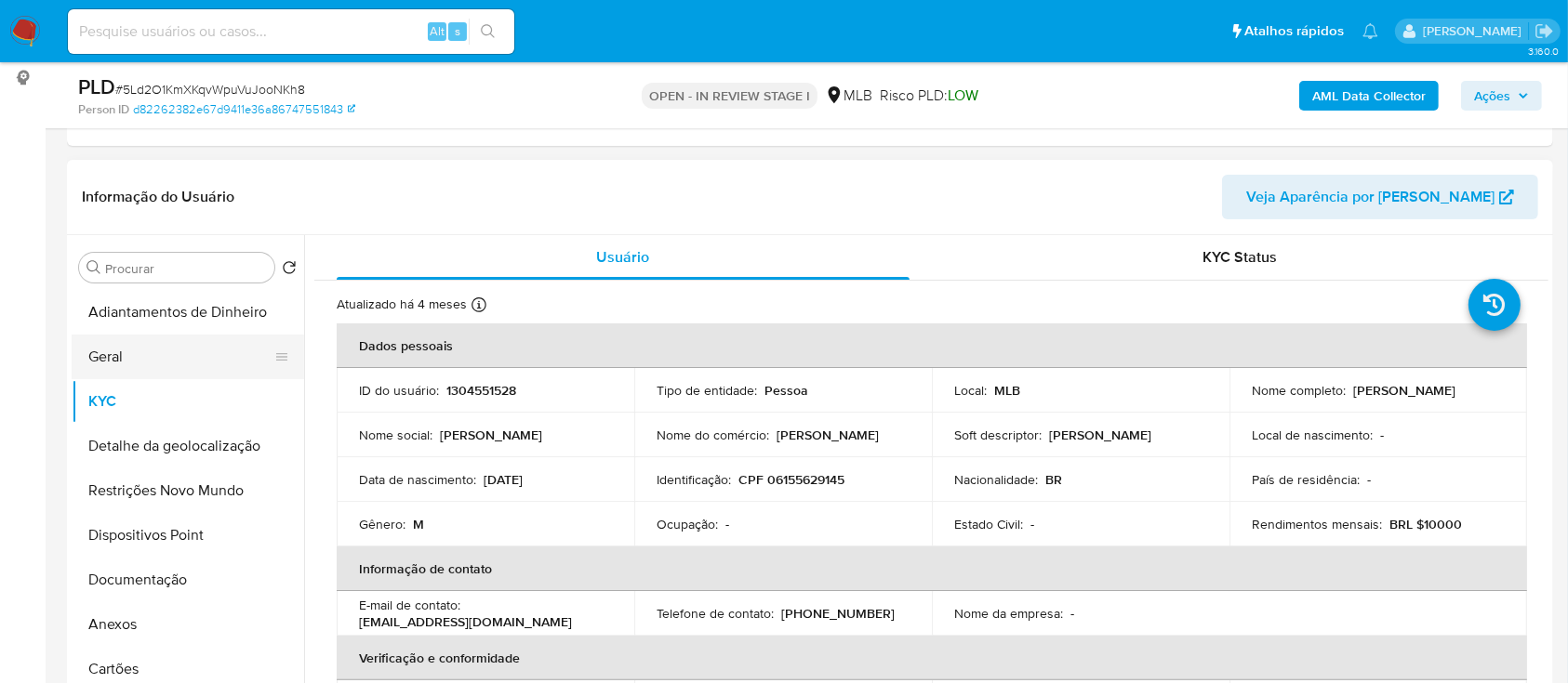
click at [139, 359] on button "Geral" at bounding box center [180, 358] width 218 height 45
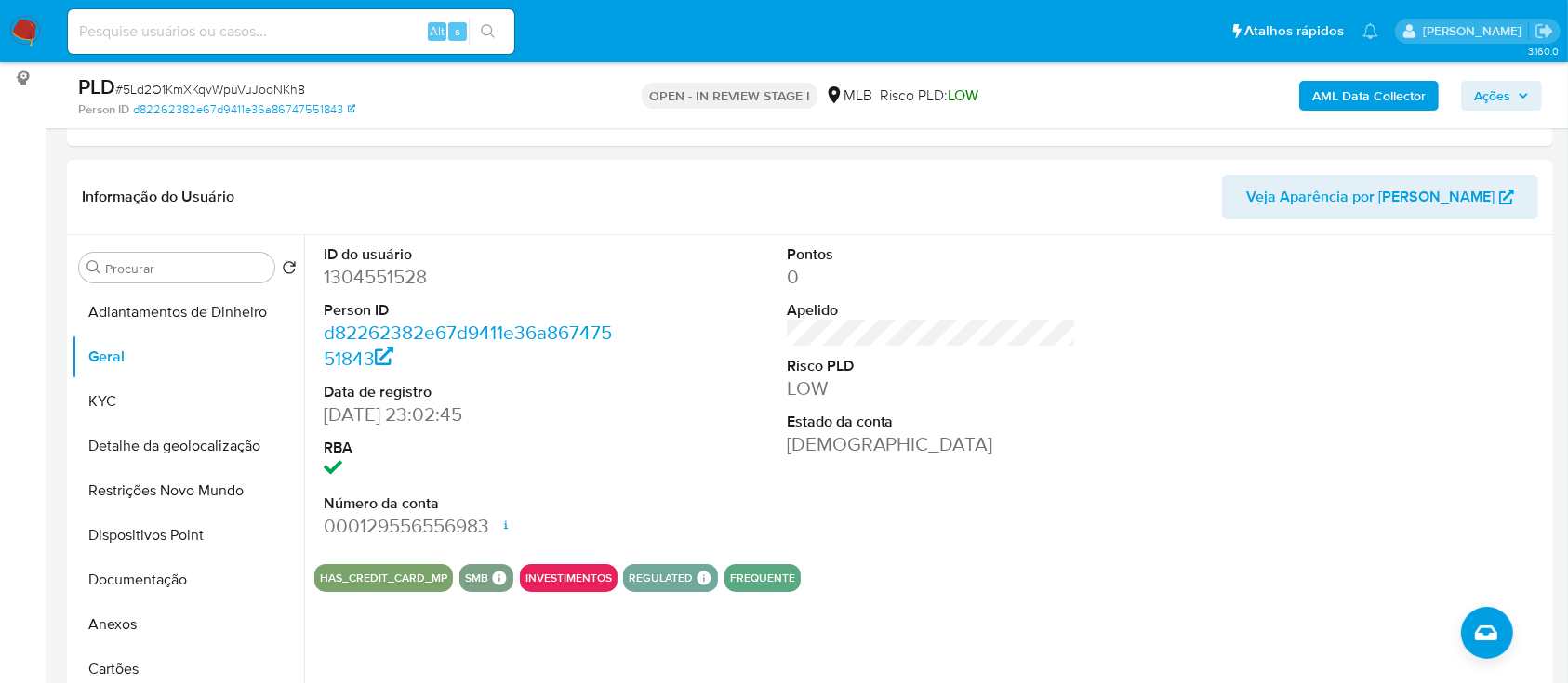
click at [1205, 310] on div "ID do usuário 1304551528 Person ID d82262382e67d9411e36a86747551843 Data de reg…" at bounding box center [932, 393] width 1235 height 315
click at [126, 397] on button "KYC" at bounding box center [180, 402] width 218 height 45
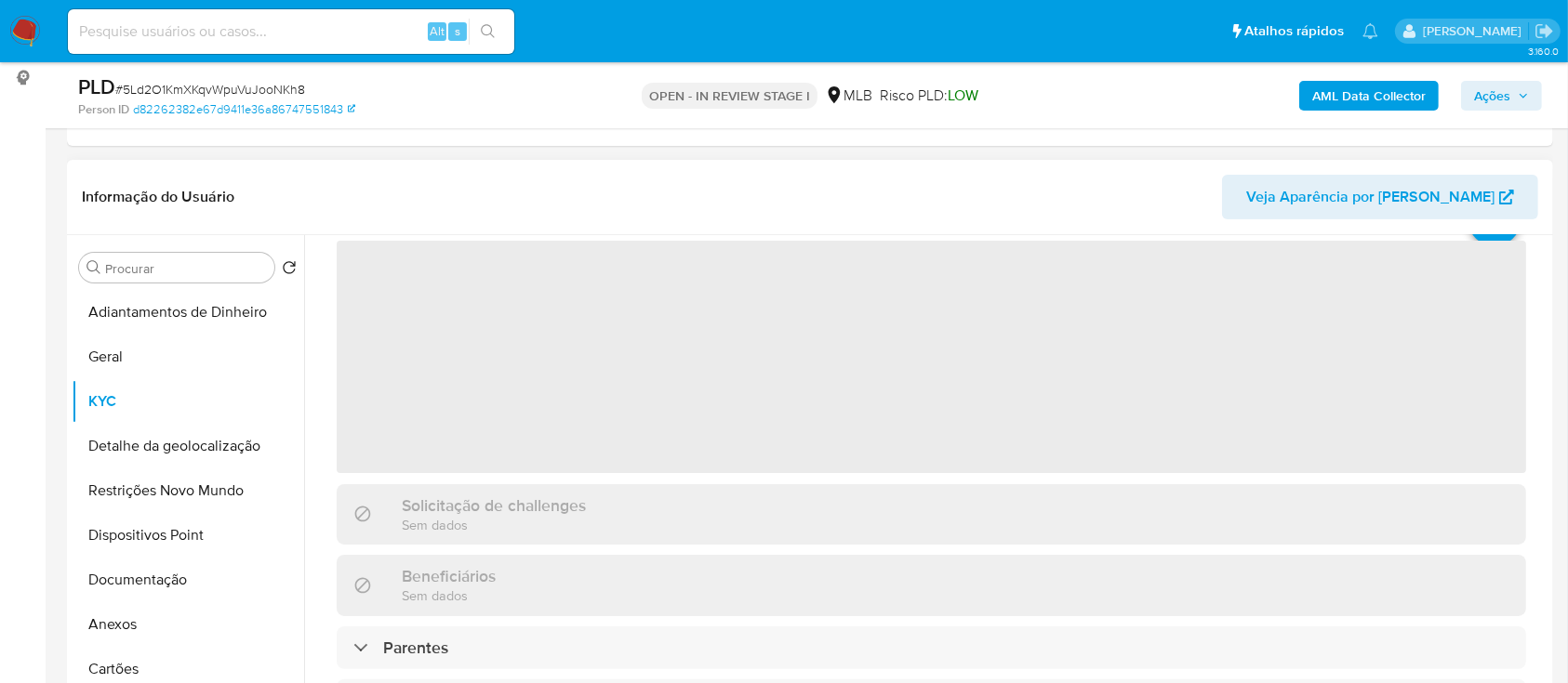
scroll to position [124, 0]
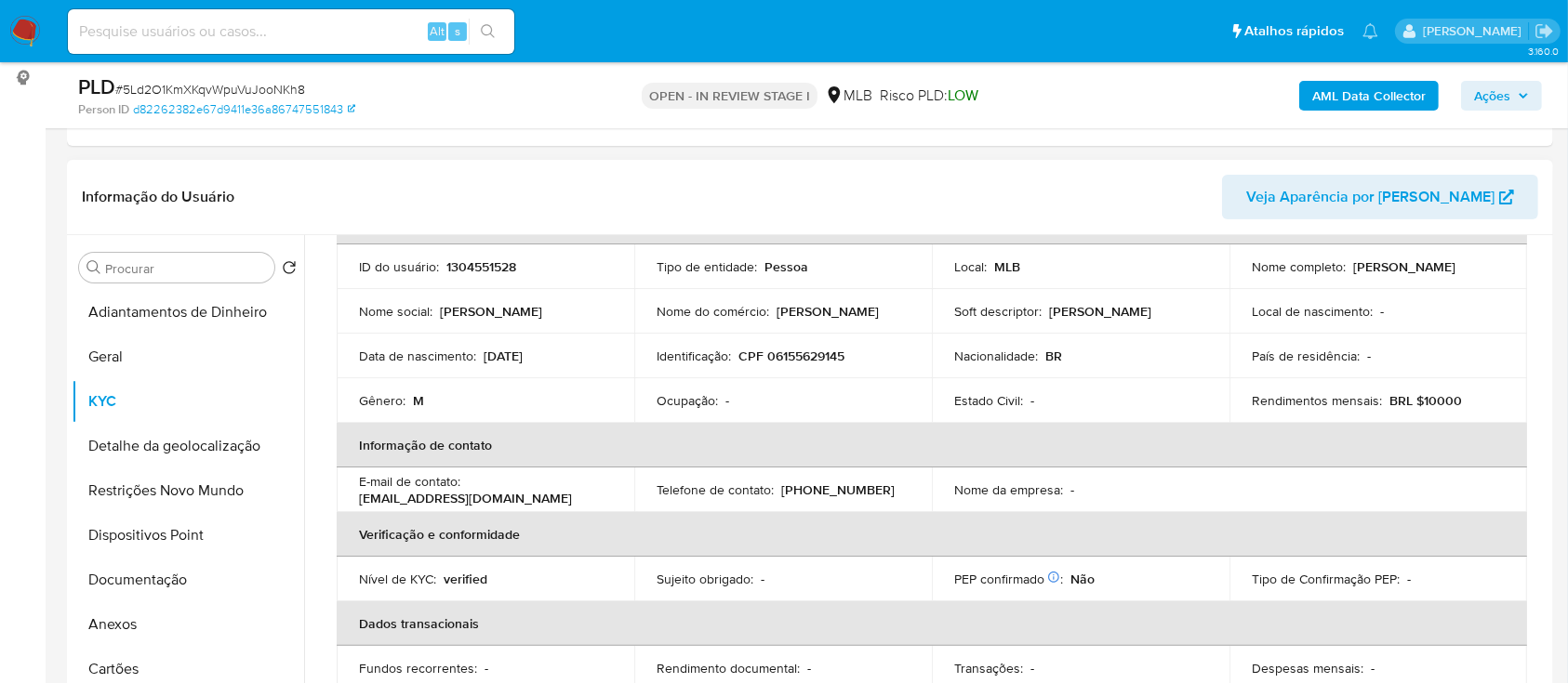
click at [1183, 208] on header "Informação do Usuário Veja Aparência por [PERSON_NAME]" at bounding box center [810, 197] width 1457 height 45
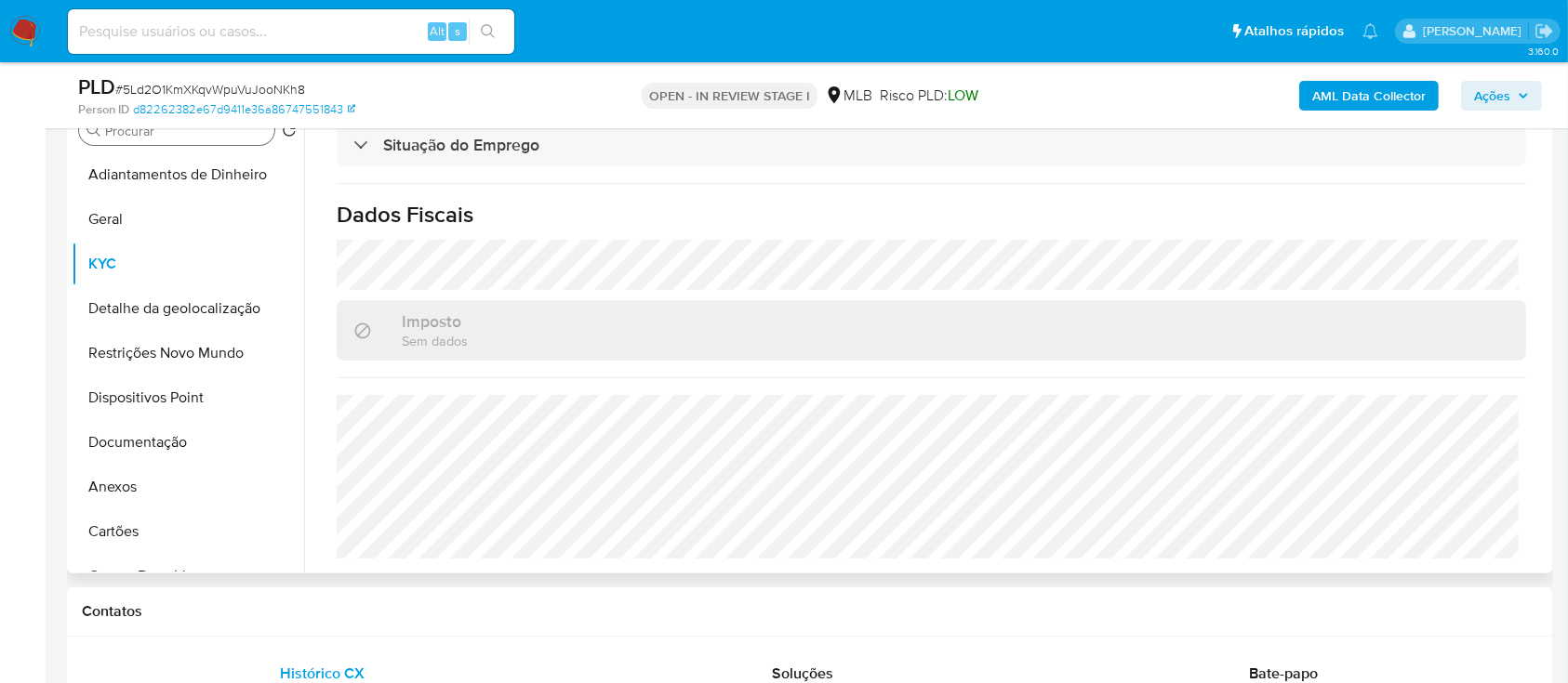
scroll to position [247, 0]
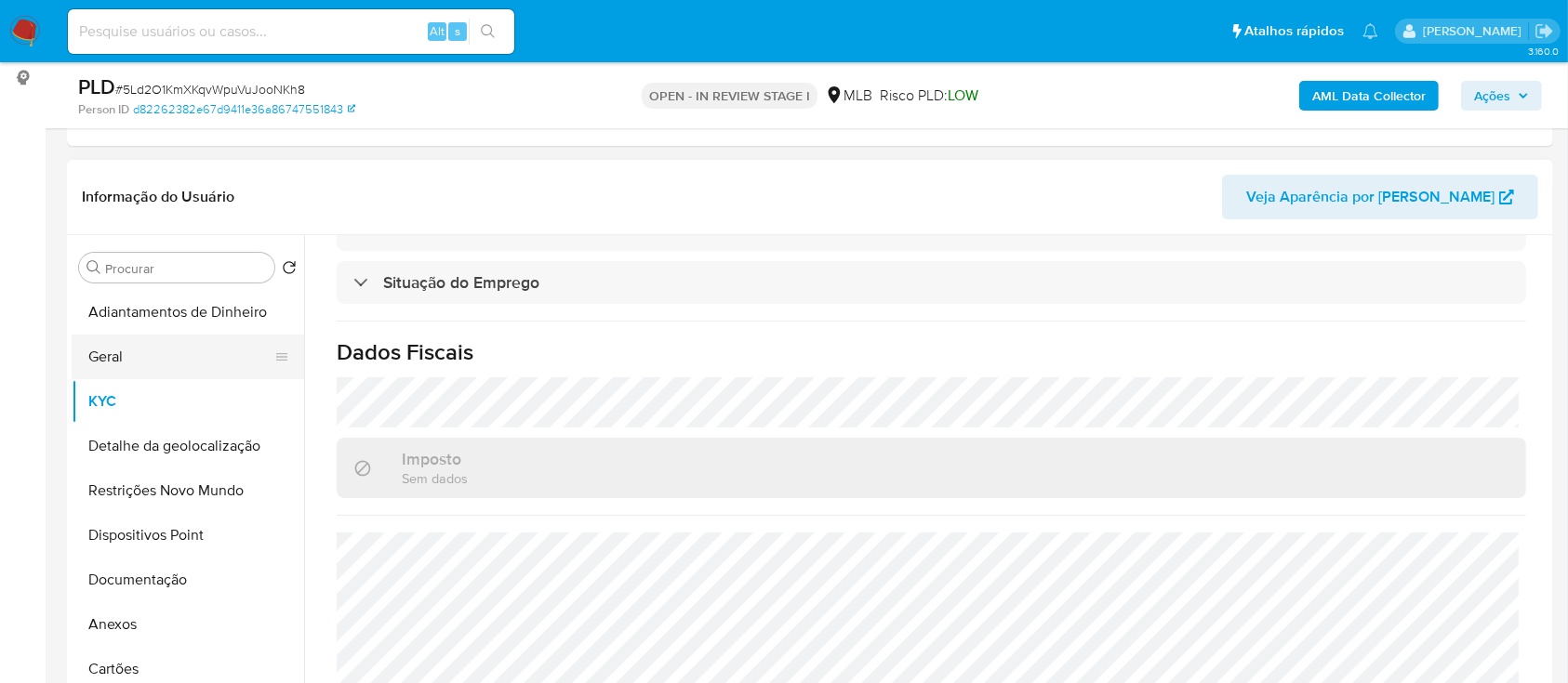
click at [142, 348] on button "Geral" at bounding box center [180, 358] width 218 height 45
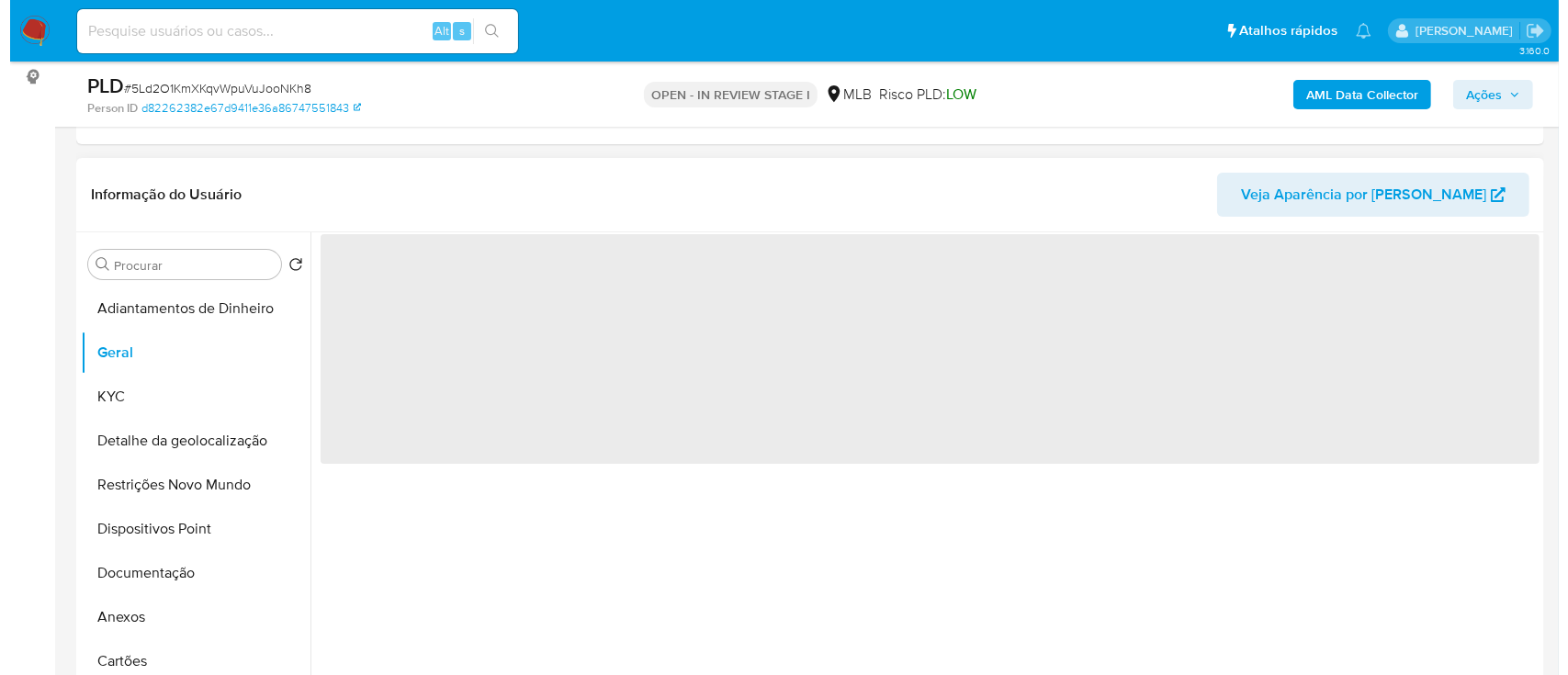
scroll to position [0, 0]
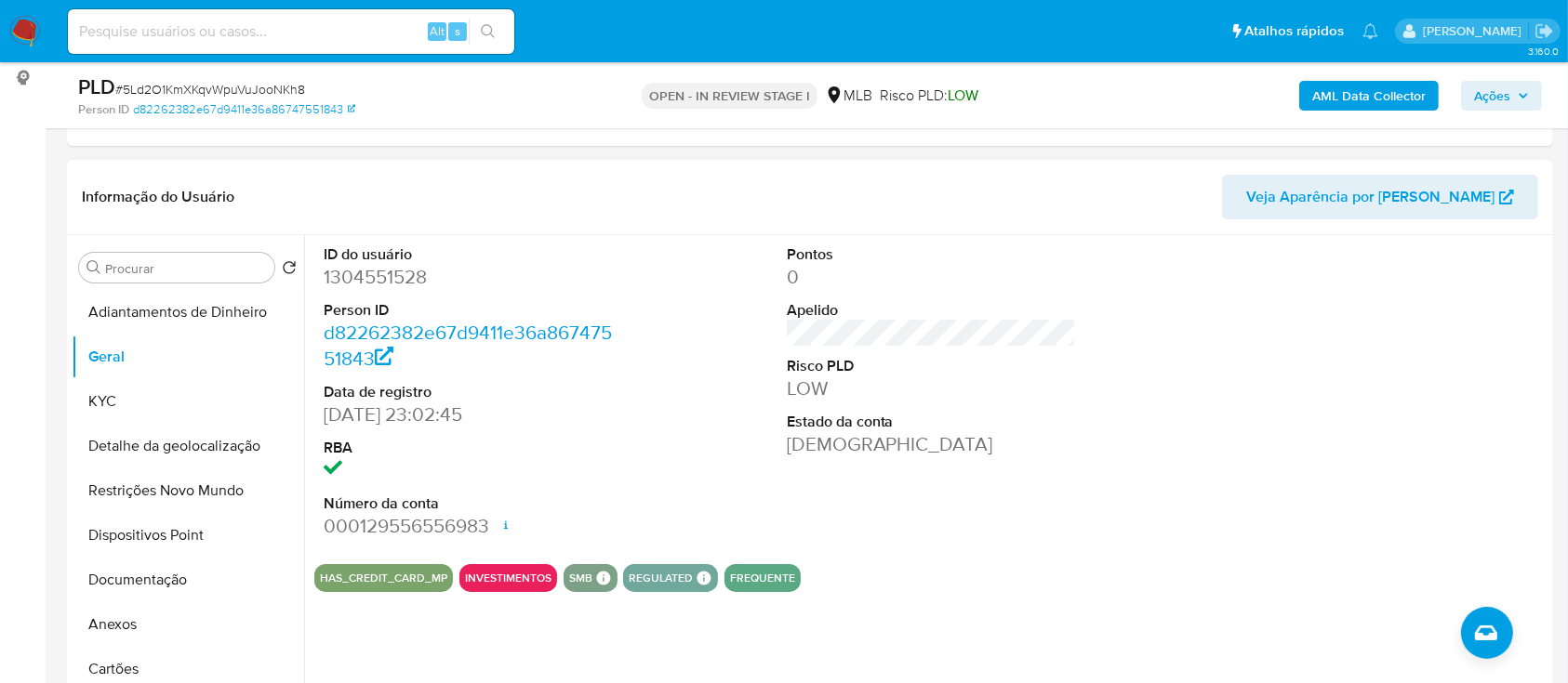
drag, startPoint x: 1392, startPoint y: 494, endPoint x: 1263, endPoint y: 351, distance: 192.6
click at [1383, 486] on div at bounding box center [1394, 393] width 309 height 315
click at [186, 437] on button "Detalhe da geolocalização" at bounding box center [180, 447] width 218 height 45
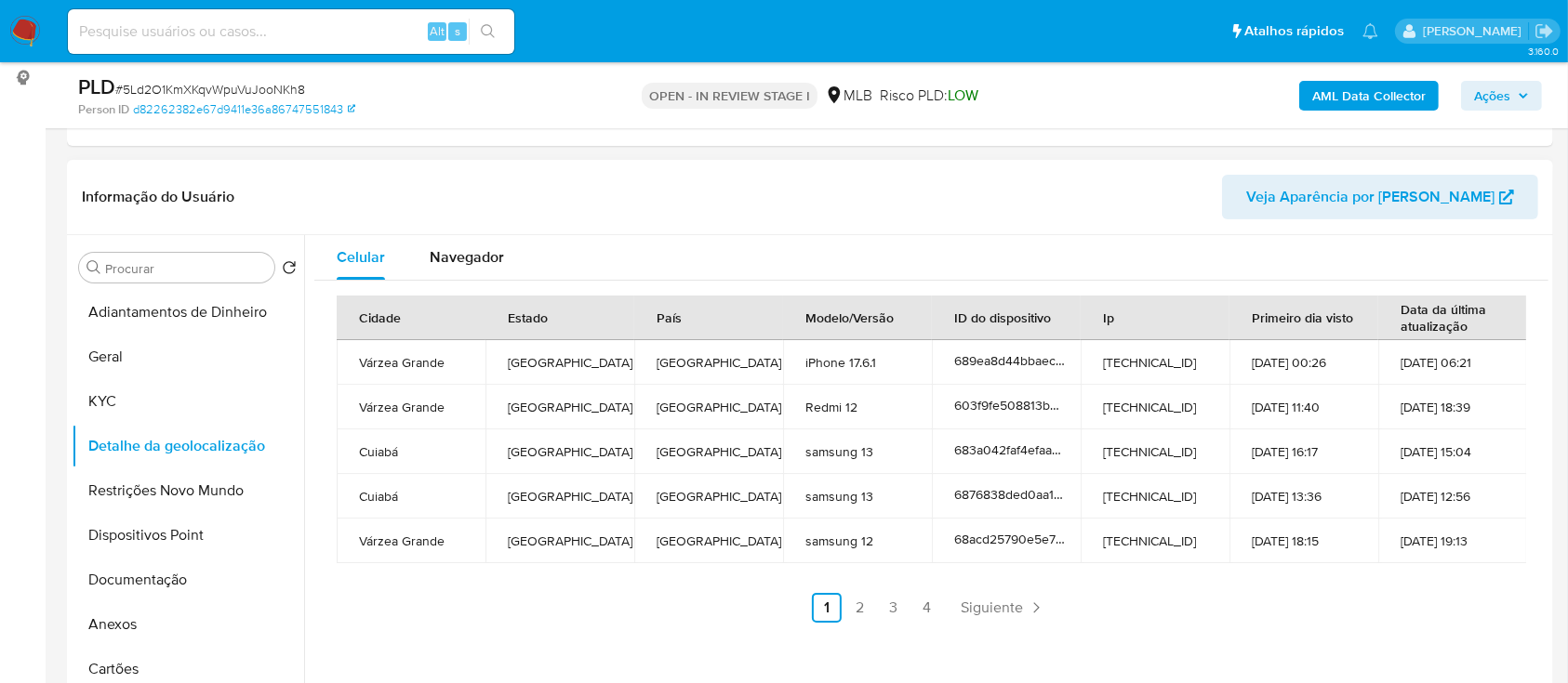
click at [930, 215] on header "Informação do Usuário Veja Aparência por [PERSON_NAME]" at bounding box center [810, 197] width 1457 height 45
click at [855, 618] on link "2" at bounding box center [860, 608] width 29 height 29
drag, startPoint x: 466, startPoint y: 104, endPoint x: 490, endPoint y: 80, distance: 33.9
click at [466, 103] on div "Person ID d82262382e67d9411e36a86747551843" at bounding box center [320, 109] width 483 height 17
click at [937, 607] on link "3" at bounding box center [944, 608] width 29 height 29
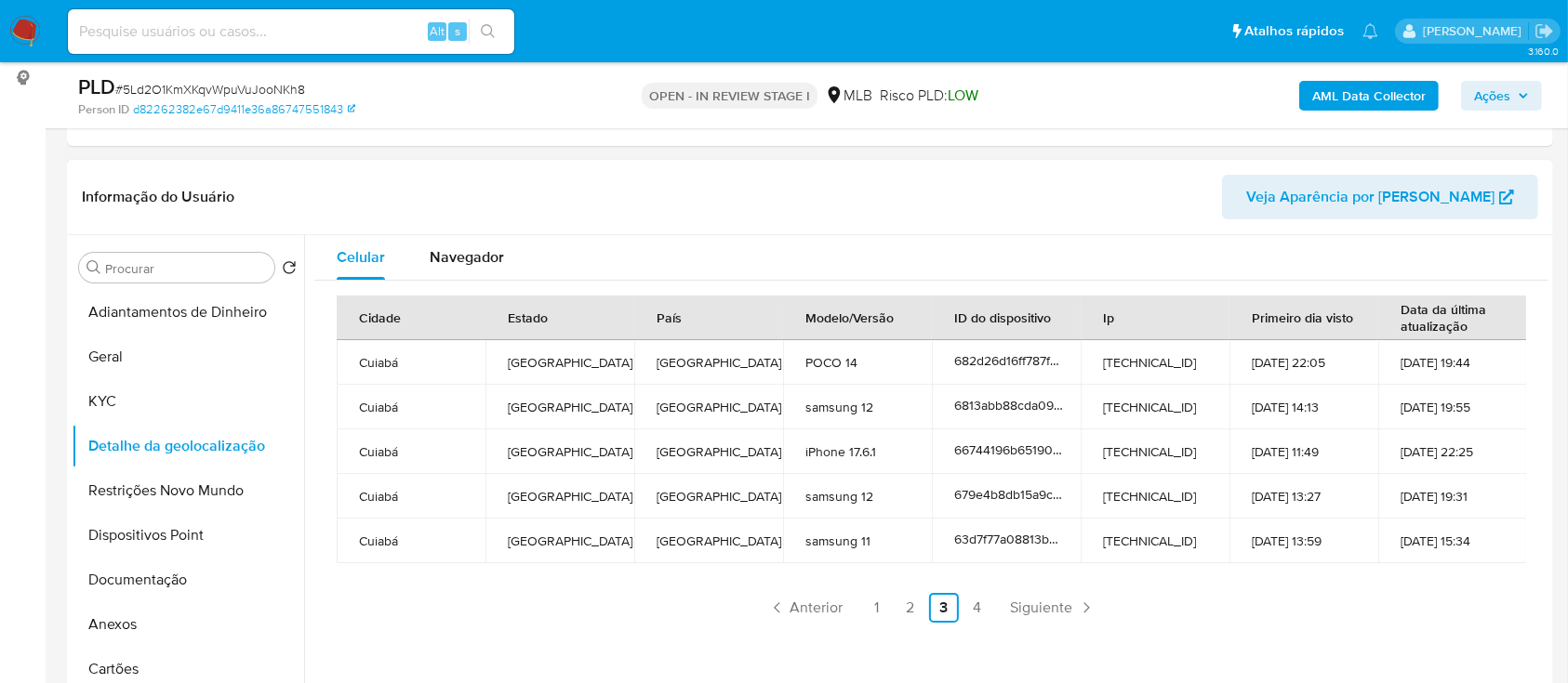
click at [283, 192] on header "Informação do Usuário Veja Aparência por [PERSON_NAME]" at bounding box center [810, 197] width 1457 height 45
drag, startPoint x: 968, startPoint y: 590, endPoint x: 973, endPoint y: 603, distance: 13.9
click at [968, 591] on div "Cidade Estado País Modelo/Versão ID do dispositivo Ip Primeiro dia visto Data d…" at bounding box center [931, 459] width 1190 height 327
click at [975, 599] on link "4" at bounding box center [978, 608] width 29 height 29
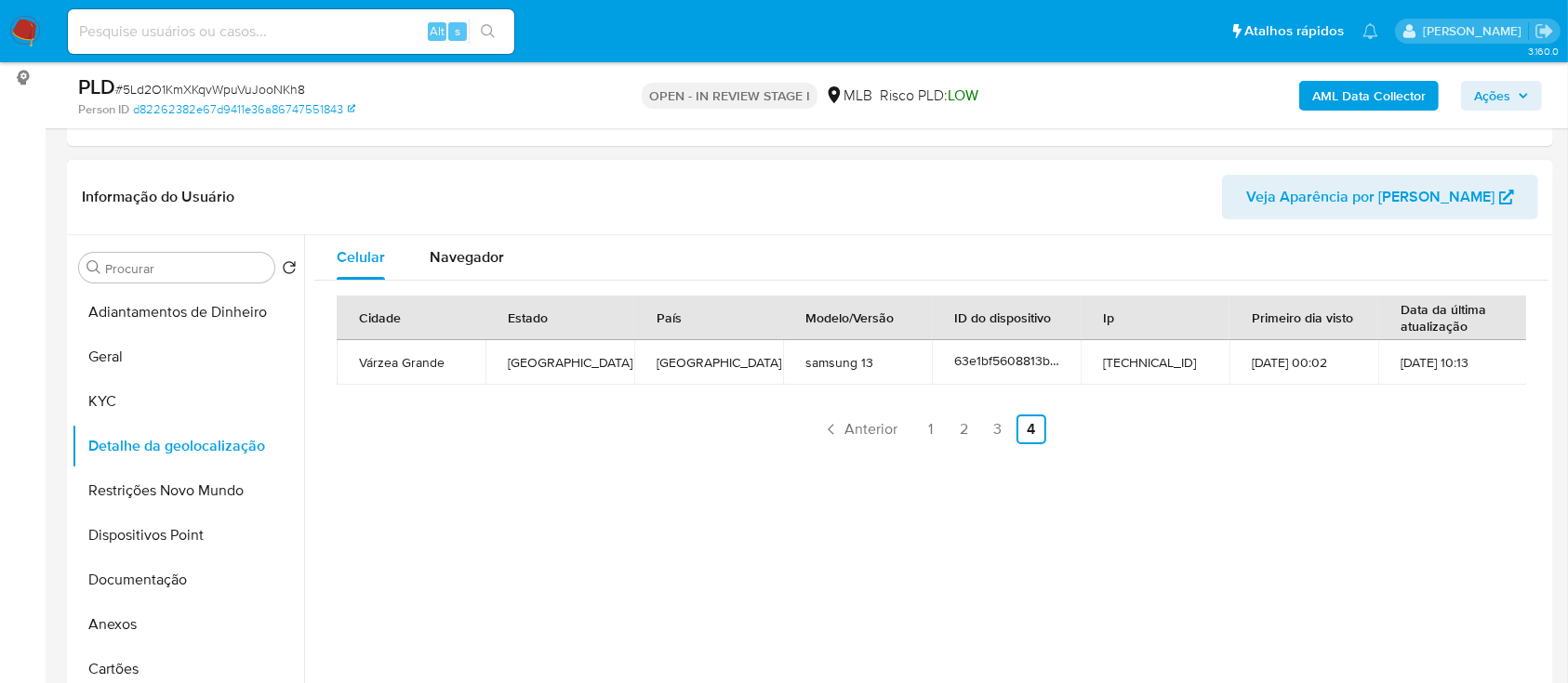
drag, startPoint x: 1469, startPoint y: 489, endPoint x: 1452, endPoint y: 453, distance: 39.8
click at [1461, 472] on div "Celular Navegador Cidade Estado País Modelo/Versão ID do dispositivo Ip Primeir…" at bounding box center [926, 473] width 1244 height 476
click at [204, 500] on button "Restrições Novo Mundo" at bounding box center [180, 491] width 218 height 45
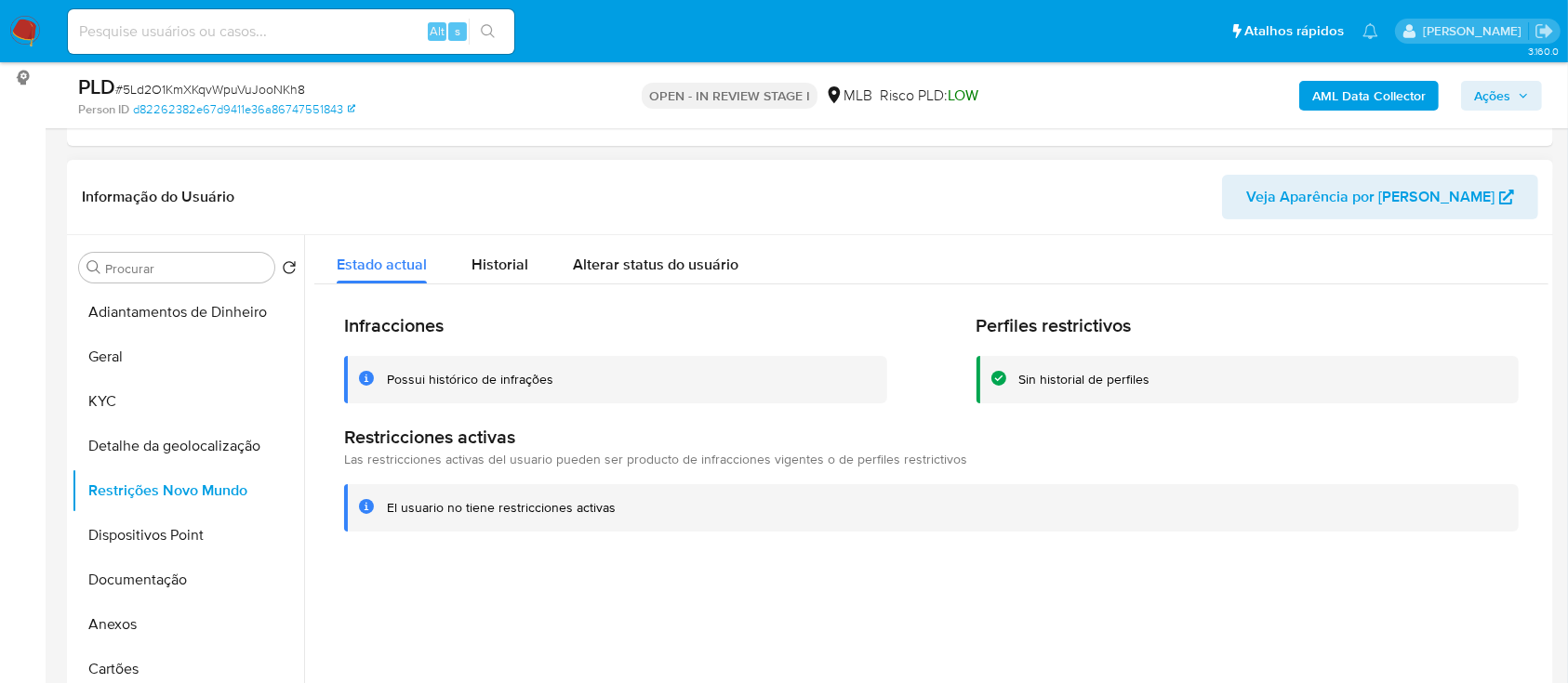
click at [375, 182] on header "Informação do Usuário Veja Aparência por [PERSON_NAME]" at bounding box center [810, 197] width 1457 height 45
click at [187, 539] on button "Dispositivos Point" at bounding box center [180, 535] width 218 height 45
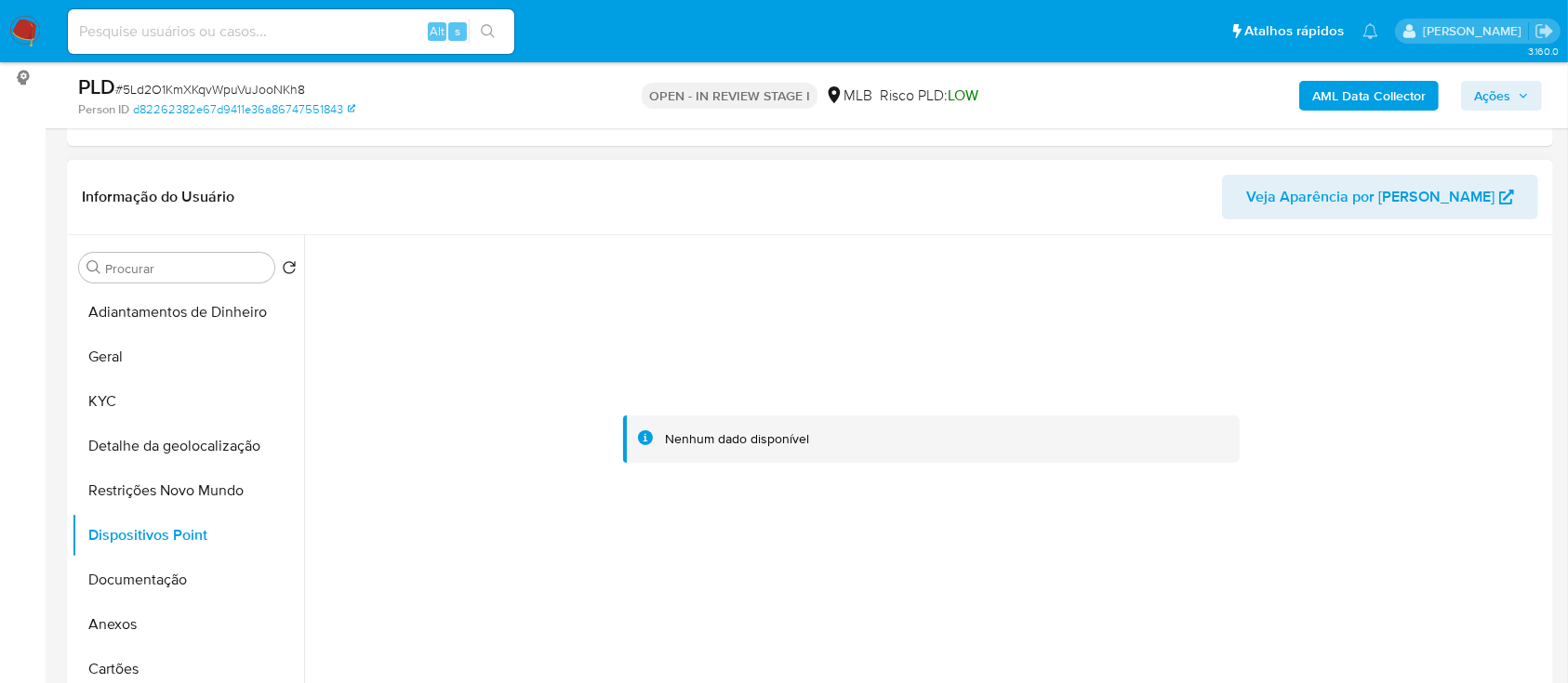
click at [1398, 314] on div at bounding box center [932, 440] width 1235 height 409
click at [144, 562] on button "Documentação" at bounding box center [180, 580] width 218 height 45
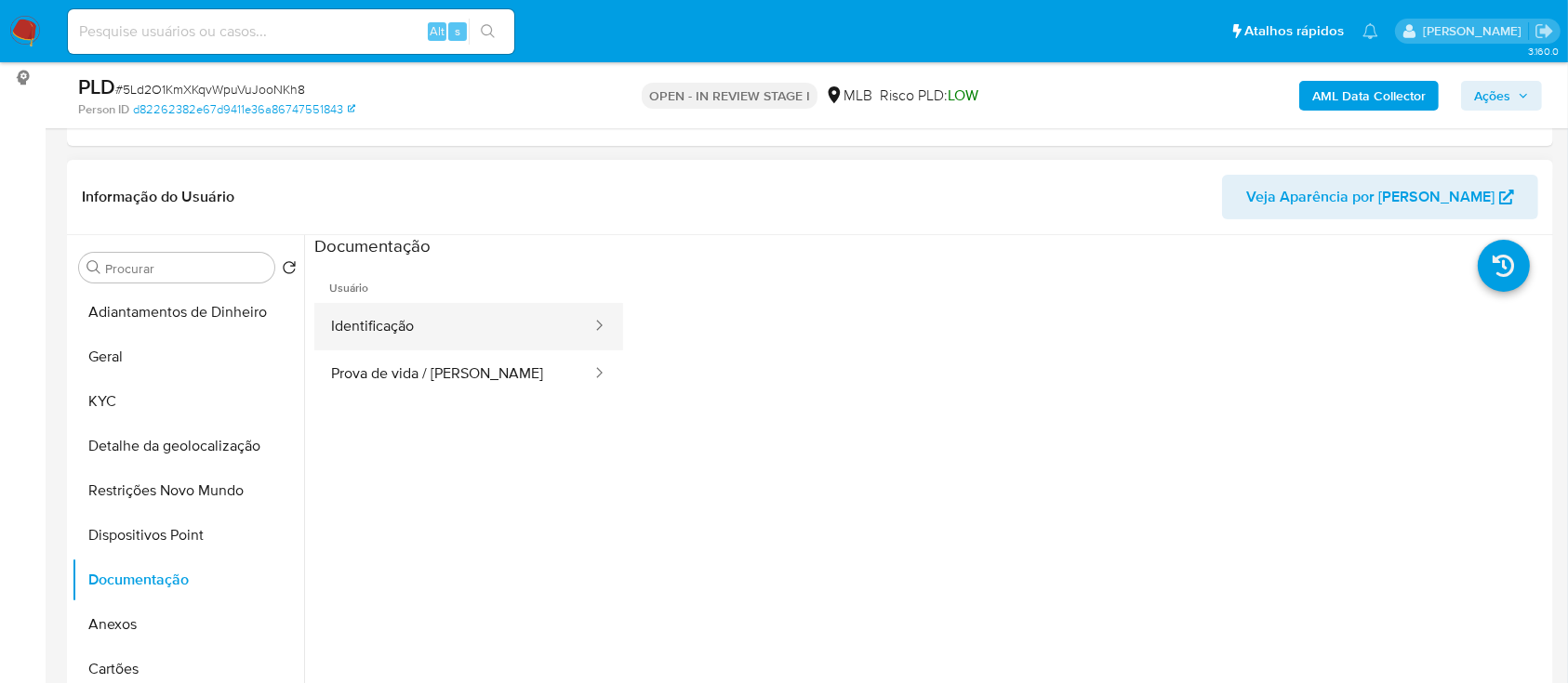
click at [477, 314] on button "Identificação" at bounding box center [454, 326] width 279 height 48
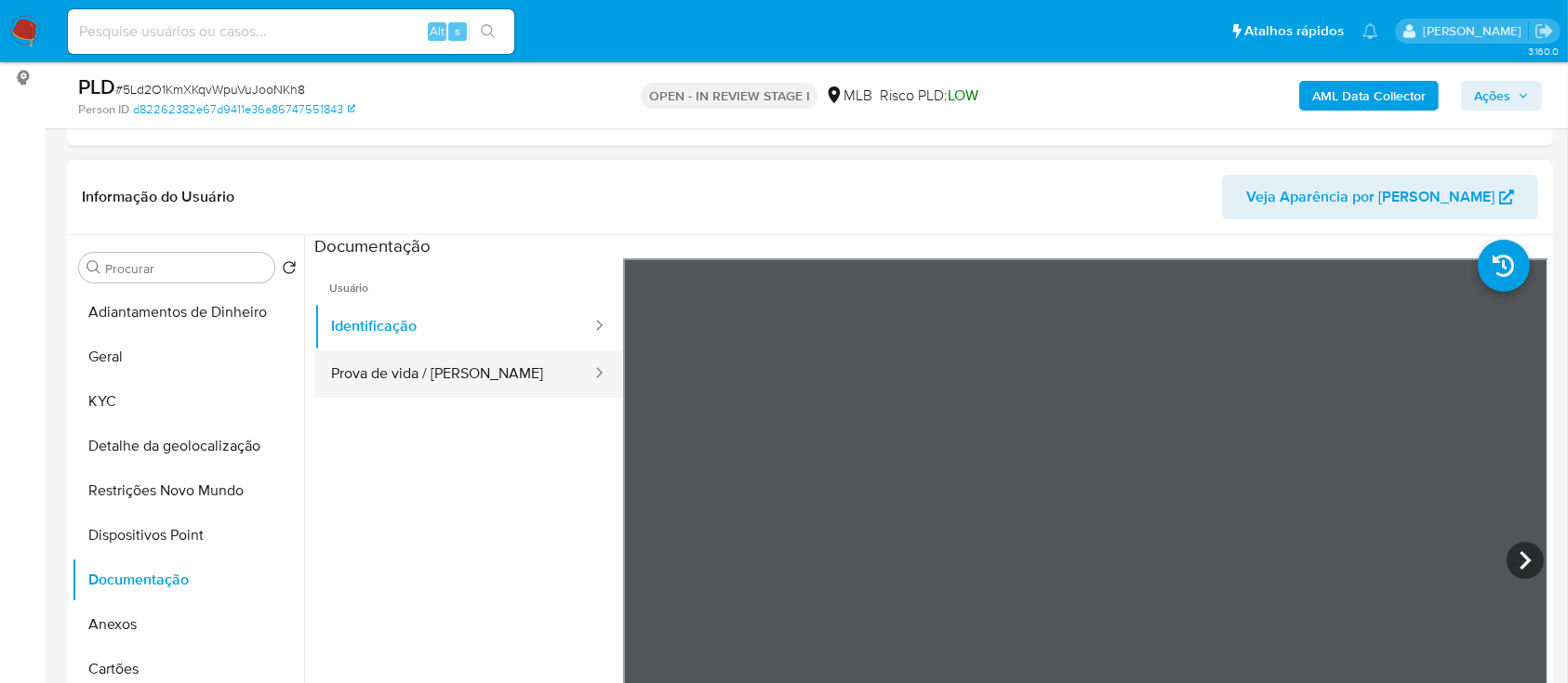
click at [438, 376] on button "Prova de vida / [PERSON_NAME]" at bounding box center [454, 374] width 279 height 48
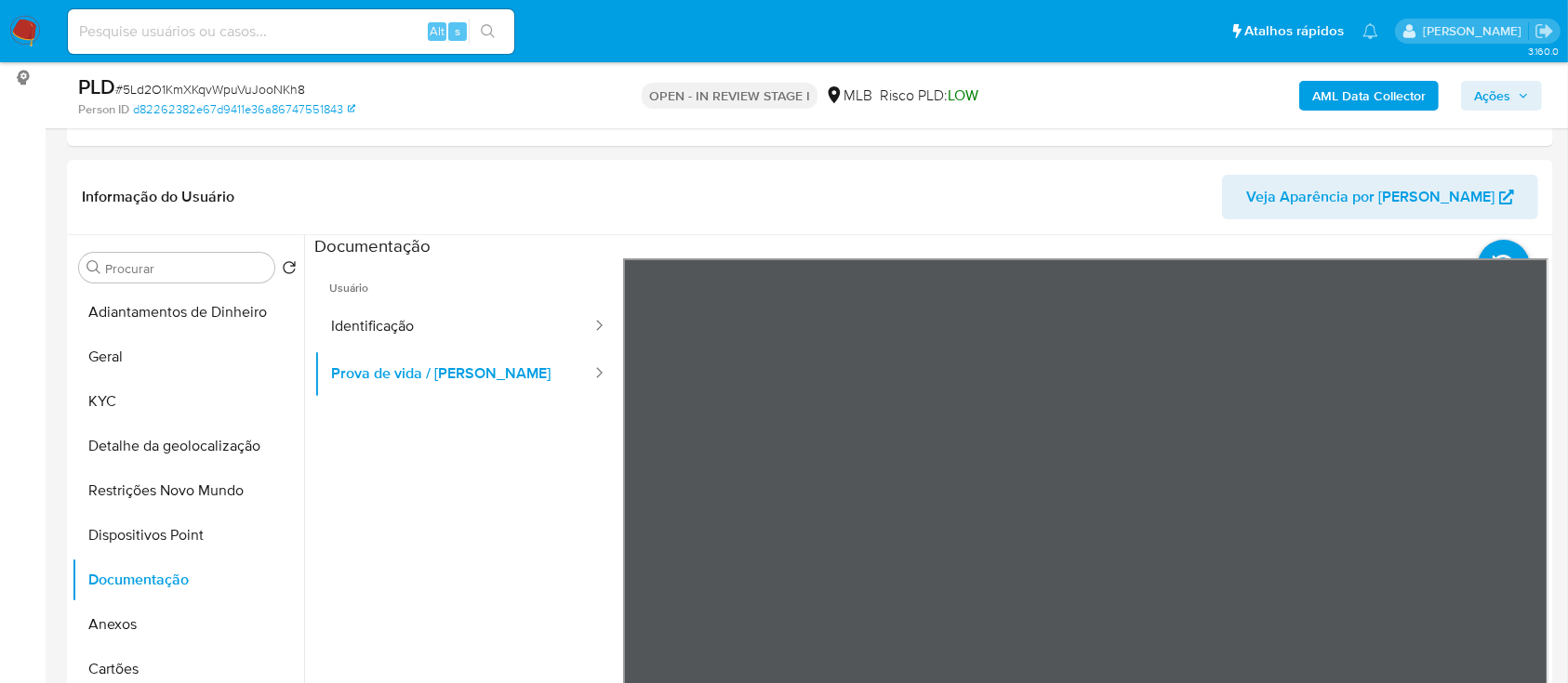
click at [1429, 88] on button "AML Data Collector" at bounding box center [1369, 96] width 140 height 29
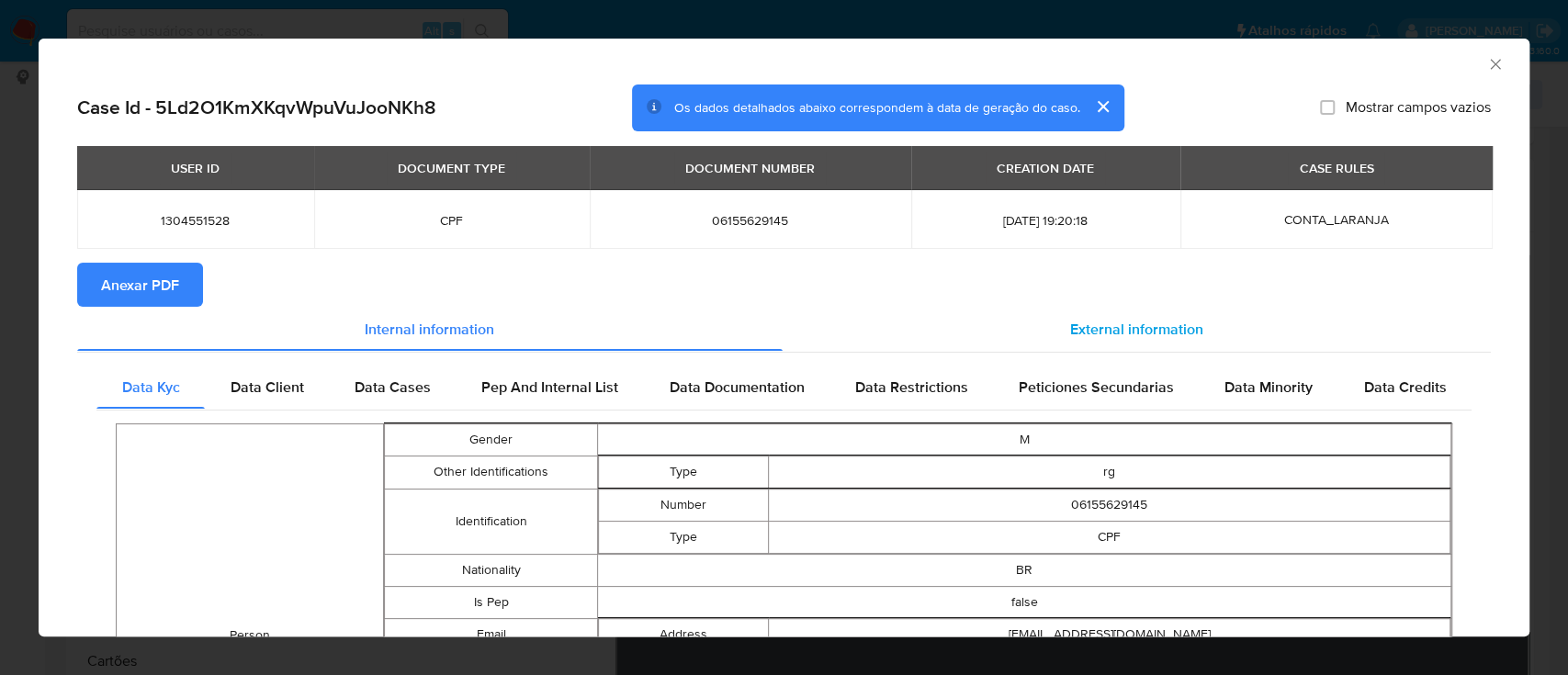
click at [1097, 321] on div "External information" at bounding box center [1137, 329] width 710 height 44
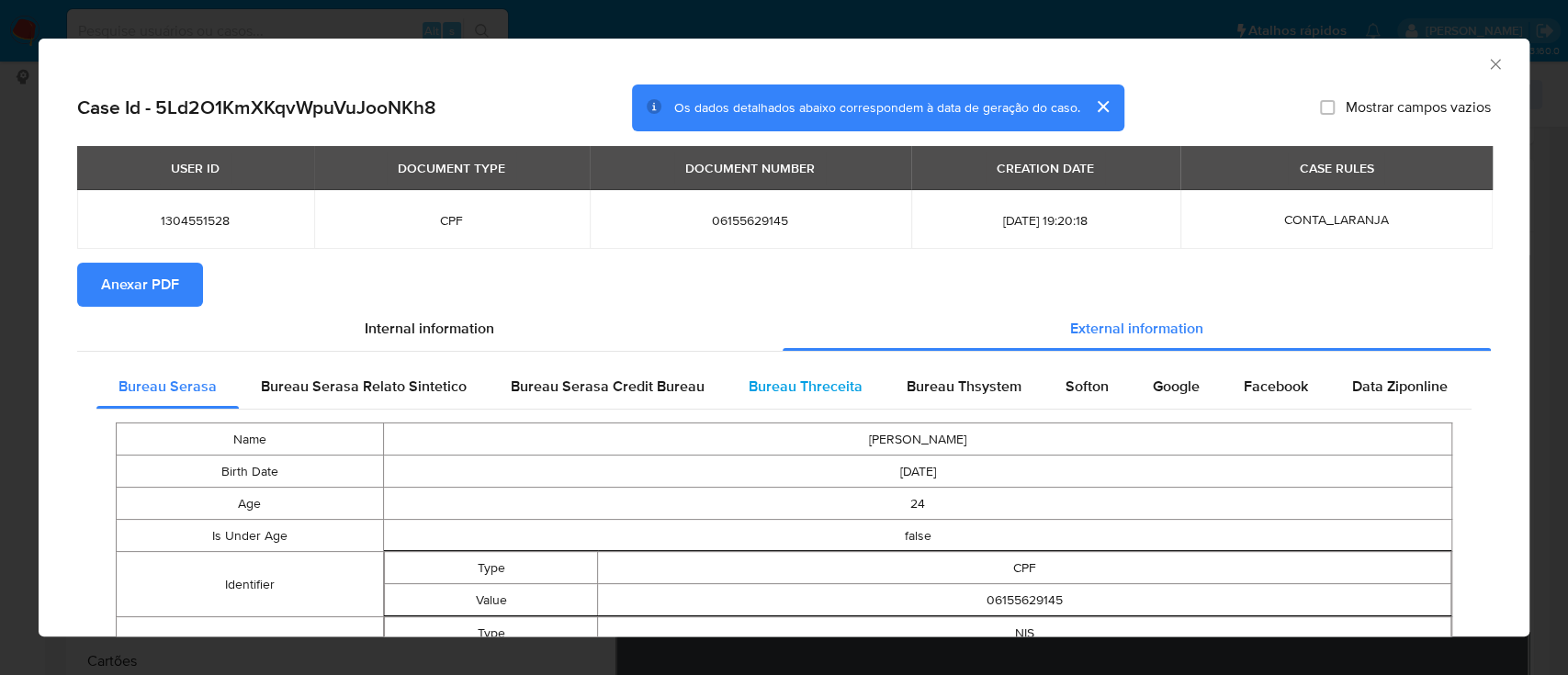
click at [792, 392] on span "Bureau Threceita" at bounding box center [805, 386] width 114 height 21
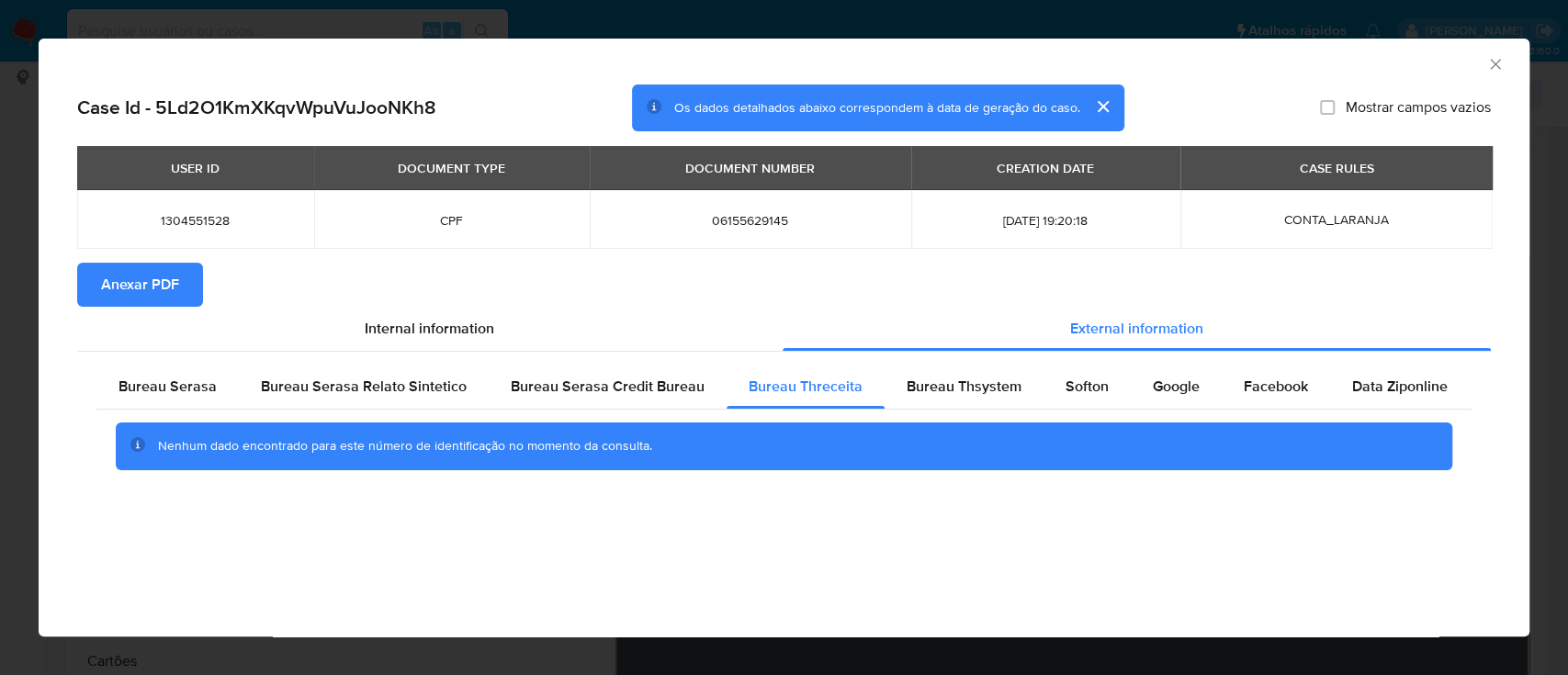
drag, startPoint x: 1441, startPoint y: 58, endPoint x: 1424, endPoint y: 55, distance: 17.3
click at [1441, 57] on div "AML Data Collector" at bounding box center [769, 61] width 1435 height 20
click at [956, 392] on span "Bureau Thsystem" at bounding box center [964, 386] width 115 height 21
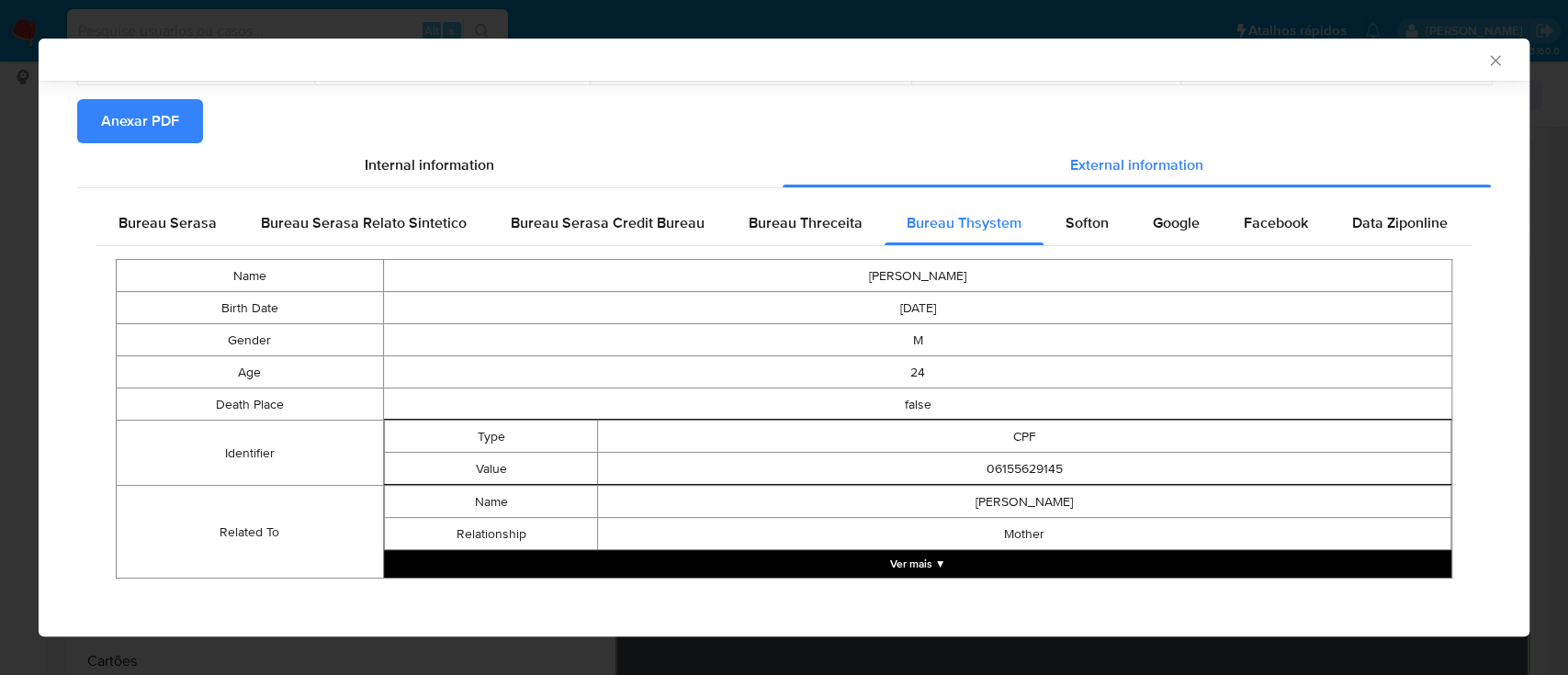
scroll to position [164, 0]
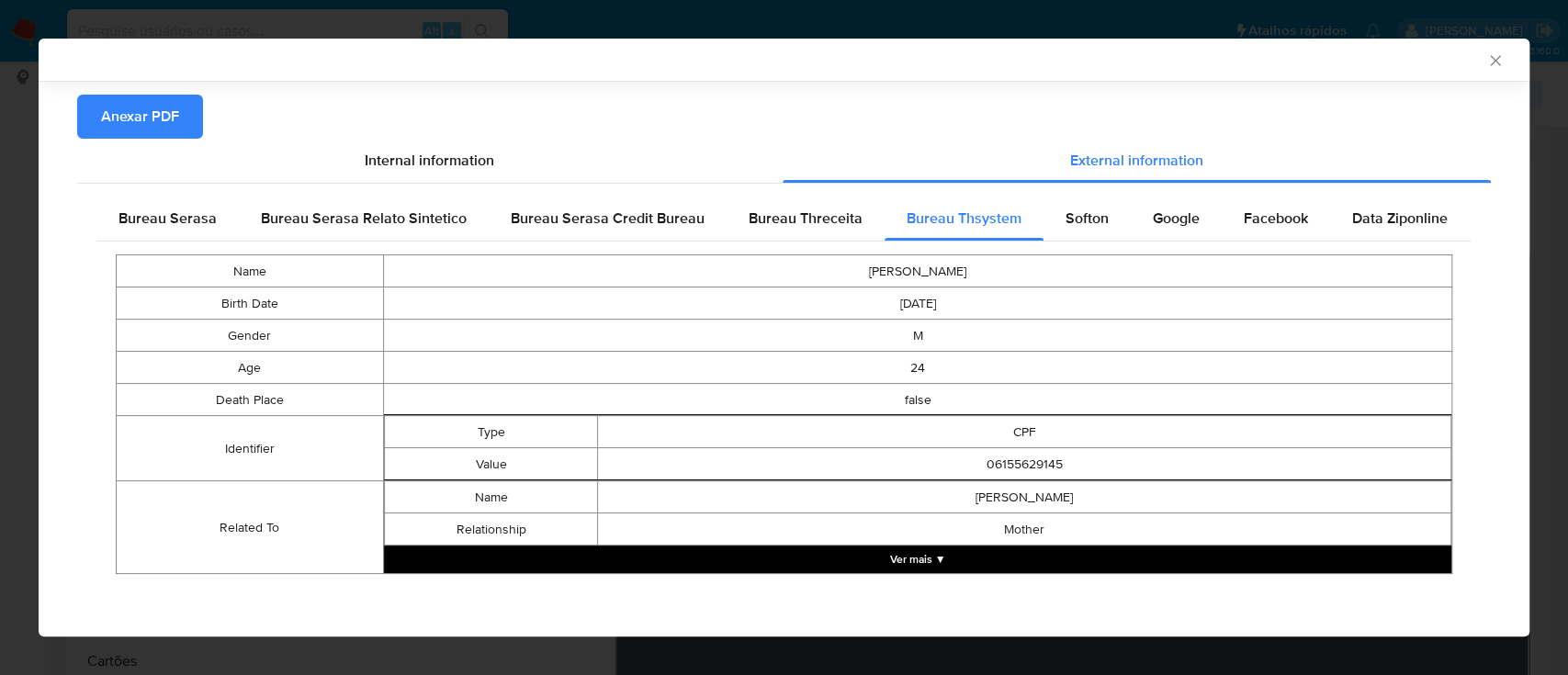
click at [1407, 67] on div "AML Data Collector" at bounding box center [769, 59] width 1435 height 16
click at [1070, 215] on span "Softon" at bounding box center [1087, 218] width 43 height 21
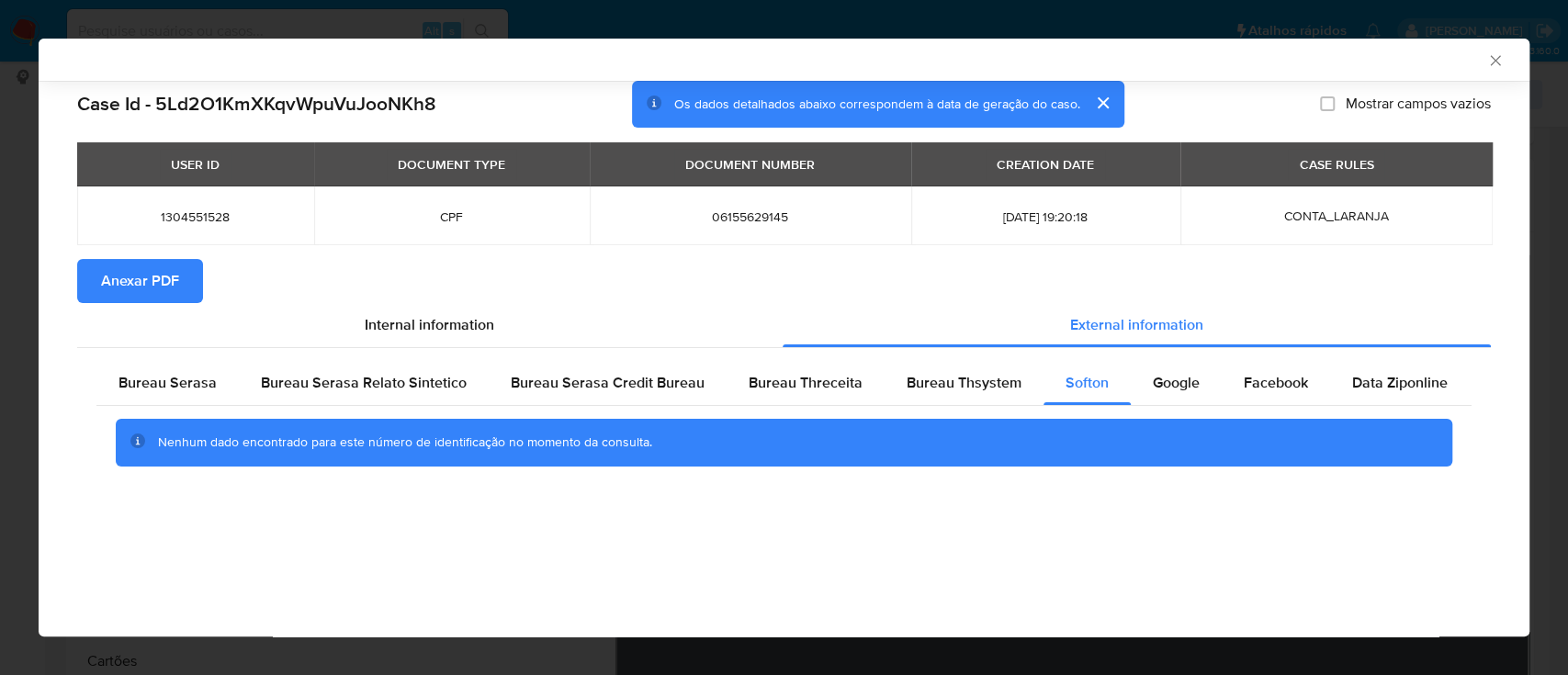
drag, startPoint x: 544, startPoint y: 598, endPoint x: 566, endPoint y: 577, distance: 30.4
click at [545, 598] on div "AML Data Collector Case Id - 5Ld2O1KmXKqvWpuVuJooNKh8 Os dados detalhados abaix…" at bounding box center [784, 337] width 1491 height 598
click at [147, 276] on span "Anexar PDF" at bounding box center [140, 281] width 78 height 41
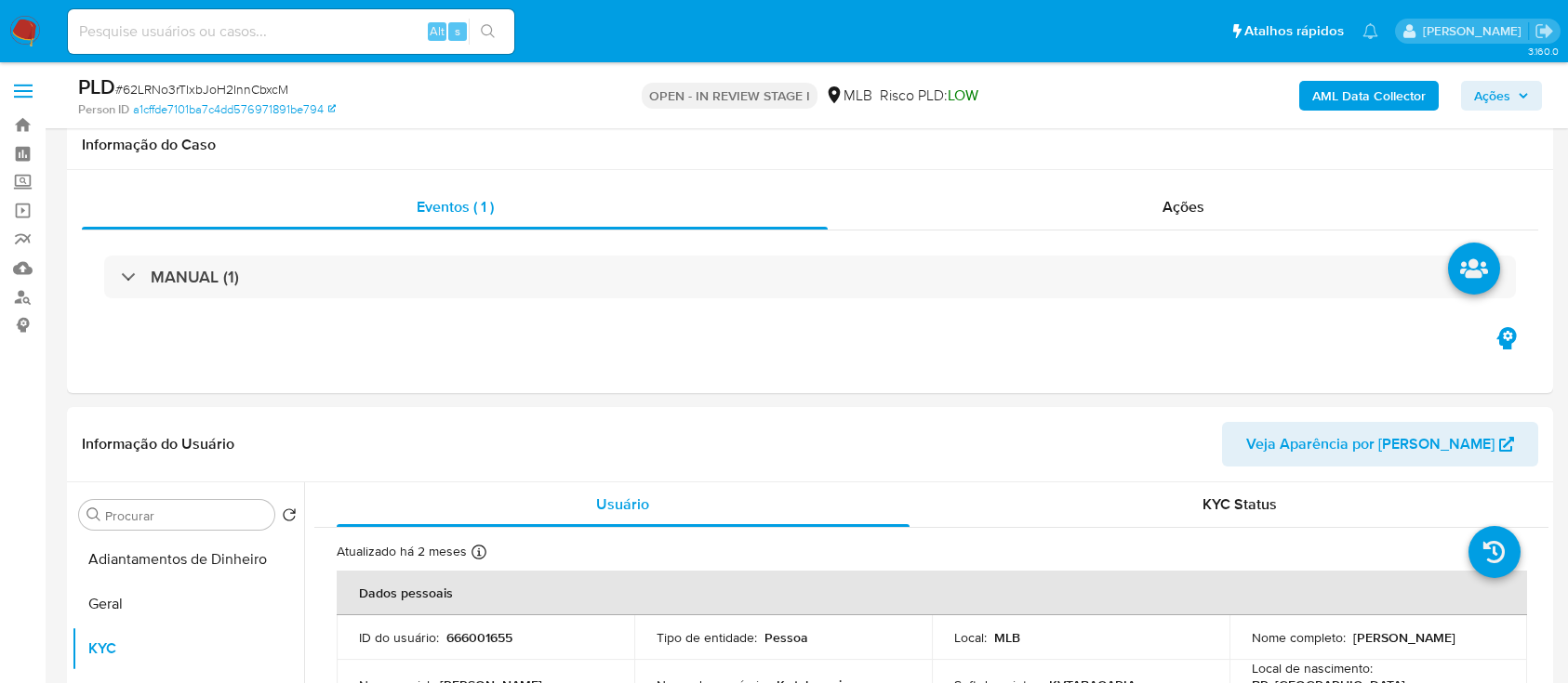
scroll to position [247, 0]
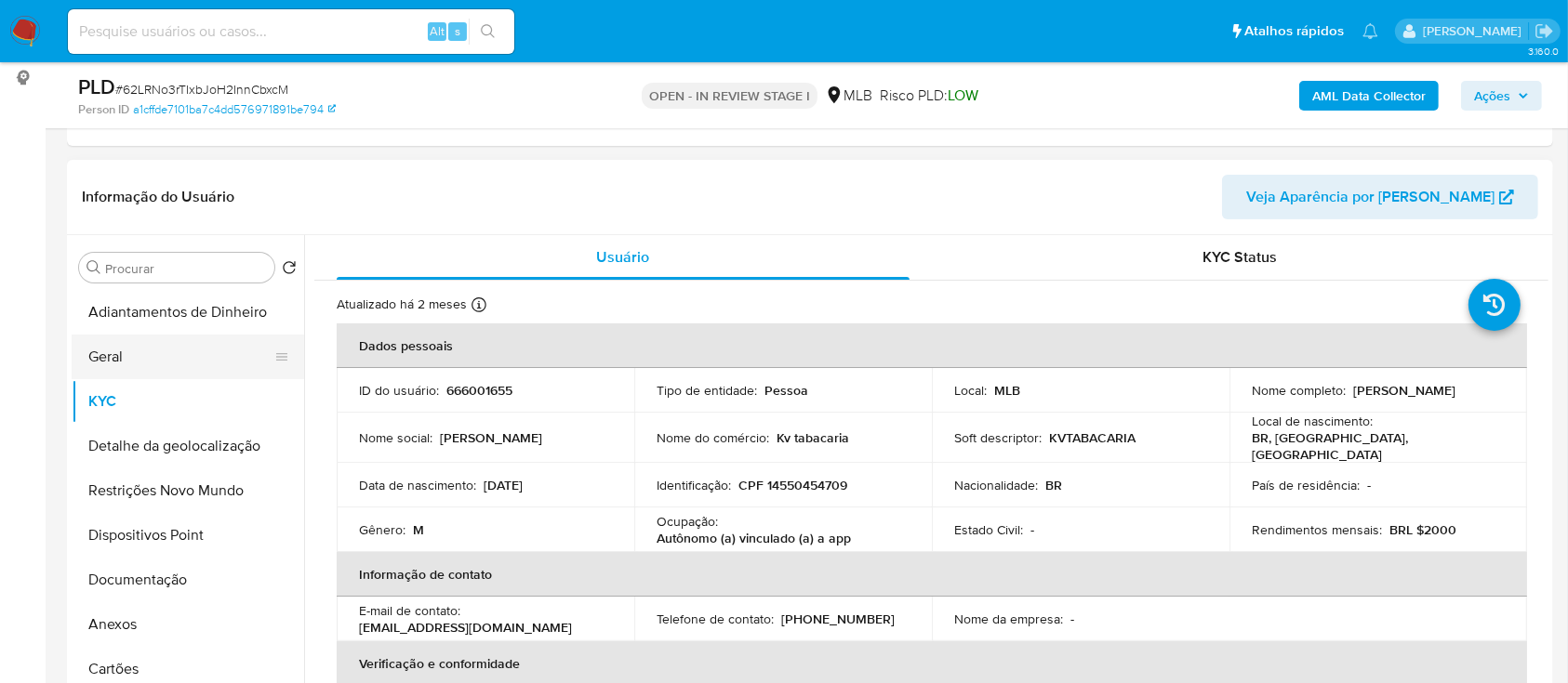
click at [104, 361] on button "Geral" at bounding box center [180, 358] width 218 height 45
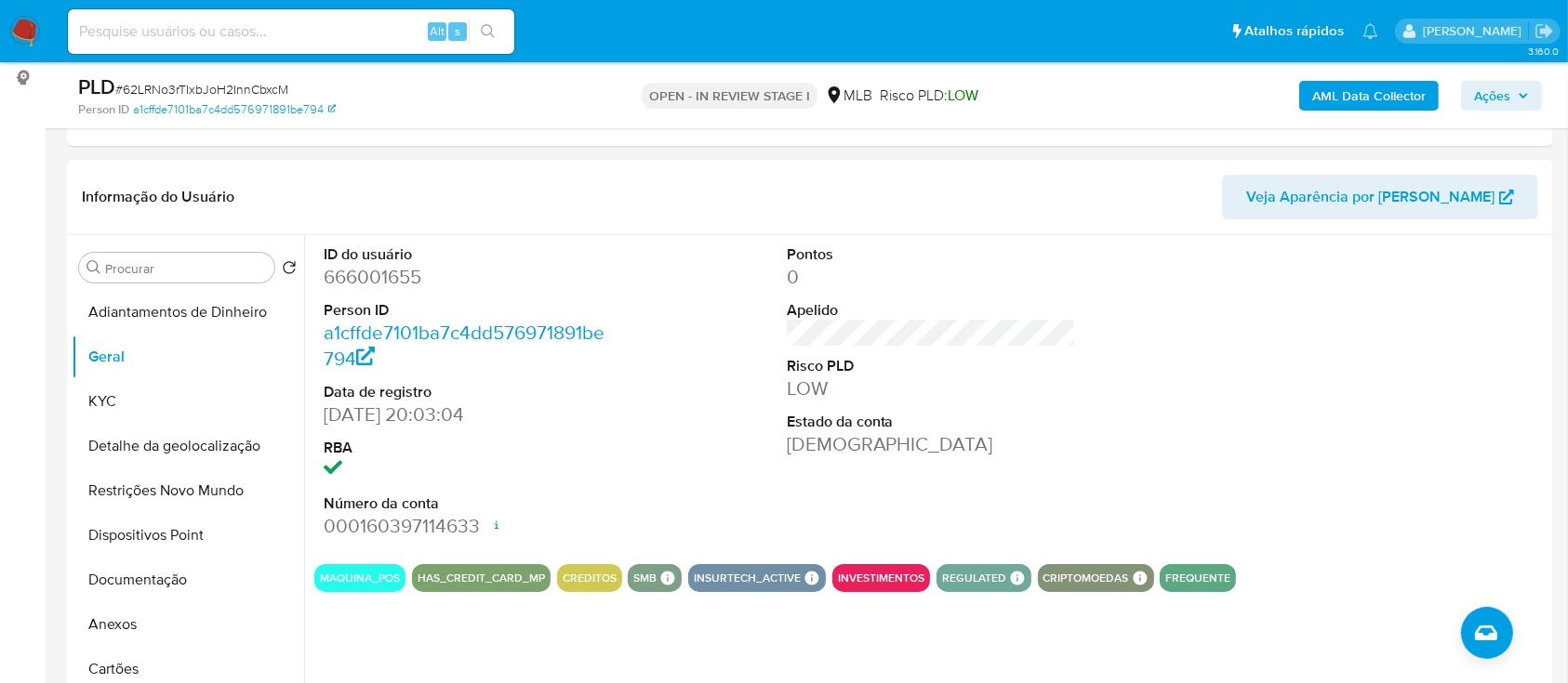
drag, startPoint x: 1503, startPoint y: 427, endPoint x: 1490, endPoint y: 415, distance: 17.7
click at [1503, 425] on div at bounding box center [1394, 393] width 309 height 315
click at [132, 408] on button "KYC" at bounding box center [180, 402] width 218 height 45
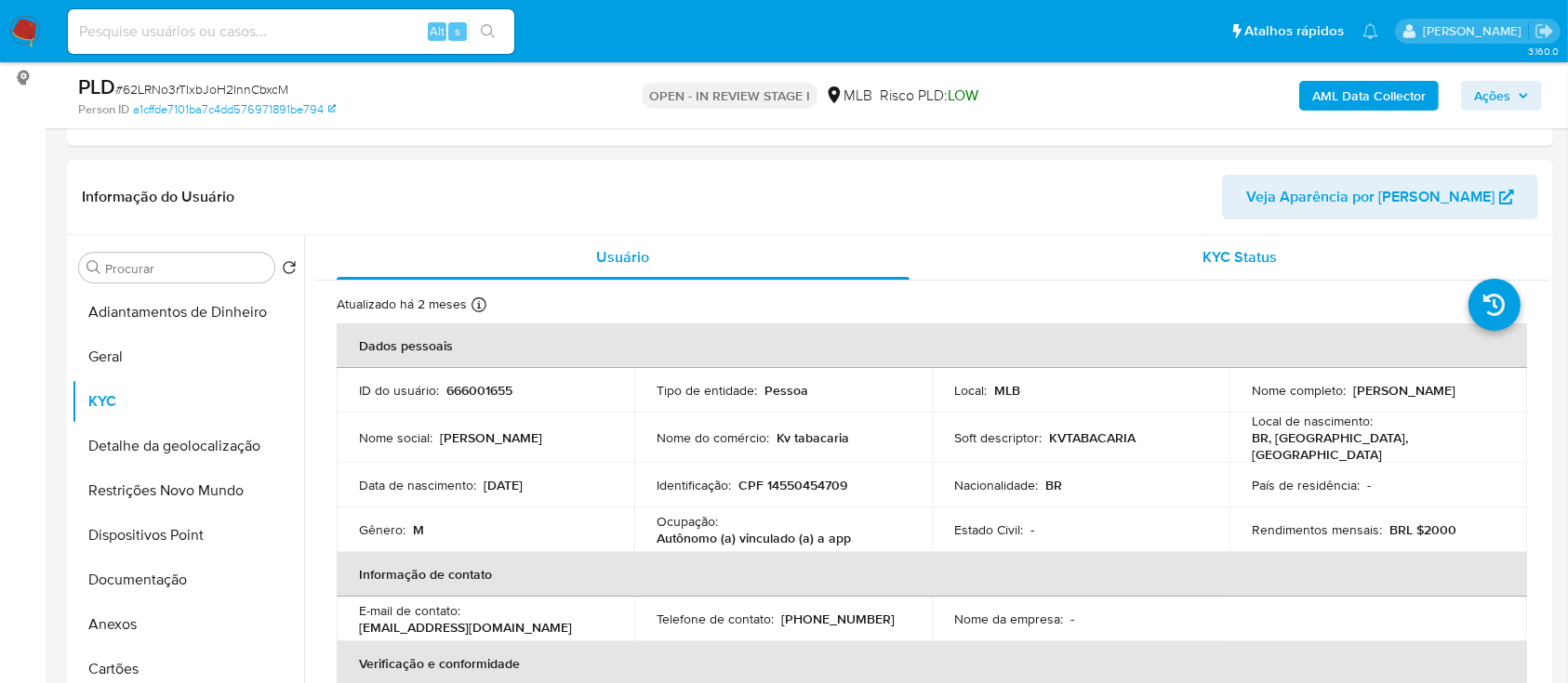
scroll to position [124, 0]
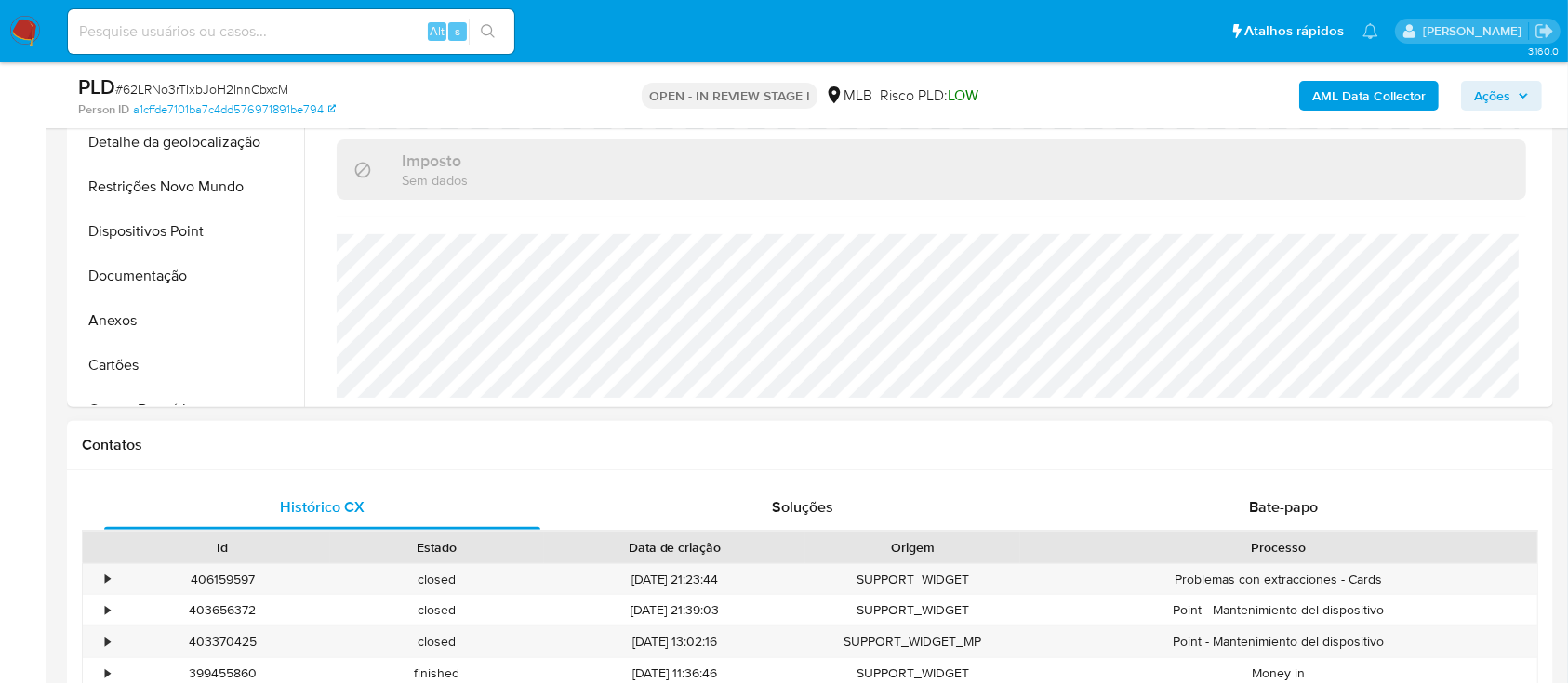
scroll to position [495, 0]
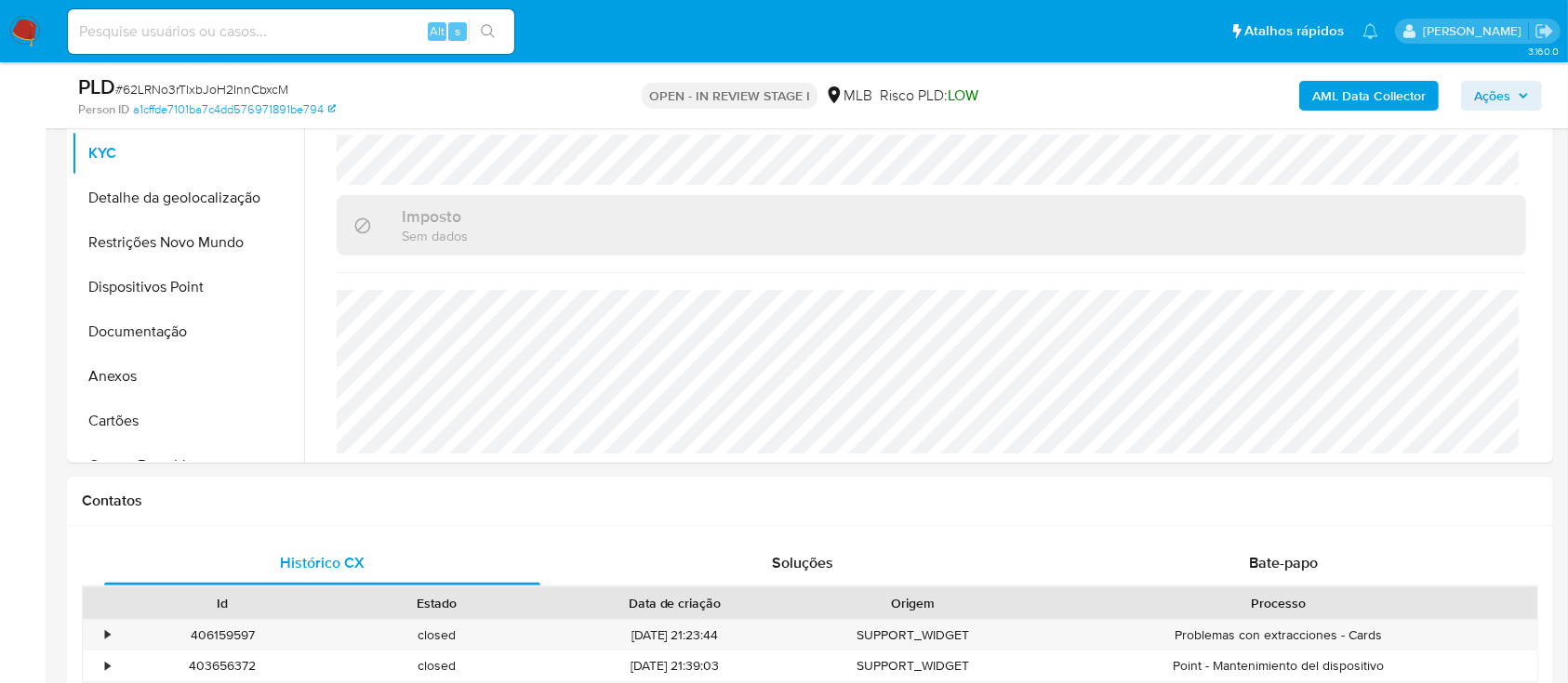
drag, startPoint x: 169, startPoint y: 193, endPoint x: 238, endPoint y: 207, distance: 70.4
click at [170, 194] on button "Detalhe da geolocalização" at bounding box center [180, 198] width 218 height 45
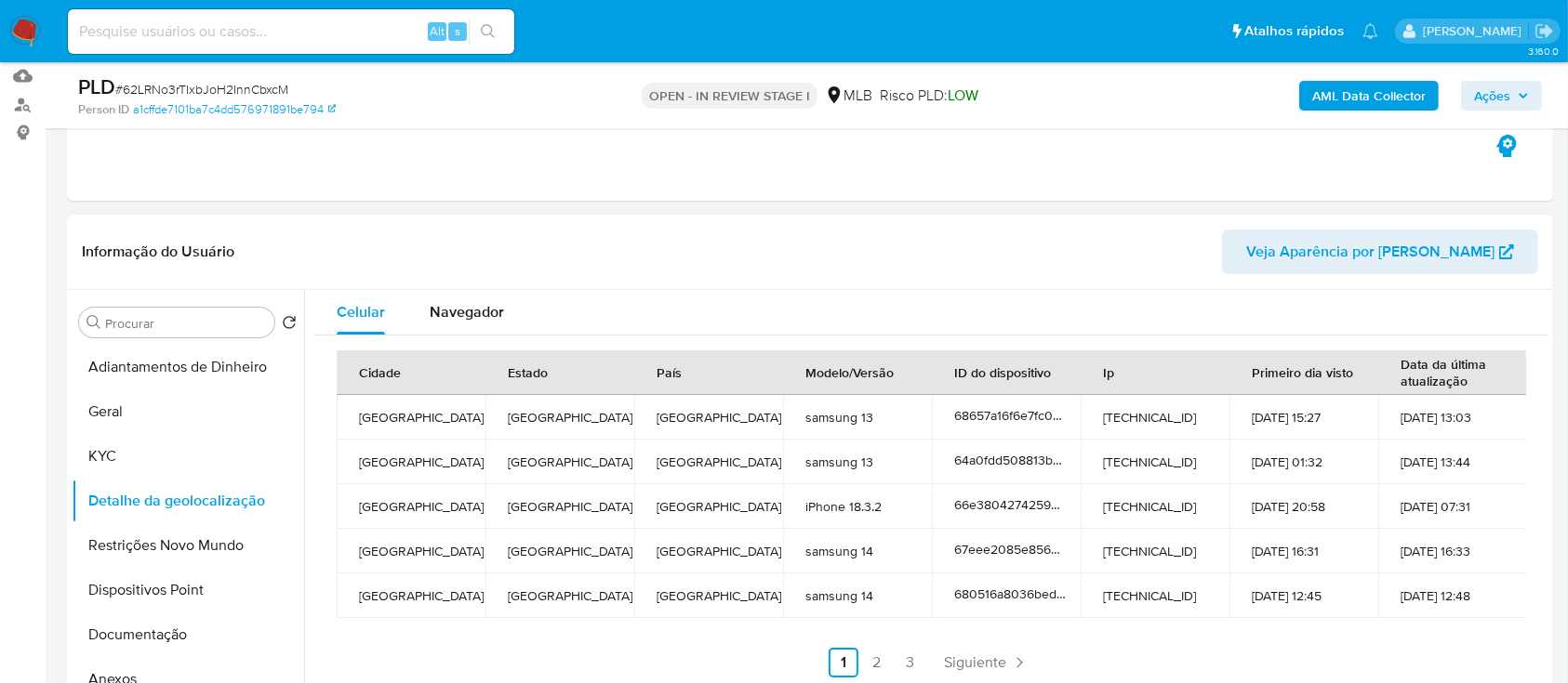
scroll to position [247, 0]
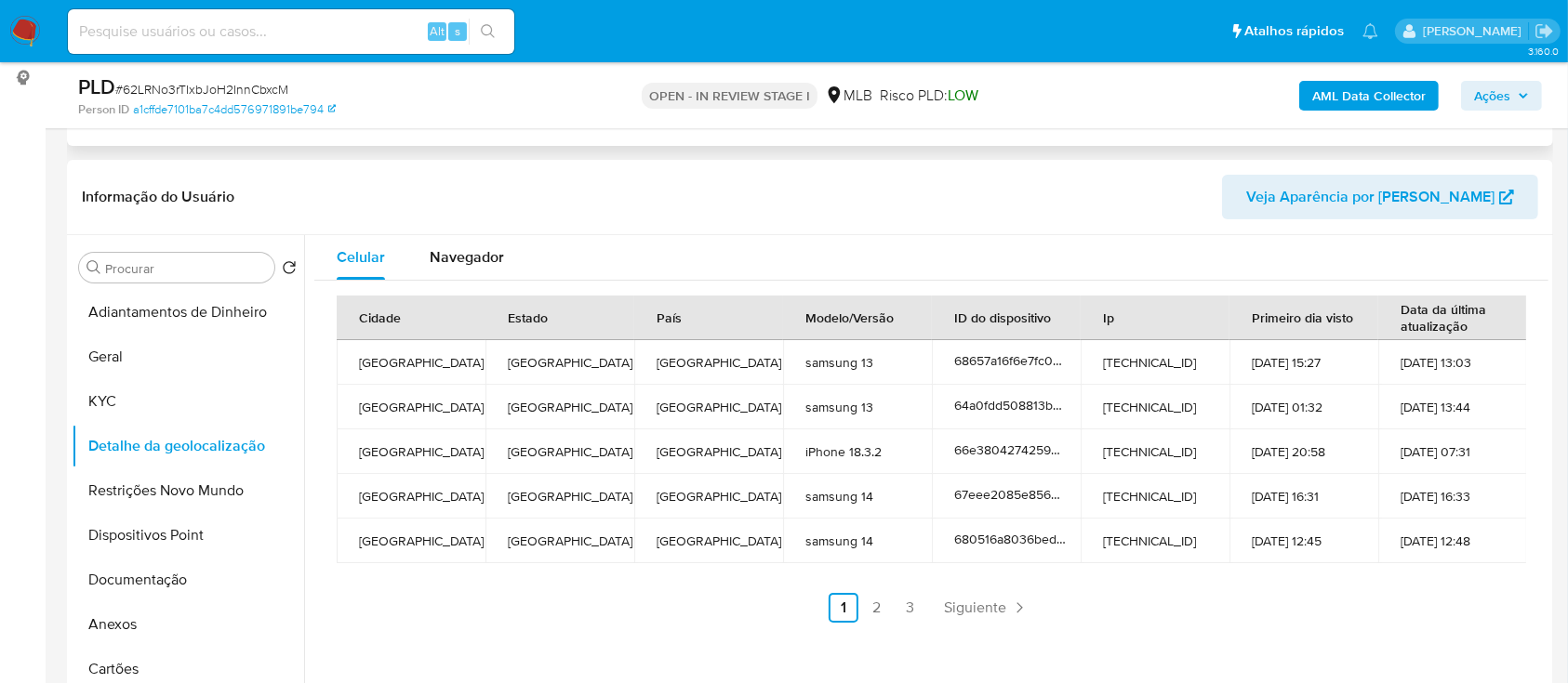
click at [213, 143] on div "Eventos ( 1 ) Ações MANUAL (1)" at bounding box center [810, 34] width 1486 height 223
click at [877, 614] on link "2" at bounding box center [877, 608] width 29 height 29
click at [1045, 207] on header "Informação do Usuário Veja Aparência por Pessoa" at bounding box center [810, 197] width 1457 height 45
click at [963, 605] on link "3" at bounding box center [961, 608] width 29 height 29
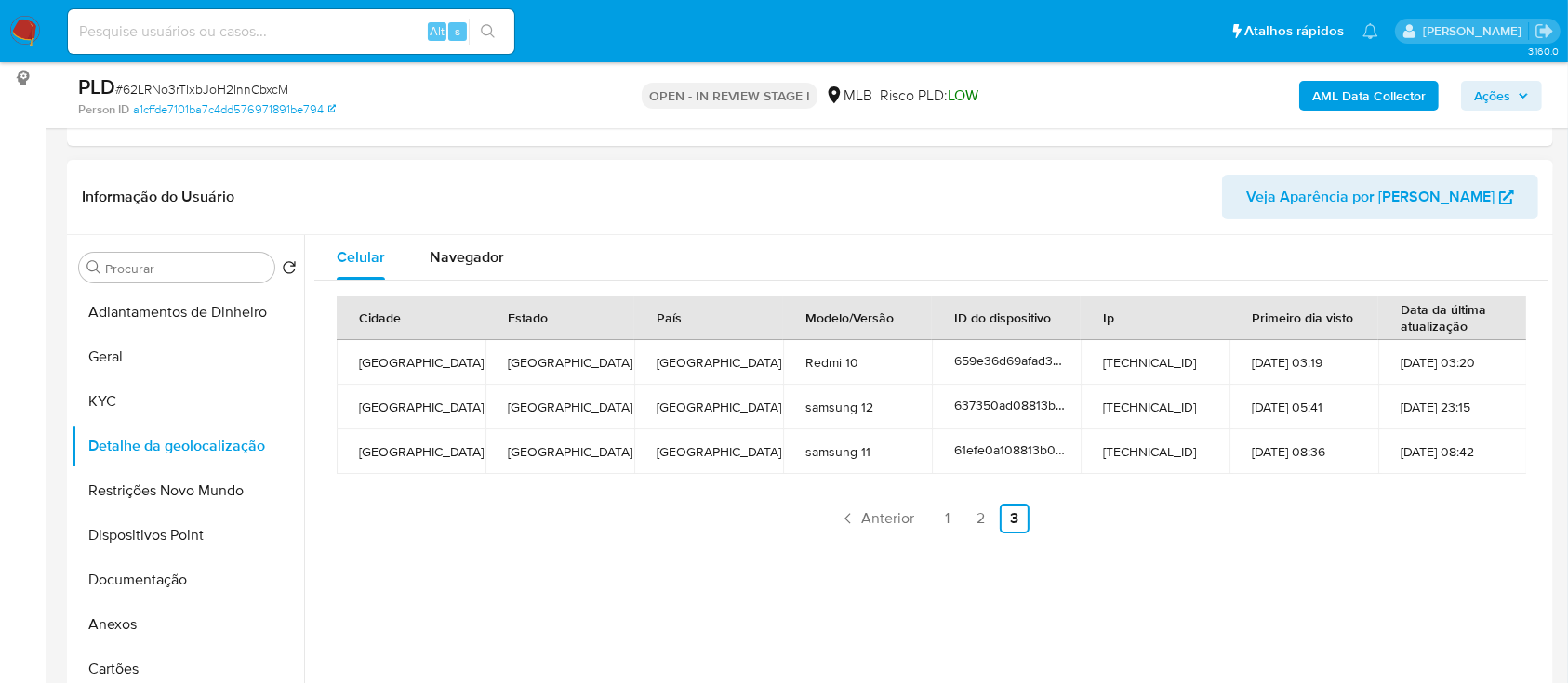
click at [1271, 562] on div "Celular Navegador Cidade Estado País Modelo/Versão ID do dispositivo Ip Primeir…" at bounding box center [926, 473] width 1244 height 476
click at [154, 488] on button "Restrições Novo Mundo" at bounding box center [180, 491] width 218 height 45
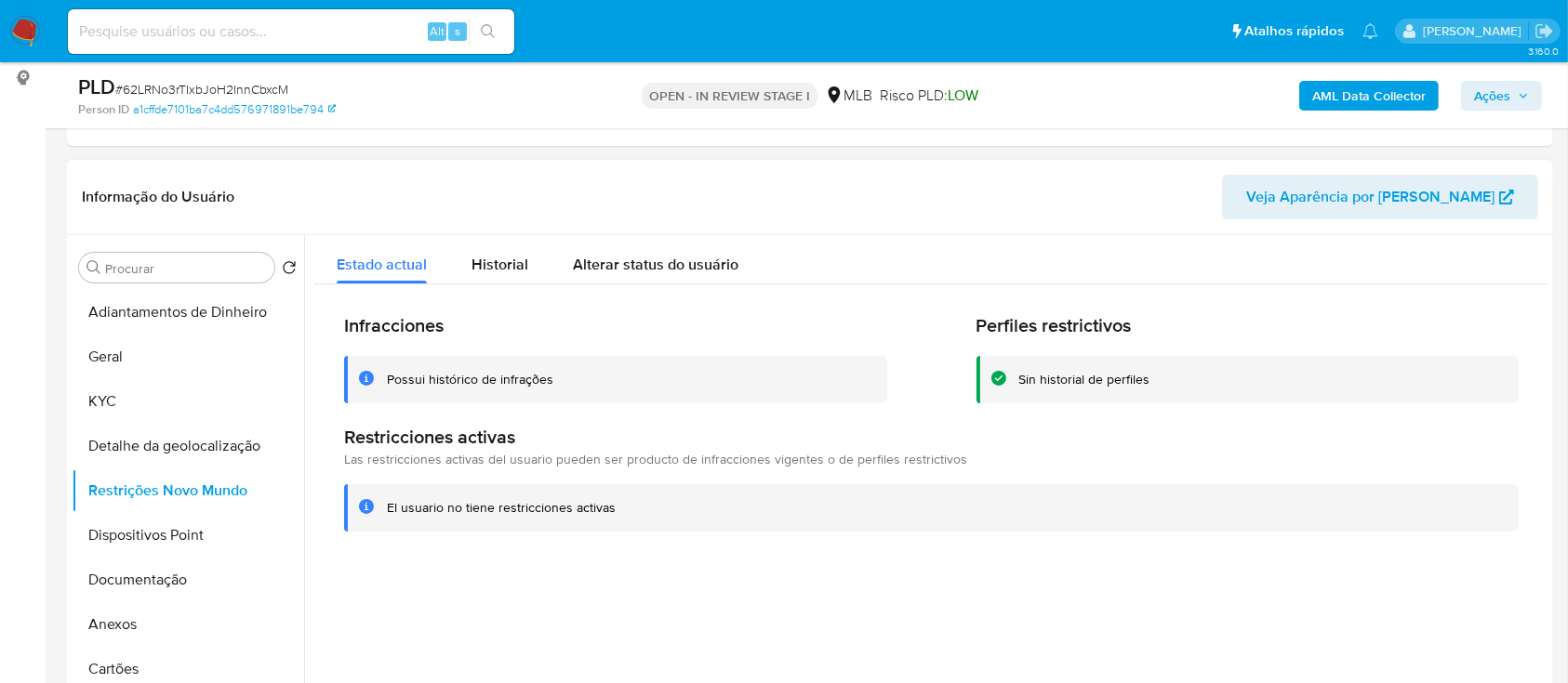
click at [274, 162] on div "Informação do Usuário Veja Aparência por Pessoa" at bounding box center [810, 197] width 1486 height 75
click at [139, 532] on button "Dispositivos Point" at bounding box center [180, 535] width 218 height 45
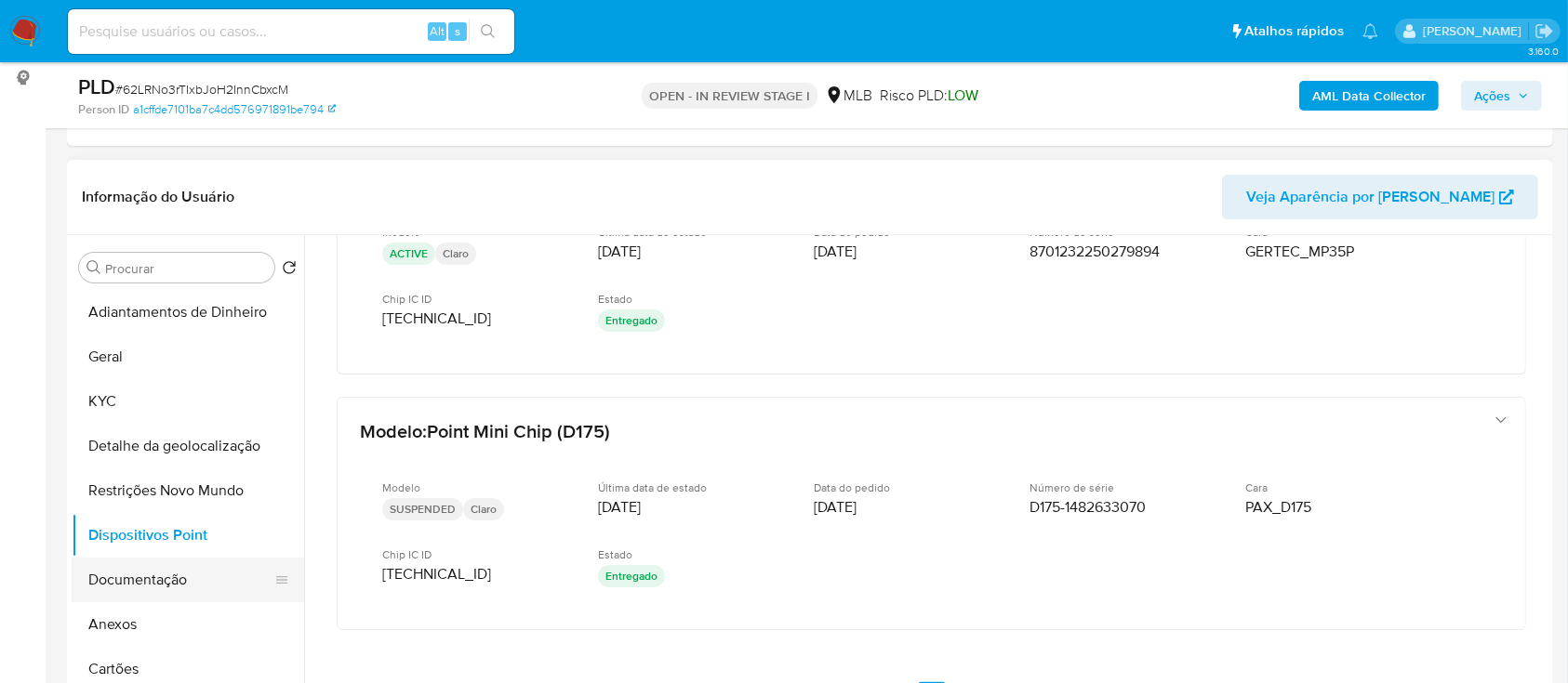
scroll to position [684, 0]
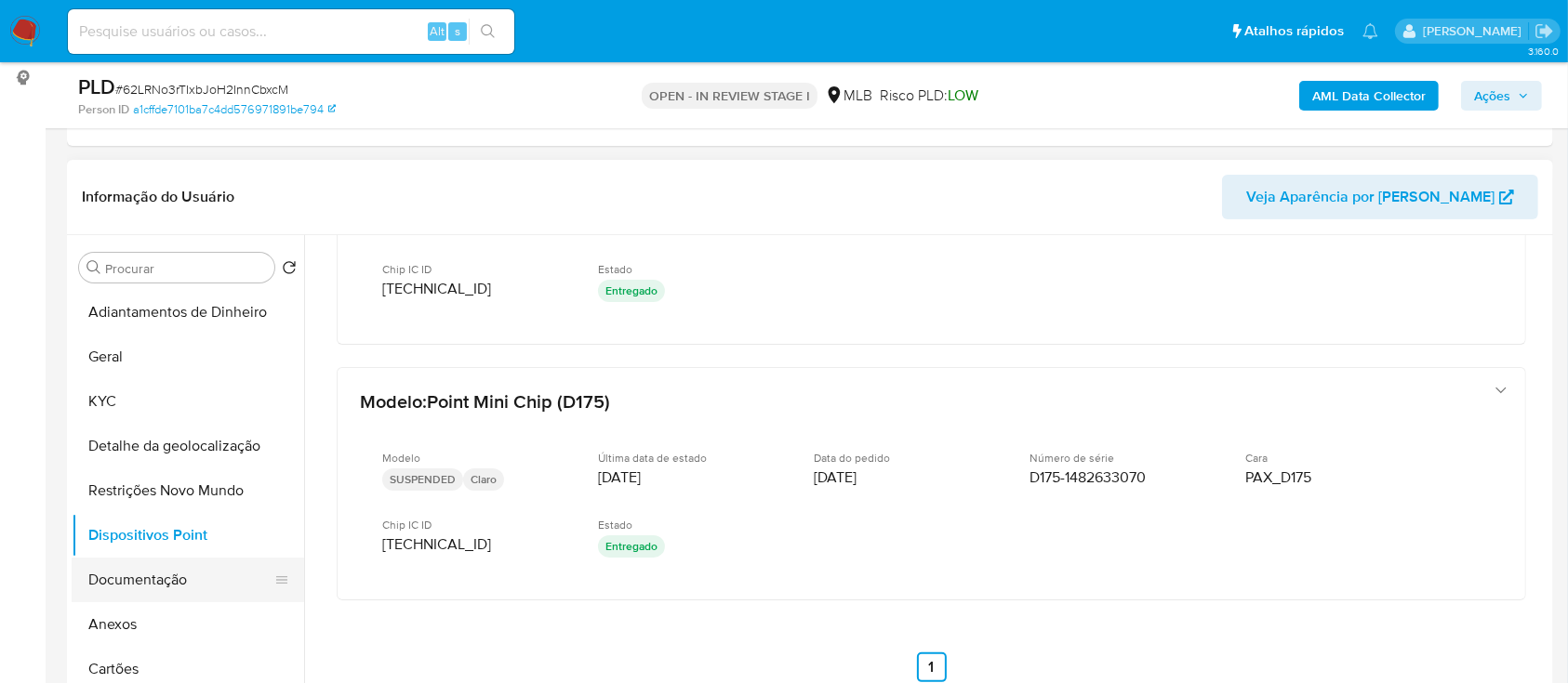
click at [163, 573] on button "Documentação" at bounding box center [180, 580] width 218 height 45
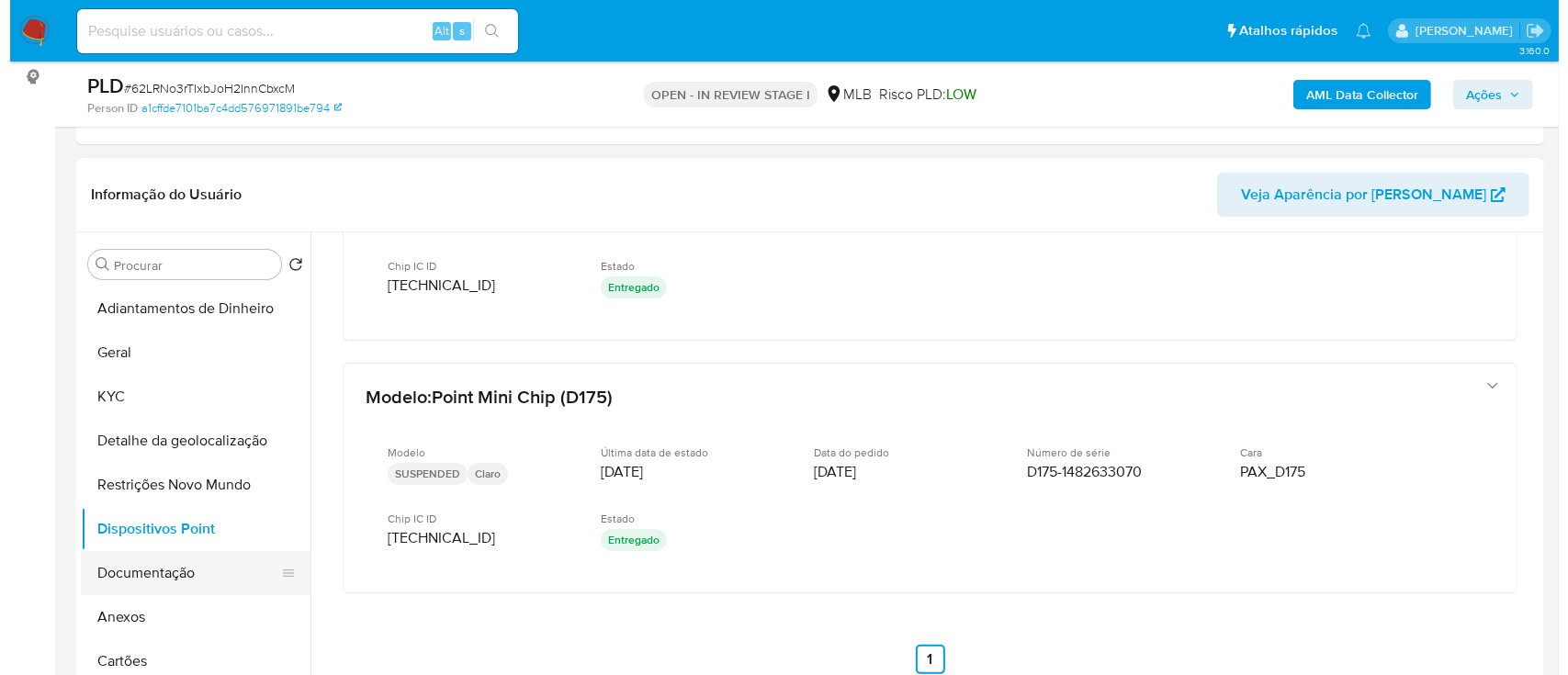
scroll to position [0, 0]
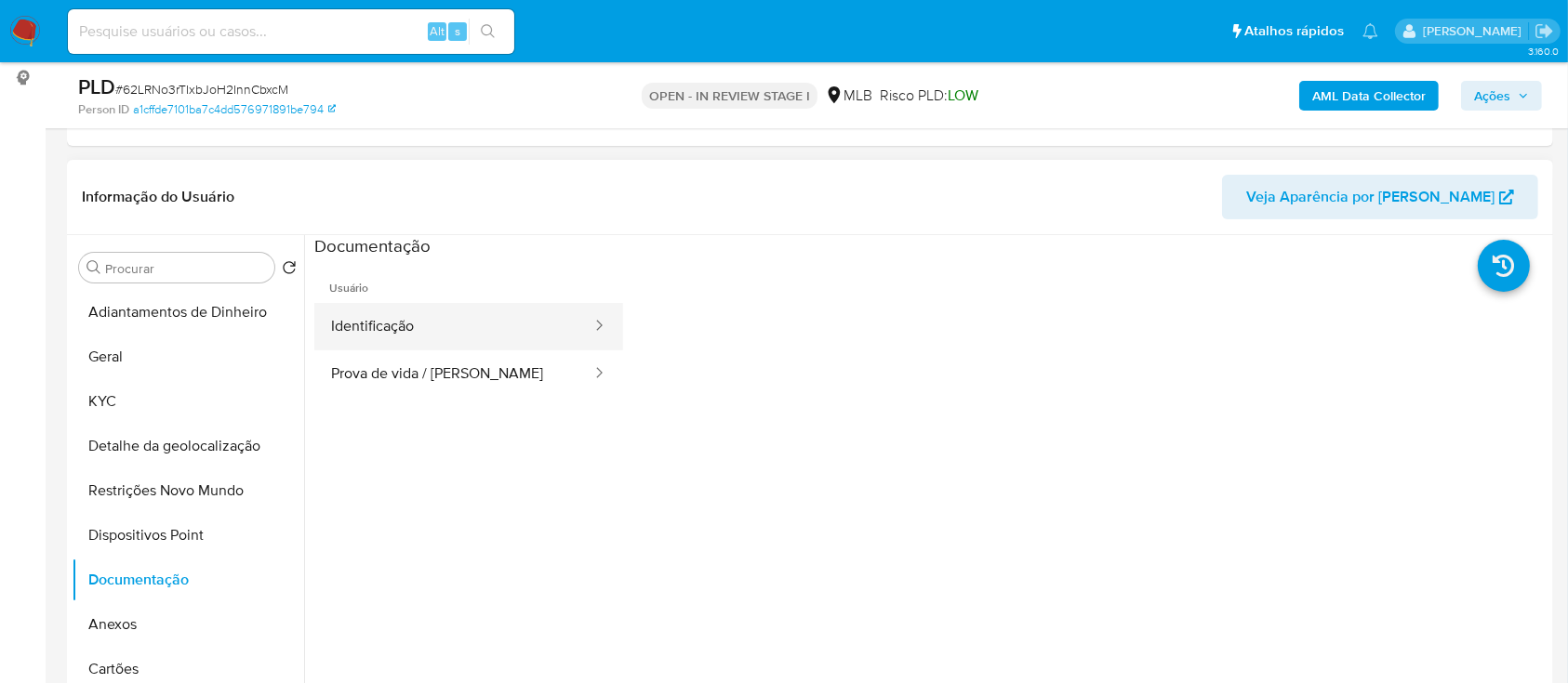
click at [500, 319] on button "Identificação" at bounding box center [454, 326] width 279 height 48
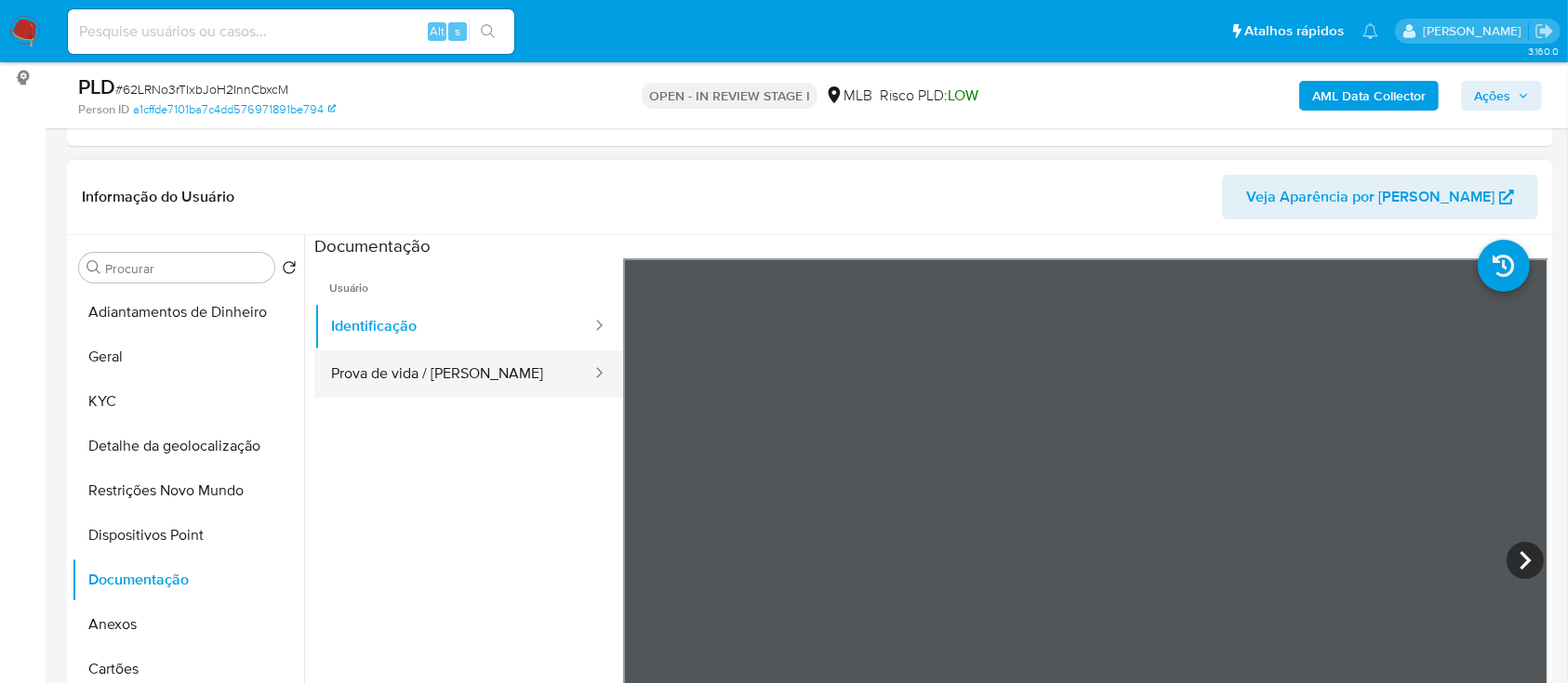
click at [451, 380] on button "Prova de vida / [PERSON_NAME]" at bounding box center [454, 374] width 279 height 48
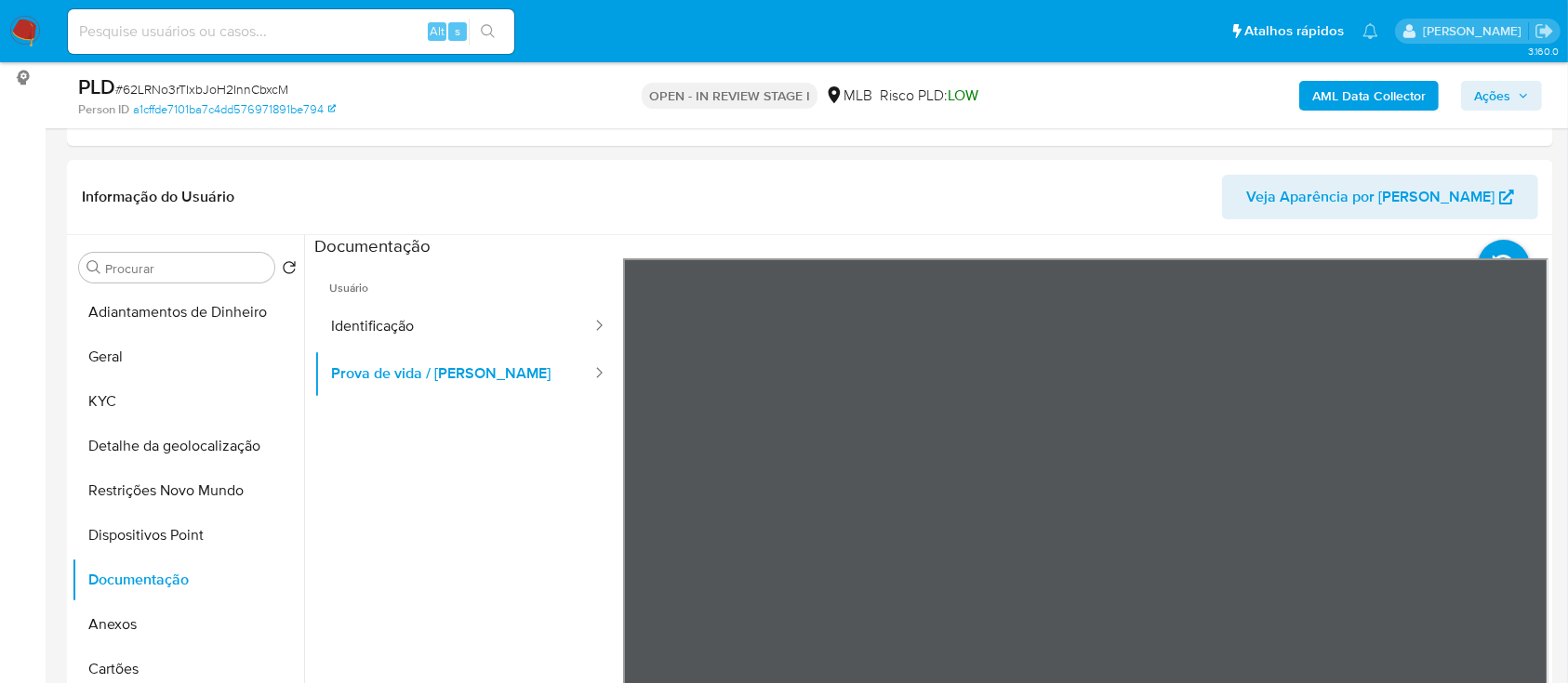
click at [1343, 101] on b "AML Data Collector" at bounding box center [1370, 96] width 113 height 29
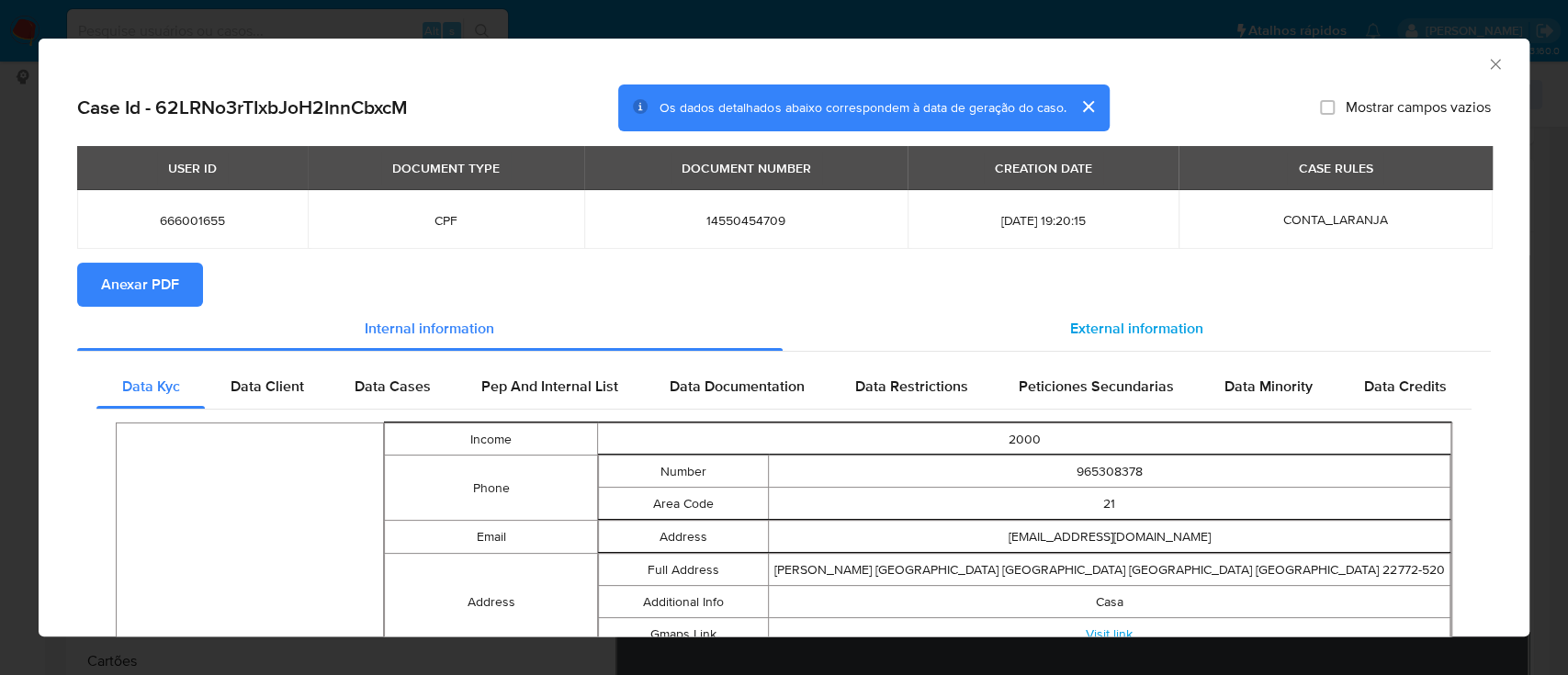
click at [1136, 331] on span "External information" at bounding box center [1136, 328] width 133 height 21
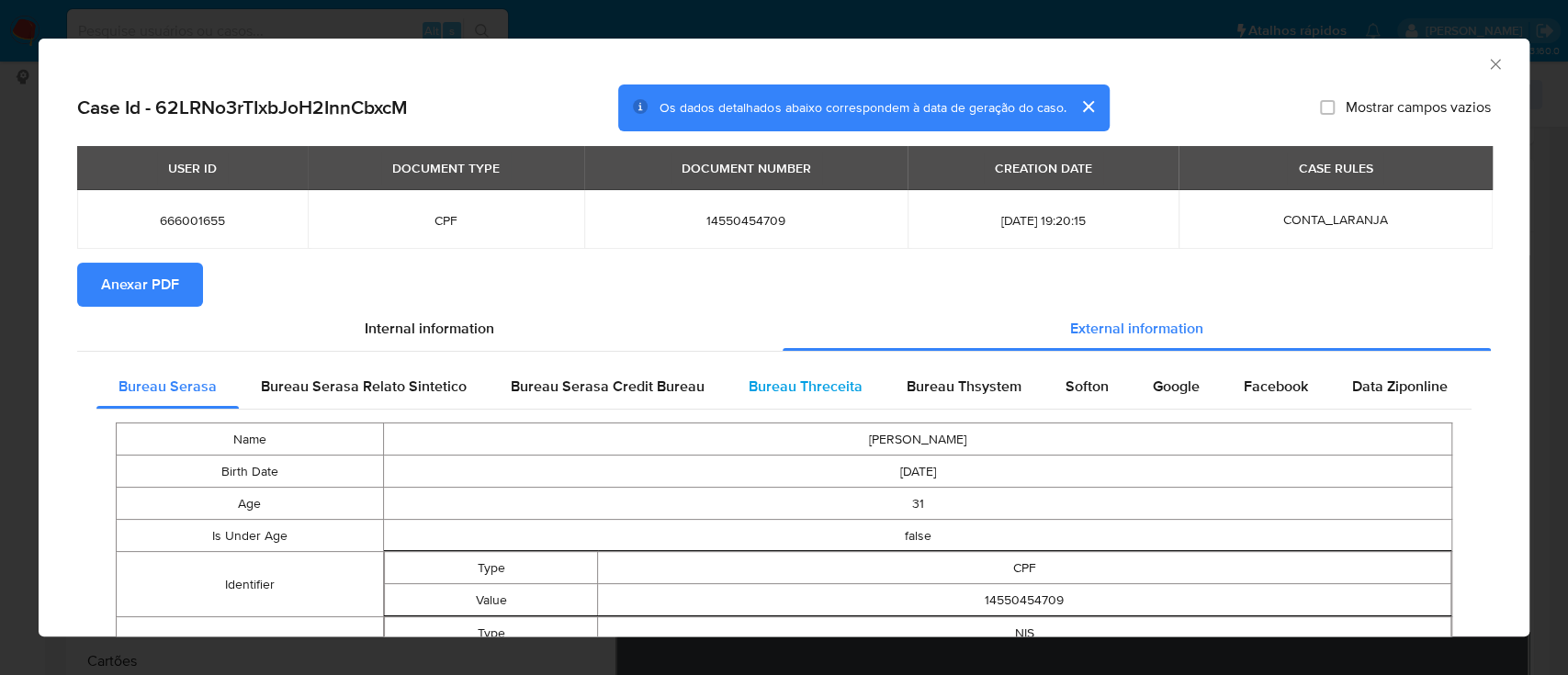
click at [831, 385] on span "Bureau Threceita" at bounding box center [805, 386] width 114 height 21
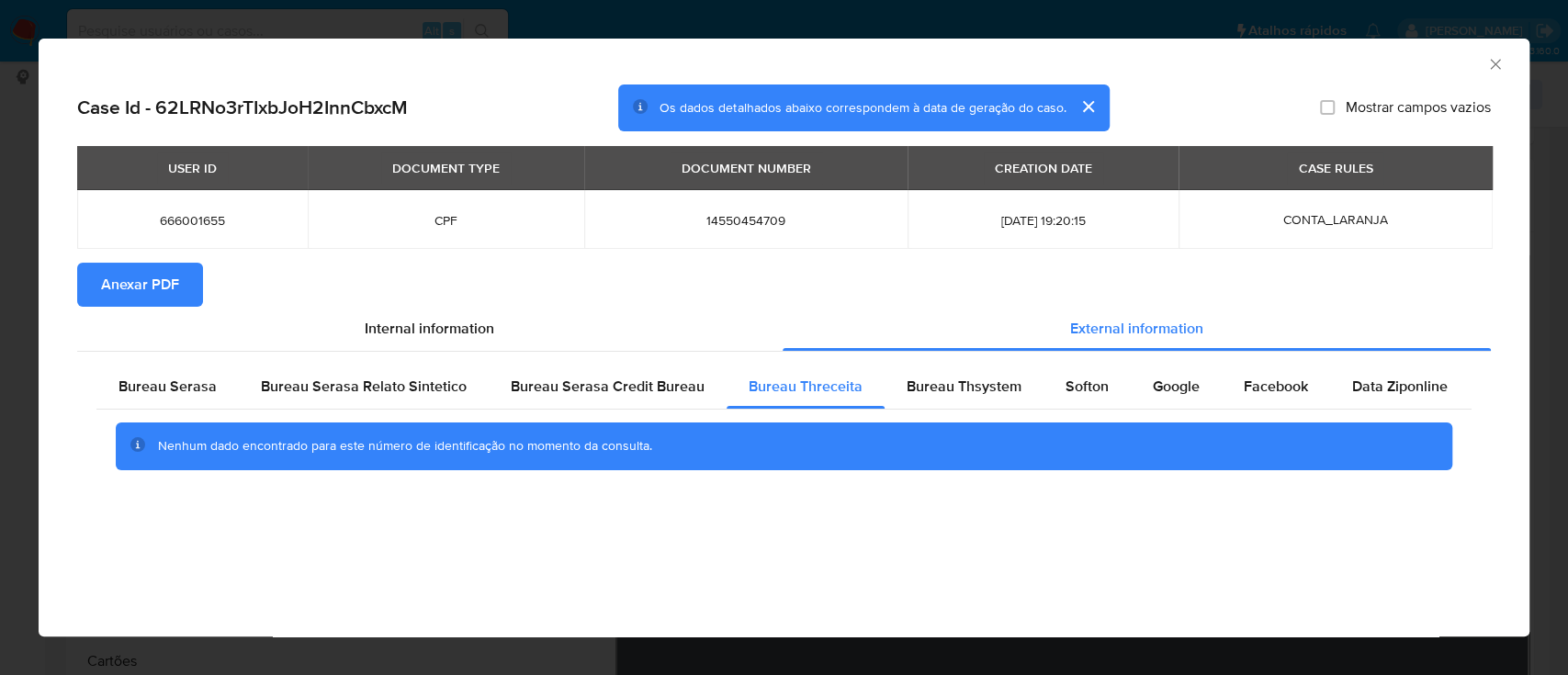
click at [1357, 62] on div "AML Data Collector" at bounding box center [769, 61] width 1435 height 20
click at [930, 371] on div "Bureau Thsystem" at bounding box center [964, 387] width 159 height 44
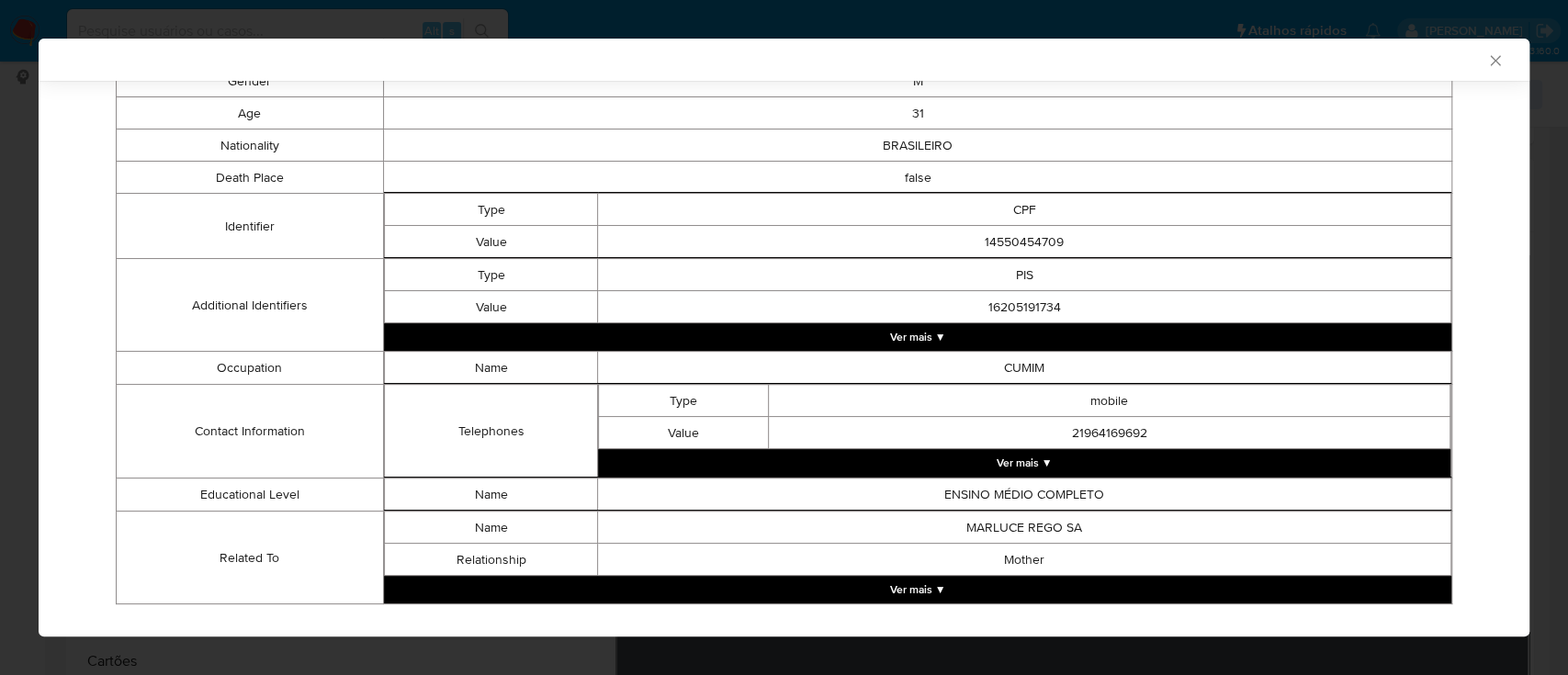
scroll to position [448, 0]
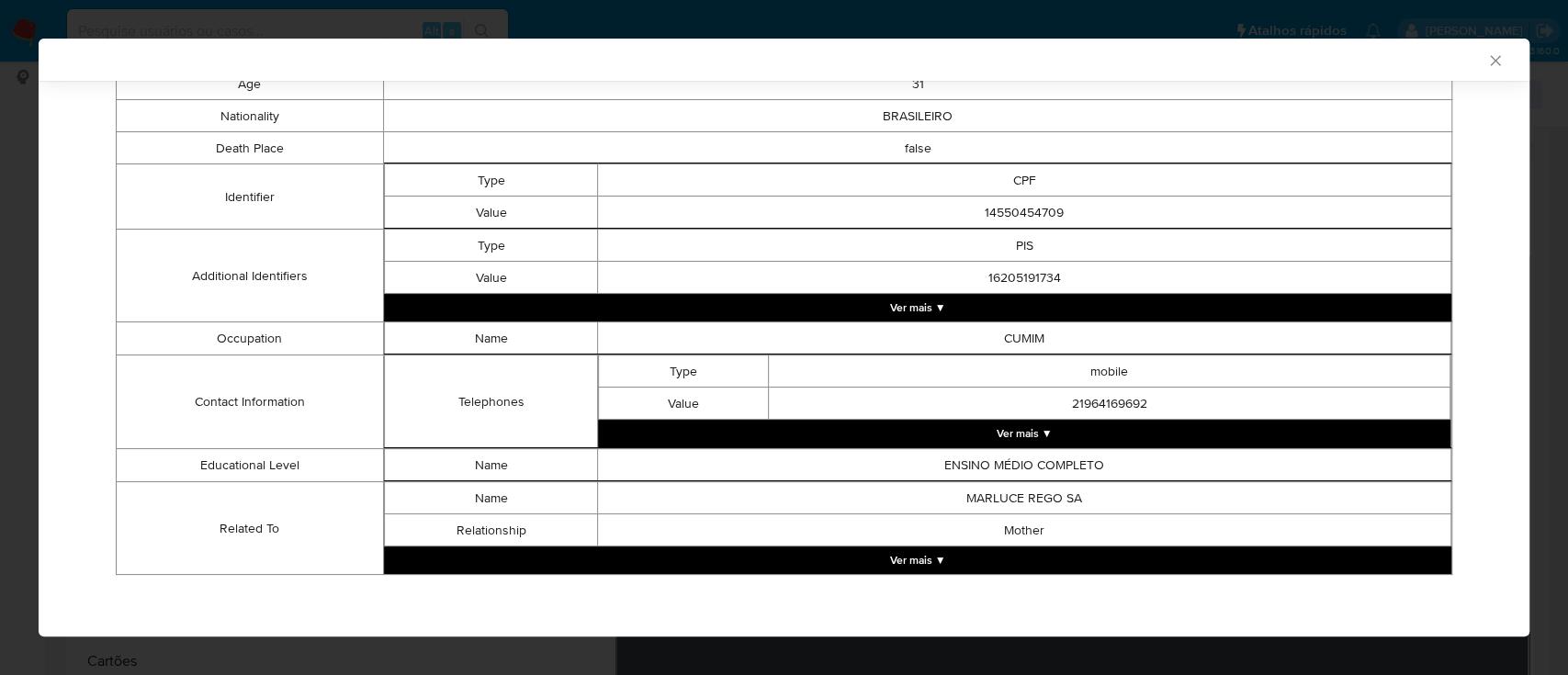
click at [1337, 68] on div "AML Data Collector" at bounding box center [784, 60] width 1491 height 42
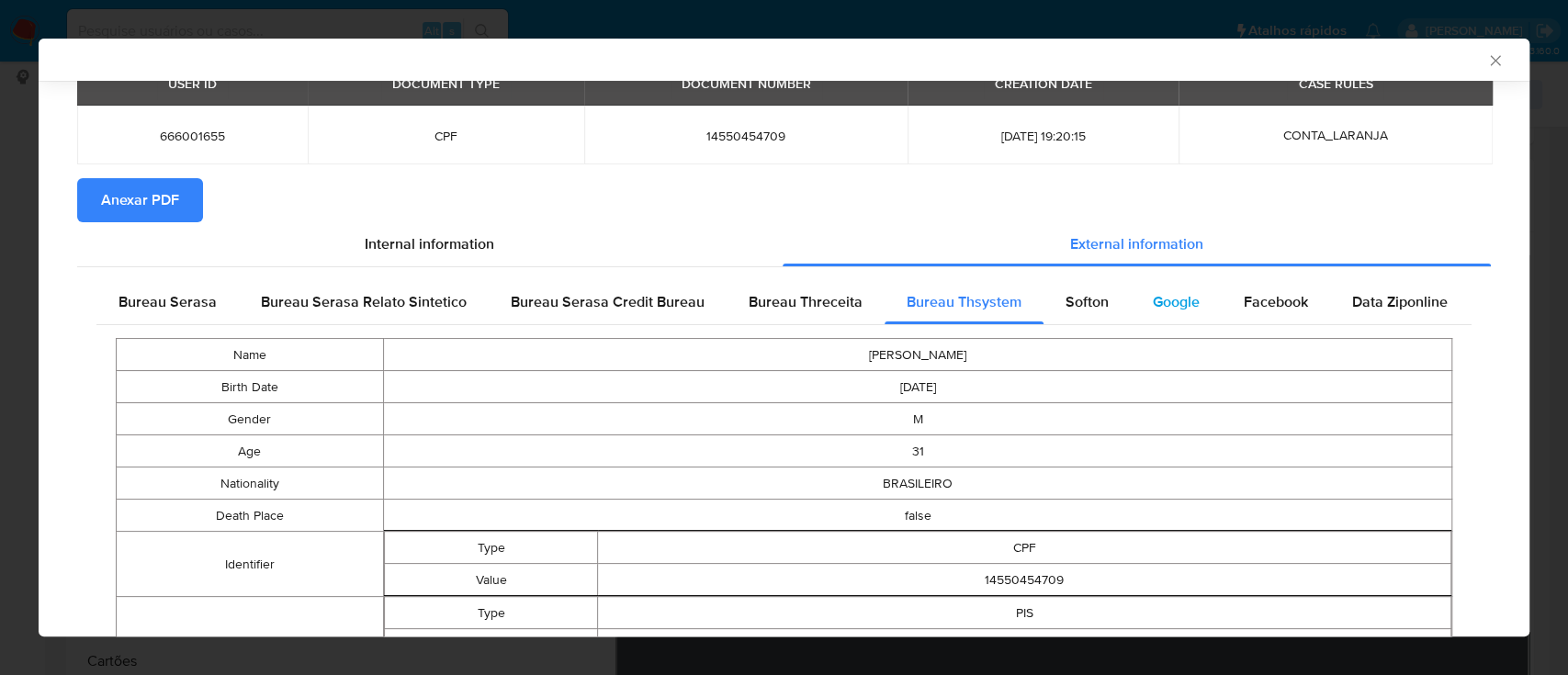
scroll to position [0, 0]
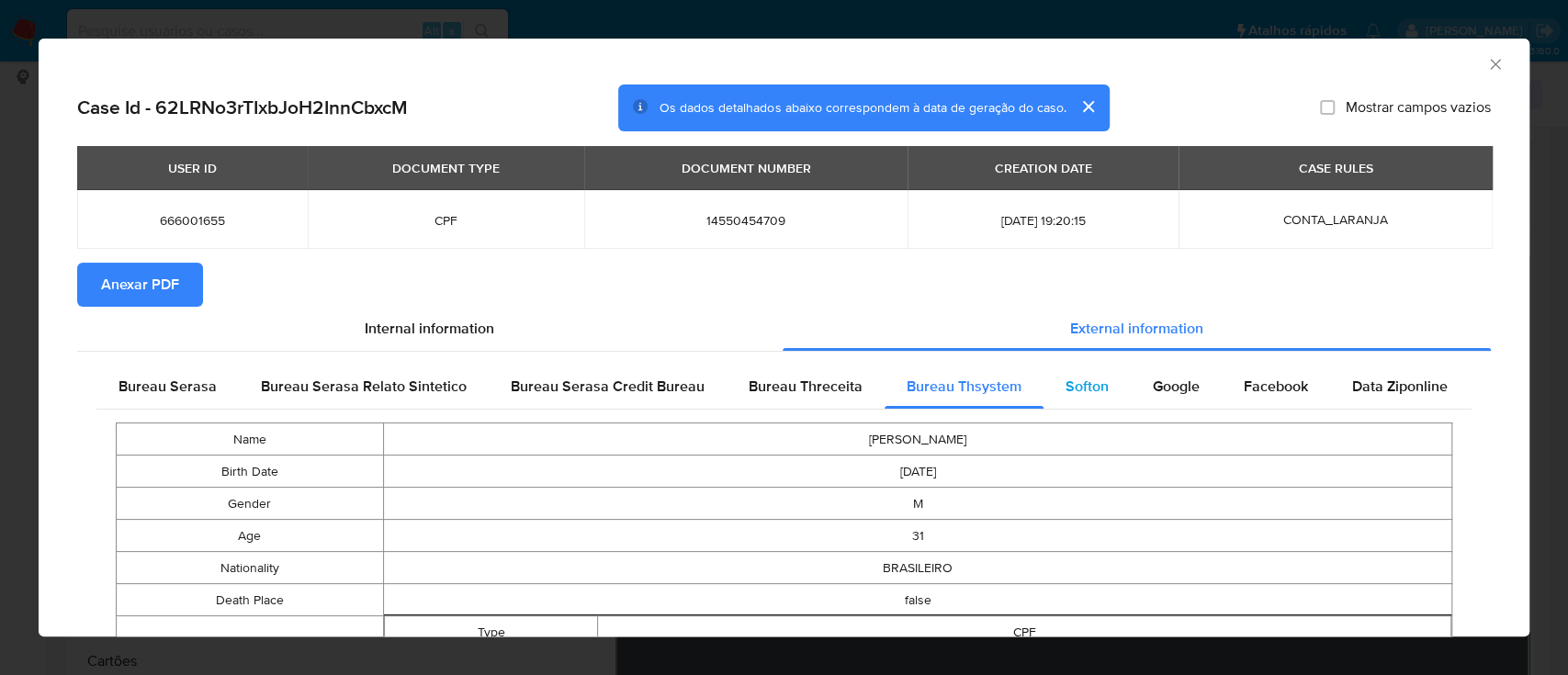
click at [1070, 396] on span "Softon" at bounding box center [1087, 386] width 43 height 21
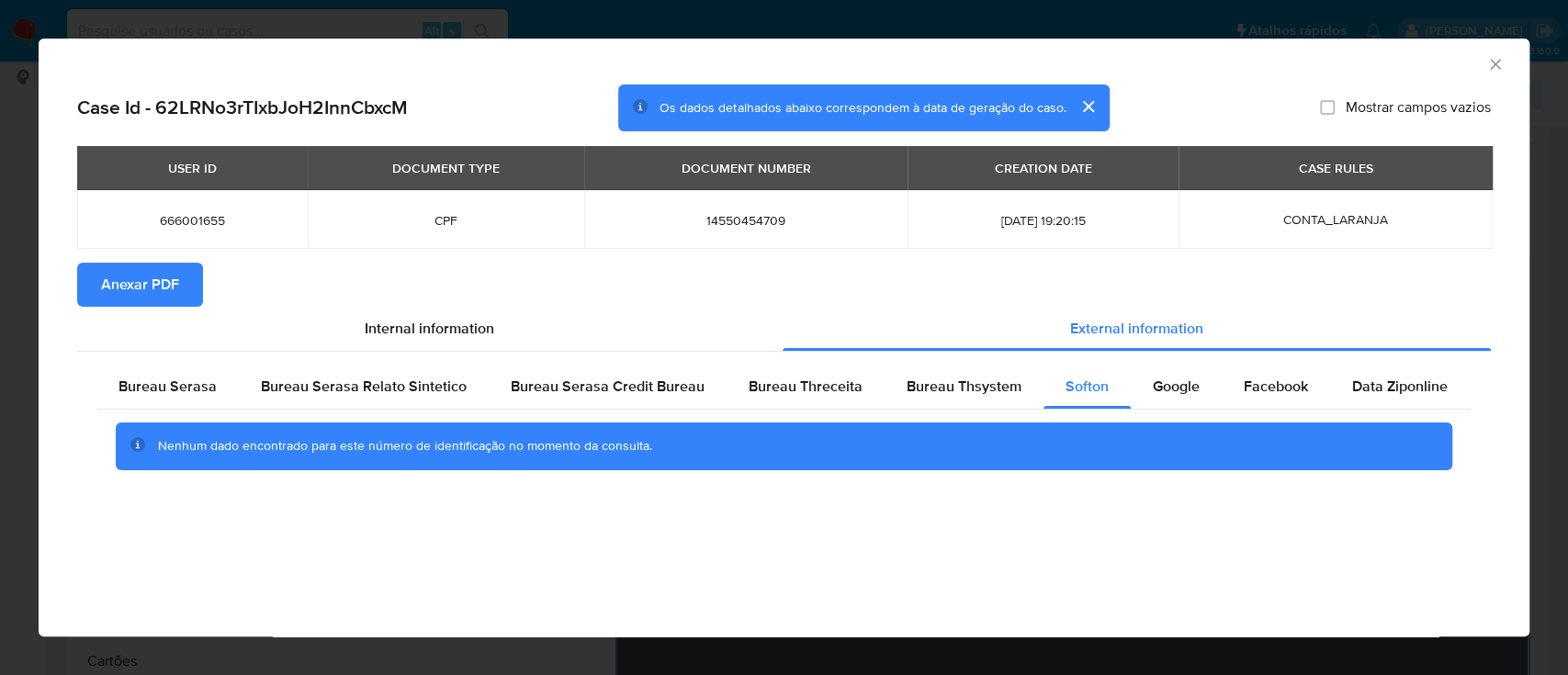
click at [1337, 55] on div "AML Data Collector" at bounding box center [769, 61] width 1435 height 20
click at [1187, 393] on span "Google" at bounding box center [1176, 386] width 47 height 21
click at [1311, 73] on div "AML Data Collector" at bounding box center [784, 62] width 1491 height 46
click at [159, 295] on span "Anexar PDF" at bounding box center [140, 285] width 78 height 41
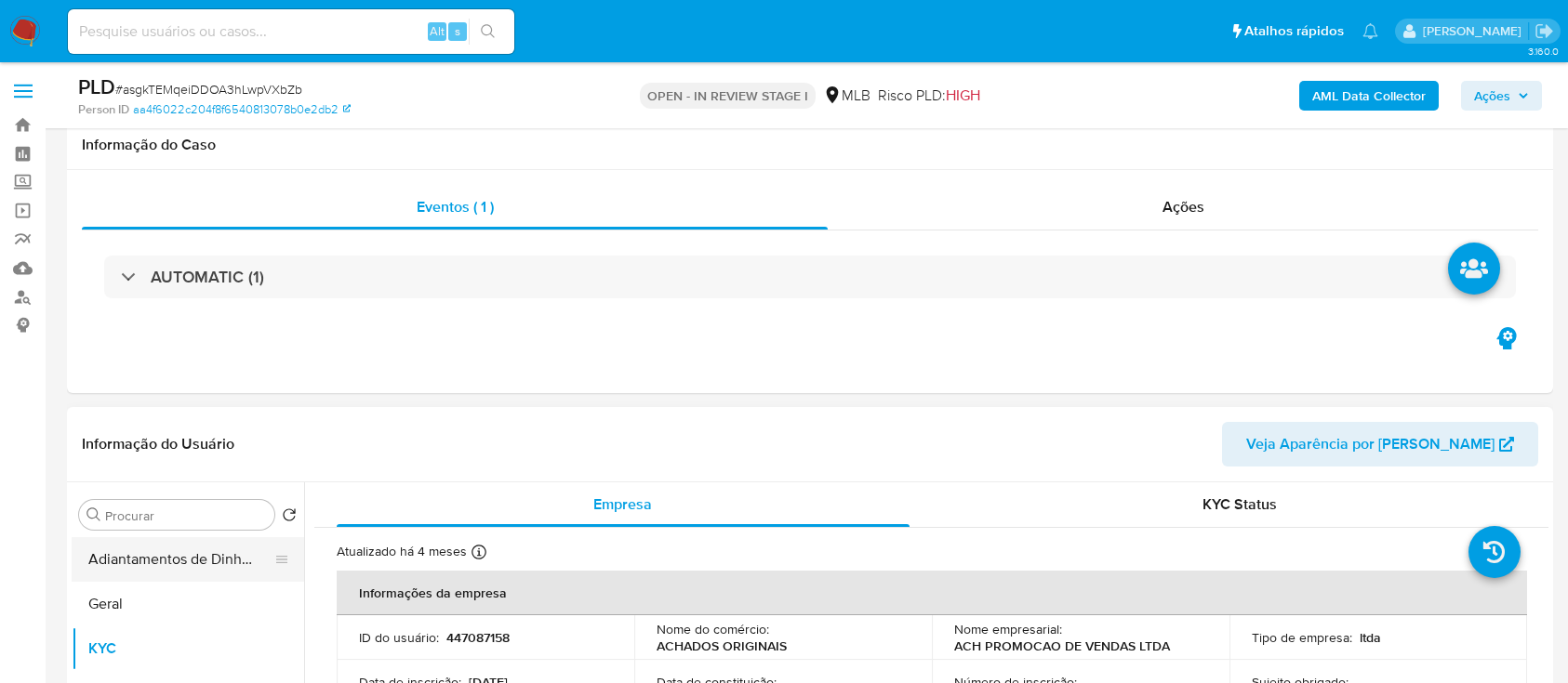
scroll to position [124, 0]
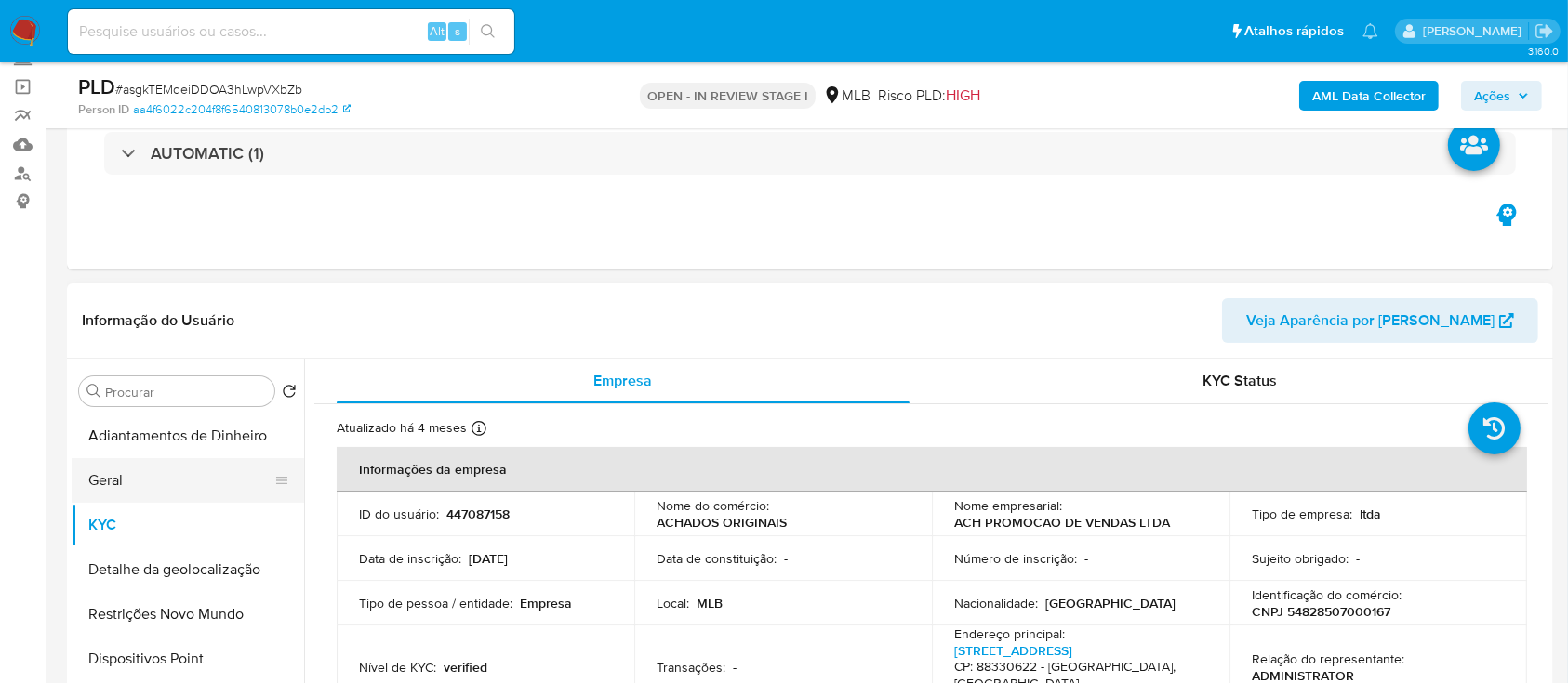
click at [143, 475] on button "Geral" at bounding box center [180, 481] width 218 height 45
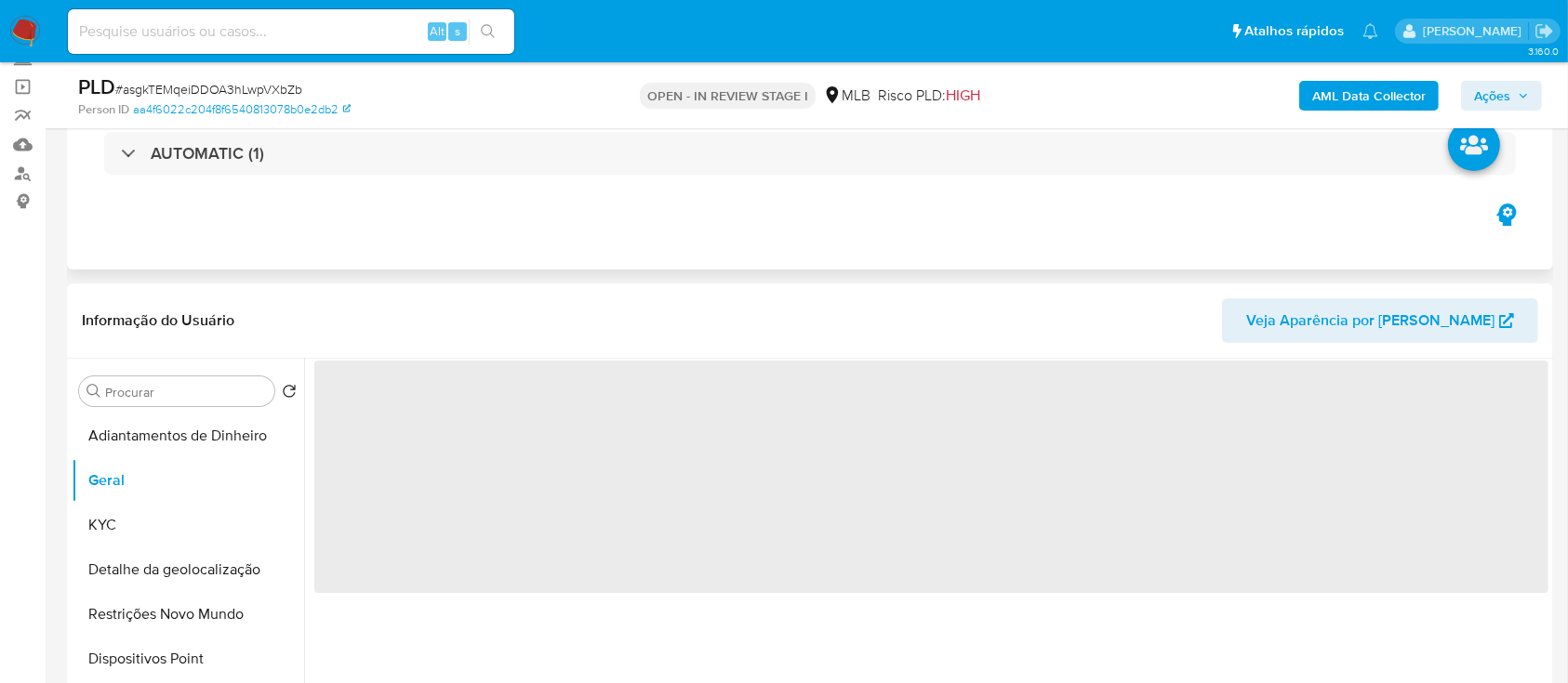
scroll to position [247, 0]
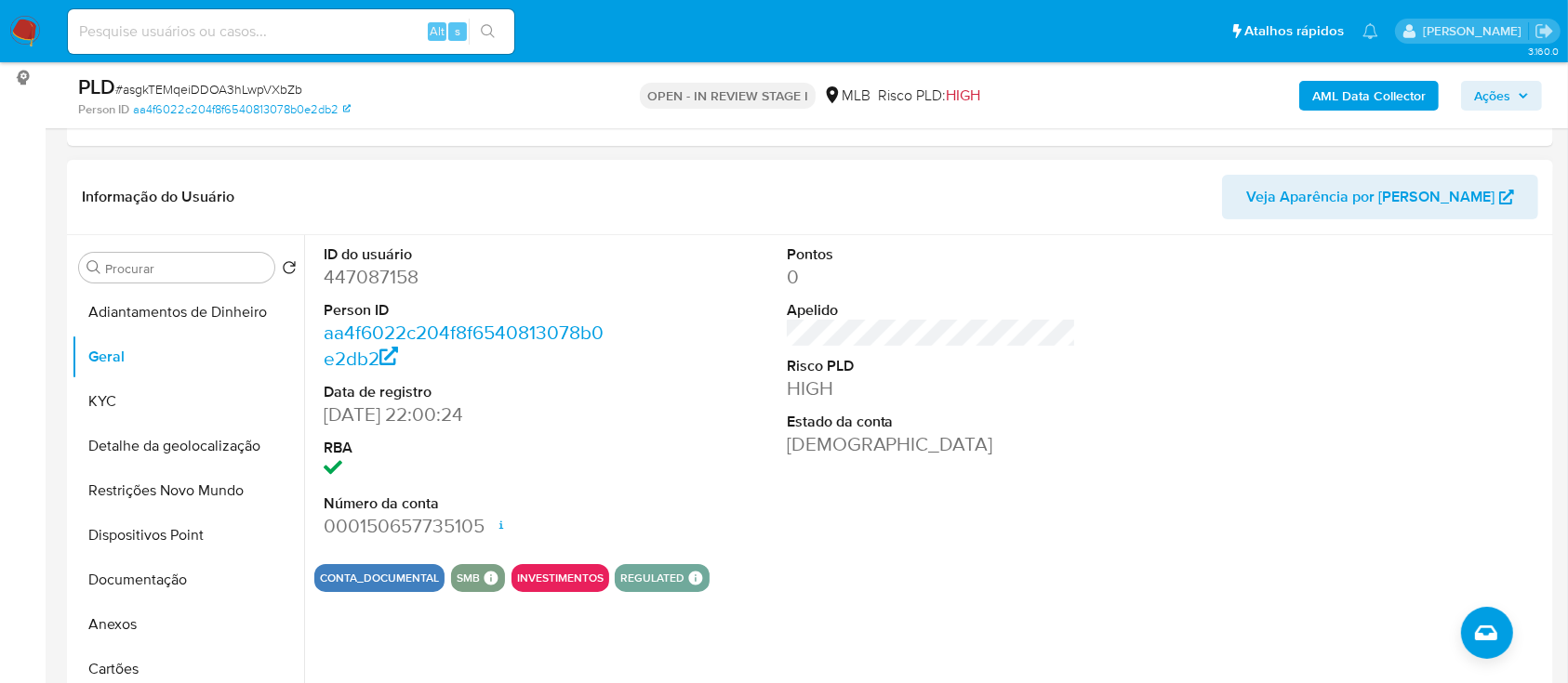
click at [1378, 296] on div at bounding box center [1394, 393] width 309 height 315
click at [109, 406] on button "KYC" at bounding box center [180, 402] width 218 height 45
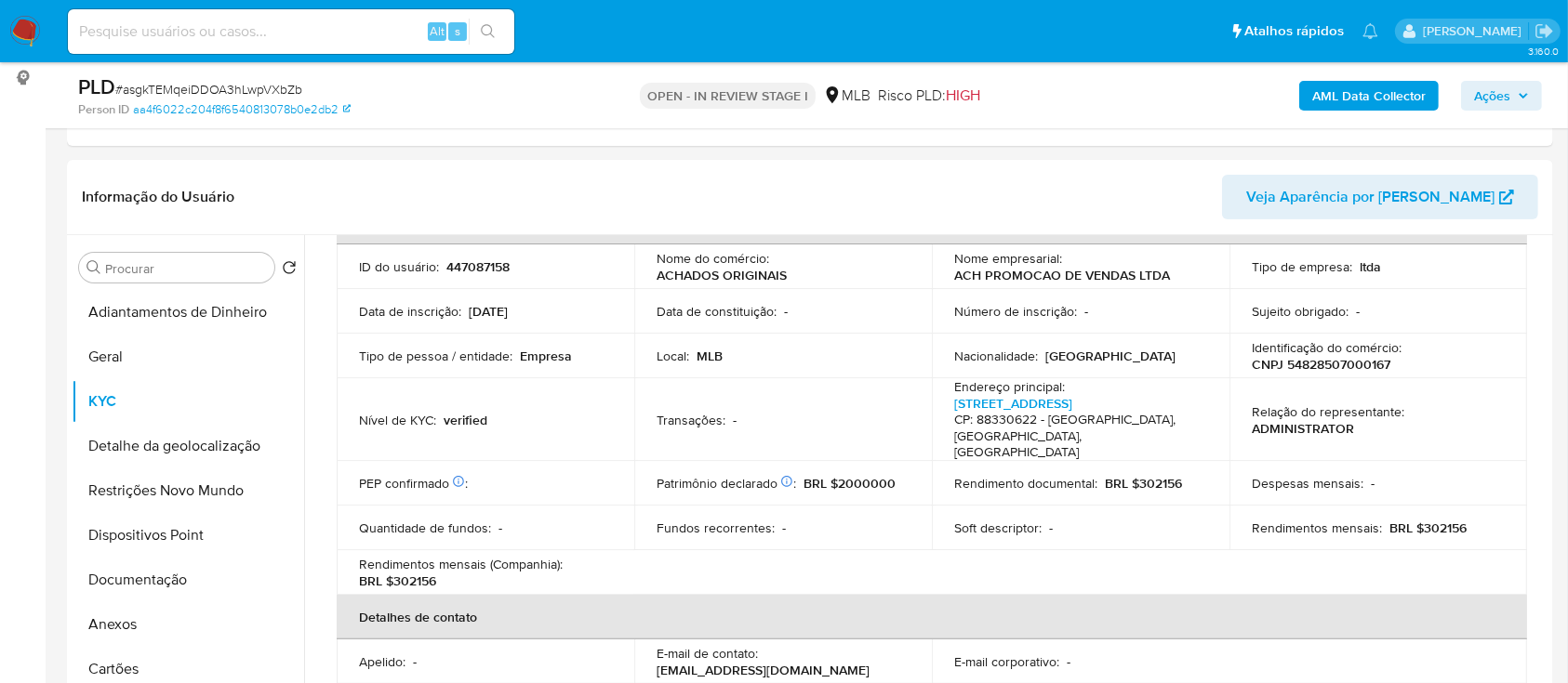
scroll to position [124, 0]
click at [201, 175] on header "Informação do Usuário Veja Aparência por [PERSON_NAME]" at bounding box center [810, 197] width 1457 height 45
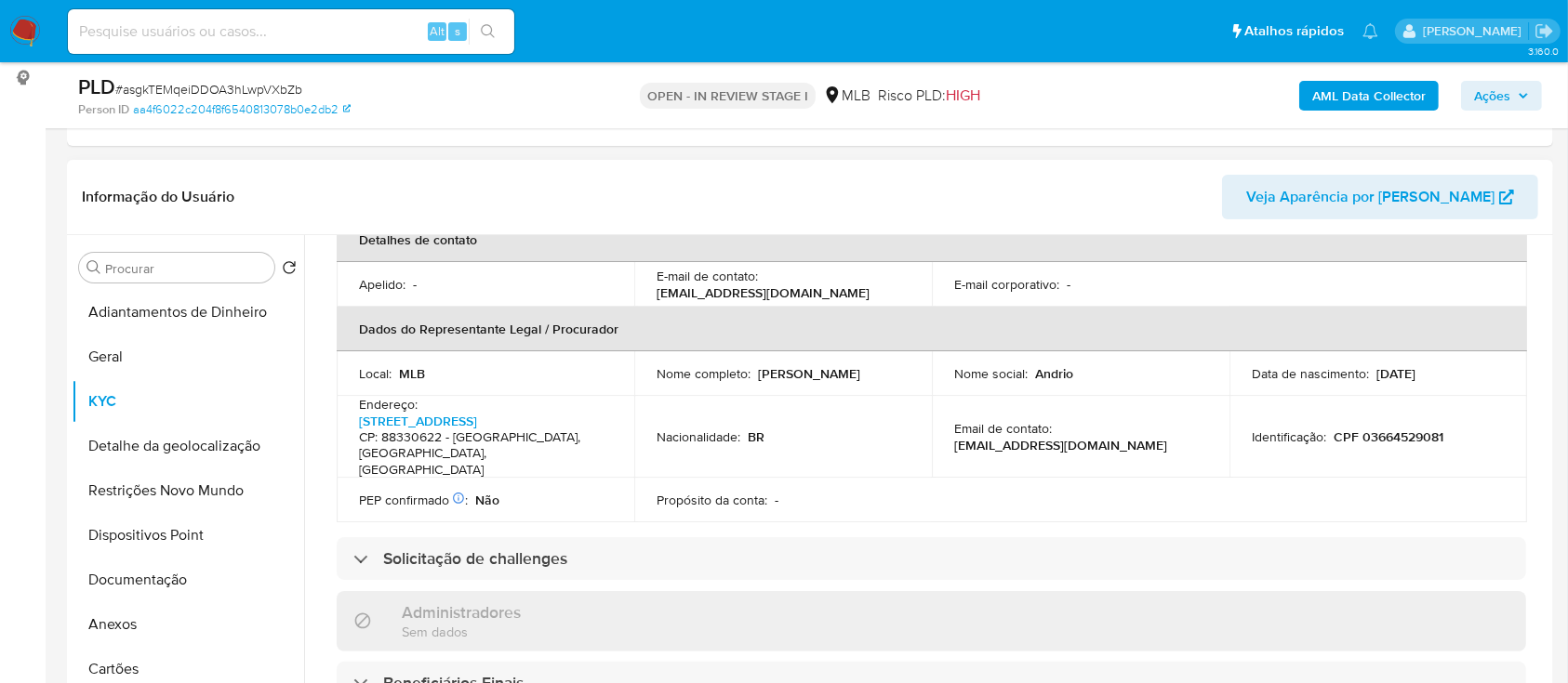
scroll to position [495, 0]
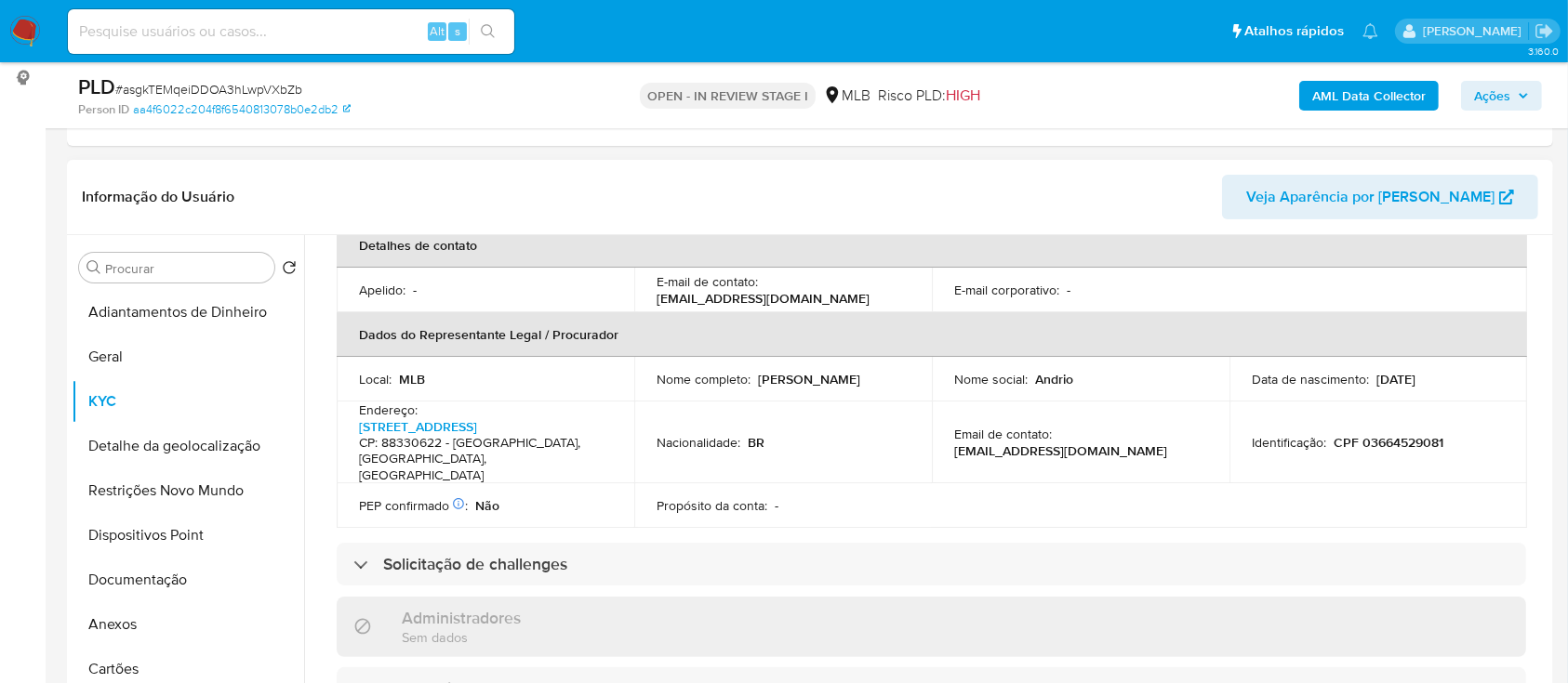
click at [168, 160] on div "Informação do Usuário Veja Aparência por [PERSON_NAME]" at bounding box center [810, 197] width 1486 height 75
click at [223, 445] on button "Detalhe da geolocalização" at bounding box center [180, 447] width 218 height 45
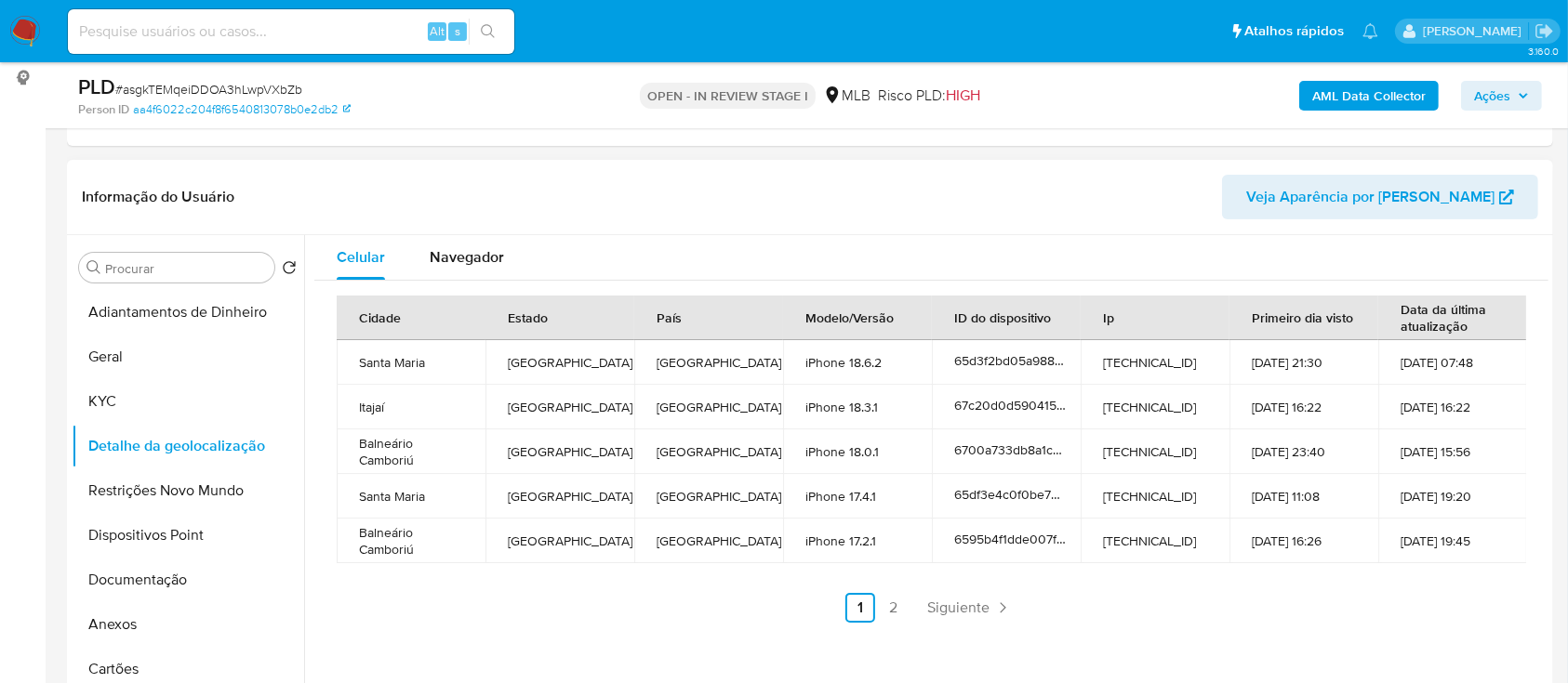
click at [958, 227] on div "Informação do Usuário Veja Aparência por [PERSON_NAME]" at bounding box center [810, 197] width 1486 height 75
click at [892, 614] on link "2" at bounding box center [893, 608] width 29 height 29
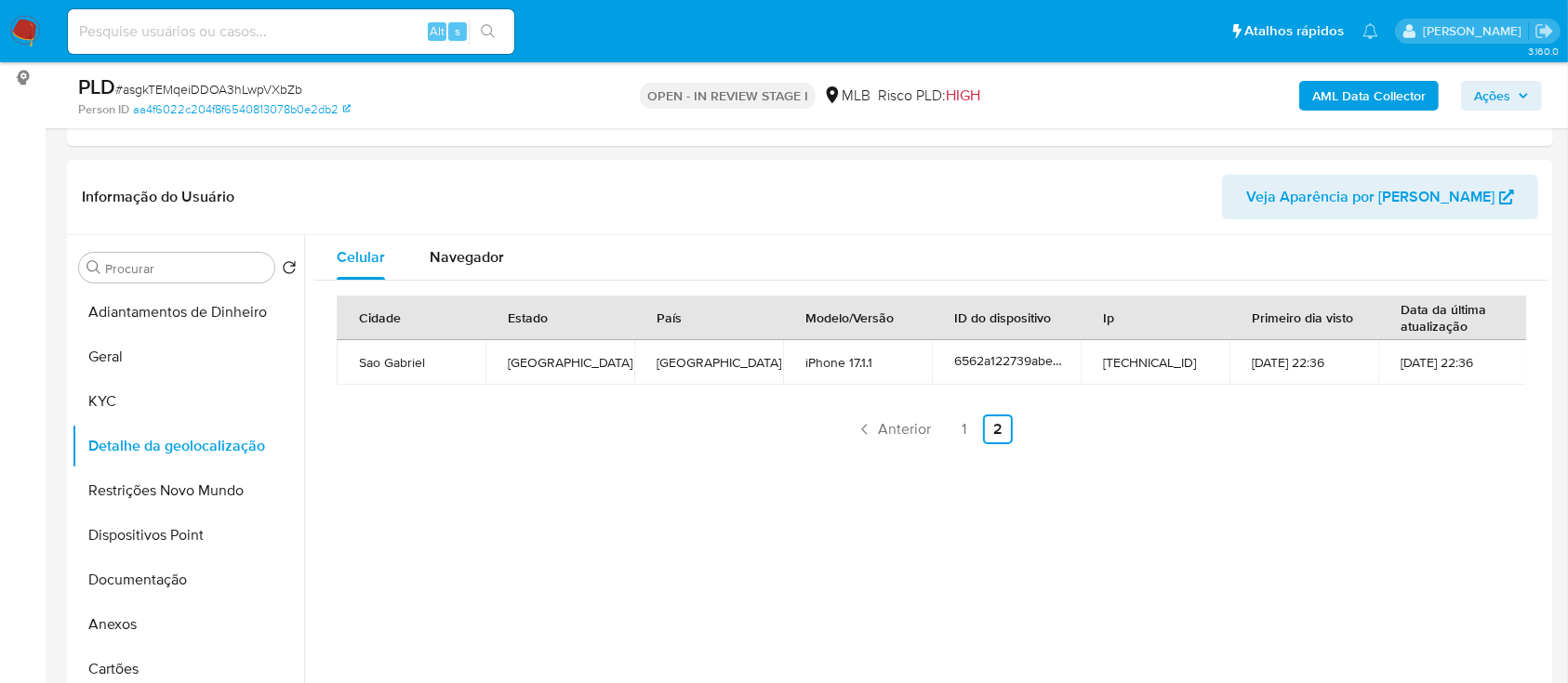
click at [136, 488] on button "Restrições Novo Mundo" at bounding box center [180, 491] width 218 height 45
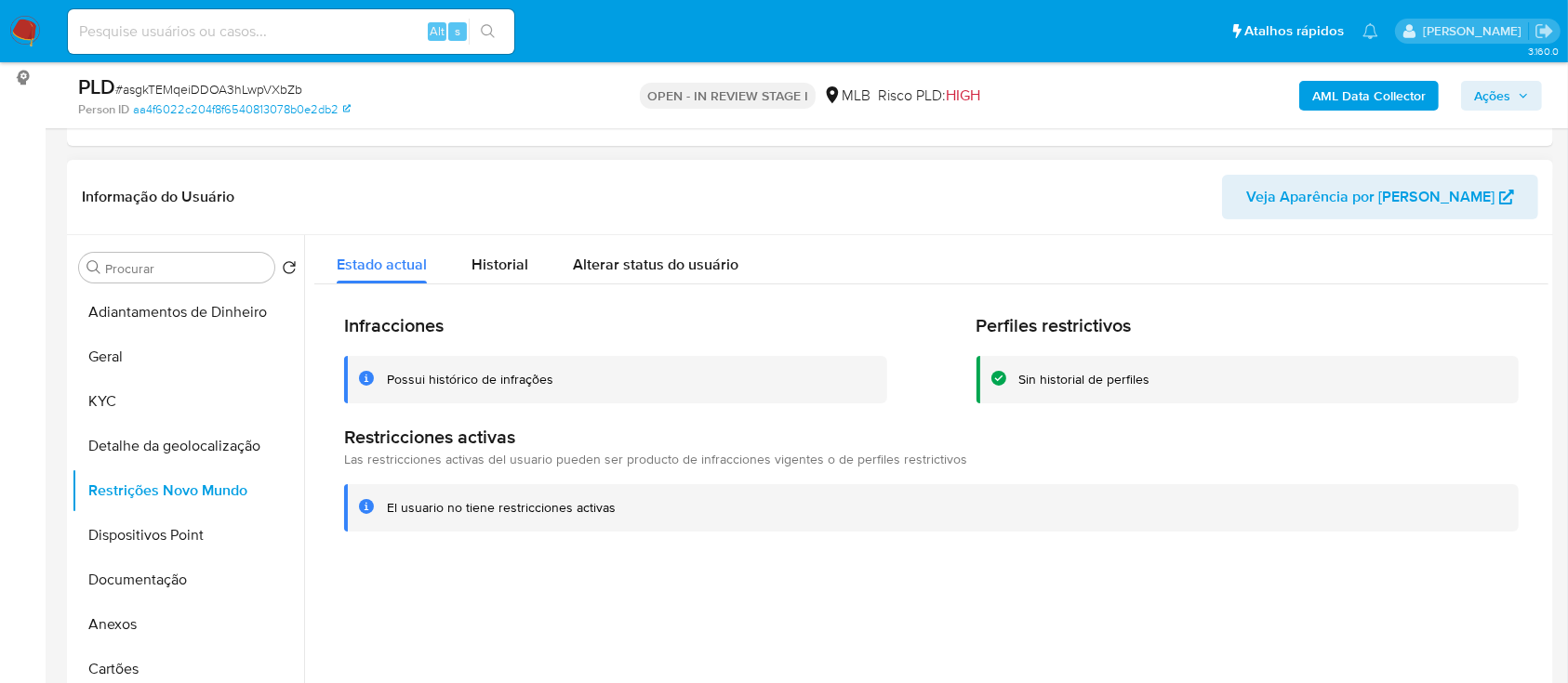
click at [984, 192] on header "Informação do Usuário Veja Aparência por [PERSON_NAME]" at bounding box center [810, 197] width 1457 height 45
click at [136, 529] on button "Dispositivos Point" at bounding box center [180, 535] width 218 height 45
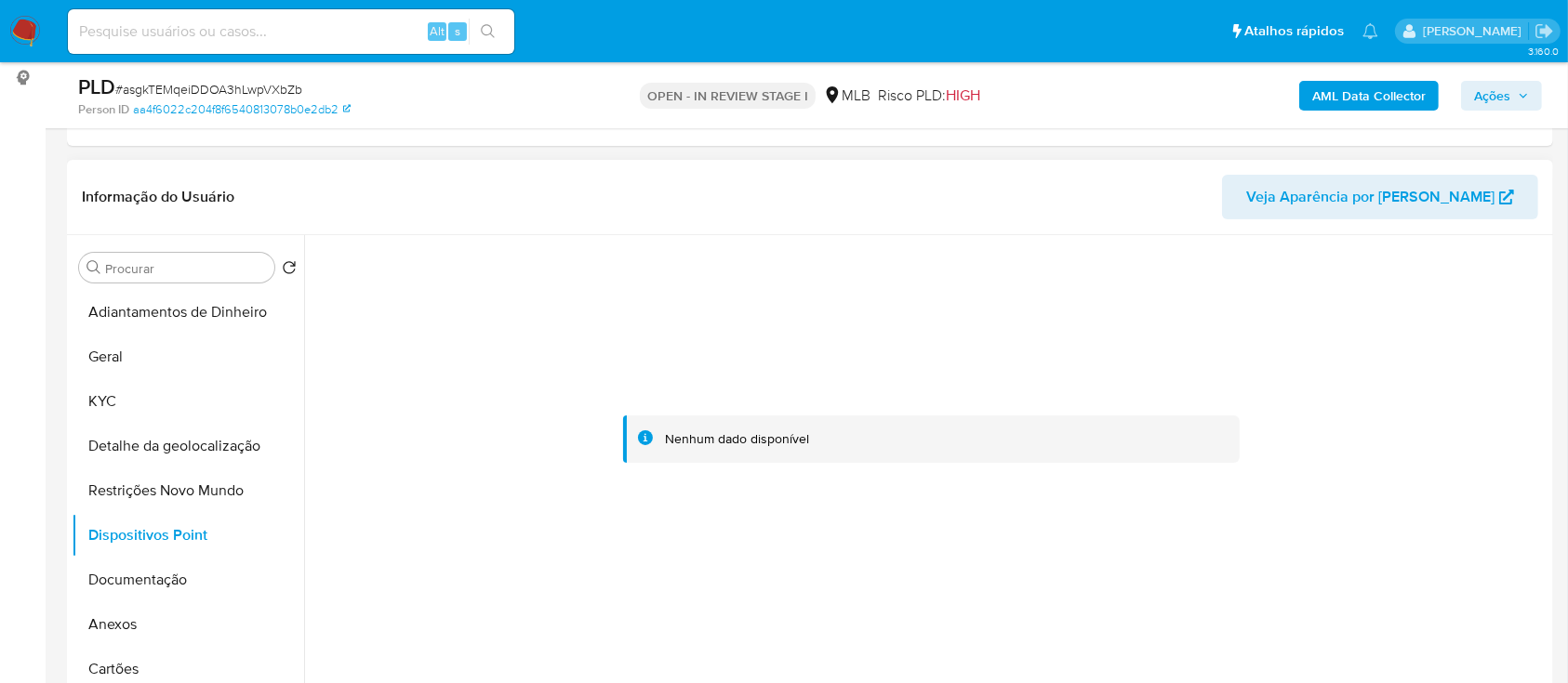
click at [1375, 340] on div at bounding box center [932, 440] width 1235 height 409
drag, startPoint x: 150, startPoint y: 560, endPoint x: 141, endPoint y: 568, distance: 12.0
click at [144, 563] on button "Documentação" at bounding box center [180, 580] width 218 height 45
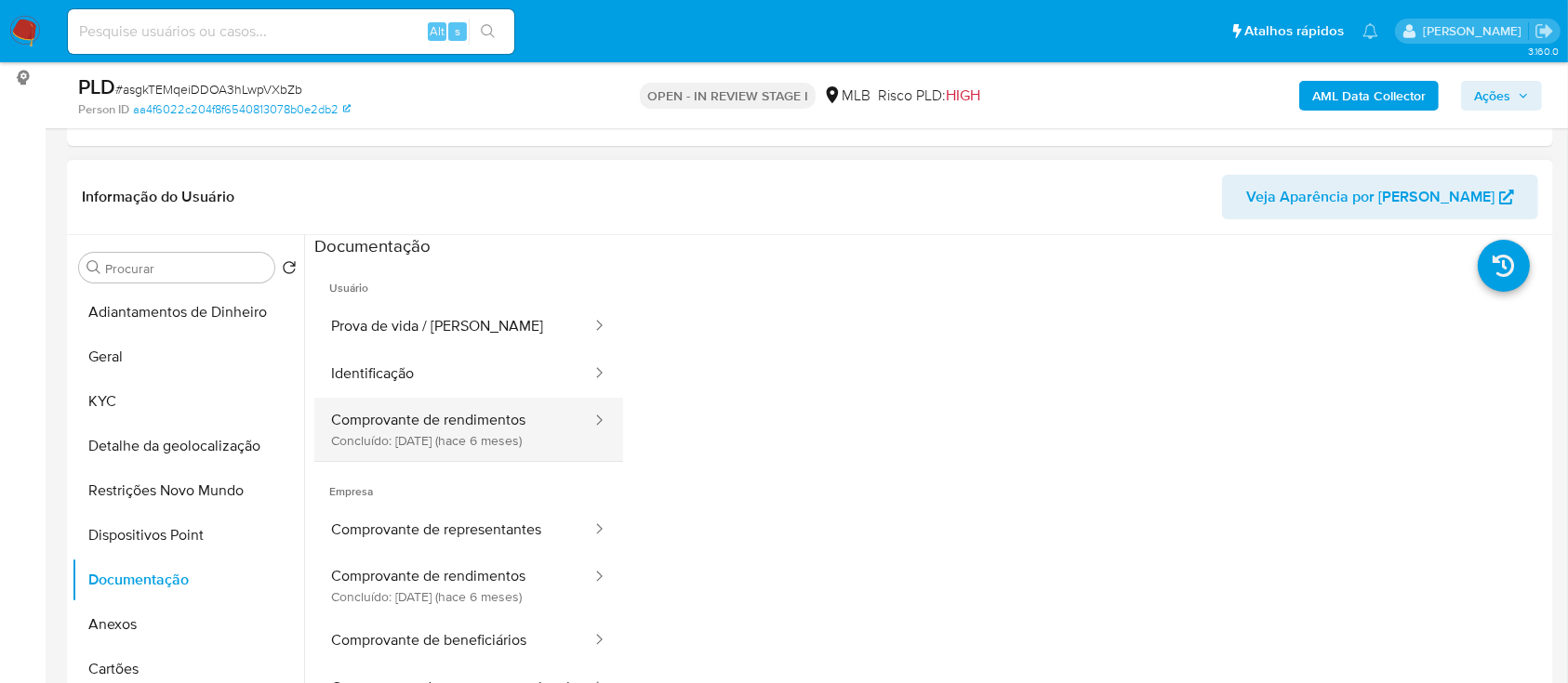
click at [442, 441] on button "Comprovante de rendimentos Concluído: [DATE] (hace 6 meses)" at bounding box center [454, 429] width 279 height 64
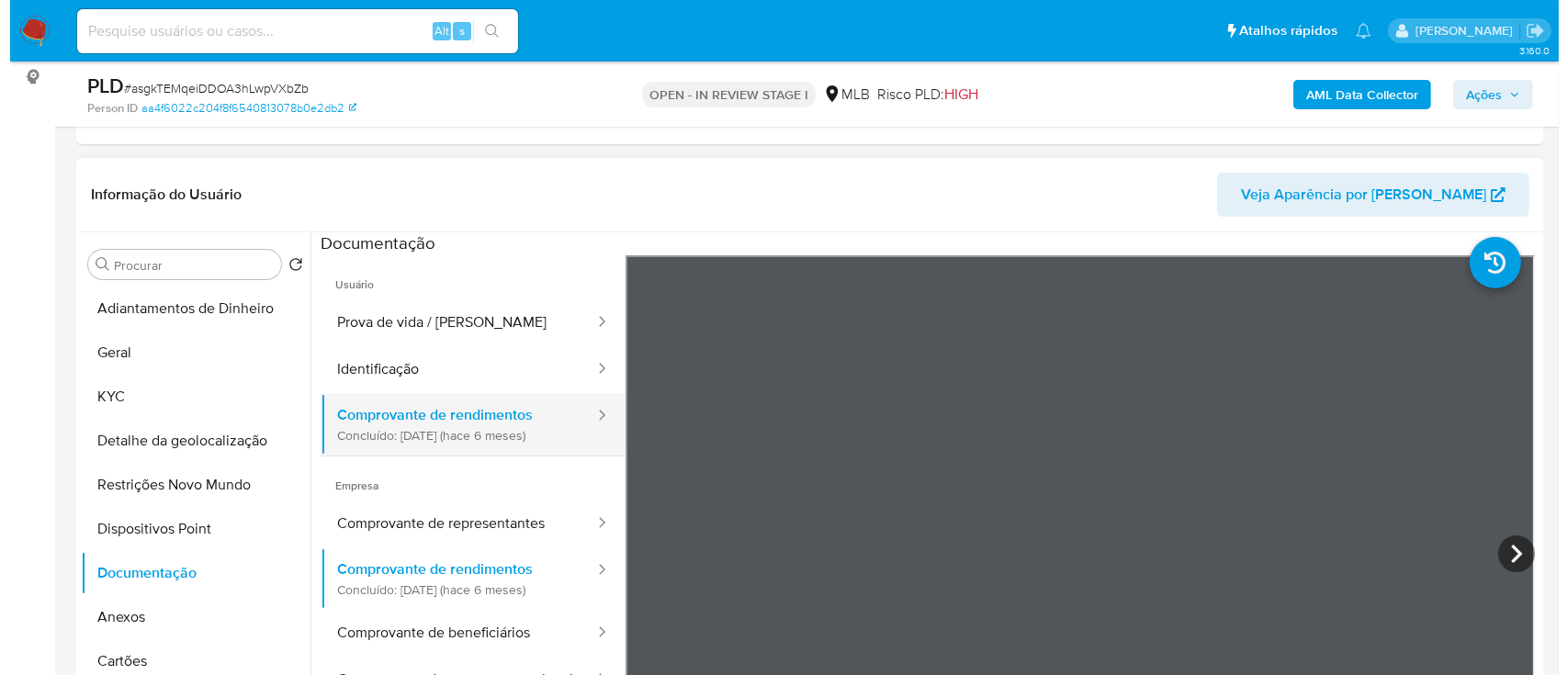
scroll to position [123, 0]
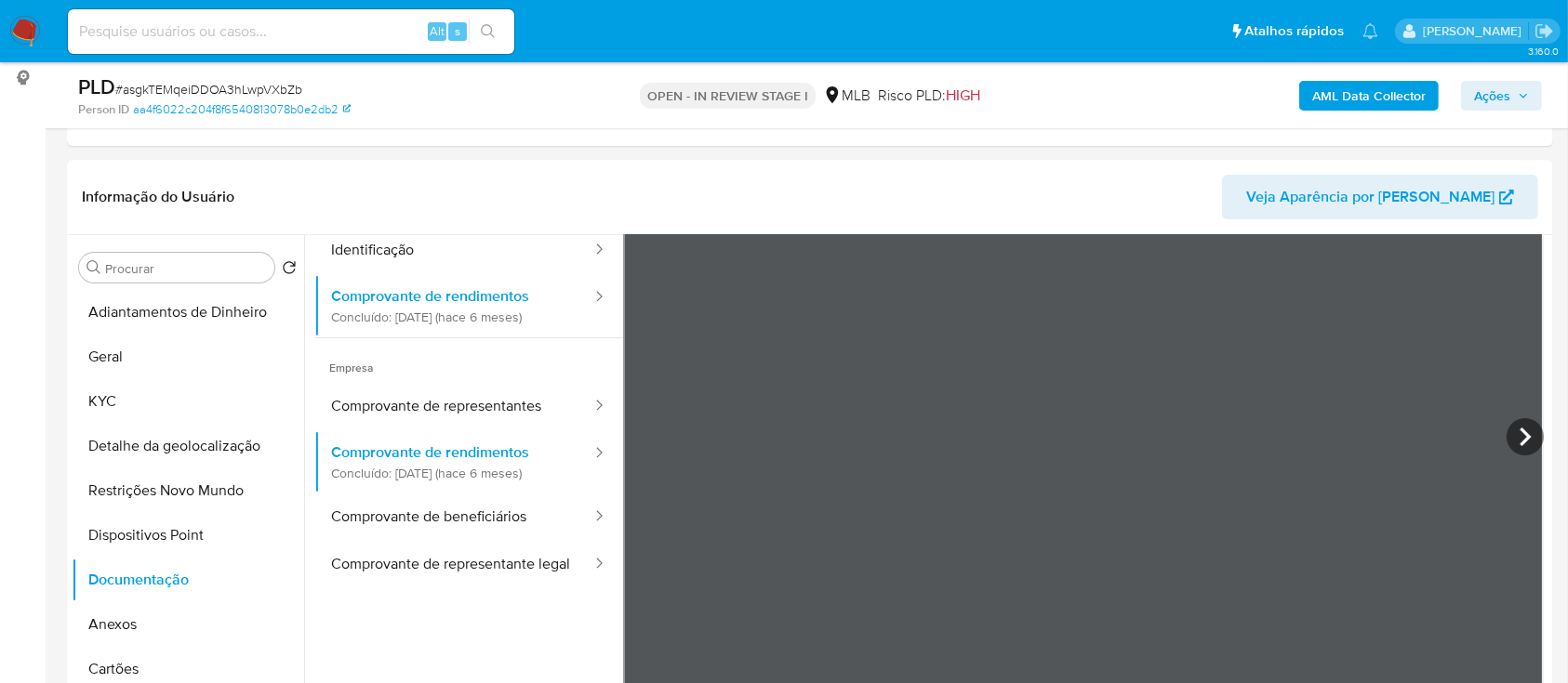
click at [1371, 101] on b "AML Data Collector" at bounding box center [1370, 96] width 113 height 29
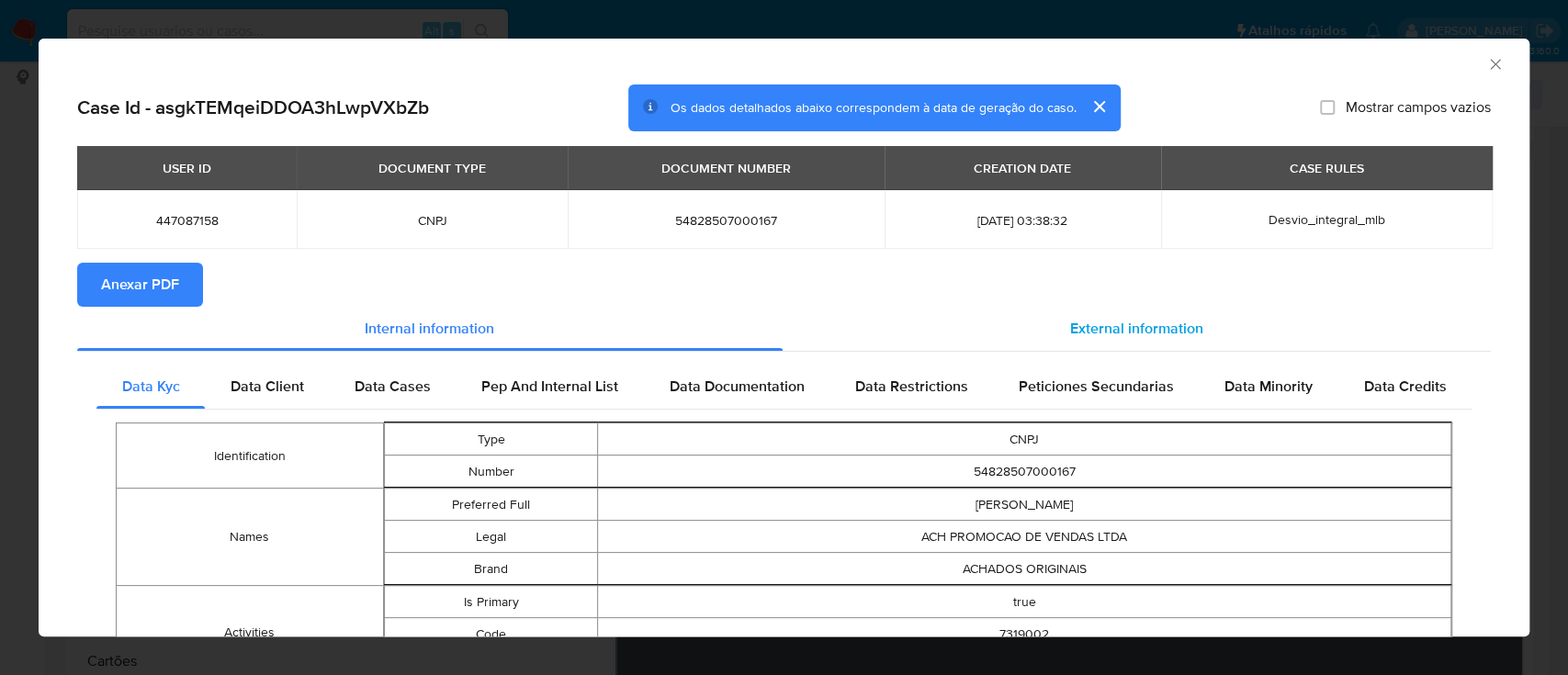
click at [1099, 336] on span "External information" at bounding box center [1136, 328] width 133 height 21
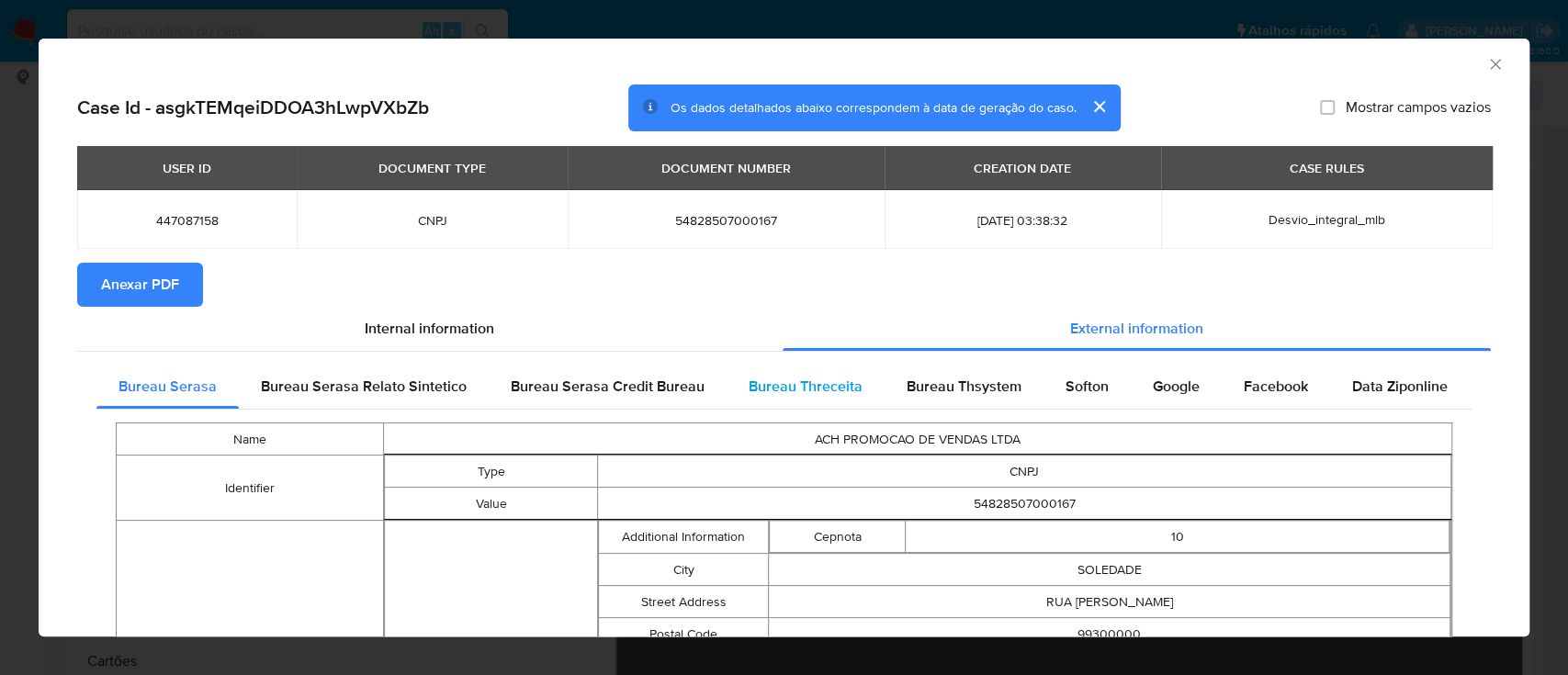
click at [801, 393] on span "Bureau Threceita" at bounding box center [805, 386] width 114 height 21
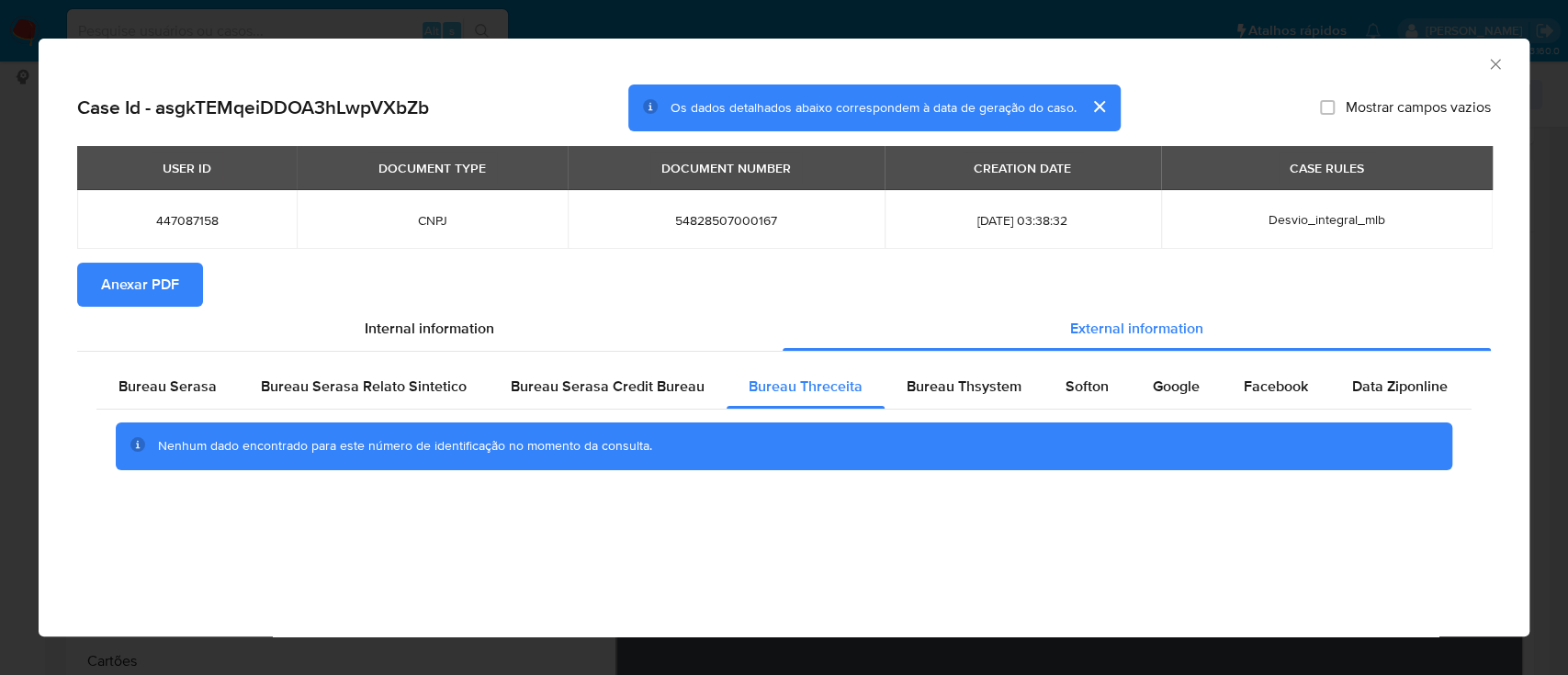
click at [1314, 55] on div "AML Data Collector" at bounding box center [769, 61] width 1435 height 20
click at [920, 380] on span "Bureau Thsystem" at bounding box center [964, 386] width 115 height 21
click at [1353, 55] on div "AML Data Collector" at bounding box center [769, 61] width 1435 height 20
click at [1085, 386] on span "Softon" at bounding box center [1087, 386] width 43 height 21
click at [1358, 45] on div "AML Data Collector" at bounding box center [784, 62] width 1491 height 46
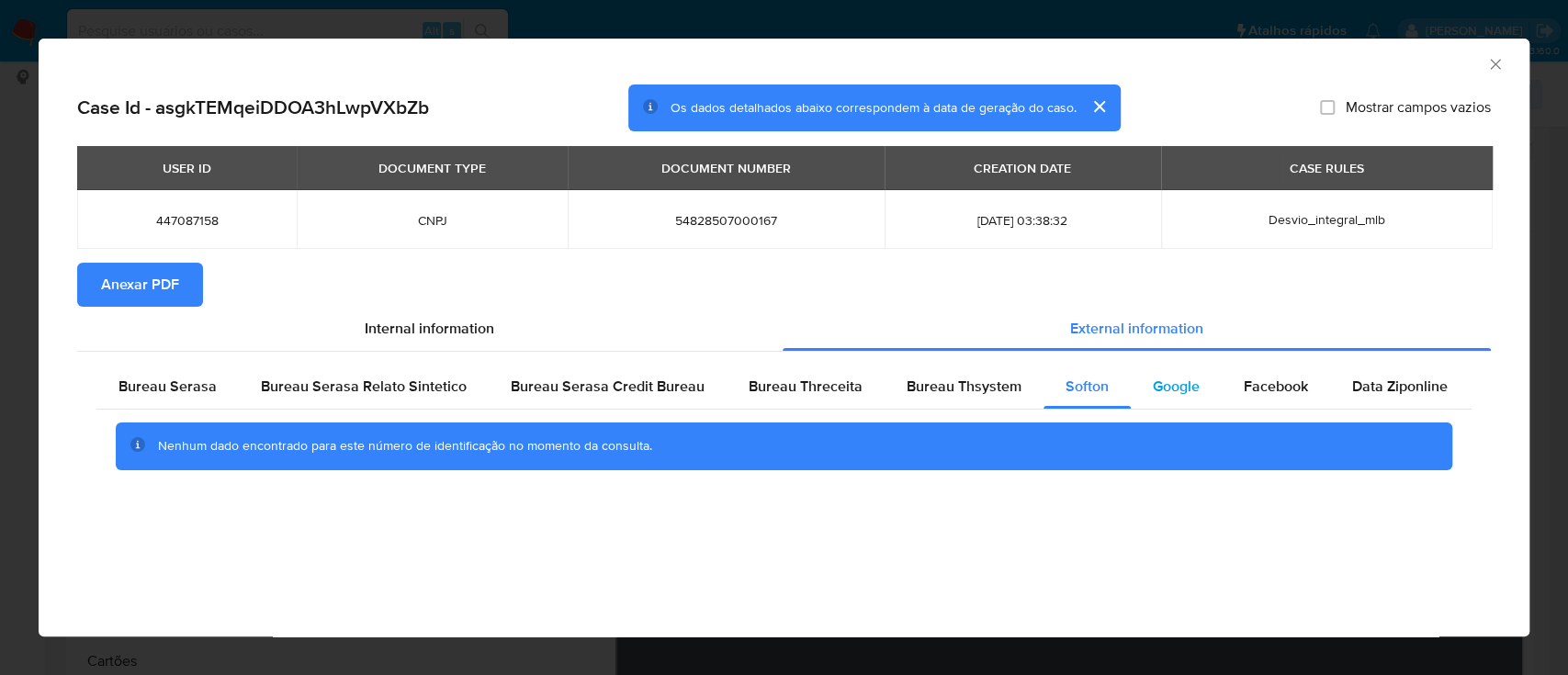
click at [1170, 376] on span "Google" at bounding box center [1176, 386] width 47 height 21
click at [1297, 63] on div "AML Data Collector" at bounding box center [769, 61] width 1435 height 20
click at [129, 294] on span "Anexar PDF" at bounding box center [140, 285] width 78 height 41
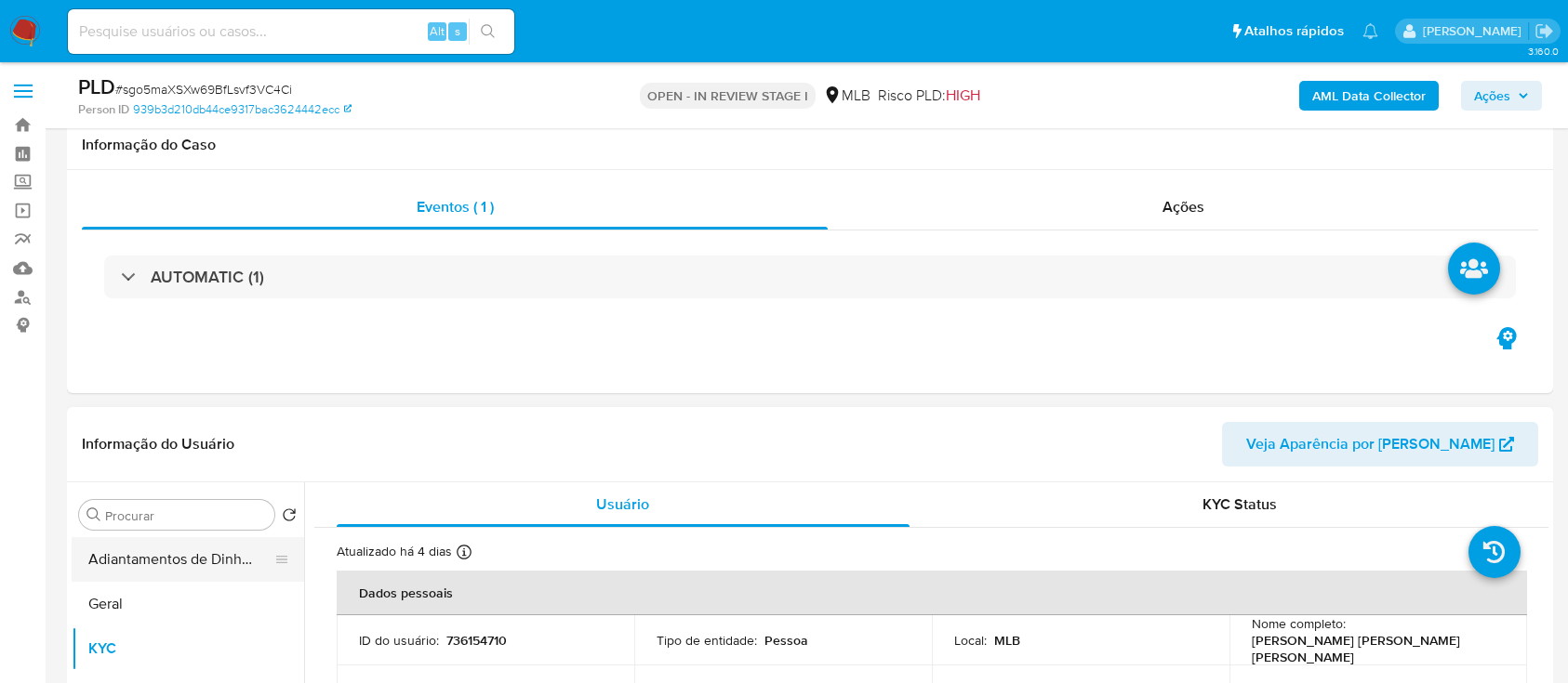
scroll to position [247, 0]
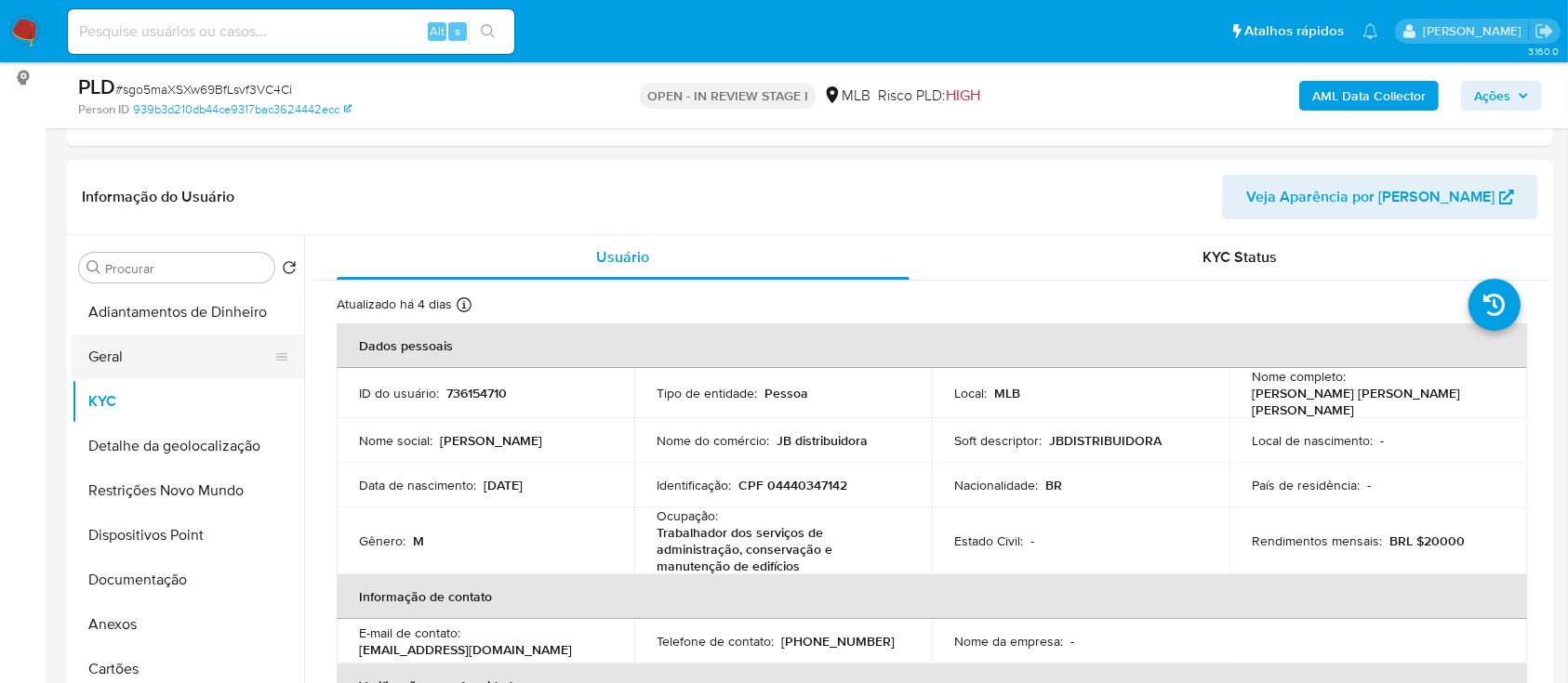
drag, startPoint x: 98, startPoint y: 351, endPoint x: 146, endPoint y: 357, distance: 48.4
click at [98, 352] on button "Geral" at bounding box center [180, 358] width 218 height 45
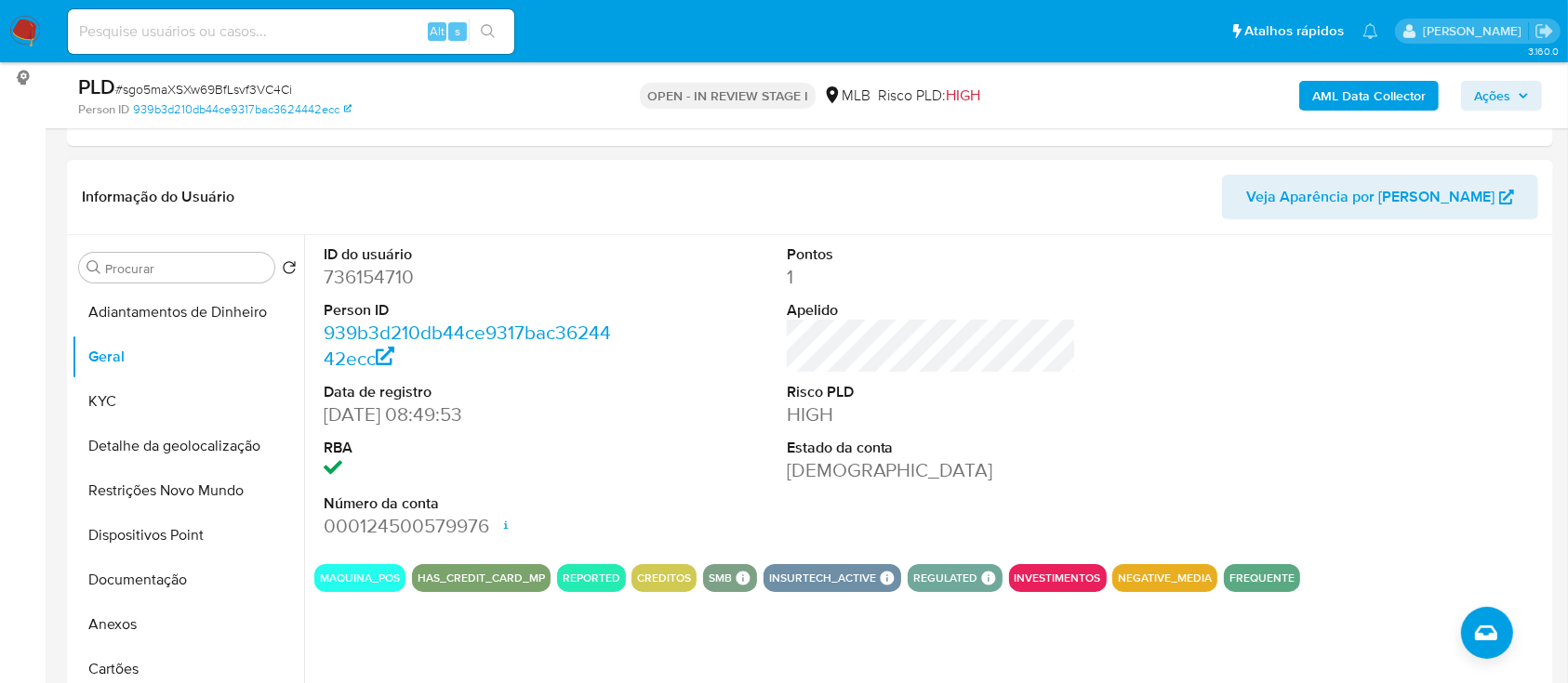
click at [1241, 427] on div at bounding box center [1394, 393] width 309 height 315
click at [1412, 387] on div at bounding box center [1394, 393] width 309 height 315
click at [156, 395] on button "KYC" at bounding box center [180, 402] width 218 height 45
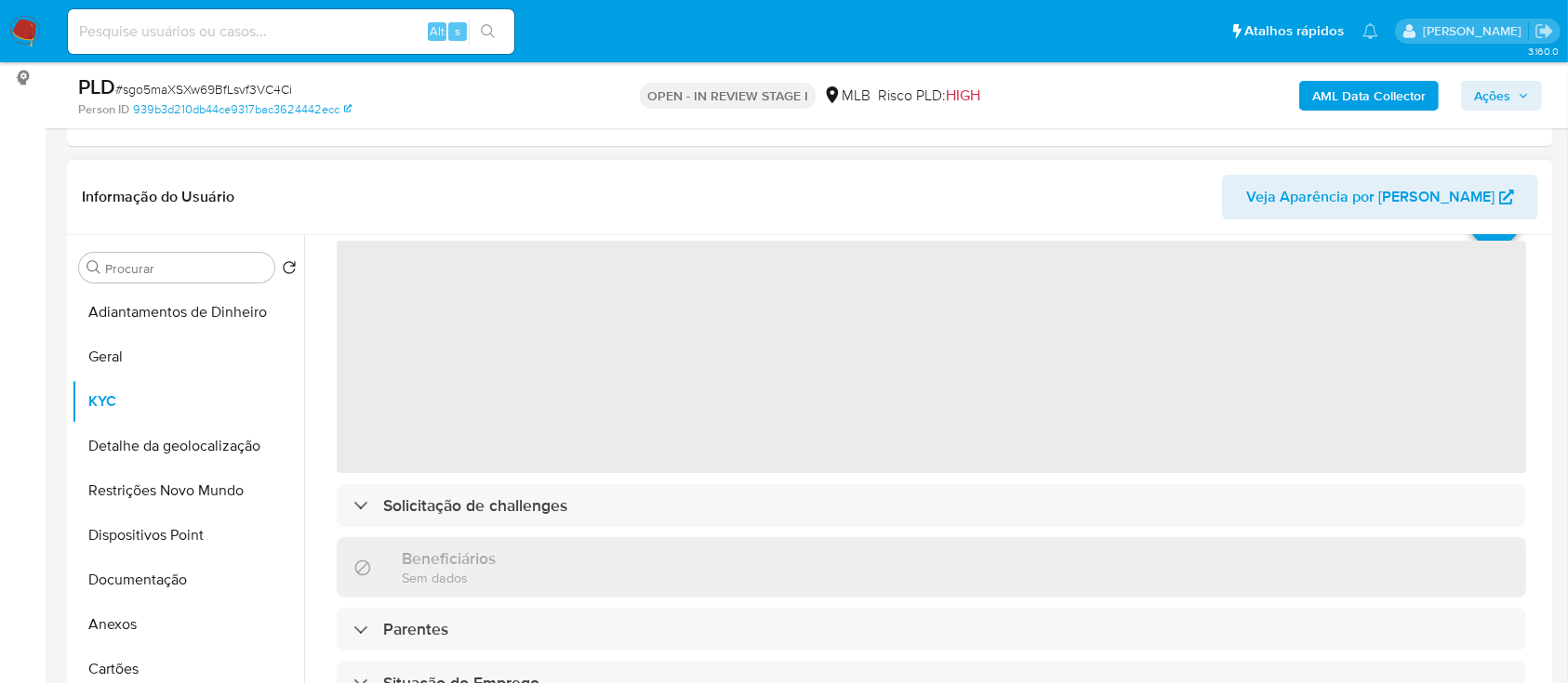
scroll to position [124, 0]
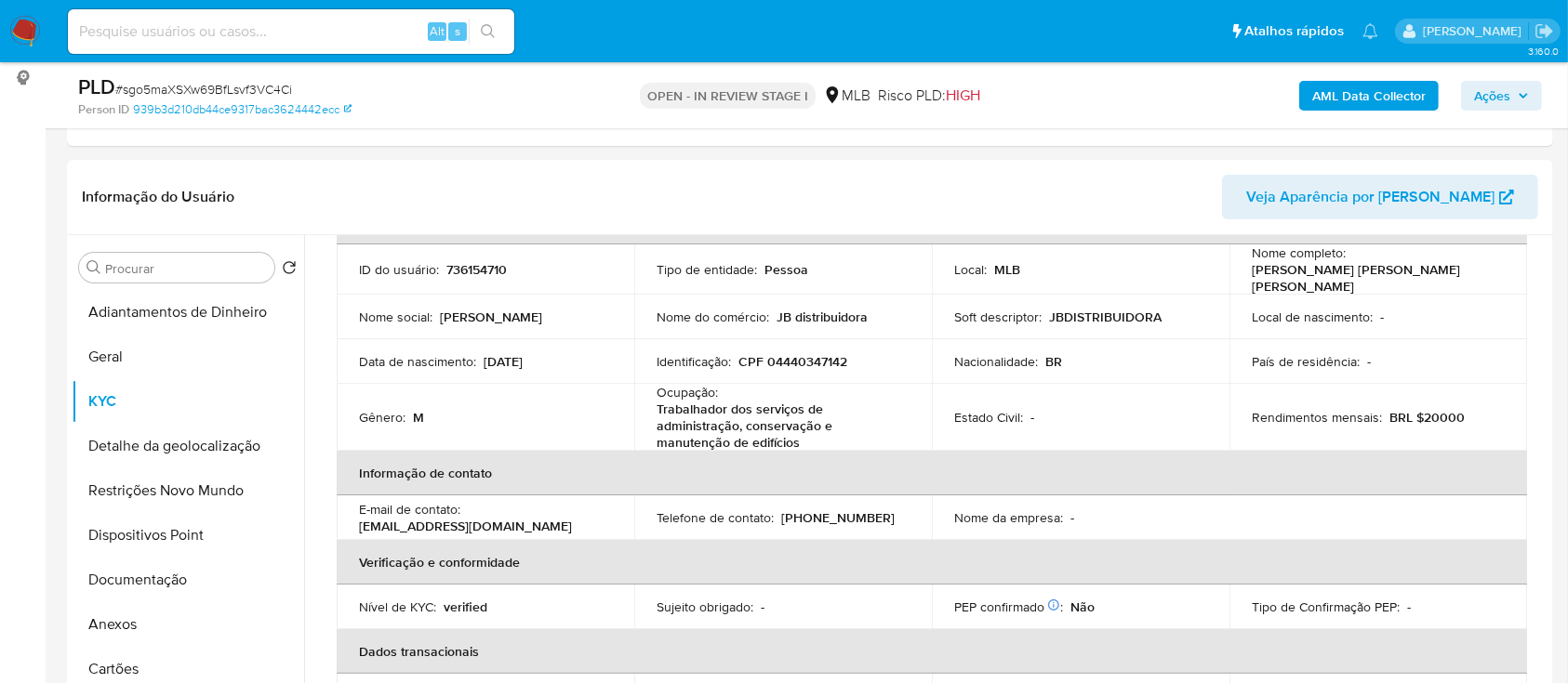
click at [1154, 33] on ul "Pausado Ver notificaciones Alt s Atalhos rápidos Presiona las siguientes teclas…" at bounding box center [723, 31] width 1329 height 47
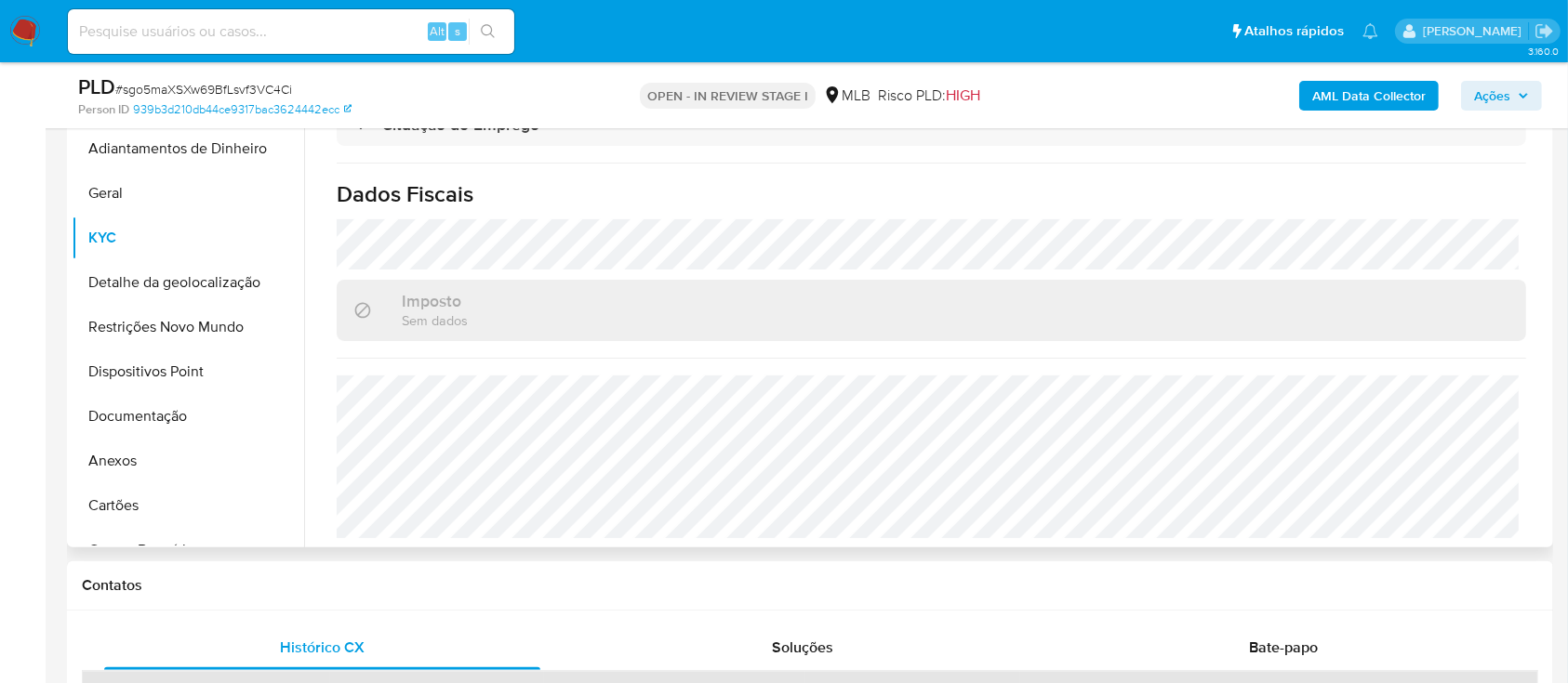
scroll to position [495, 0]
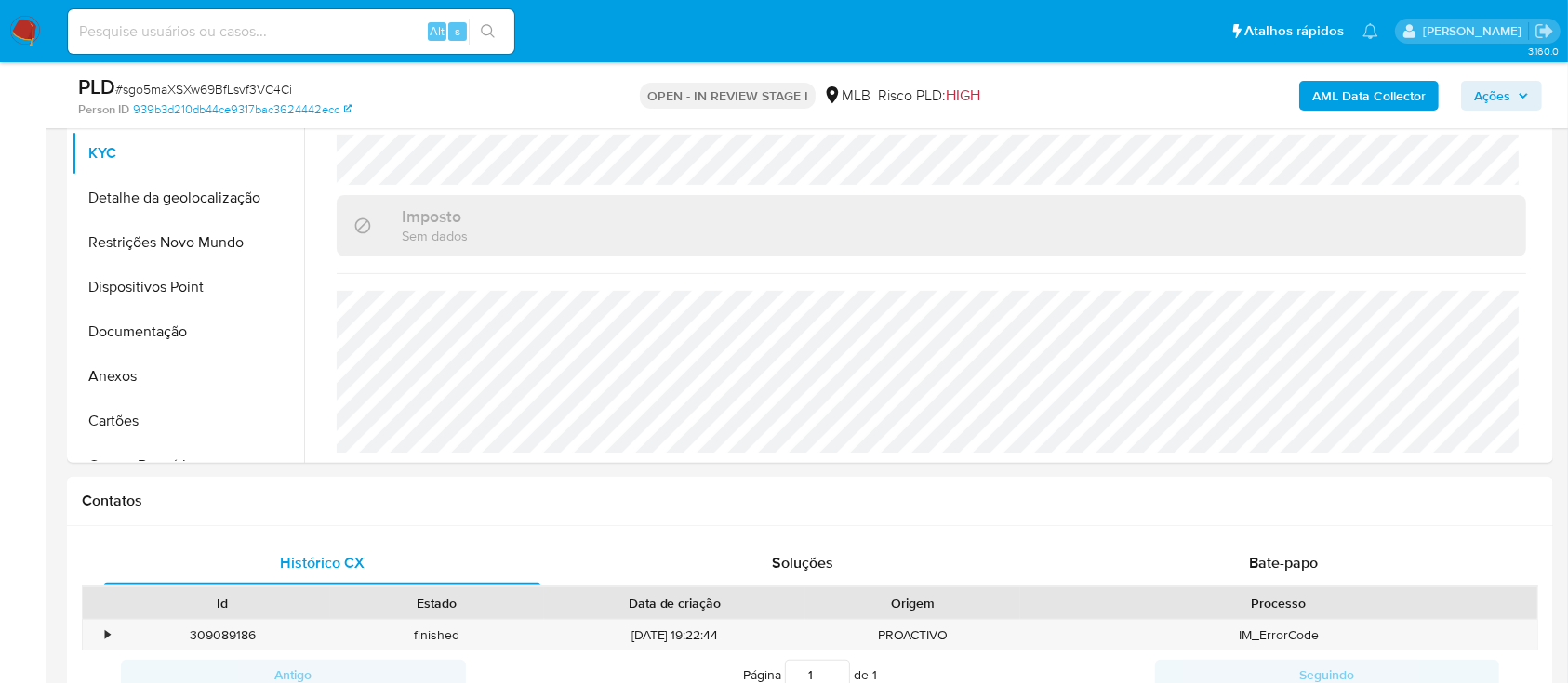
click at [1172, 79] on div "AML Data Collector Ações" at bounding box center [1301, 95] width 483 height 44
click at [189, 190] on button "Detalhe da geolocalização" at bounding box center [180, 198] width 218 height 45
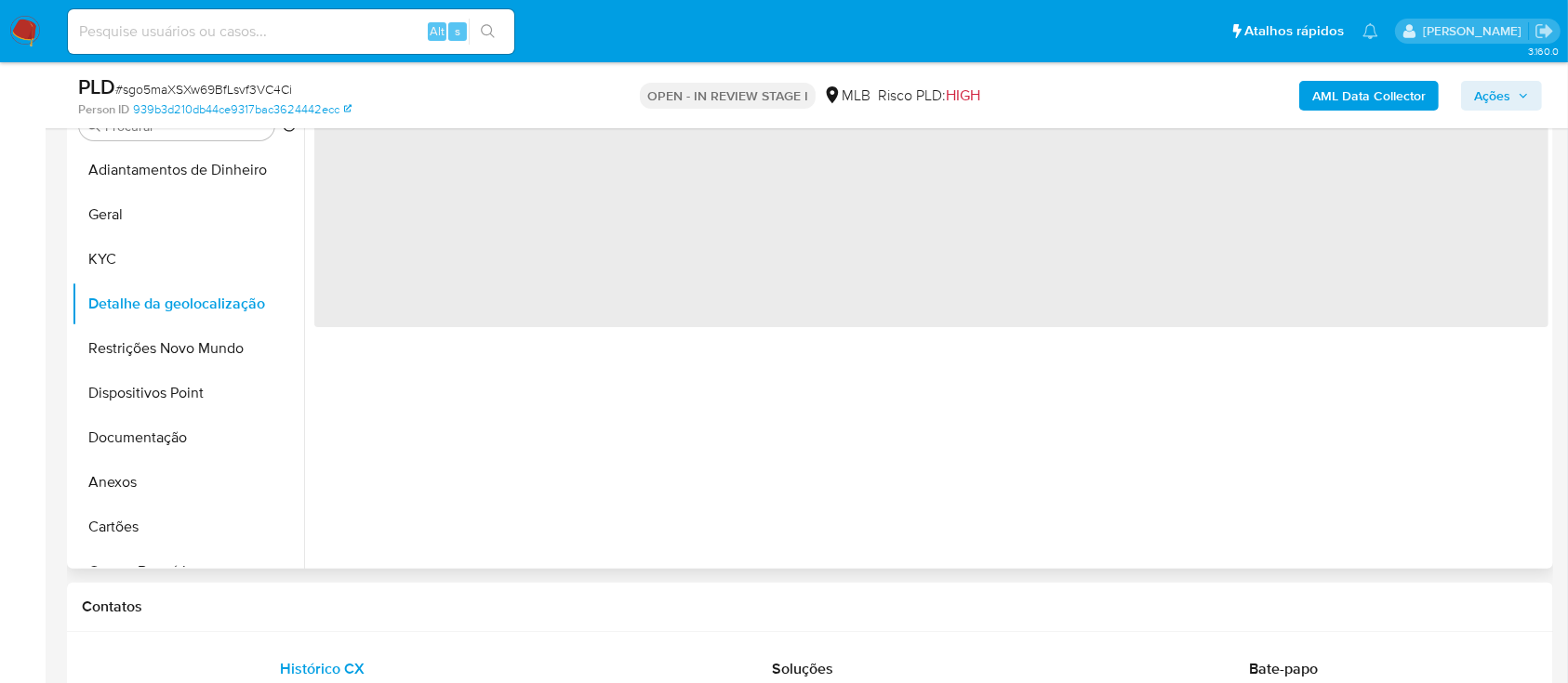
scroll to position [247, 0]
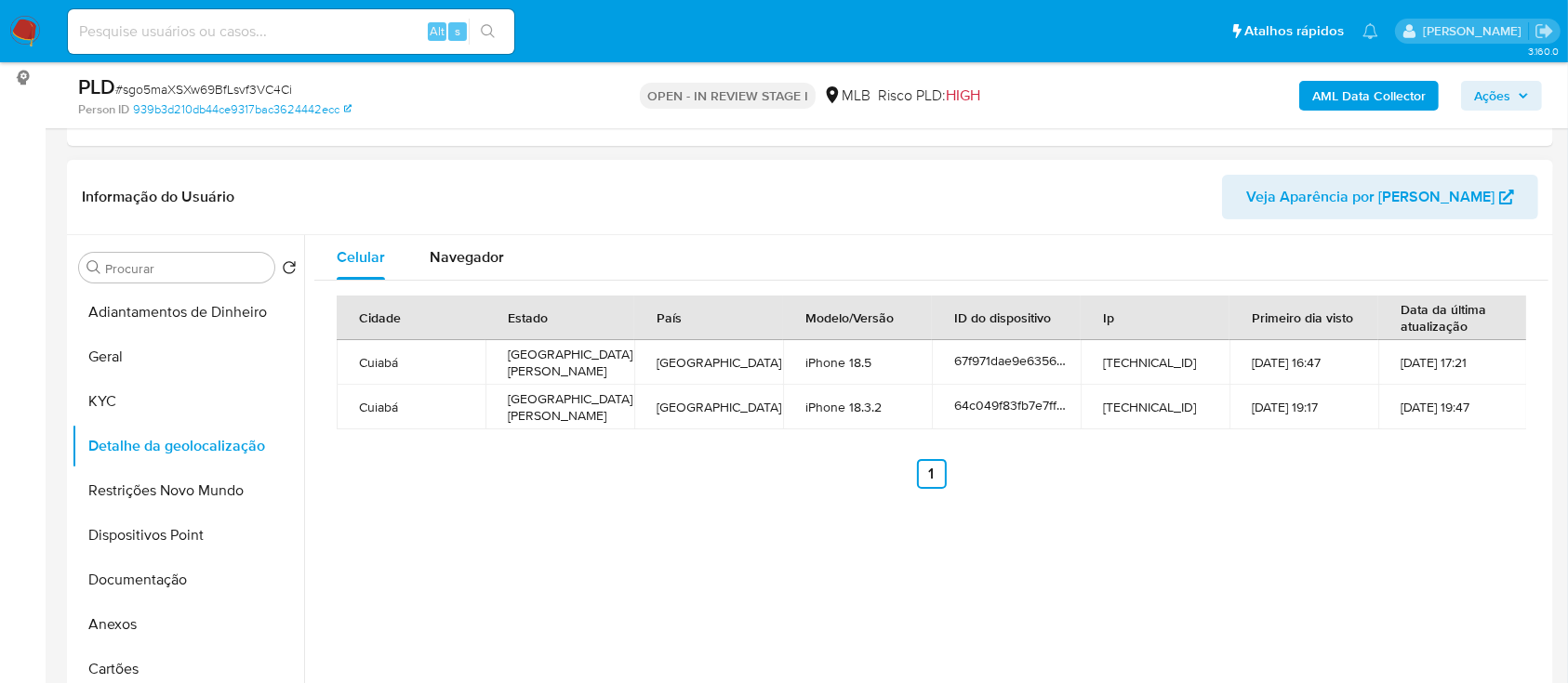
drag, startPoint x: 1339, startPoint y: 501, endPoint x: 1333, endPoint y: 491, distance: 11.7
click at [1339, 500] on div "Cidade Estado País Modelo/Versão ID do dispositivo Ip Primeiro dia visto Data d…" at bounding box center [932, 392] width 1235 height 223
click at [238, 471] on button "Restrições Novo Mundo" at bounding box center [180, 491] width 218 height 45
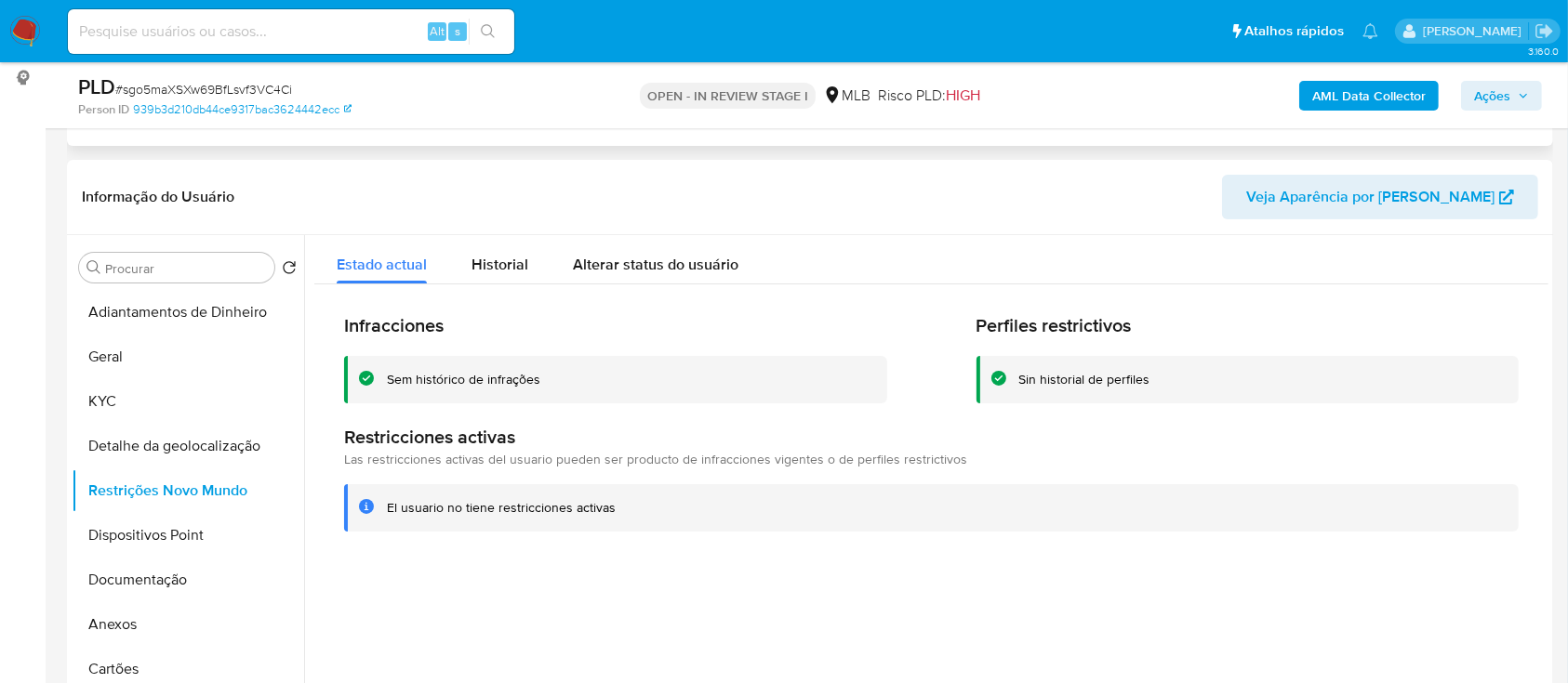
drag, startPoint x: 1164, startPoint y: 194, endPoint x: 1111, endPoint y: 144, distance: 72.9
click at [1159, 193] on header "Informação do Usuário Veja Aparência por [PERSON_NAME]" at bounding box center [810, 197] width 1457 height 45
click at [146, 525] on button "Dispositivos Point" at bounding box center [180, 535] width 218 height 45
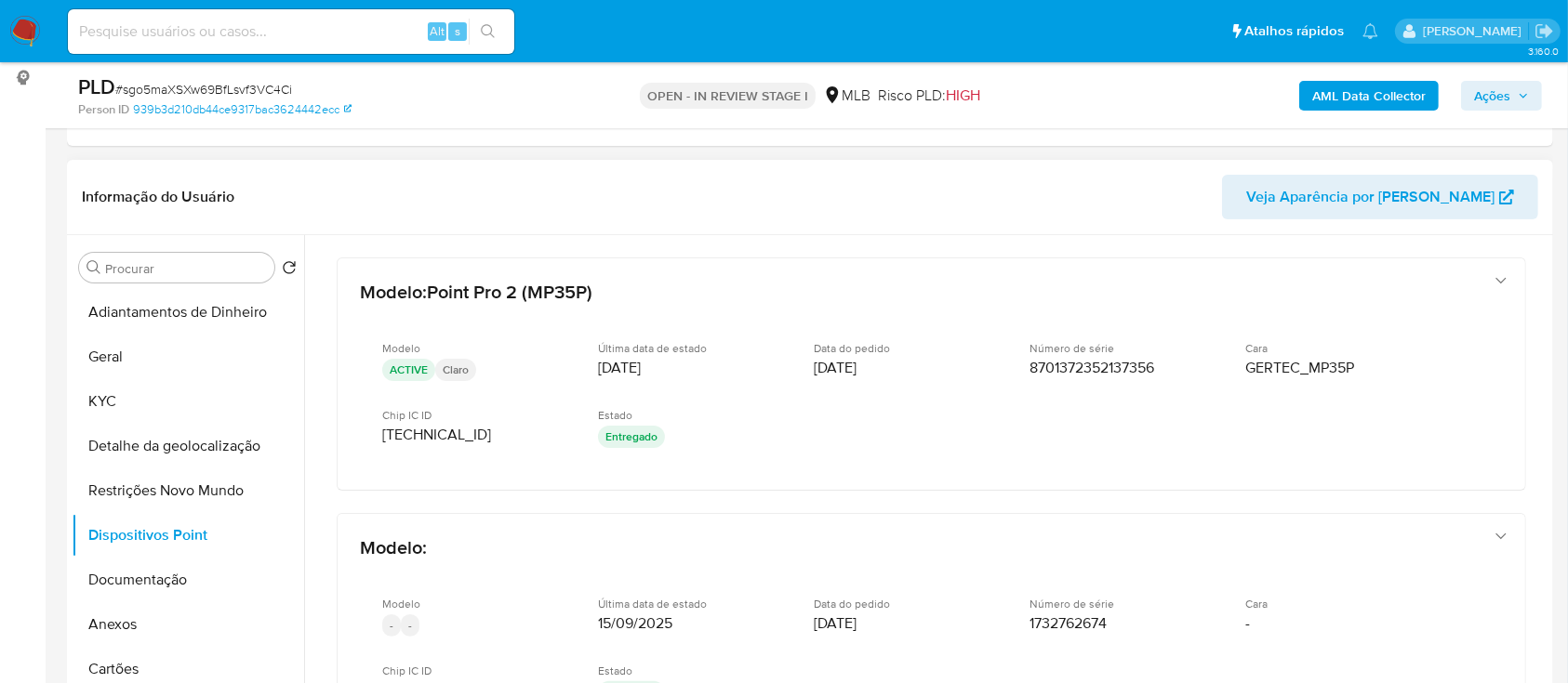
drag, startPoint x: 1193, startPoint y: 186, endPoint x: 1185, endPoint y: 174, distance: 14.4
click at [1193, 186] on header "Informação do Usuário Veja Aparência por [PERSON_NAME]" at bounding box center [810, 197] width 1457 height 45
click at [161, 581] on button "Documentação" at bounding box center [180, 580] width 218 height 45
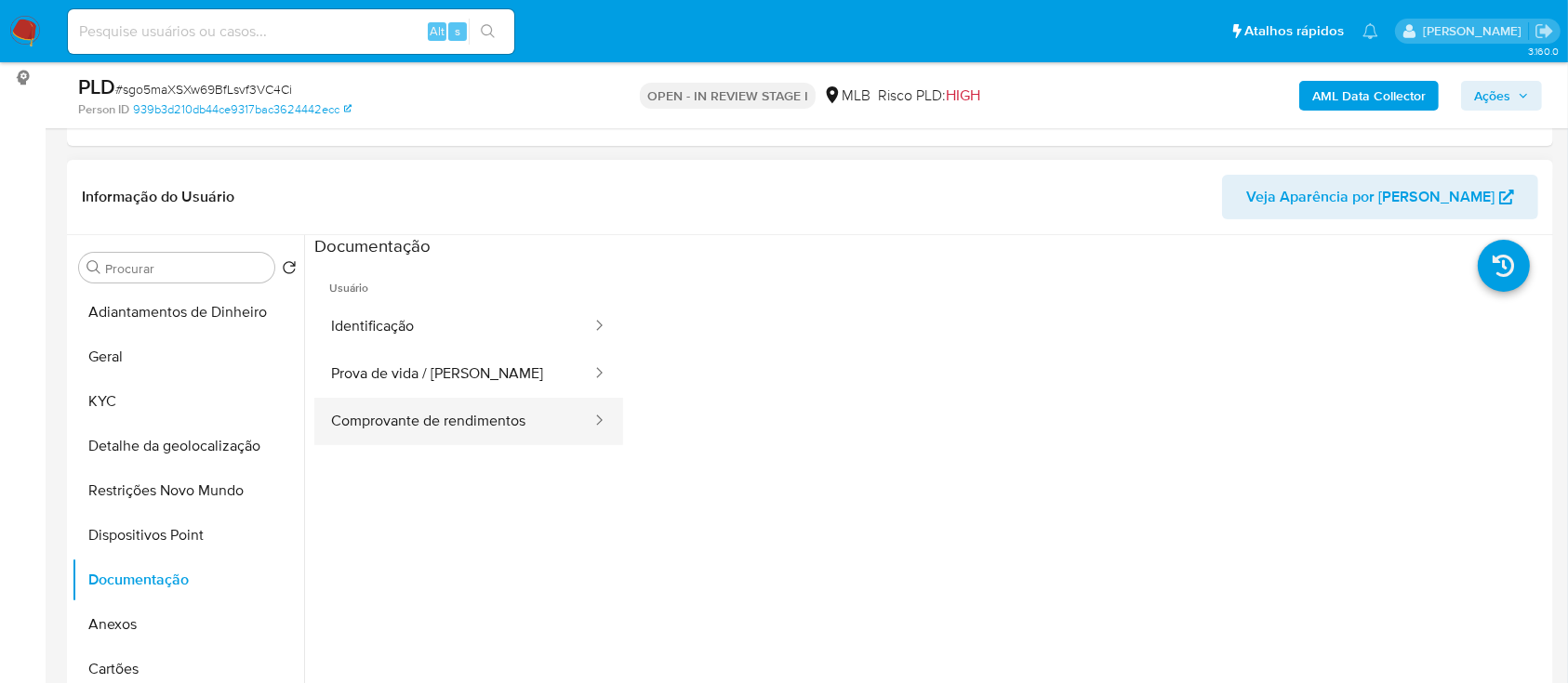
click at [481, 420] on button "Comprovante de rendimentos" at bounding box center [454, 421] width 279 height 48
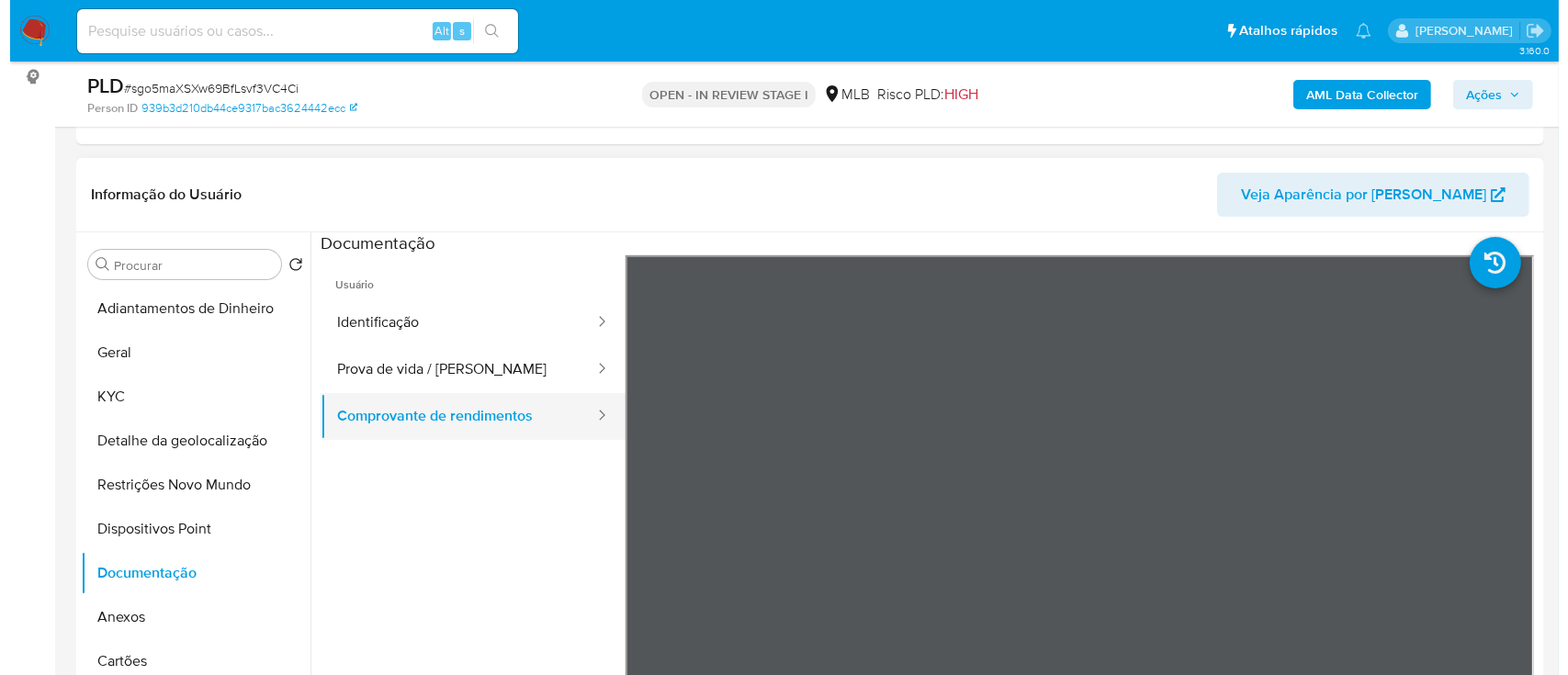
scroll to position [123, 0]
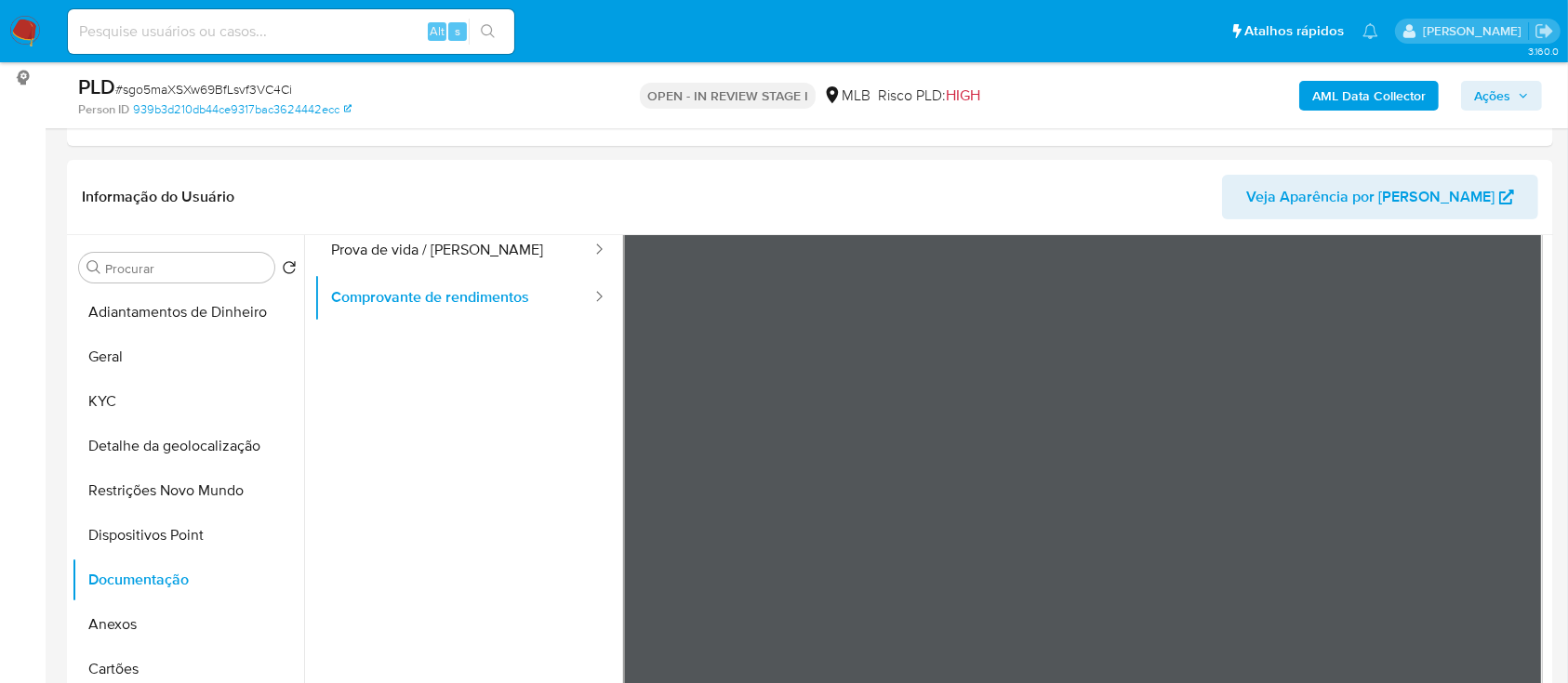
click at [1396, 93] on b "AML Data Collector" at bounding box center [1370, 96] width 113 height 29
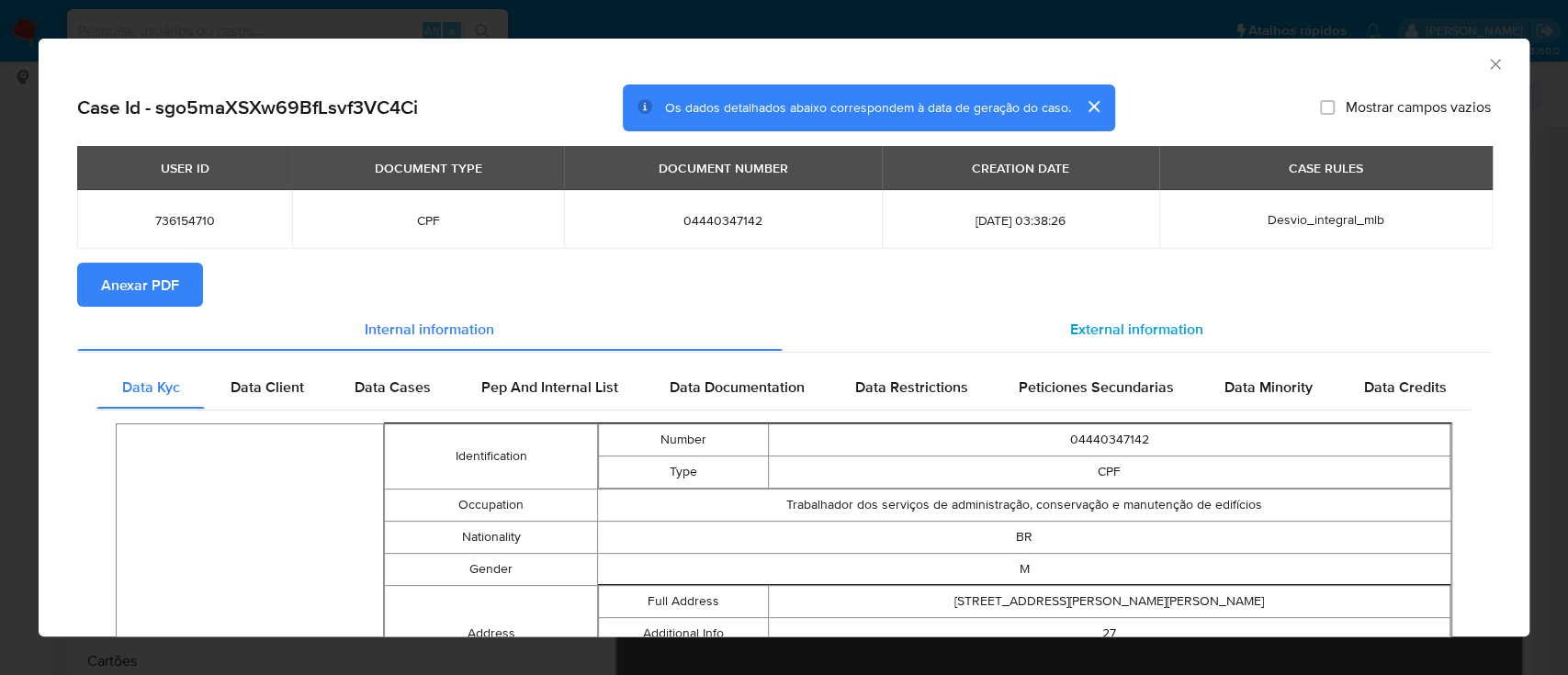
click at [1088, 350] on div "External information" at bounding box center [1137, 329] width 710 height 44
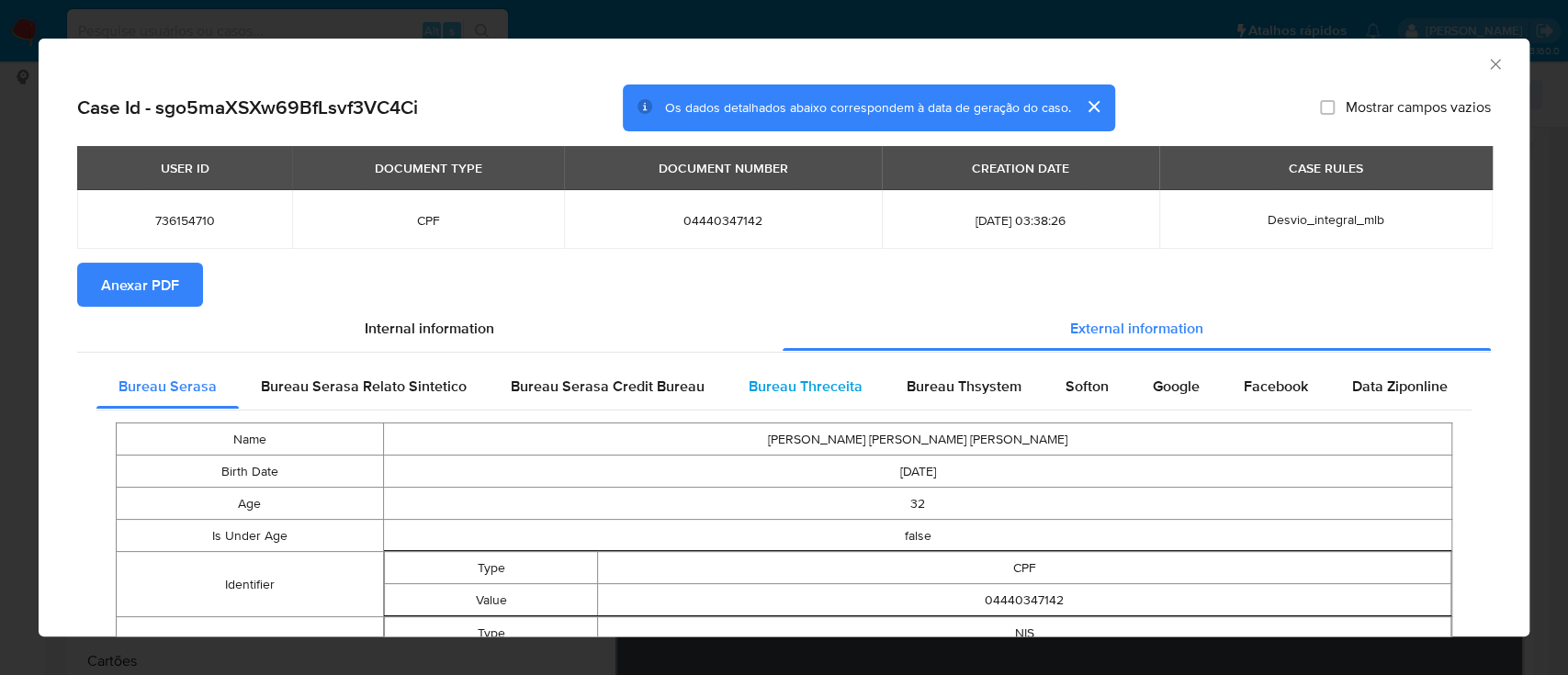
click at [801, 373] on div "Bureau Threceita" at bounding box center [806, 387] width 158 height 44
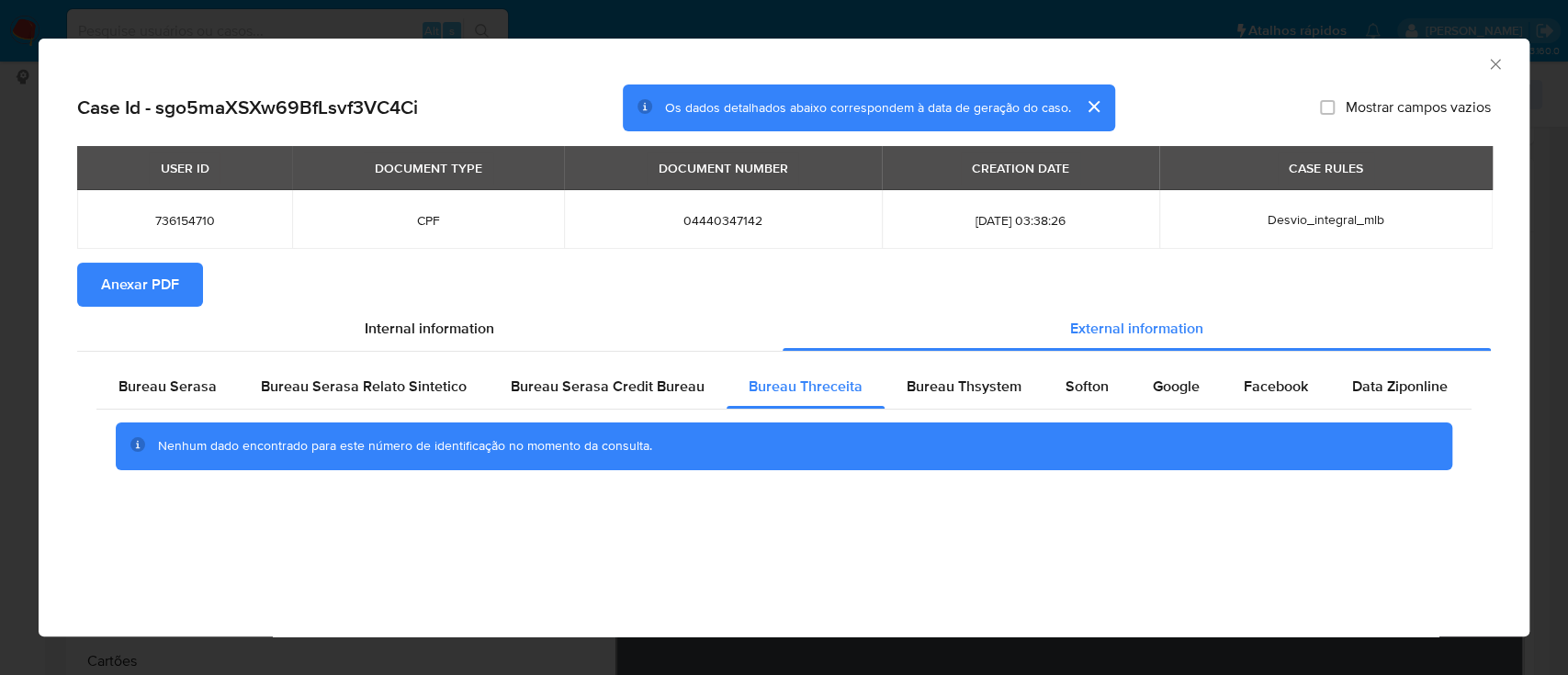
click at [1303, 69] on div "AML Data Collector" at bounding box center [769, 61] width 1435 height 20
click at [934, 386] on span "Bureau Thsystem" at bounding box center [964, 386] width 115 height 21
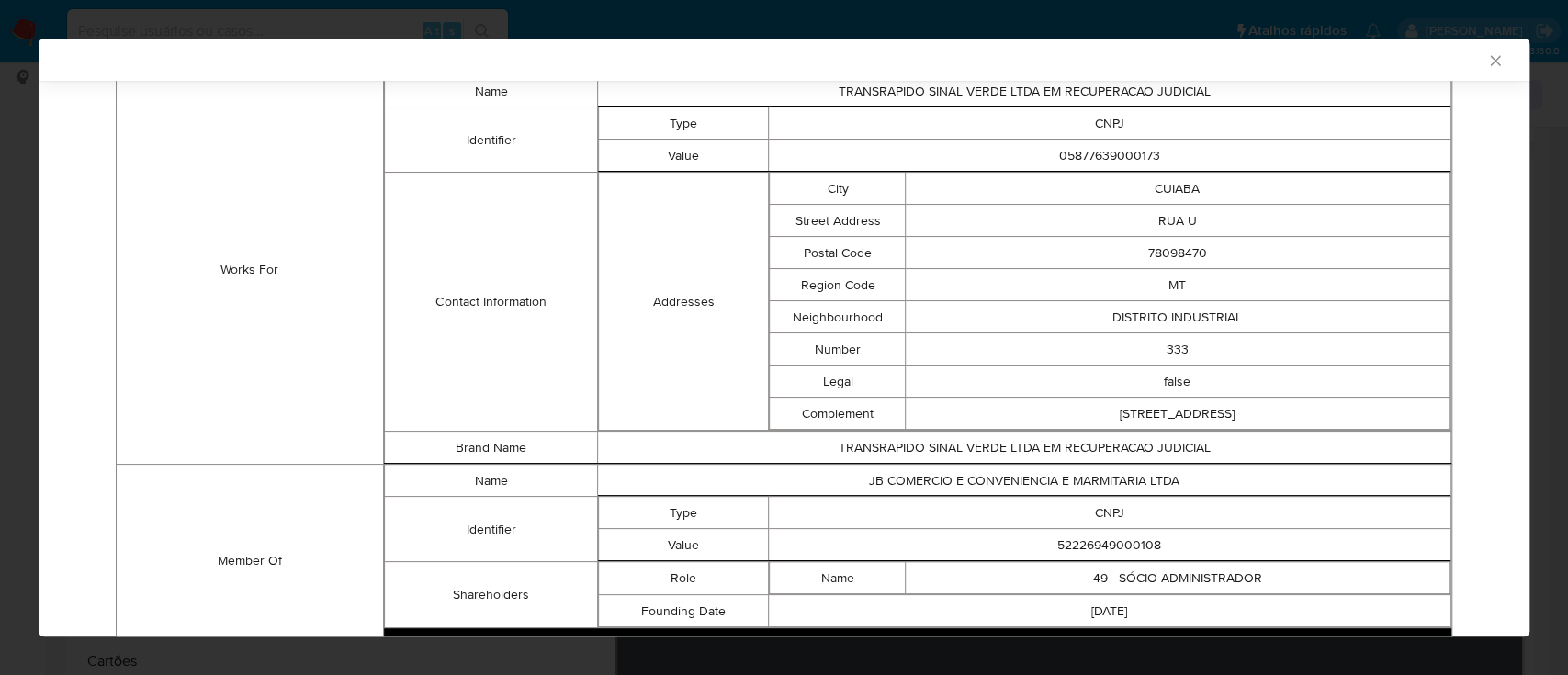
scroll to position [1032, 0]
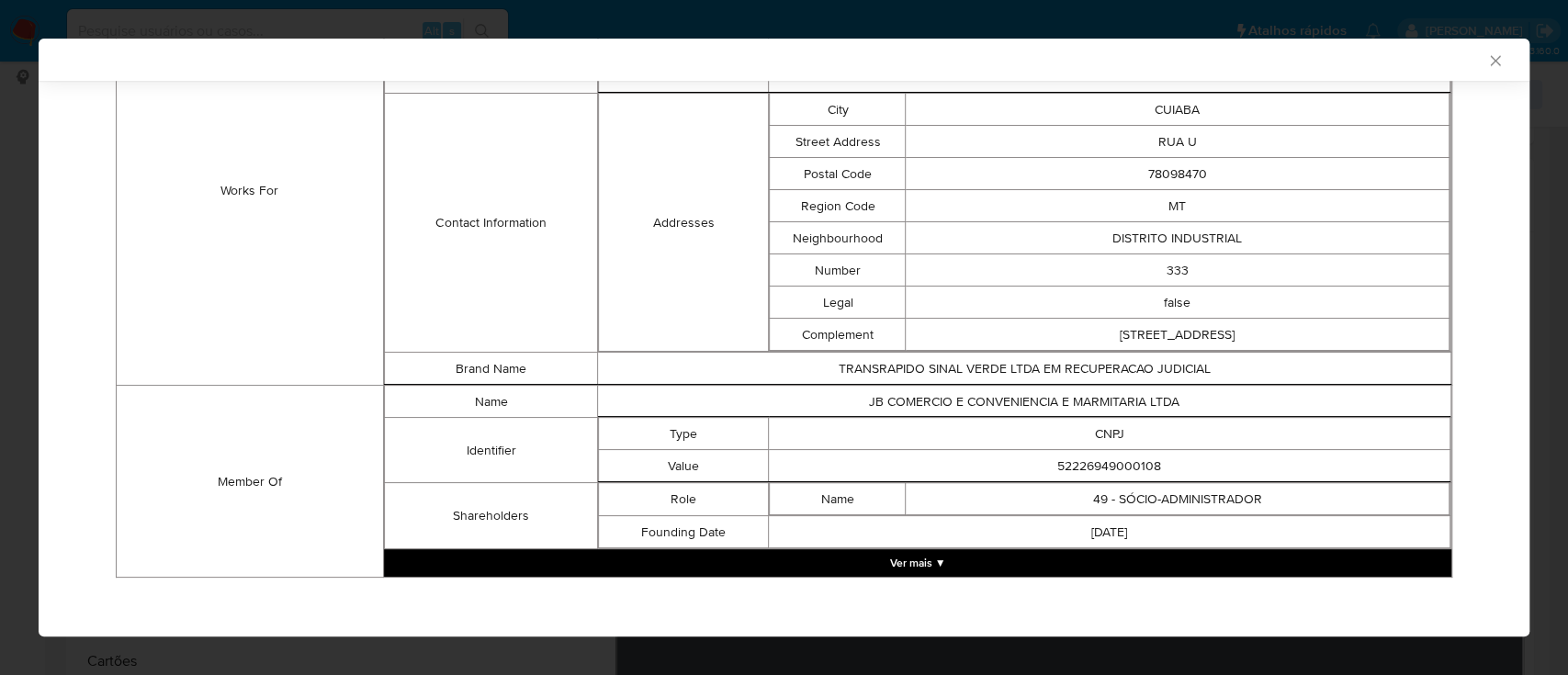
drag, startPoint x: 1220, startPoint y: 57, endPoint x: 1188, endPoint y: 47, distance: 33.5
click at [1216, 58] on div "AML Data Collector" at bounding box center [769, 59] width 1435 height 16
click at [940, 557] on button "Ver mais ▼" at bounding box center [918, 563] width 1068 height 28
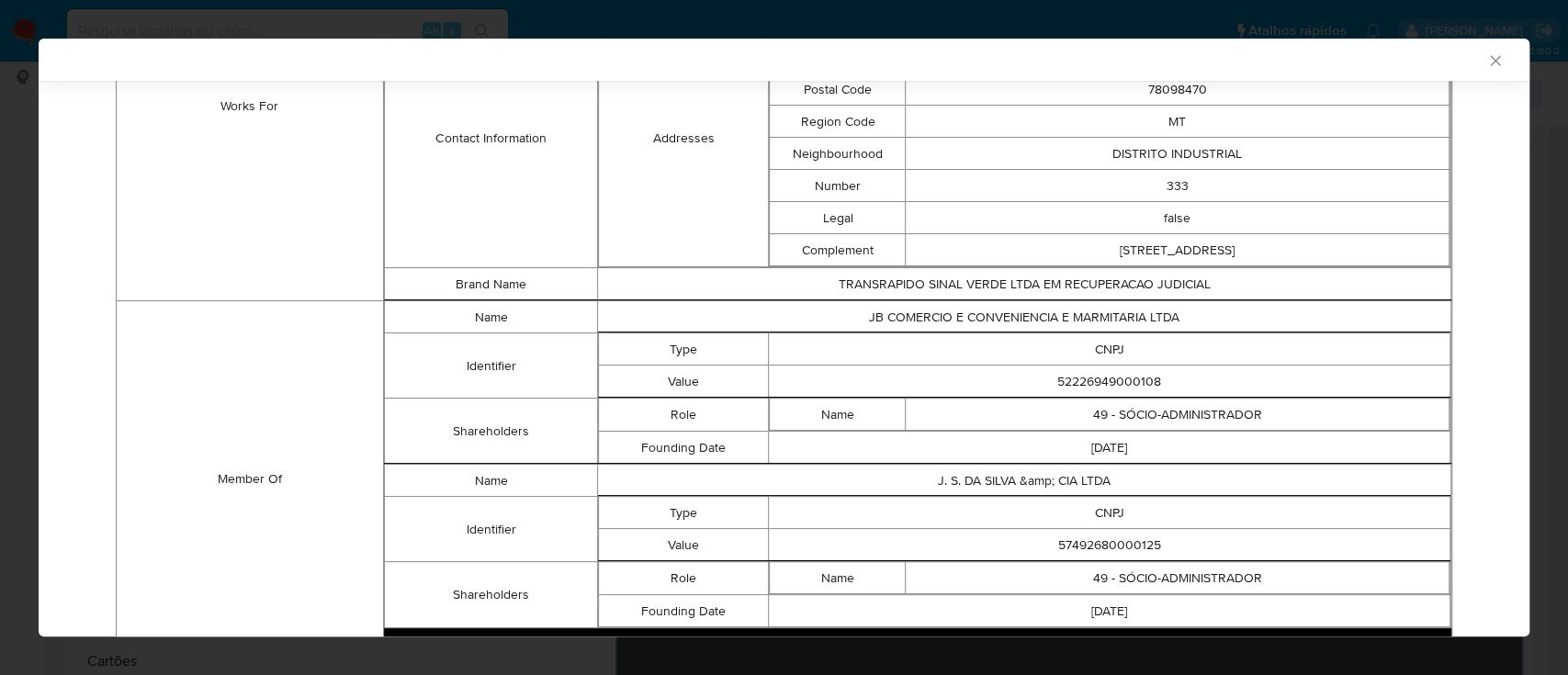
scroll to position [1195, 0]
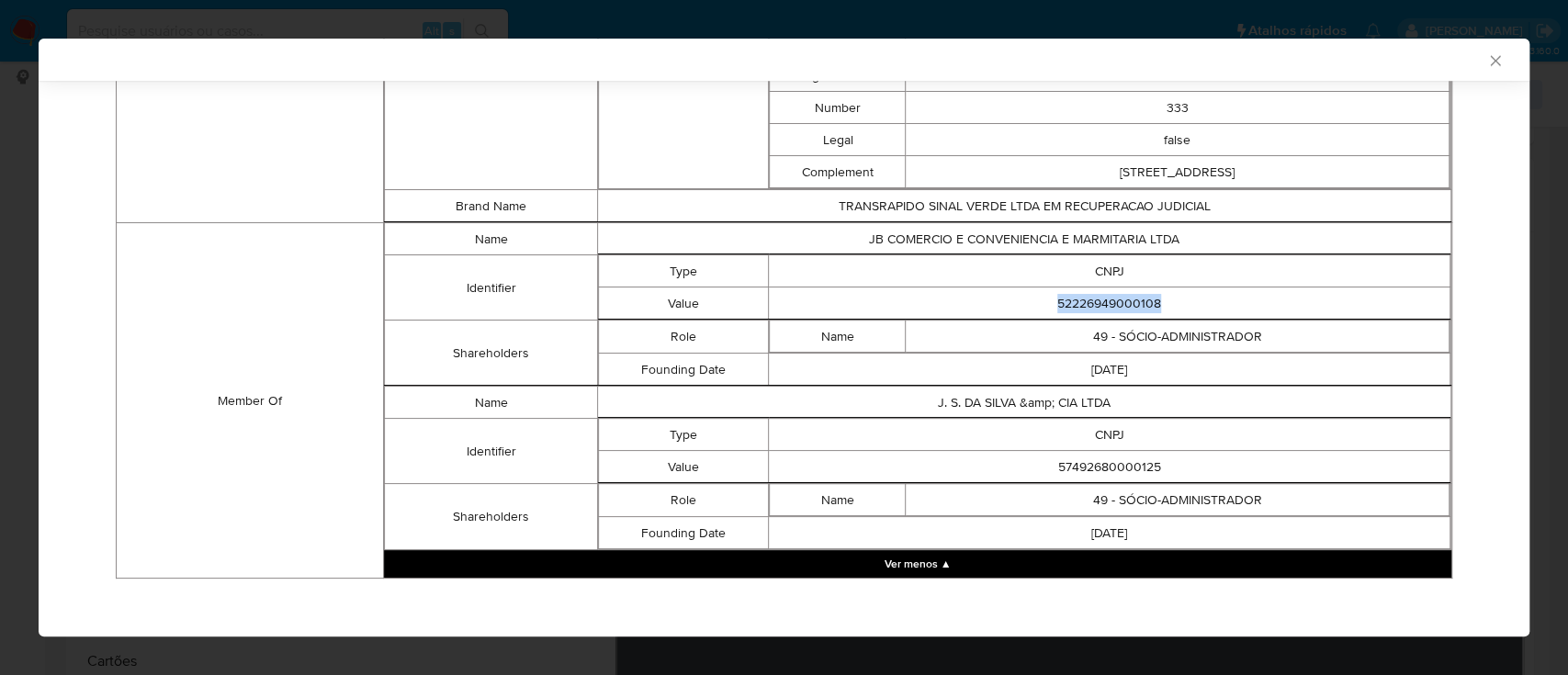
drag, startPoint x: 1178, startPoint y: 299, endPoint x: 1034, endPoint y: 291, distance: 144.2
click at [1034, 291] on td "52226949000108" at bounding box center [1109, 303] width 682 height 32
copy td "52226949000108"
drag, startPoint x: 1172, startPoint y: 463, endPoint x: 1025, endPoint y: 465, distance: 147.0
click at [1025, 464] on td "57492680000125" at bounding box center [1109, 466] width 682 height 32
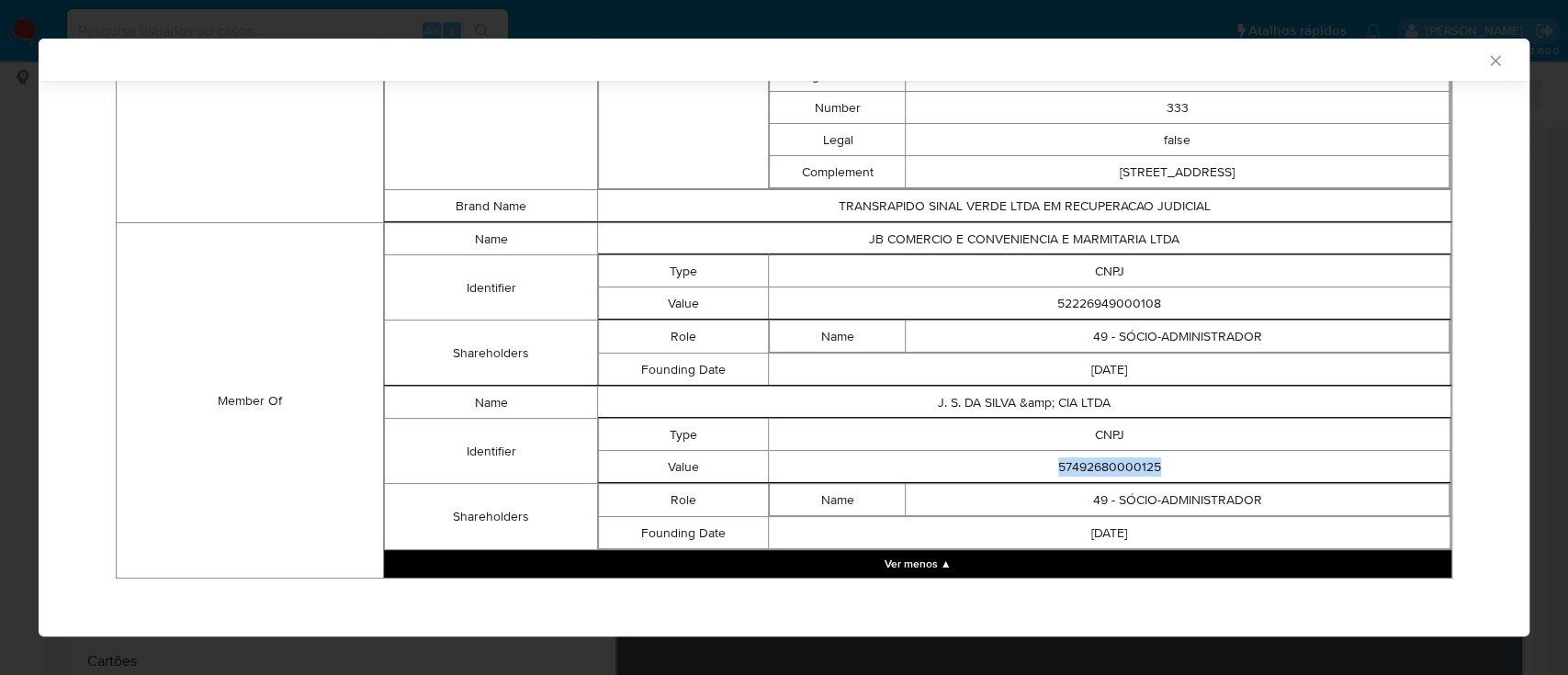
copy td "57492680000125"
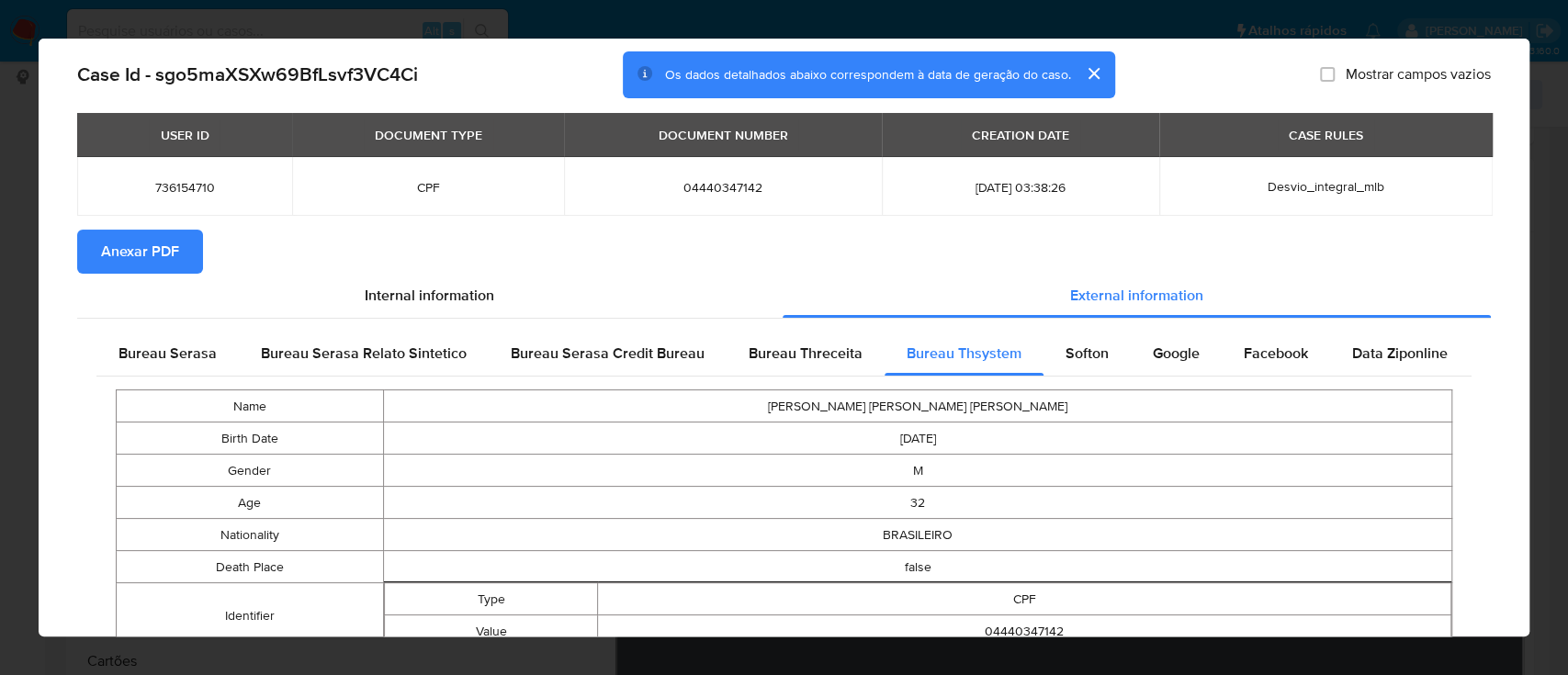
scroll to position [0, 0]
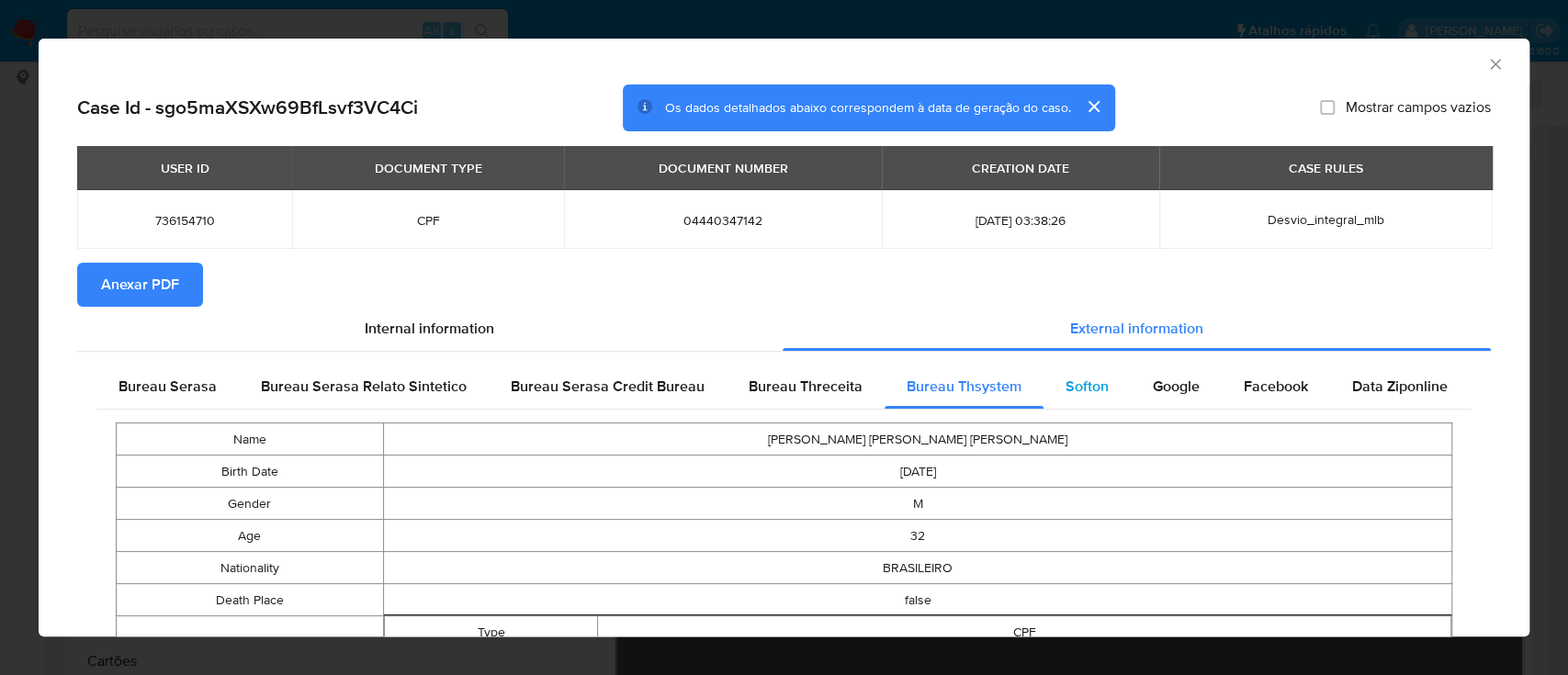
click at [1071, 376] on span "Softon" at bounding box center [1087, 386] width 43 height 21
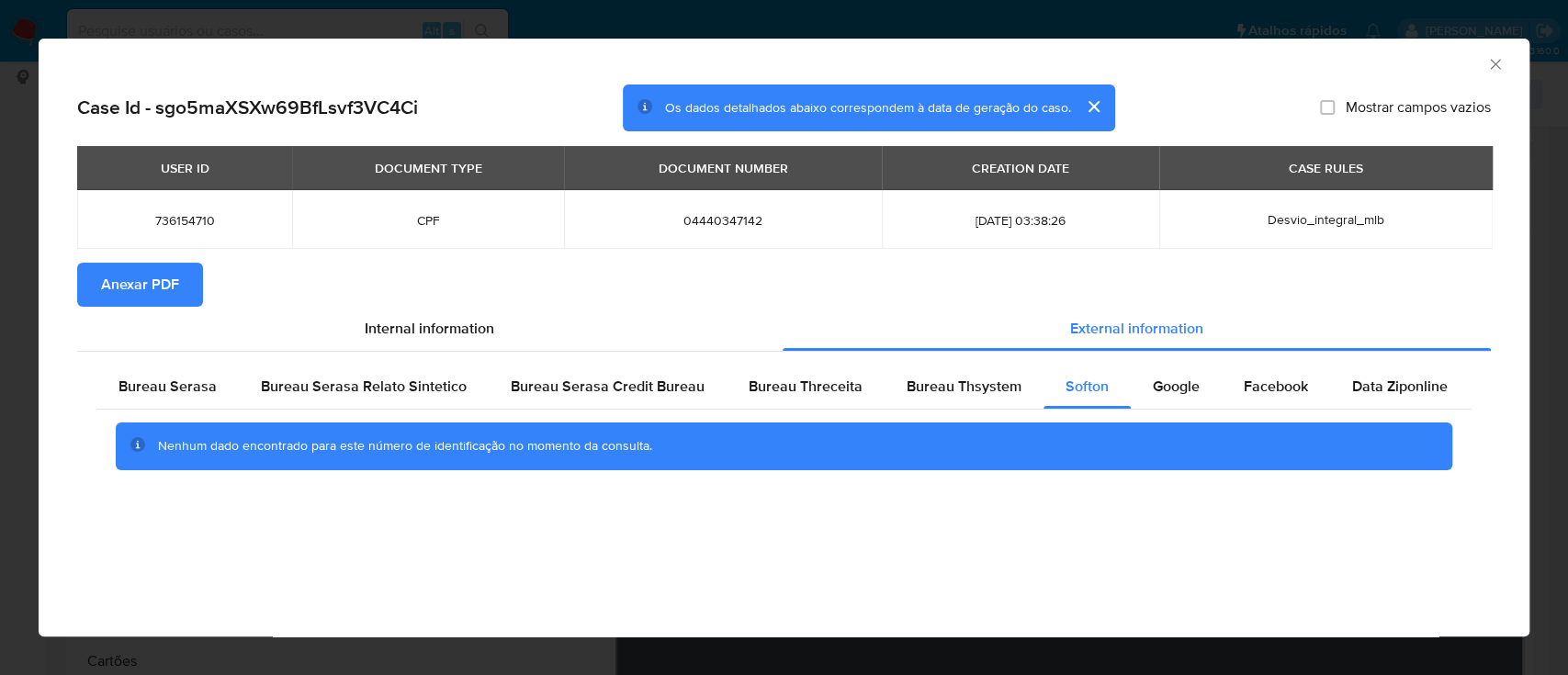
drag, startPoint x: 1393, startPoint y: 60, endPoint x: 1320, endPoint y: 41, distance: 75.4
click at [1391, 61] on div "AML Data Collector" at bounding box center [769, 61] width 1435 height 20
click at [1189, 393] on span "Google" at bounding box center [1176, 386] width 47 height 21
click at [1301, 76] on div "AML Data Collector" at bounding box center [784, 62] width 1491 height 46
drag, startPoint x: 451, startPoint y: 525, endPoint x: 948, endPoint y: 155, distance: 619.6
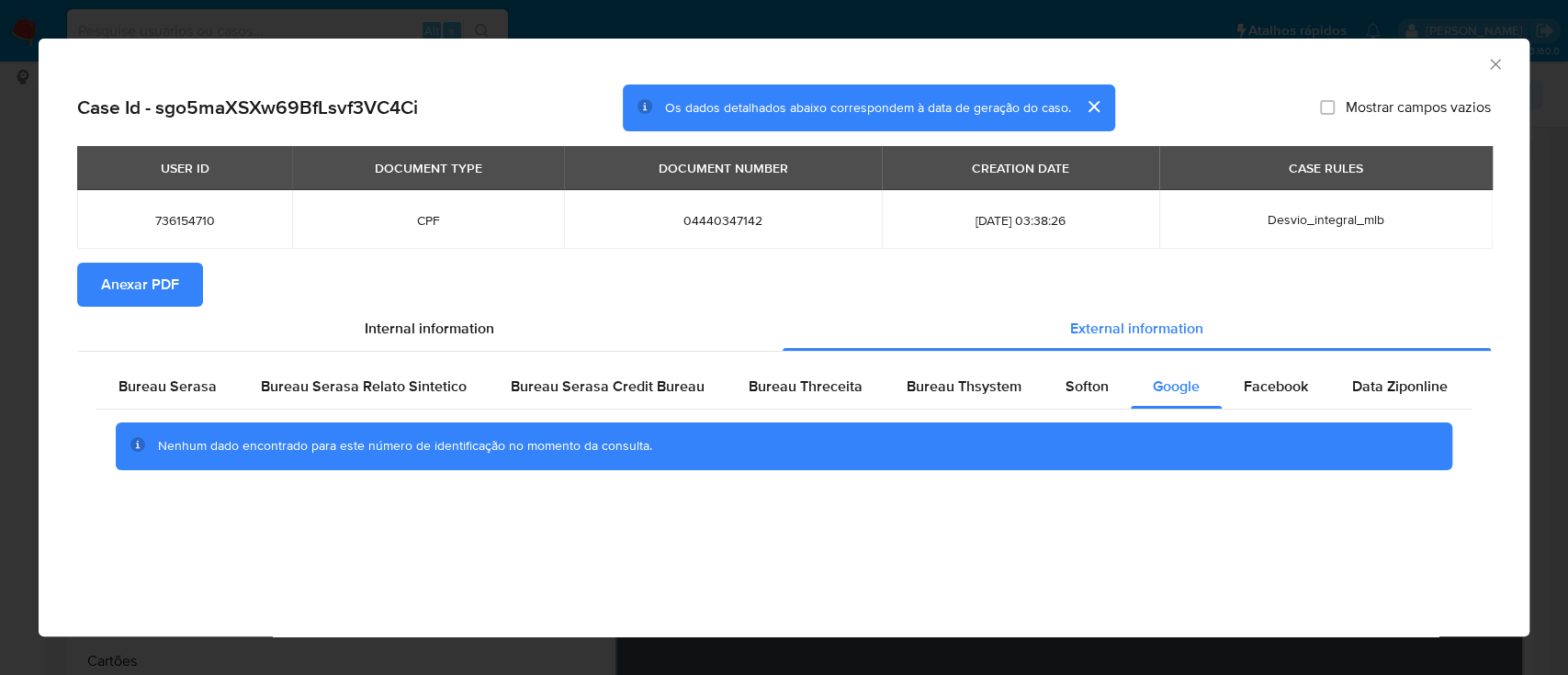
click at [463, 520] on div "Case Id - sgo5maXSXw69BfLsvf3VC4Ci Os dados detalhados abaixo correspondem à da…" at bounding box center [784, 310] width 1491 height 451
click at [146, 283] on span "Anexar PDF" at bounding box center [140, 285] width 78 height 41
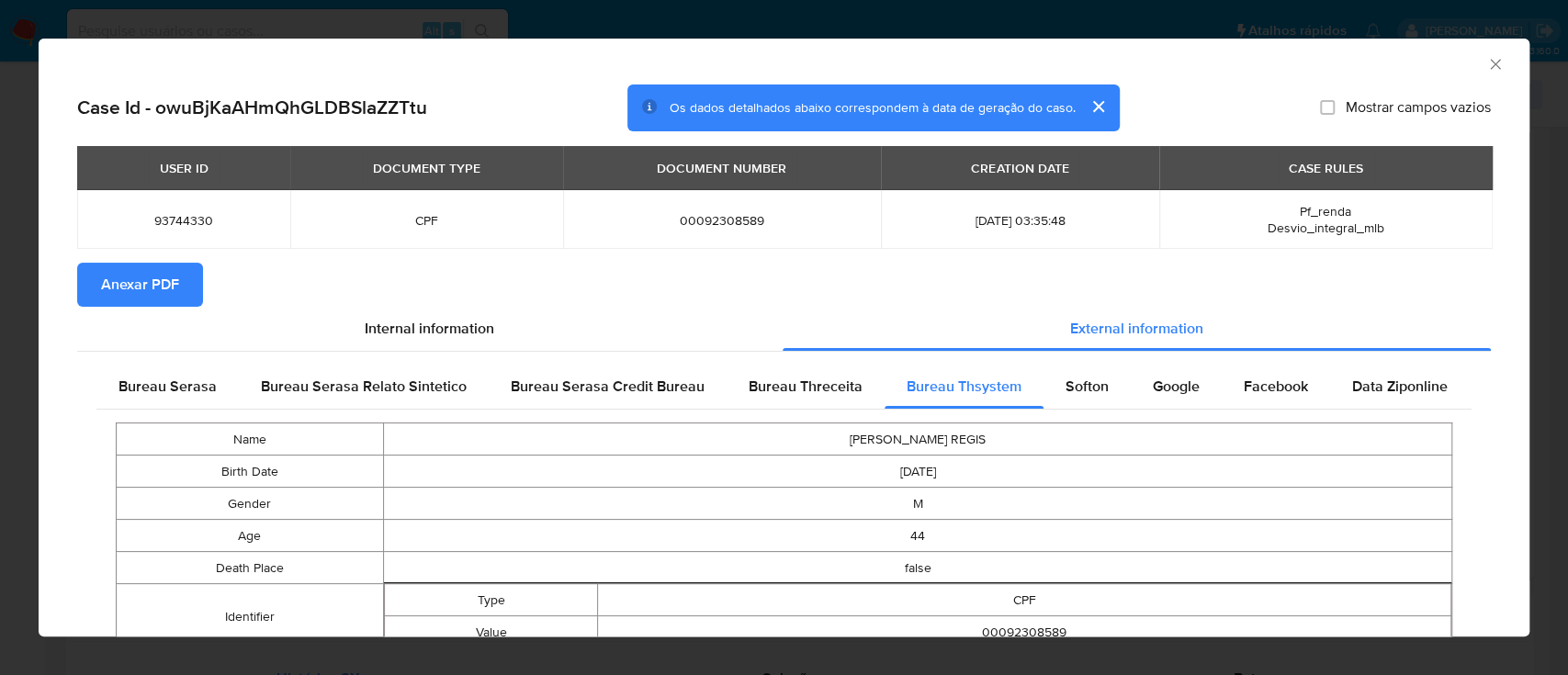
drag, startPoint x: 117, startPoint y: 276, endPoint x: 139, endPoint y: 274, distance: 22.1
click at [118, 276] on span "Anexar PDF" at bounding box center [140, 285] width 78 height 41
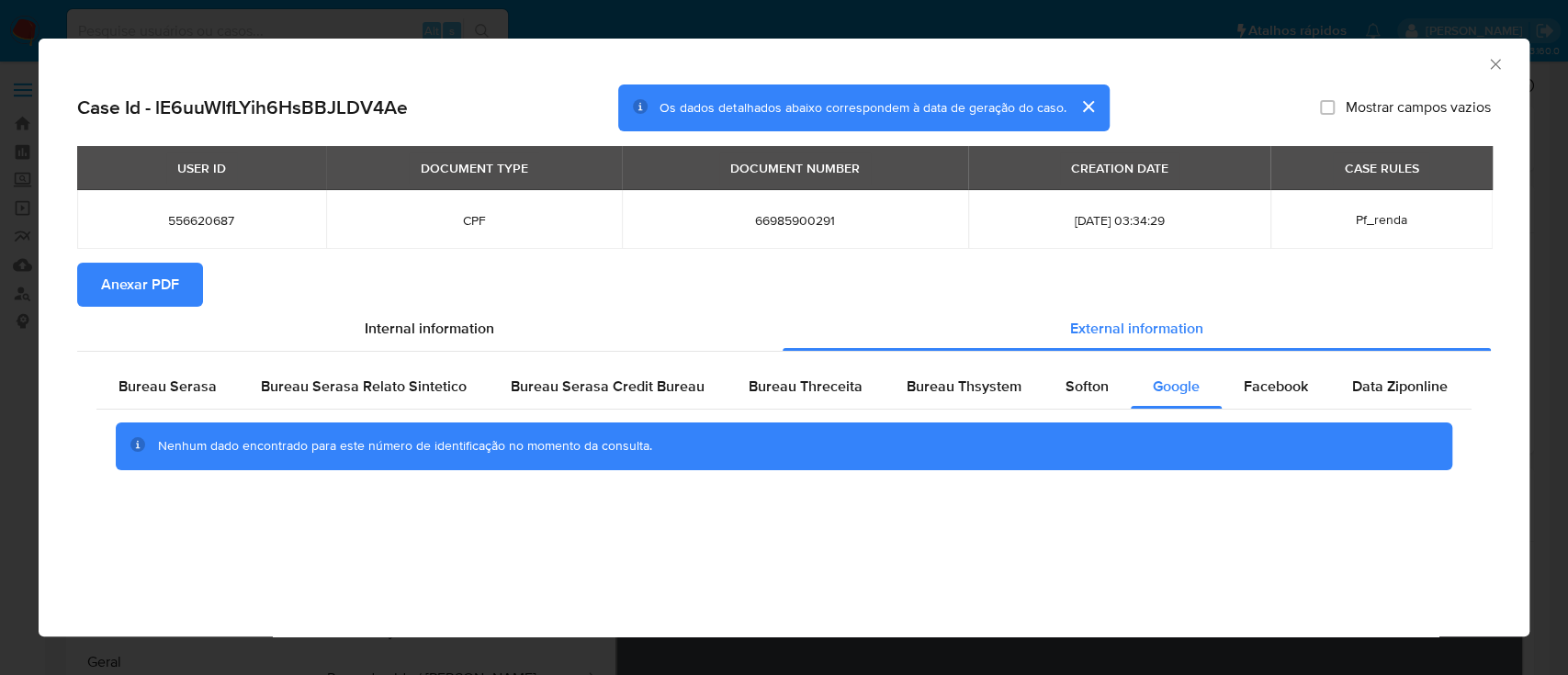
drag, startPoint x: 161, startPoint y: 274, endPoint x: 175, endPoint y: 277, distance: 14.3
click at [161, 275] on span "Anexar PDF" at bounding box center [140, 285] width 78 height 41
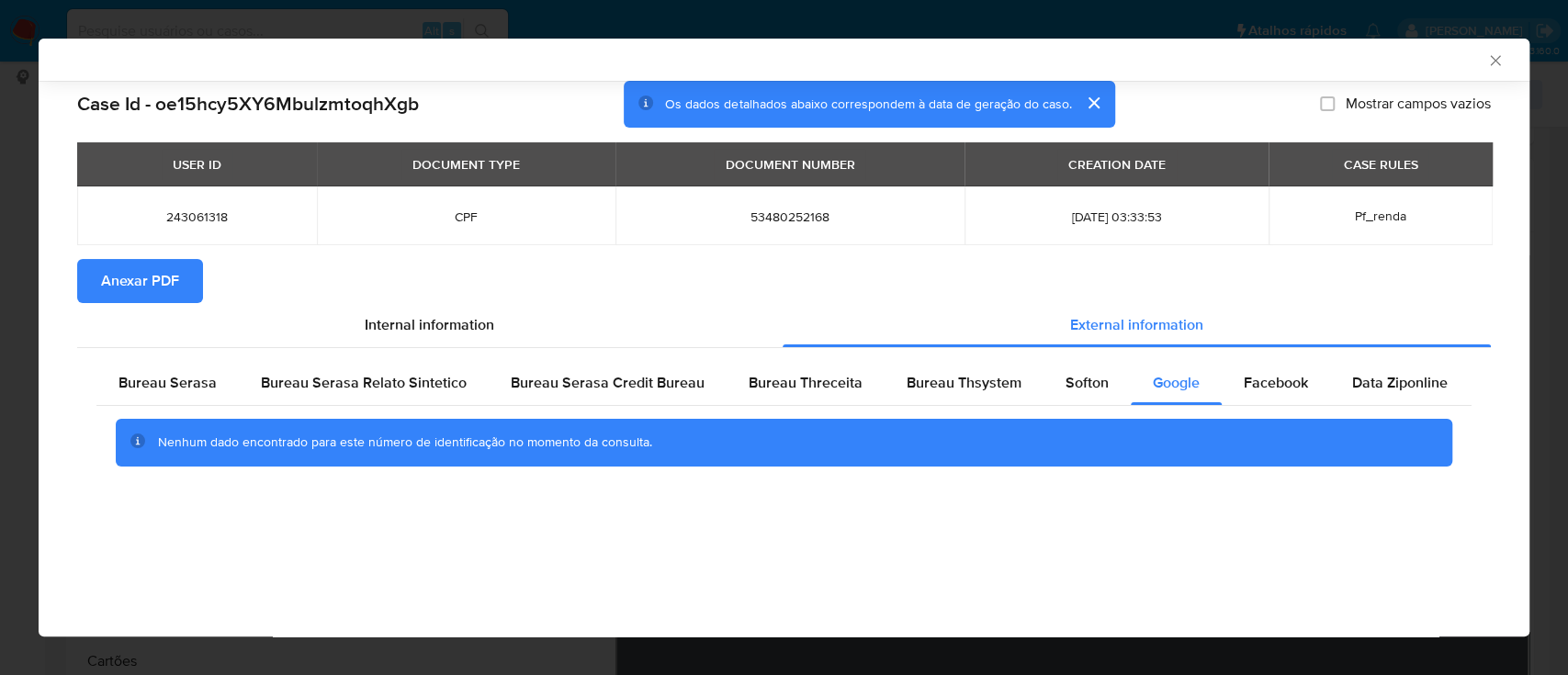
scroll to position [244, 0]
click at [139, 255] on div "USER ID DOCUMENT TYPE DOCUMENT NUMBER CREATION DATE CASE RULES 243061318 CPF 53…" at bounding box center [784, 200] width 1414 height 117
click at [132, 280] on span "Anexar PDF" at bounding box center [140, 281] width 78 height 41
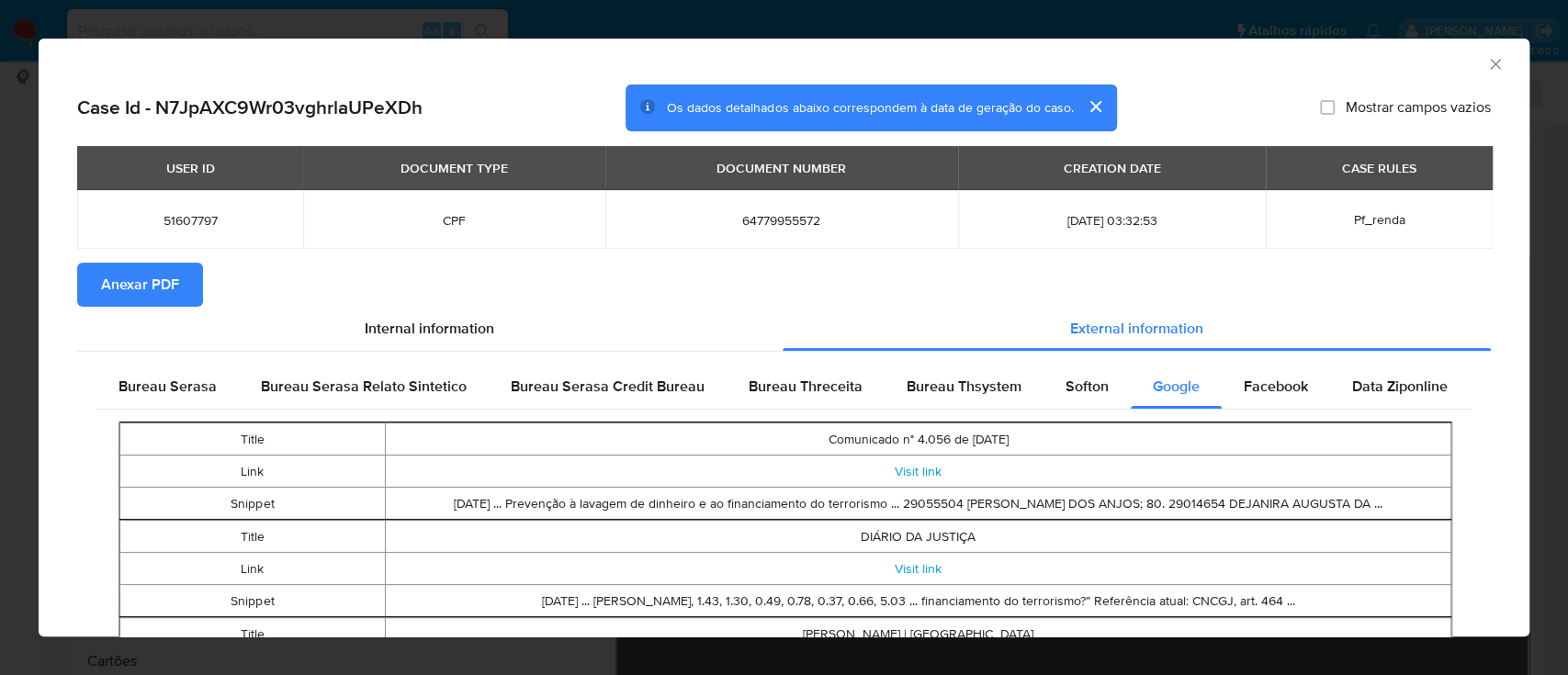
click at [132, 280] on span "Anexar PDF" at bounding box center [140, 285] width 78 height 41
